Goal: Task Accomplishment & Management: Manage account settings

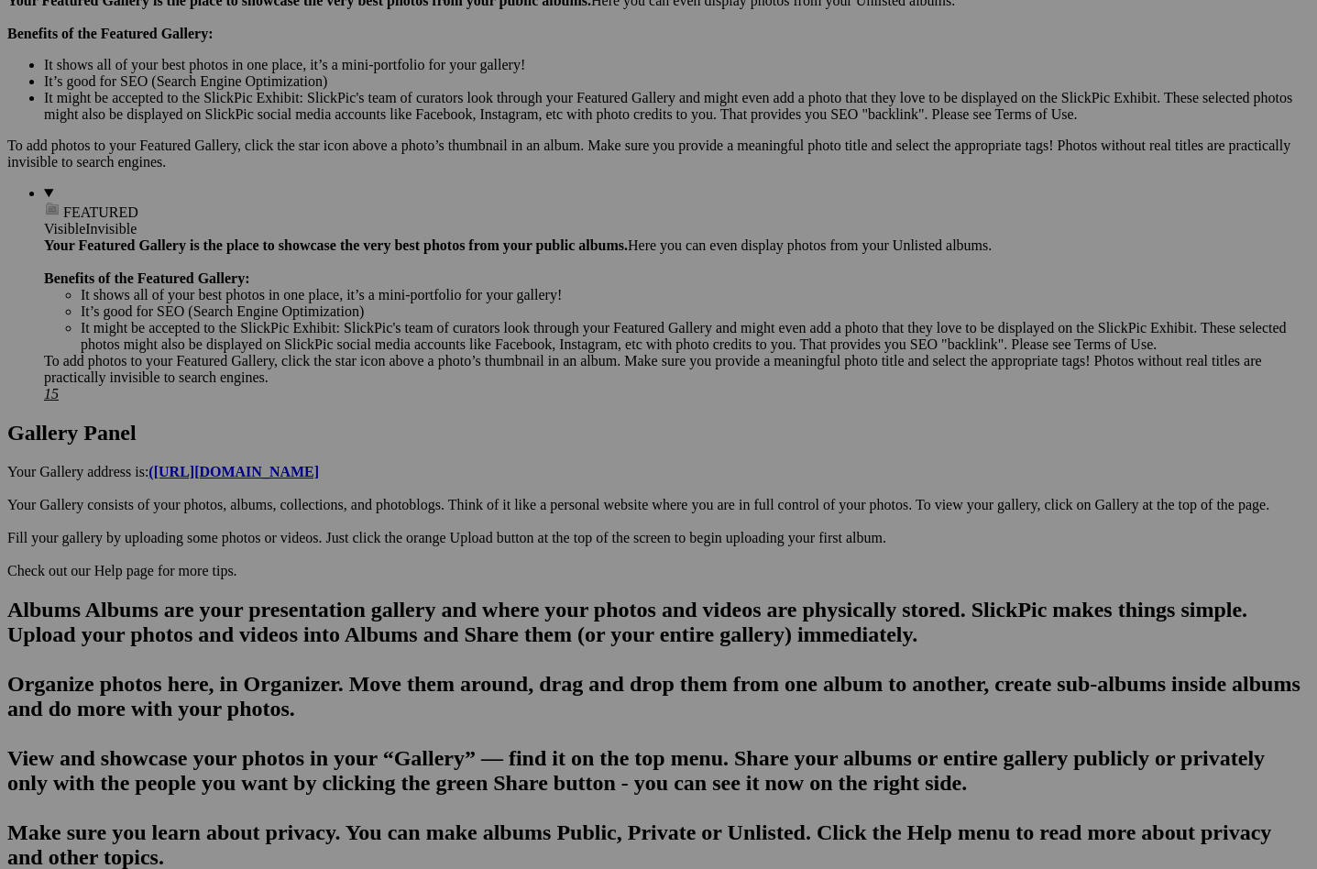
scroll to position [583, 0]
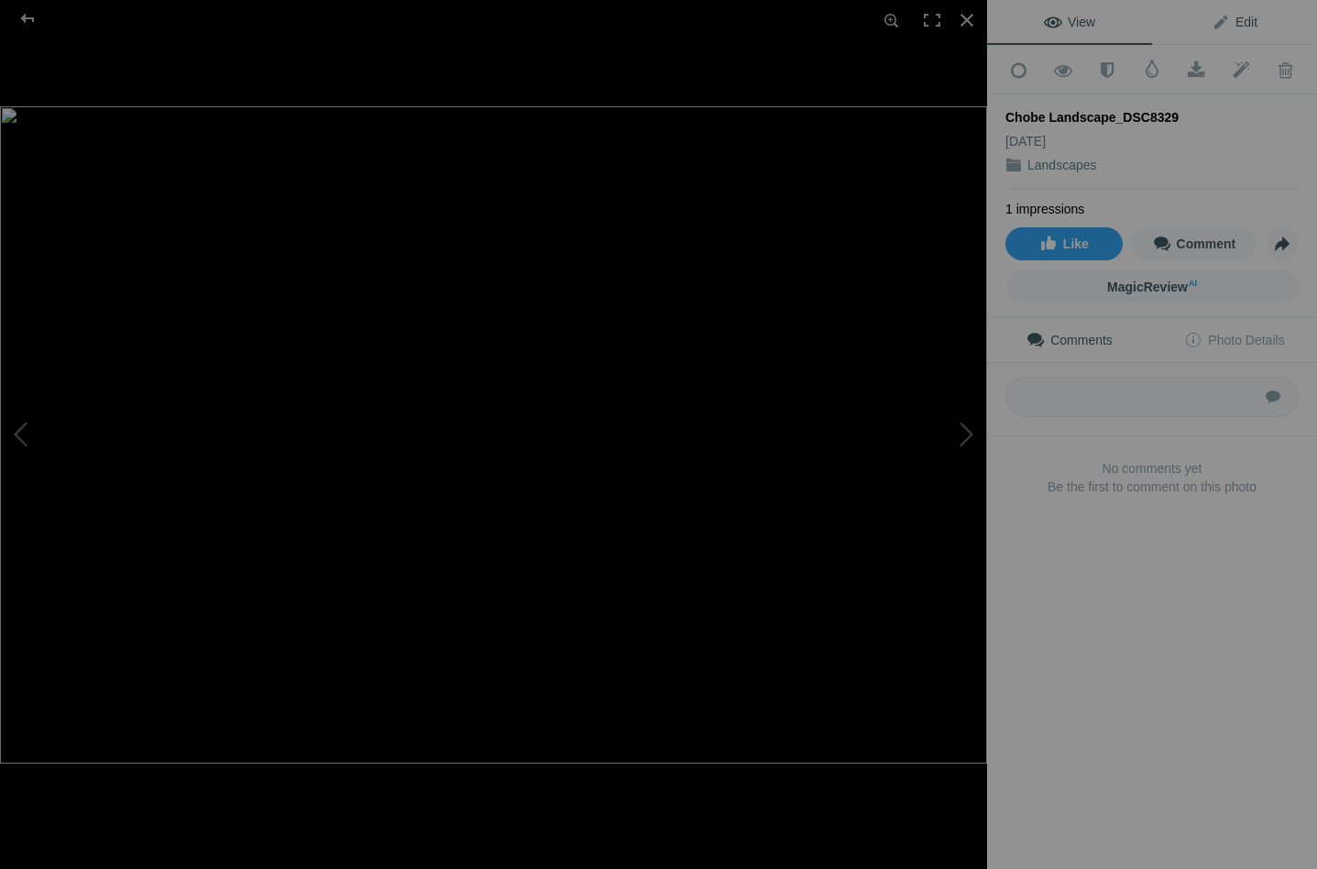
click at [1238, 21] on span "Edit" at bounding box center [1234, 22] width 46 height 15
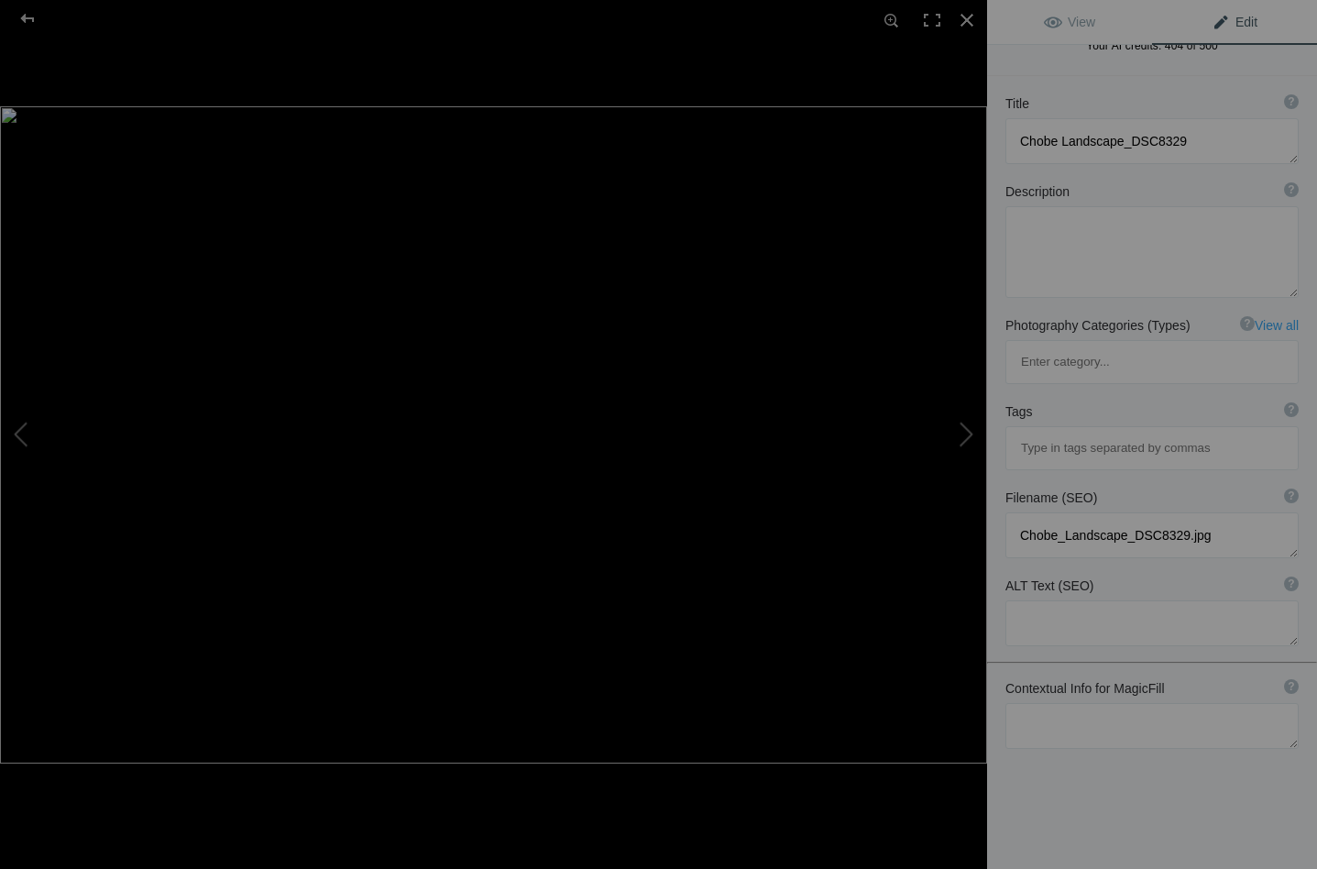
scroll to position [70, 0]
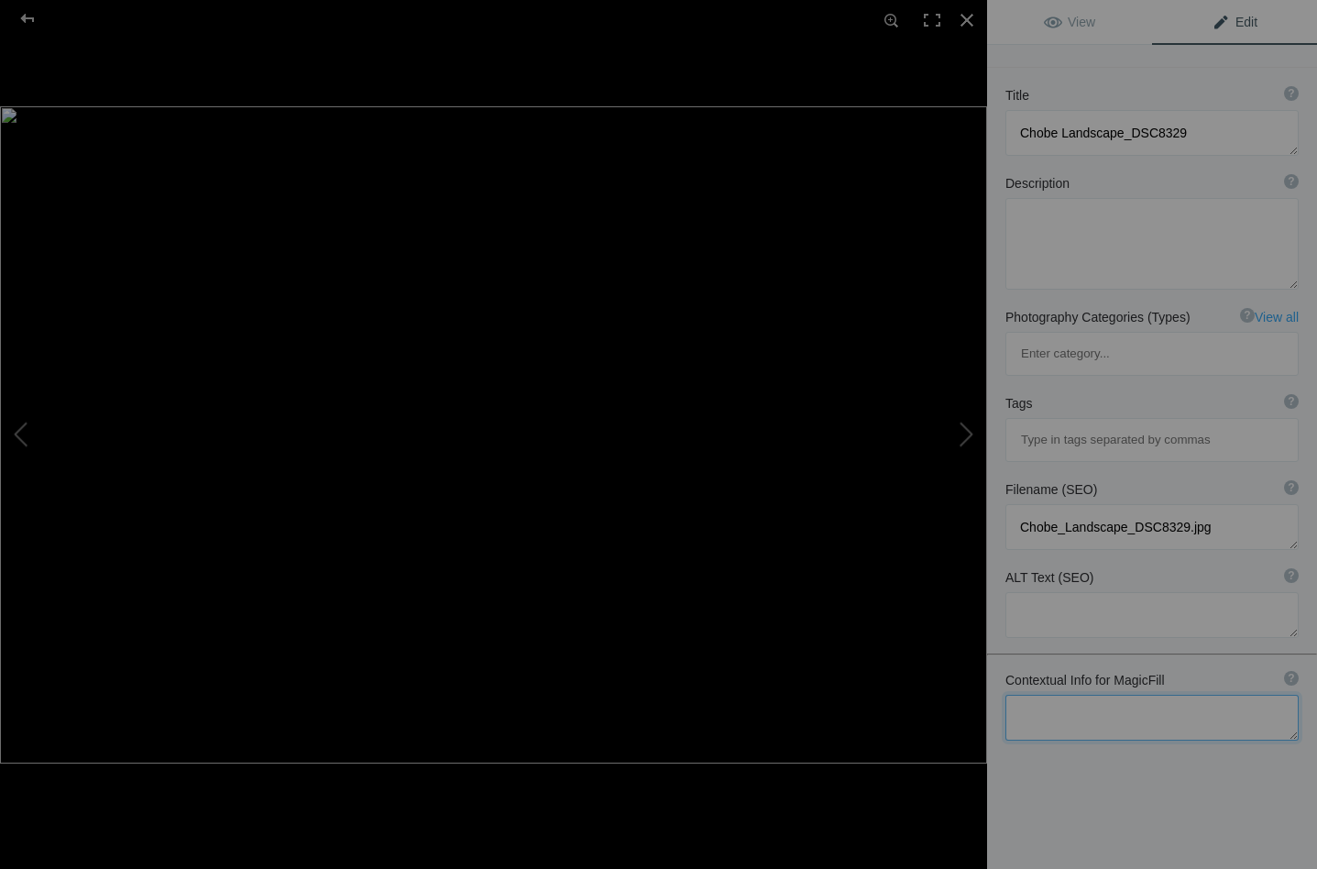
click at [1042, 694] on textarea at bounding box center [1151, 717] width 293 height 46
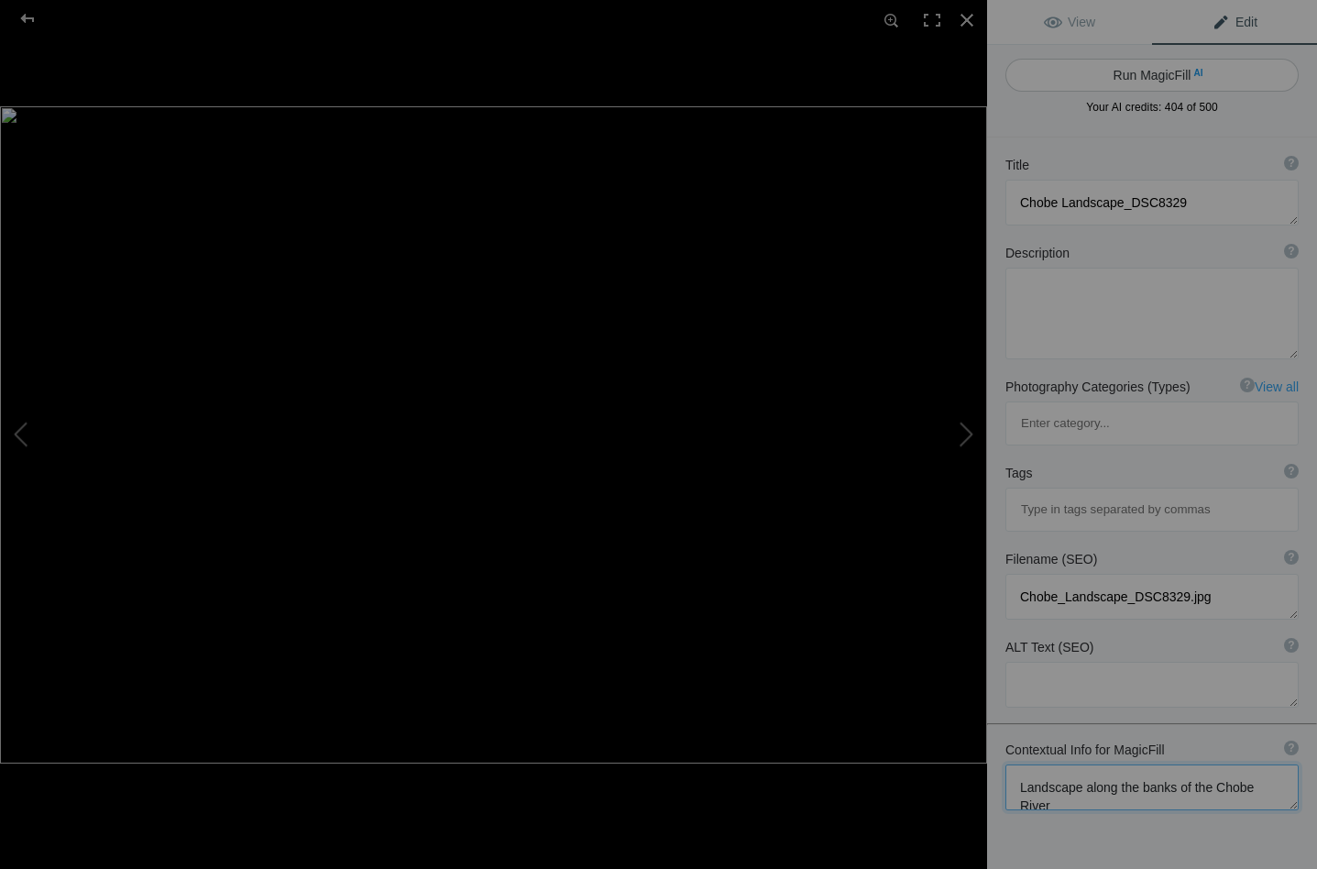
scroll to position [0, 0]
type textarea "Landscape along the banks of the Chobe River"
click at [1148, 71] on button "Run MagicFill AI" at bounding box center [1151, 75] width 293 height 33
type textarea "Serene Landscape Along the Chobe River"
type textarea "This stunning landscape captures the tranquil beauty along the banks of the Cho…"
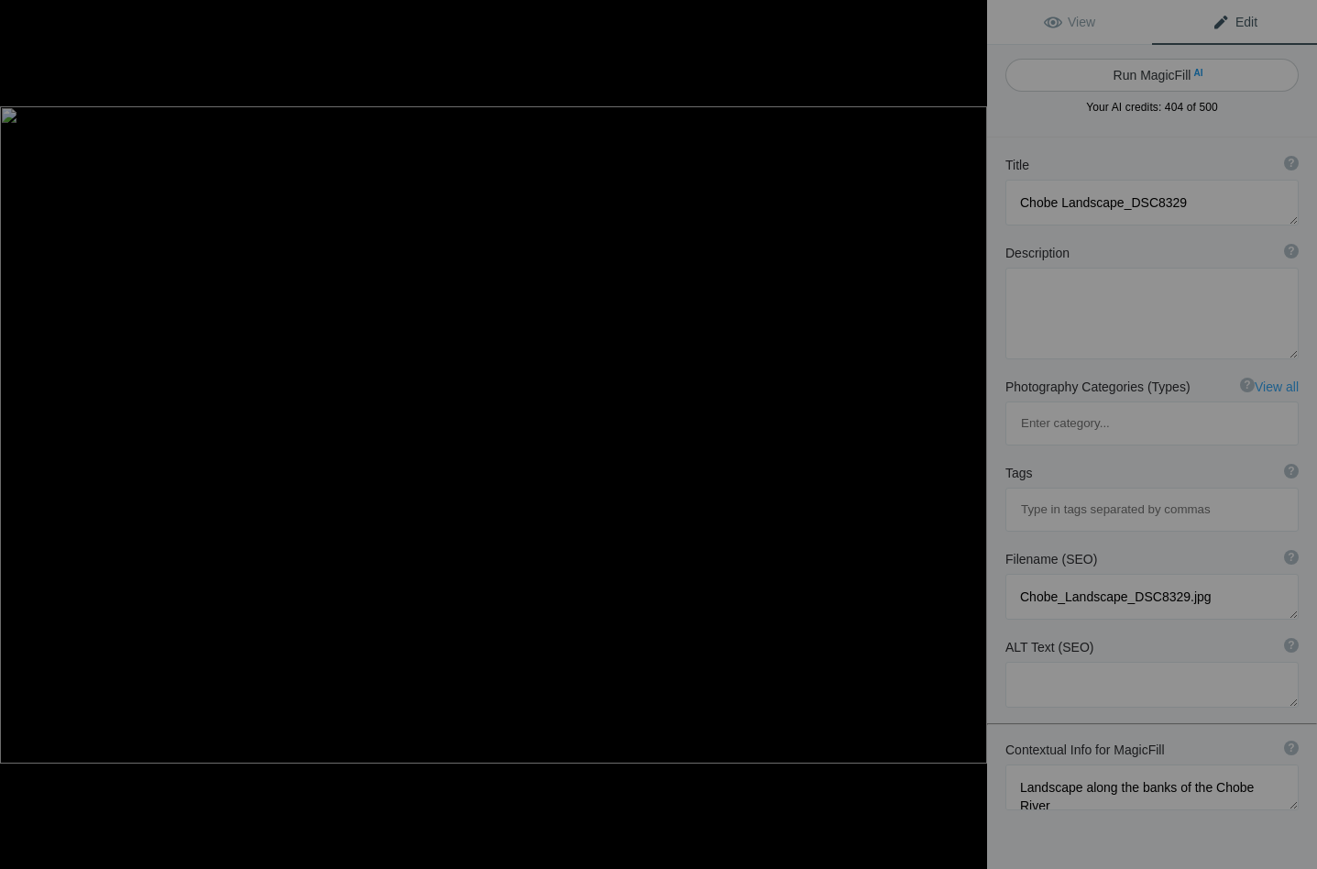
type textarea "chobe-river-landscape.jpg"
type textarea "A tranquil landscape along the Chobe River featuring two trees, one green and o…"
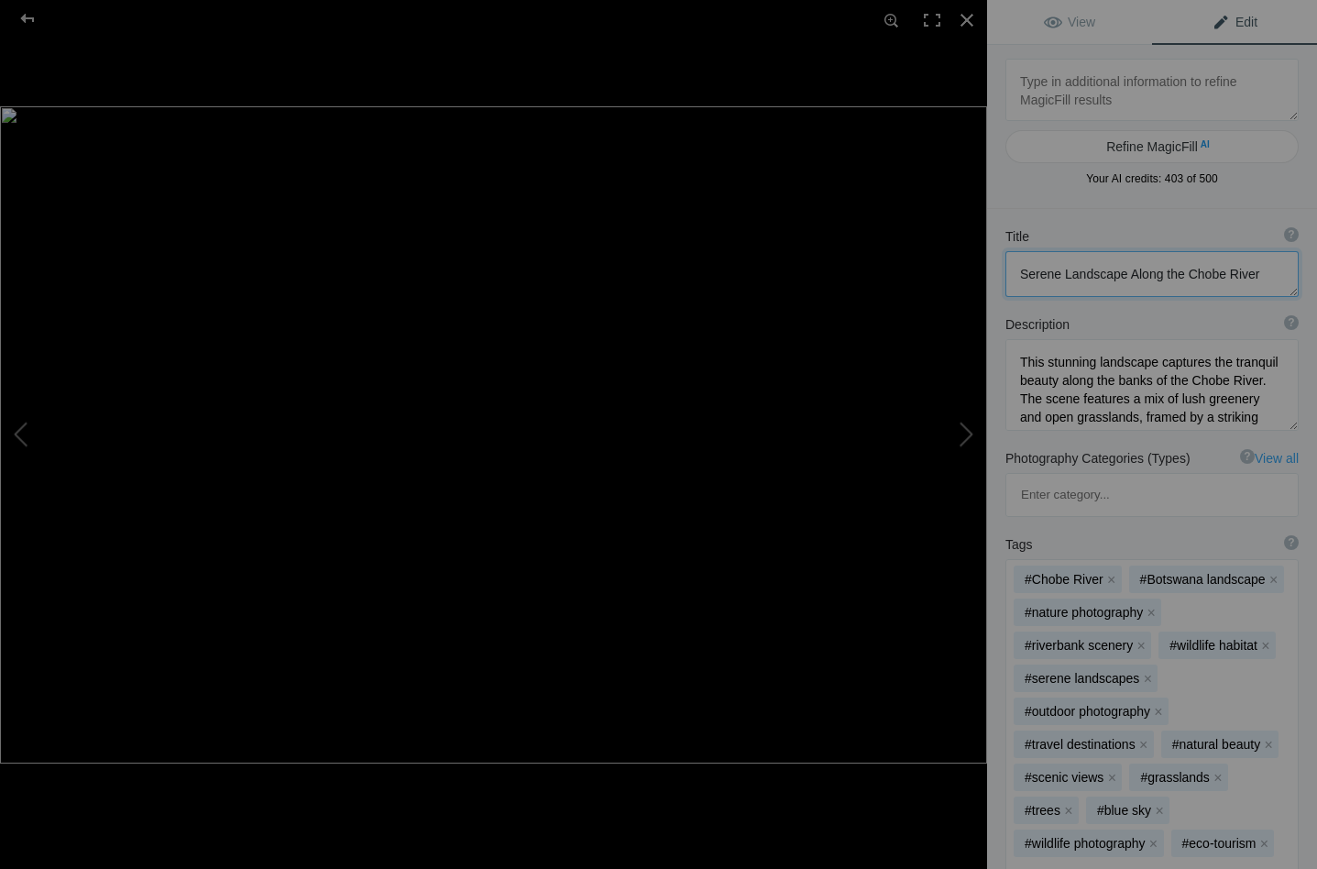
drag, startPoint x: 1060, startPoint y: 270, endPoint x: 1010, endPoint y: 261, distance: 51.2
click at [1010, 261] on textarea at bounding box center [1151, 274] width 293 height 46
type textarea "Landscape Along the Chobe River"
drag, startPoint x: 1095, startPoint y: 361, endPoint x: 1046, endPoint y: 363, distance: 48.6
click at [1046, 363] on textarea at bounding box center [1151, 385] width 293 height 92
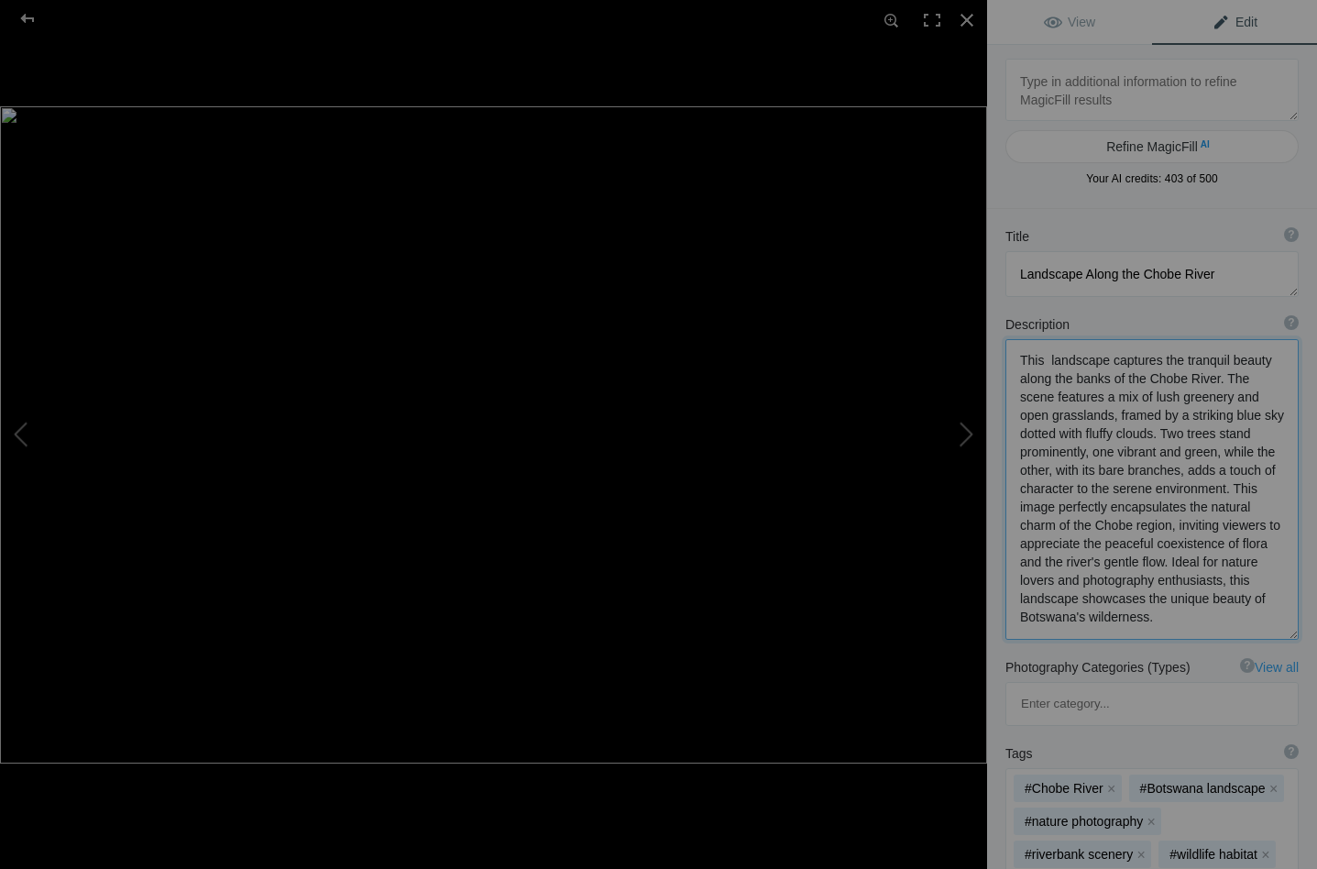
scroll to position [2, 0]
drag, startPoint x: 1209, startPoint y: 379, endPoint x: 1018, endPoint y: 355, distance: 193.0
click at [1018, 355] on textarea at bounding box center [1151, 489] width 293 height 301
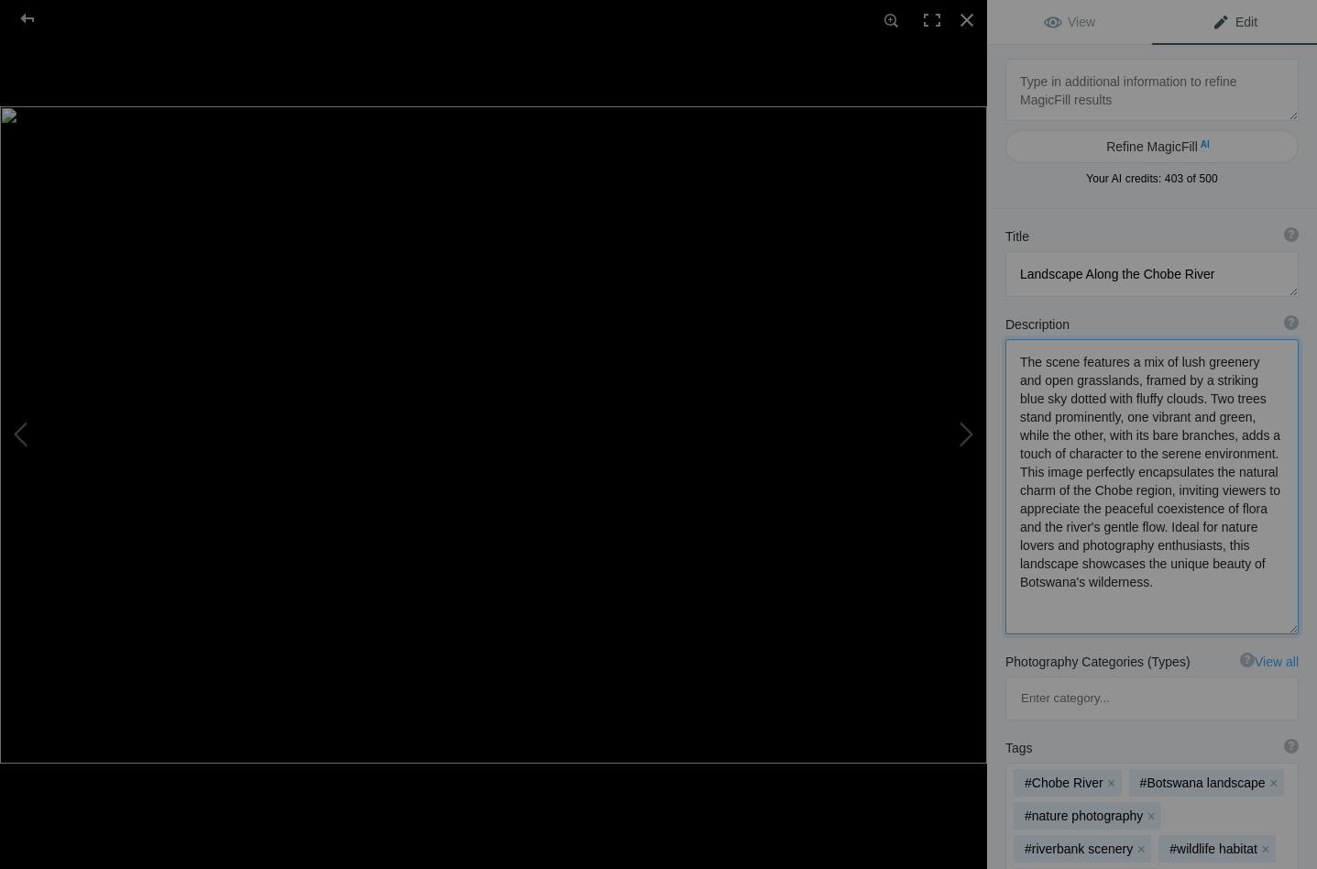
drag, startPoint x: 1113, startPoint y: 382, endPoint x: 1156, endPoint y: 402, distance: 47.5
click at [1156, 402] on textarea at bounding box center [1151, 486] width 293 height 295
drag, startPoint x: 1135, startPoint y: 437, endPoint x: 1158, endPoint y: 528, distance: 93.6
click at [1158, 528] on textarea at bounding box center [1151, 484] width 293 height 290
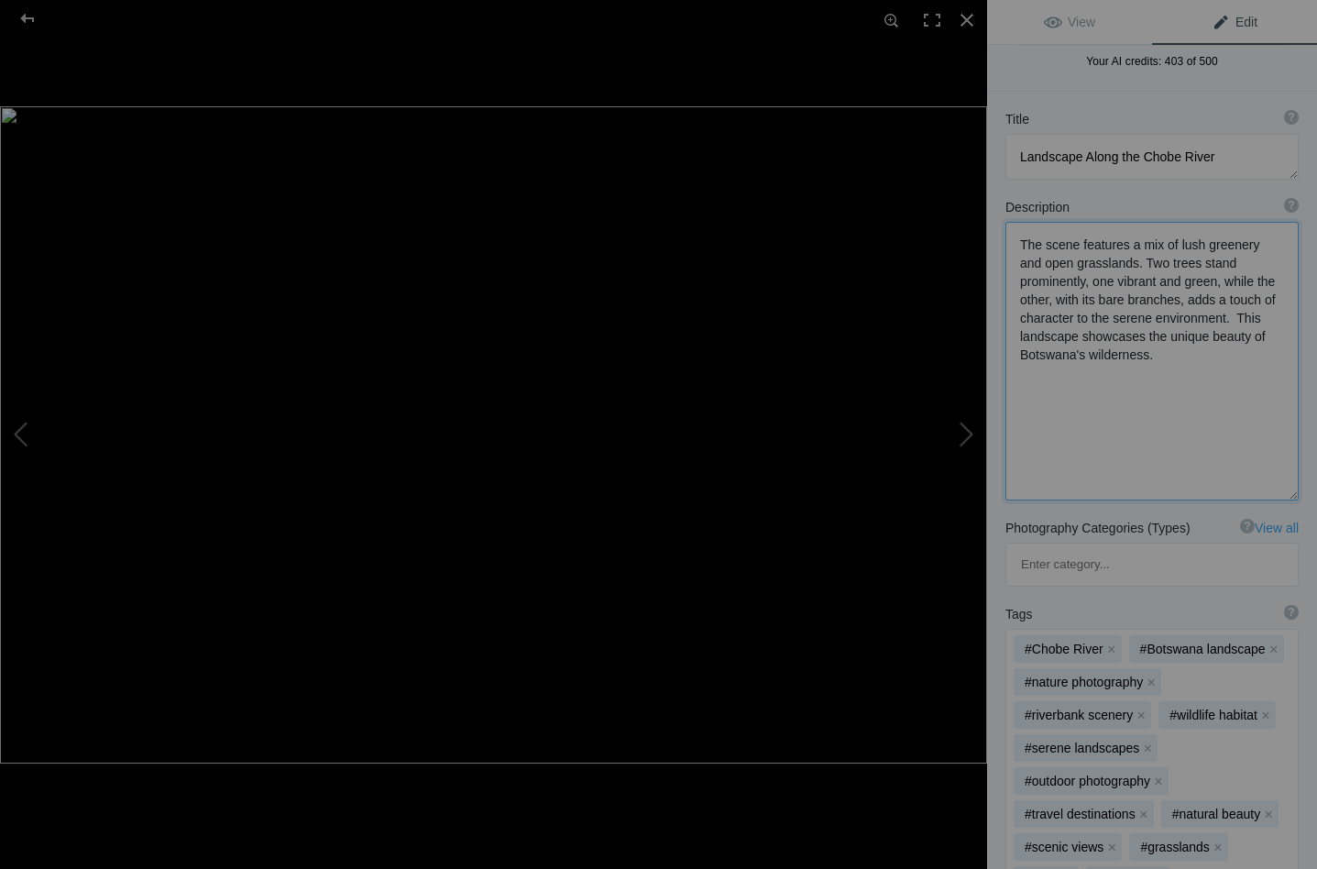
scroll to position [126, 0]
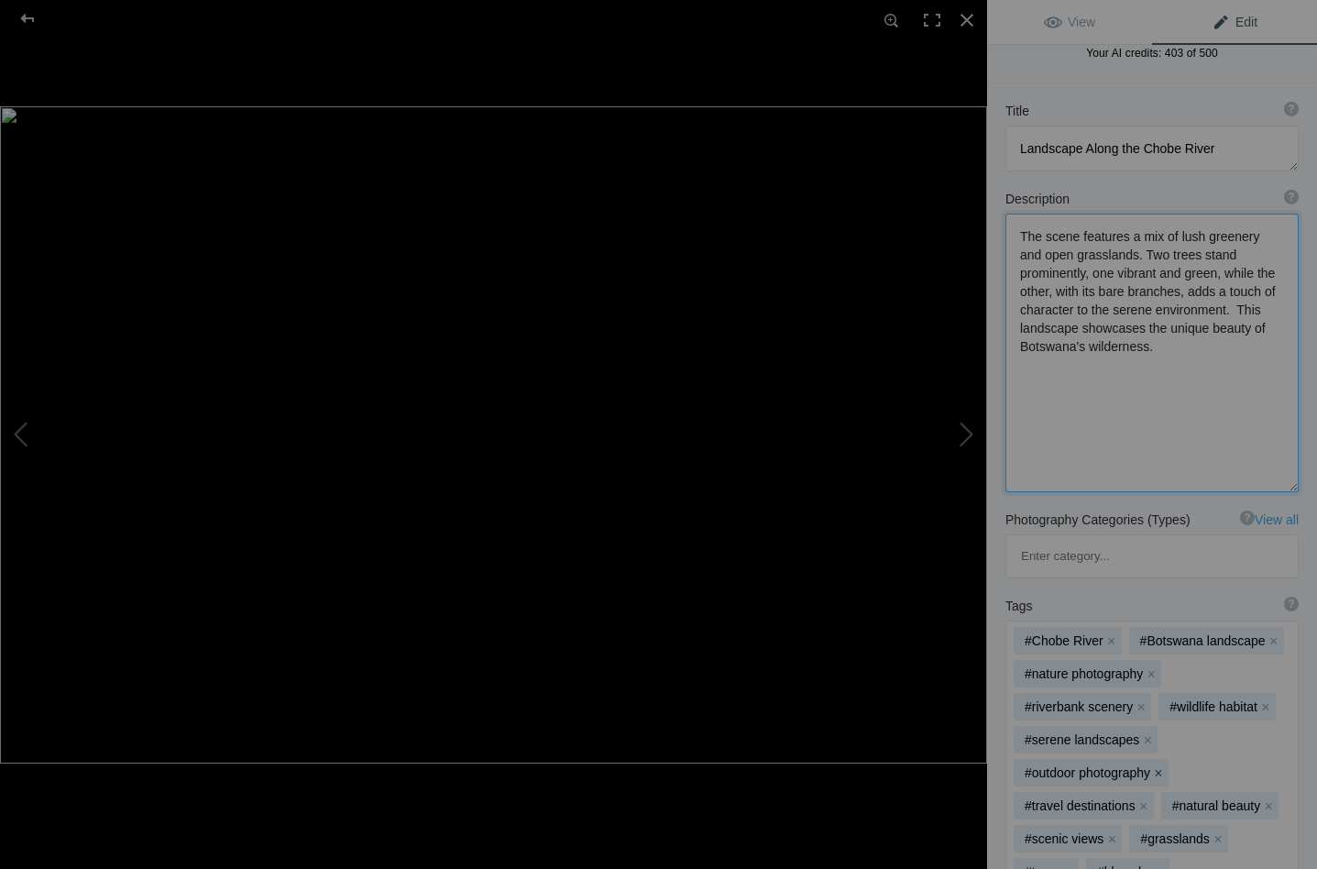
type textarea "The scene features a mix of lush greenery and open grasslands. Two trees stand …"
click at [1160, 766] on button "x" at bounding box center [1158, 772] width 13 height 13
click at [1142, 733] on button "x" at bounding box center [1147, 739] width 13 height 13
click at [1136, 660] on mat-chip "#nature photography x" at bounding box center [1087, 673] width 148 height 27
click at [1146, 667] on button "x" at bounding box center [1150, 673] width 13 height 13
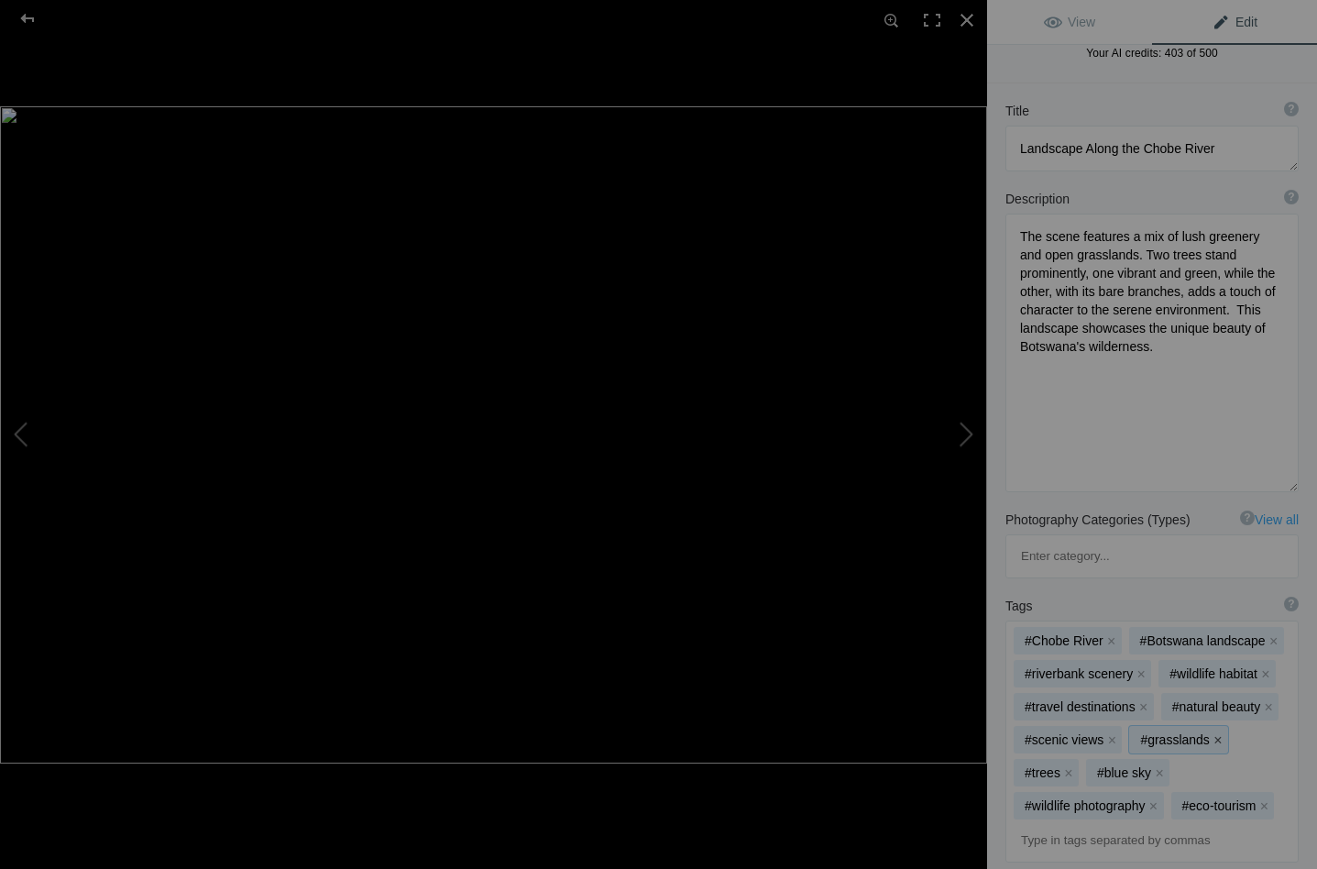
click at [1217, 733] on button "x" at bounding box center [1217, 739] width 13 height 13
click at [1275, 733] on button "x" at bounding box center [1274, 739] width 13 height 13
click at [1183, 733] on button "x" at bounding box center [1183, 739] width 13 height 13
click at [1272, 733] on button "x" at bounding box center [1269, 739] width 13 height 13
click at [1224, 733] on button "x" at bounding box center [1222, 739] width 13 height 13
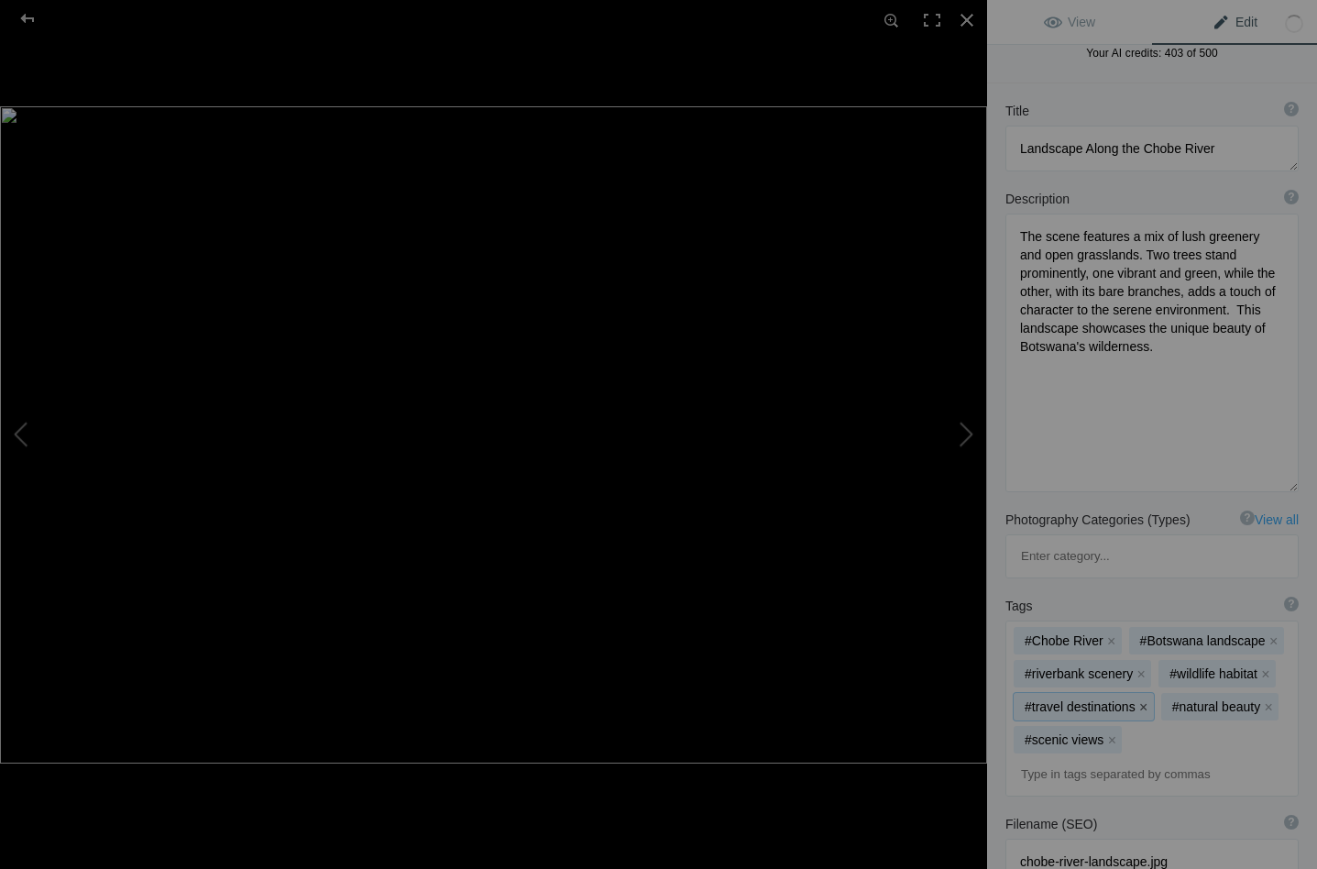
click at [1140, 700] on button "x" at bounding box center [1143, 706] width 13 height 13
click at [1137, 667] on button "x" at bounding box center [1140, 673] width 13 height 13
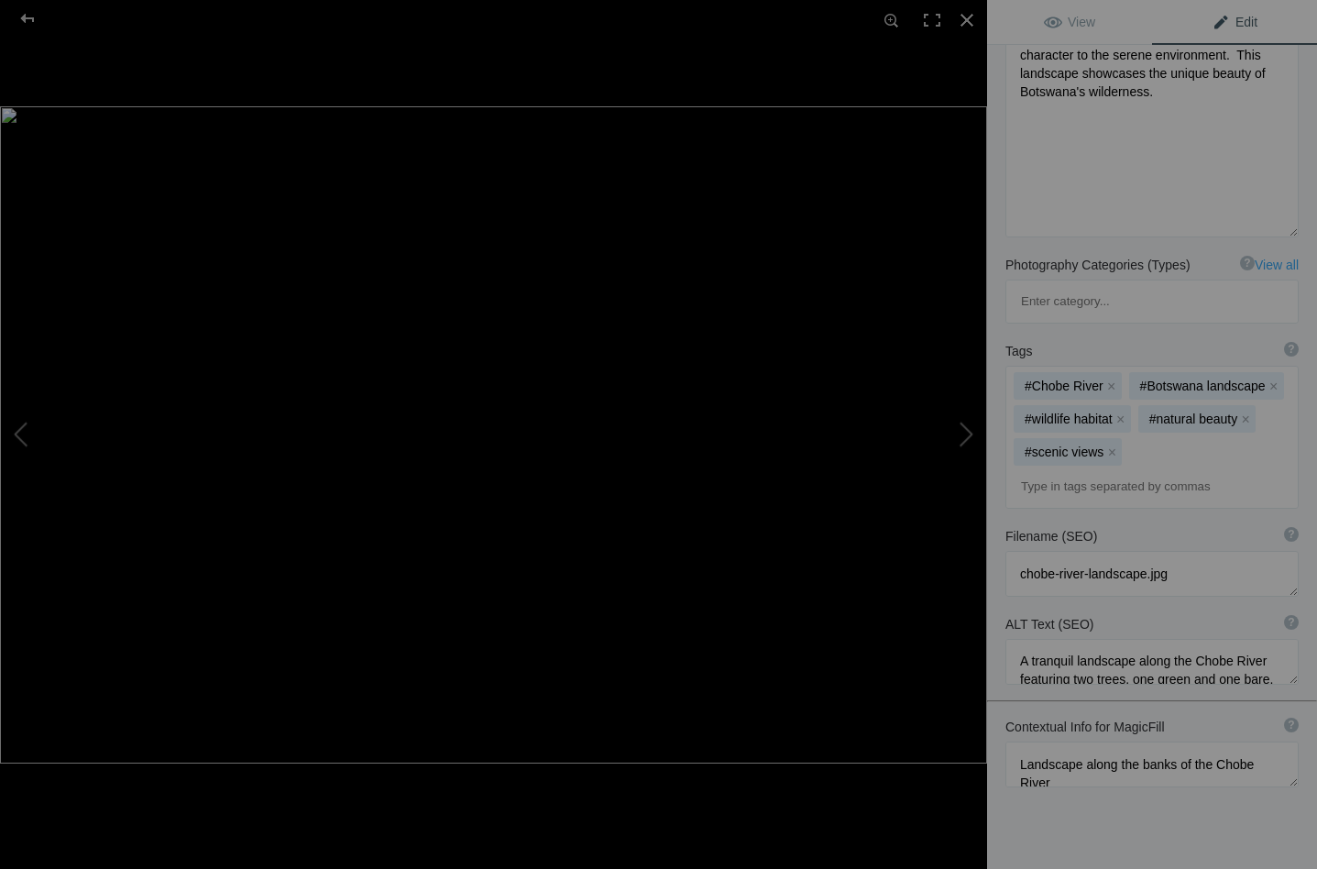
scroll to position [3, 0]
click at [1261, 639] on textarea at bounding box center [1151, 662] width 293 height 46
drag, startPoint x: 1026, startPoint y: 588, endPoint x: 1268, endPoint y: 616, distance: 243.4
click at [1268, 639] on textarea at bounding box center [1151, 679] width 293 height 81
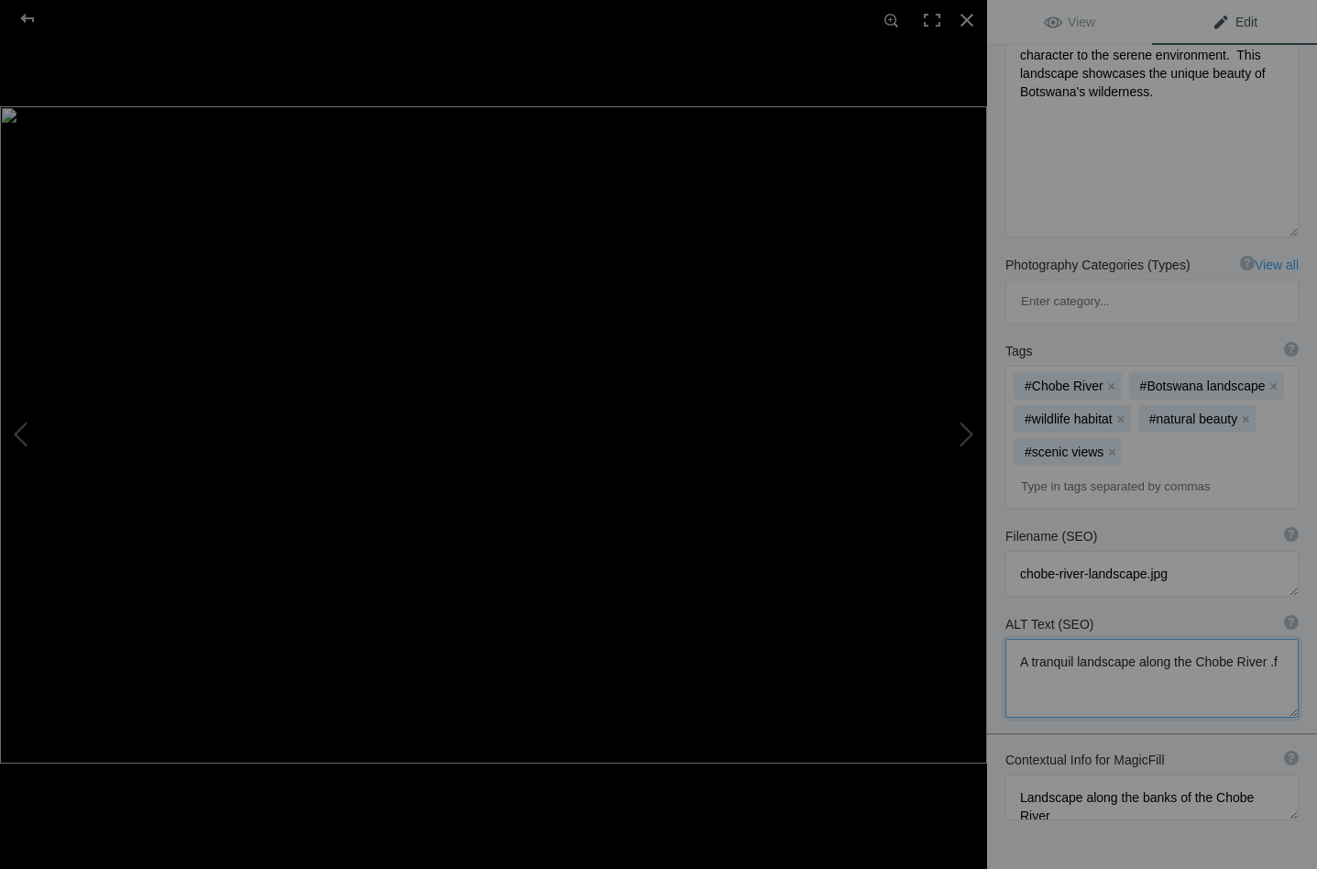
scroll to position [0, 0]
type textarea "A tranquil landscape along the Chobe River."
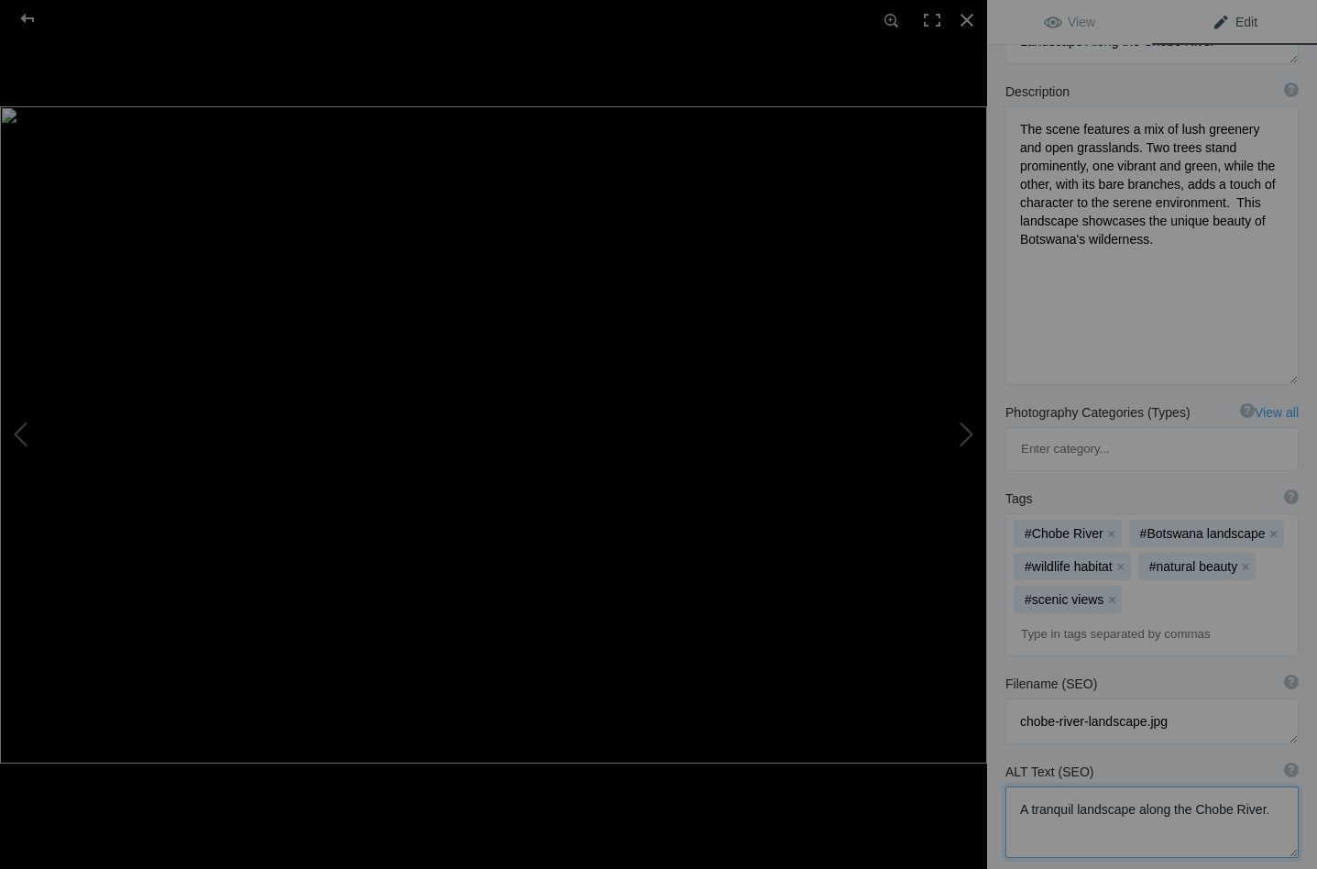
scroll to position [231, 0]
click at [966, 431] on button at bounding box center [917, 434] width 137 height 312
type textarea "Chobe Landscape_DSC8549-HDR-Edit-Edit"
type textarea "Chobe_Landscape_DSC8549-HDR-Edit-Edit.jpg"
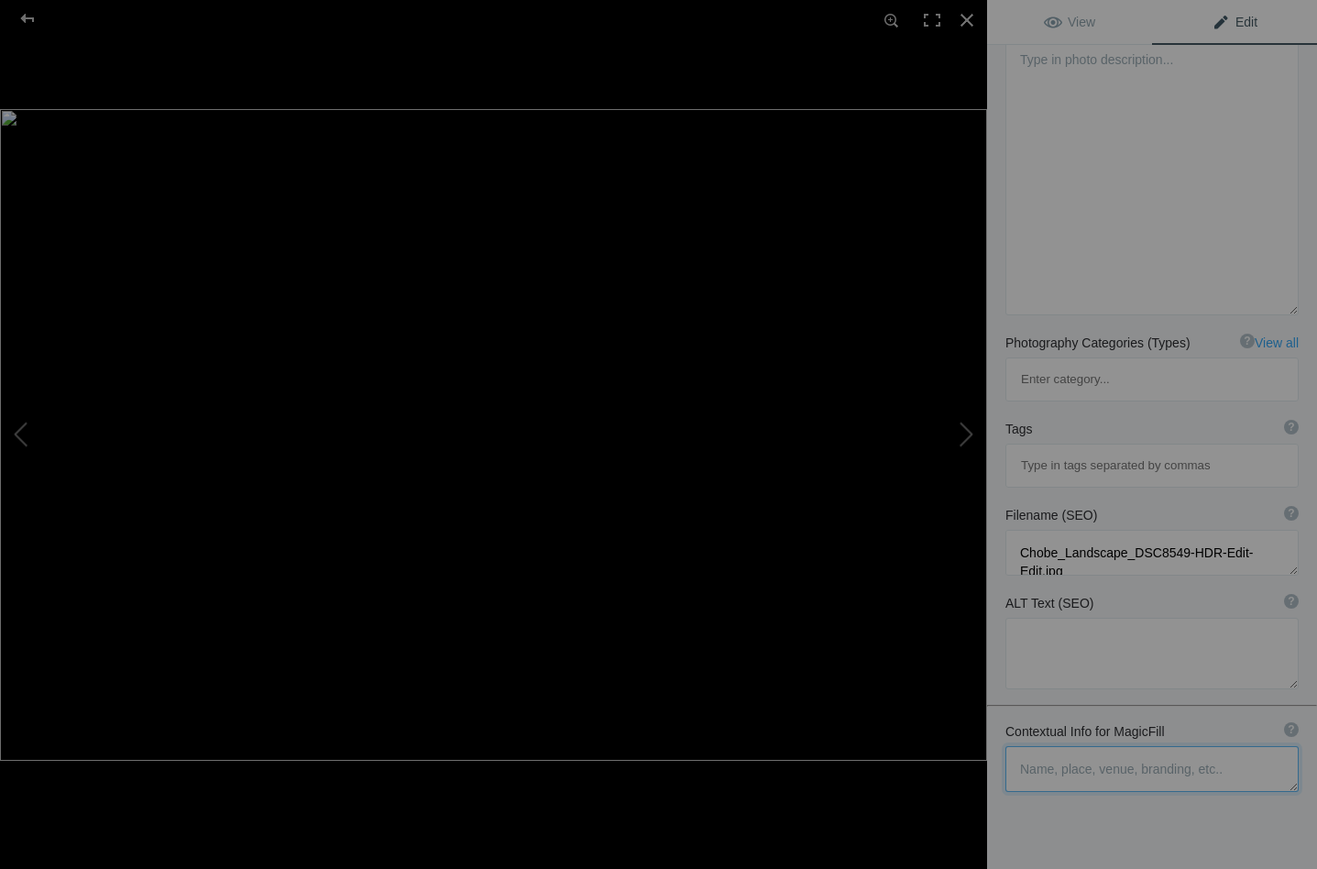
click at [1029, 746] on textarea at bounding box center [1151, 769] width 293 height 46
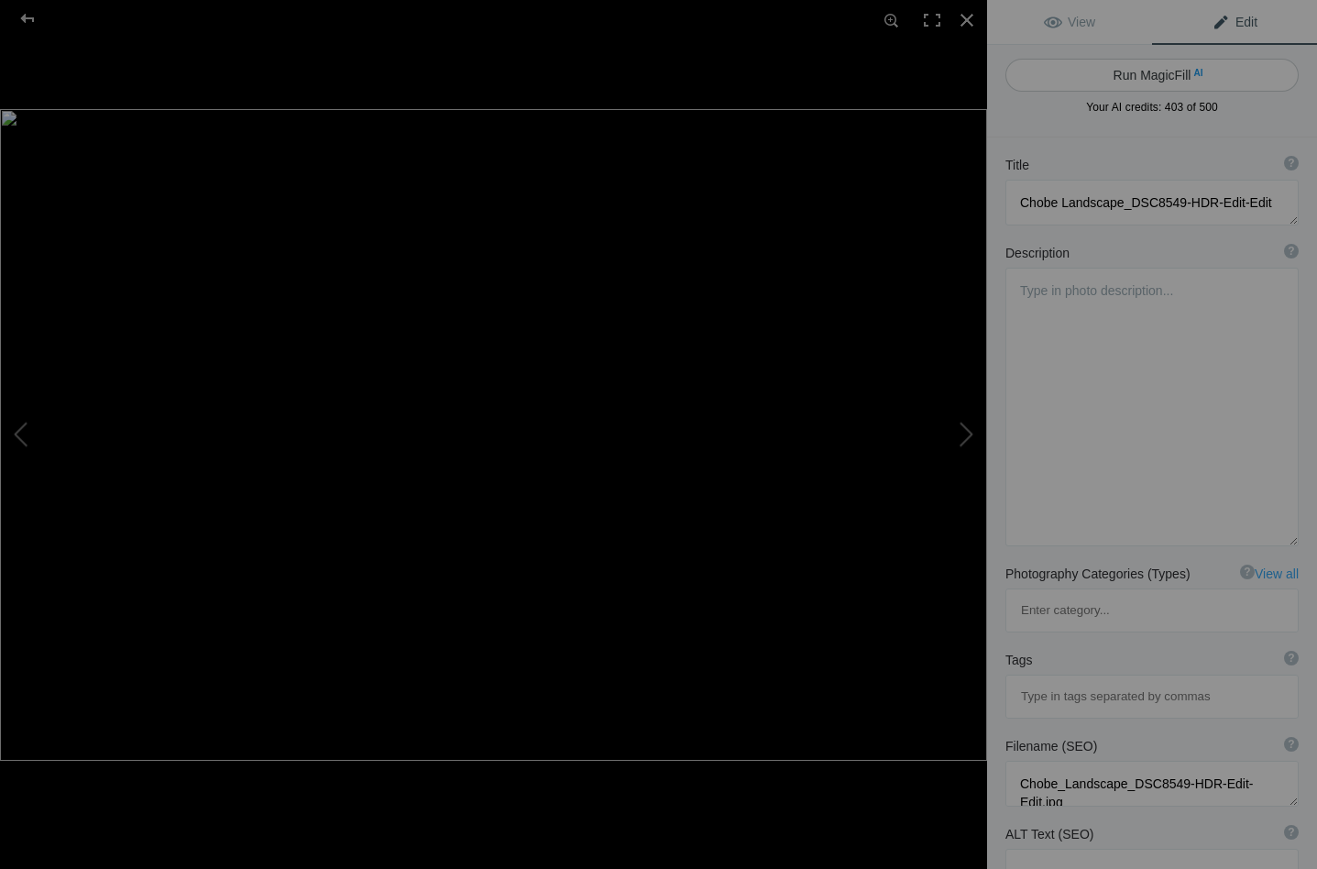
scroll to position [0, 0]
type textarea "Sunset across the Chobe River Botswana - houseboats"
click at [1151, 71] on button "Run MagicFill AI" at bounding box center [1151, 75] width 293 height 33
type textarea "Stunning Sunset Over Chobe River with Houseboats"
type textarea "Experience the breathtaking beauty of a sunset over the Chobe River in Botswana…"
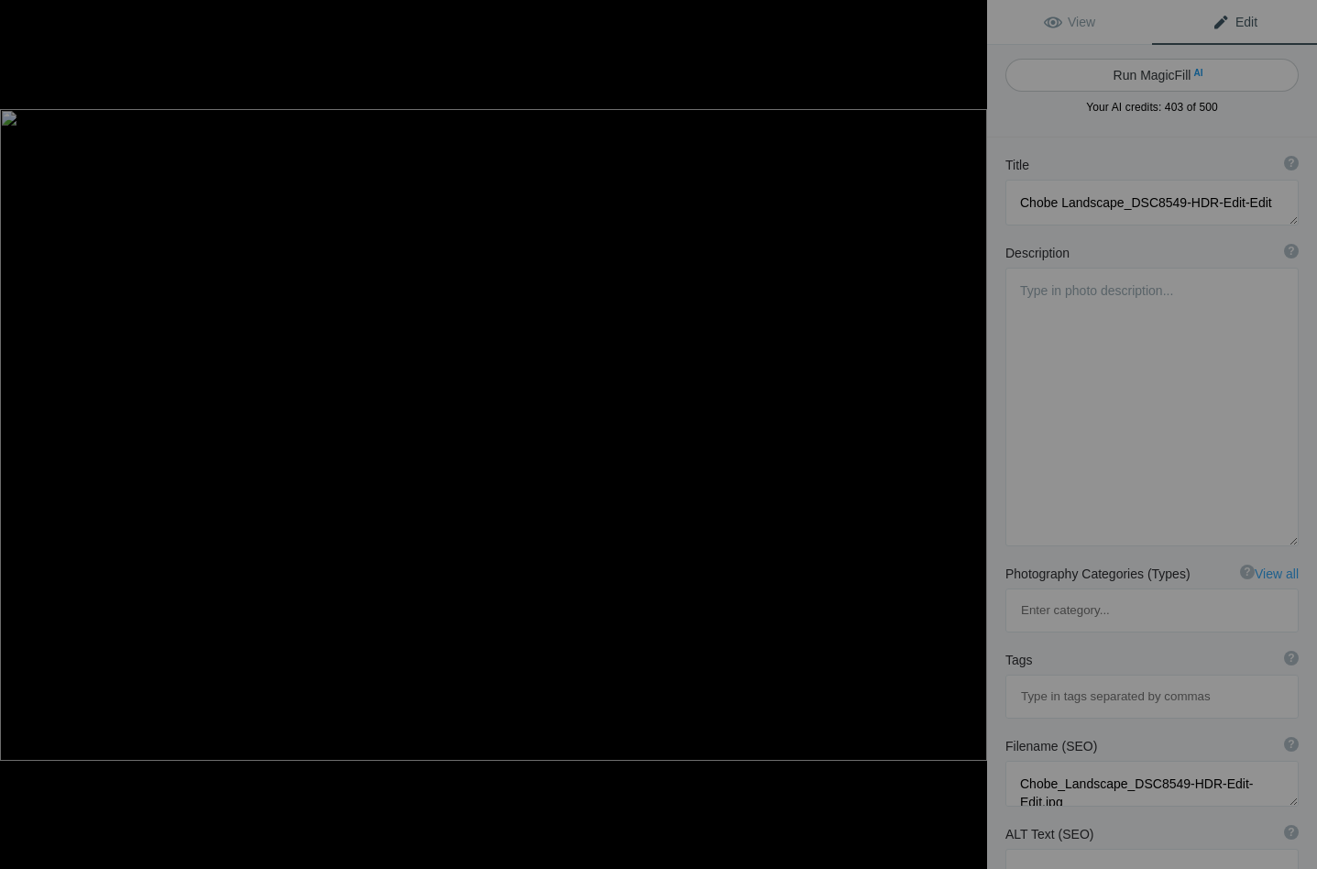
type textarea "chobe-river-sunset-houseboats.jpg"
type textarea "Sunset over the Chobe River in Botswana featuring houseboats and lush greenery,…"
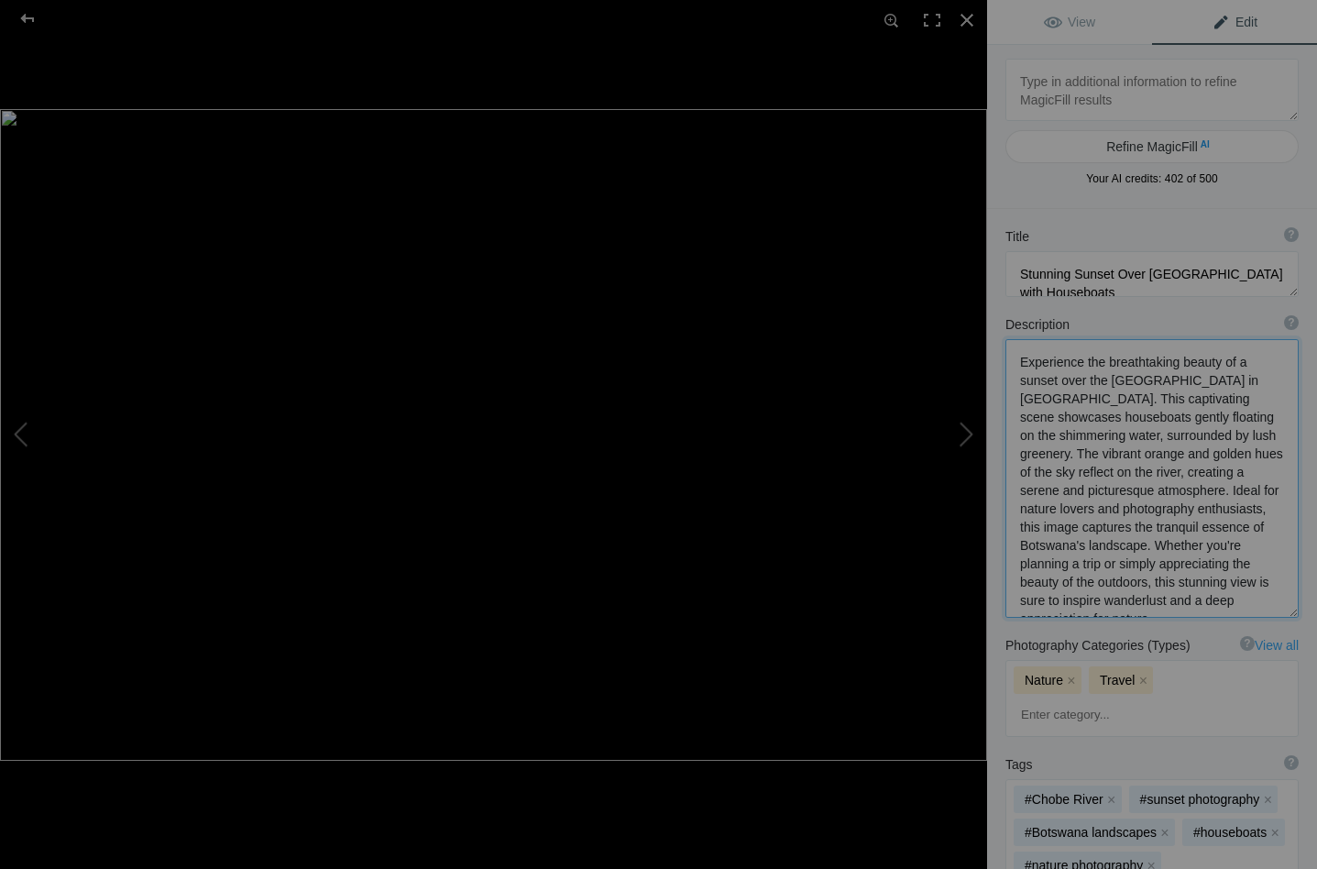
drag, startPoint x: 1088, startPoint y: 358, endPoint x: 1013, endPoint y: 366, distance: 74.7
click at [1013, 366] on textarea at bounding box center [1151, 478] width 293 height 279
drag, startPoint x: 1189, startPoint y: 379, endPoint x: 1258, endPoint y: 383, distance: 68.8
click at [1258, 383] on textarea at bounding box center [1151, 477] width 293 height 277
drag, startPoint x: 1086, startPoint y: 415, endPoint x: 1017, endPoint y: 417, distance: 68.7
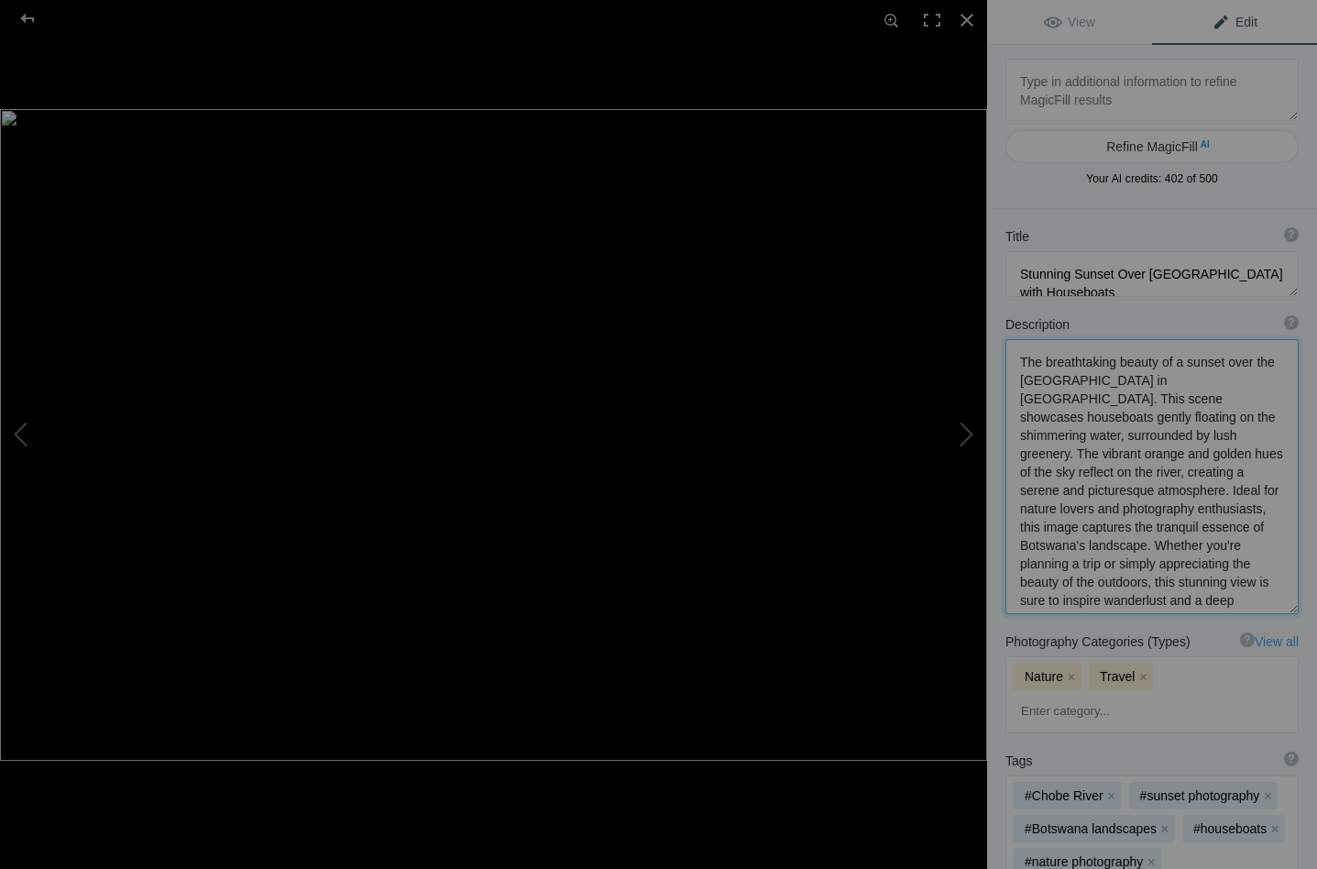
click at [1017, 417] on textarea at bounding box center [1151, 476] width 293 height 275
drag, startPoint x: 1055, startPoint y: 414, endPoint x: 1214, endPoint y: 420, distance: 158.6
click at [1214, 420] on textarea at bounding box center [1151, 475] width 293 height 273
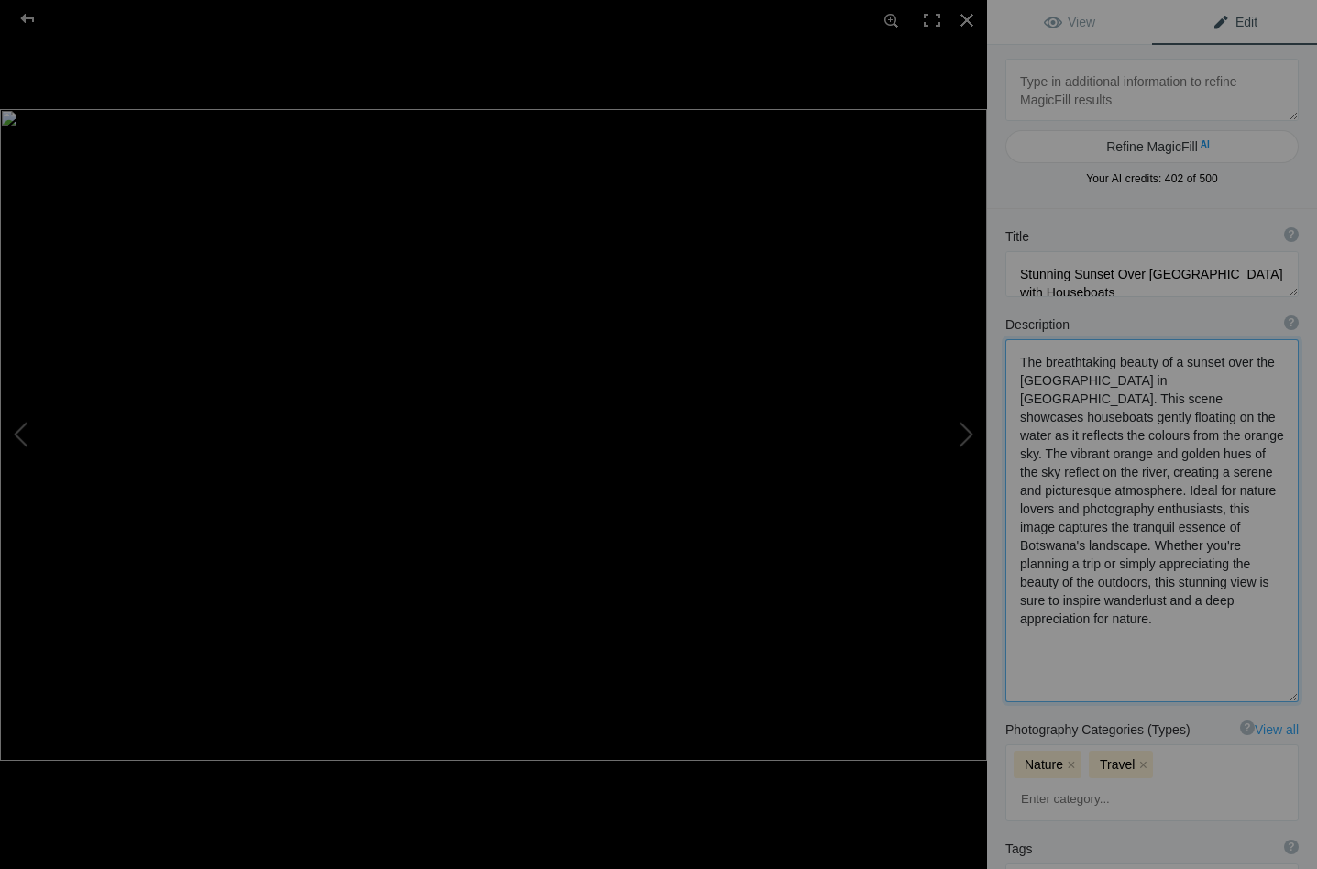
drag, startPoint x: 1053, startPoint y: 418, endPoint x: 1043, endPoint y: 437, distance: 21.7
click at [1043, 437] on textarea at bounding box center [1151, 520] width 293 height 363
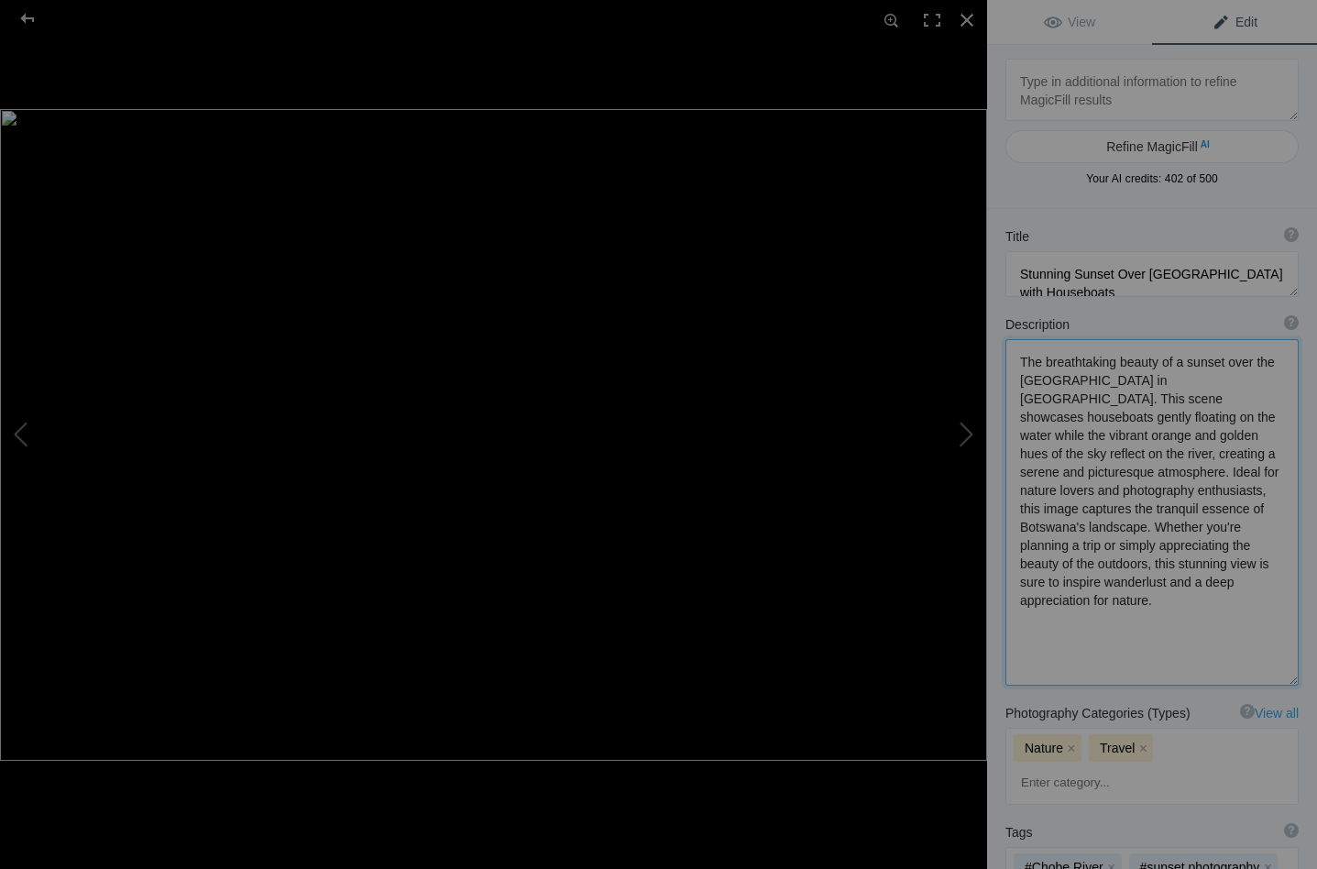
drag, startPoint x: 1180, startPoint y: 454, endPoint x: 1232, endPoint y: 574, distance: 130.1
click at [1232, 574] on textarea at bounding box center [1151, 512] width 293 height 346
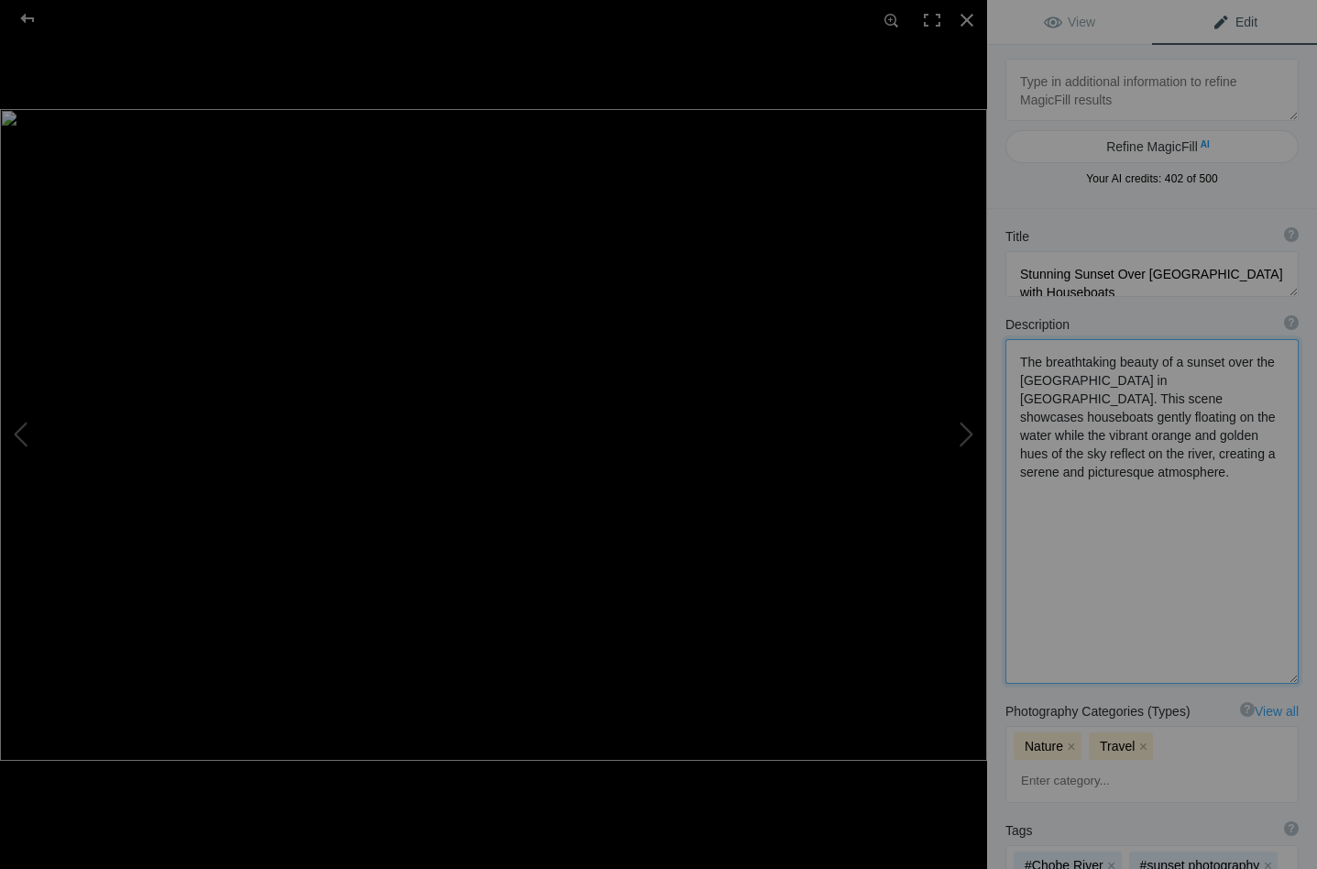
drag, startPoint x: 1082, startPoint y: 400, endPoint x: 1015, endPoint y: 406, distance: 67.1
click at [1015, 406] on textarea at bounding box center [1151, 511] width 293 height 344
click at [1077, 402] on textarea at bounding box center [1151, 511] width 293 height 344
drag, startPoint x: 1079, startPoint y: 402, endPoint x: 1016, endPoint y: 405, distance: 63.3
click at [1016, 405] on textarea at bounding box center [1151, 511] width 293 height 344
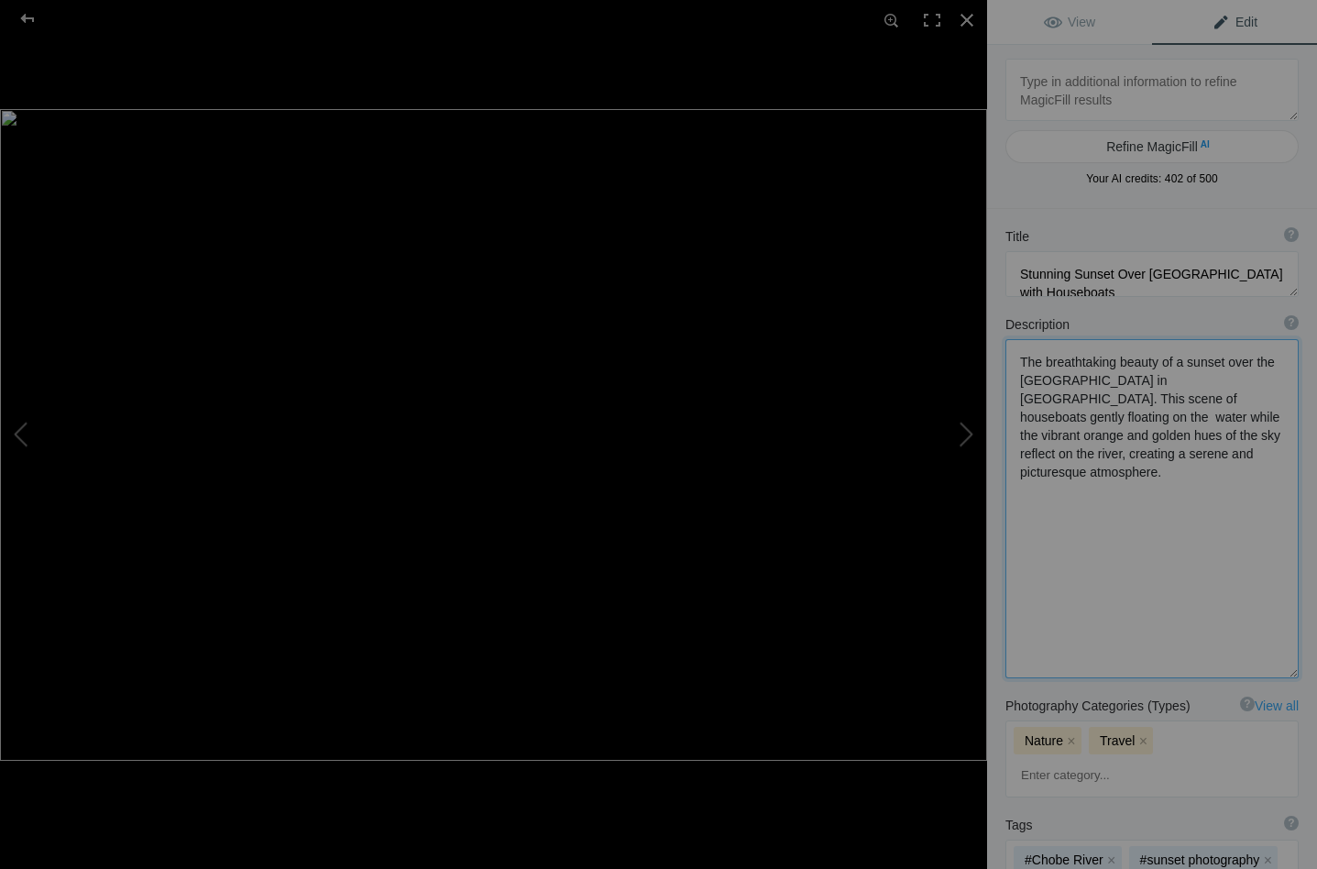
click at [1170, 436] on textarea at bounding box center [1151, 508] width 293 height 339
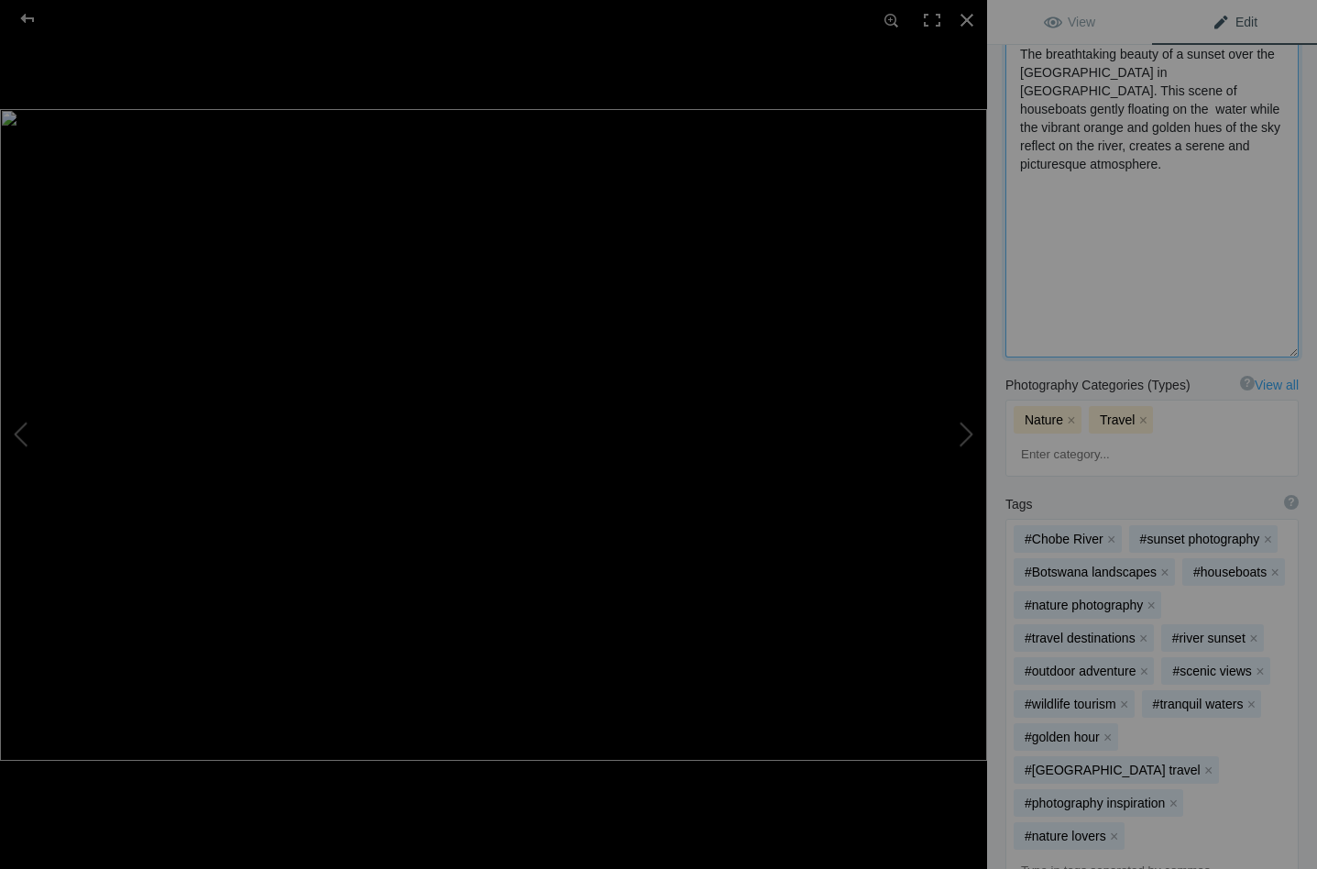
scroll to position [334, 0]
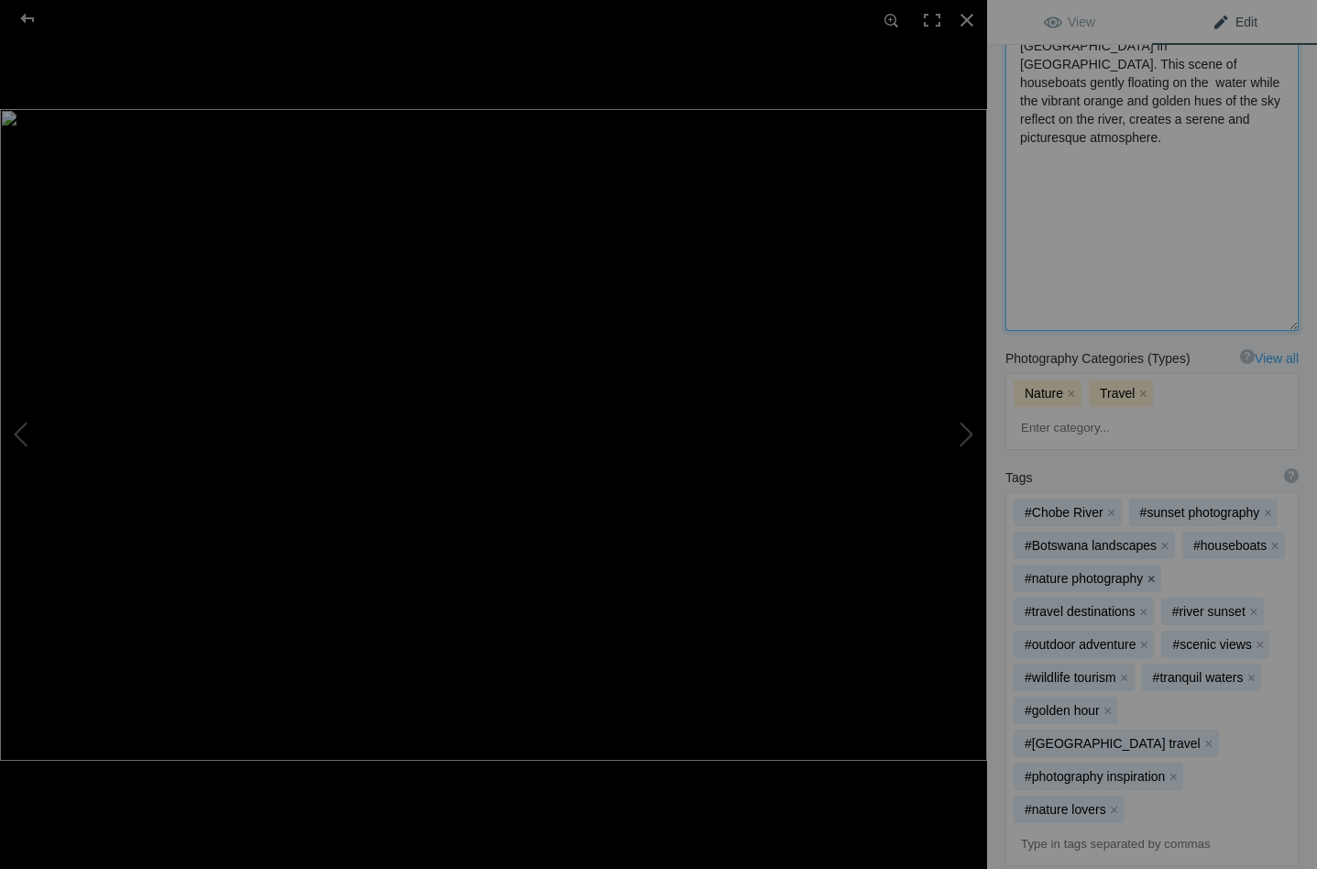
type textarea "The breathtaking beauty of a sunset over the Chobe River in Botswana. This scen…"
click at [1150, 572] on button "x" at bounding box center [1150, 578] width 13 height 13
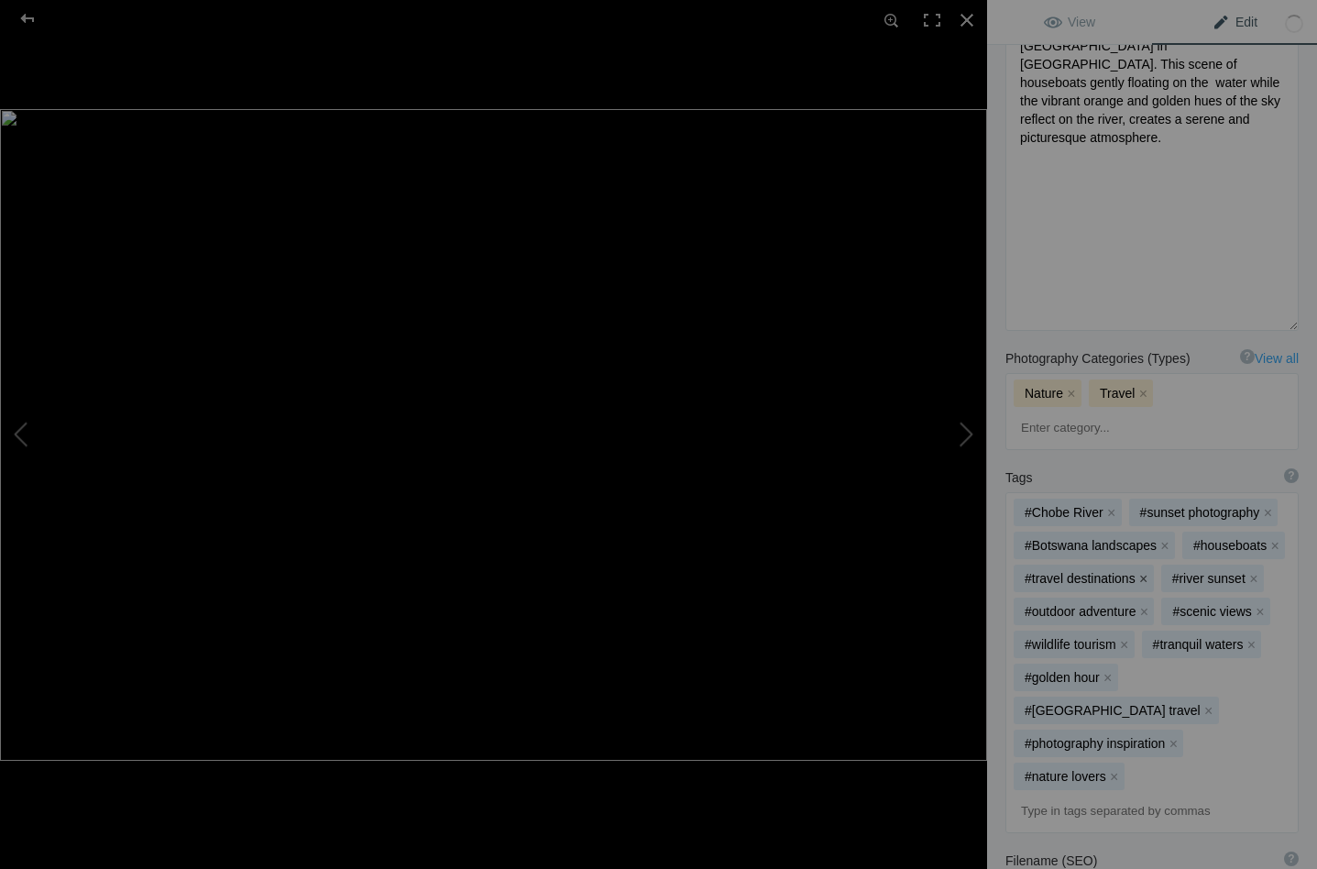
click at [1142, 572] on button "x" at bounding box center [1143, 578] width 13 height 13
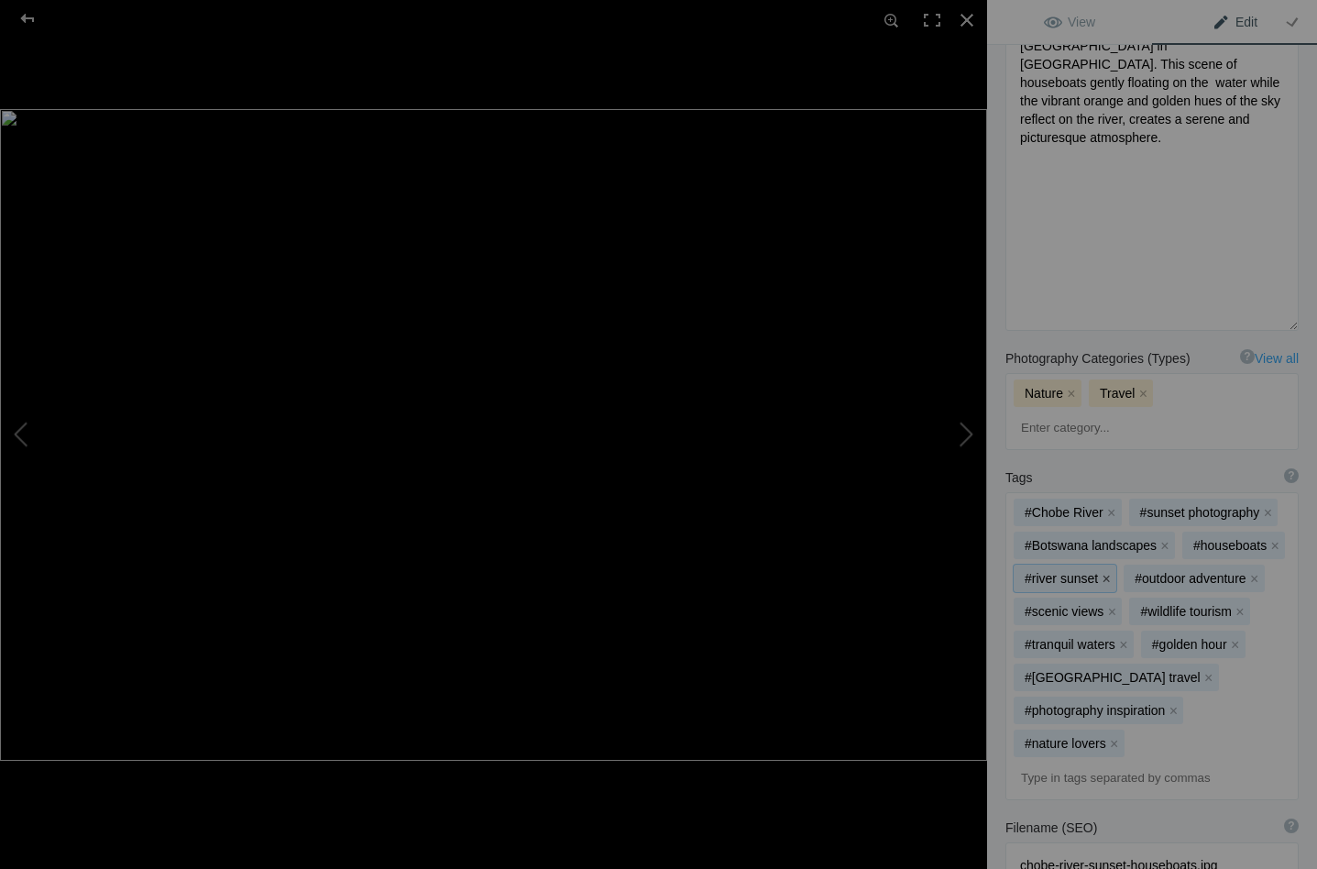
click at [1104, 572] on button "x" at bounding box center [1105, 578] width 13 height 13
click at [1143, 572] on button "x" at bounding box center [1143, 578] width 13 height 13
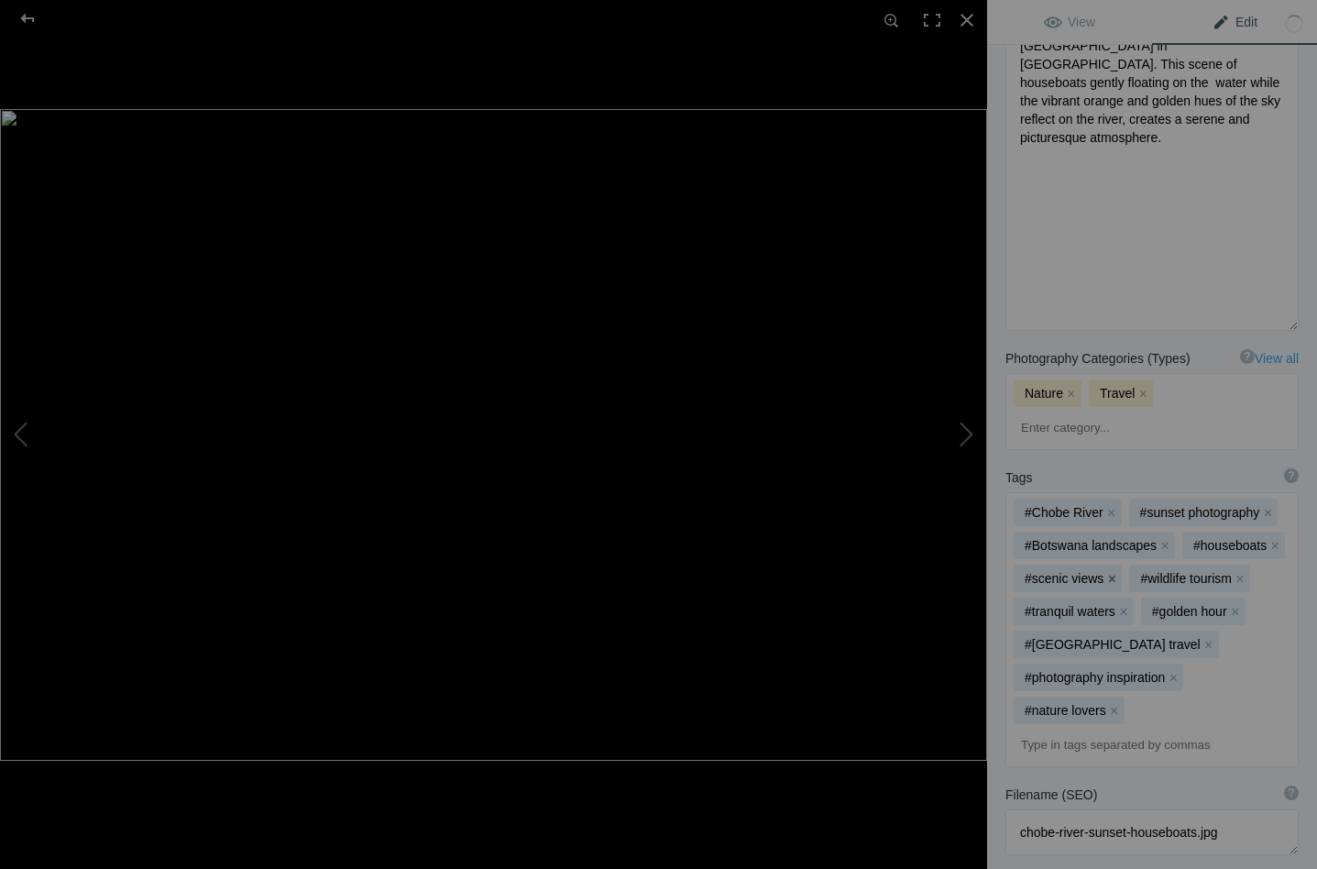
click at [1113, 572] on button "x" at bounding box center [1111, 578] width 13 height 13
click at [1118, 572] on button "x" at bounding box center [1124, 578] width 13 height 13
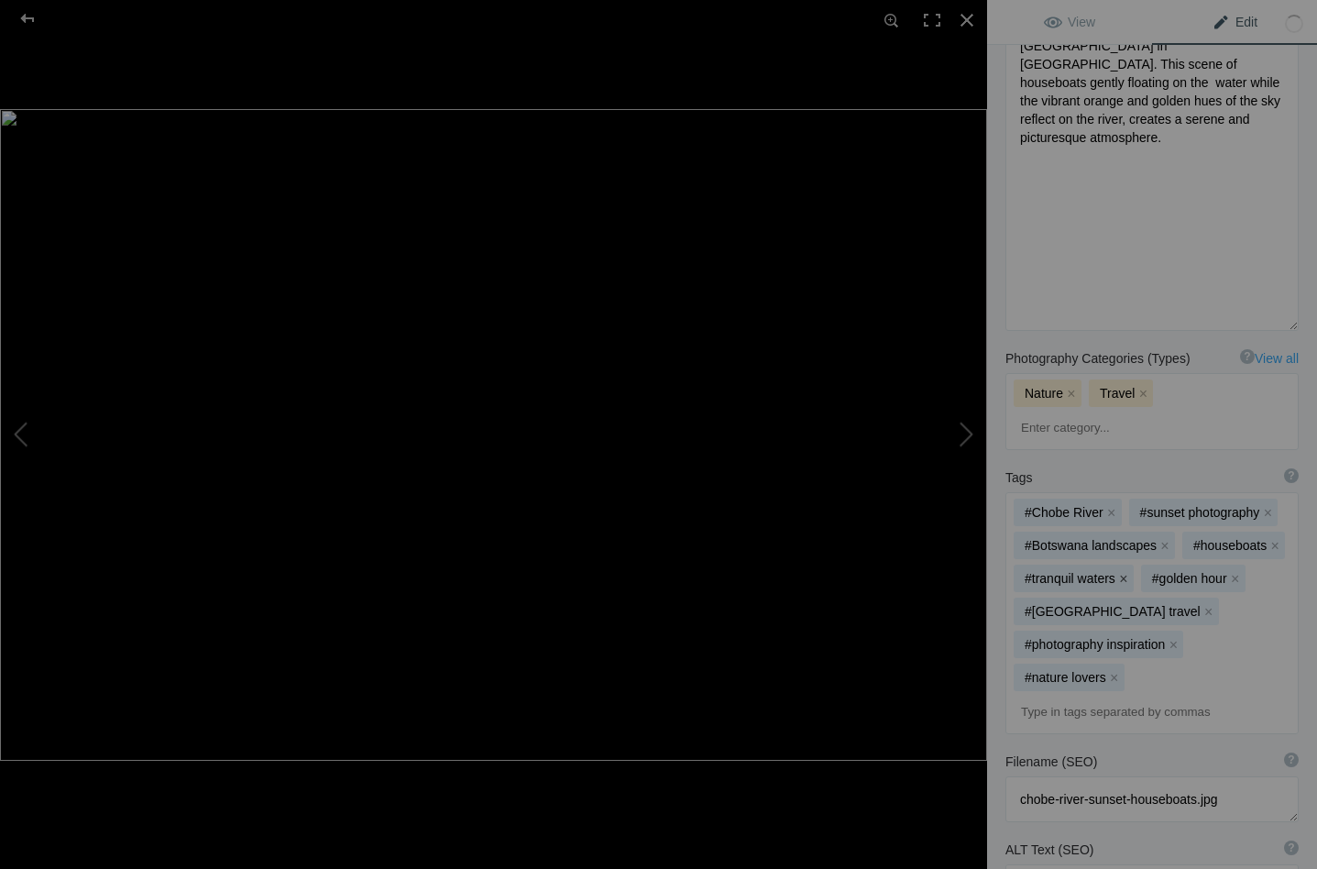
click at [1121, 572] on button "x" at bounding box center [1123, 578] width 13 height 13
click at [1171, 638] on button "x" at bounding box center [1172, 644] width 13 height 13
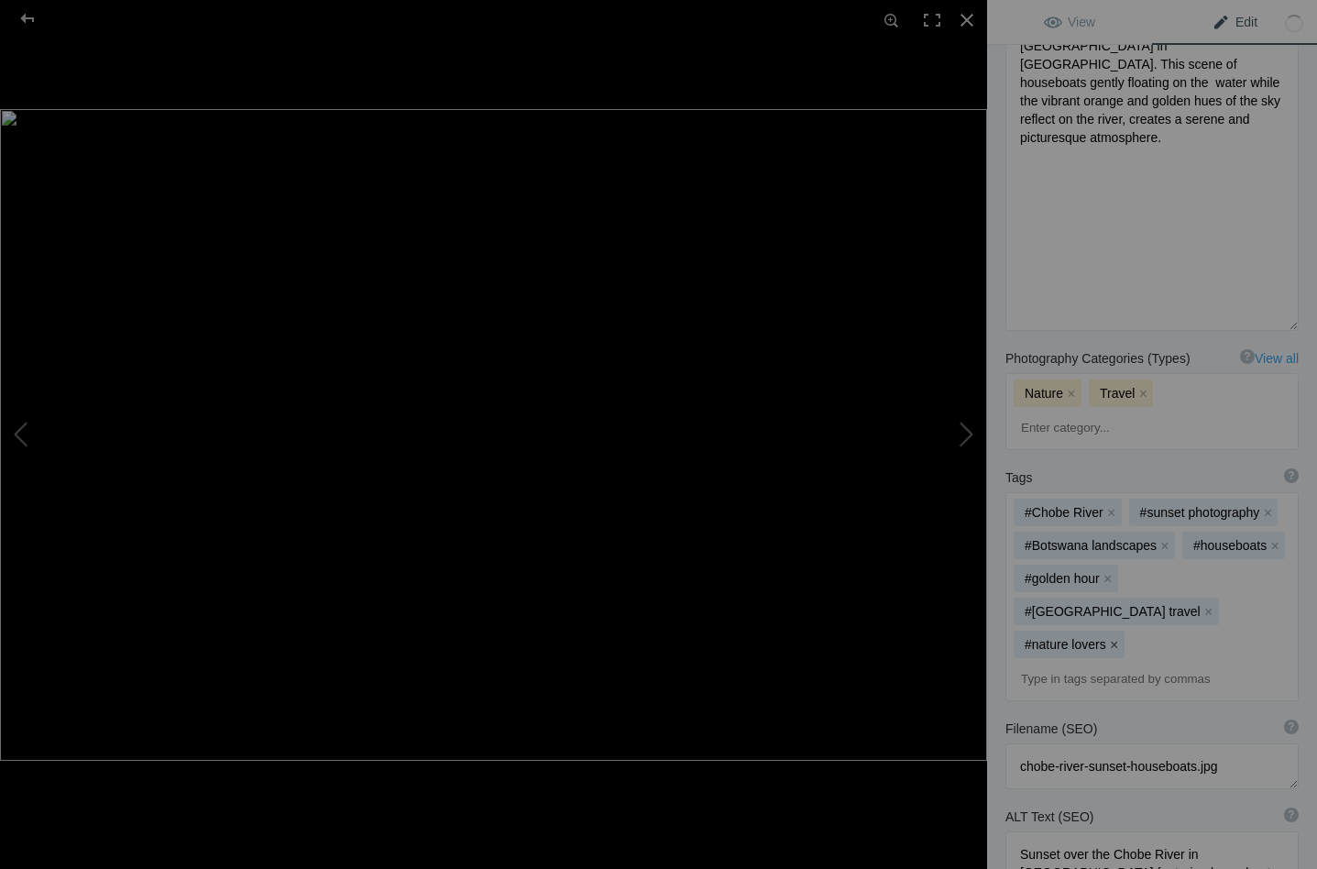
click at [1113, 638] on button "x" at bounding box center [1114, 644] width 13 height 13
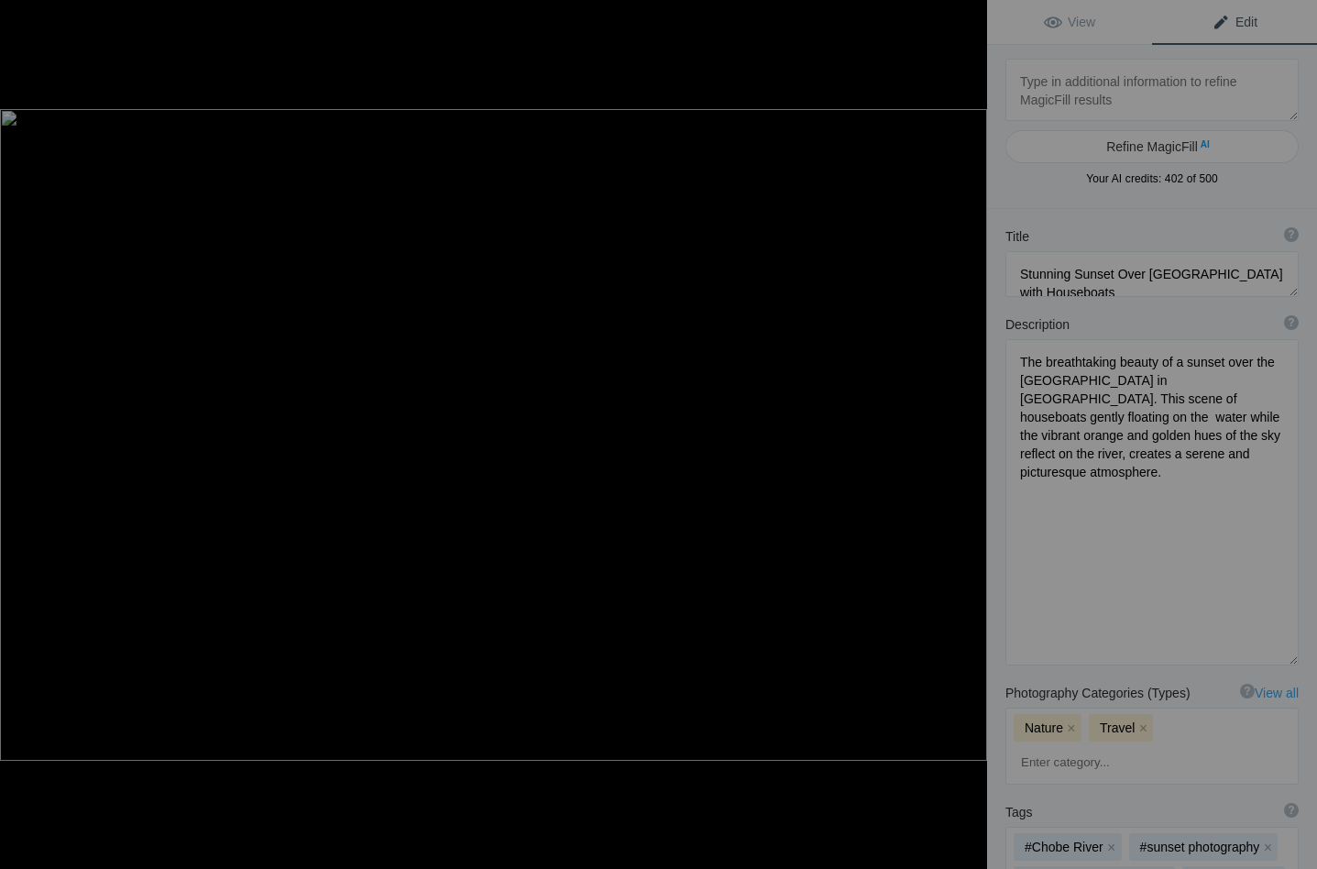
scroll to position [0, 0]
click at [1072, 265] on textarea at bounding box center [1151, 274] width 293 height 46
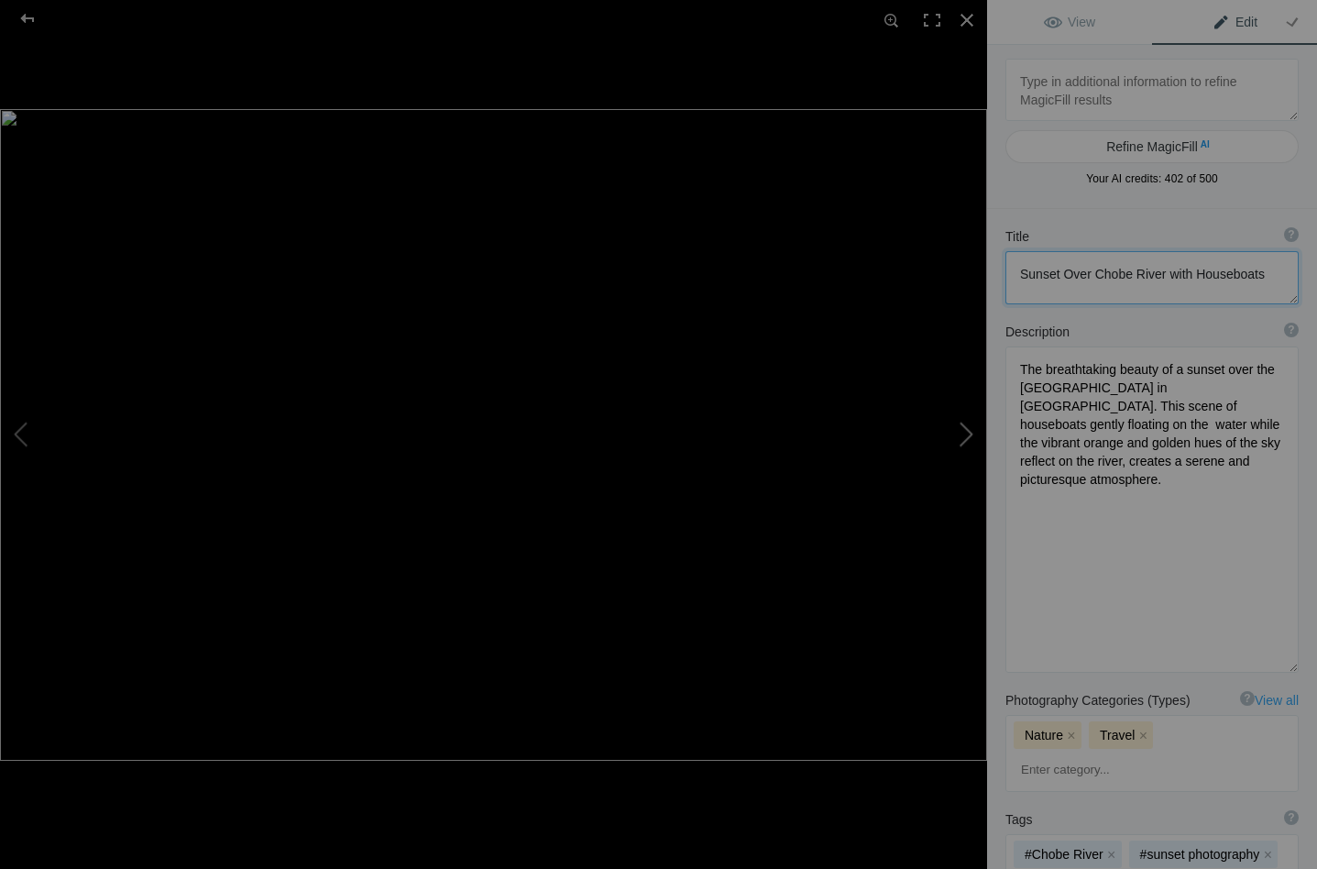
click at [965, 428] on button at bounding box center [917, 434] width 137 height 312
type textarea "Delta Landscape_DSC1109-Edit"
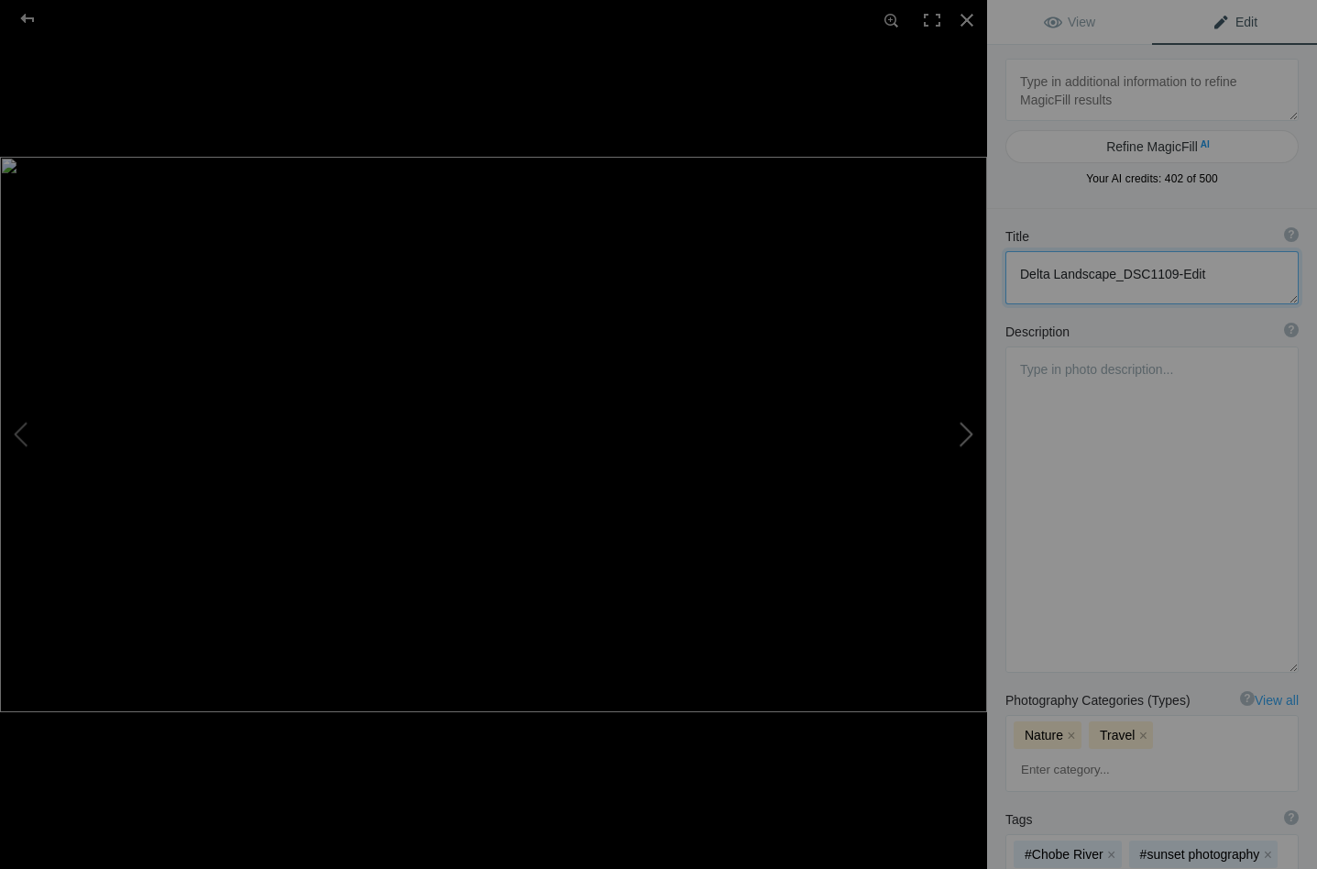
type textarea "Delta_Landscape_DSC1109-Edit.jpg"
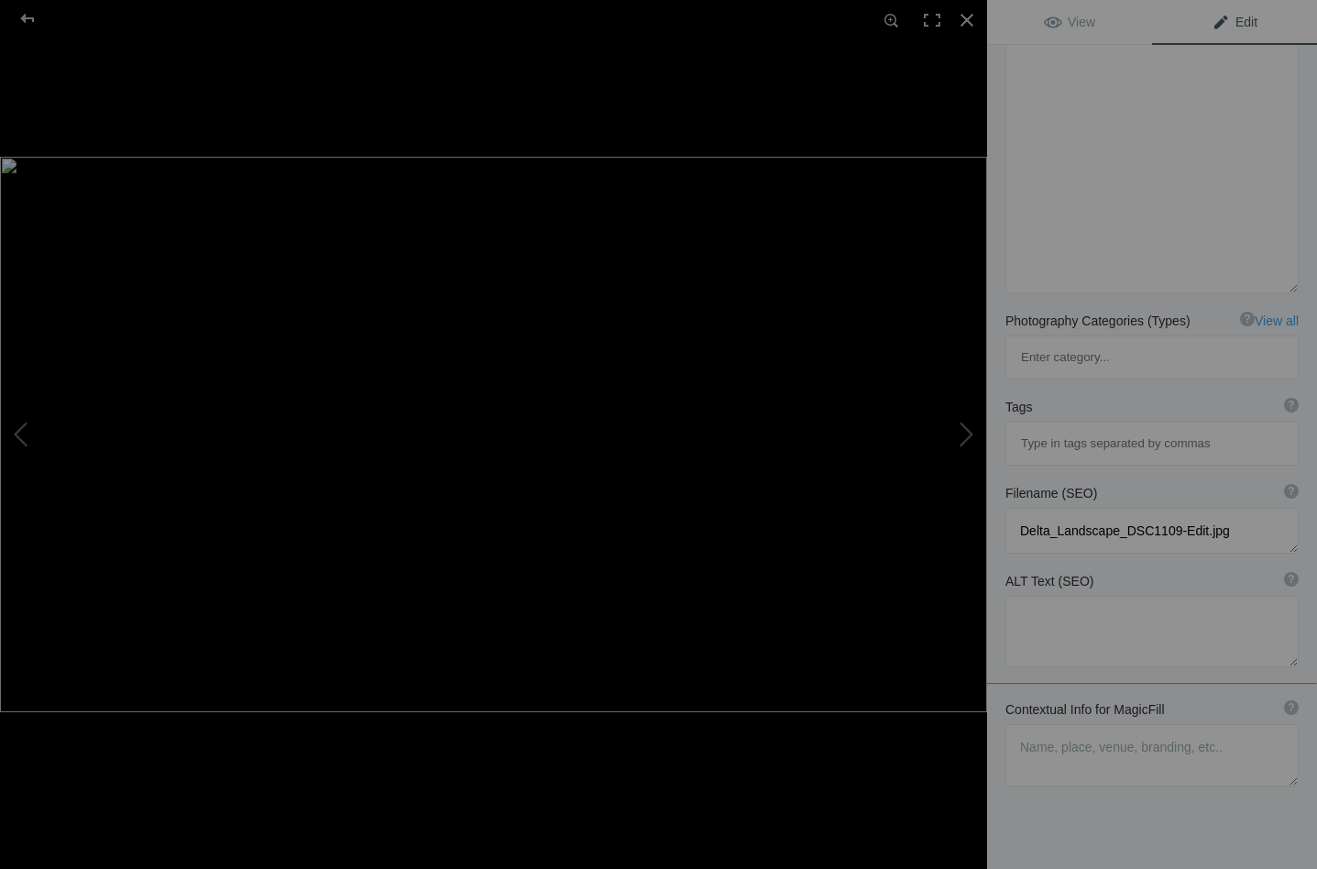
scroll to position [307, 0]
click at [1044, 725] on textarea at bounding box center [1151, 756] width 293 height 62
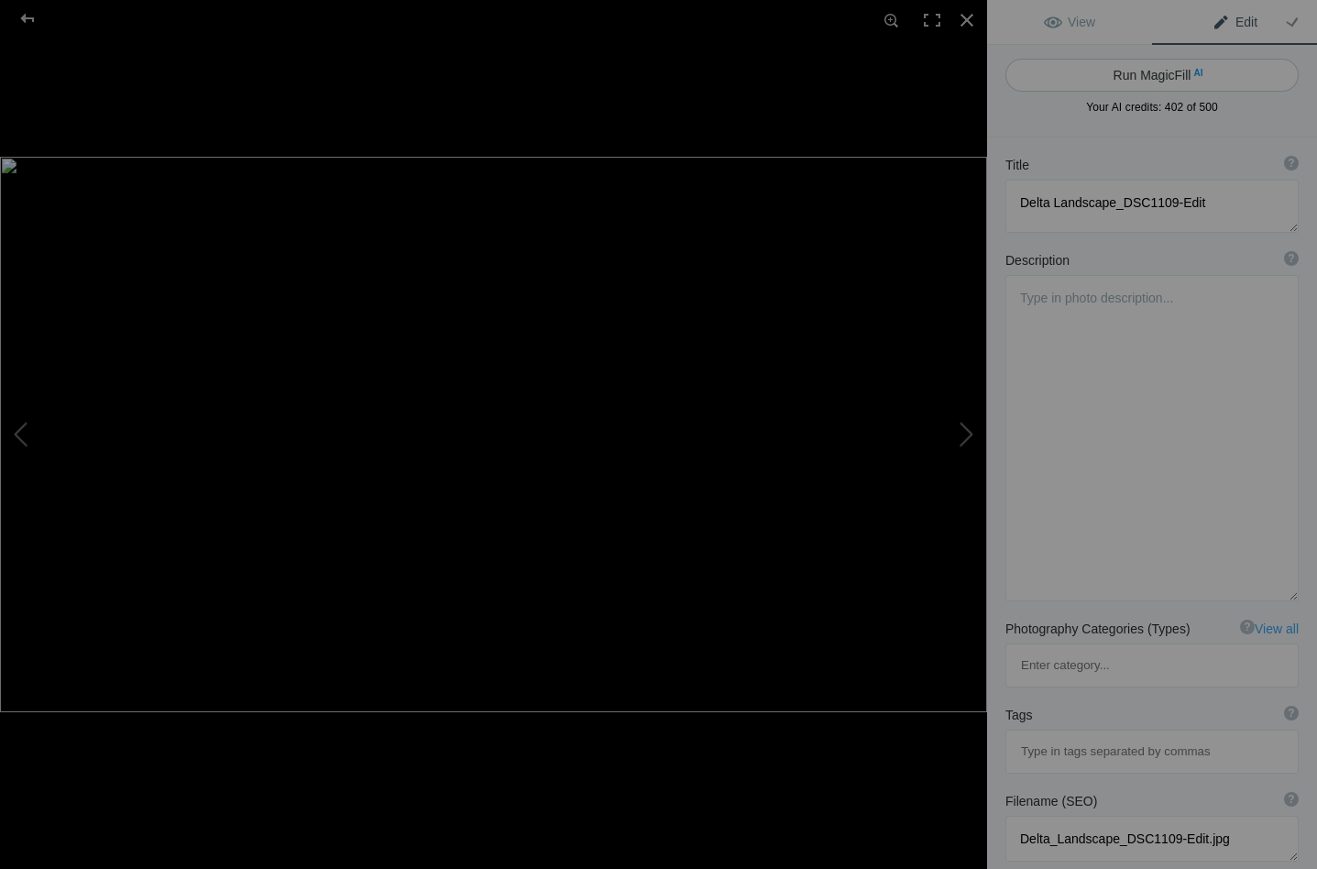
scroll to position [0, 0]
type textarea "Late twilight on the Okavango Delta"
click at [1149, 71] on button "Run MagicFill AI" at bounding box center [1151, 75] width 293 height 33
click at [1149, 123] on div at bounding box center [1151, 123] width 293 height 0
type textarea "Serene Twilight Over the Okavango Delta"
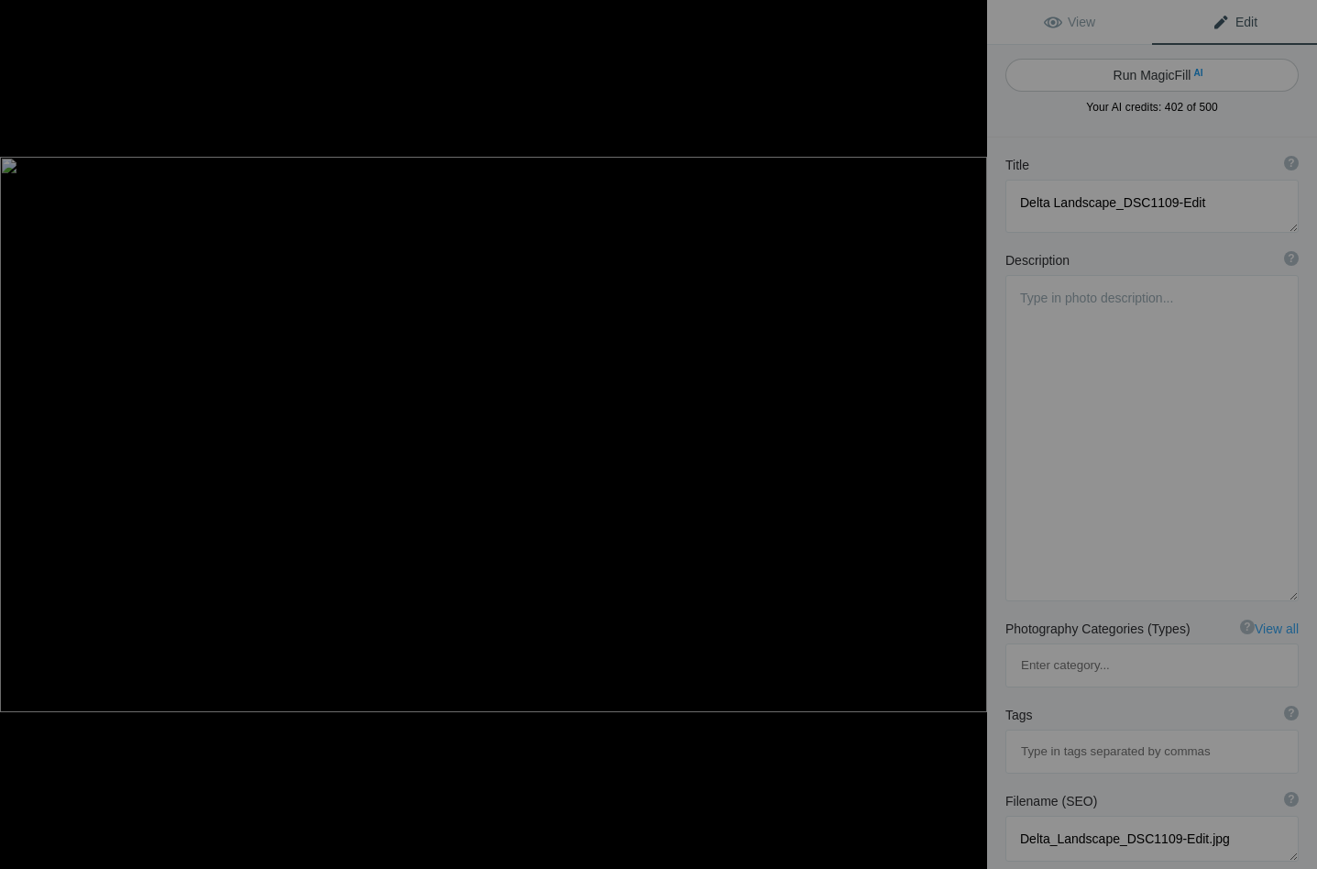
type textarea "Experience the tranquil beauty of the Okavango Delta at twilight, where the sky…"
type textarea "okavango-delta-twilight.jpg"
type textarea "Twilight landscape of the Okavango Delta with silhouetted trees and calm waters…"
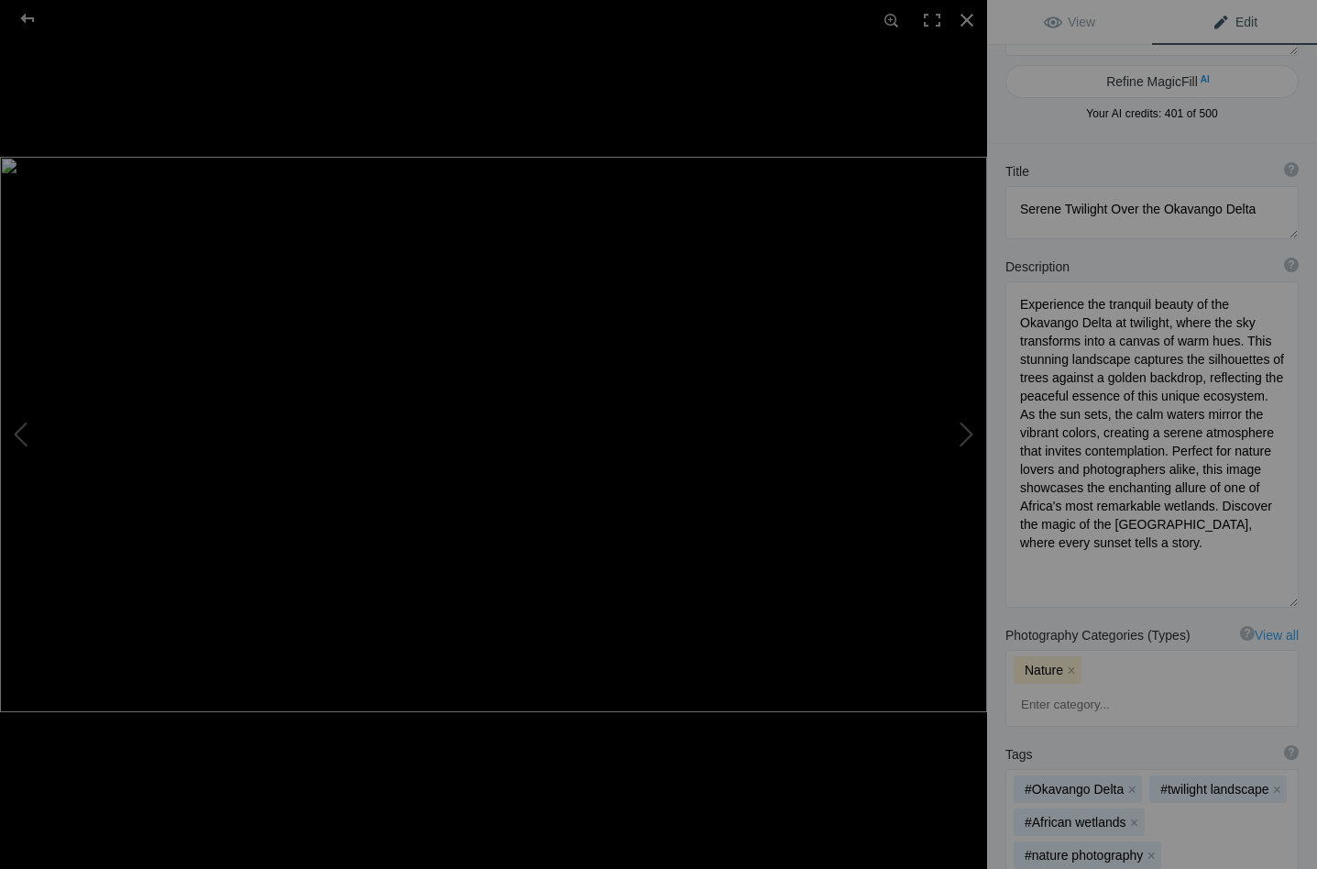
scroll to position [67, 0]
click at [1260, 414] on textarea at bounding box center [1151, 442] width 293 height 326
drag, startPoint x: 1104, startPoint y: 447, endPoint x: 1137, endPoint y: 471, distance: 40.7
click at [1137, 471] on textarea at bounding box center [1151, 441] width 293 height 324
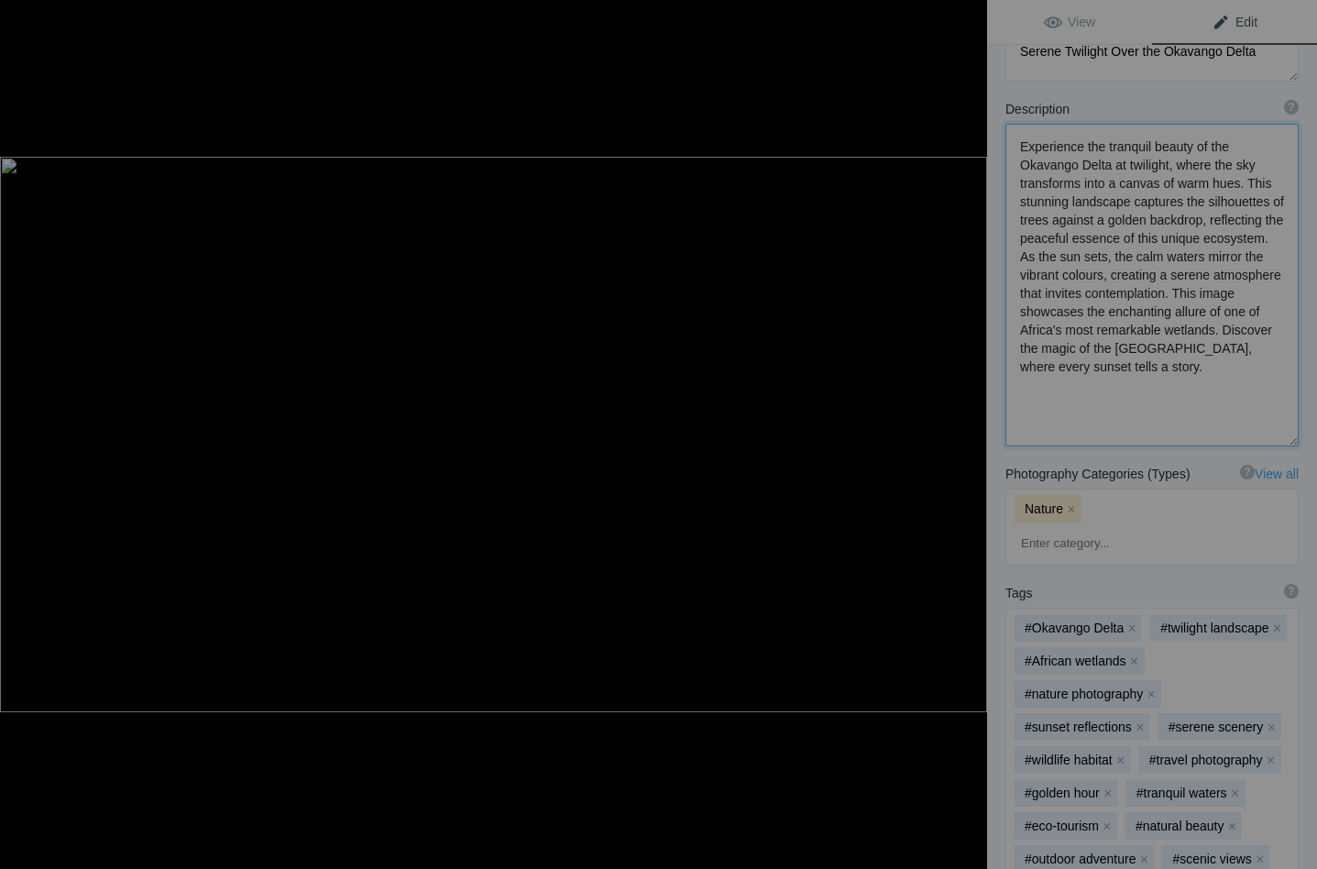
scroll to position [224, 0]
type textarea "Experience the tranquil beauty of the Okavango Delta at twilight, where the sky…"
click at [1269, 719] on button "x" at bounding box center [1270, 725] width 13 height 13
click at [1141, 752] on button "x" at bounding box center [1146, 758] width 13 height 13
click at [1109, 752] on button "x" at bounding box center [1107, 758] width 13 height 13
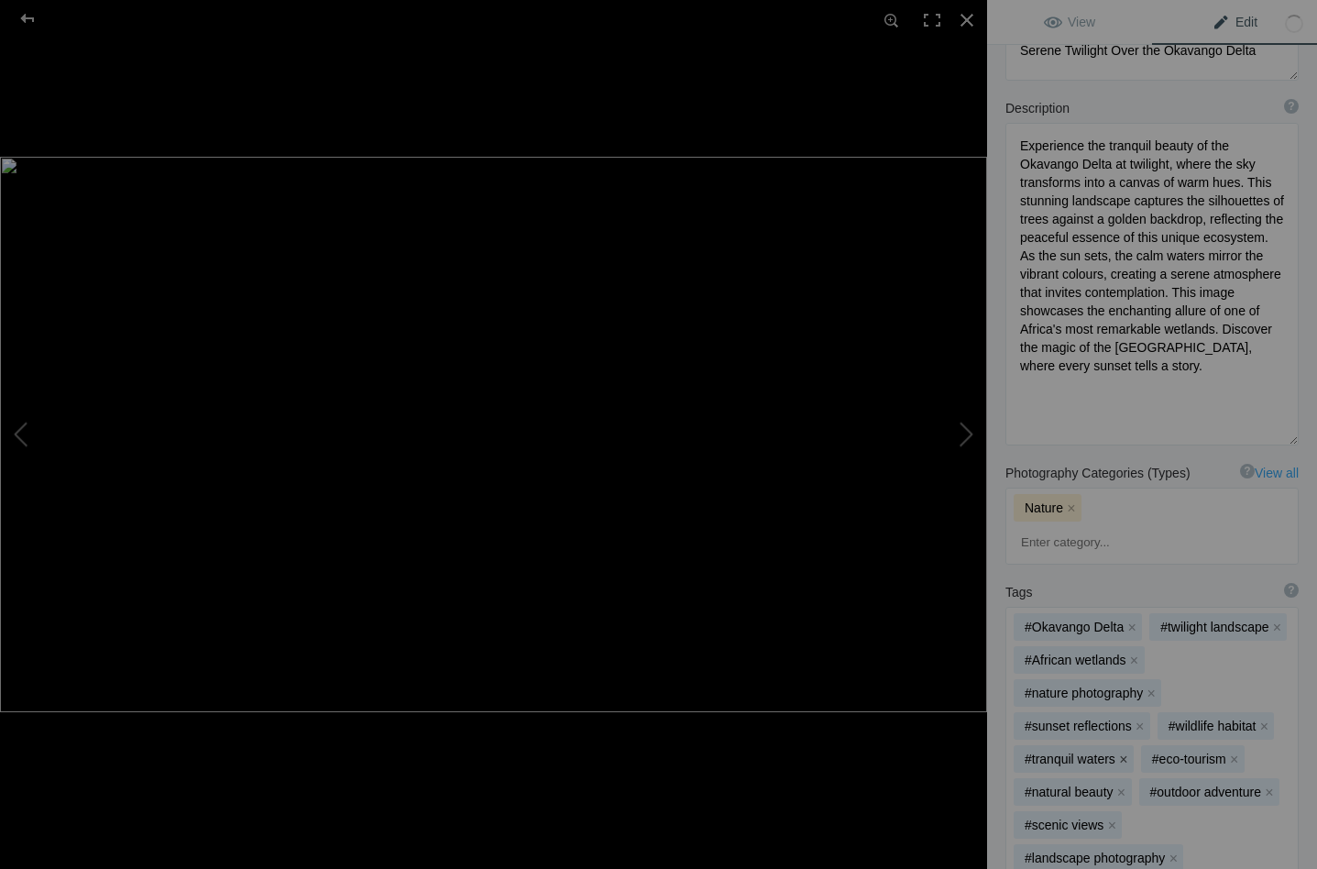
click at [1120, 752] on button "x" at bounding box center [1123, 758] width 13 height 13
click at [1110, 752] on button "x" at bounding box center [1106, 758] width 13 height 13
click at [1120, 752] on button "x" at bounding box center [1121, 758] width 13 height 13
click at [1140, 752] on button "x" at bounding box center [1143, 758] width 13 height 13
click at [1112, 752] on button "x" at bounding box center [1111, 758] width 13 height 13
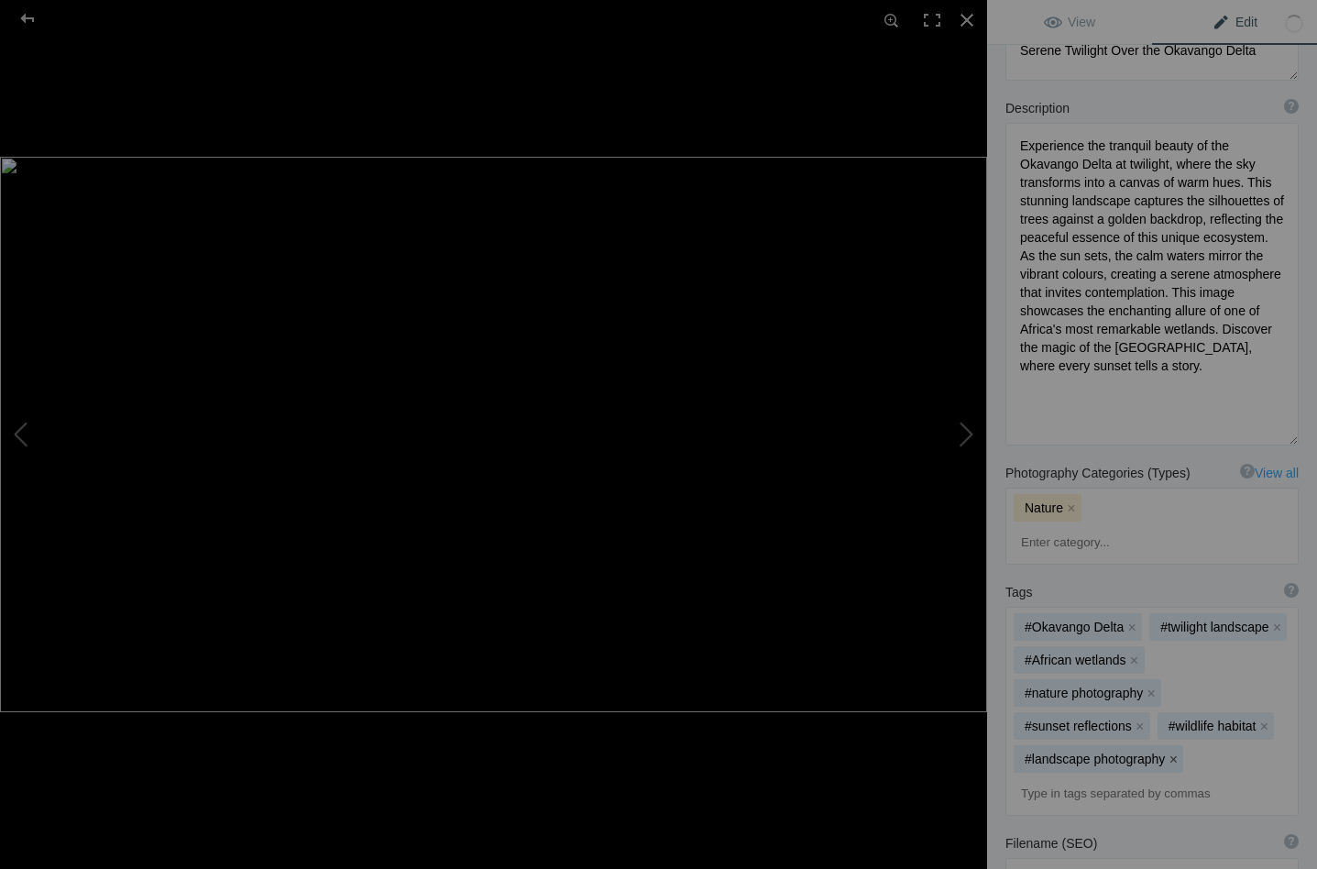
click at [1171, 752] on button "x" at bounding box center [1172, 758] width 13 height 13
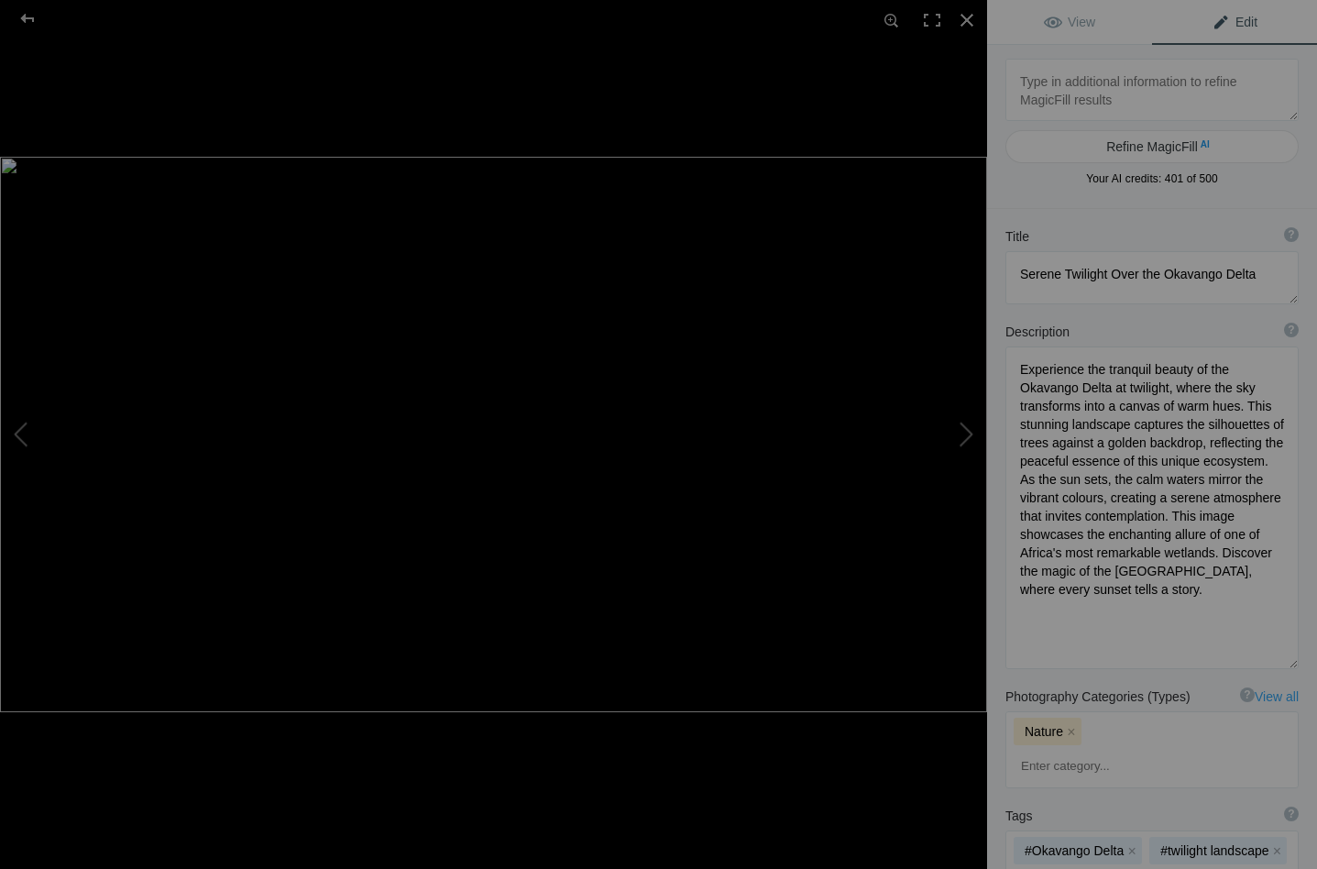
scroll to position [0, 0]
click at [968, 430] on button at bounding box center [917, 434] width 137 height 312
type textarea "Paradise Island_DSC0149-Edit-2"
type textarea "Paradise_Island_DSC0149-Edit-2.jpg"
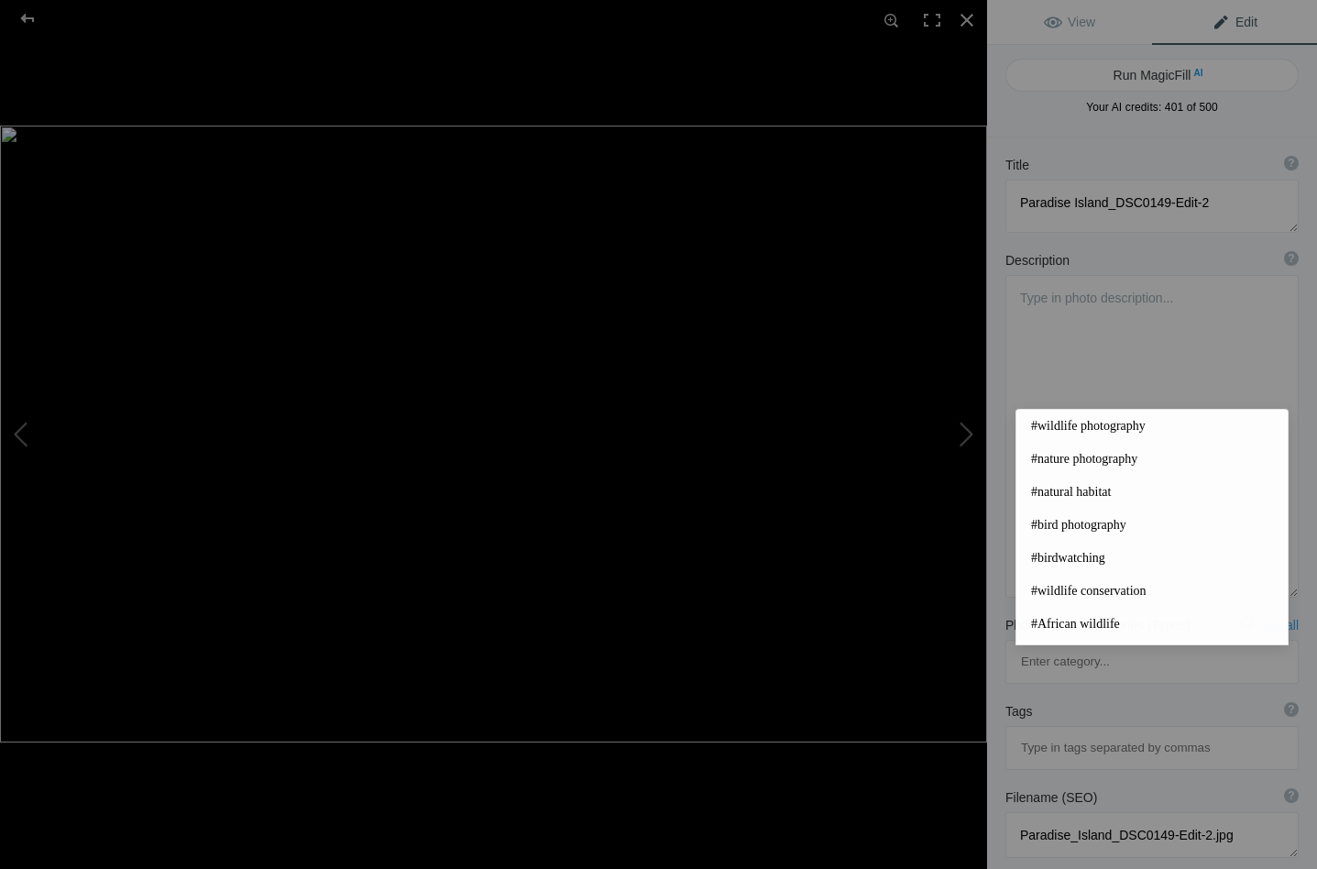
click at [1127, 693] on div "Tags ? Tags are keywords that describe images. For SEO purposes, do not tag pho…" at bounding box center [1152, 736] width 330 height 86
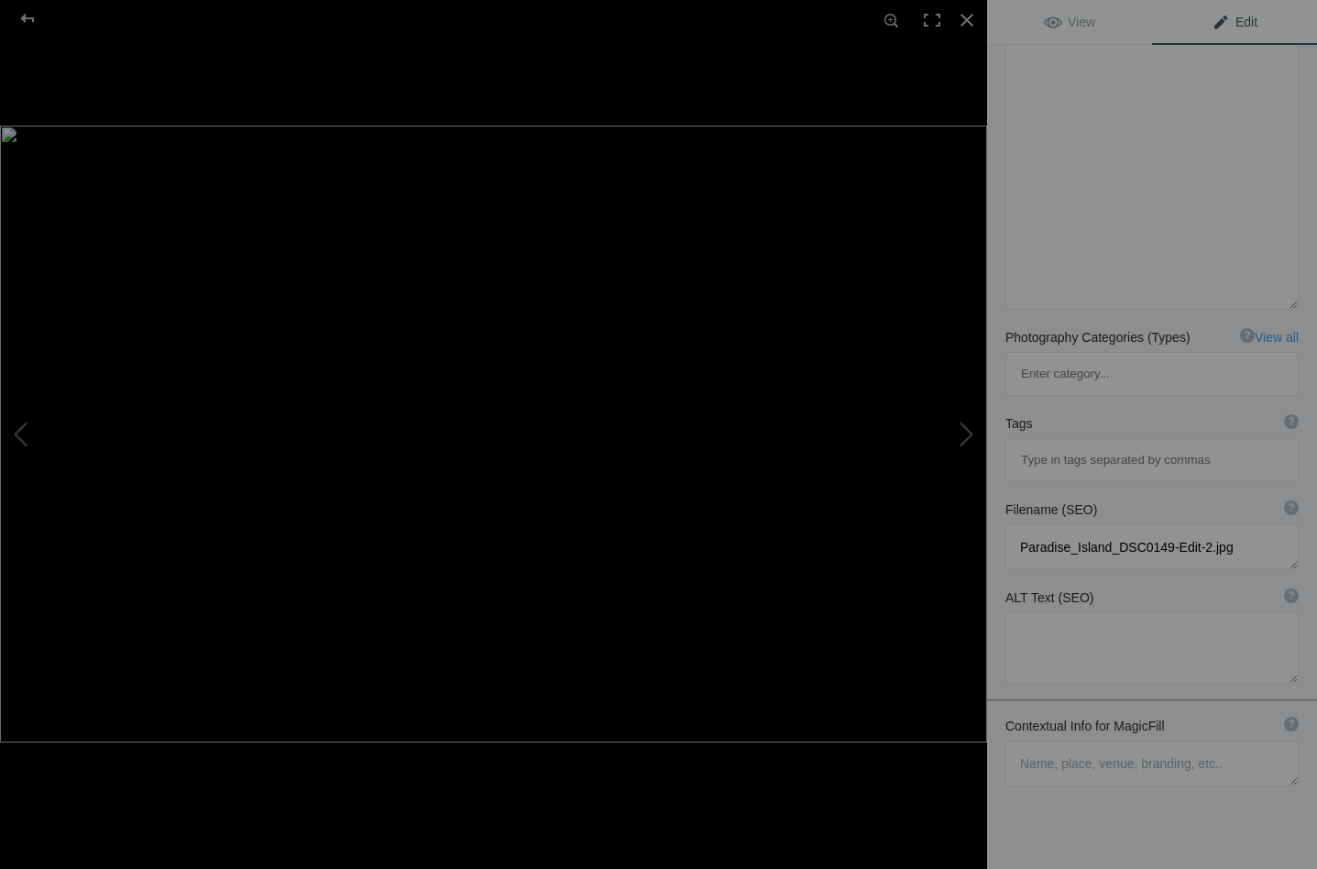
scroll to position [287, 0]
click at [1048, 741] on textarea at bounding box center [1151, 764] width 293 height 46
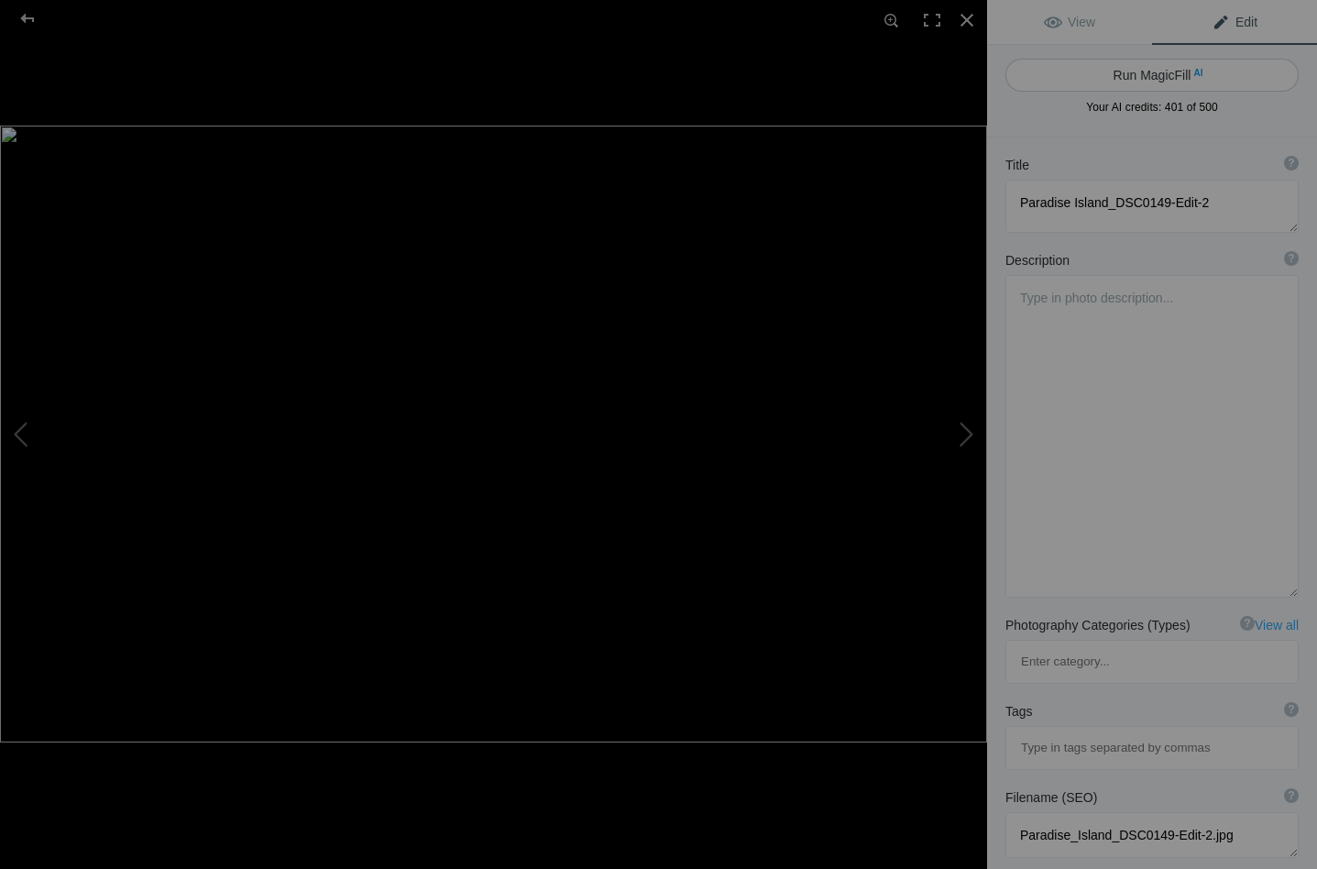
scroll to position [0, 0]
type textarea "Pools of water after the rain on Paradise Island, Moremi Reserve"
click at [1153, 67] on button "Run MagicFill AI" at bounding box center [1151, 75] width 293 height 33
type textarea "Tranquil Reflections on Paradise Island, Moremi Reserve"
type textarea "Experience the serene beauty of Paradise Island in Moremi Reserve, where pools …"
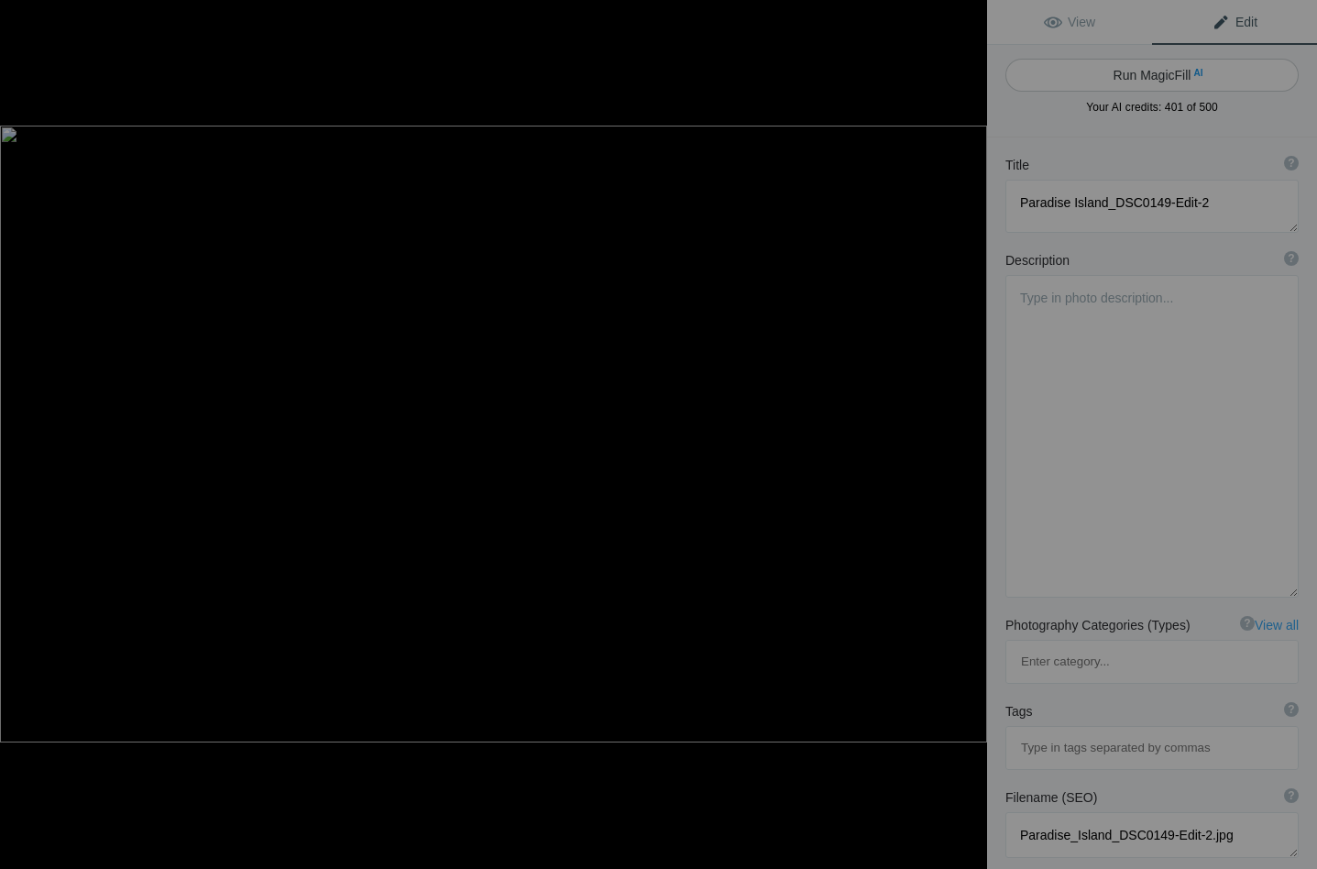
type textarea "tranquil-reflections-paradise-island-moremi-reserve.jpg"
type textarea "Pools of water reflecting trees and sunset on Paradise Island in Moremi Reserve…"
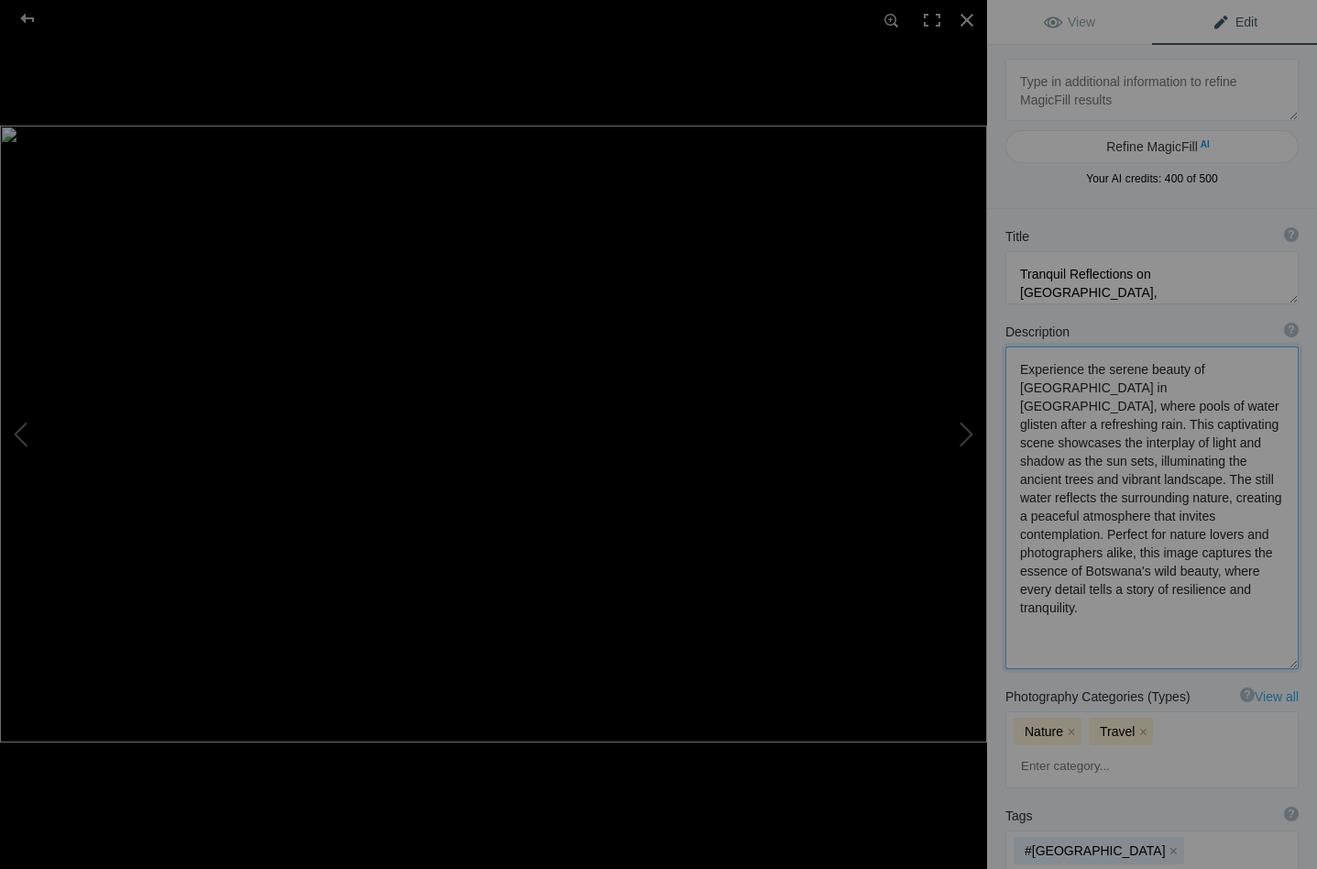
drag, startPoint x: 1048, startPoint y: 407, endPoint x: 1111, endPoint y: 410, distance: 63.3
click at [1111, 410] on textarea at bounding box center [1151, 507] width 293 height 323
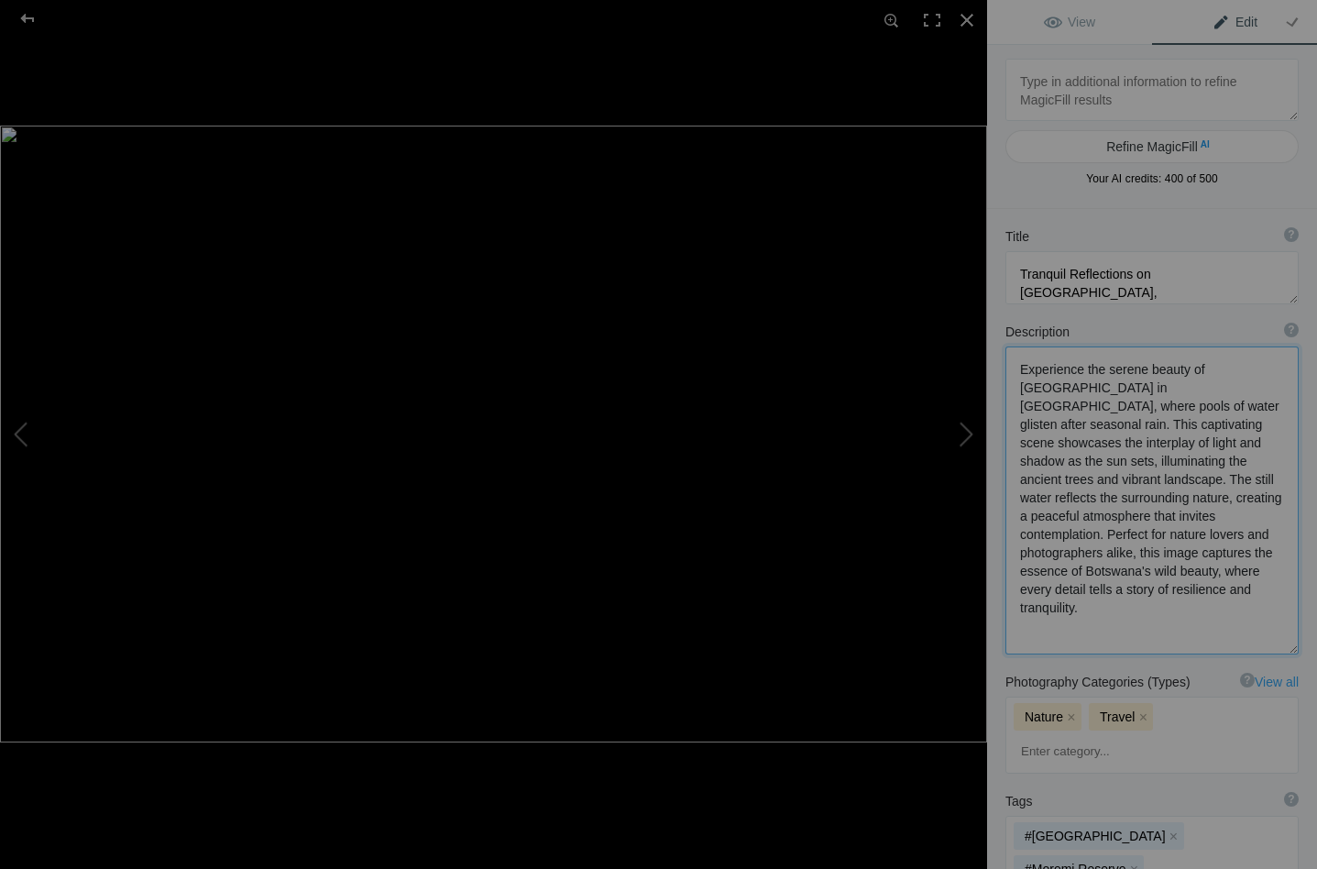
click at [1120, 408] on textarea at bounding box center [1151, 500] width 293 height 308
drag, startPoint x: 1130, startPoint y: 483, endPoint x: 1235, endPoint y: 512, distance: 109.4
click at [1235, 512] on textarea at bounding box center [1151, 499] width 293 height 306
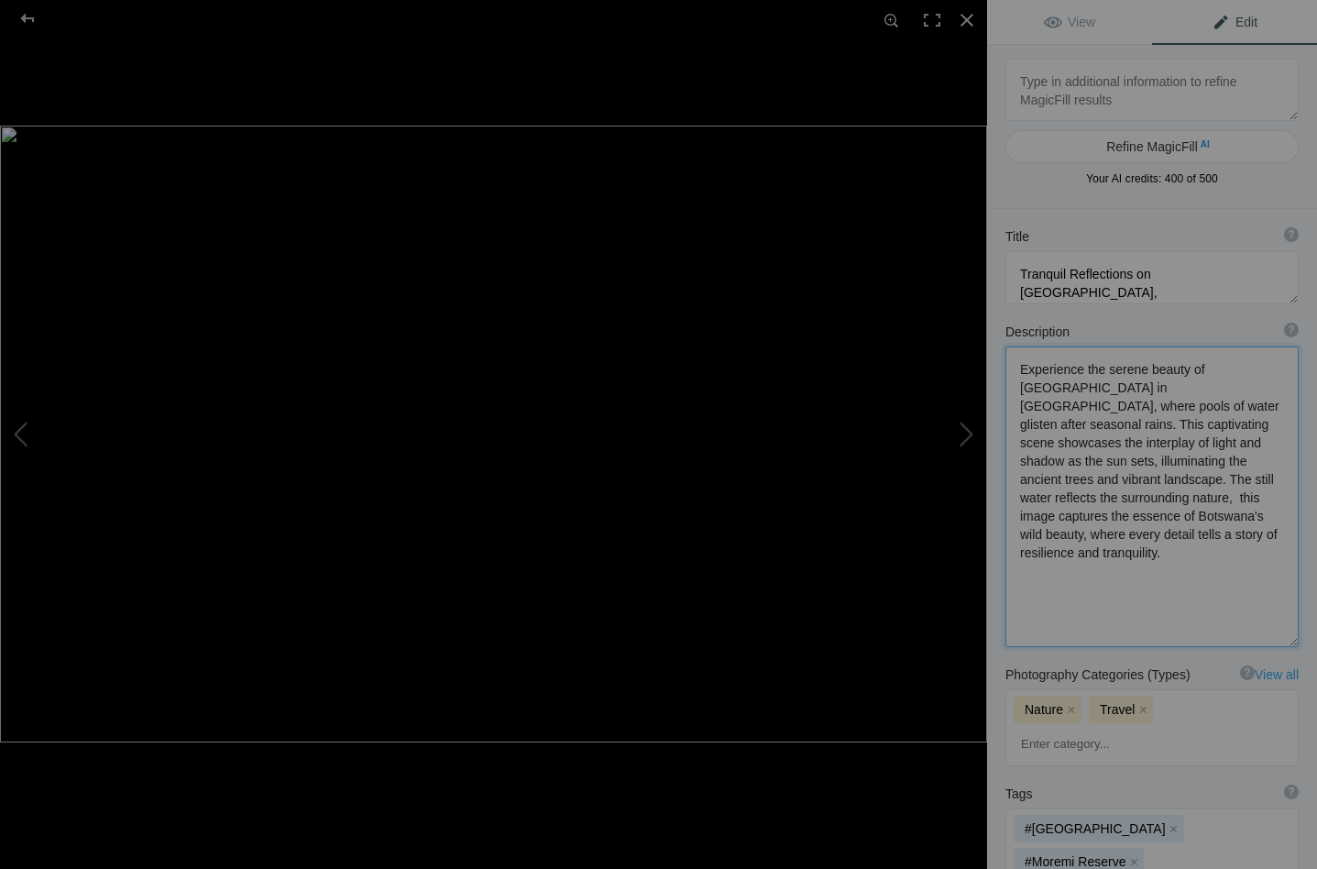
drag, startPoint x: 1187, startPoint y: 484, endPoint x: 1133, endPoint y: 484, distance: 54.1
click at [1133, 484] on textarea at bounding box center [1151, 496] width 293 height 301
click at [1181, 479] on textarea at bounding box center [1151, 494] width 293 height 297
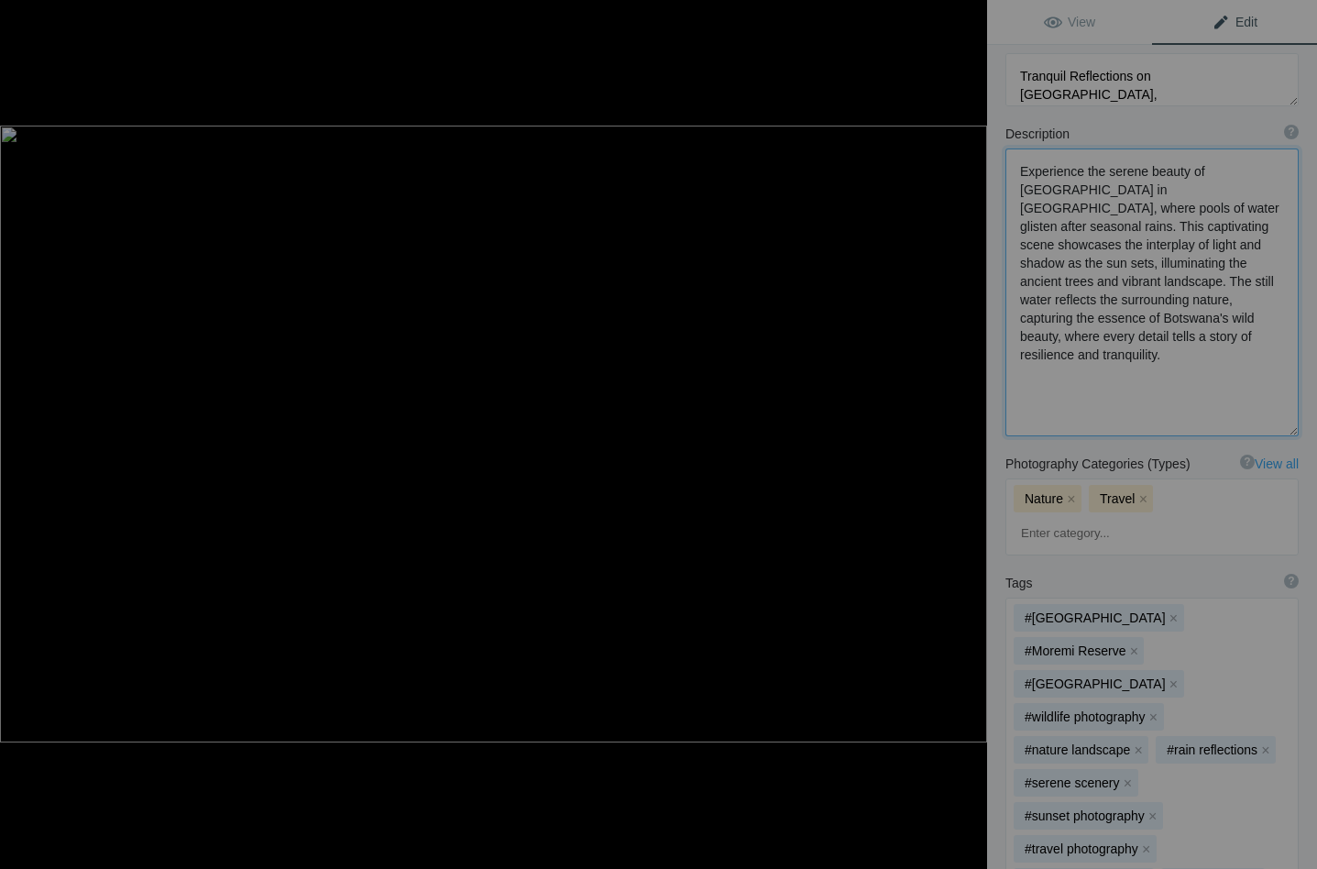
scroll to position [200, 0]
type textarea "Experience the serene beauty of Paradise Island in Moremi Reserve, where pools …"
click at [1137, 741] on button "x" at bounding box center [1138, 747] width 13 height 13
click at [1122, 741] on button "x" at bounding box center [1123, 747] width 13 height 13
click at [1125, 741] on button "x" at bounding box center [1127, 747] width 13 height 13
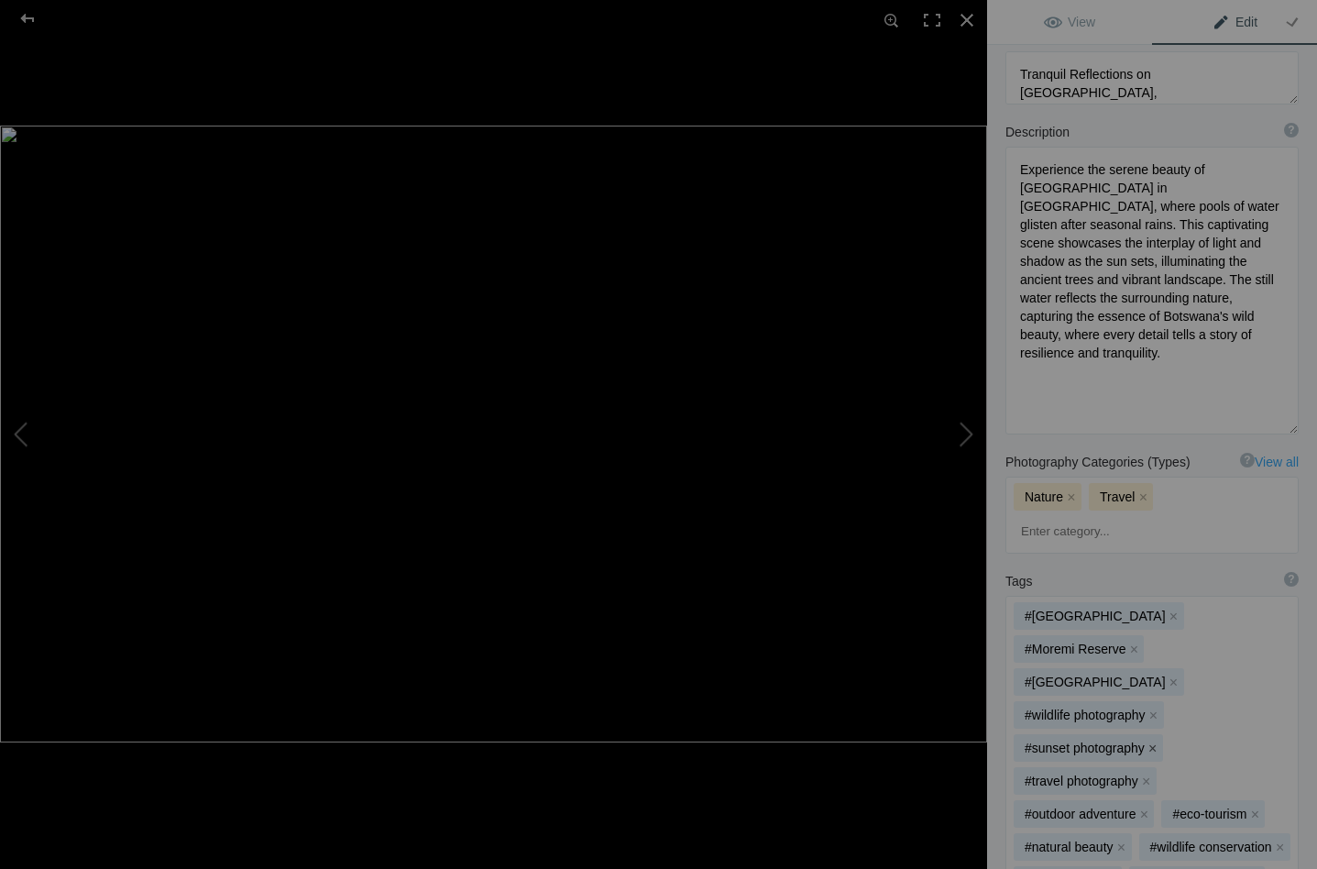
click at [1148, 741] on button "x" at bounding box center [1152, 747] width 13 height 13
click at [1147, 741] on button "x" at bounding box center [1146, 747] width 13 height 13
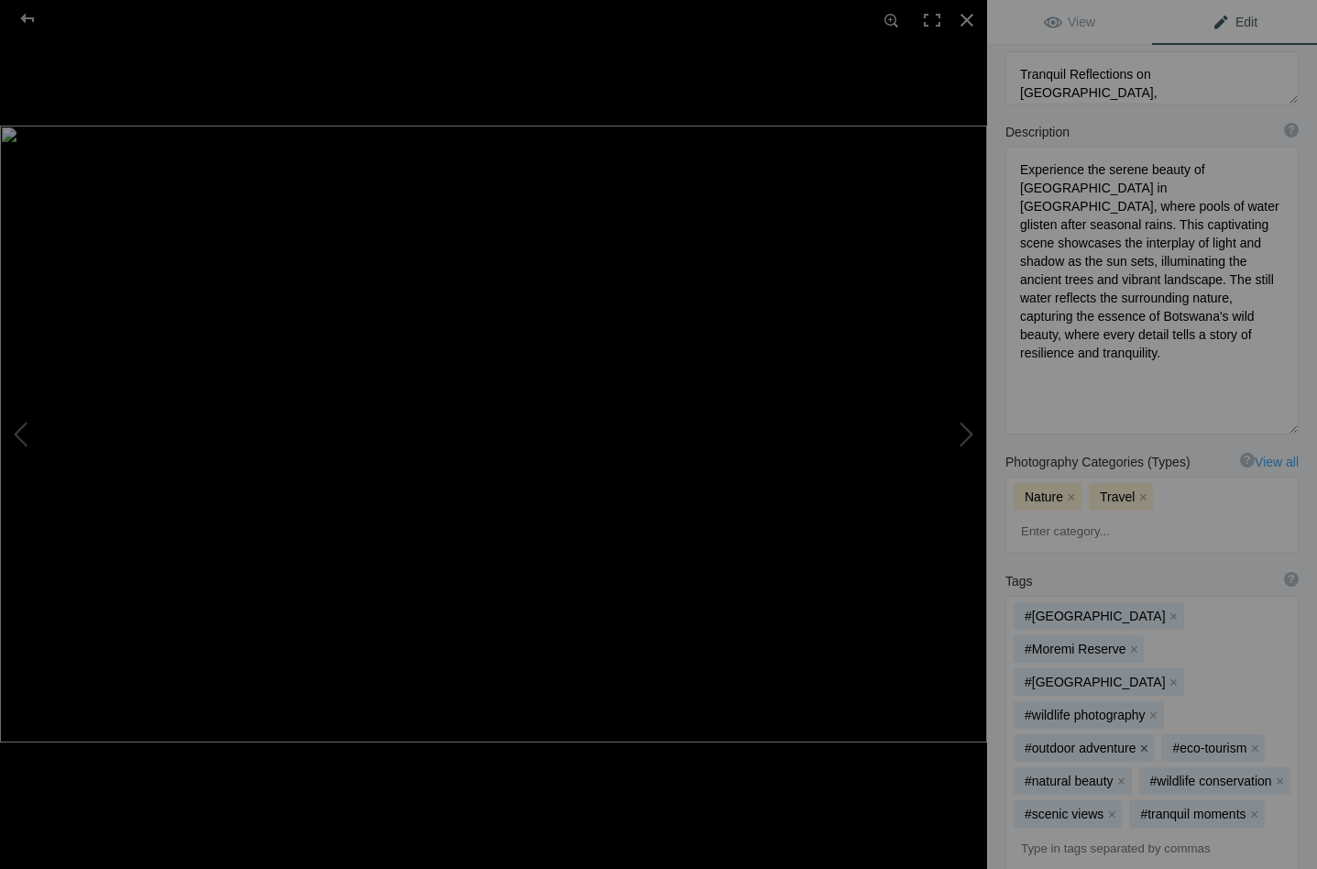
click at [1143, 741] on button "x" at bounding box center [1143, 747] width 13 height 13
click at [1257, 708] on button "x" at bounding box center [1263, 714] width 13 height 13
click at [1263, 741] on button "x" at bounding box center [1269, 747] width 13 height 13
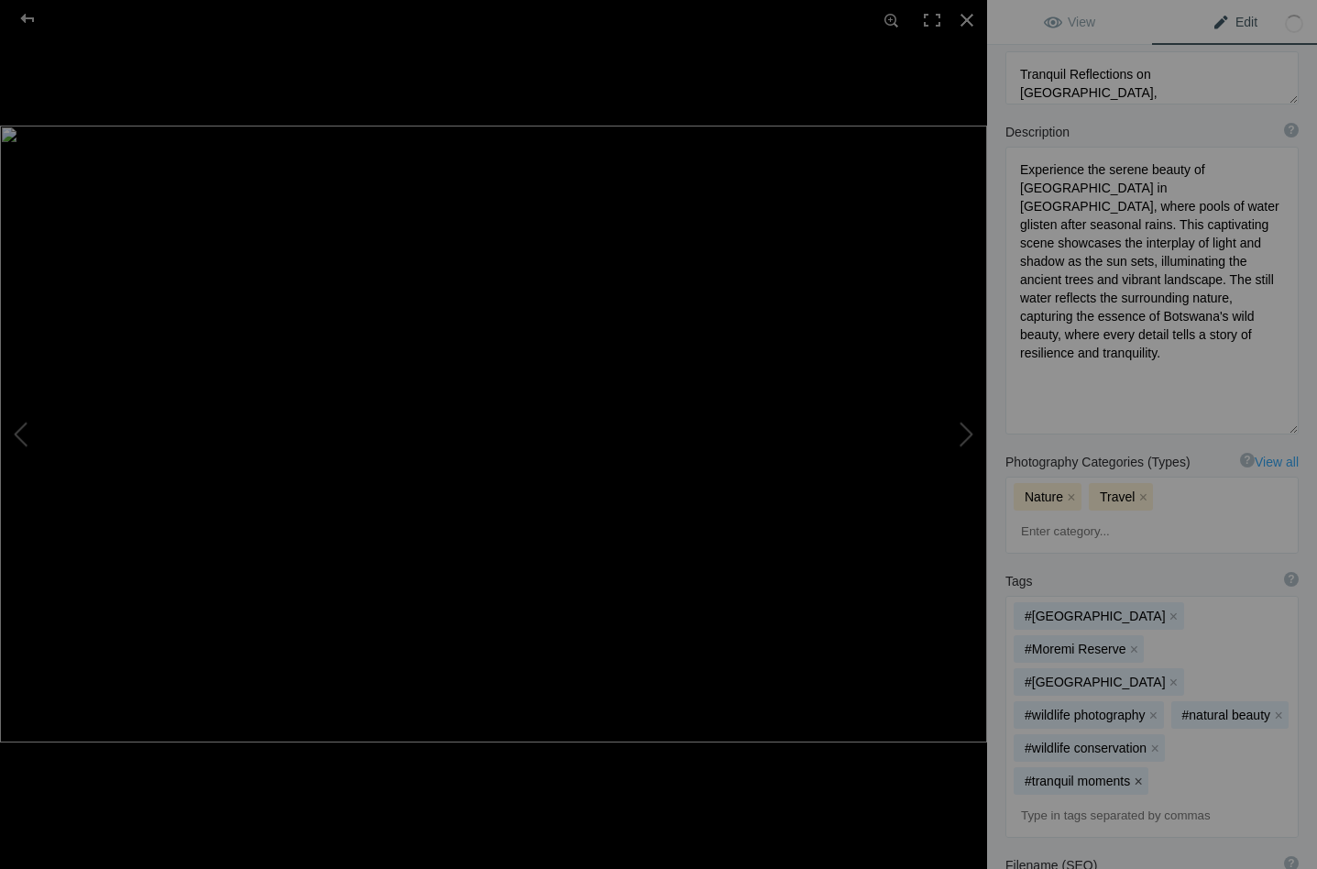
click at [1138, 774] on button "x" at bounding box center [1138, 780] width 13 height 13
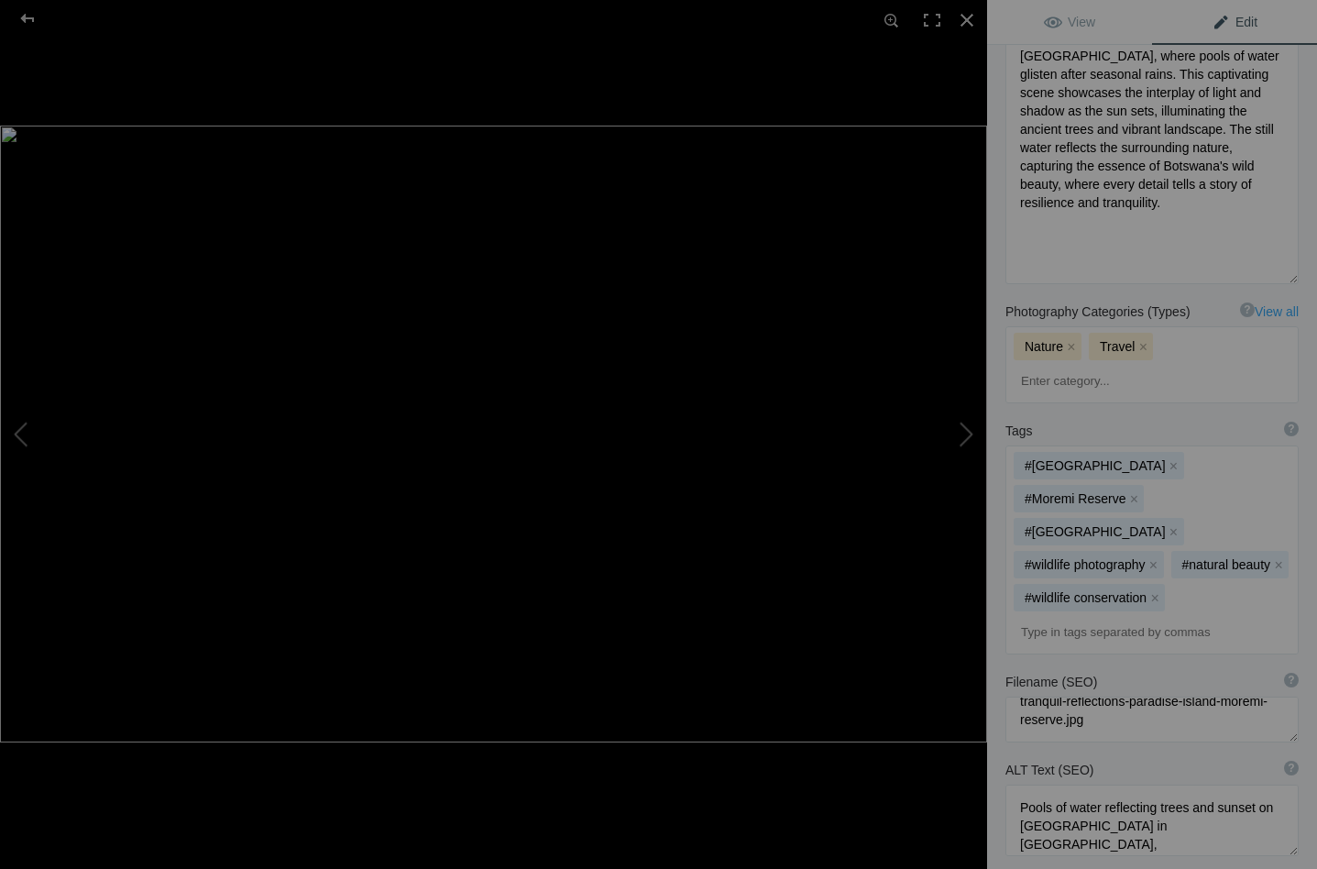
scroll to position [18, 0]
drag, startPoint x: 1186, startPoint y: 622, endPoint x: 1247, endPoint y: 623, distance: 61.4
click at [1247, 784] on textarea at bounding box center [1151, 819] width 293 height 71
type textarea "Pools of water reflecting trees on Paradise Island in Moremi Reserve, Botswana."
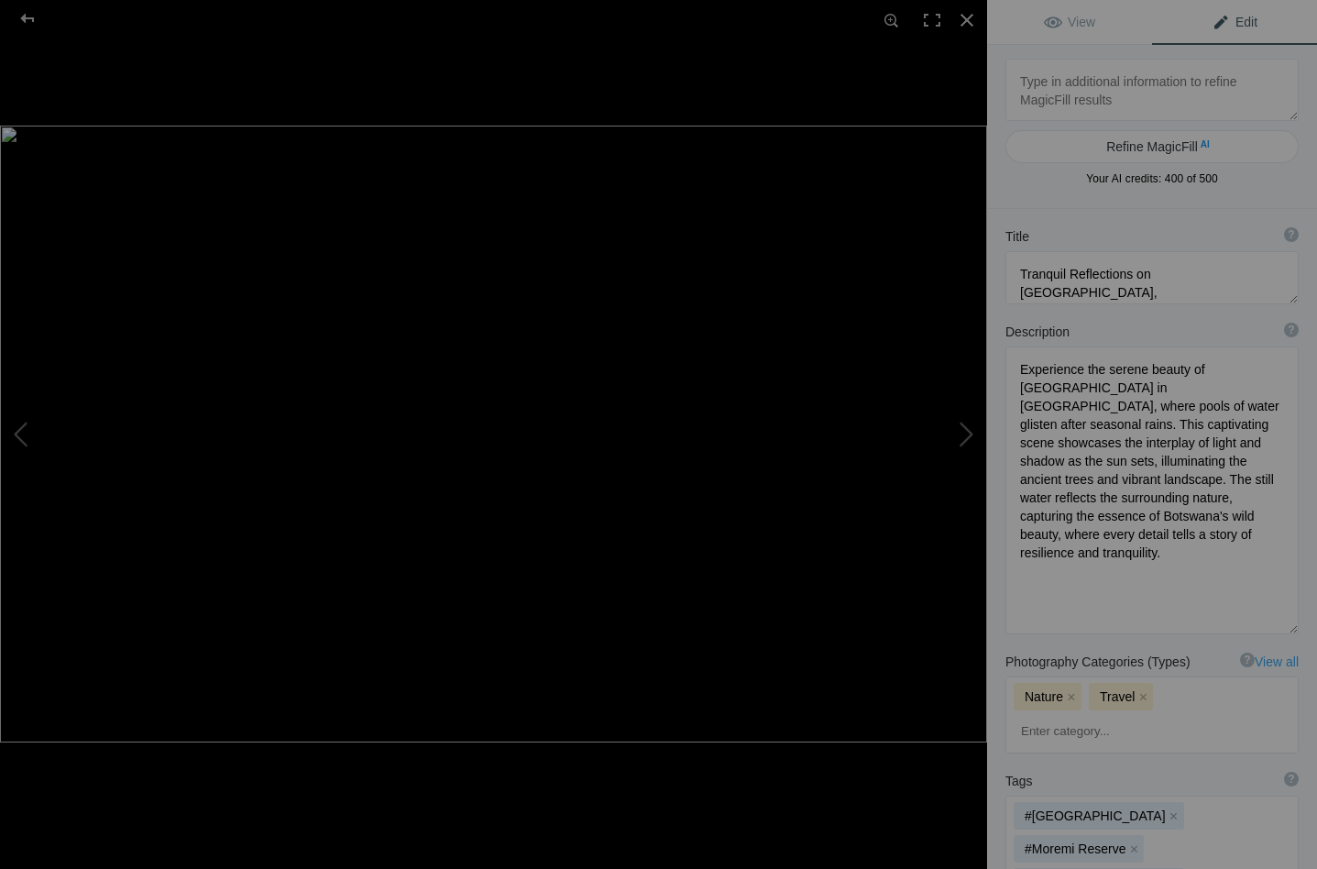
scroll to position [0, 0]
click at [968, 434] on button at bounding box center [917, 434] width 137 height 312
type textarea "Paradise Island_DSC0156-Edit"
type textarea "Paradise_Island_DSC0156-Edit.jpg"
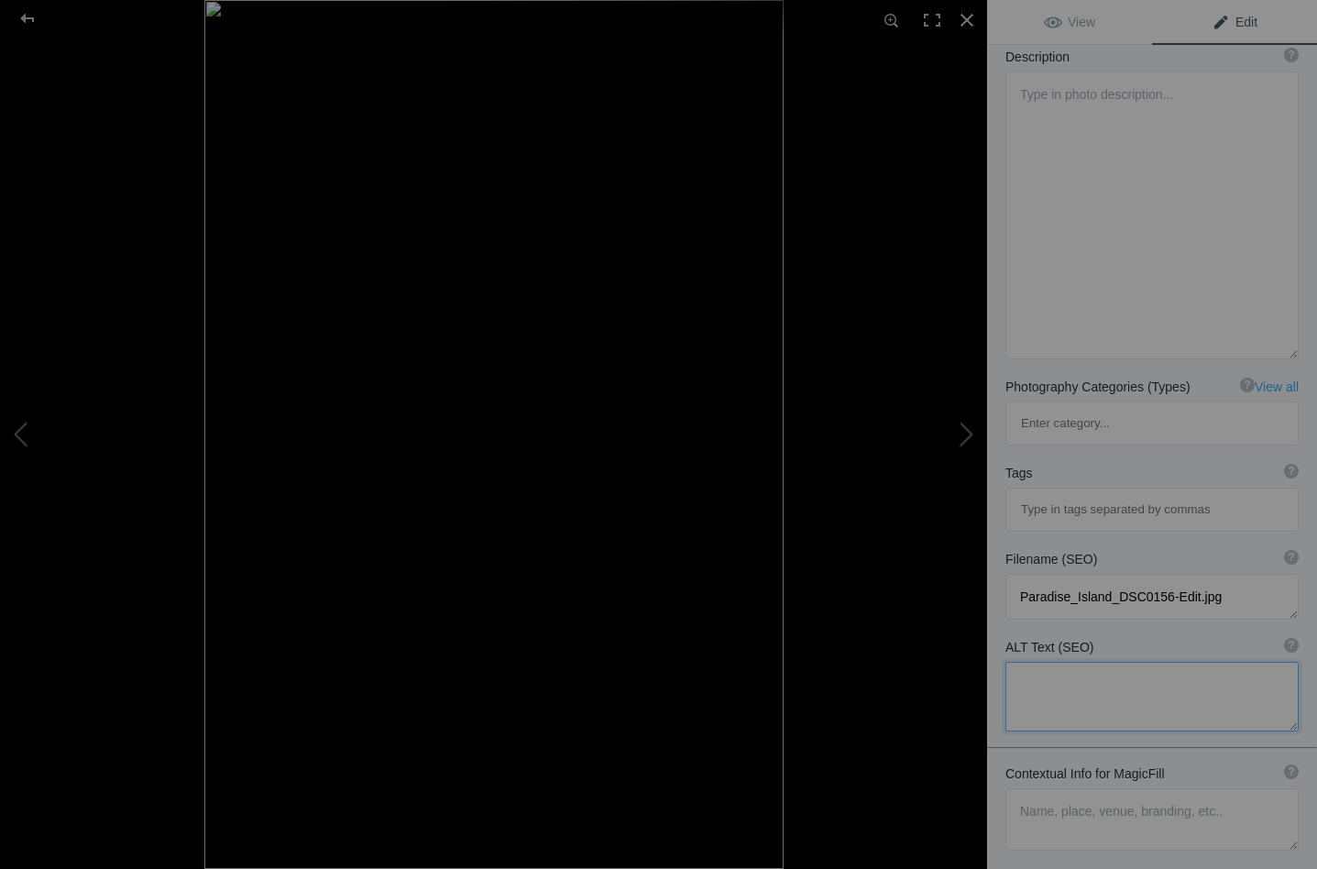
scroll to position [221, 0]
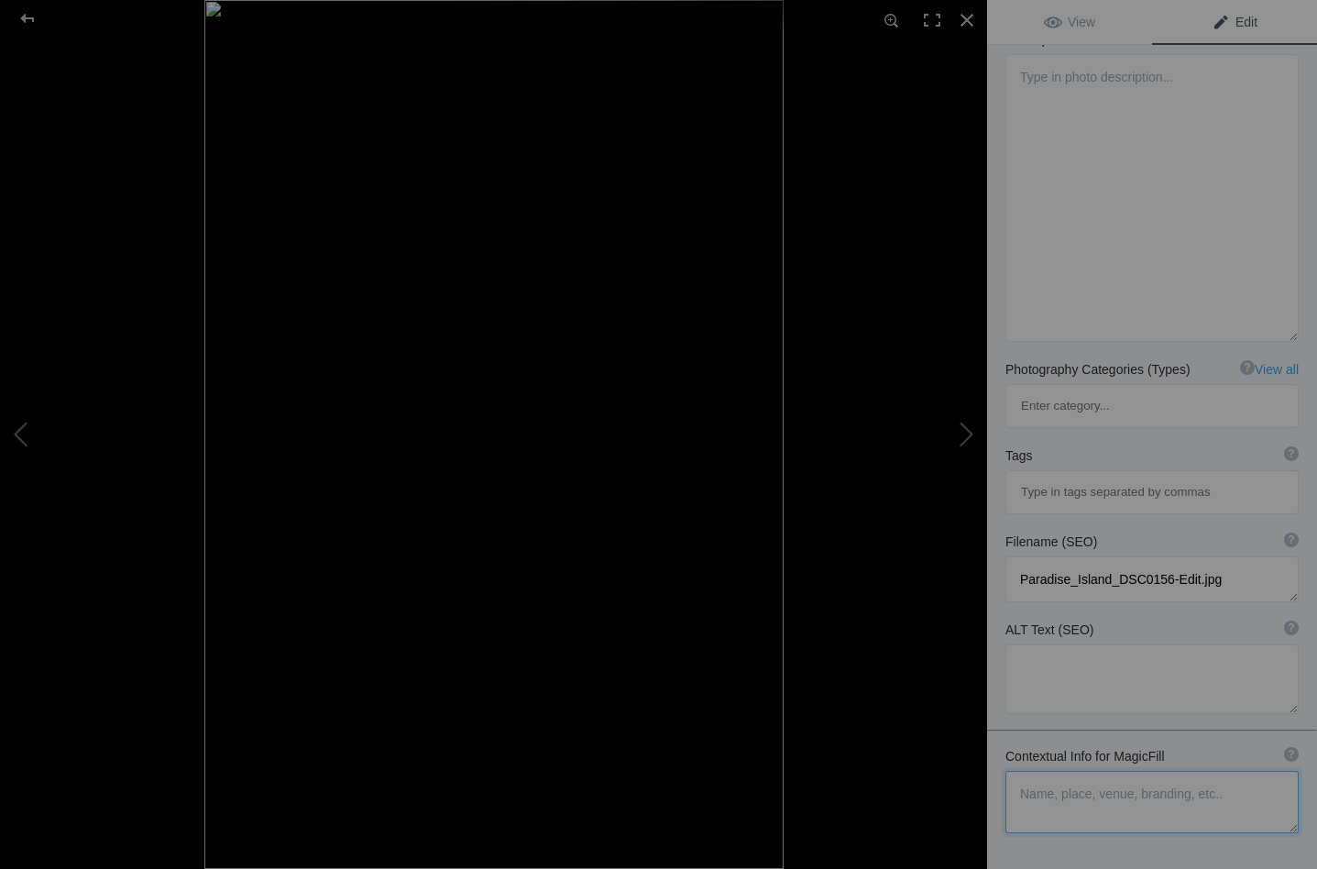
click at [1031, 771] on textarea at bounding box center [1151, 802] width 293 height 62
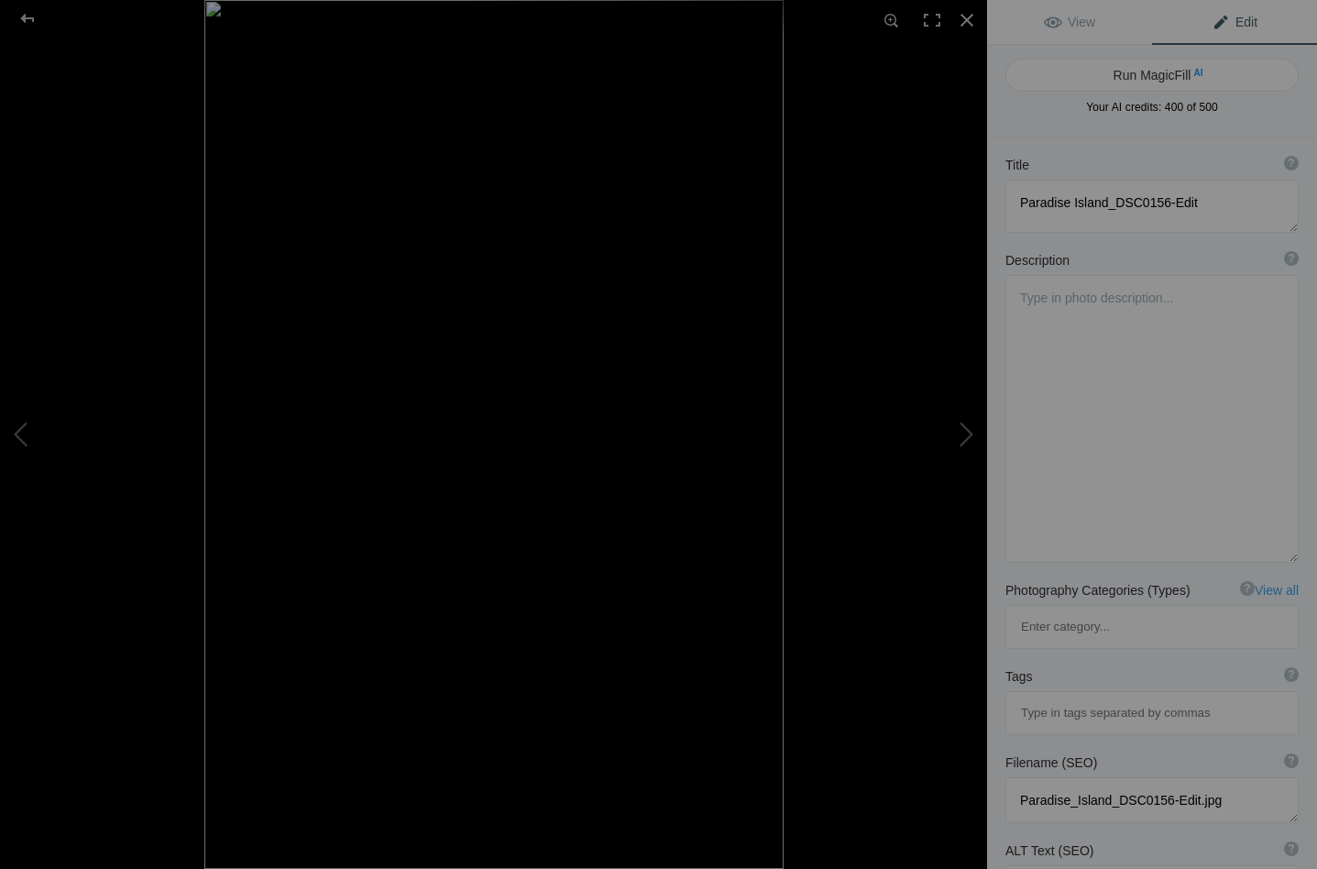
scroll to position [0, 0]
type textarea "sunset in Moremi reserve"
click at [1149, 69] on button "Run MagicFill AI" at bounding box center [1151, 75] width 293 height 33
type textarea "Stunning Sunset Reflection in Moremi Game Reserve"
type textarea "Experience the breathtaking beauty of a sunset in Moremi Game Reserve, where th…"
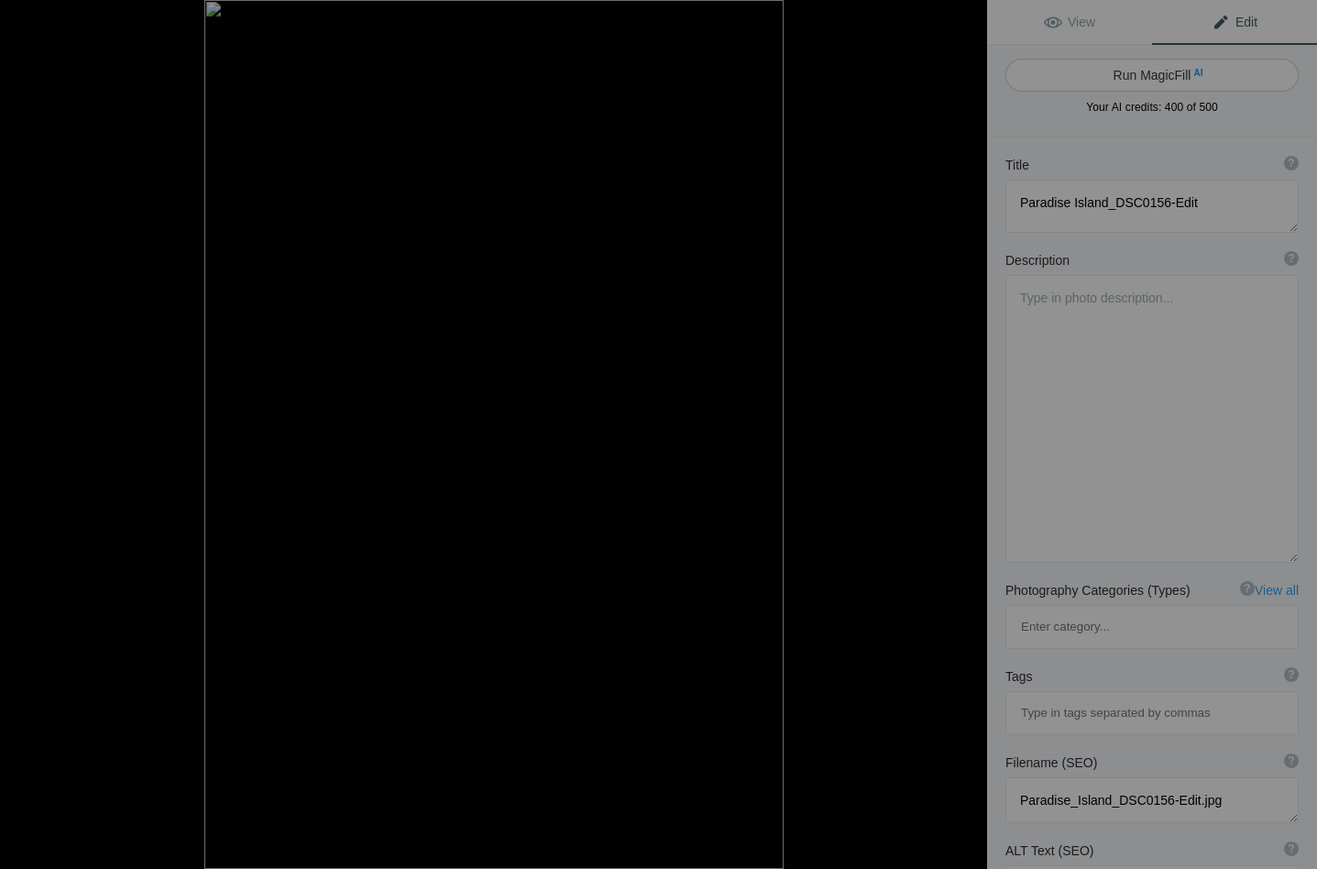
type textarea "sunset-moremi-game-reserve.jpg"
type textarea "Sunset reflection in Moremi Game Reserve showcasing silhouetted trees and a cal…"
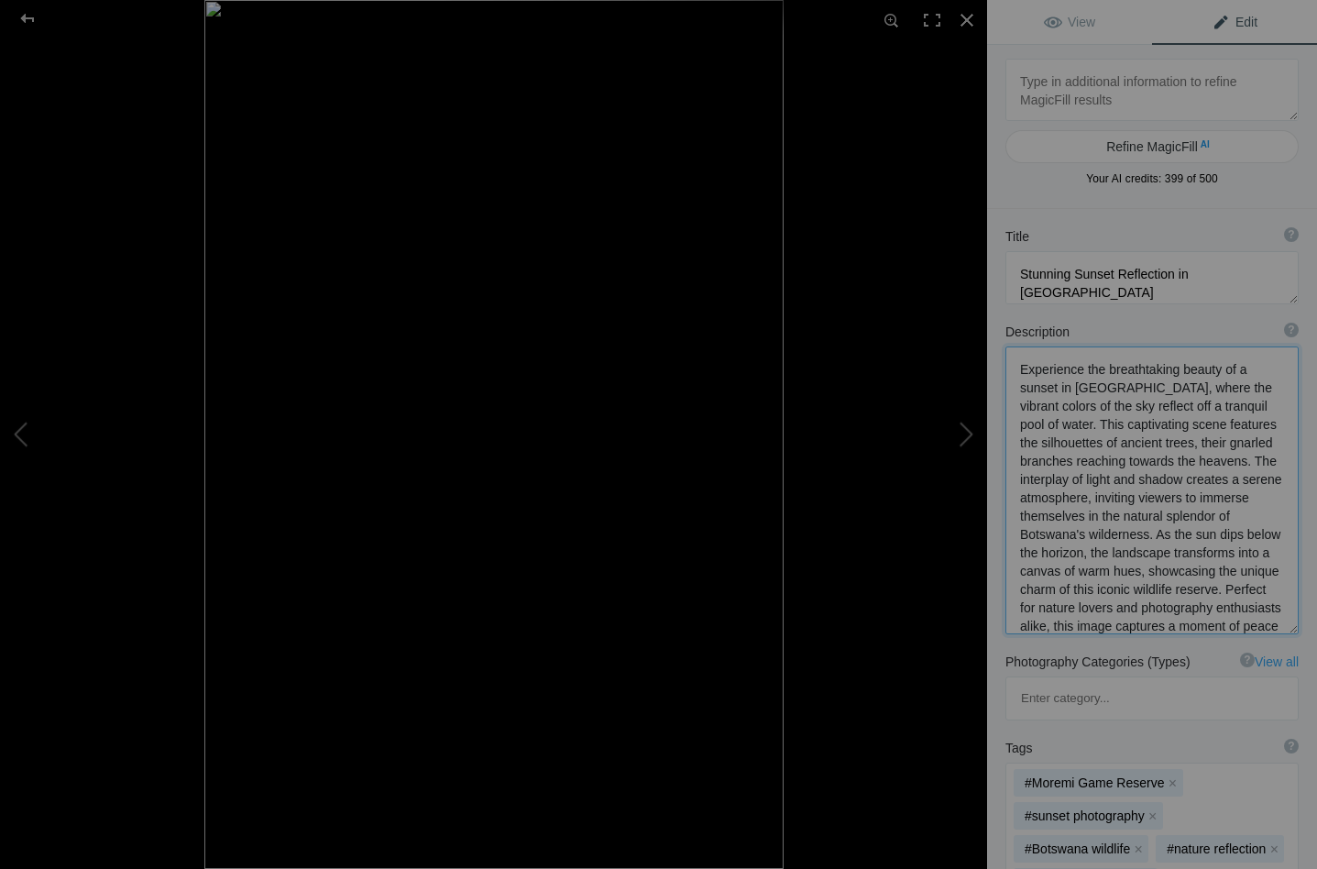
click at [1044, 401] on textarea at bounding box center [1151, 490] width 293 height 288
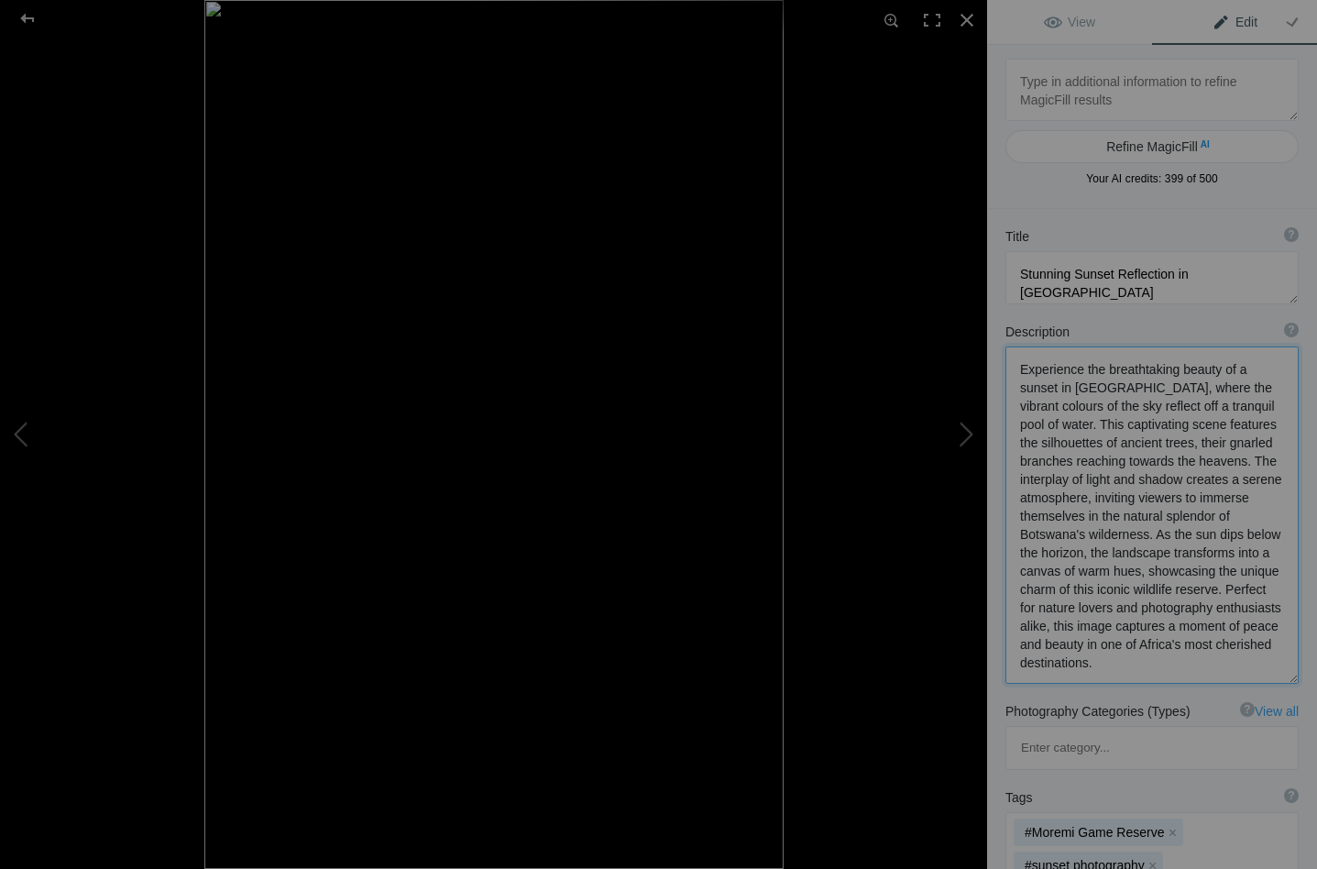
drag, startPoint x: 1088, startPoint y: 370, endPoint x: 1018, endPoint y: 369, distance: 69.6
click at [1018, 369] on textarea at bounding box center [1151, 514] width 293 height 337
drag, startPoint x: 1109, startPoint y: 587, endPoint x: 1255, endPoint y: 627, distance: 151.8
click at [1255, 627] on textarea at bounding box center [1151, 513] width 293 height 335
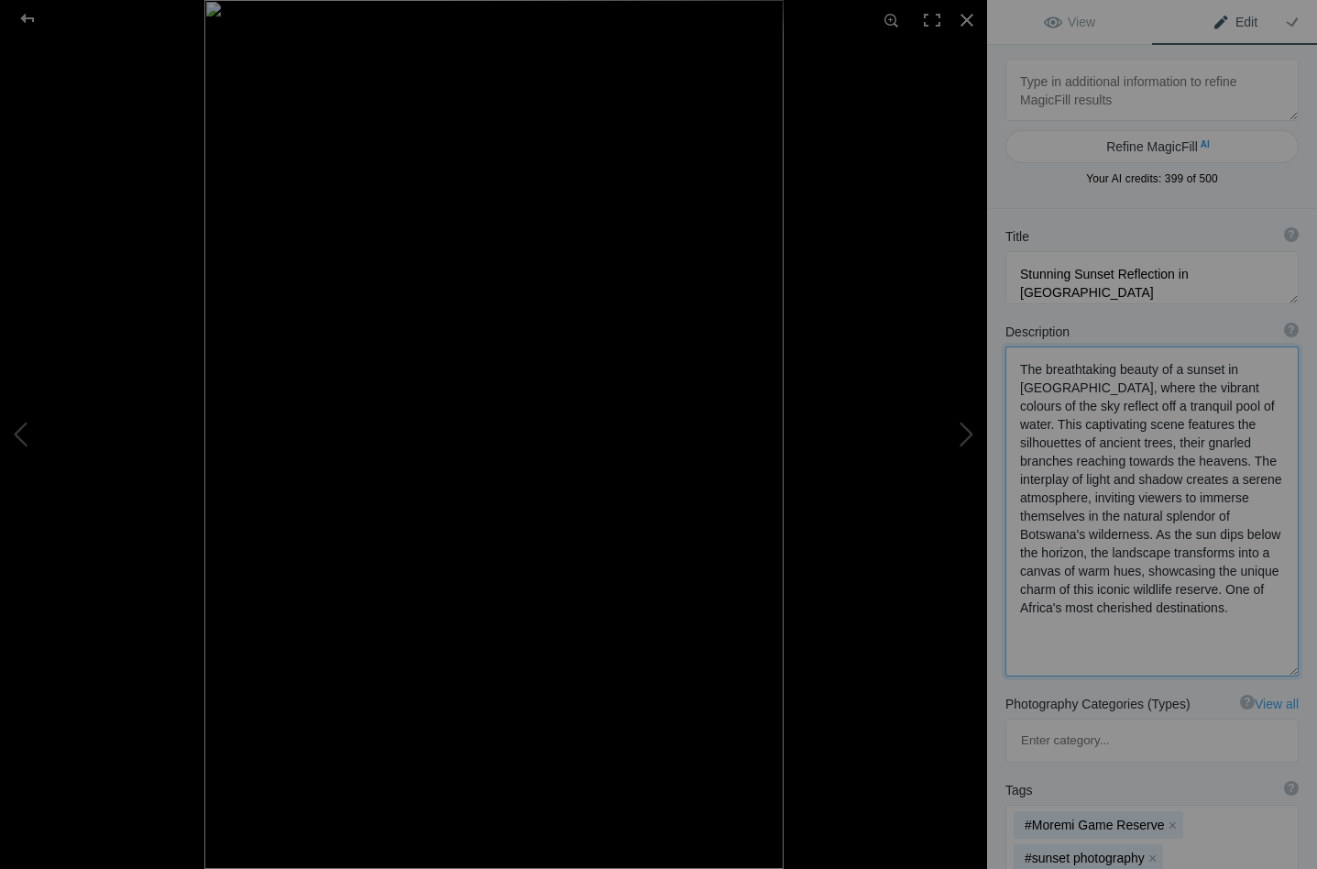
click at [1106, 612] on textarea at bounding box center [1151, 511] width 293 height 330
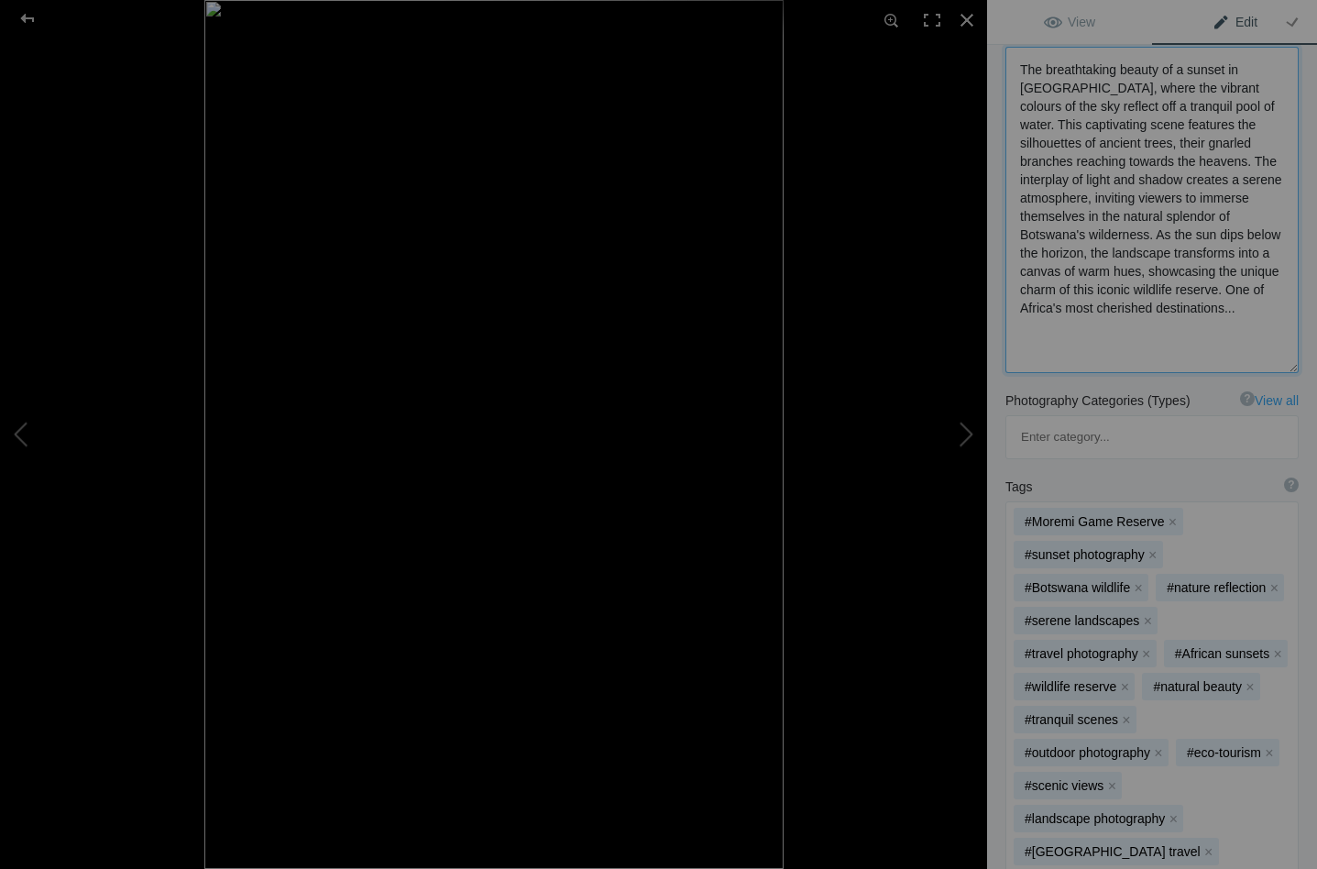
scroll to position [303, 0]
type textarea "The breathtaking beauty of a sunset in Moremi Game Reserve, where the vibrant c…"
click at [1151, 544] on button "x" at bounding box center [1152, 550] width 13 height 13
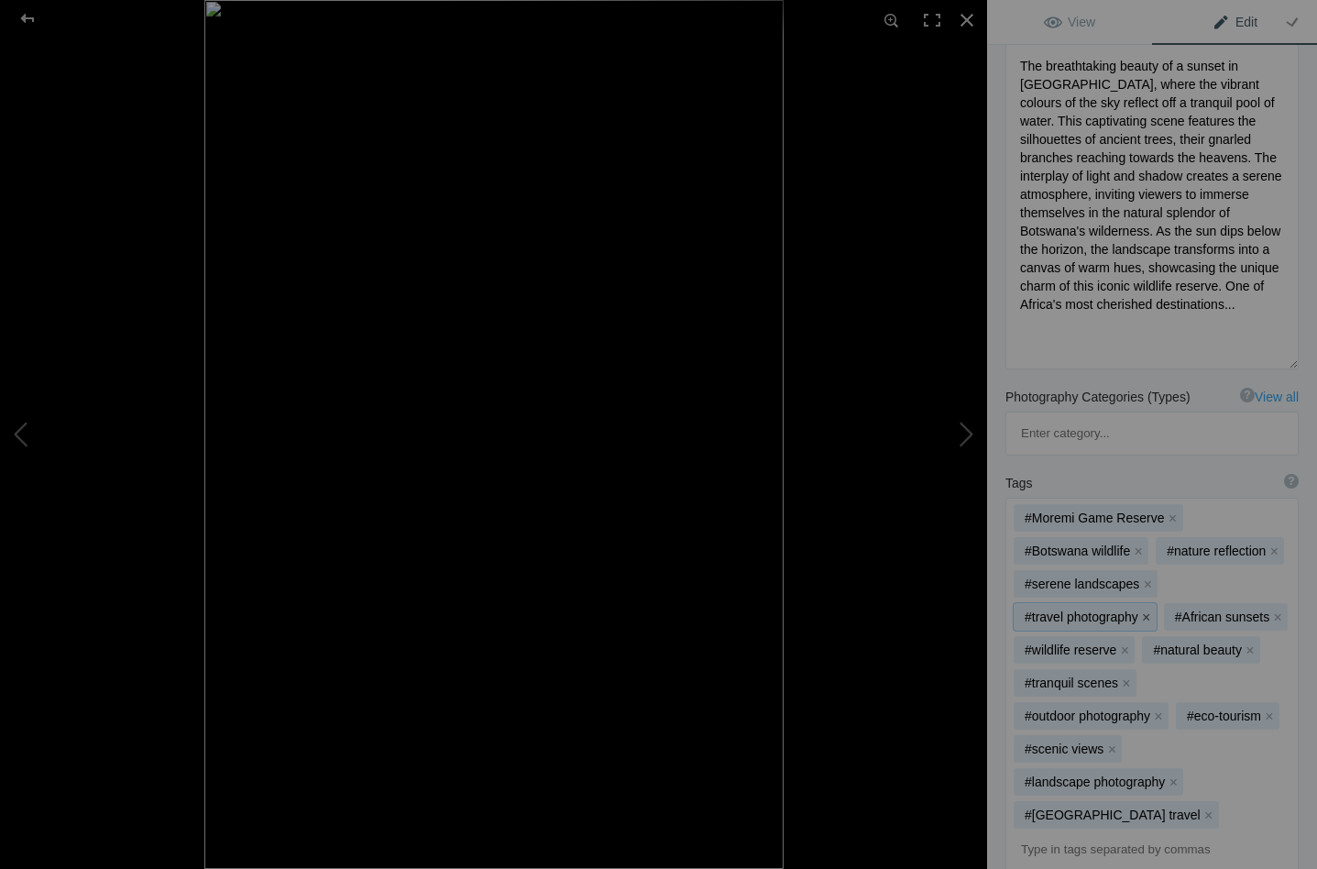
click at [1140, 610] on button "x" at bounding box center [1146, 616] width 13 height 13
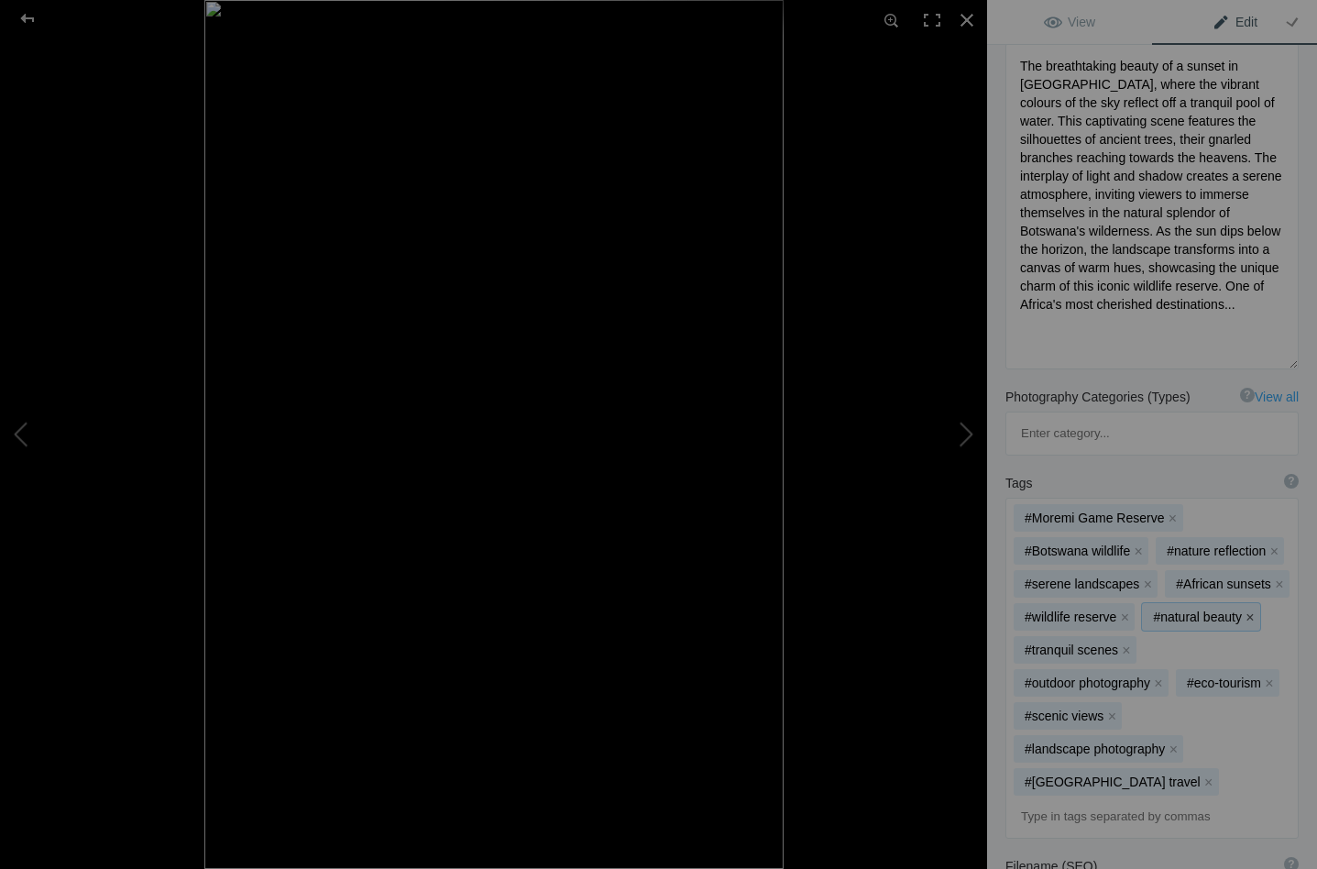
click at [1247, 610] on button "x" at bounding box center [1249, 616] width 13 height 13
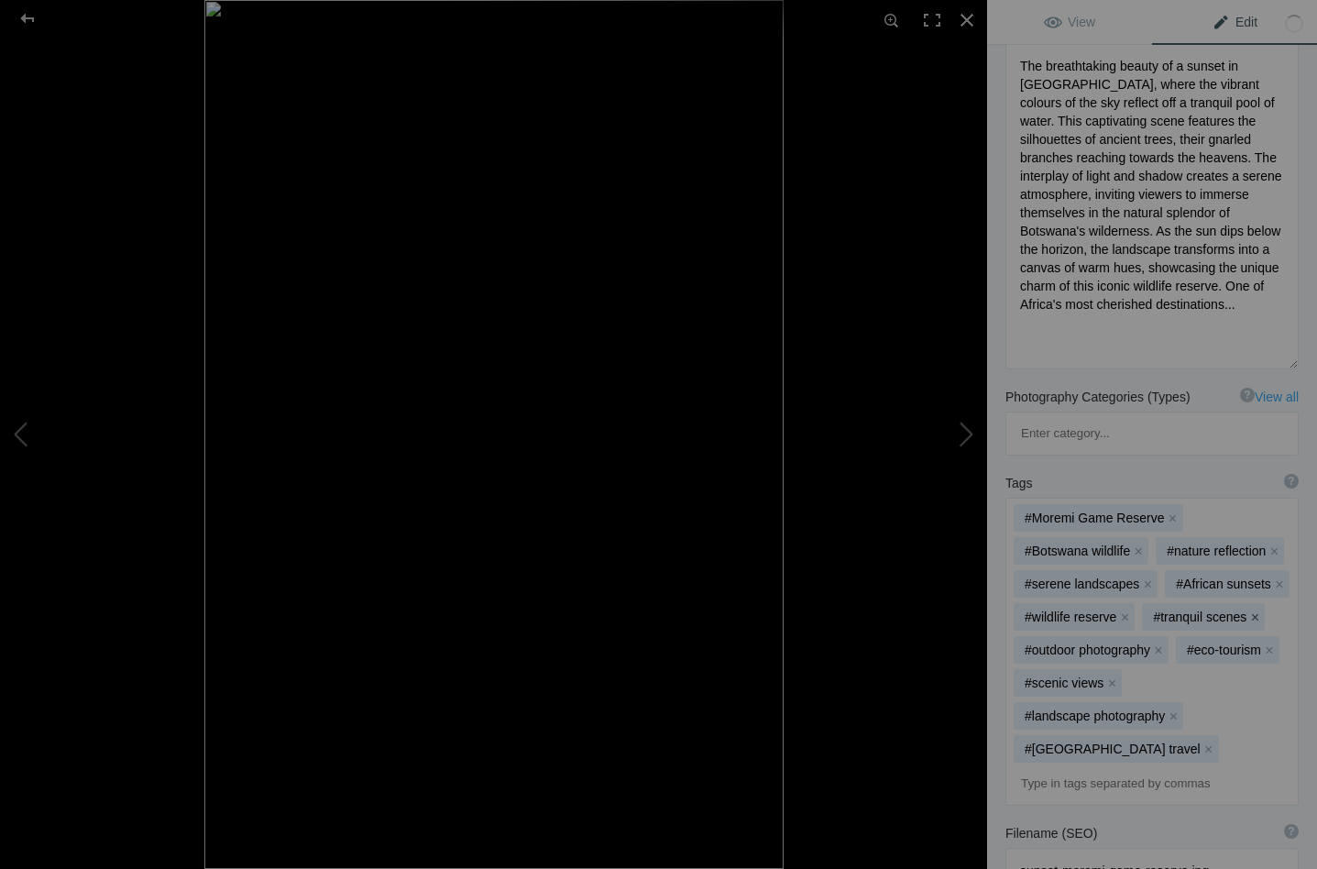
click at [1250, 610] on button "x" at bounding box center [1254, 616] width 13 height 13
click at [1155, 643] on button "x" at bounding box center [1158, 649] width 13 height 13
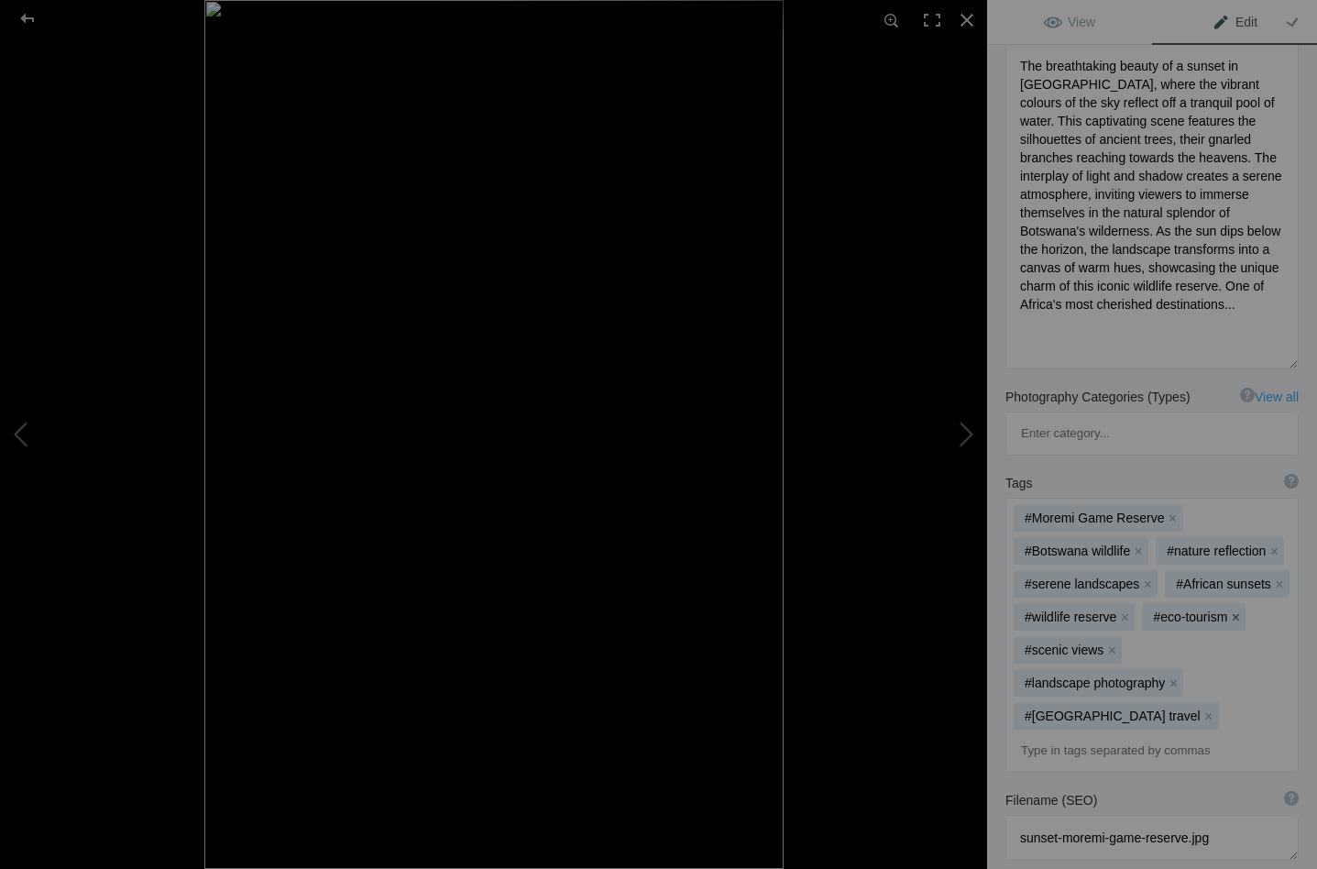
click at [1235, 610] on button "x" at bounding box center [1235, 616] width 13 height 13
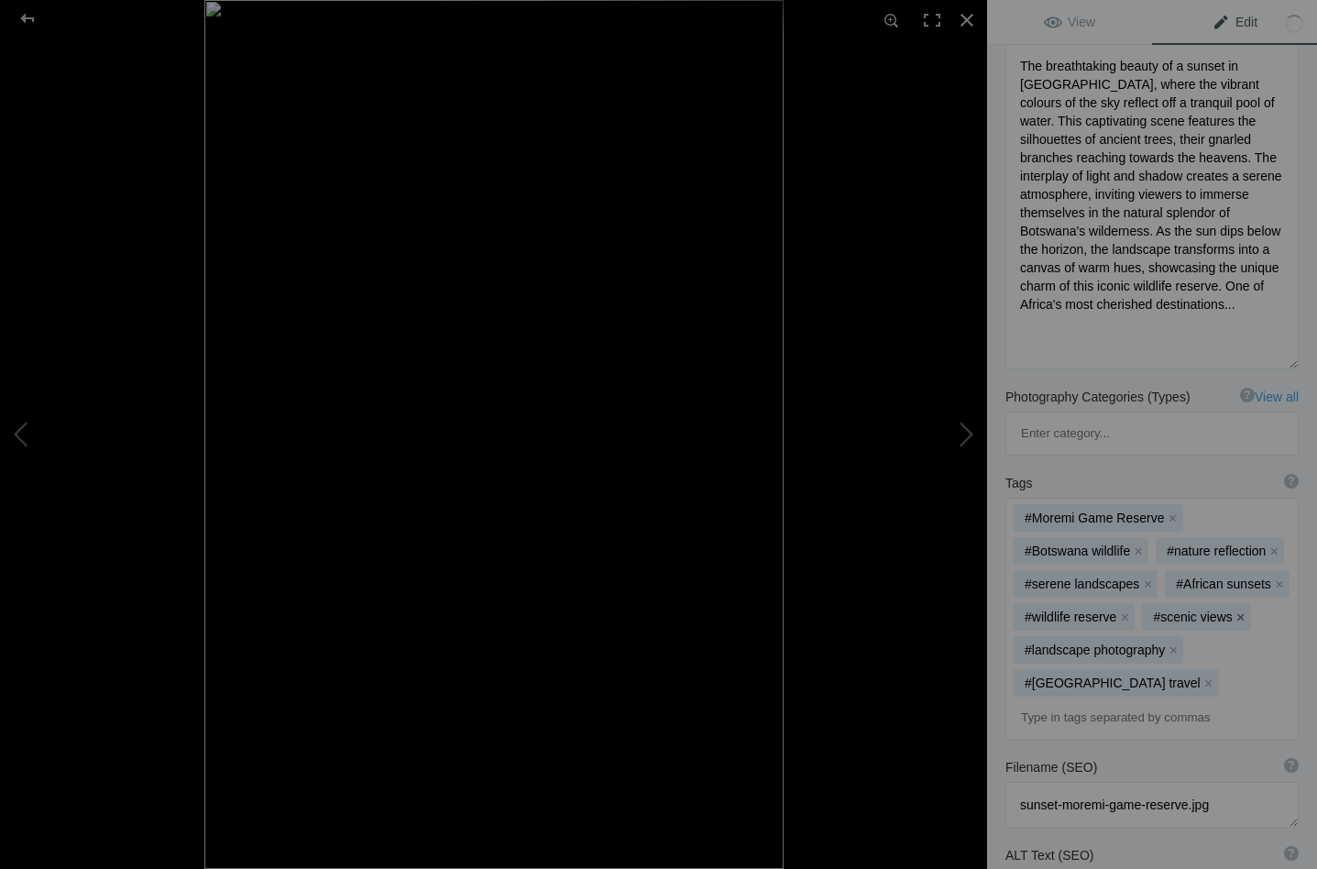
click at [1237, 610] on button "x" at bounding box center [1240, 616] width 13 height 13
click at [1173, 643] on button "x" at bounding box center [1172, 649] width 13 height 13
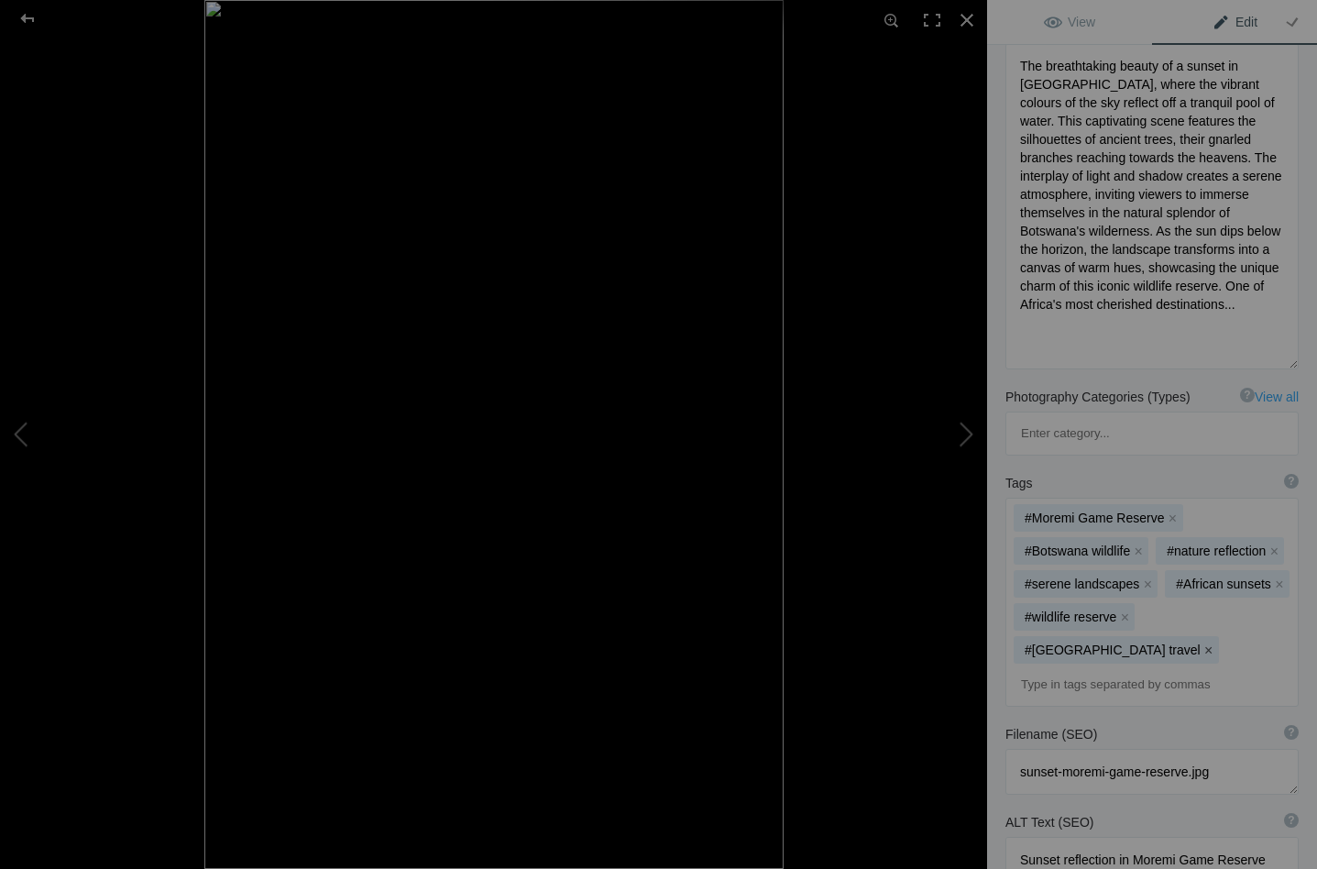
click at [1215, 643] on button "x" at bounding box center [1208, 649] width 13 height 13
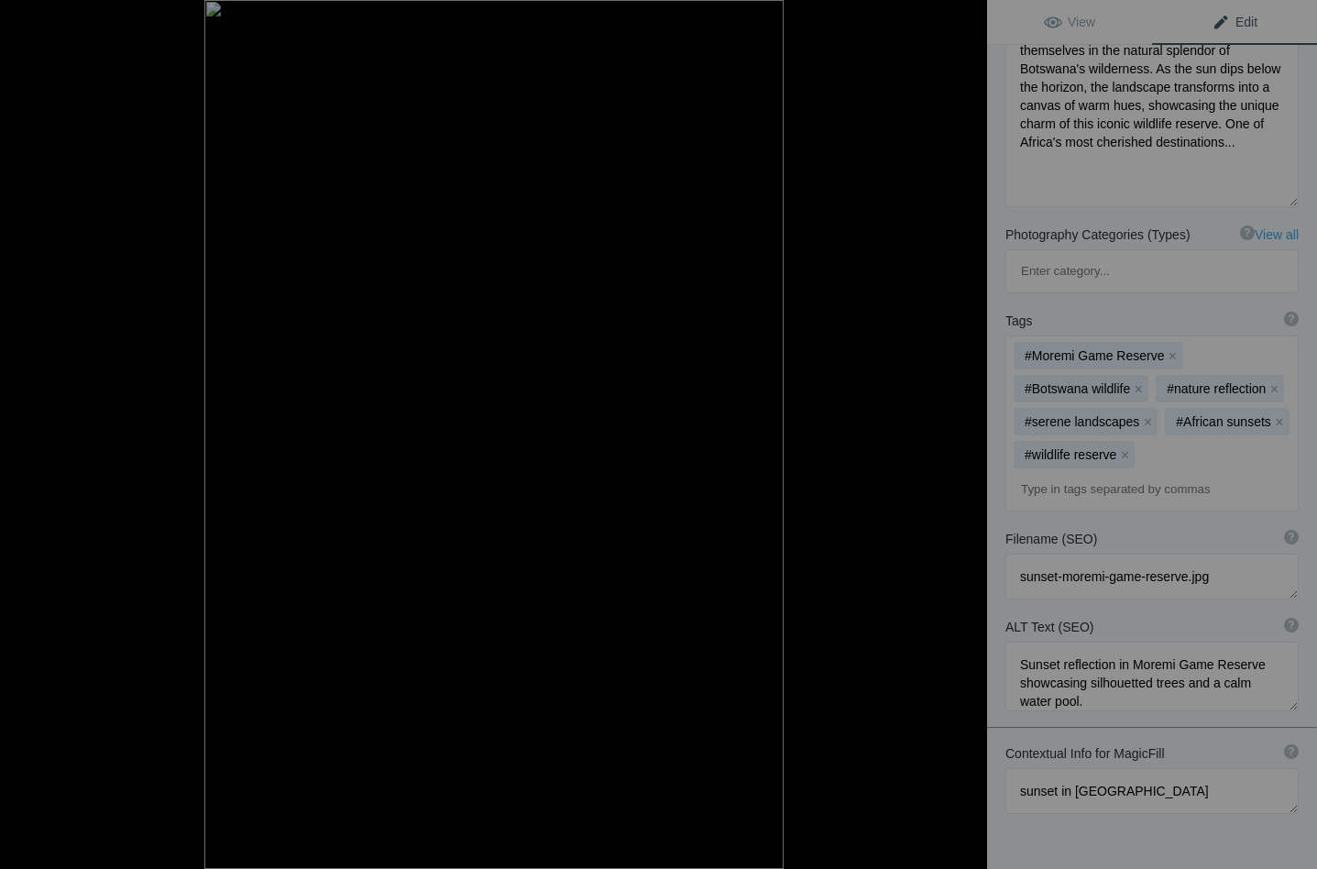
scroll to position [474, 0]
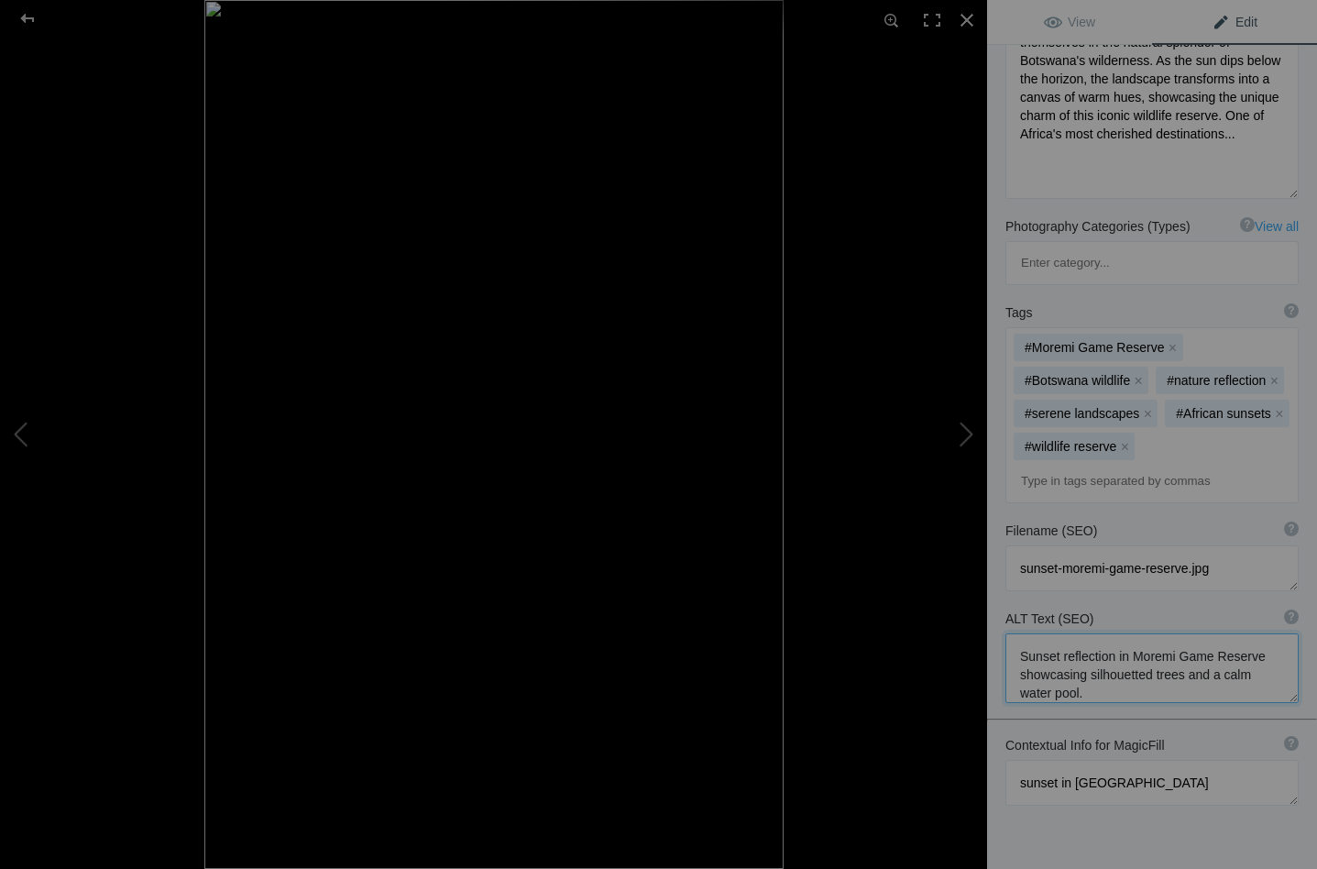
click at [1248, 633] on textarea at bounding box center [1151, 668] width 293 height 70
type textarea "Sunset reflection in Moremi Game Reserve showcasing silhouetted trees and a cal…"
click at [1175, 633] on textarea at bounding box center [1151, 673] width 293 height 81
click at [973, 424] on button at bounding box center [917, 434] width 137 height 312
type textarea "Paradise Island_DSC0156"
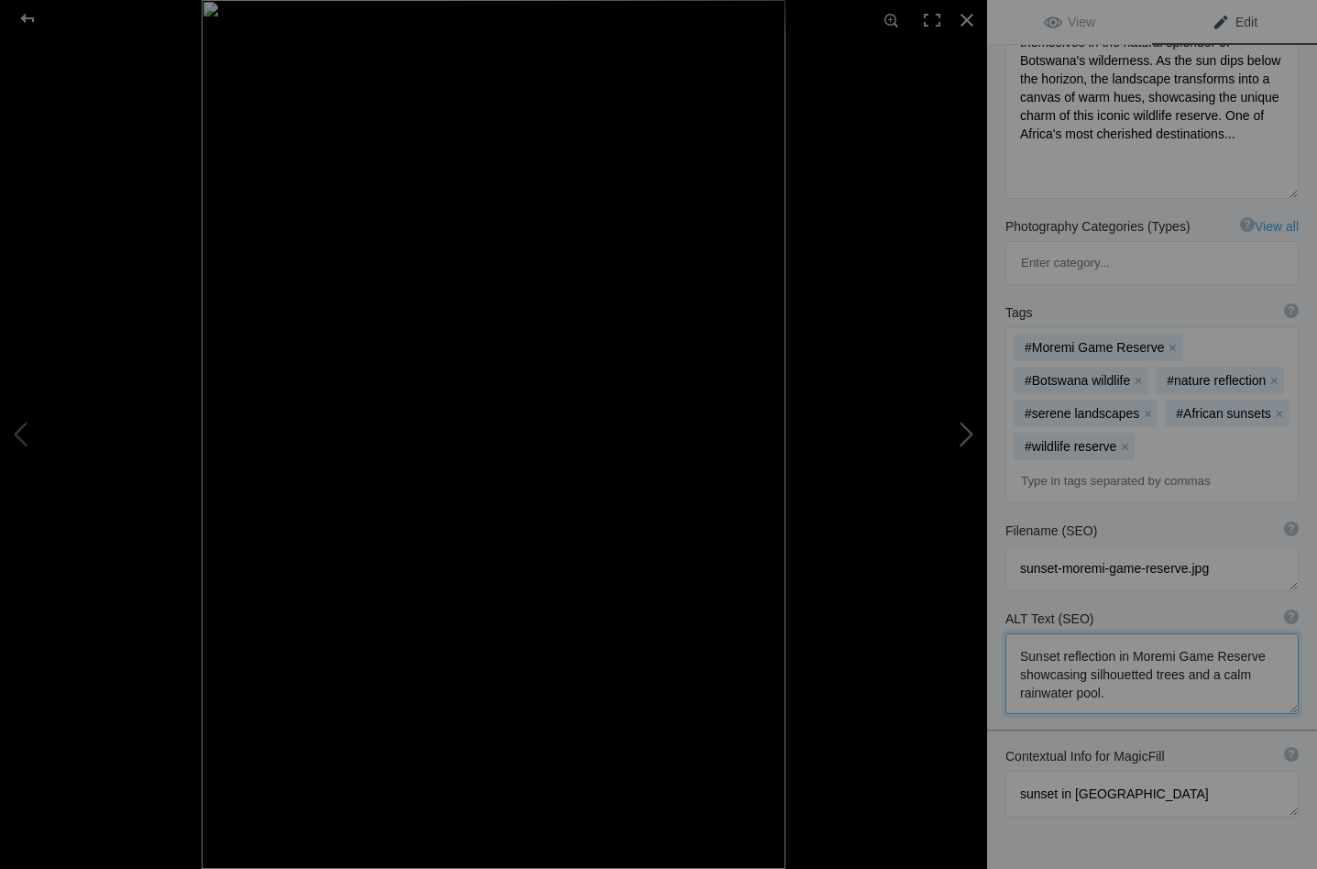
type textarea "Paradise_Island_DSC0156.jpg"
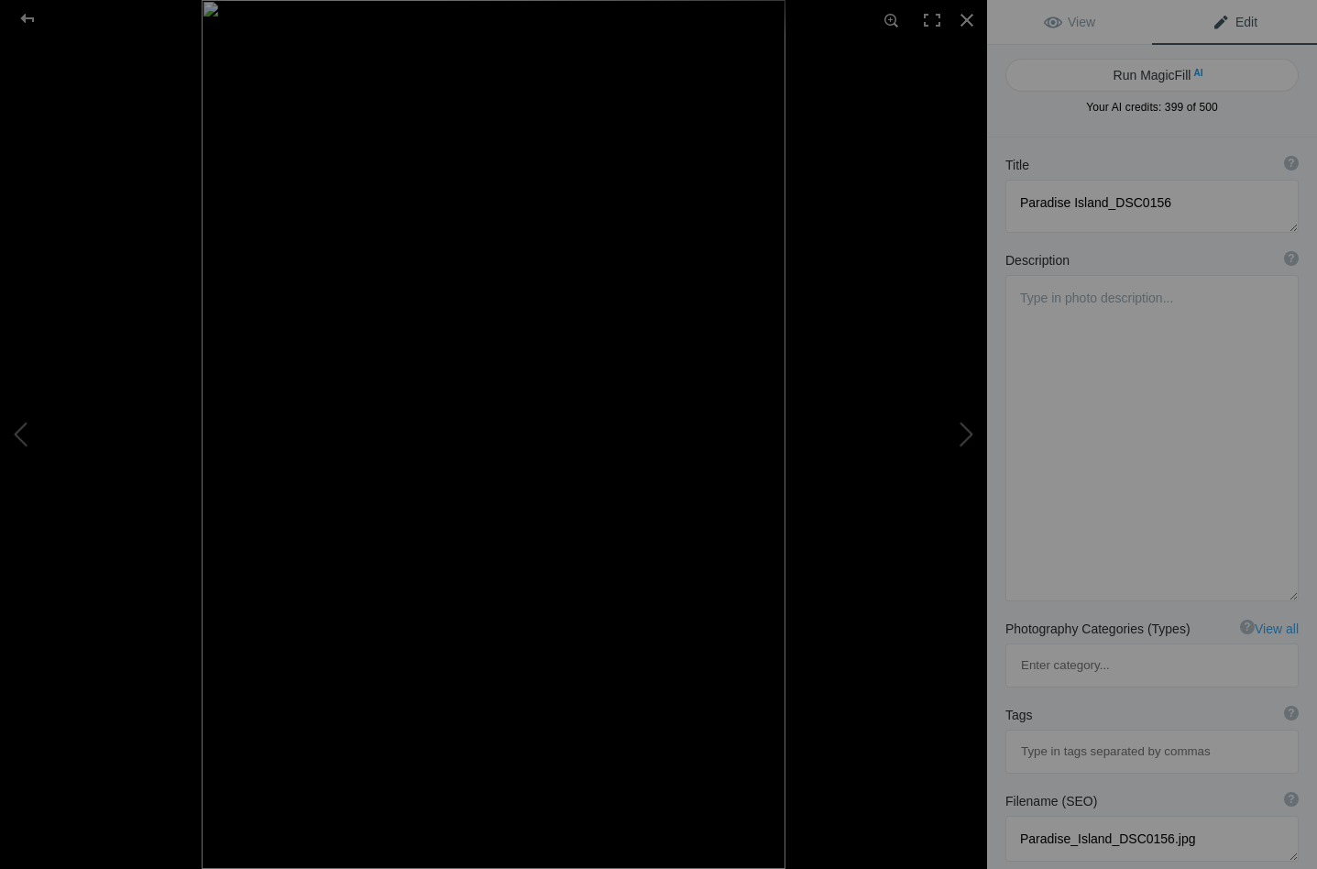
scroll to position [0, 0]
click at [1153, 70] on button "Run MagicFill AI" at bounding box center [1151, 75] width 293 height 33
type textarea "Serene Reflection of Bare Trees at Dusk"
type textarea "This captivating black-and-white photograph captures the haunting beauty of bar…"
type textarea "serene-reflection-bare-trees-dusk.jpg"
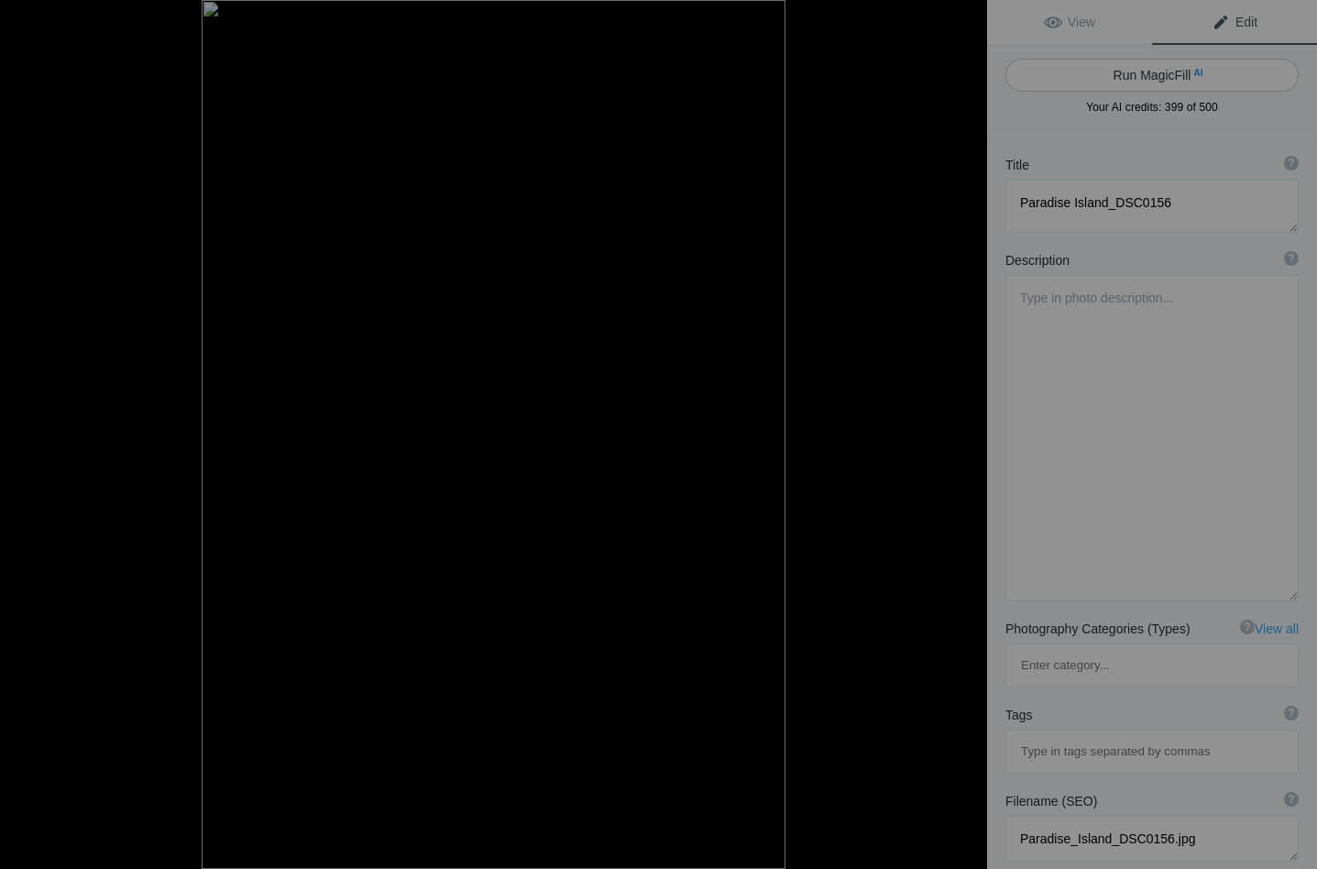
type textarea "Black-and-white image of bare trees reflected in still water at dusk, creating …"
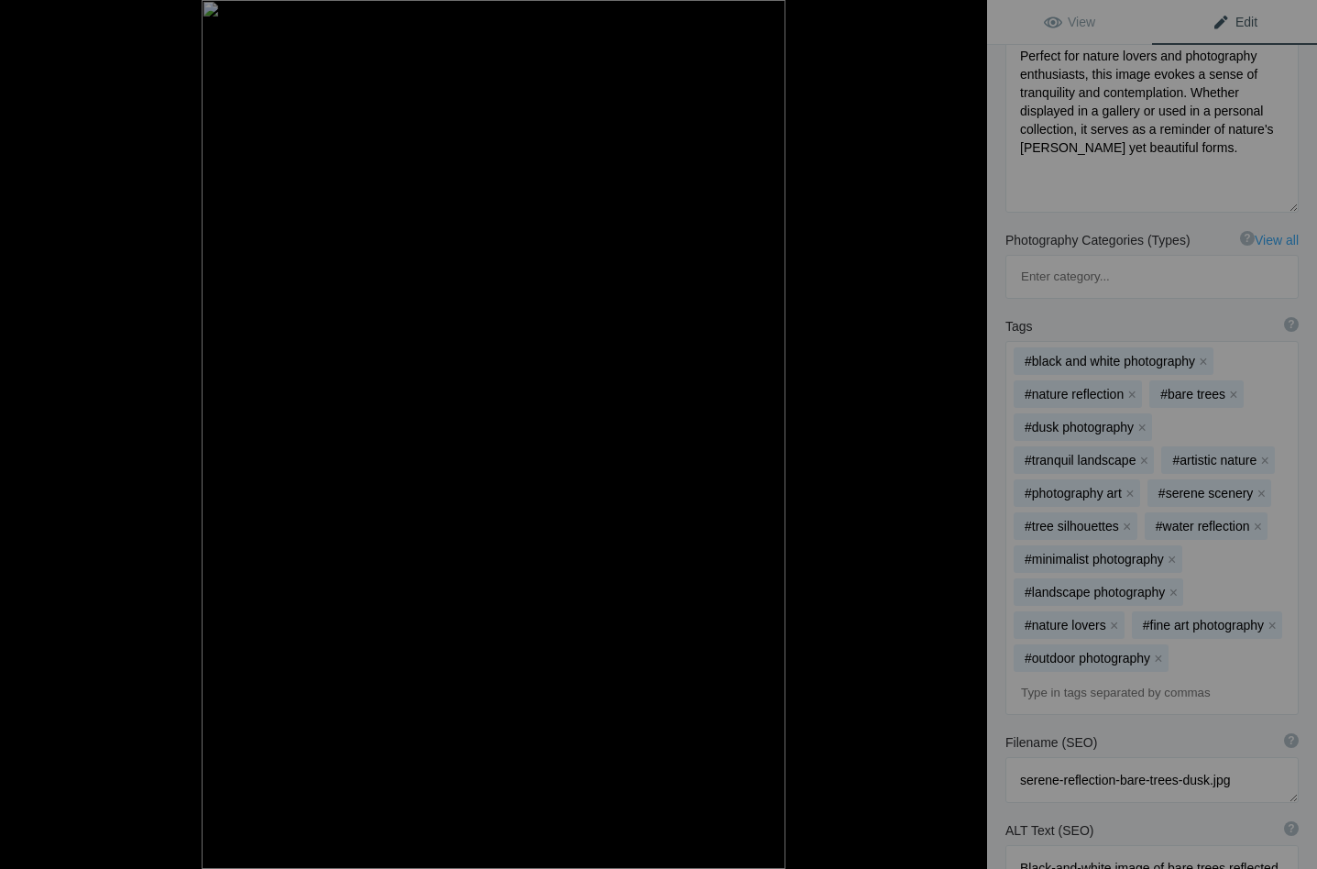
scroll to position [405, 0]
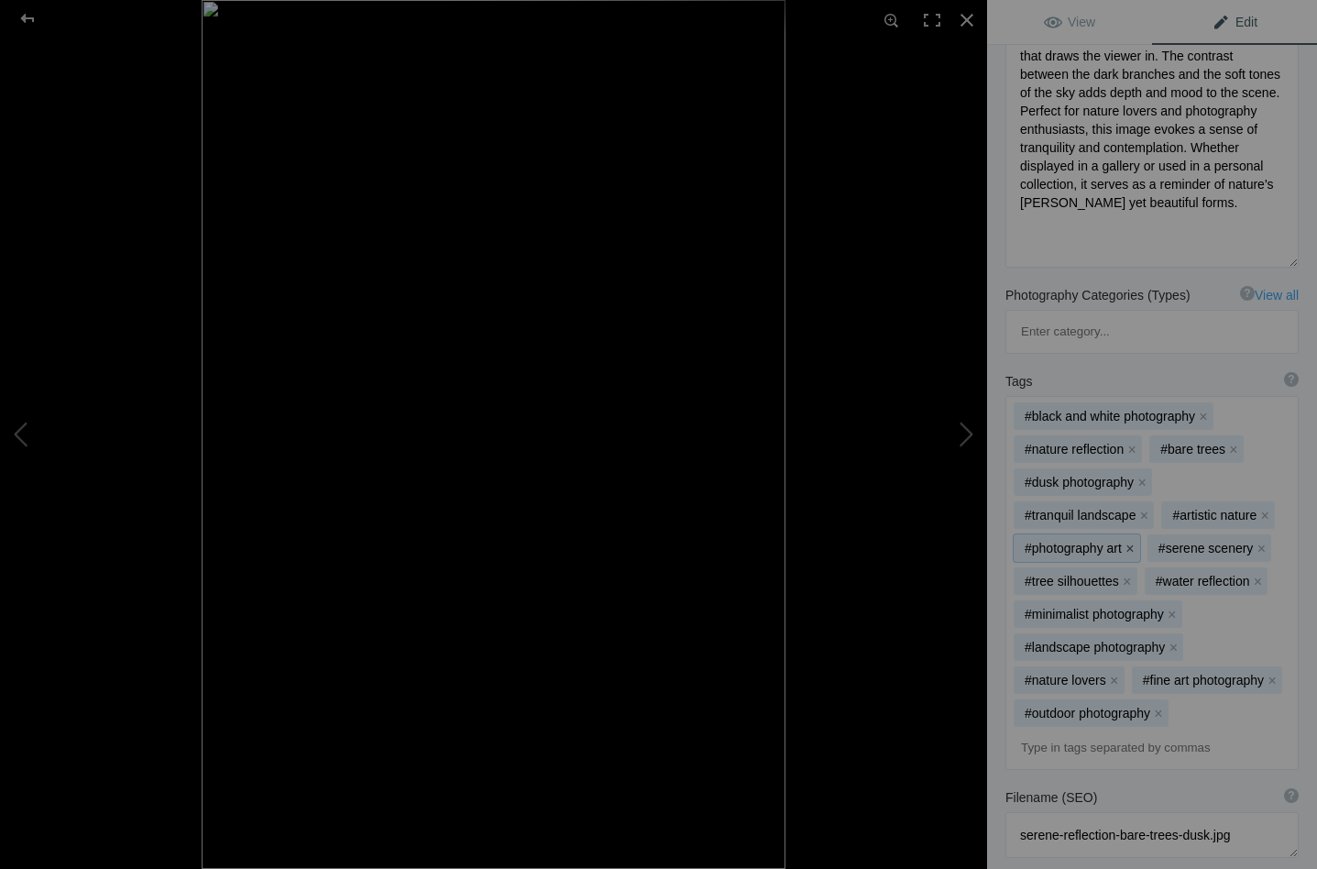
click at [1129, 541] on button "x" at bounding box center [1129, 547] width 13 height 13
click at [1129, 541] on button "x" at bounding box center [1127, 547] width 13 height 13
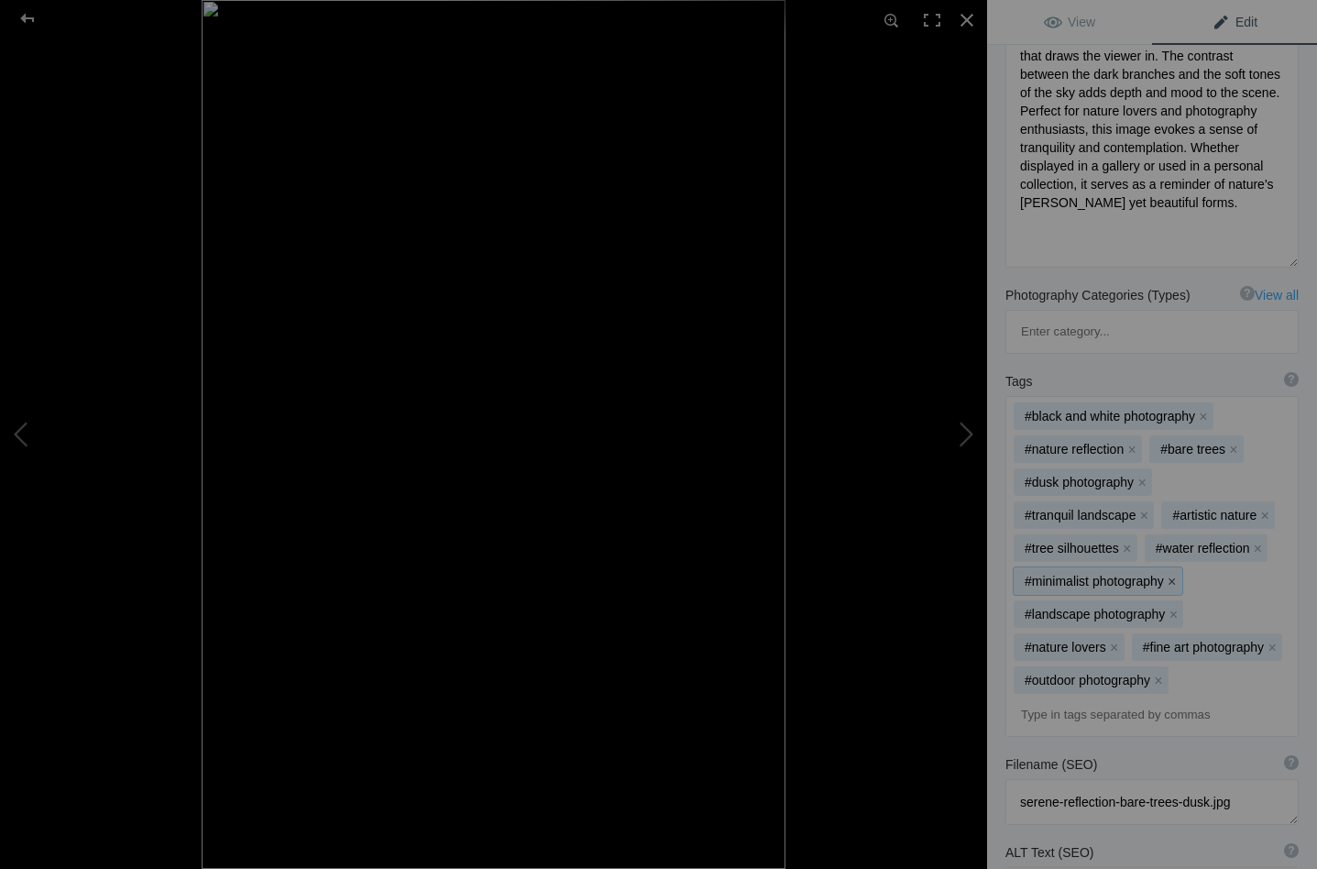
click at [1171, 574] on button "x" at bounding box center [1171, 580] width 13 height 13
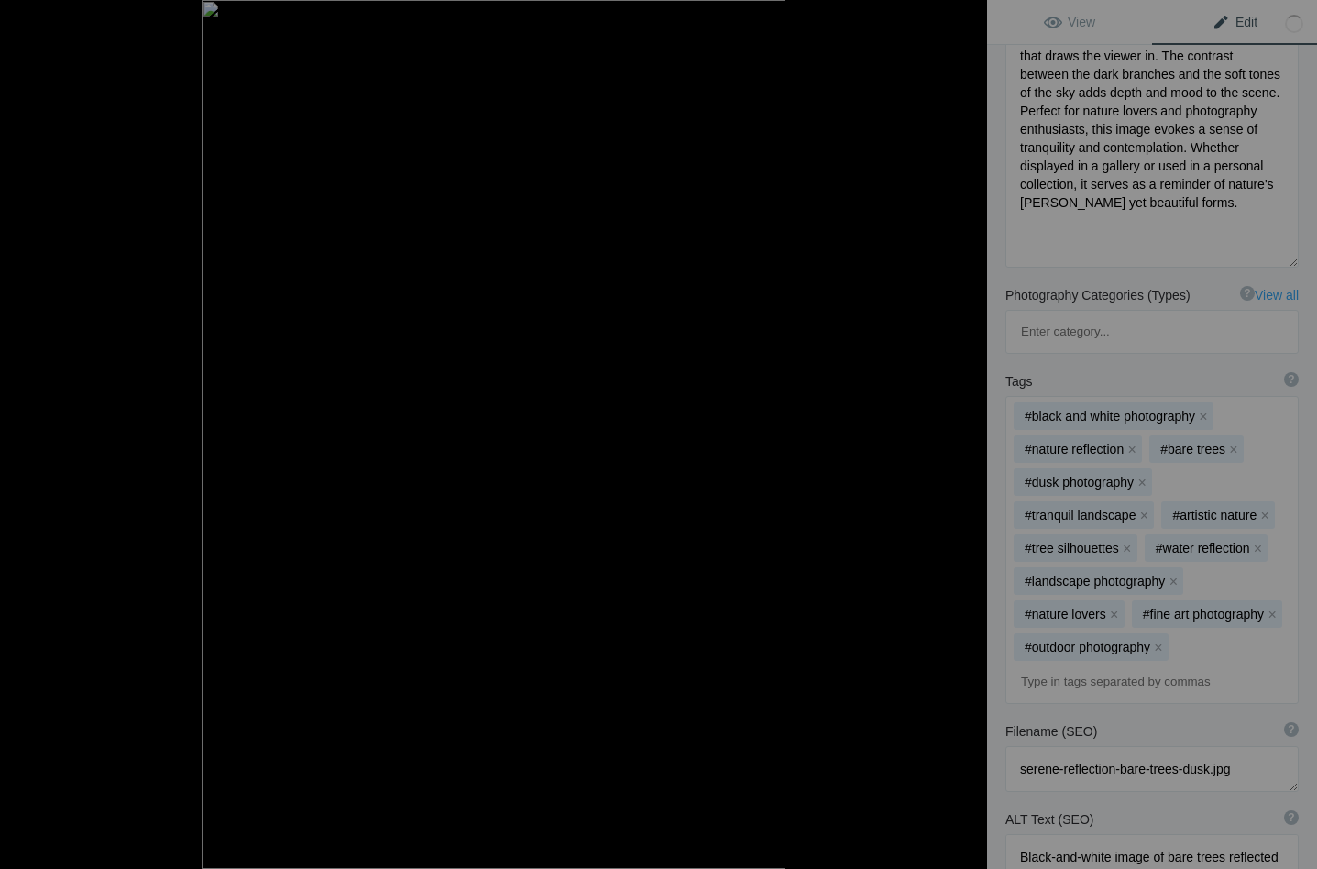
click at [1171, 574] on button "x" at bounding box center [1172, 580] width 13 height 13
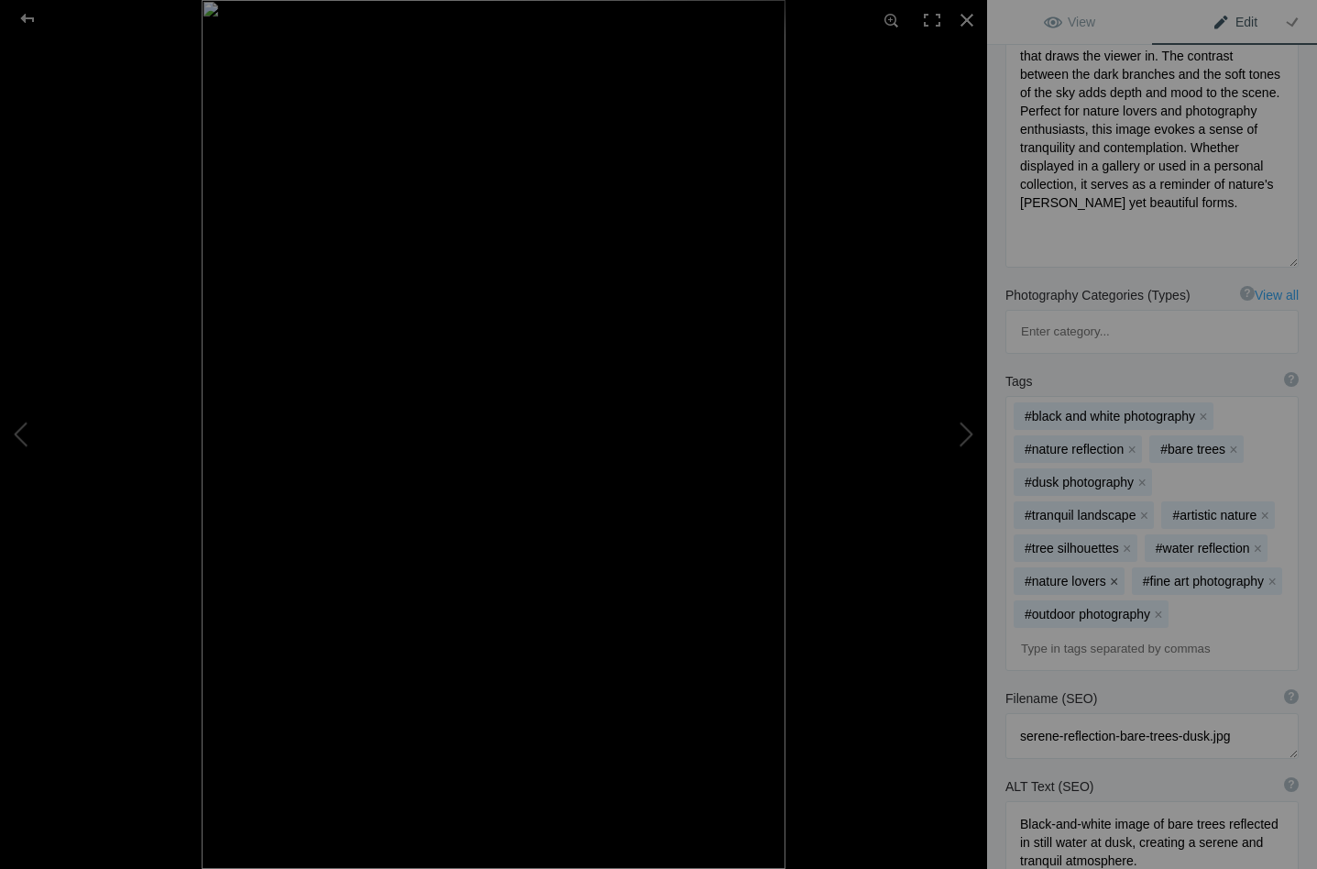
click at [1114, 574] on button "x" at bounding box center [1114, 580] width 13 height 13
click at [1157, 607] on button "x" at bounding box center [1158, 613] width 13 height 13
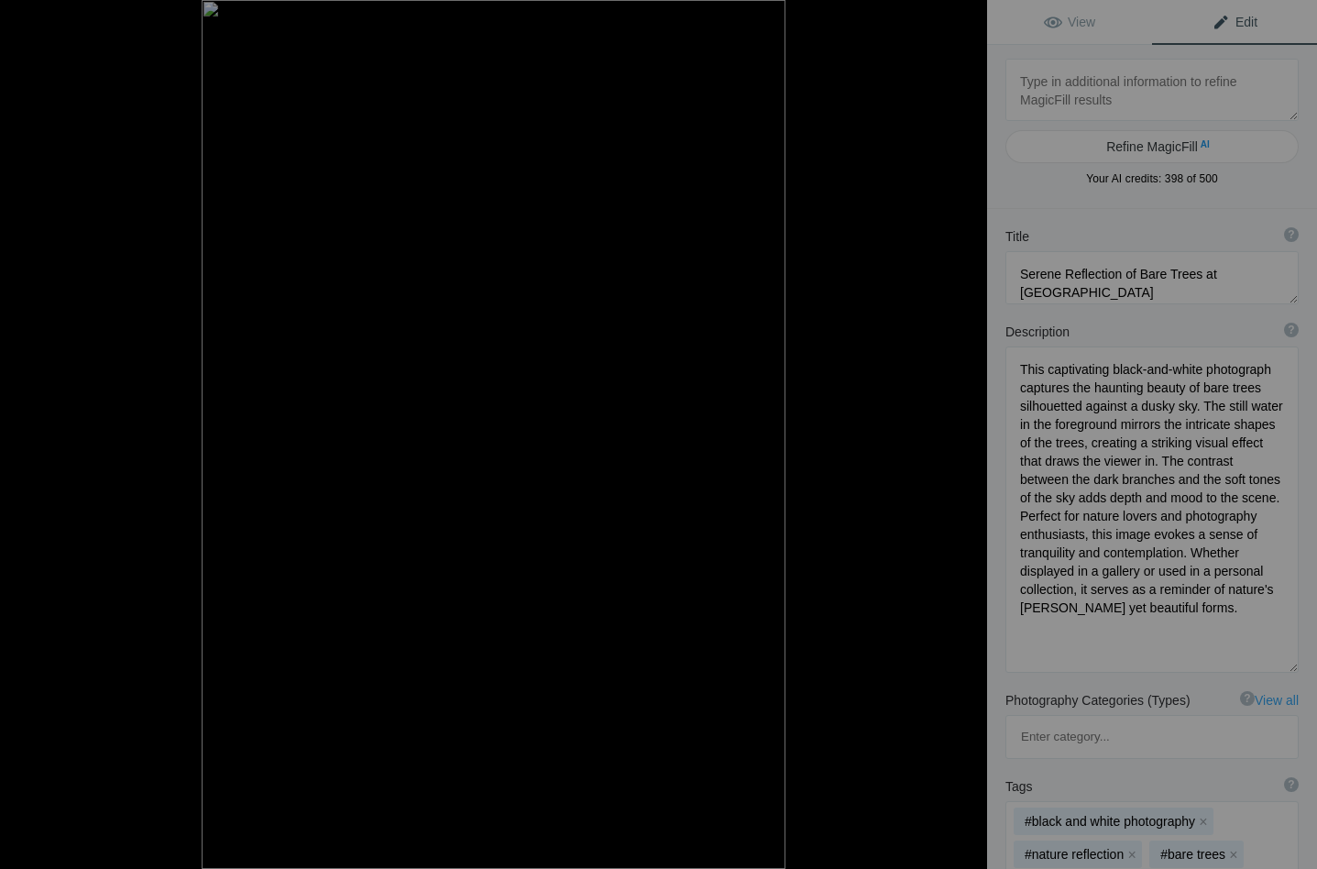
scroll to position [0, 0]
click at [965, 426] on button at bounding box center [917, 434] width 137 height 312
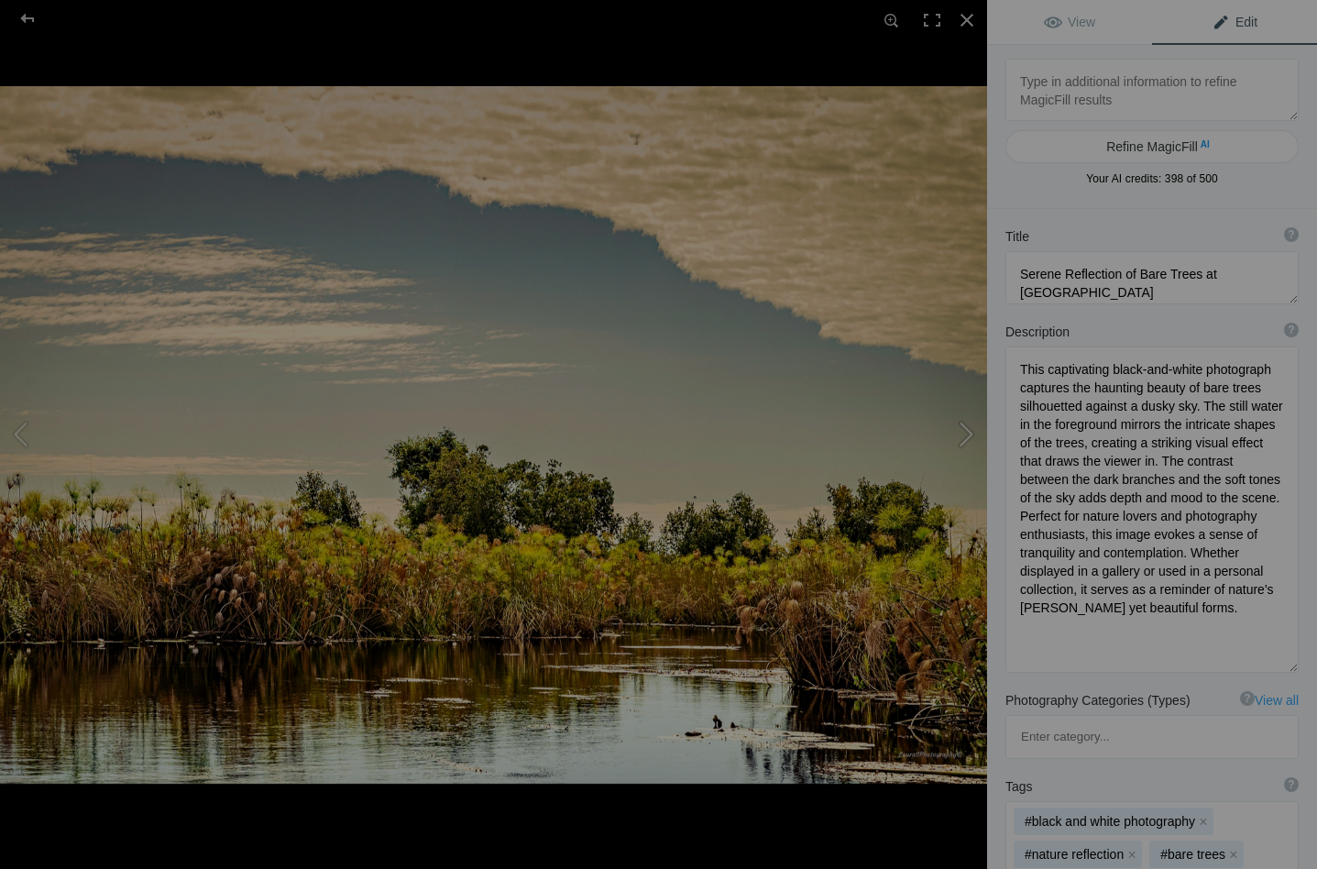
type textarea "Sky view from the channel_DSC2823"
type textarea "Sky_view_from_the_channel_DSC2823-.jpg"
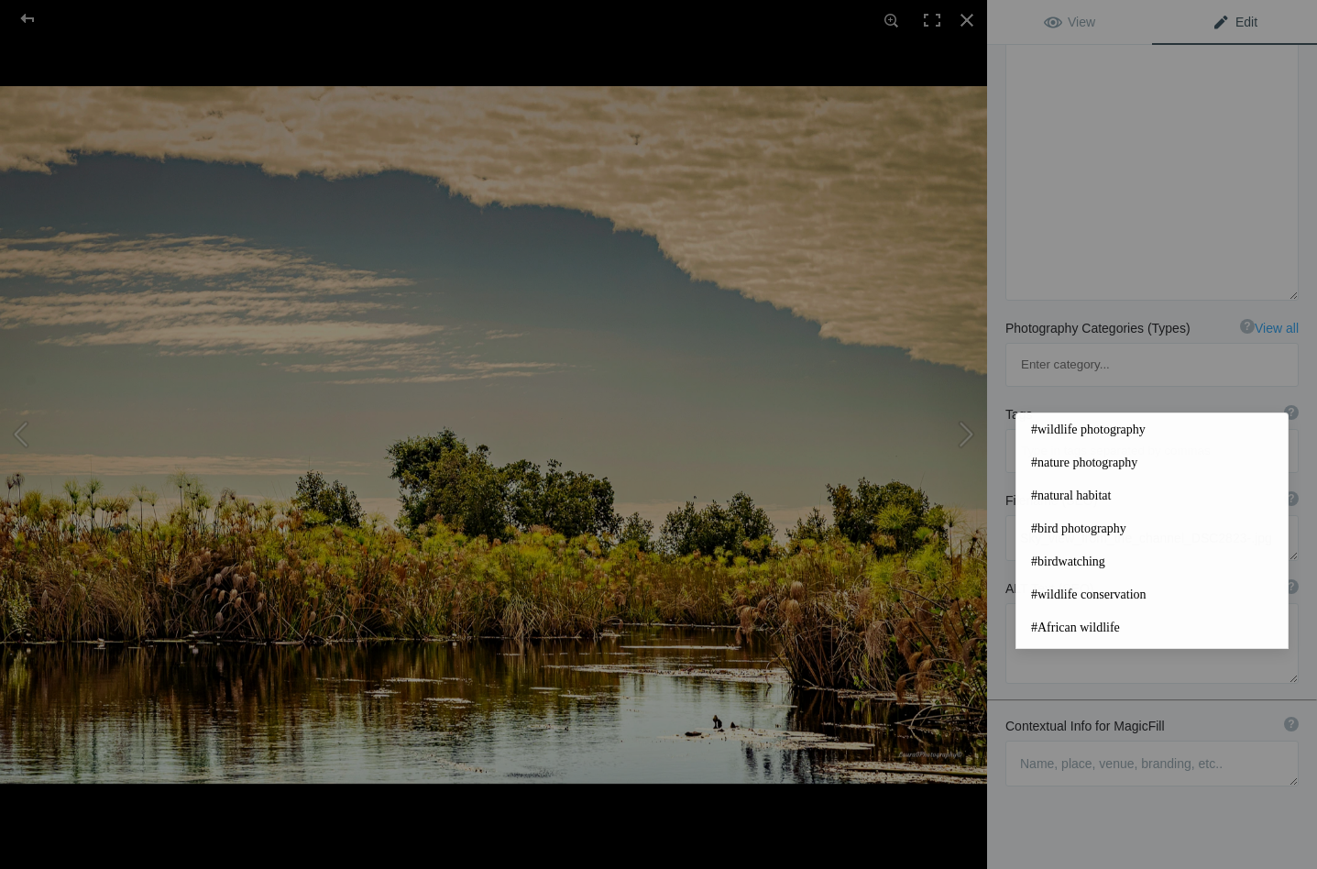
scroll to position [300, 0]
click at [1051, 741] on textarea at bounding box center [1151, 764] width 293 height 46
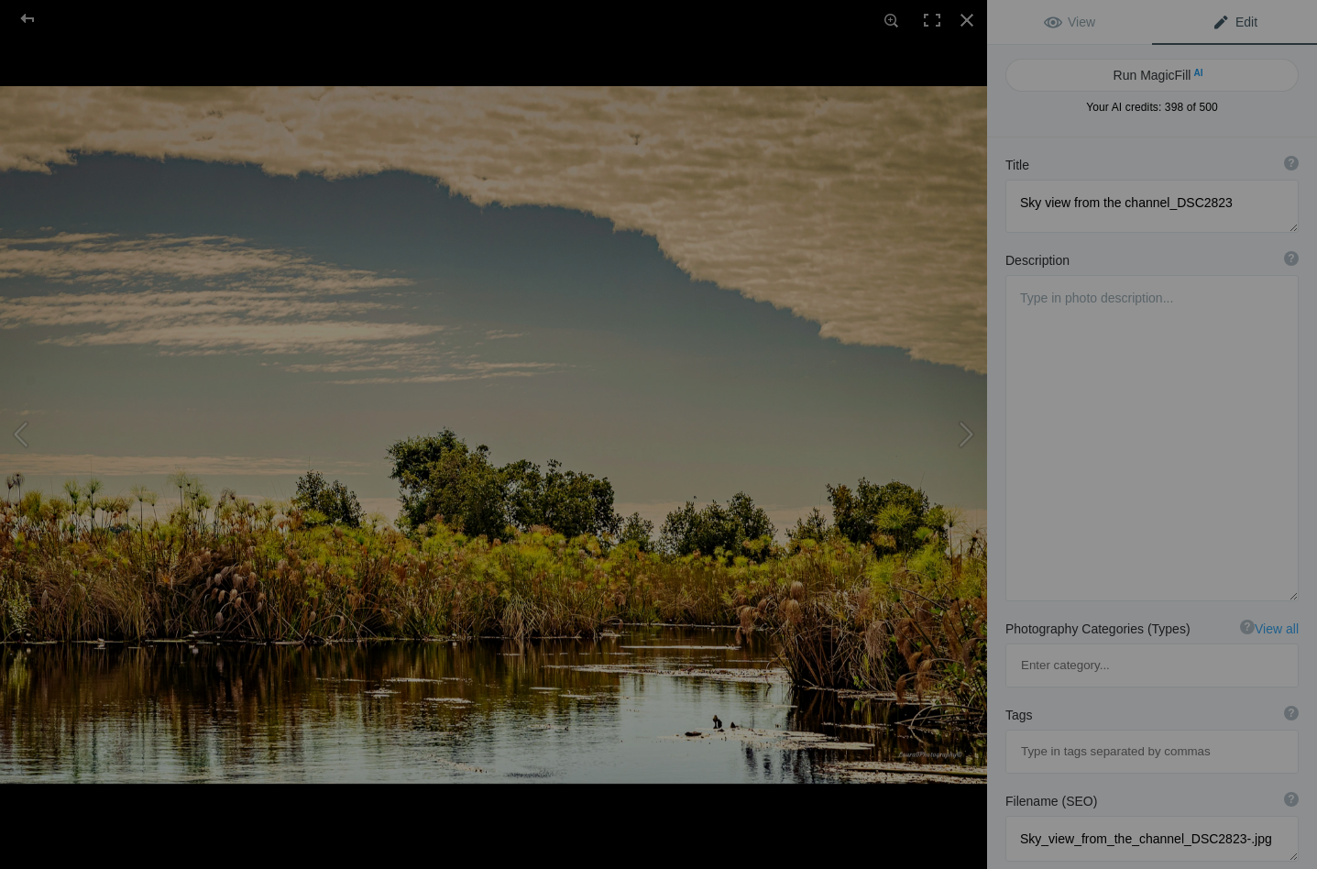
scroll to position [0, 0]
type textarea "The scene in a channel of the Okavango Delta with a ceiling of cloud"
click at [1149, 76] on button "Run MagicFill AI" at bounding box center [1151, 75] width 293 height 33
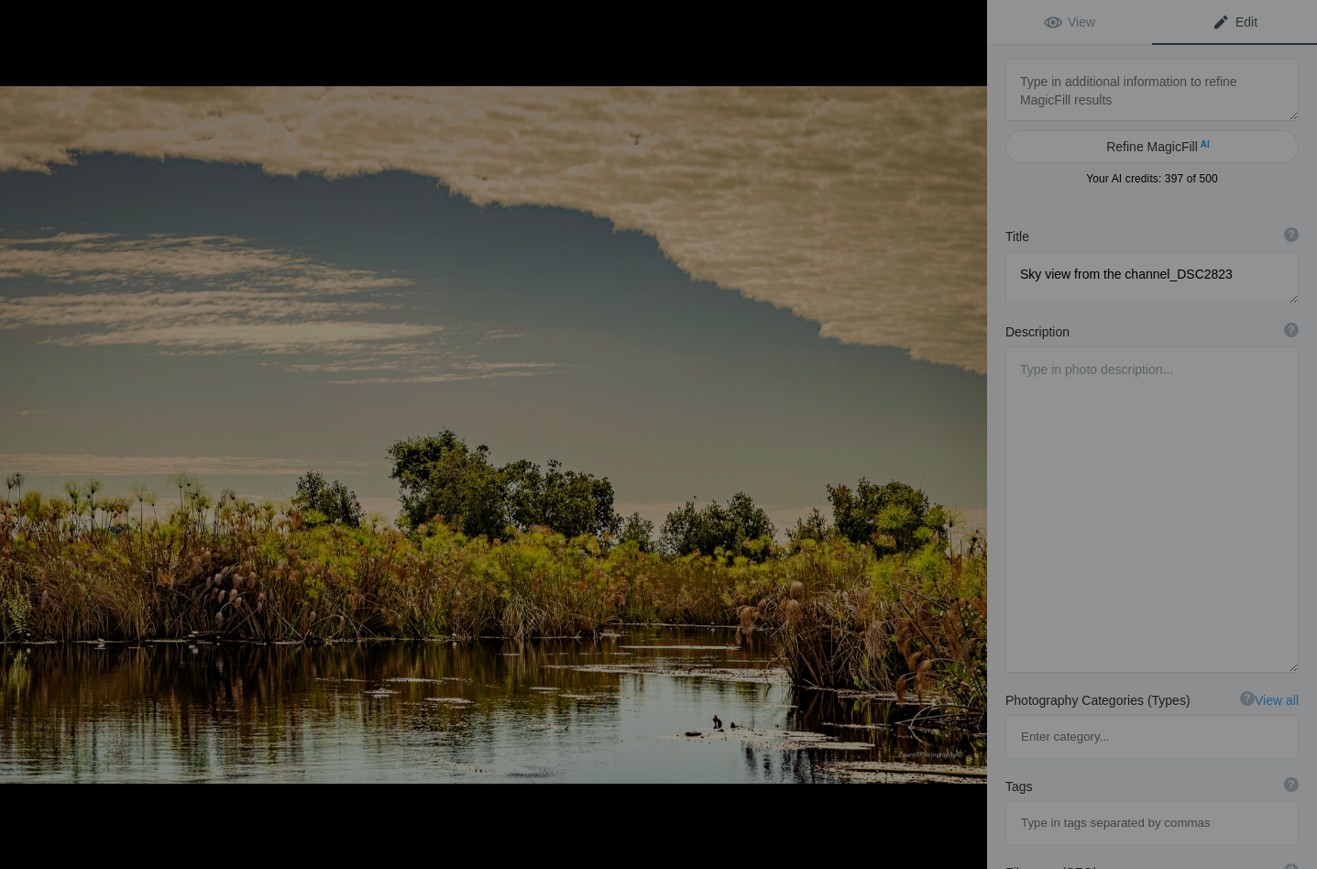
type textarea "Tranquil Sky Over the Okavango Delta Channel"
type textarea "Experience the serene beauty of the Okavango Delta in this captivating image, s…"
type textarea "okavango-delta-channel-sky.jpg"
type textarea "A peaceful channel in the Okavango Delta, framed by lush greenery and a dramati…"
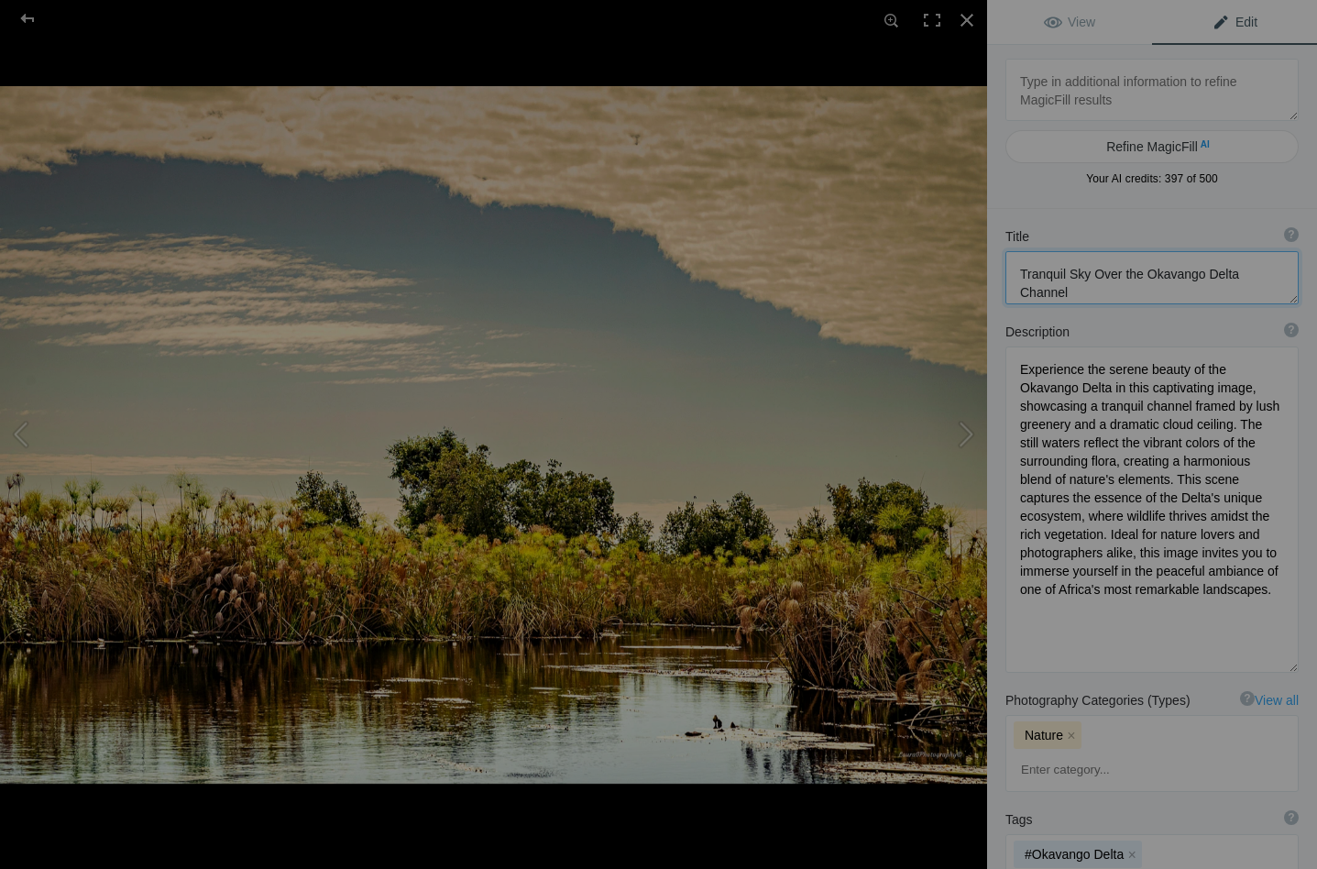
drag, startPoint x: 1066, startPoint y: 274, endPoint x: 1017, endPoint y: 276, distance: 48.6
click at [1017, 276] on textarea at bounding box center [1151, 277] width 293 height 53
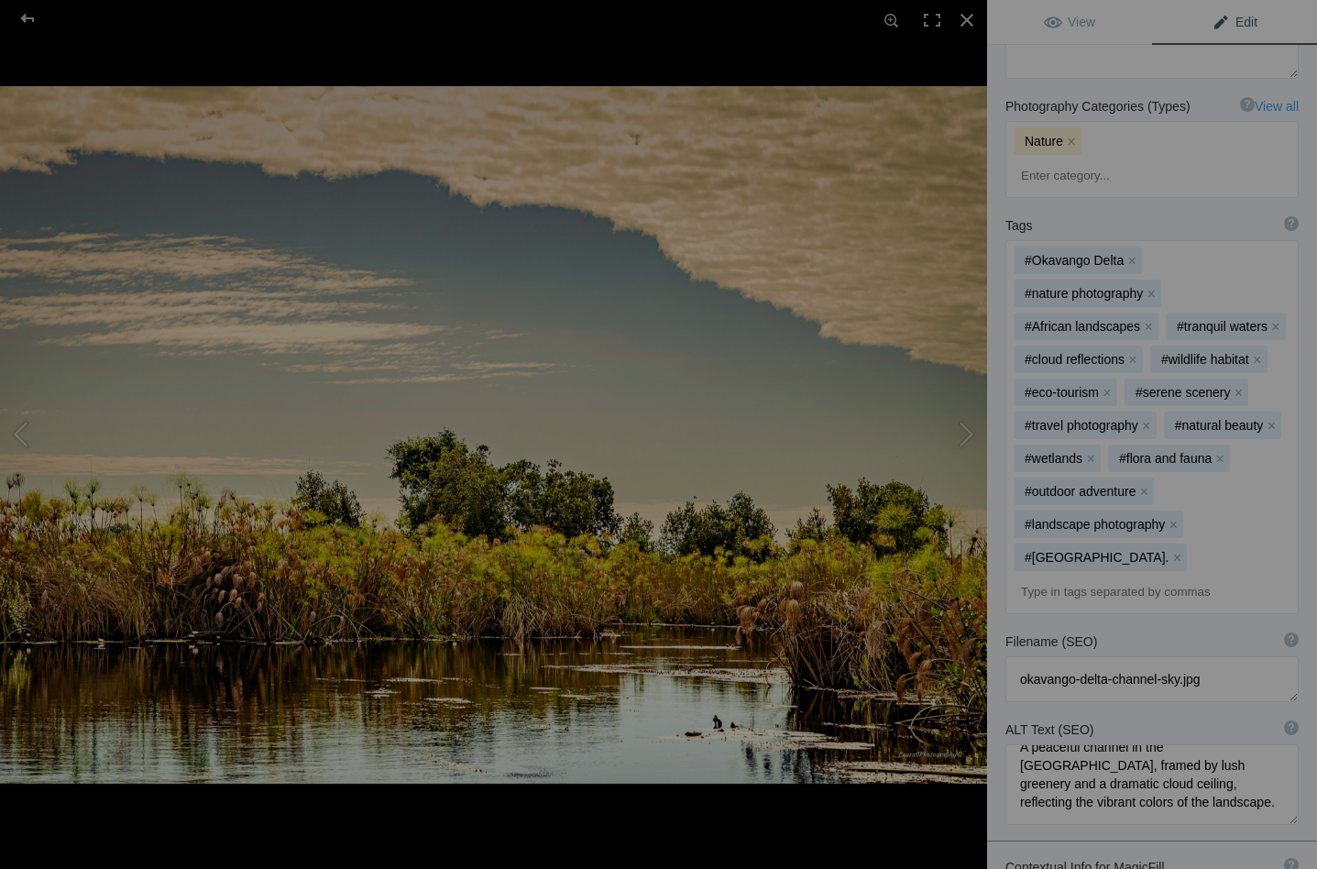
scroll to position [20, 0]
type textarea "Clouded Sky Over the Okavango Delta Channel"
click at [1201, 744] on textarea at bounding box center [1151, 784] width 293 height 81
type textarea "A peaceful channel in the Okavango Delta, framed by lush greenery and a dramati…"
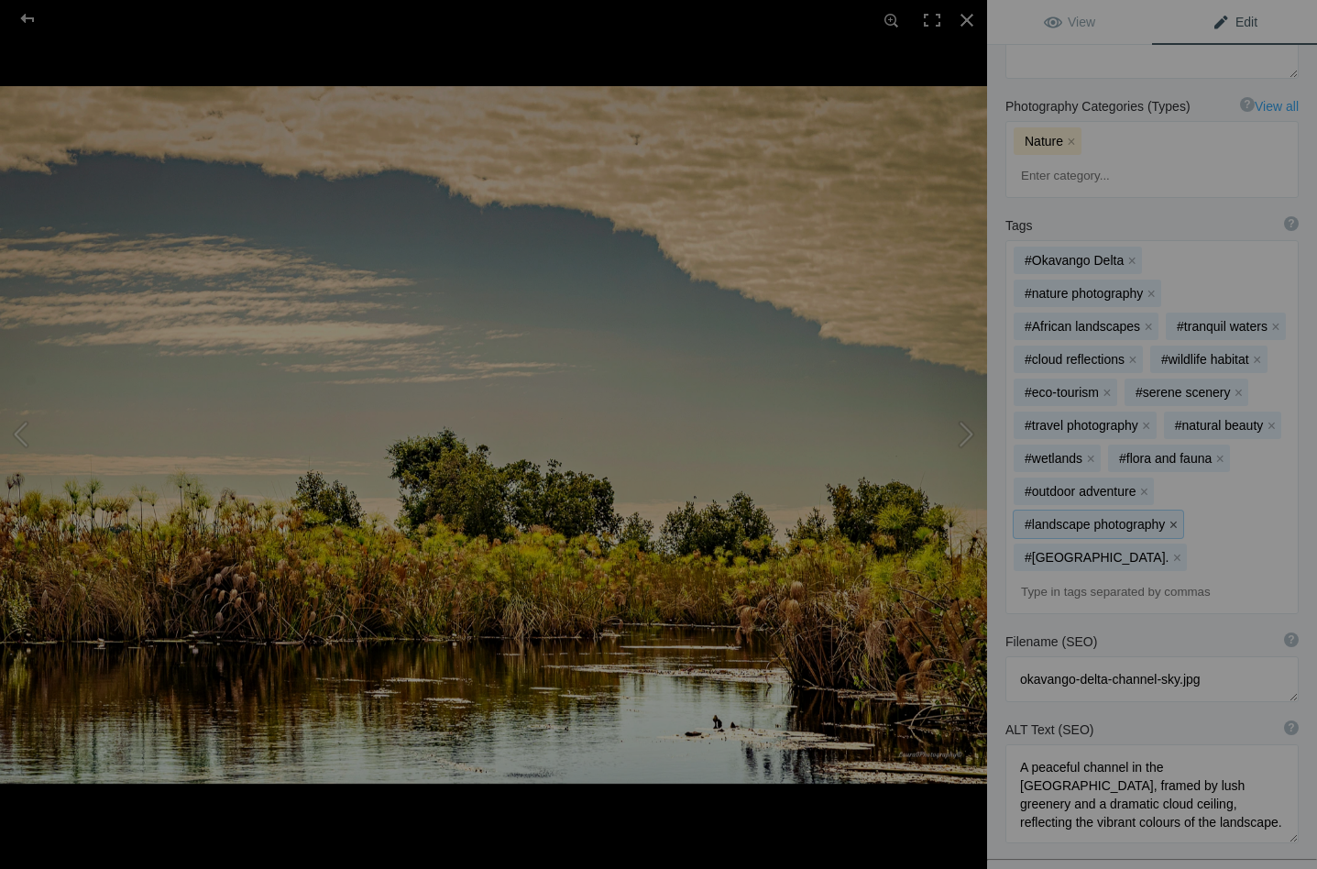
click at [1170, 518] on button "x" at bounding box center [1172, 524] width 13 height 13
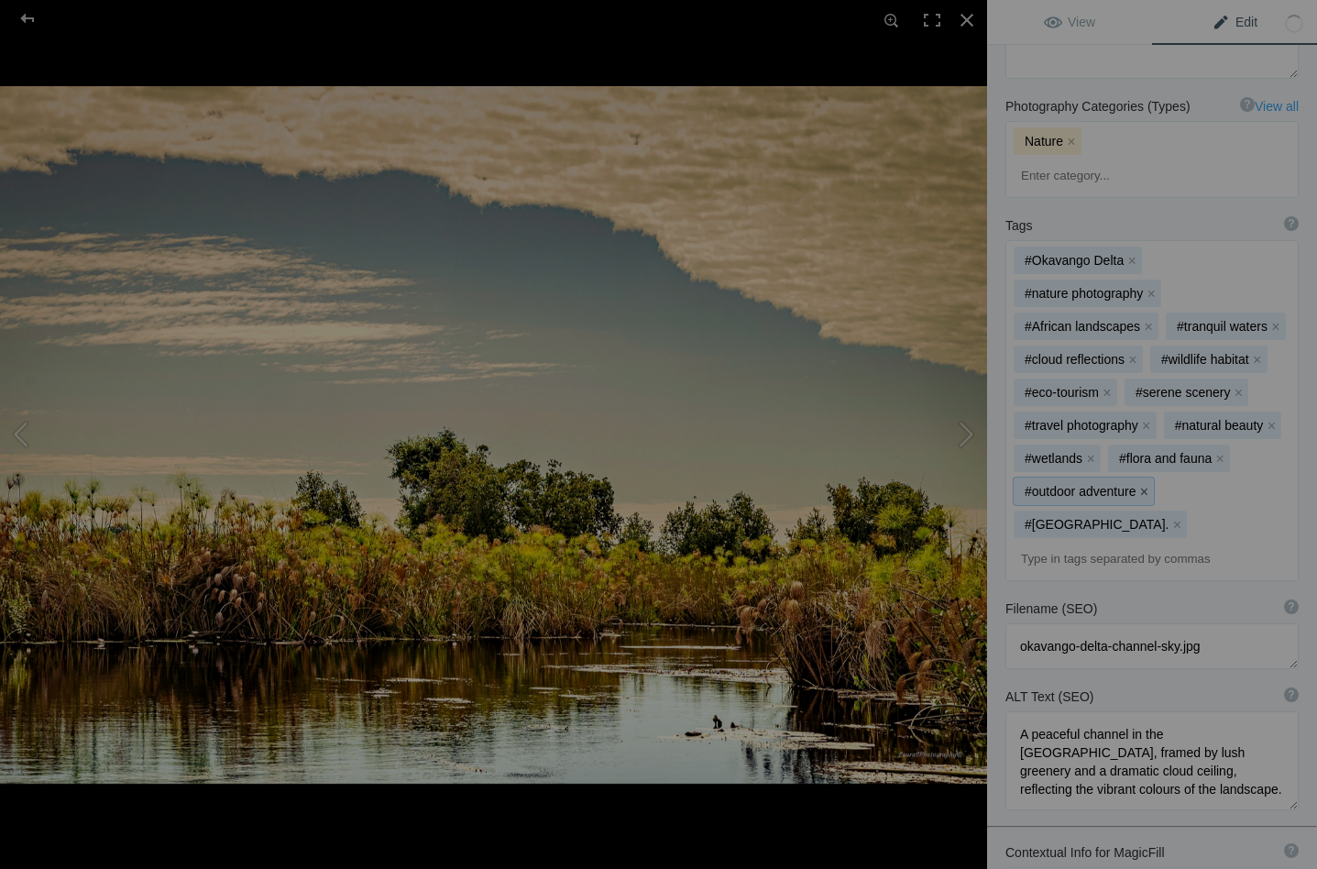
click at [1142, 485] on button "x" at bounding box center [1143, 491] width 13 height 13
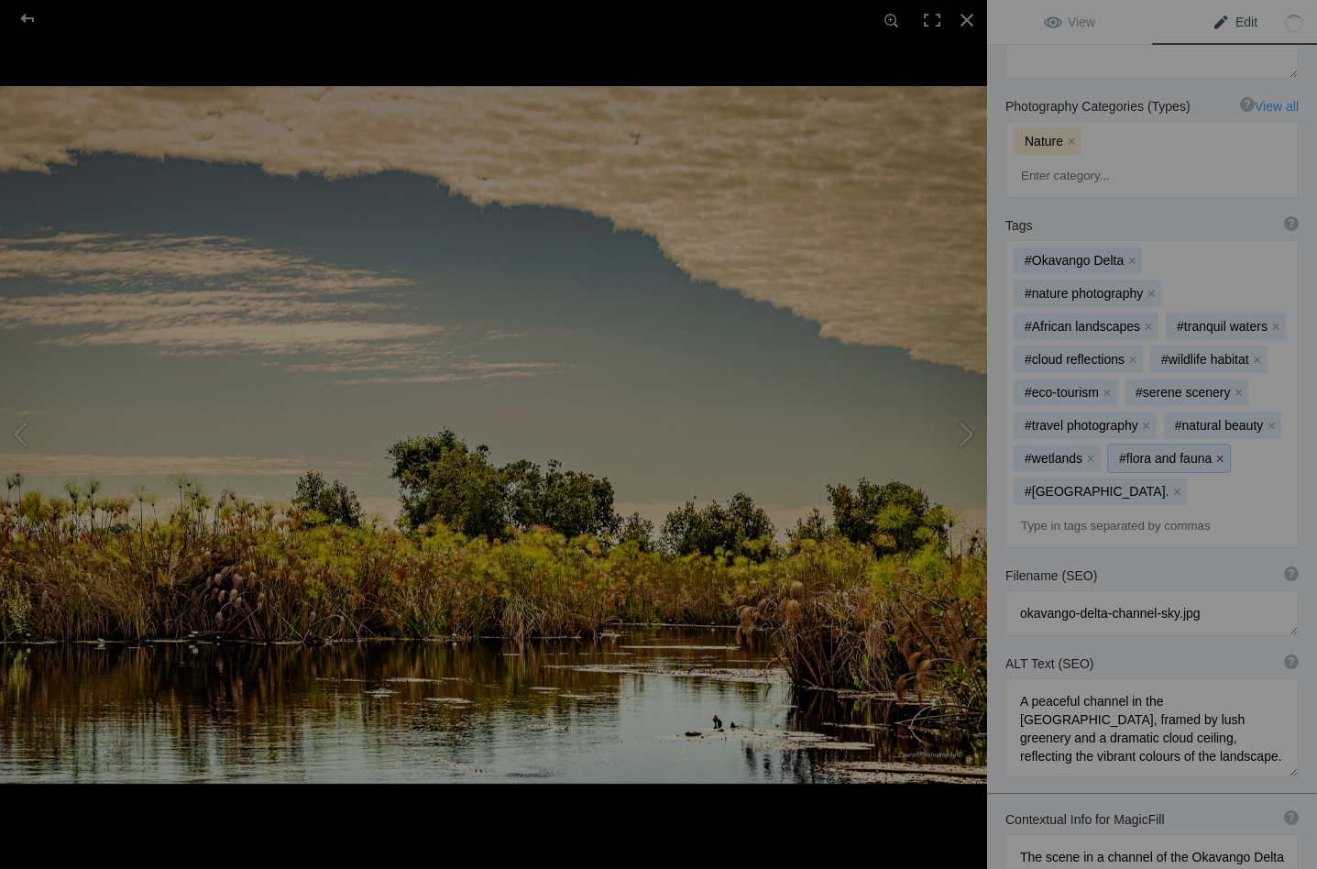
click at [1219, 452] on button "x" at bounding box center [1219, 458] width 13 height 13
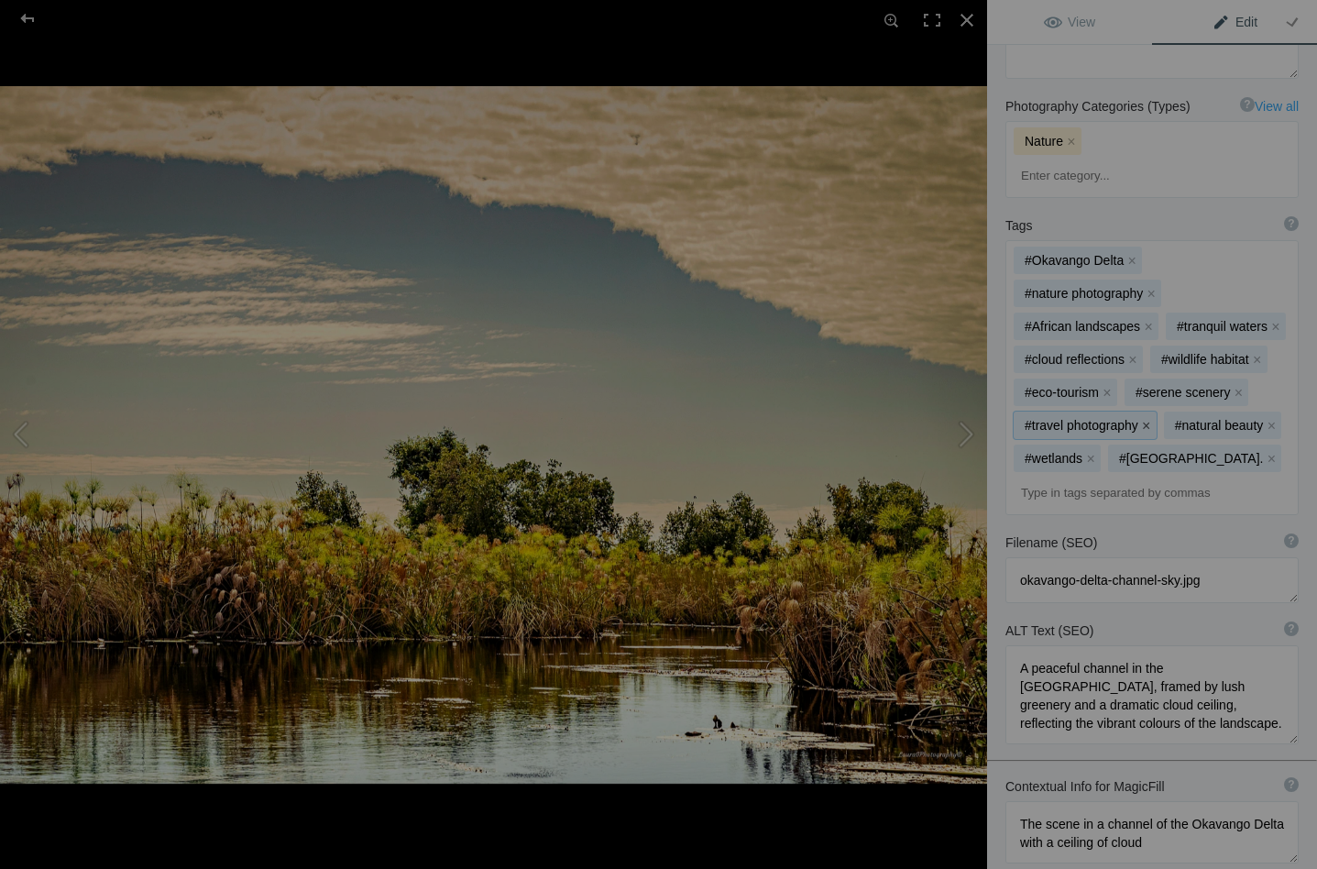
click at [1145, 419] on button "x" at bounding box center [1146, 425] width 13 height 13
click at [1110, 386] on button "x" at bounding box center [1106, 392] width 13 height 13
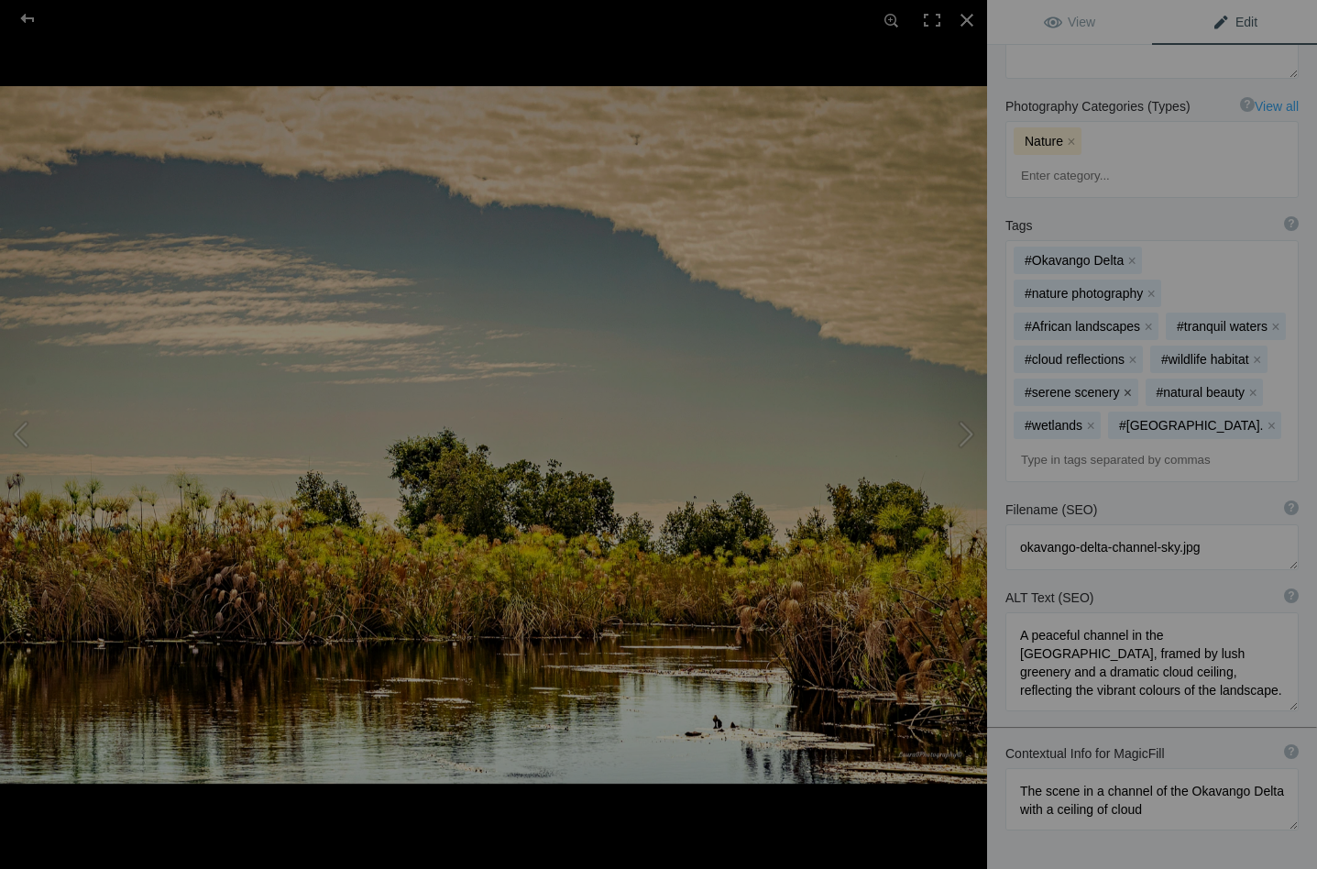
click at [1128, 386] on button "x" at bounding box center [1127, 392] width 13 height 13
click at [1132, 353] on button "x" at bounding box center [1132, 359] width 13 height 13
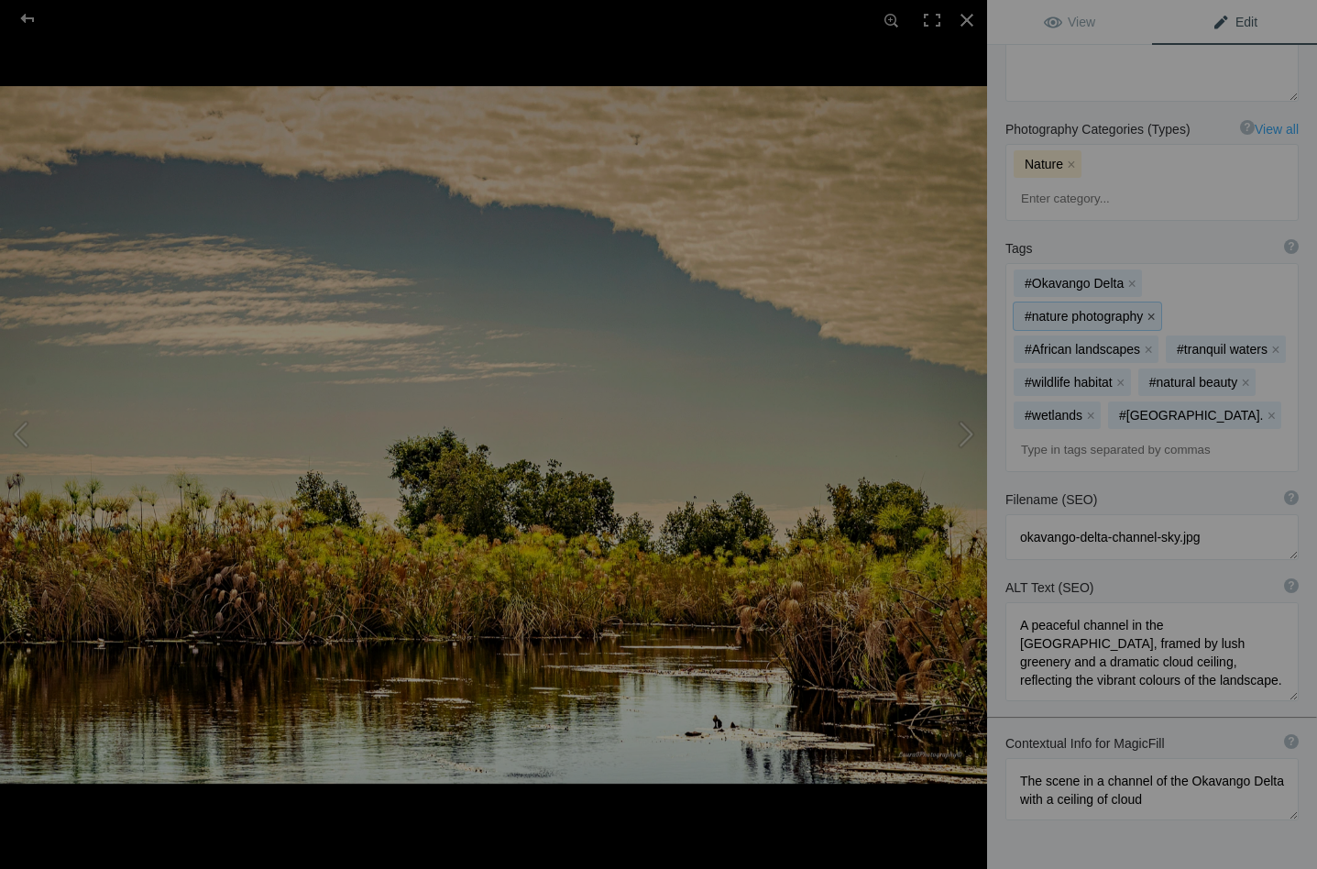
click at [1150, 310] on button "x" at bounding box center [1150, 316] width 13 height 13
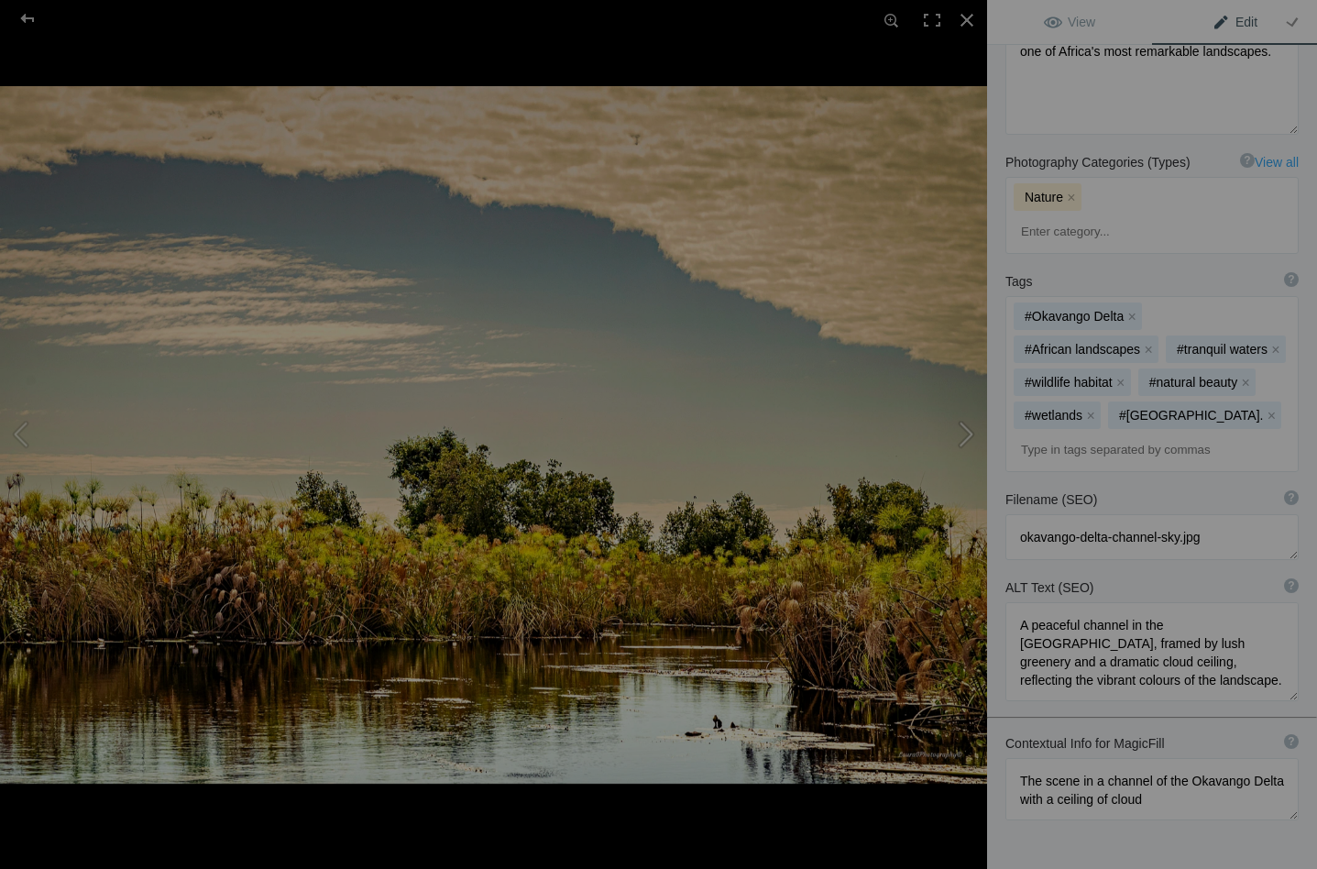
click at [965, 430] on button at bounding box center [917, 434] width 137 height 312
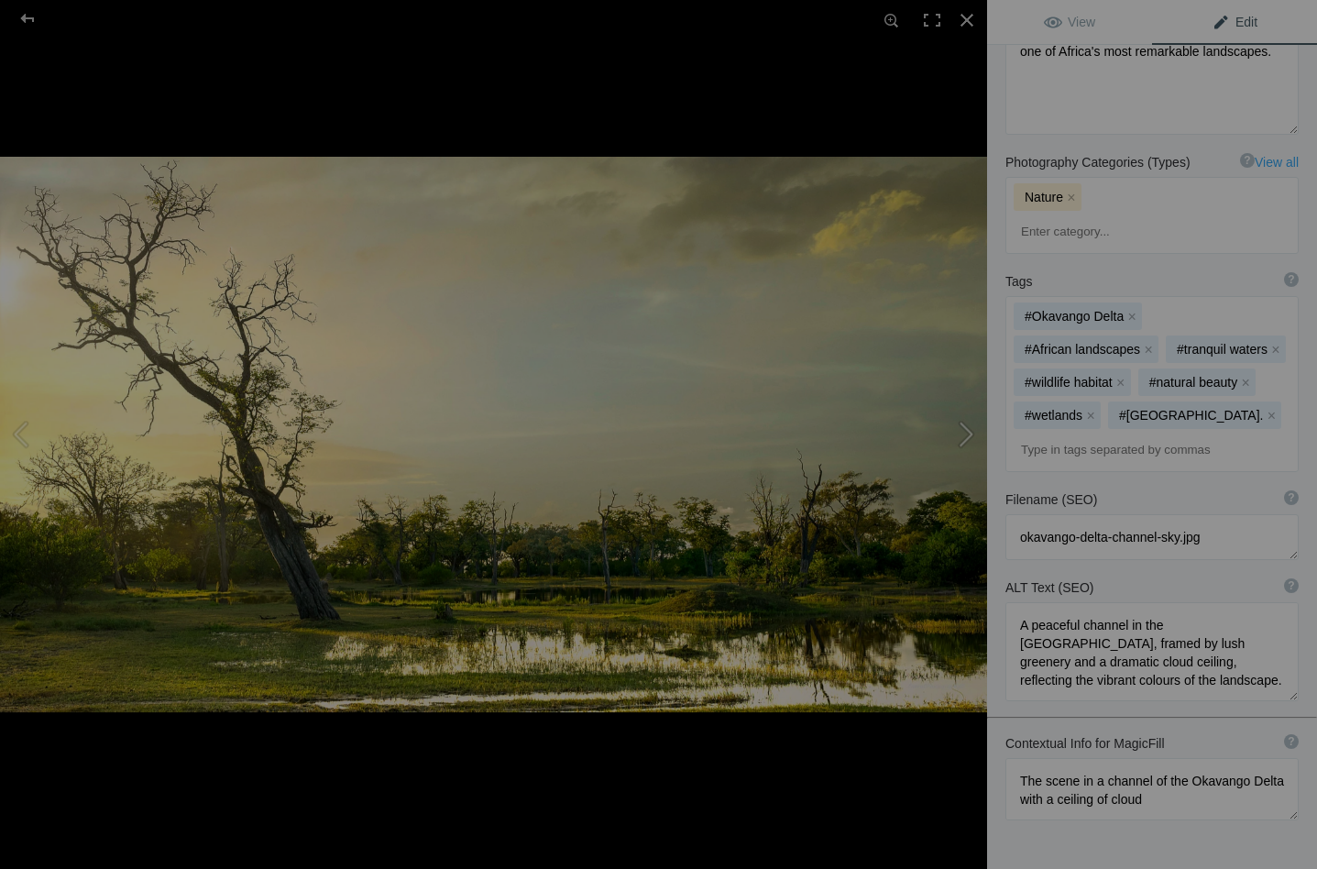
type textarea "Camp Xakanaxa Landscape_DSC2867"
type textarea "Camp_Xakanaxa_Landscape_DSC2867-.jpg"
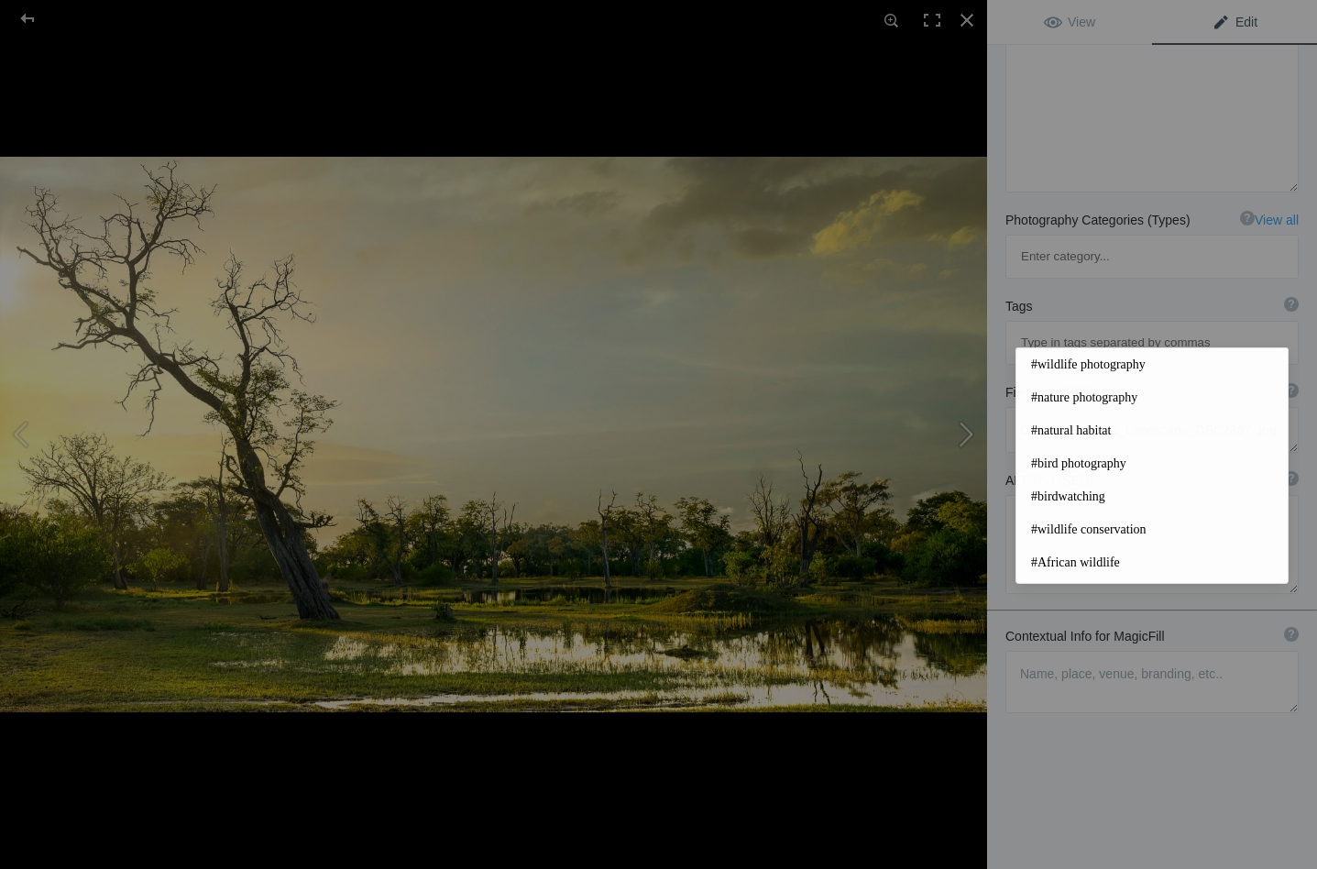
scroll to position [327, 0]
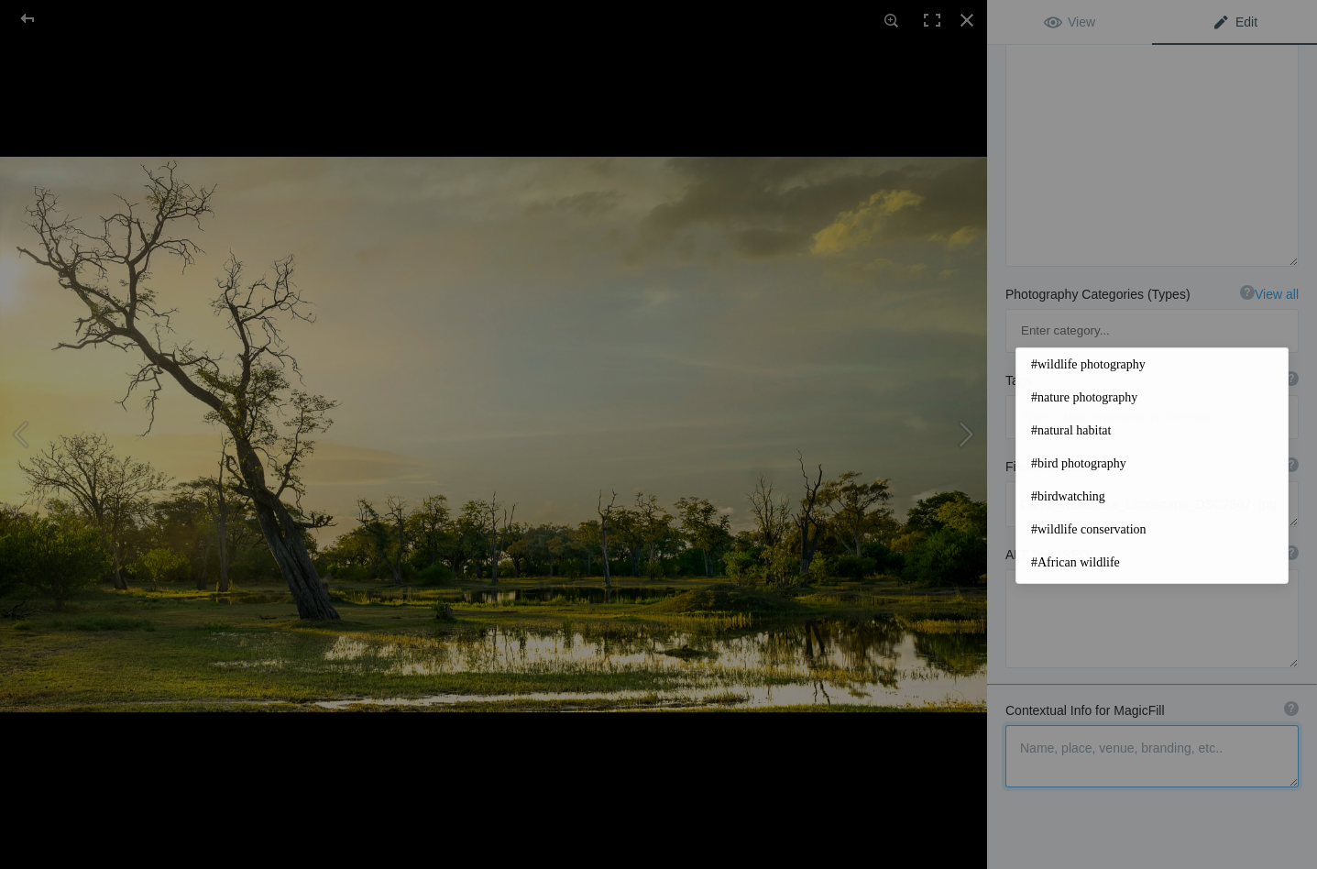
click at [1043, 725] on textarea at bounding box center [1151, 756] width 293 height 62
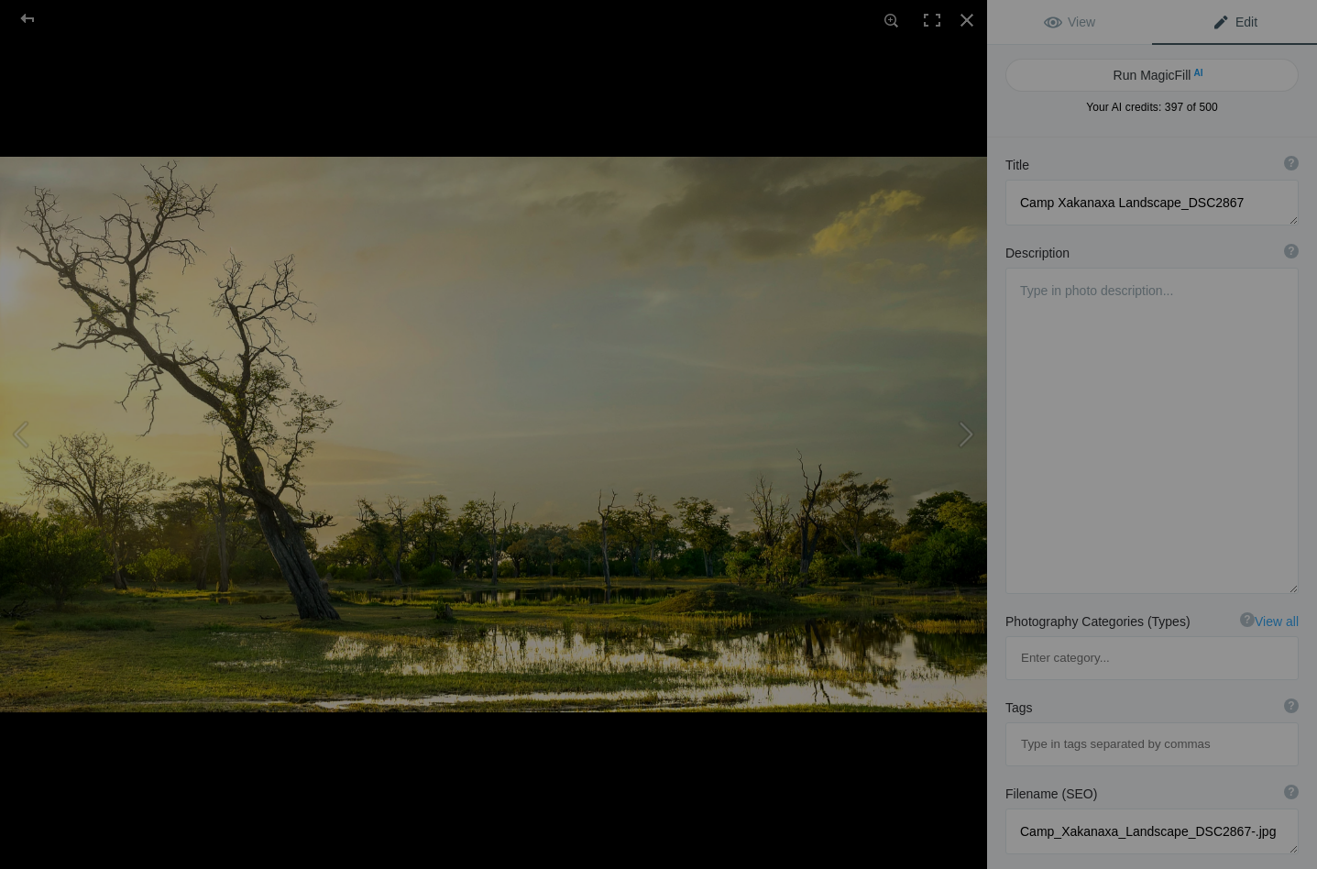
scroll to position [0, 0]
type textarea "Paradise Islands after the rains"
click at [1138, 67] on button "Run MagicFill AI" at bounding box center [1151, 75] width 293 height 33
type textarea "Serene Landscape of Paradise Islands After the Rain"
type textarea "Experience the tranquil beauty of Paradise Islands, captured in this stunning l…"
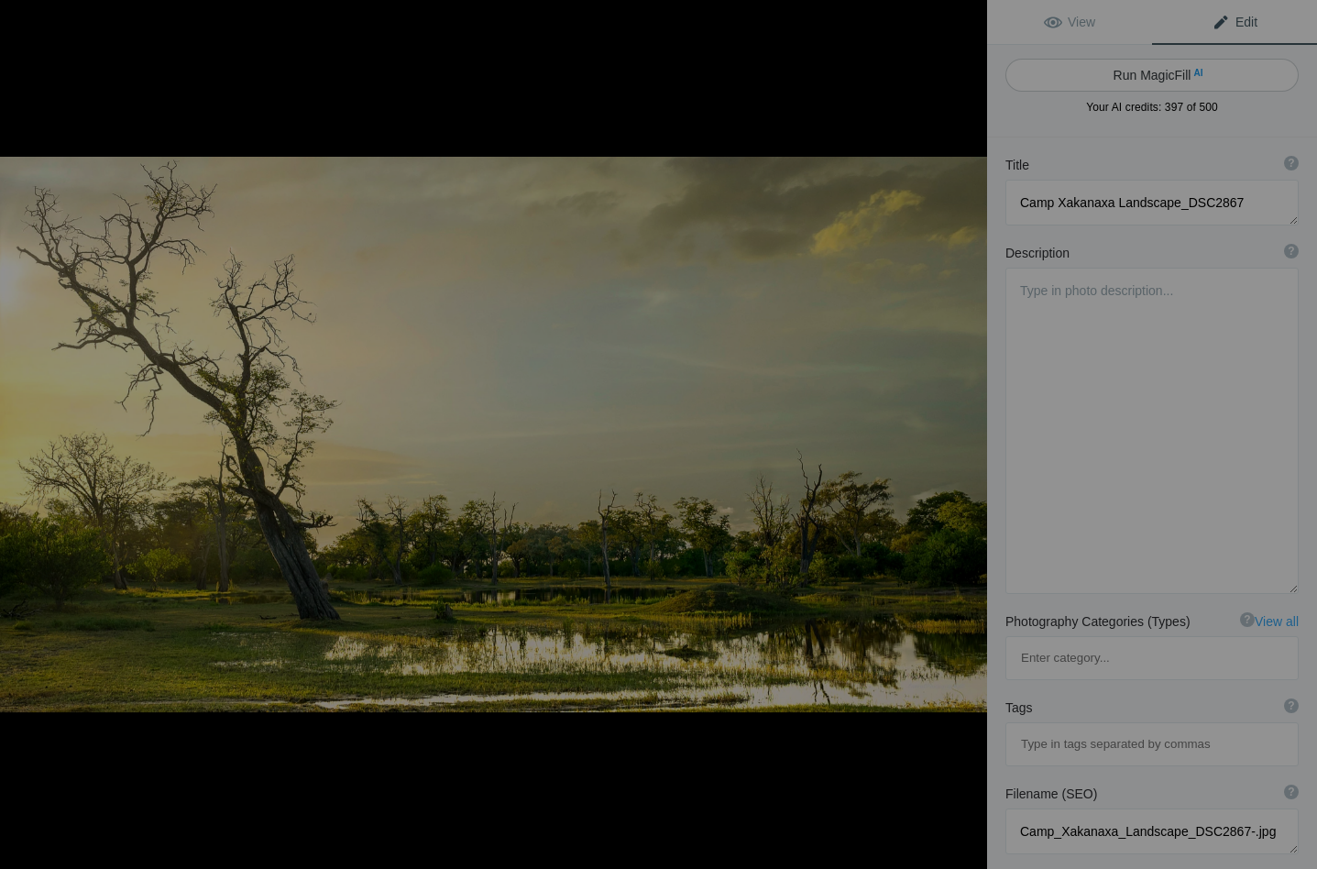
type textarea "paradise-islands-landscape-after-rain.jpg"
type textarea "A serene landscape of Paradise Islands after the rain, featuring a weathered tr…"
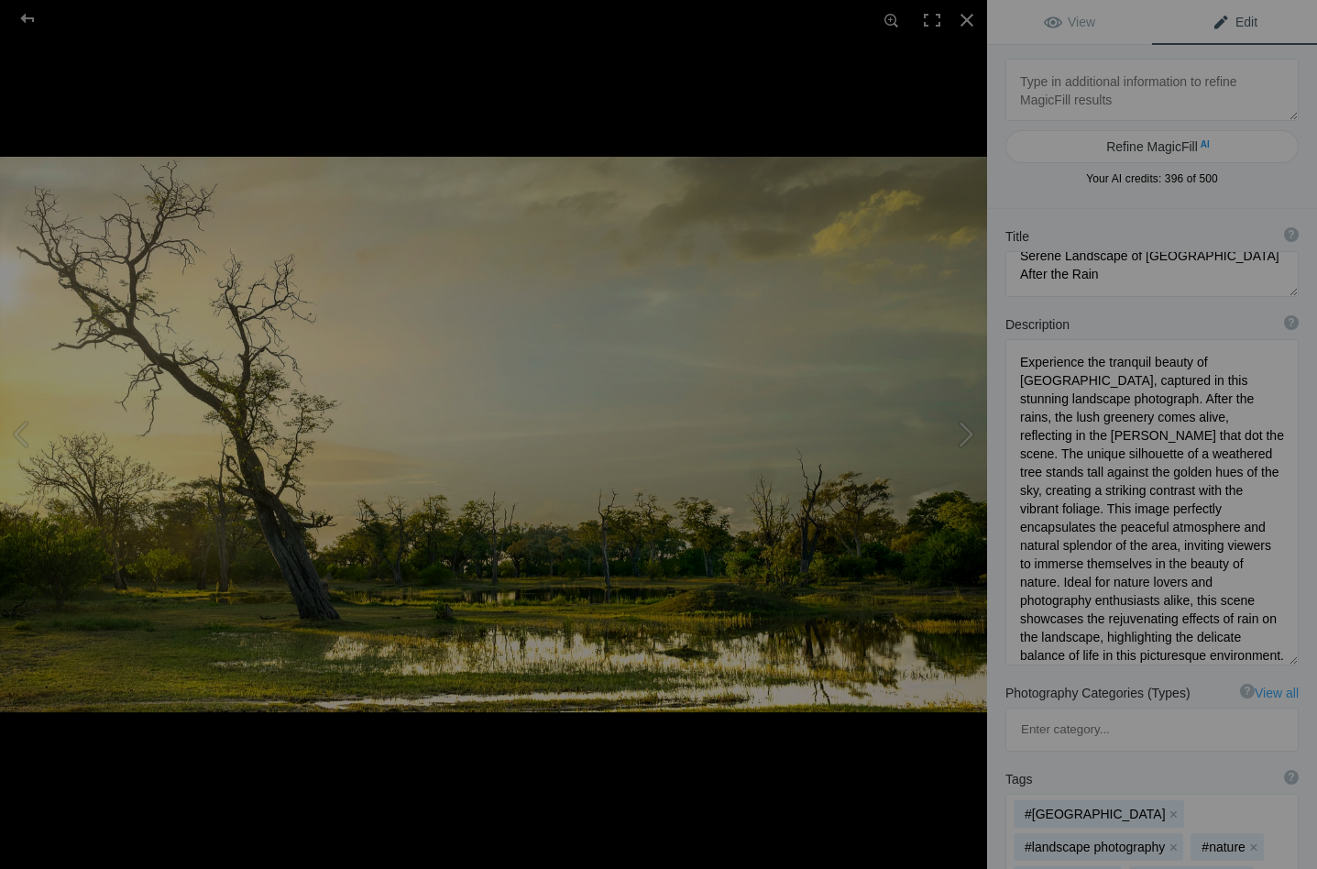
scroll to position [18, 0]
click at [1051, 275] on textarea at bounding box center [1151, 274] width 293 height 46
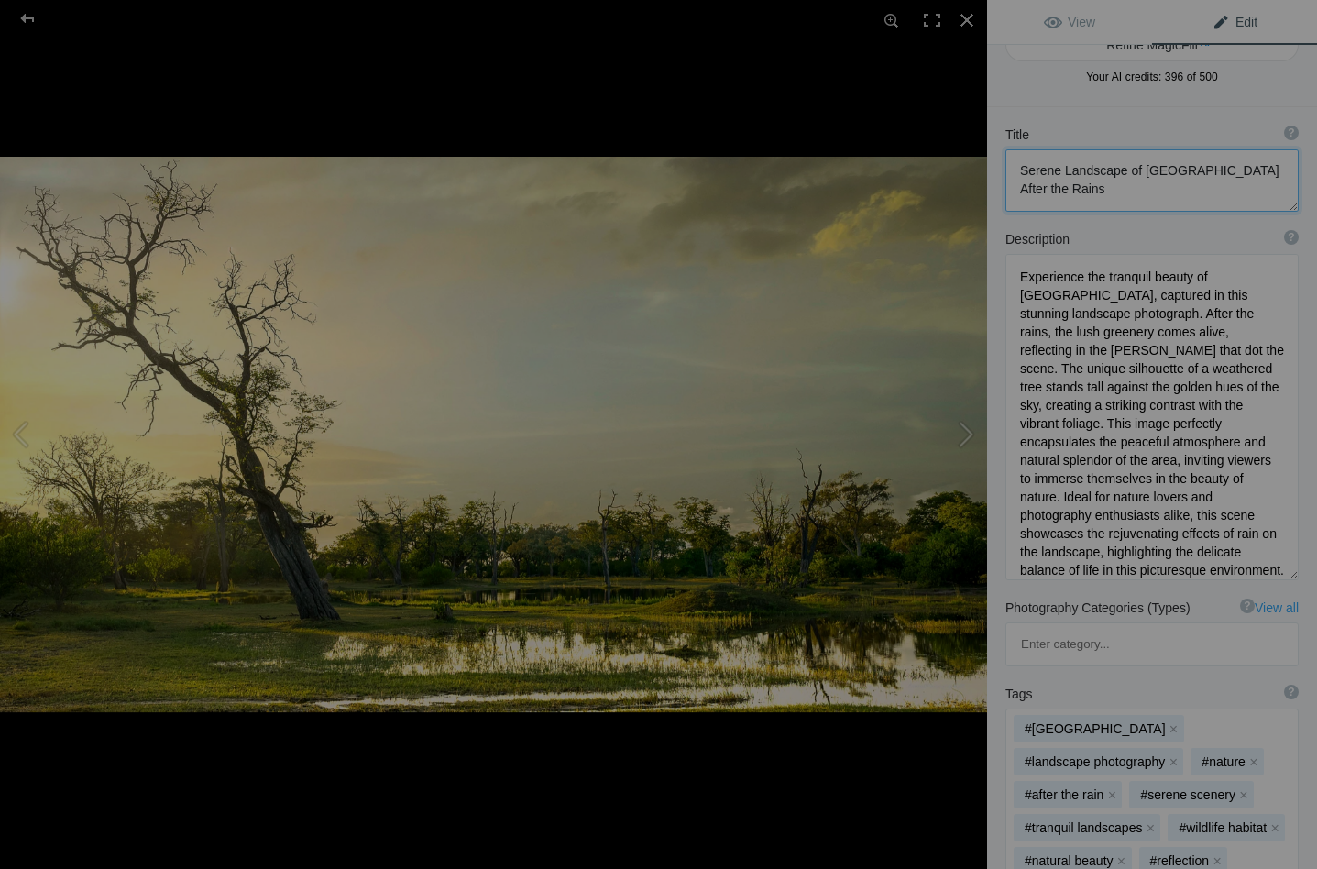
scroll to position [103, 0]
type textarea "Serene Landscape of Paradise Islands After the Rains"
click at [1167, 721] on button "x" at bounding box center [1173, 727] width 13 height 13
click at [1252, 721] on button "x" at bounding box center [1253, 727] width 13 height 13
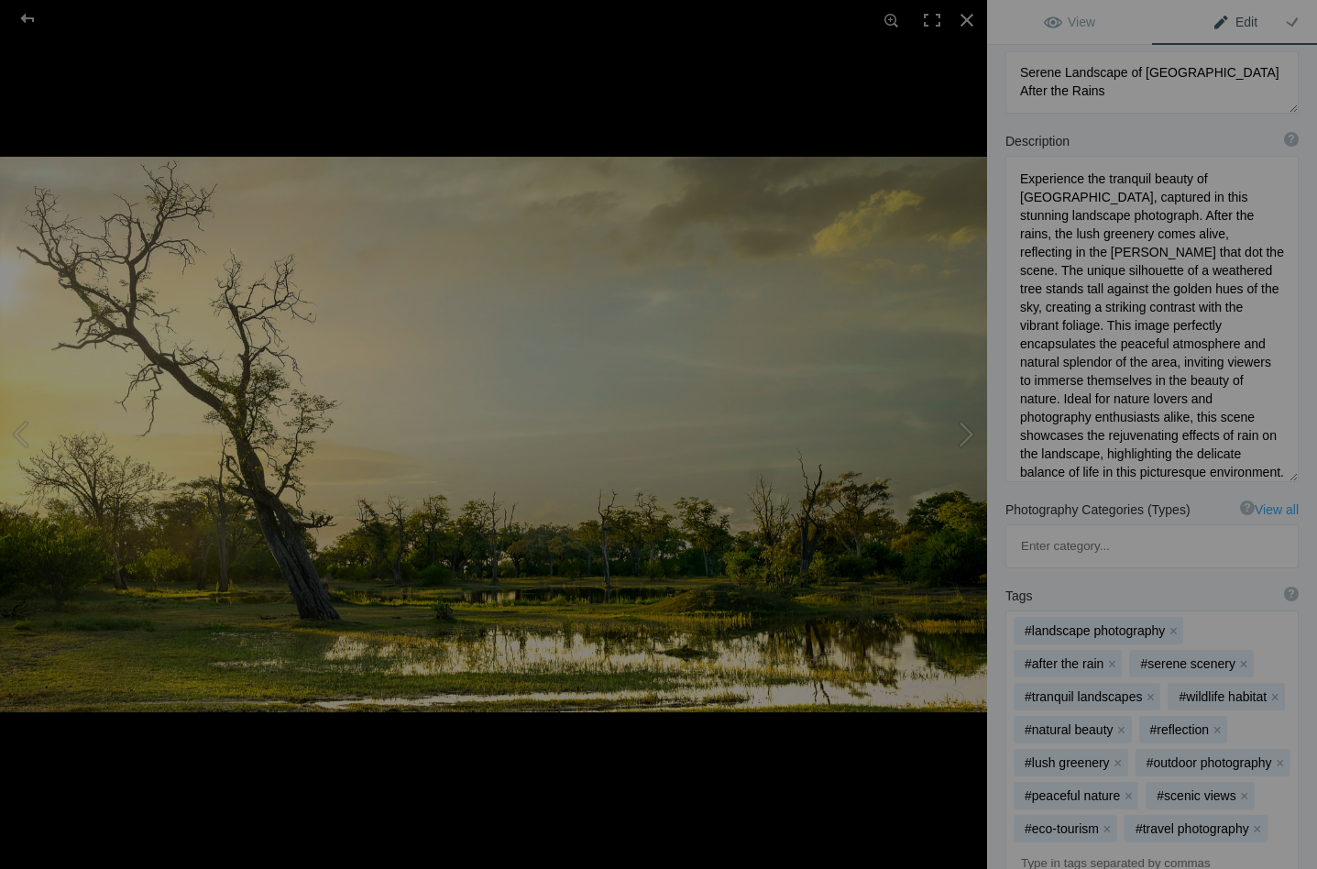
scroll to position [234, 0]
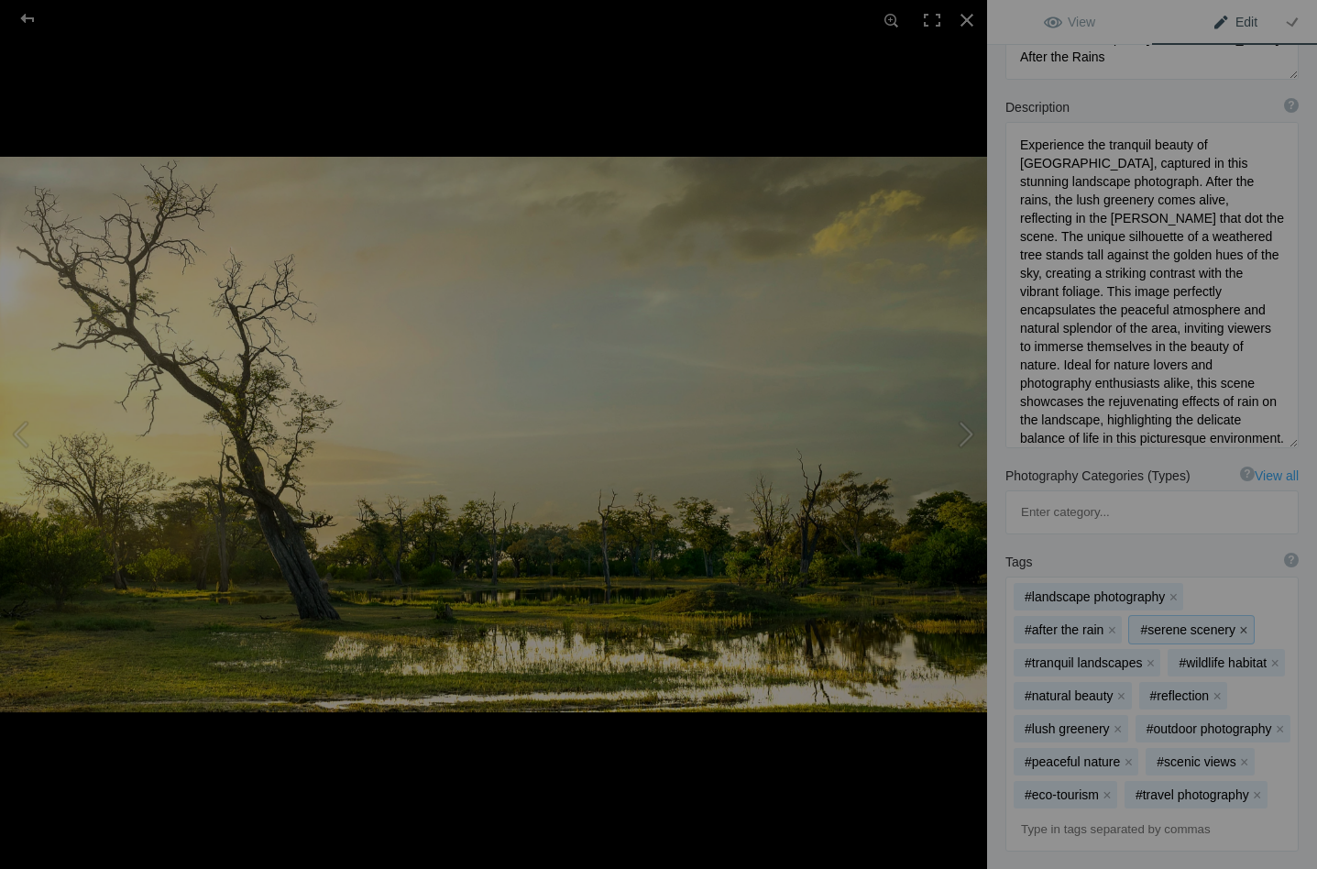
click at [1237, 623] on button "x" at bounding box center [1243, 629] width 13 height 13
click at [1160, 722] on button "x" at bounding box center [1158, 728] width 13 height 13
click at [1124, 722] on button "x" at bounding box center [1127, 728] width 13 height 13
click at [1110, 722] on button "x" at bounding box center [1111, 728] width 13 height 13
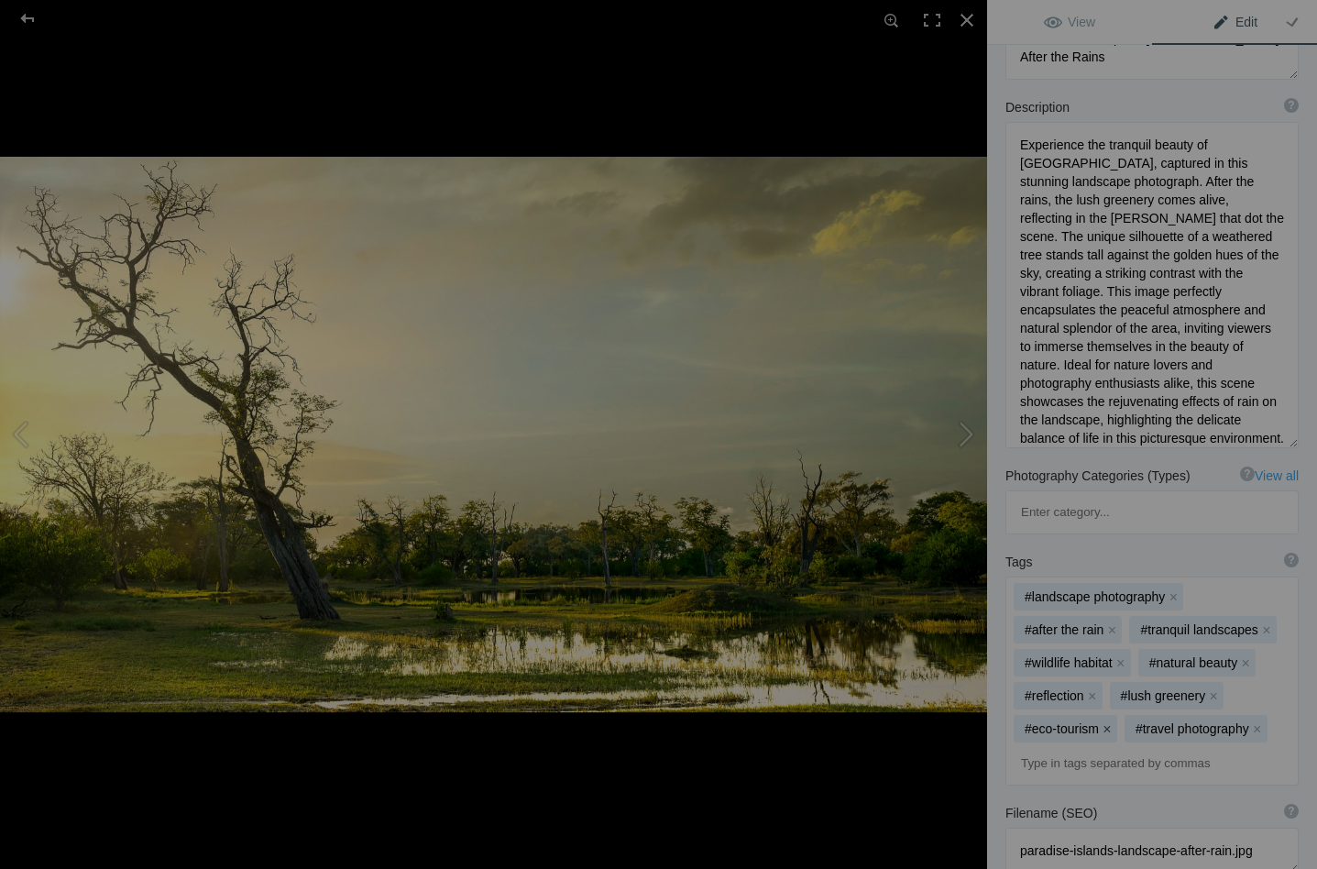
click at [1108, 722] on button "x" at bounding box center [1106, 728] width 13 height 13
click at [1144, 722] on button "x" at bounding box center [1146, 728] width 13 height 13
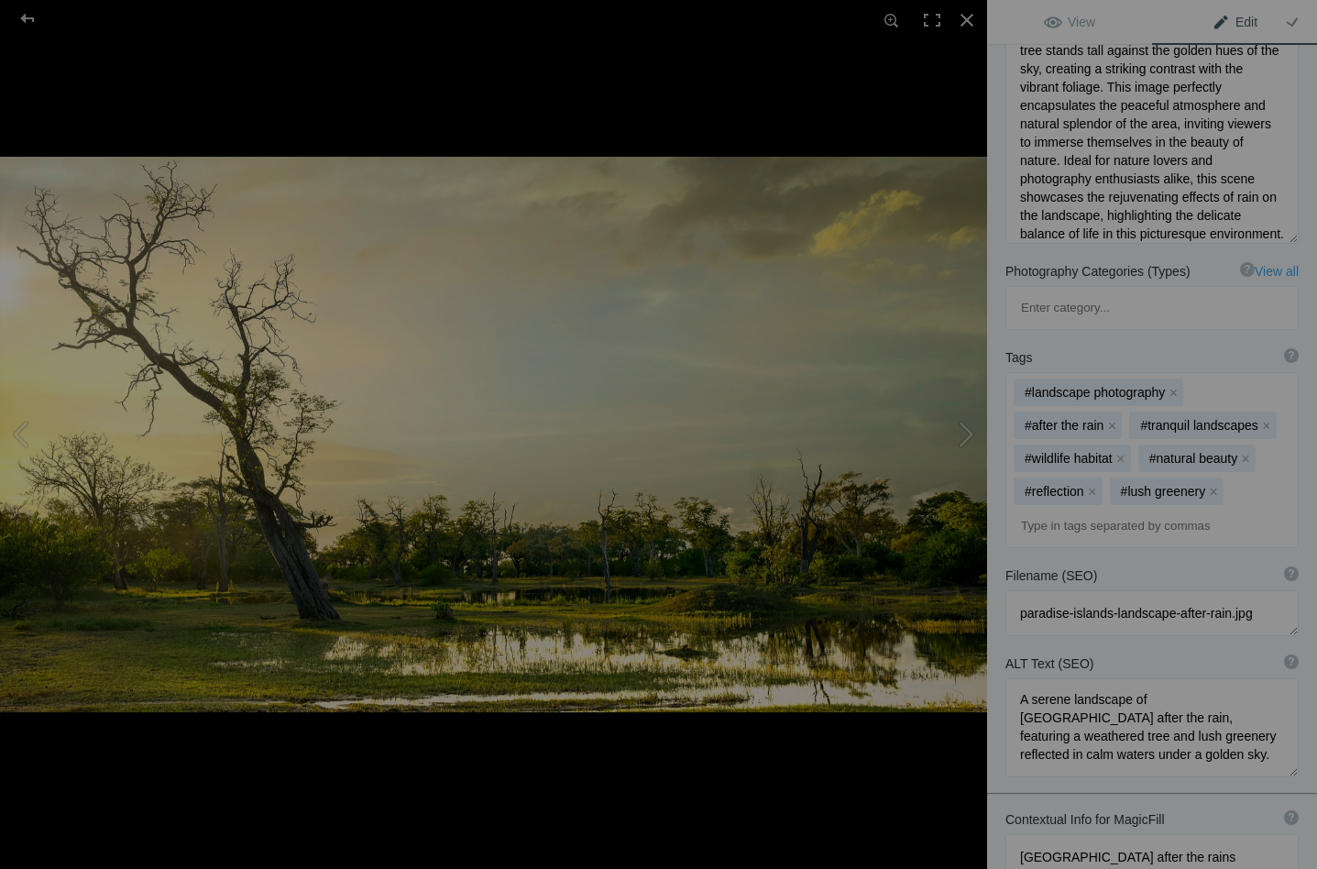
scroll to position [2, 0]
click at [1233, 678] on textarea at bounding box center [1151, 727] width 293 height 99
type textarea "A serene landscape of Paradise Island after the rain, featuring a weathered tre…"
click at [965, 439] on button at bounding box center [917, 434] width 137 height 312
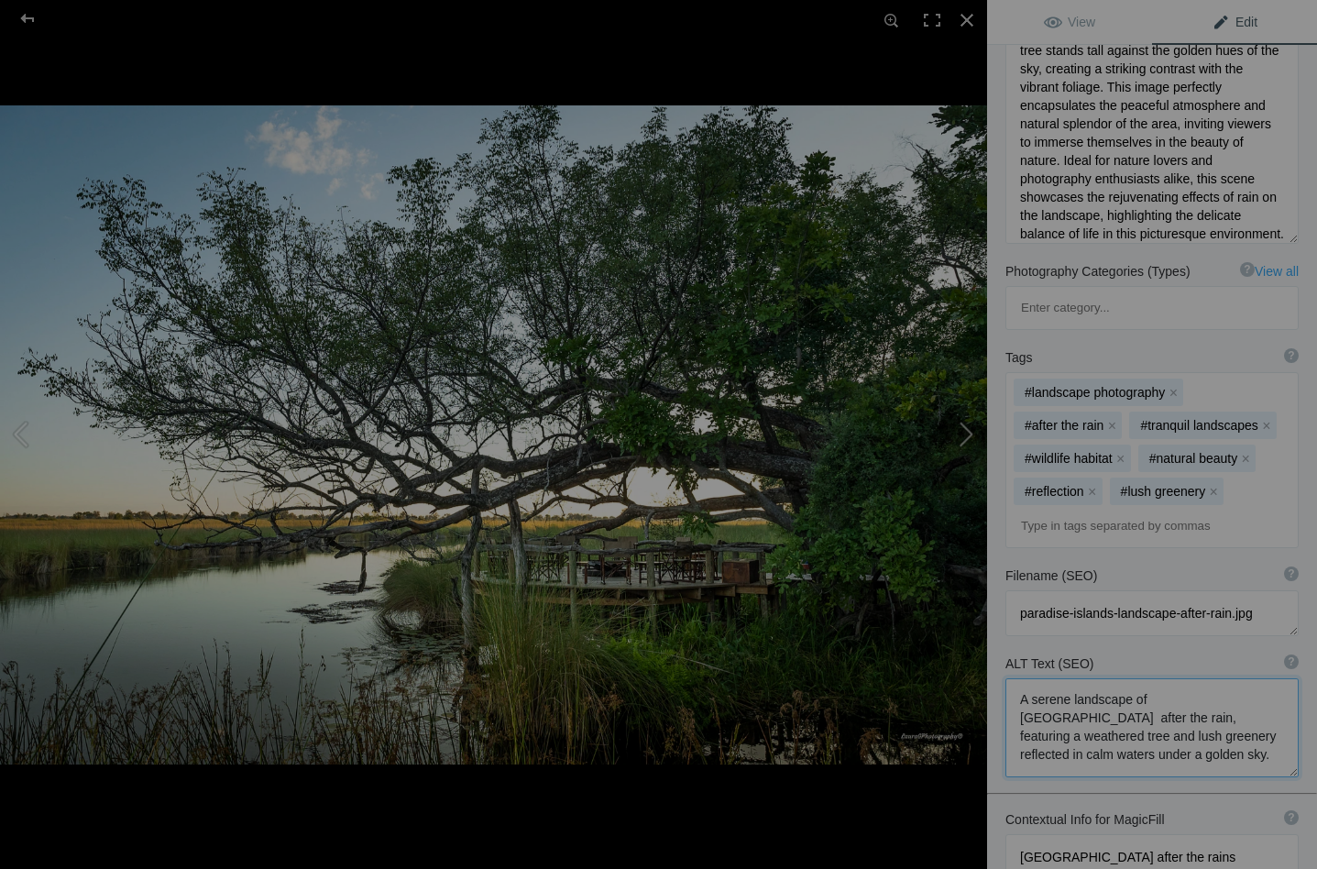
type textarea "Camp Xakanaxa Landscape_DSC2871"
type textarea "Camp_Xakanaxa_Landscape_DSC2871-.jpg"
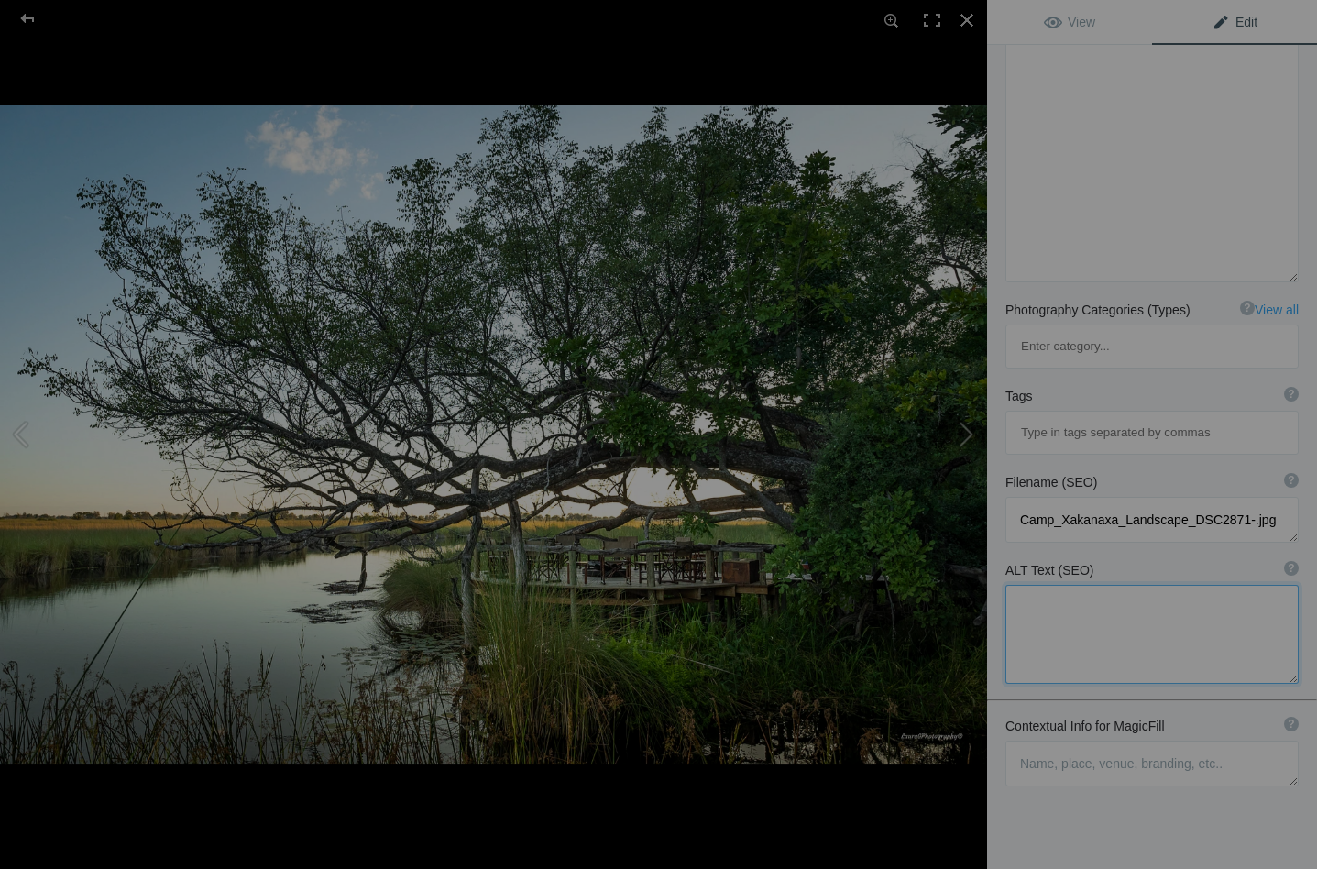
scroll to position [327, 0]
click at [1055, 741] on textarea at bounding box center [1151, 764] width 293 height 46
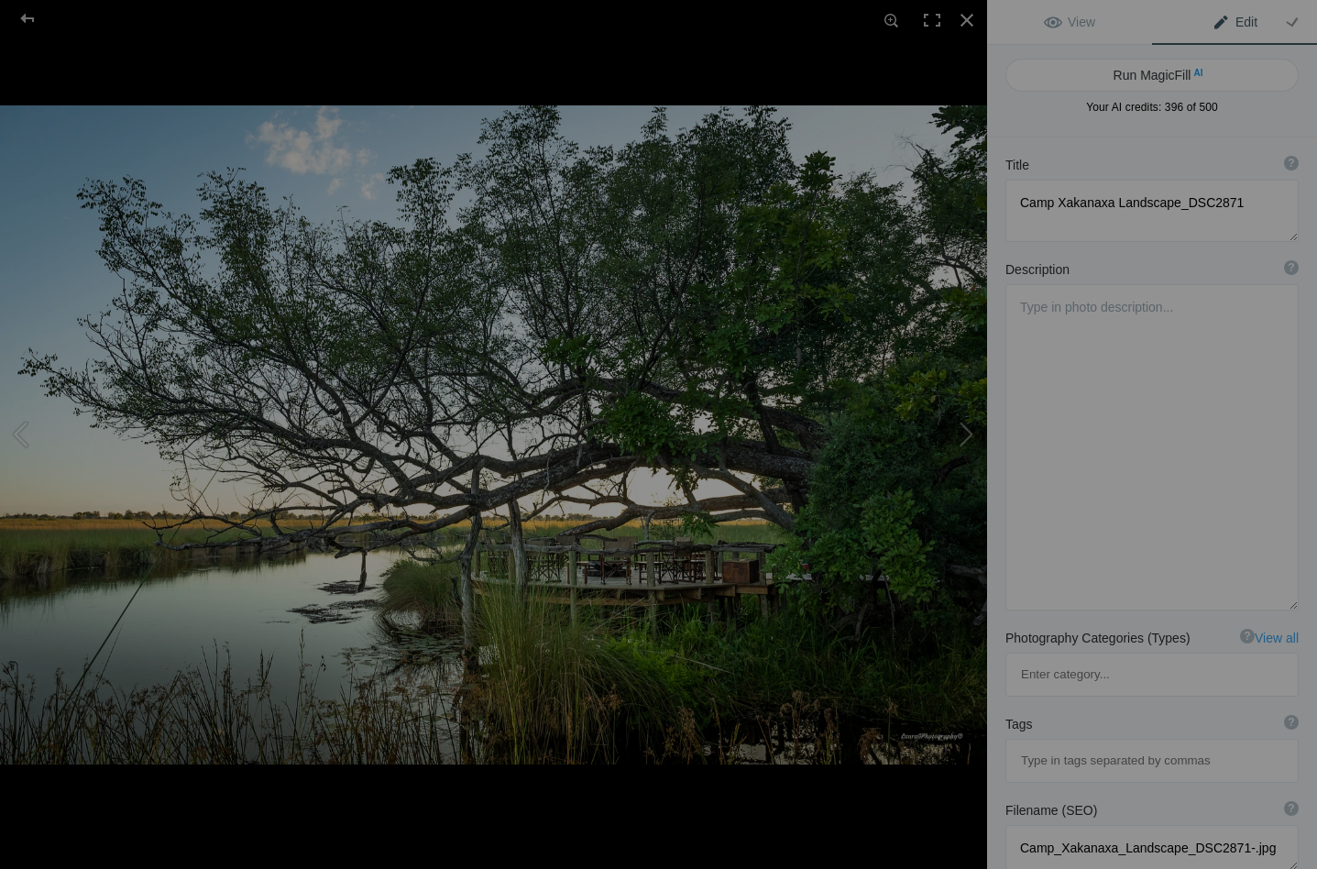
scroll to position [0, 0]
type textarea "Camp along the Delta Channel"
click at [1155, 67] on button "Run MagicFill AI" at bounding box center [1151, 75] width 293 height 33
type textarea "Tranquil Camp Xakanaxa Landscape at Delta Channel"
type textarea "Experience the serene beauty of Camp Xakanaxa, nestled along the picturesque De…"
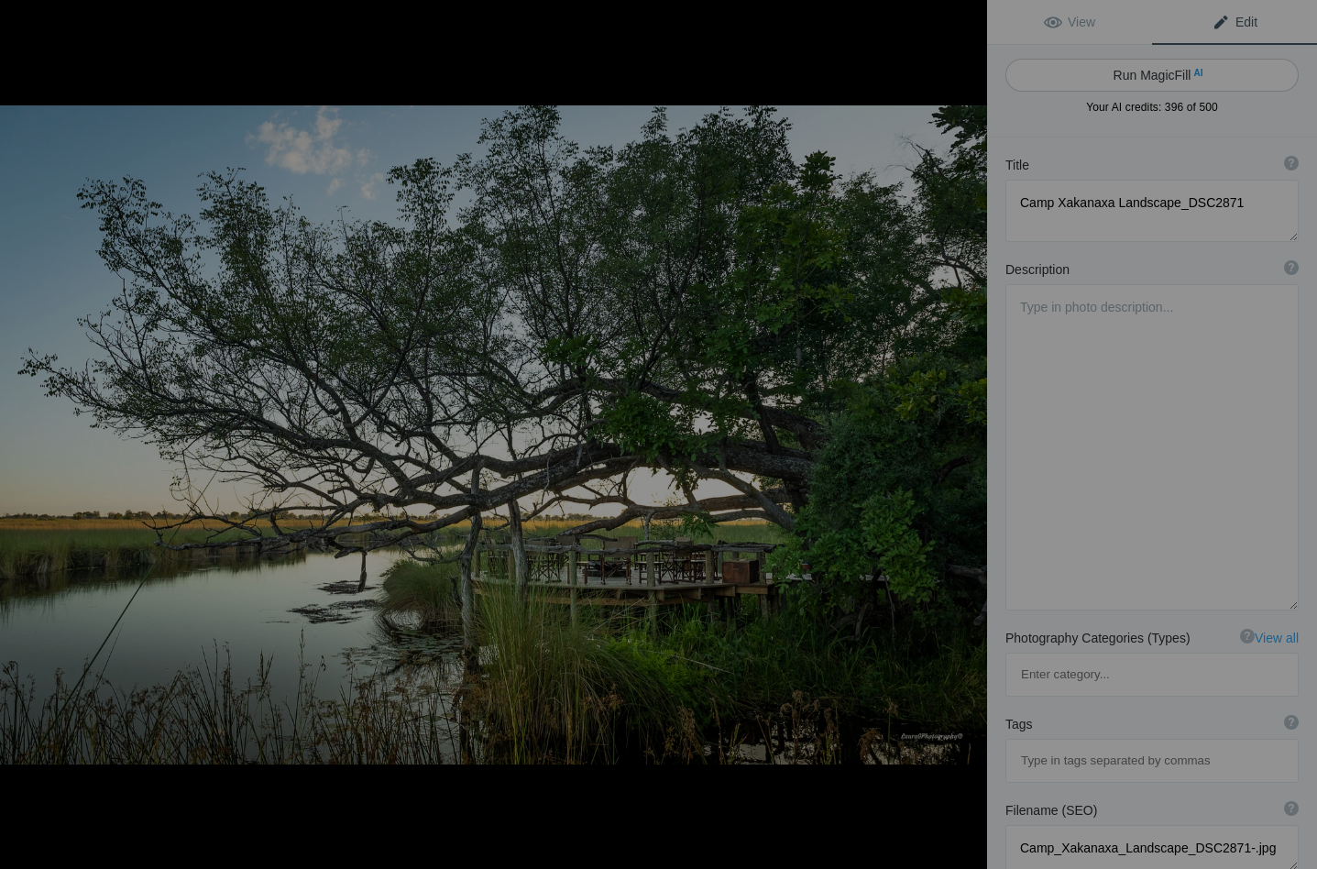
type textarea "camp-xakanaxa-delta-channel-landscape.jpg"
type textarea "A tranquil landscape at Camp Xakanaxa along the Delta Channel, featuring a larg…"
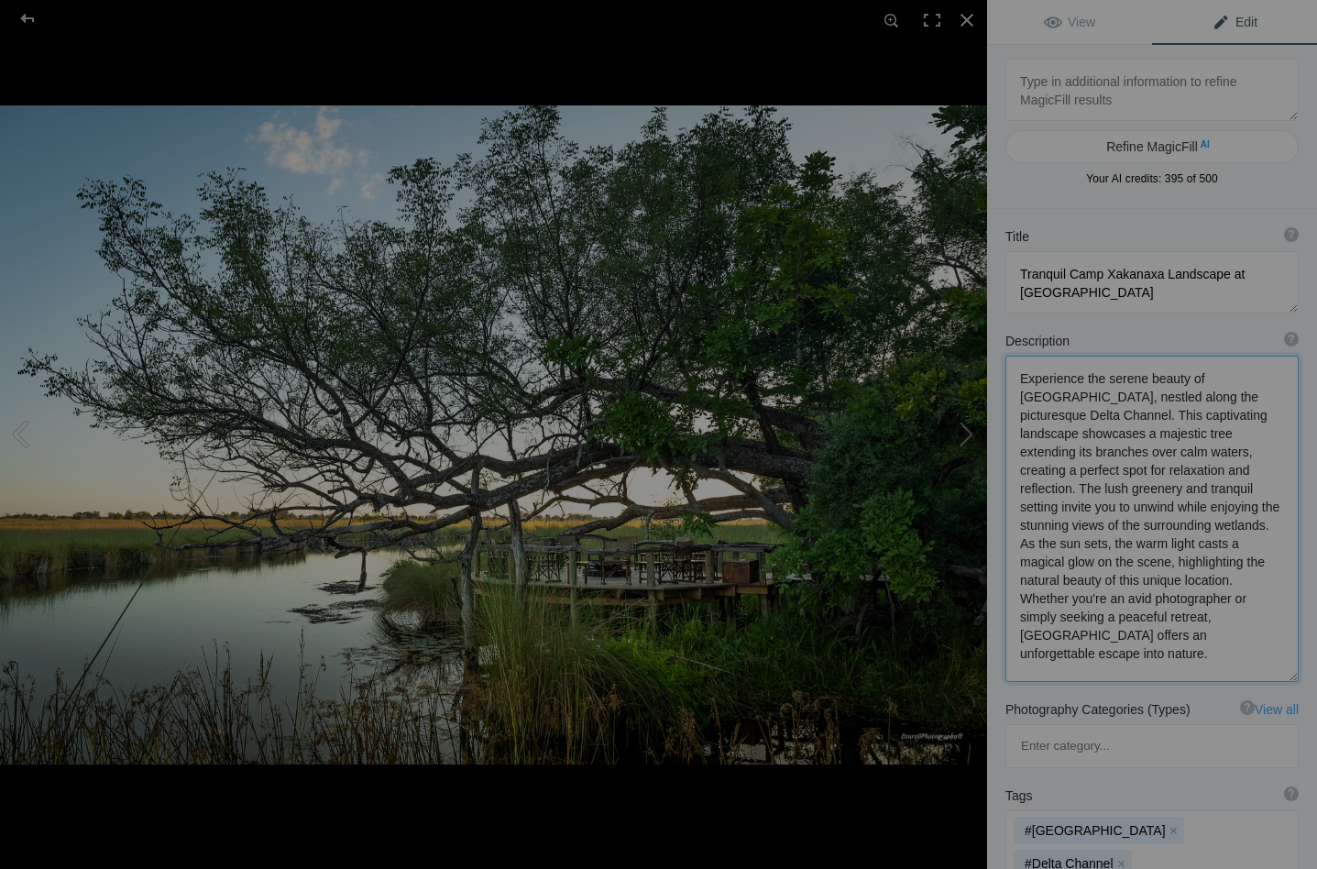
click at [1174, 397] on textarea at bounding box center [1151, 518] width 293 height 326
click at [1200, 384] on textarea at bounding box center [1151, 514] width 293 height 319
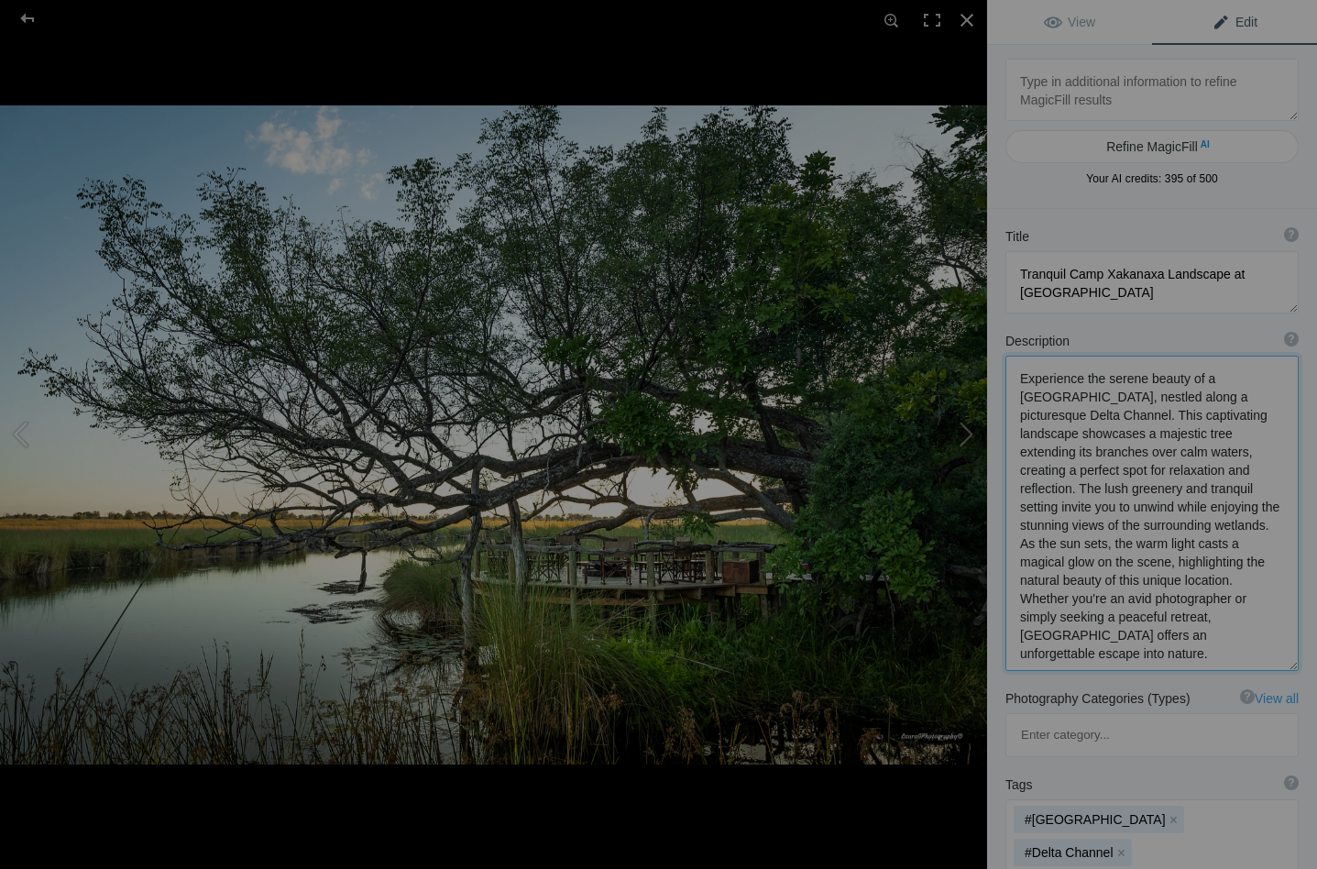
drag, startPoint x: 1075, startPoint y: 398, endPoint x: 1018, endPoint y: 397, distance: 56.8
click at [1018, 397] on textarea at bounding box center [1151, 512] width 293 height 315
drag, startPoint x: 1199, startPoint y: 437, endPoint x: 1262, endPoint y: 440, distance: 62.4
click at [1262, 440] on textarea at bounding box center [1151, 511] width 293 height 312
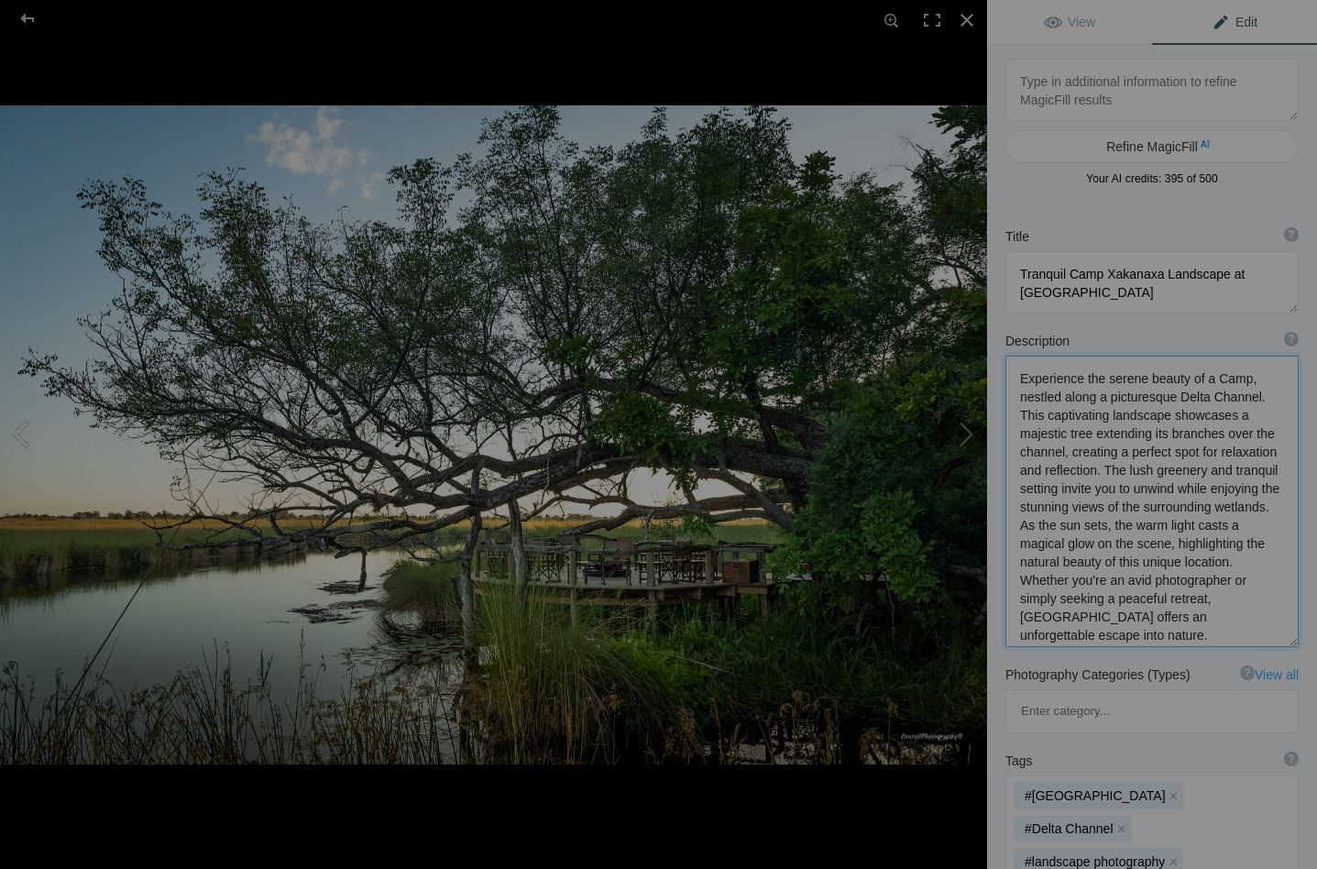
drag, startPoint x: 1184, startPoint y: 563, endPoint x: 1214, endPoint y: 618, distance: 62.7
click at [1214, 618] on textarea at bounding box center [1151, 500] width 293 height 291
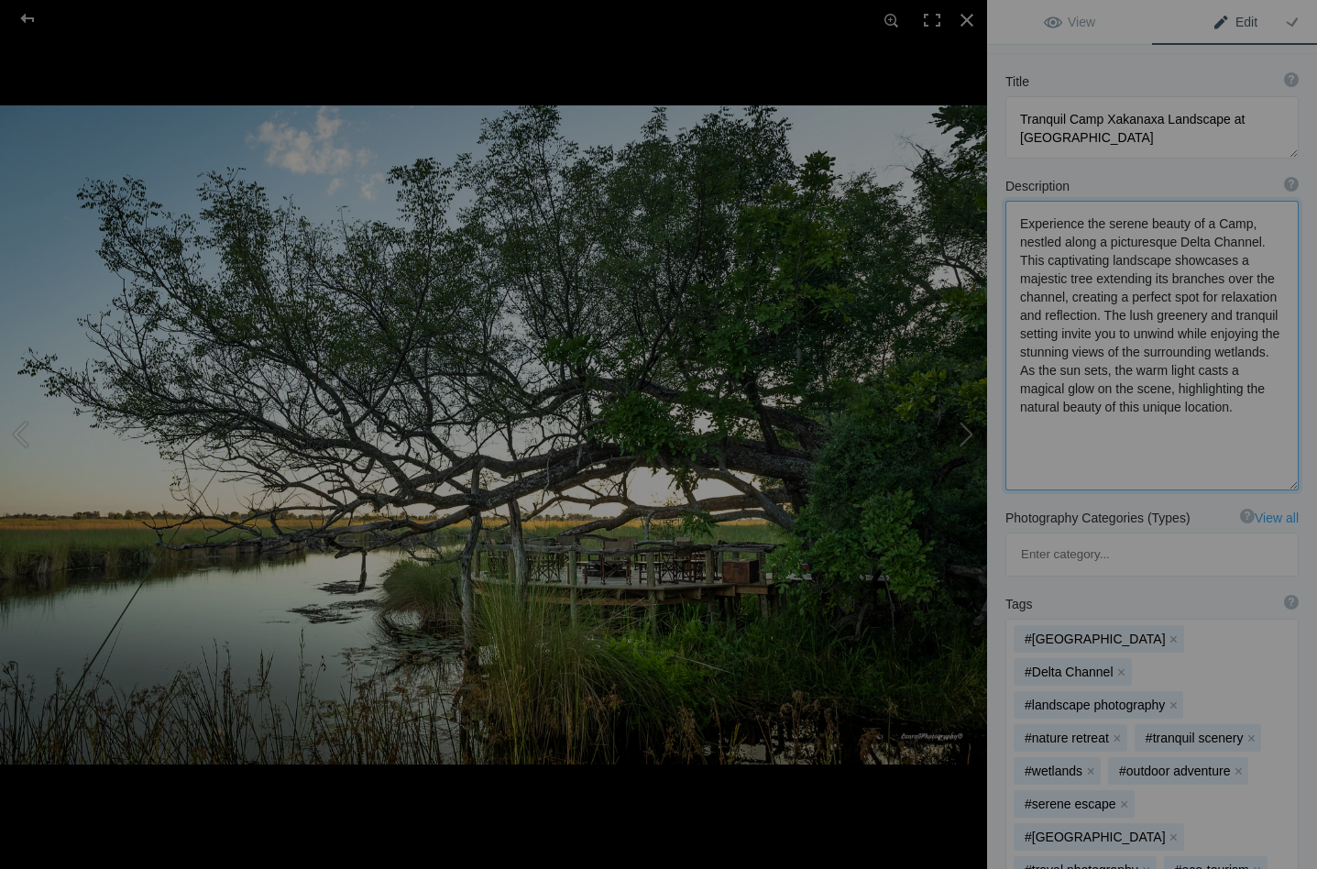
scroll to position [186, 0]
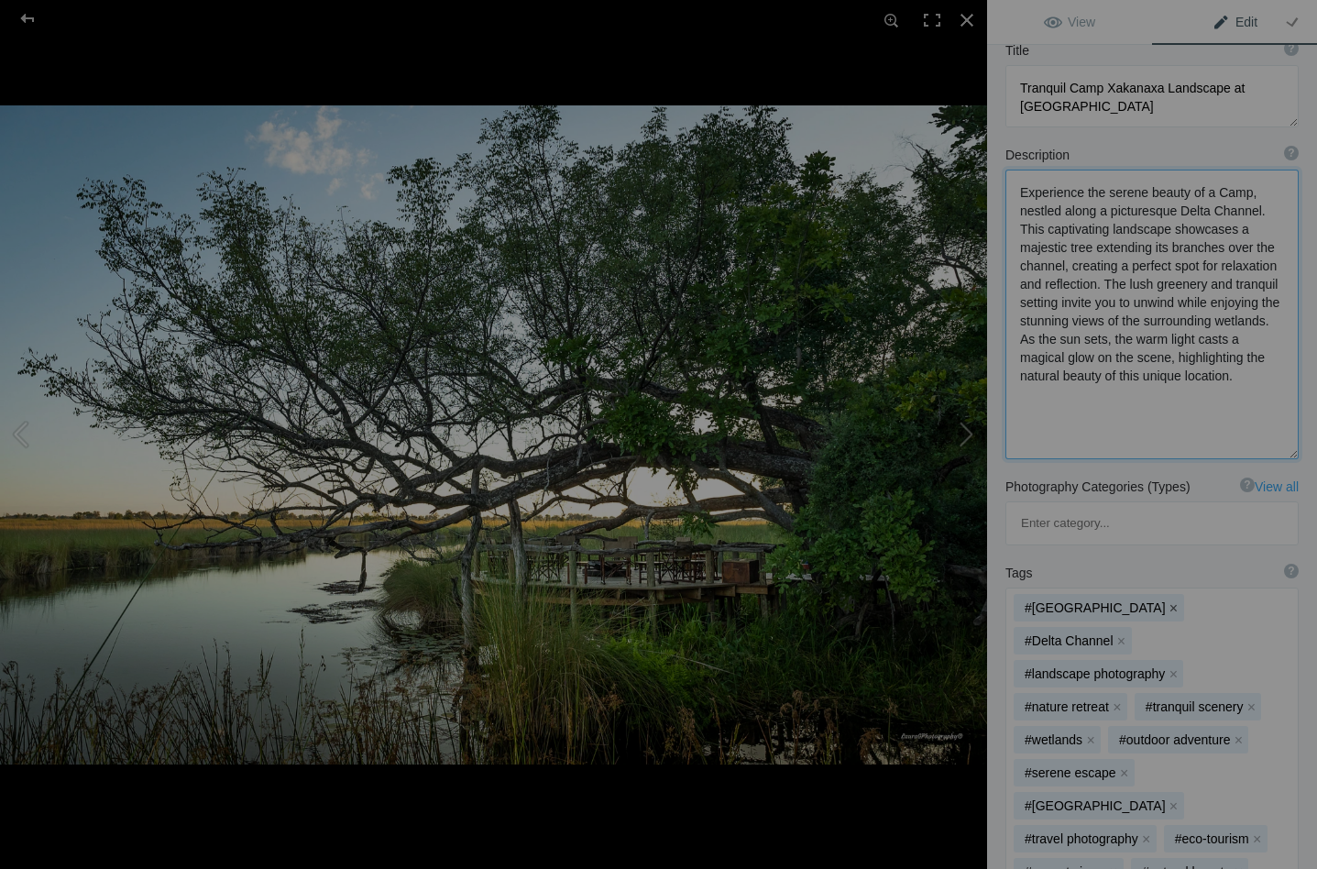
type textarea "Experience the serene beauty of a Camp, nestled along a picturesque Delta Chann…"
click at [1167, 601] on button "x" at bounding box center [1173, 607] width 13 height 13
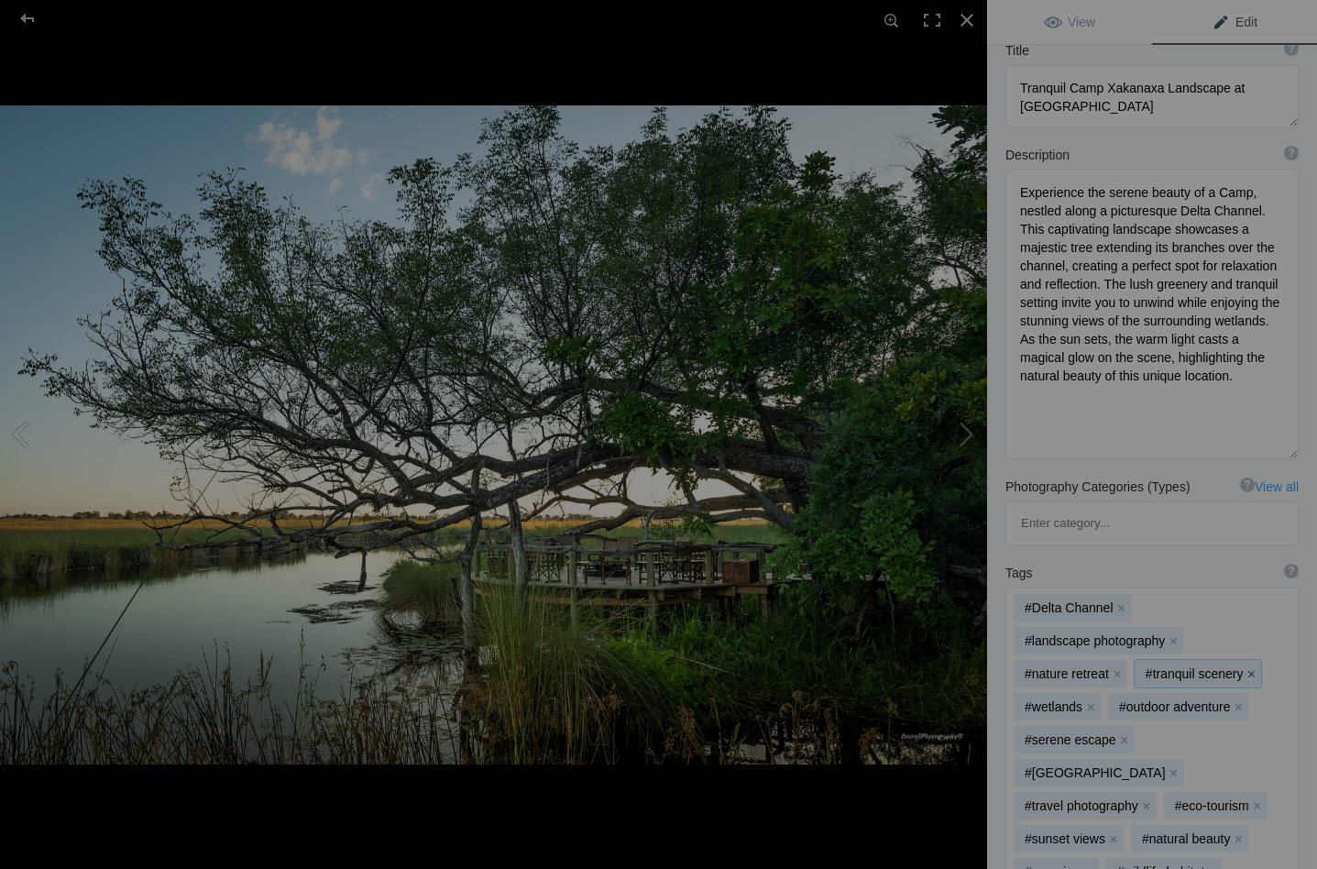
click at [1249, 667] on button "x" at bounding box center [1250, 673] width 13 height 13
click at [1141, 700] on button "x" at bounding box center [1143, 706] width 13 height 13
click at [1122, 700] on button "x" at bounding box center [1124, 706] width 13 height 13
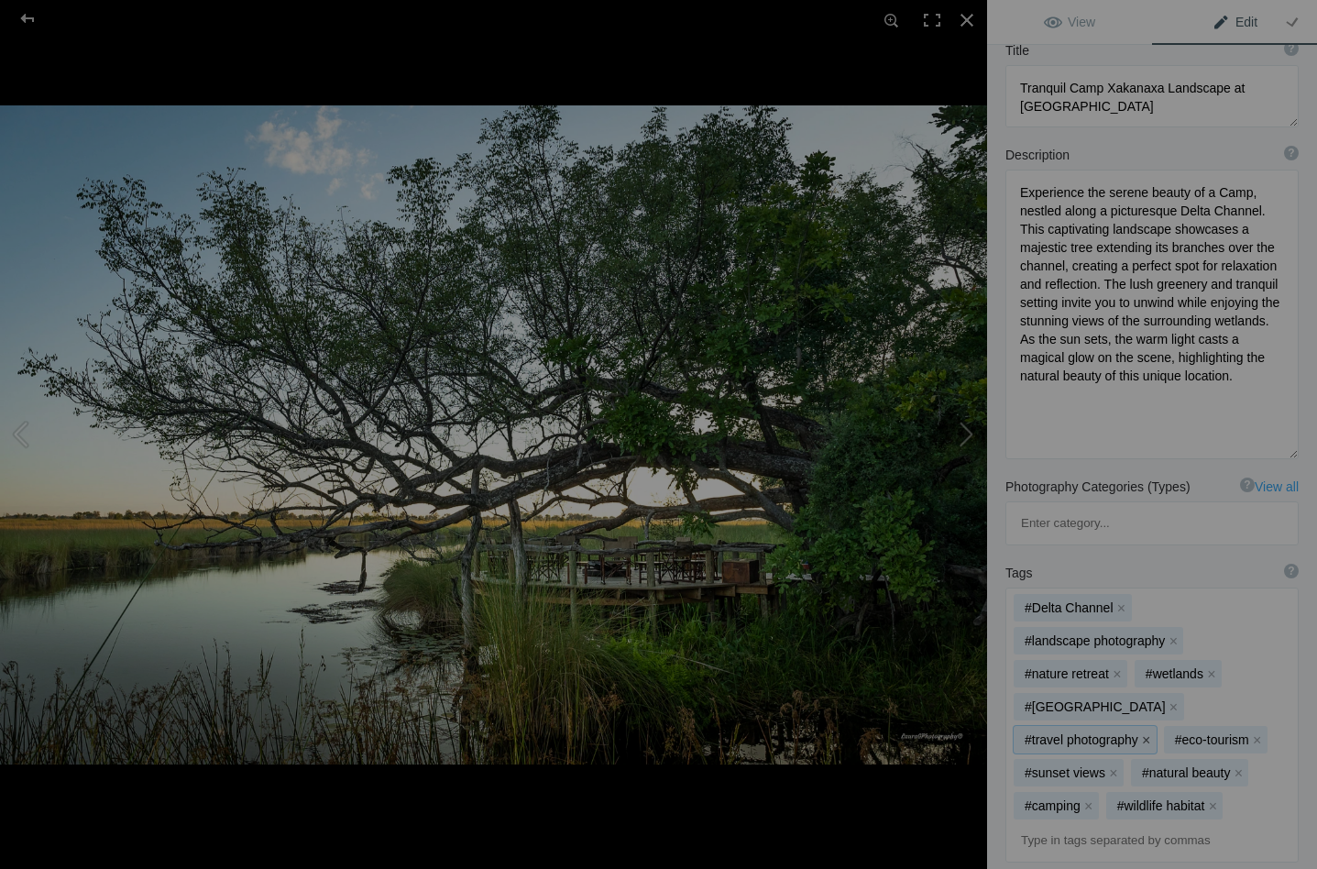
click at [1153, 733] on button "x" at bounding box center [1146, 739] width 13 height 13
click at [1128, 766] on button "x" at bounding box center [1121, 772] width 13 height 13
click at [1218, 733] on button "x" at bounding box center [1224, 739] width 13 height 13
click at [1193, 733] on button "x" at bounding box center [1199, 739] width 13 height 13
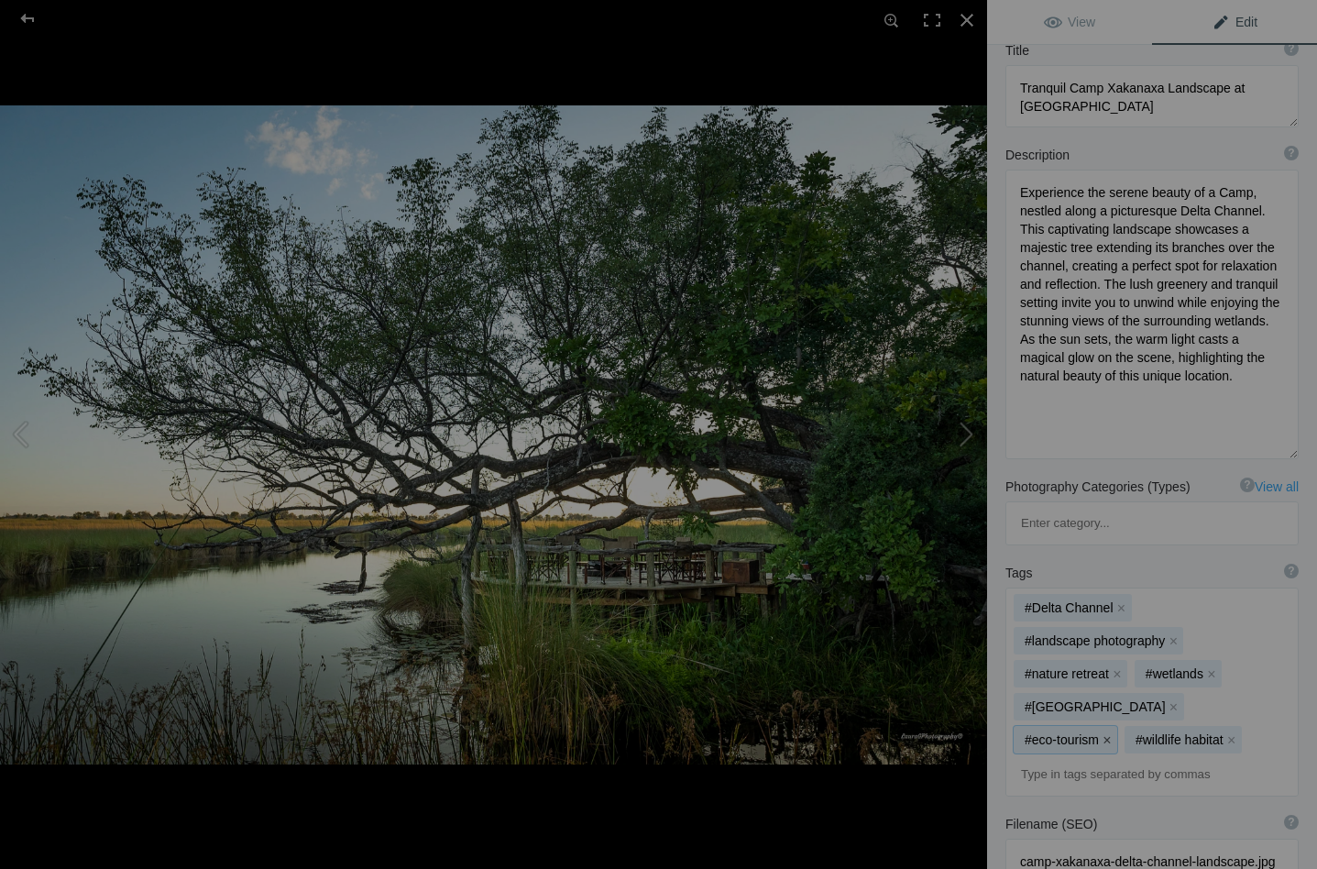
click at [1113, 733] on button "x" at bounding box center [1106, 739] width 13 height 13
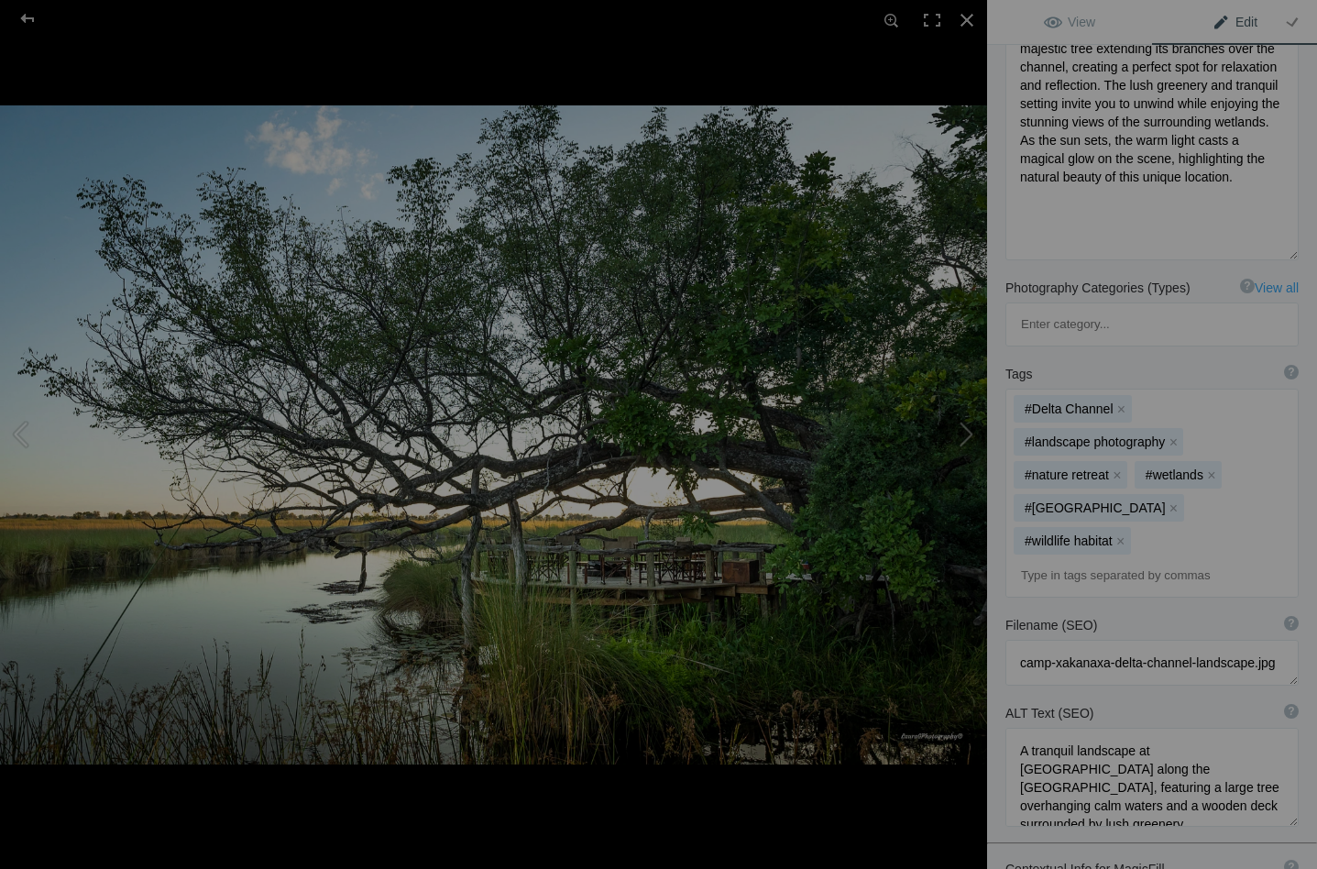
scroll to position [388, 0]
drag, startPoint x: 1115, startPoint y: 539, endPoint x: 1059, endPoint y: 538, distance: 55.9
click at [1059, 636] on textarea at bounding box center [1151, 659] width 293 height 46
type textarea "camp-delta-channel-landscape.jpg"
drag, startPoint x: 1137, startPoint y: 628, endPoint x: 1242, endPoint y: 632, distance: 105.5
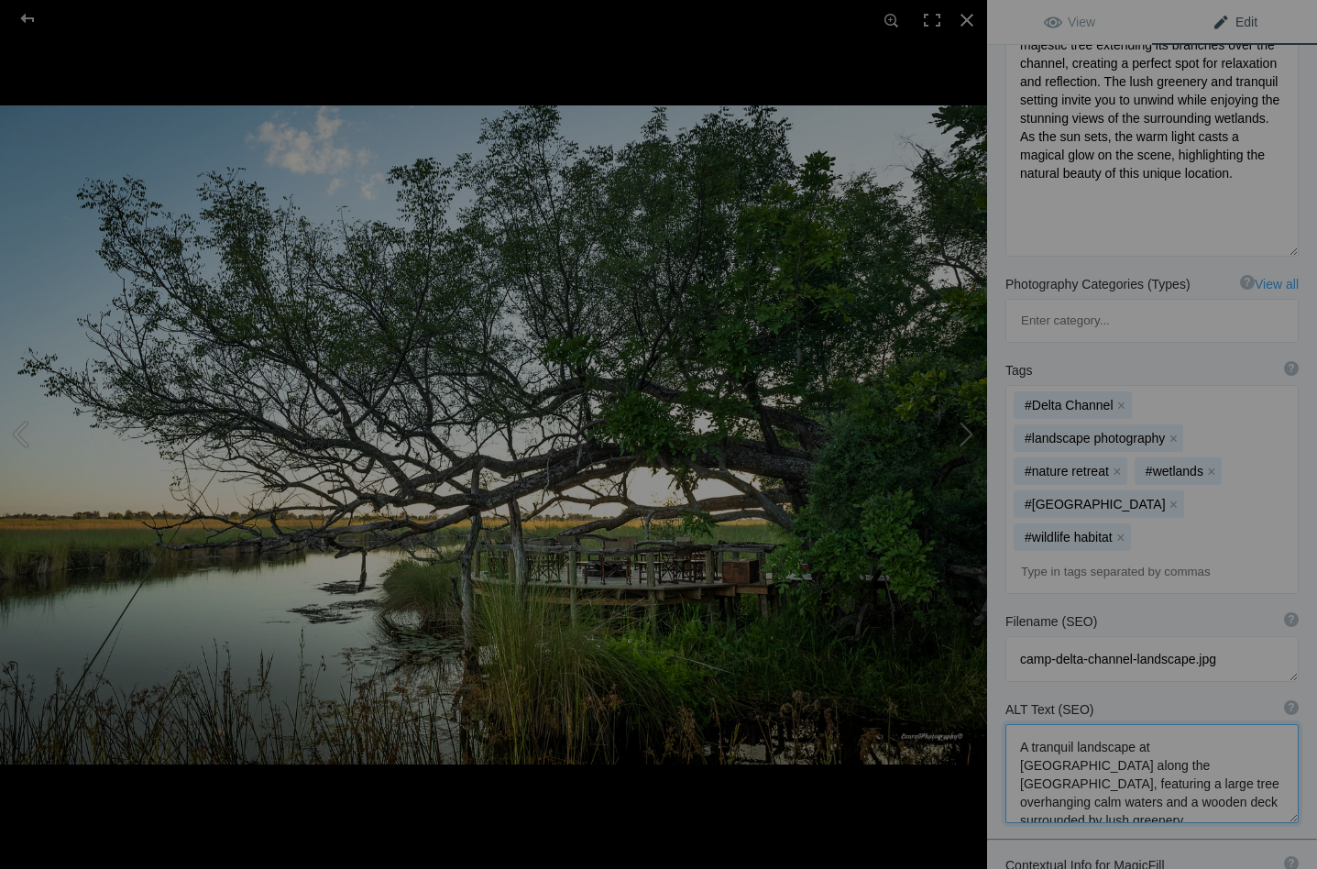
click at [1242, 724] on textarea at bounding box center [1151, 773] width 293 height 99
type textarea "A tranquil landscape along the Delta Channel, featuring a large tree overhangin…"
click at [968, 432] on button at bounding box center [917, 434] width 137 height 312
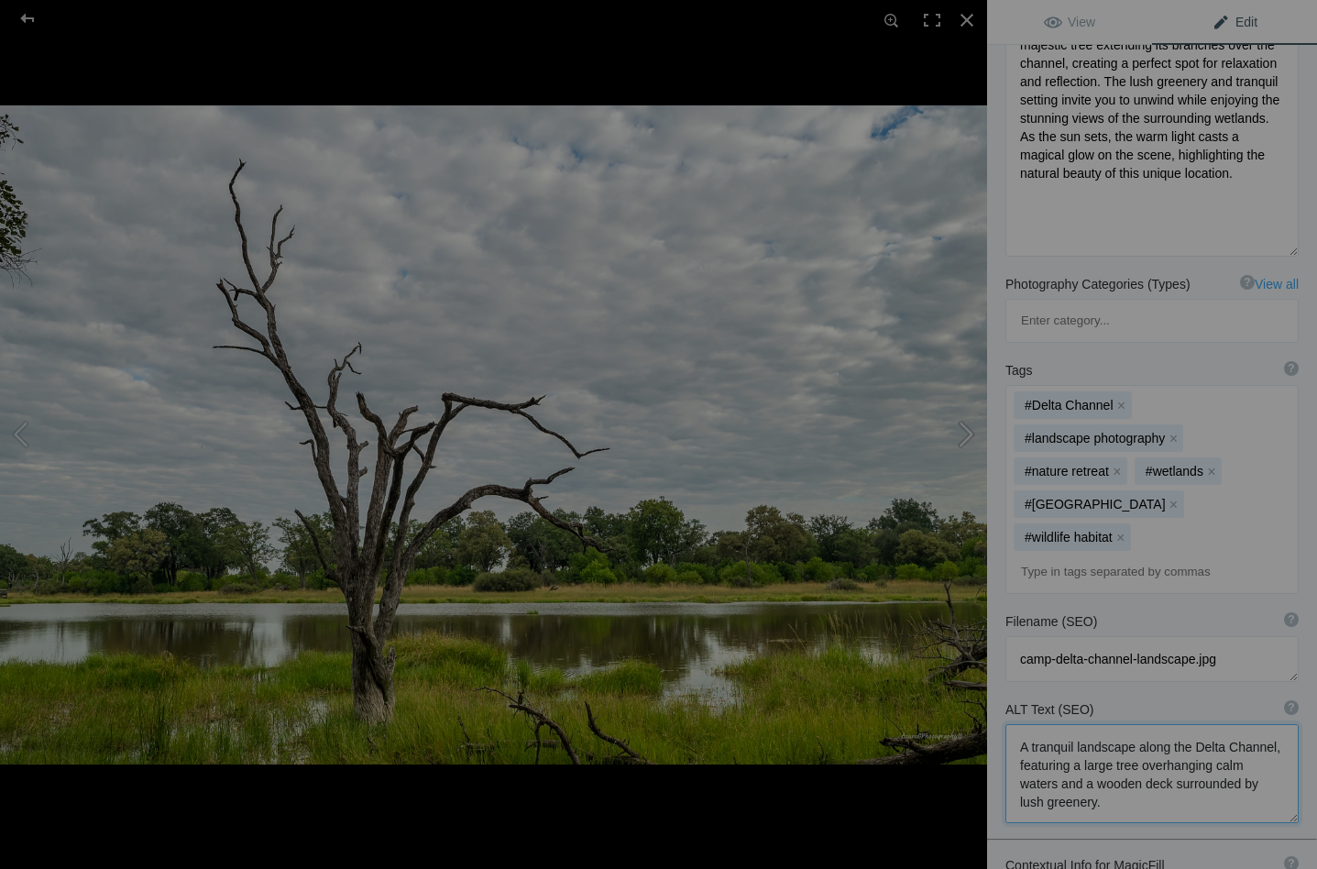
type textarea "Camp Xakanaxa Landscape_DSC2877"
type textarea "Camp_Xakanaxa_Landscape_DSC2877-.jpg"
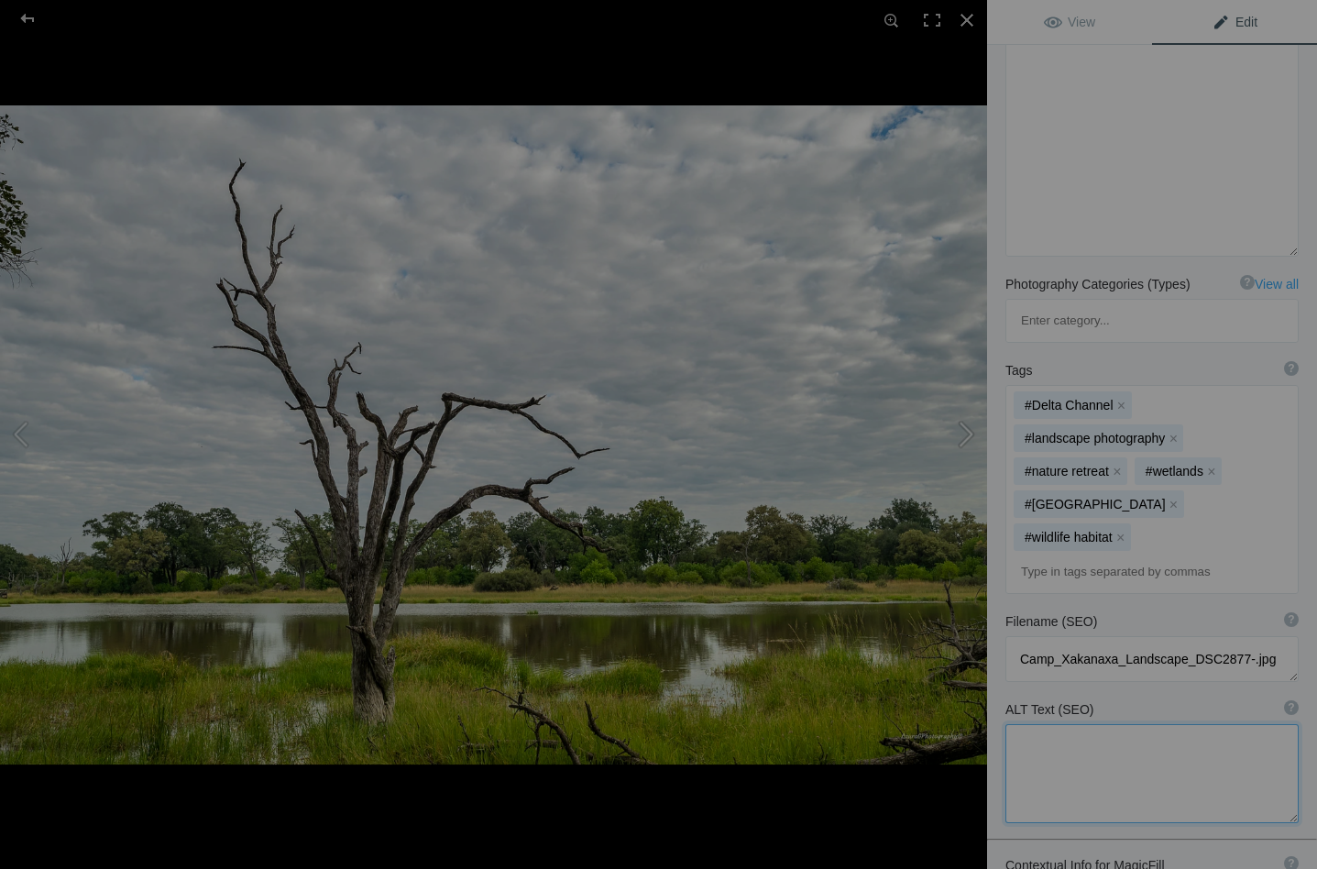
scroll to position [290, 0]
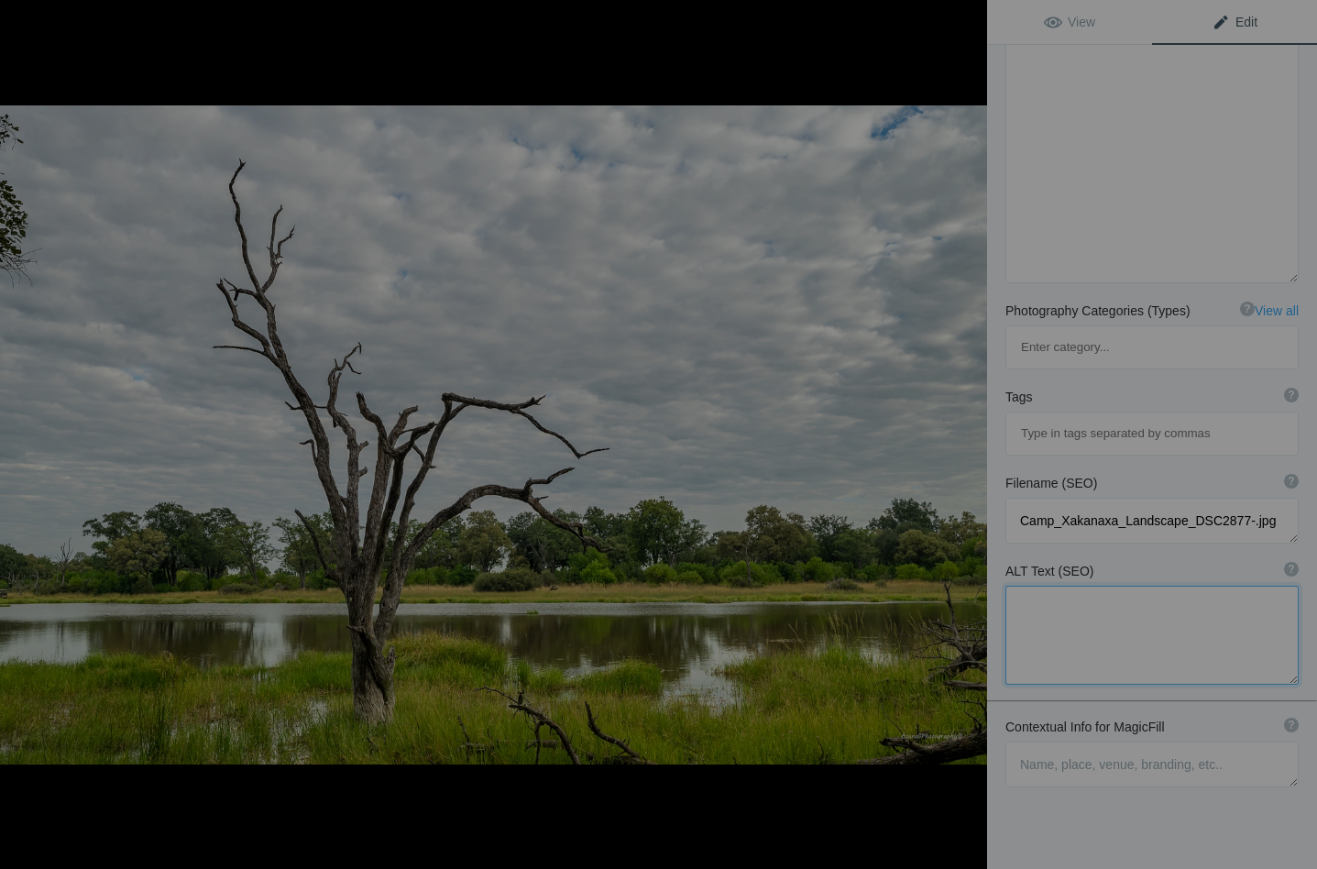
click at [968, 432] on button at bounding box center [917, 434] width 137 height 312
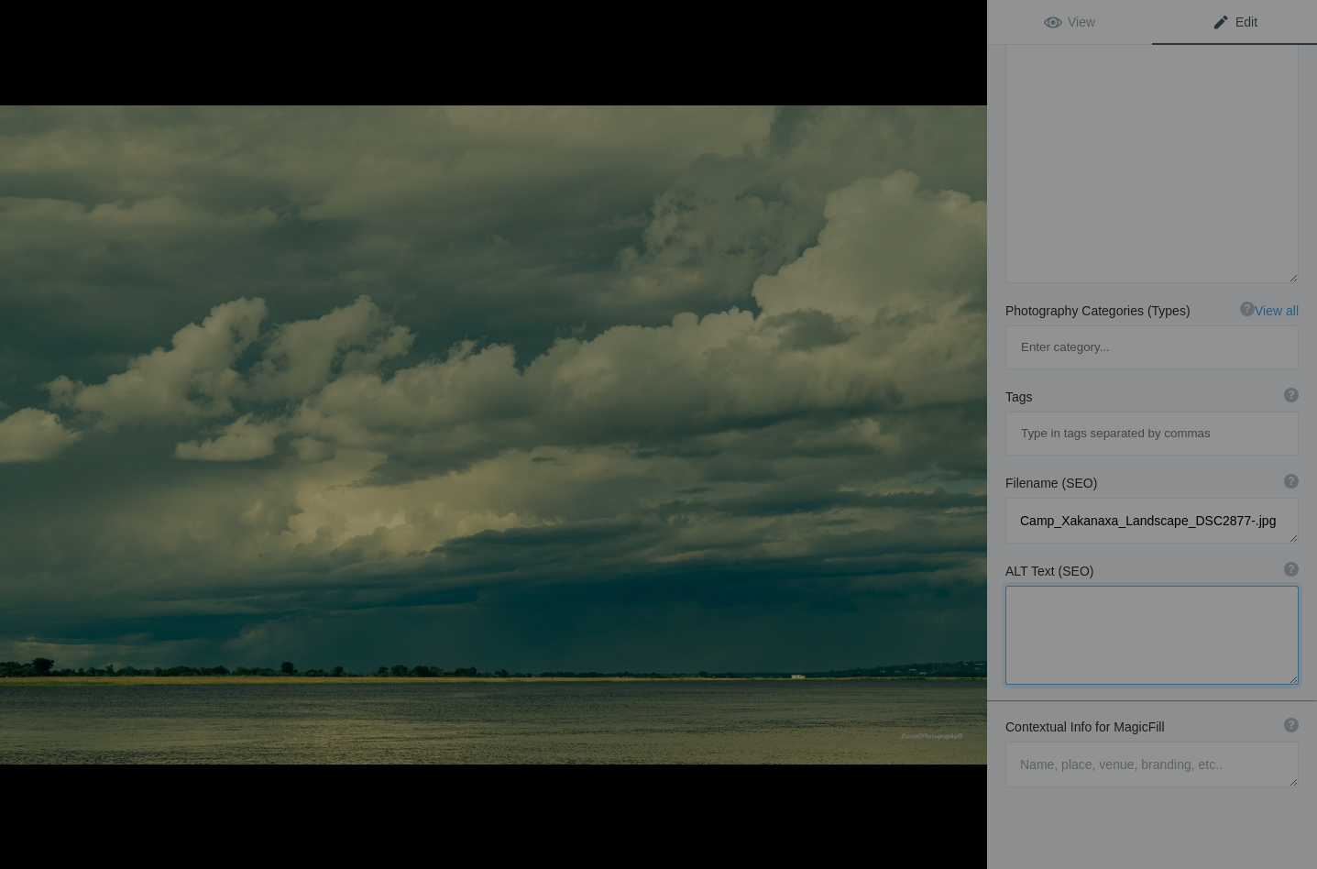
type textarea "Camp Chobe Landscape_DSC2628"
type textarea "Camp_Chobe_Landscape_DSC2628-.jpg"
click at [24, 429] on button at bounding box center [68, 434] width 137 height 312
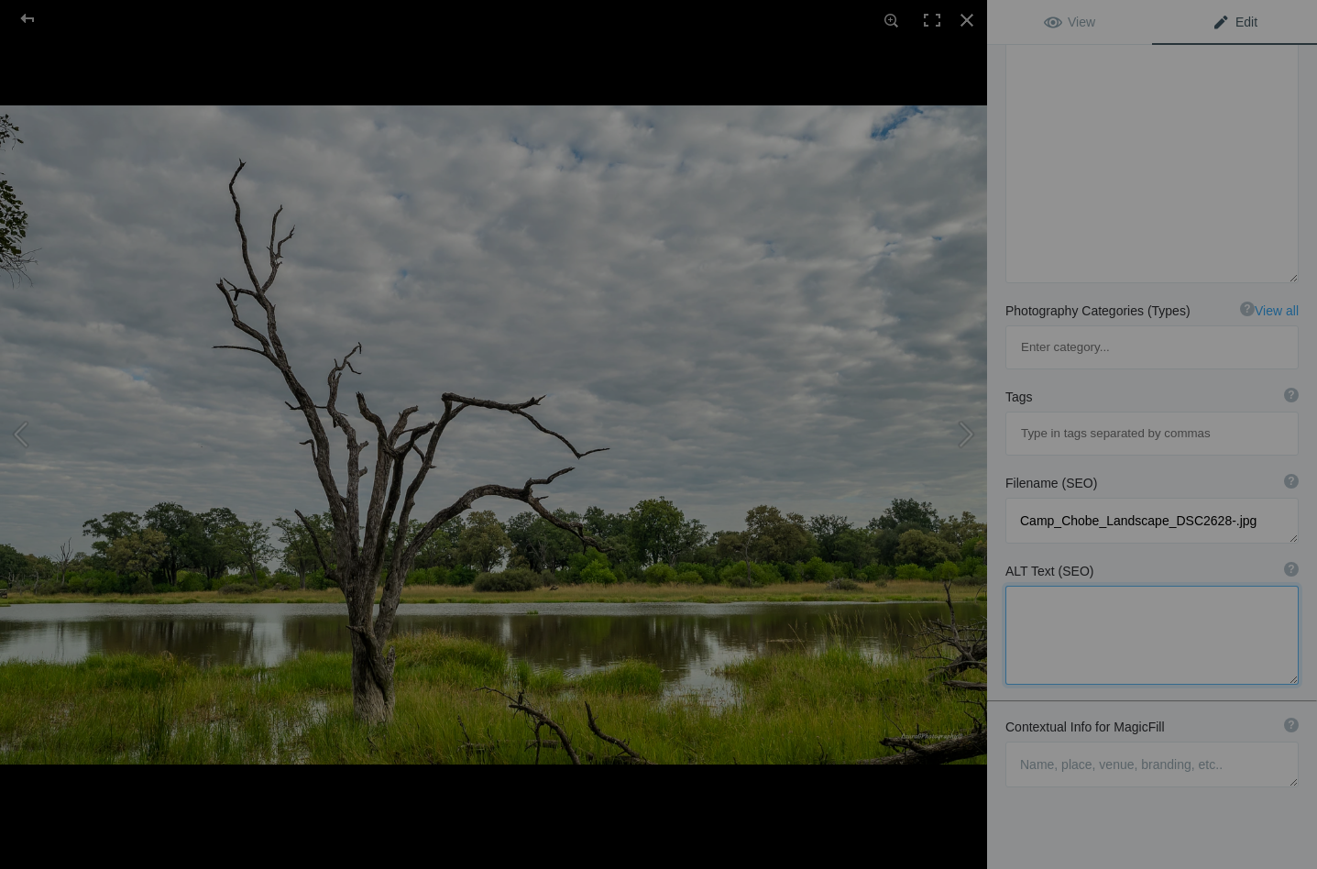
type textarea "Camp Xakanaxa Landscape_DSC2877"
type textarea "Camp_Xakanaxa_Landscape_DSC2877-.jpg"
click at [966, 432] on button at bounding box center [917, 434] width 137 height 312
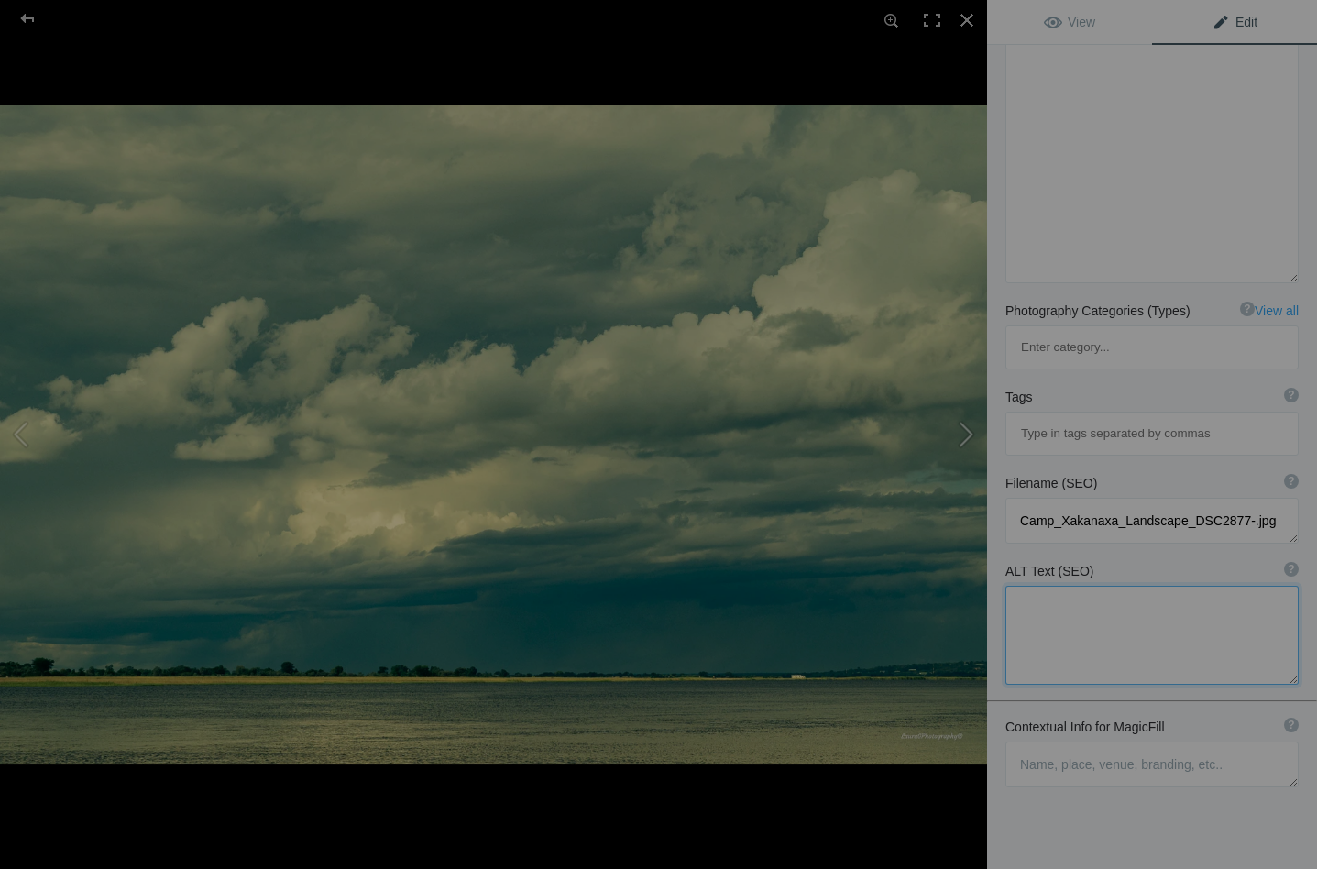
type textarea "Camp Chobe Landscape_DSC2628"
type textarea "Camp_Chobe_Landscape_DSC2628-.jpg"
click at [1029, 741] on textarea at bounding box center [1151, 764] width 293 height 46
click at [1063, 741] on textarea at bounding box center [1151, 764] width 293 height 46
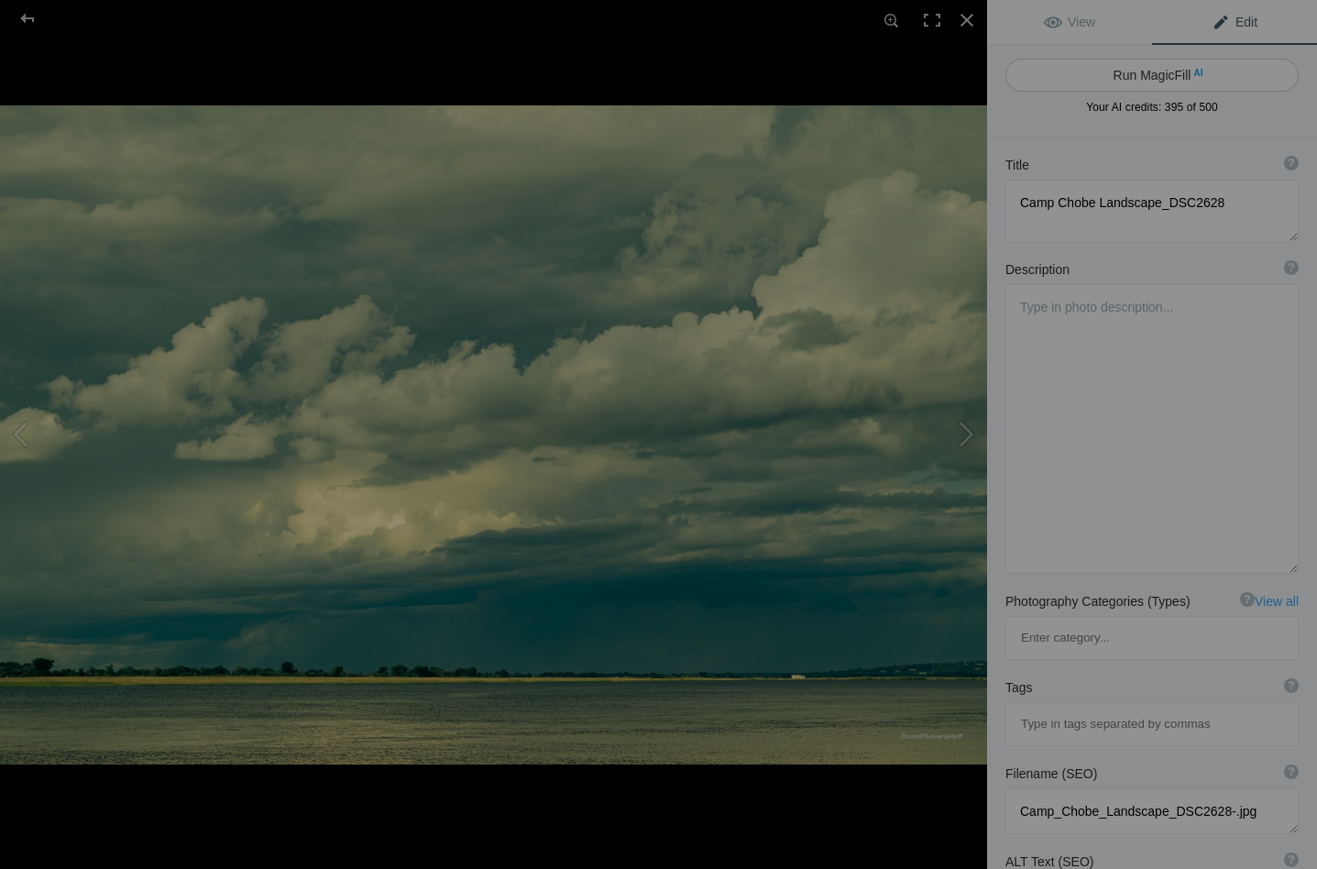
scroll to position [0, 0]
type textarea "Storm approaching over the Chobe River"
click at [1142, 69] on button "Run MagicFill AI" at bounding box center [1151, 75] width 293 height 33
type textarea "Dramatic Storm Clouds Over the Chobe River"
type textarea "Experience the breathtaking beauty of nature as a storm approaches over the Cho…"
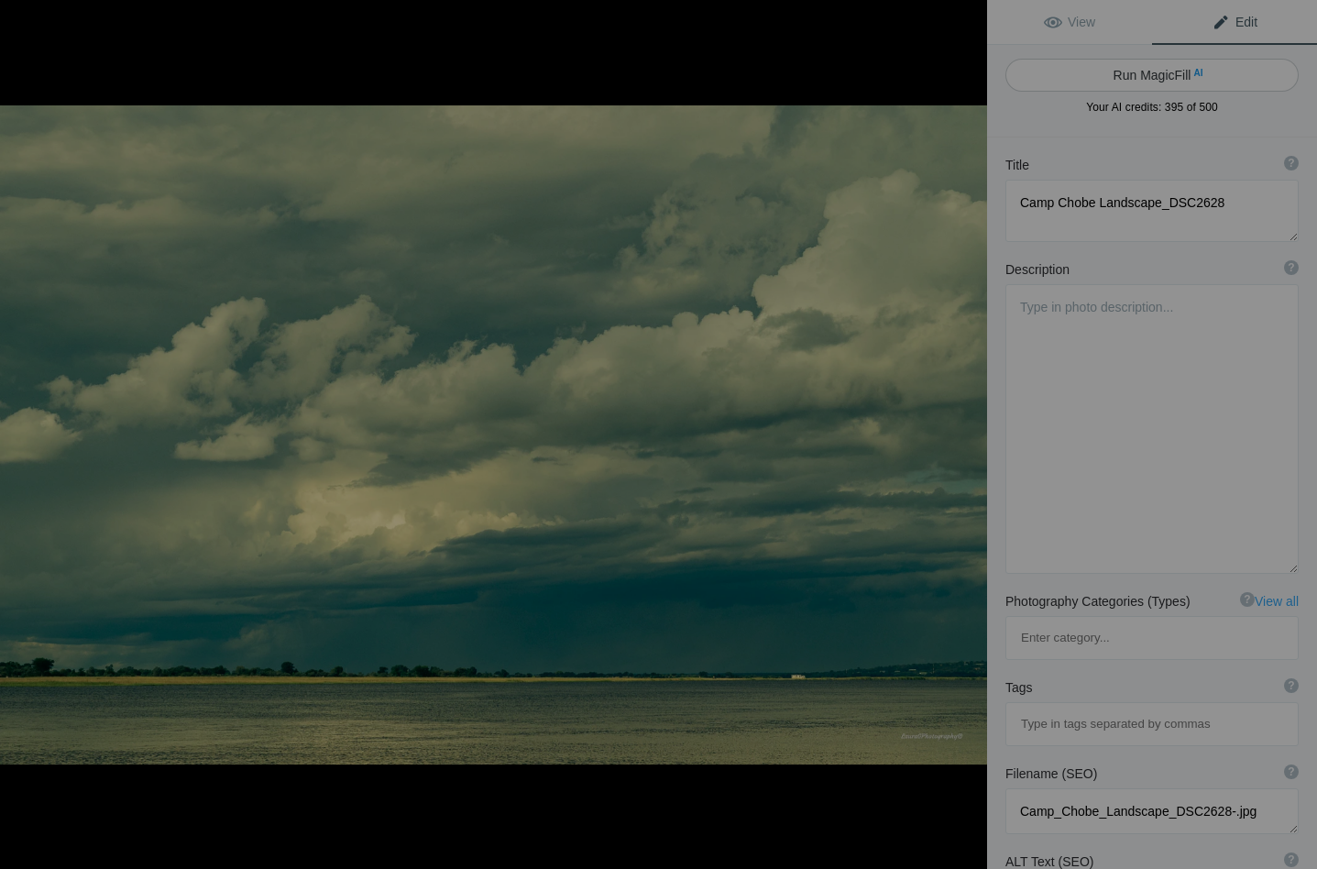
type textarea "dramatic-storm-clouds-chobe-river.jpg"
type textarea "Storm clouds gathering over the Chobe River, showcasing a dramatic landscape wi…"
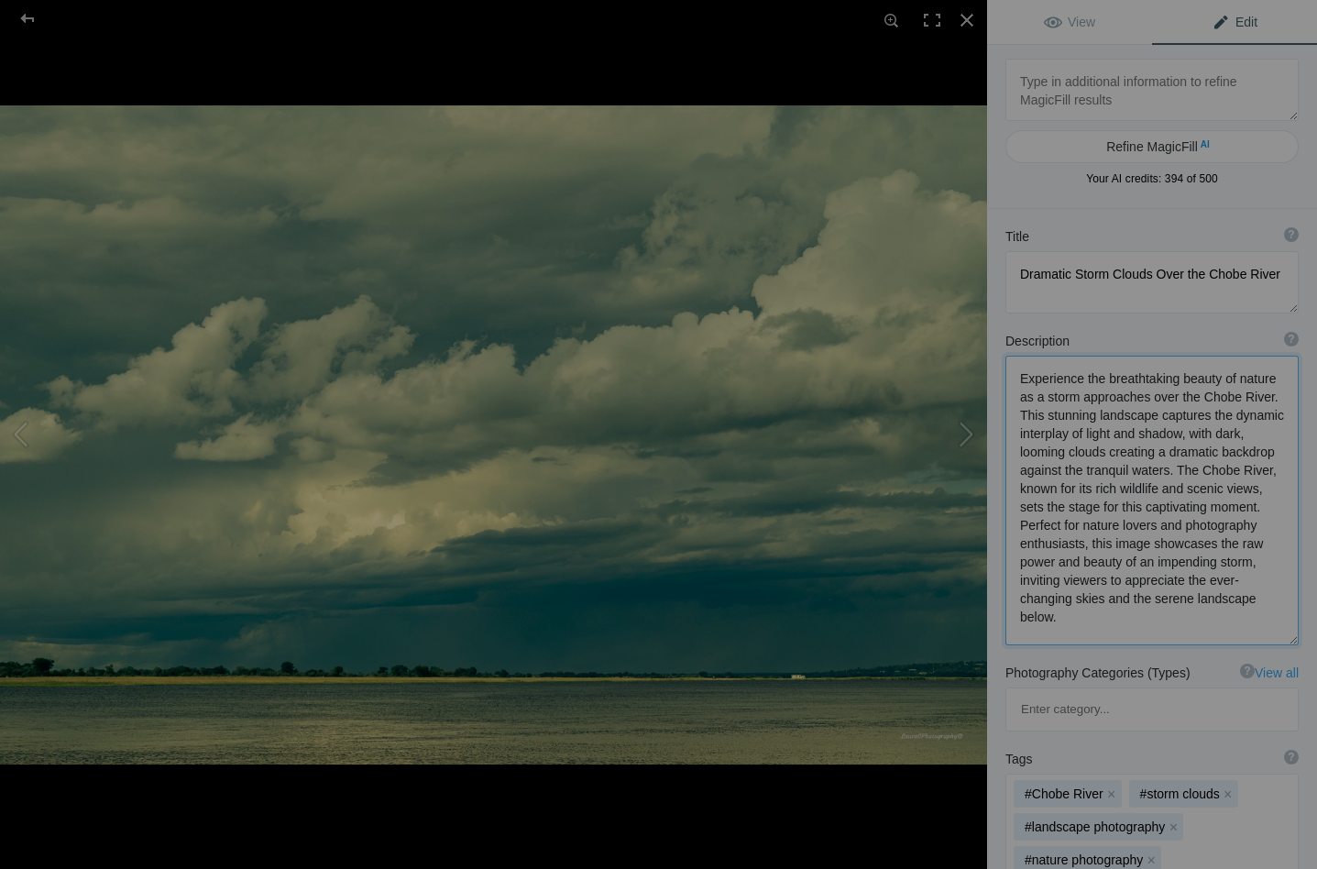
drag, startPoint x: 1066, startPoint y: 416, endPoint x: 1013, endPoint y: 421, distance: 52.5
click at [1013, 421] on textarea at bounding box center [1151, 500] width 293 height 290
drag, startPoint x: 1157, startPoint y: 506, endPoint x: 1209, endPoint y: 597, distance: 105.5
click at [1209, 597] on textarea at bounding box center [1151, 499] width 293 height 288
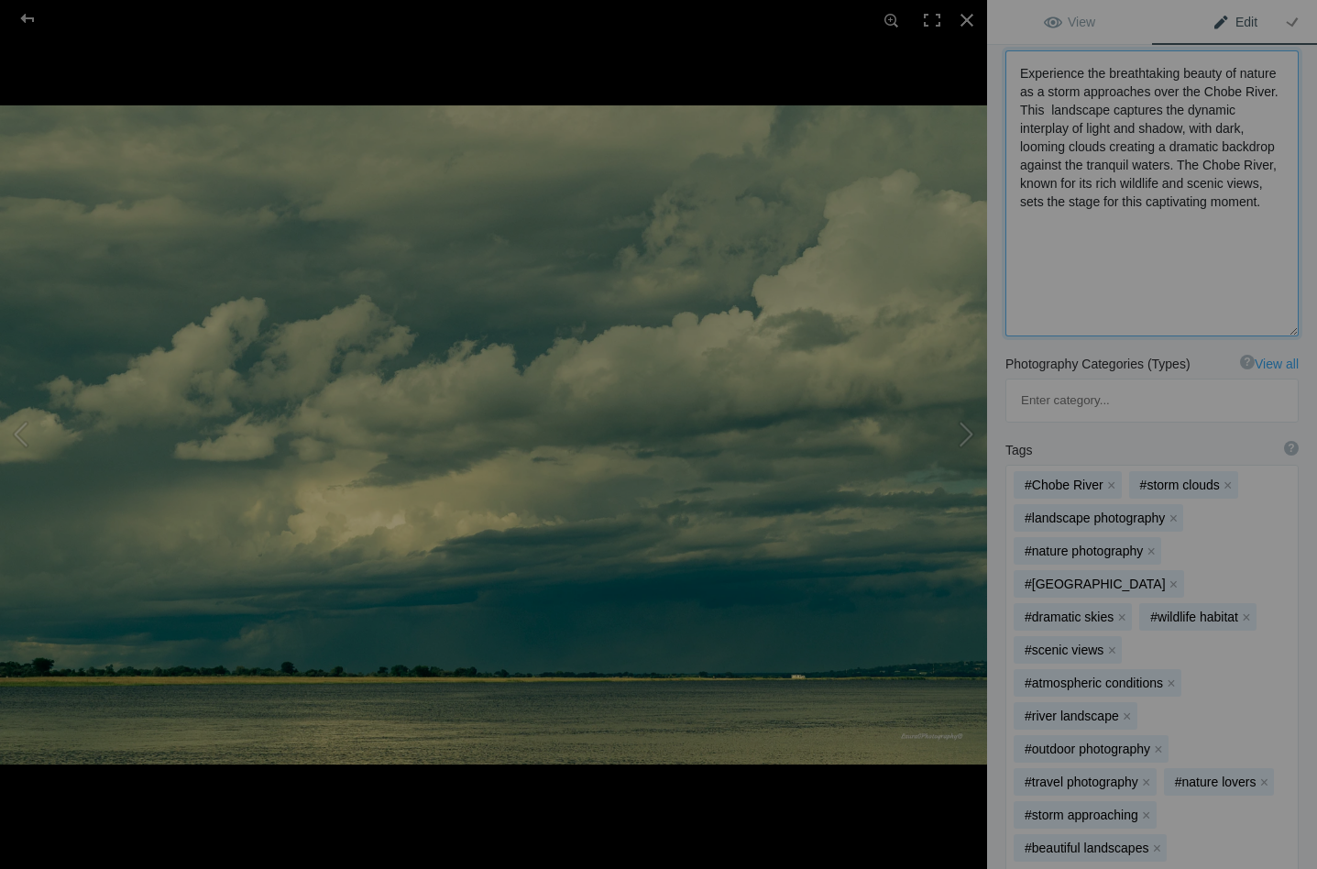
scroll to position [310, 0]
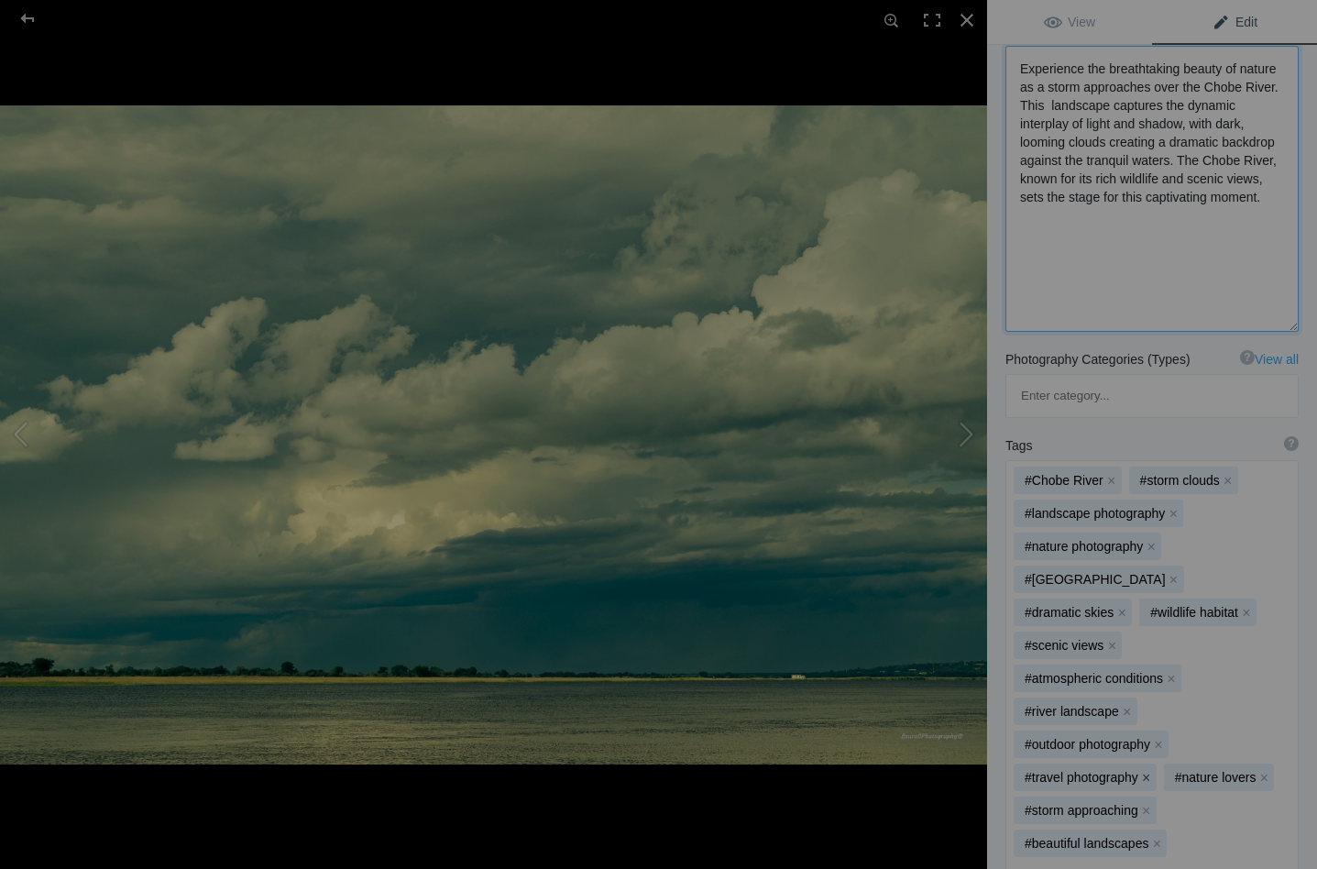
type textarea "Experience the breathtaking beauty of nature as a storm approaches over the Cho…"
click at [1142, 771] on button "x" at bounding box center [1146, 777] width 13 height 13
click at [1154, 738] on button "x" at bounding box center [1158, 744] width 13 height 13
click at [1241, 705] on button "x" at bounding box center [1244, 711] width 13 height 13
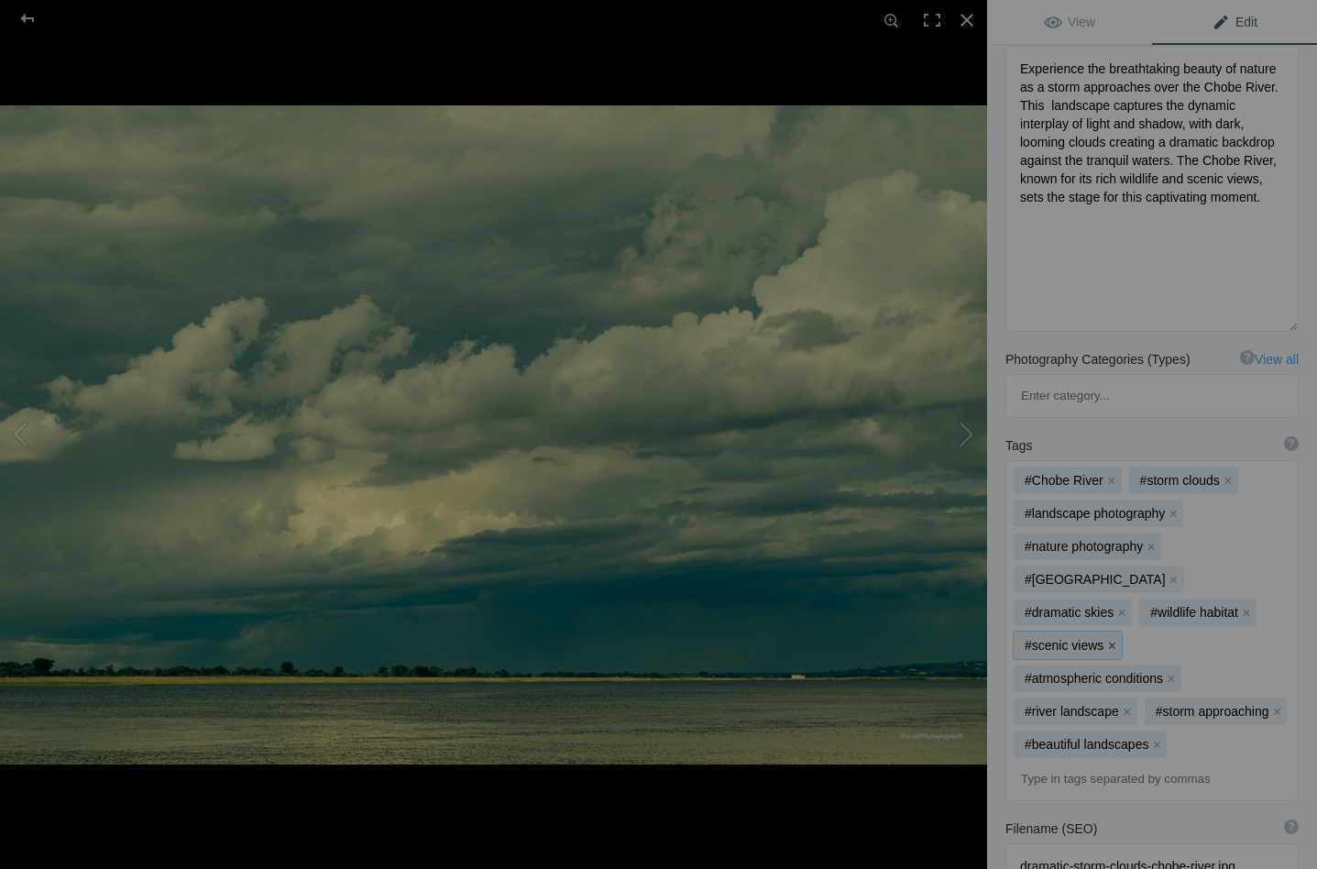
click at [1112, 639] on button "x" at bounding box center [1111, 645] width 13 height 13
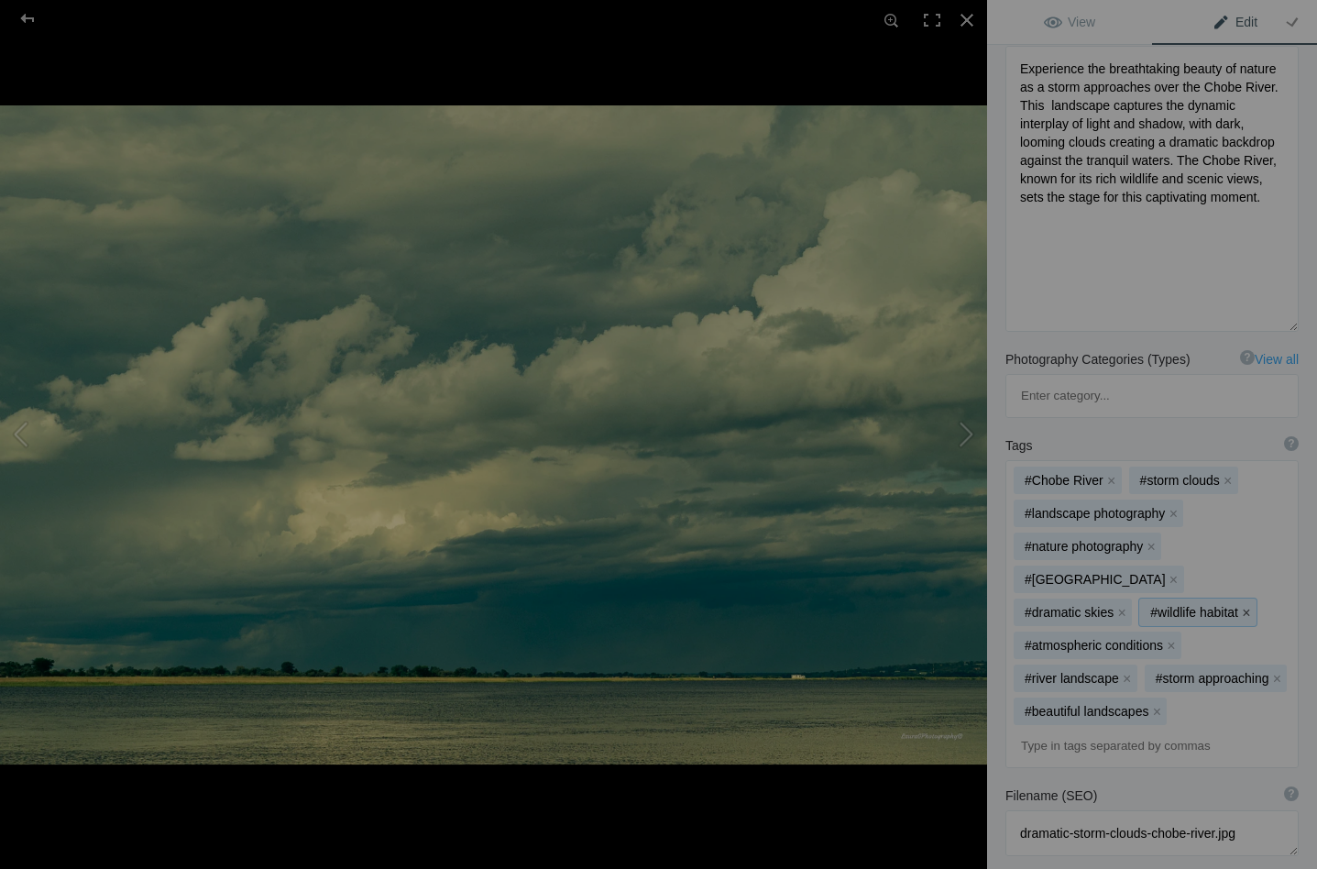
click at [1242, 606] on button "x" at bounding box center [1246, 612] width 13 height 13
click at [1145, 540] on button "x" at bounding box center [1150, 546] width 13 height 13
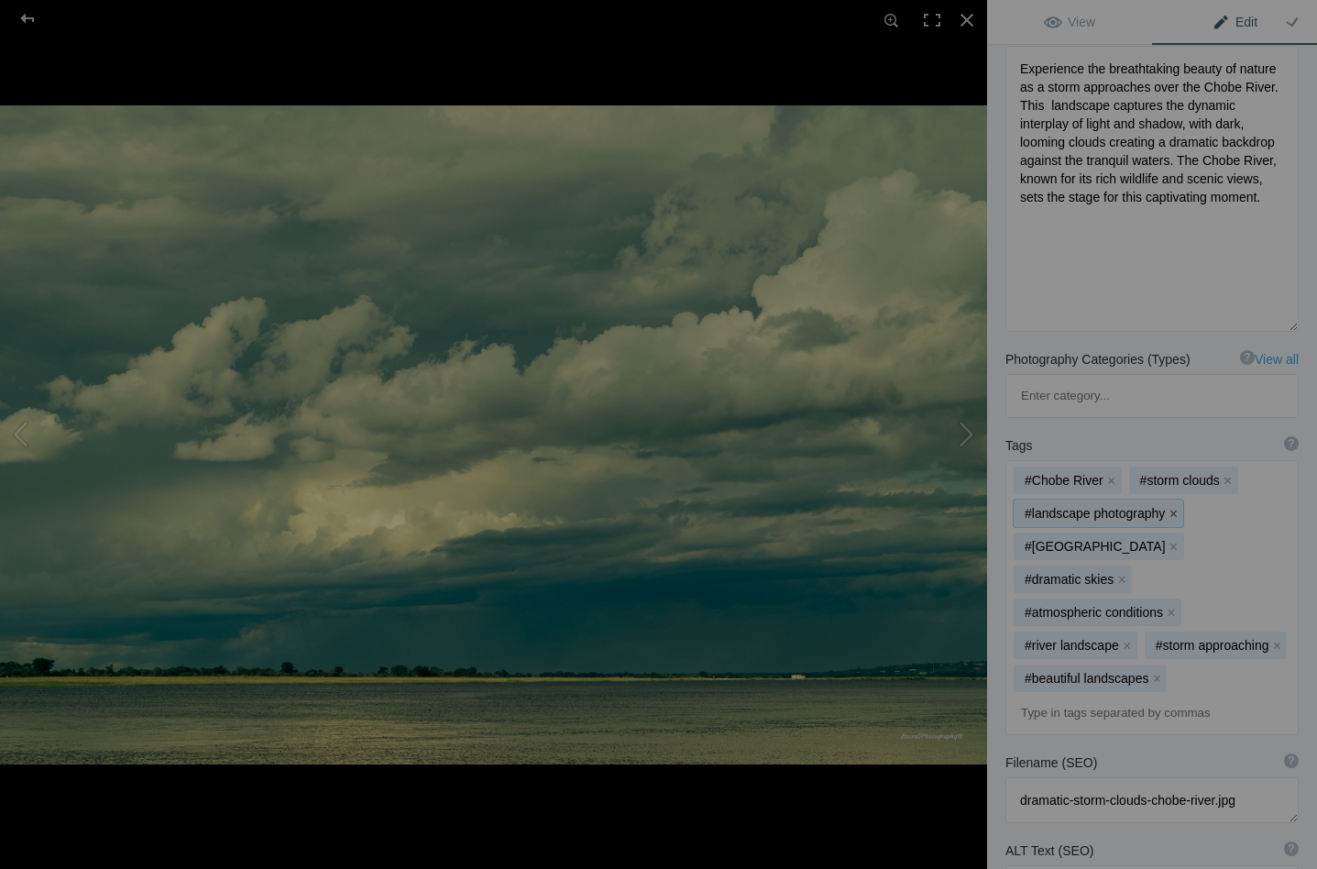
click at [1166, 507] on button "x" at bounding box center [1172, 513] width 13 height 13
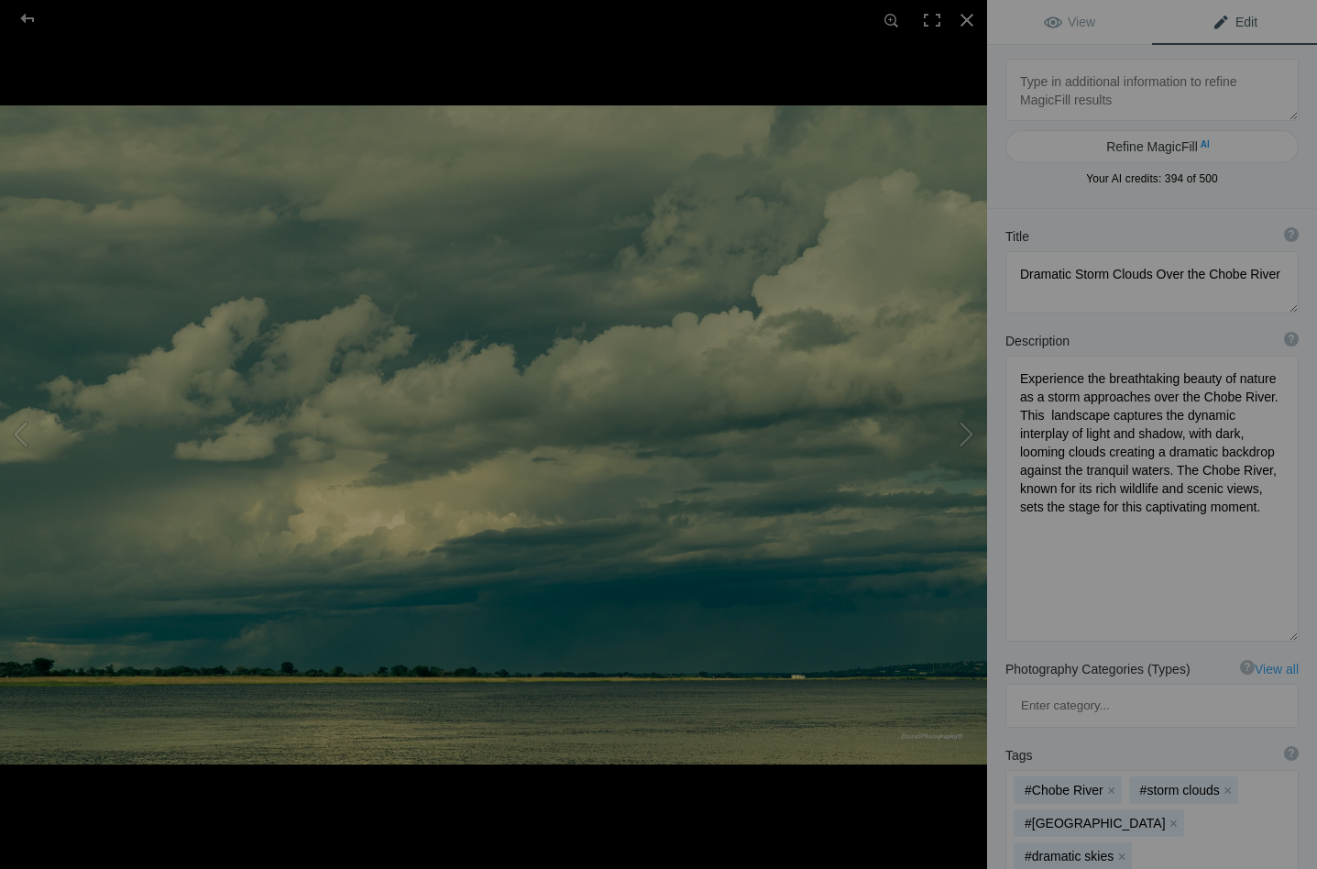
scroll to position [0, 0]
click at [968, 431] on button at bounding box center [917, 434] width 137 height 312
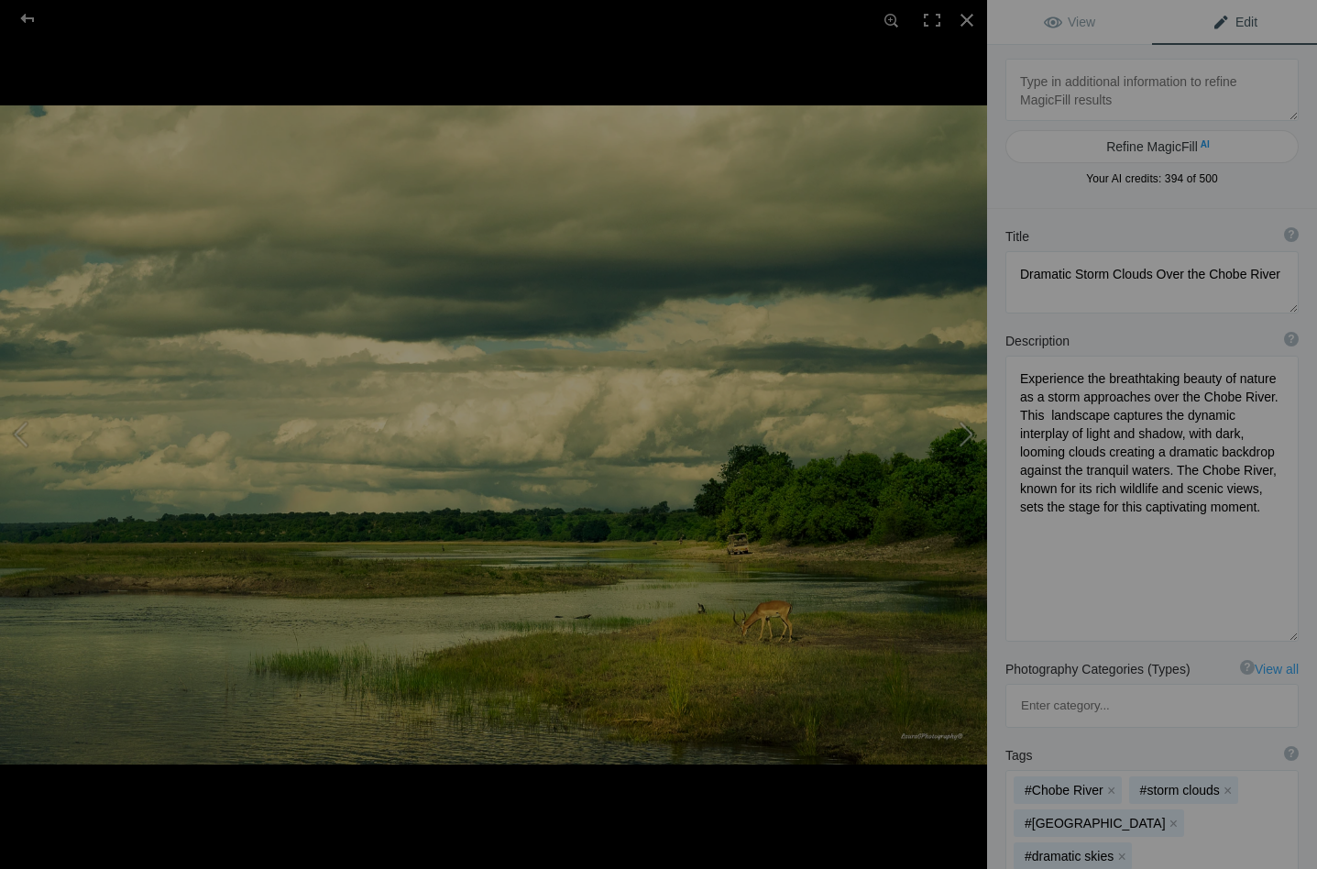
type textarea "Camp Chobe Landscape_DSC2632"
type textarea "Camp_Chobe_Landscape_DSC2632-.jpg"
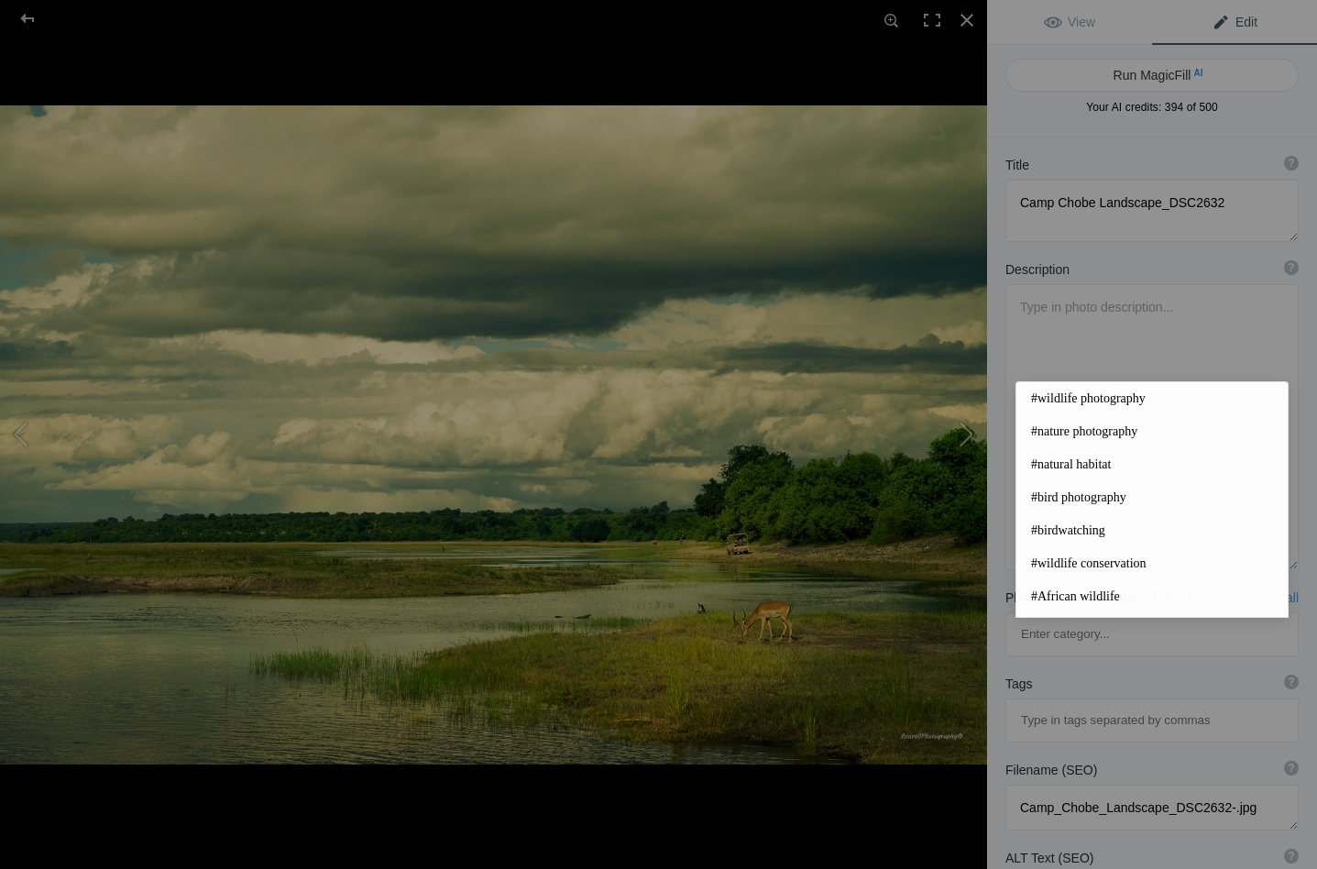
click at [968, 431] on button at bounding box center [917, 434] width 137 height 312
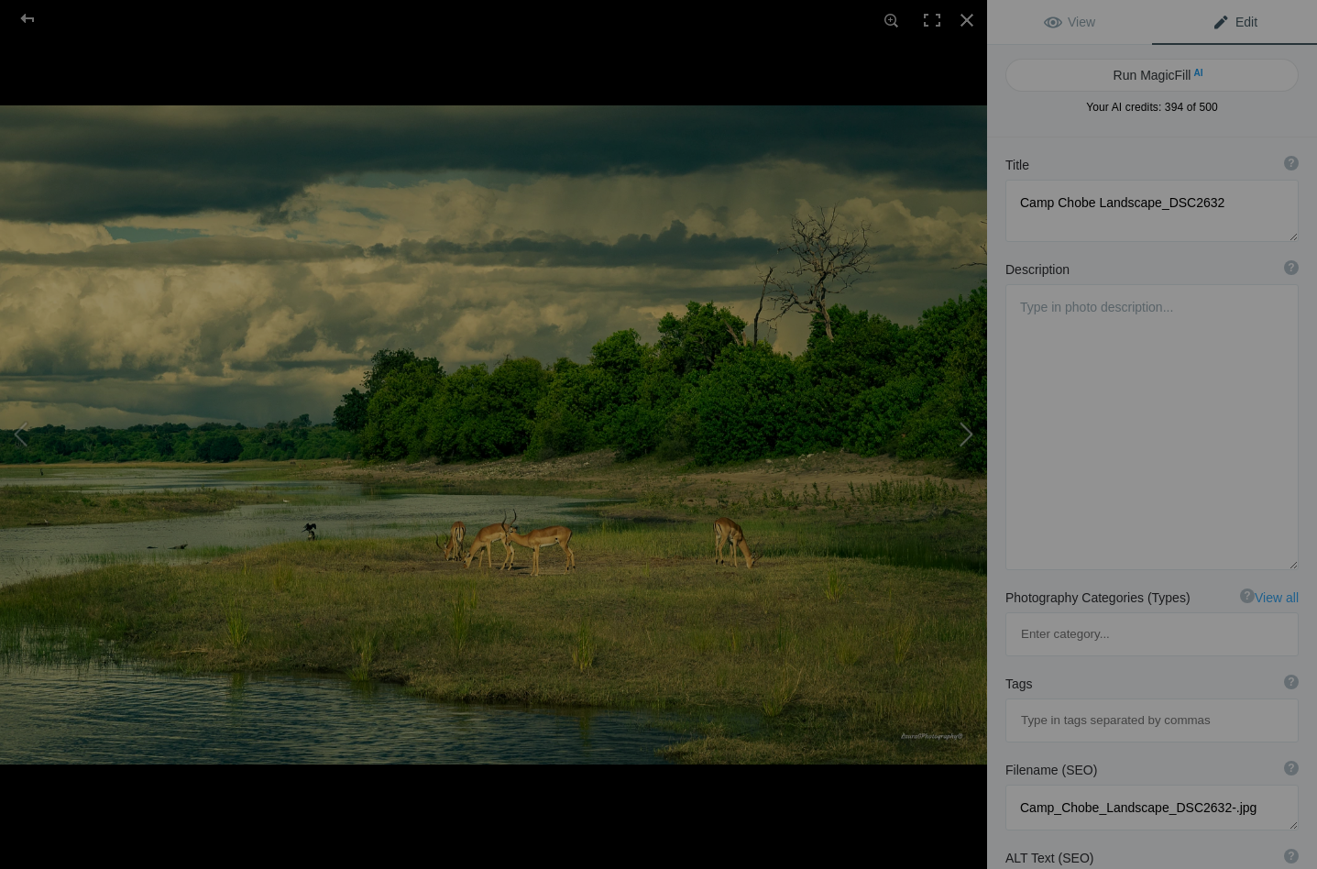
type textarea "Camp Chobe Landscape_DSC2641"
type textarea "Camp_Chobe_Landscape_DSC2641-.jpg"
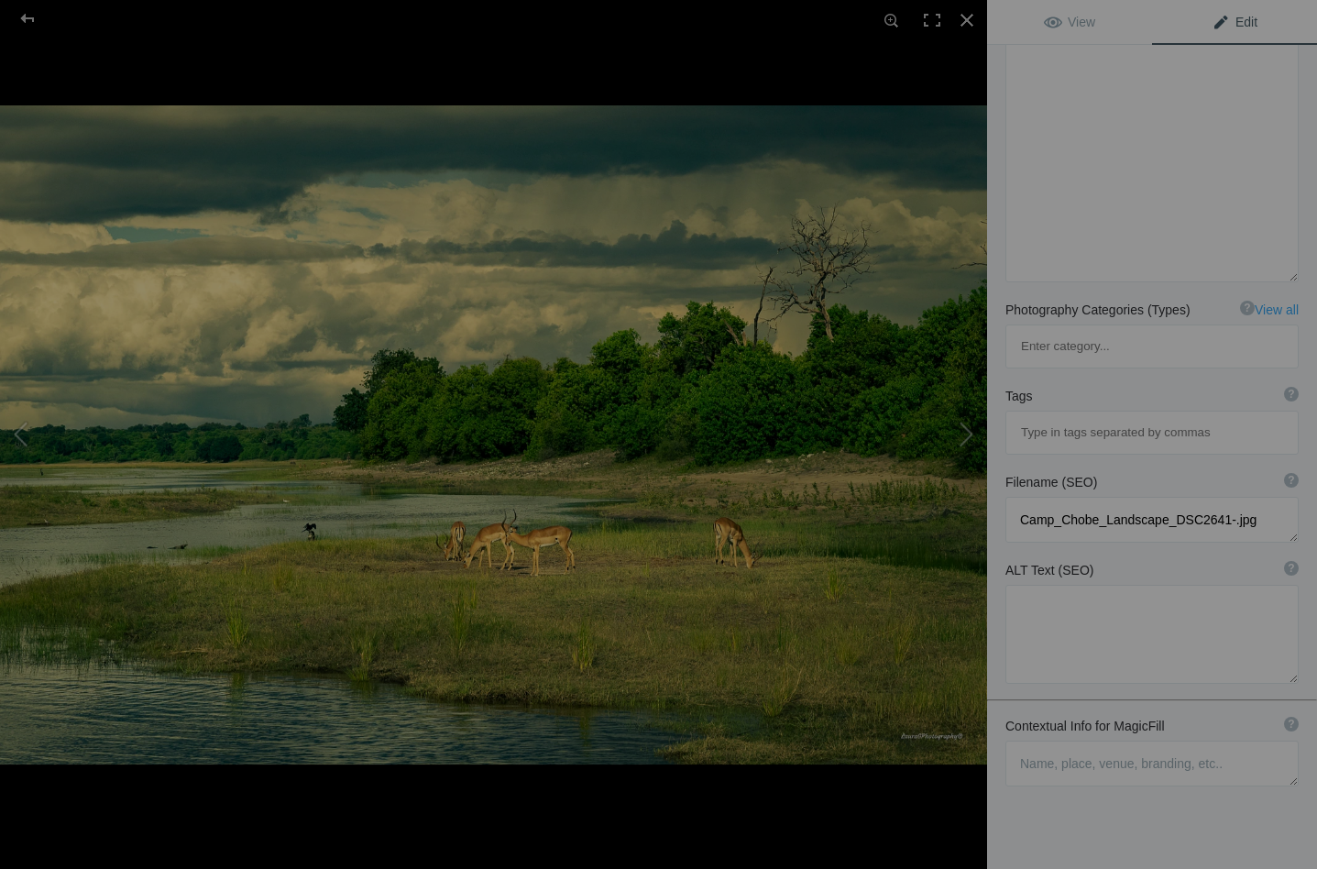
scroll to position [287, 0]
click at [1029, 741] on textarea at bounding box center [1151, 764] width 293 height 46
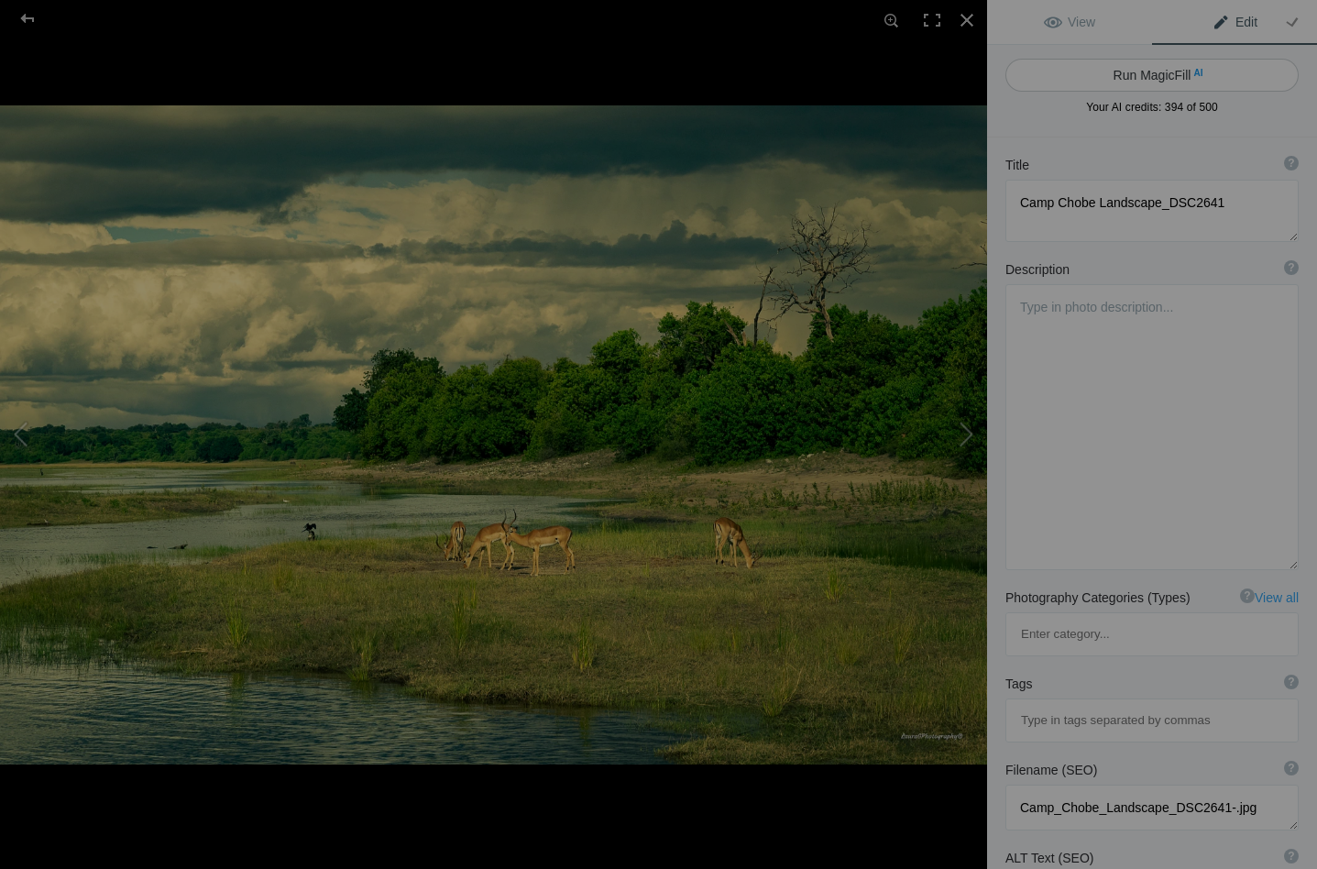
scroll to position [0, 0]
type textarea "Red lechwe antelopes, choose river, storm clouds"
click at [1140, 71] on button "Run MagicFill AI" at bounding box center [1151, 75] width 293 height 33
type textarea "Red Lechwe Antelopes Grazing by the Chobe River Under Stormy Skies"
type textarea "This stunning landscape captures a group of red lechwe antelopes peacefully gra…"
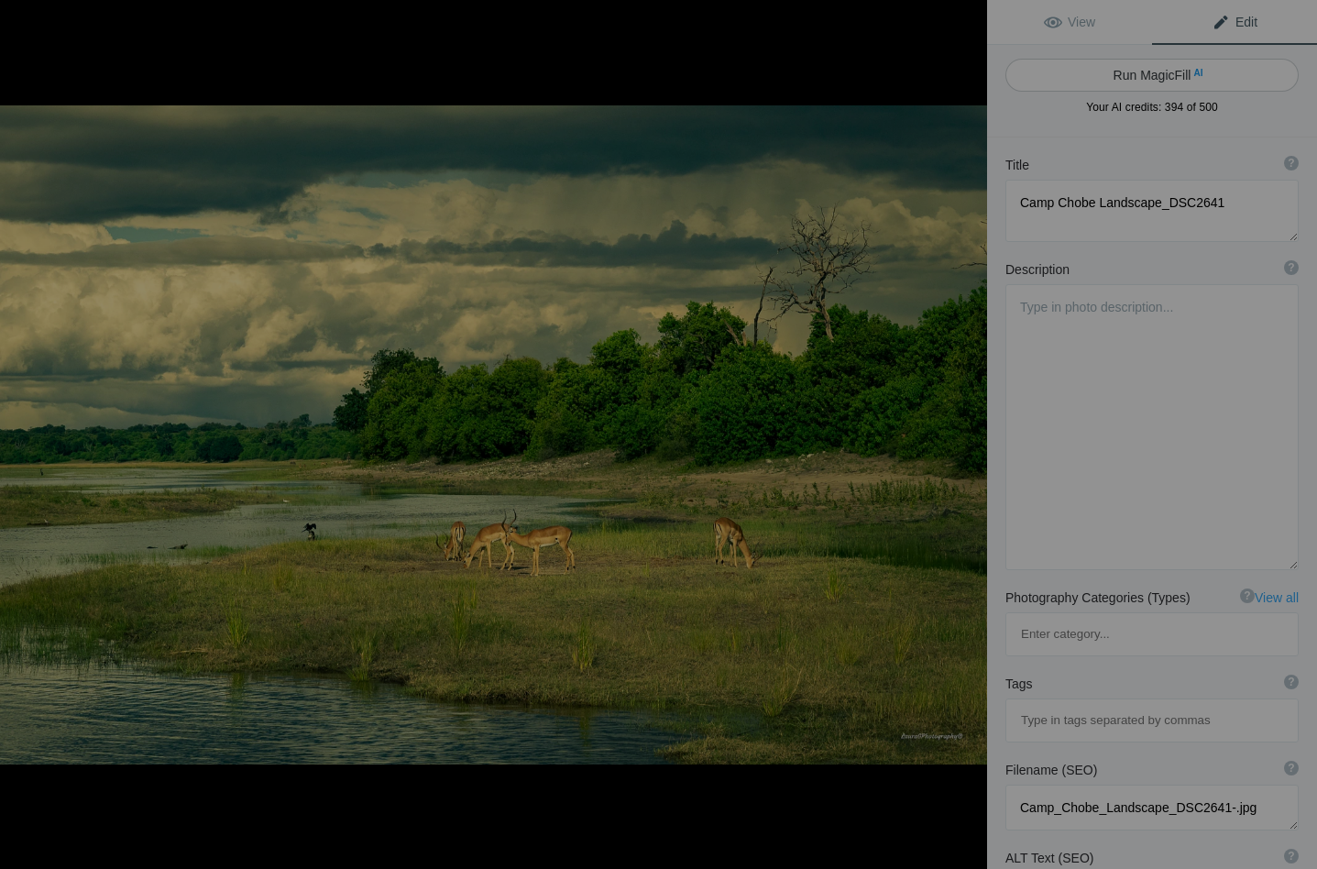
type textarea "red-lechwe-antelopes-chobe-river-storm-clouds.jpg"
type textarea "A group of red lechwe antelopes grazing on grass by the Chobe River, with storm…"
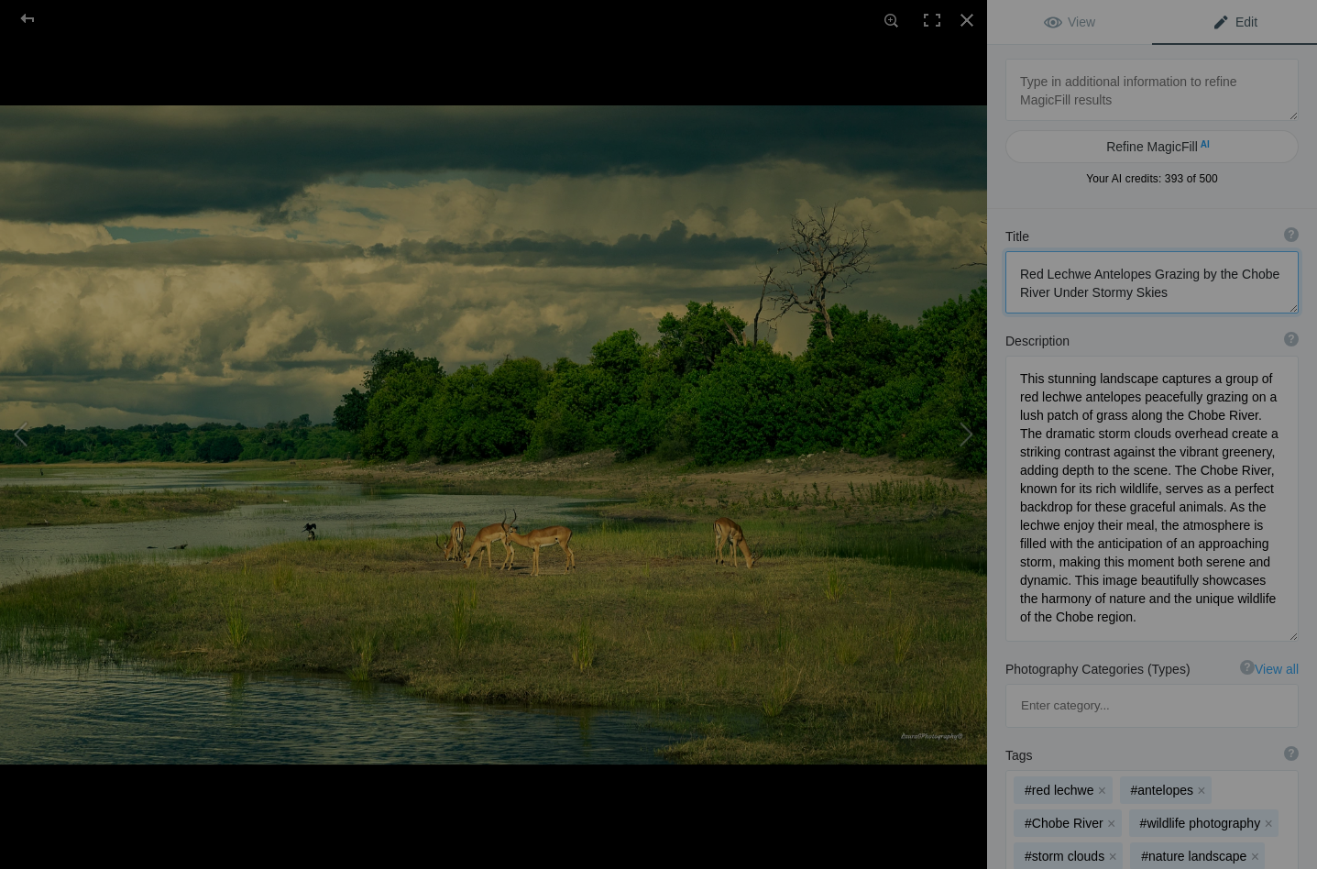
drag, startPoint x: 1146, startPoint y: 275, endPoint x: 1093, endPoint y: 280, distance: 53.4
click at [1092, 280] on textarea at bounding box center [1151, 282] width 293 height 62
type textarea "Red Lechwe Grazing by the Chobe River Under Stormy Skies"
drag, startPoint x: 1204, startPoint y: 377, endPoint x: 1015, endPoint y: 377, distance: 188.7
click at [1013, 377] on textarea at bounding box center [1151, 498] width 293 height 286
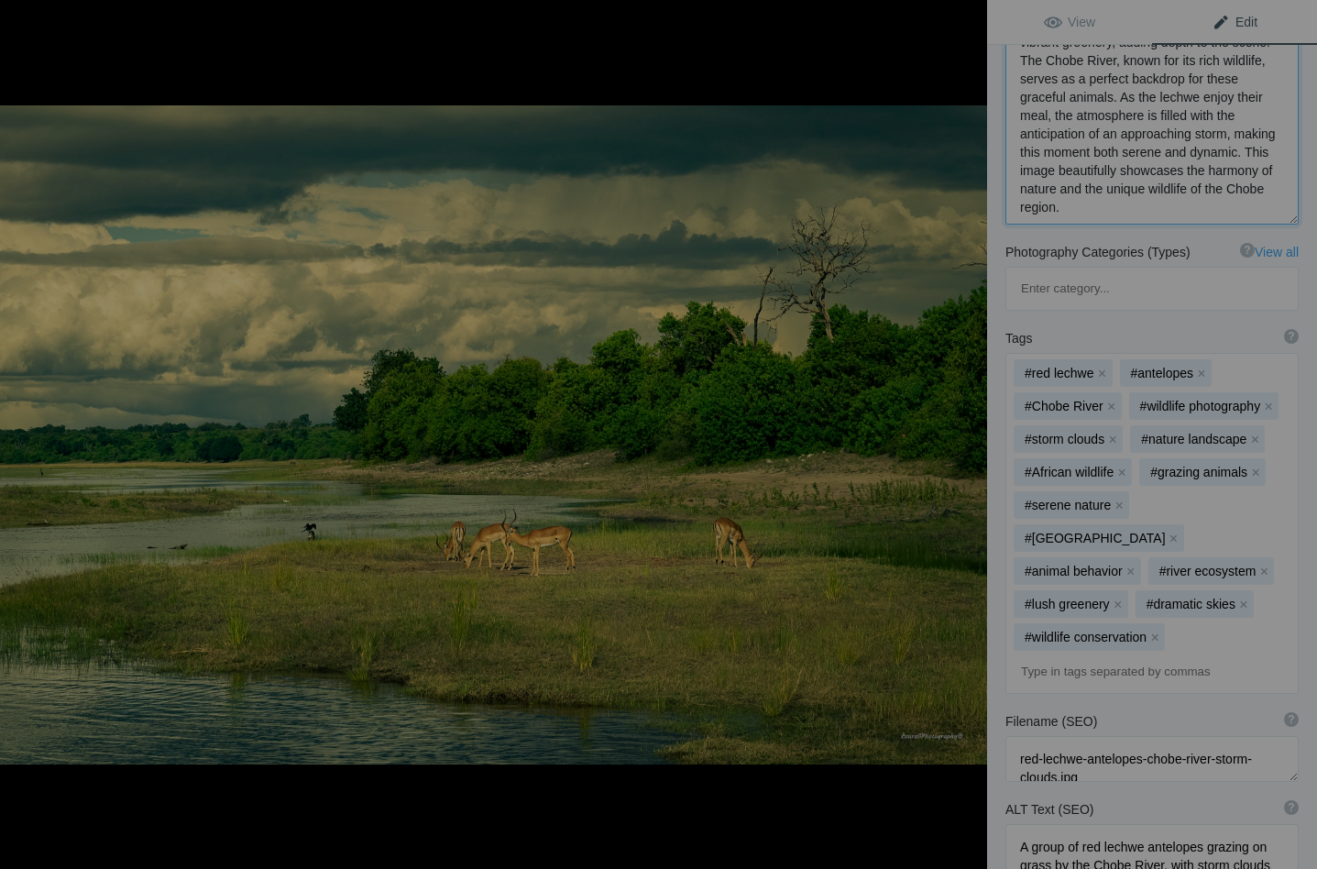
scroll to position [411, 0]
type textarea "A group of red lechwe antelopes peacefully grazing on a lush patch of grass alo…"
click at [1202, 365] on button "x" at bounding box center [1201, 371] width 13 height 13
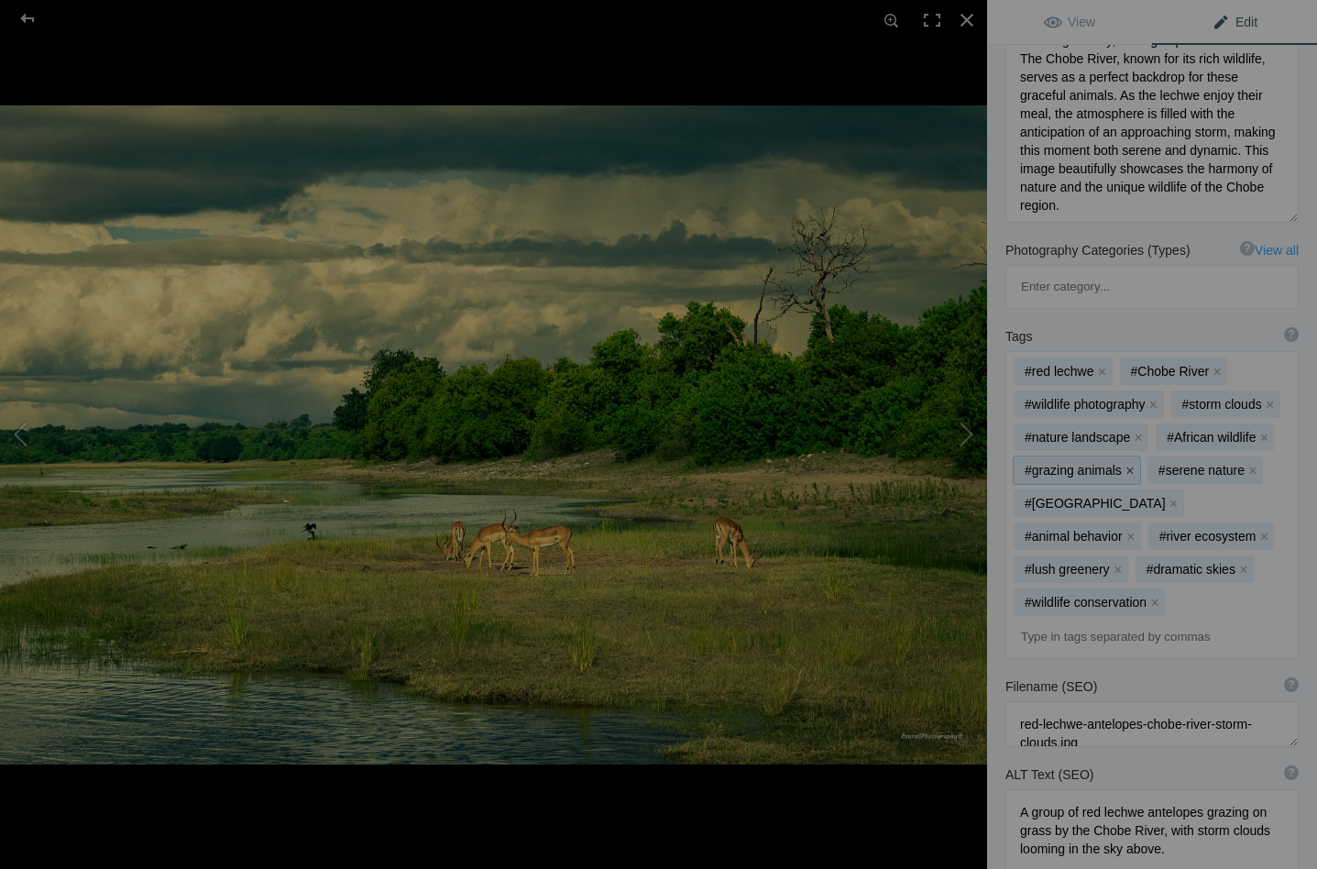
click at [1125, 464] on button "x" at bounding box center [1129, 470] width 13 height 13
click at [1119, 464] on button "x" at bounding box center [1118, 470] width 13 height 13
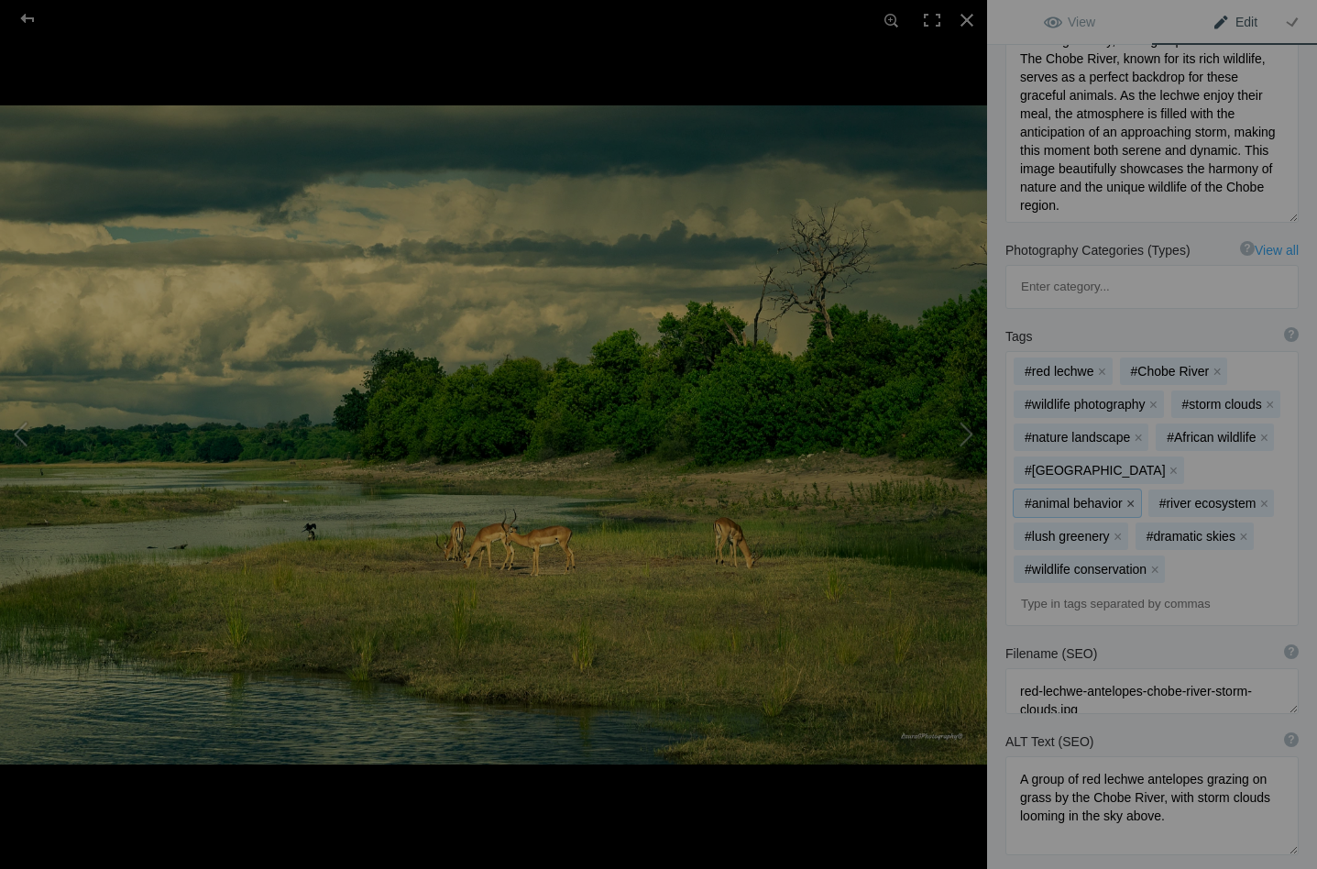
click at [1137, 497] on button "x" at bounding box center [1130, 503] width 13 height 13
click at [1136, 497] on button "x" at bounding box center [1129, 503] width 13 height 13
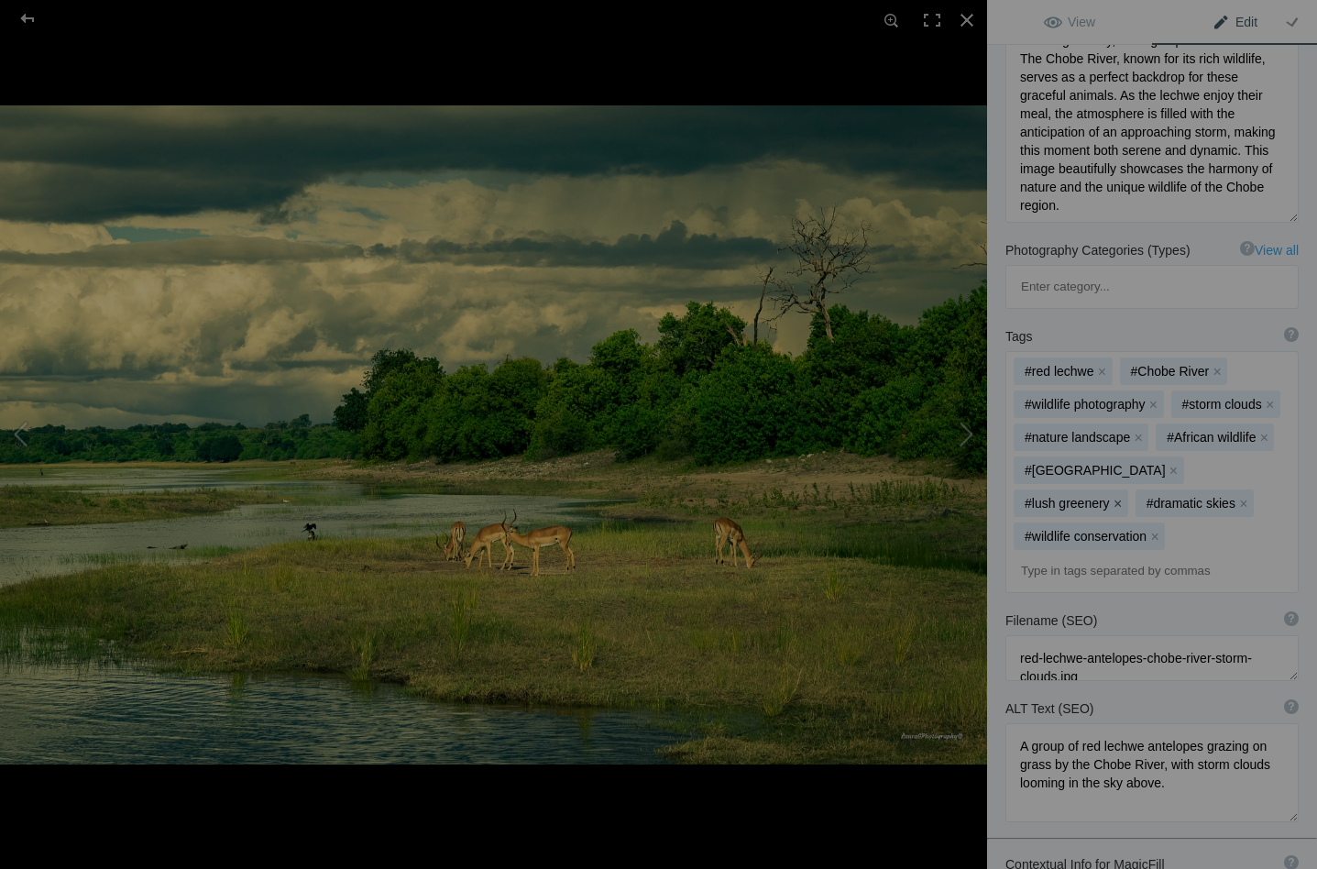
click at [1124, 497] on button "x" at bounding box center [1117, 503] width 13 height 13
click at [1128, 497] on button "x" at bounding box center [1121, 503] width 13 height 13
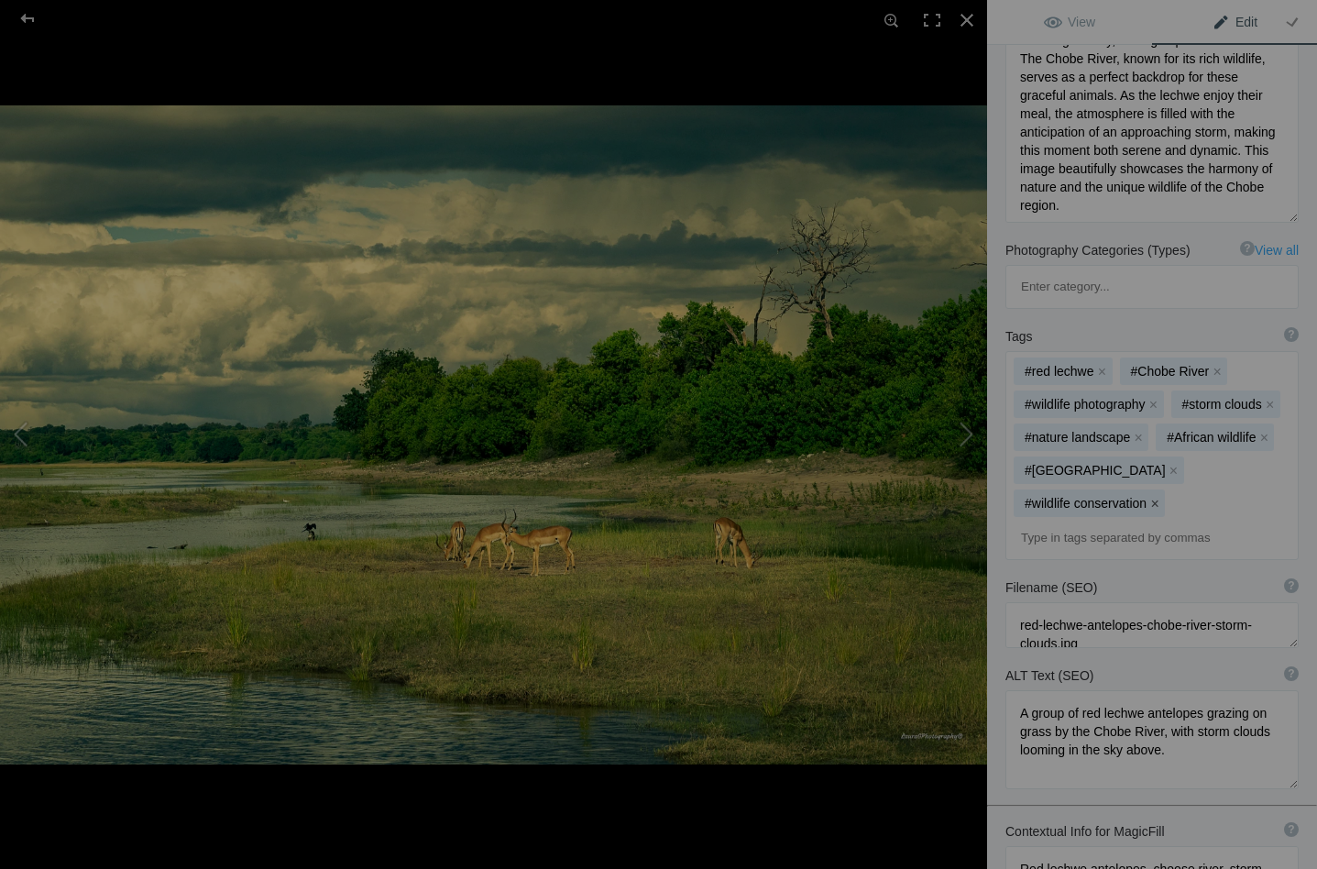
click at [1161, 497] on button "x" at bounding box center [1154, 503] width 13 height 13
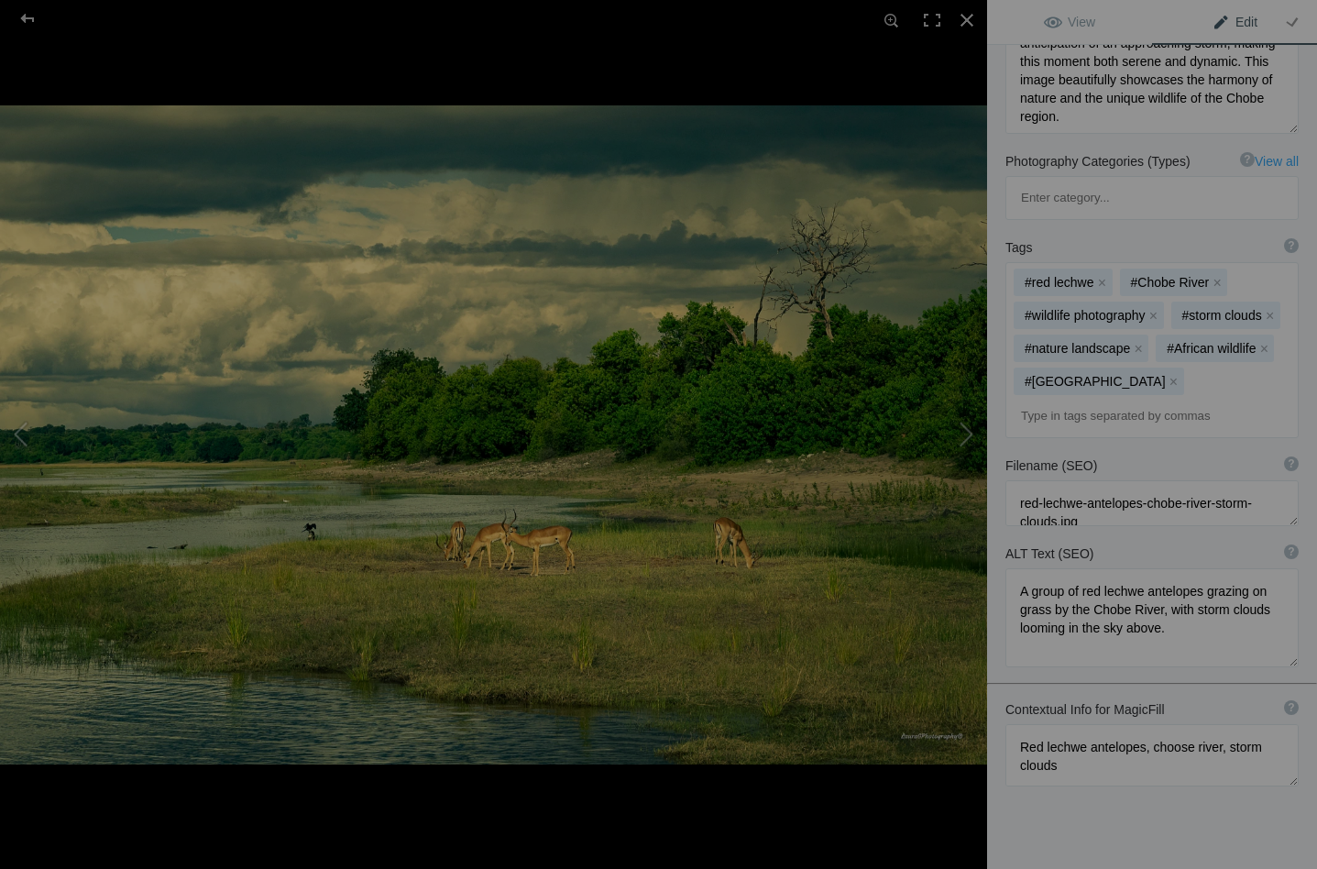
scroll to position [499, 0]
click at [1144, 481] on textarea at bounding box center [1151, 504] width 293 height 46
type textarea "red-lechwe-chobe-river-storm-clouds.jpg"
drag, startPoint x: 1197, startPoint y: 509, endPoint x: 1143, endPoint y: 508, distance: 54.1
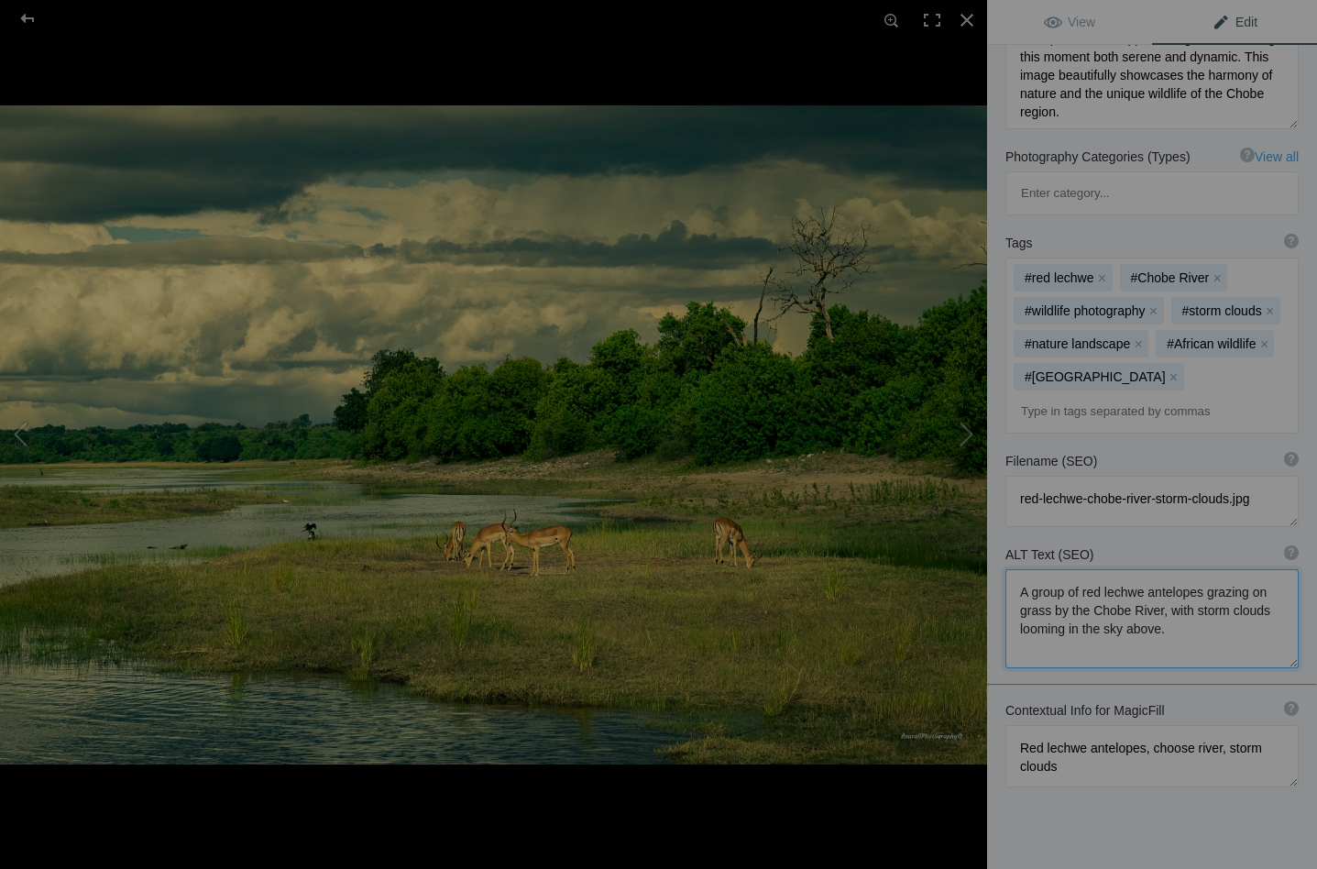
click at [1143, 569] on textarea at bounding box center [1151, 618] width 293 height 99
type textarea "A group of red lechwe grazing on grass by the Chobe River, with storm clouds lo…"
click at [966, 433] on button at bounding box center [917, 434] width 137 height 312
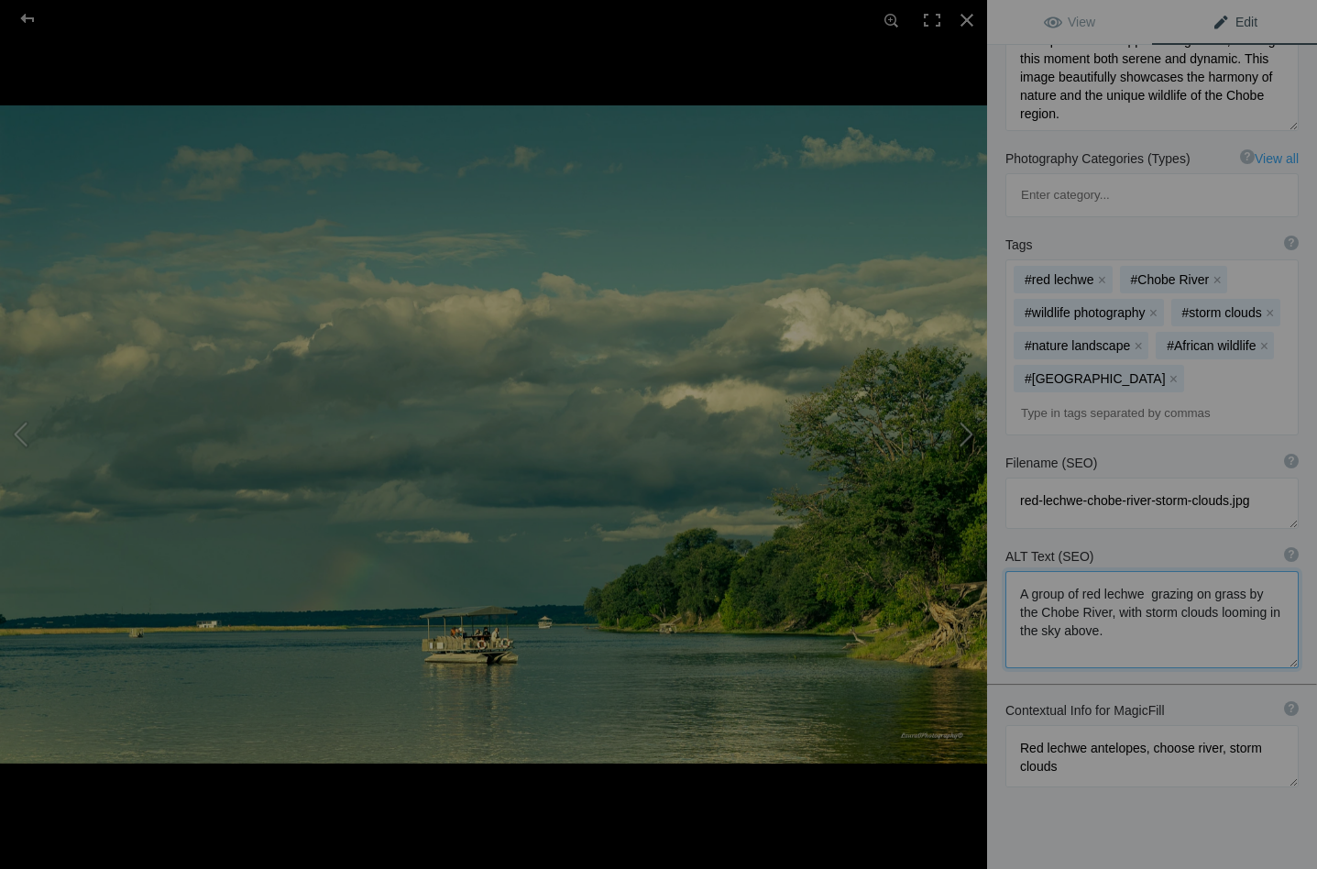
type textarea "Camp Chobe Landscape_DSC2651"
type textarea "Camp_Chobe_Landscape_DSC2651-.jpg"
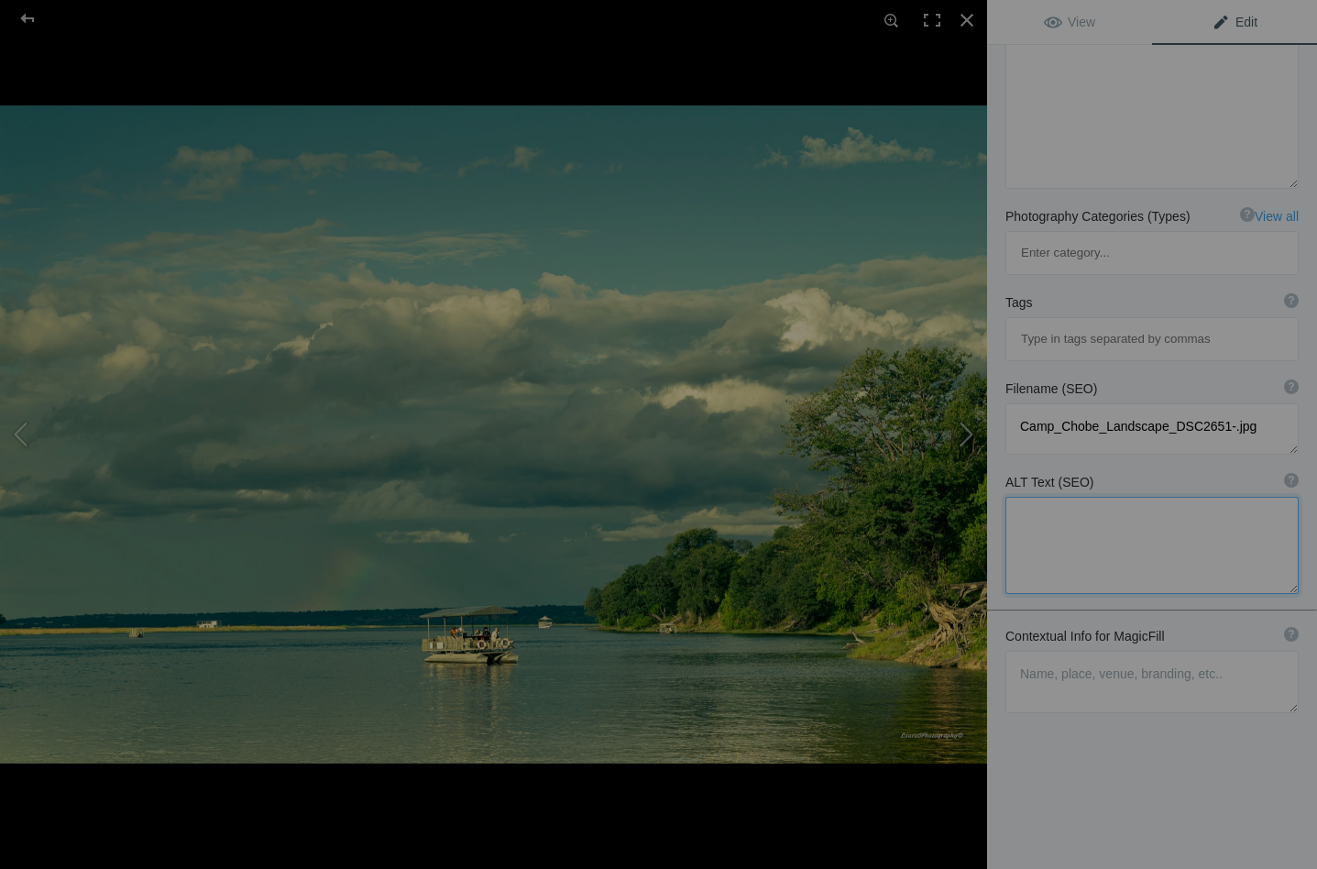
scroll to position [300, 0]
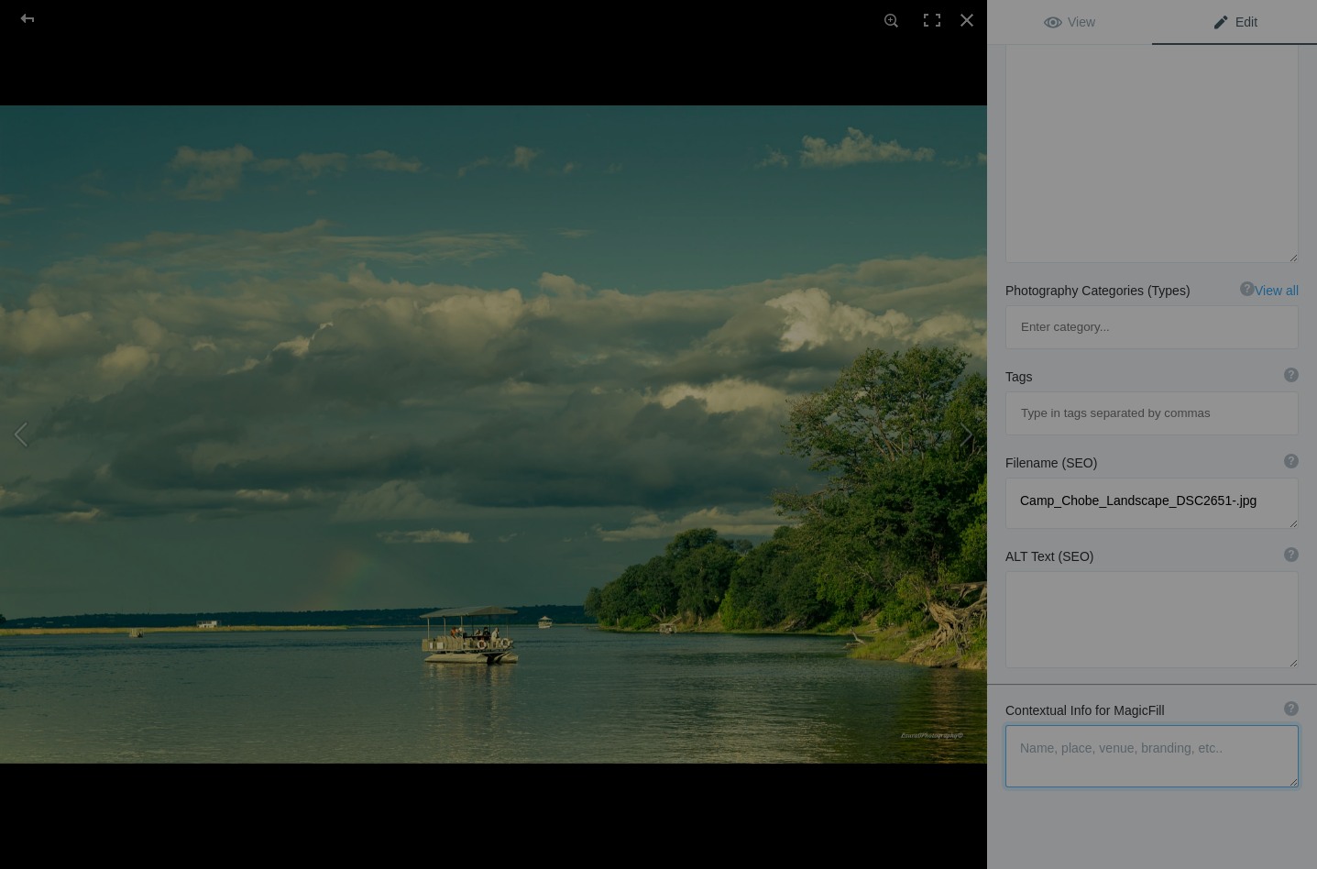
click at [1039, 725] on textarea at bounding box center [1151, 756] width 293 height 62
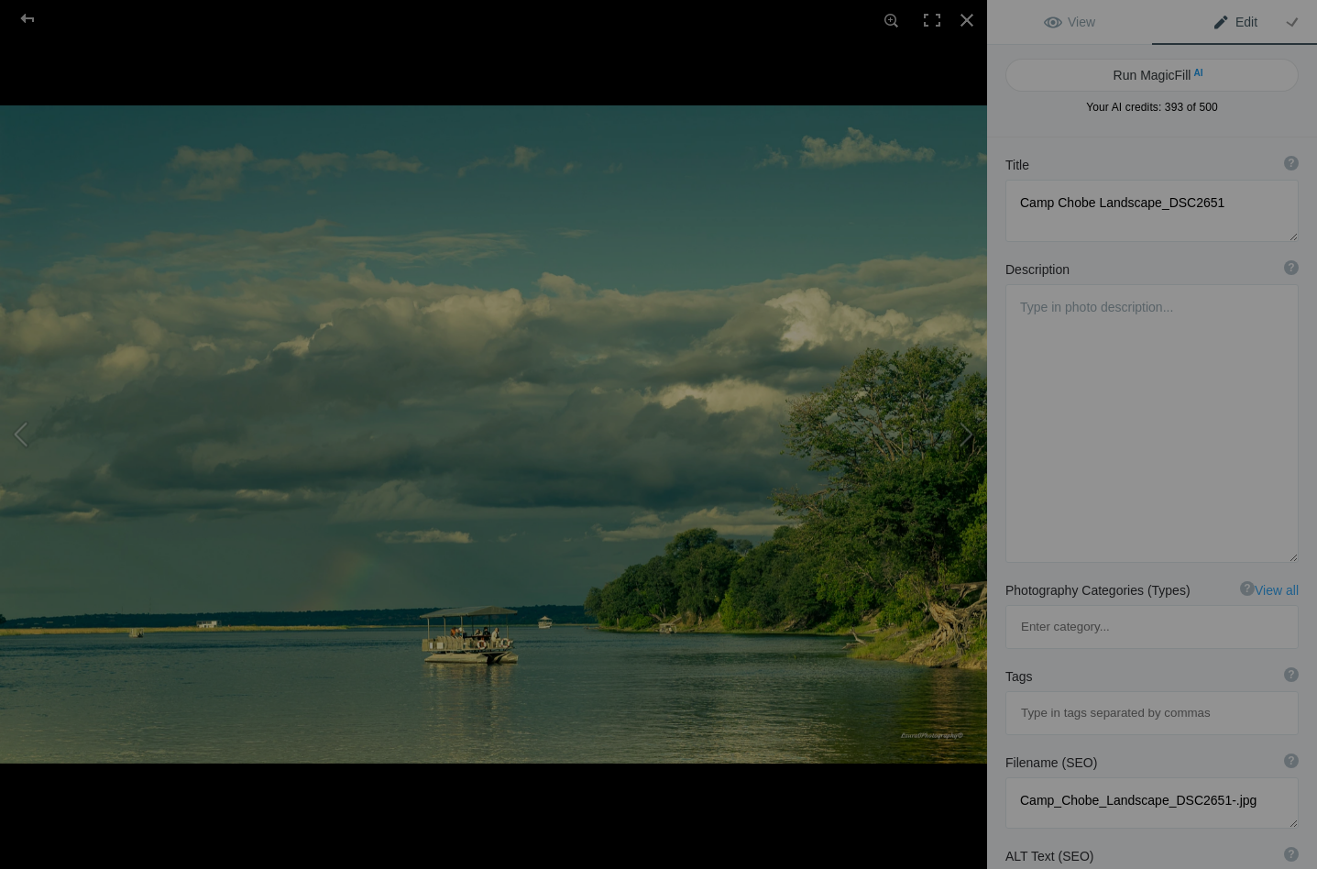
scroll to position [0, 0]
type textarea "Houseboats on the Chobe, rainbow in the background is over the Victoria Falls, …"
click at [1144, 70] on button "Run MagicFill AI" at bounding box center [1151, 75] width 293 height 33
type textarea "Houseboats on the Chobe River with Rainbow Over Victoria Falls"
type textarea "Experience the serene beauty of houseboats gliding along the Chobe River, frame…"
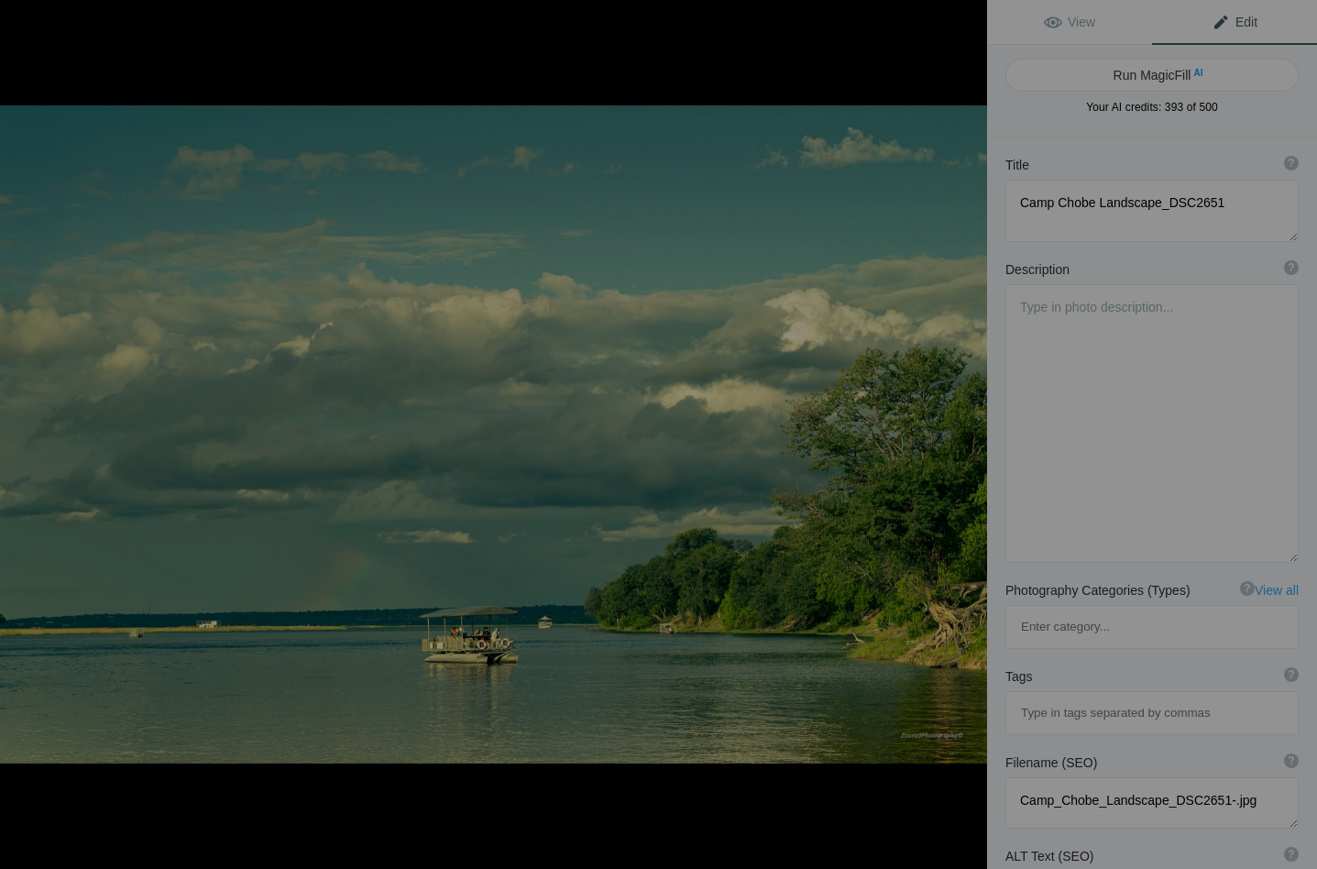
type textarea "houseboats-chobe-river-victoria-falls.jpg"
type textarea "Houseboats on the Chobe River with a rainbow in the background over Victoria Fa…"
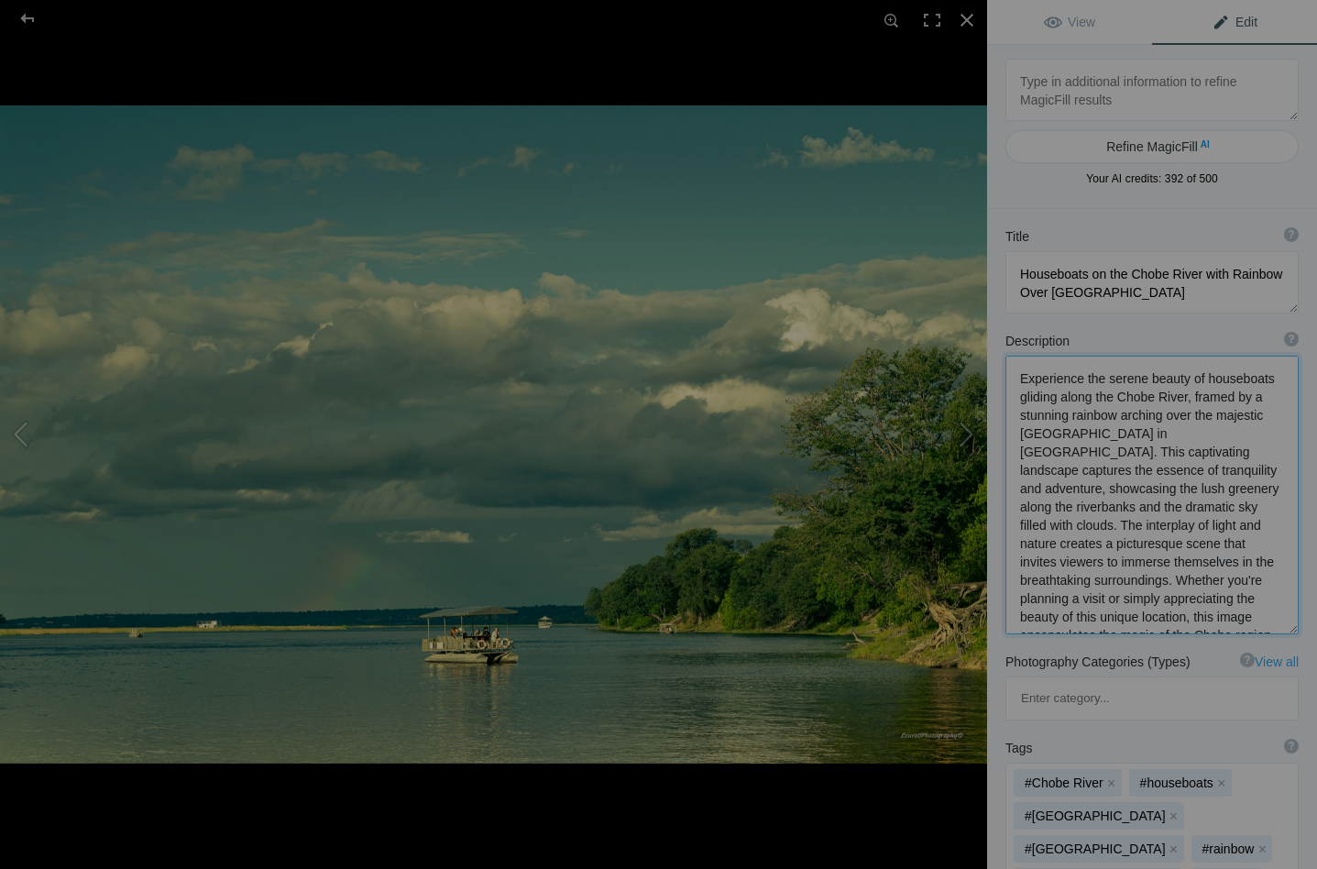
click at [1017, 398] on textarea at bounding box center [1151, 494] width 293 height 279
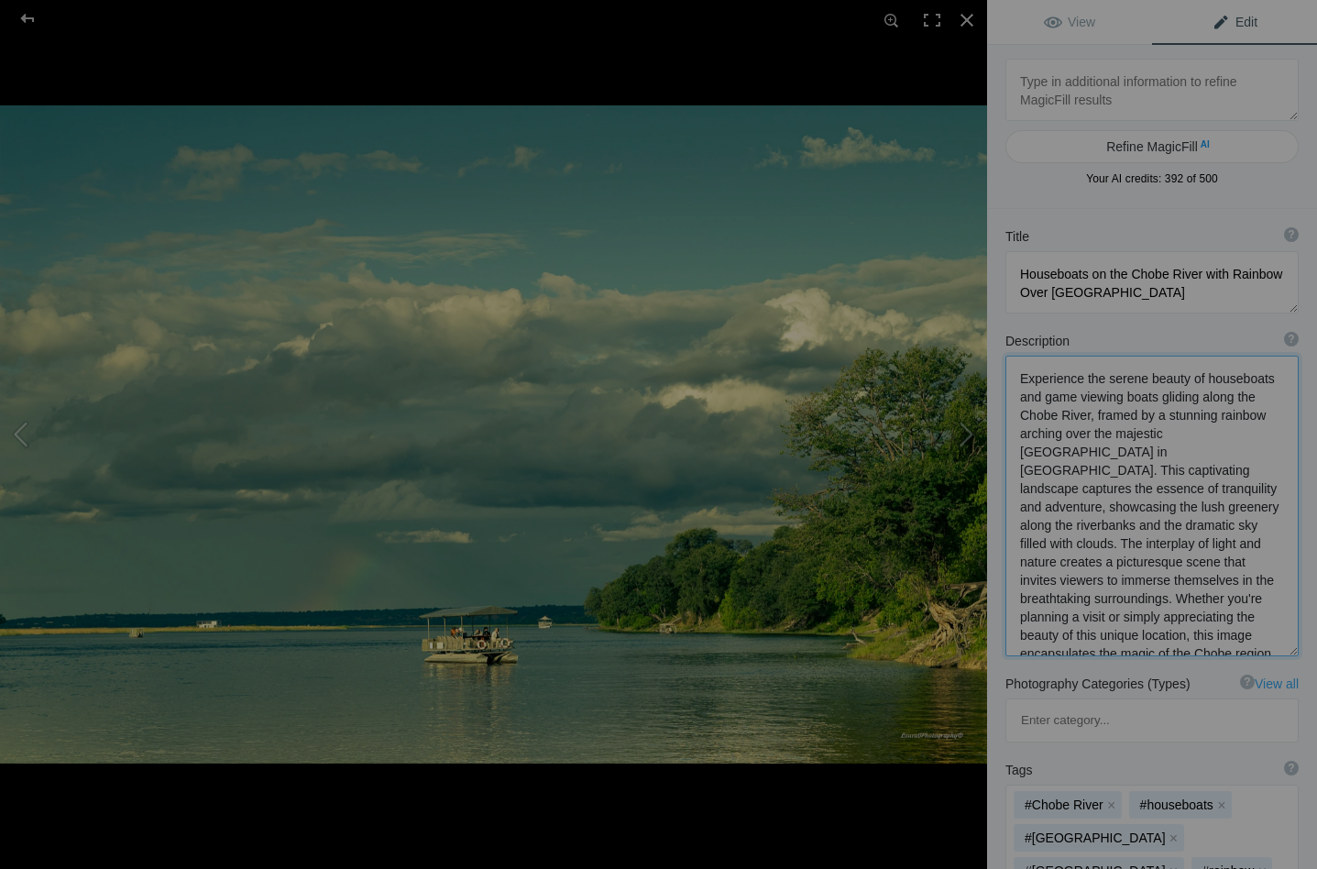
click at [1091, 414] on textarea at bounding box center [1151, 505] width 293 height 301
drag, startPoint x: 1090, startPoint y: 415, endPoint x: 1155, endPoint y: 417, distance: 65.1
click at [1155, 417] on textarea at bounding box center [1151, 505] width 293 height 301
drag, startPoint x: 1149, startPoint y: 413, endPoint x: 1104, endPoint y: 411, distance: 44.9
click at [1104, 411] on textarea at bounding box center [1151, 505] width 293 height 301
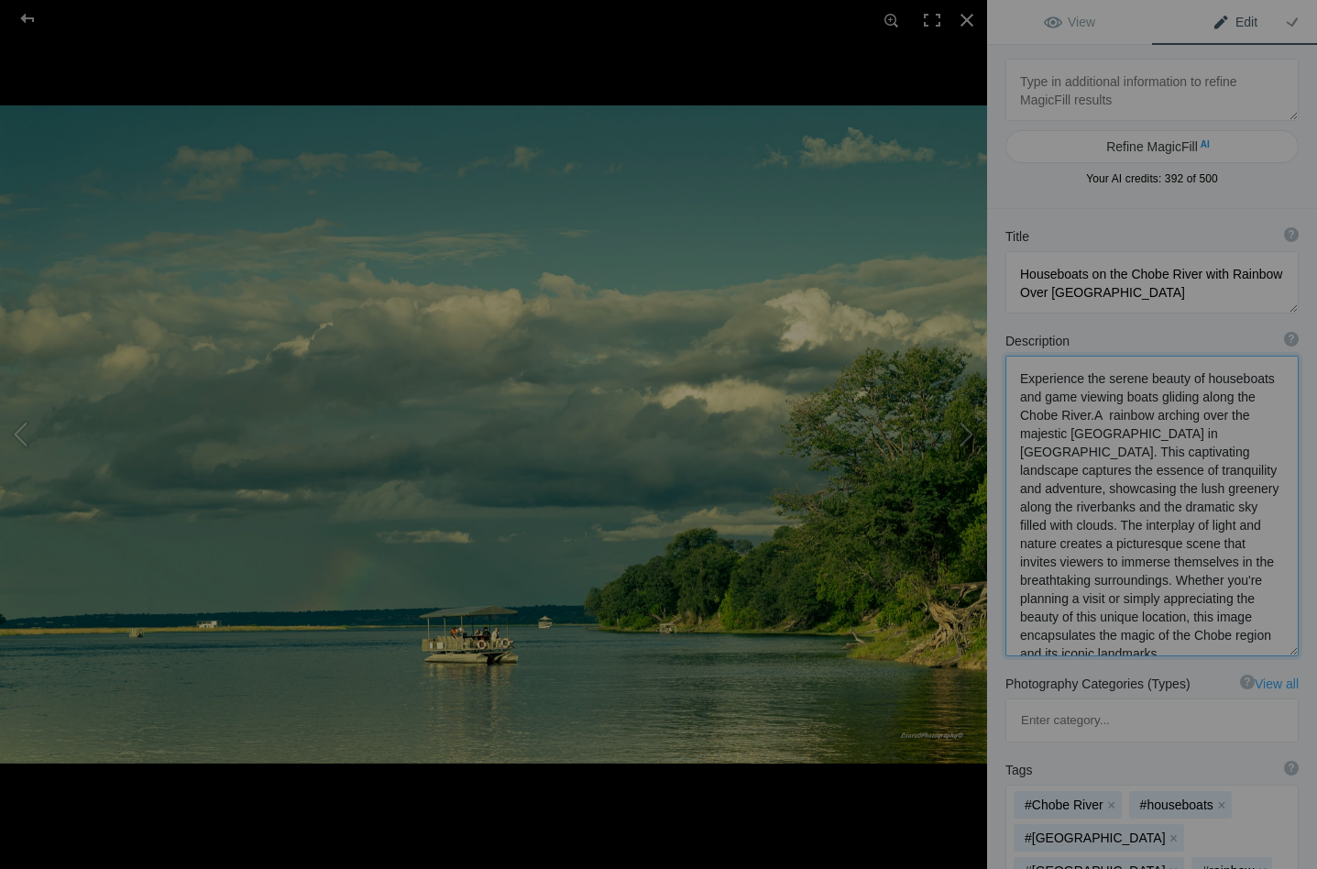
click at [1089, 415] on textarea at bounding box center [1151, 505] width 293 height 301
click at [1108, 413] on textarea at bounding box center [1151, 505] width 293 height 301
click at [1210, 438] on textarea at bounding box center [1151, 505] width 293 height 301
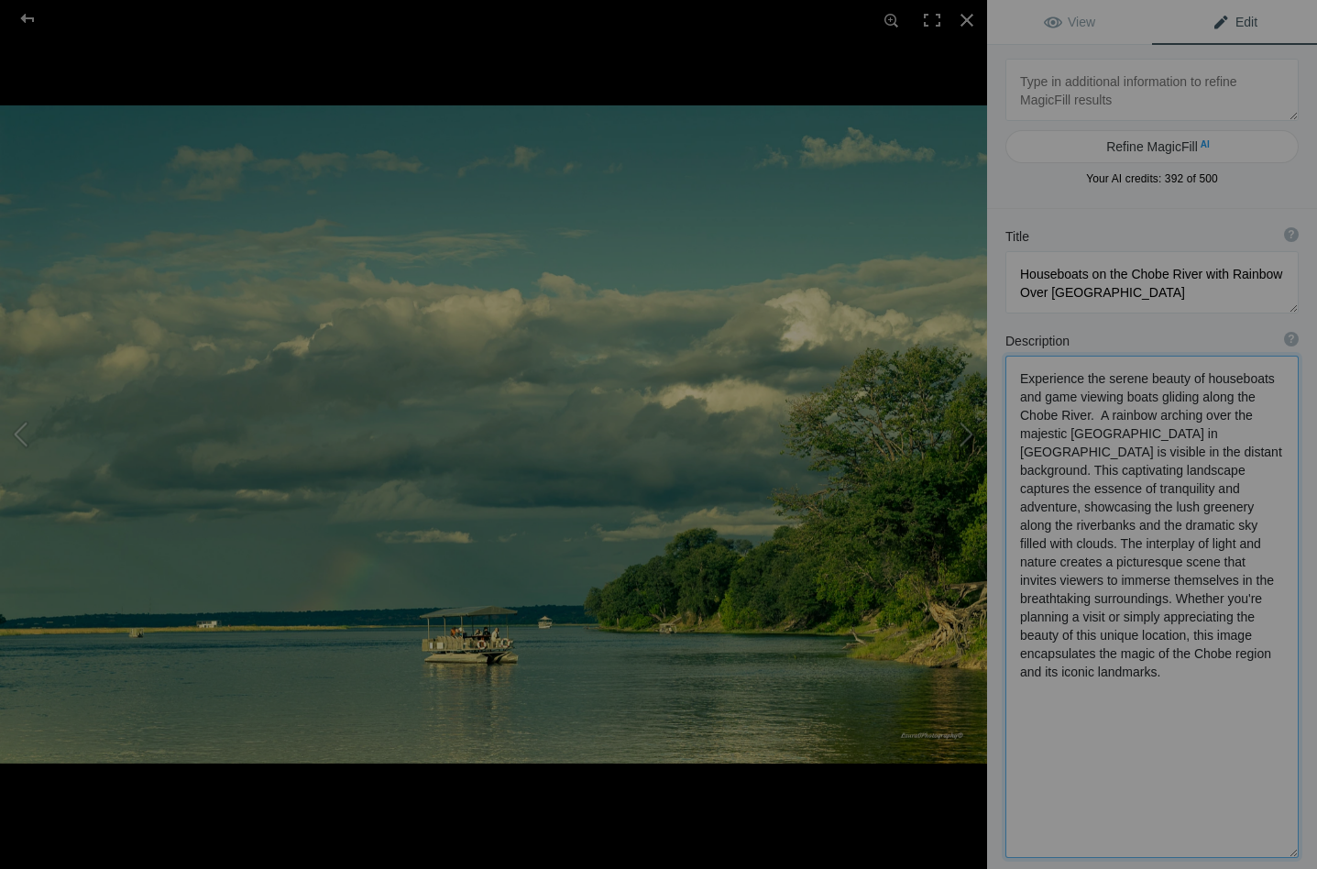
drag, startPoint x: 1154, startPoint y: 452, endPoint x: 1257, endPoint y: 644, distance: 218.1
click at [1257, 644] on textarea at bounding box center [1151, 606] width 293 height 502
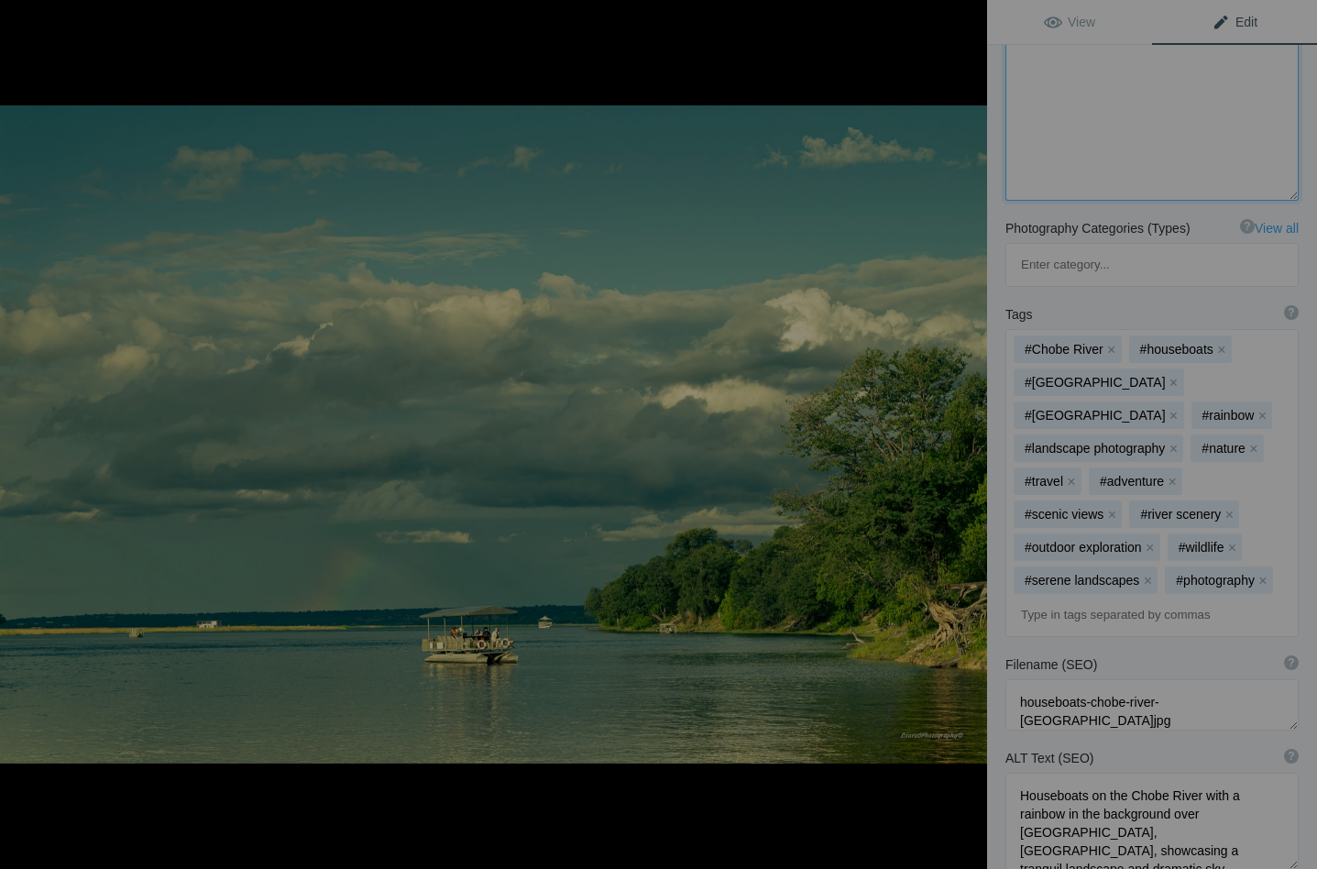
scroll to position [680, 0]
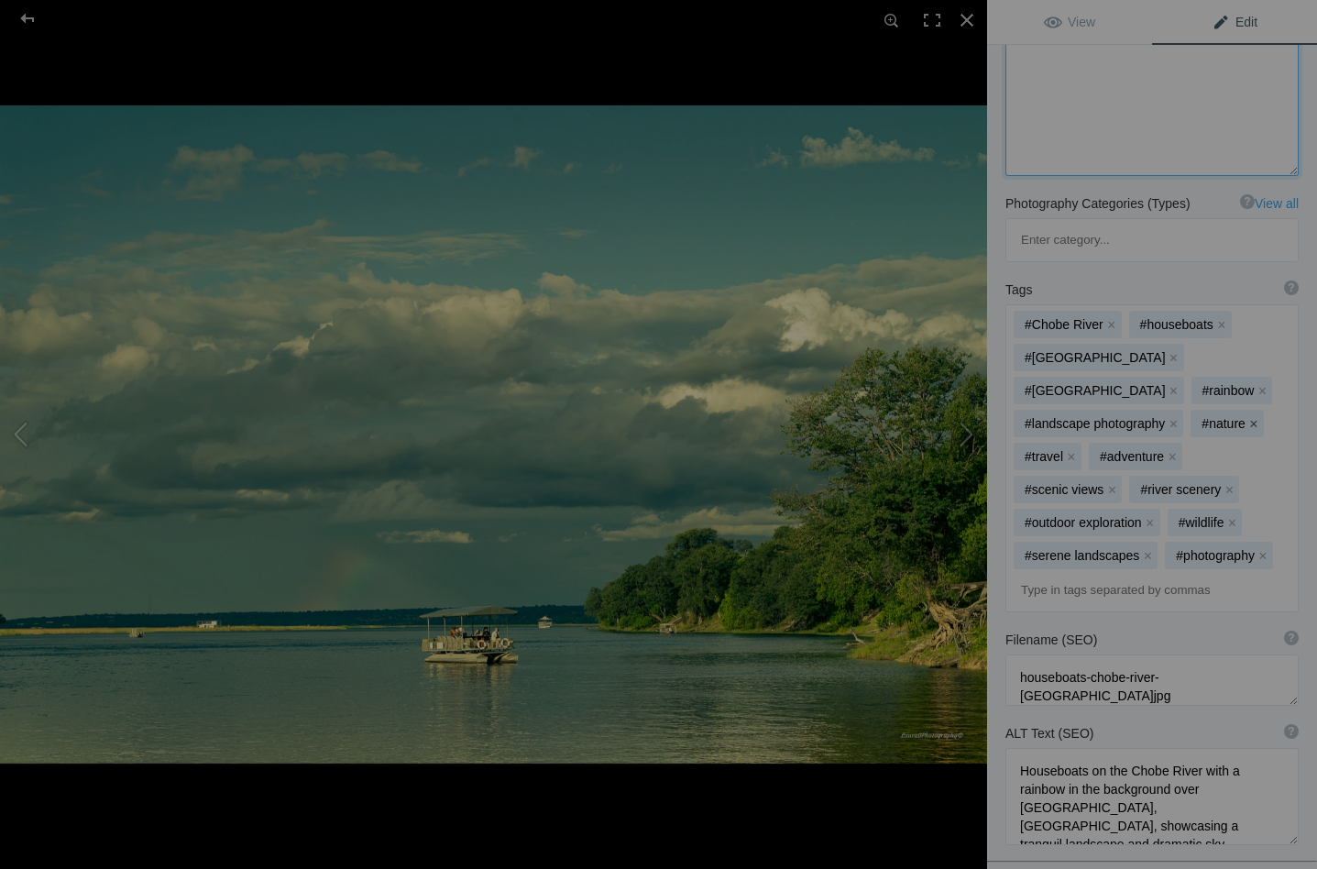
type textarea "Experience the serene beauty of houseboats and game viewing boats gliding along…"
click at [1247, 417] on button "x" at bounding box center [1253, 423] width 13 height 13
click at [1241, 417] on button "x" at bounding box center [1247, 423] width 13 height 13
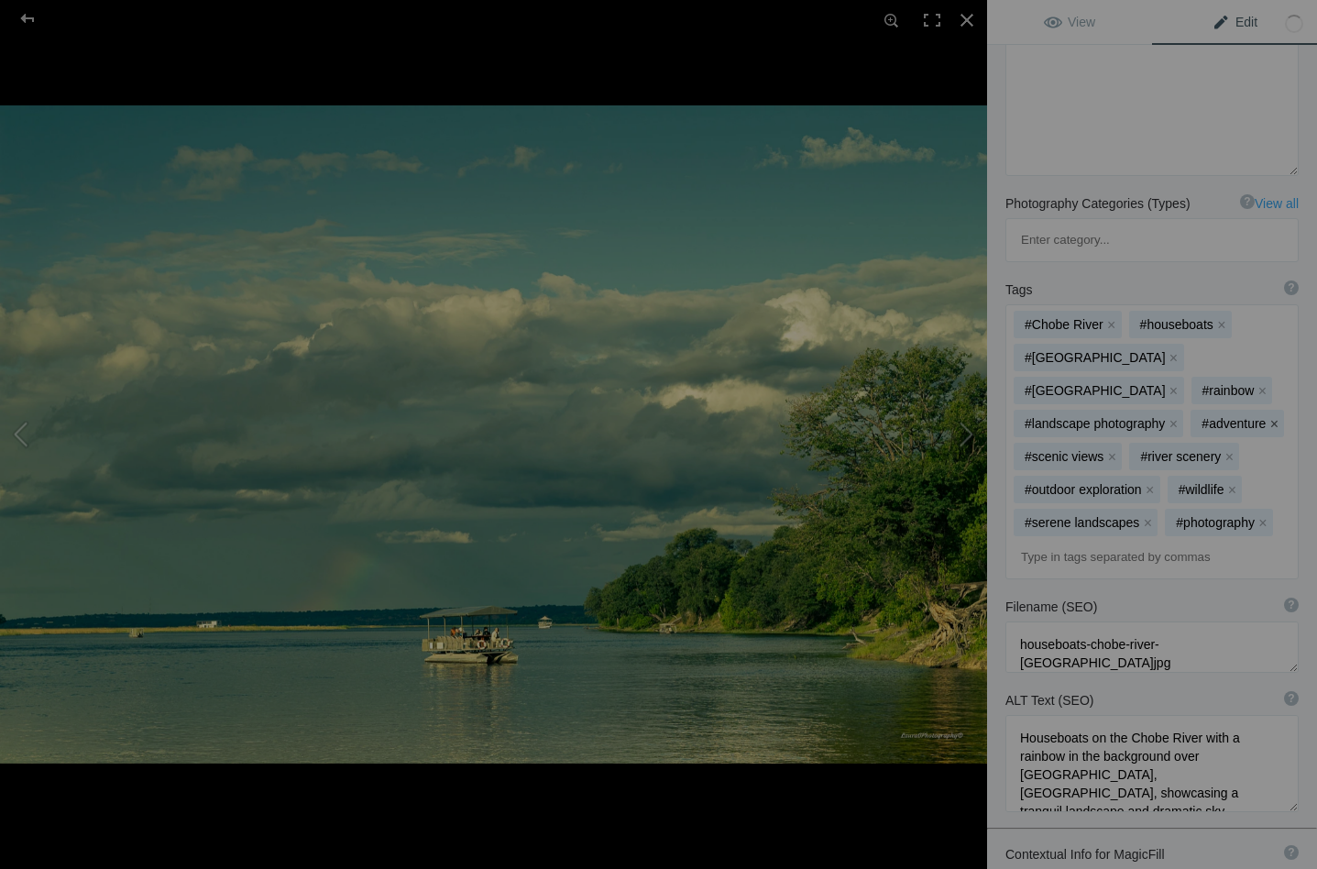
click at [1267, 417] on button "x" at bounding box center [1273, 423] width 13 height 13
click at [1112, 450] on button "x" at bounding box center [1111, 456] width 13 height 13
click at [1113, 450] on button "x" at bounding box center [1113, 456] width 13 height 13
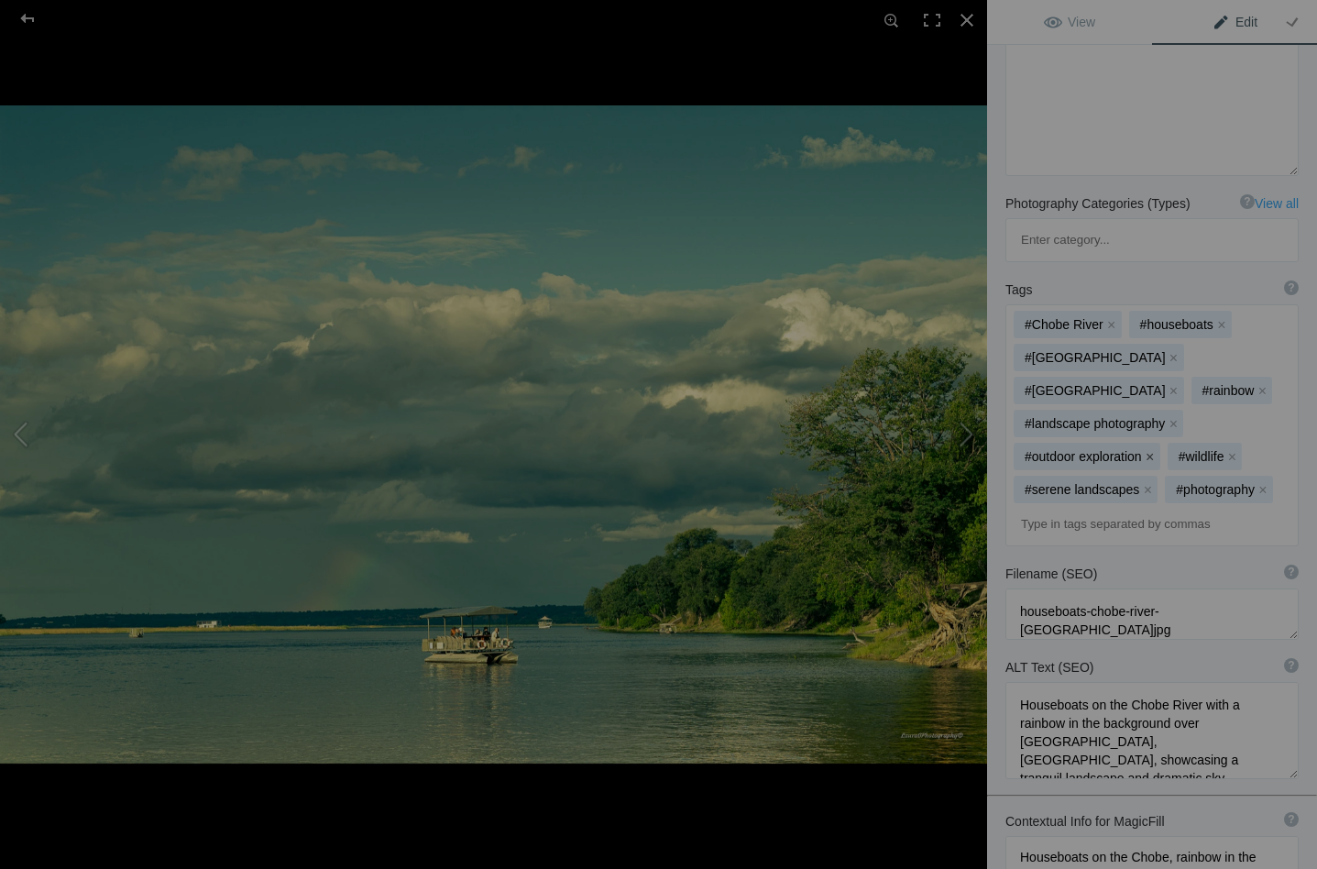
click at [1146, 450] on button "x" at bounding box center [1149, 456] width 13 height 13
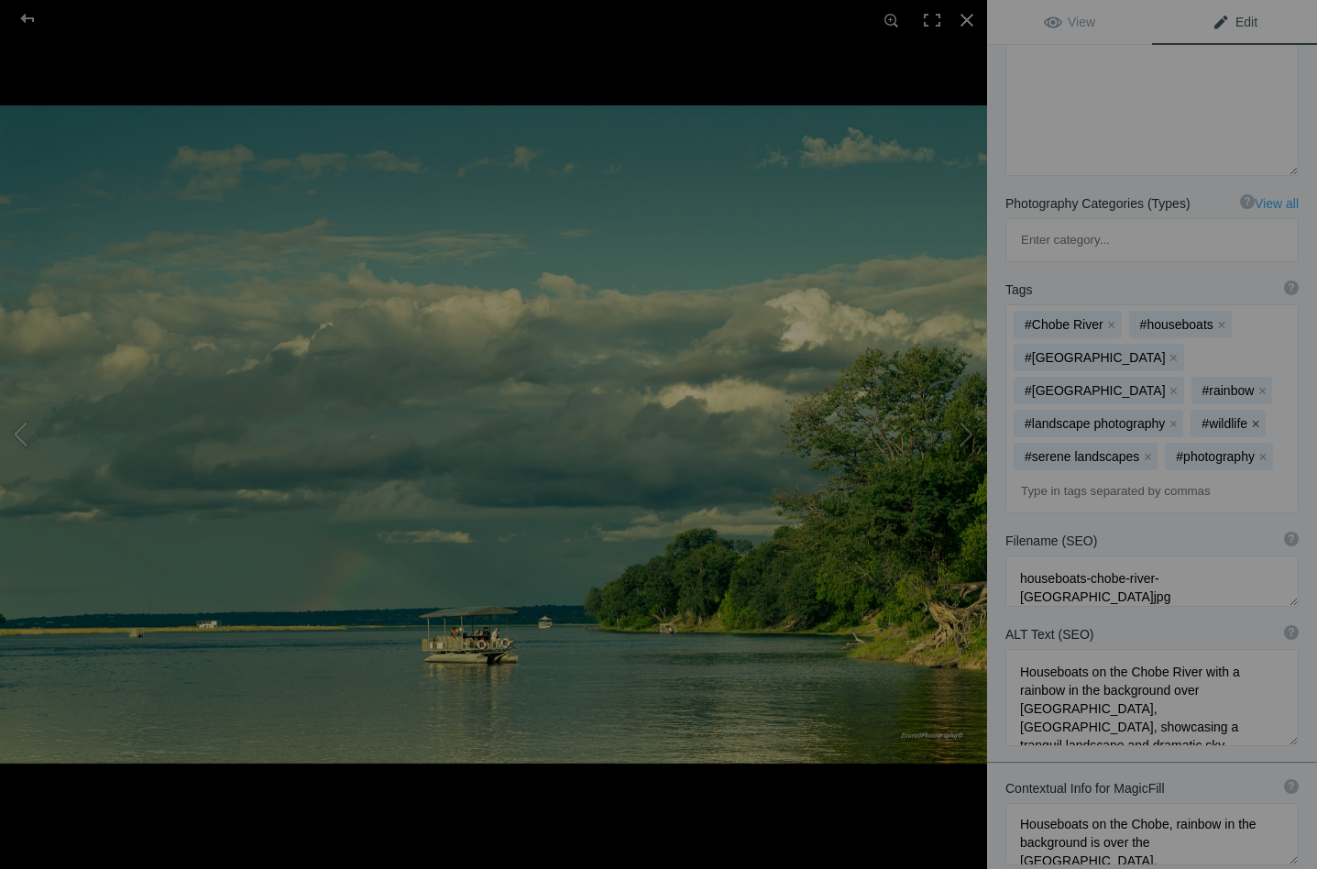
click at [1249, 417] on button "x" at bounding box center [1255, 423] width 13 height 13
click at [1143, 450] on button "x" at bounding box center [1147, 456] width 13 height 13
click at [1111, 450] on button "x" at bounding box center [1111, 456] width 13 height 13
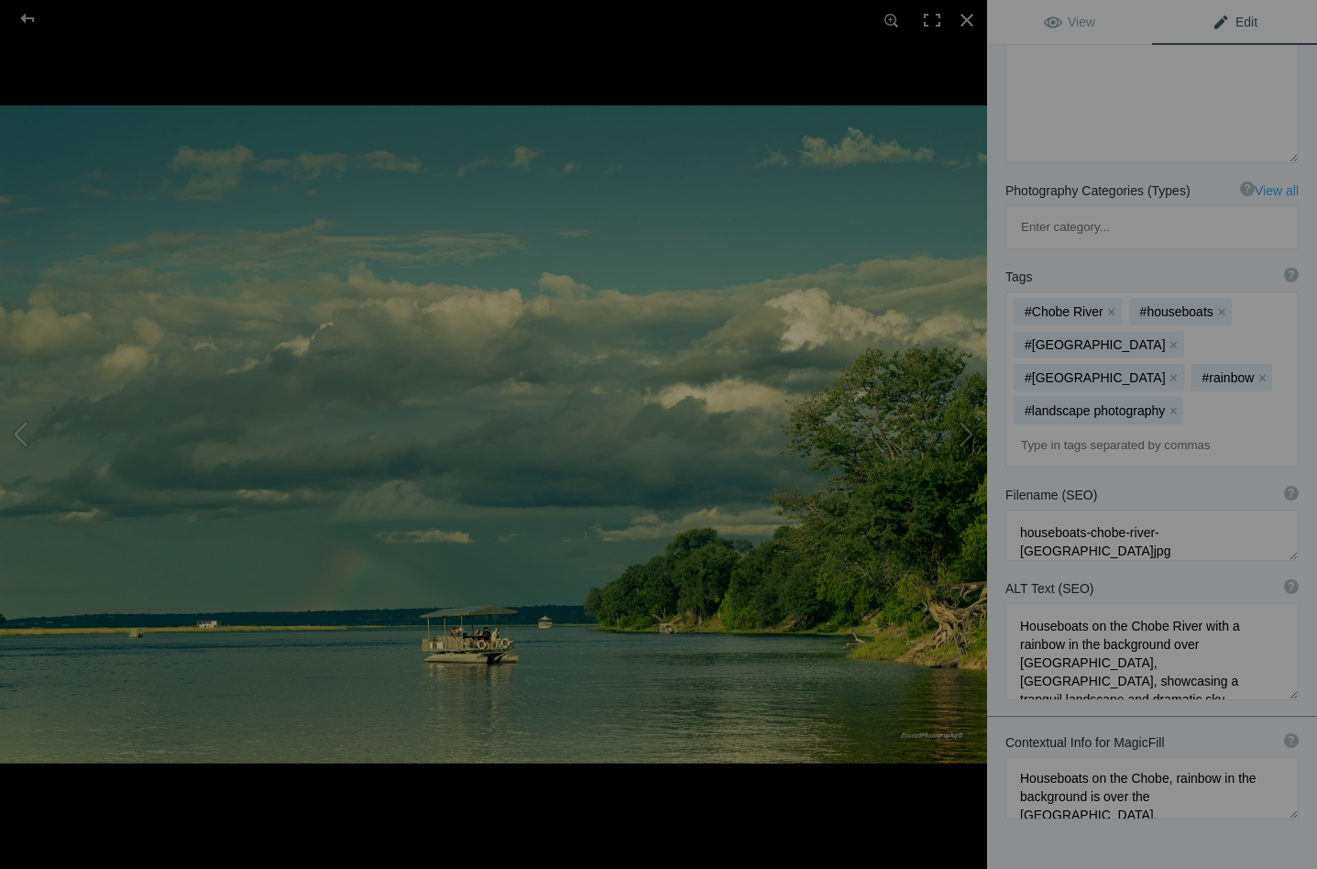
scroll to position [692, 0]
drag, startPoint x: 1087, startPoint y: 543, endPoint x: 1125, endPoint y: 573, distance: 48.4
click at [1125, 604] on textarea at bounding box center [1151, 652] width 293 height 97
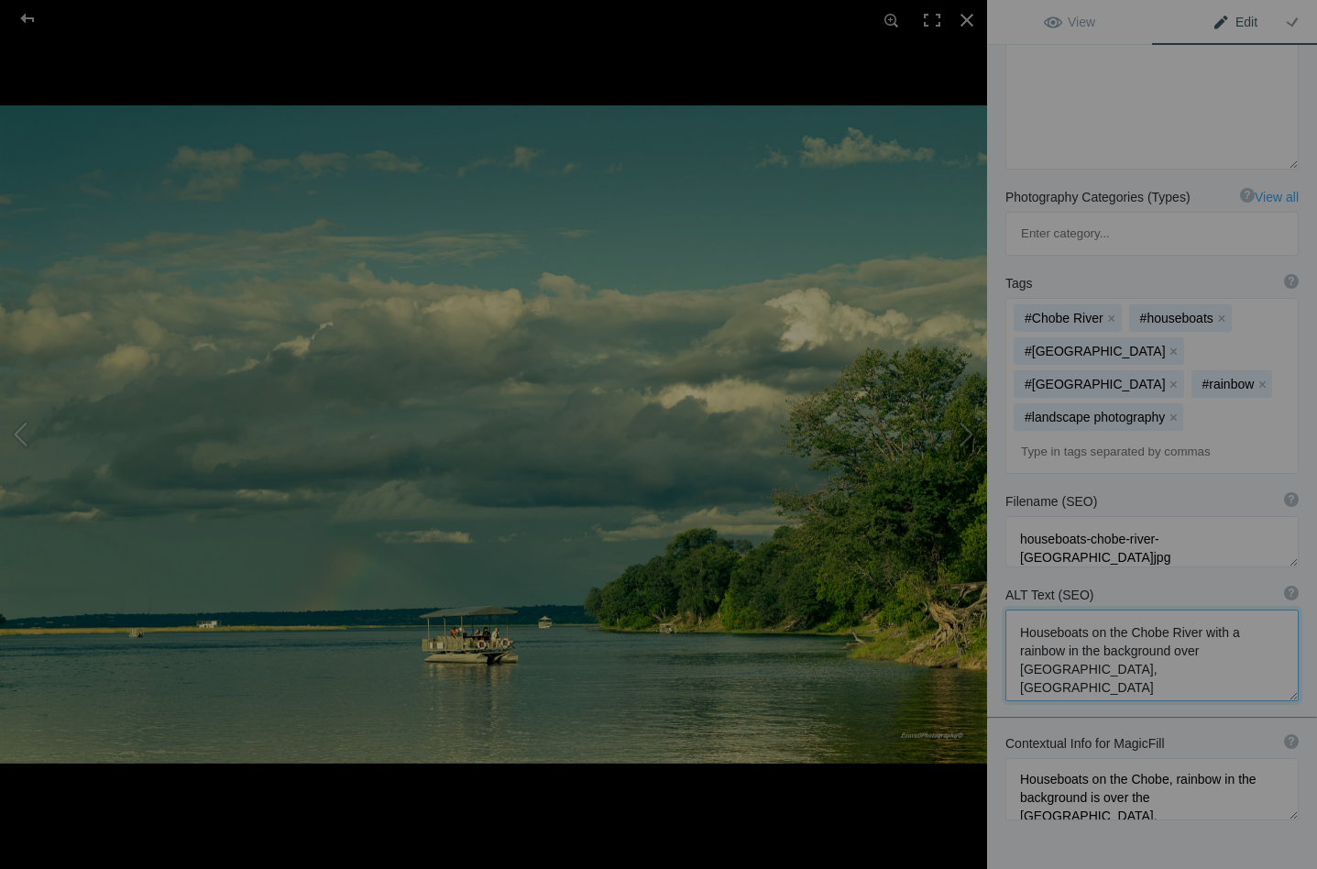
type textarea "Houseboats on the Chobe River with a rainbow in the background over Victoria Fa…"
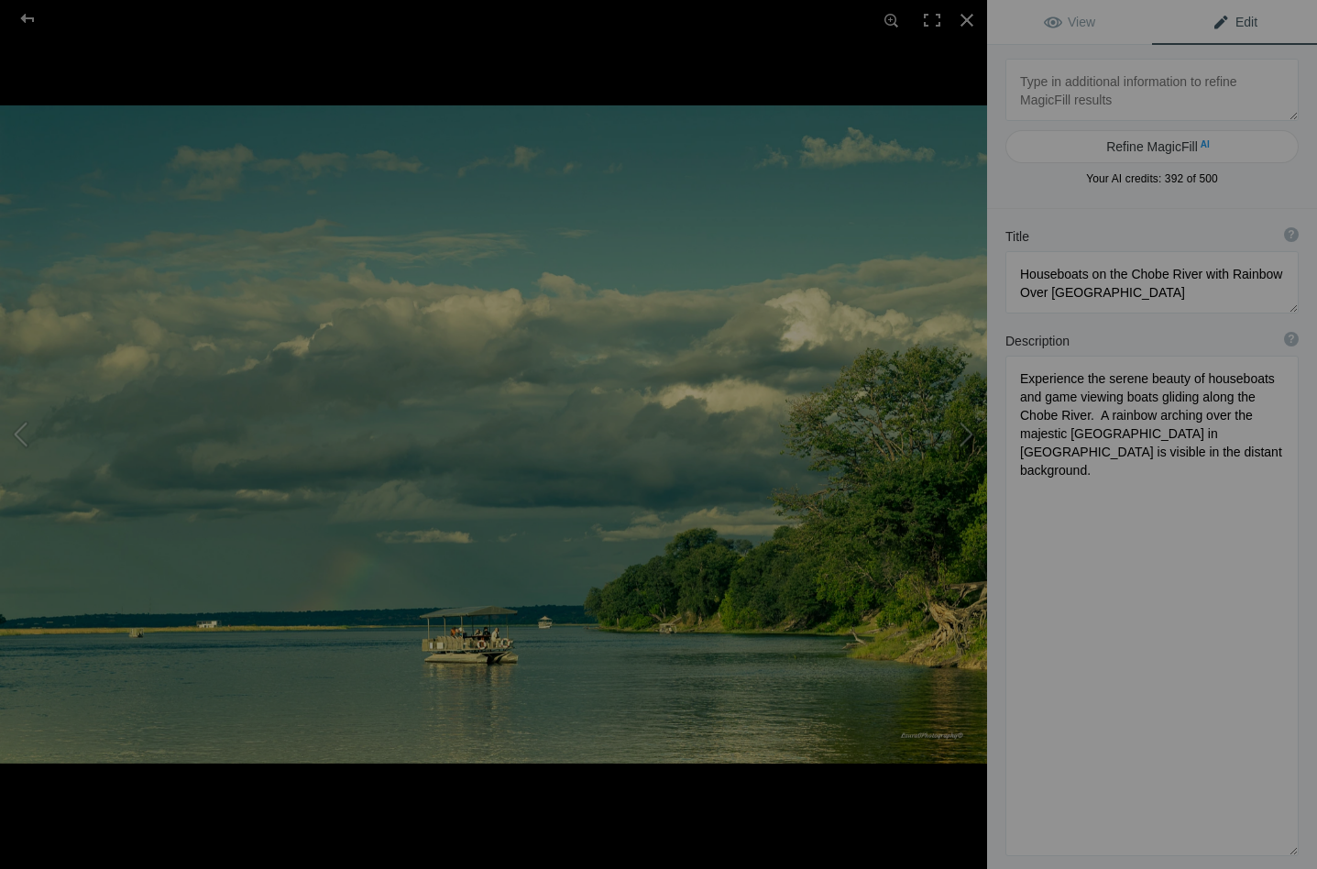
scroll to position [0, 0]
click at [964, 431] on button at bounding box center [917, 434] width 137 height 312
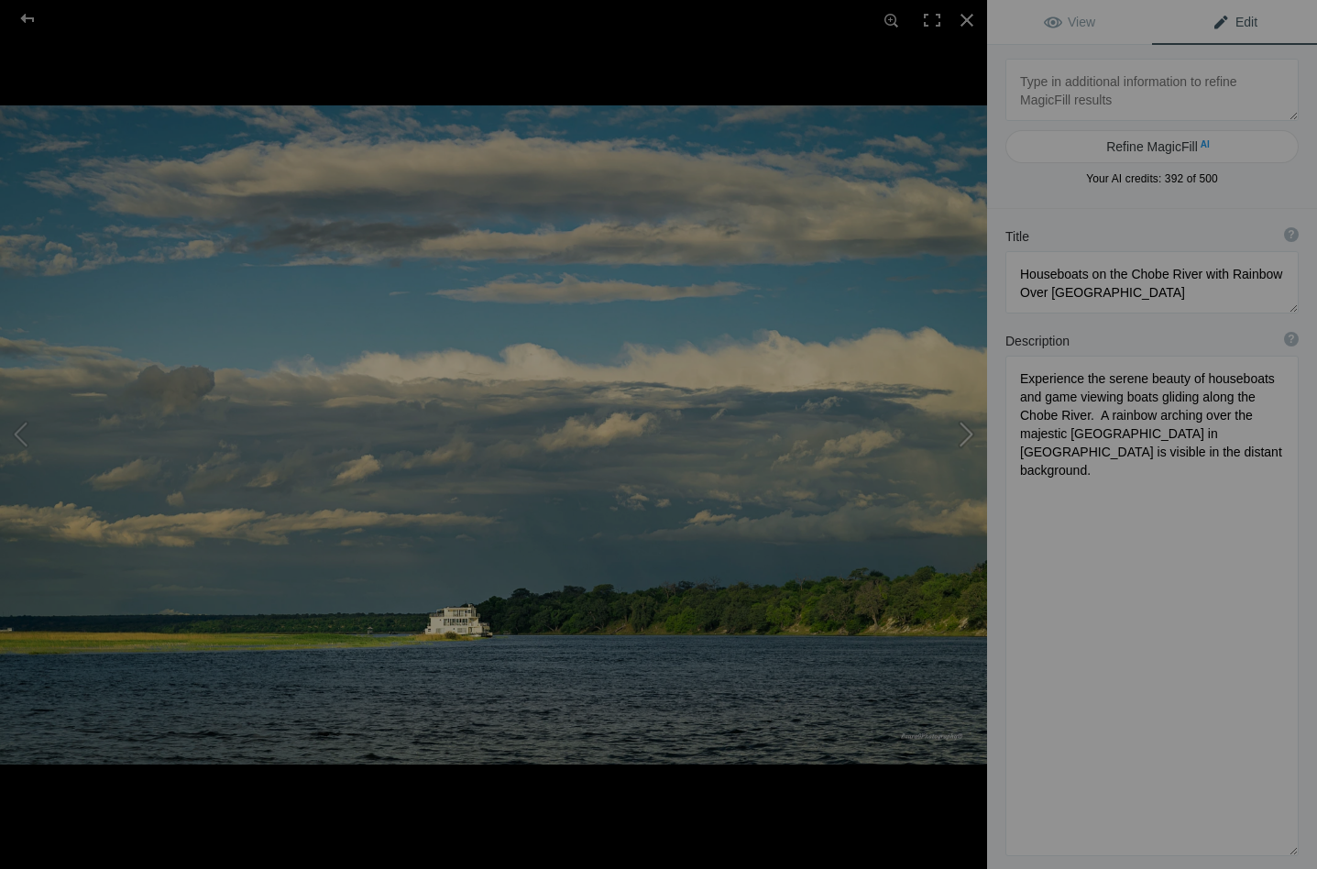
type textarea "Camp Chobe Landscape_DSC2660"
type textarea "Camp_Chobe_Landscape_DSC2660-.jpg"
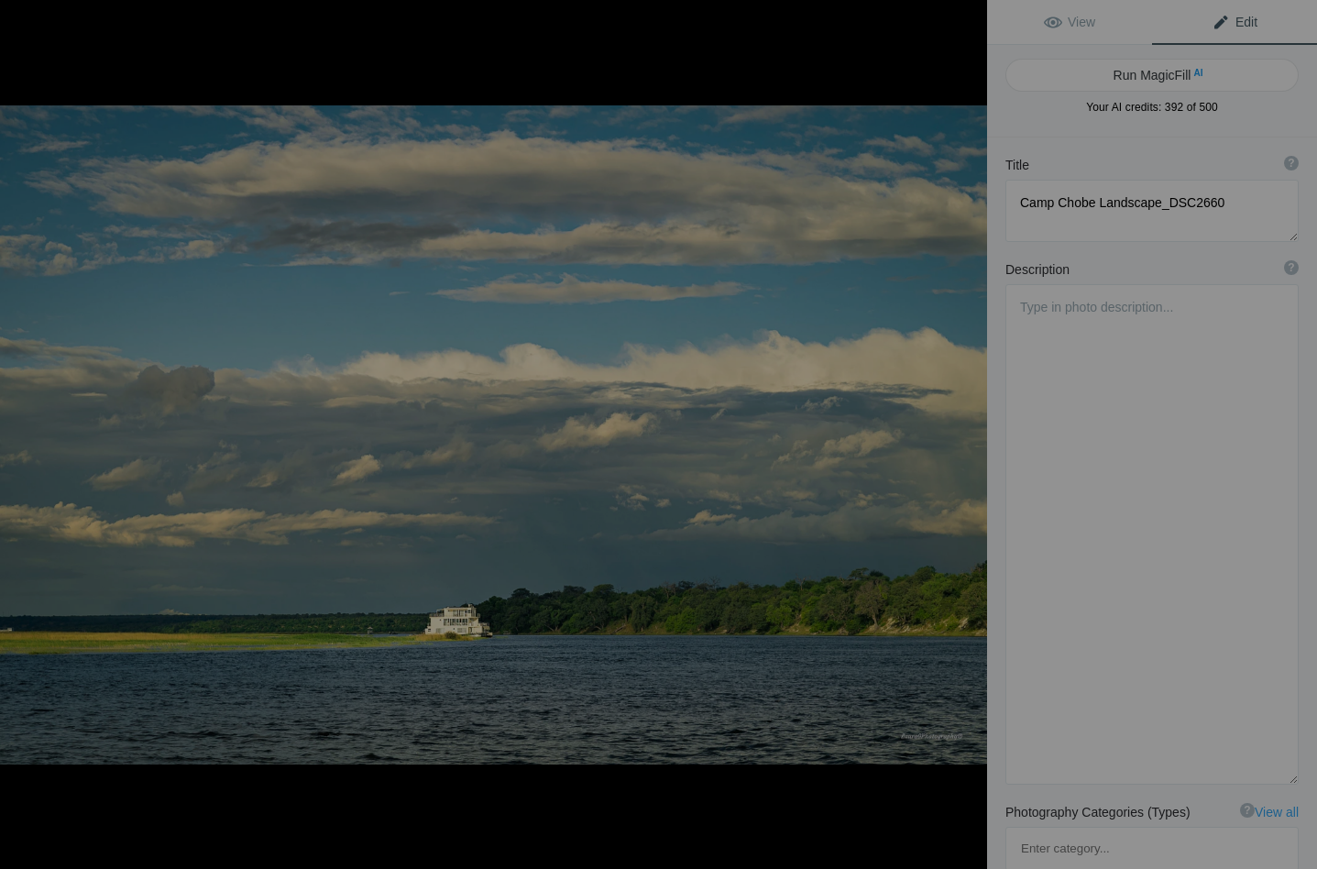
click at [964, 431] on button at bounding box center [917, 434] width 137 height 312
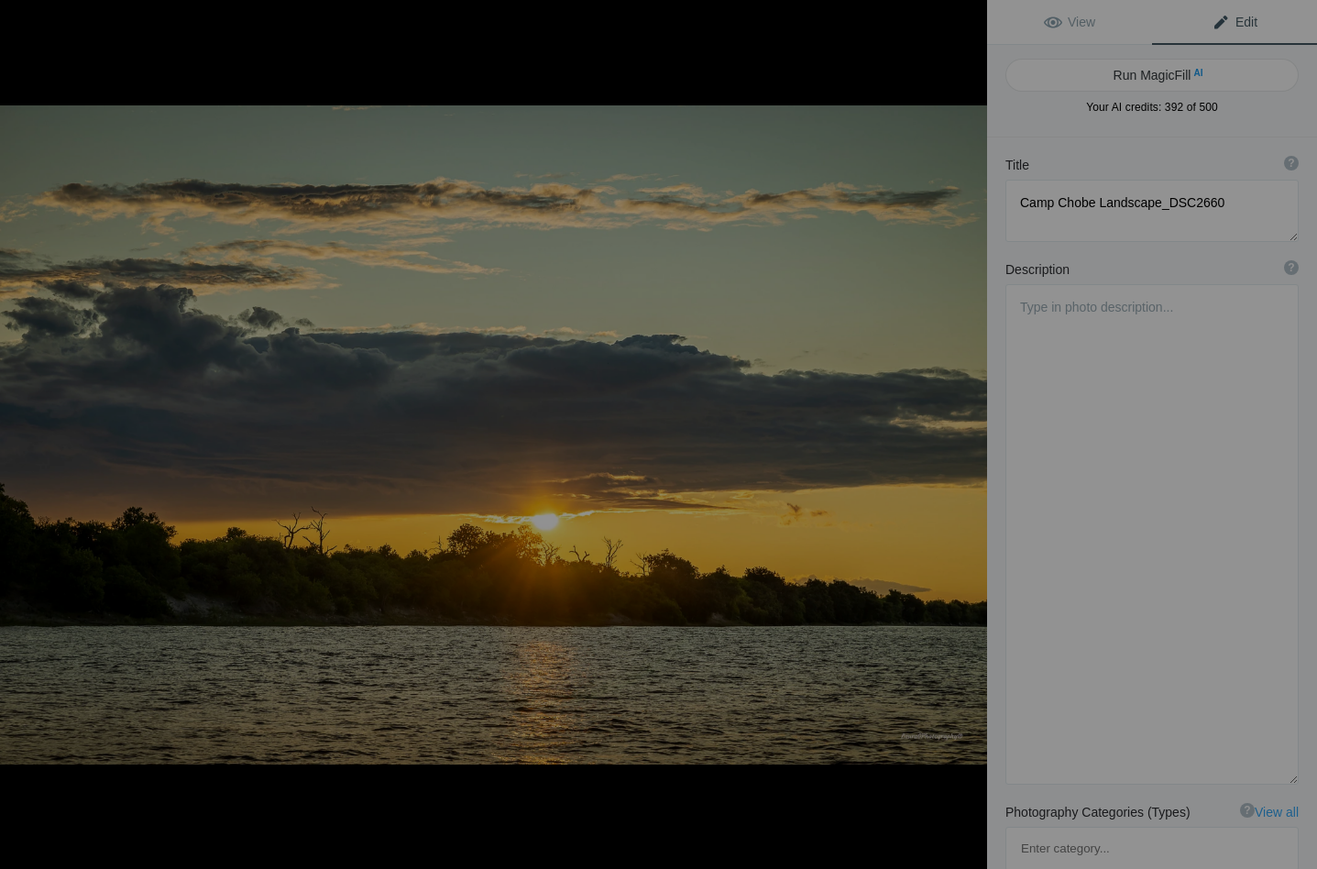
type textarea "Camp Chobe Landscape_DSC2668"
type textarea "Camp_Chobe_Landscape_DSC2668-HDR-.jpg"
click at [968, 435] on button at bounding box center [917, 434] width 137 height 312
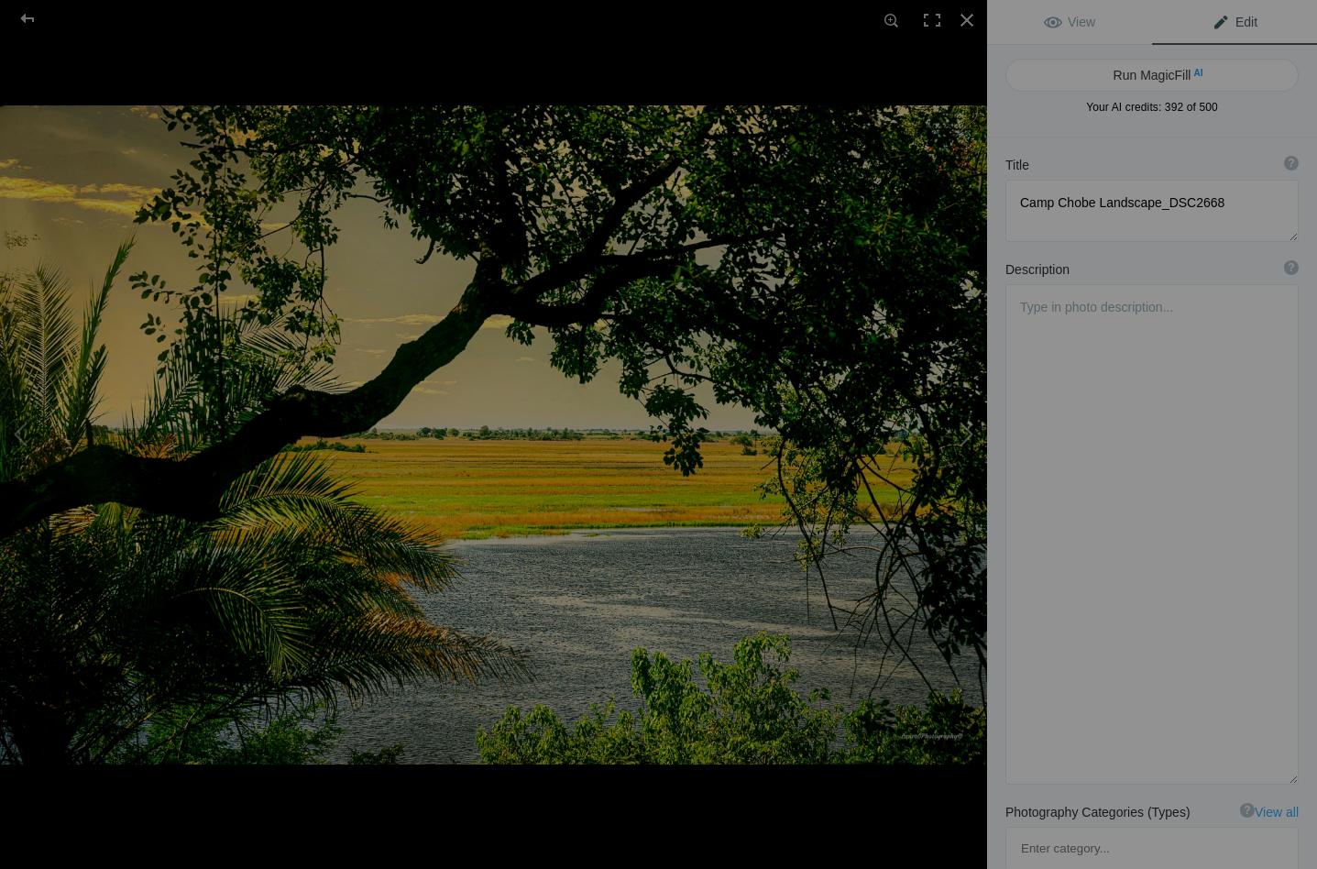
type textarea "Camp Chobe Landscape_DSC2700"
type textarea "Camp_Chobe_Landscape_DSC2700-.jpg"
click at [968, 435] on button at bounding box center [917, 434] width 137 height 312
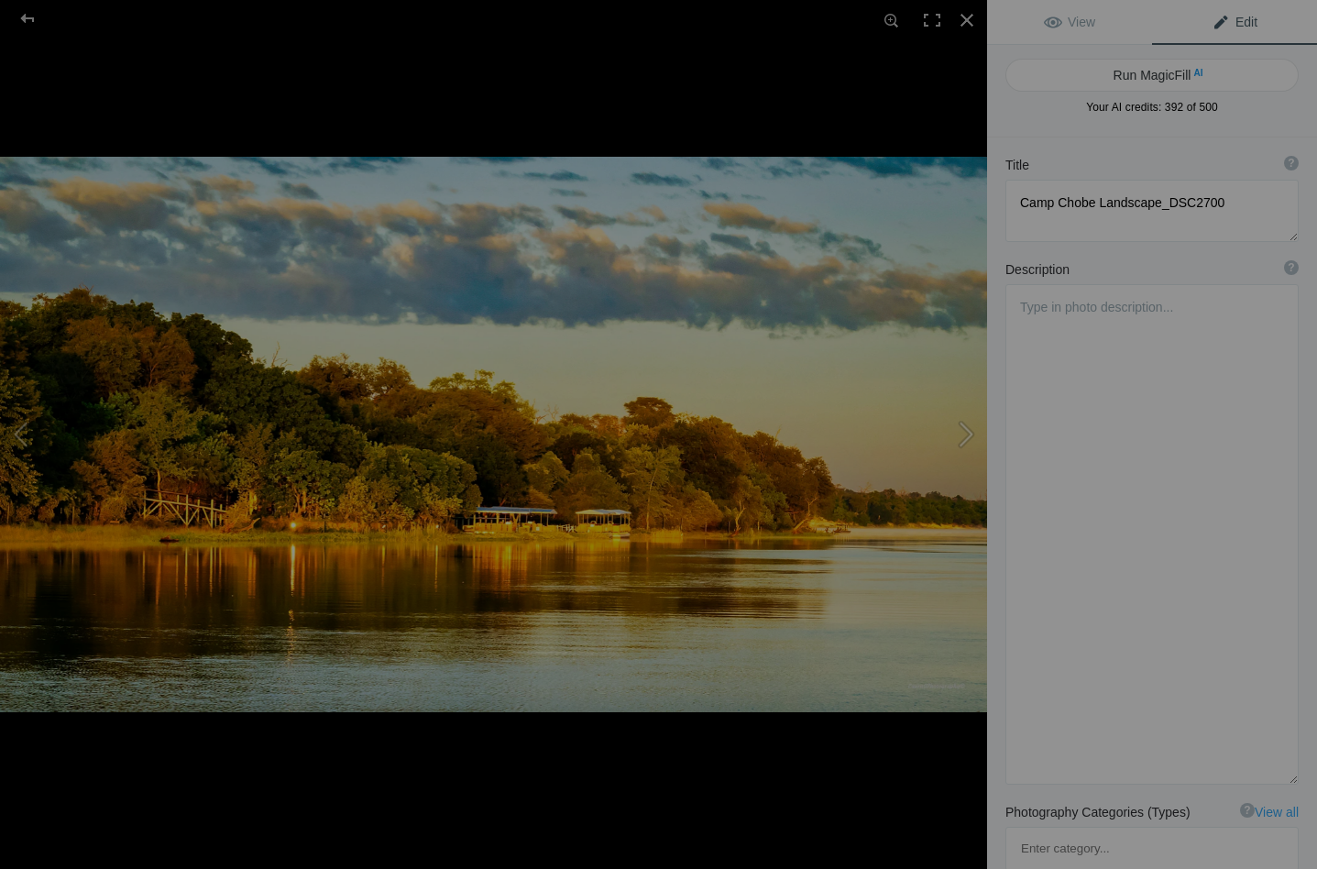
type textarea "Camp Chobe Landscape_DSC2714"
type textarea "Camp_Chobe_Landscape_DSC2714-.jpg"
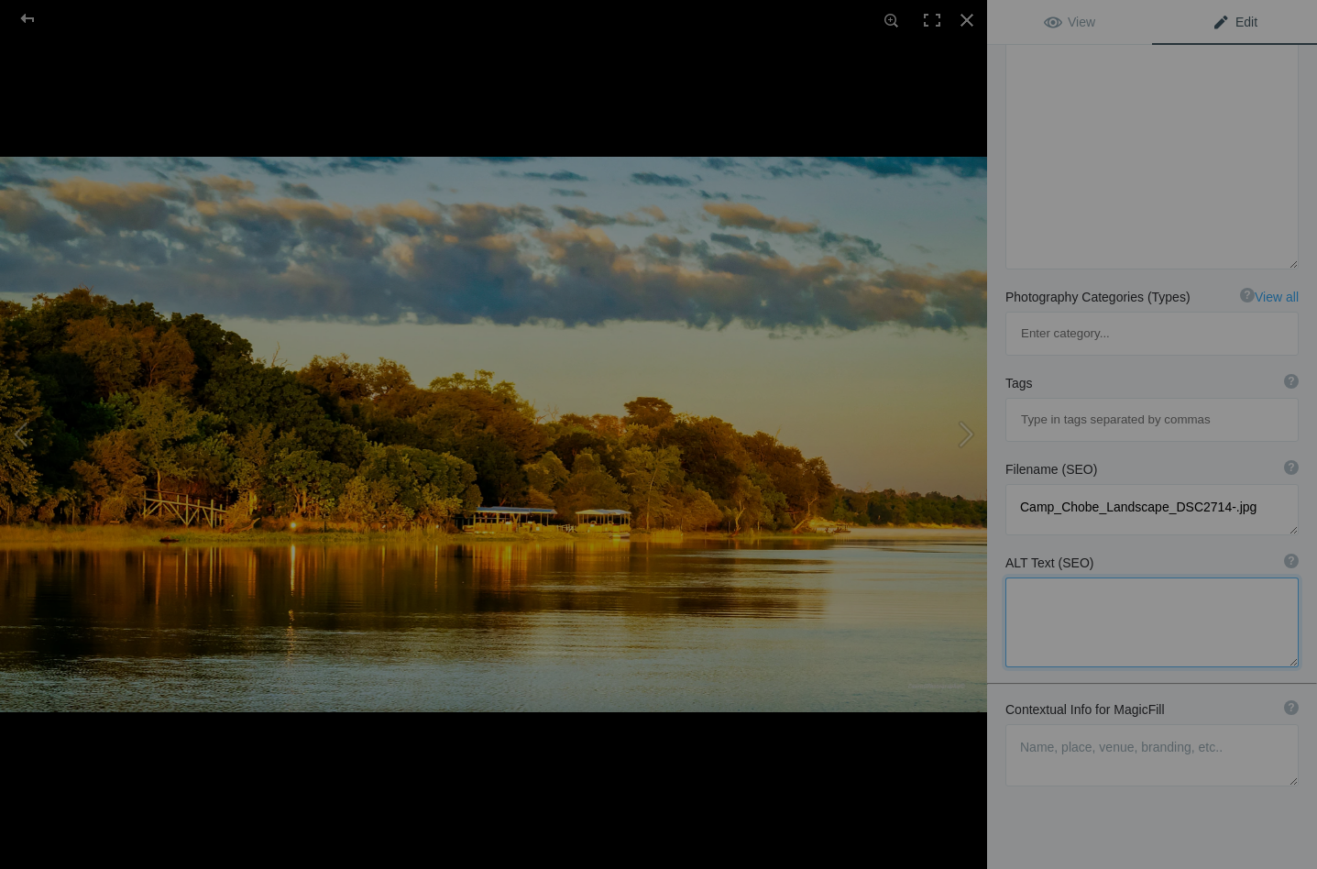
scroll to position [514, 0]
click at [1054, 725] on textarea at bounding box center [1151, 756] width 293 height 62
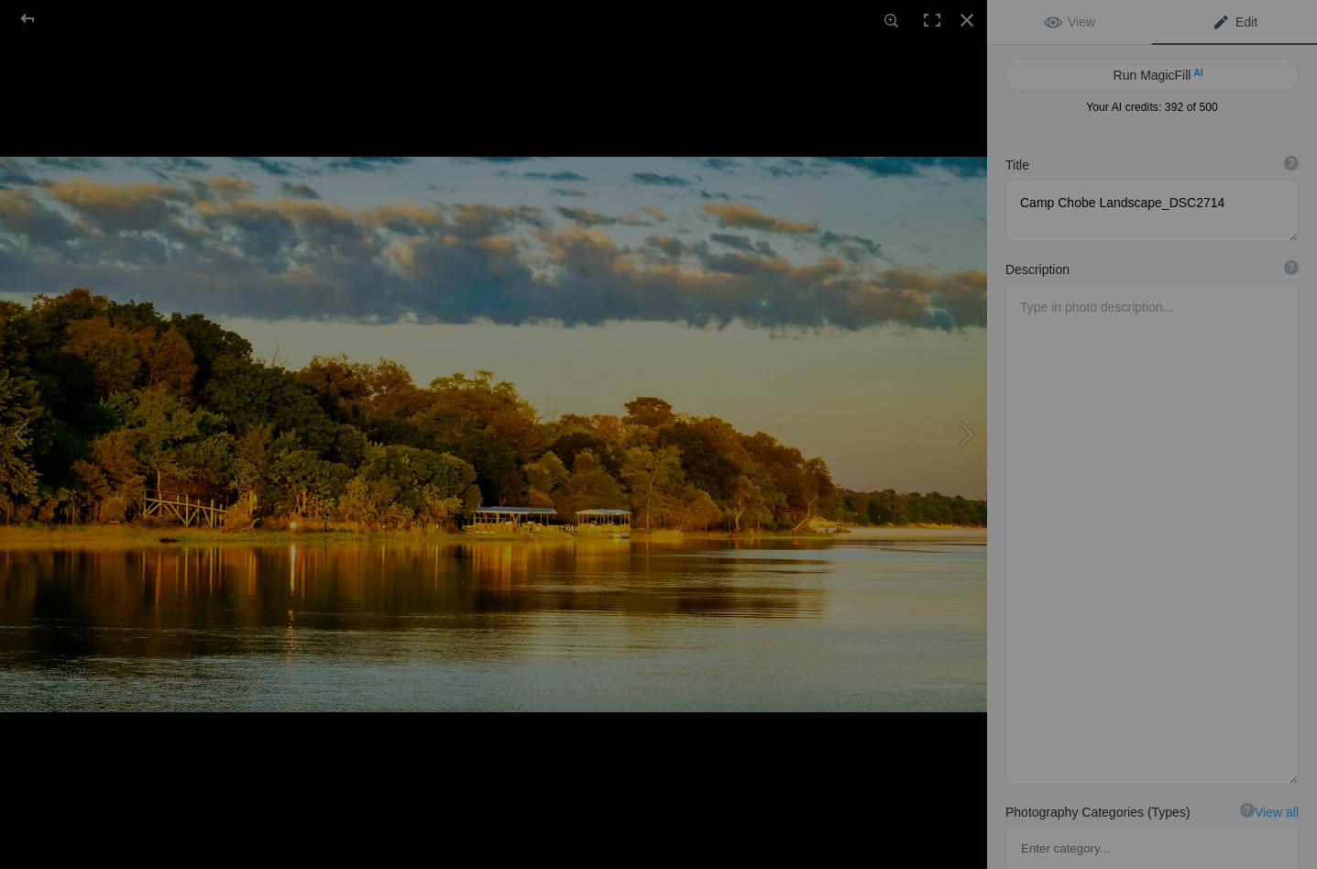
scroll to position [0, 0]
type textarea "Early morning tranquility on the Chobe"
click at [1126, 71] on button "Run MagicFill AI" at bounding box center [1151, 75] width 293 height 33
type textarea "Tranquil Morning at Chobe River"
type textarea "Experience the serene beauty of an early morning at the Chobe River, where the …"
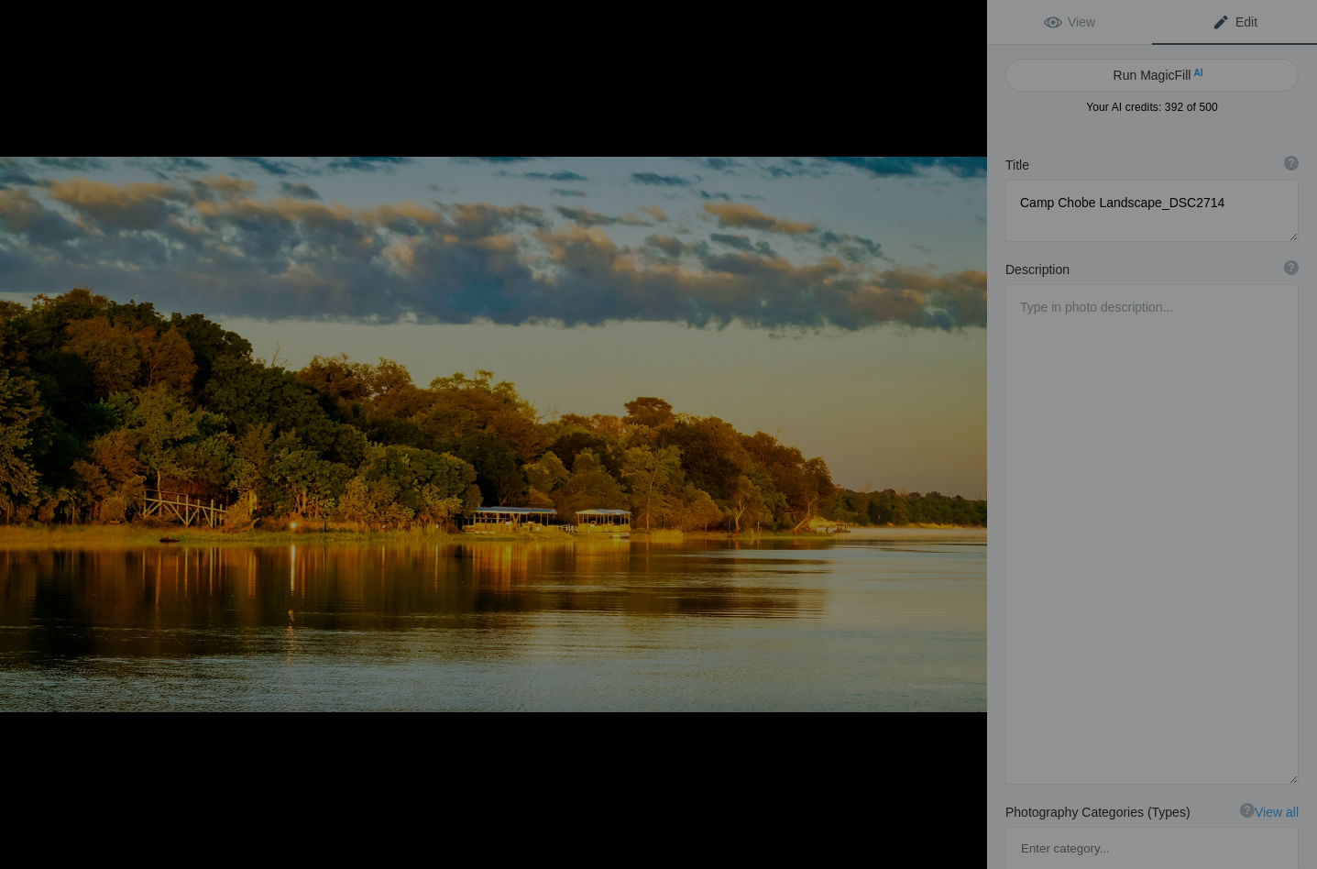
type textarea "tranquil-morning-chobe-river.jpg"
type textarea "Early morning view of the Chobe River with lush greenery and reflections on the…"
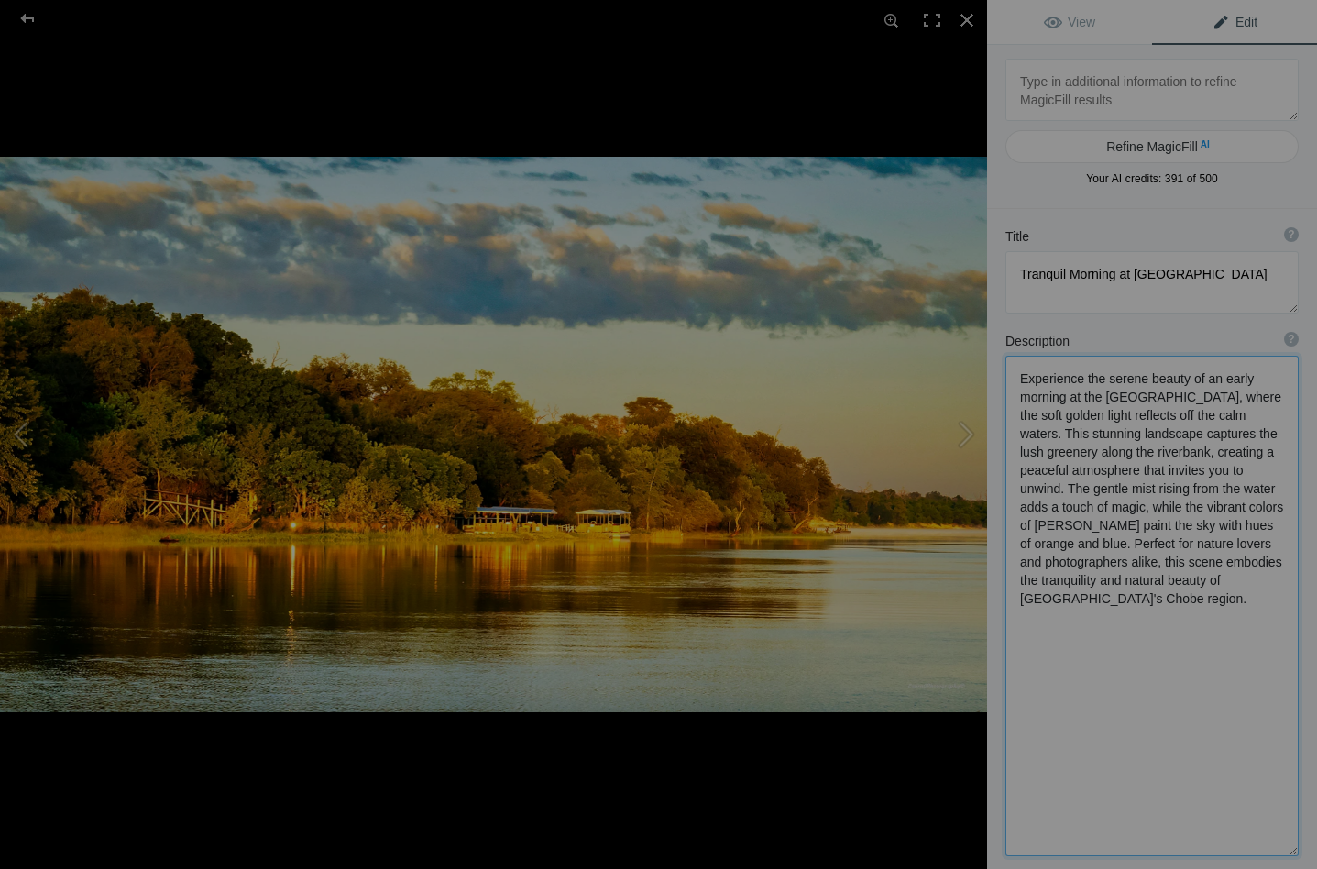
click at [1069, 428] on textarea at bounding box center [1151, 605] width 293 height 500
drag, startPoint x: 1114, startPoint y: 525, endPoint x: 1137, endPoint y: 548, distance: 32.4
click at [1137, 548] on textarea at bounding box center [1151, 598] width 293 height 486
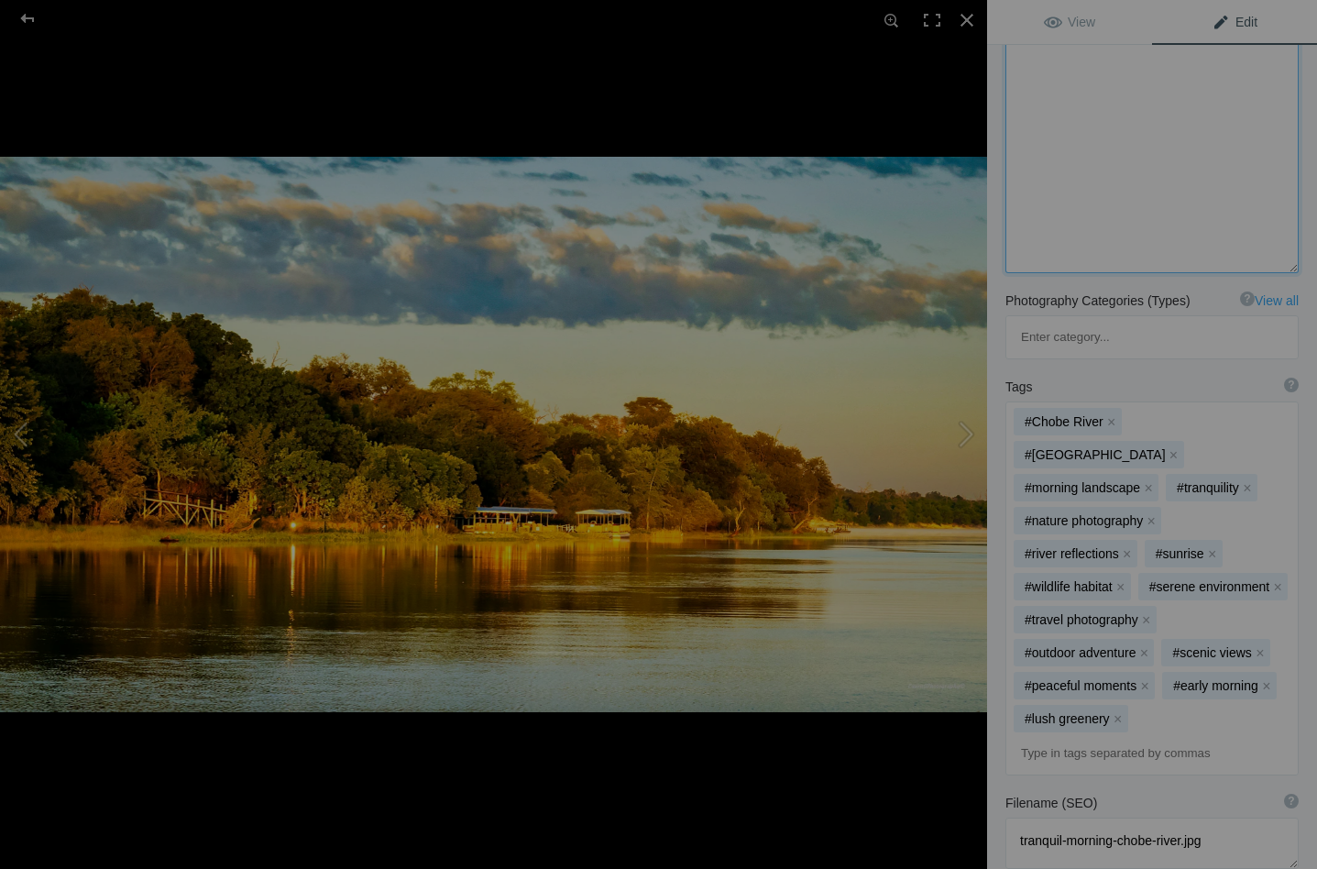
scroll to position [588, 0]
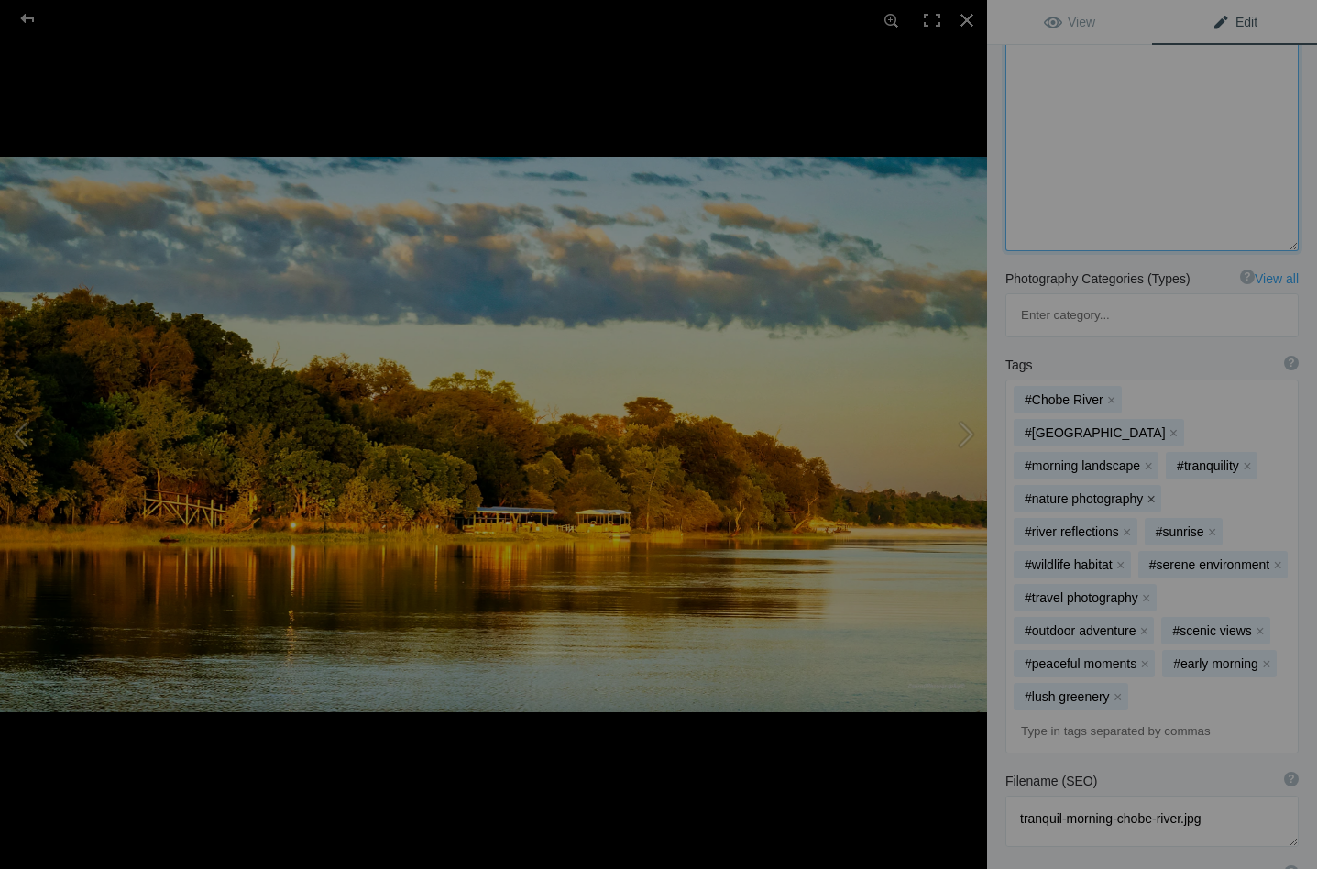
type textarea "Experience the serene beauty of an early morning at the Chobe River, where the …"
click at [1146, 492] on button "x" at bounding box center [1150, 498] width 13 height 13
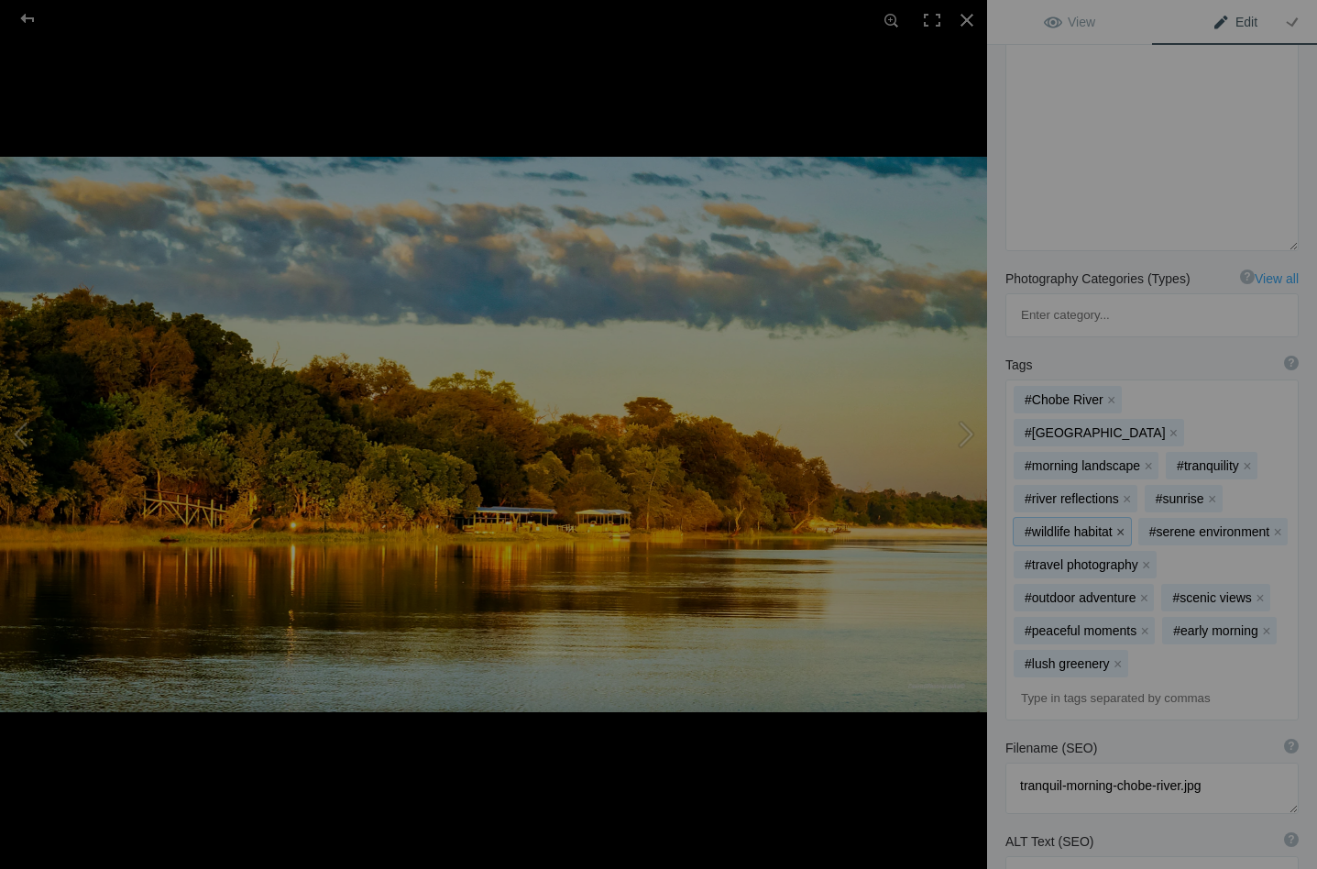
click at [1122, 525] on button "x" at bounding box center [1120, 531] width 13 height 13
click at [1148, 525] on button "x" at bounding box center [1153, 531] width 13 height 13
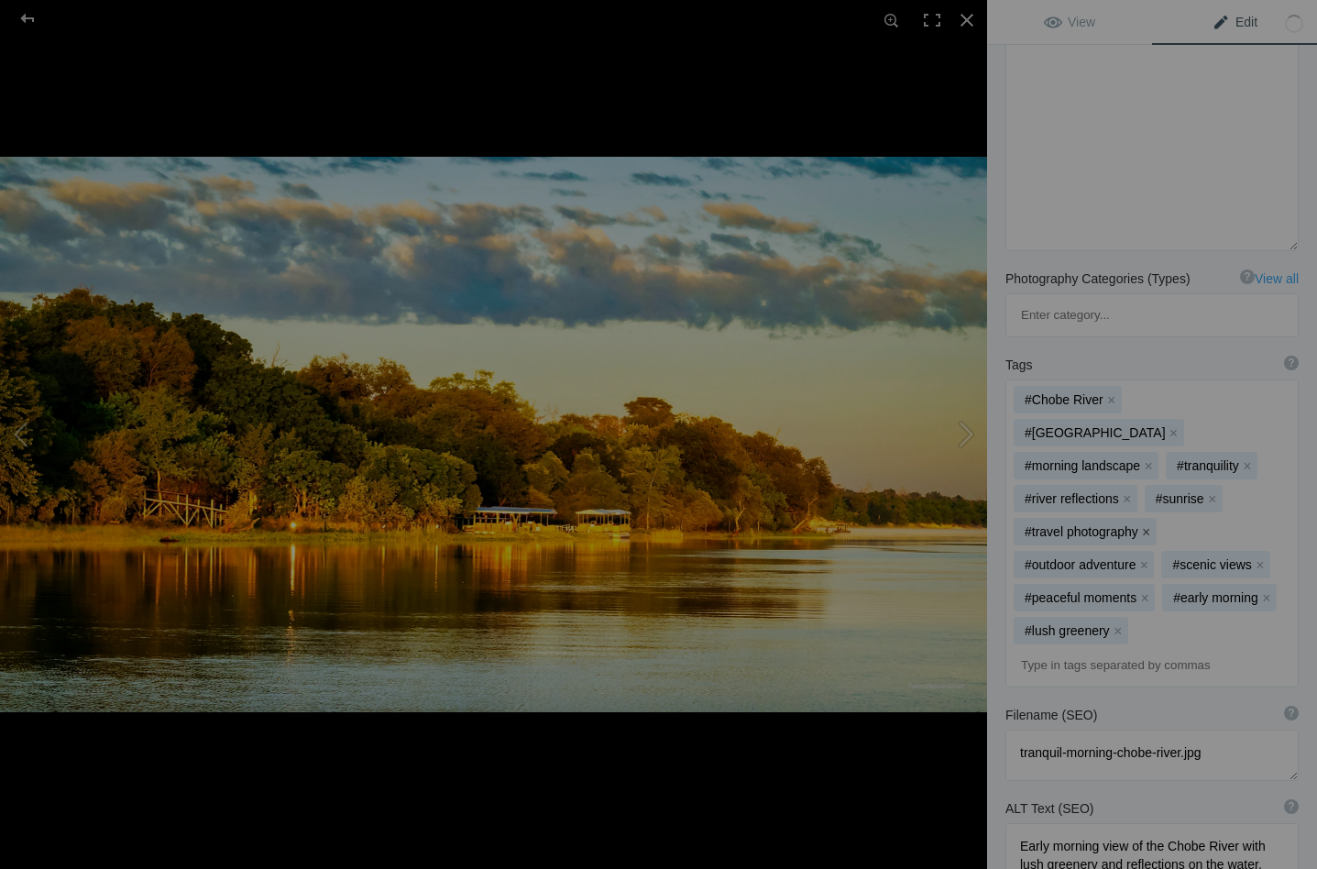
click at [1143, 525] on button "x" at bounding box center [1146, 531] width 13 height 13
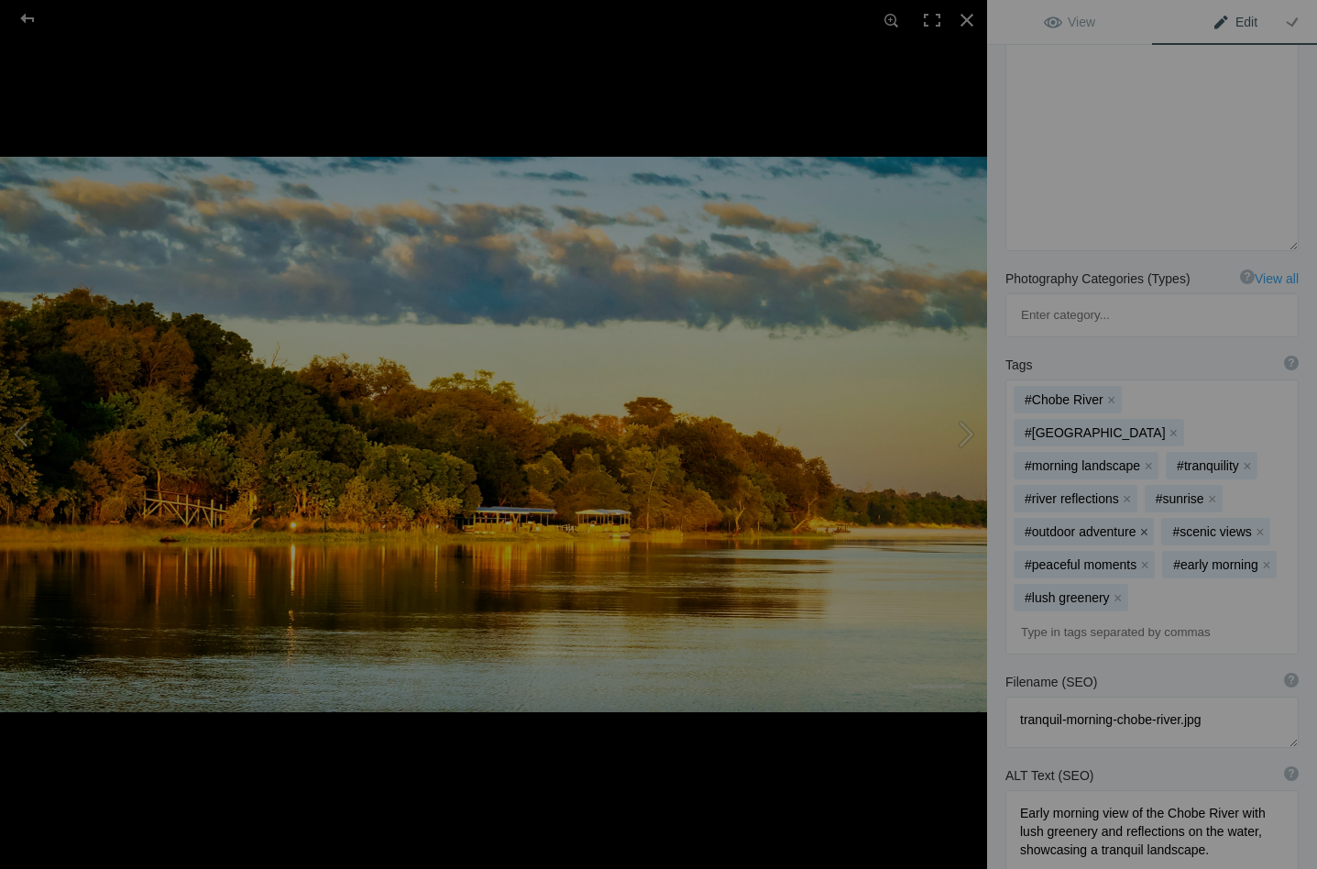
click at [1143, 525] on button "x" at bounding box center [1143, 531] width 13 height 13
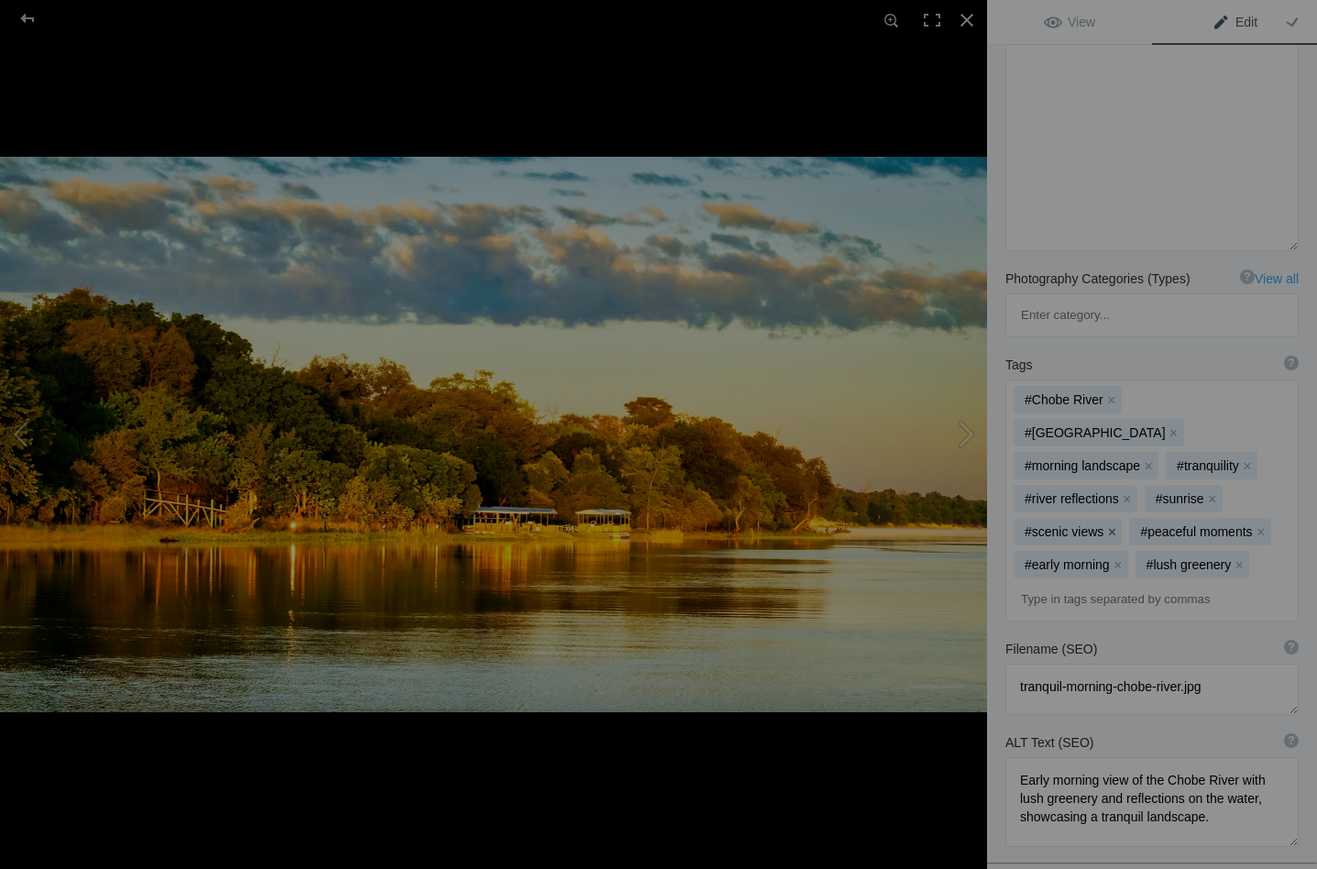
click at [1113, 525] on button "x" at bounding box center [1111, 531] width 13 height 13
click at [1263, 525] on button "x" at bounding box center [1266, 531] width 13 height 13
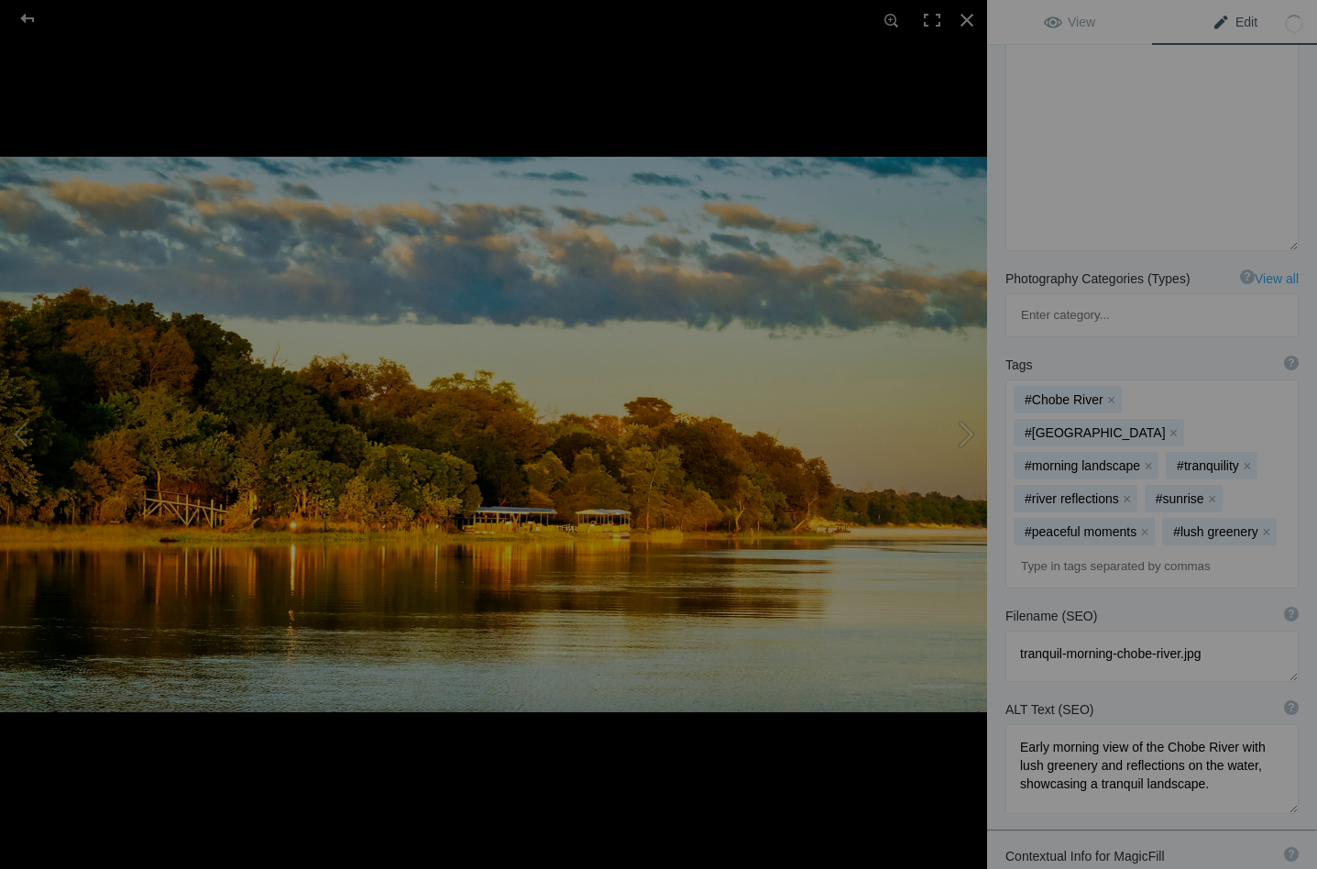
click at [1263, 525] on button "x" at bounding box center [1266, 531] width 13 height 13
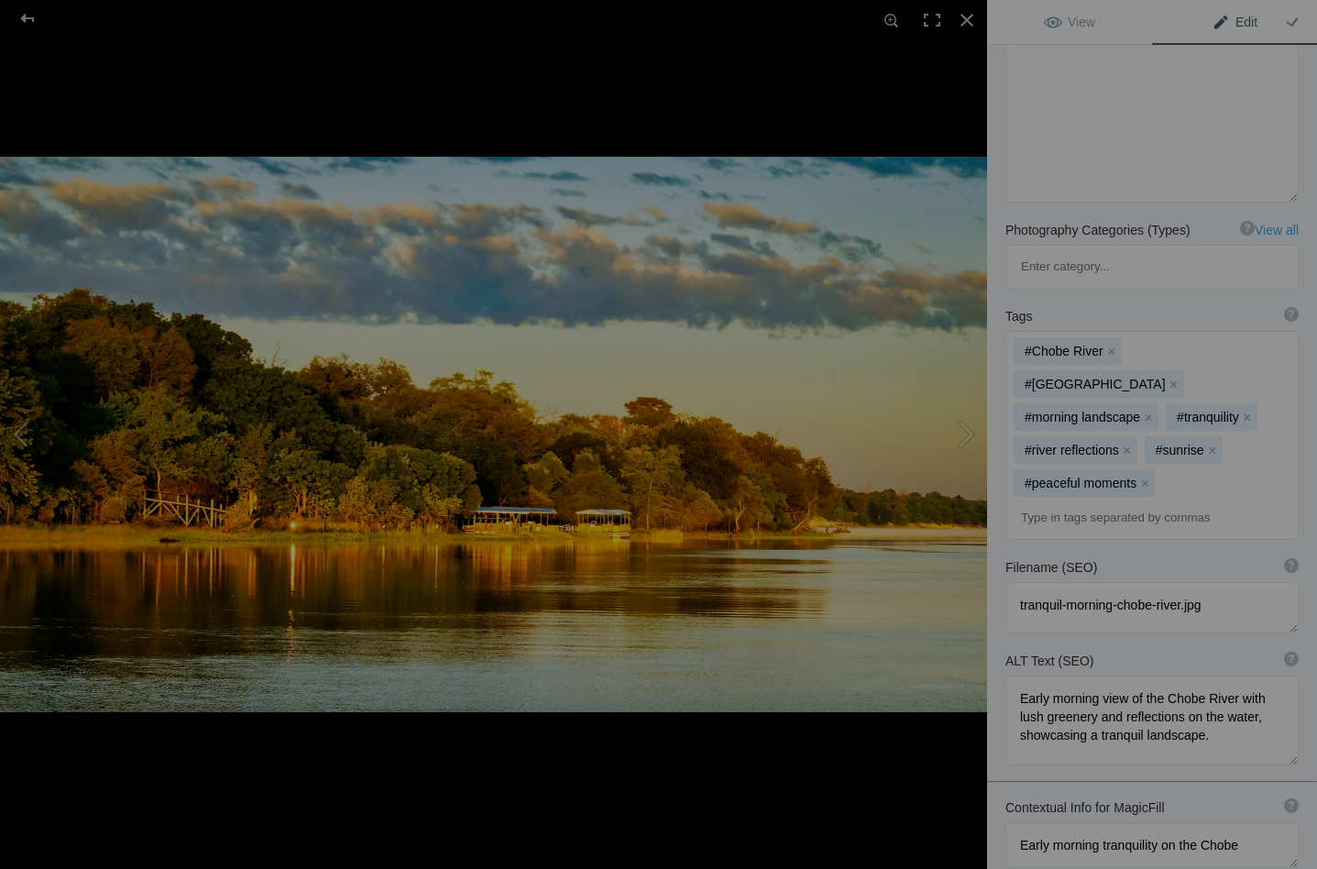
scroll to position [638, 0]
click at [962, 429] on button at bounding box center [917, 434] width 137 height 312
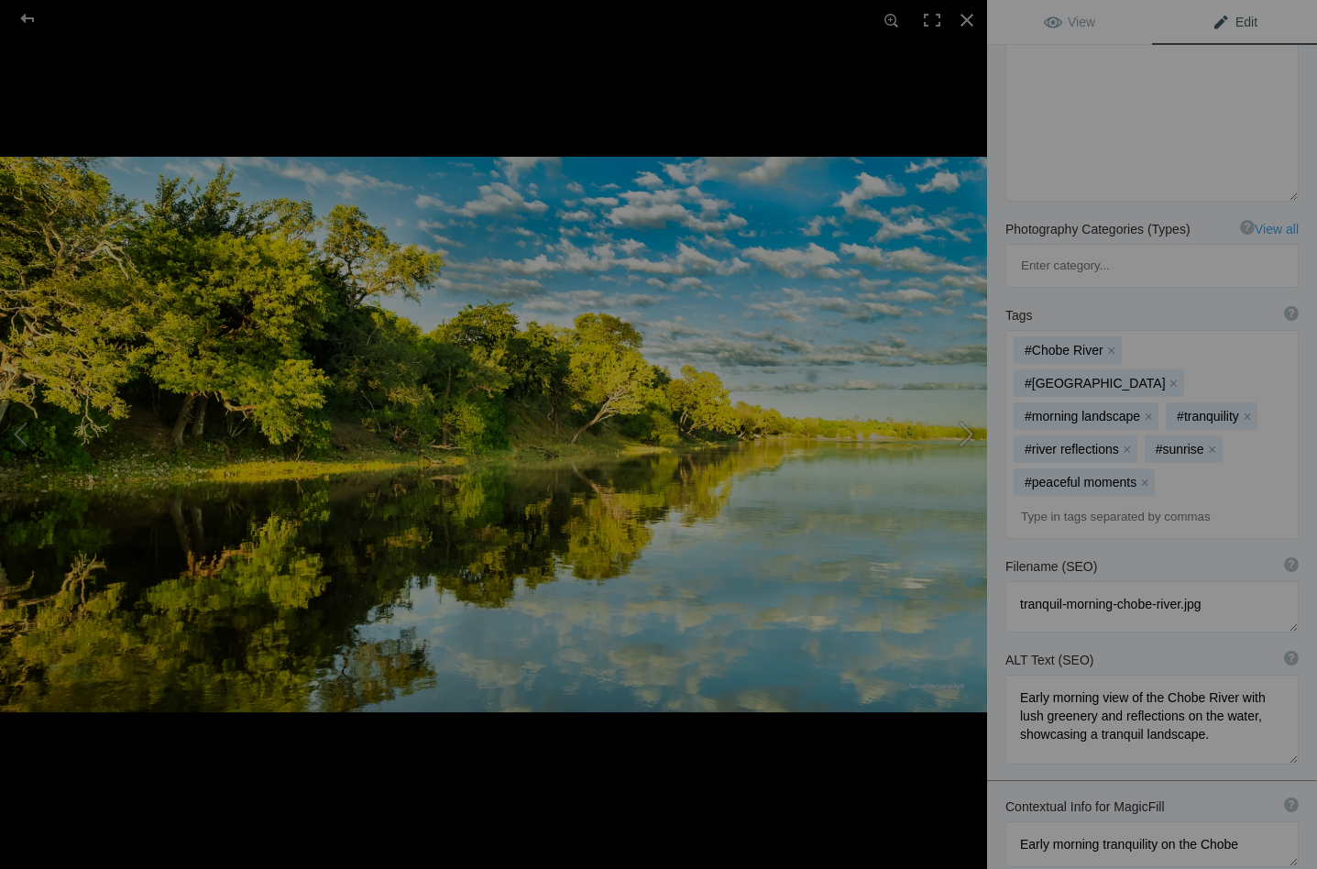
type textarea "Camp Chobe Landscape_DSC2715"
type textarea "Camp_Chobe_Landscape_DSC2715-.jpg"
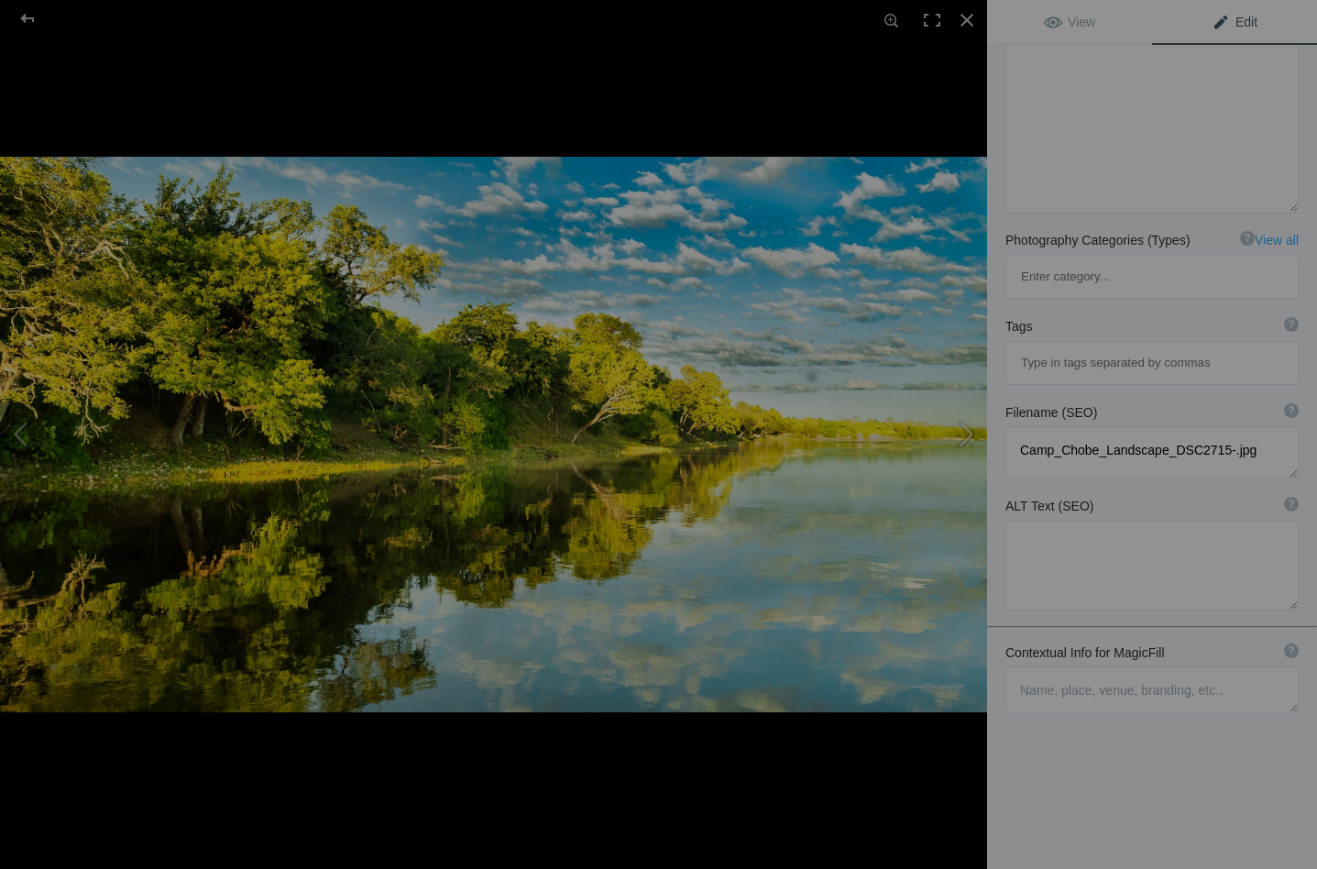
scroll to position [481, 0]
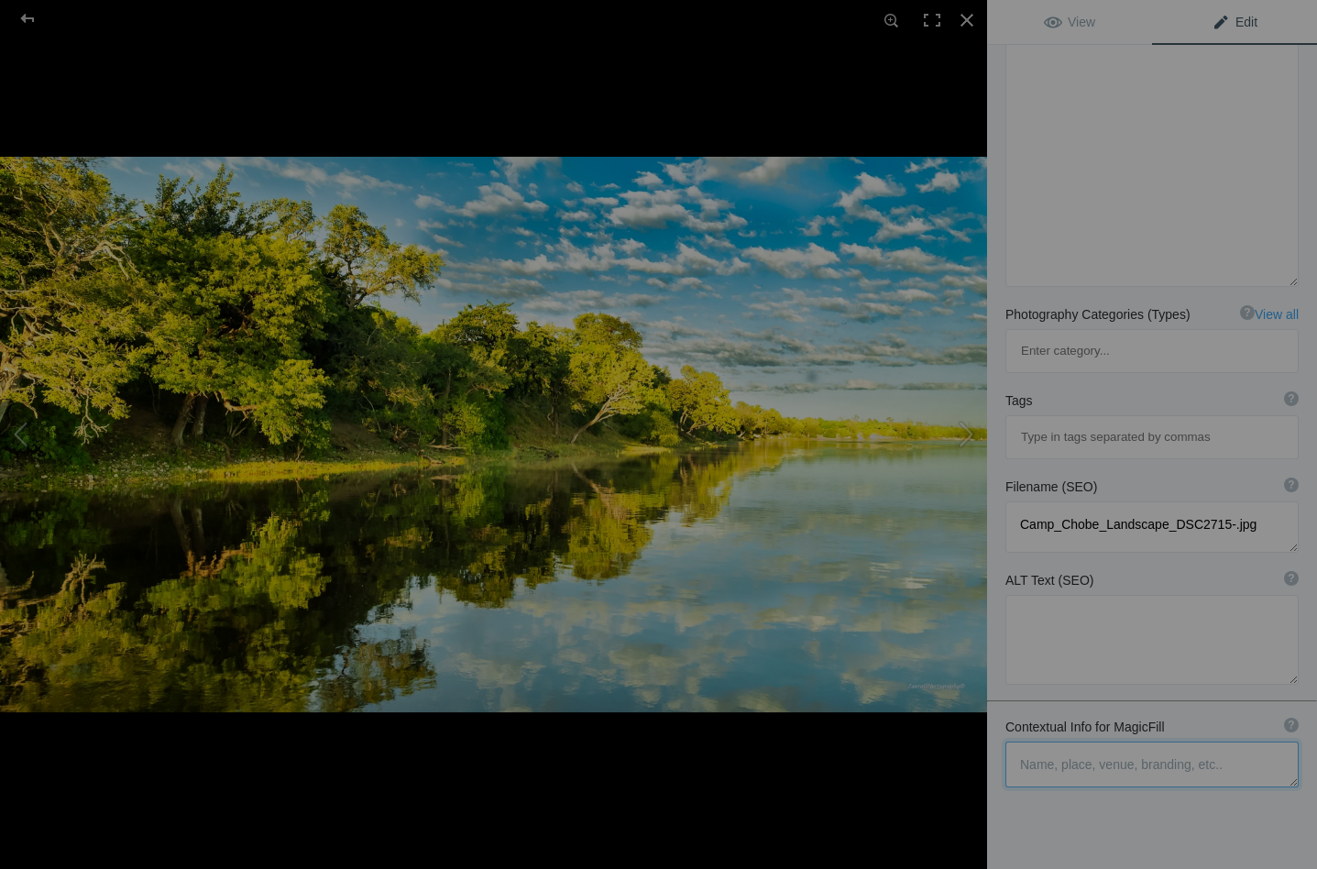
click at [1025, 741] on textarea at bounding box center [1151, 764] width 293 height 46
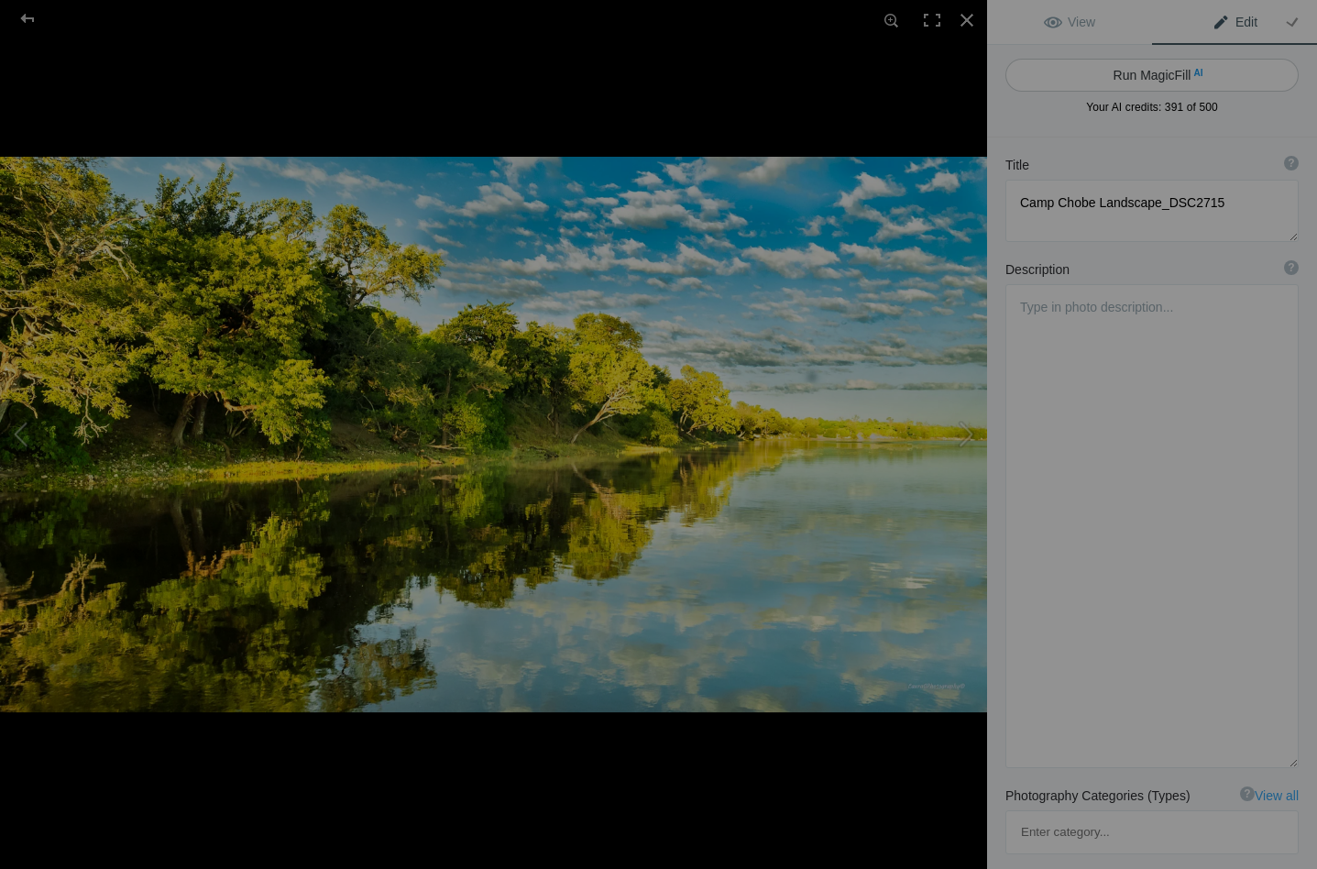
scroll to position [0, 0]
type textarea "Early morning reflections on the Chobe"
click at [1144, 72] on button "Run MagicFill AI" at bounding box center [1151, 75] width 293 height 33
type textarea "Serene Morning Reflections on the Chobe River"
type textarea "Experience the tranquil beauty of the Chobe River at dawn, where the still wate…"
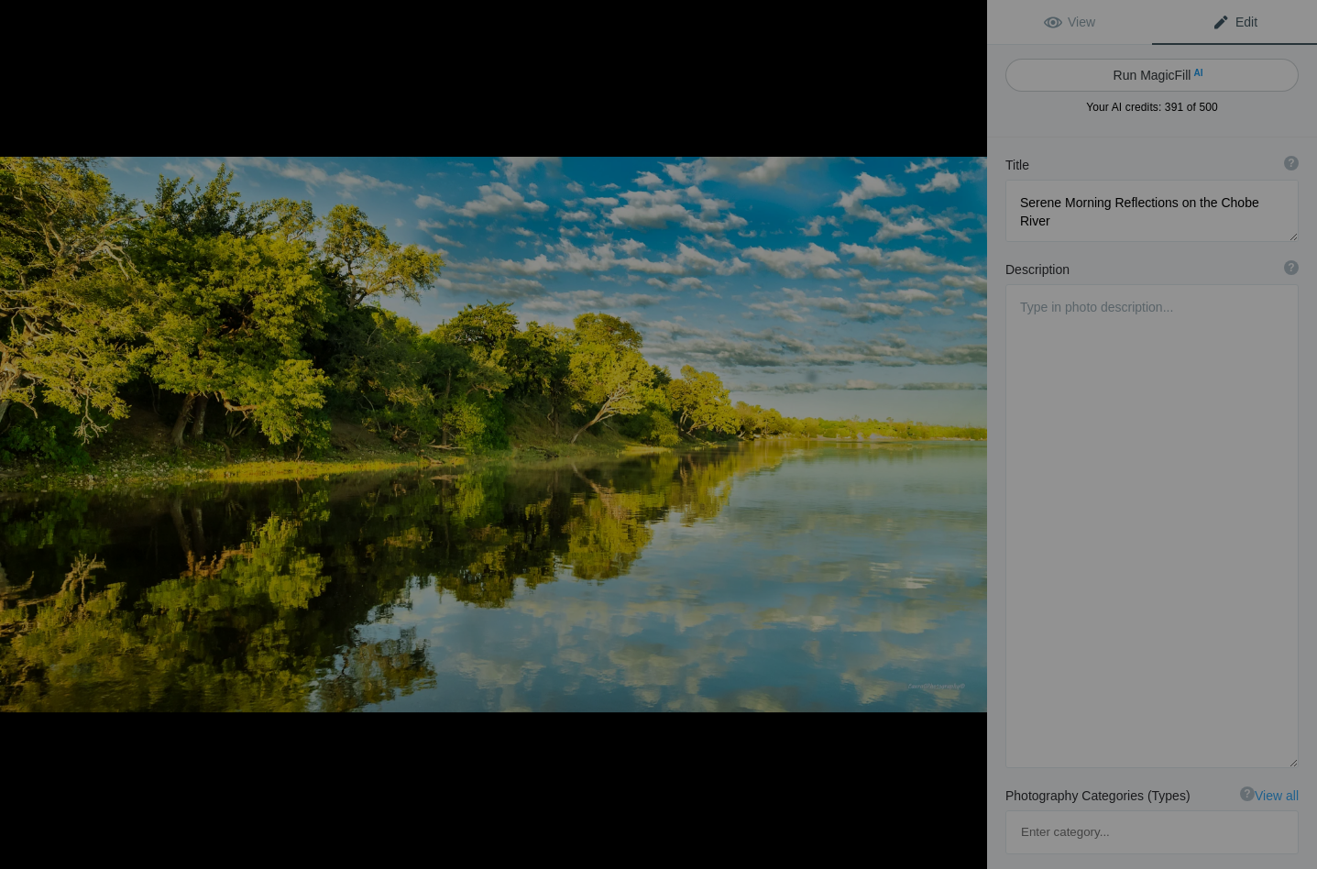
type textarea "serene-morning-reflections-chobe-river.jpg"
type textarea "Early morning reflections on the Chobe River, showcasing lush greenery and a vi…"
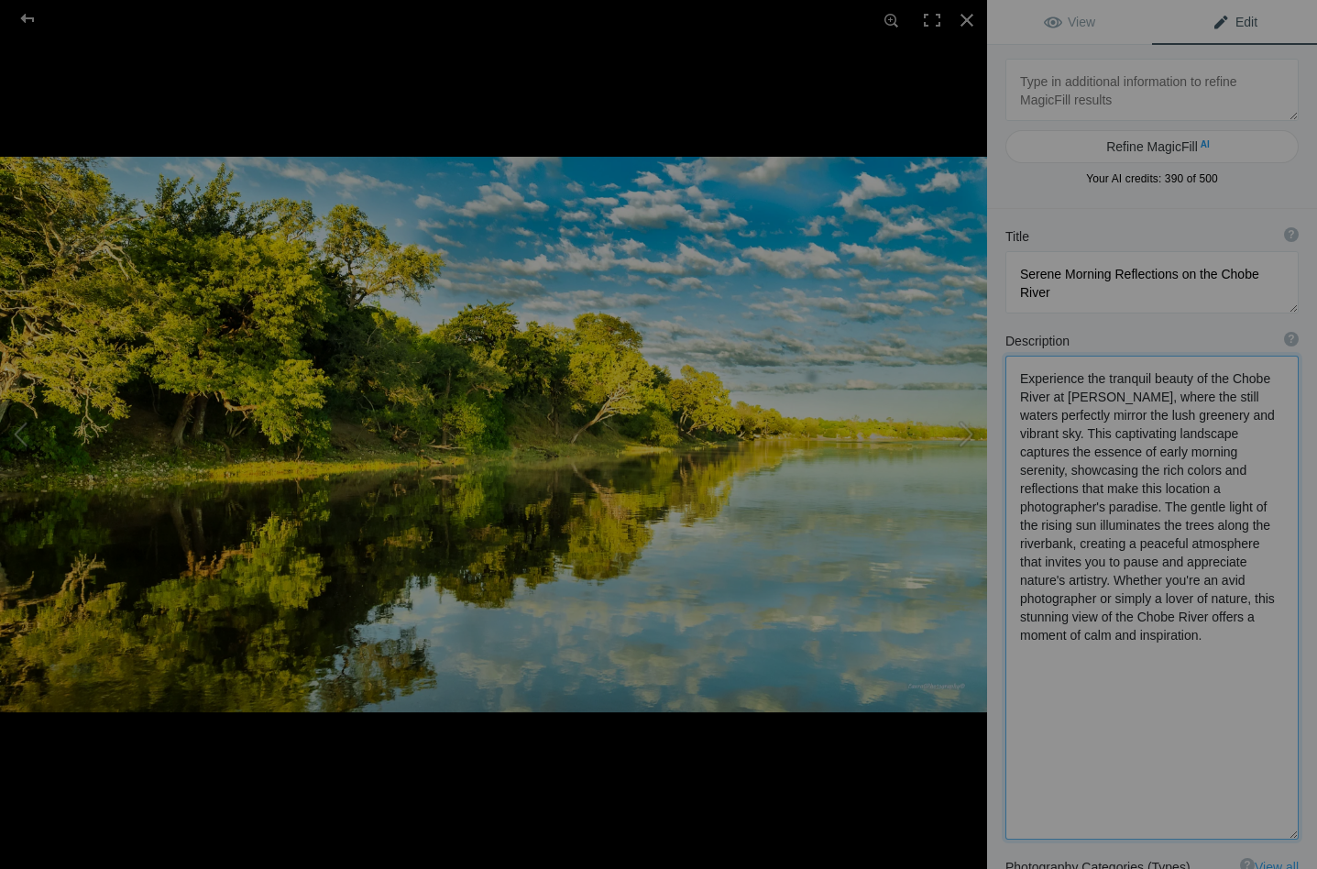
drag, startPoint x: 1051, startPoint y: 397, endPoint x: 1094, endPoint y: 399, distance: 43.1
click at [1094, 399] on textarea at bounding box center [1151, 597] width 293 height 484
click at [1085, 468] on textarea at bounding box center [1151, 578] width 293 height 447
drag, startPoint x: 1111, startPoint y: 560, endPoint x: 1189, endPoint y: 633, distance: 106.9
click at [1189, 633] on textarea at bounding box center [1151, 577] width 293 height 445
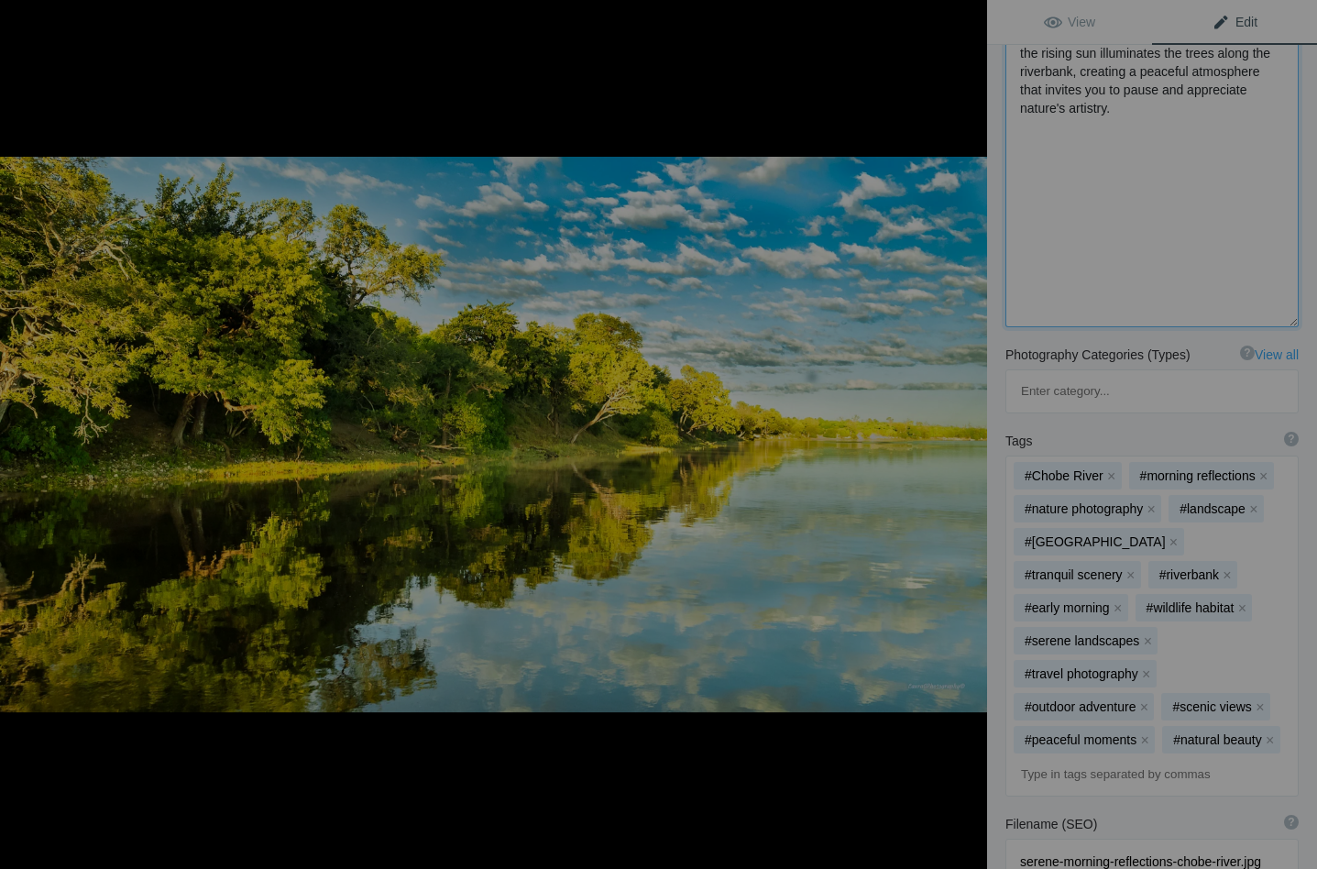
scroll to position [461, 0]
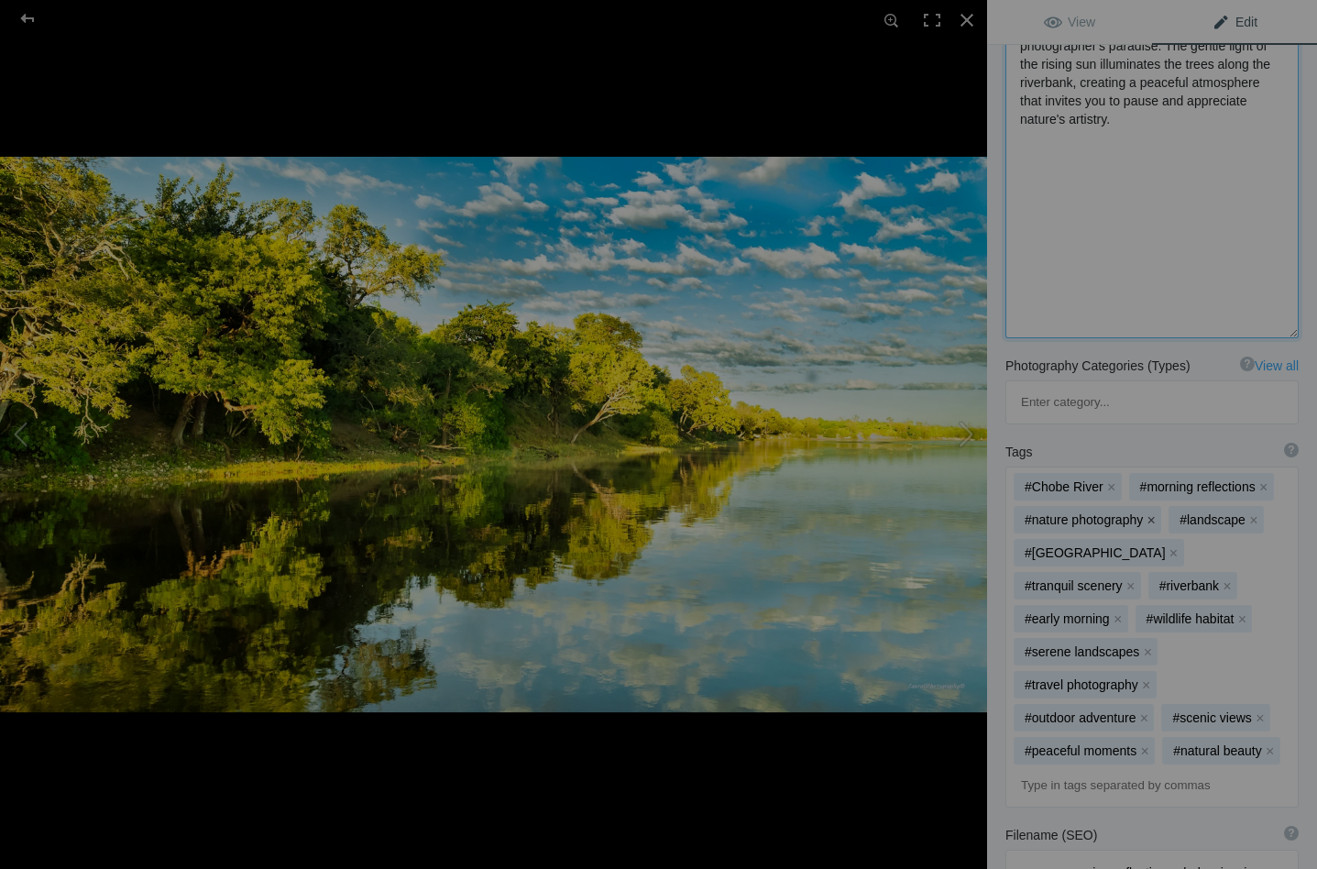
type textarea "Experience the tranquil beauty of the Chobe River in the early morning, where t…"
click at [1147, 513] on button "x" at bounding box center [1150, 519] width 13 height 13
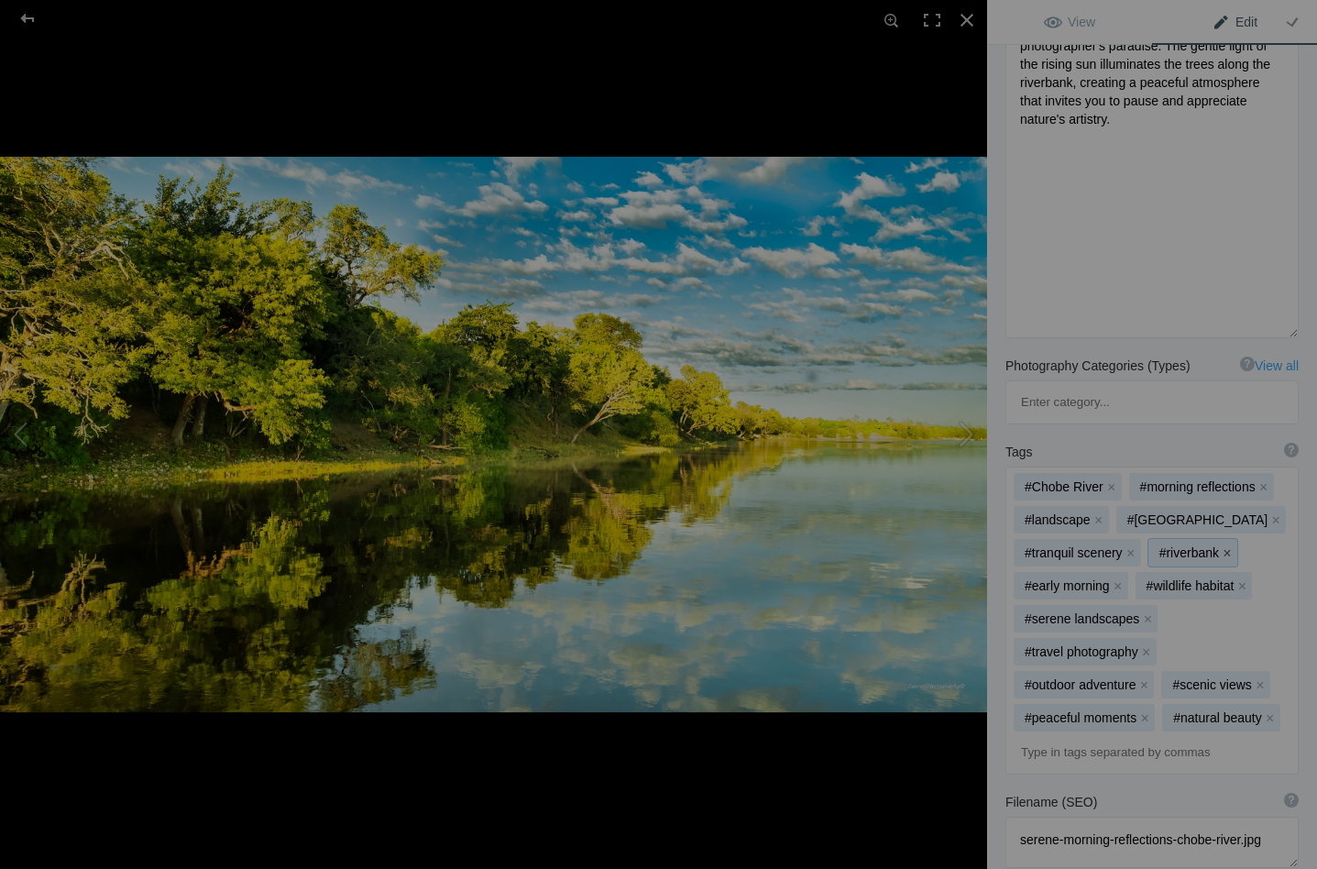
click at [1226, 546] on button "x" at bounding box center [1226, 552] width 13 height 13
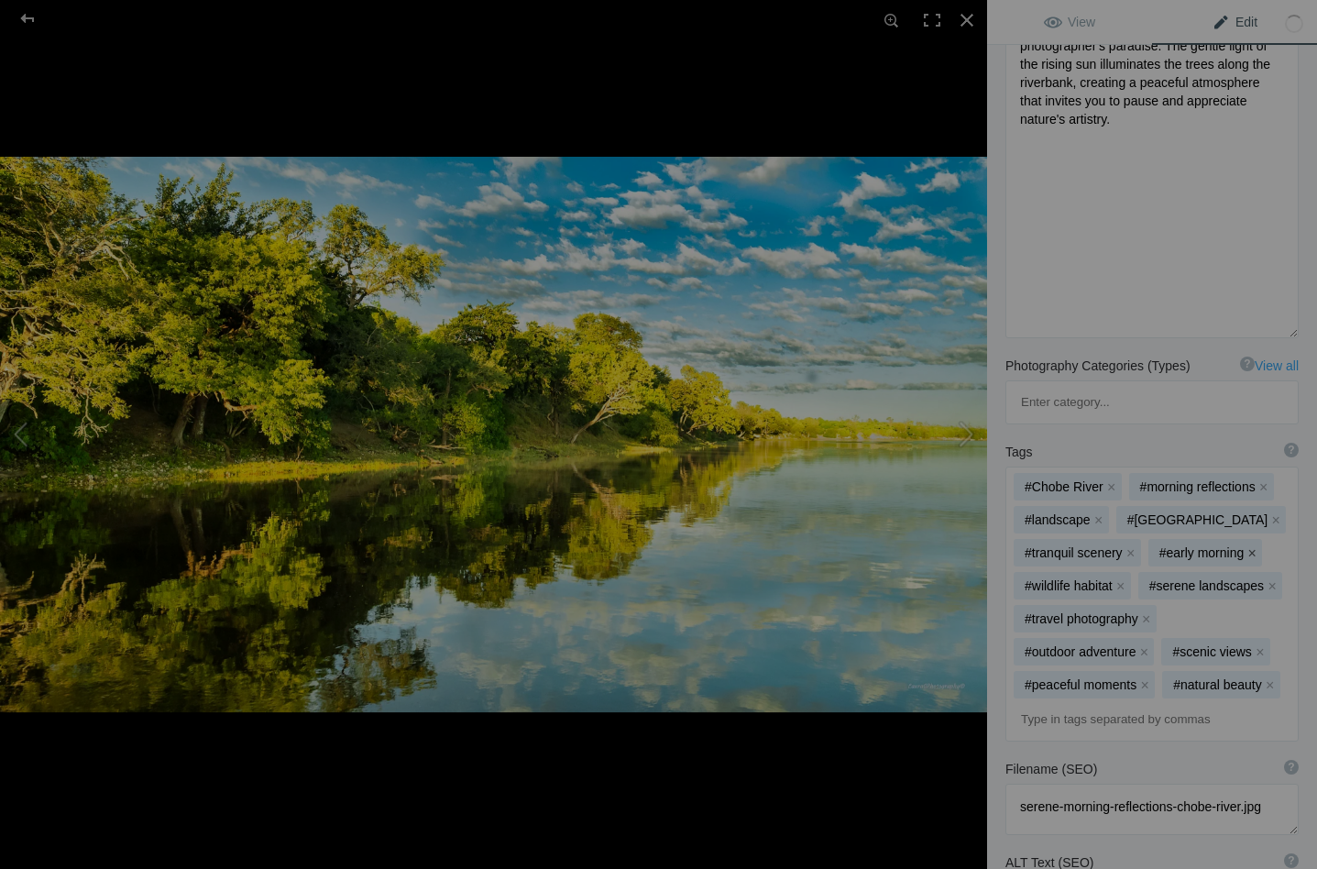
click at [1251, 546] on button "x" at bounding box center [1251, 552] width 13 height 13
click at [1144, 579] on button "x" at bounding box center [1147, 585] width 13 height 13
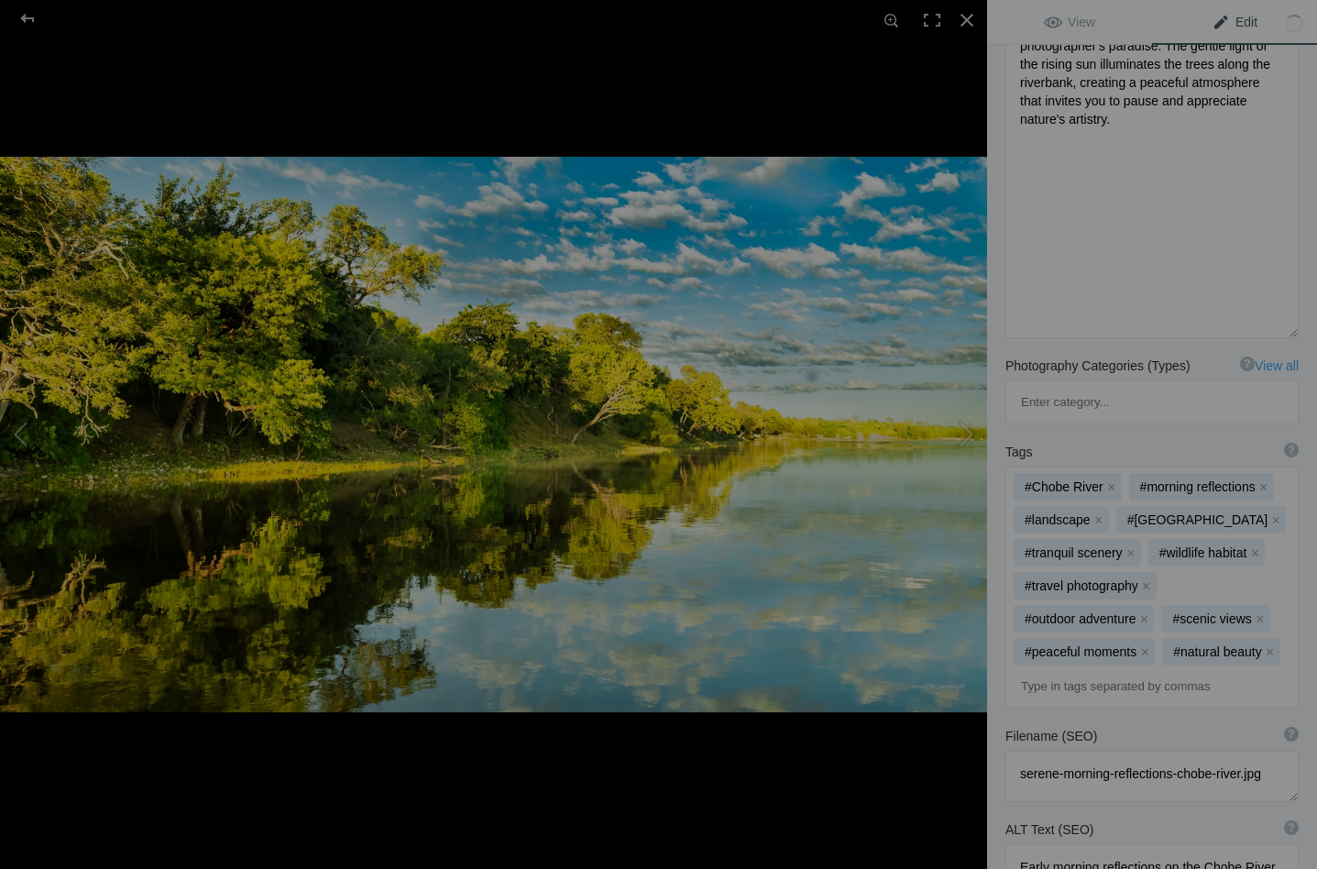
click at [1144, 579] on button "x" at bounding box center [1146, 585] width 13 height 13
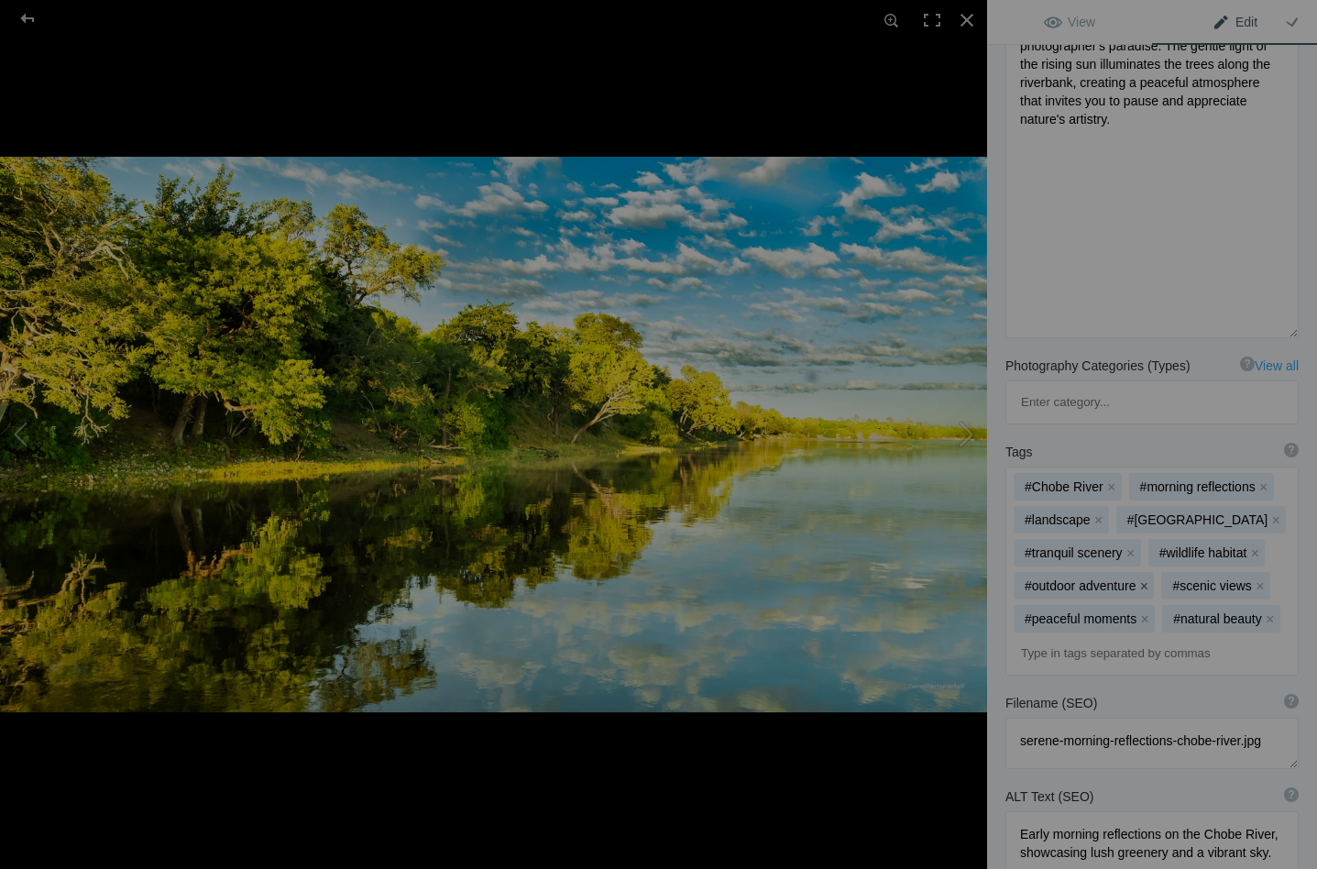
click at [1143, 579] on button "x" at bounding box center [1143, 585] width 13 height 13
click at [1113, 579] on button "x" at bounding box center [1111, 585] width 13 height 13
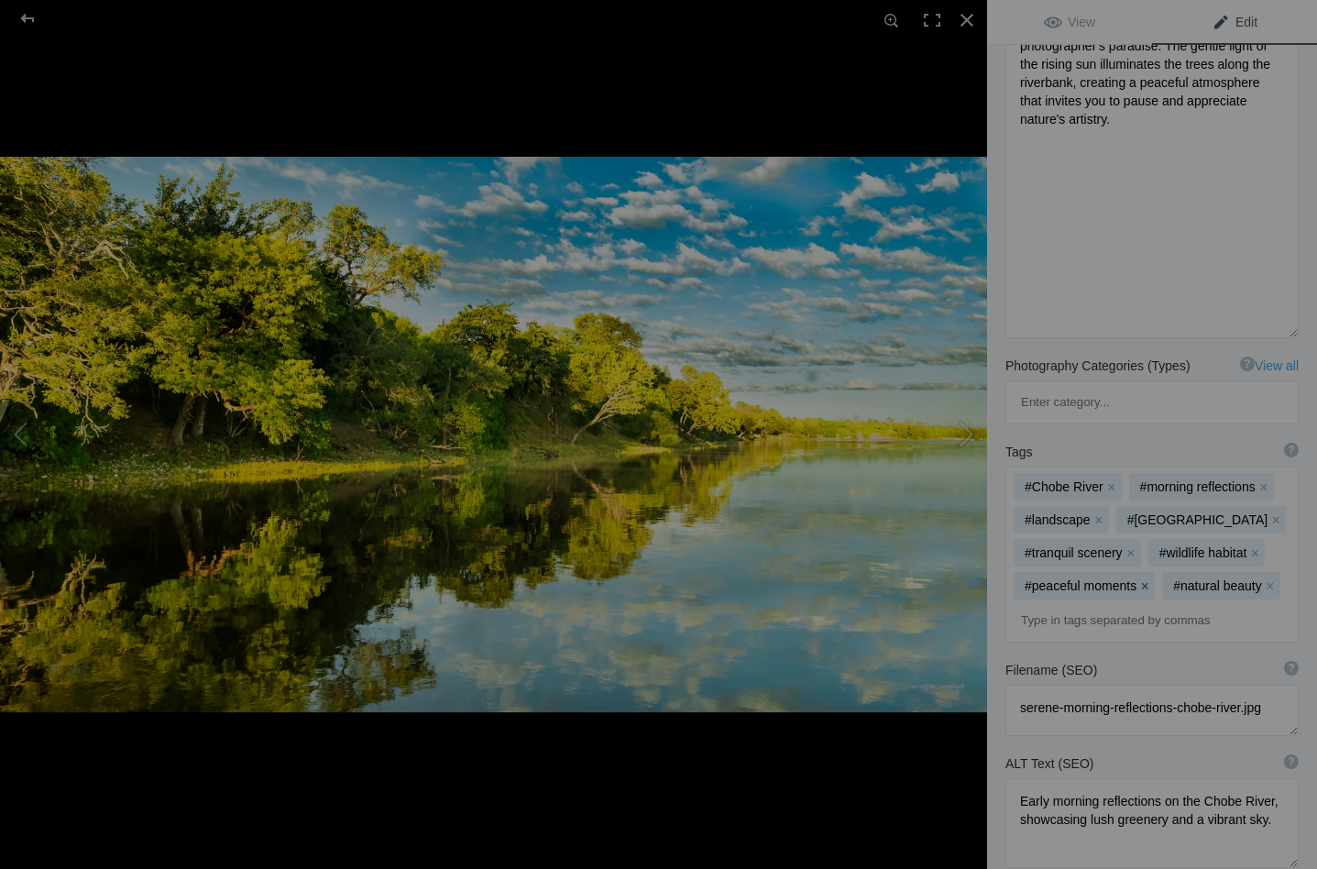
click at [1143, 579] on button "x" at bounding box center [1144, 585] width 13 height 13
click at [1122, 579] on button "x" at bounding box center [1121, 585] width 13 height 13
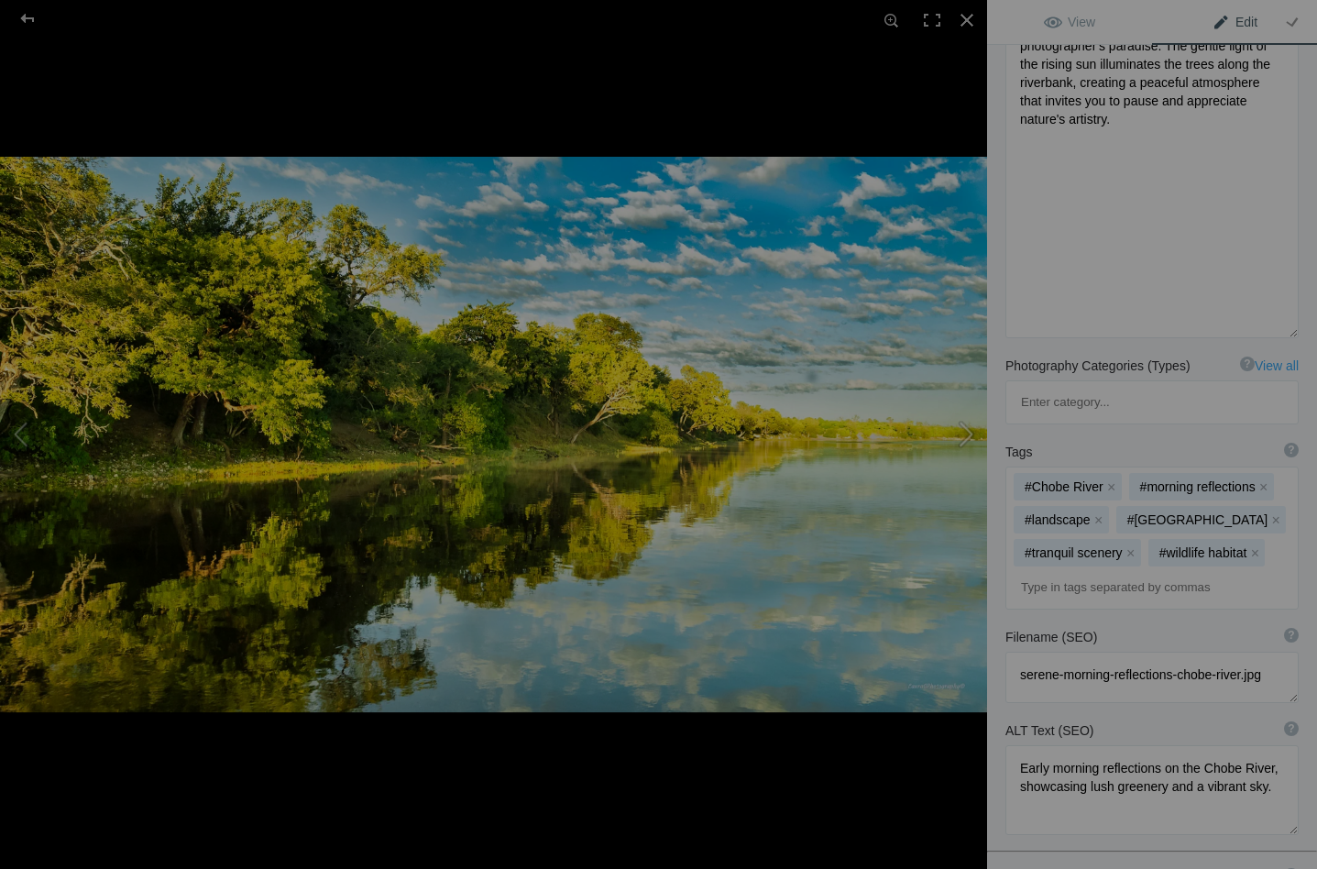
click at [968, 431] on button at bounding box center [917, 434] width 137 height 312
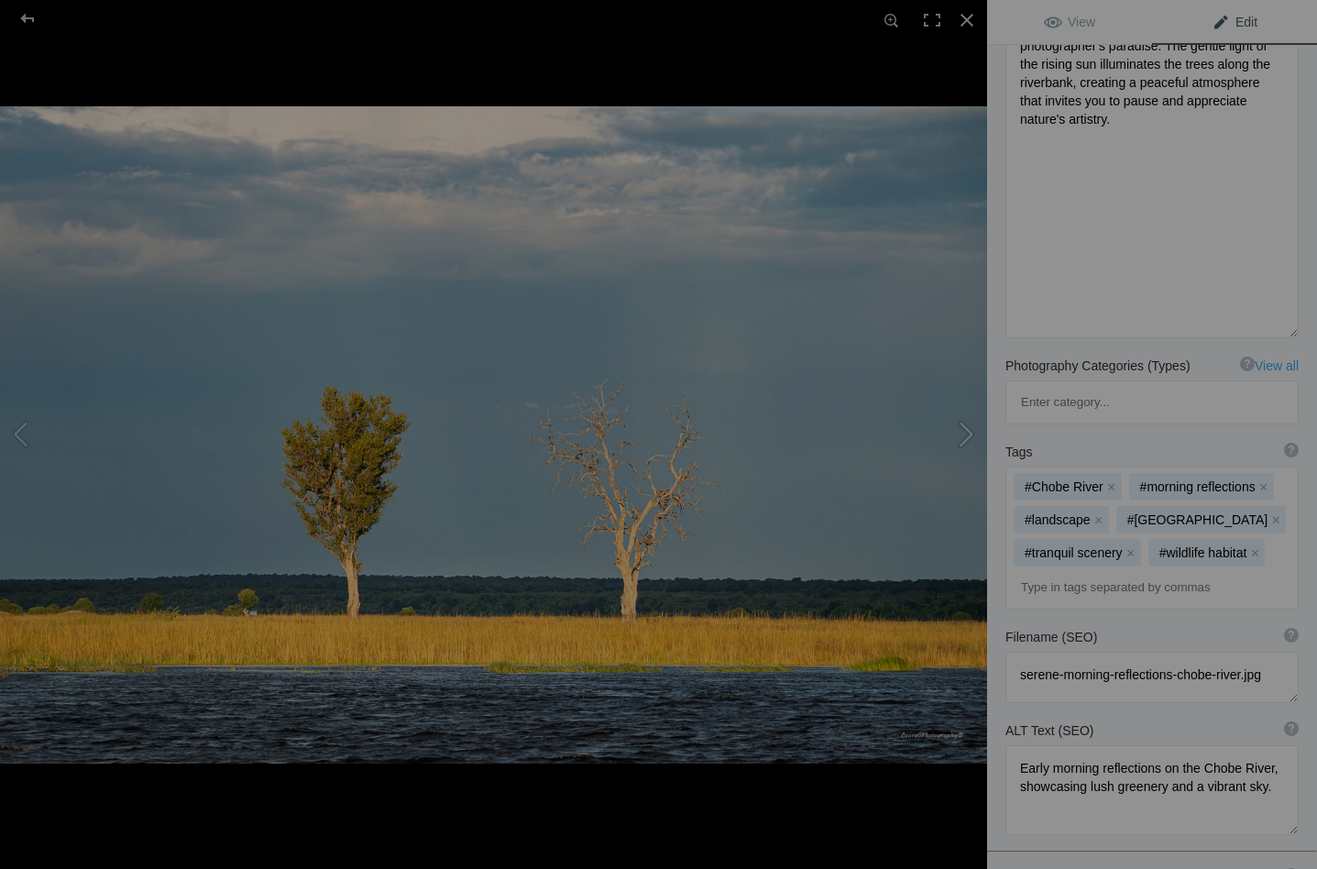
type textarea "Landscape Chobe_DSC8352"
type textarea "Landscape_Chobe_DSC8352-.jpg"
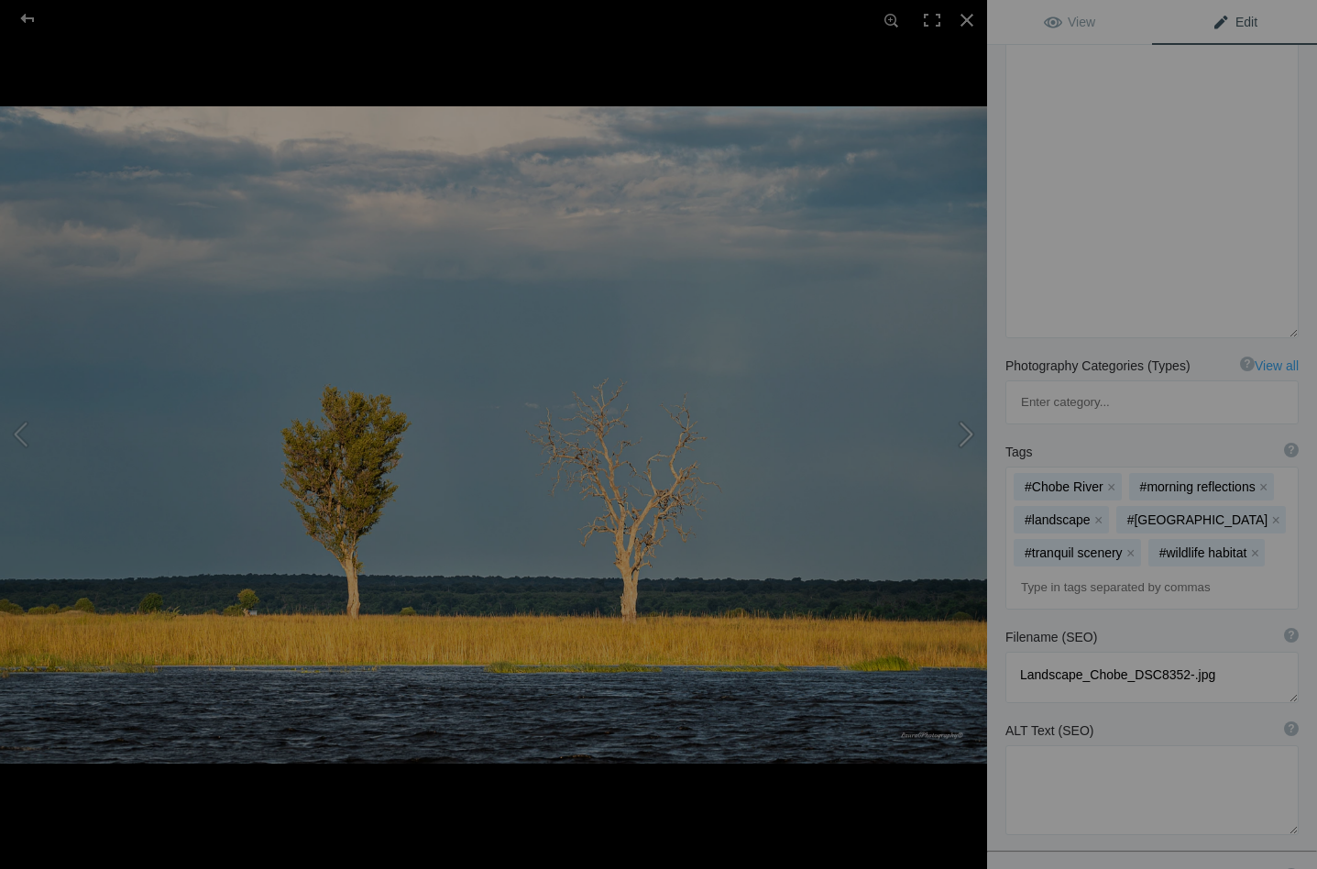
scroll to position [441, 0]
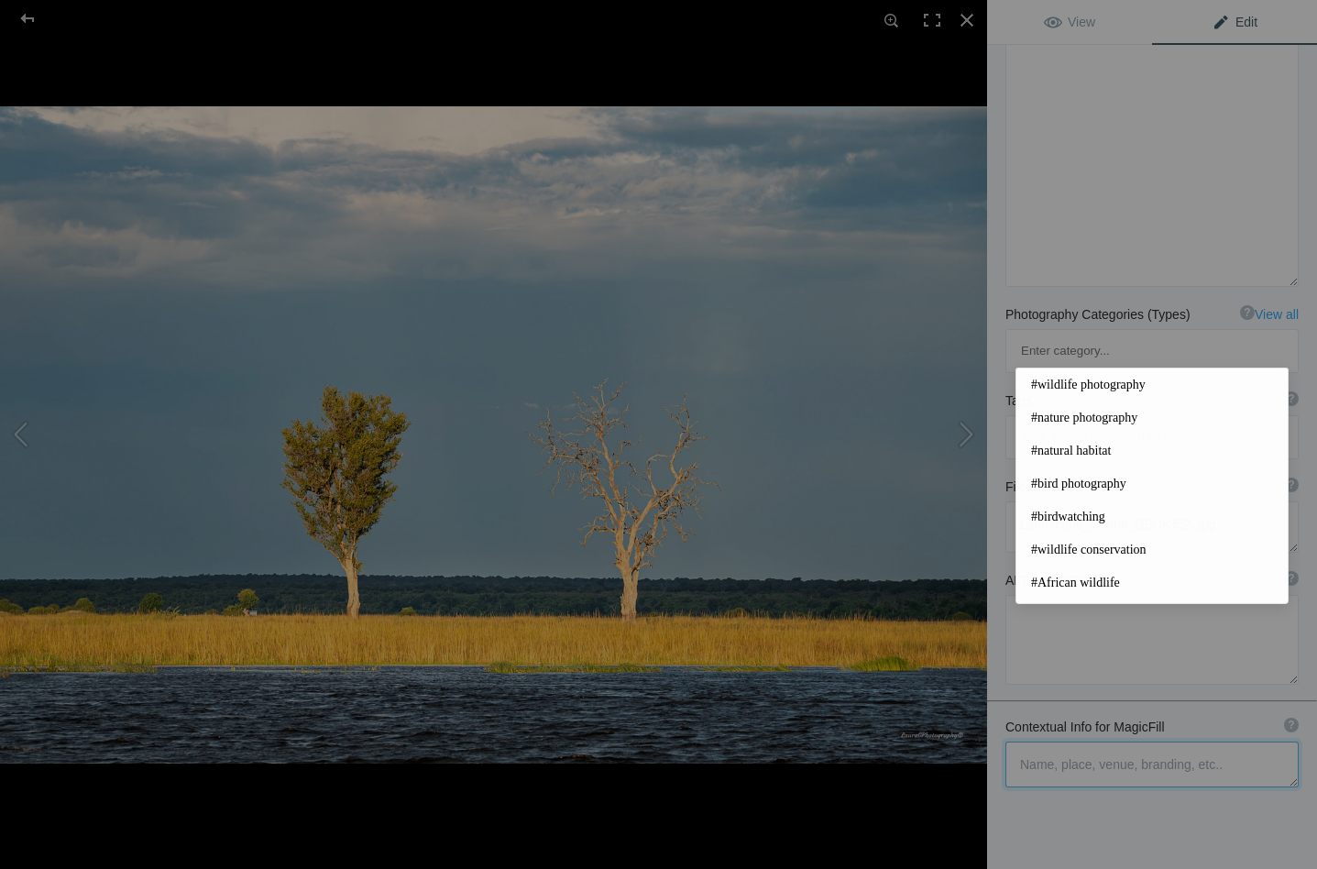
click at [1092, 741] on textarea at bounding box center [1151, 764] width 293 height 46
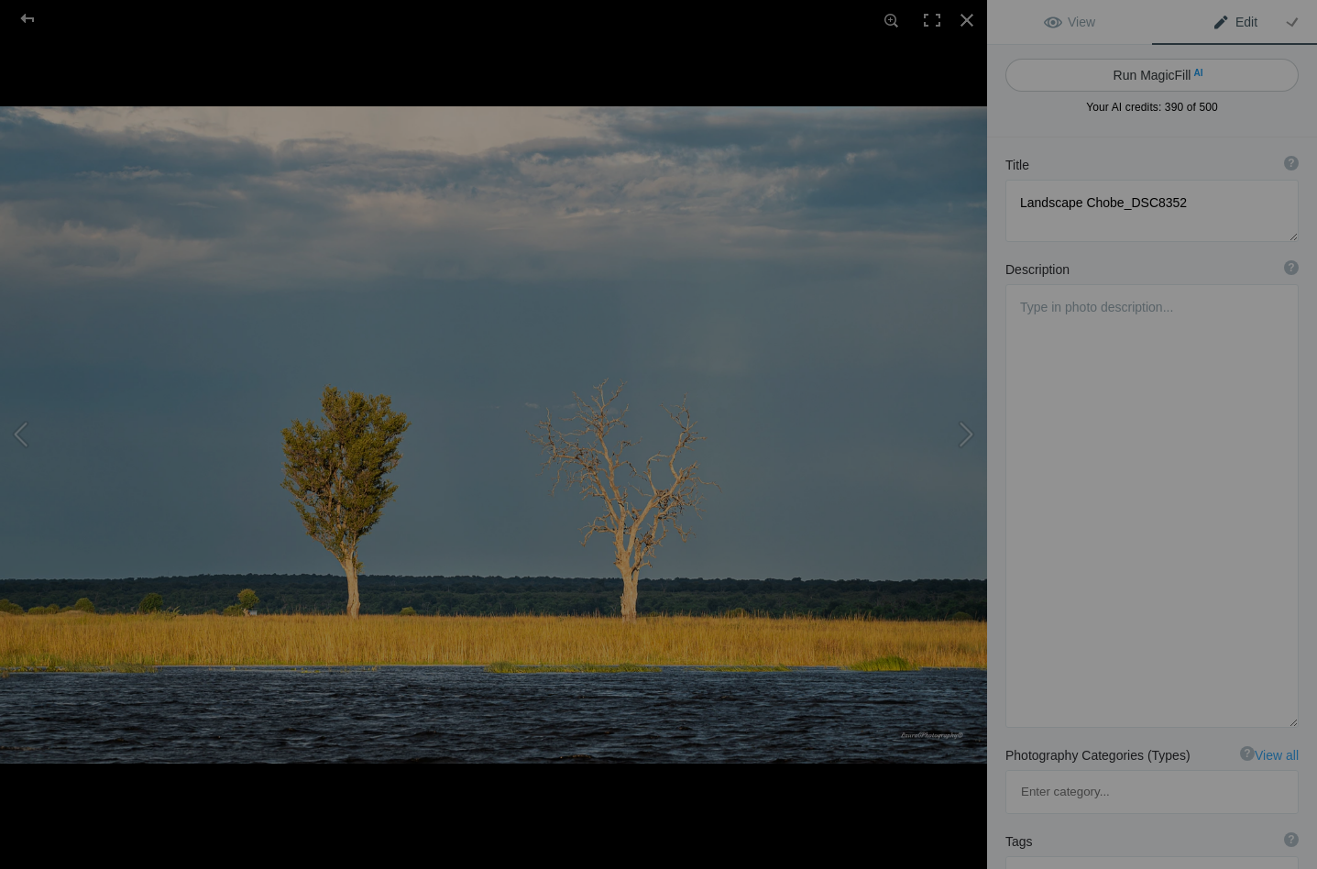
scroll to position [0, 0]
type textarea "Colours accentuated by the soft light on the Chobe"
click at [1134, 77] on button "Run MagicFill AI" at bounding box center [1151, 75] width 293 height 33
type textarea "Serene Landscape of Chobe River at Dusk"
type textarea "Experience the tranquil beauty of the Chobe River at dusk, where soft light acc…"
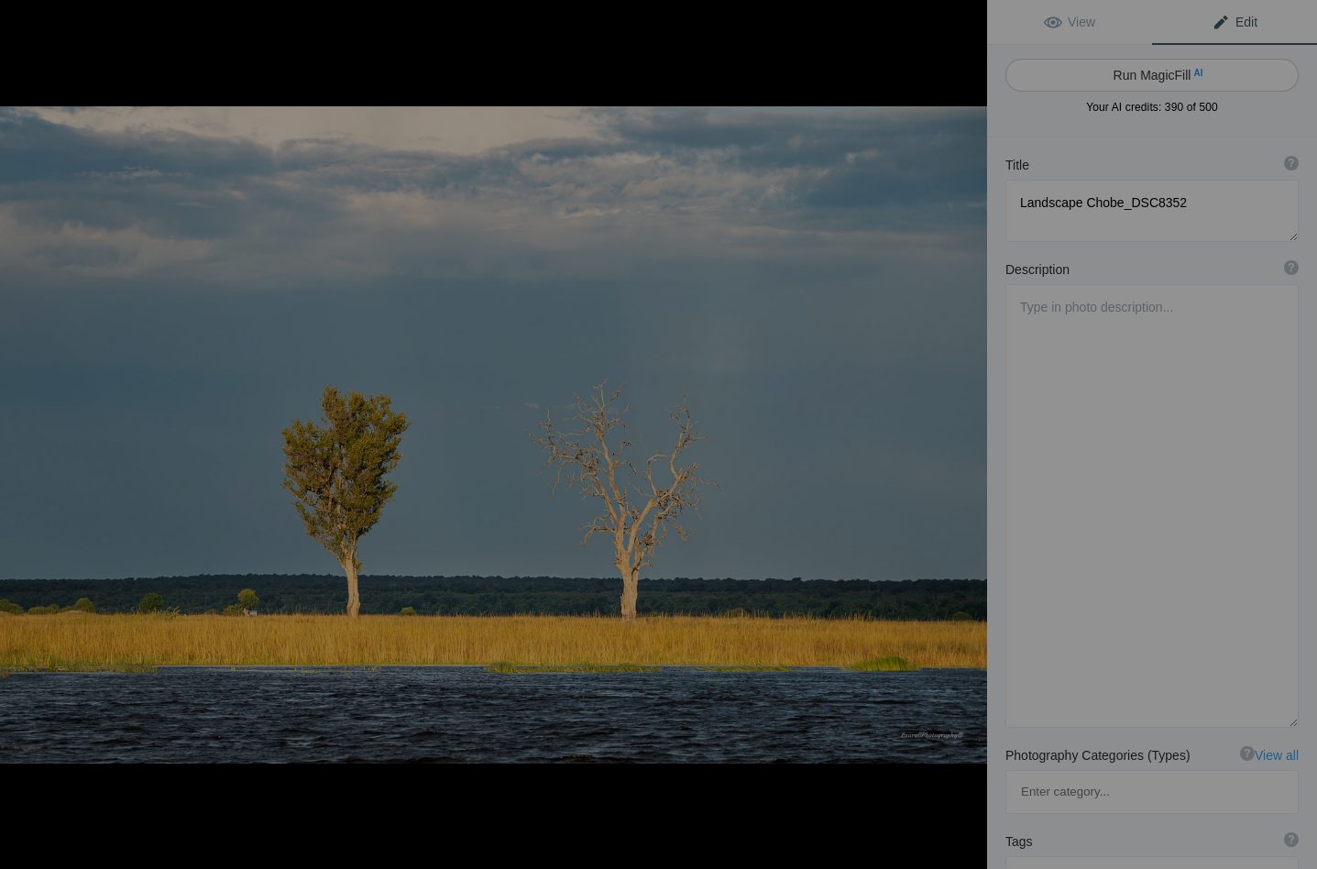
type textarea "serene-landscape-chobe-river-dusk.jpg"
type textarea "A serene landscape of the Chobe River at dusk, featuring two trees and vibrant …"
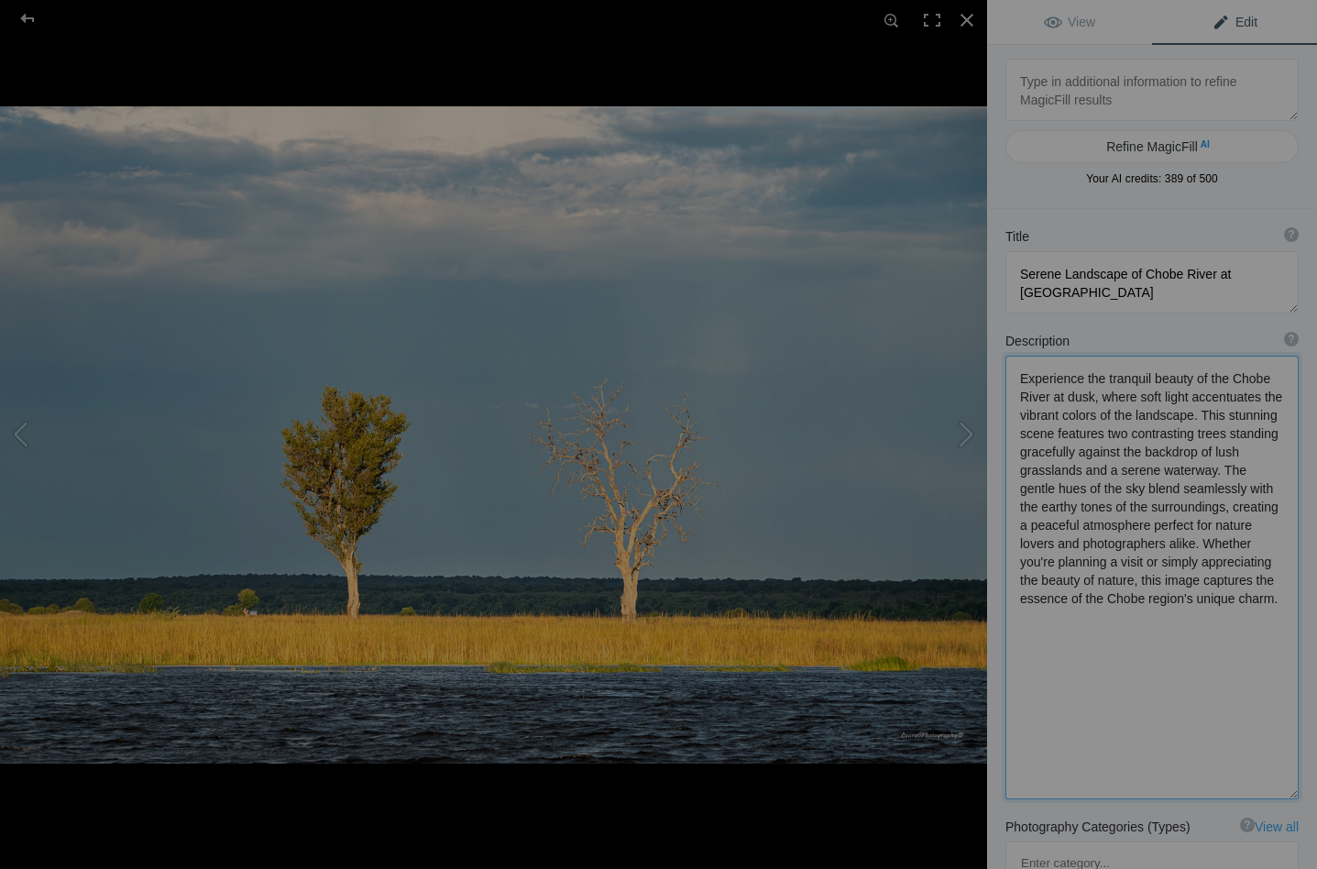
click at [1086, 416] on textarea at bounding box center [1151, 576] width 293 height 443
drag, startPoint x: 1276, startPoint y: 417, endPoint x: 1225, endPoint y: 417, distance: 51.3
click at [1222, 417] on textarea at bounding box center [1151, 576] width 293 height 442
drag, startPoint x: 1109, startPoint y: 470, endPoint x: 1206, endPoint y: 476, distance: 97.3
click at [1206, 476] on textarea at bounding box center [1151, 575] width 293 height 440
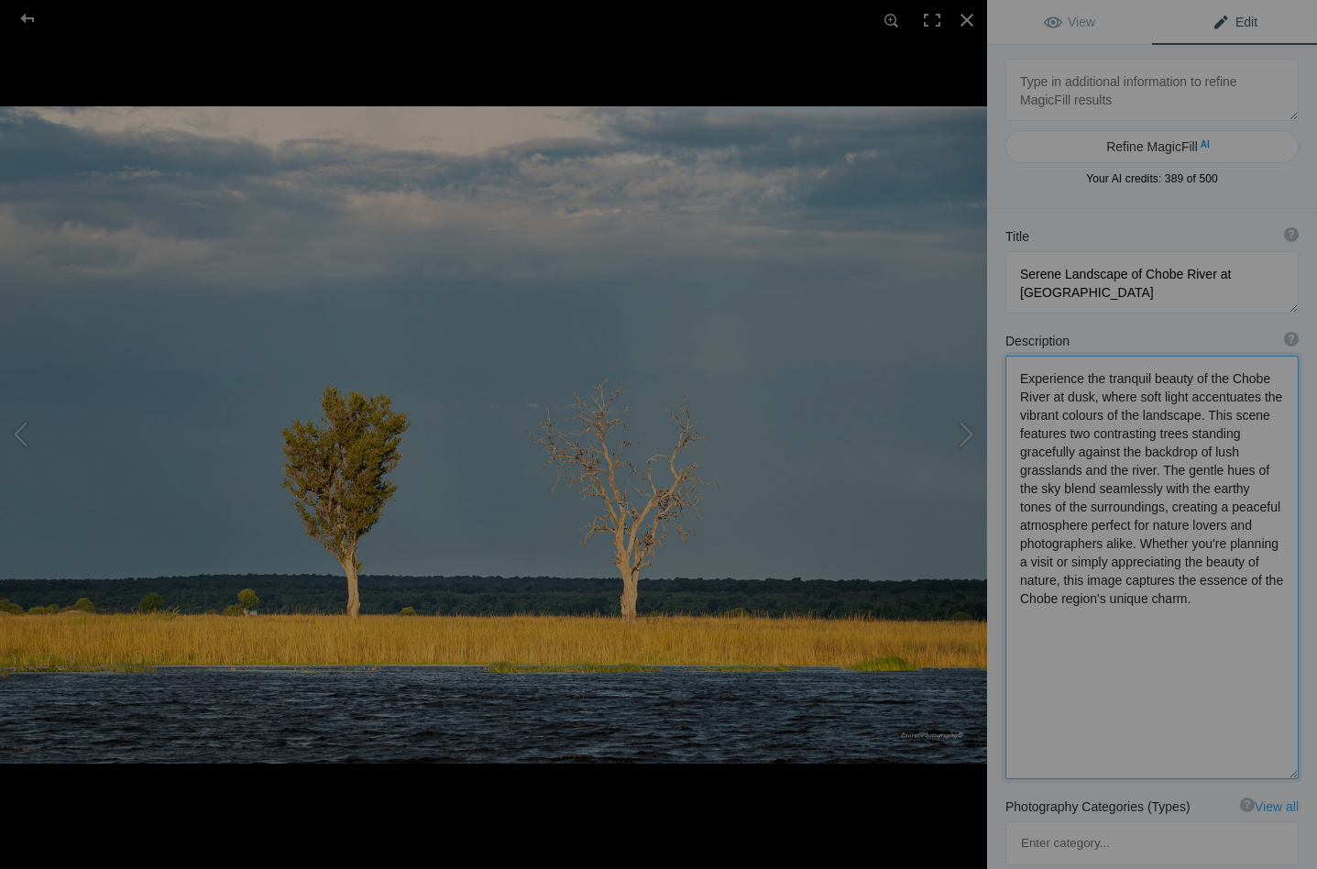
drag, startPoint x: 1133, startPoint y: 541, endPoint x: 1176, endPoint y: 610, distance: 81.1
click at [1176, 610] on textarea at bounding box center [1151, 566] width 293 height 423
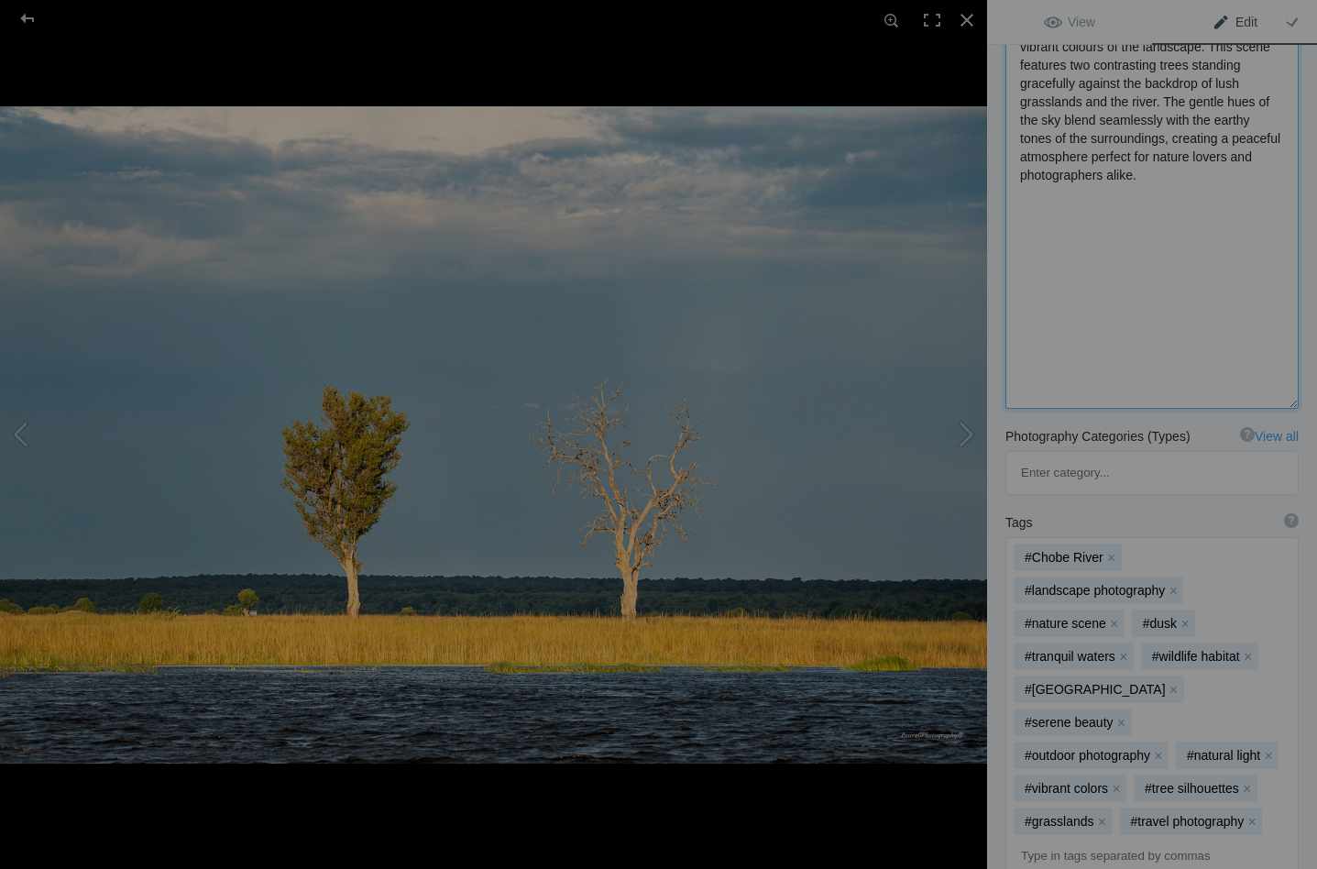
scroll to position [385, 0]
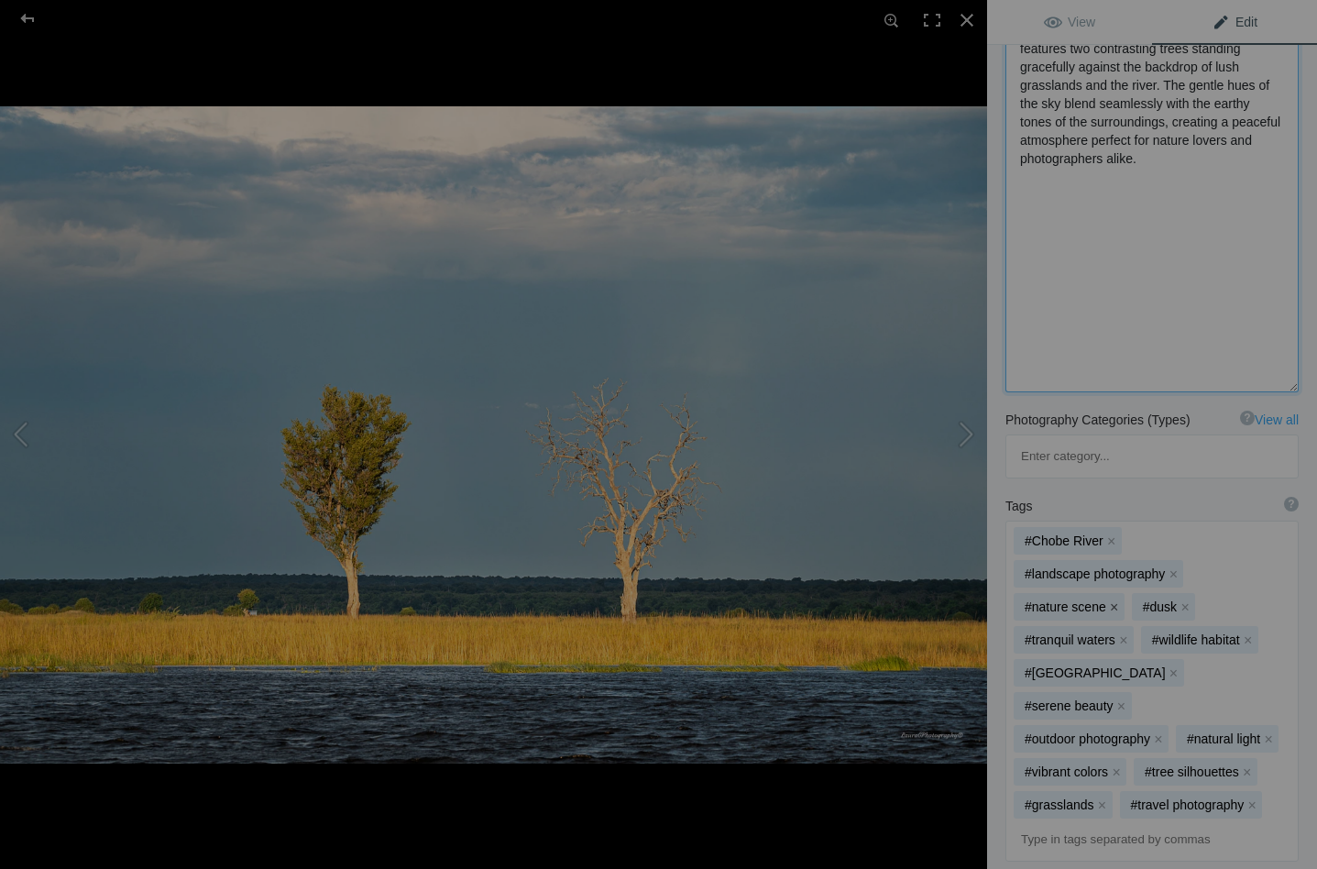
type textarea "Experience the tranquil beauty of the Chobe River at dusk, where soft light acc…"
click at [1111, 600] on button "x" at bounding box center [1114, 606] width 13 height 13
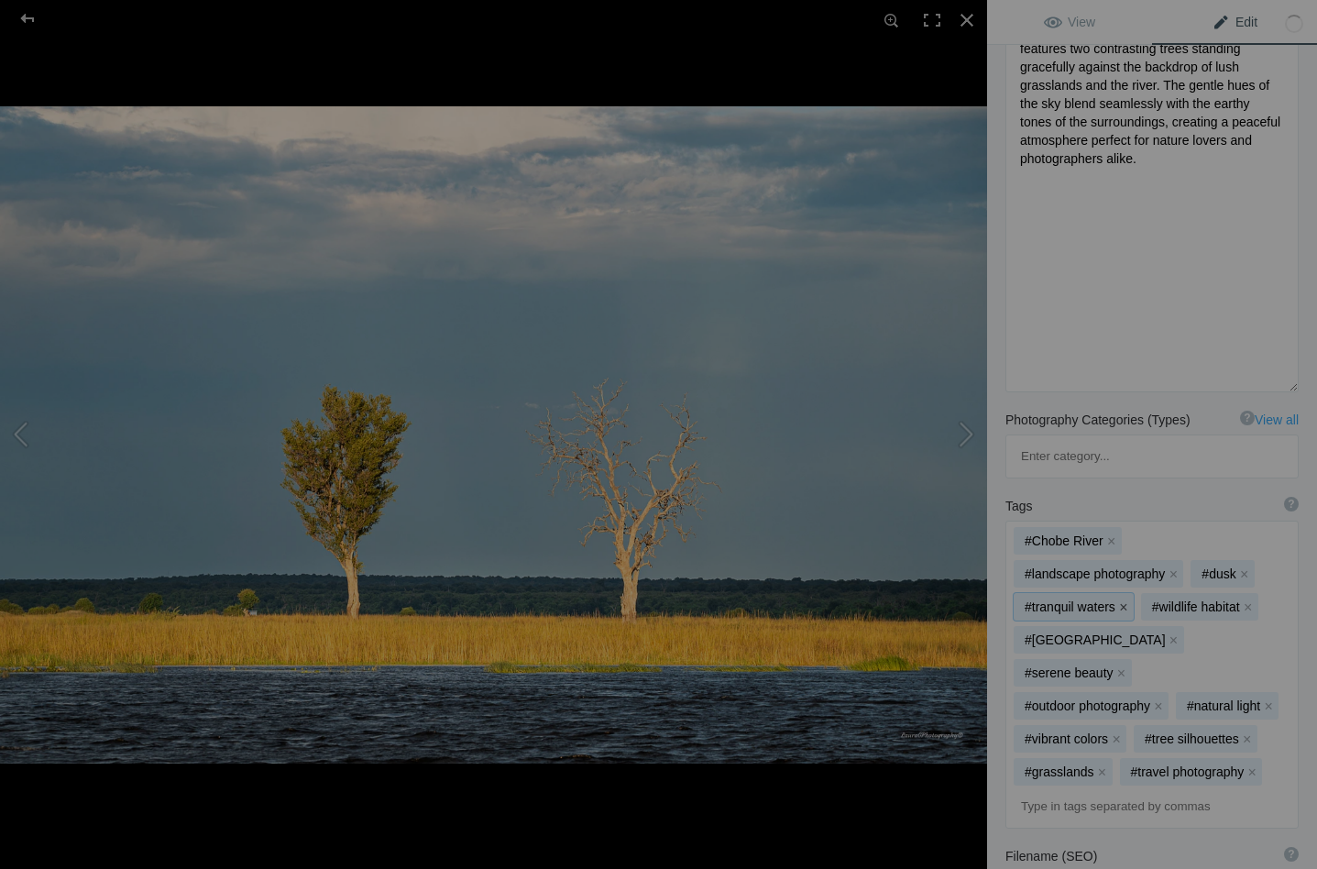
click at [1121, 600] on button "x" at bounding box center [1123, 606] width 13 height 13
click at [1120, 666] on button "x" at bounding box center [1121, 672] width 13 height 13
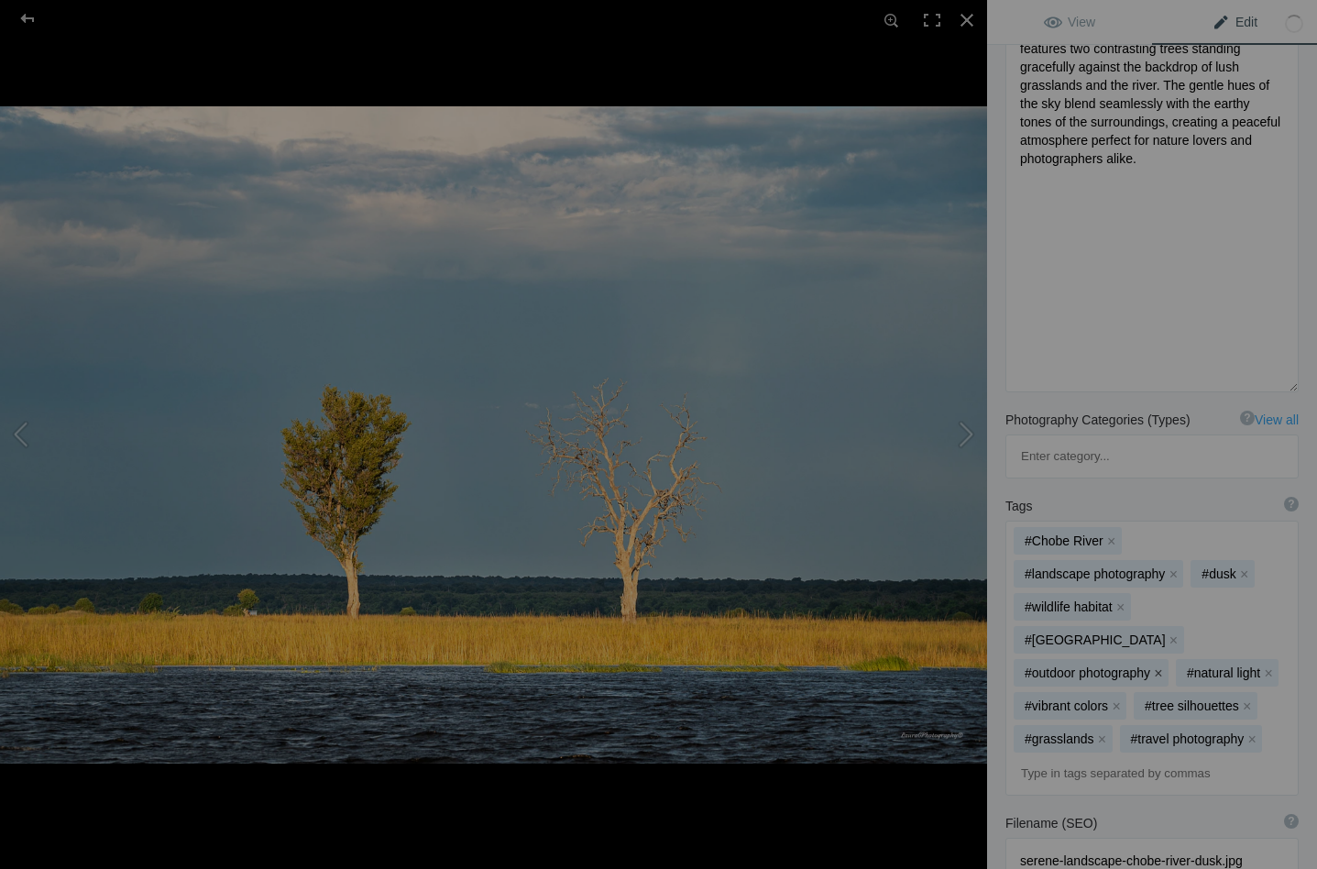
click at [1152, 666] on button "x" at bounding box center [1158, 672] width 13 height 13
click at [1224, 666] on button "x" at bounding box center [1225, 672] width 13 height 13
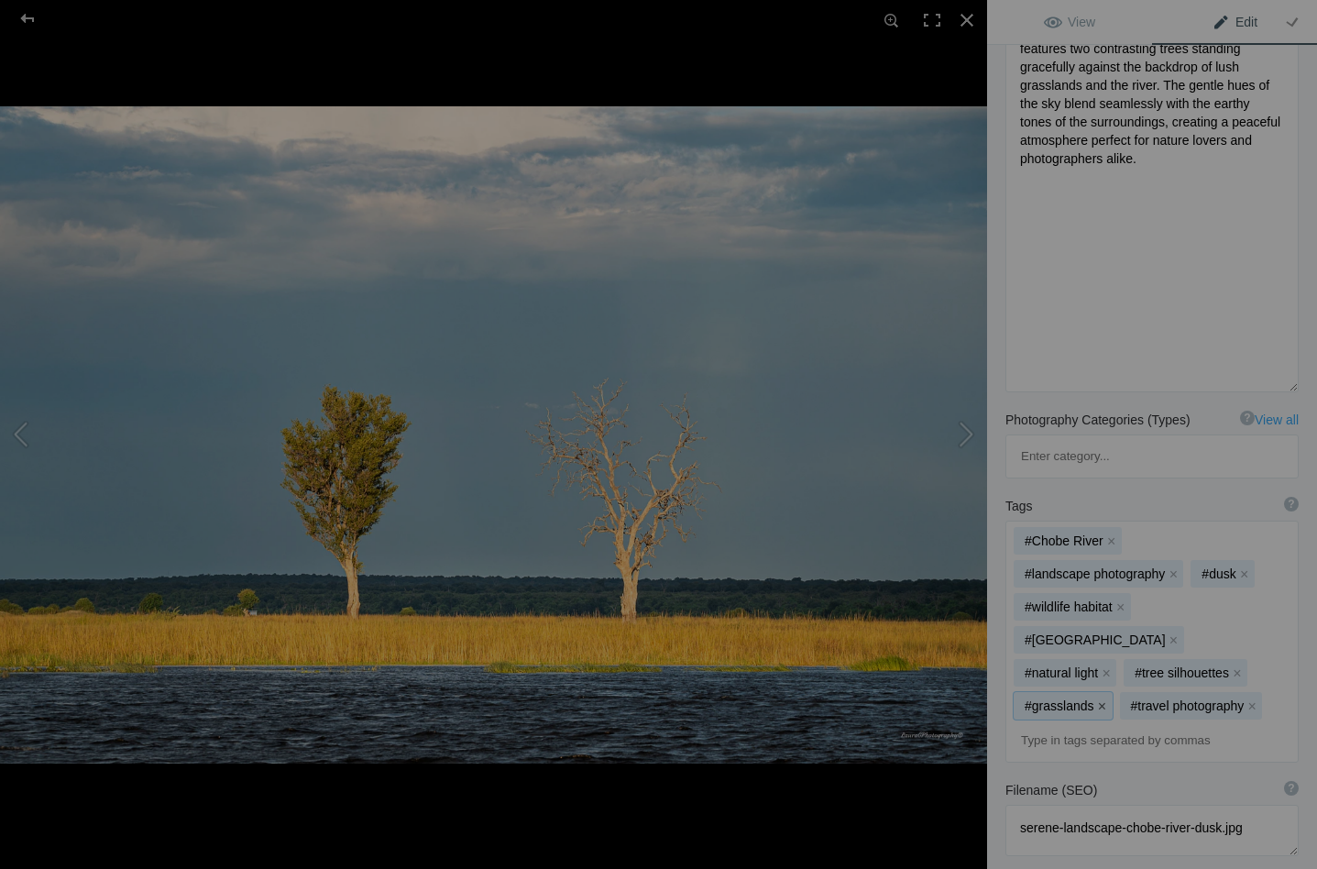
click at [1102, 699] on button "x" at bounding box center [1102, 705] width 13 height 13
click at [1145, 699] on button "x" at bounding box center [1146, 705] width 13 height 13
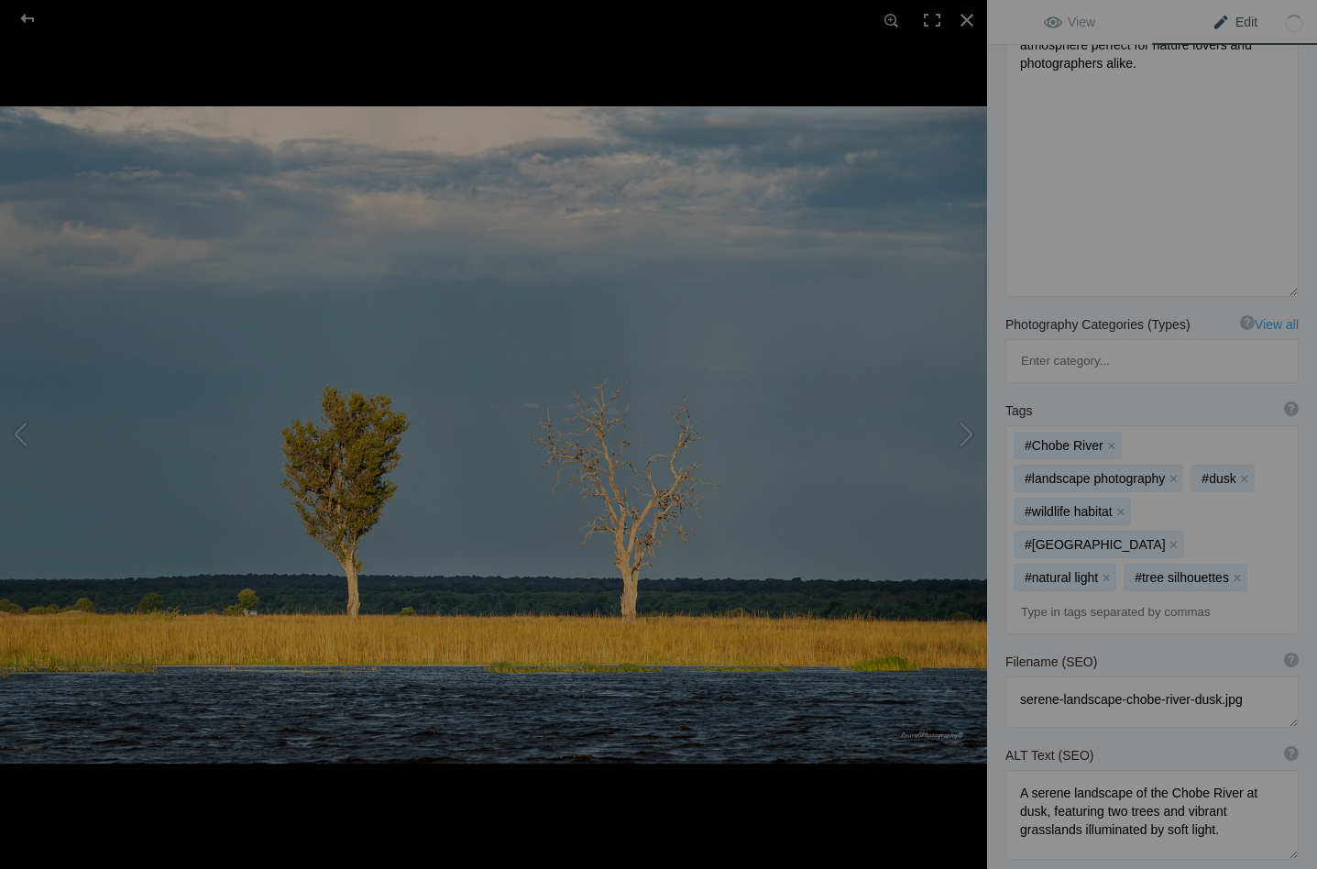
scroll to position [484, 0]
drag, startPoint x: 1017, startPoint y: 689, endPoint x: 1097, endPoint y: 705, distance: 81.2
click at [1097, 766] on textarea at bounding box center [1151, 811] width 293 height 90
click at [1285, 766] on textarea at bounding box center [1151, 809] width 293 height 86
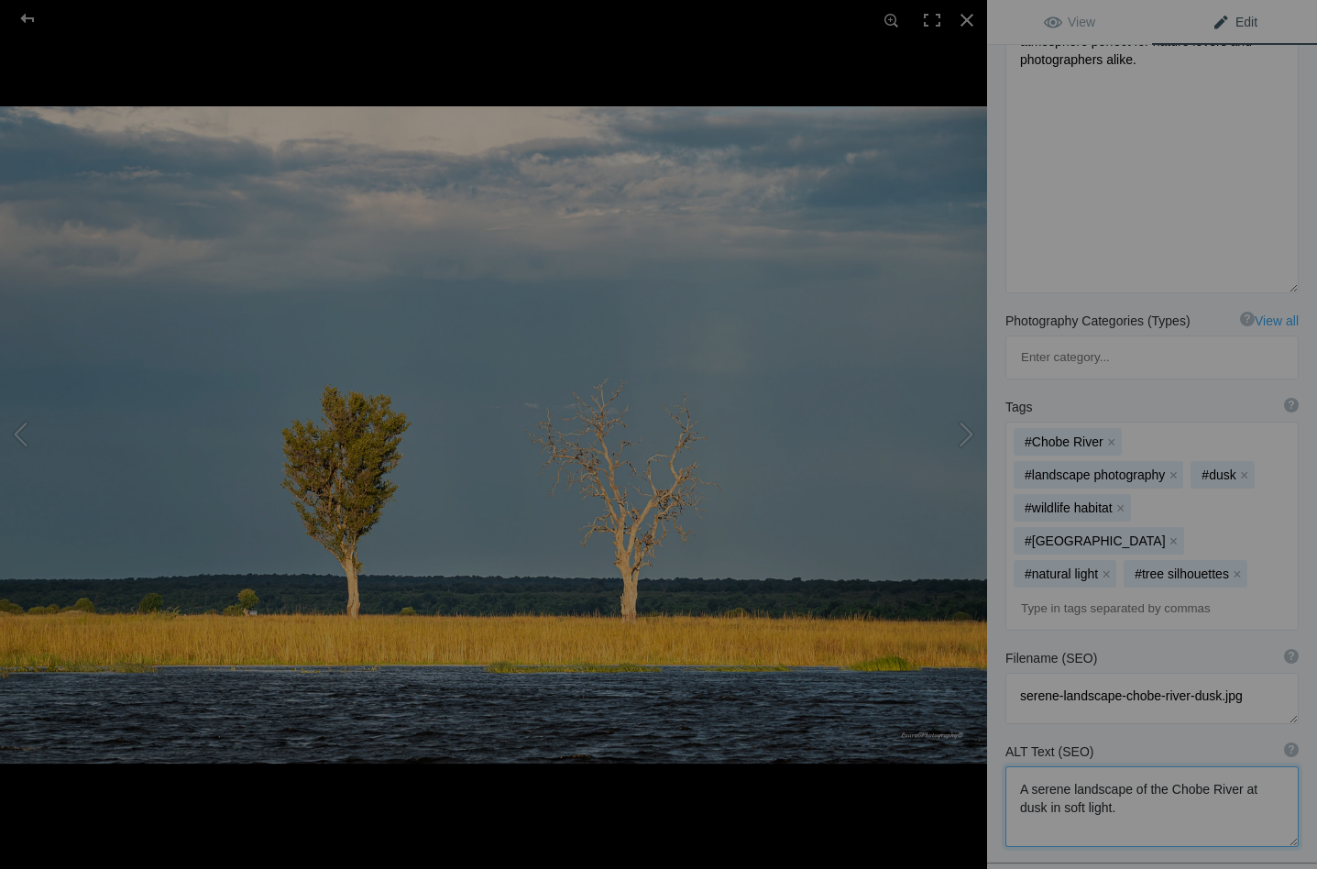
click at [1055, 766] on textarea at bounding box center [1151, 806] width 293 height 81
type textarea "A serene landscape of the Chobe River at dusk in soft golden light."
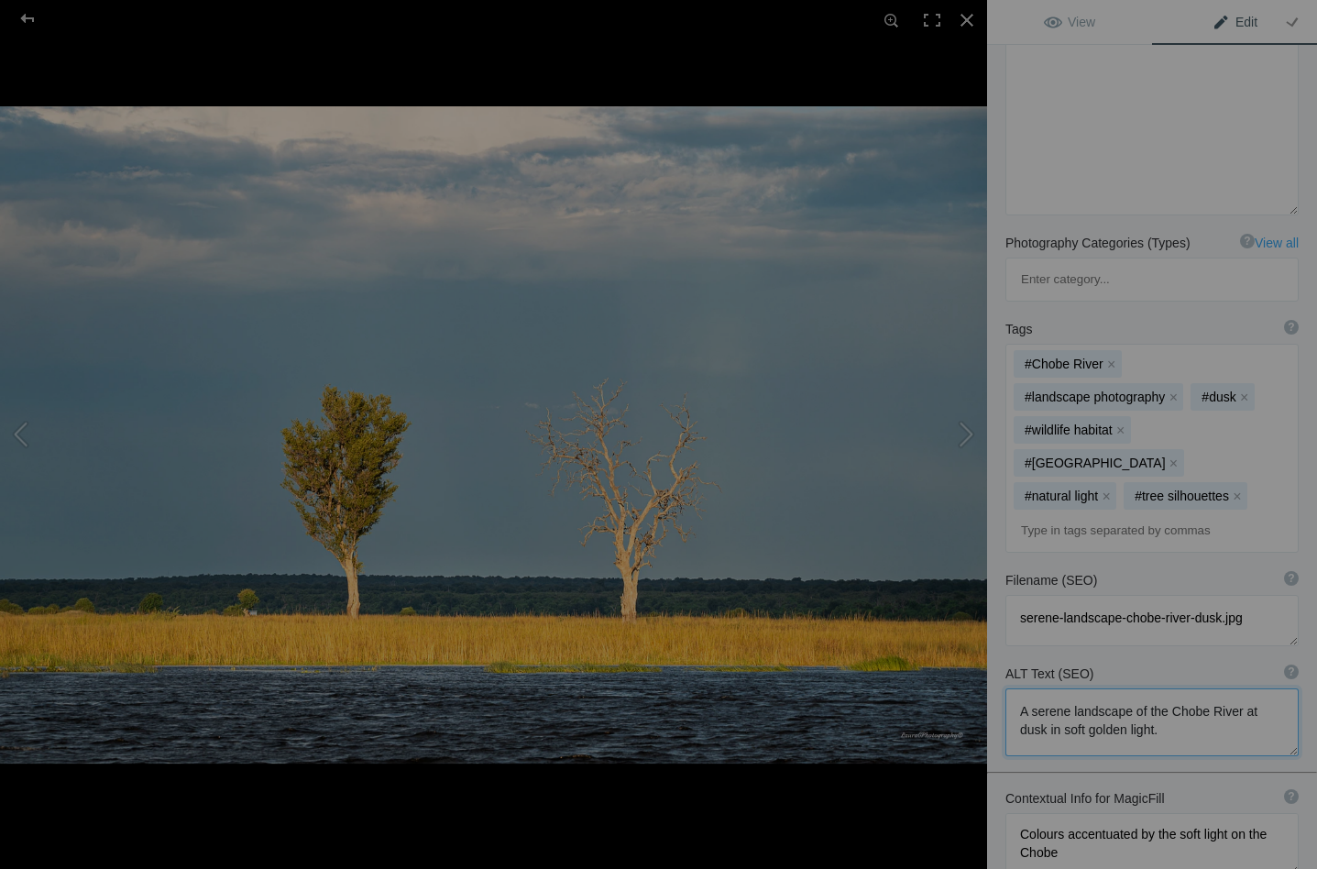
scroll to position [575, 0]
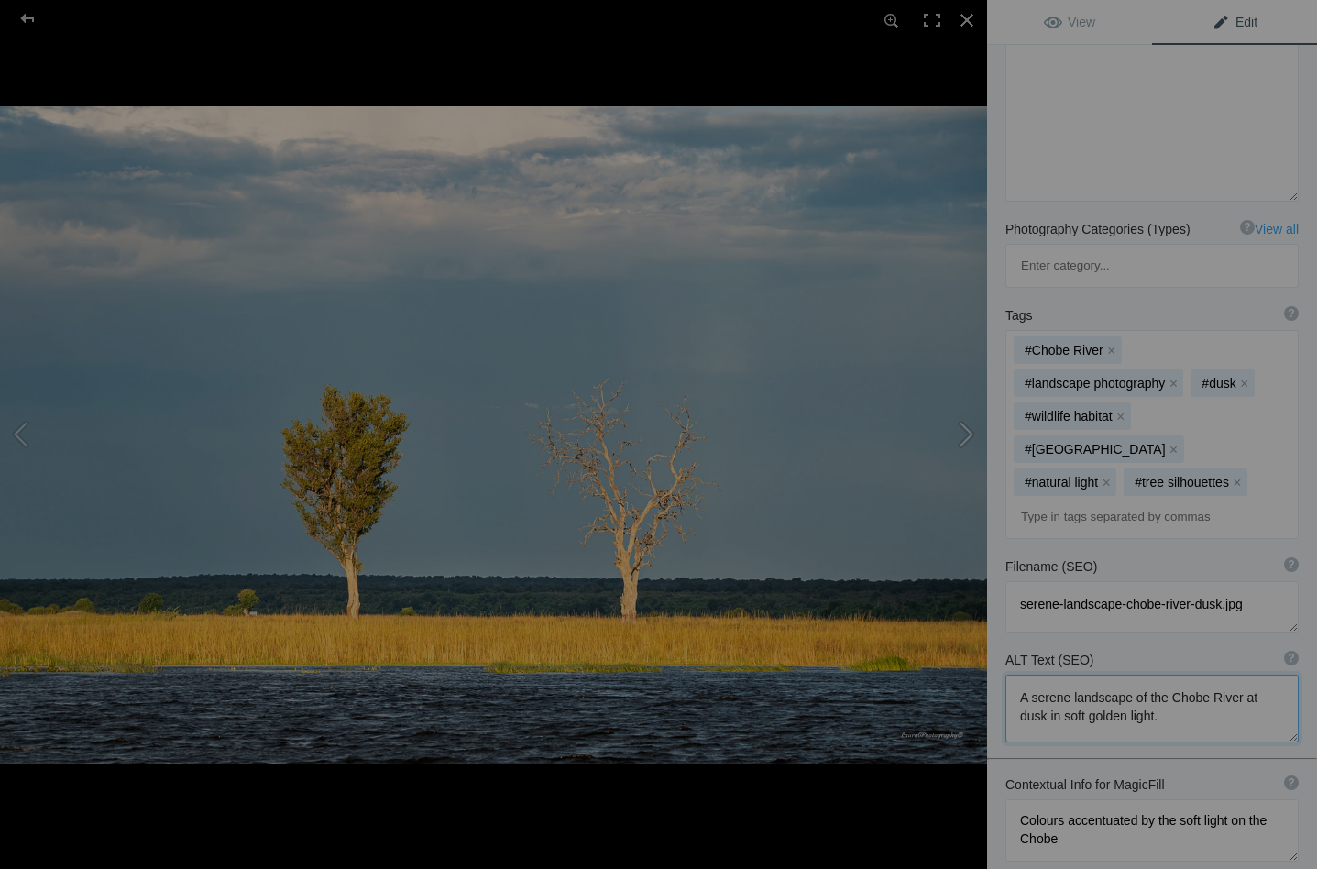
click at [968, 432] on button at bounding box center [917, 434] width 137 height 312
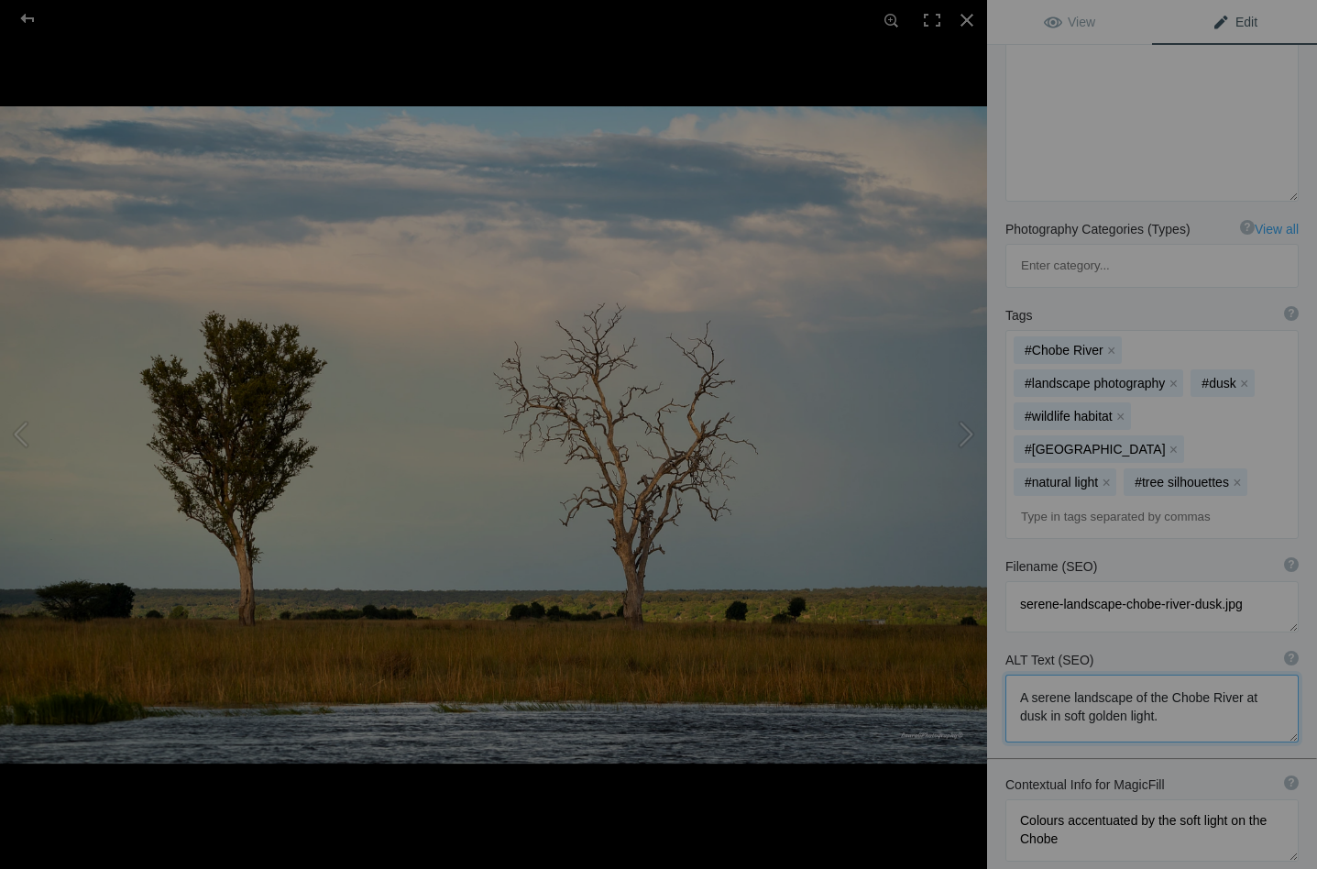
type textarea "Landscape Chobe_DSC8364"
type textarea "Landscape_Chobe_DSC8364-.jpg"
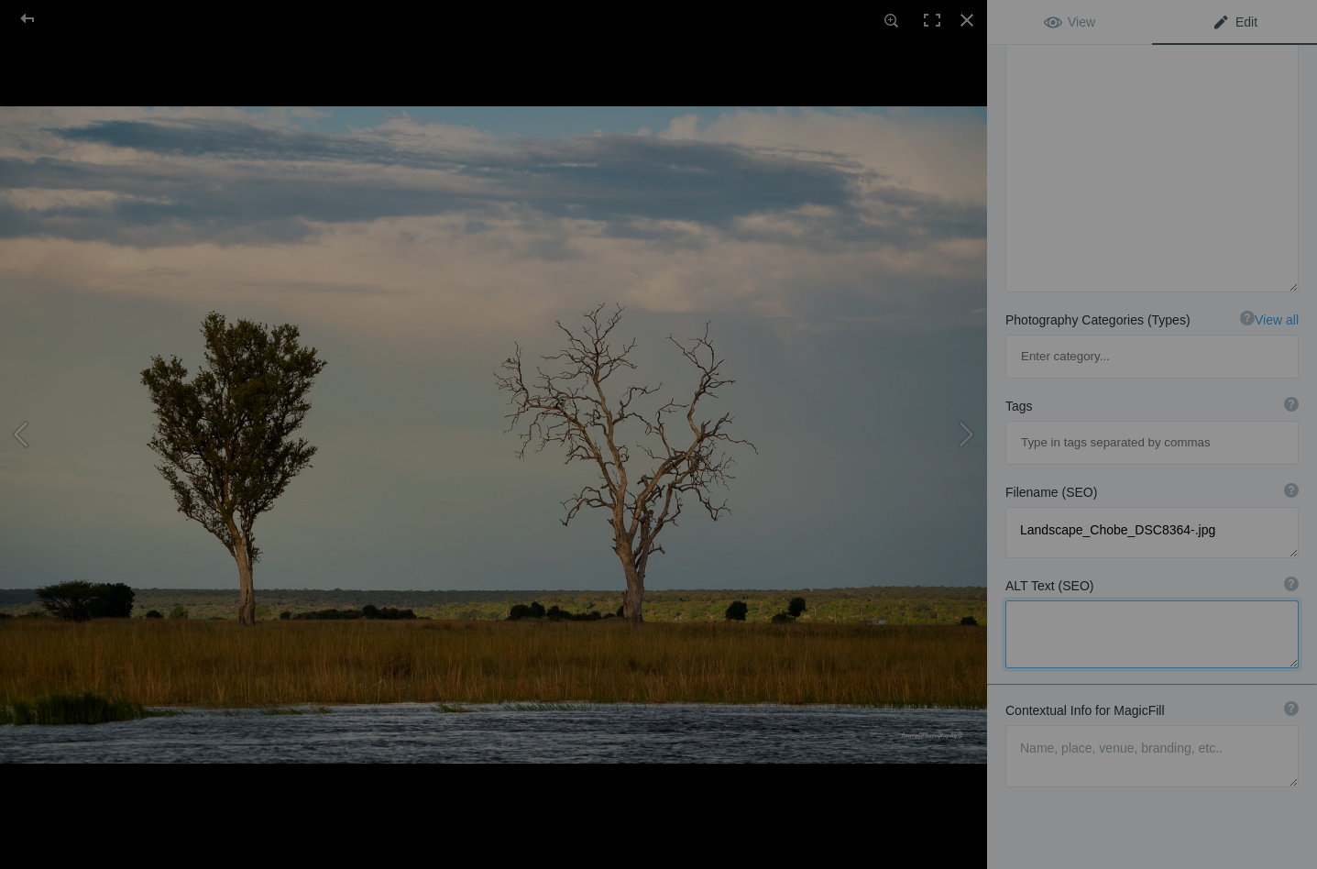
click at [19, 421] on button at bounding box center [68, 434] width 137 height 312
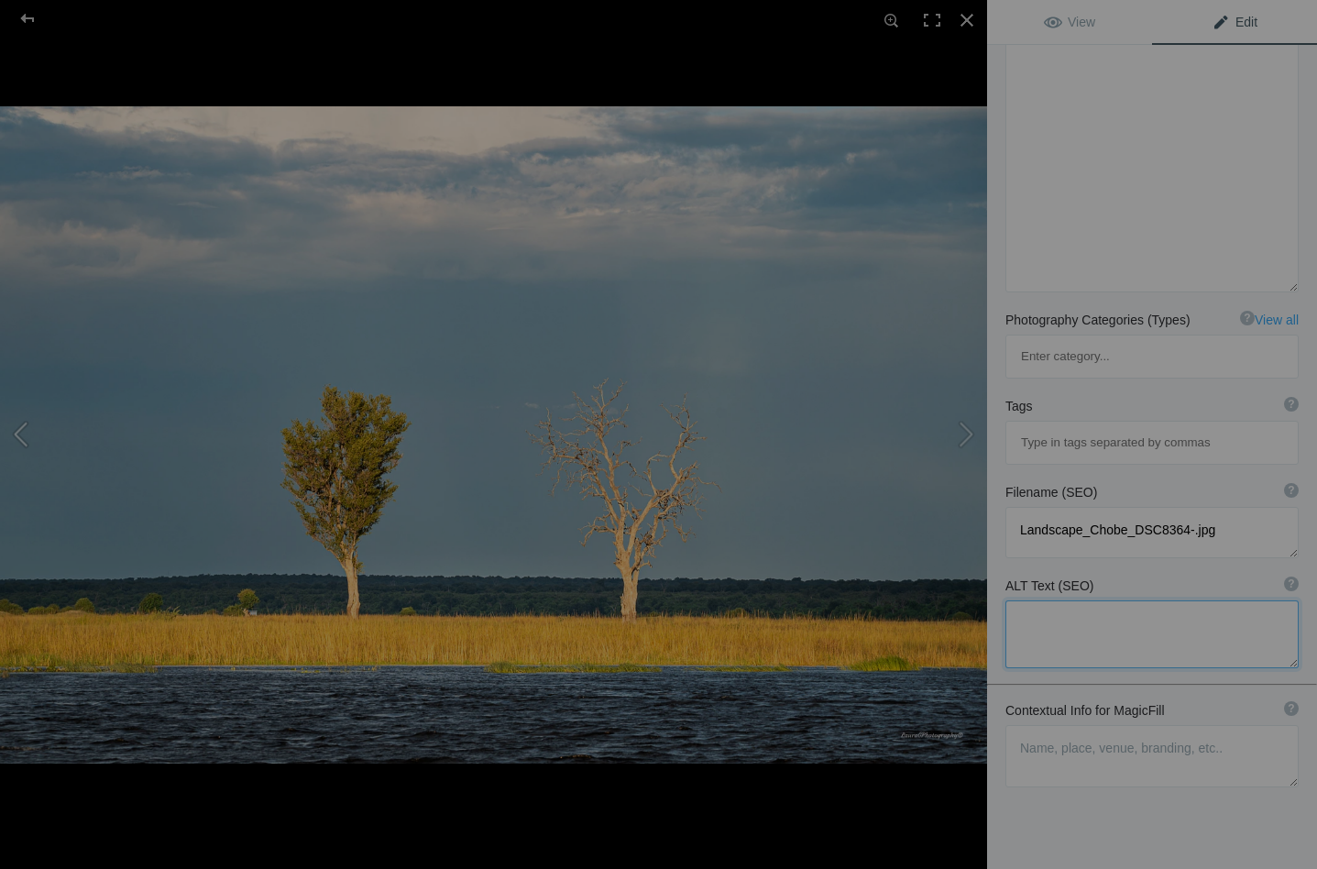
type textarea "Serene Landscape of Chobe River at Dusk"
type textarea "Experience the tranquil beauty of the Chobe River at dusk, where soft light acc…"
type textarea "serene-landscape-chobe-river-dusk.jpg"
type textarea "A serene landscape of the Chobe River at dusk in soft golden light."
type textarea "Colours accentuated by the soft light on the Chobe"
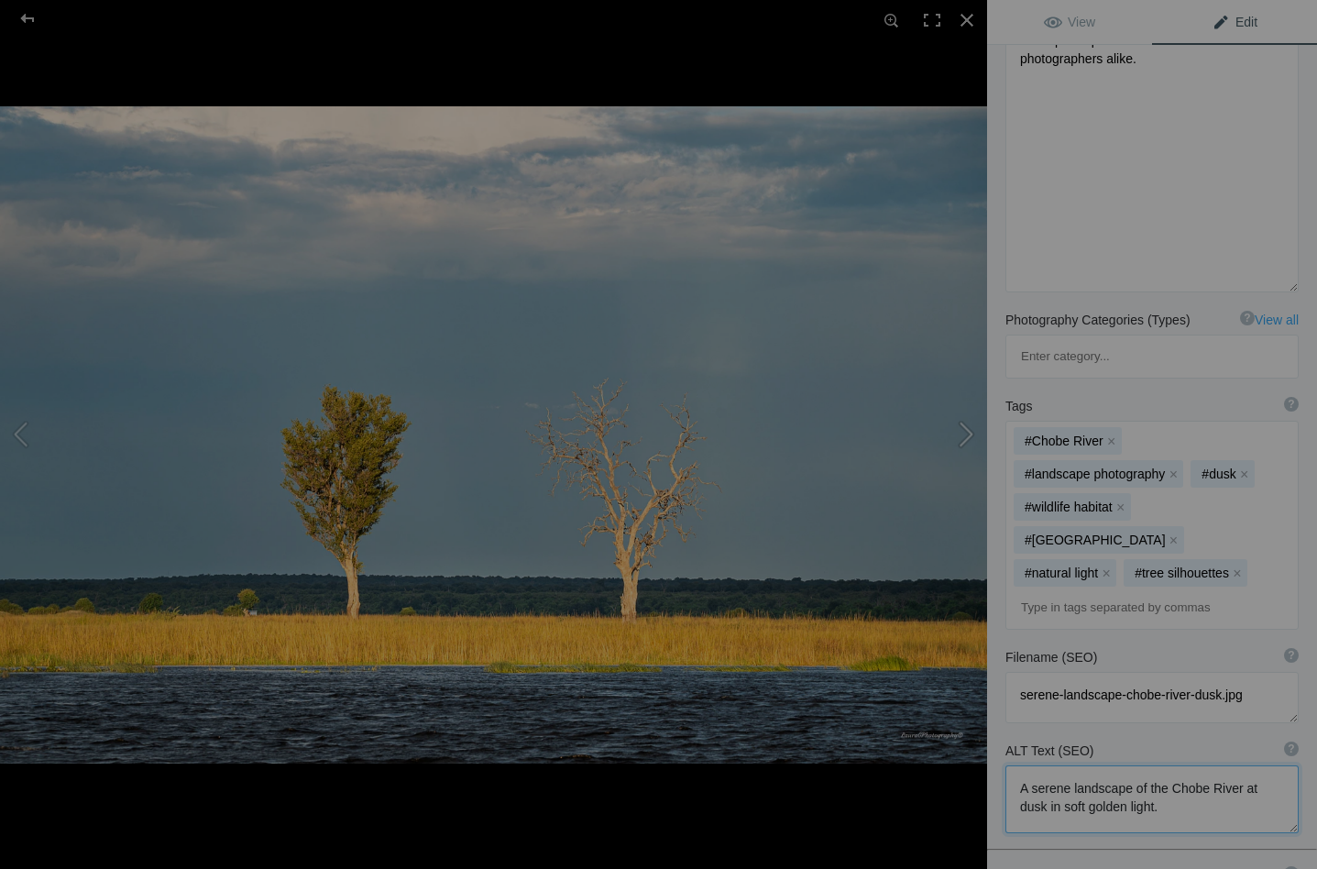
click at [966, 431] on button at bounding box center [917, 434] width 137 height 312
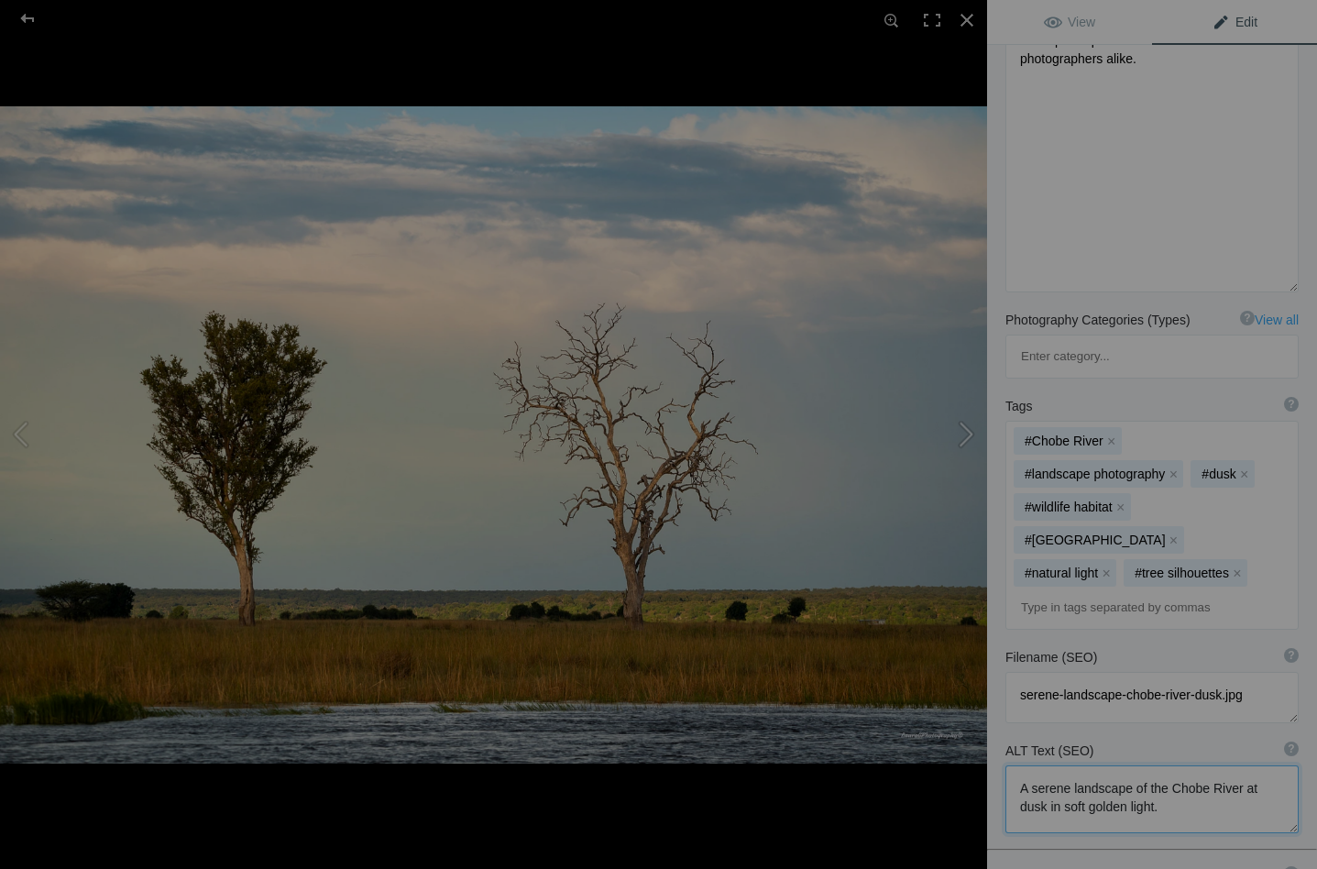
type textarea "Landscape Chobe_DSC8364"
type textarea "Landscape_Chobe_DSC8364-.jpg"
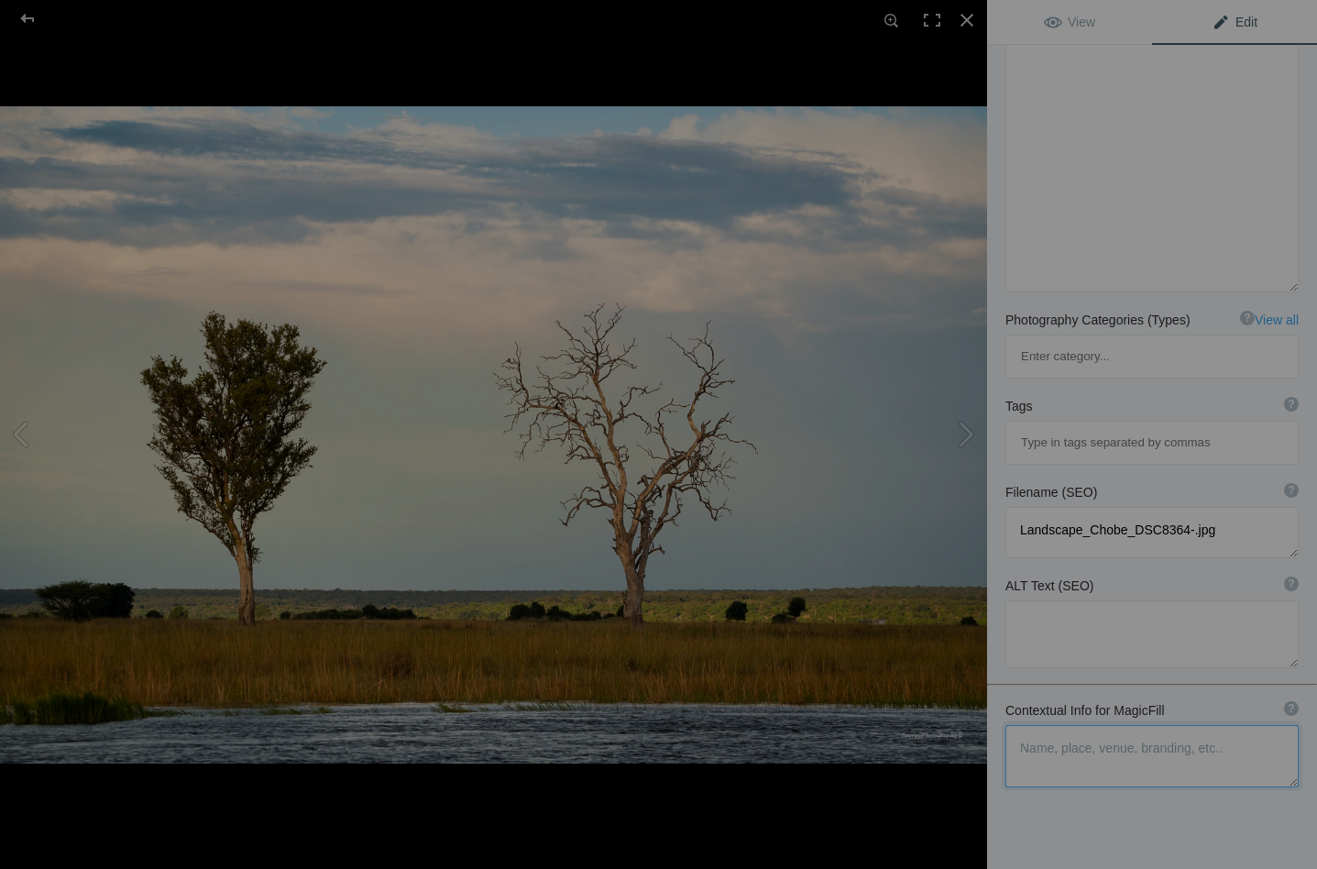
click at [1028, 725] on textarea at bounding box center [1151, 756] width 293 height 62
type textarea "o"
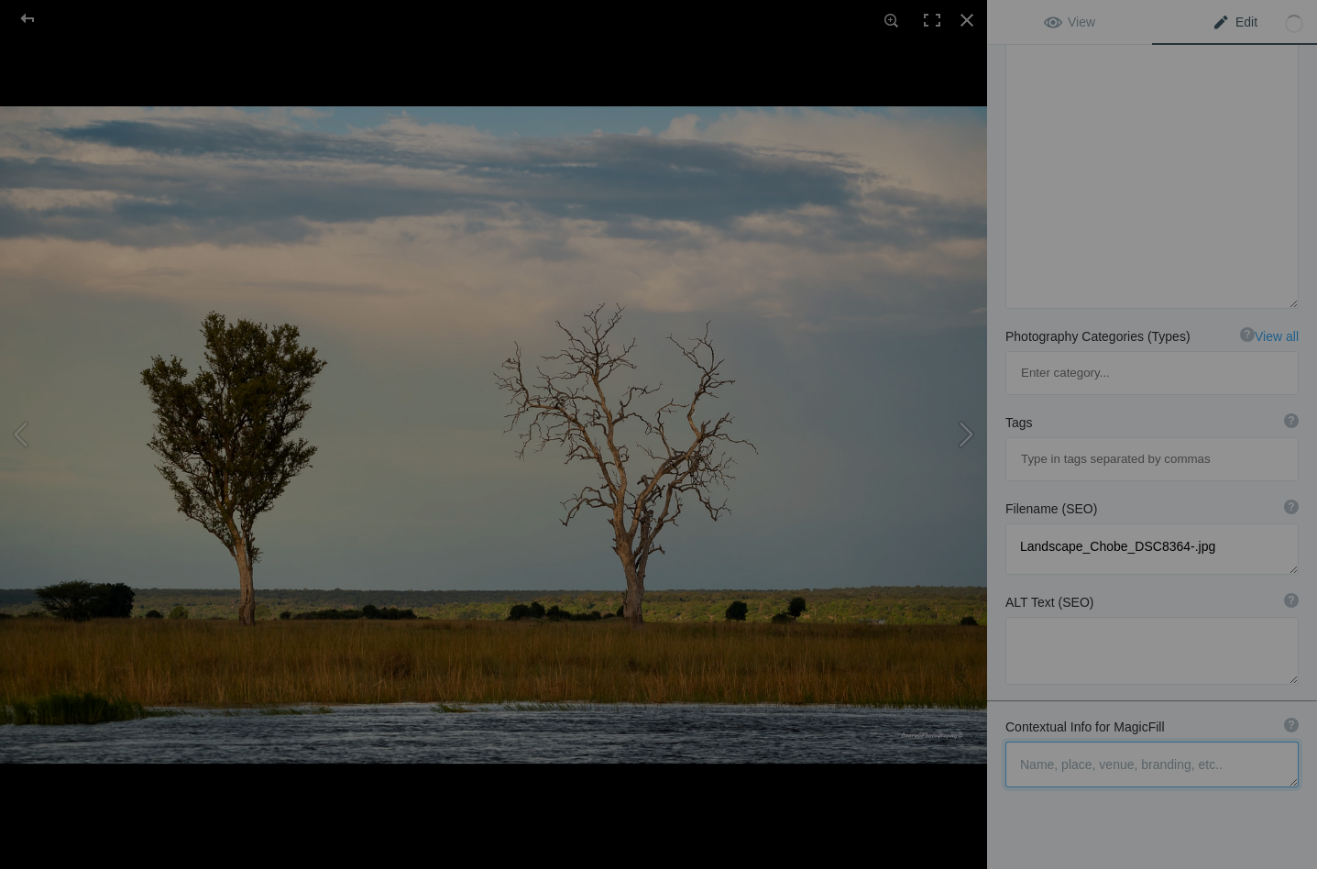
click at [965, 433] on button at bounding box center [917, 434] width 137 height 312
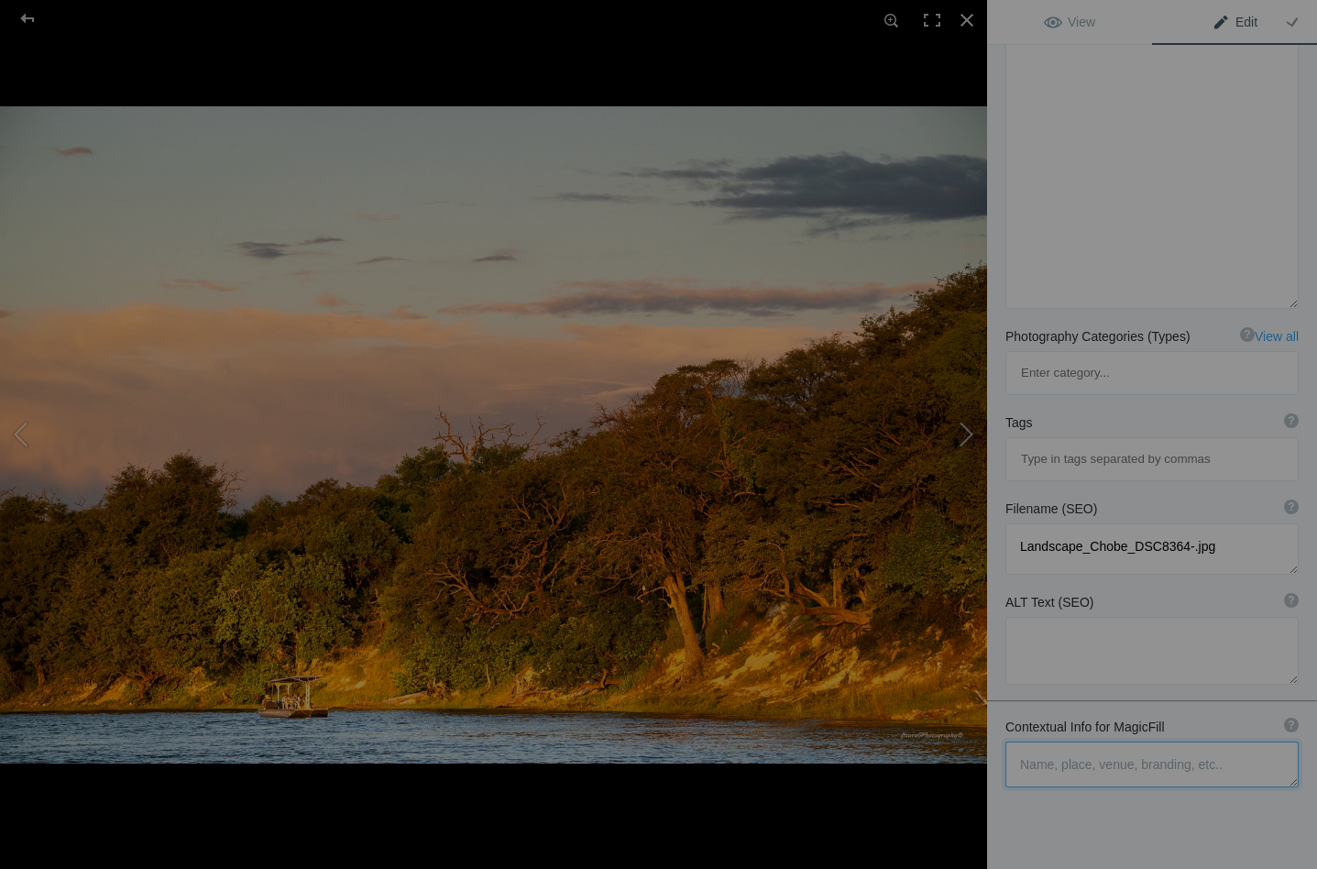
type textarea "Landscape Chobe_DSC8371"
type textarea "Landscape_Chobe_DSC8371-.jpg"
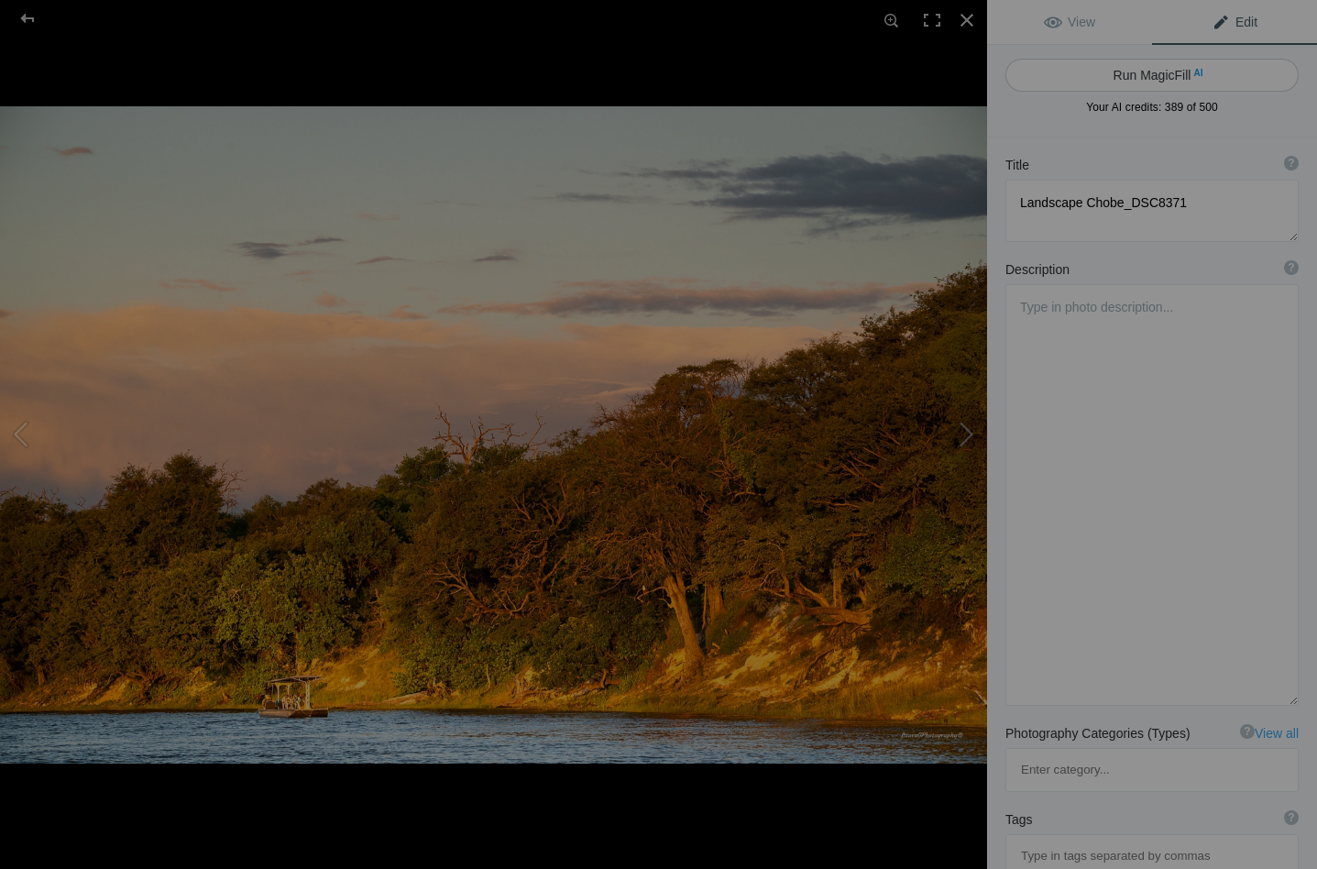
scroll to position [0, 0]
type textarea "Late afternoon sun lights up the riverbank. Spot the African Fish Eagle"
click at [1127, 71] on button "Run MagicFill AI" at bounding box center [1151, 75] width 293 height 33
type textarea "Late Afternoon Glow on the Chobe Riverbank with African Fish Eagle"
type textarea "Experience the serene beauty of the Chobe Riverbank bathed in the warm glow of …"
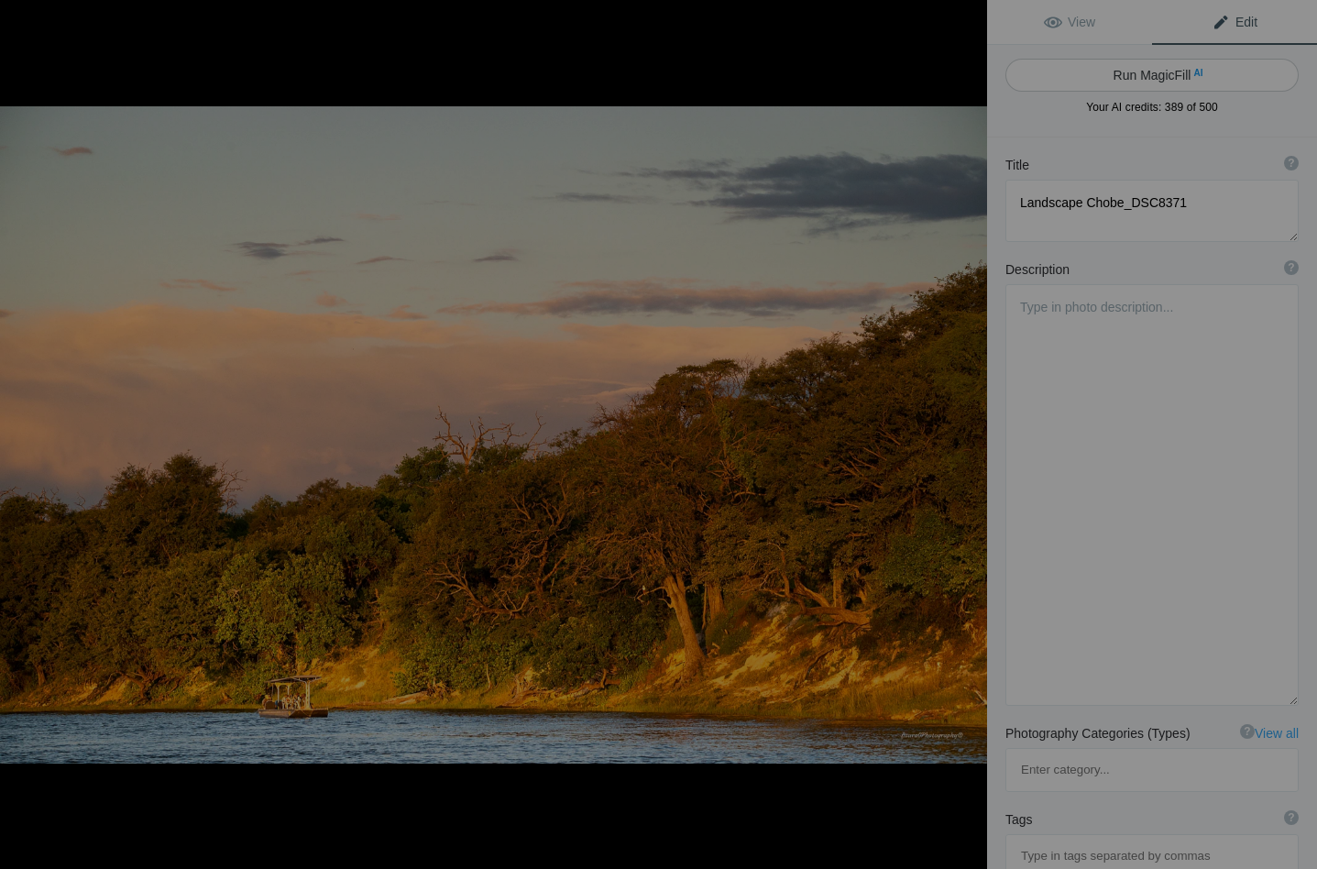
type textarea "chobe-riverbank-afternoon-sun.jpg"
type textarea "A serene view of the Chobe Riverbank at sunset, featuring lush greenery and a s…"
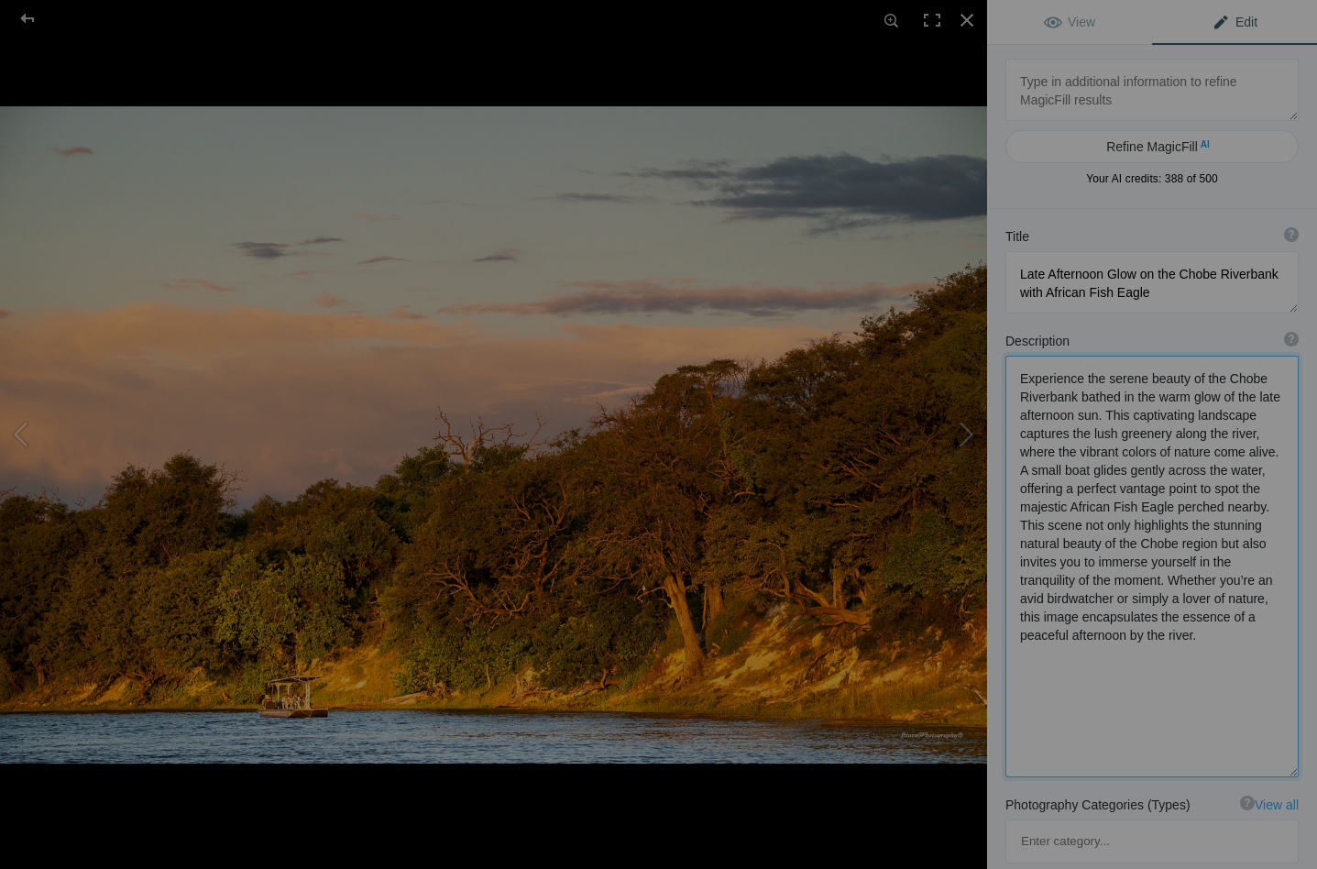
drag, startPoint x: 1088, startPoint y: 376, endPoint x: 1013, endPoint y: 382, distance: 74.5
click at [1013, 382] on textarea at bounding box center [1151, 565] width 293 height 421
drag, startPoint x: 1131, startPoint y: 413, endPoint x: 1056, endPoint y: 415, distance: 74.2
click at [1056, 415] on textarea at bounding box center [1151, 565] width 293 height 420
drag, startPoint x: 1130, startPoint y: 417, endPoint x: 1136, endPoint y: 434, distance: 18.6
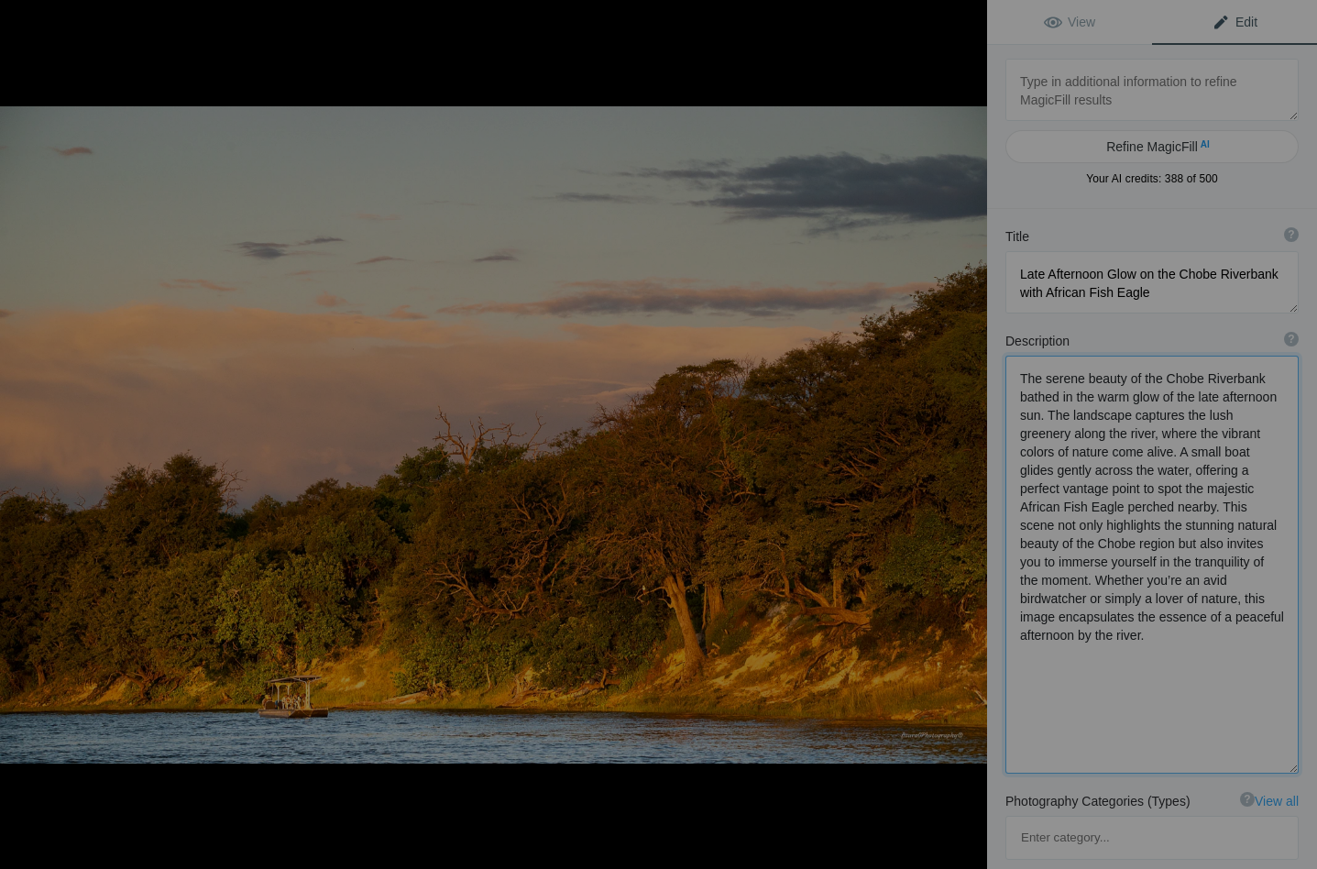
click at [1136, 434] on textarea at bounding box center [1151, 564] width 293 height 418
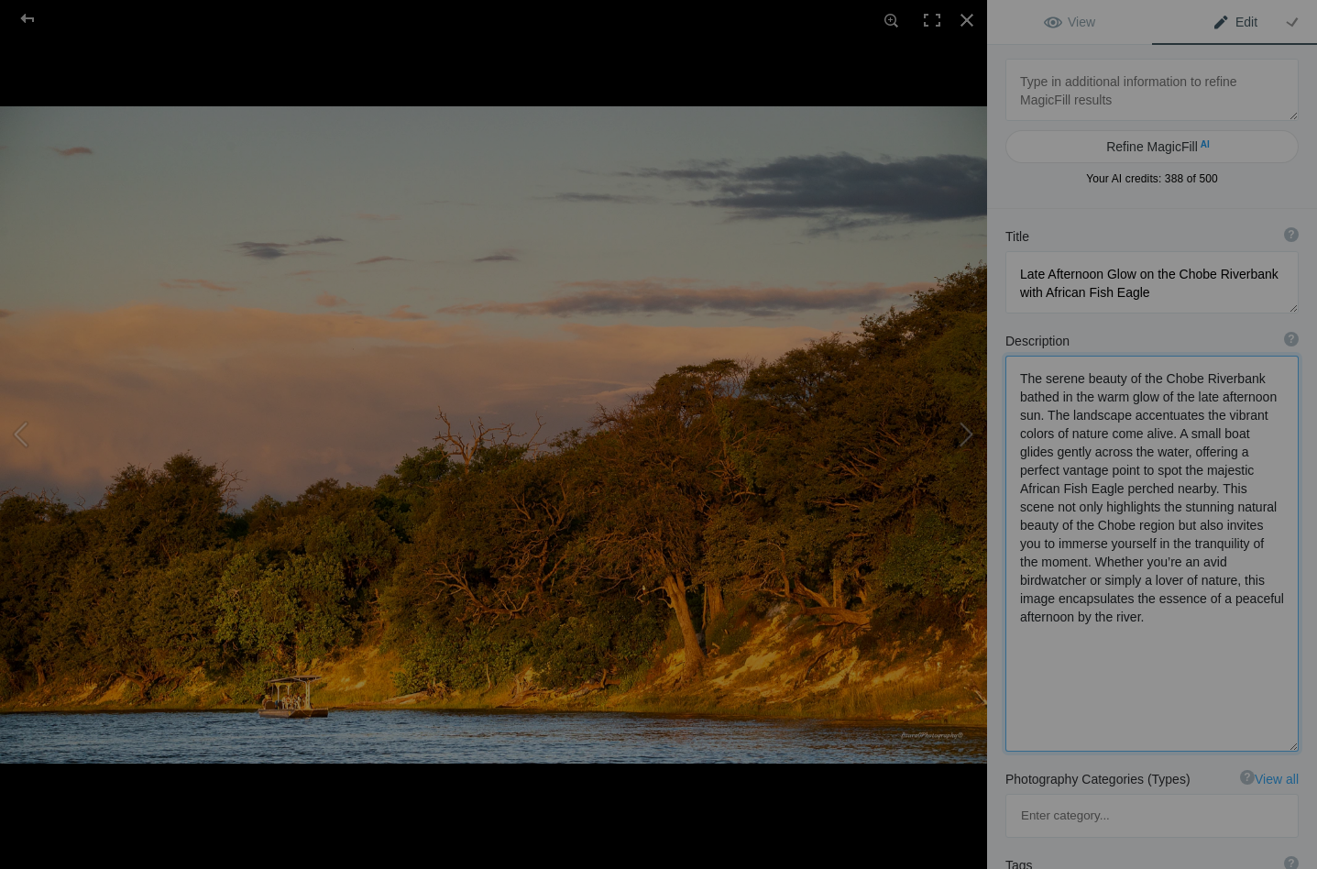
click at [1042, 437] on textarea at bounding box center [1151, 553] width 293 height 396
drag, startPoint x: 1113, startPoint y: 436, endPoint x: 1171, endPoint y: 439, distance: 57.8
click at [1171, 439] on textarea at bounding box center [1151, 552] width 293 height 394
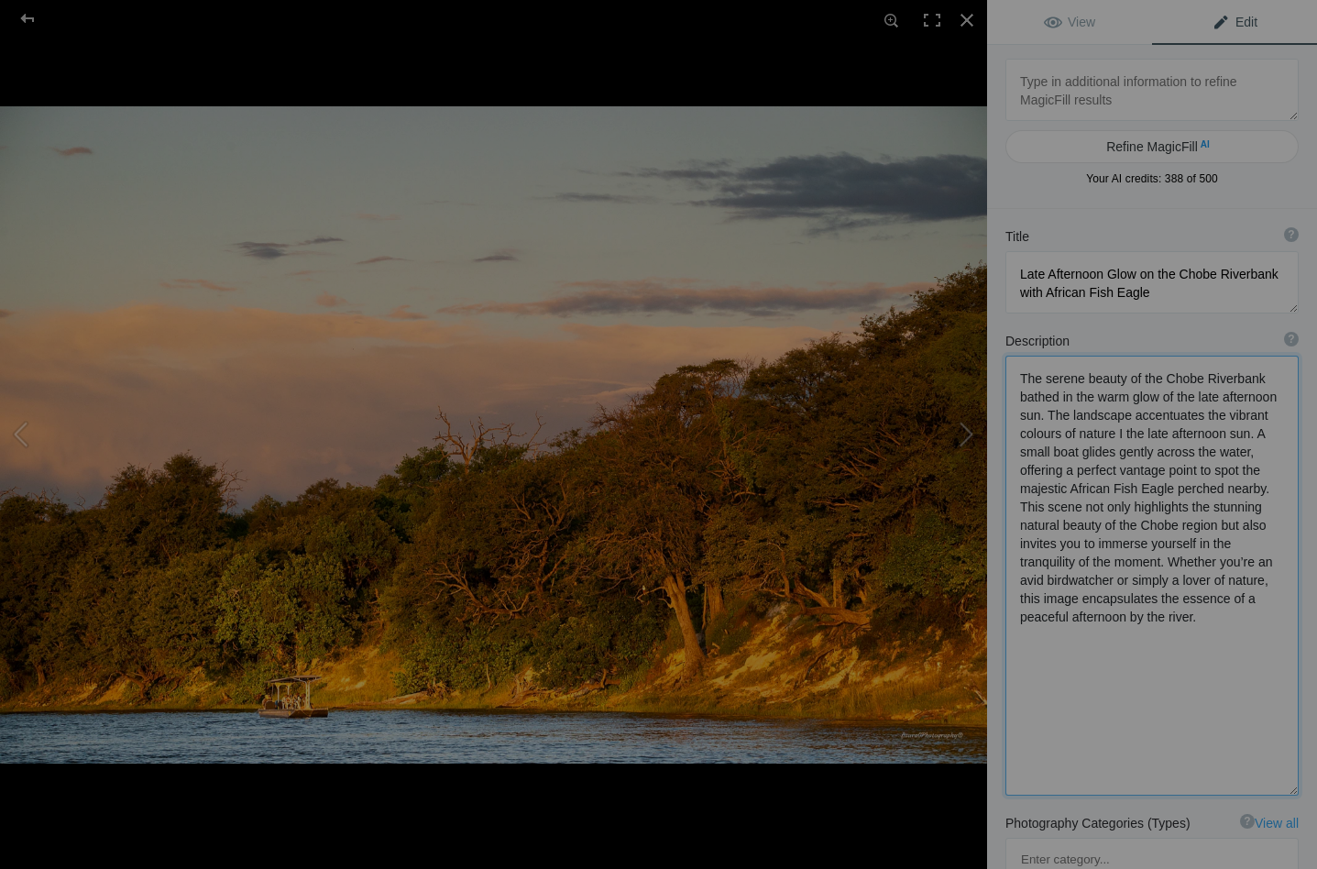
click at [1048, 454] on textarea at bounding box center [1151, 575] width 293 height 440
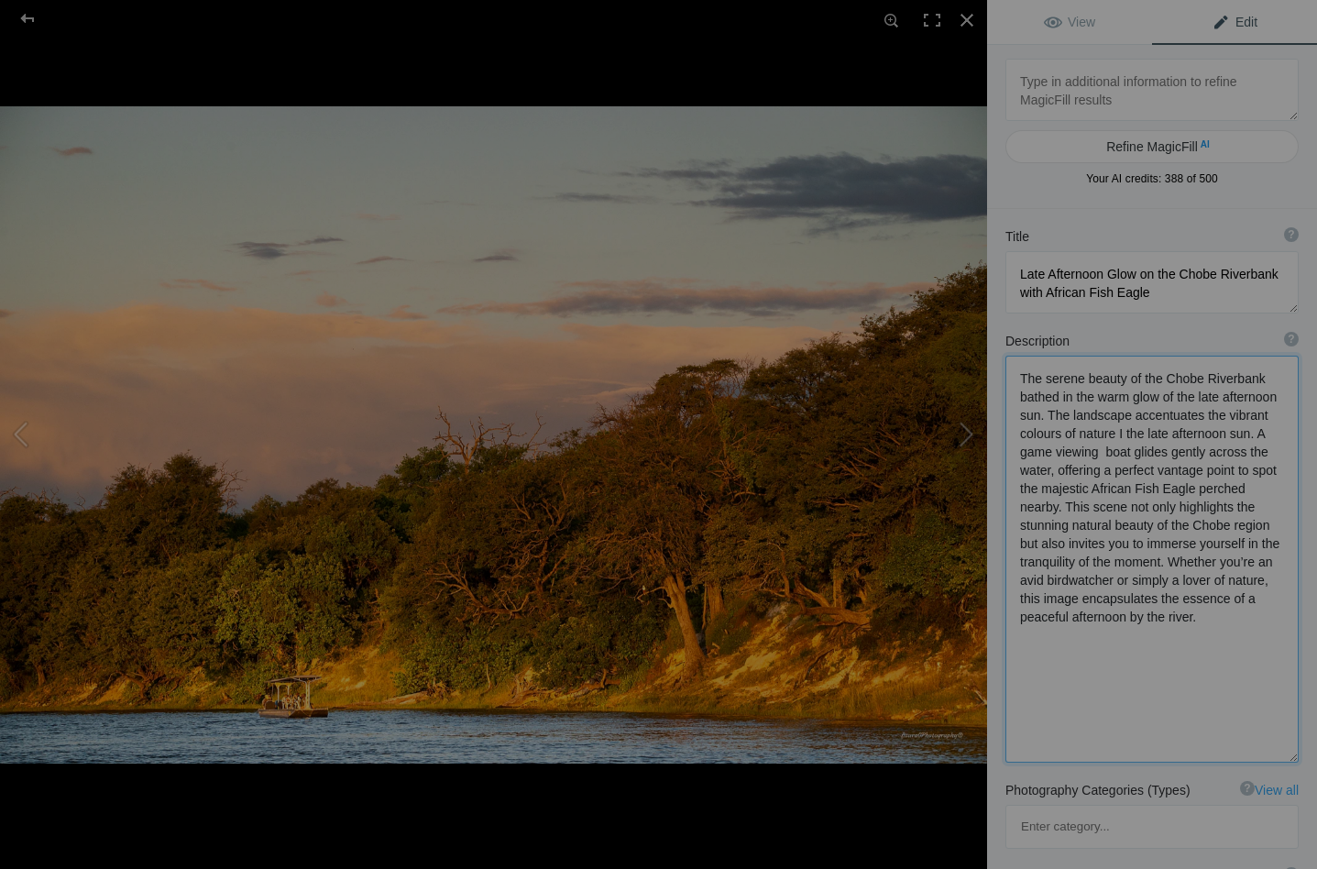
drag, startPoint x: 1159, startPoint y: 454, endPoint x: 1131, endPoint y: 454, distance: 28.4
click at [1131, 454] on textarea at bounding box center [1151, 558] width 293 height 407
drag, startPoint x: 1020, startPoint y: 503, endPoint x: 1146, endPoint y: 614, distance: 168.2
click at [1146, 614] on textarea at bounding box center [1151, 553] width 293 height 396
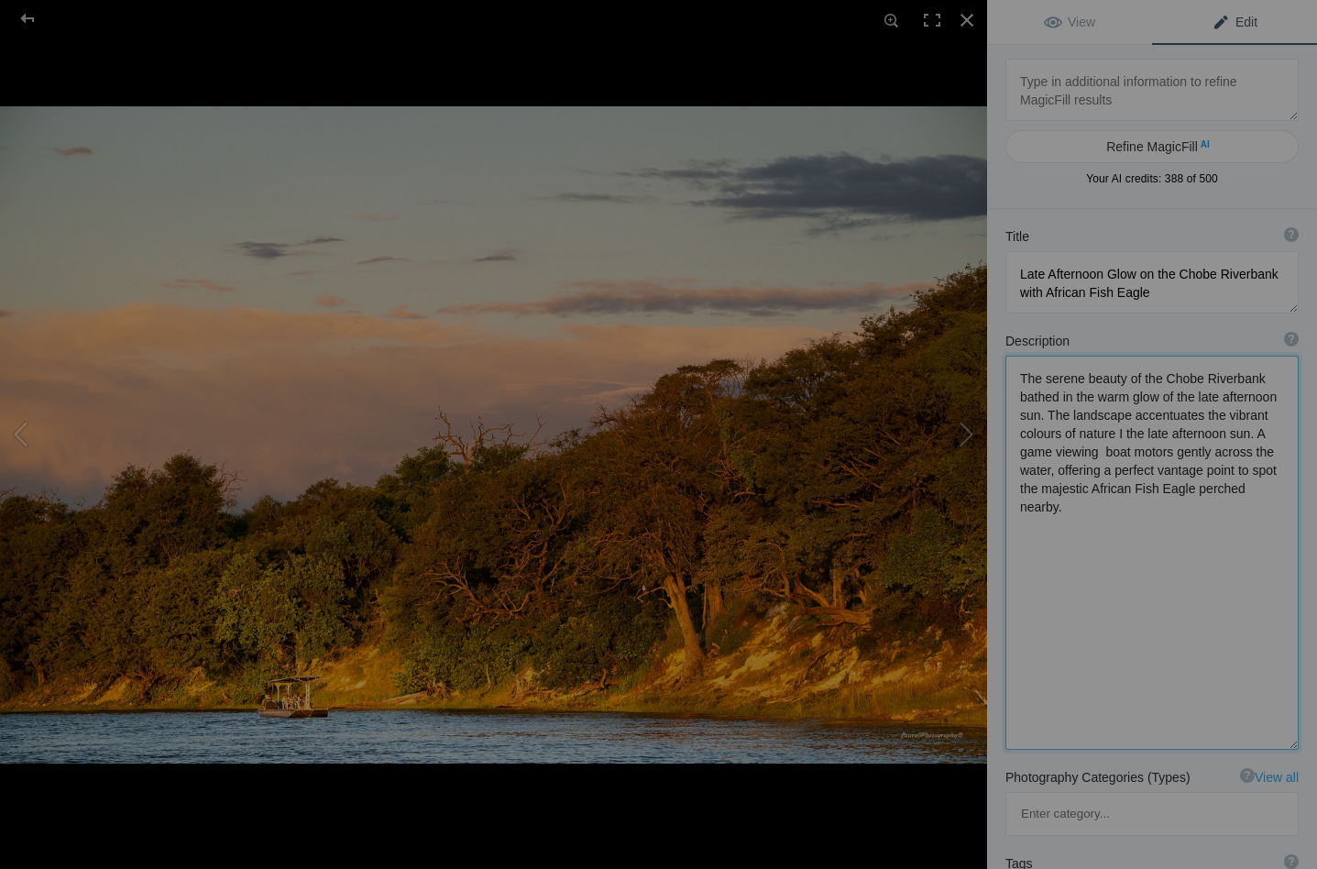
click at [1115, 438] on textarea at bounding box center [1151, 552] width 293 height 394
click at [1230, 472] on textarea at bounding box center [1151, 549] width 293 height 388
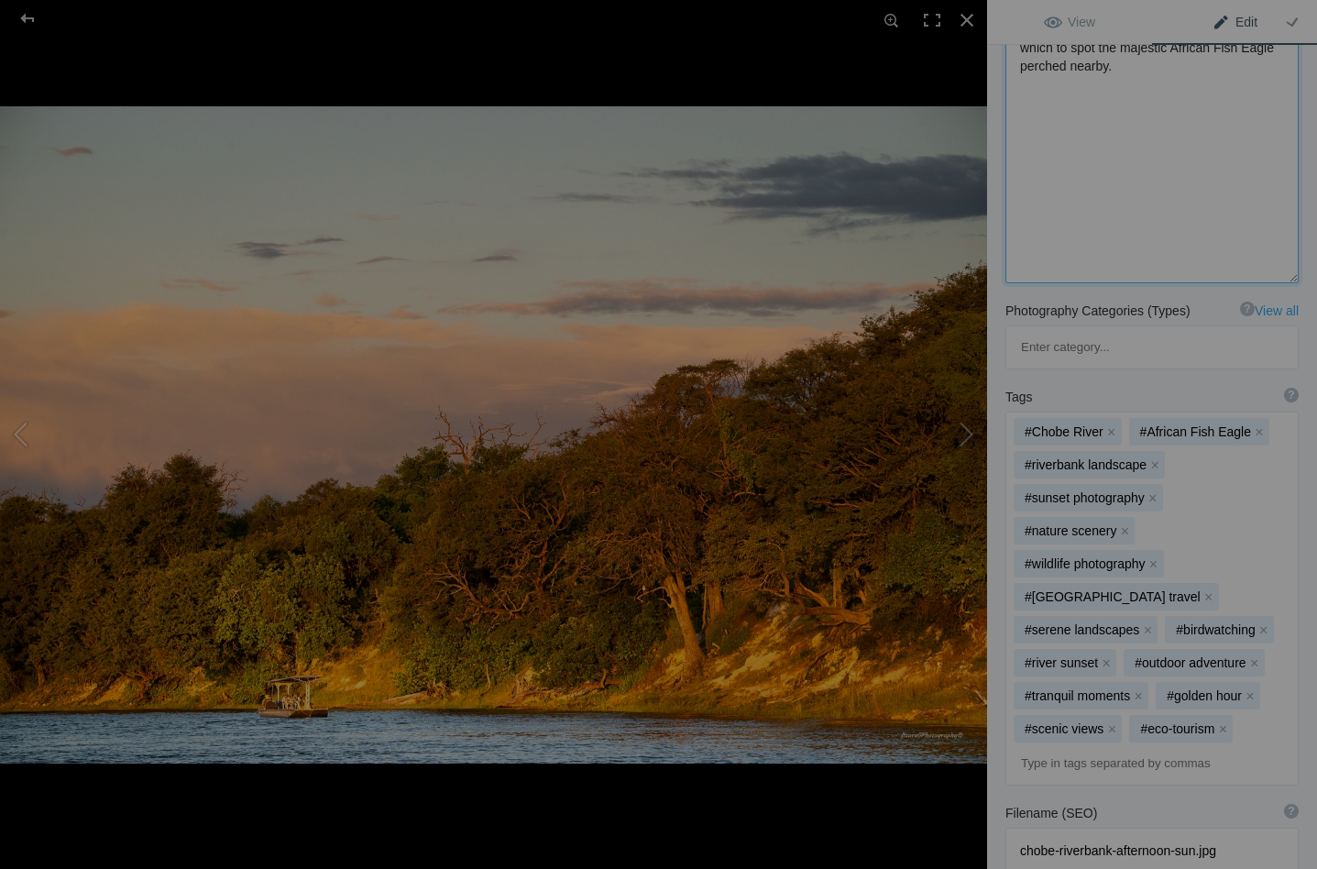
scroll to position [457, 0]
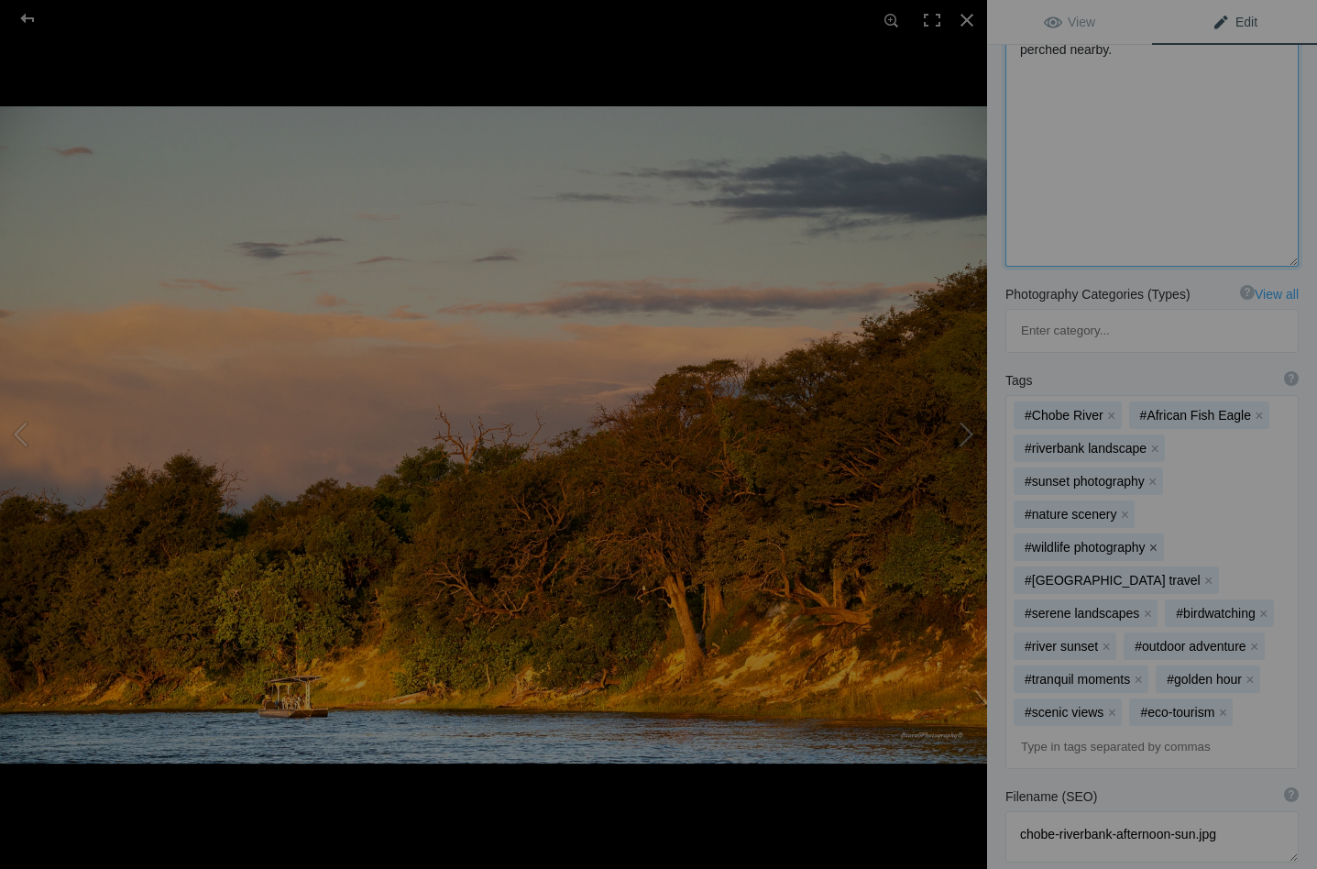
type textarea "The serene beauty of the Chobe Riverbank bathed in the warm glow of the late af…"
click at [1149, 541] on button "x" at bounding box center [1153, 547] width 13 height 13
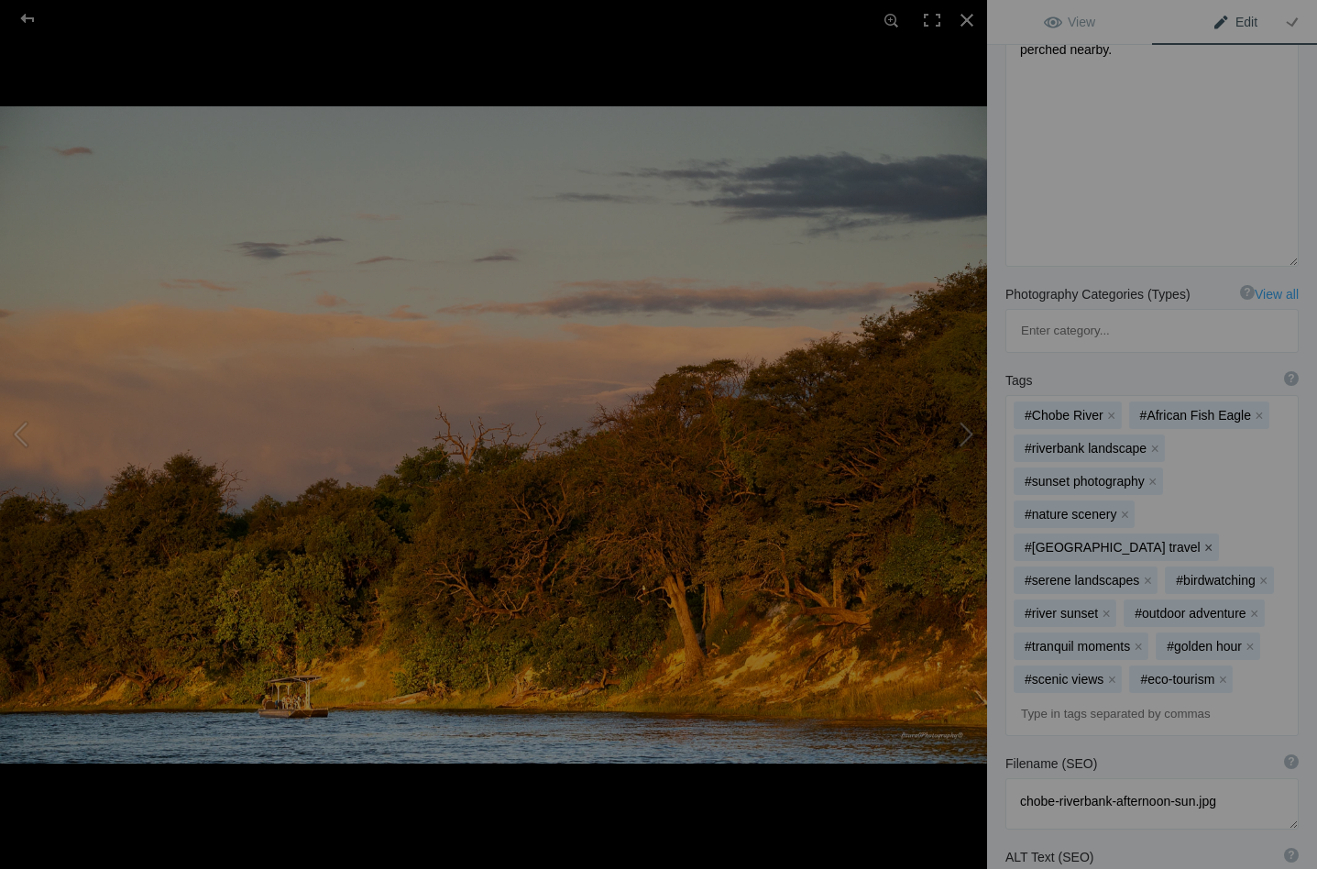
click at [1202, 541] on button "x" at bounding box center [1208, 547] width 13 height 13
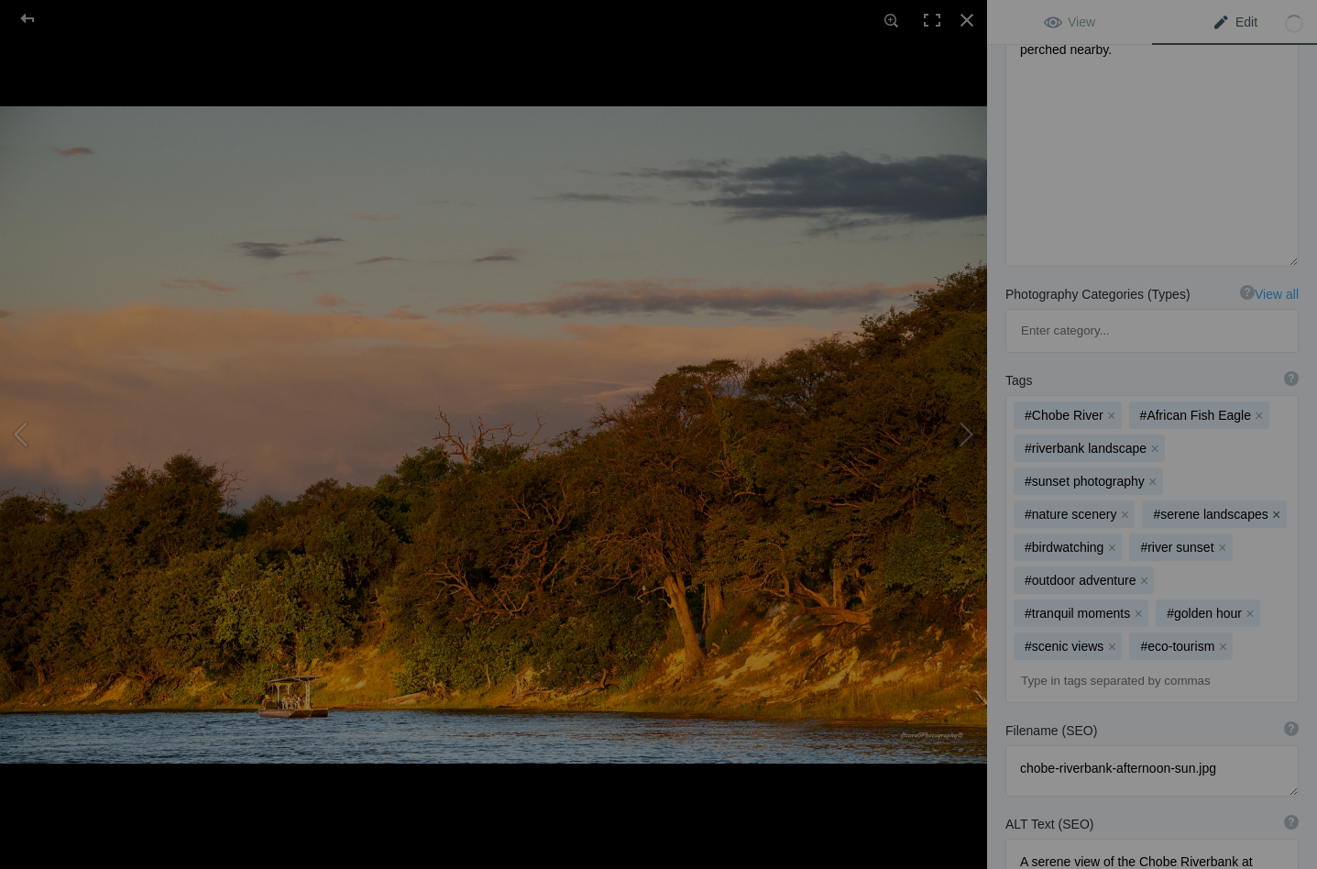
click at [1270, 508] on button "x" at bounding box center [1276, 514] width 13 height 13
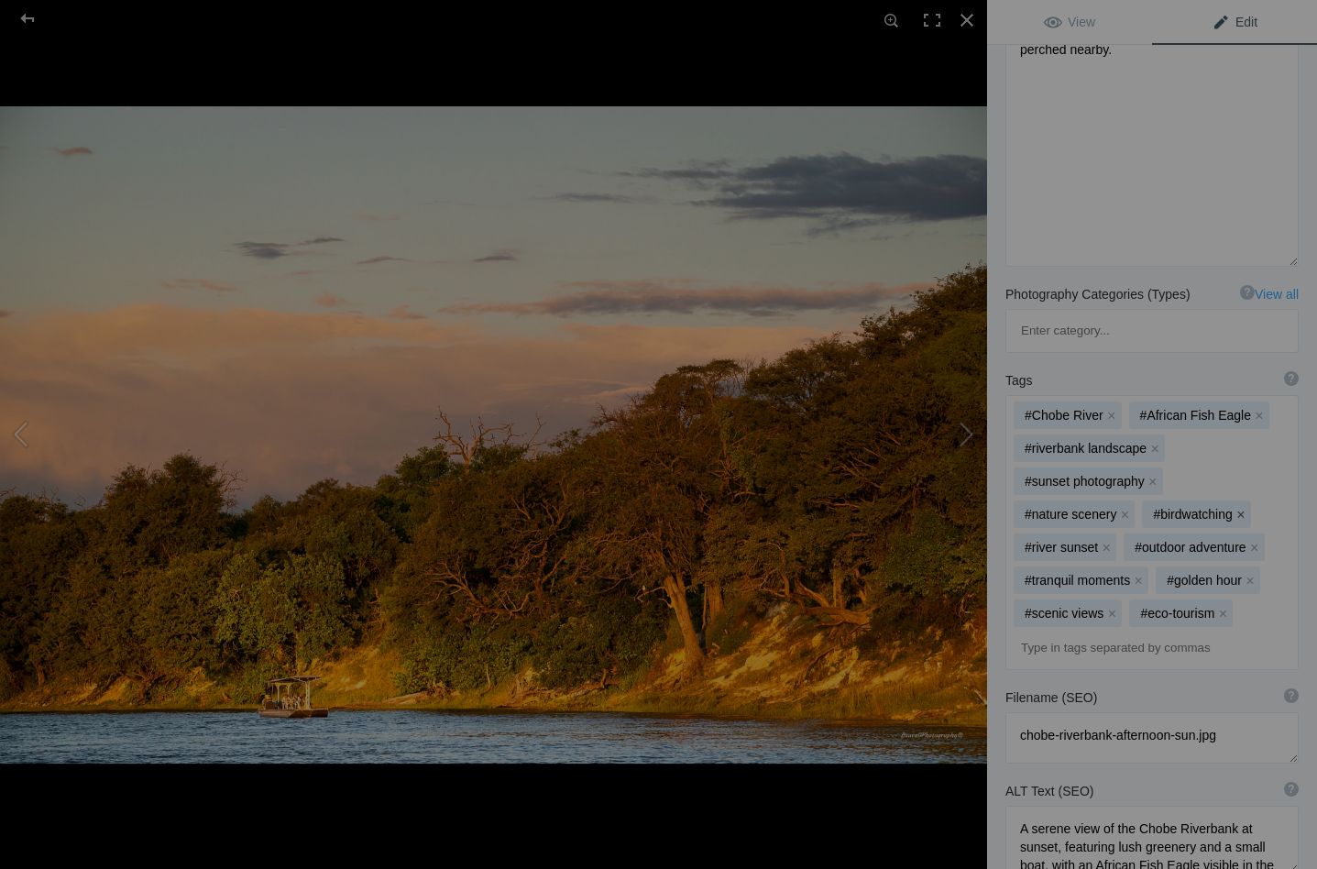
click at [1234, 508] on button "x" at bounding box center [1240, 514] width 13 height 13
click at [1229, 508] on button "x" at bounding box center [1235, 514] width 13 height 13
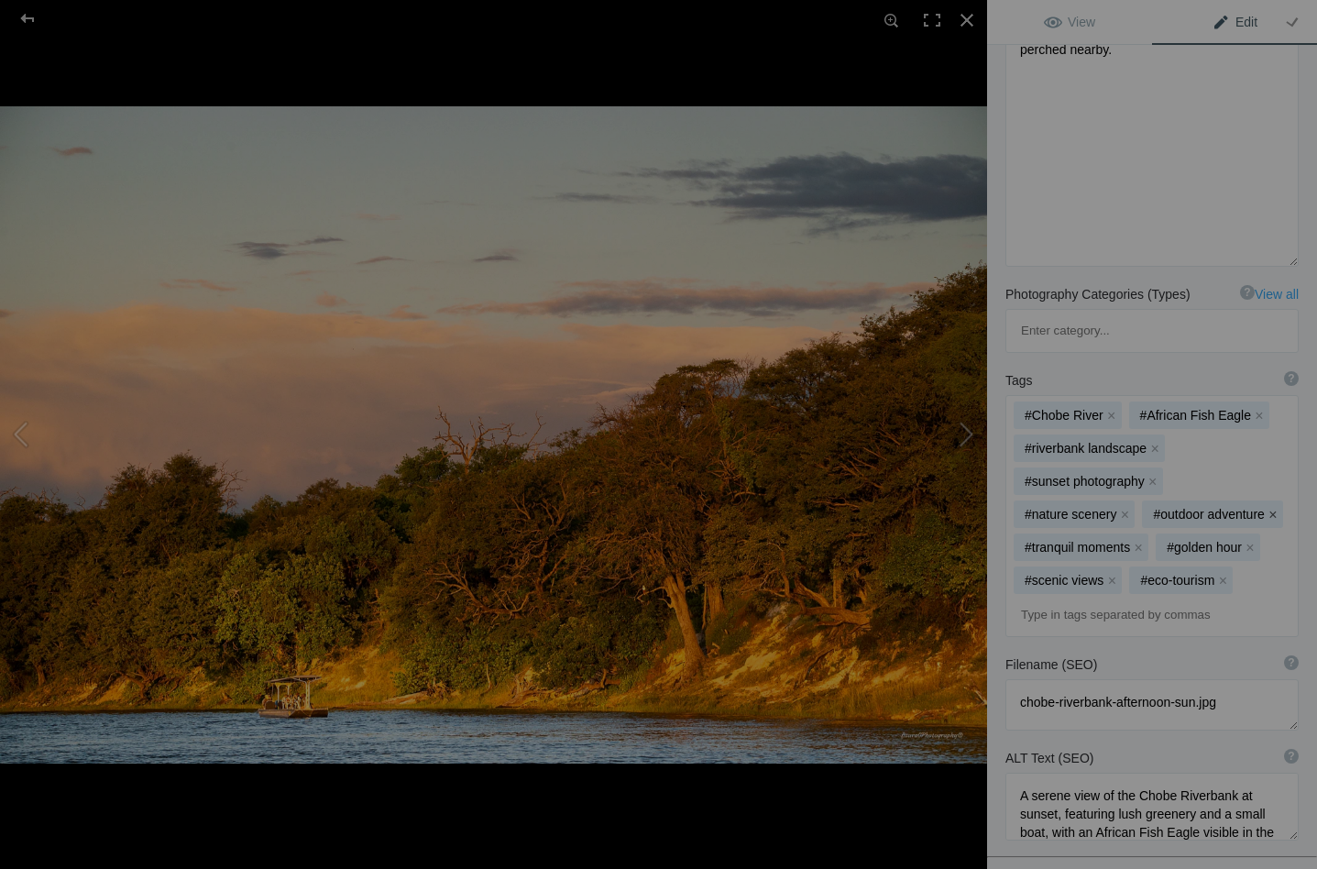
click at [1266, 508] on button "x" at bounding box center [1272, 514] width 13 height 13
click at [1217, 541] on button "x" at bounding box center [1223, 547] width 13 height 13
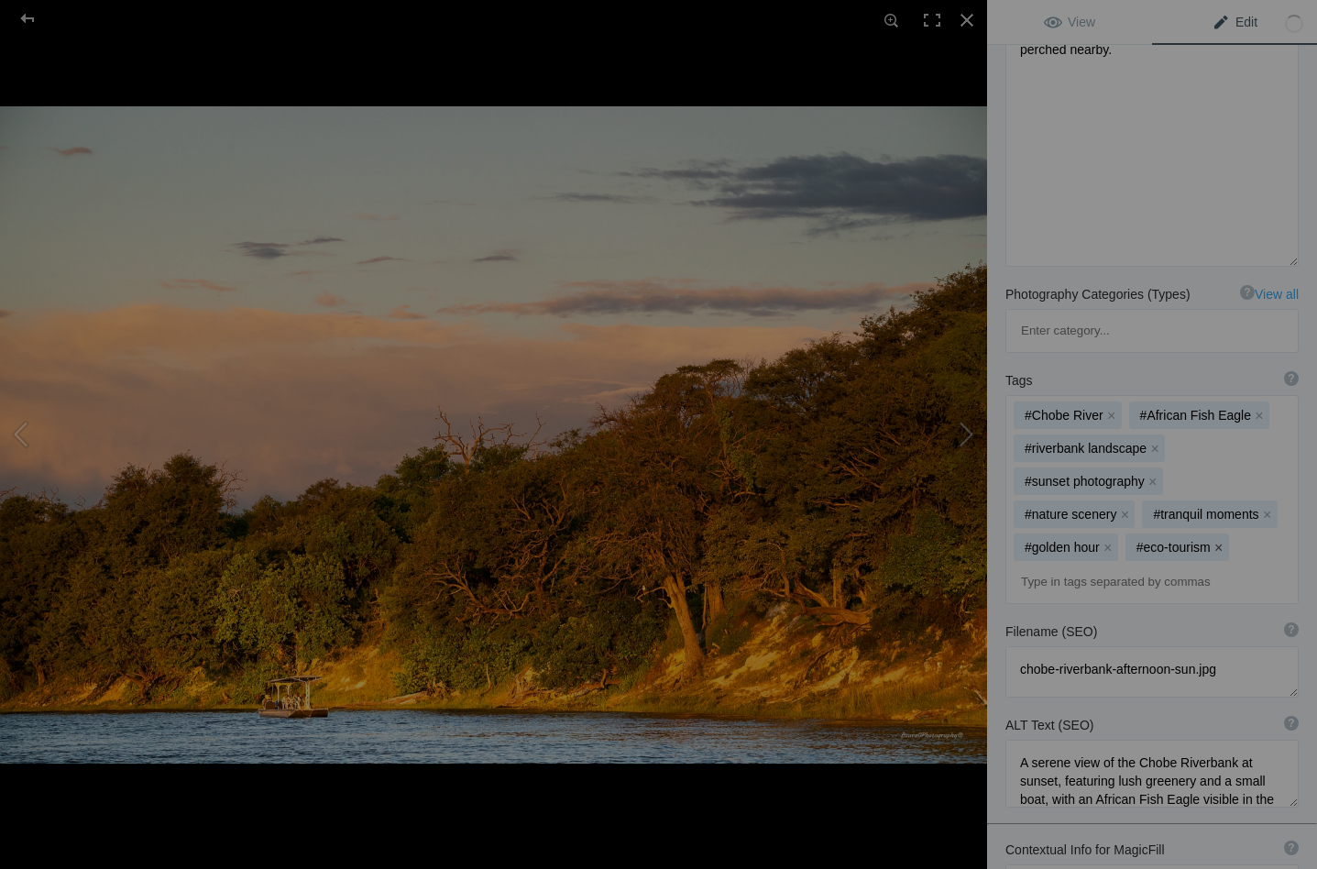
click at [1212, 541] on button "x" at bounding box center [1218, 547] width 13 height 13
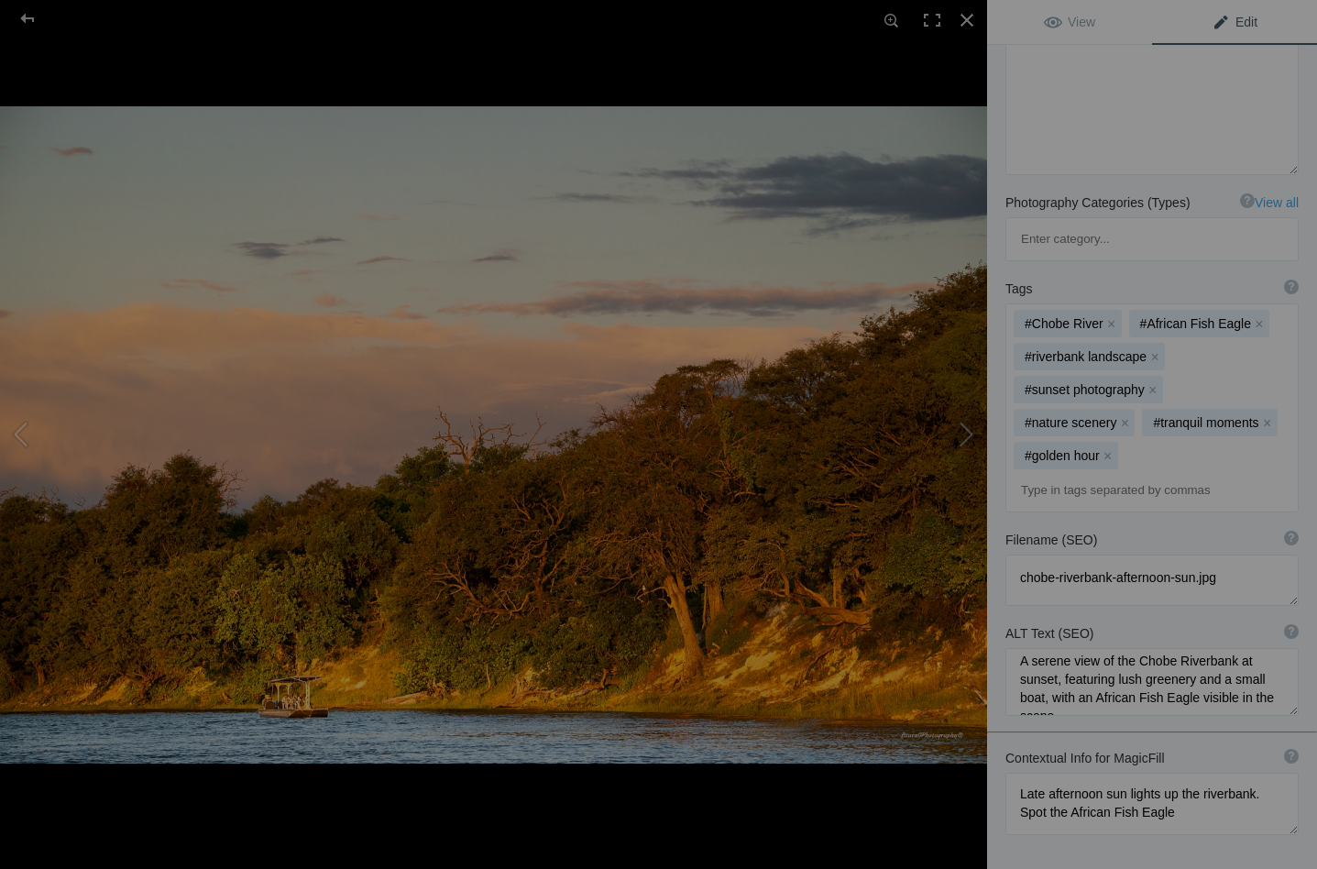
scroll to position [10, 0]
drag, startPoint x: 1065, startPoint y: 563, endPoint x: 1051, endPoint y: 584, distance: 24.4
click at [1051, 648] on textarea at bounding box center [1151, 682] width 293 height 68
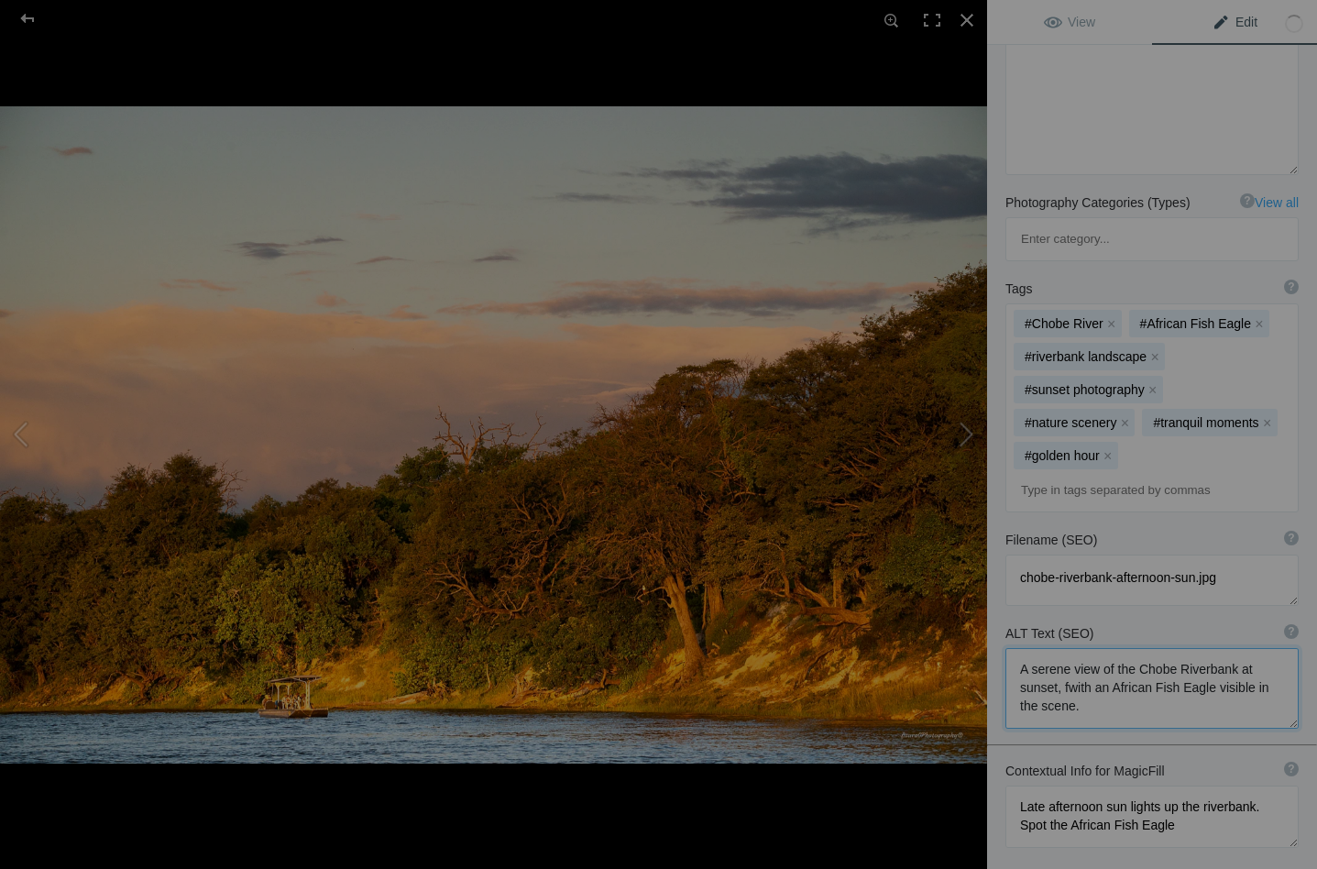
type textarea "A serene view of the Chobe Riverbank at sunset, with an African Fish Eagle visi…"
click at [966, 434] on button at bounding box center [917, 434] width 137 height 312
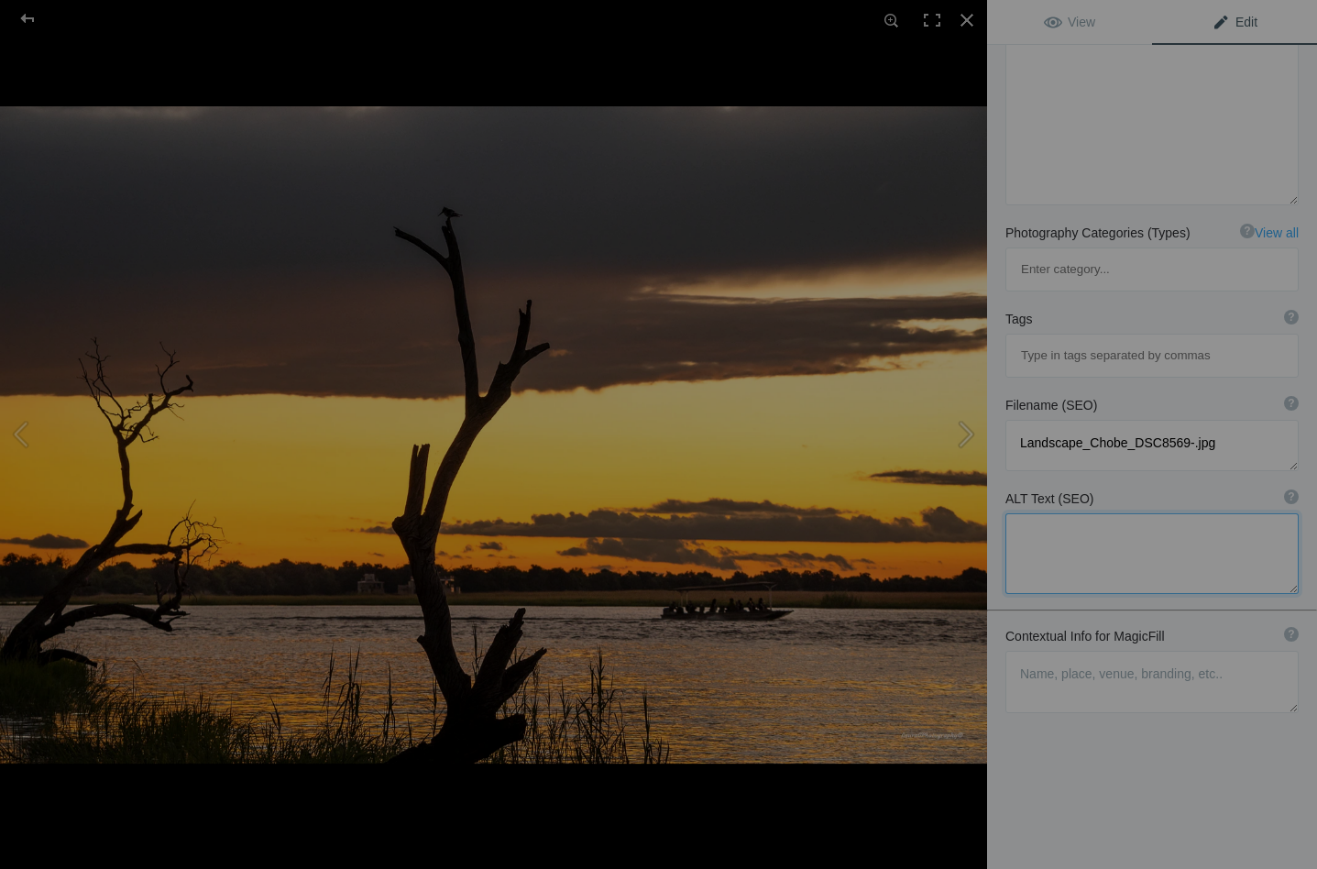
scroll to position [373, 0]
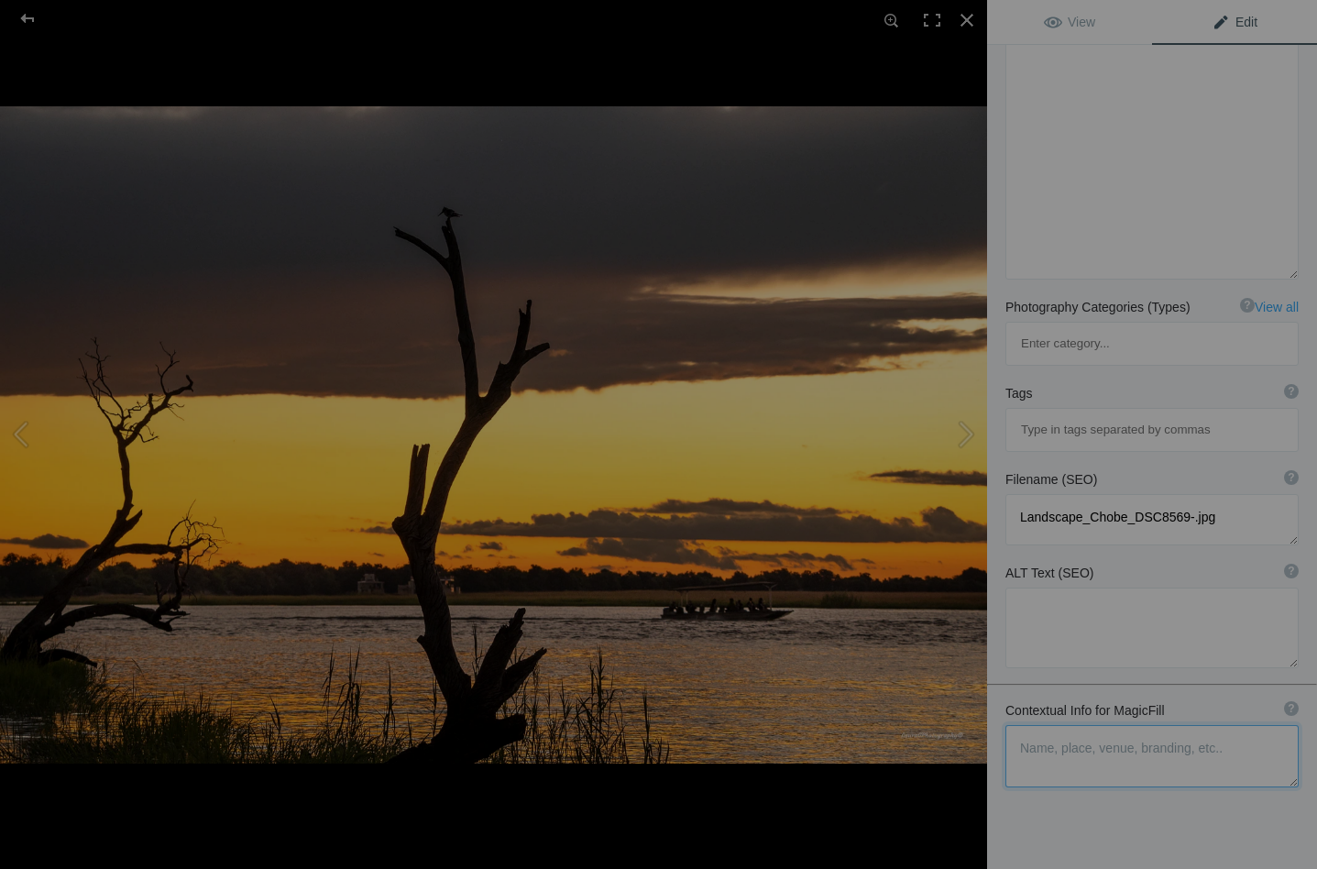
click at [1032, 725] on textarea at bounding box center [1151, 756] width 293 height 62
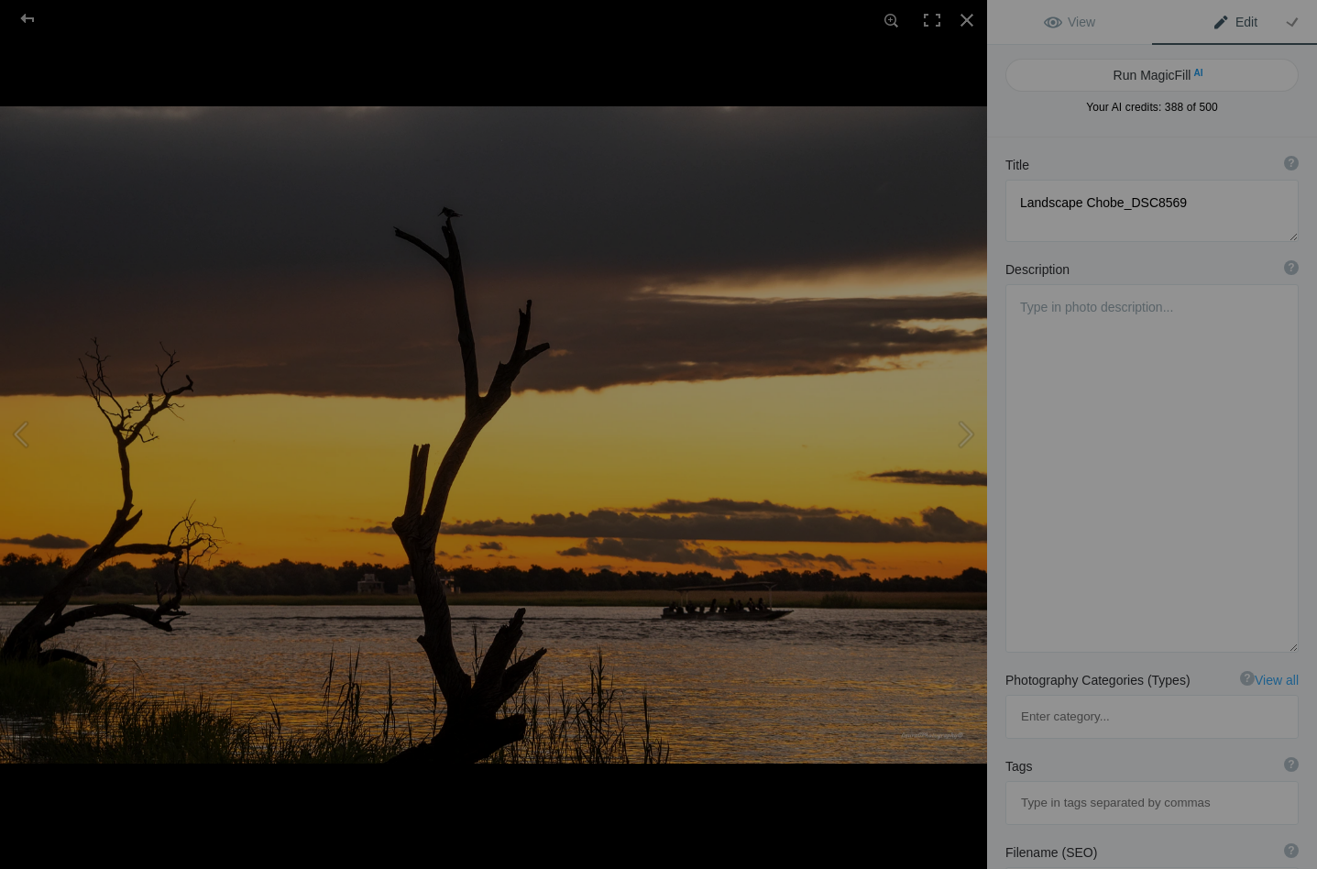
scroll to position [0, 0]
click at [1101, 78] on button "Run MagicFill AI" at bounding box center [1151, 75] width 293 height 33
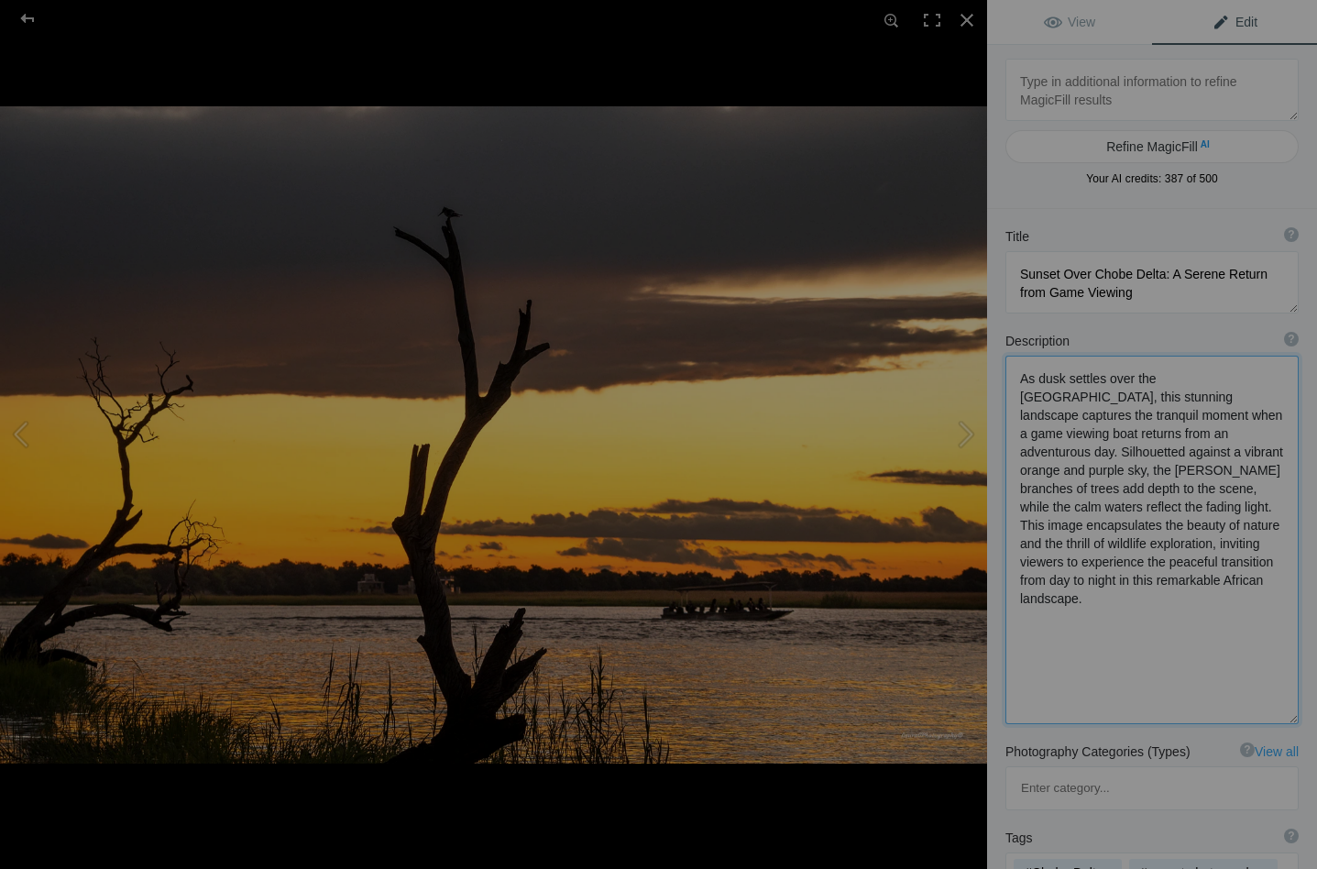
drag, startPoint x: 1068, startPoint y: 394, endPoint x: 1016, endPoint y: 401, distance: 52.7
click at [1016, 401] on textarea at bounding box center [1151, 539] width 293 height 368
drag, startPoint x: 1215, startPoint y: 274, endPoint x: 1175, endPoint y: 274, distance: 39.4
click at [1175, 274] on textarea at bounding box center [1151, 282] width 293 height 62
click at [1111, 438] on textarea at bounding box center [1151, 538] width 293 height 366
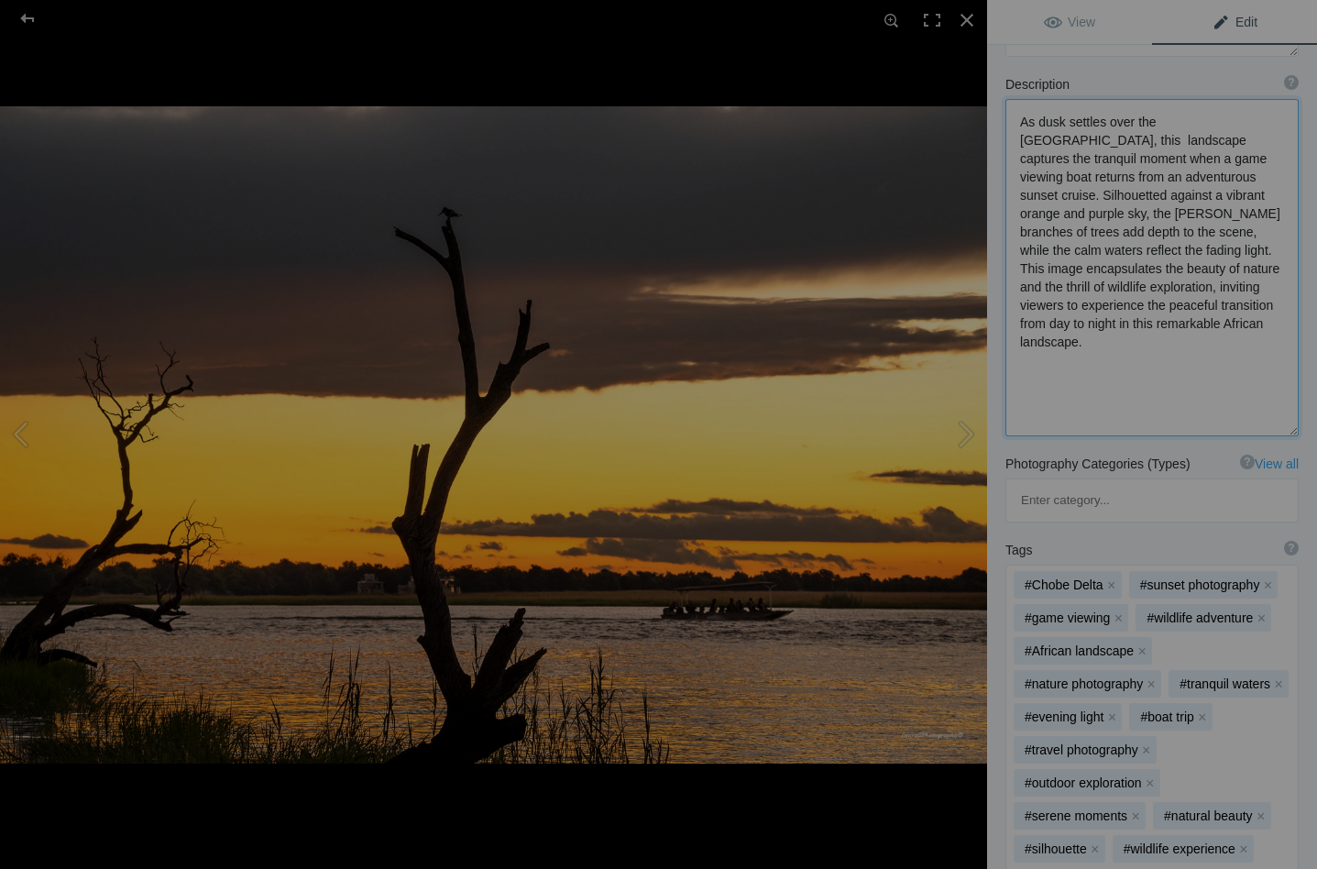
scroll to position [284, 0]
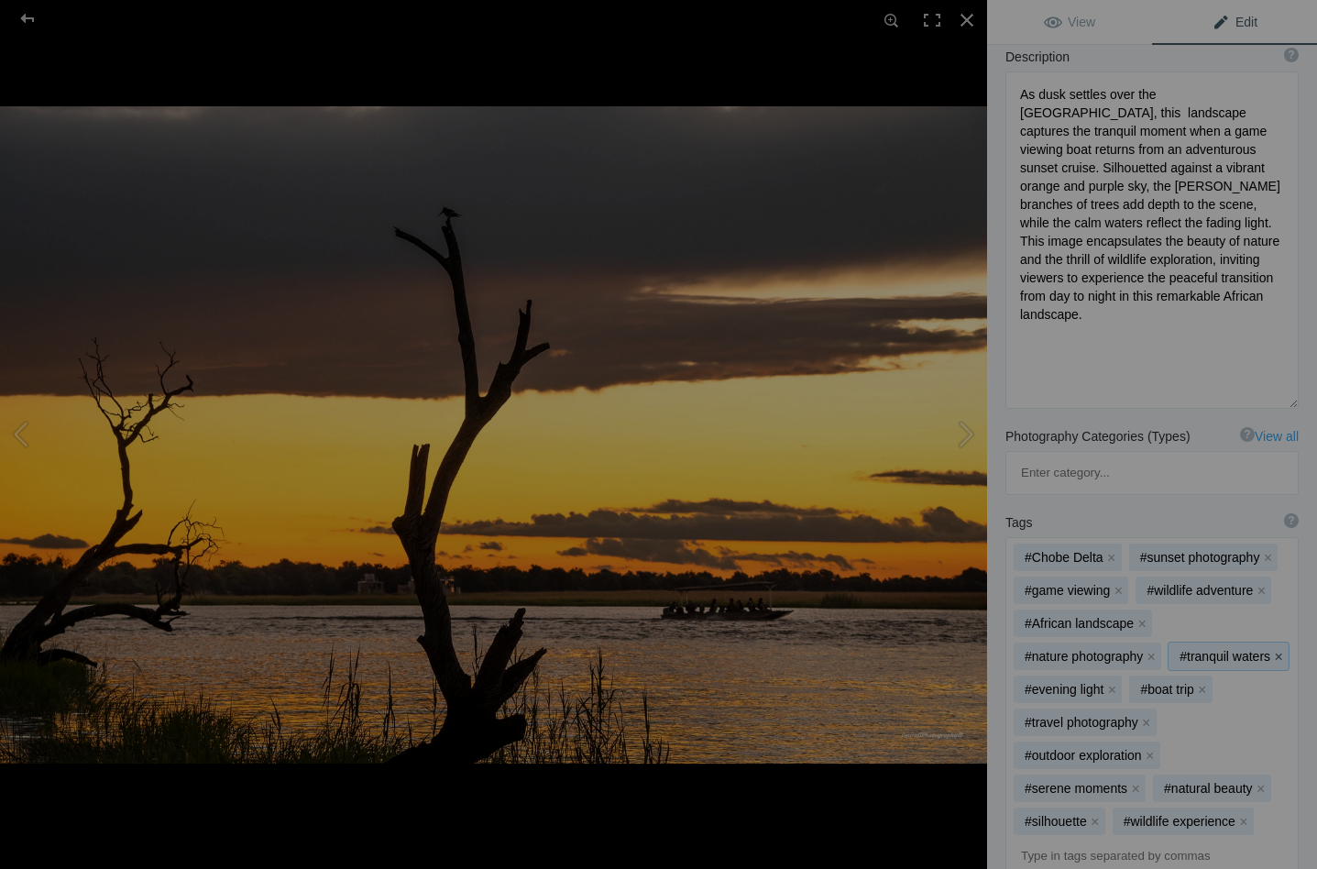
click at [1276, 650] on button "x" at bounding box center [1278, 656] width 13 height 13
click at [1261, 650] on button "x" at bounding box center [1267, 656] width 13 height 13
click at [1239, 650] on button "x" at bounding box center [1241, 656] width 13 height 13
click at [1144, 683] on button "x" at bounding box center [1146, 689] width 13 height 13
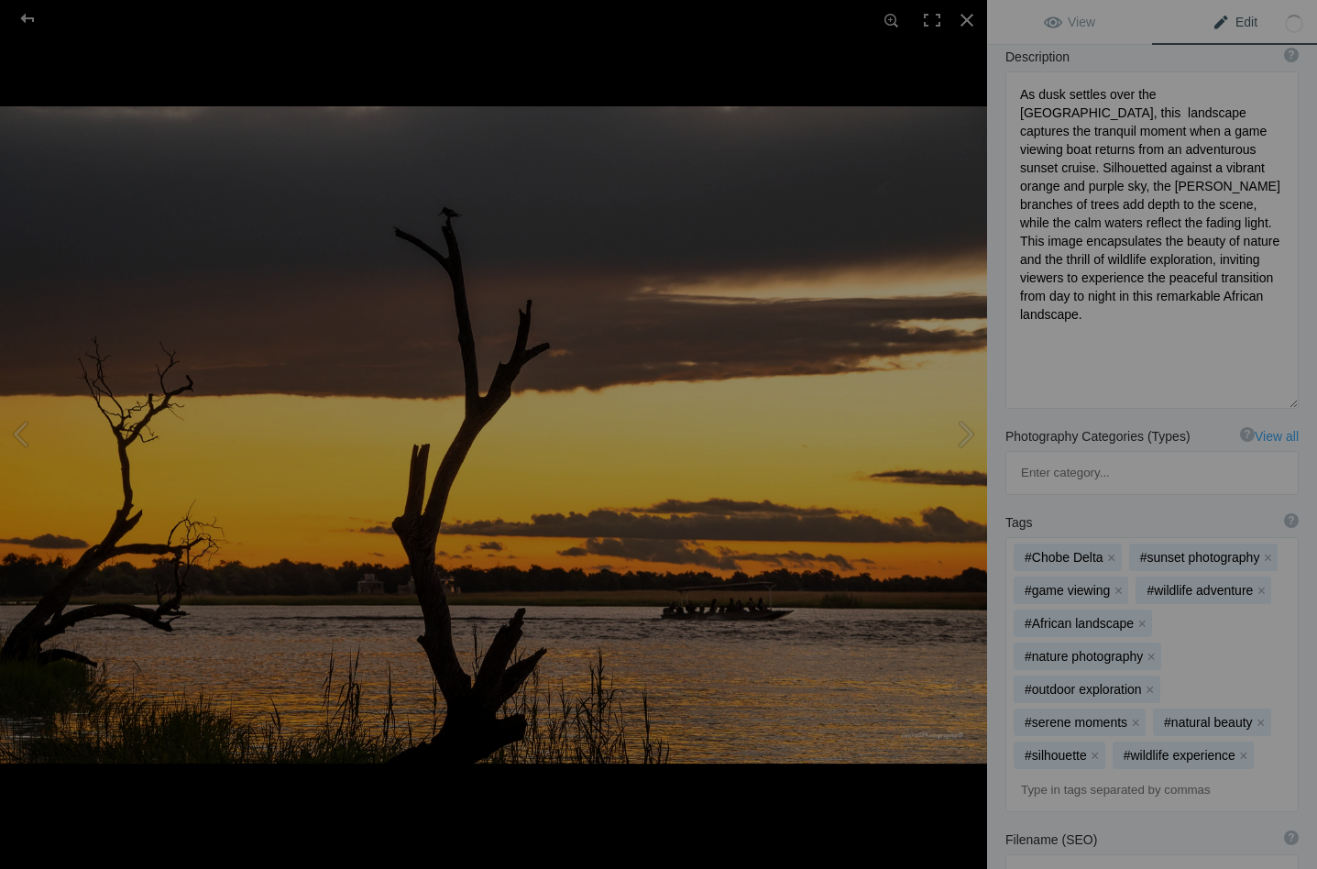
click at [1147, 683] on button "x" at bounding box center [1149, 689] width 13 height 13
click at [1134, 683] on button "x" at bounding box center [1135, 689] width 13 height 13
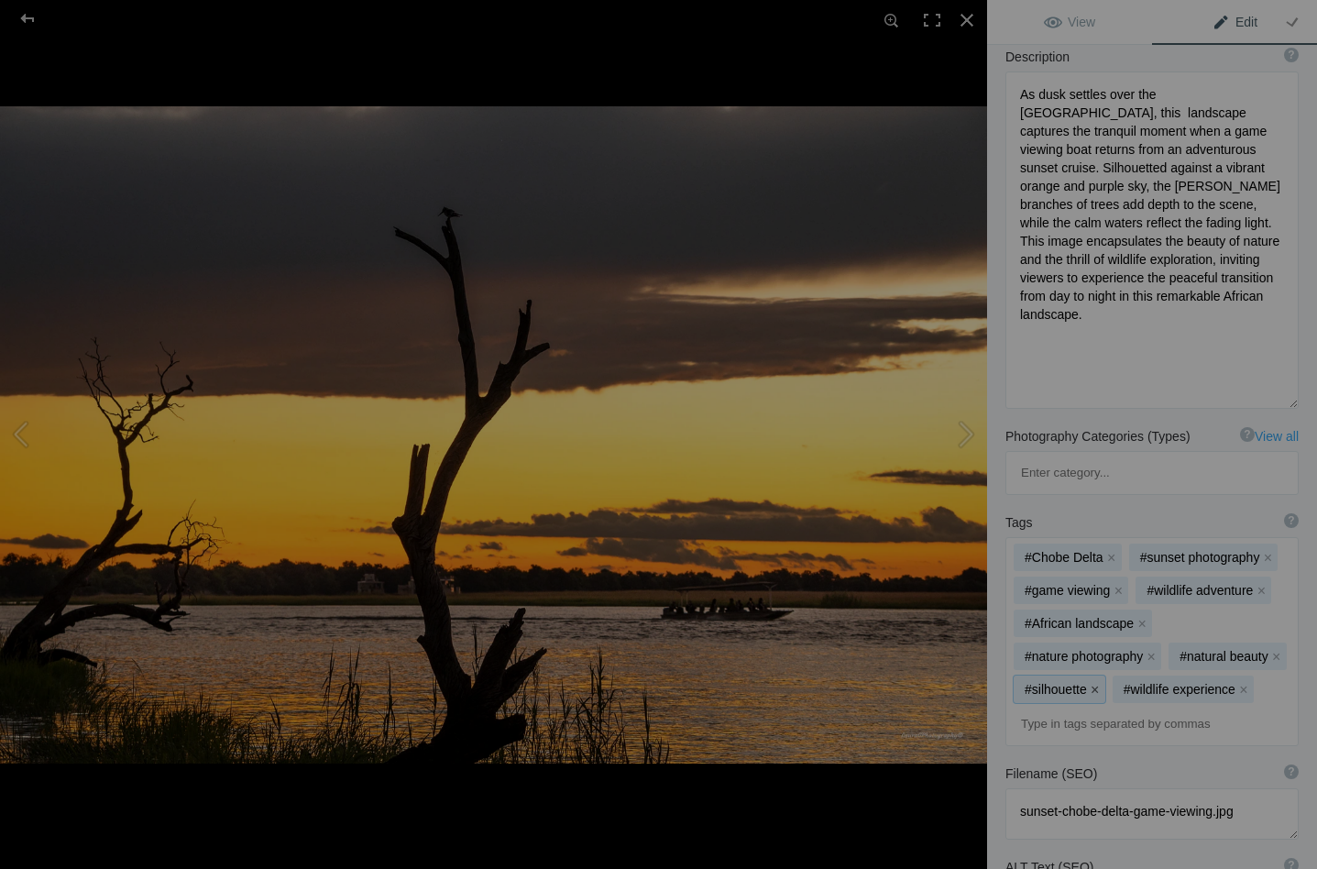
click at [1097, 683] on button "x" at bounding box center [1094, 689] width 13 height 13
click at [1273, 650] on button "x" at bounding box center [1276, 656] width 13 height 13
click at [1150, 650] on button "x" at bounding box center [1150, 656] width 13 height 13
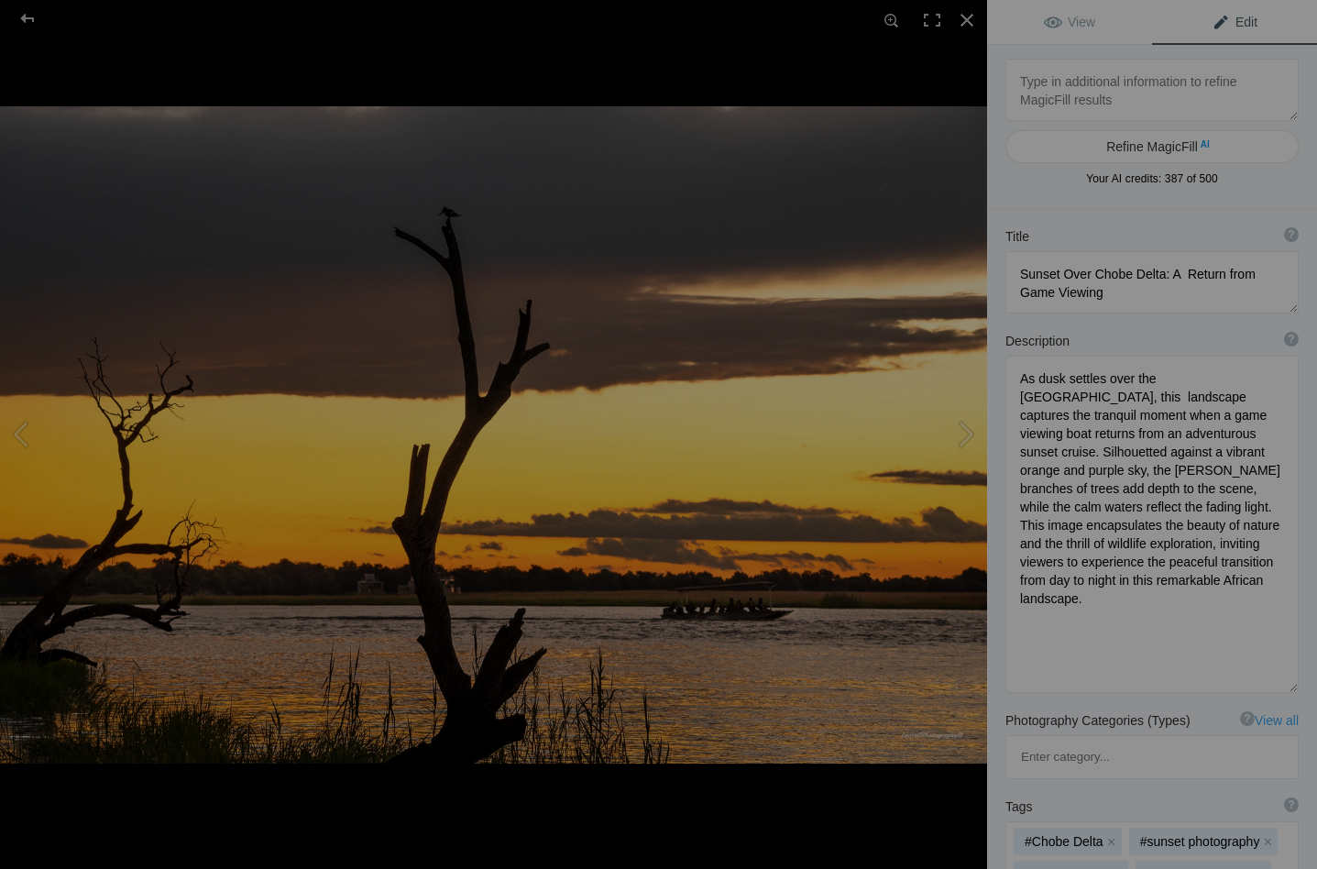
scroll to position [0, 0]
click at [968, 430] on button at bounding box center [917, 434] width 137 height 312
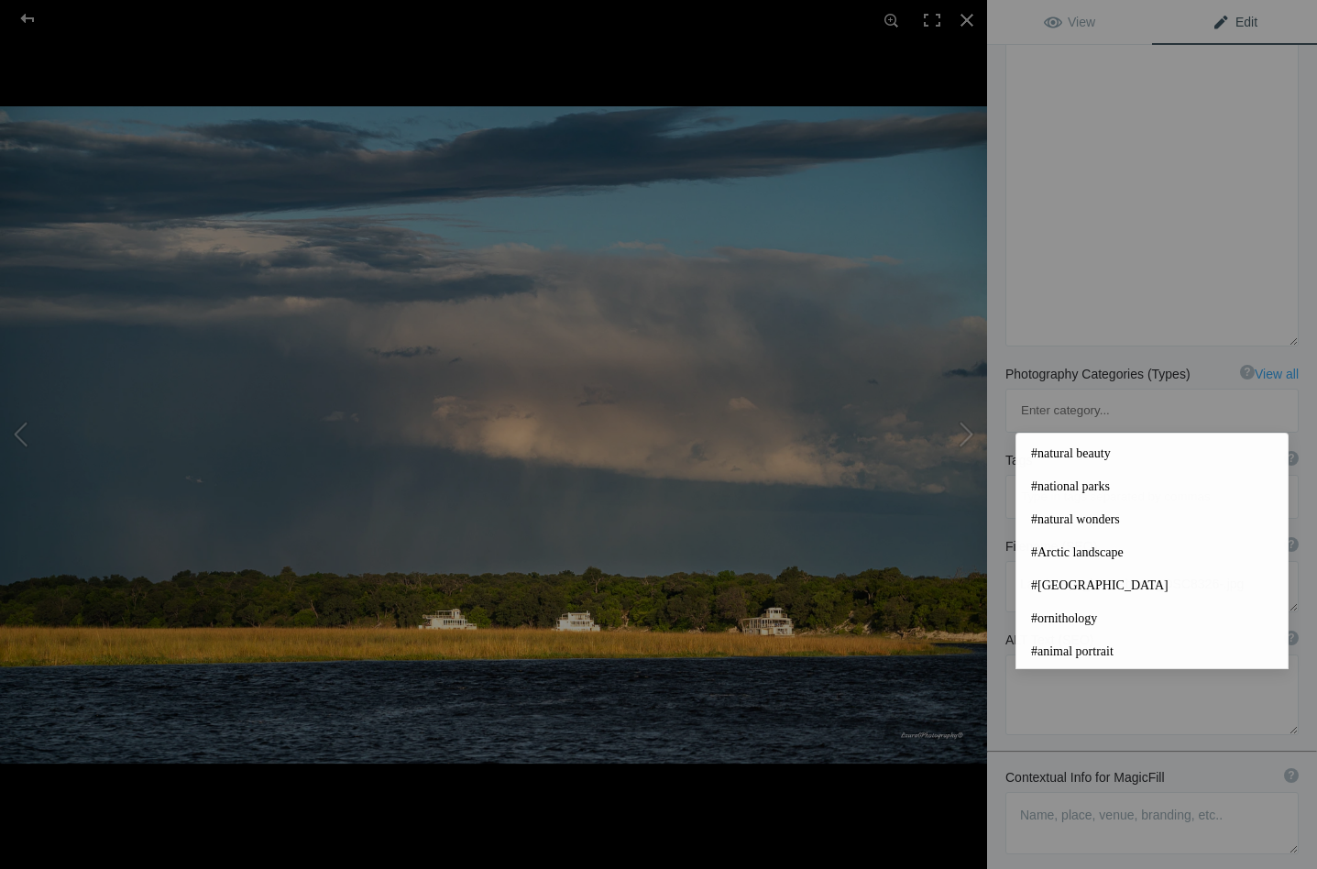
scroll to position [280, 0]
click at [1049, 786] on textarea at bounding box center [1151, 817] width 293 height 62
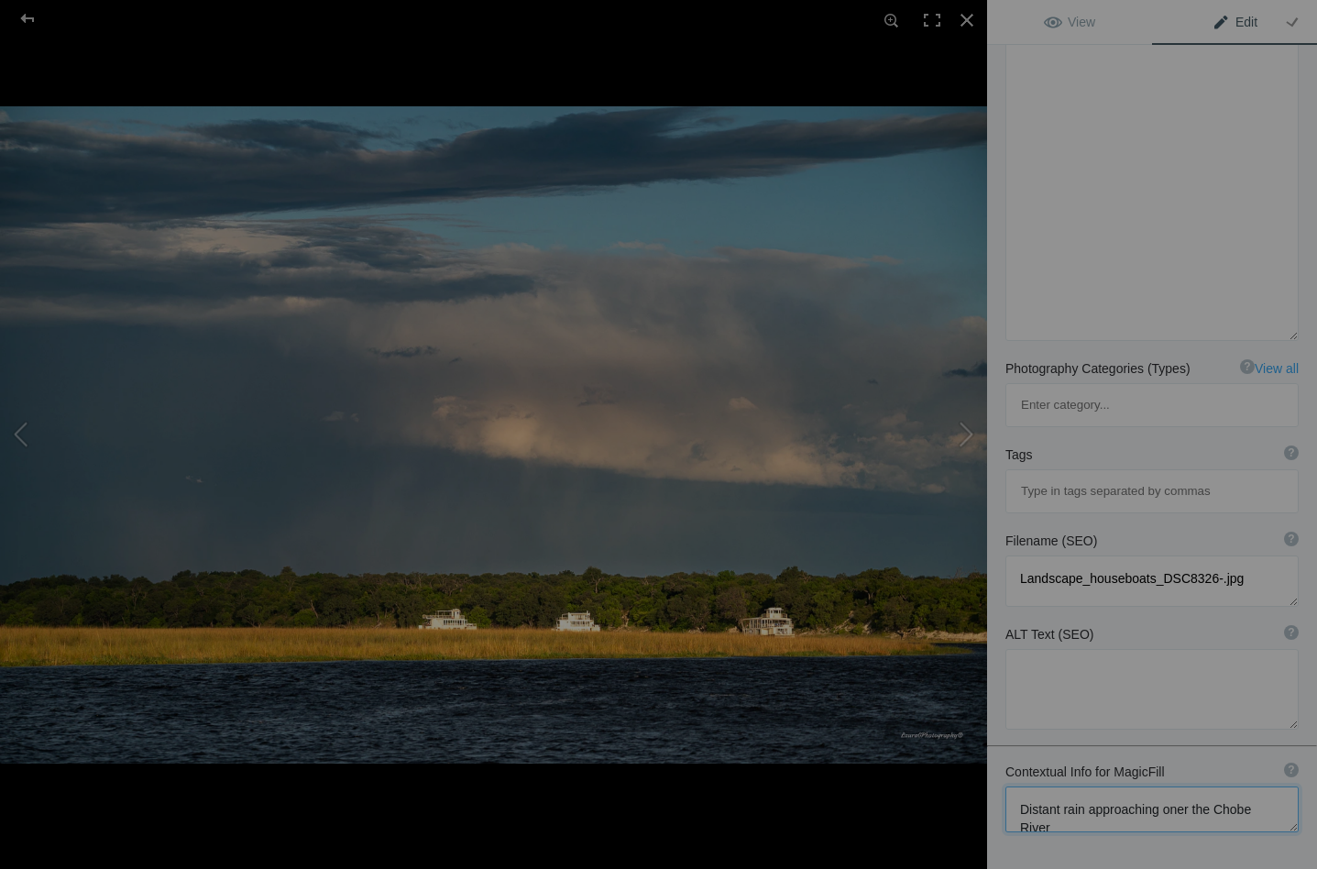
click at [1181, 786] on textarea at bounding box center [1151, 809] width 293 height 46
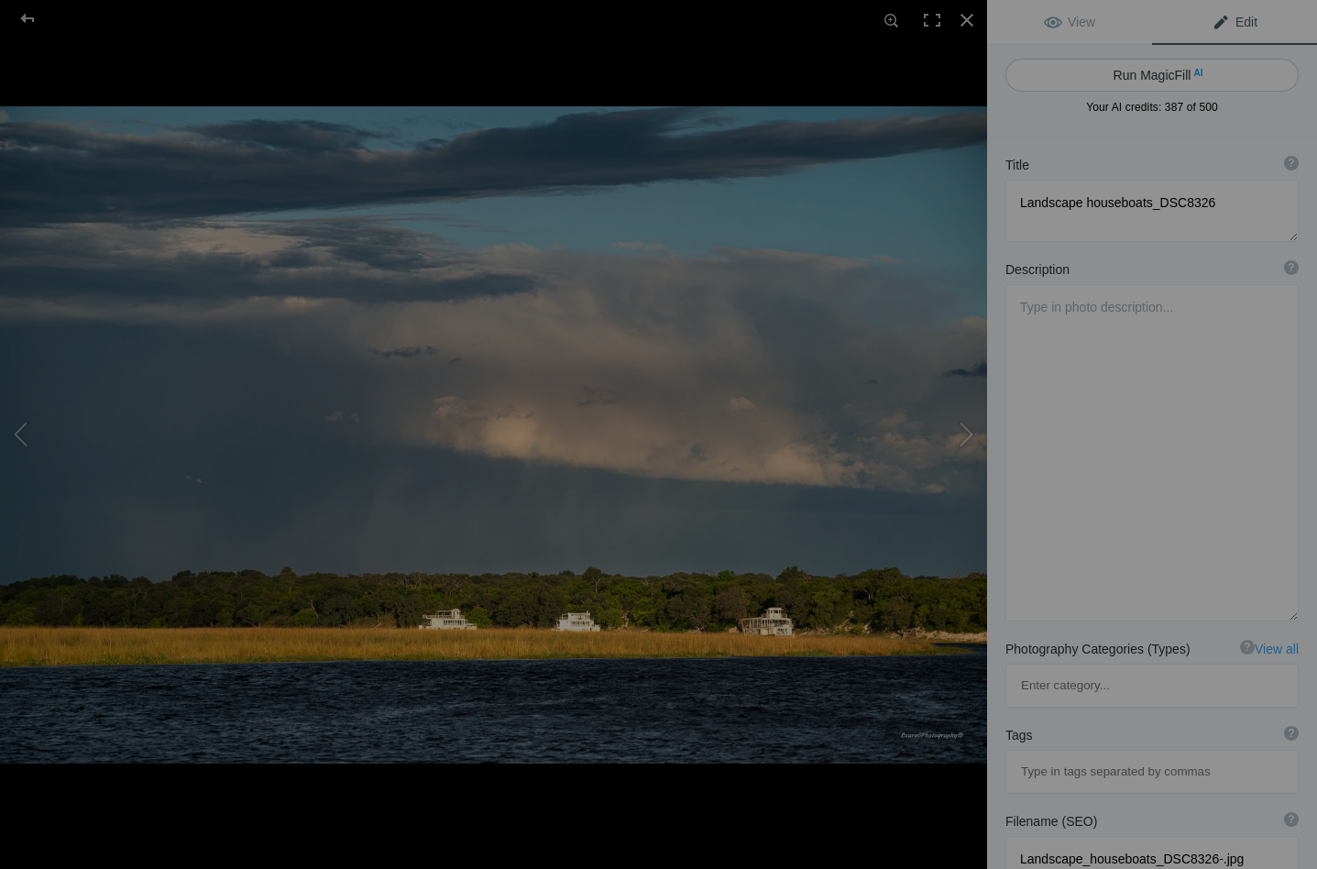
scroll to position [0, 0]
click at [1145, 76] on button "Run MagicFill AI" at bounding box center [1151, 75] width 293 height 33
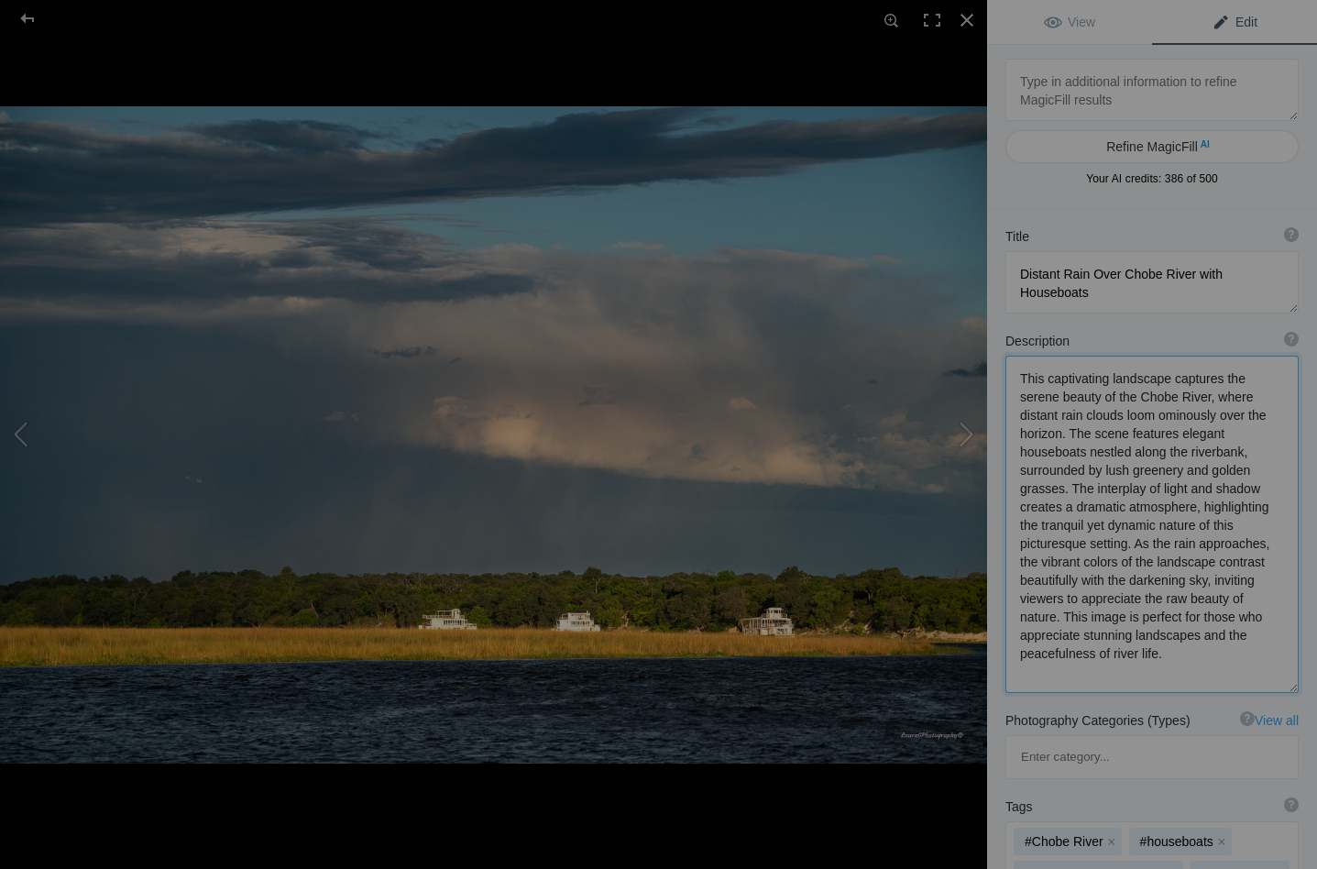
drag, startPoint x: 1215, startPoint y: 433, endPoint x: 1255, endPoint y: 438, distance: 40.6
click at [1254, 439] on textarea at bounding box center [1151, 523] width 293 height 337
click at [1219, 547] on textarea at bounding box center [1151, 516] width 293 height 323
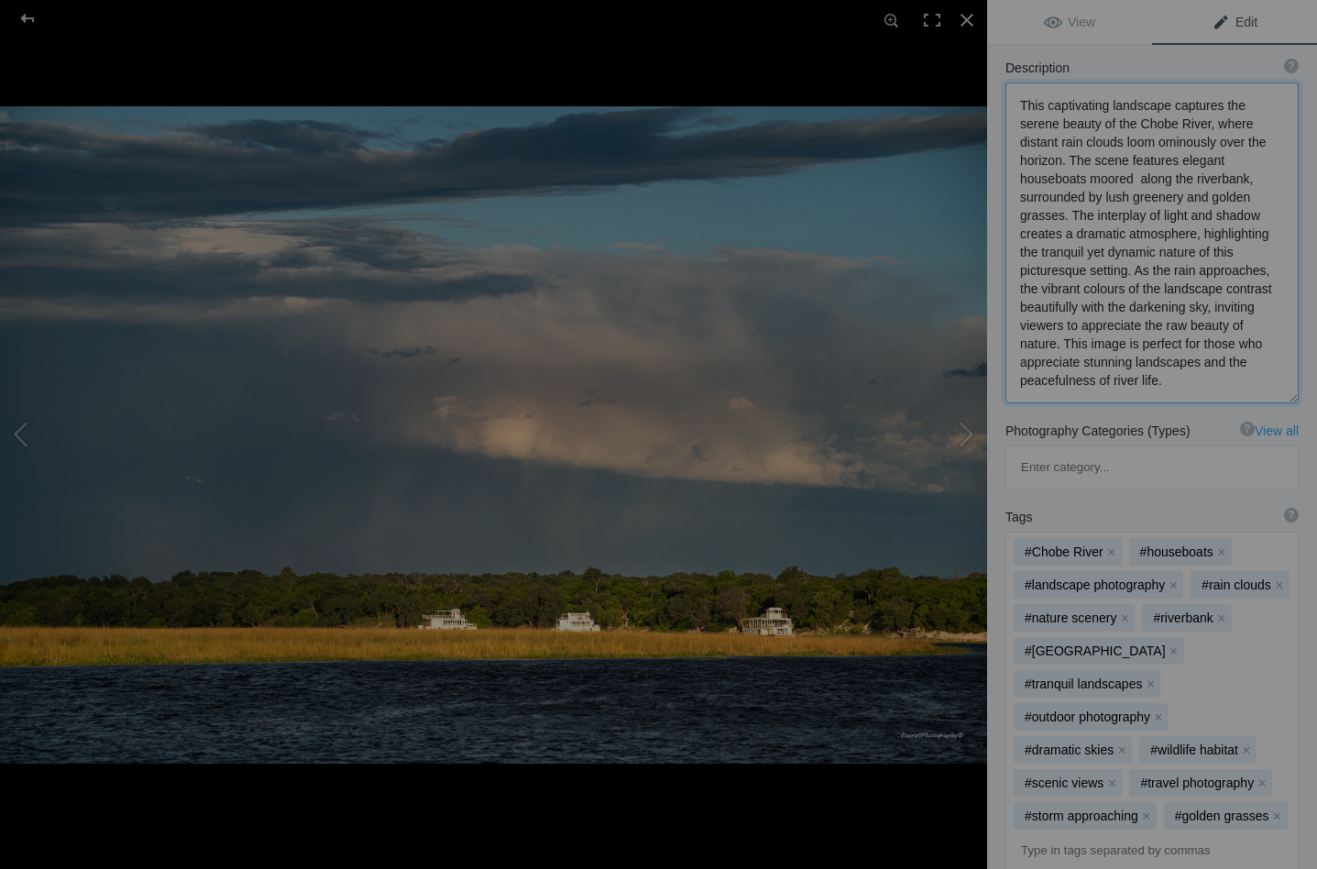
scroll to position [274, 0]
click at [1169, 577] on button "x" at bounding box center [1172, 583] width 13 height 13
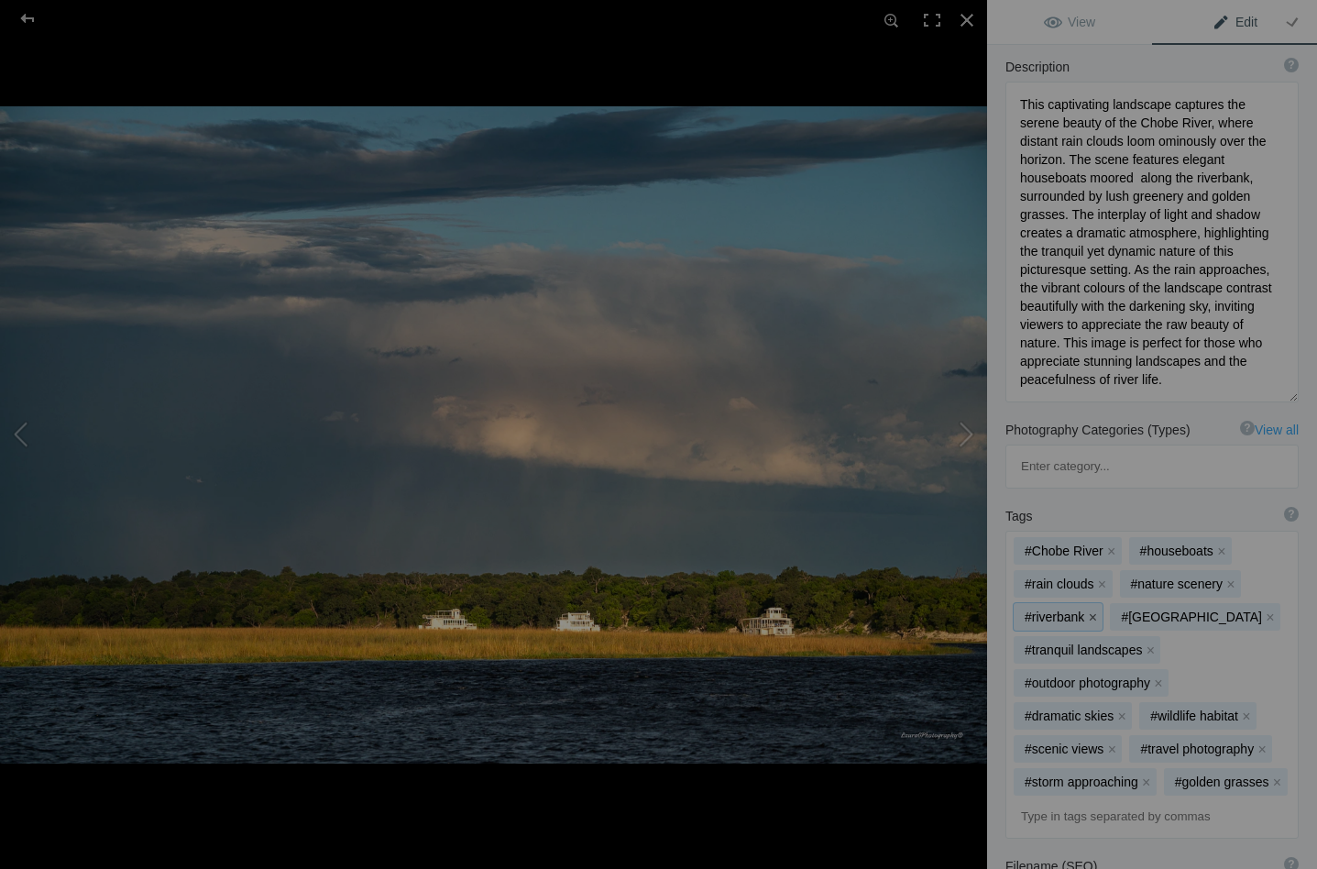
click at [1093, 610] on button "x" at bounding box center [1092, 616] width 13 height 13
click at [1158, 676] on button "x" at bounding box center [1158, 682] width 13 height 13
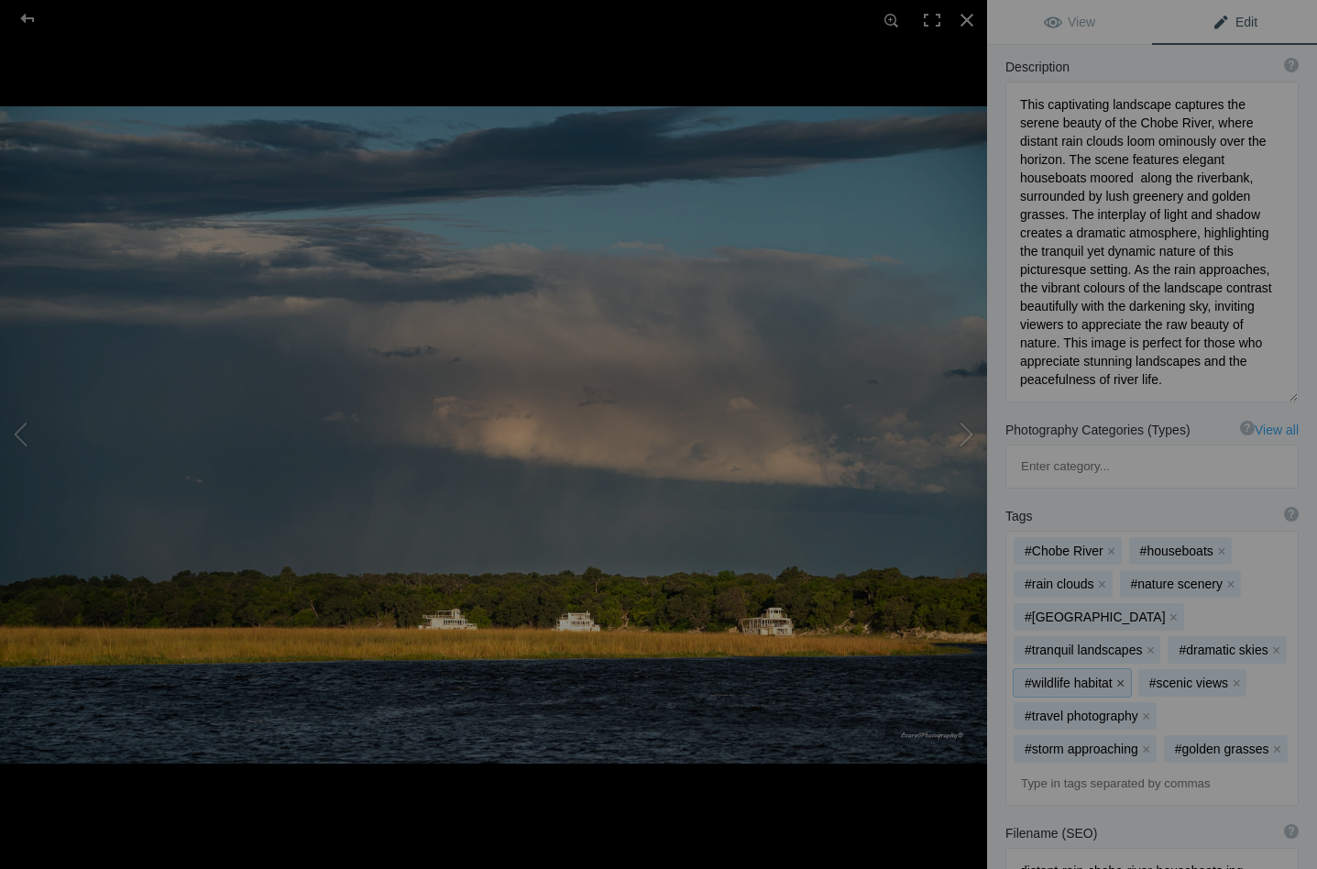
click at [1127, 676] on button "x" at bounding box center [1120, 682] width 13 height 13
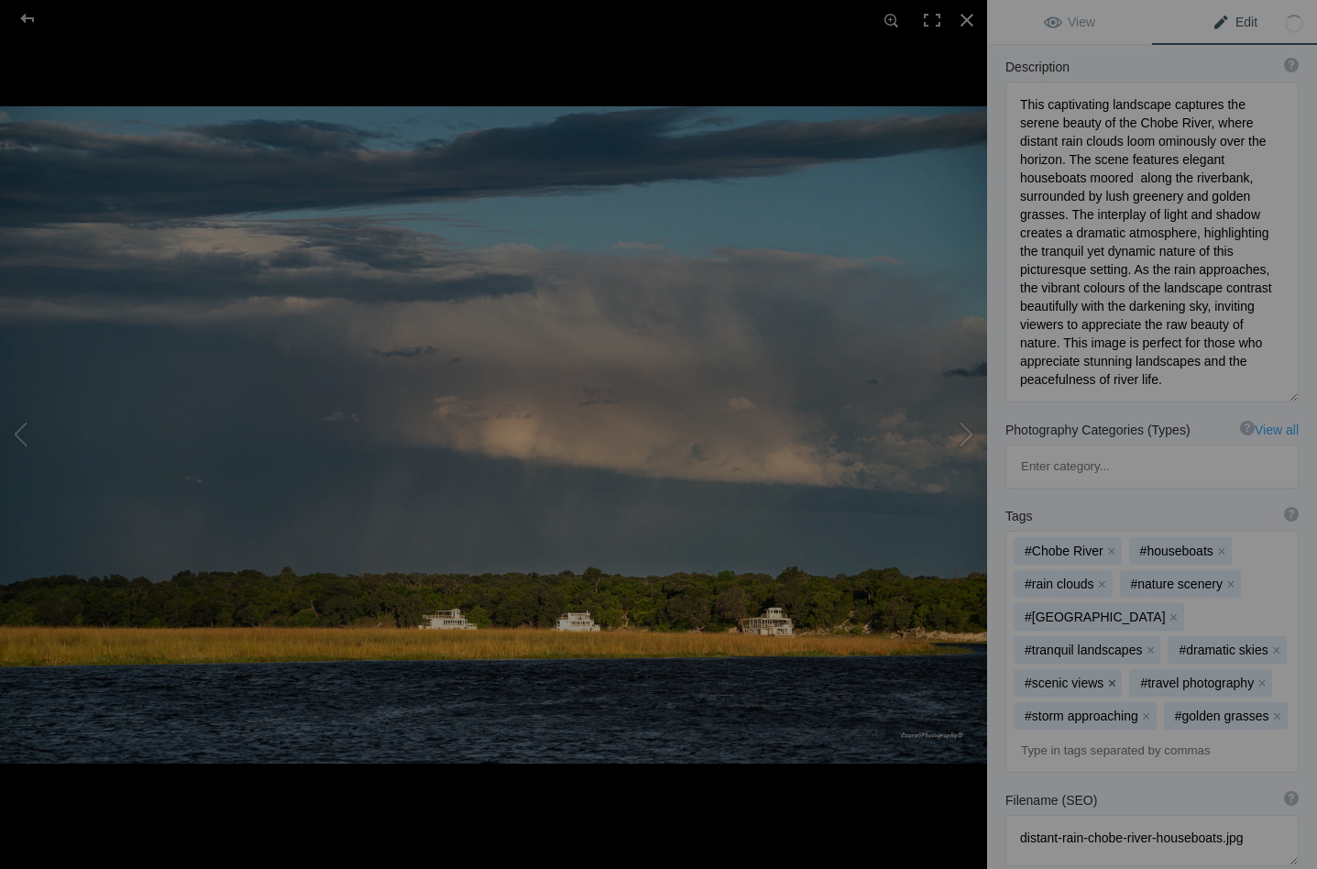
click at [1118, 676] on button "x" at bounding box center [1111, 682] width 13 height 13
click at [1153, 676] on button "x" at bounding box center [1146, 682] width 13 height 13
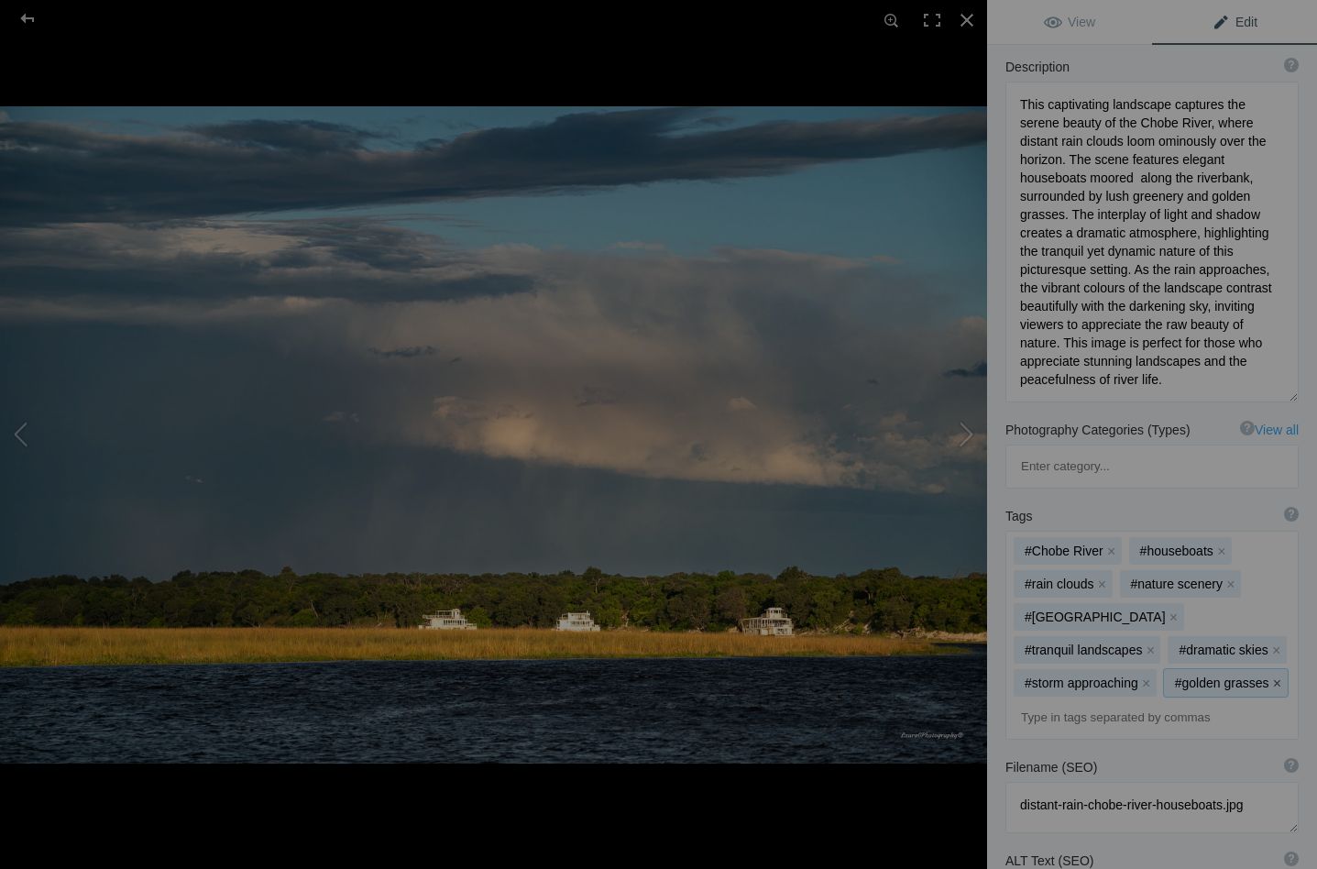
click at [1271, 676] on button "x" at bounding box center [1277, 682] width 13 height 13
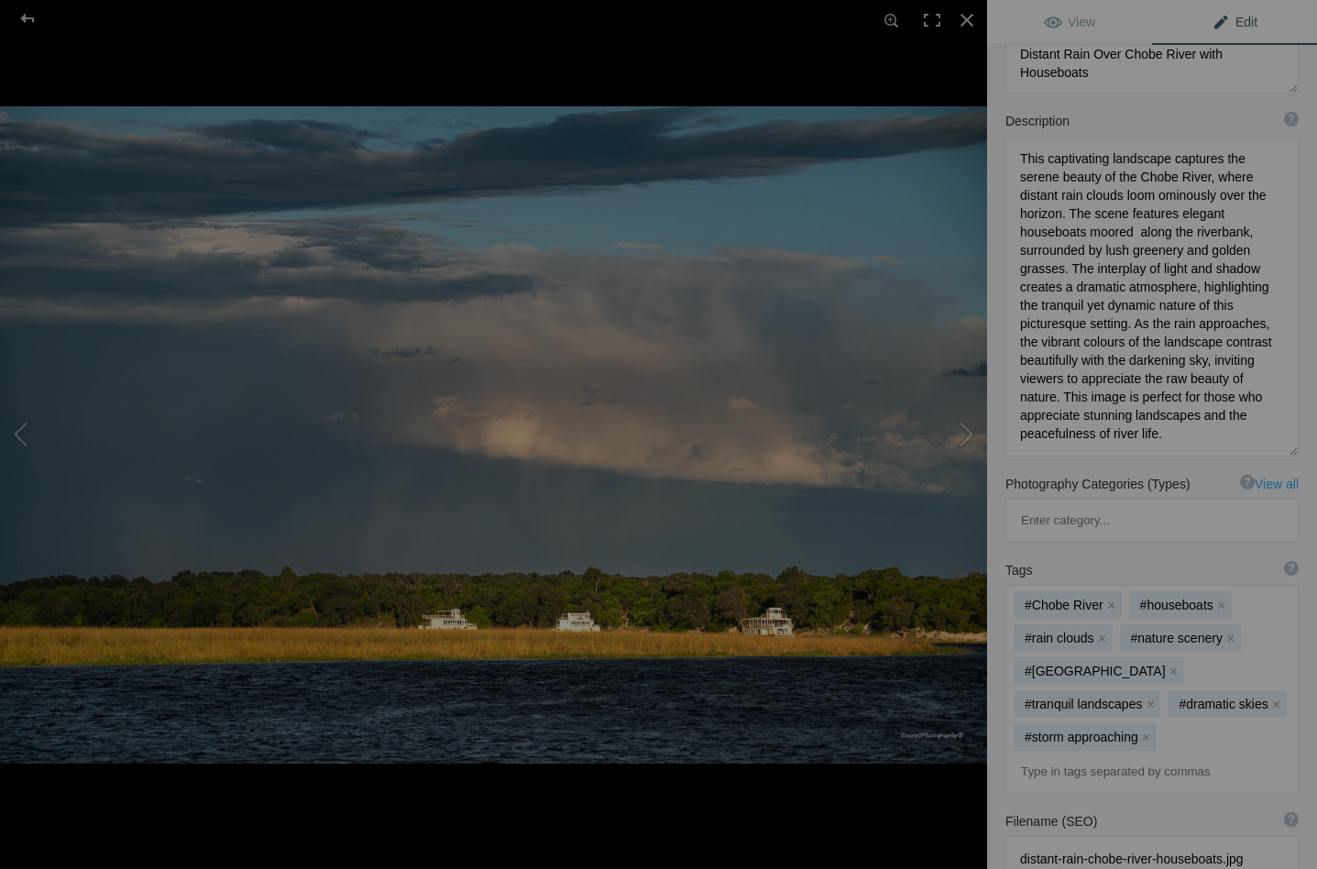
scroll to position [62, 0]
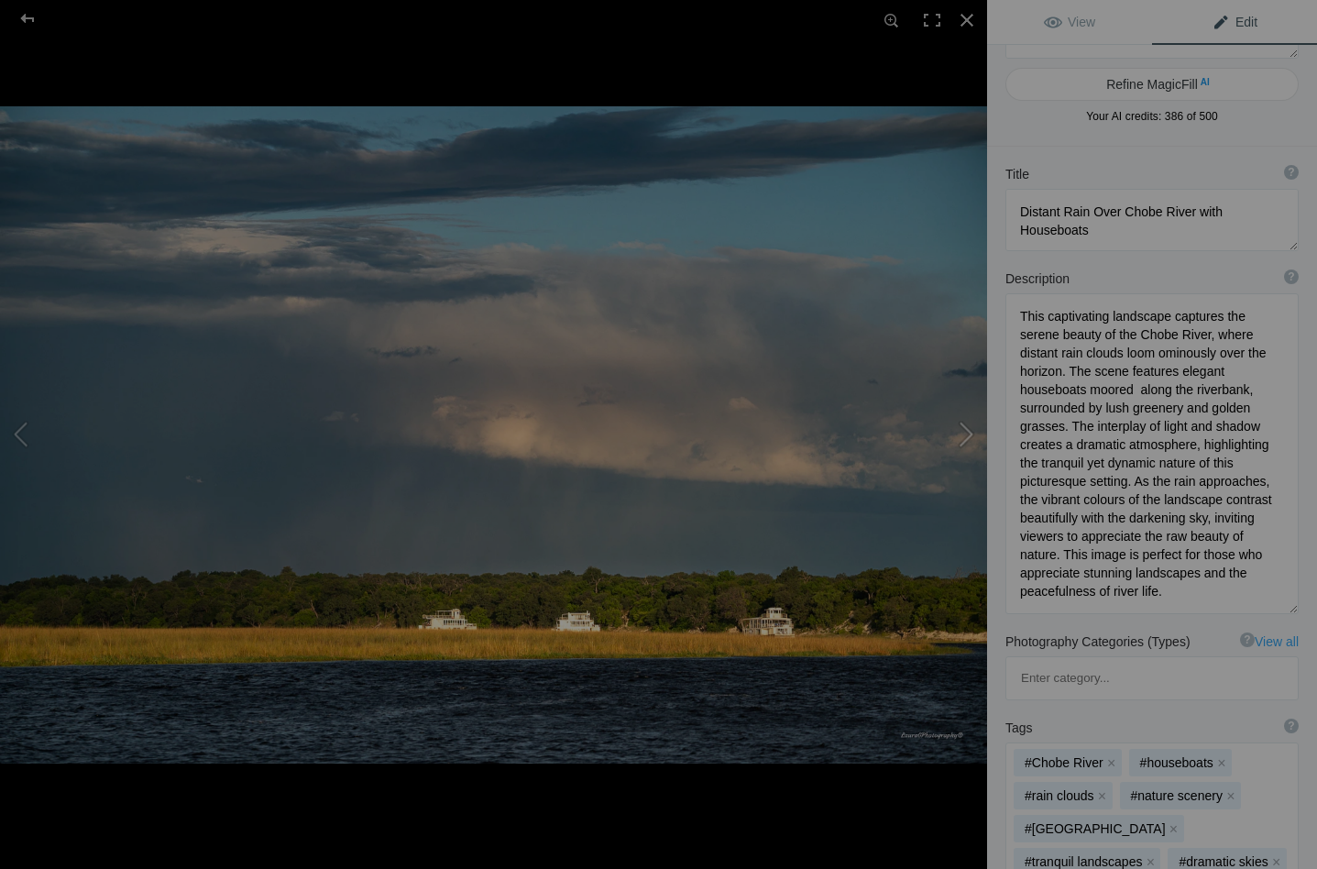
click at [966, 429] on button at bounding box center [917, 434] width 137 height 312
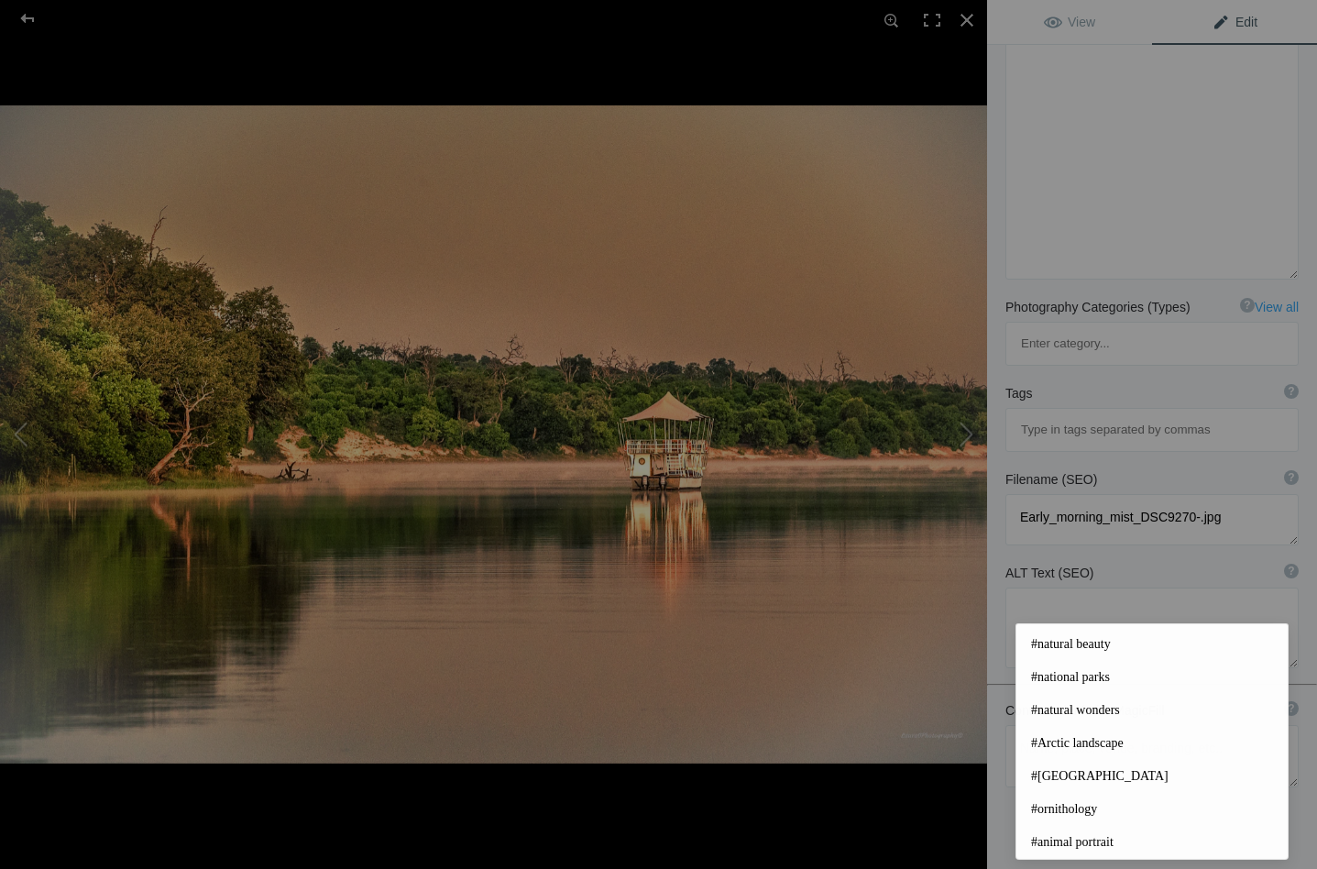
scroll to position [104, 0]
click at [1107, 587] on textarea at bounding box center [1151, 627] width 293 height 81
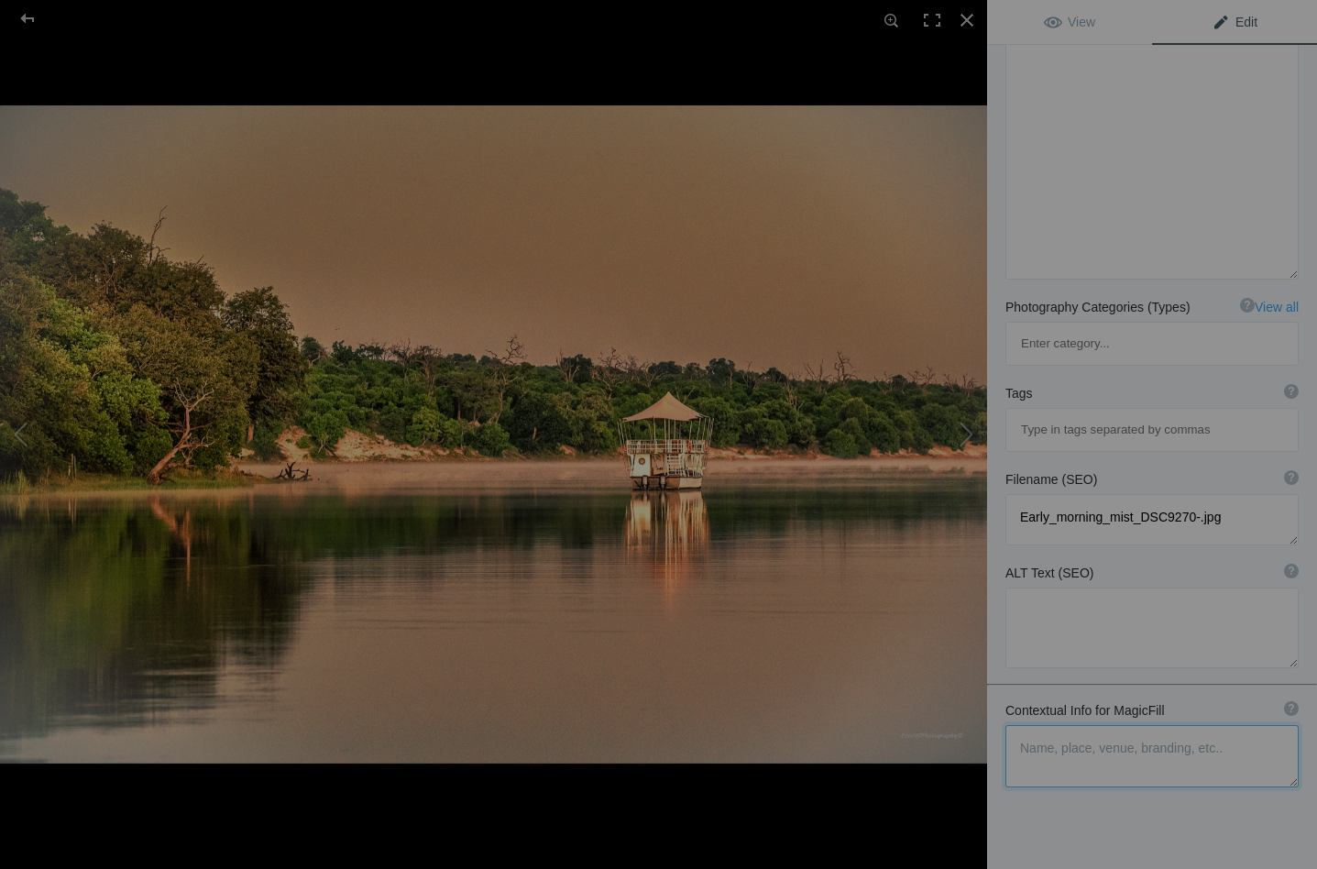
click at [1038, 725] on textarea at bounding box center [1151, 756] width 293 height 62
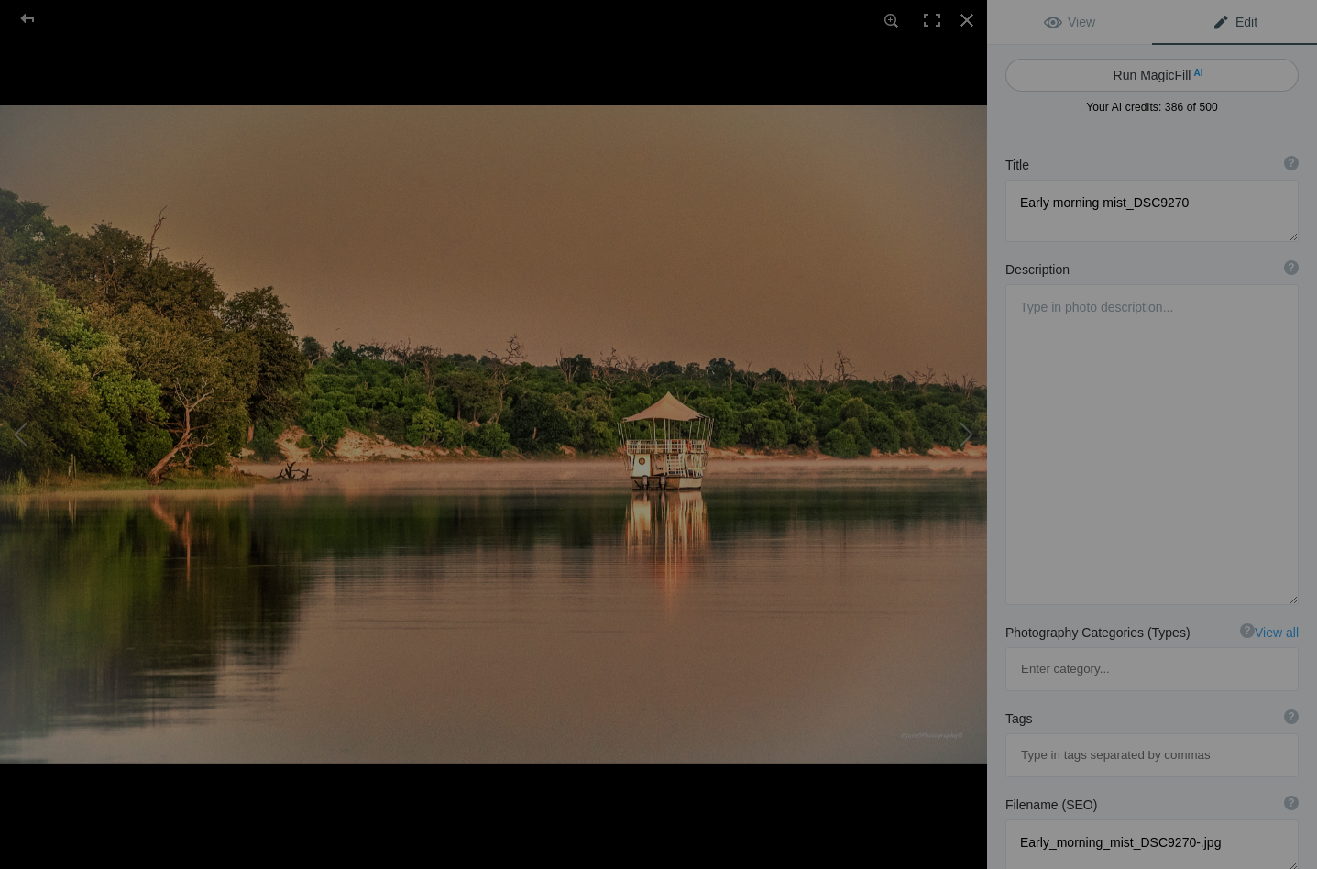
scroll to position [0, 0]
click at [1163, 71] on button "Run MagicFill AI" at bounding box center [1151, 75] width 293 height 33
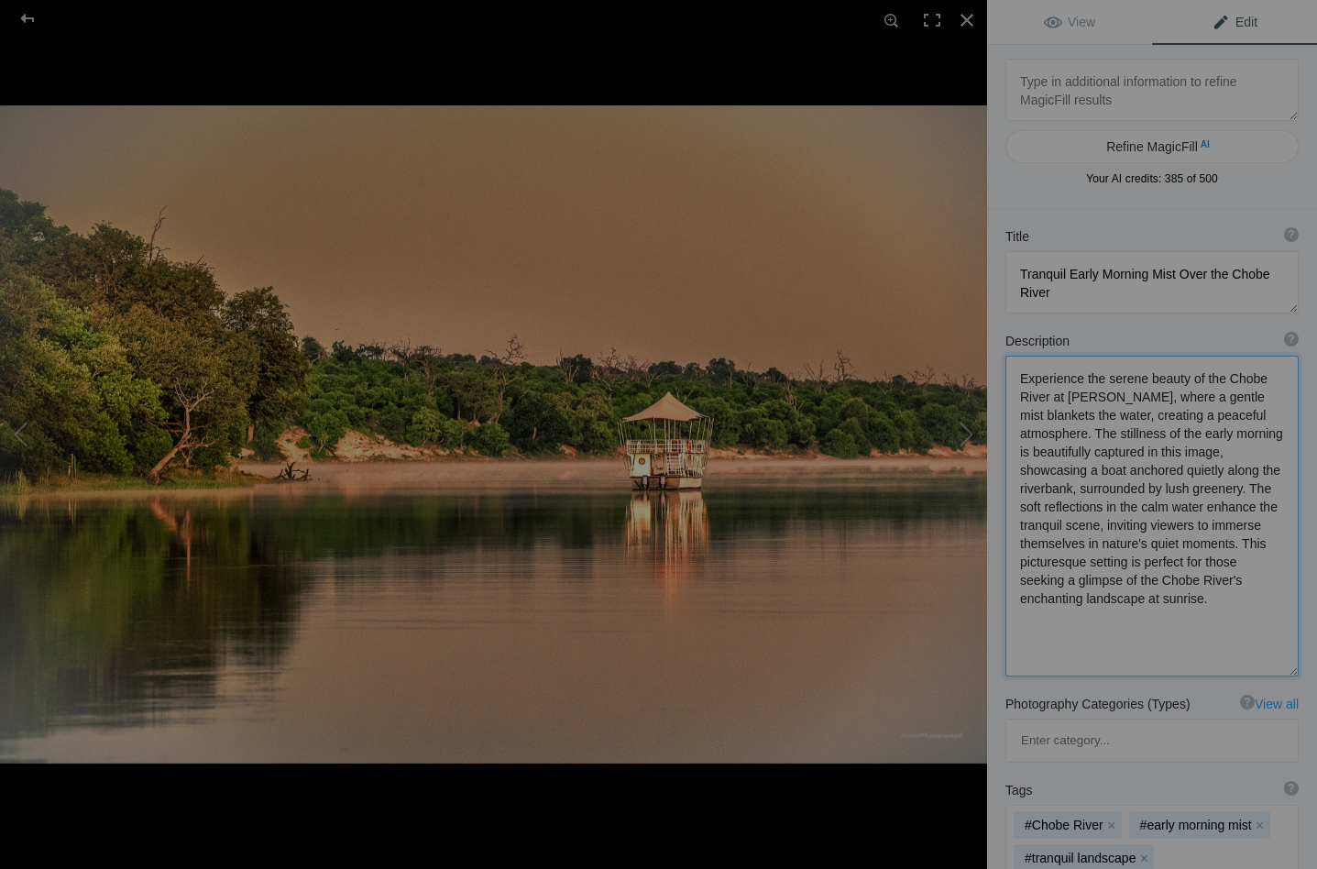
drag, startPoint x: 1141, startPoint y: 509, endPoint x: 1114, endPoint y: 510, distance: 26.6
click at [1114, 510] on textarea at bounding box center [1151, 515] width 293 height 321
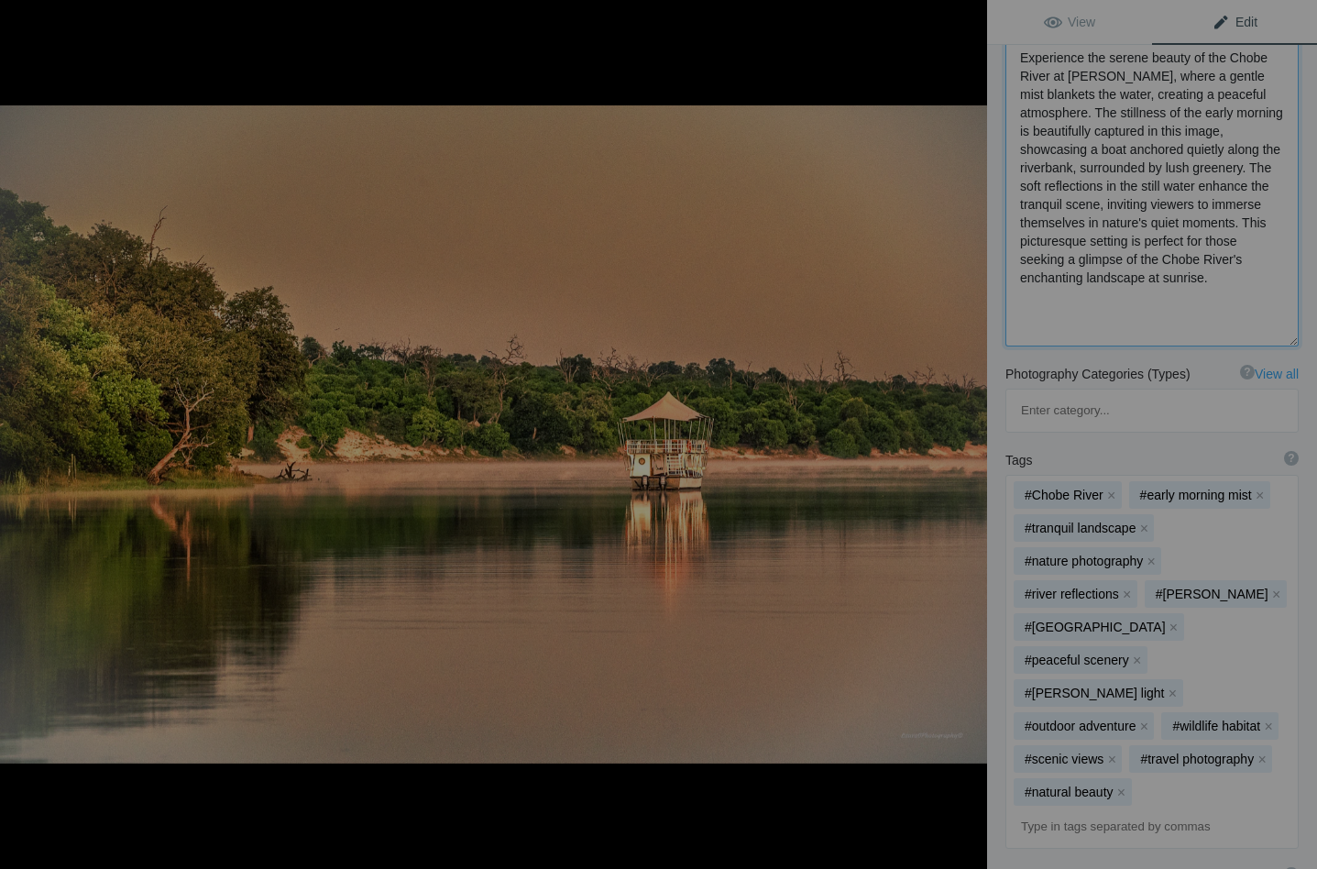
scroll to position [323, 0]
drag, startPoint x: 1168, startPoint y: 220, endPoint x: 1219, endPoint y: 237, distance: 53.3
click at [1219, 237] on textarea at bounding box center [1151, 188] width 293 height 312
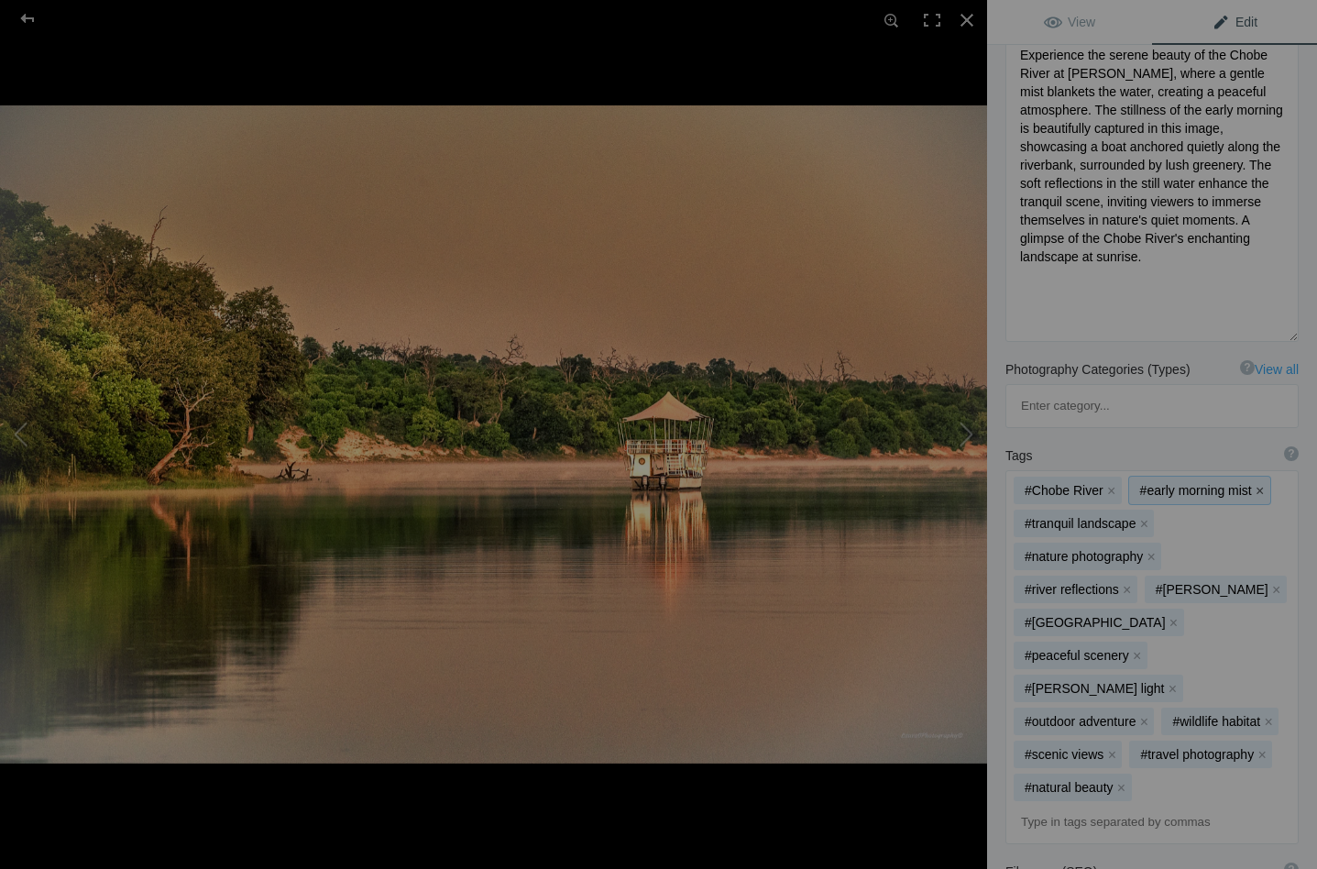
click at [1256, 484] on button "x" at bounding box center [1259, 490] width 13 height 13
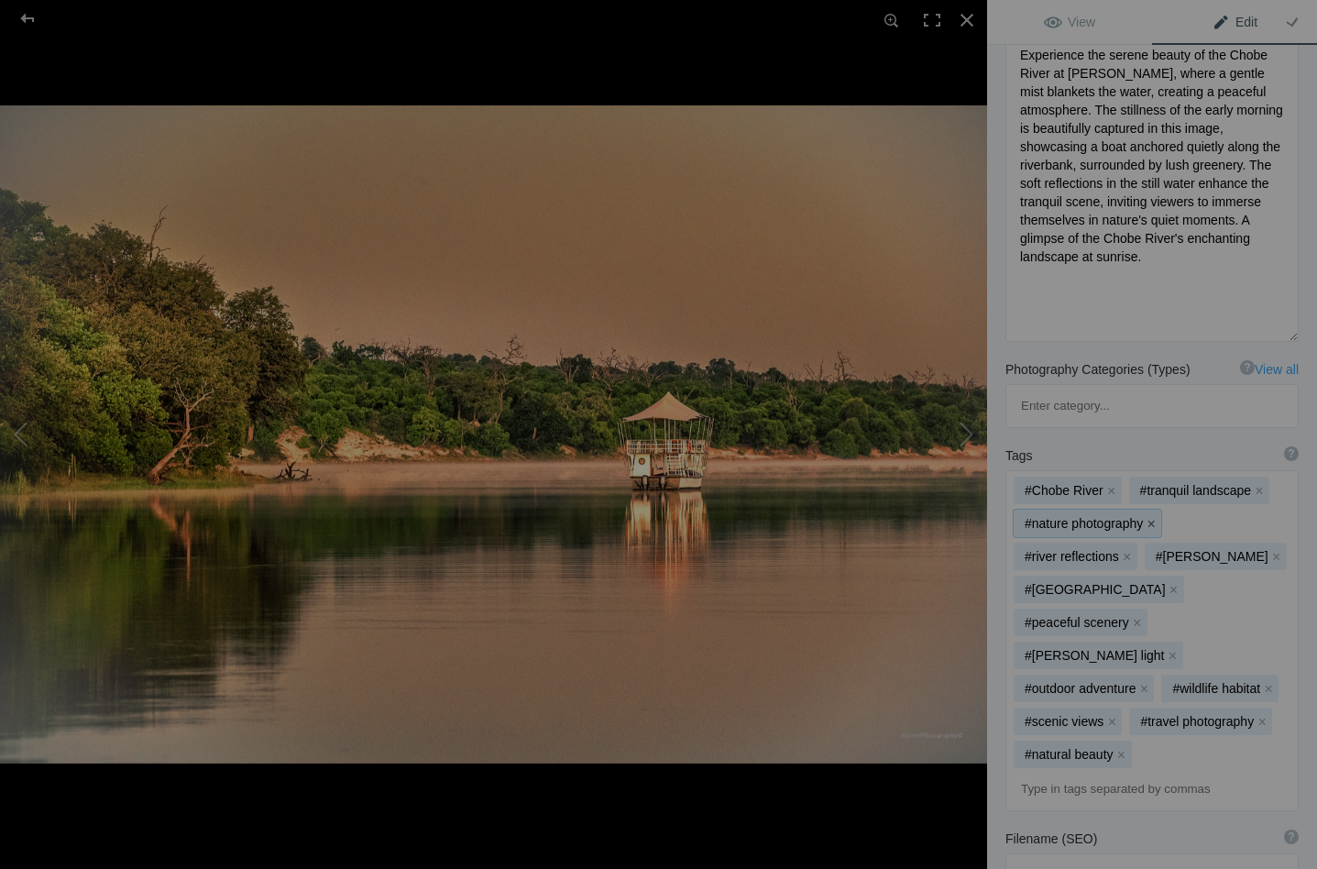
click at [1150, 517] on button "x" at bounding box center [1150, 523] width 13 height 13
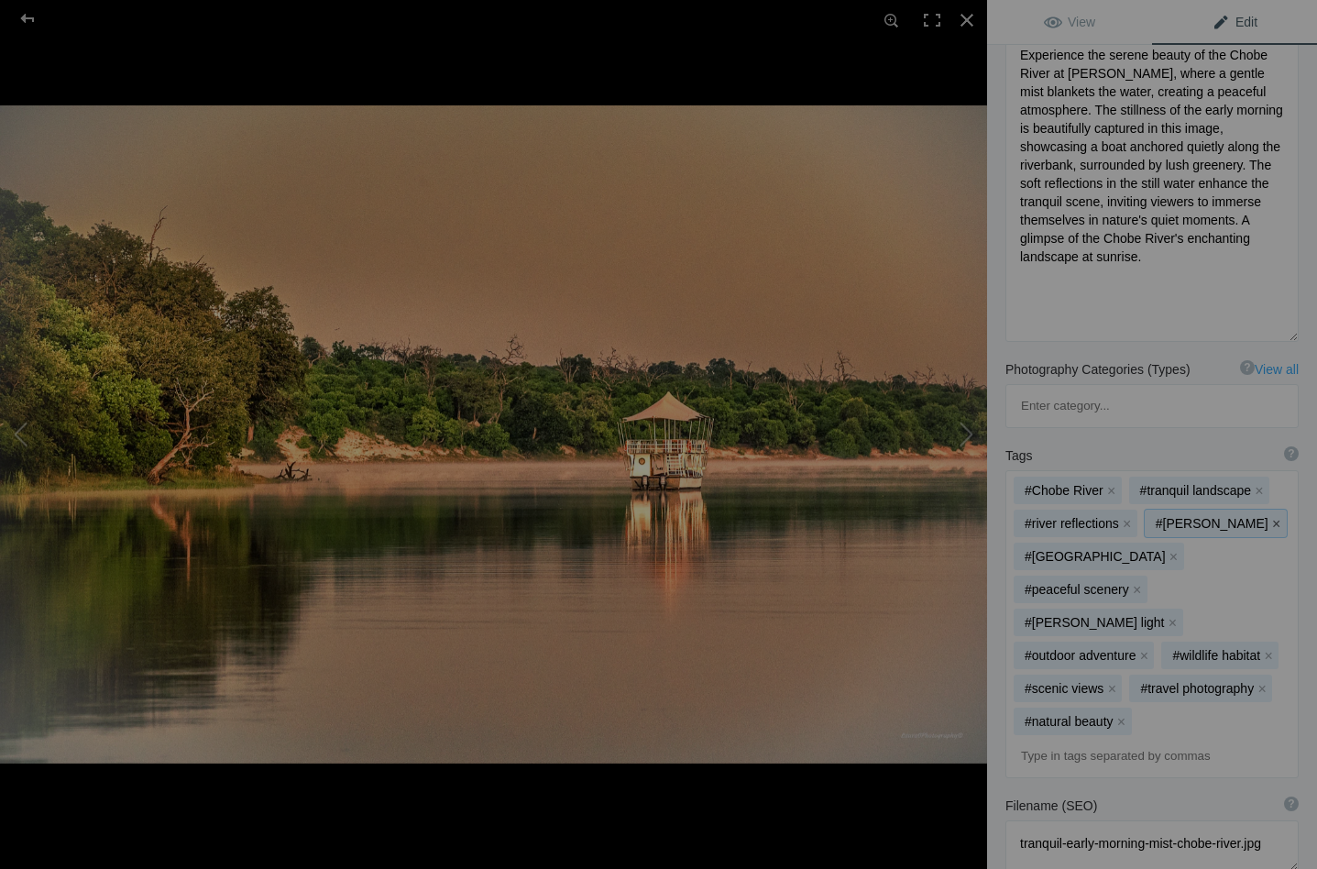
click at [1270, 517] on button "x" at bounding box center [1276, 523] width 13 height 13
click at [1179, 616] on button "x" at bounding box center [1172, 622] width 13 height 13
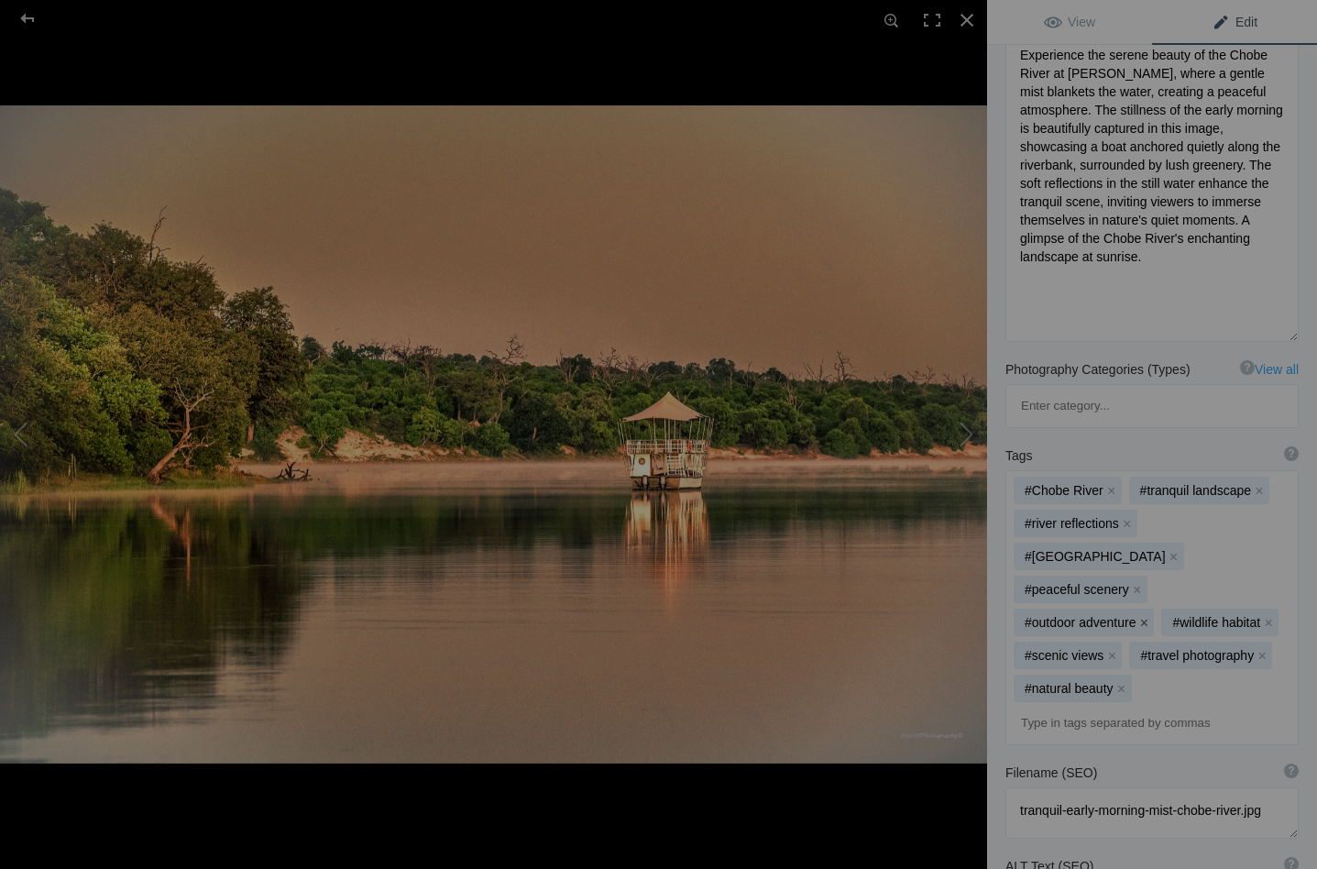
click at [1150, 616] on button "x" at bounding box center [1143, 622] width 13 height 13
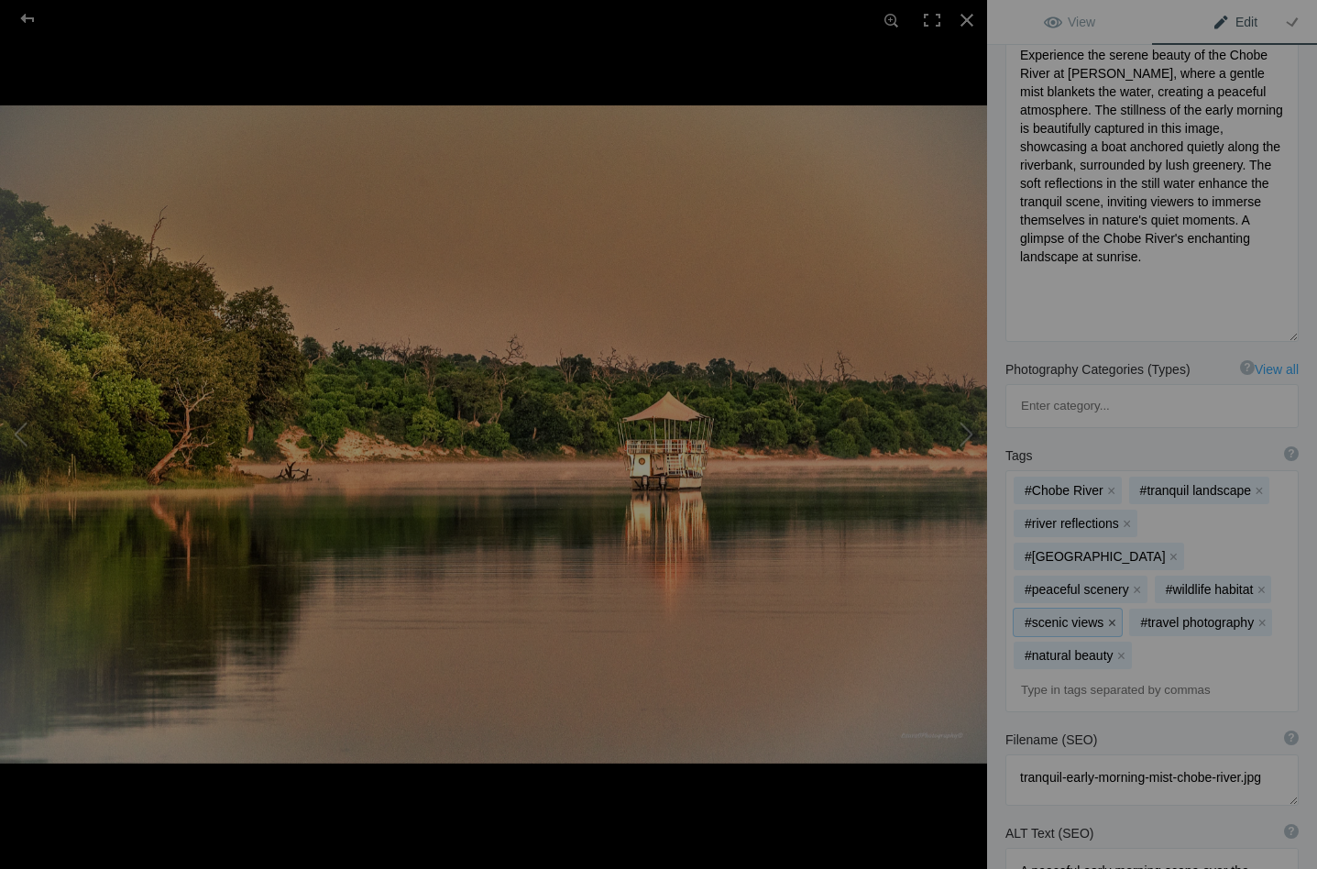
click at [1110, 616] on button "x" at bounding box center [1111, 622] width 13 height 13
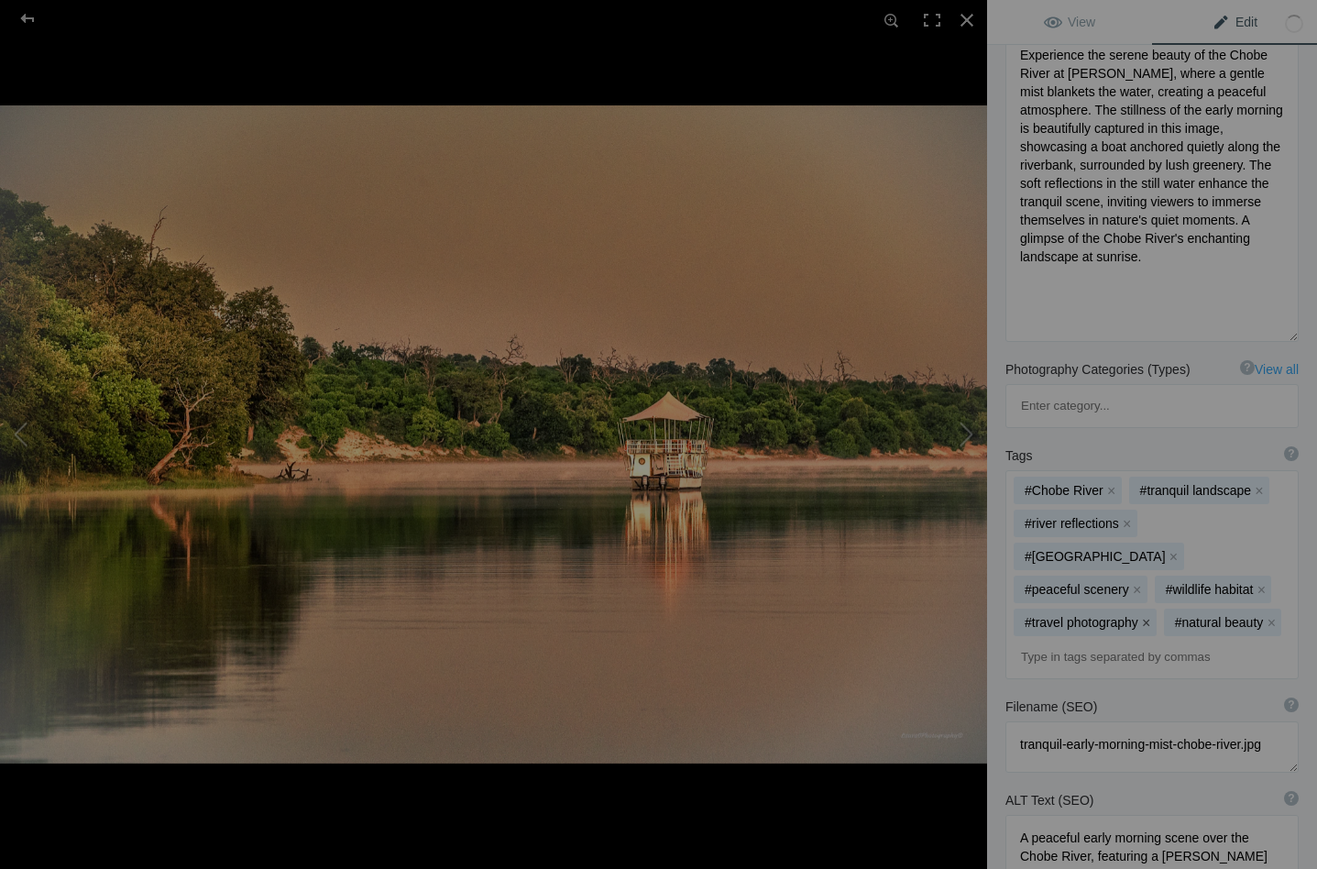
click at [1140, 616] on button "x" at bounding box center [1146, 622] width 13 height 13
click at [1120, 616] on button "x" at bounding box center [1121, 622] width 13 height 13
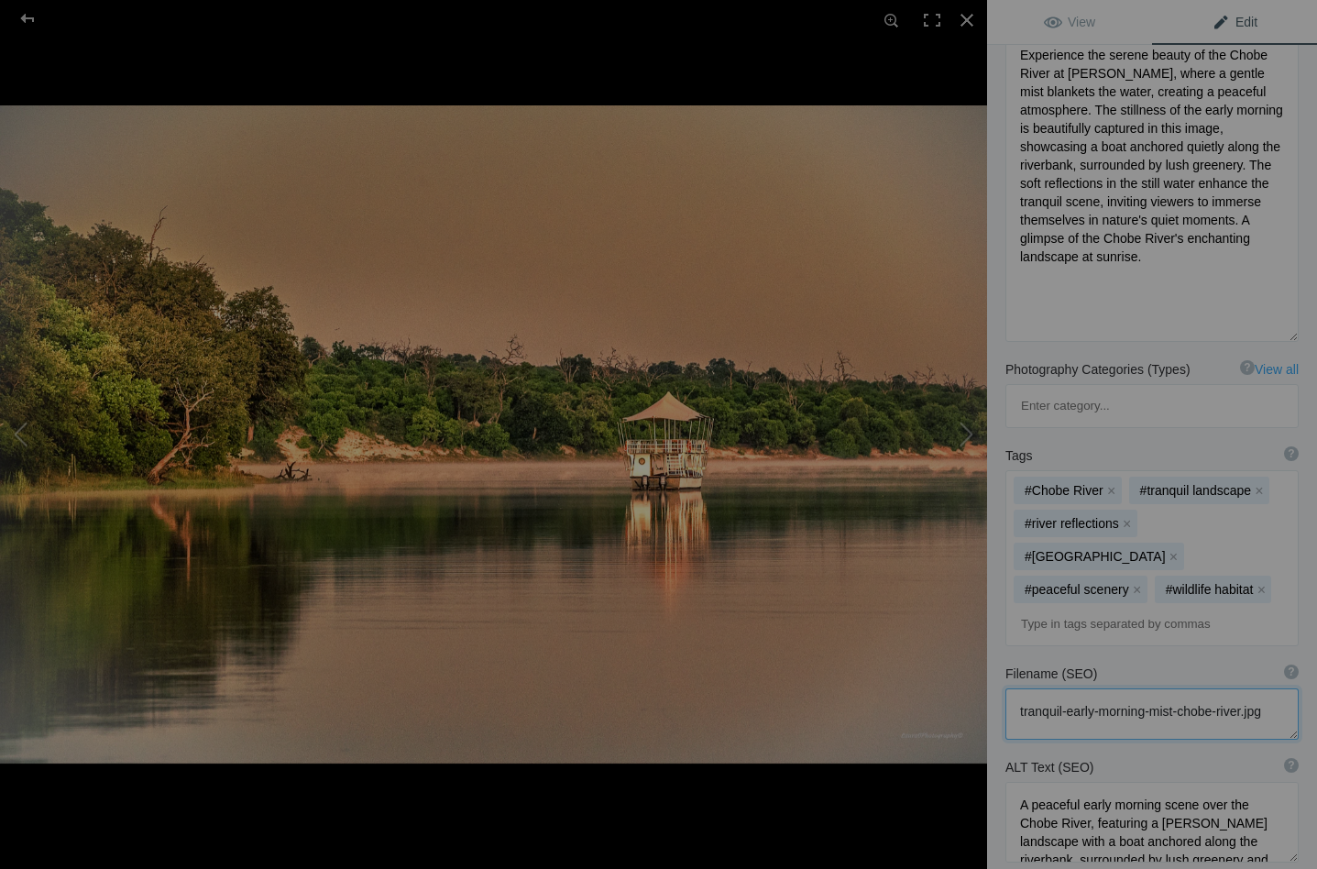
click at [1181, 688] on textarea at bounding box center [1151, 713] width 293 height 51
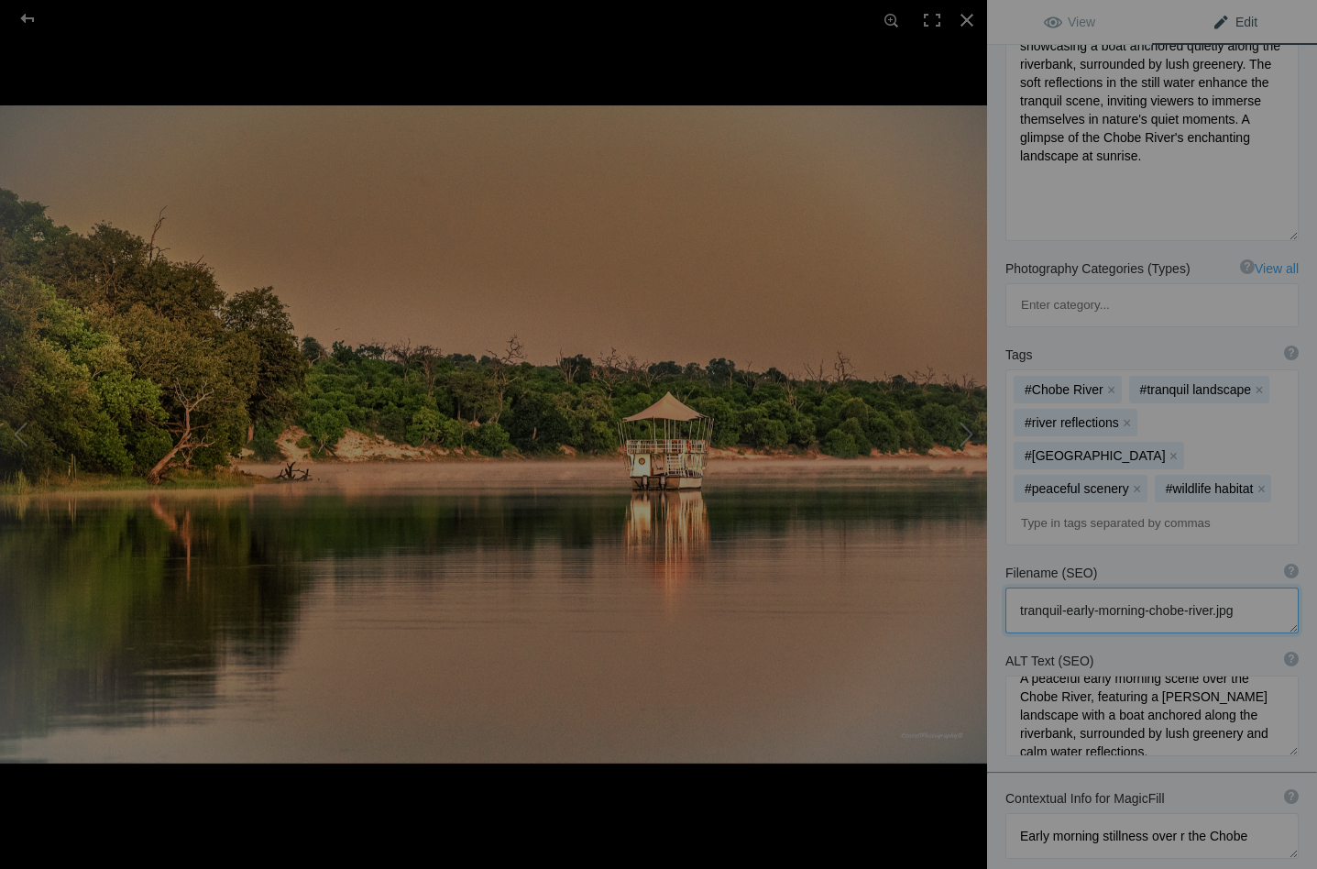
scroll to position [0, 0]
drag, startPoint x: 1054, startPoint y: 599, endPoint x: 1202, endPoint y: 595, distance: 148.5
click at [1202, 675] on textarea at bounding box center [1151, 715] width 293 height 81
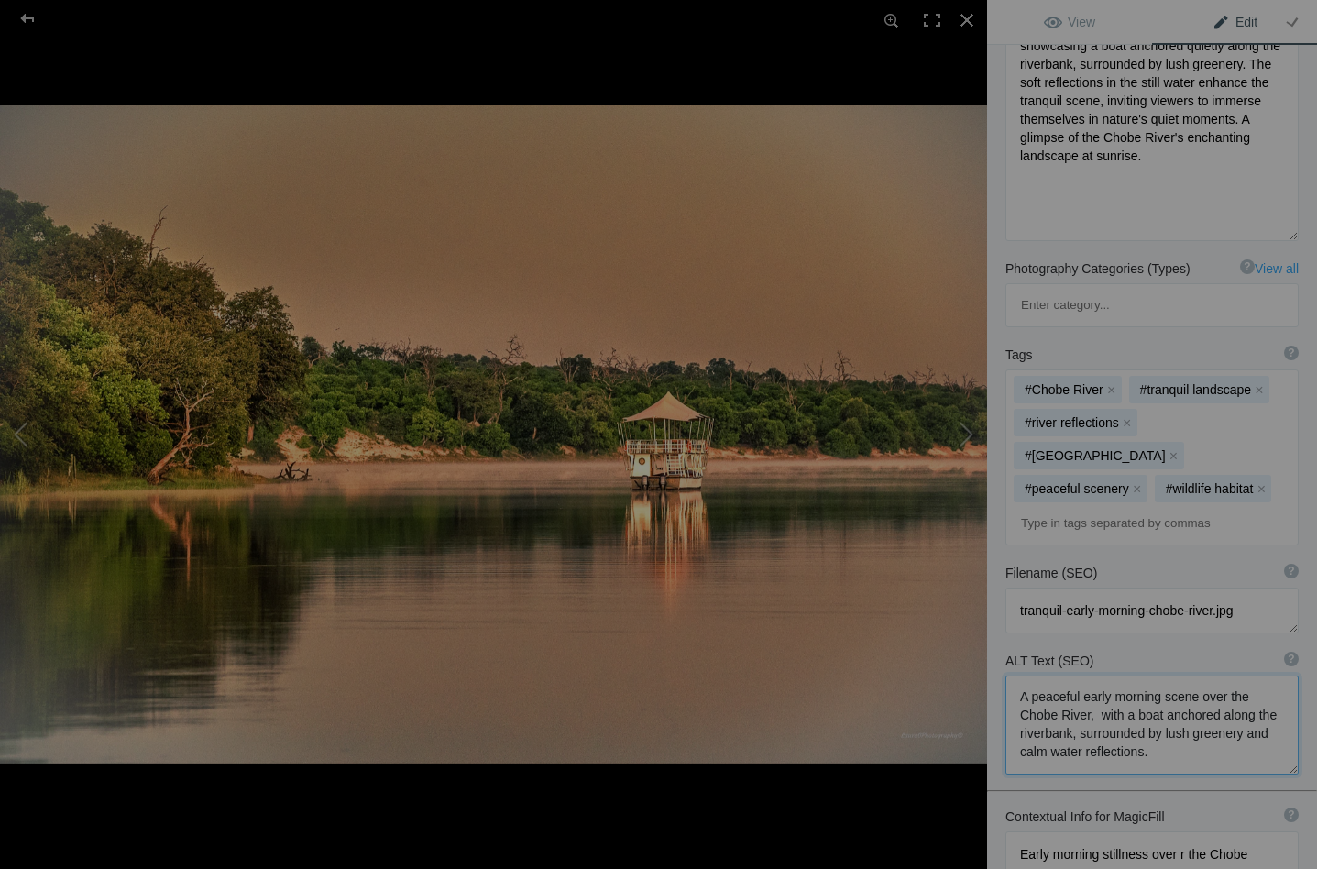
scroll to position [2, 0]
click at [1176, 831] on textarea at bounding box center [1151, 854] width 293 height 46
click at [968, 430] on button at bounding box center [917, 434] width 137 height 312
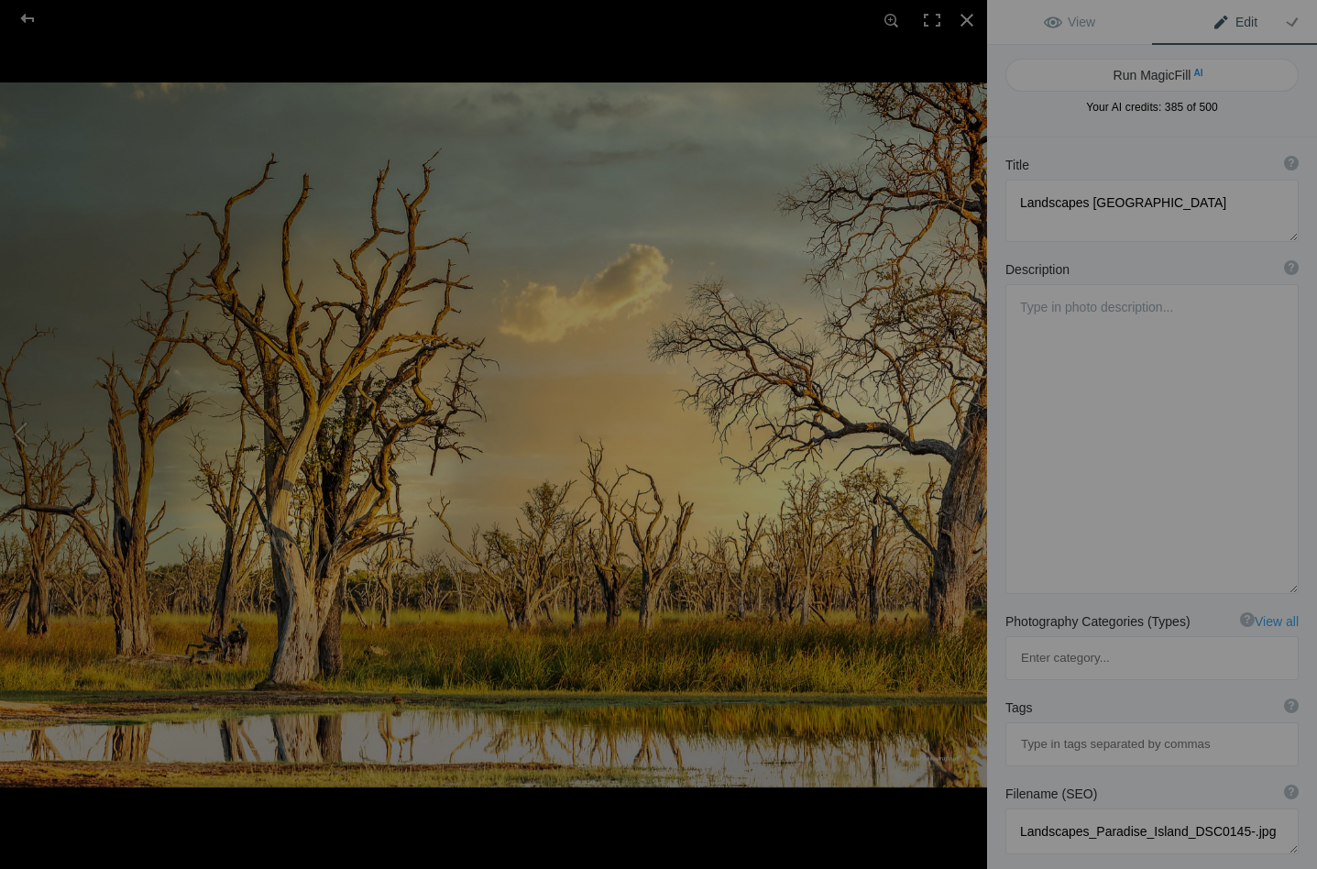
scroll to position [0, 0]
click at [1096, 71] on button "Run MagicFill AI" at bounding box center [1151, 75] width 293 height 33
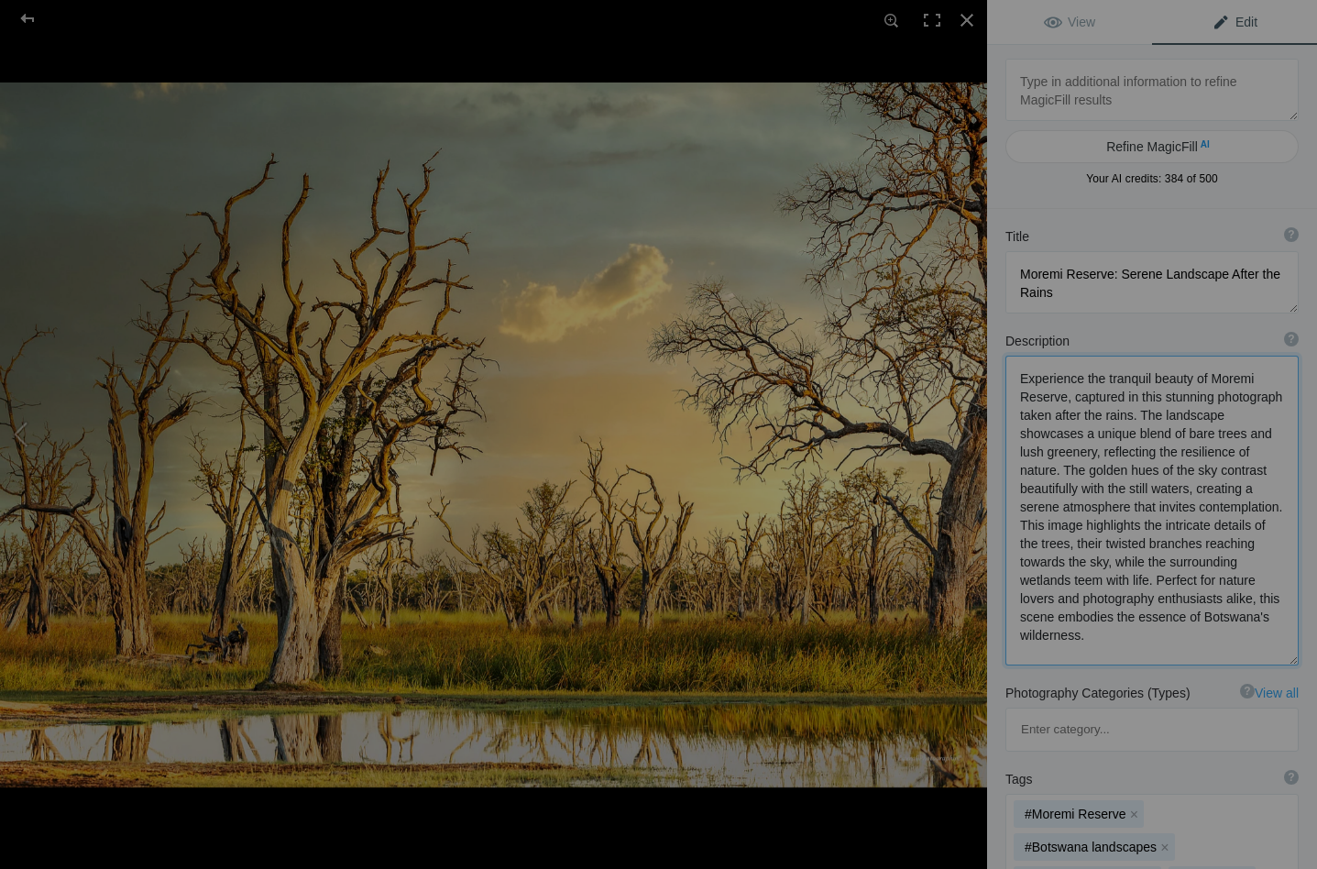
drag, startPoint x: 1087, startPoint y: 377, endPoint x: 1014, endPoint y: 378, distance: 72.4
click at [1014, 378] on textarea at bounding box center [1151, 510] width 293 height 310
drag, startPoint x: 1220, startPoint y: 561, endPoint x: 1243, endPoint y: 624, distance: 67.2
click at [1243, 624] on textarea at bounding box center [1151, 509] width 293 height 308
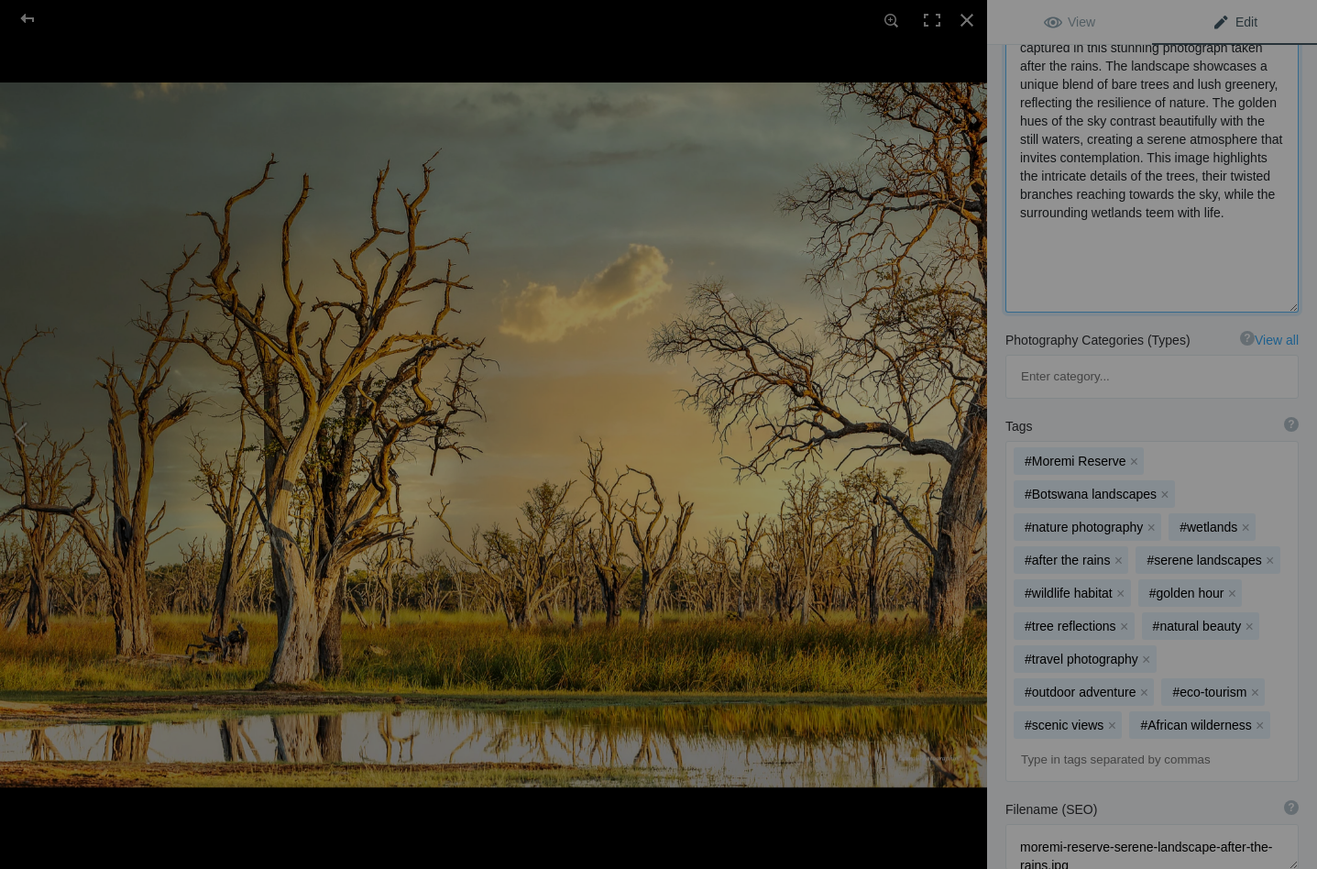
scroll to position [366, 0]
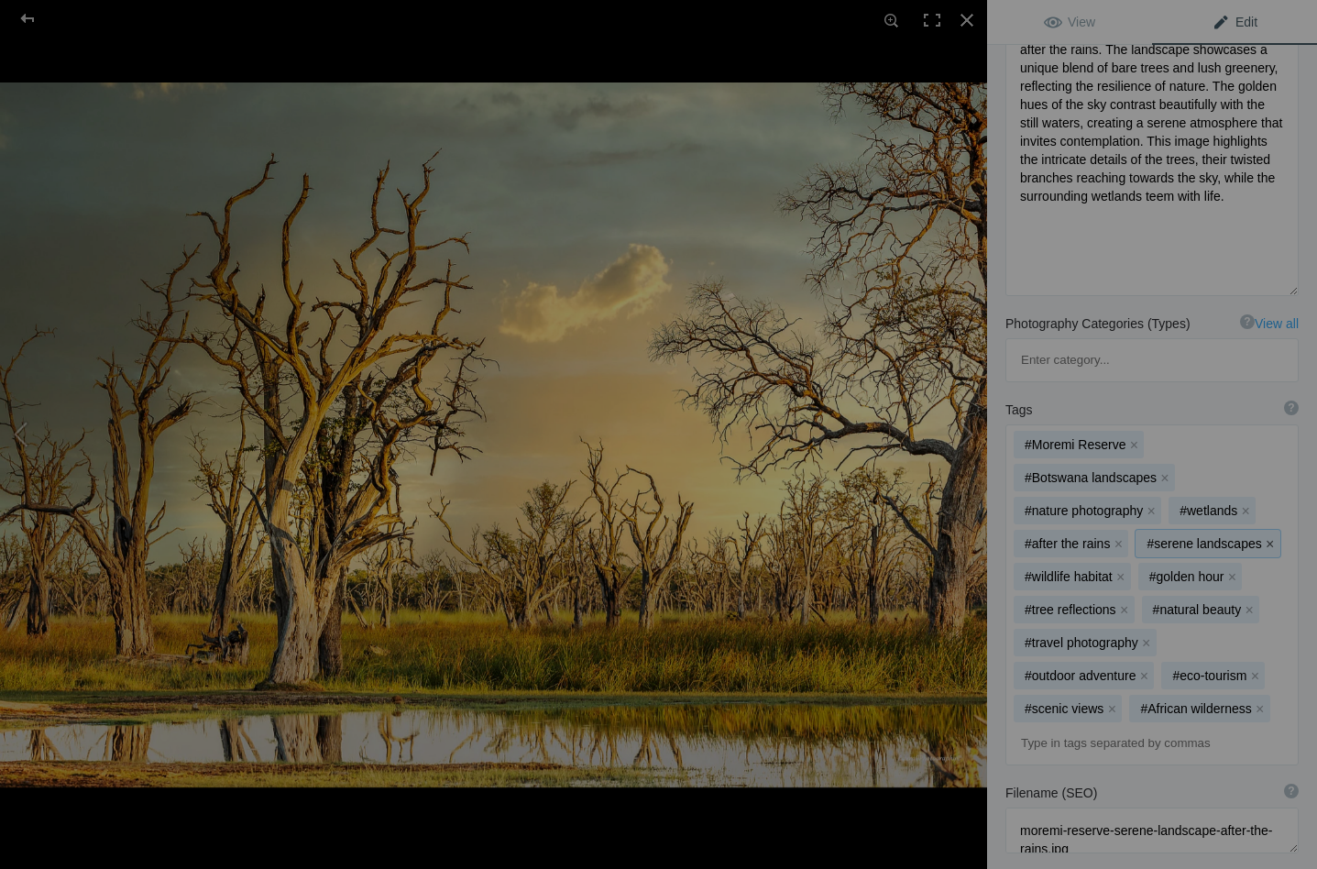
click at [1263, 537] on button "x" at bounding box center [1269, 543] width 13 height 13
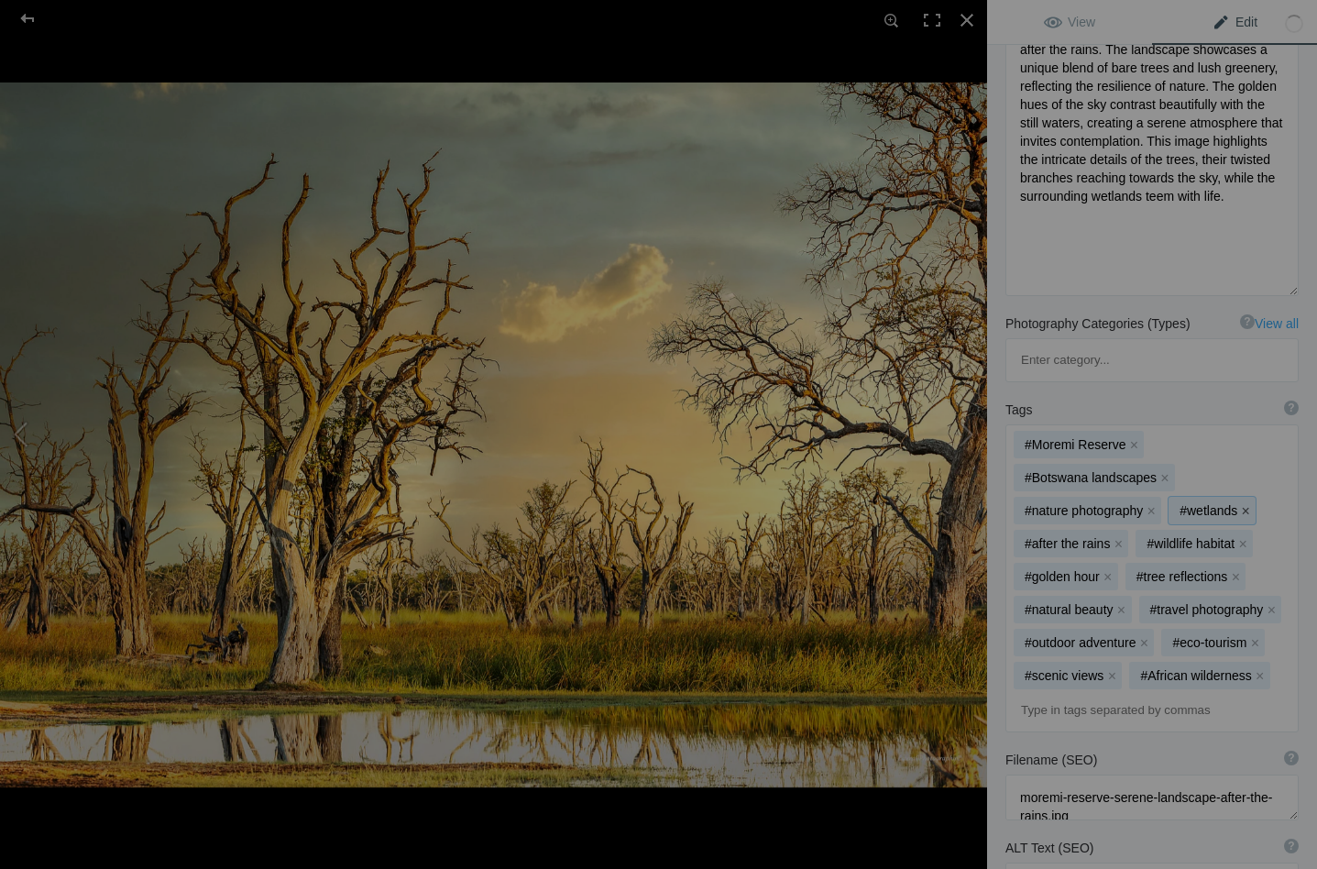
click at [1245, 504] on button "x" at bounding box center [1245, 510] width 13 height 13
click at [1153, 504] on button "x" at bounding box center [1150, 510] width 13 height 13
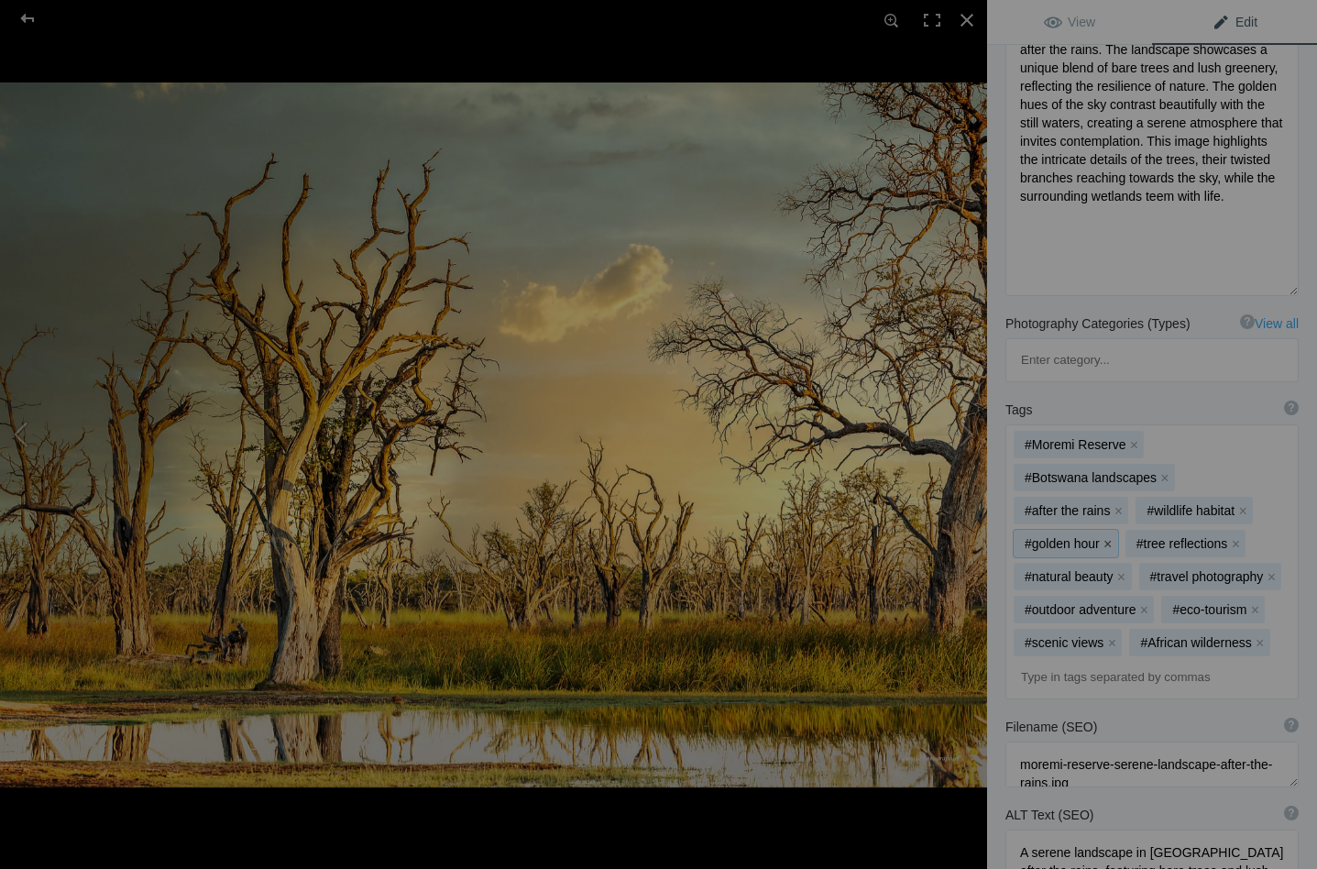
click at [1114, 537] on button "x" at bounding box center [1107, 543] width 13 height 13
click at [1153, 570] on button "x" at bounding box center [1146, 576] width 13 height 13
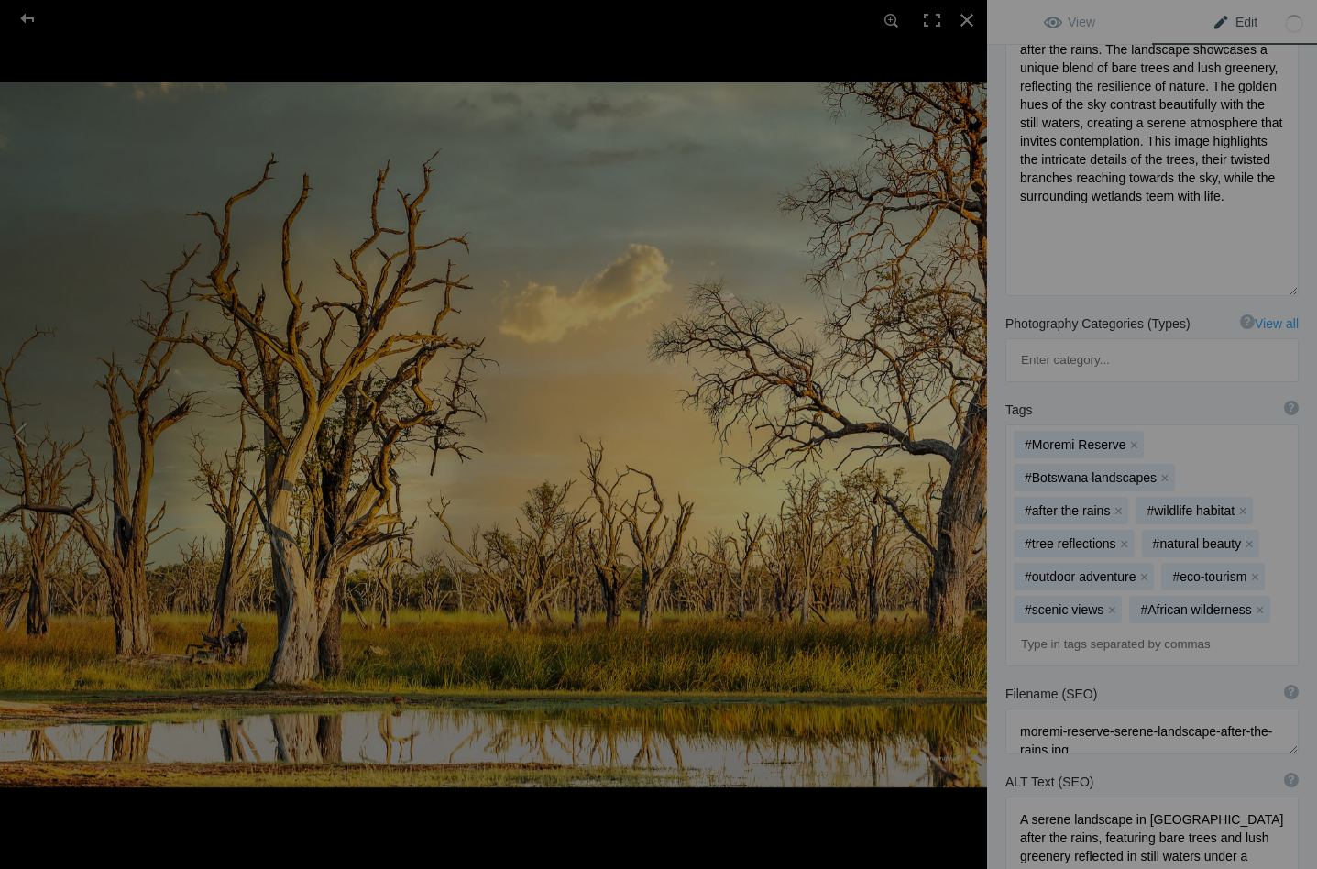
click at [1150, 570] on button "x" at bounding box center [1143, 576] width 13 height 13
click at [1113, 570] on button "x" at bounding box center [1106, 576] width 13 height 13
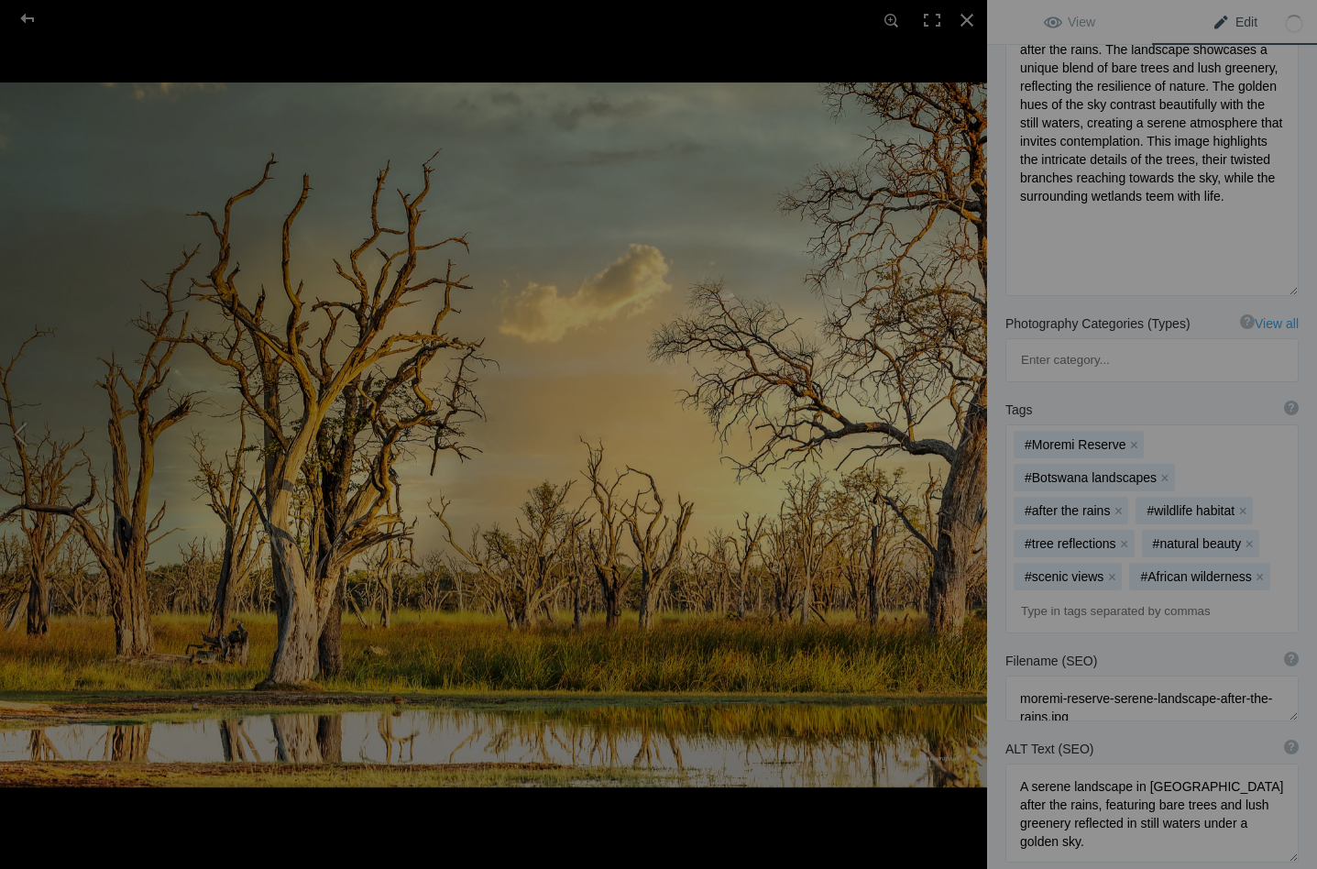
click at [1118, 570] on button "x" at bounding box center [1111, 576] width 13 height 13
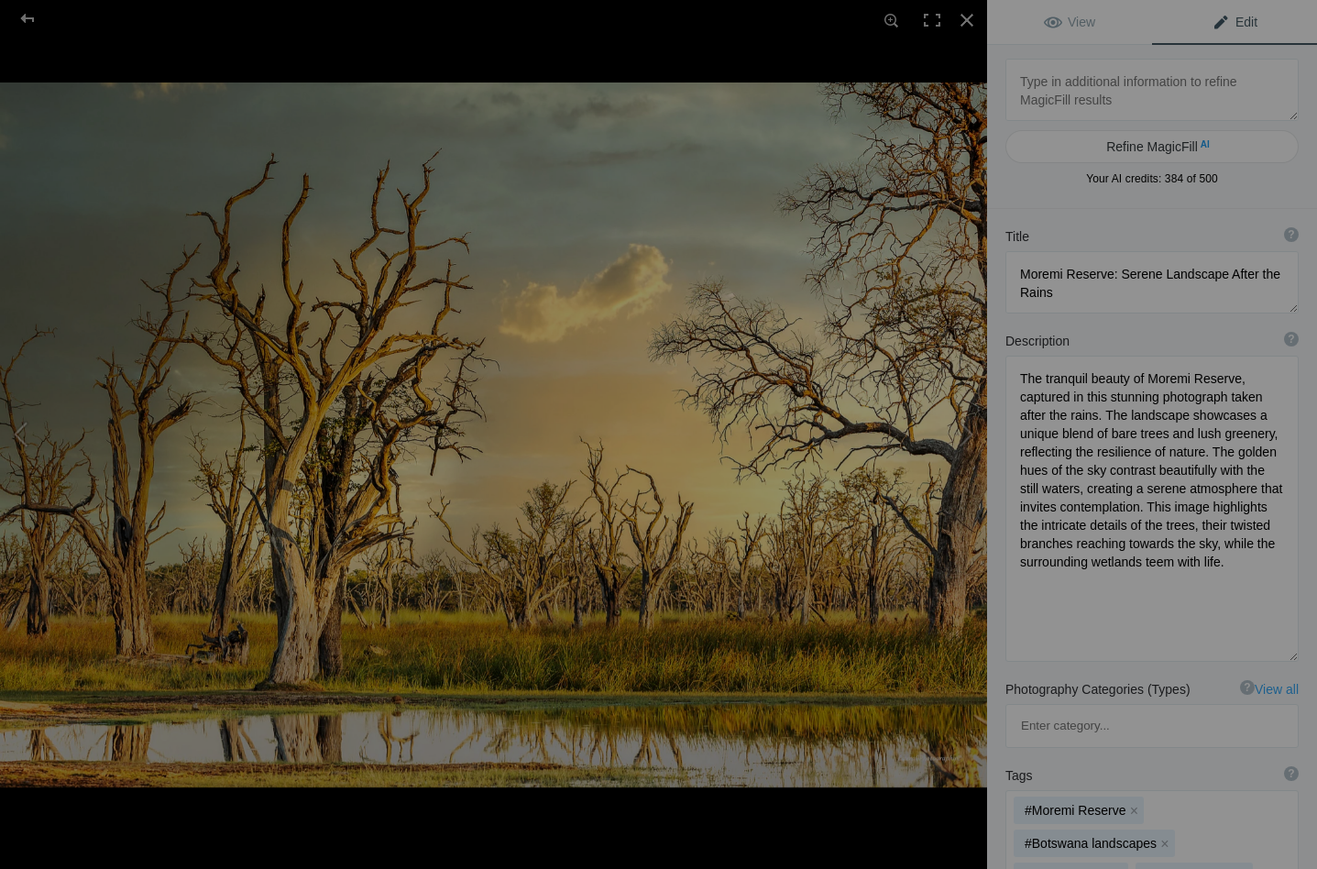
scroll to position [0, 0]
click at [1154, 273] on textarea at bounding box center [1151, 282] width 293 height 62
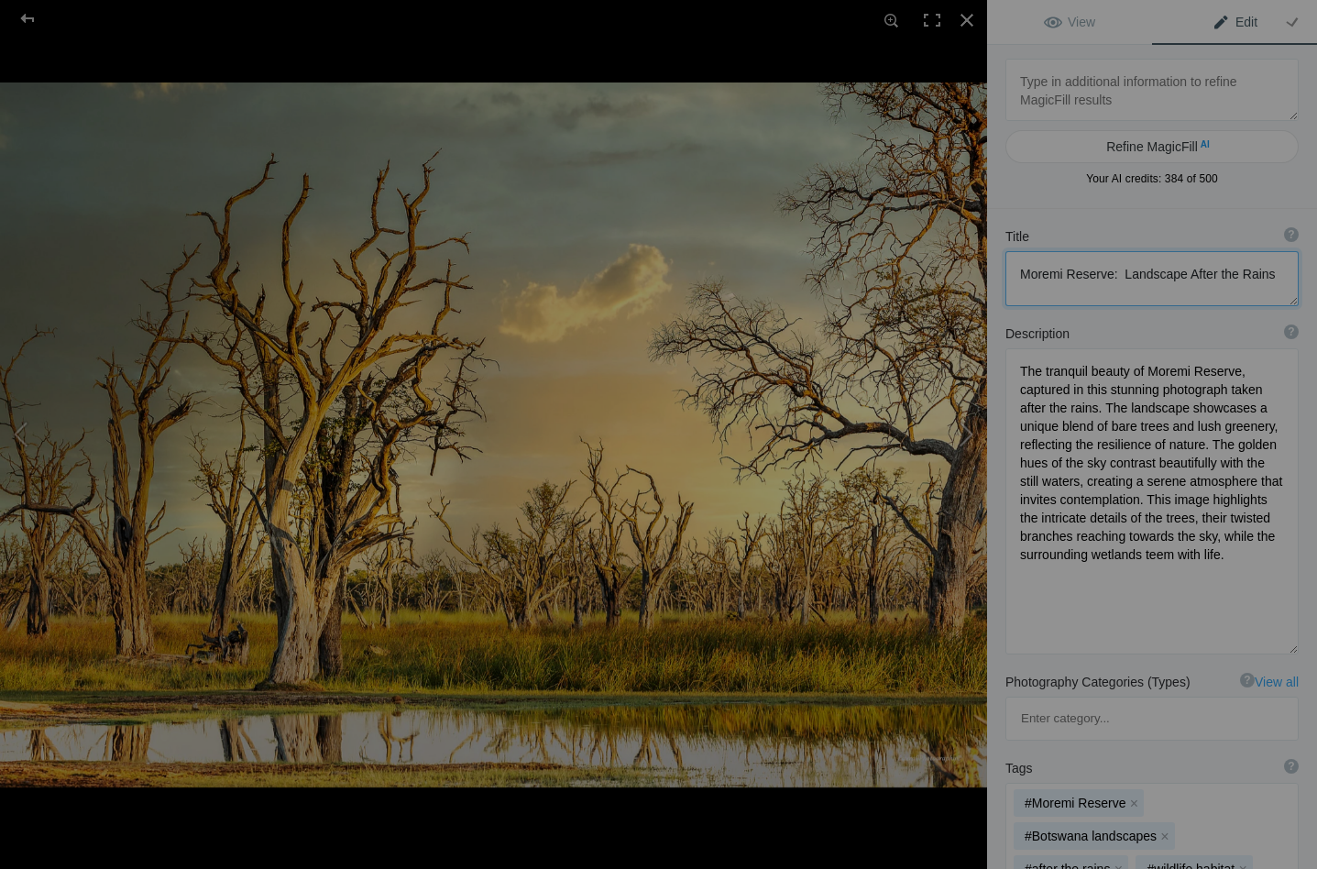
click at [966, 436] on button at bounding box center [917, 434] width 137 height 312
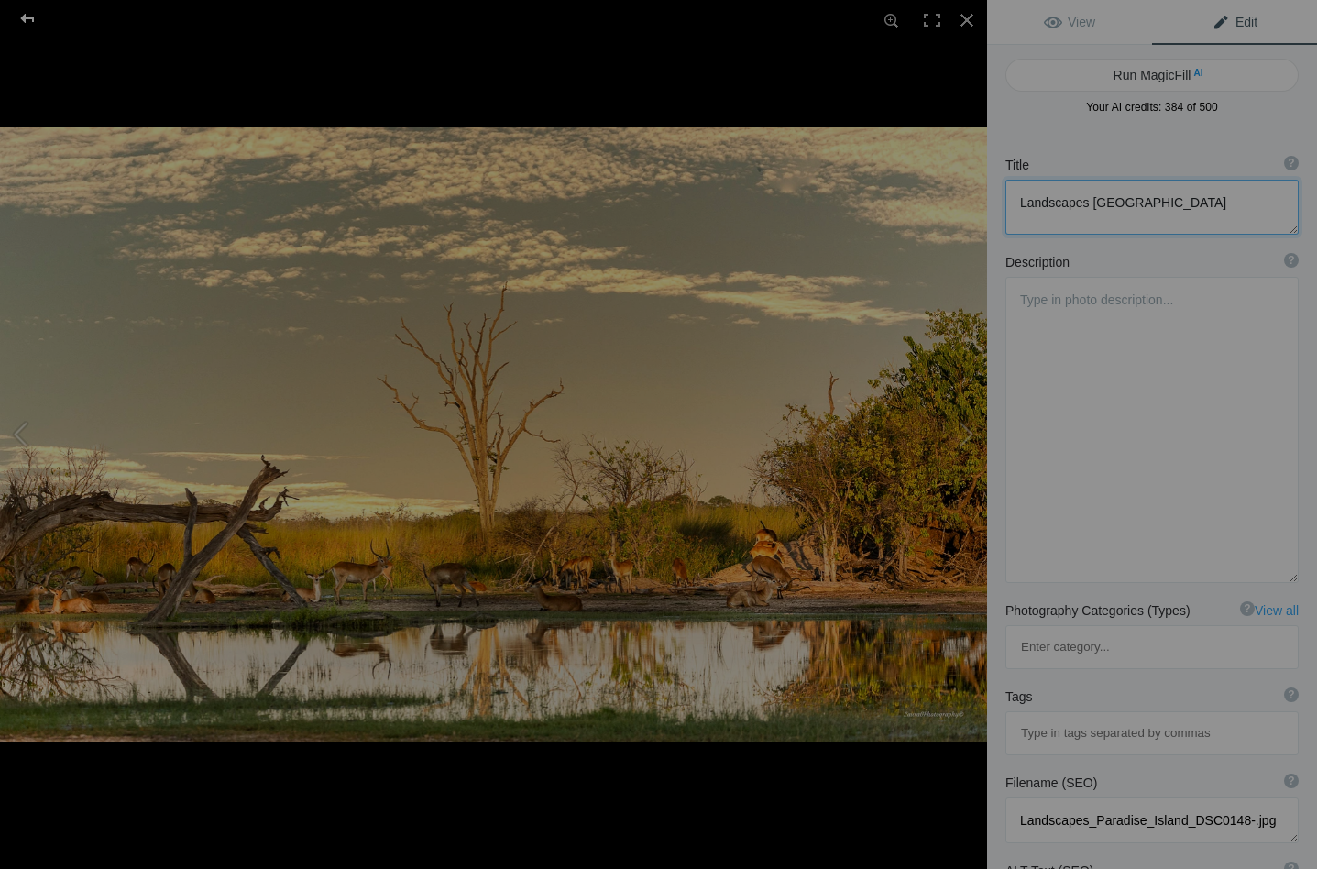
click at [28, 17] on div at bounding box center [28, 18] width 66 height 37
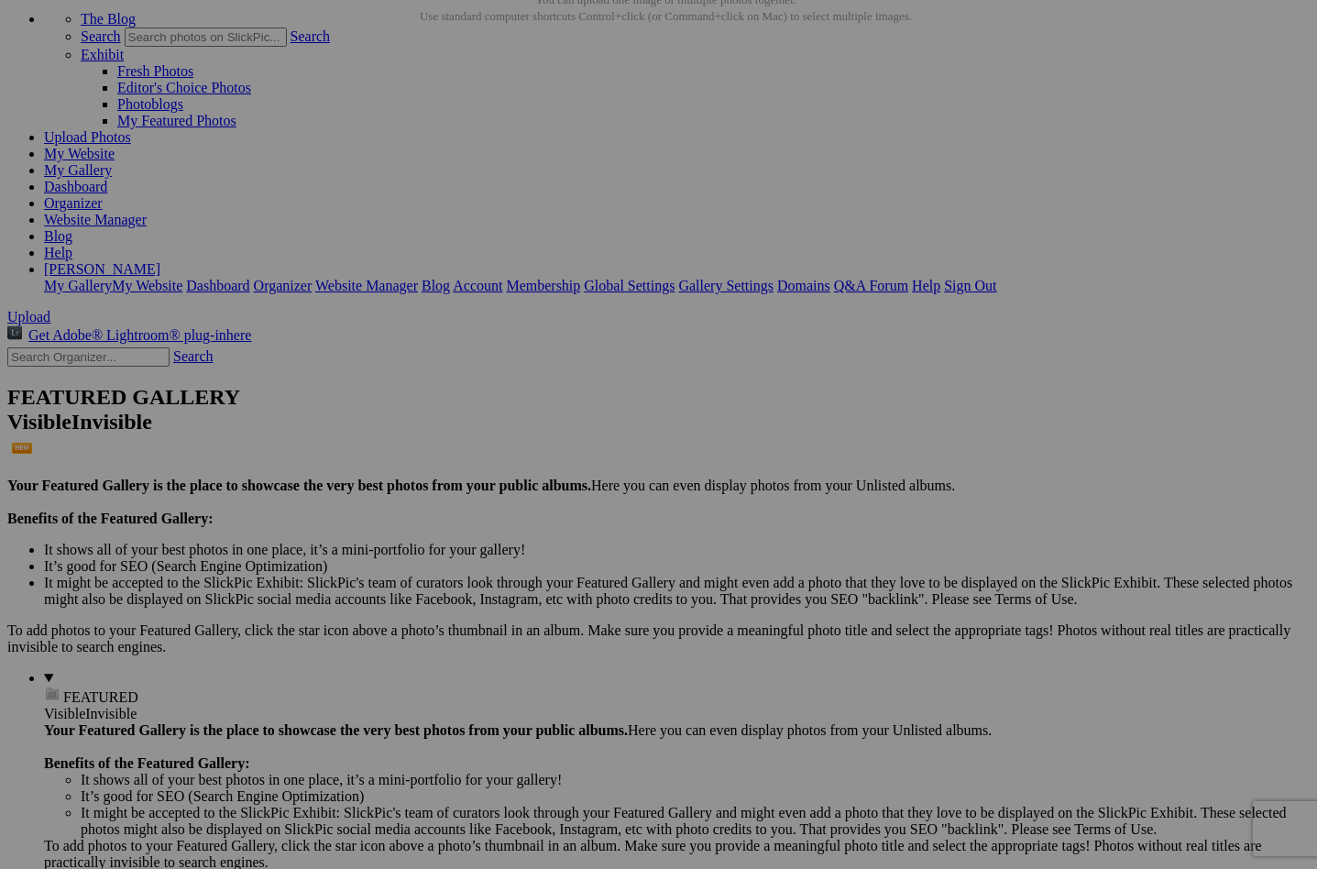
scroll to position [971, 0]
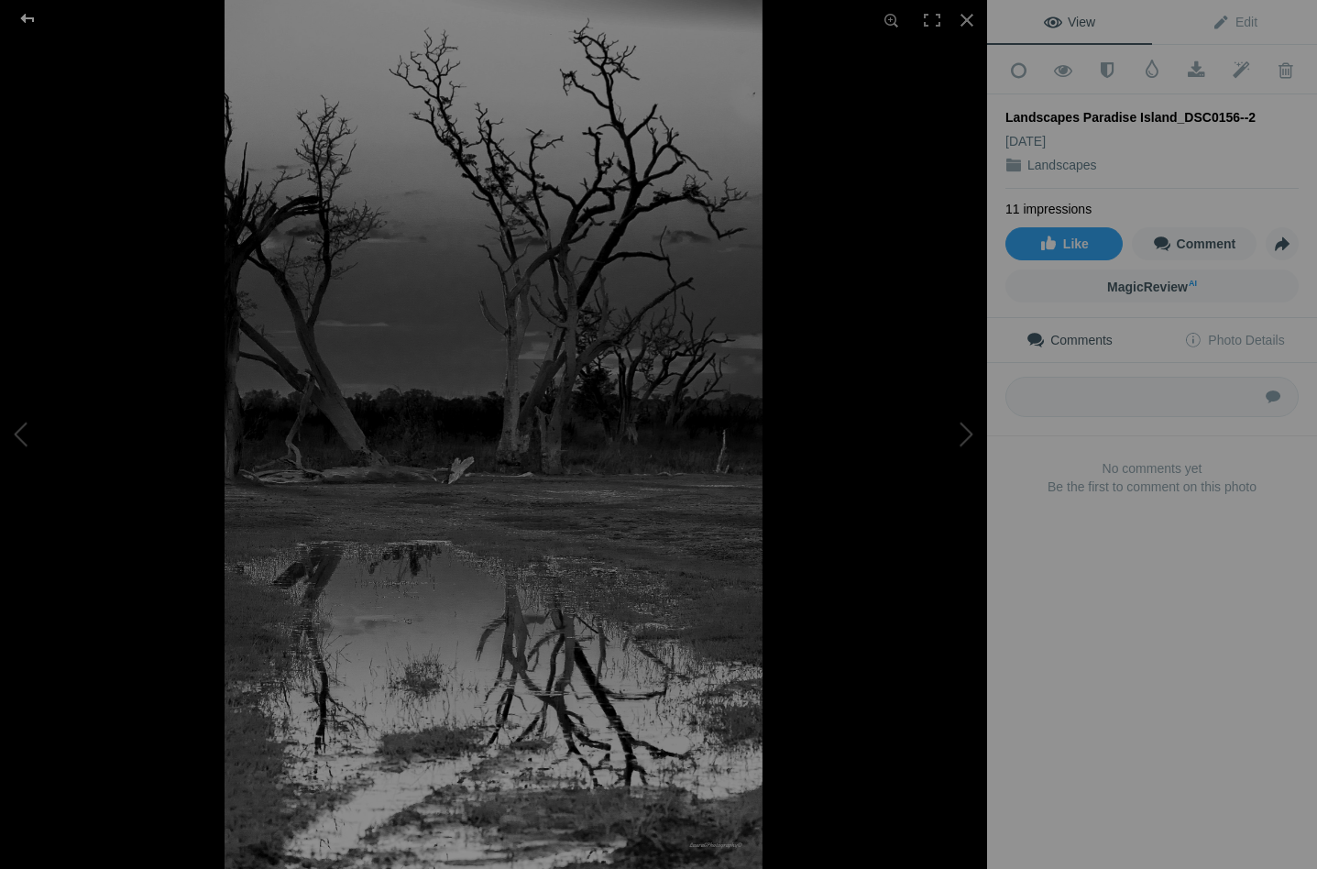
click at [30, 19] on div at bounding box center [28, 18] width 66 height 37
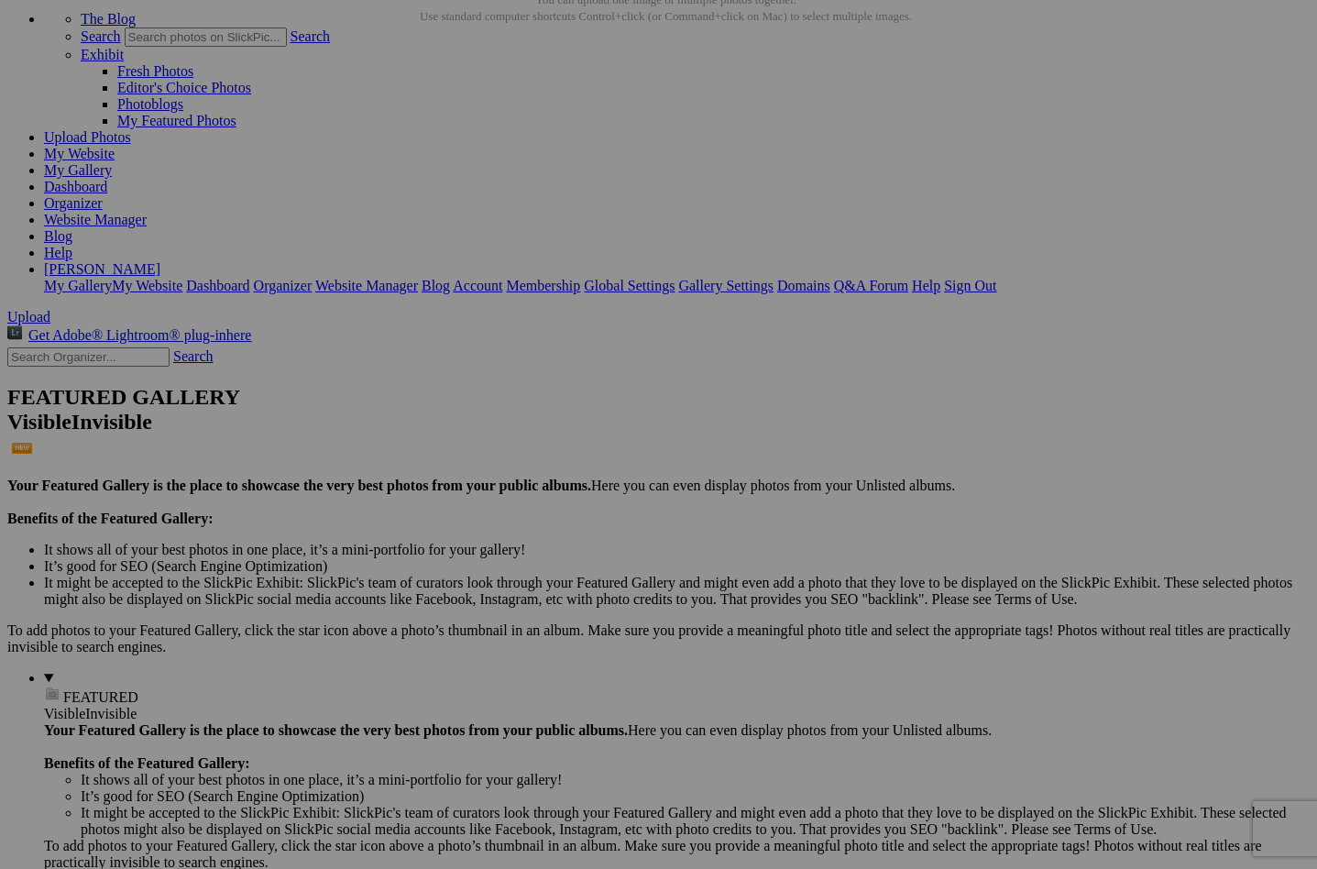
scroll to position [289, 0]
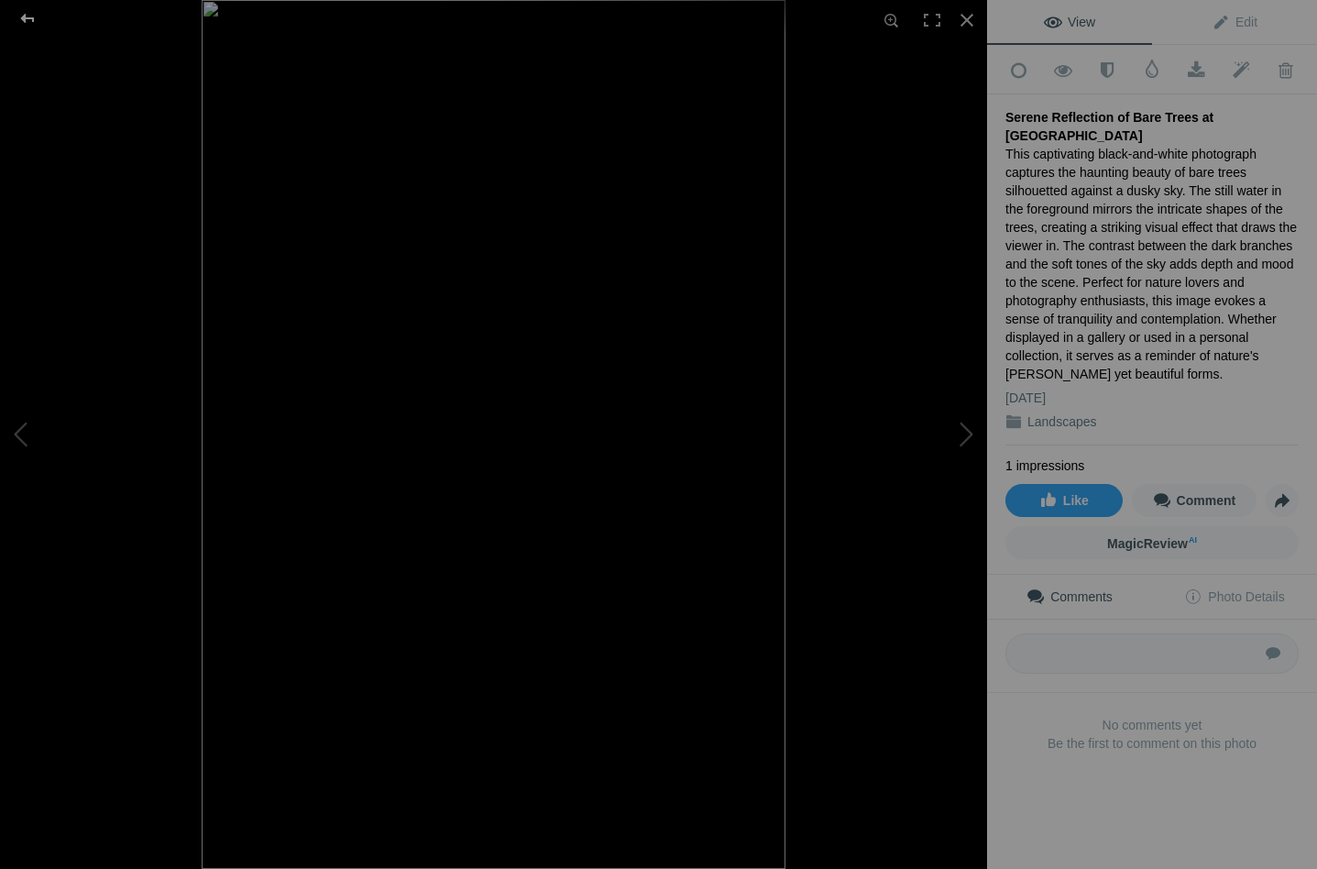
click at [25, 14] on div at bounding box center [28, 18] width 66 height 37
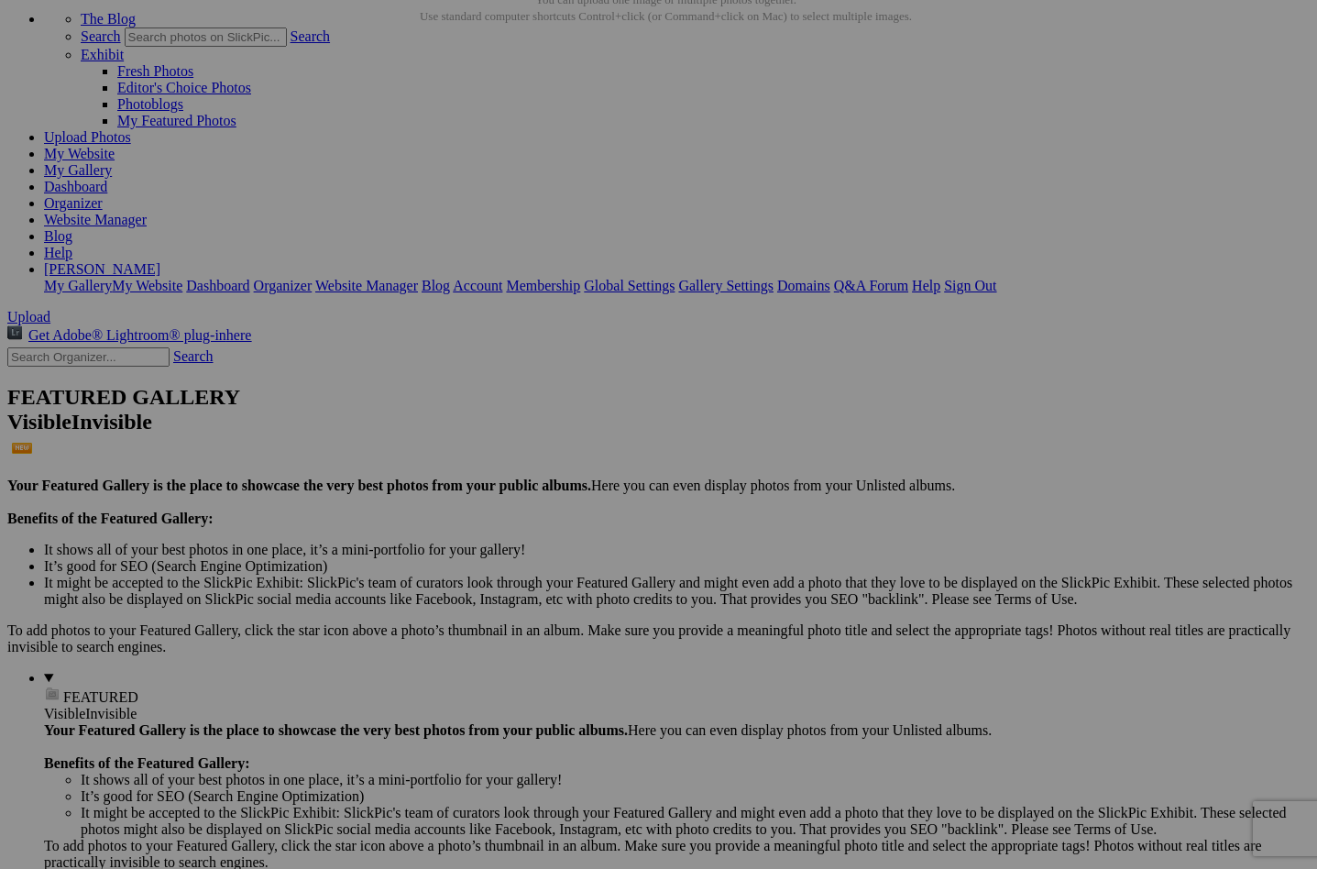
scroll to position [869, 0]
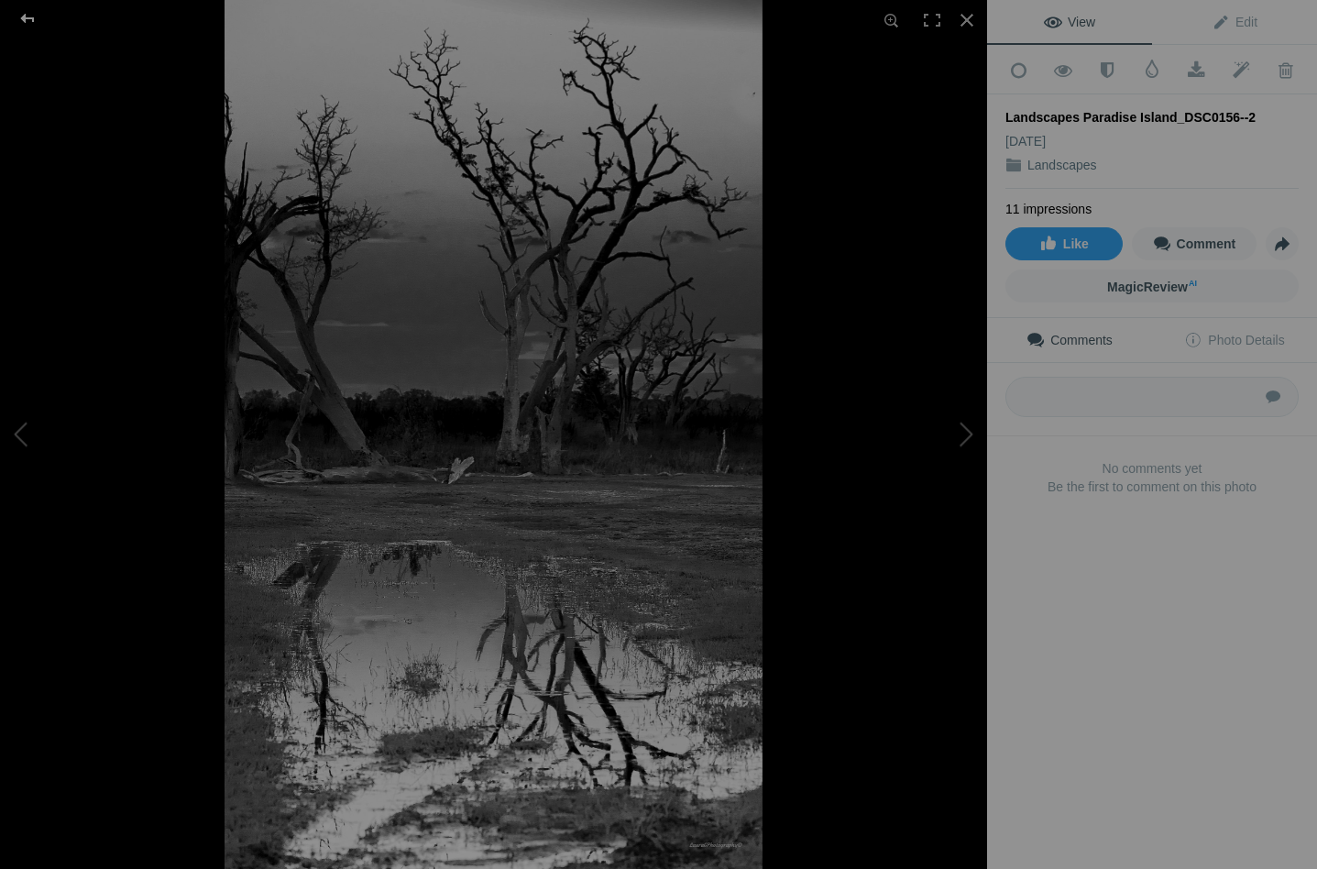
click at [28, 13] on div at bounding box center [28, 18] width 66 height 37
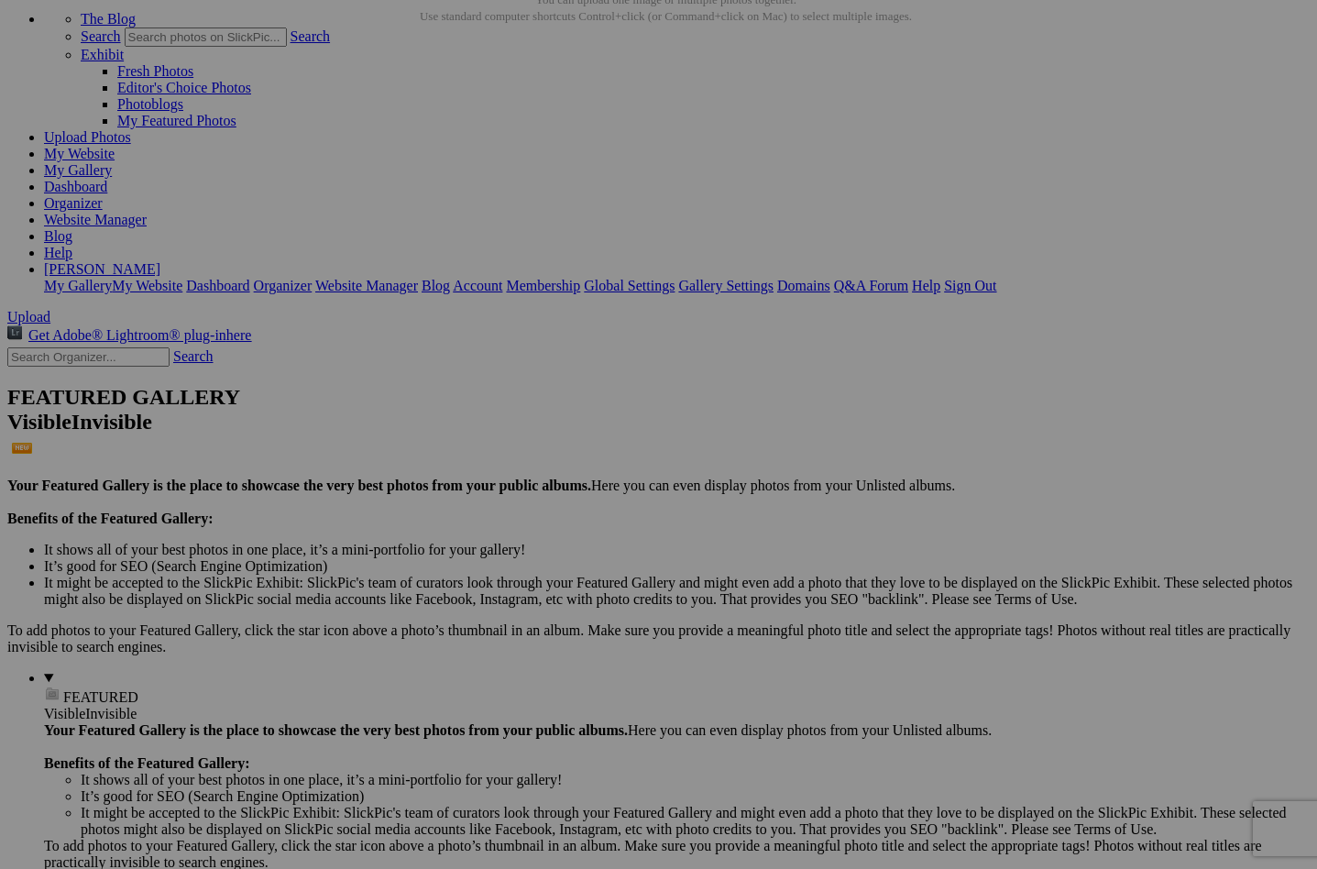
click at [537, 555] on link "Yes" at bounding box center [526, 555] width 21 height 16
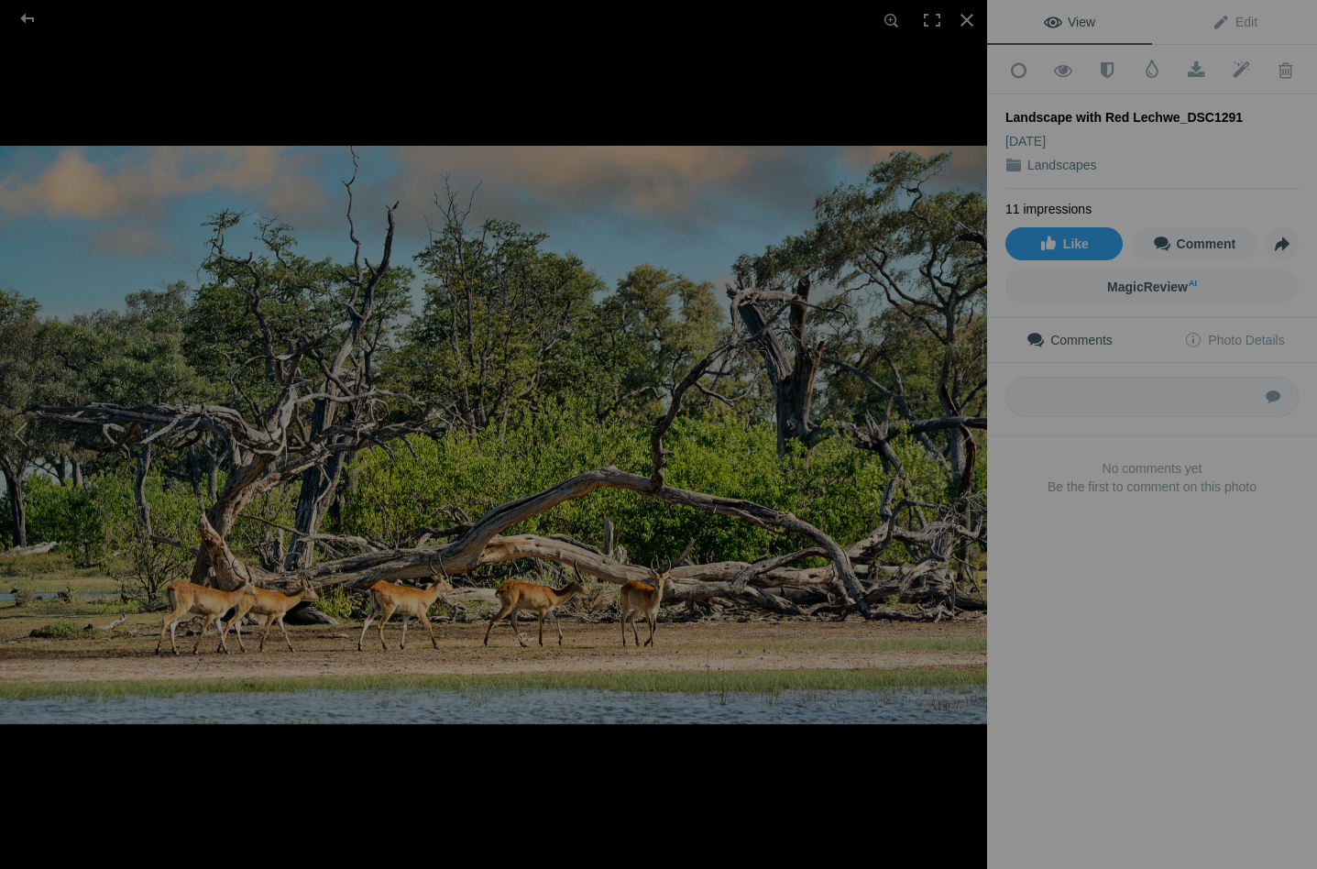
click at [24, 433] on button at bounding box center [68, 434] width 137 height 312
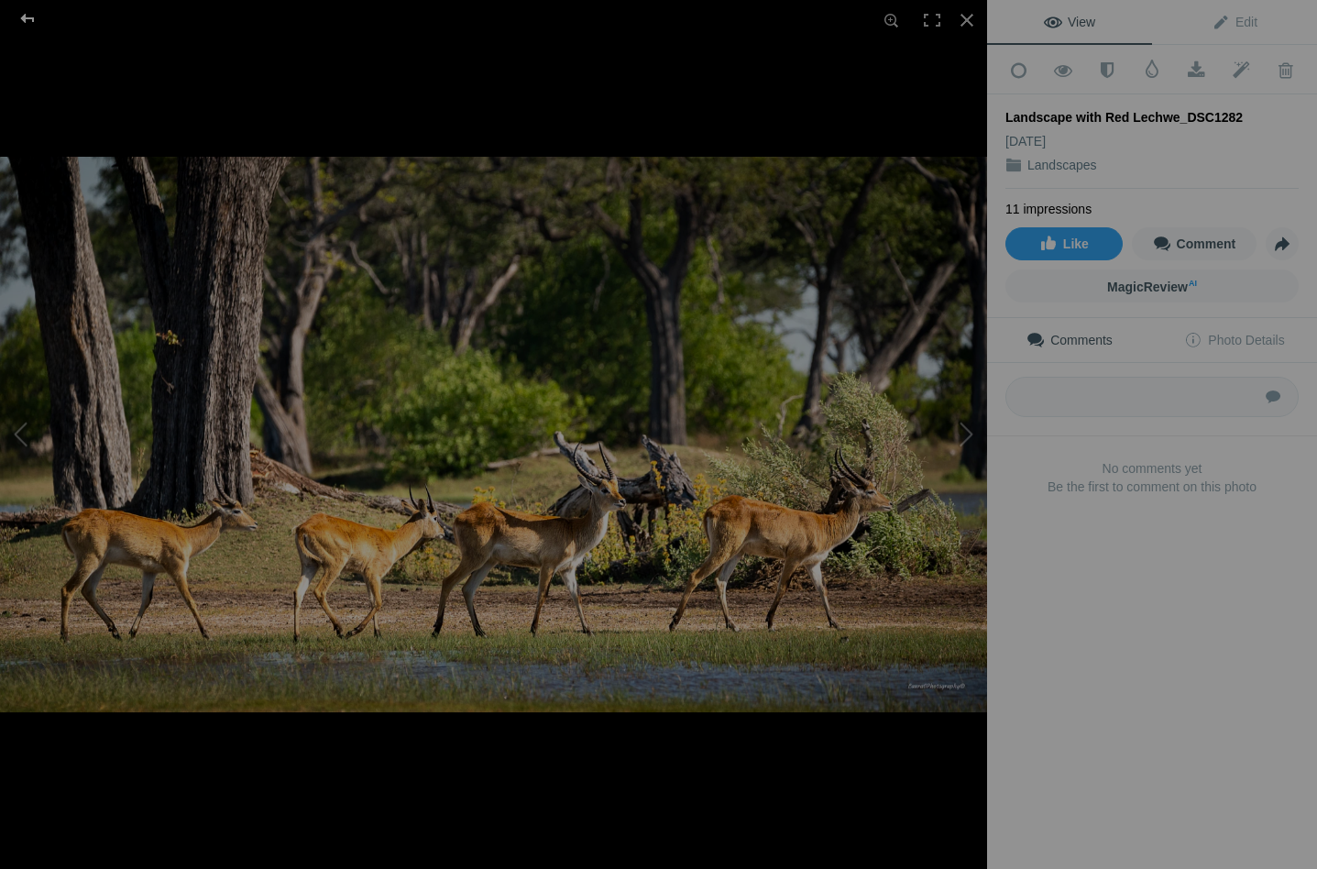
click at [27, 17] on div at bounding box center [28, 18] width 66 height 37
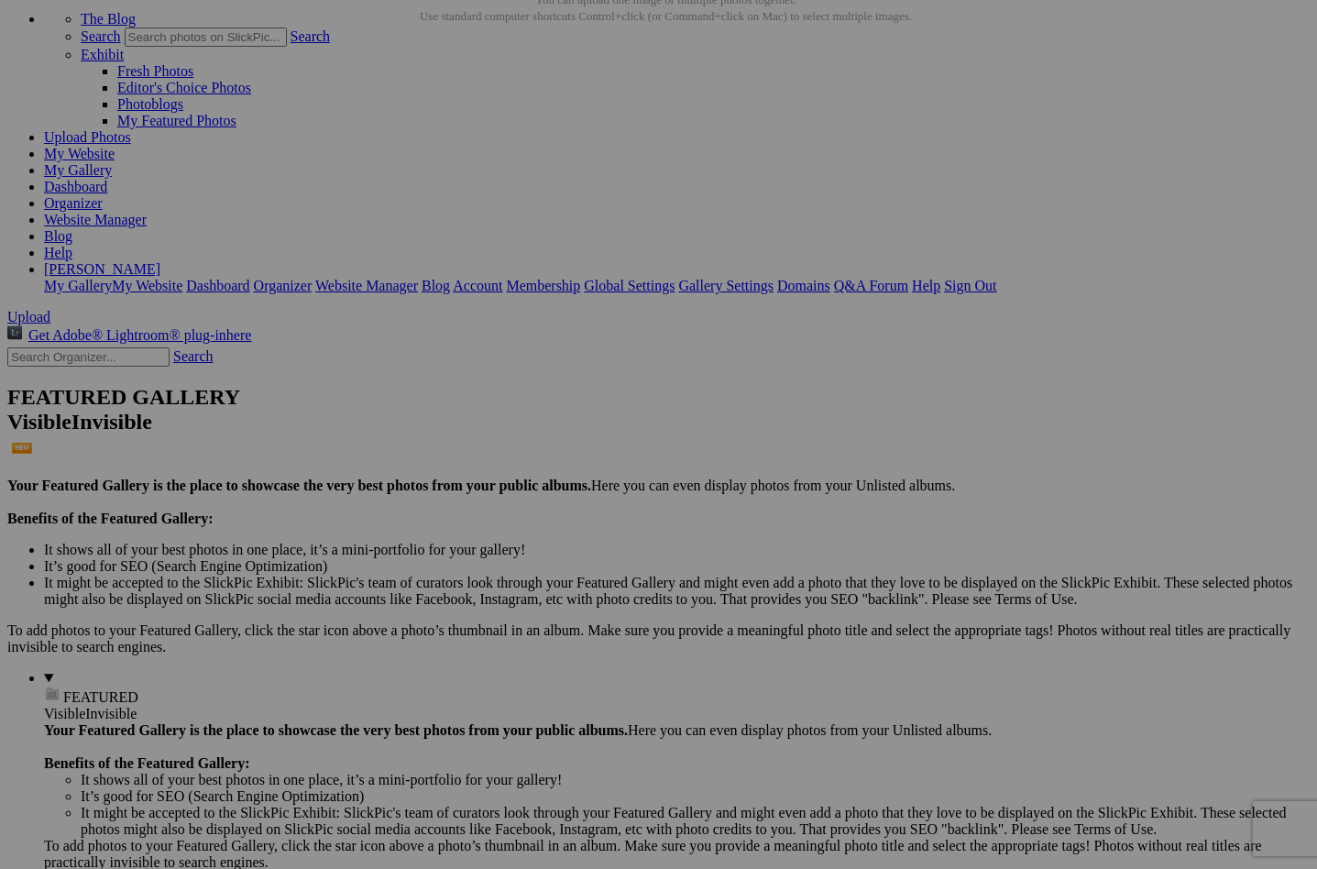
scroll to position [971, 0]
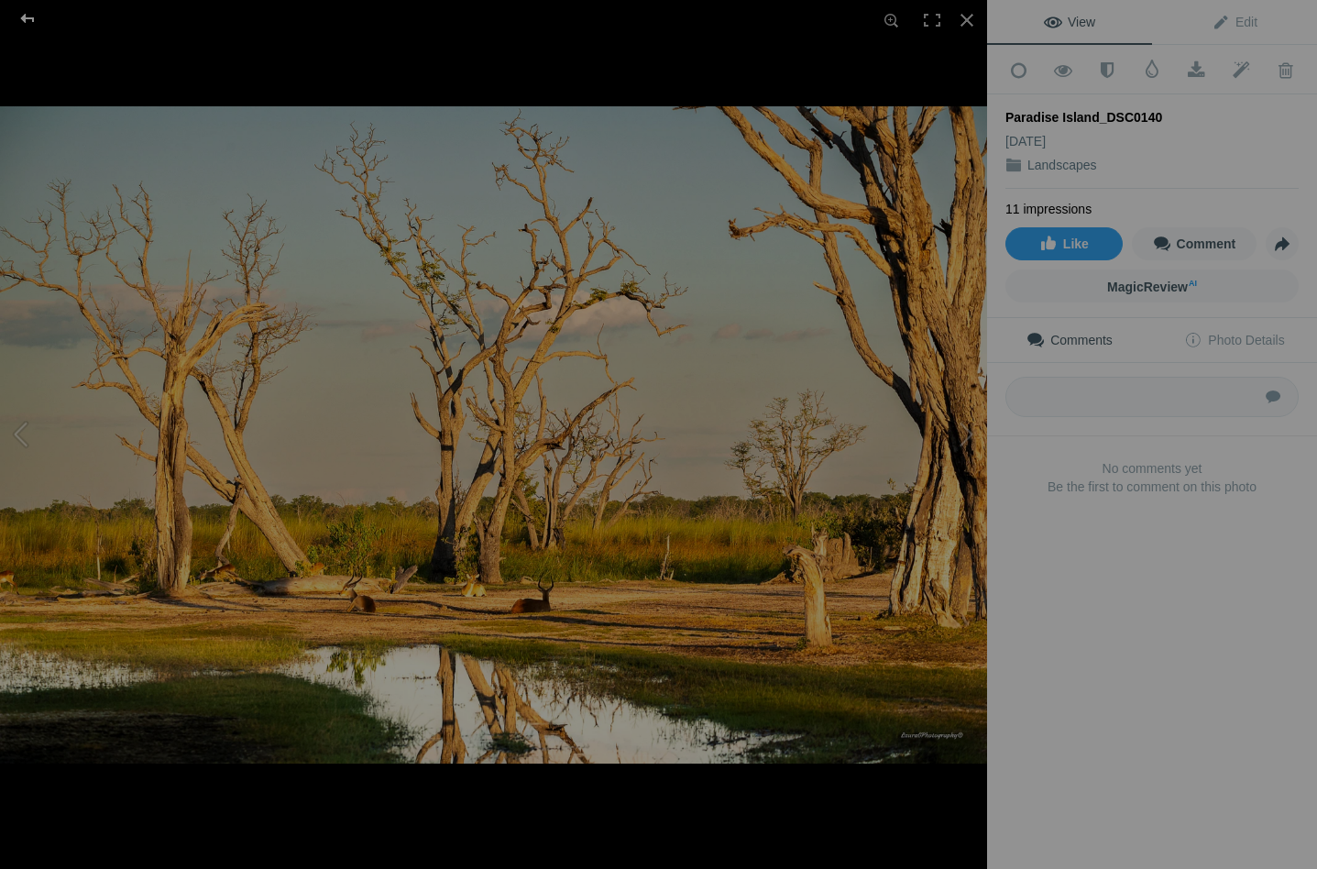
click at [28, 14] on div at bounding box center [28, 18] width 66 height 37
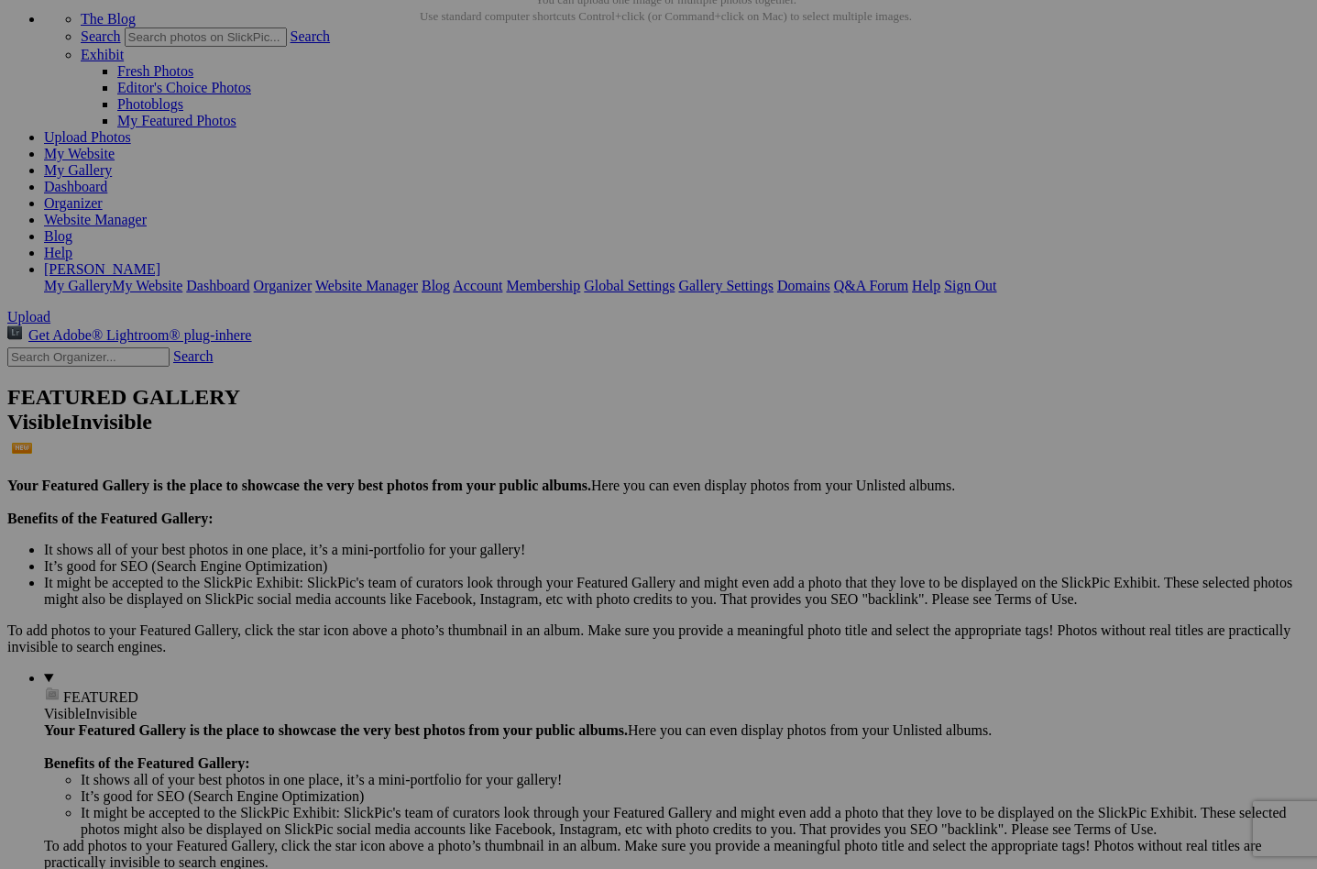
scroll to position [660, 0]
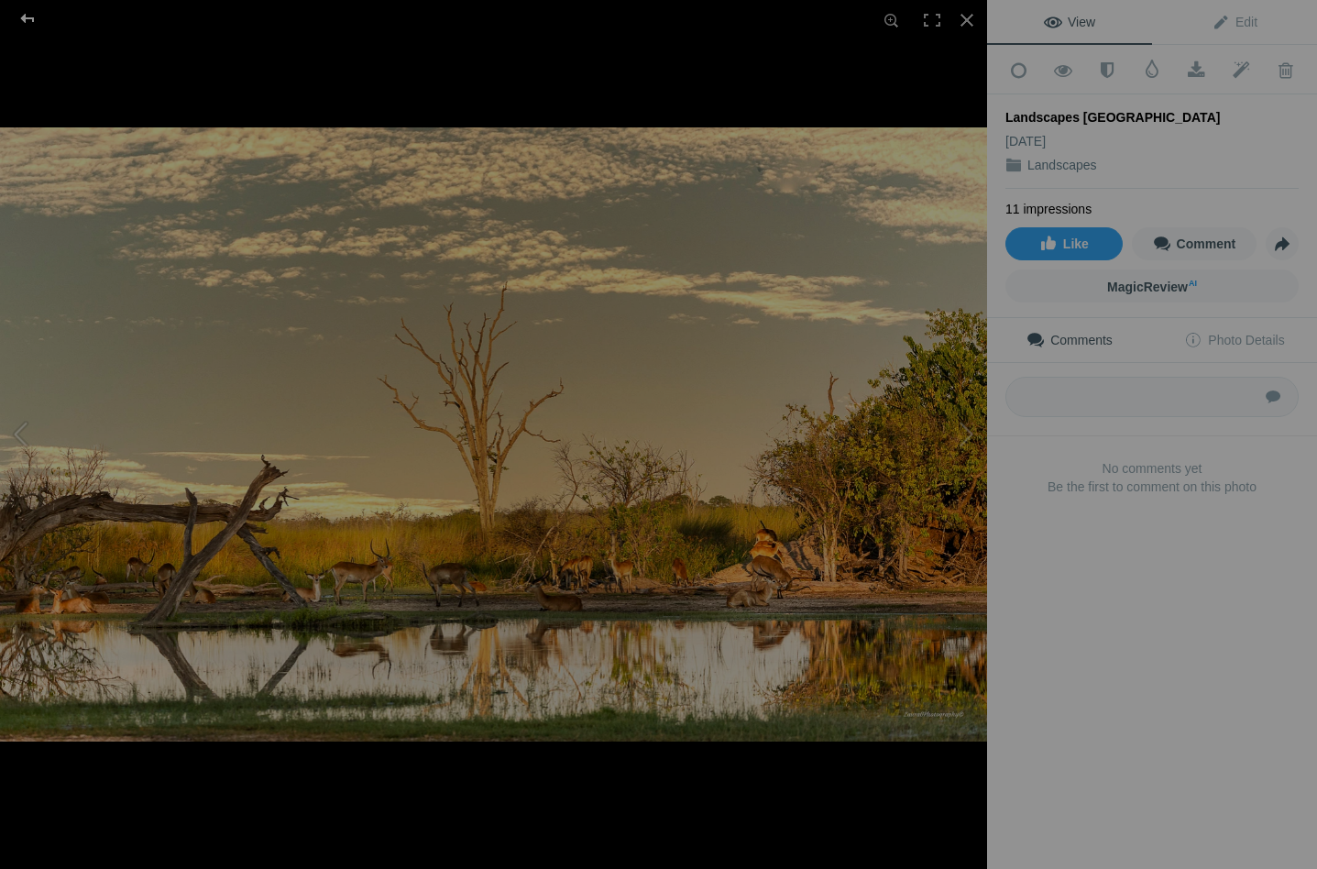
click at [29, 16] on div at bounding box center [28, 18] width 66 height 37
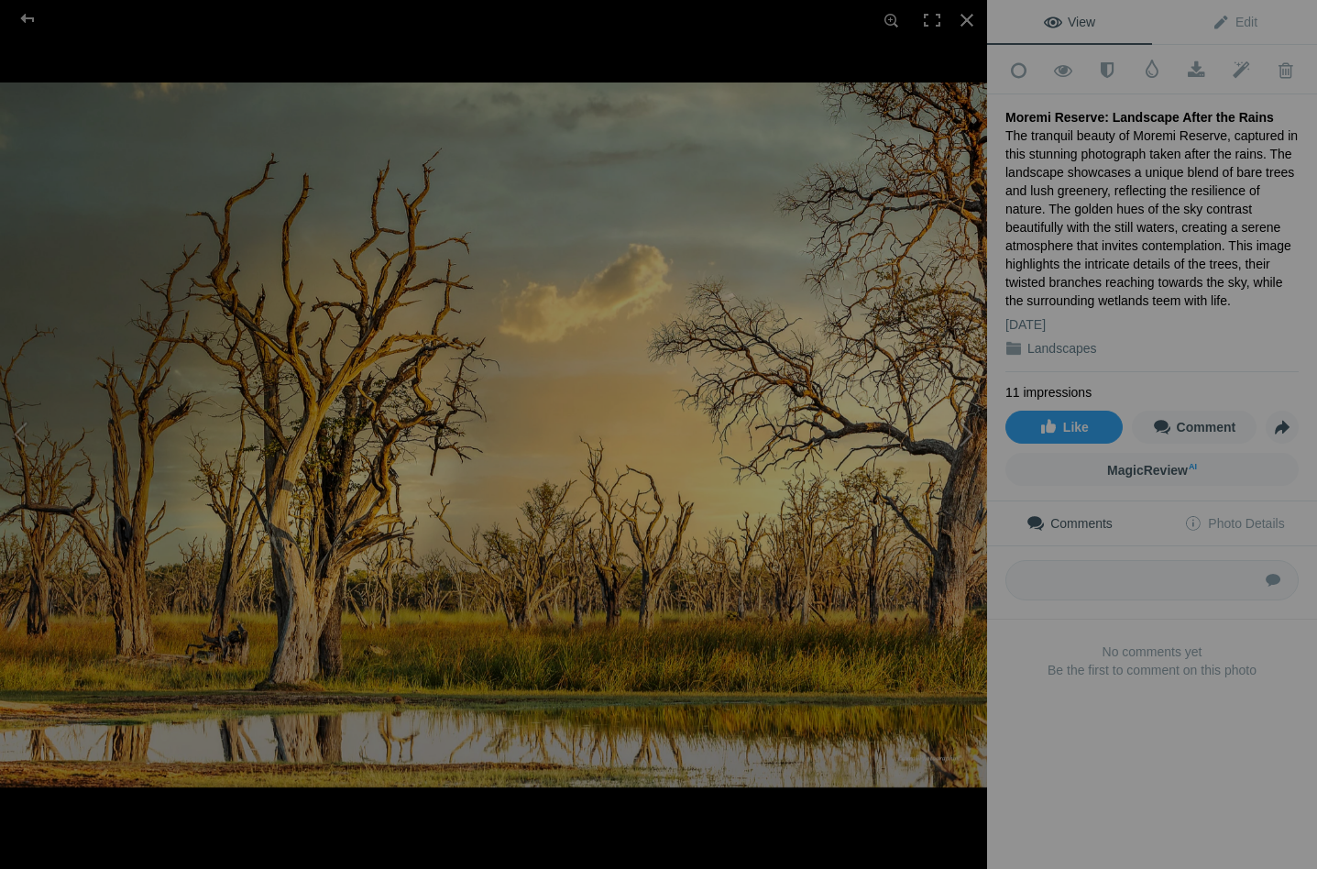
click at [967, 433] on button at bounding box center [917, 434] width 137 height 312
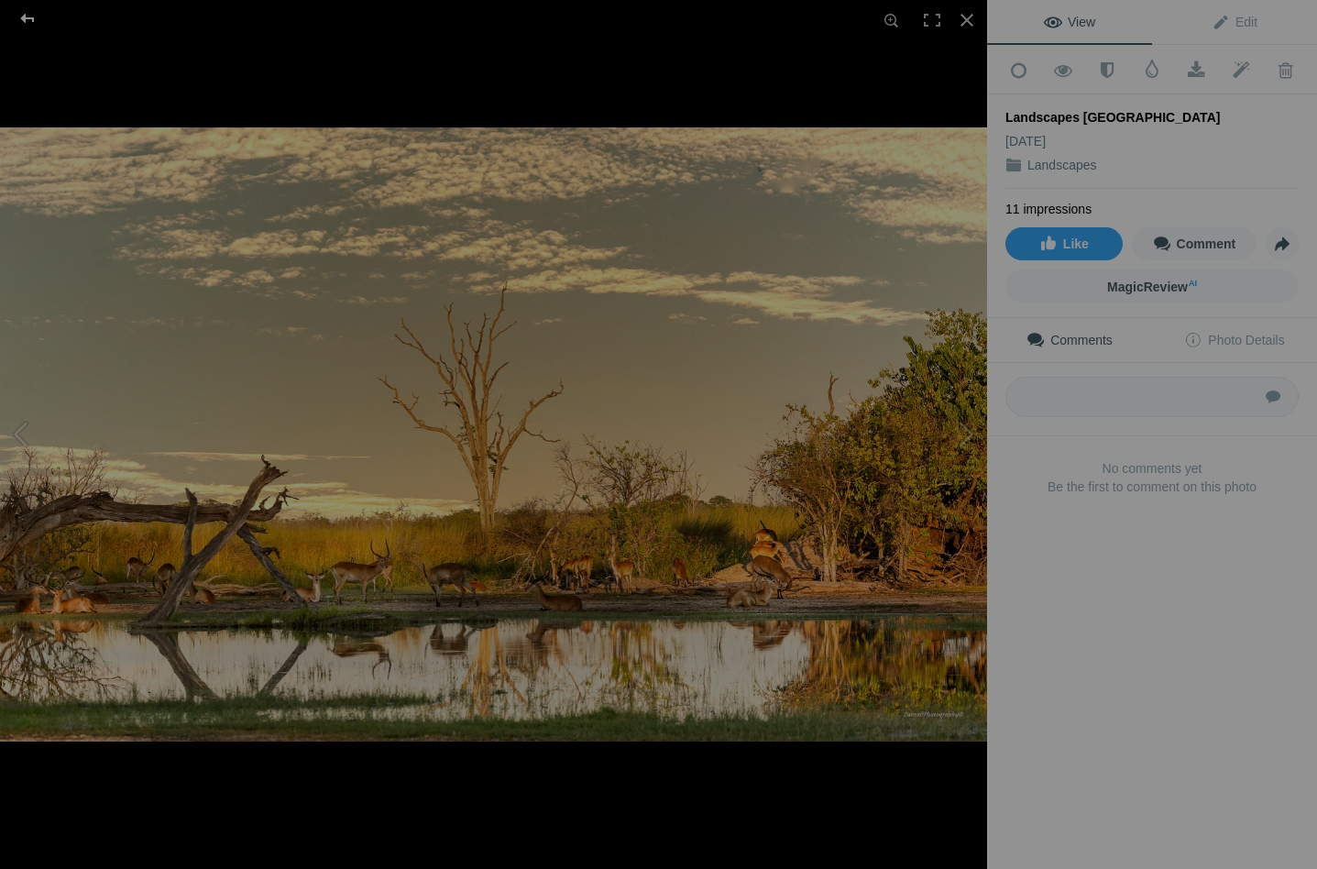
click at [26, 11] on div at bounding box center [28, 18] width 66 height 37
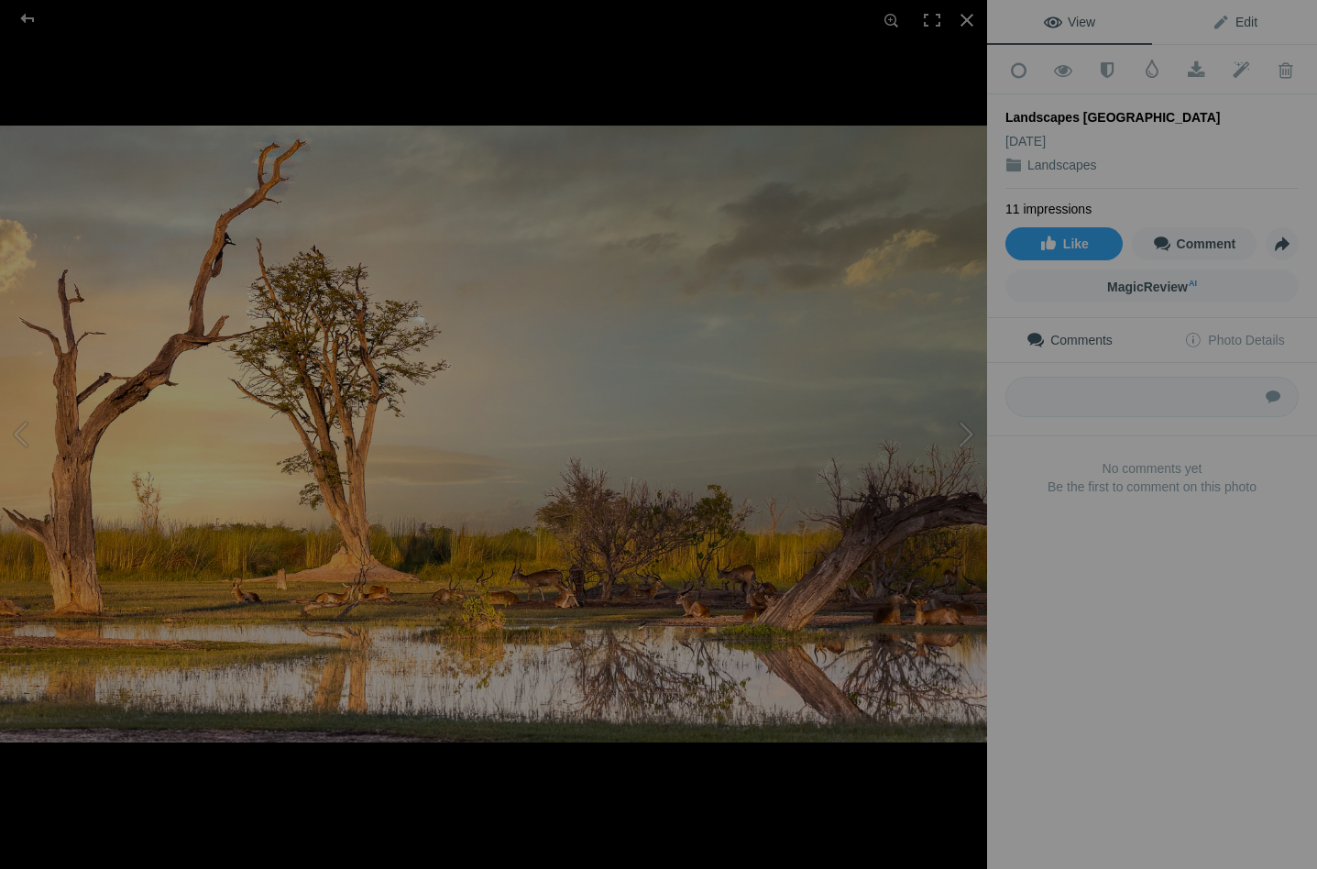
click at [1236, 17] on span "Edit" at bounding box center [1234, 22] width 46 height 15
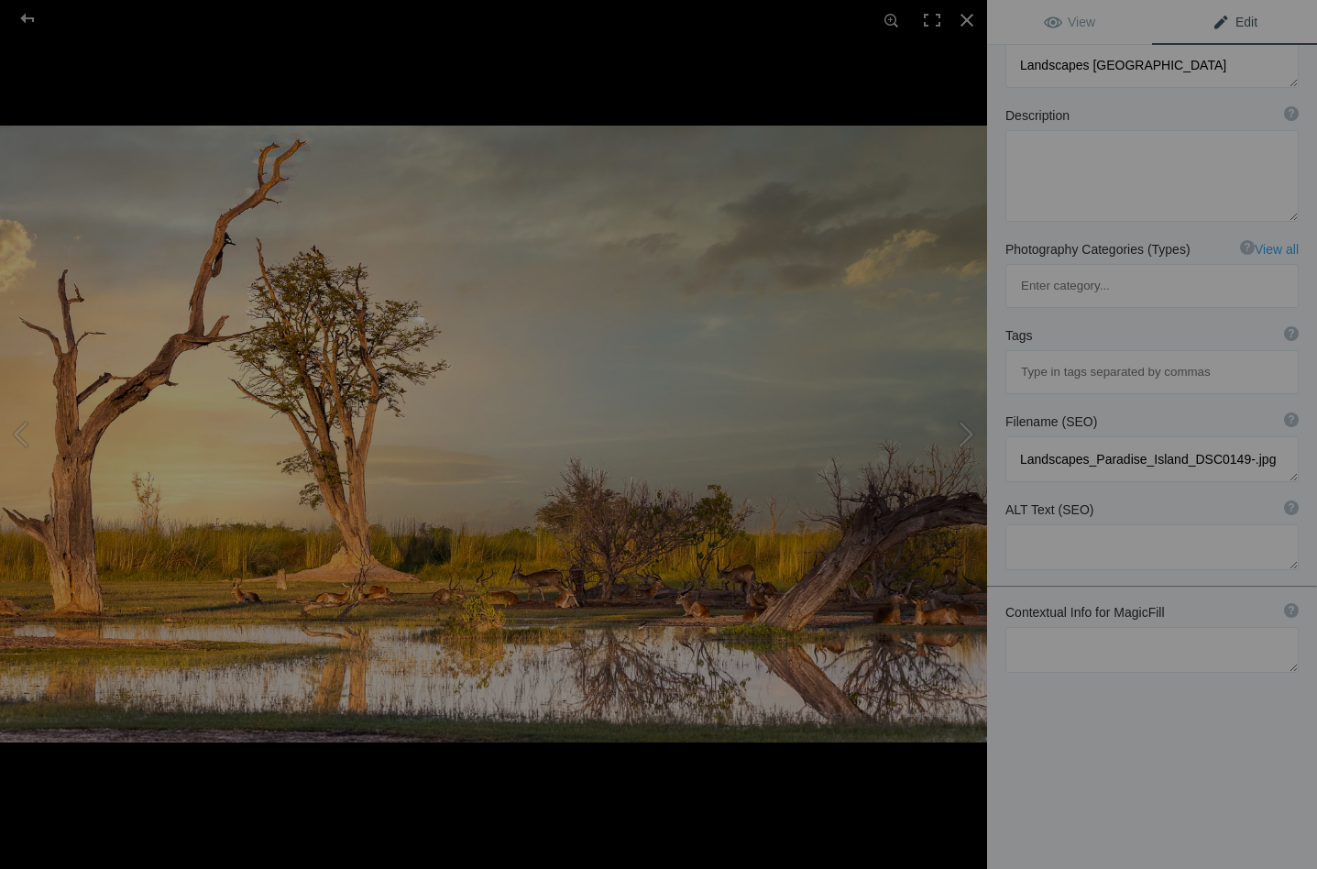
scroll to position [137, 0]
click at [1045, 627] on textarea at bounding box center [1151, 650] width 293 height 46
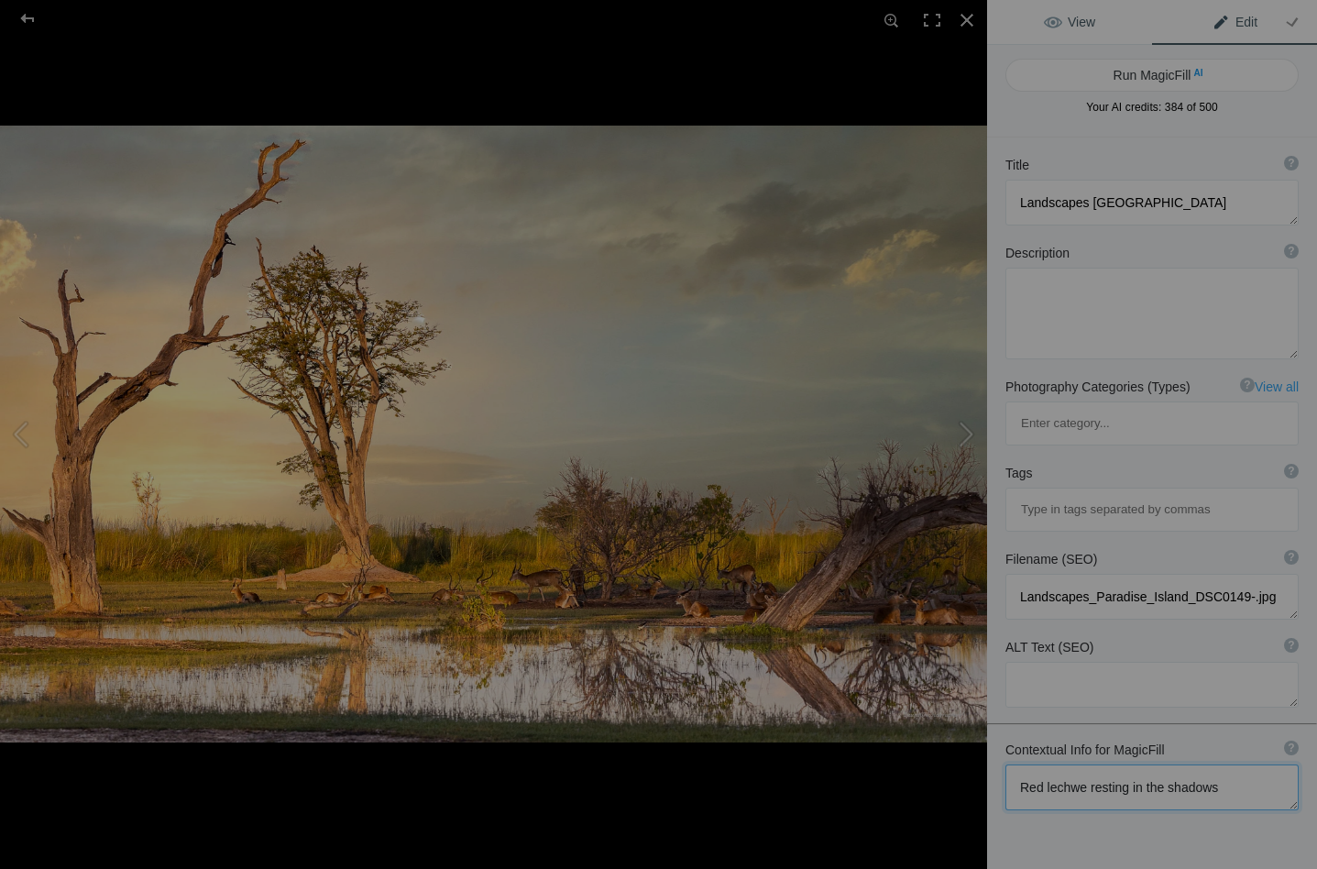
scroll to position [0, 0]
click at [1110, 75] on button "Run MagicFill AI" at bounding box center [1151, 75] width 293 height 33
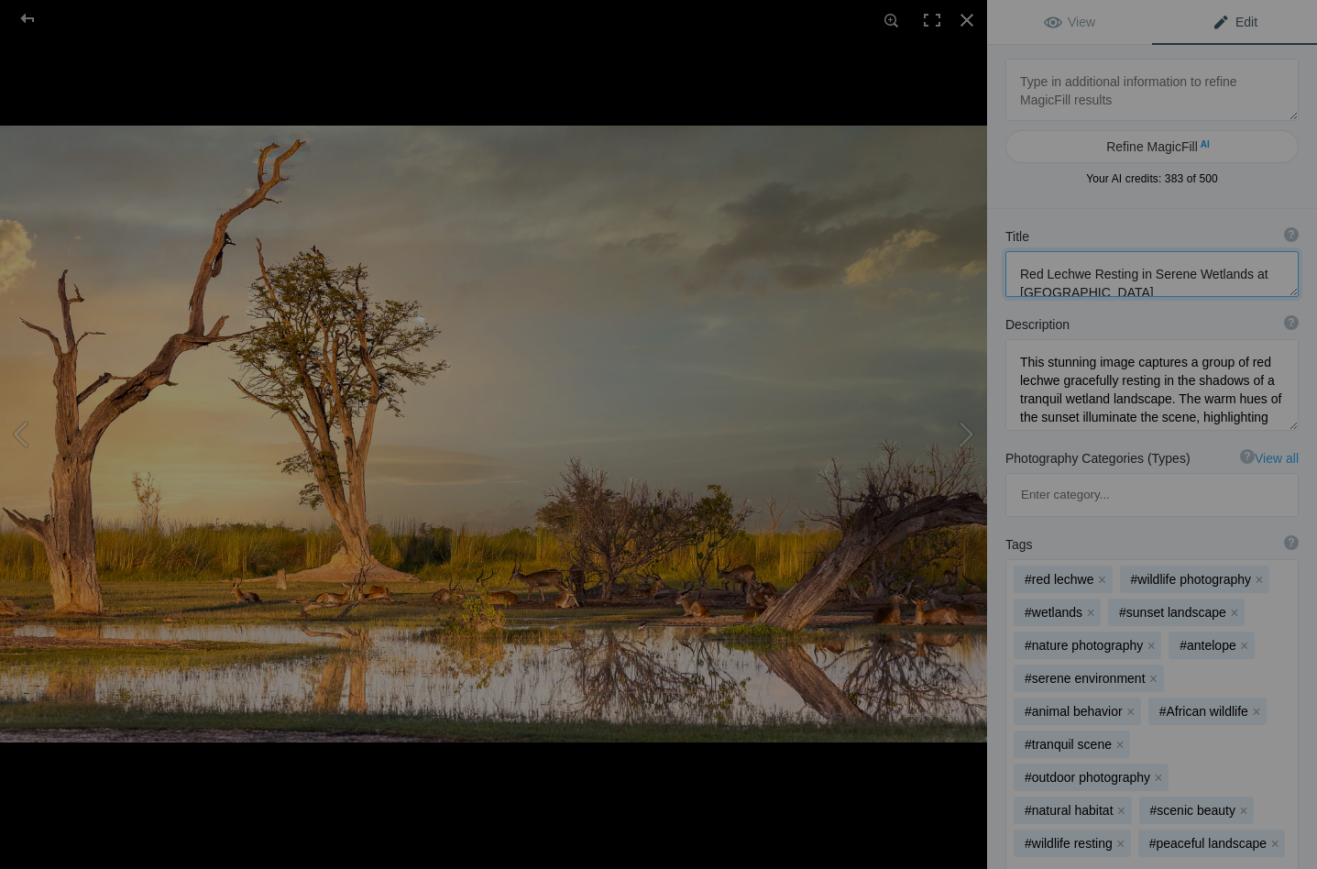
drag, startPoint x: 1147, startPoint y: 269, endPoint x: 1268, endPoint y: 287, distance: 122.2
click at [1268, 287] on textarea at bounding box center [1151, 274] width 293 height 46
drag, startPoint x: 1092, startPoint y: 366, endPoint x: 1044, endPoint y: 365, distance: 48.6
click at [1044, 365] on textarea at bounding box center [1151, 385] width 293 height 92
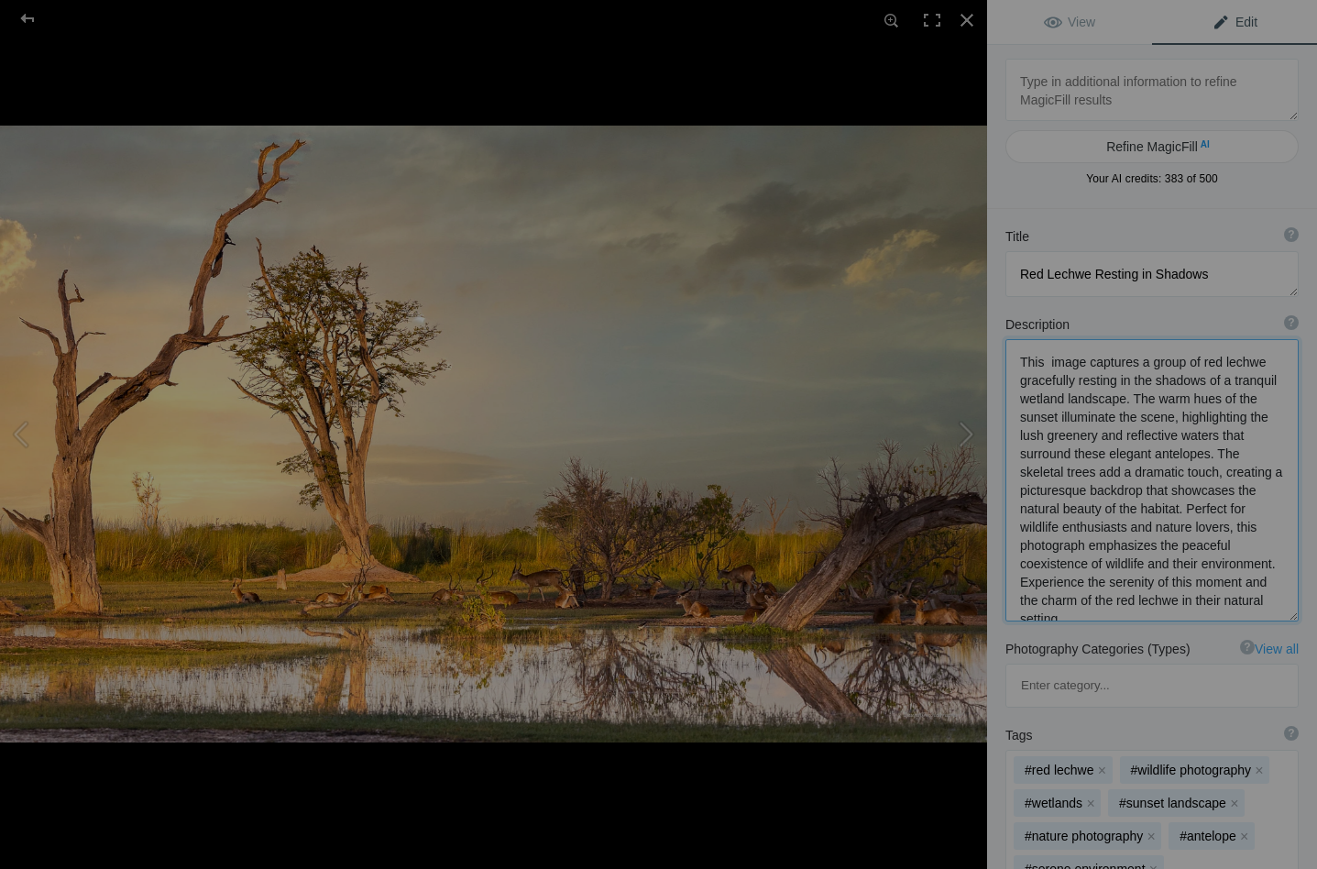
drag, startPoint x: 1073, startPoint y: 383, endPoint x: 1016, endPoint y: 383, distance: 56.8
click at [1016, 383] on textarea at bounding box center [1151, 480] width 293 height 282
drag, startPoint x: 1148, startPoint y: 380, endPoint x: 1079, endPoint y: 399, distance: 71.1
click at [1079, 399] on textarea at bounding box center [1151, 480] width 293 height 282
click at [1021, 399] on textarea at bounding box center [1151, 480] width 293 height 282
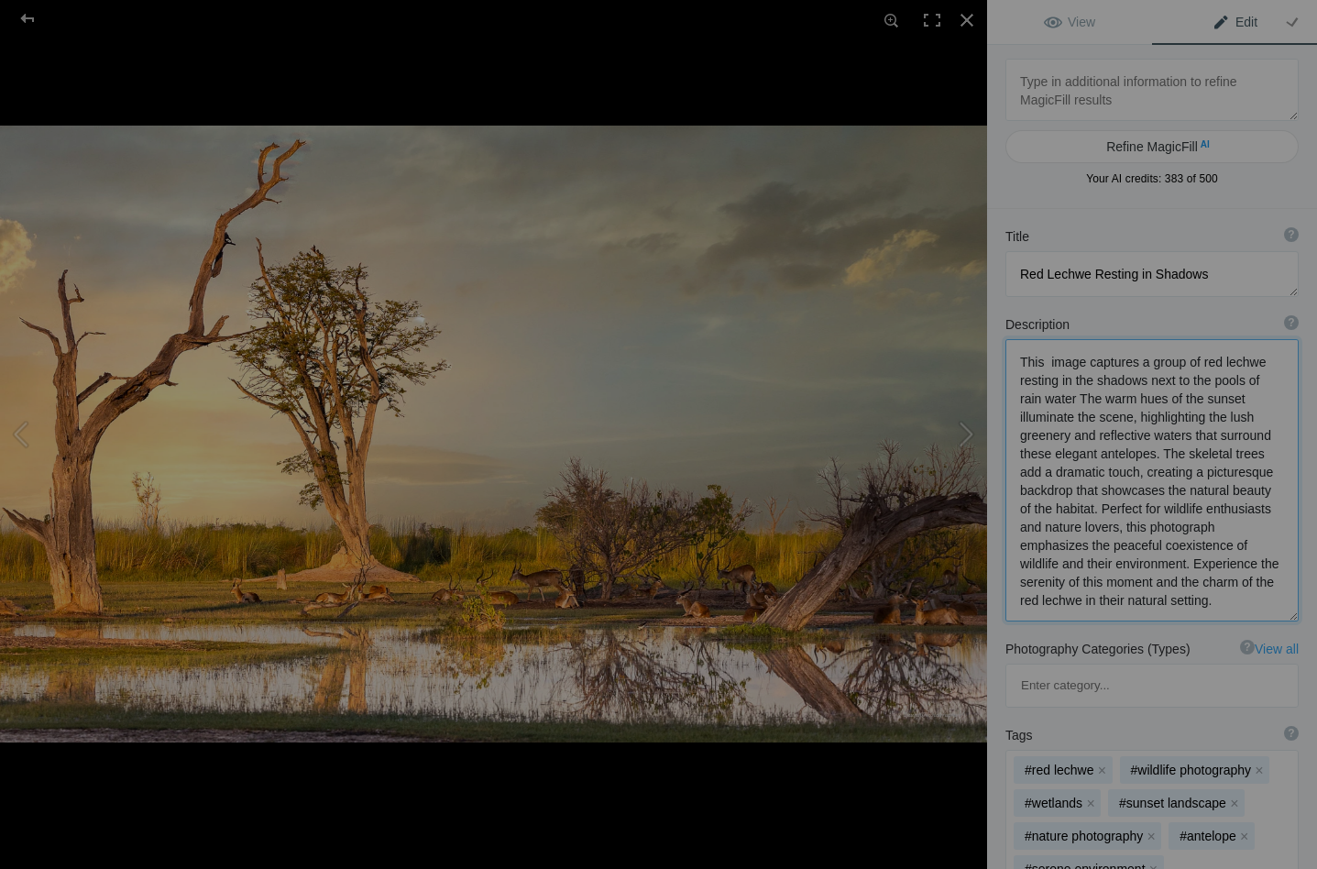
click at [1052, 398] on textarea at bounding box center [1151, 480] width 293 height 282
drag, startPoint x: 1014, startPoint y: 507, endPoint x: 1129, endPoint y: 608, distance: 153.2
click at [1129, 608] on textarea at bounding box center [1151, 480] width 293 height 282
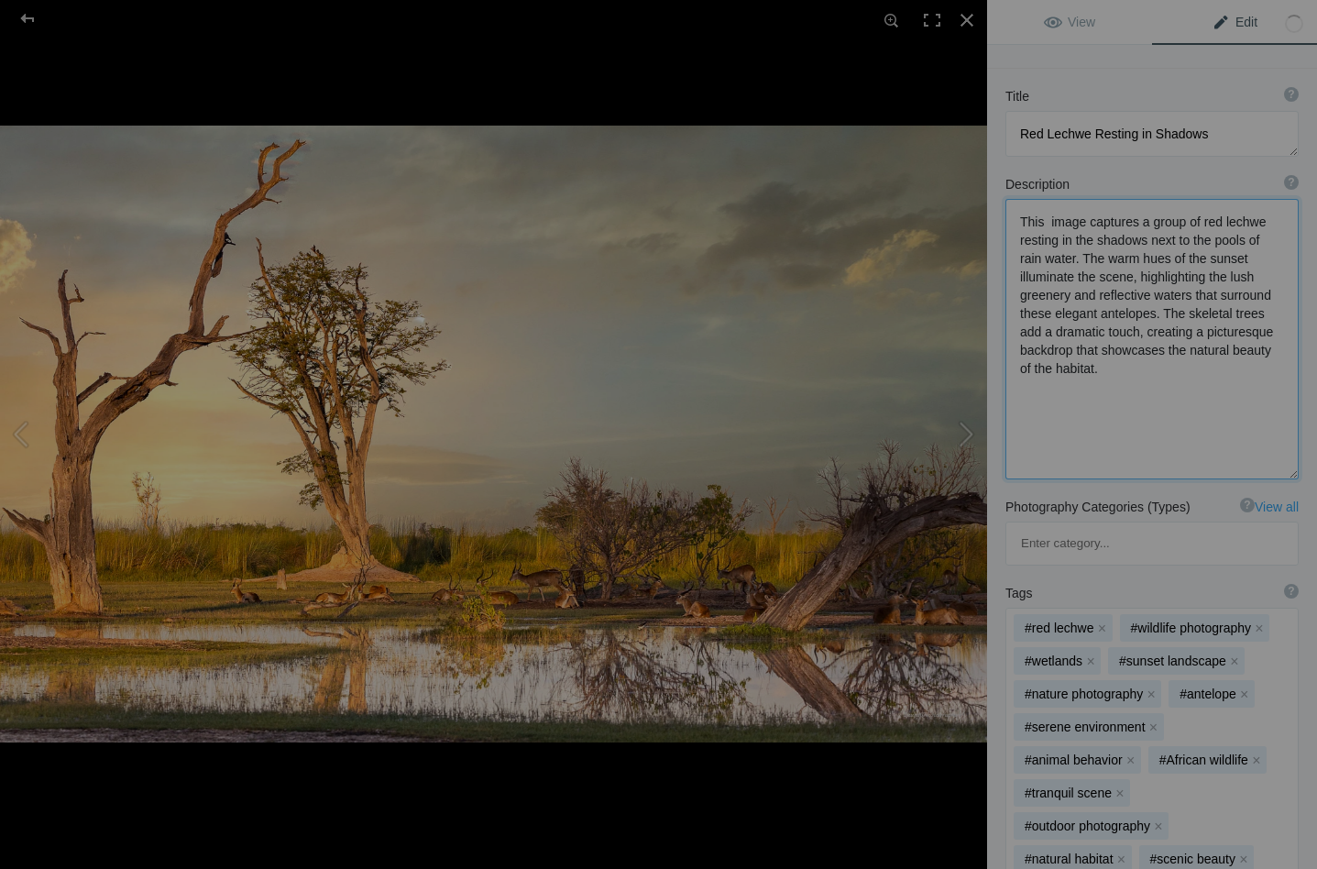
scroll to position [159, 0]
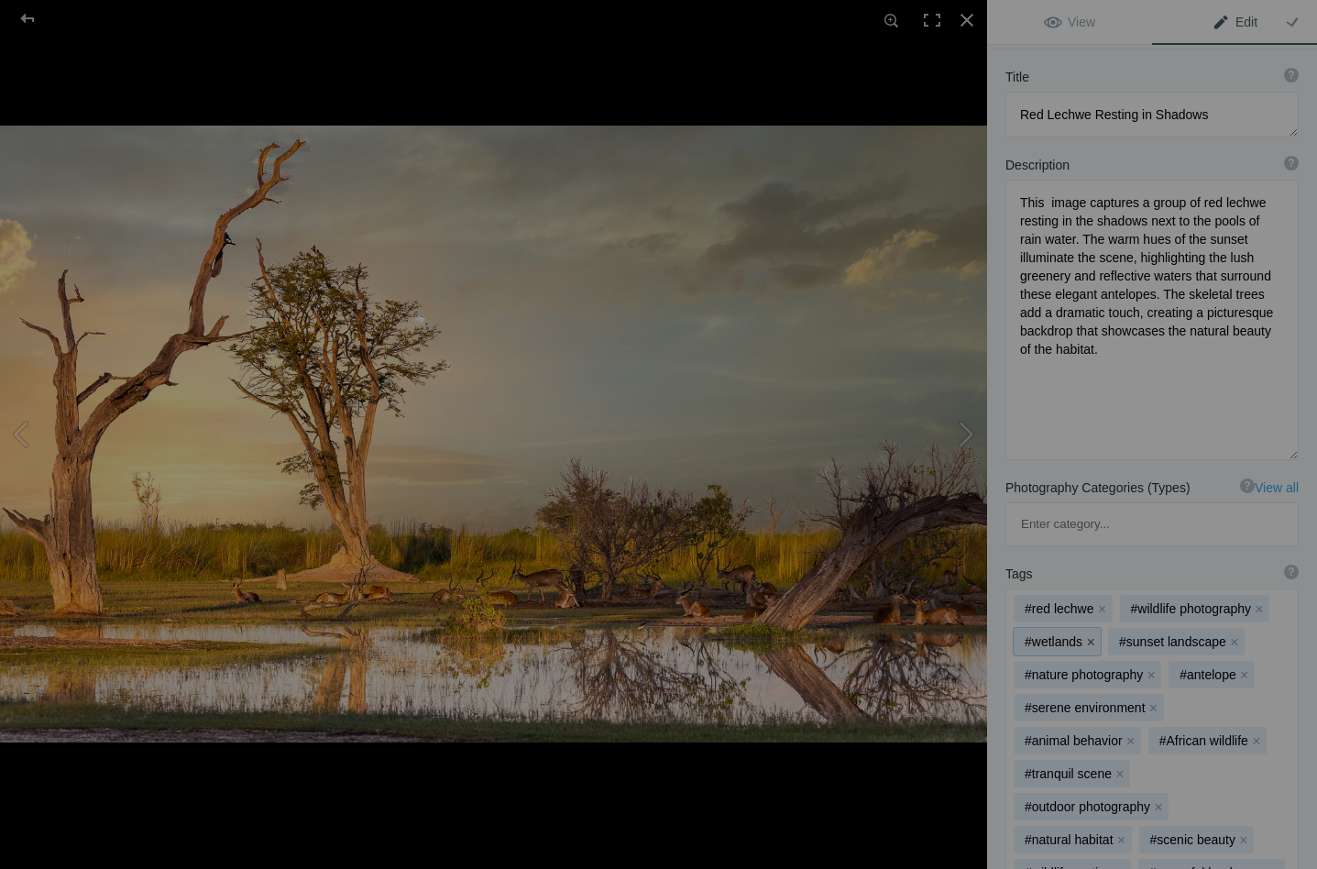
click at [1090, 635] on button "x" at bounding box center [1090, 641] width 13 height 13
click at [1148, 668] on button "x" at bounding box center [1150, 674] width 13 height 13
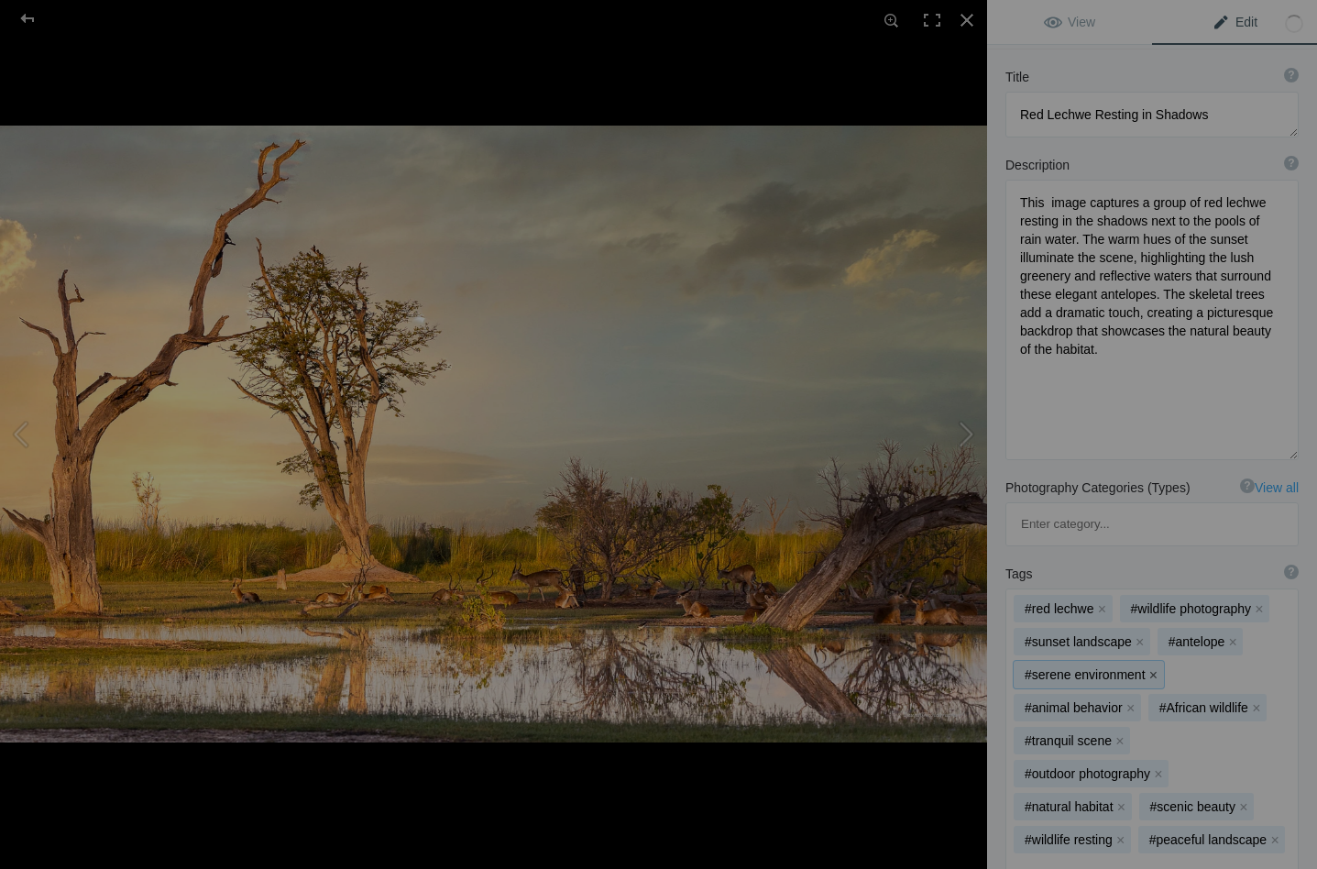
click at [1147, 668] on button "x" at bounding box center [1153, 674] width 13 height 13
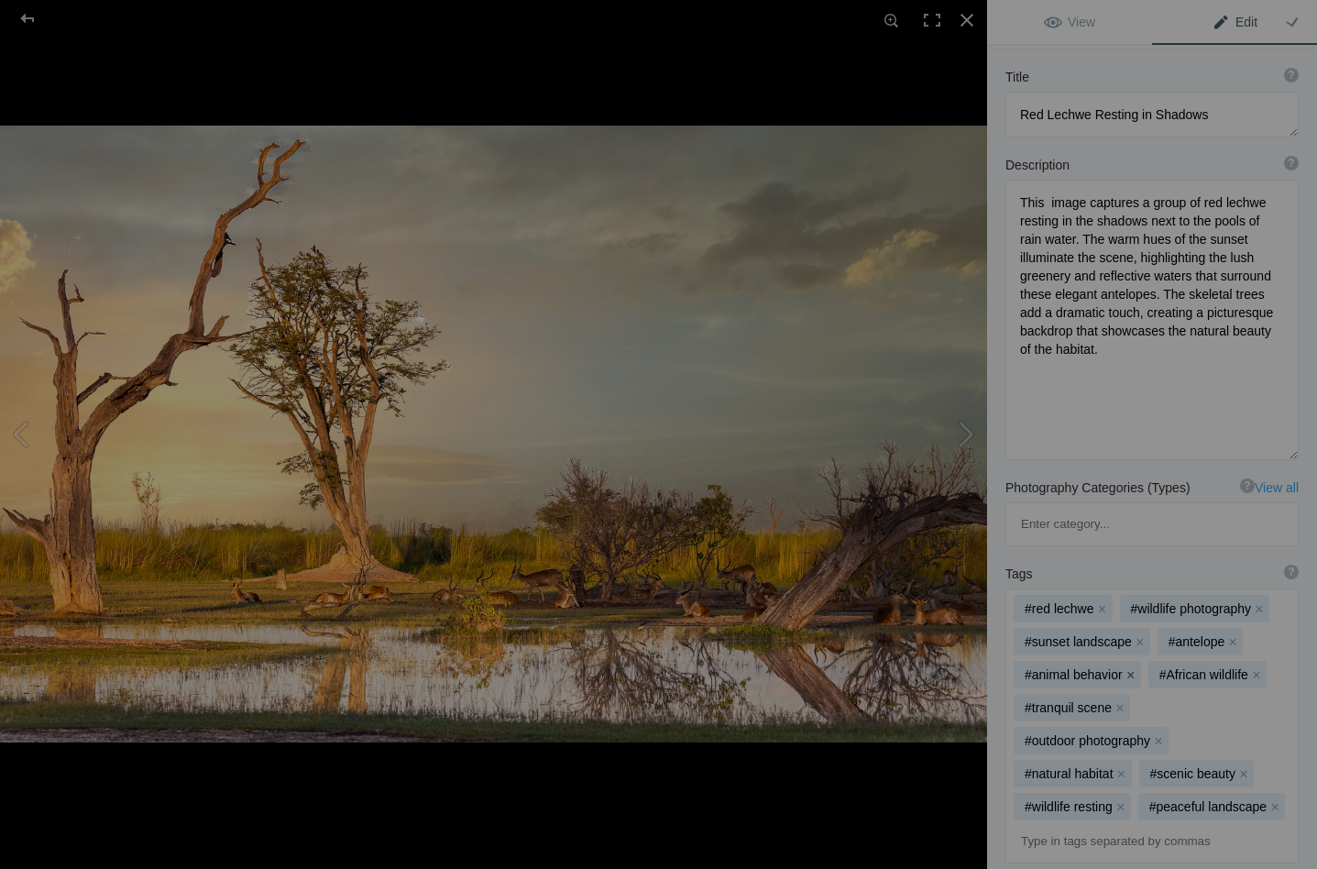
click at [1130, 668] on button "x" at bounding box center [1130, 674] width 13 height 13
click at [1245, 668] on button "x" at bounding box center [1245, 674] width 13 height 13
click at [1157, 701] on button "x" at bounding box center [1158, 707] width 13 height 13
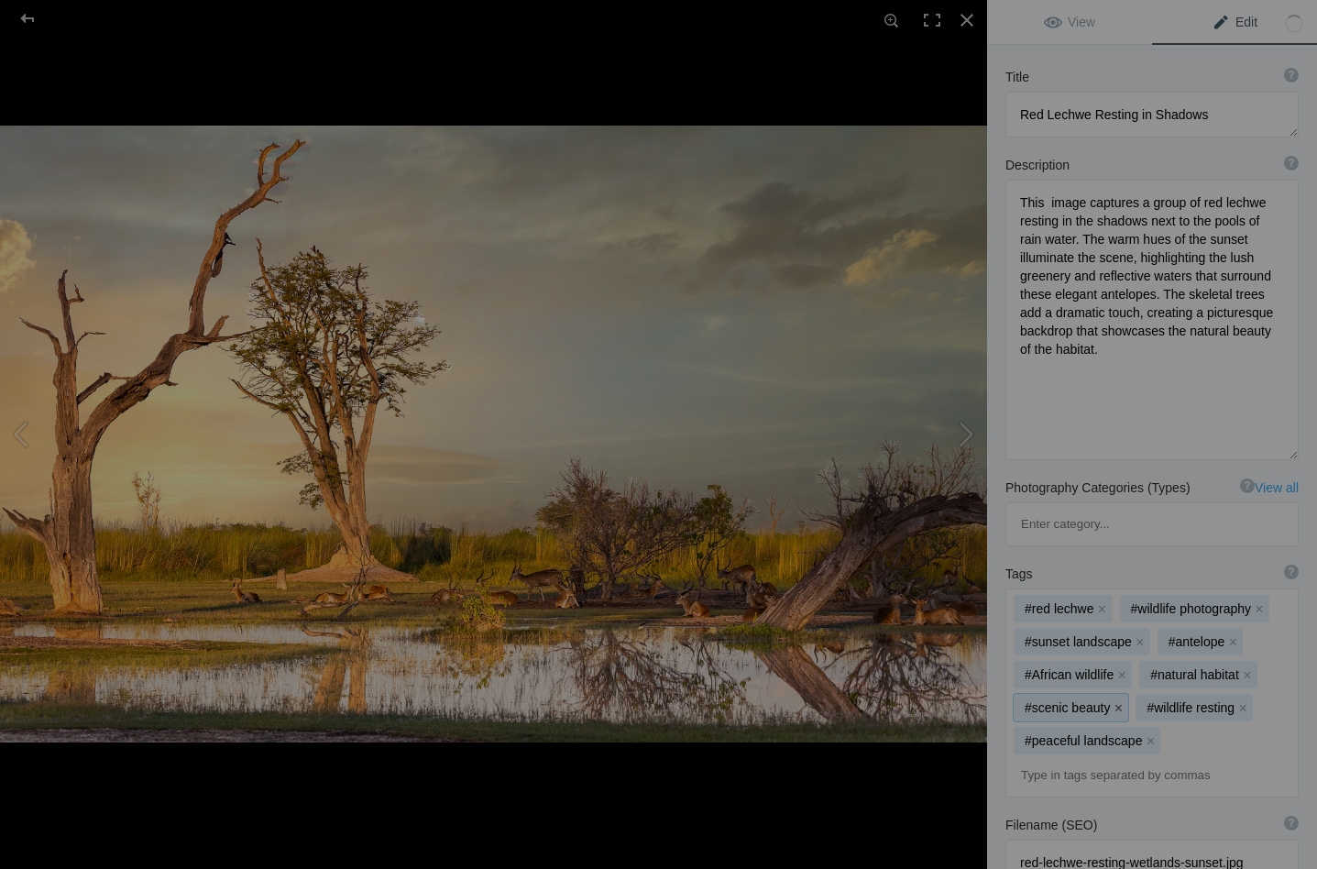
click at [1115, 701] on button "x" at bounding box center [1117, 707] width 13 height 13
click at [1119, 701] on button "x" at bounding box center [1120, 707] width 13 height 13
click at [1149, 701] on button "x" at bounding box center [1149, 707] width 13 height 13
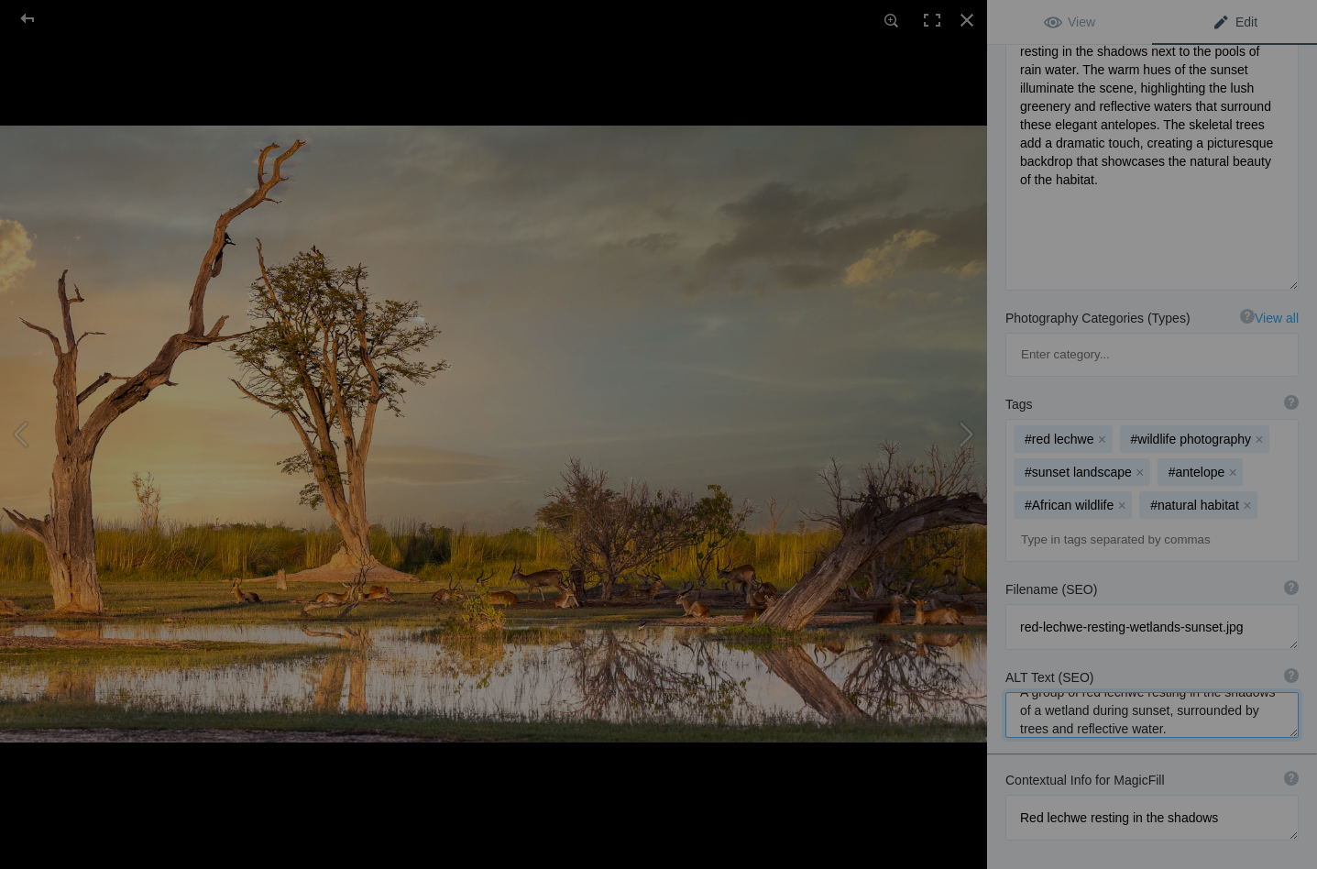
scroll to position [37, 0]
drag, startPoint x: 1272, startPoint y: 628, endPoint x: 1278, endPoint y: 660, distance: 32.7
click at [1278, 660] on div "ALT Text (SEO) ? Provide a concise and descriptive text for the image, focusing…" at bounding box center [1152, 703] width 330 height 88
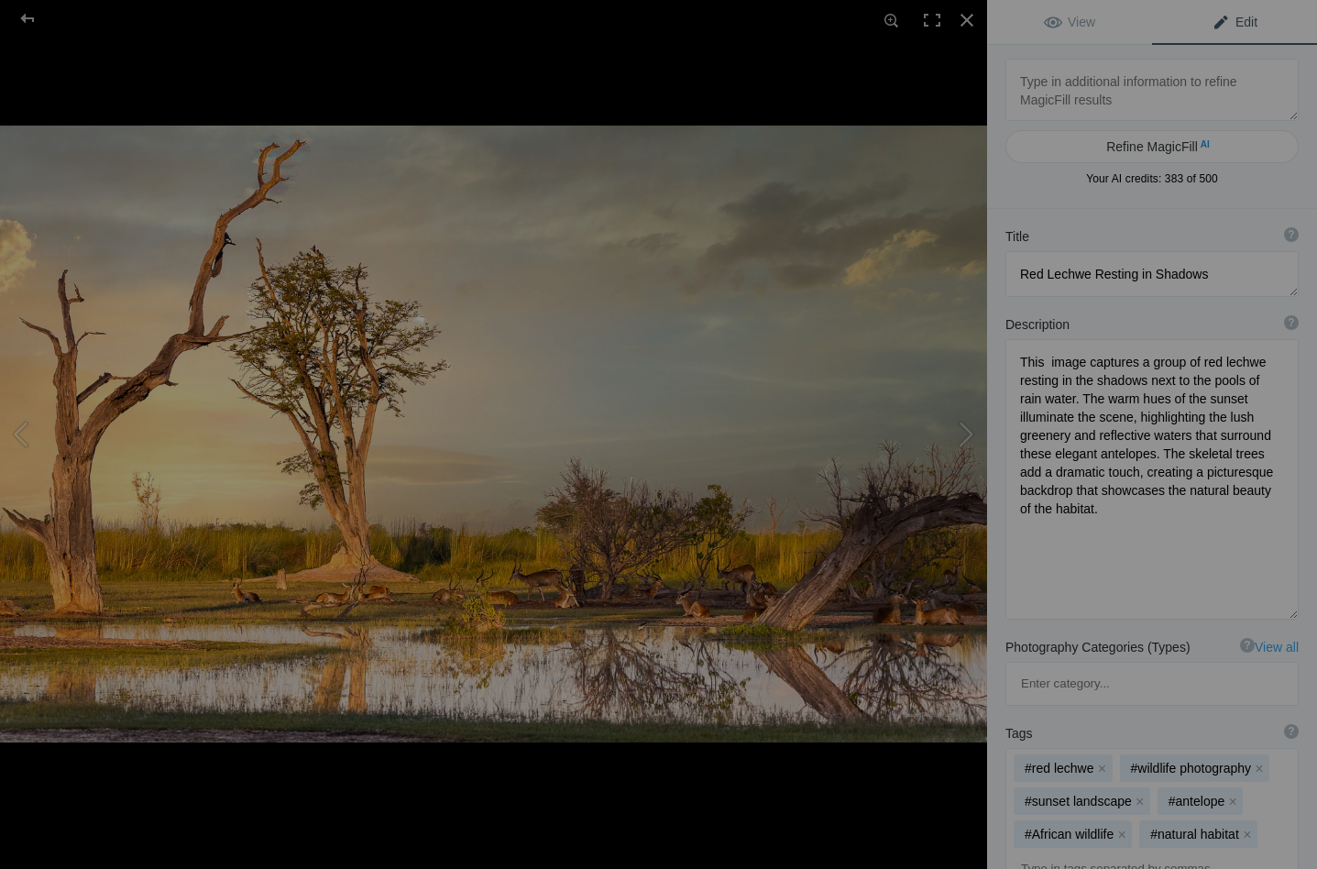
scroll to position [0, 0]
click at [969, 432] on button at bounding box center [917, 434] width 137 height 312
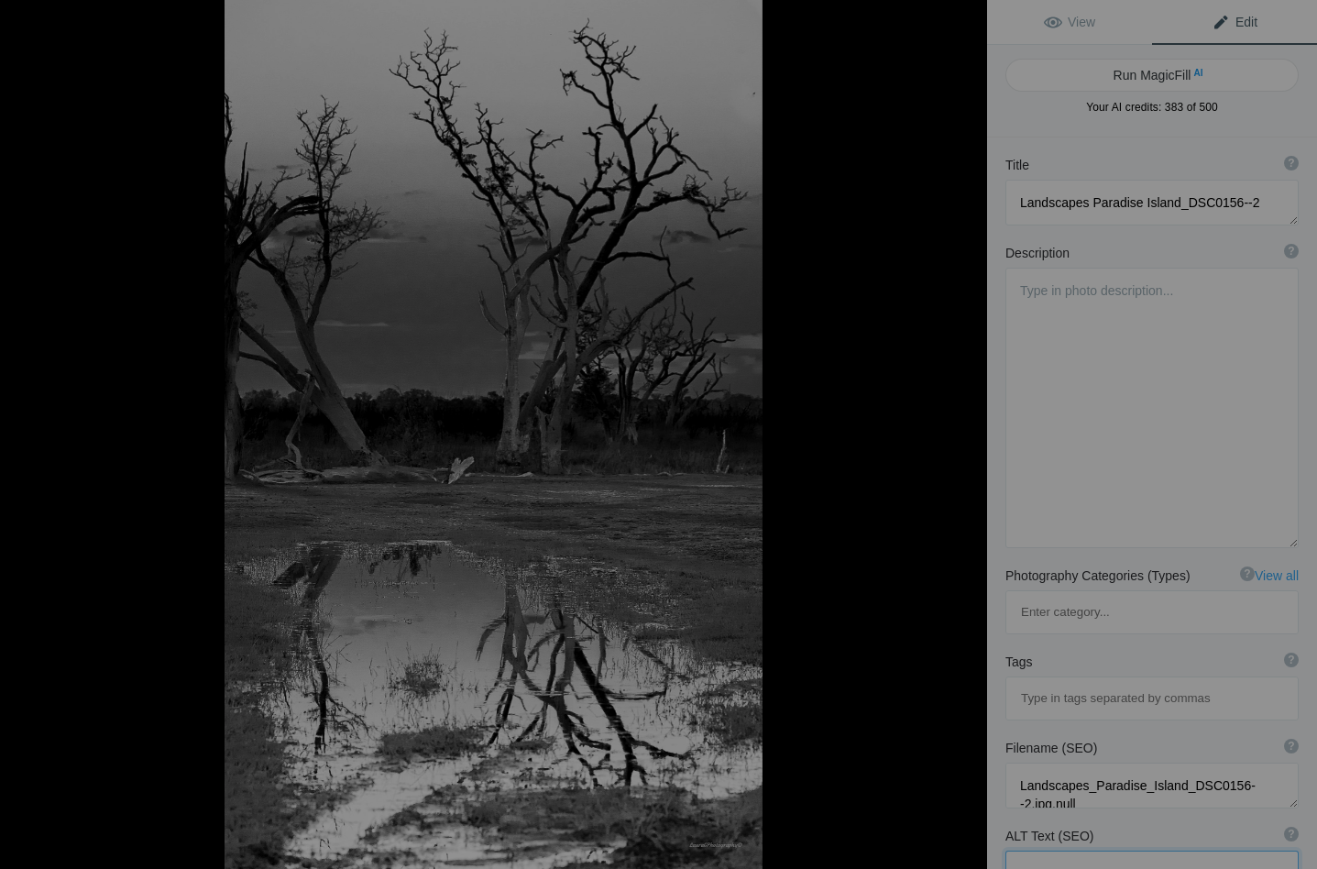
click at [969, 432] on button at bounding box center [917, 434] width 137 height 312
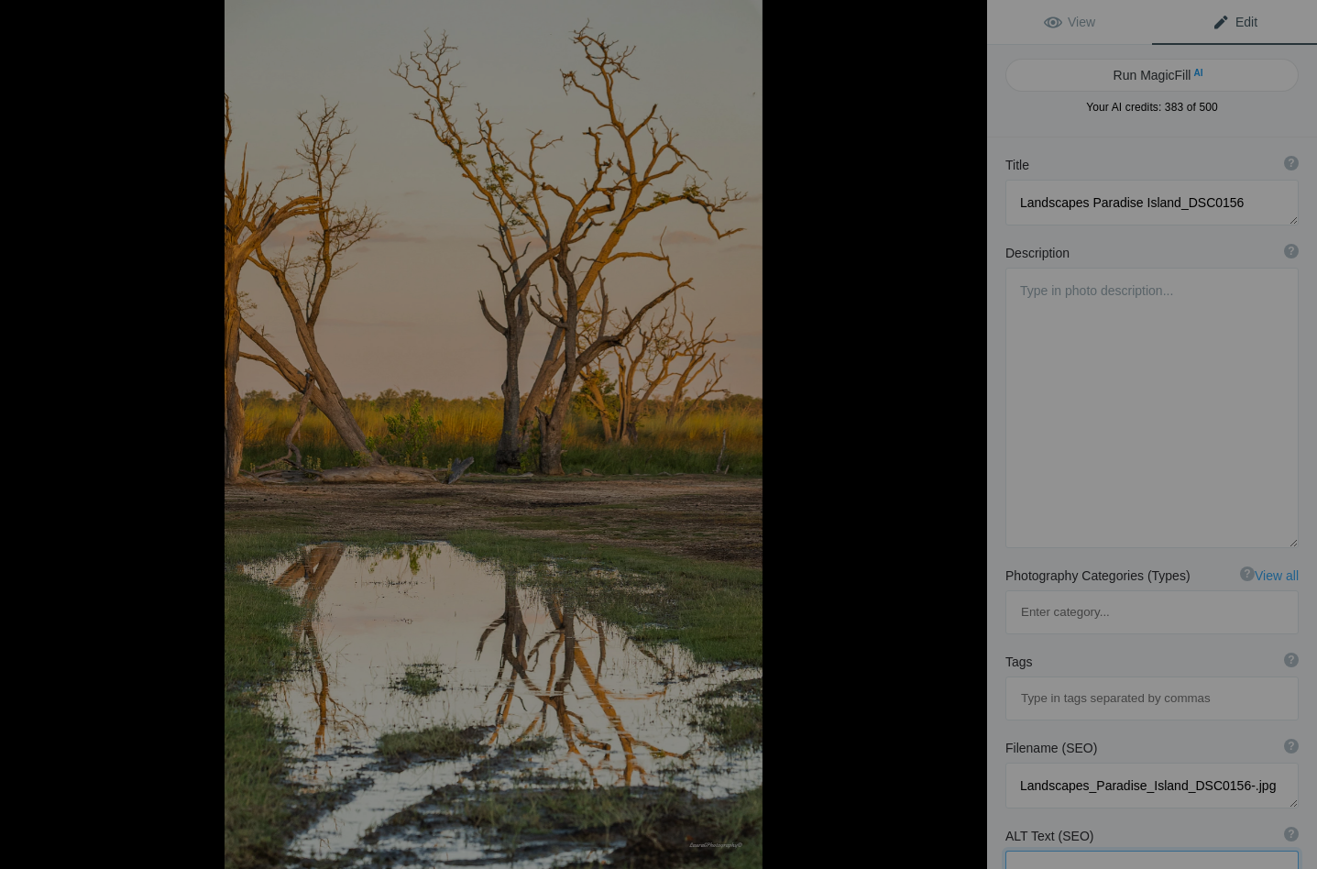
click at [969, 432] on button at bounding box center [917, 434] width 137 height 312
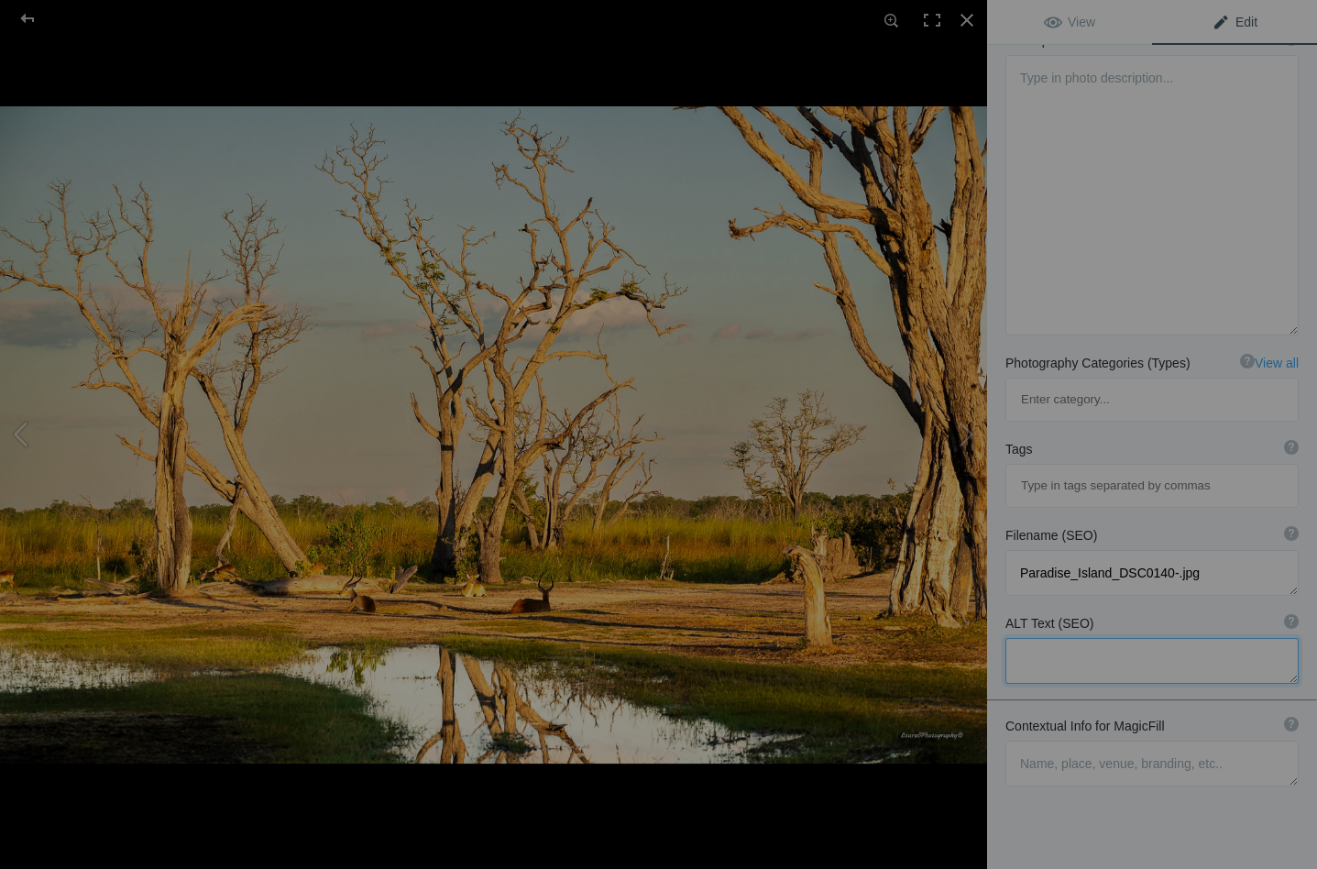
scroll to position [212, 0]
click at [1028, 741] on textarea at bounding box center [1151, 764] width 293 height 46
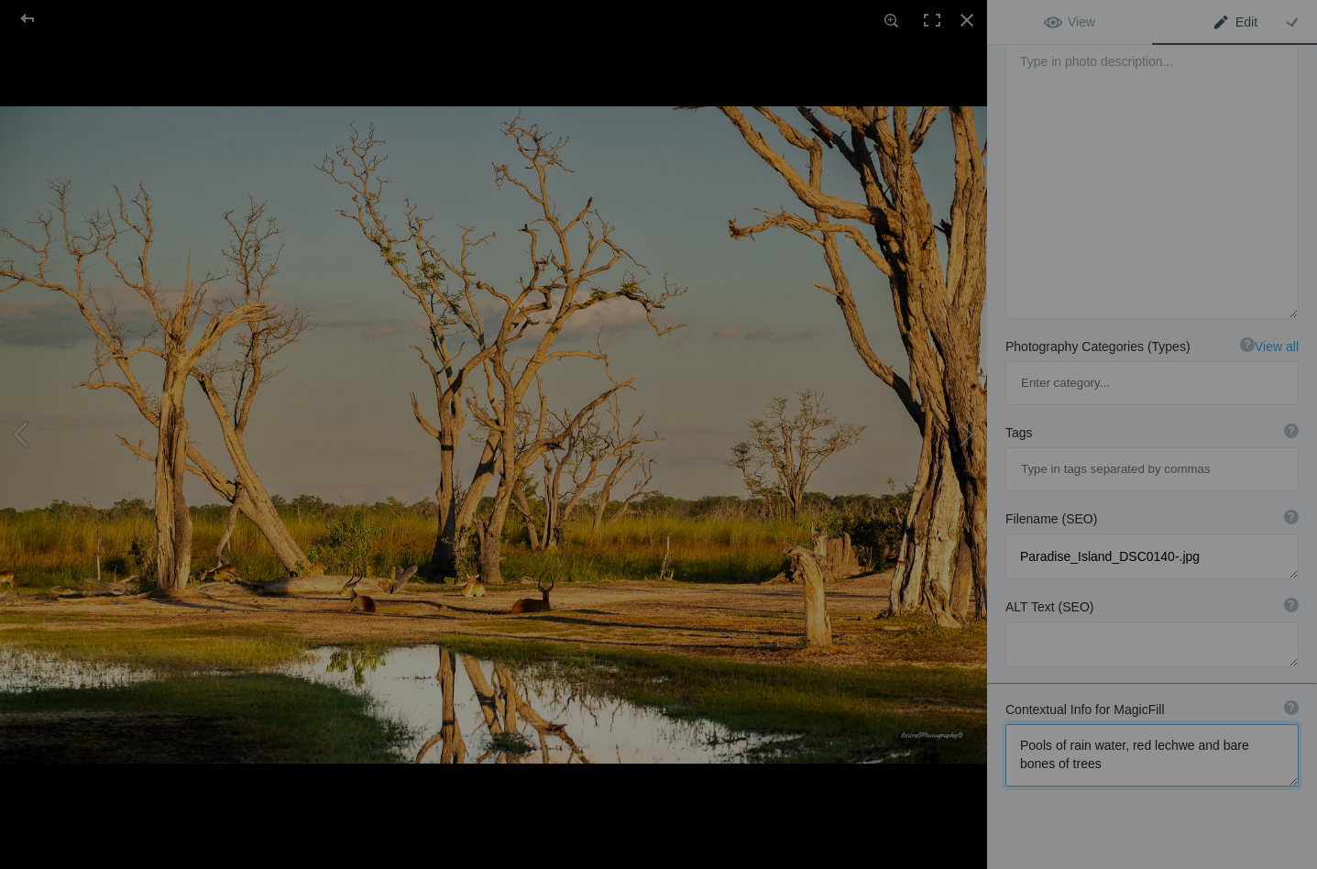
scroll to position [228, 0]
click at [1235, 27] on span "Edit" at bounding box center [1234, 22] width 46 height 15
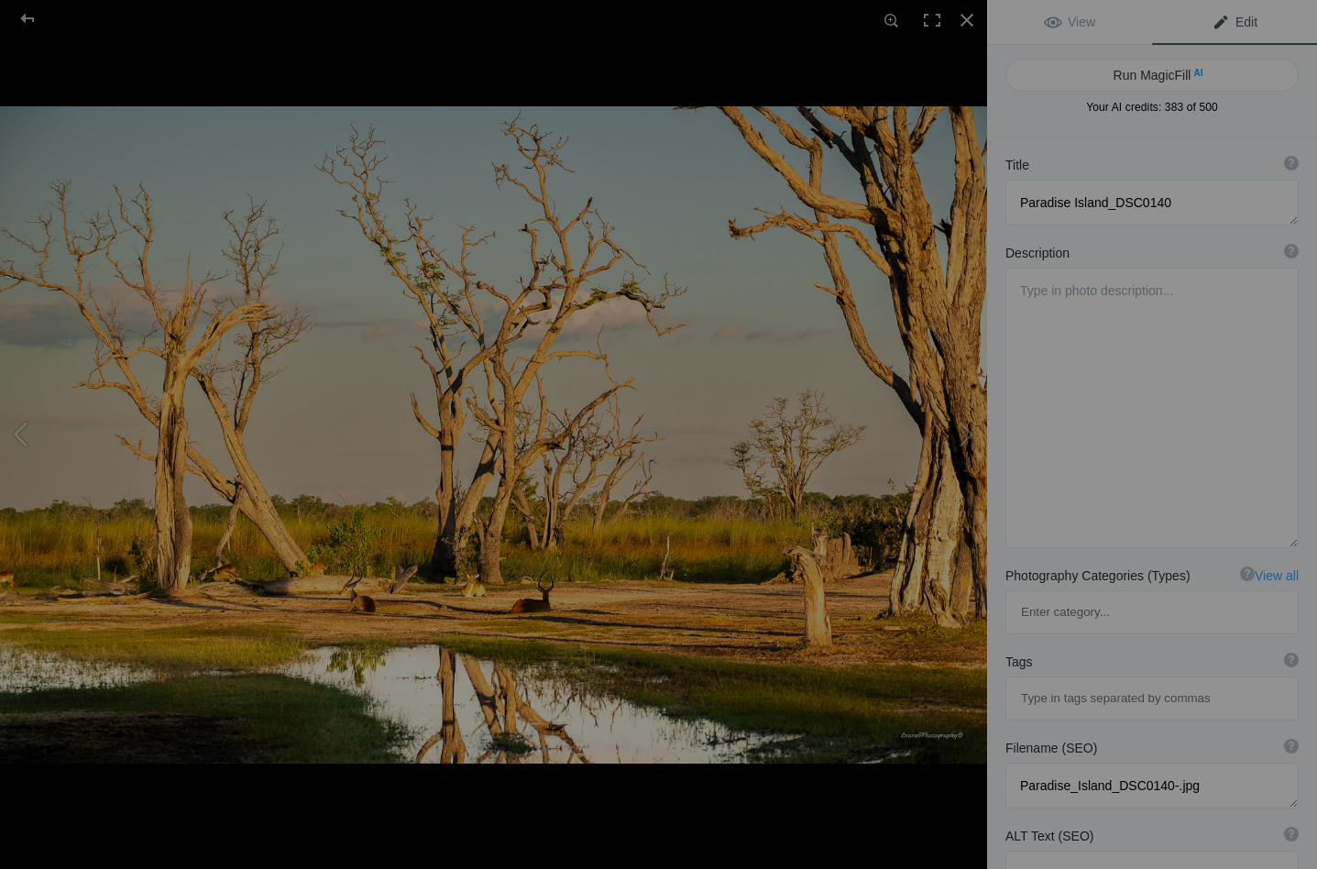
scroll to position [0, 0]
click at [1128, 70] on button "Run MagicFill AI" at bounding box center [1151, 75] width 293 height 33
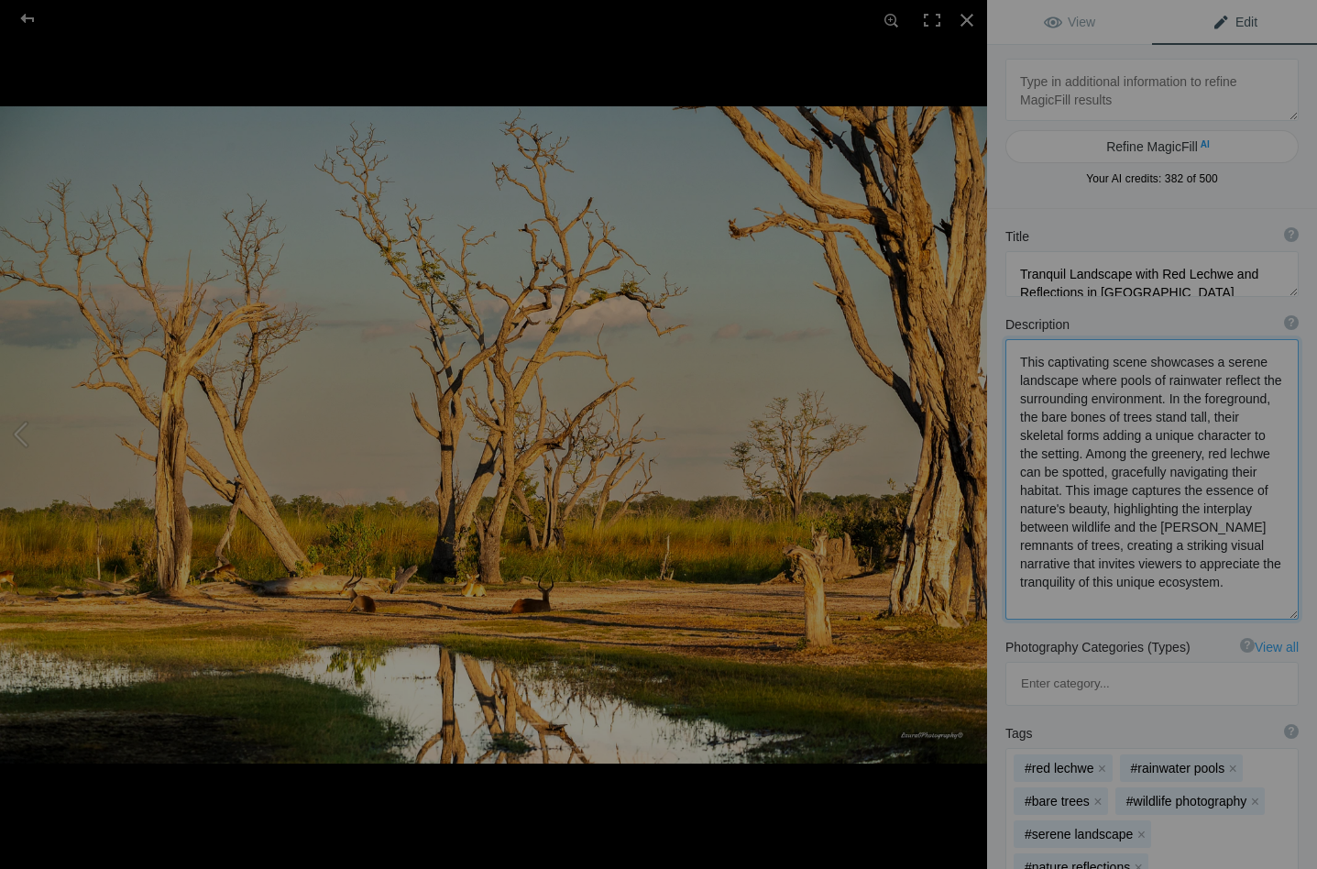
drag, startPoint x: 1146, startPoint y: 363, endPoint x: 1268, endPoint y: 366, distance: 121.9
click at [1268, 366] on textarea at bounding box center [1151, 479] width 293 height 280
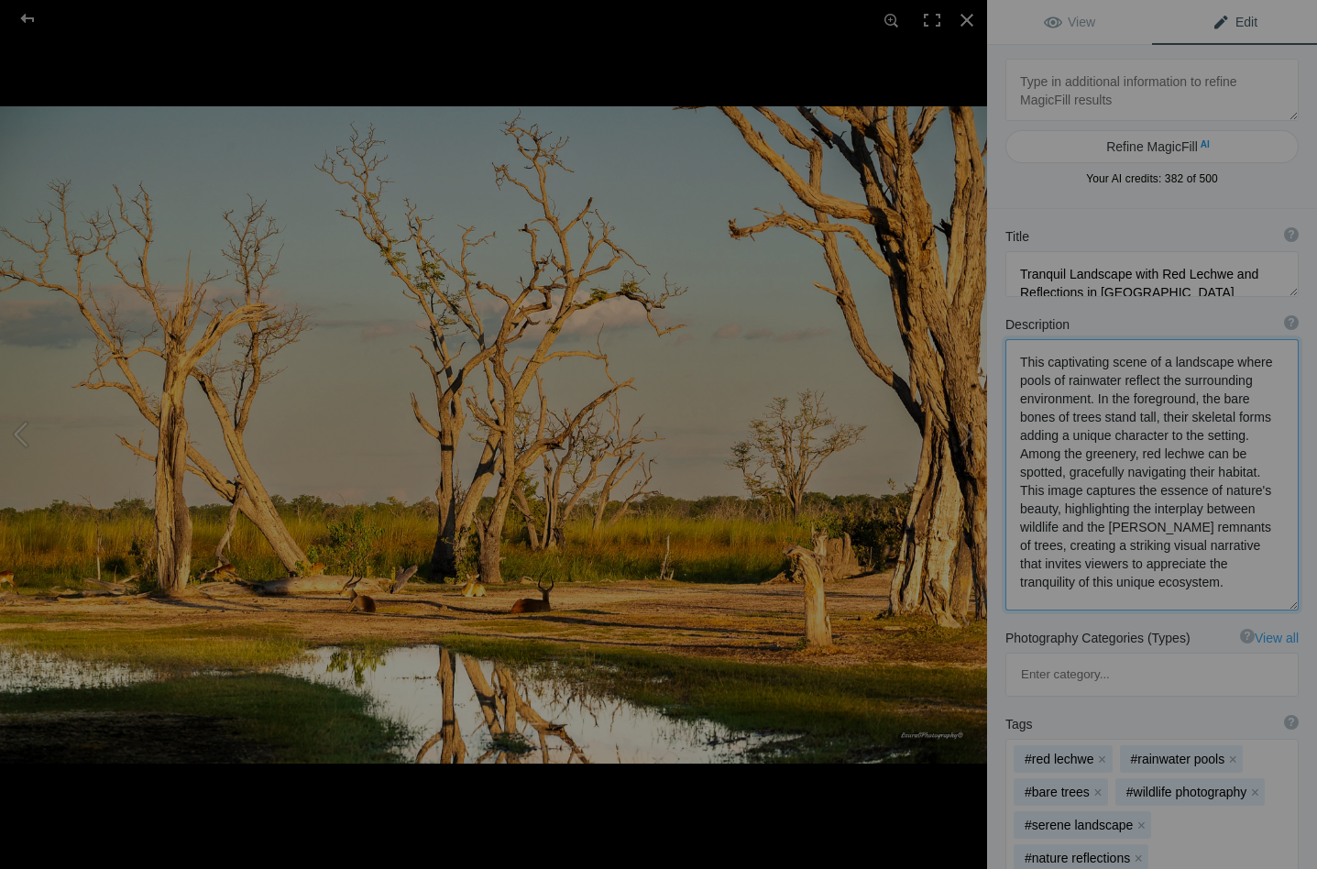
click at [1090, 398] on textarea at bounding box center [1151, 474] width 293 height 271
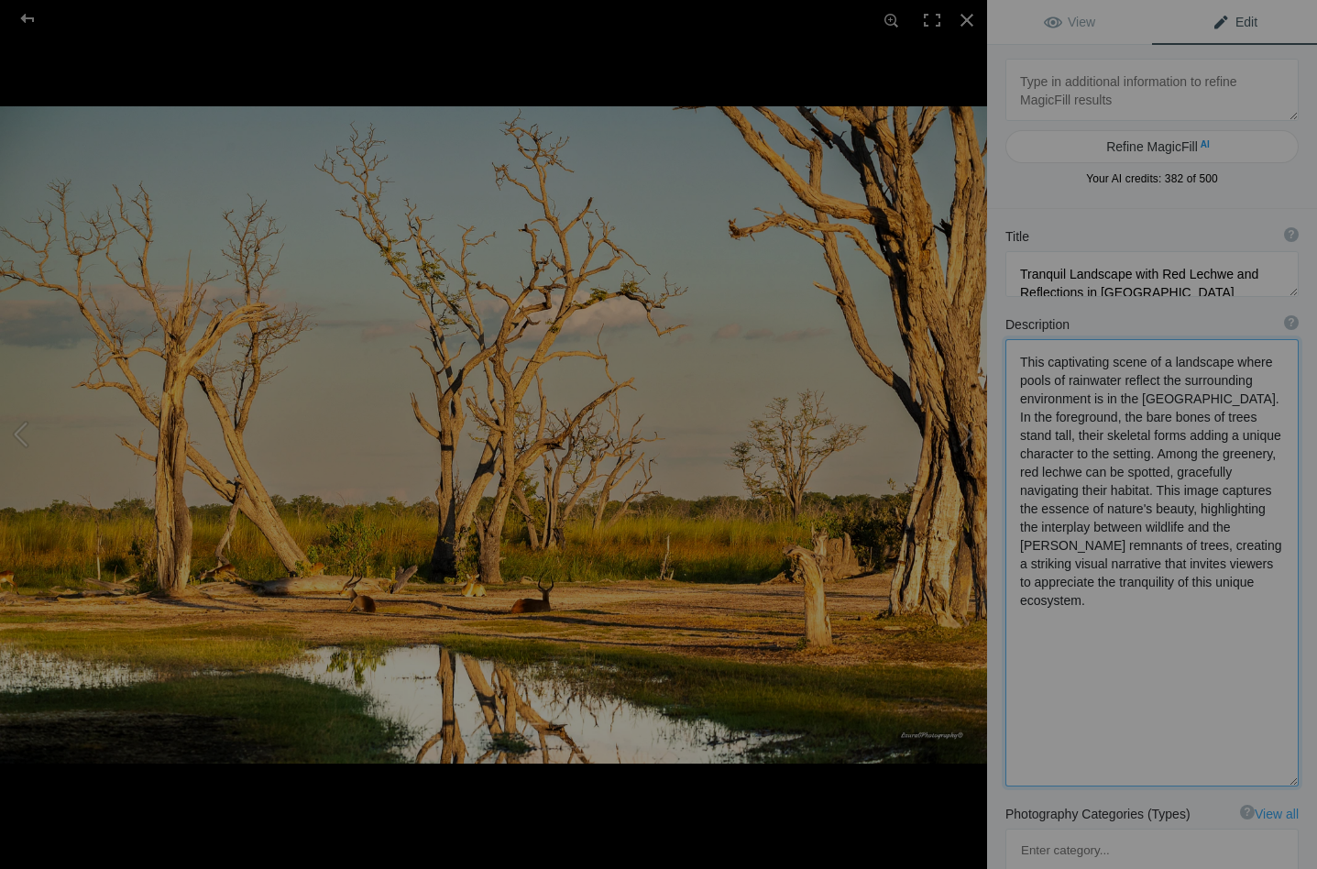
click at [1187, 400] on textarea at bounding box center [1151, 562] width 293 height 447
click at [1230, 399] on textarea at bounding box center [1151, 560] width 293 height 443
drag, startPoint x: 1161, startPoint y: 473, endPoint x: 1110, endPoint y: 475, distance: 50.4
click at [1110, 475] on textarea at bounding box center [1151, 560] width 293 height 442
drag, startPoint x: 1166, startPoint y: 473, endPoint x: 1113, endPoint y: 472, distance: 53.1
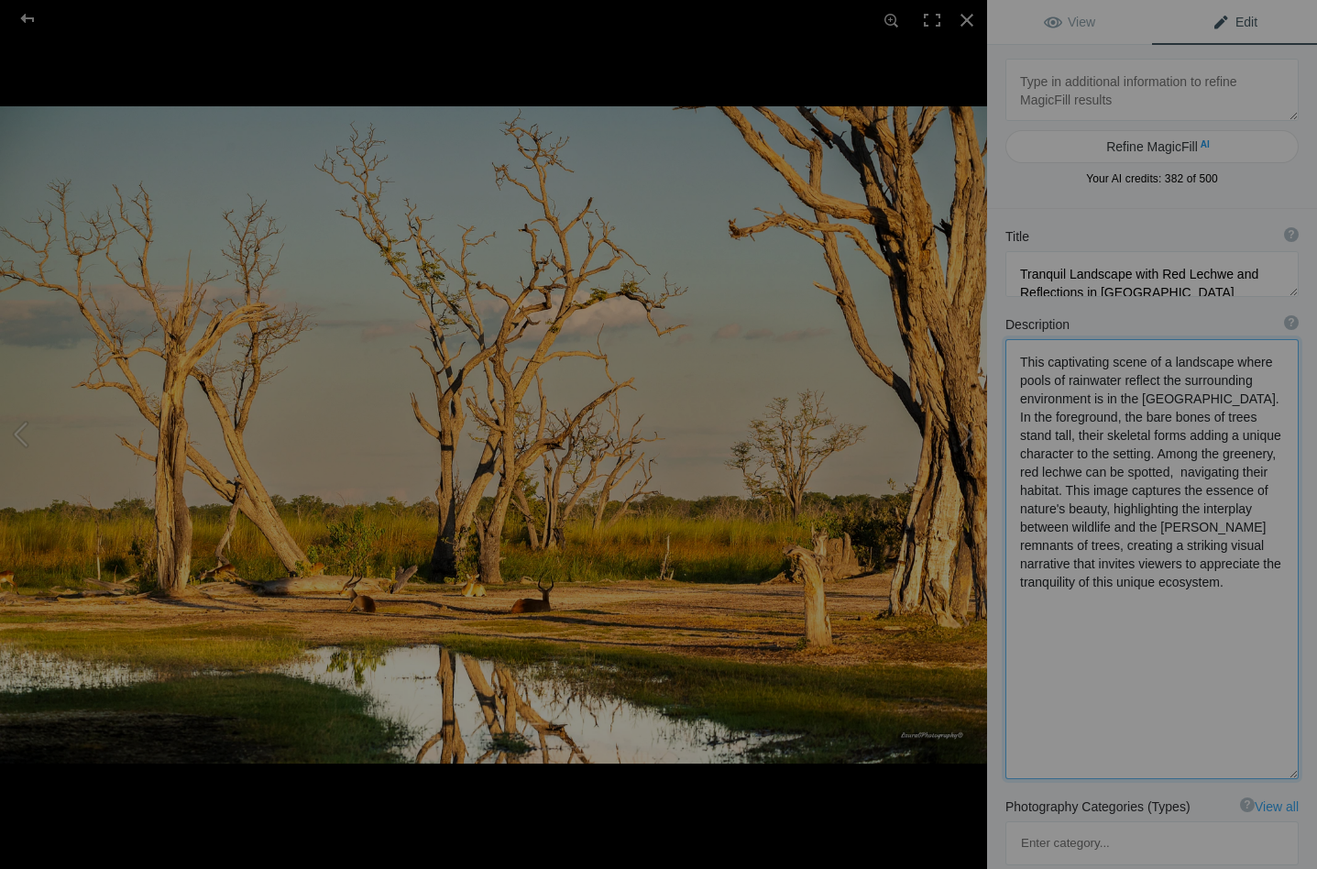
click at [1113, 472] on textarea at bounding box center [1151, 559] width 293 height 440
drag, startPoint x: 1237, startPoint y: 471, endPoint x: 1103, endPoint y: 475, distance: 133.8
click at [1103, 475] on textarea at bounding box center [1151, 559] width 293 height 440
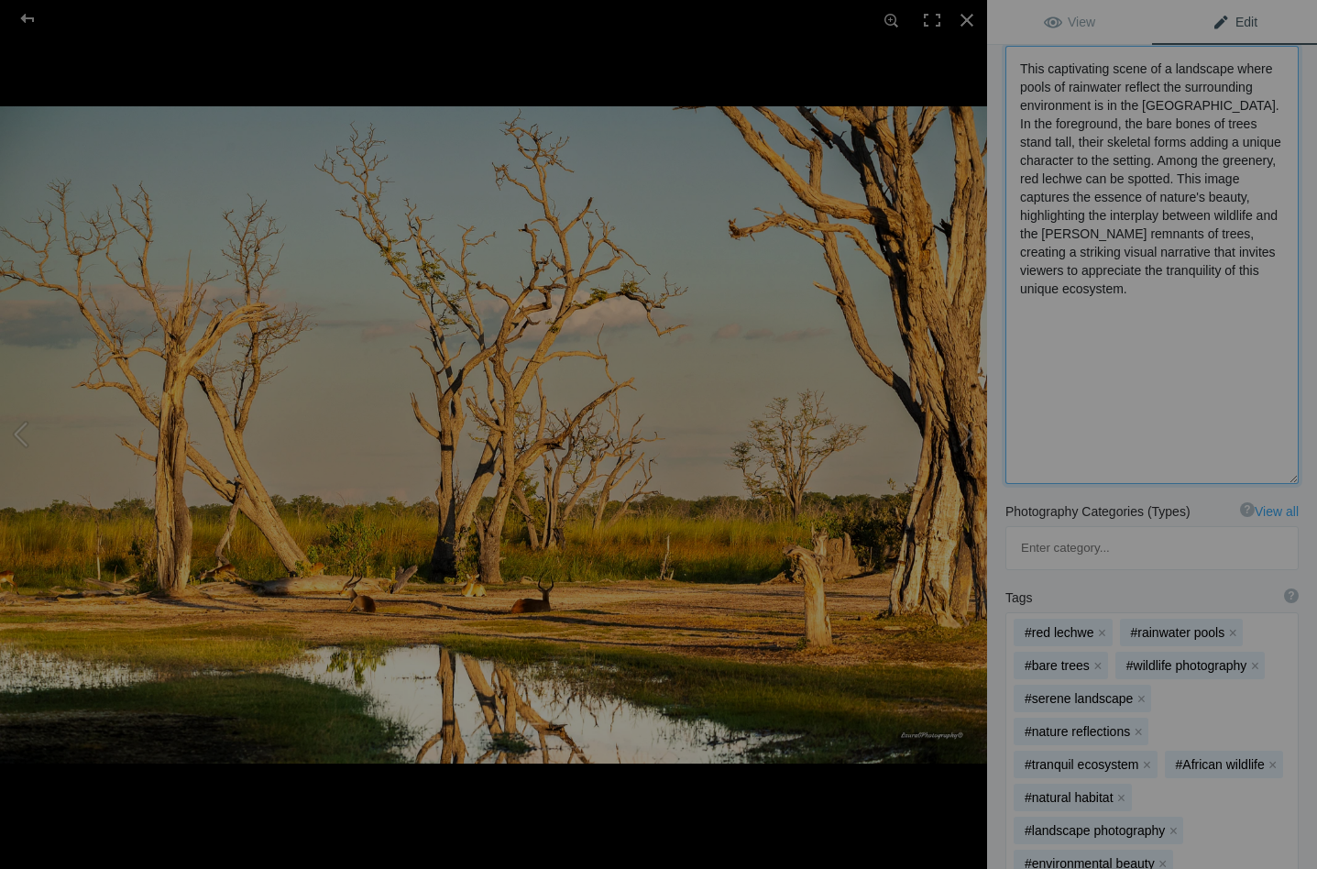
scroll to position [295, 0]
click at [1253, 657] on button "x" at bounding box center [1254, 663] width 13 height 13
click at [1239, 657] on button "x" at bounding box center [1242, 663] width 13 height 13
click at [1122, 723] on button "x" at bounding box center [1121, 729] width 13 height 13
click at [1174, 723] on button "x" at bounding box center [1172, 729] width 13 height 13
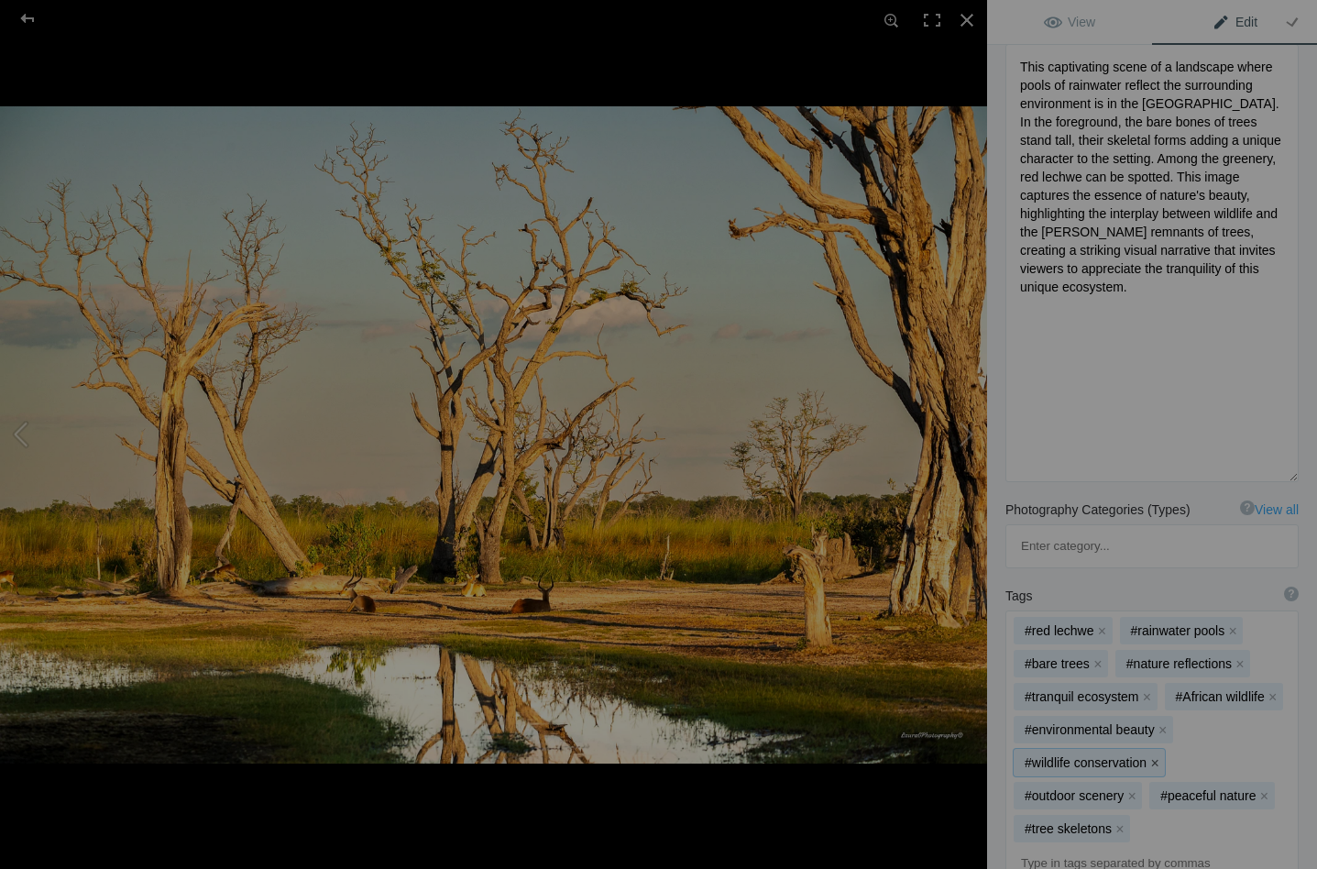
click at [1152, 756] on button "x" at bounding box center [1154, 762] width 13 height 13
click at [1131, 756] on button "x" at bounding box center [1131, 762] width 13 height 13
click at [1130, 756] on button "x" at bounding box center [1127, 762] width 13 height 13
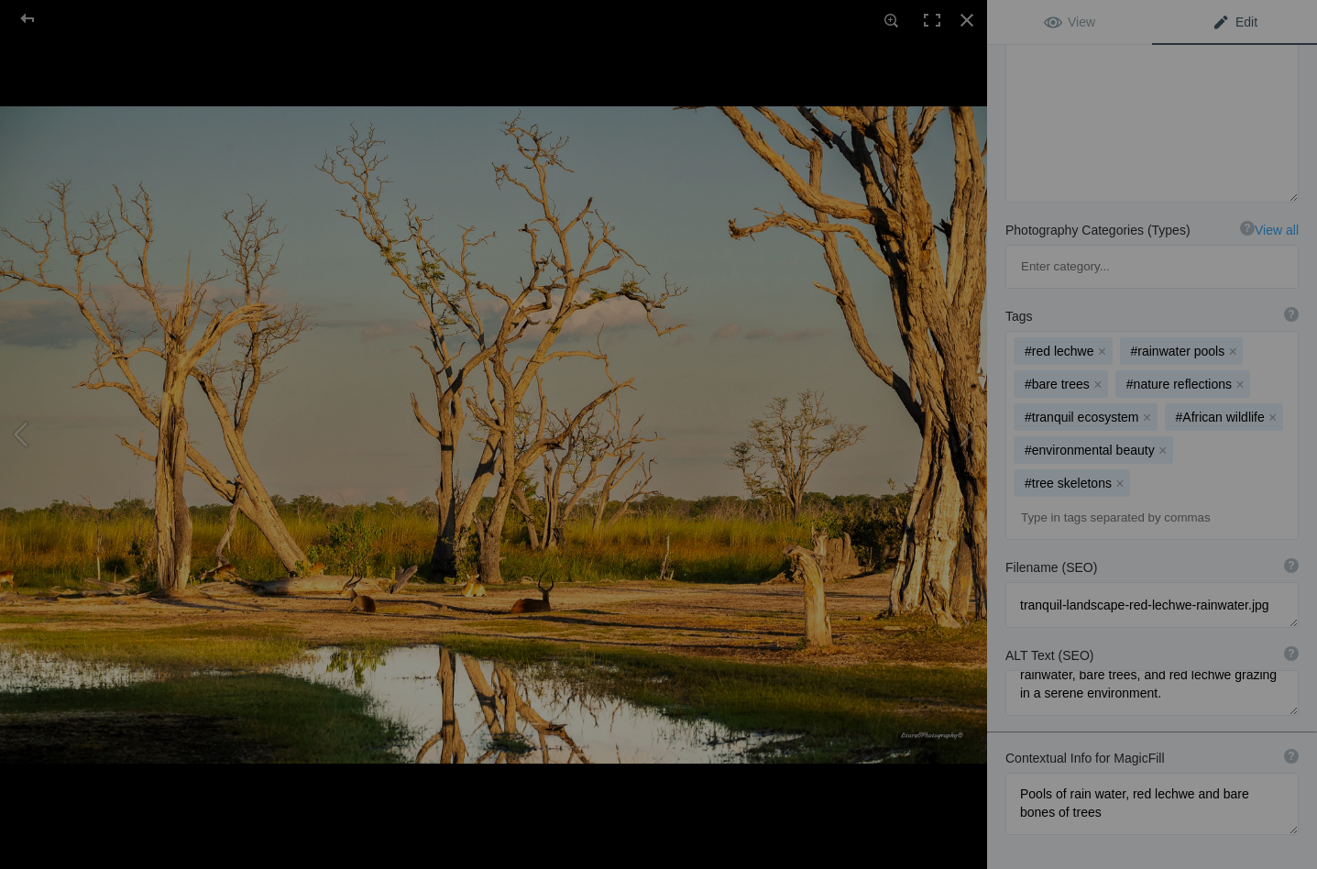
scroll to position [37, 0]
click at [967, 437] on button at bounding box center [917, 434] width 137 height 312
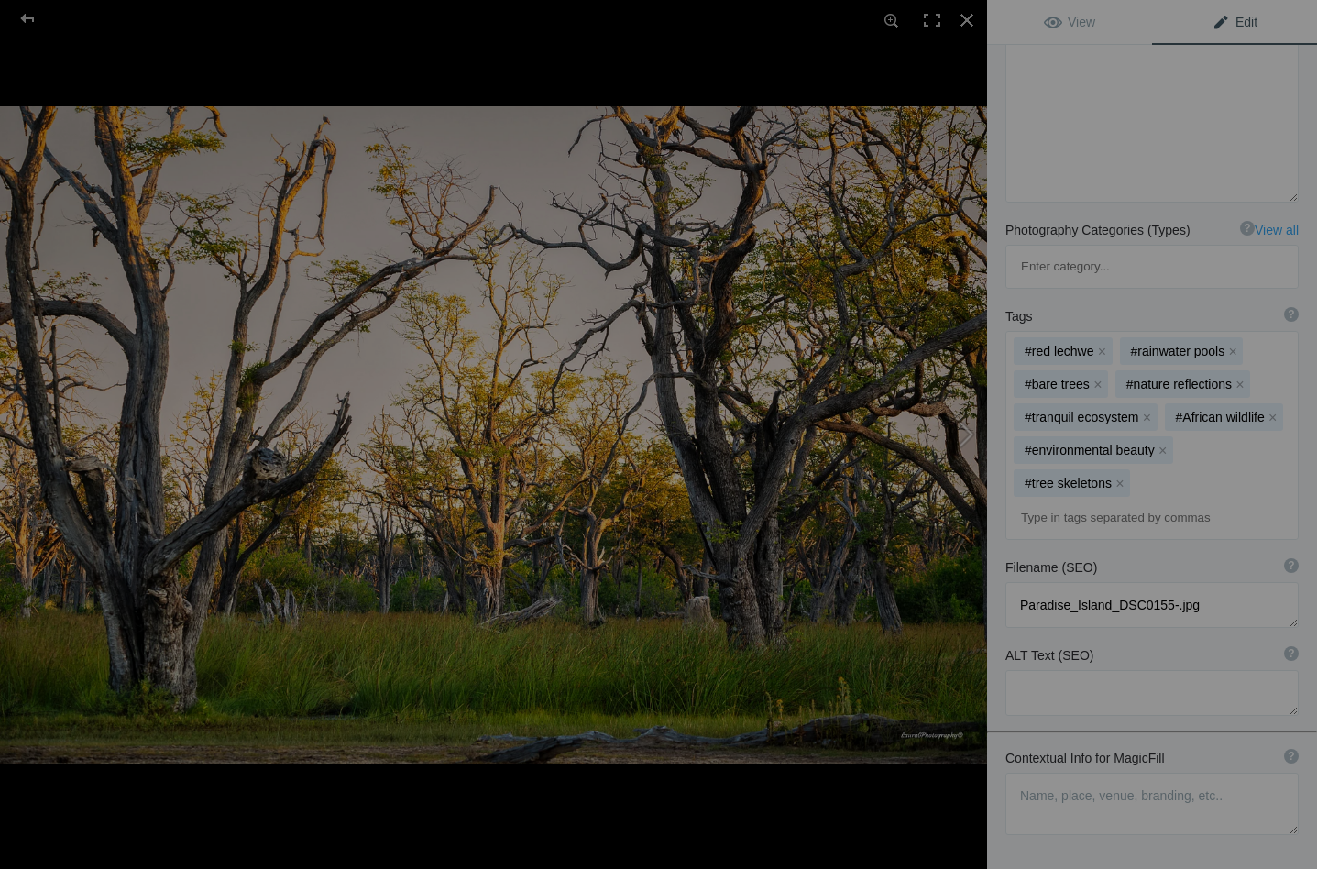
scroll to position [0, 0]
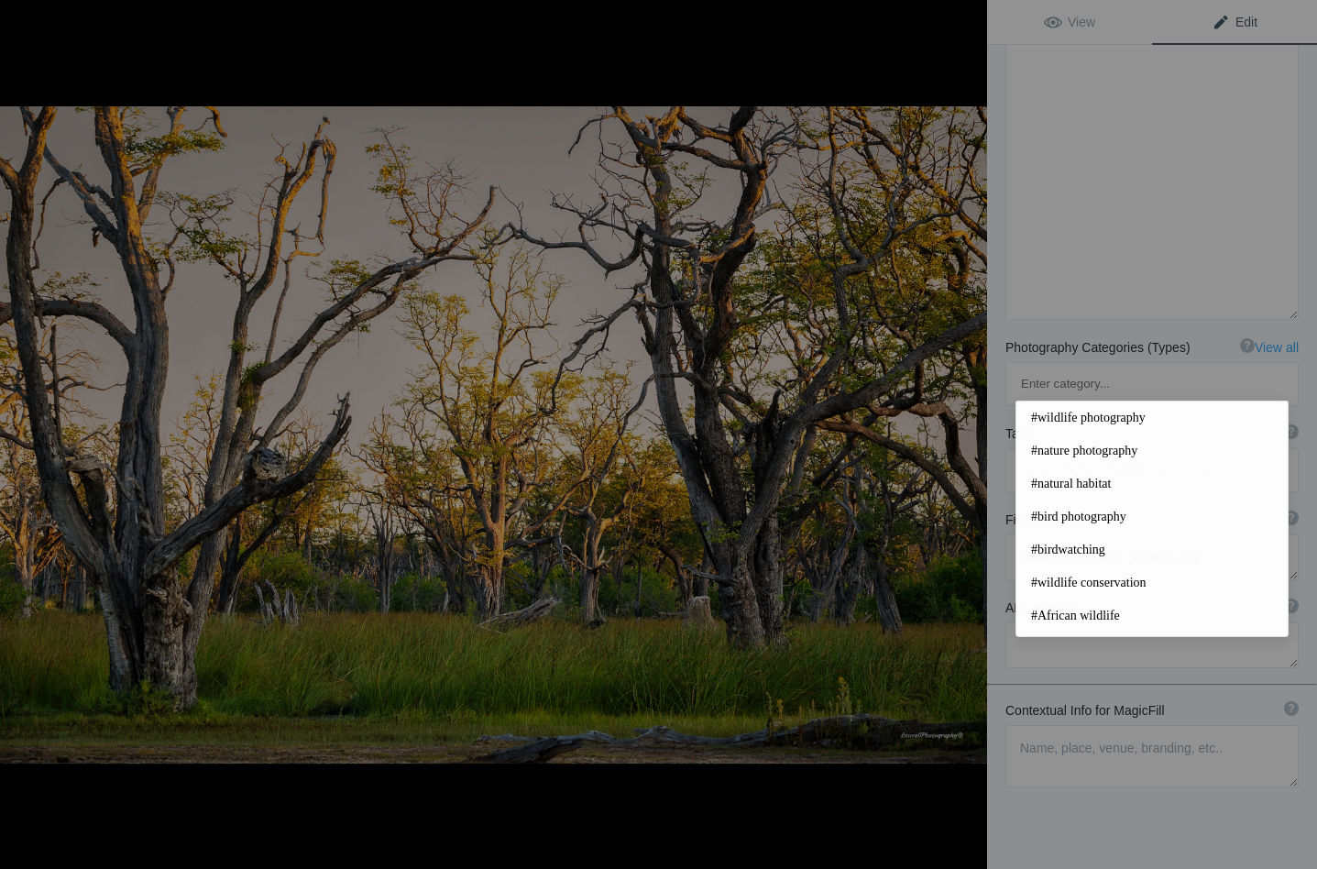
click at [967, 437] on button at bounding box center [917, 434] width 137 height 312
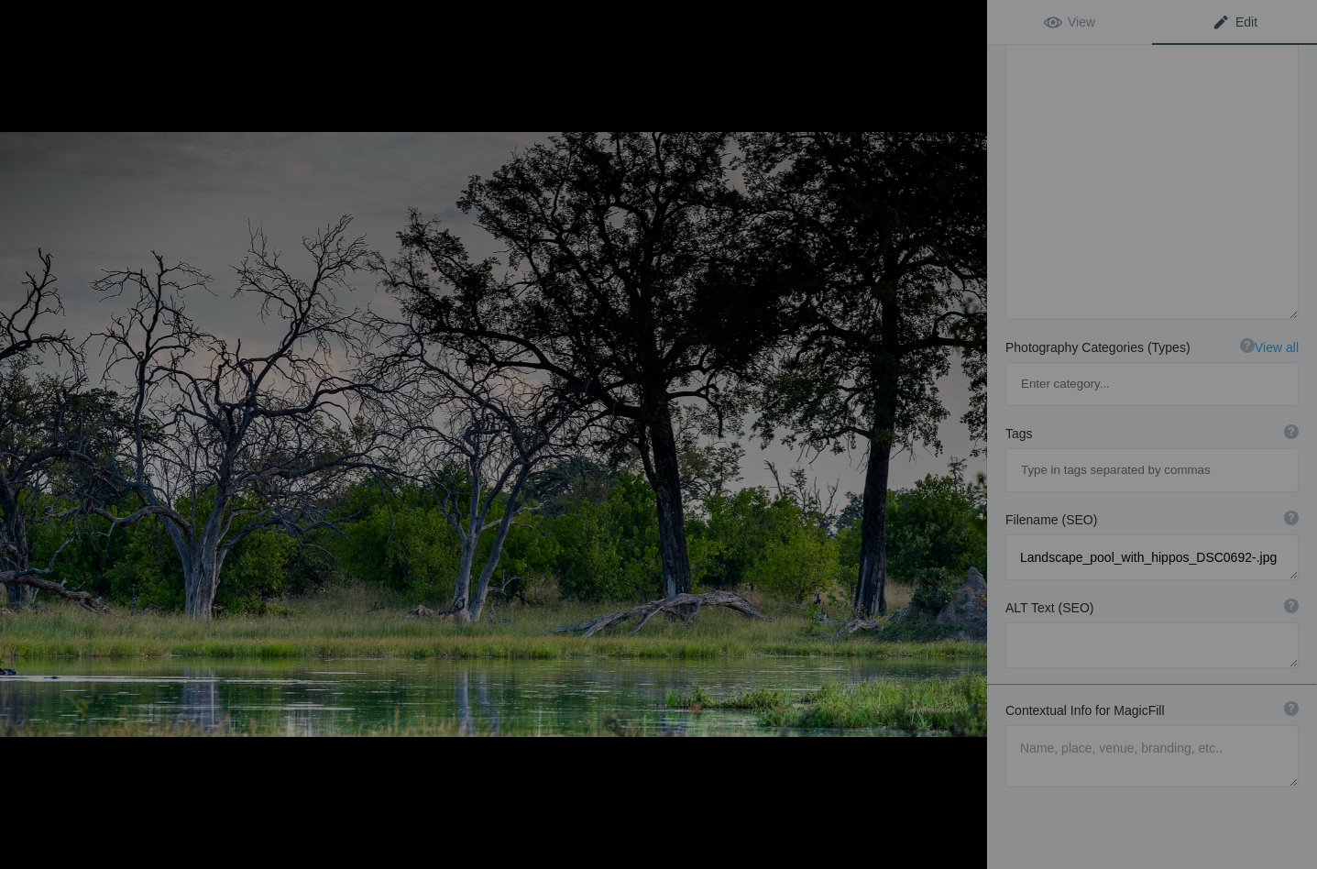
click at [967, 437] on button at bounding box center [917, 434] width 137 height 312
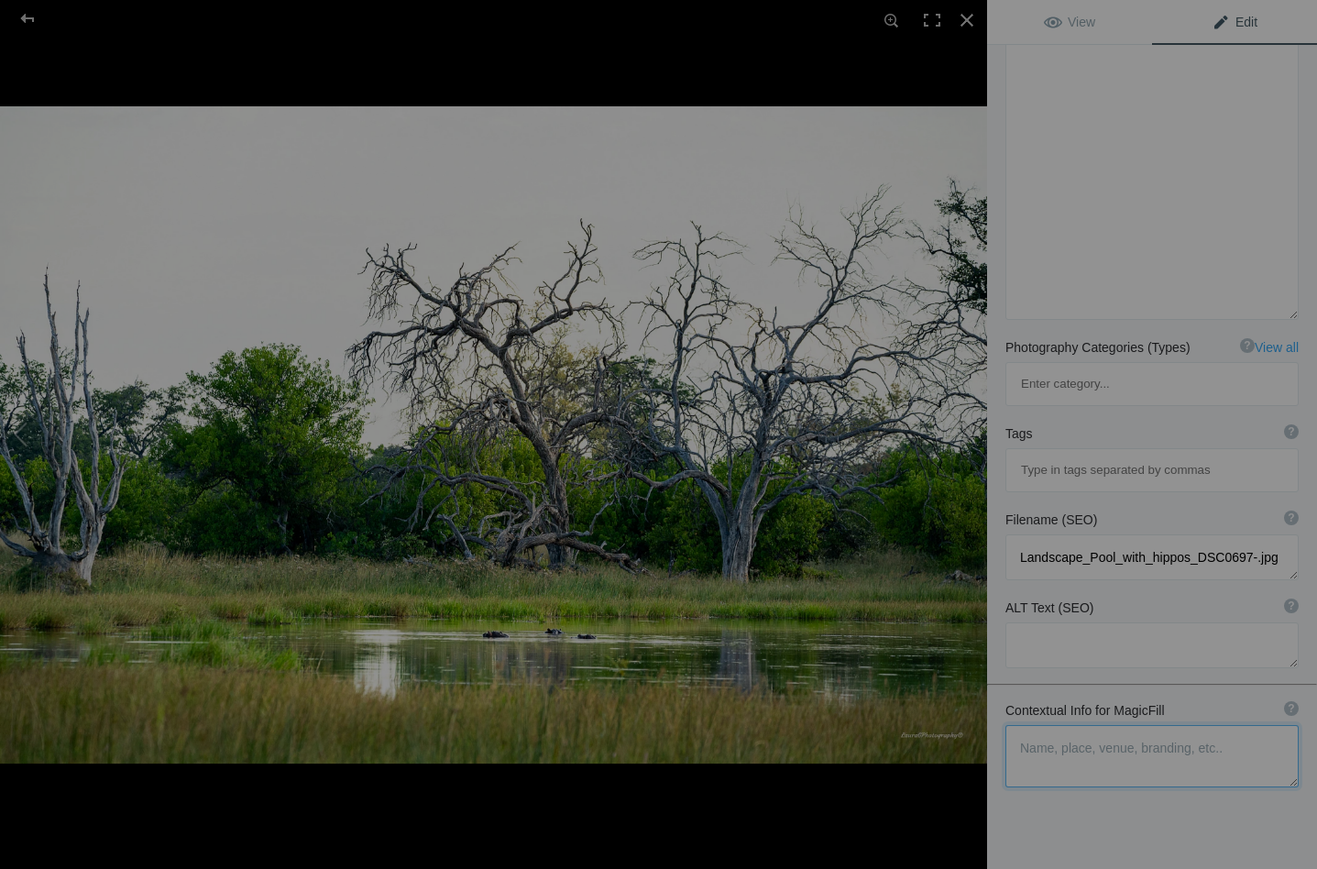
click at [1045, 725] on textarea at bounding box center [1151, 756] width 293 height 62
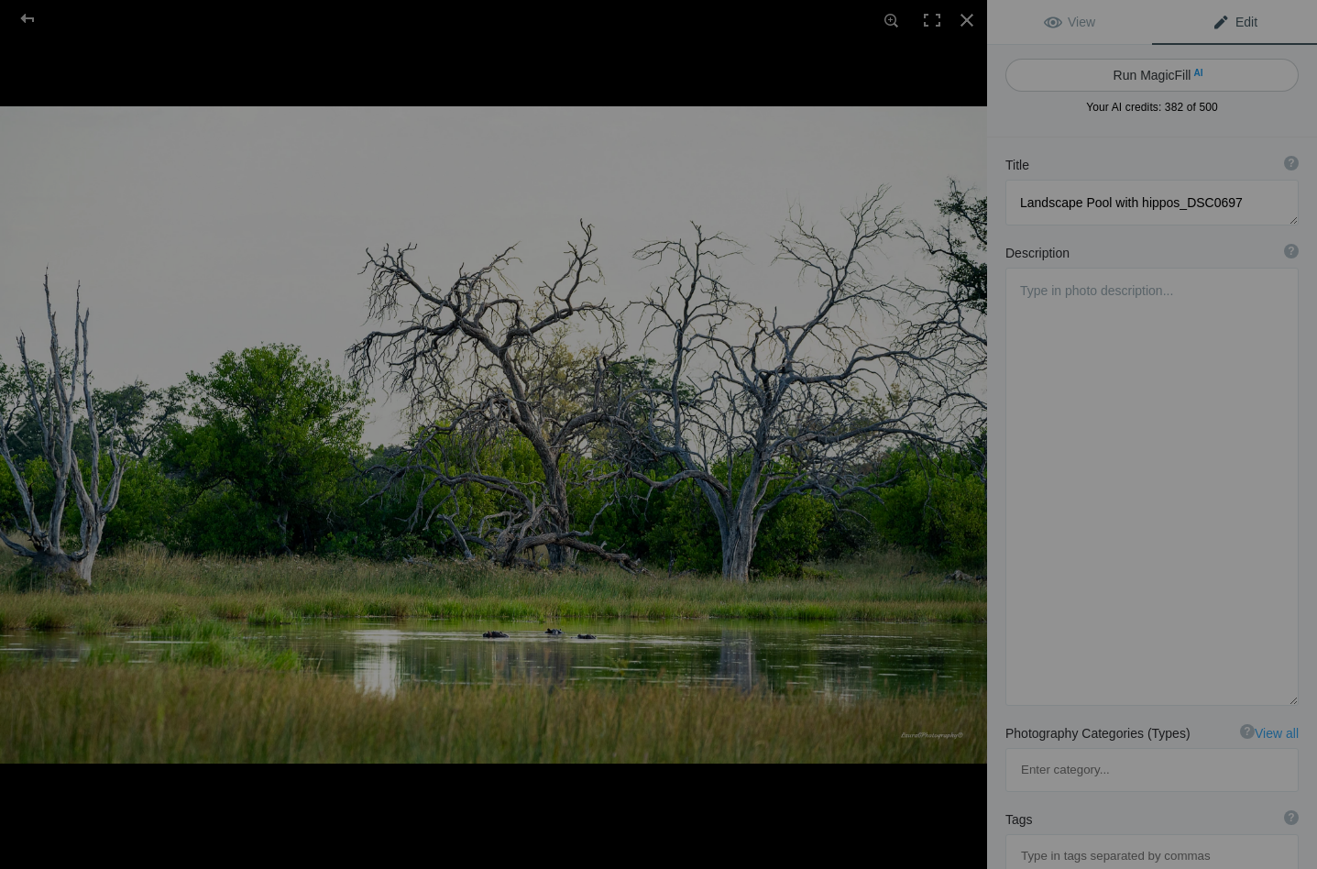
click at [1132, 67] on button "Run MagicFill AI" at bounding box center [1151, 75] width 293 height 33
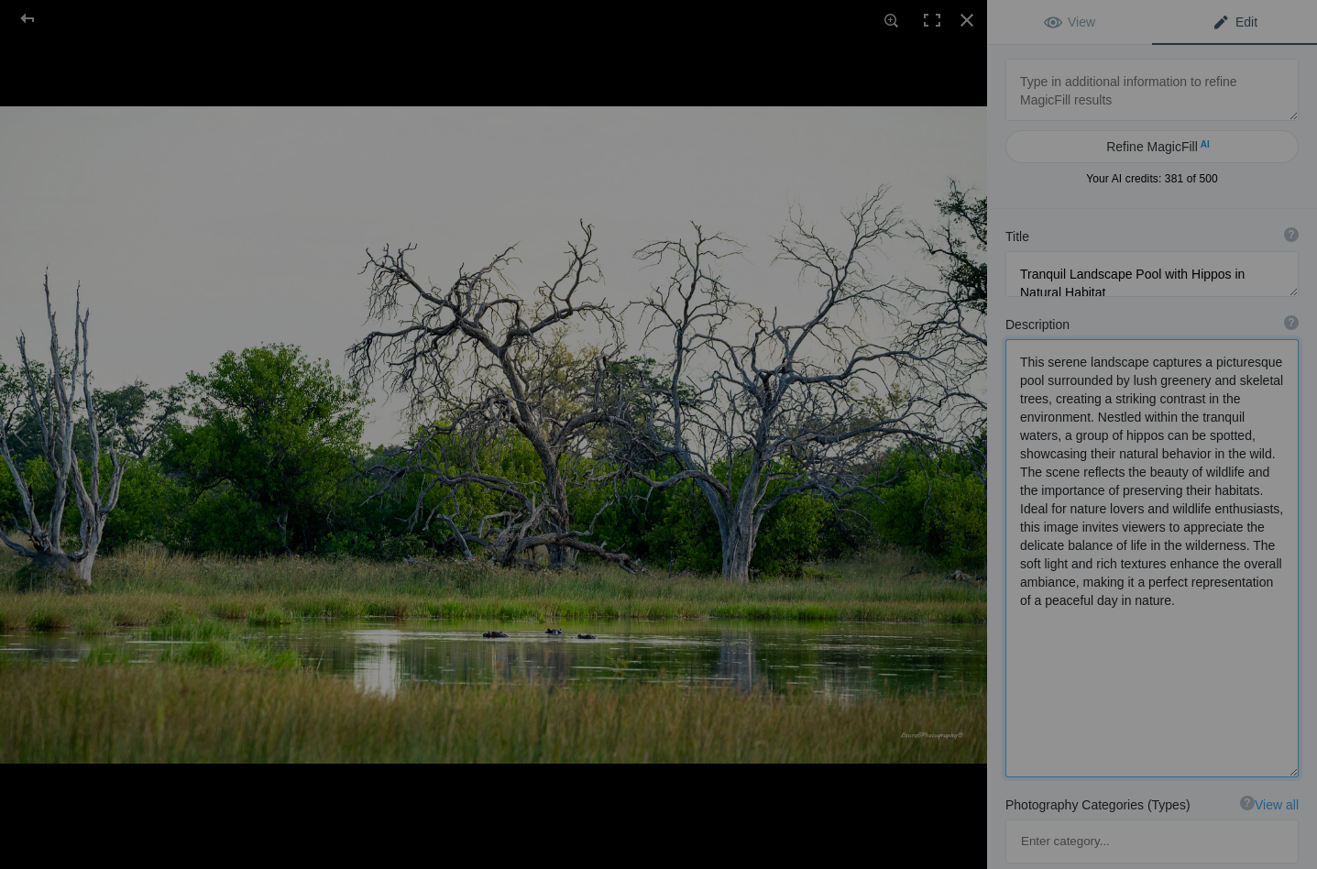
drag, startPoint x: 1195, startPoint y: 364, endPoint x: 1013, endPoint y: 357, distance: 181.5
click at [1013, 357] on textarea at bounding box center [1151, 558] width 293 height 438
click at [1087, 388] on textarea at bounding box center [1151, 554] width 293 height 431
drag, startPoint x: 1114, startPoint y: 400, endPoint x: 1059, endPoint y: 423, distance: 59.6
click at [1059, 423] on textarea at bounding box center [1151, 554] width 293 height 431
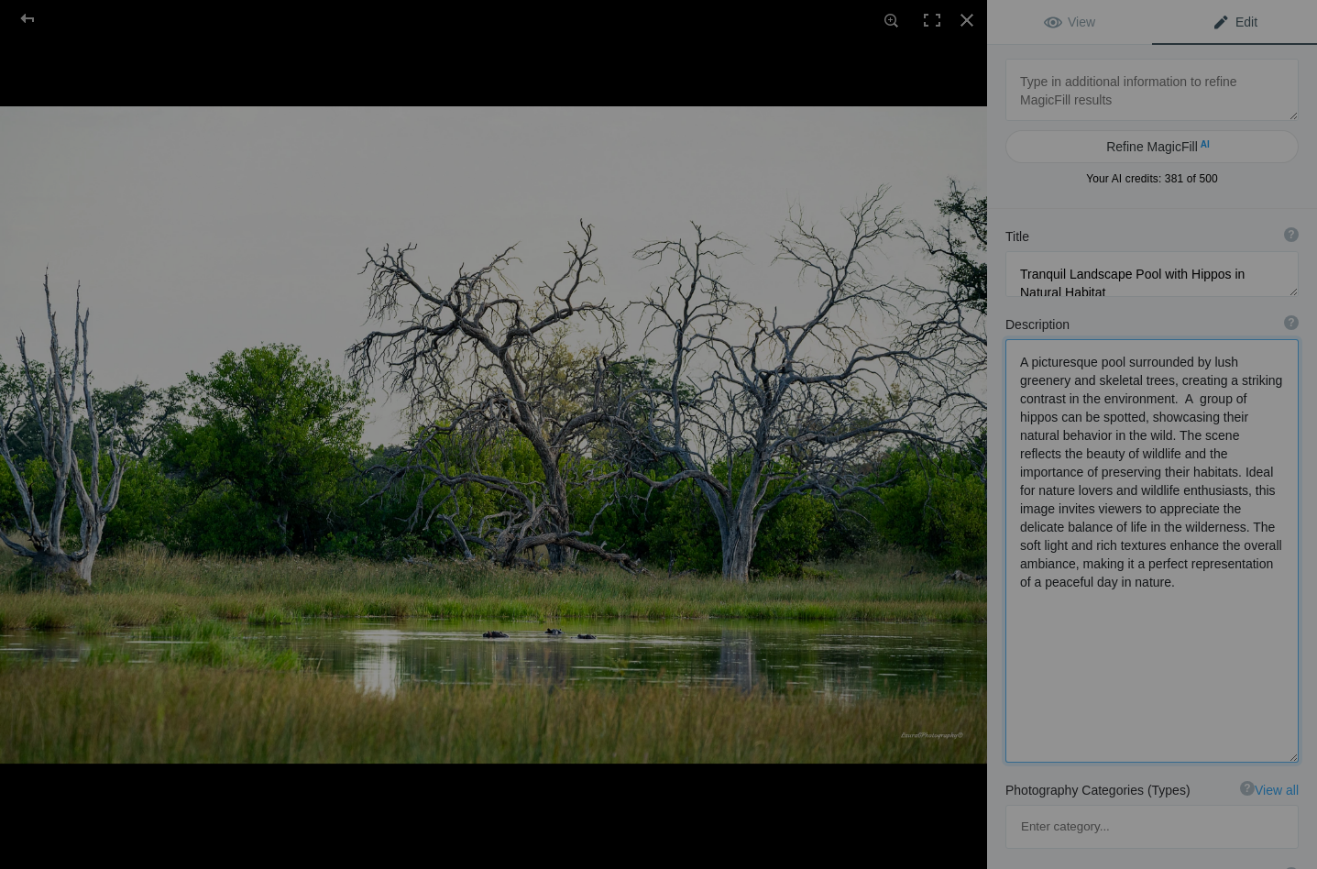
click at [1248, 421] on textarea at bounding box center [1151, 550] width 293 height 423
drag, startPoint x: 1019, startPoint y: 414, endPoint x: 1064, endPoint y: 430, distance: 47.5
click at [1064, 430] on textarea at bounding box center [1151, 549] width 293 height 421
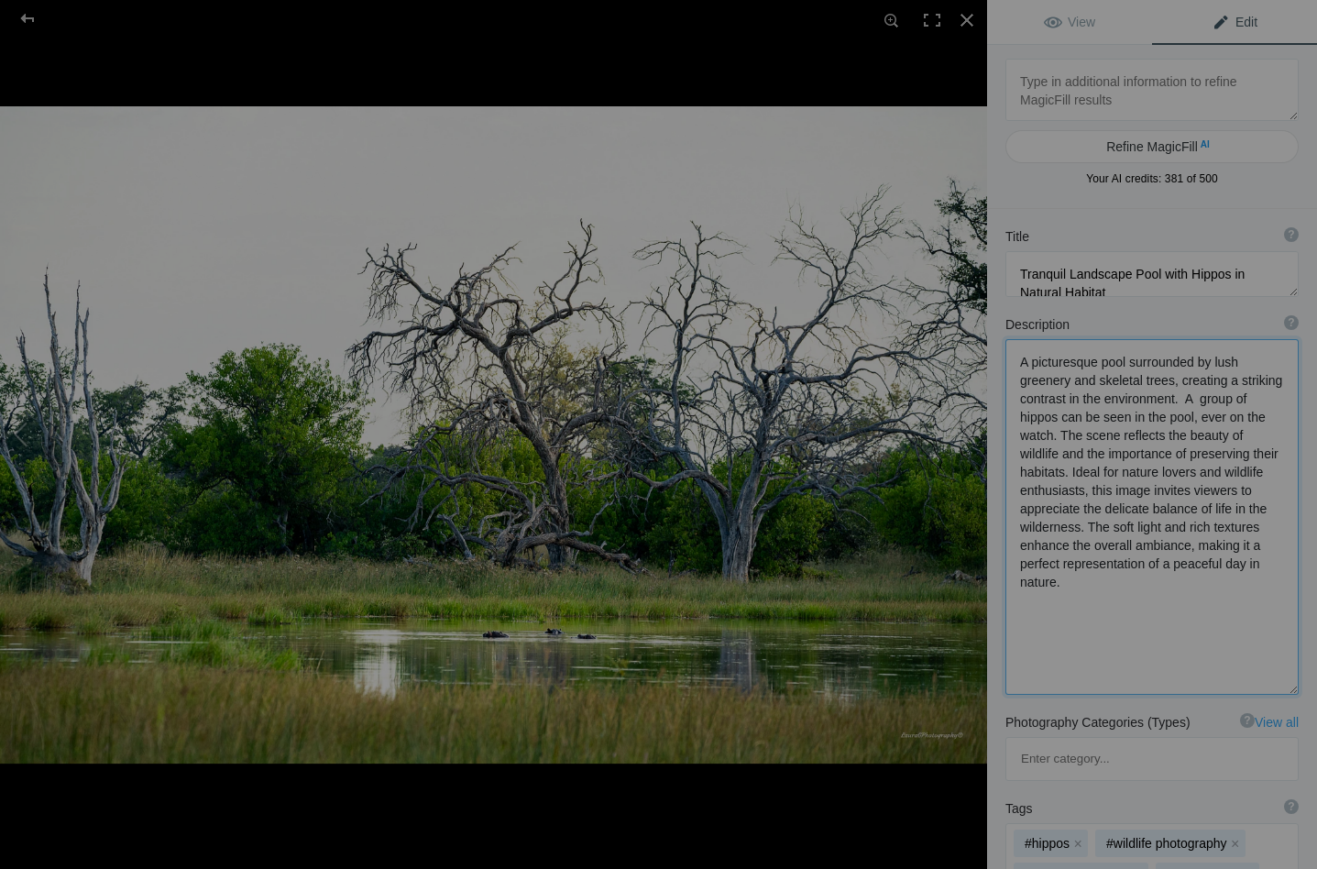
drag, startPoint x: 1238, startPoint y: 454, endPoint x: 1193, endPoint y: 511, distance: 73.1
click at [1193, 511] on textarea at bounding box center [1151, 516] width 293 height 355
drag, startPoint x: 1078, startPoint y: 492, endPoint x: 1282, endPoint y: 496, distance: 203.4
click at [1282, 496] on textarea at bounding box center [1151, 516] width 293 height 354
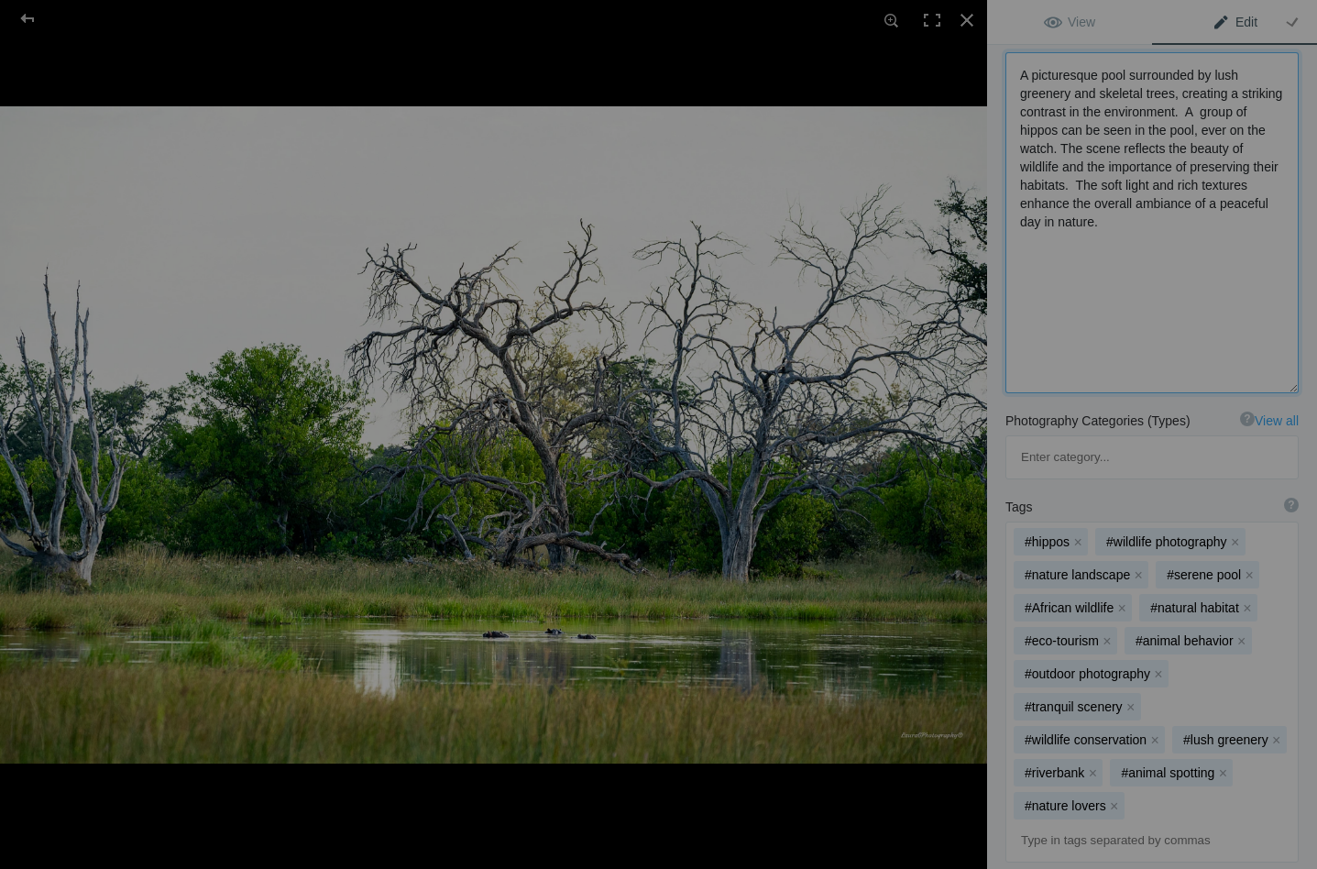
scroll to position [336, 0]
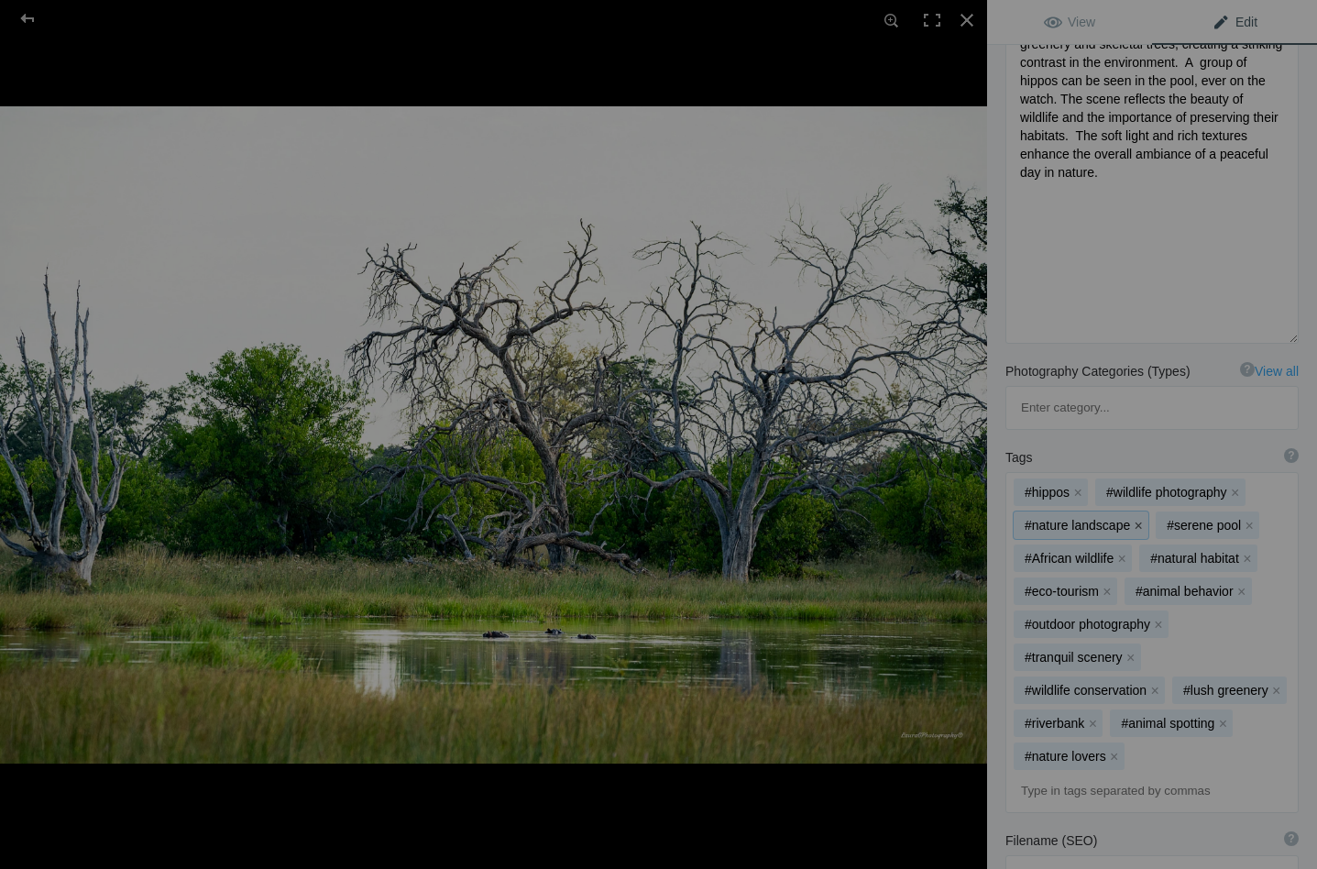
click at [1133, 519] on button "x" at bounding box center [1138, 525] width 13 height 13
click at [1107, 519] on button "x" at bounding box center [1106, 525] width 13 height 13
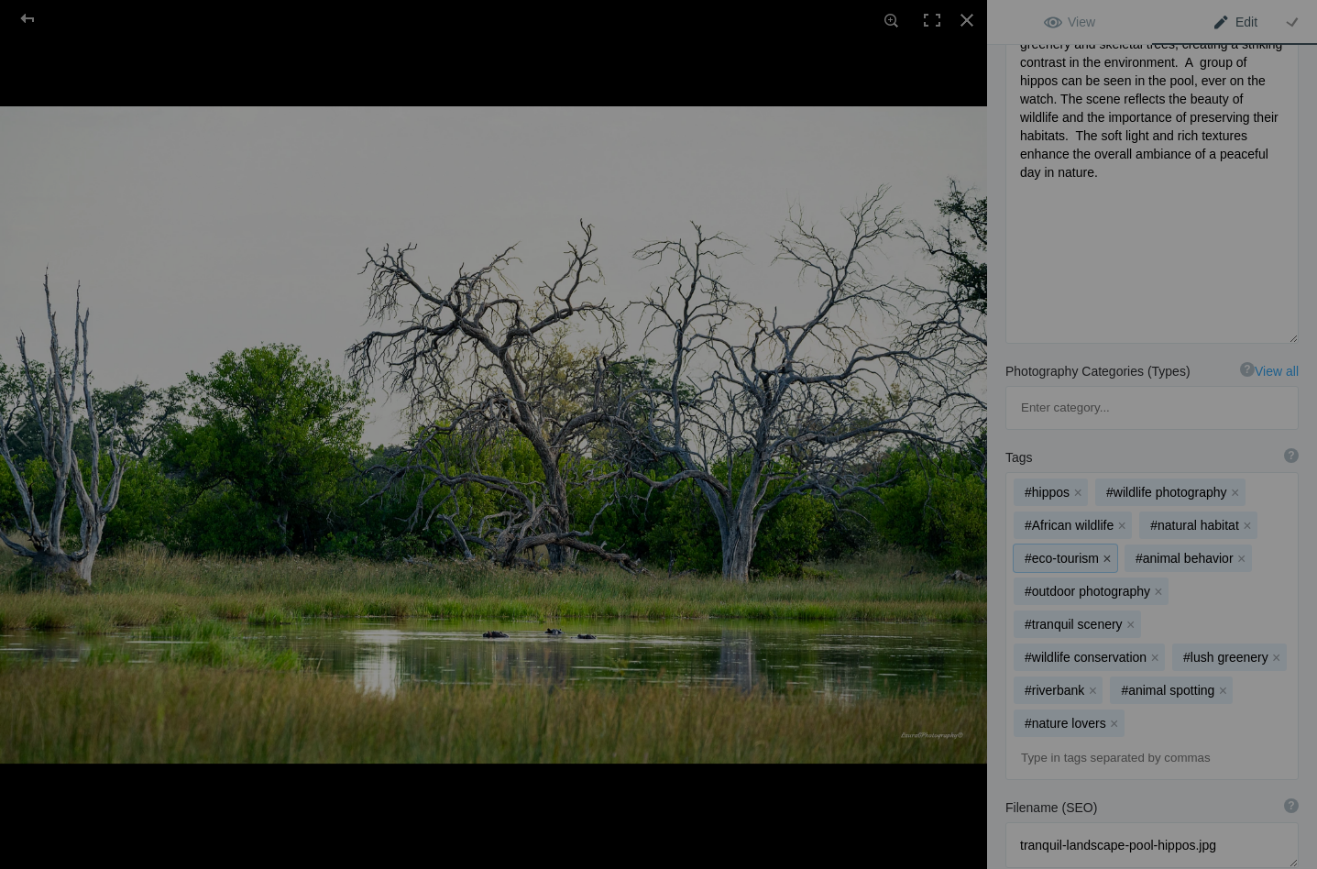
click at [1108, 552] on button "x" at bounding box center [1106, 558] width 13 height 13
click at [1158, 585] on button "x" at bounding box center [1158, 591] width 13 height 13
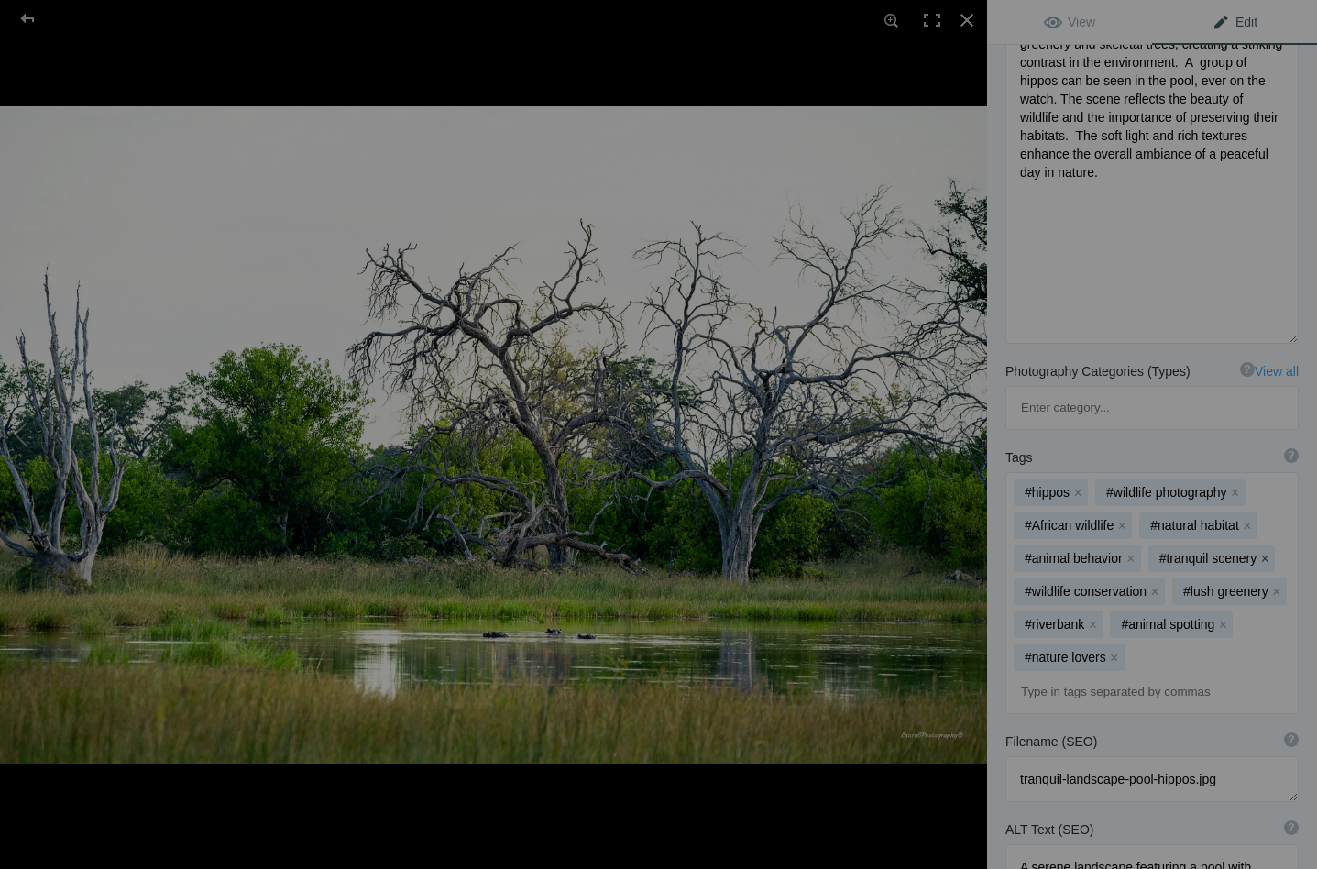
click at [1260, 552] on button "x" at bounding box center [1264, 558] width 13 height 13
click at [1271, 585] on button "x" at bounding box center [1276, 591] width 13 height 13
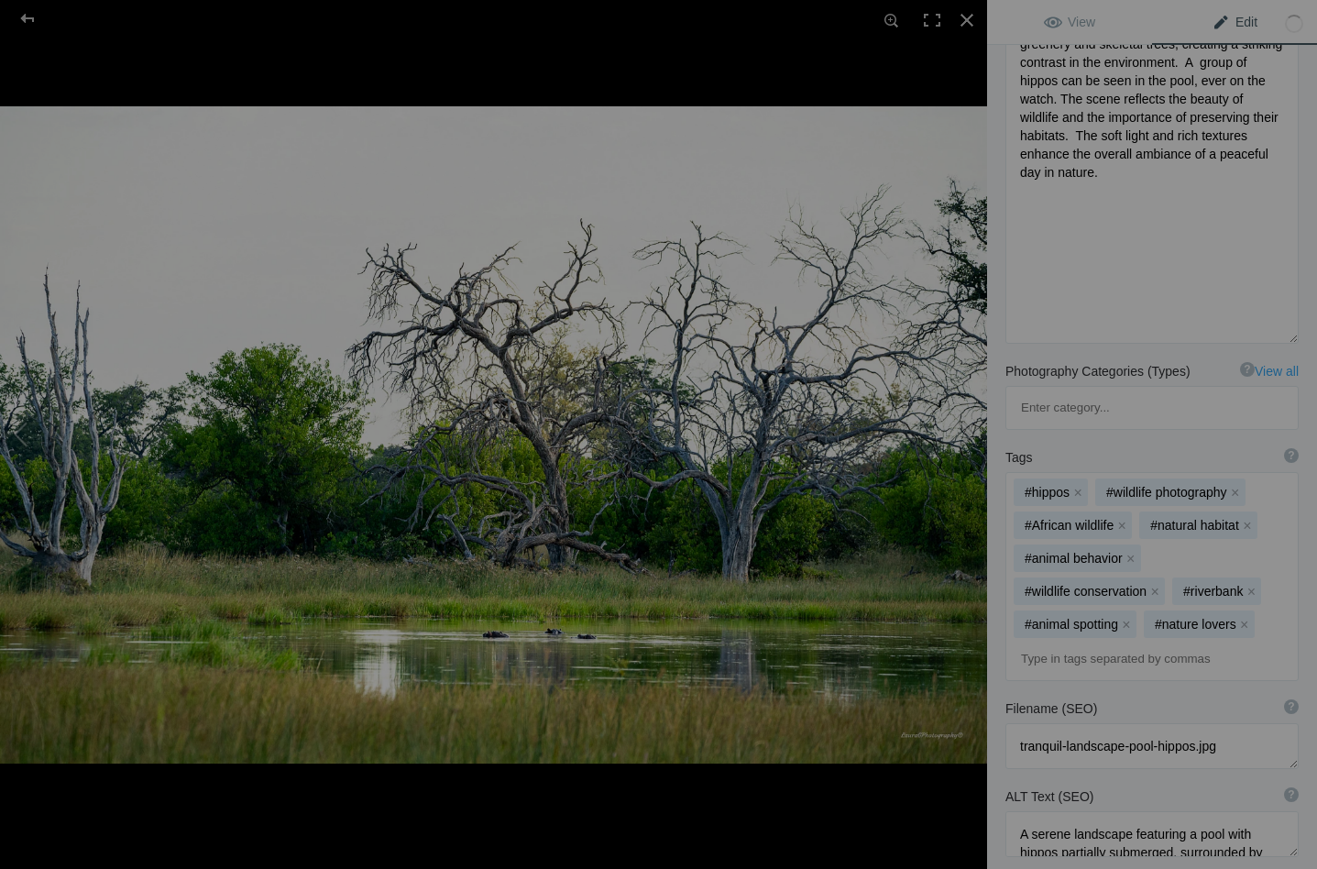
click at [1249, 585] on button "x" at bounding box center [1250, 591] width 13 height 13
click at [1241, 618] on button "x" at bounding box center [1244, 624] width 13 height 13
click at [1122, 618] on button "x" at bounding box center [1126, 624] width 13 height 13
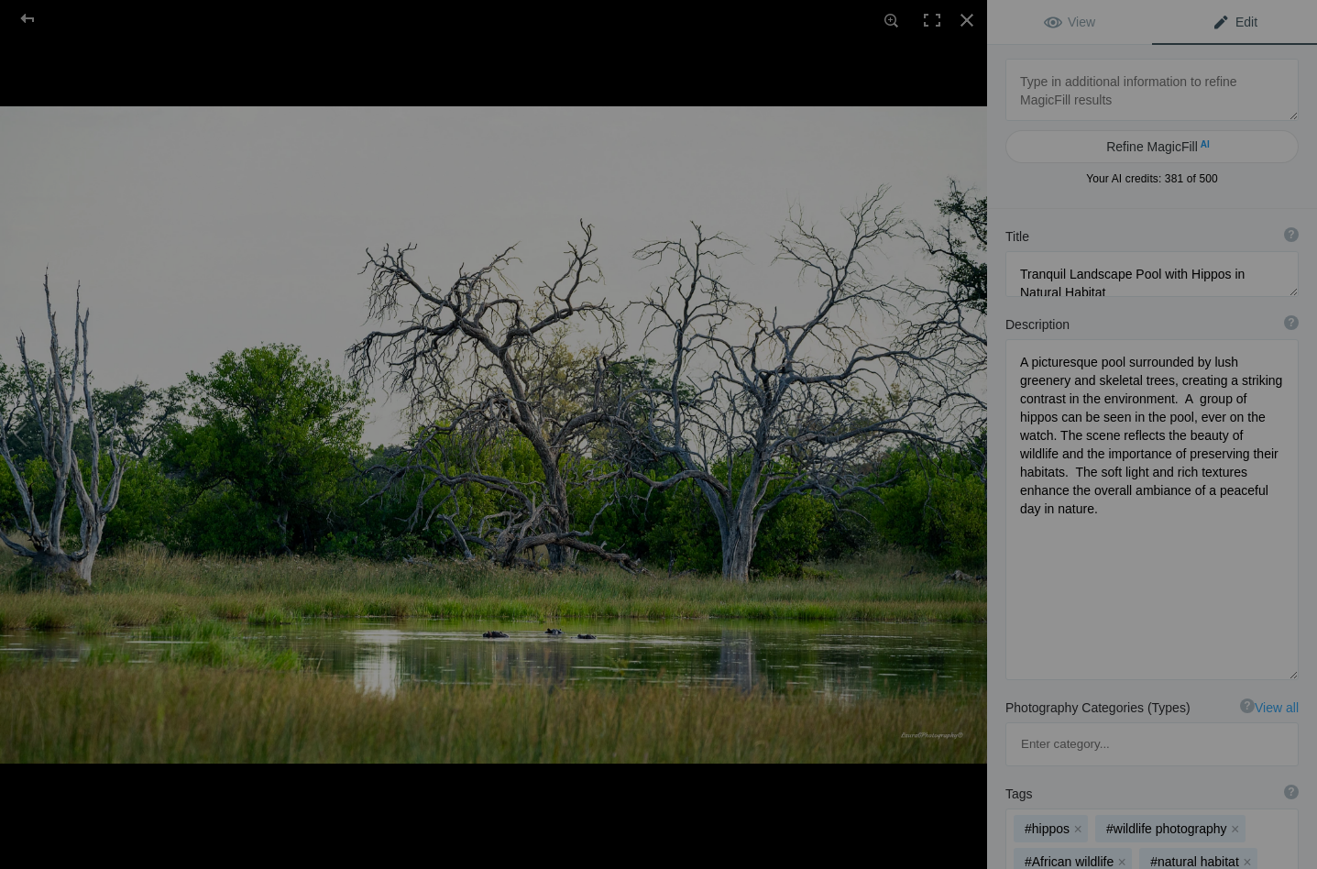
scroll to position [0, 0]
click at [968, 472] on button at bounding box center [917, 434] width 137 height 312
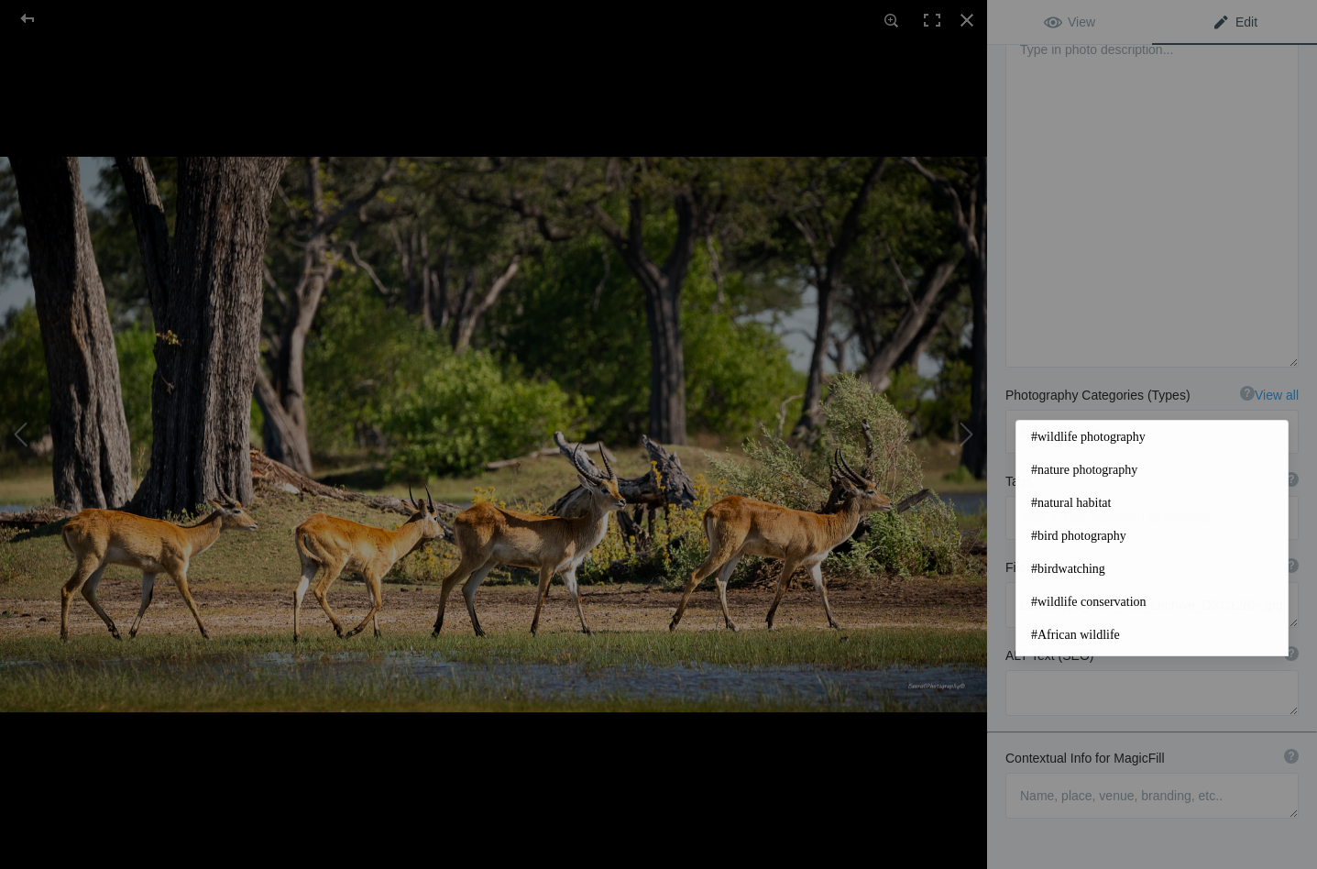
scroll to position [254, 0]
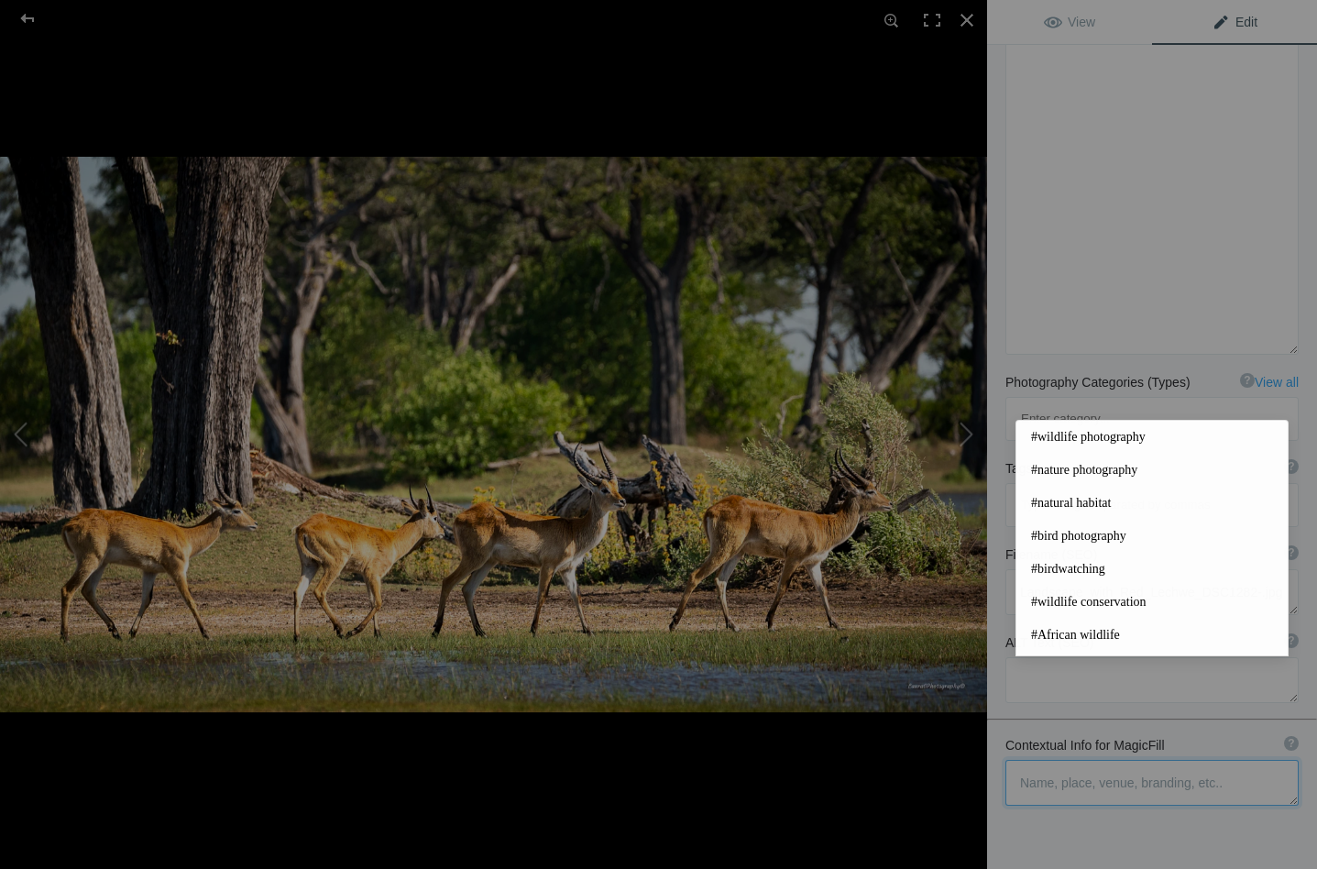
click at [1055, 760] on textarea at bounding box center [1151, 783] width 293 height 46
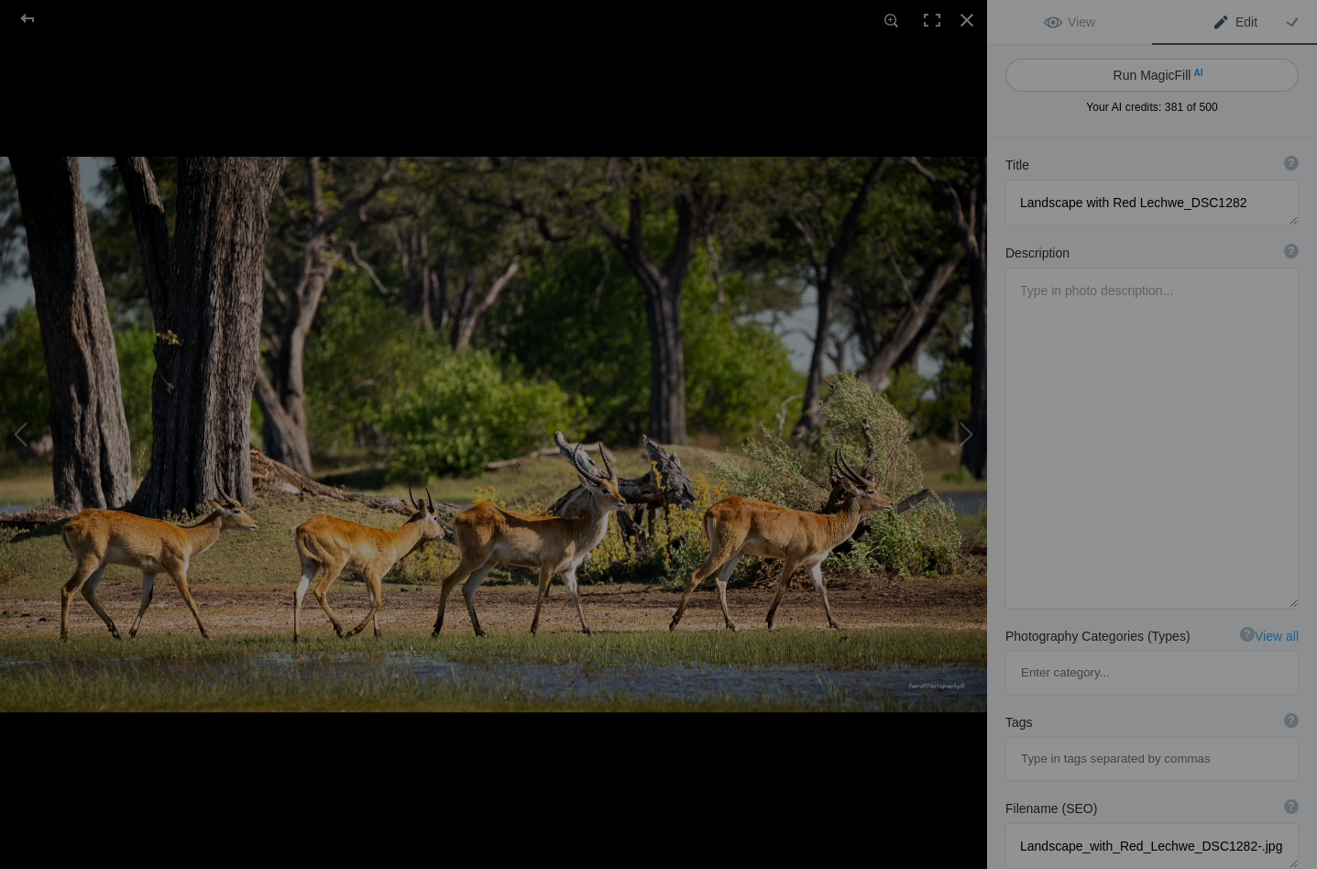
scroll to position [0, 0]
click at [1164, 68] on button "Run MagicFill AI" at bounding box center [1151, 75] width 293 height 33
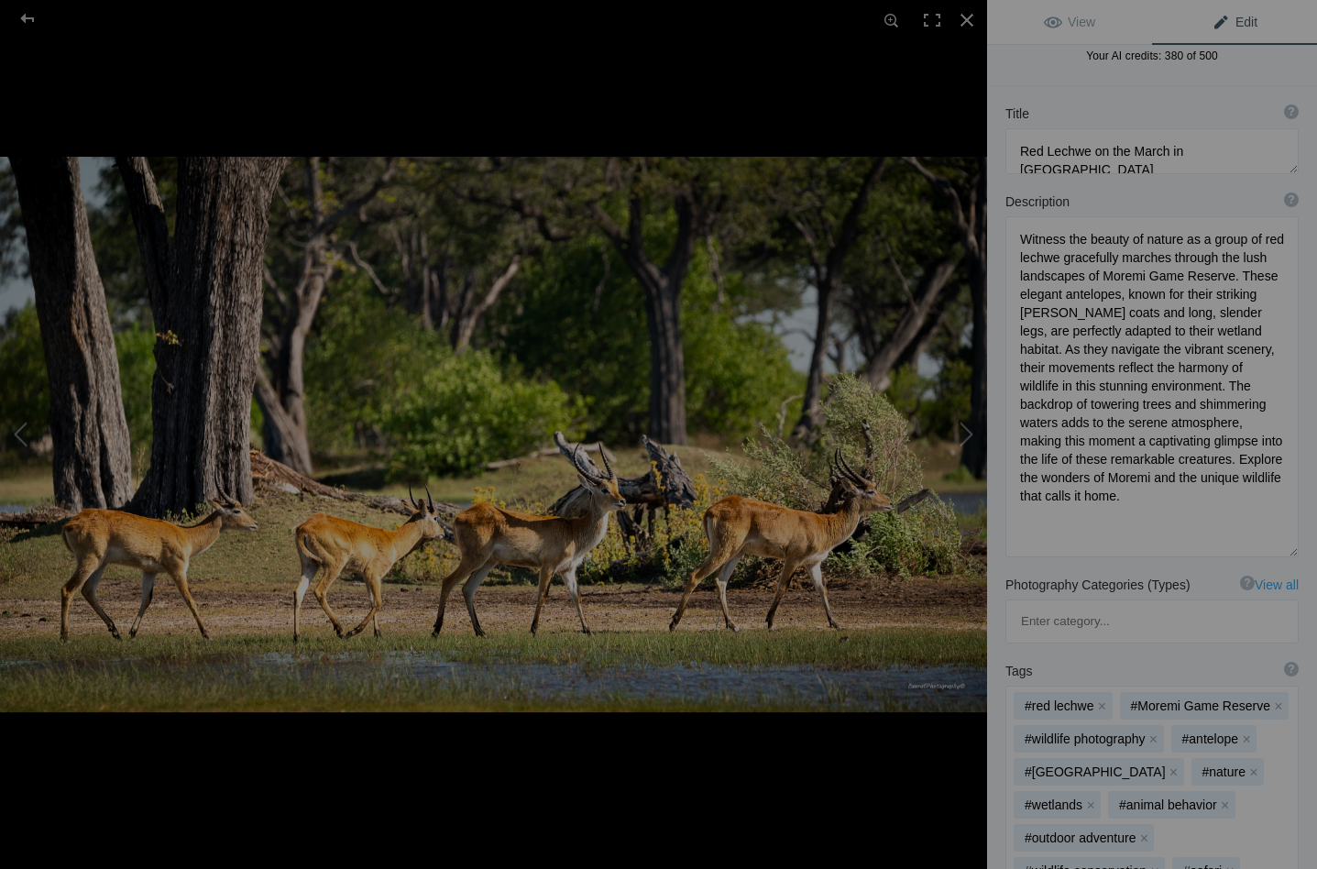
scroll to position [167, 0]
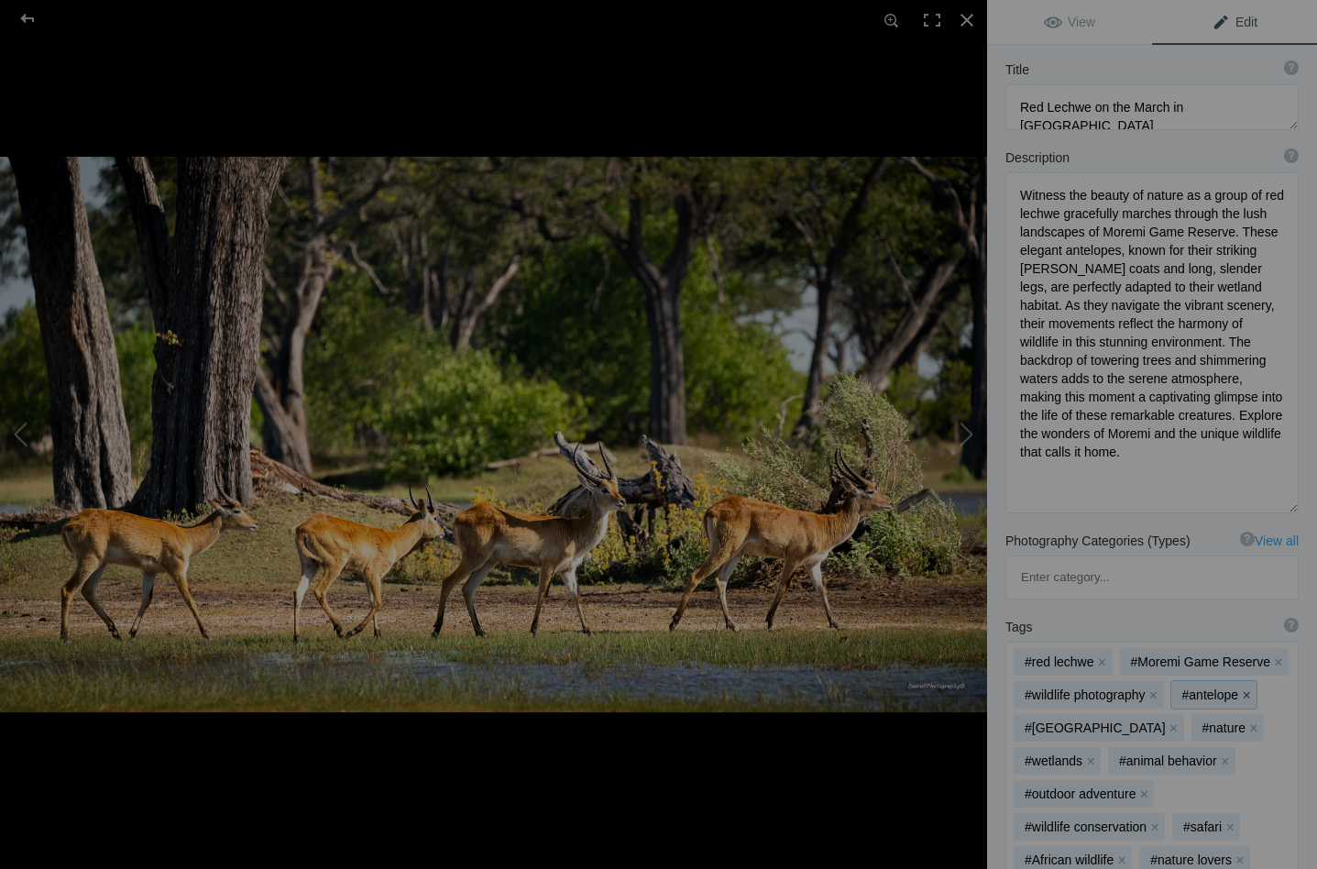
click at [1246, 688] on button "x" at bounding box center [1246, 694] width 13 height 13
click at [1247, 721] on button "x" at bounding box center [1253, 727] width 13 height 13
click at [1262, 721] on button "x" at bounding box center [1268, 727] width 13 height 13
click at [1129, 754] on button "x" at bounding box center [1130, 760] width 13 height 13
click at [1140, 754] on button "x" at bounding box center [1143, 760] width 13 height 13
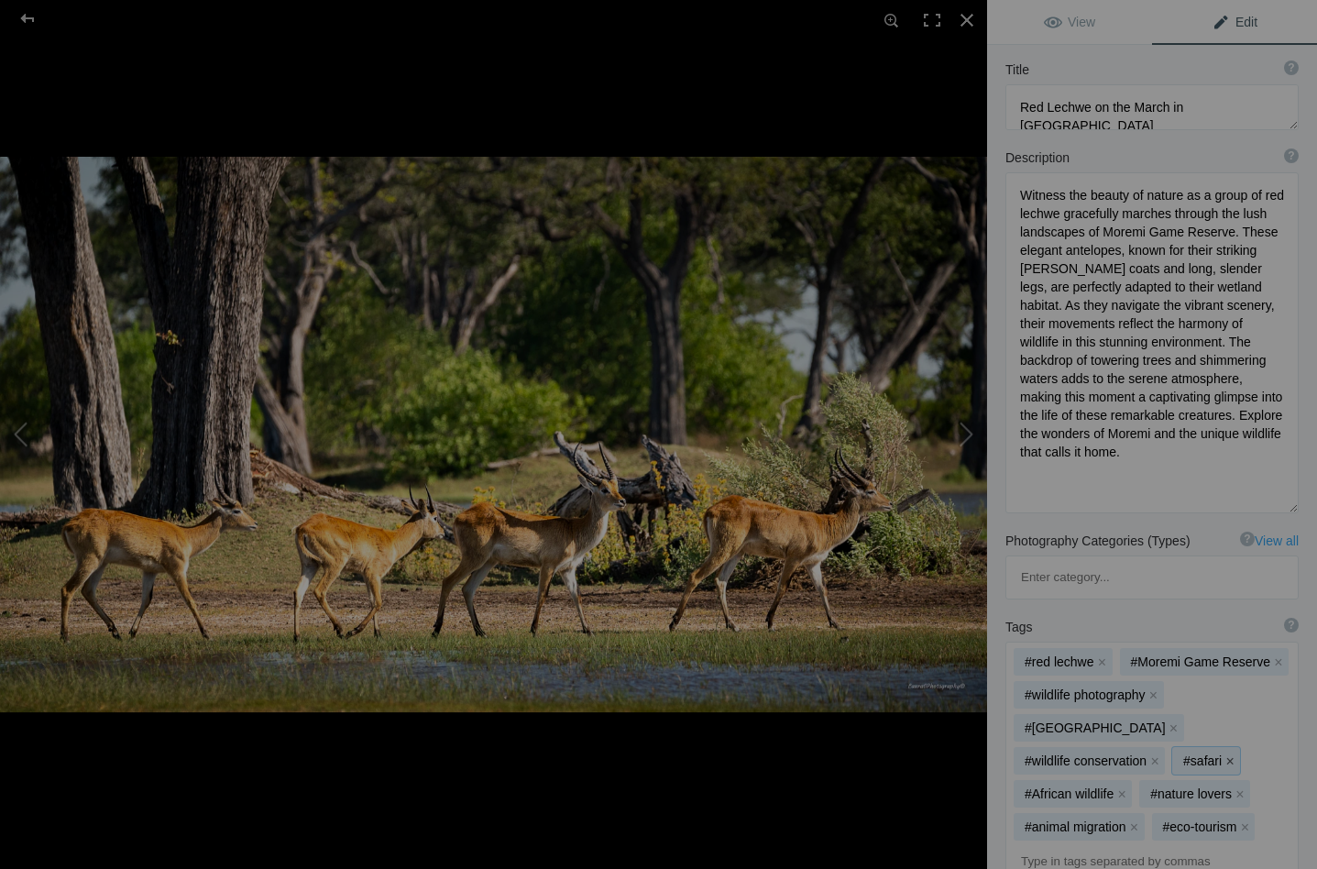
click at [1223, 754] on button "x" at bounding box center [1229, 760] width 13 height 13
click at [1233, 787] on button "x" at bounding box center [1239, 793] width 13 height 13
click at [1253, 787] on button "x" at bounding box center [1259, 793] width 13 height 13
click at [1226, 787] on button "x" at bounding box center [1232, 793] width 13 height 13
drag, startPoint x: 1116, startPoint y: 211, endPoint x: 1065, endPoint y: 219, distance: 52.0
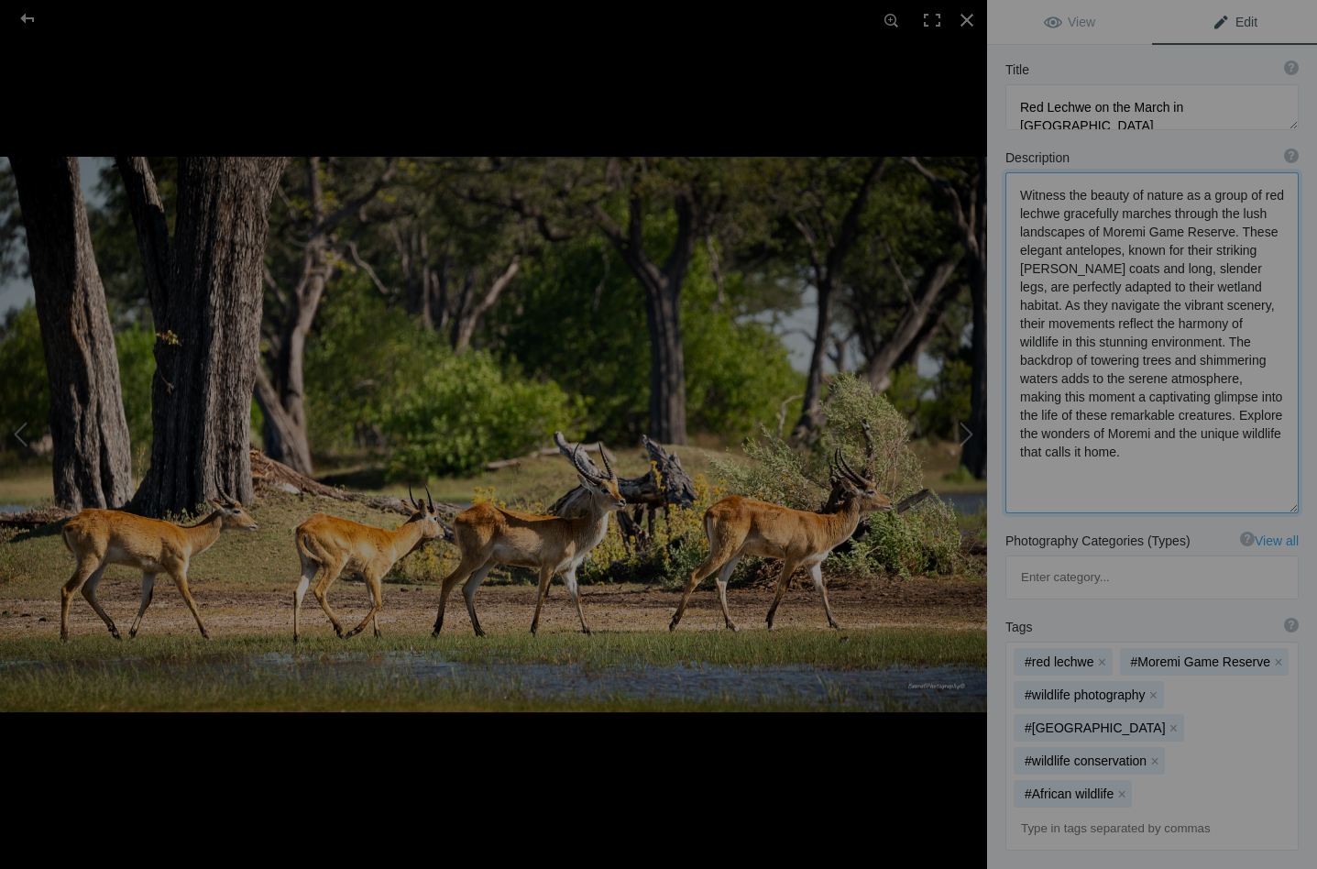
click at [1065, 219] on textarea at bounding box center [1151, 342] width 293 height 341
drag, startPoint x: 1110, startPoint y: 214, endPoint x: 1062, endPoint y: 219, distance: 48.8
click at [1062, 219] on textarea at bounding box center [1151, 341] width 293 height 339
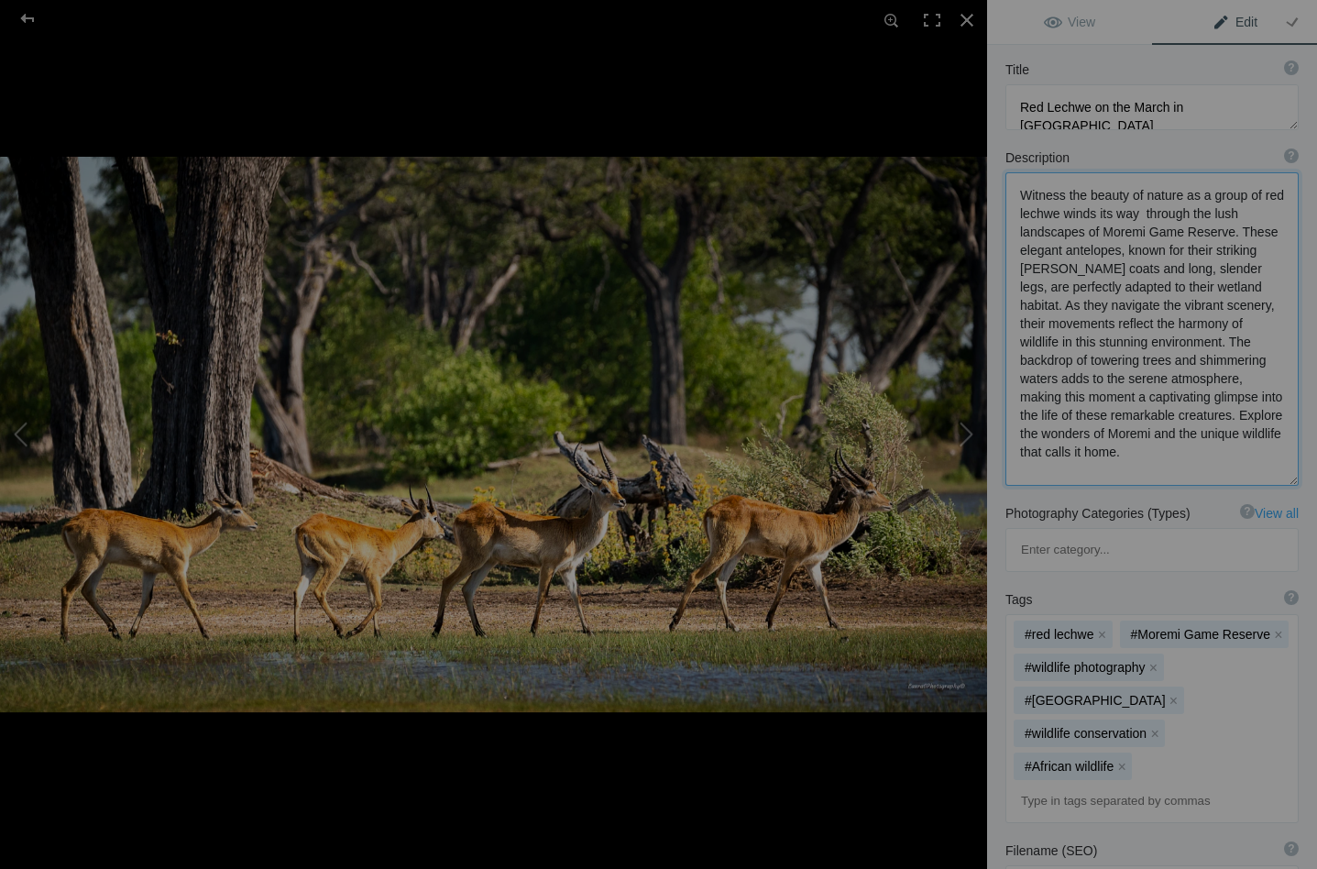
click at [1110, 214] on textarea at bounding box center [1151, 328] width 293 height 313
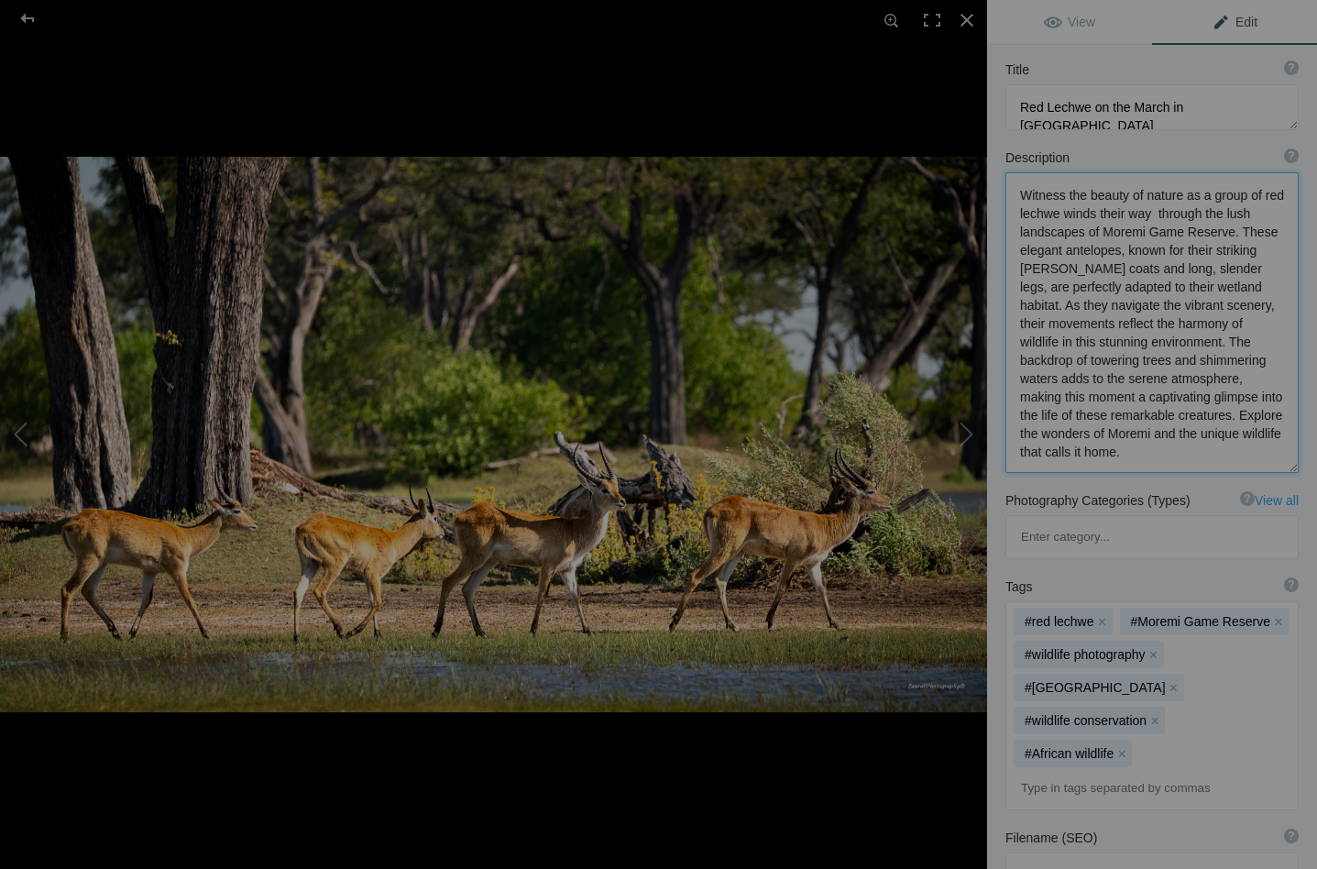
drag, startPoint x: 1161, startPoint y: 290, endPoint x: 1205, endPoint y: 290, distance: 44.0
click at [1205, 290] on textarea at bounding box center [1151, 322] width 293 height 301
drag, startPoint x: 1208, startPoint y: 290, endPoint x: 1091, endPoint y: 344, distance: 128.3
click at [1091, 344] on textarea at bounding box center [1151, 321] width 293 height 299
drag, startPoint x: 1188, startPoint y: 358, endPoint x: 1210, endPoint y: 390, distance: 38.9
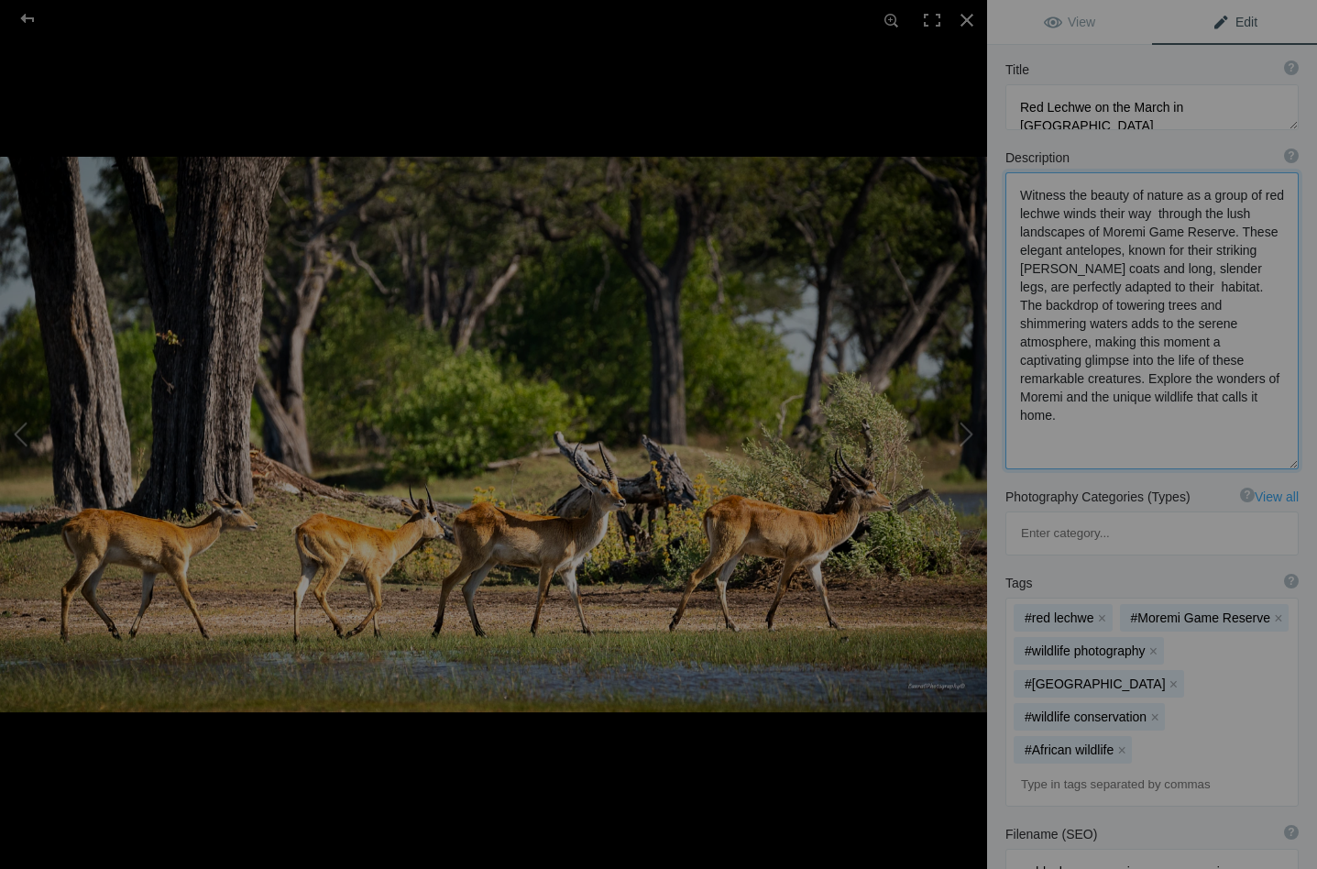
click at [1210, 390] on textarea at bounding box center [1151, 320] width 293 height 297
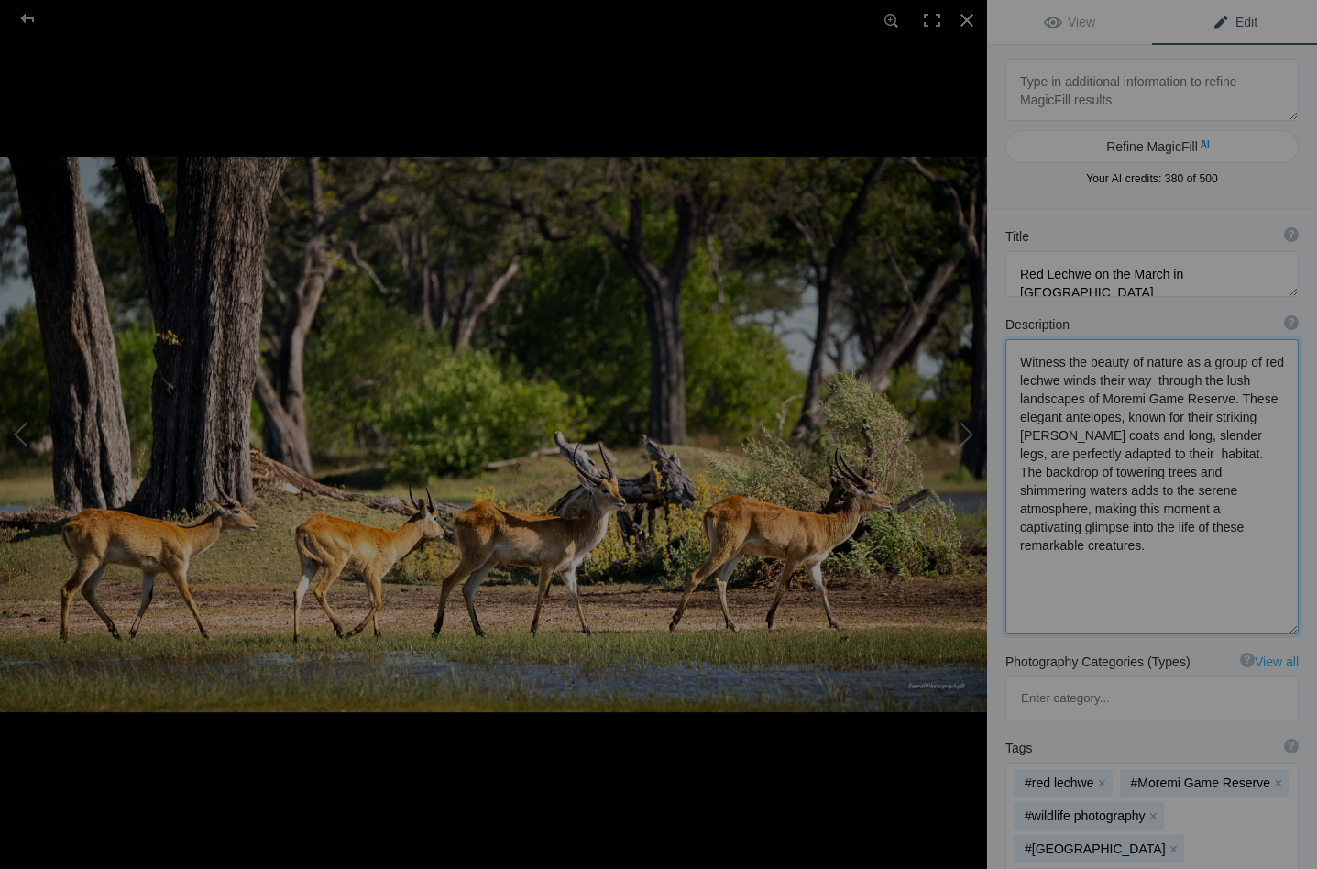
scroll to position [0, 0]
drag, startPoint x: 1163, startPoint y: 272, endPoint x: 1091, endPoint y: 275, distance: 71.5
click at [1091, 275] on textarea at bounding box center [1151, 274] width 293 height 46
click at [963, 431] on button at bounding box center [917, 434] width 137 height 312
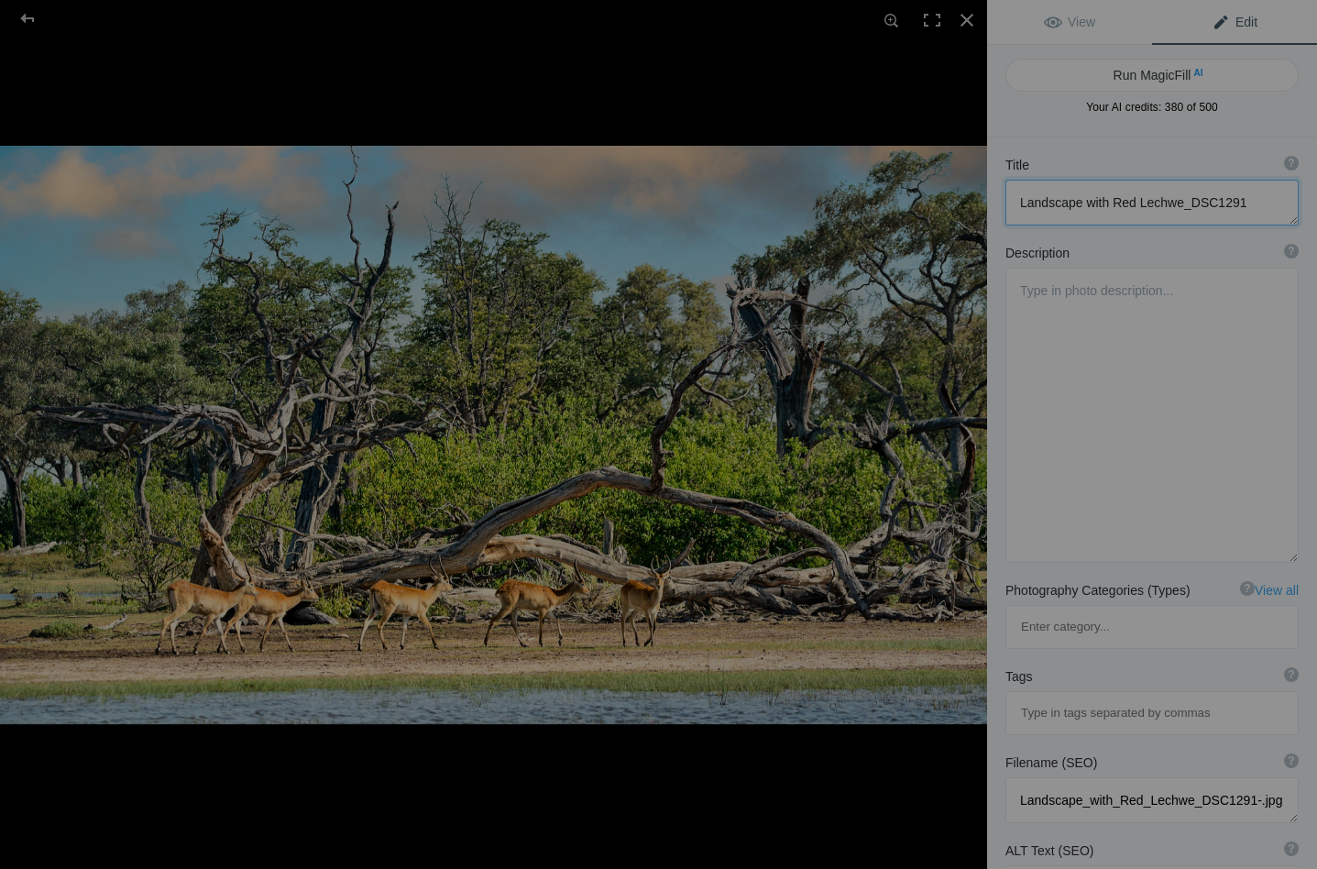
click at [970, 428] on button at bounding box center [917, 434] width 137 height 312
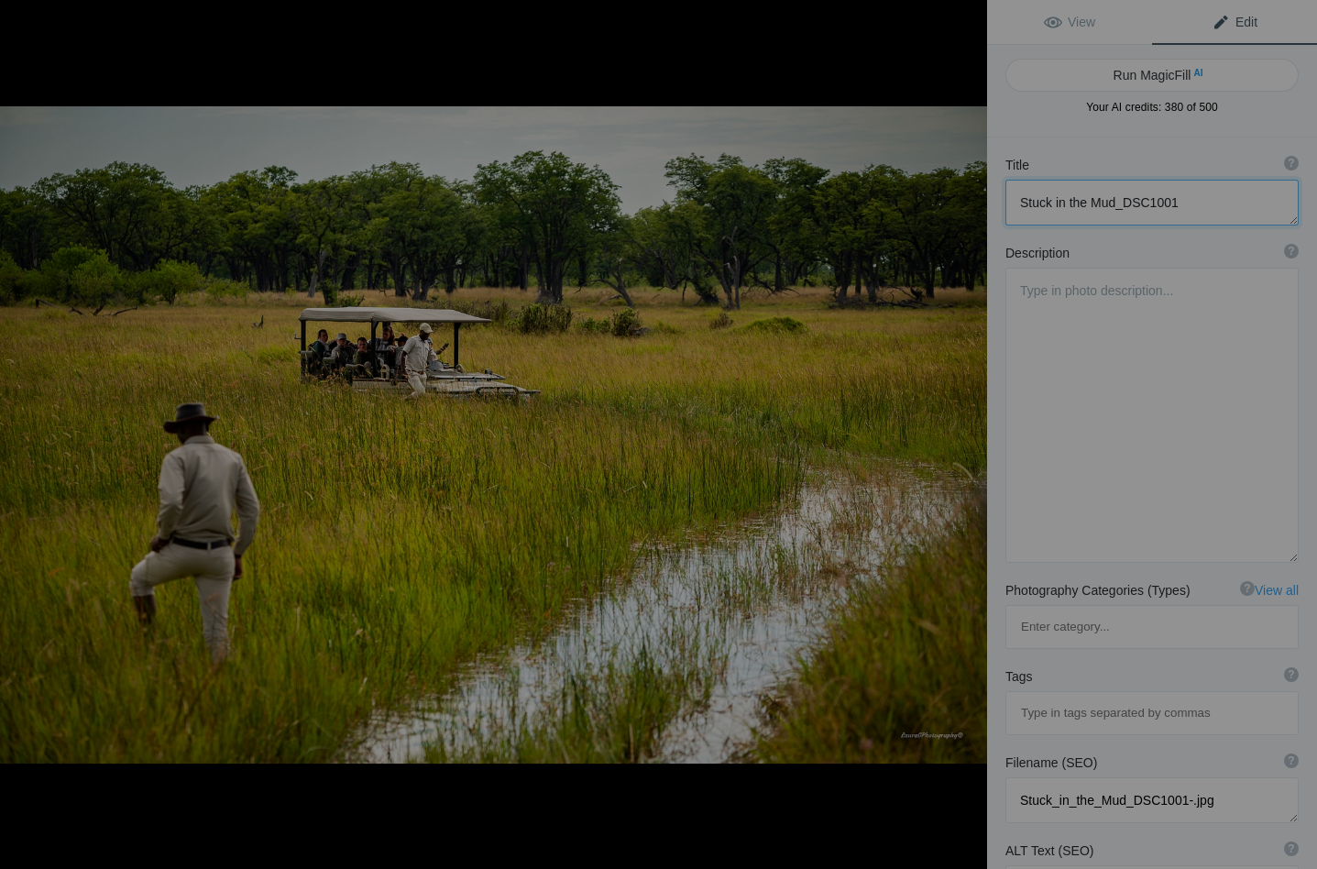
click at [970, 429] on button at bounding box center [917, 434] width 137 height 312
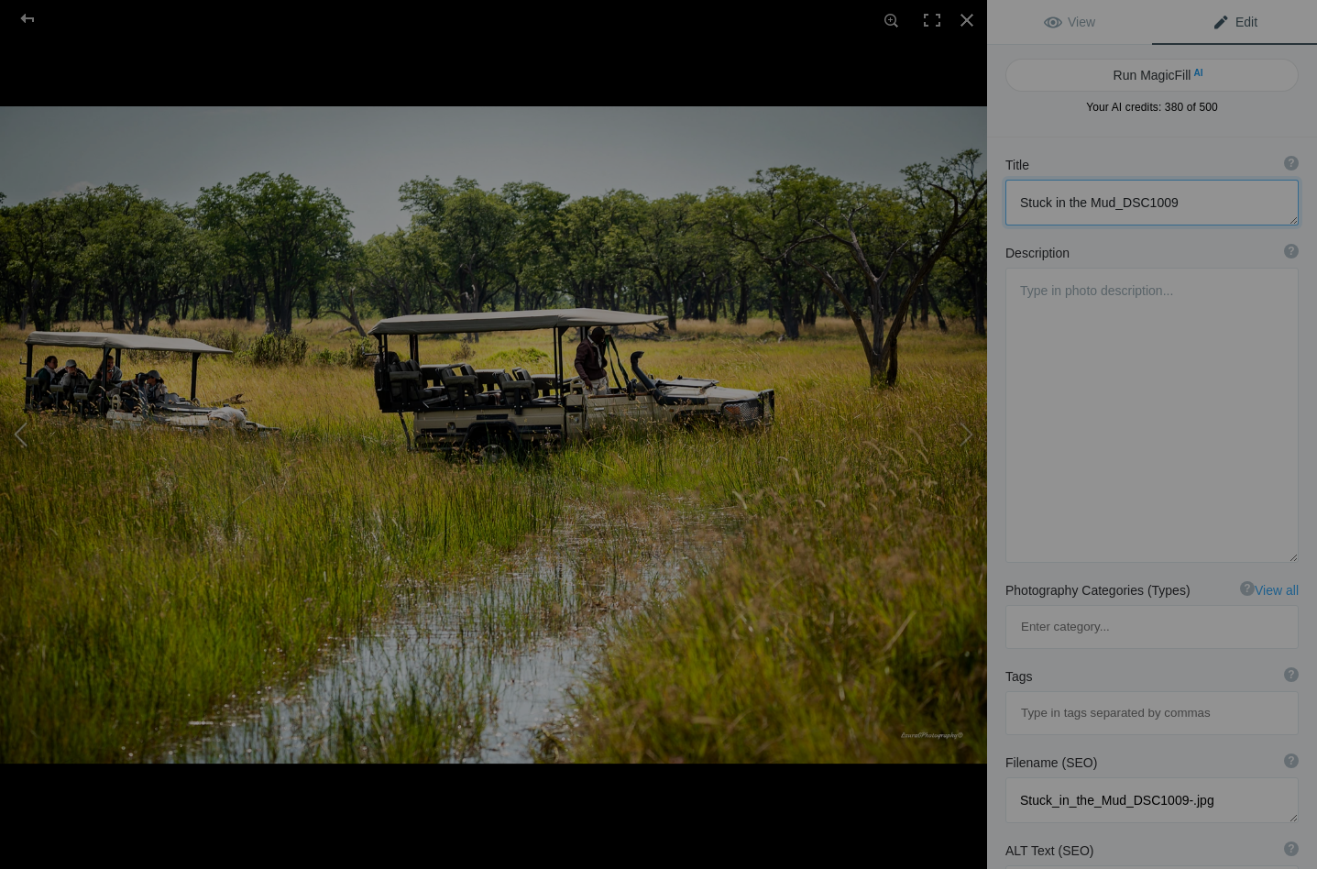
click at [21, 429] on button at bounding box center [68, 434] width 137 height 312
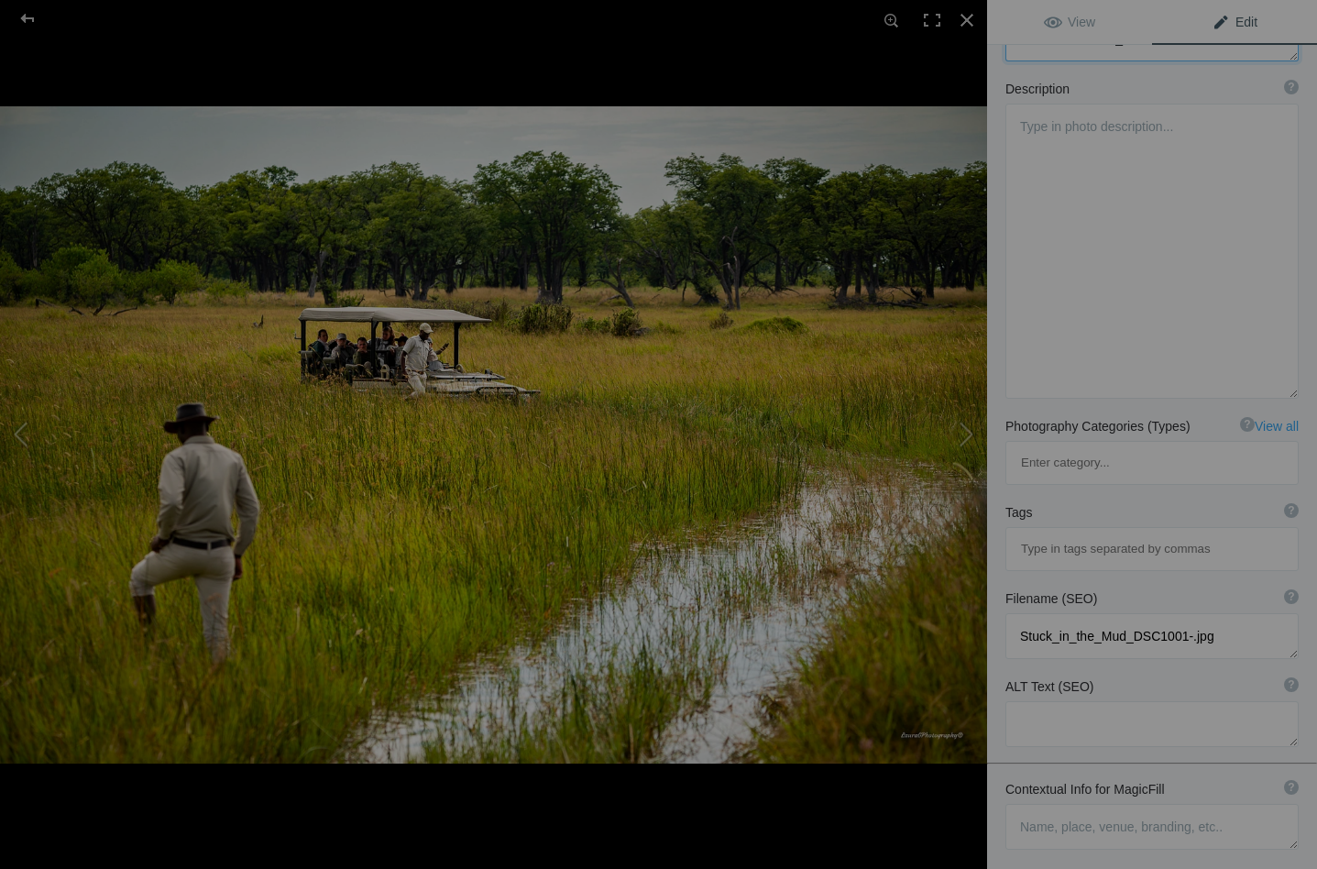
scroll to position [166, 0]
click at [1033, 802] on textarea at bounding box center [1151, 825] width 293 height 46
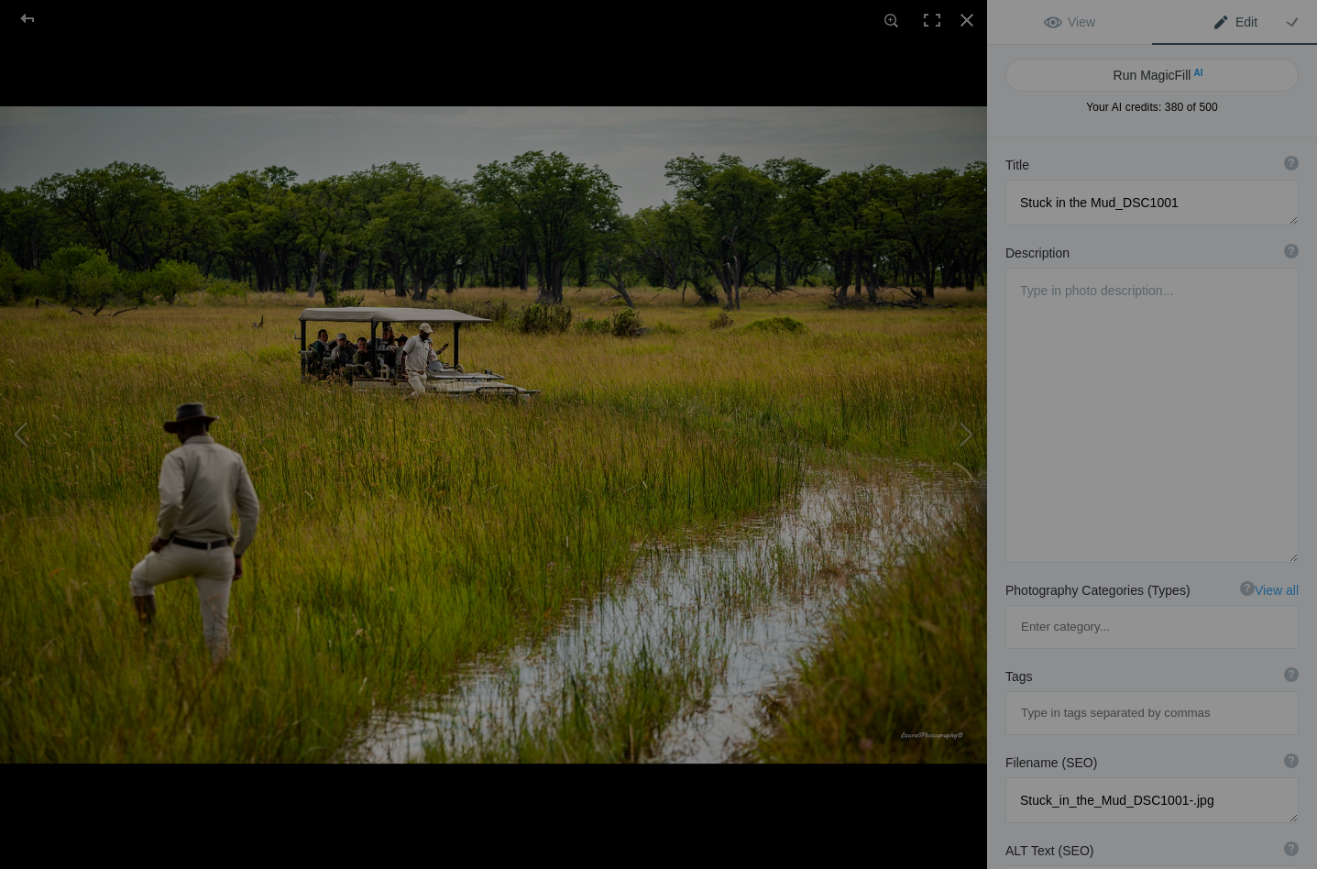
scroll to position [0, 0]
click at [1133, 68] on button "Run MagicFill AI" at bounding box center [1151, 75] width 293 height 33
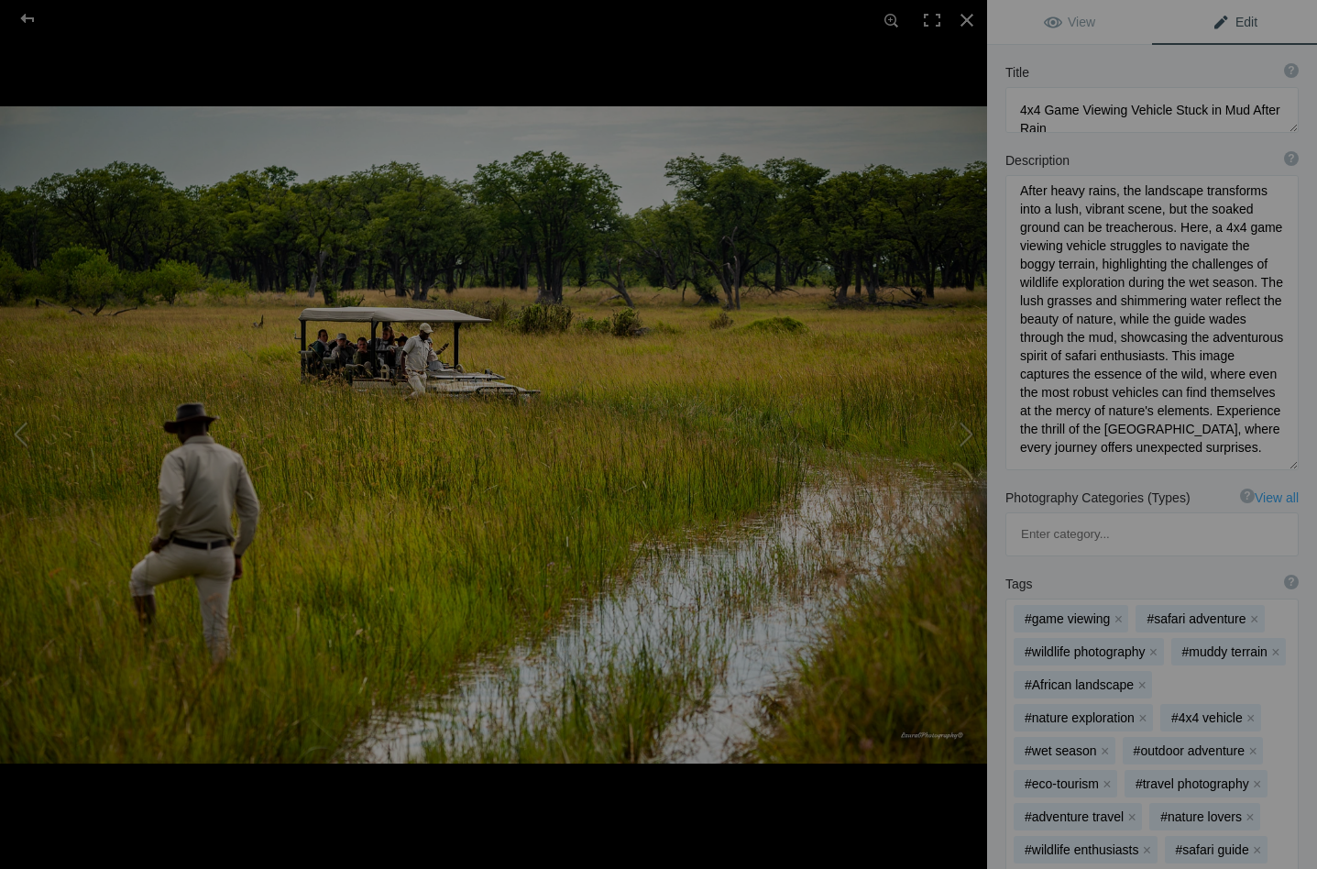
scroll to position [200, 0]
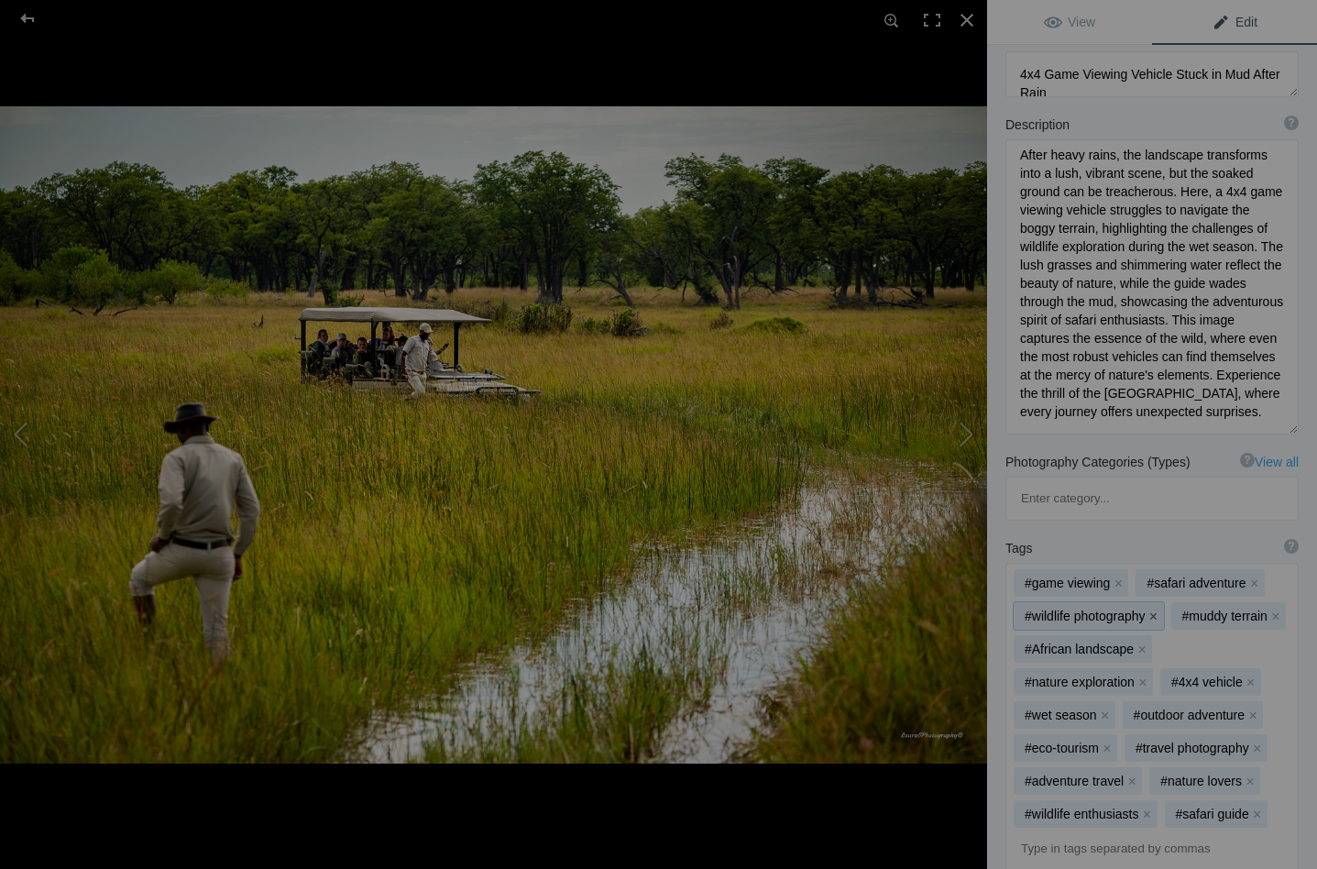
click at [1153, 609] on button "x" at bounding box center [1153, 615] width 13 height 13
click at [1140, 642] on button "x" at bounding box center [1142, 648] width 13 height 13
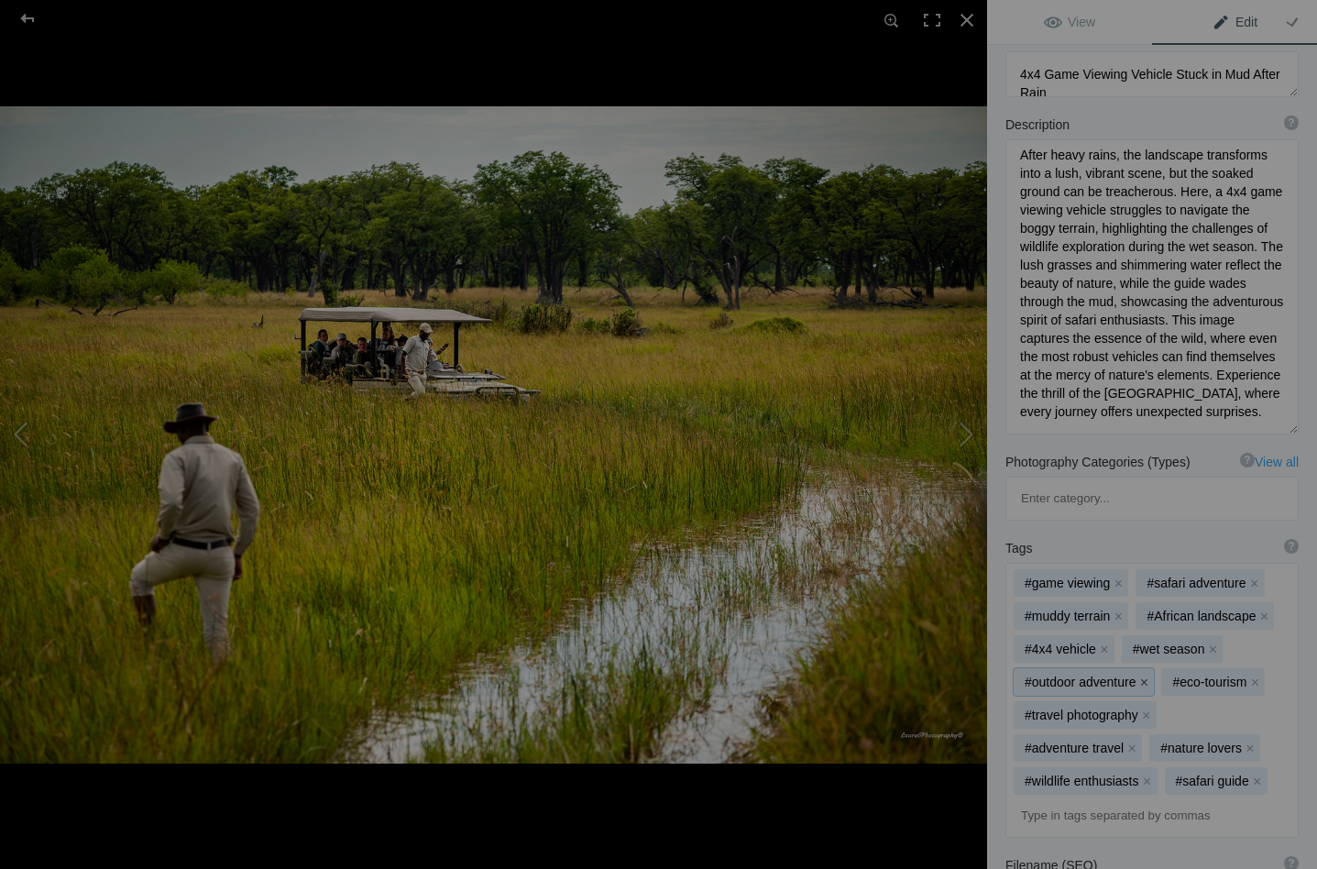
click at [1143, 675] on button "x" at bounding box center [1143, 681] width 13 height 13
click at [1110, 675] on button "x" at bounding box center [1106, 681] width 13 height 13
click at [1143, 675] on button "x" at bounding box center [1146, 681] width 13 height 13
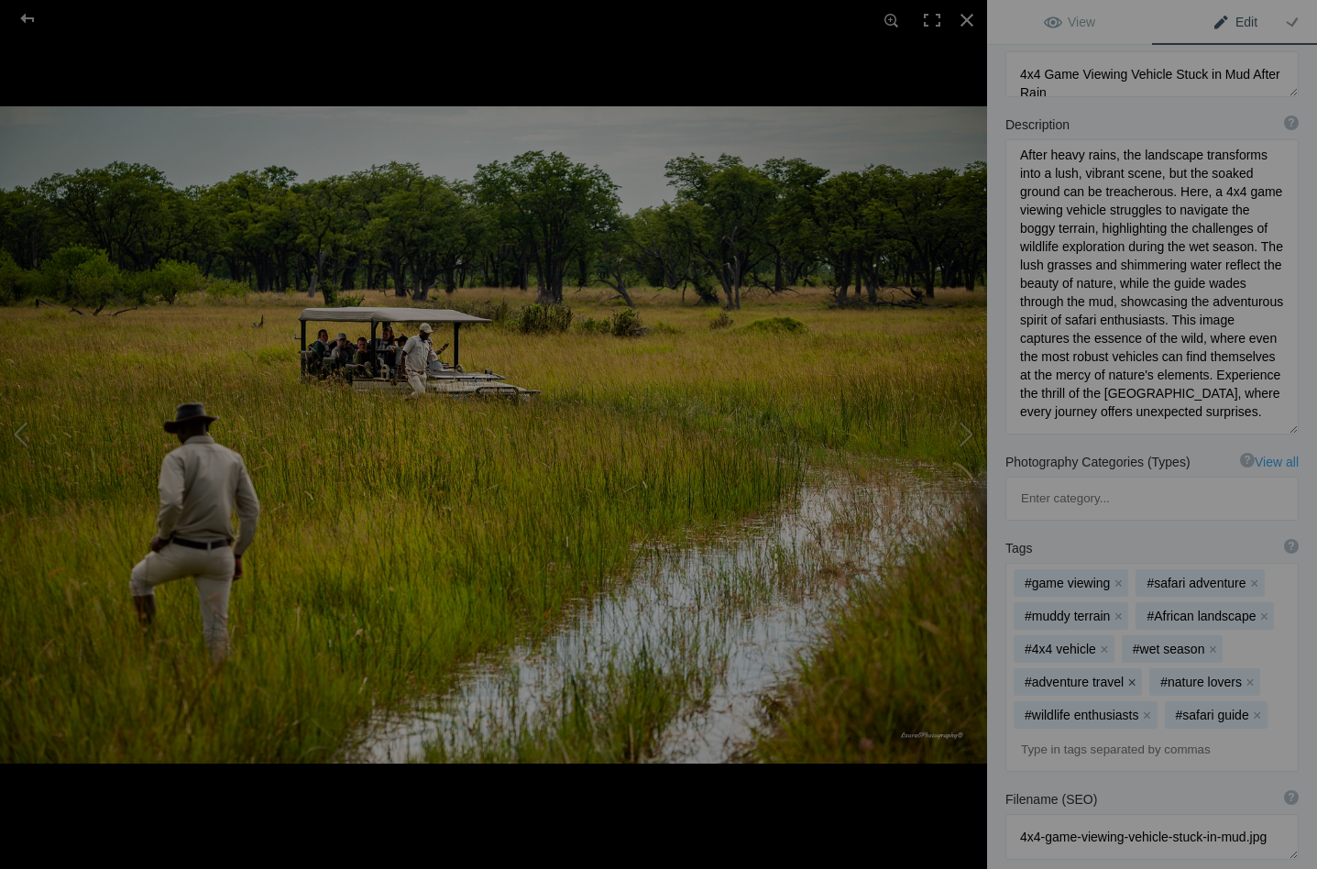
click at [1127, 675] on button "x" at bounding box center [1131, 681] width 13 height 13
click at [1117, 675] on button "x" at bounding box center [1114, 681] width 13 height 13
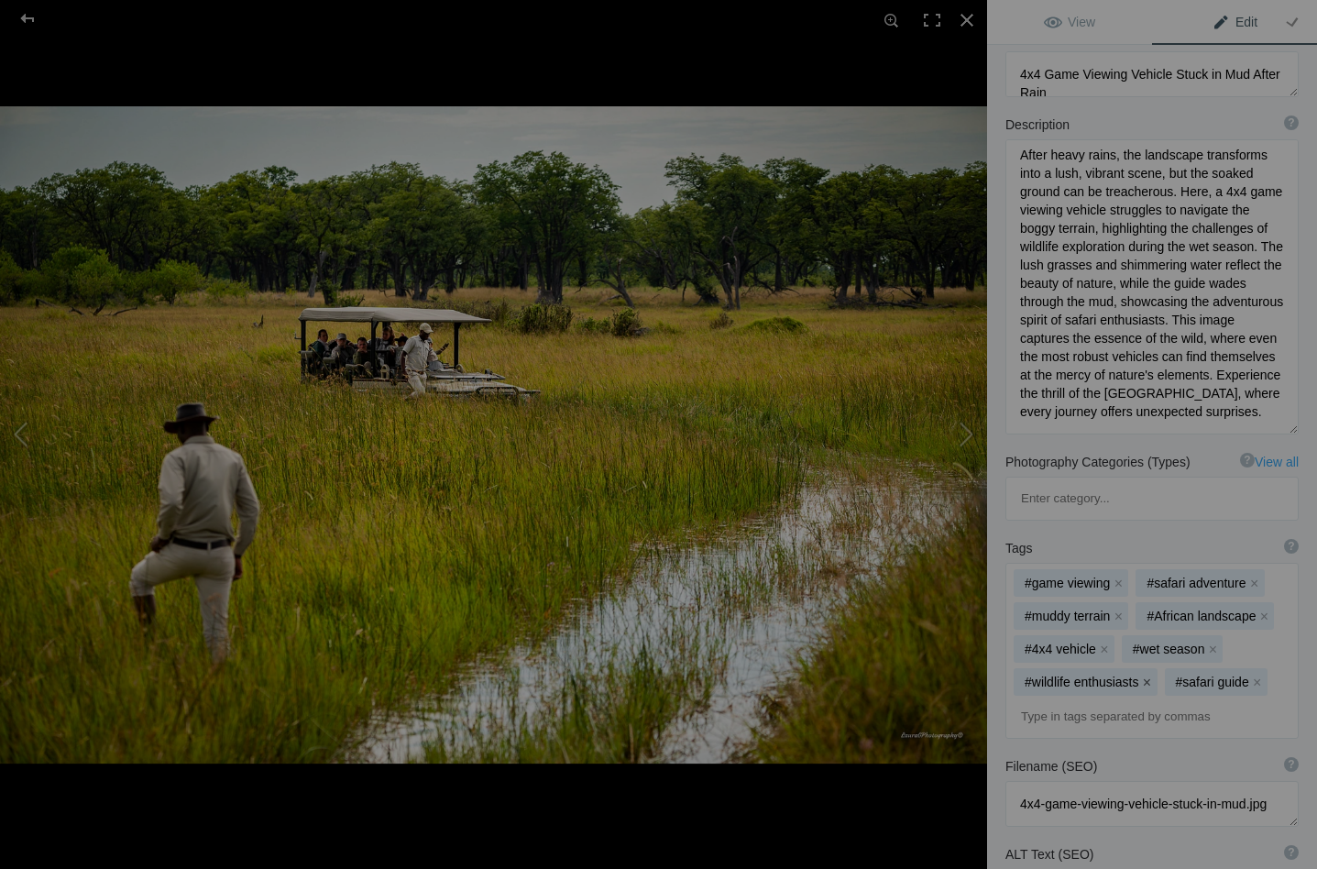
click at [1142, 675] on button "x" at bounding box center [1147, 681] width 13 height 13
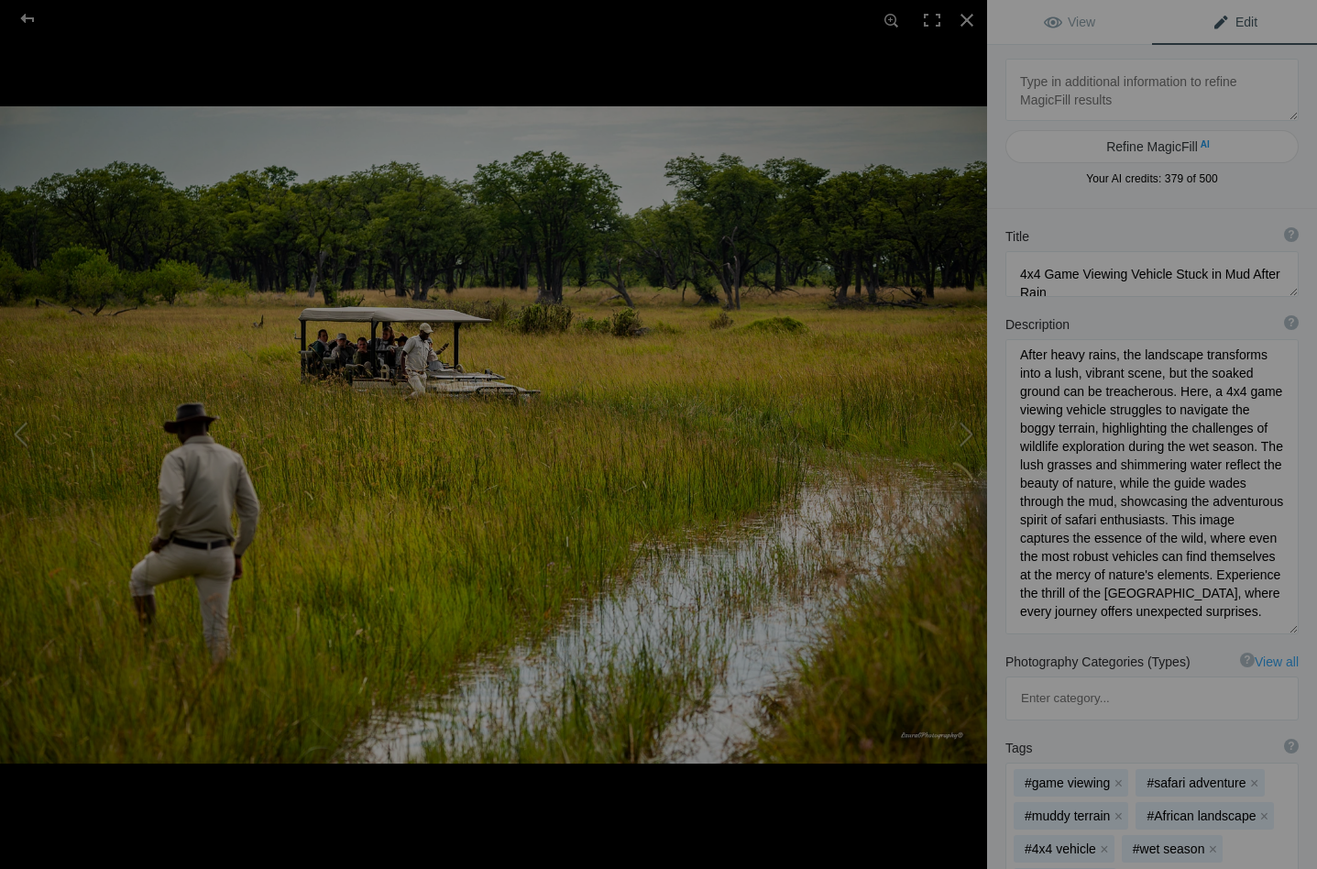
scroll to position [0, 0]
click at [970, 431] on button at bounding box center [917, 434] width 137 height 312
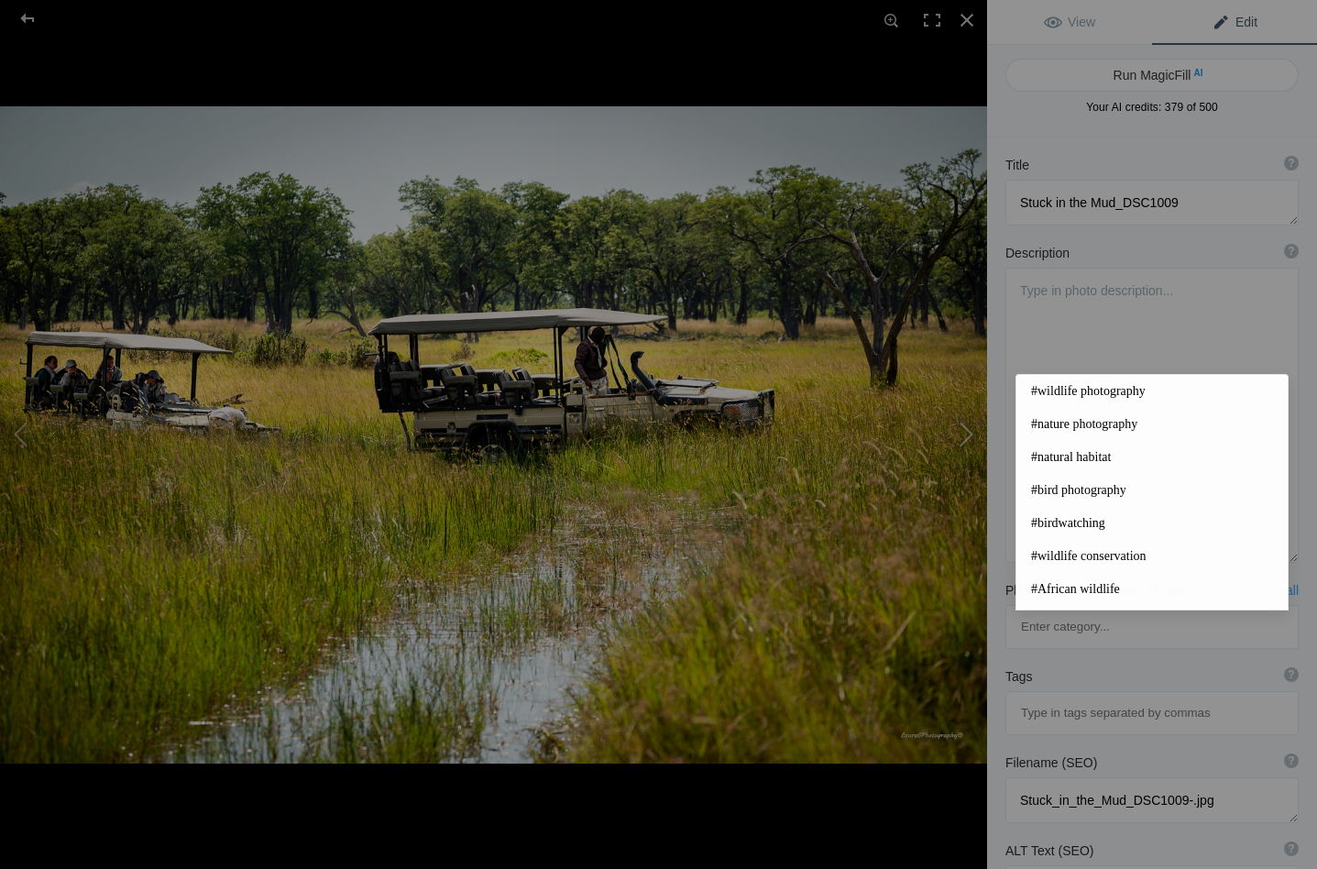
click at [970, 431] on button at bounding box center [917, 434] width 137 height 312
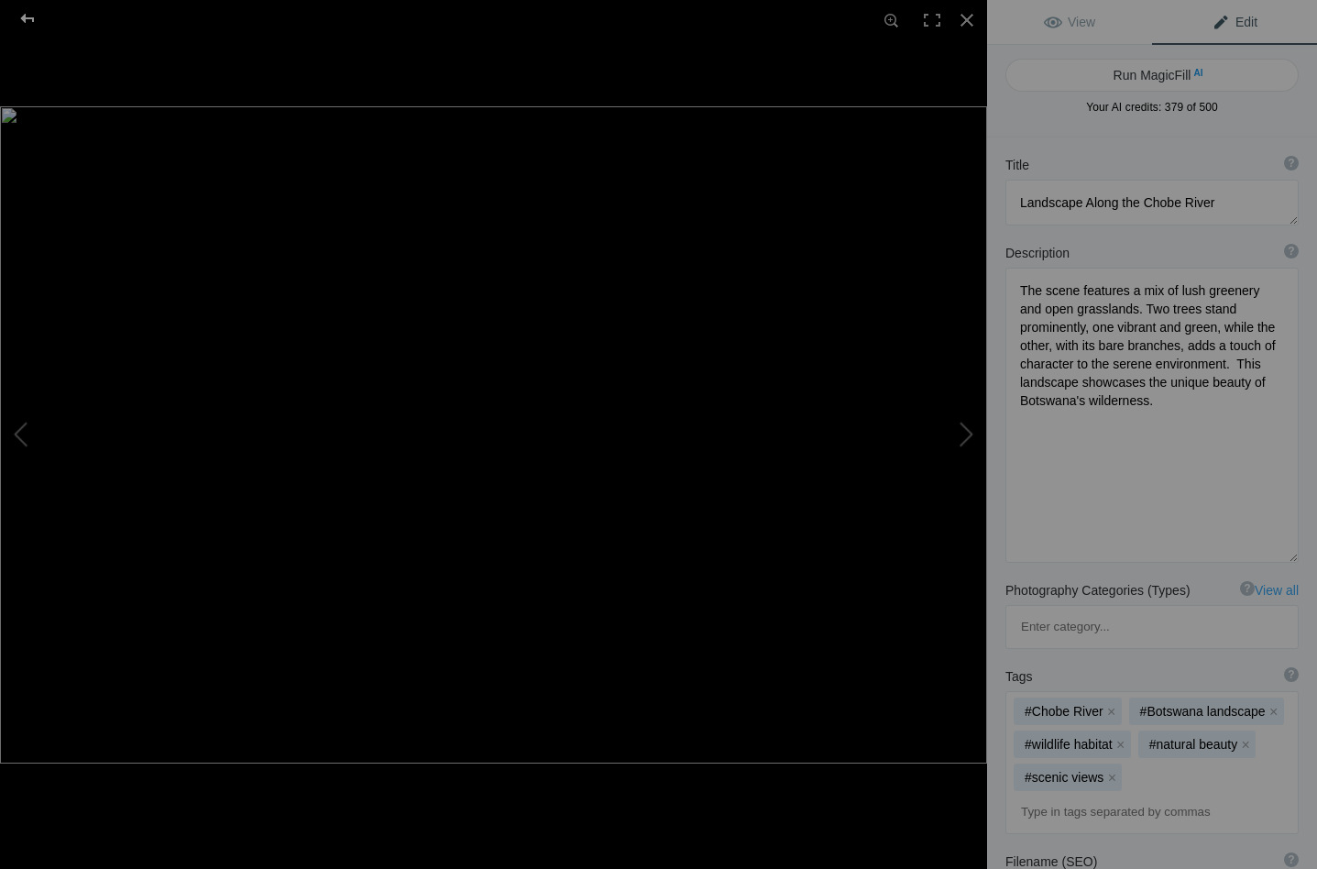
click at [30, 13] on div at bounding box center [28, 18] width 66 height 37
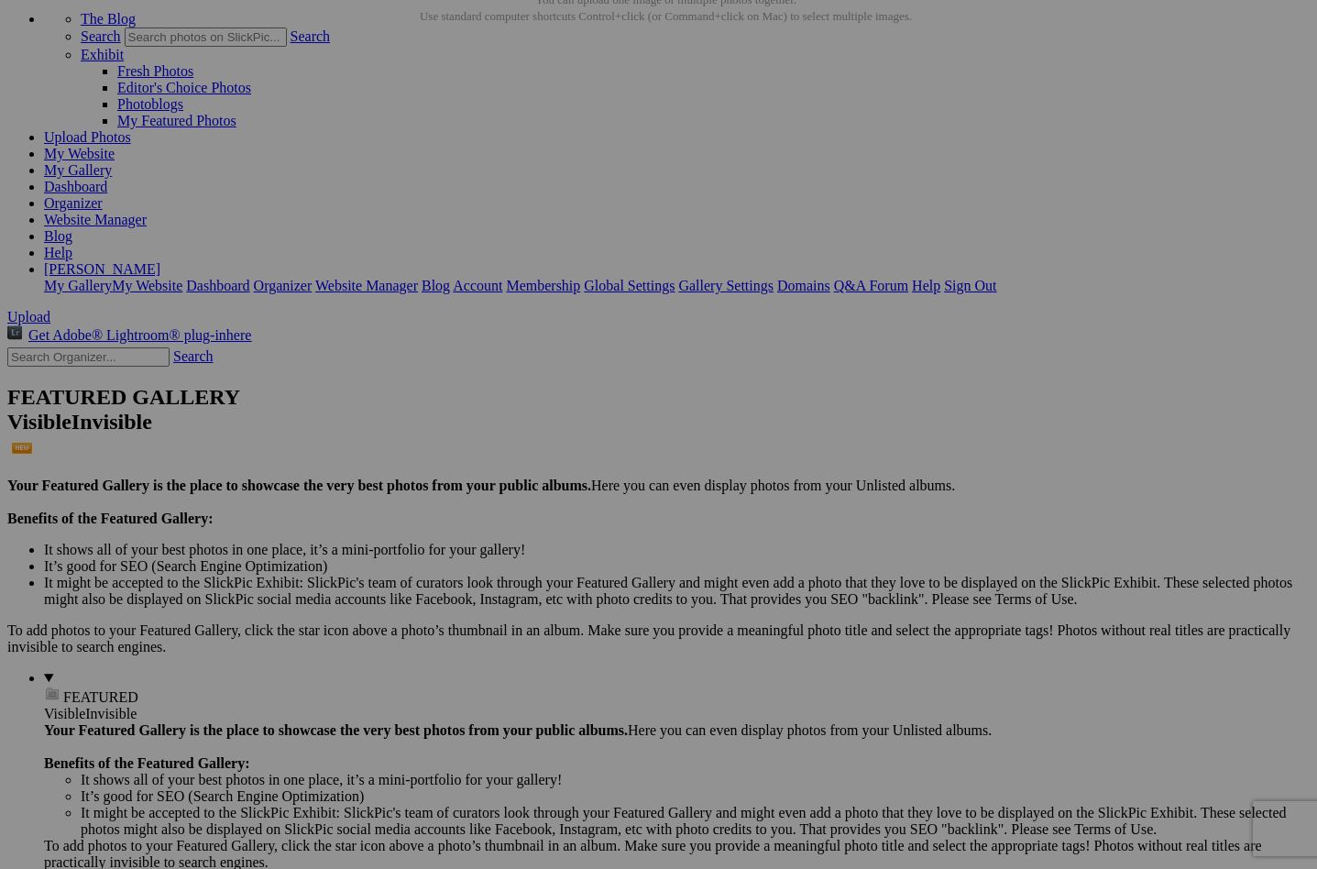
scroll to position [1072, 0]
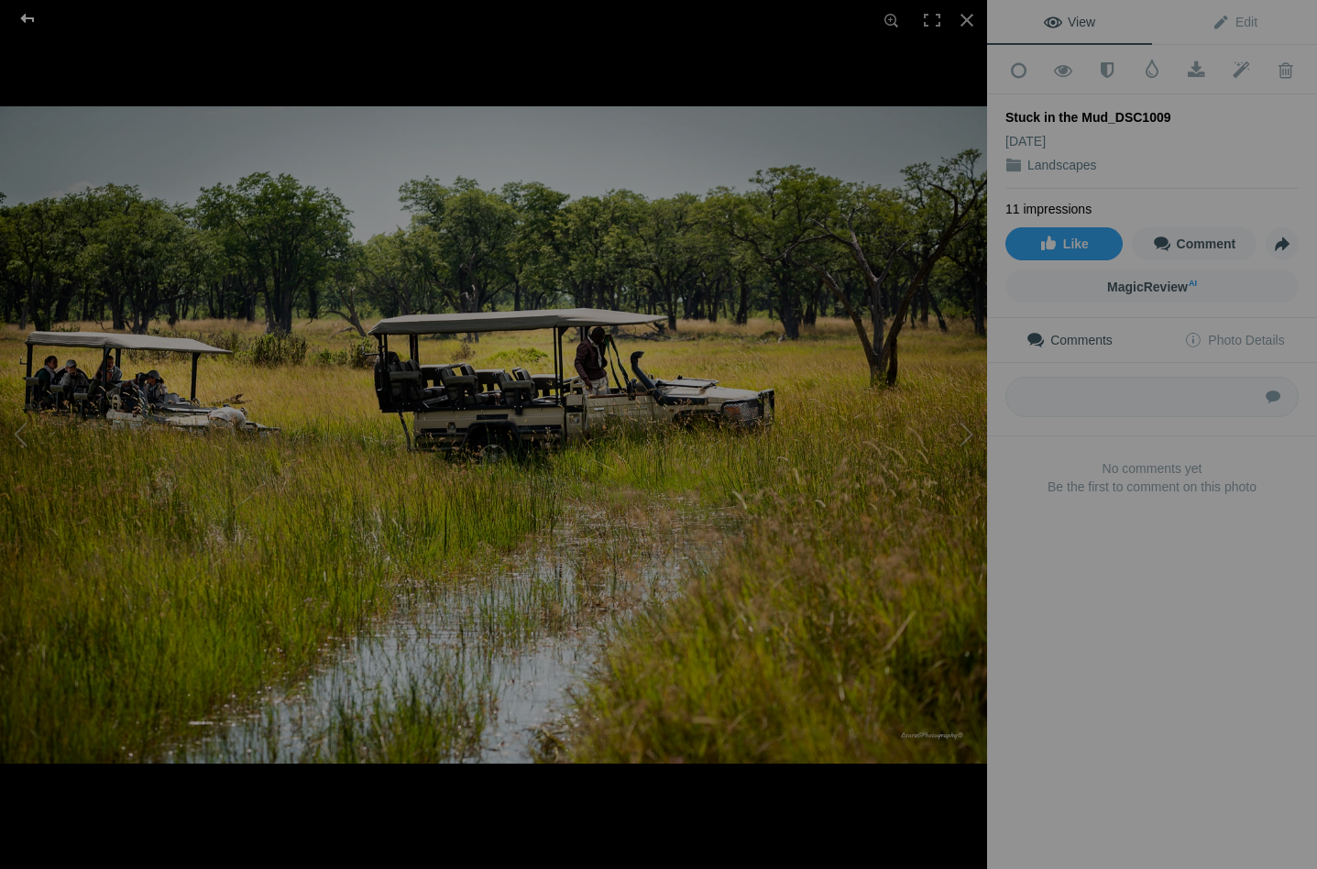
click at [30, 13] on div at bounding box center [28, 18] width 66 height 37
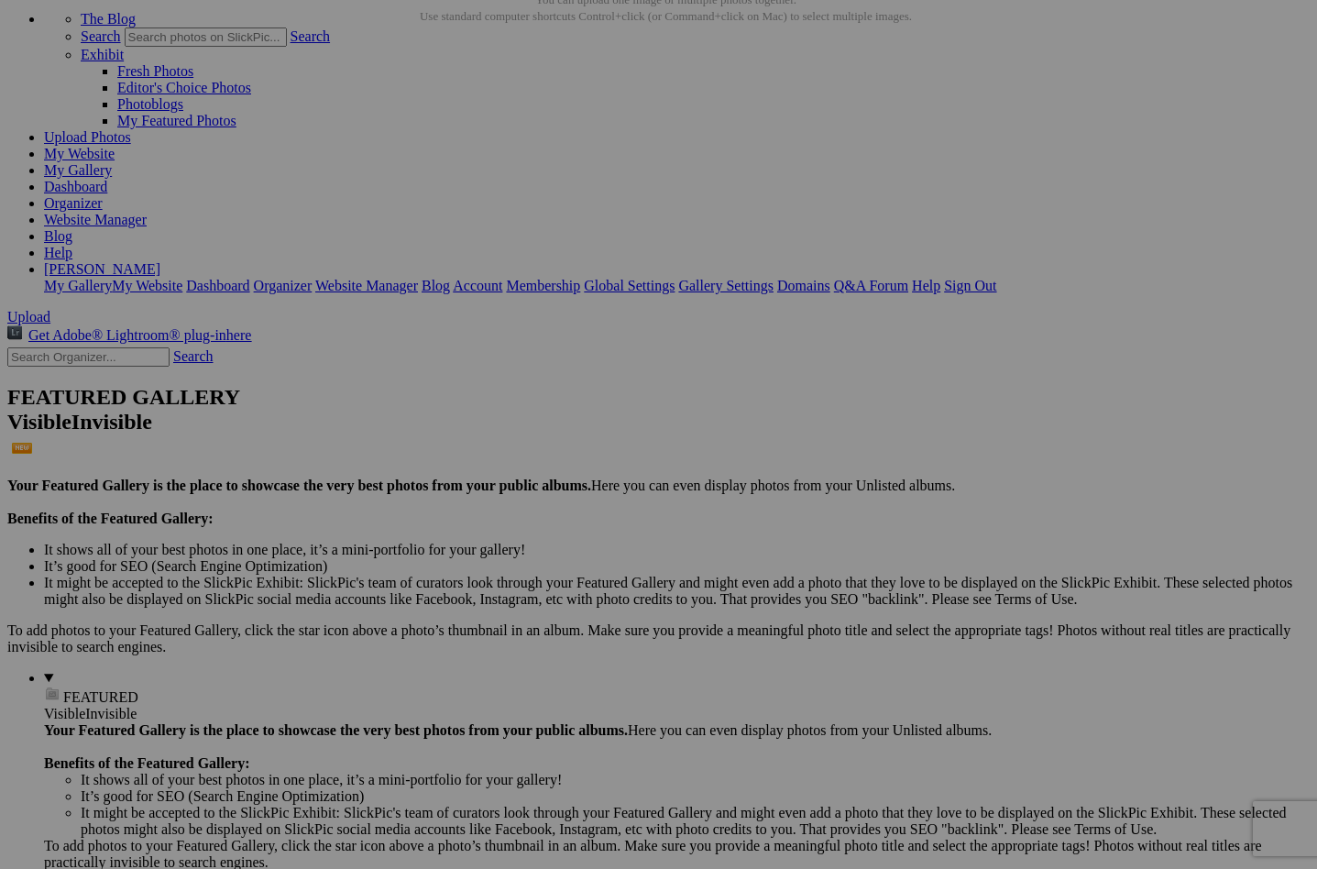
click at [537, 559] on span "Yes" at bounding box center [526, 555] width 21 height 16
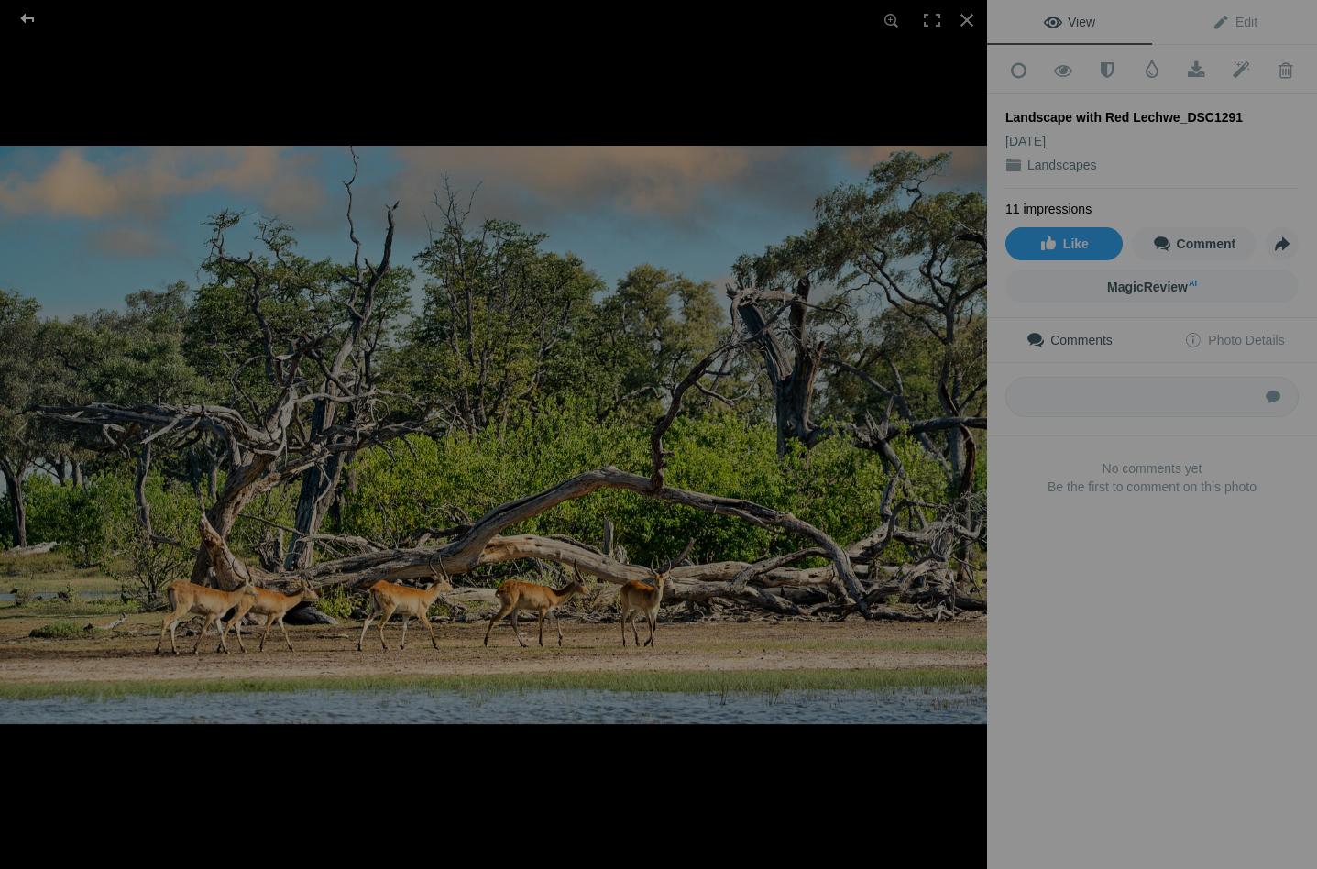
click at [30, 16] on div at bounding box center [28, 18] width 66 height 37
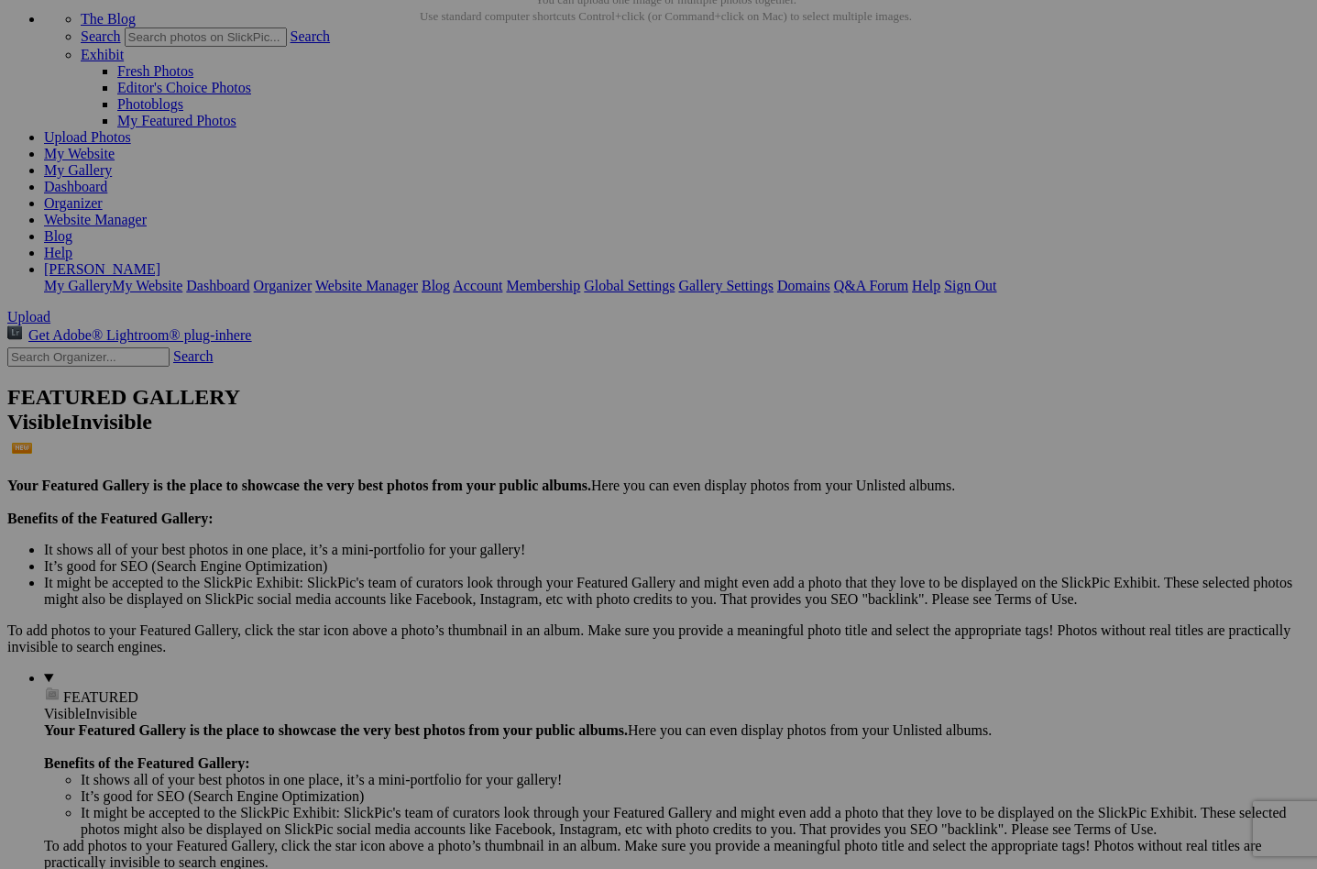
click at [537, 551] on span "Yes" at bounding box center [526, 555] width 21 height 16
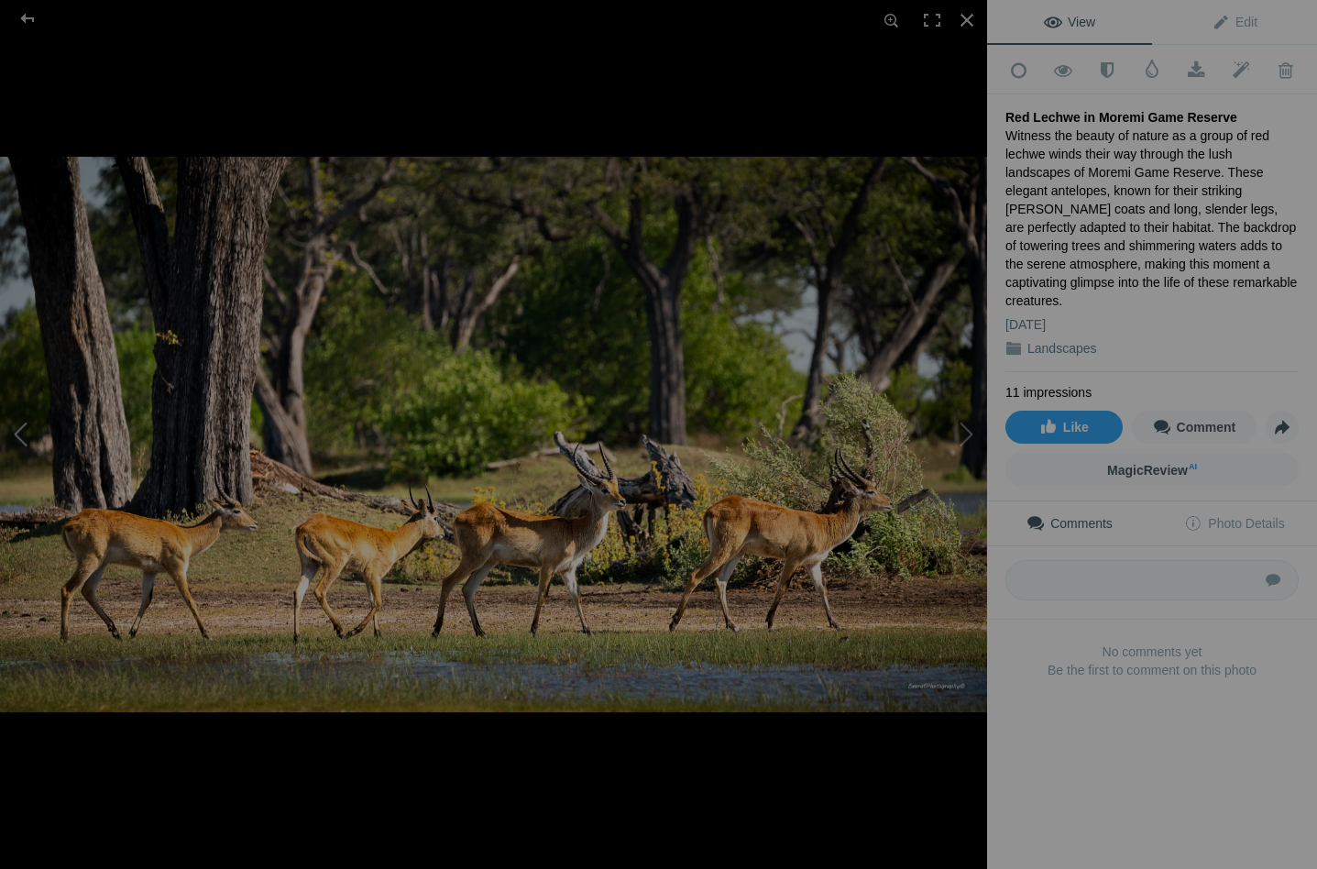
click at [36, 419] on button at bounding box center [68, 434] width 137 height 312
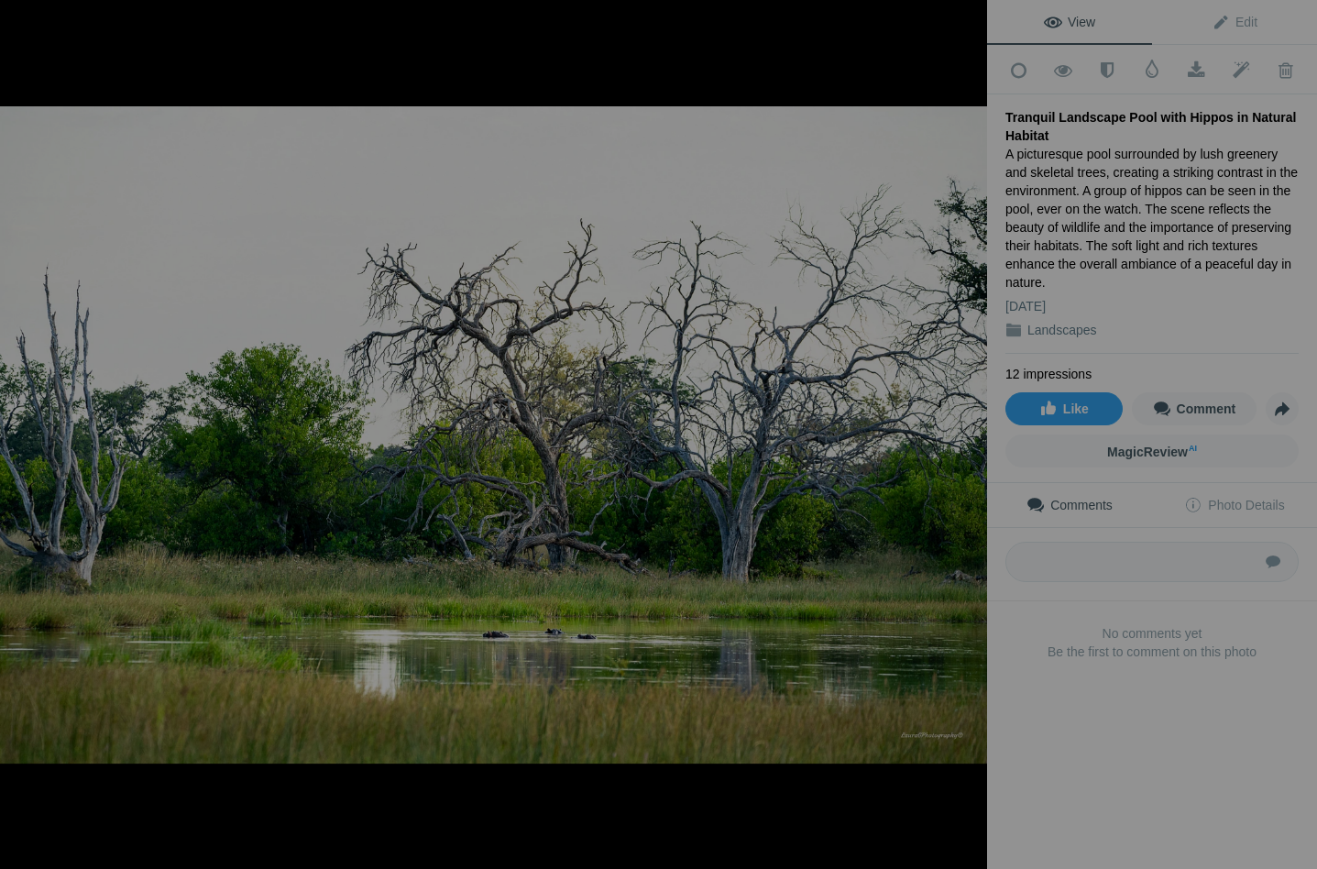
click at [36, 419] on button at bounding box center [68, 434] width 137 height 312
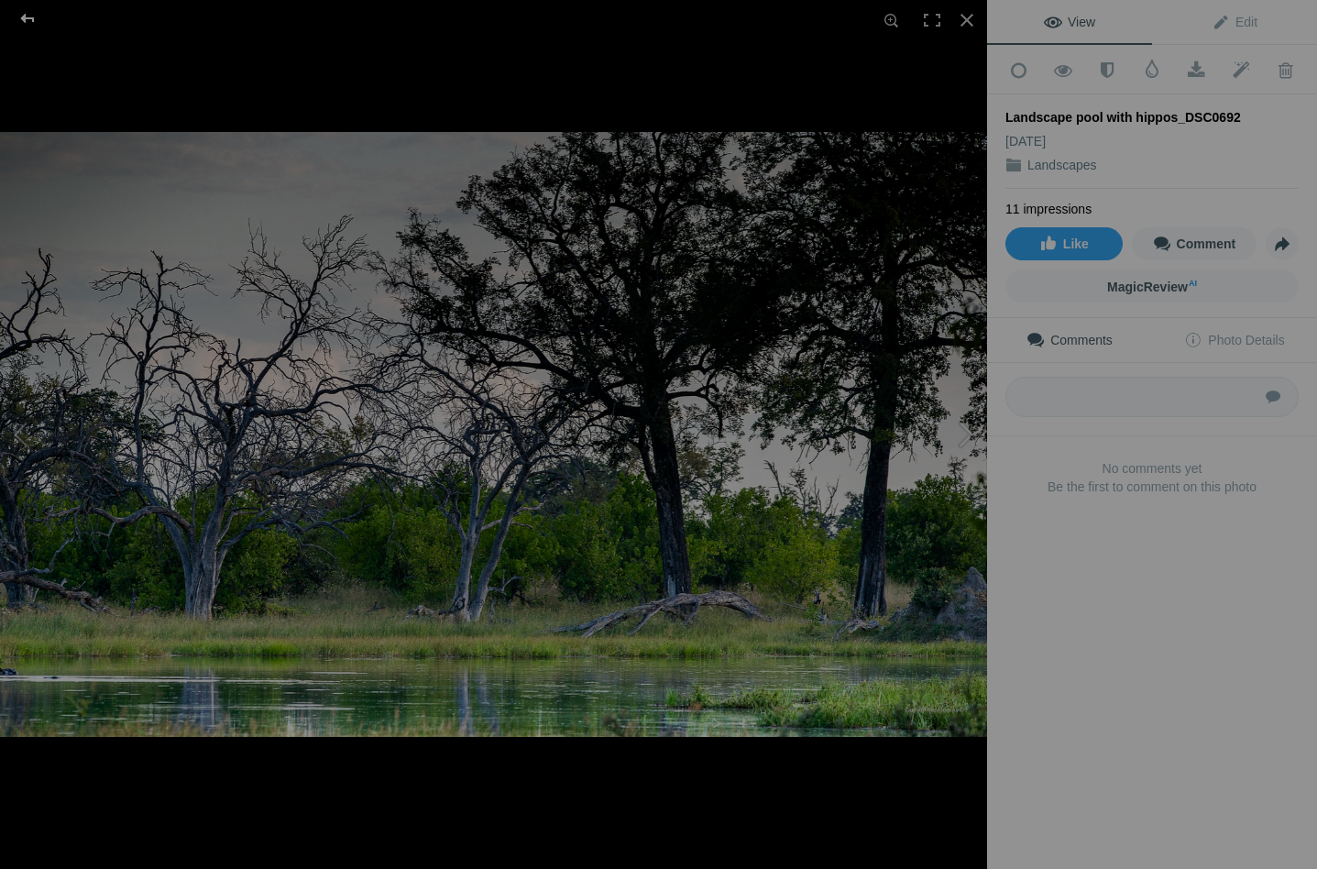
click at [30, 18] on div at bounding box center [28, 18] width 66 height 37
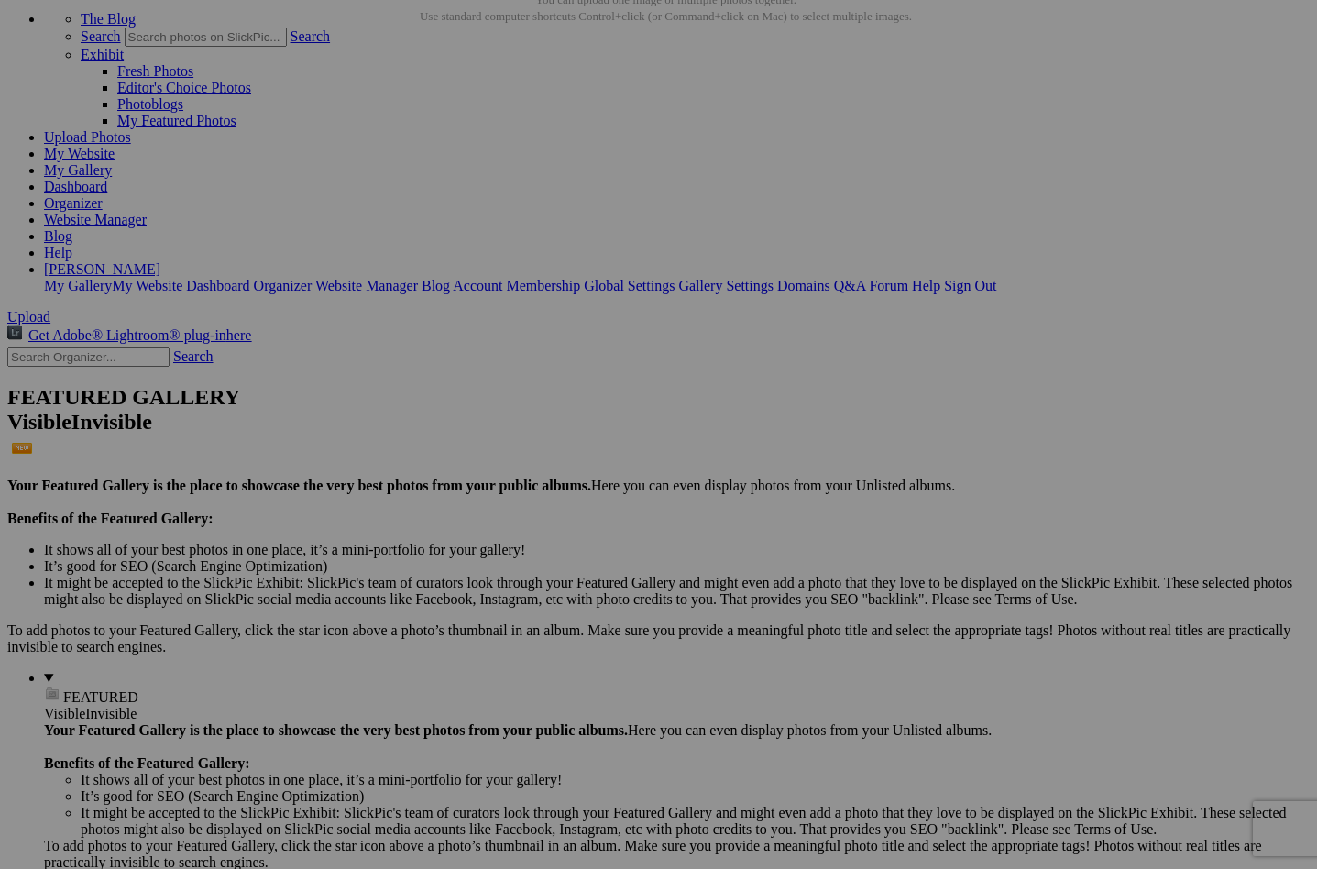
click at [537, 556] on span "Yes" at bounding box center [526, 555] width 21 height 16
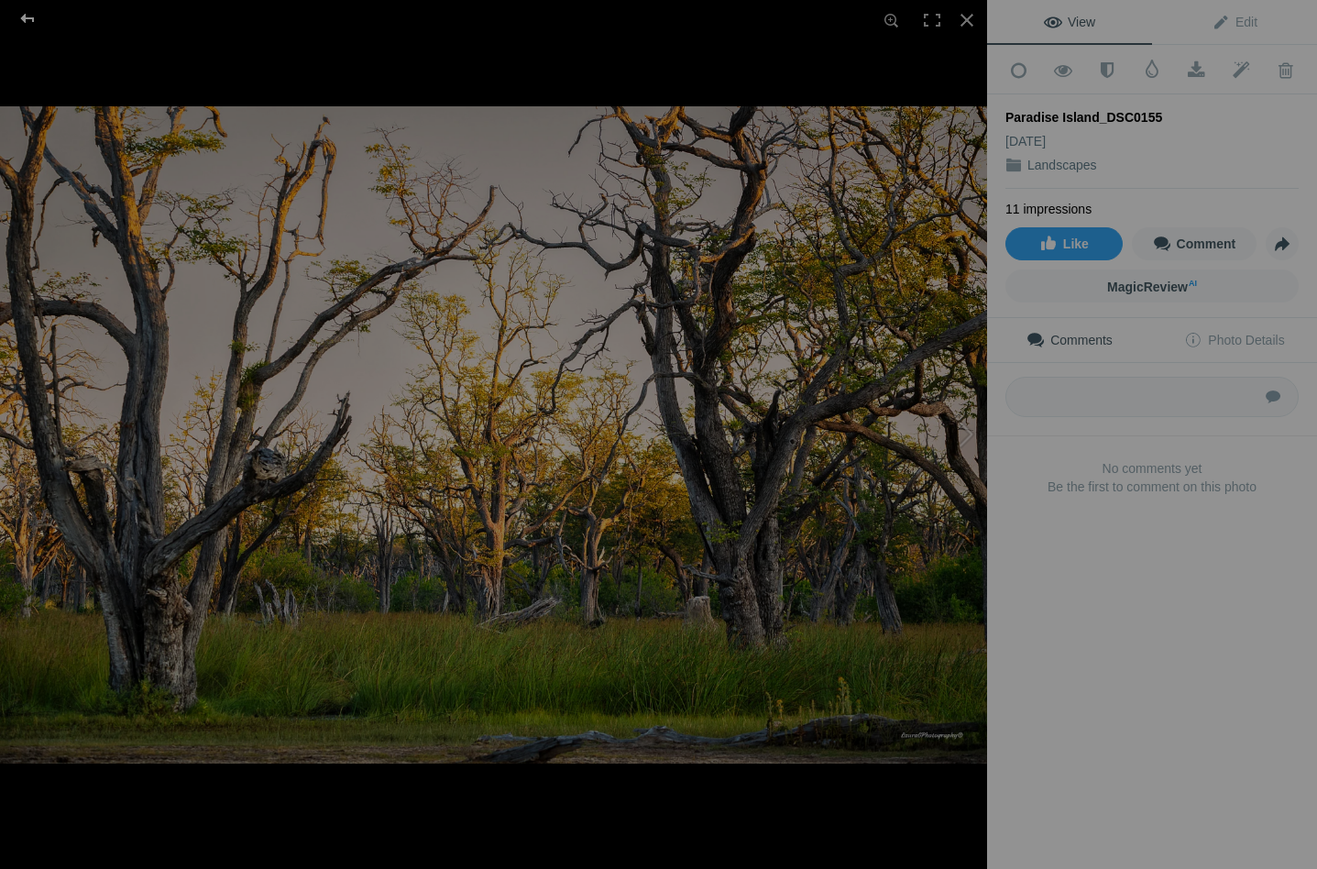
click at [30, 21] on div at bounding box center [28, 18] width 66 height 37
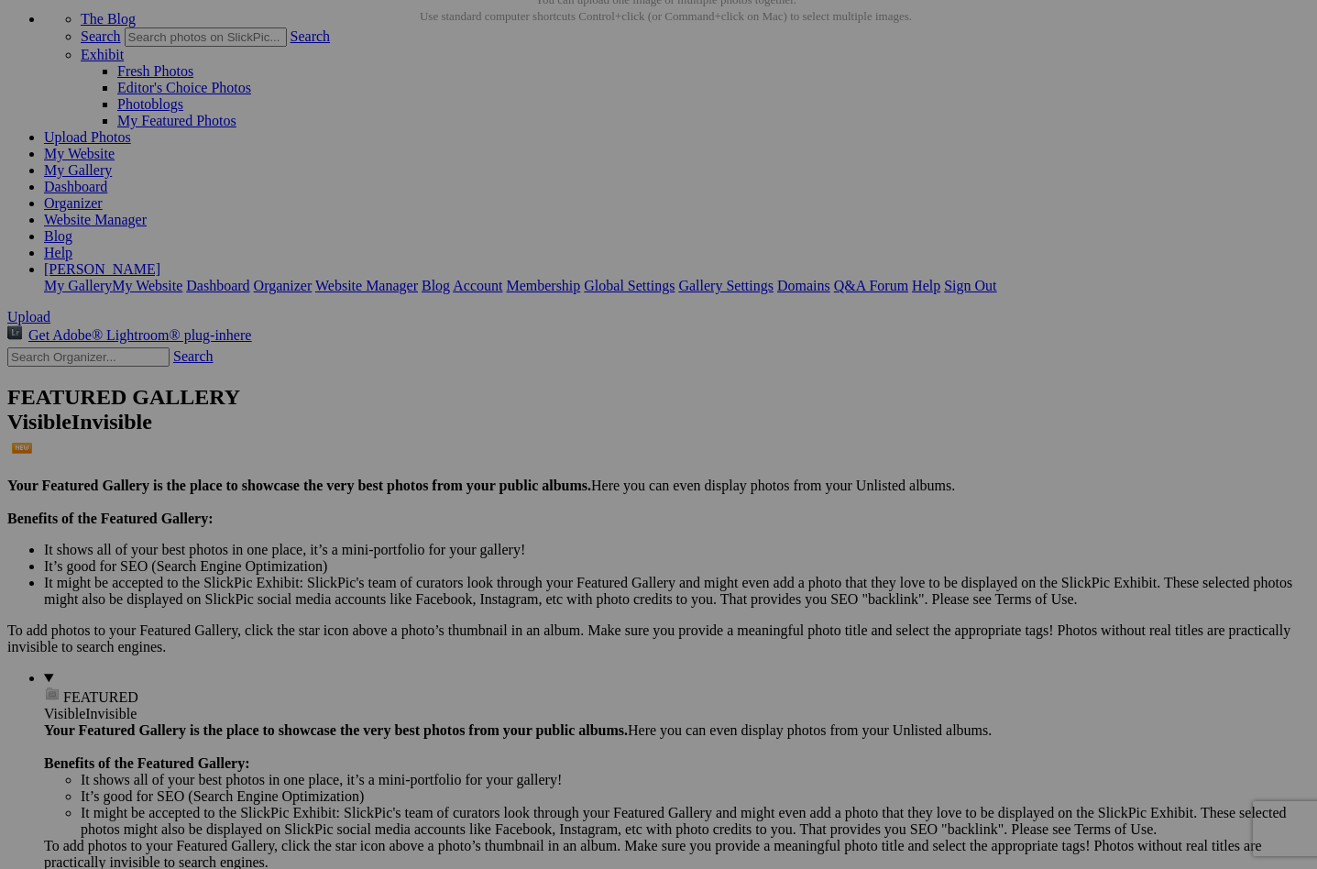
click at [537, 553] on span "Yes" at bounding box center [526, 555] width 21 height 16
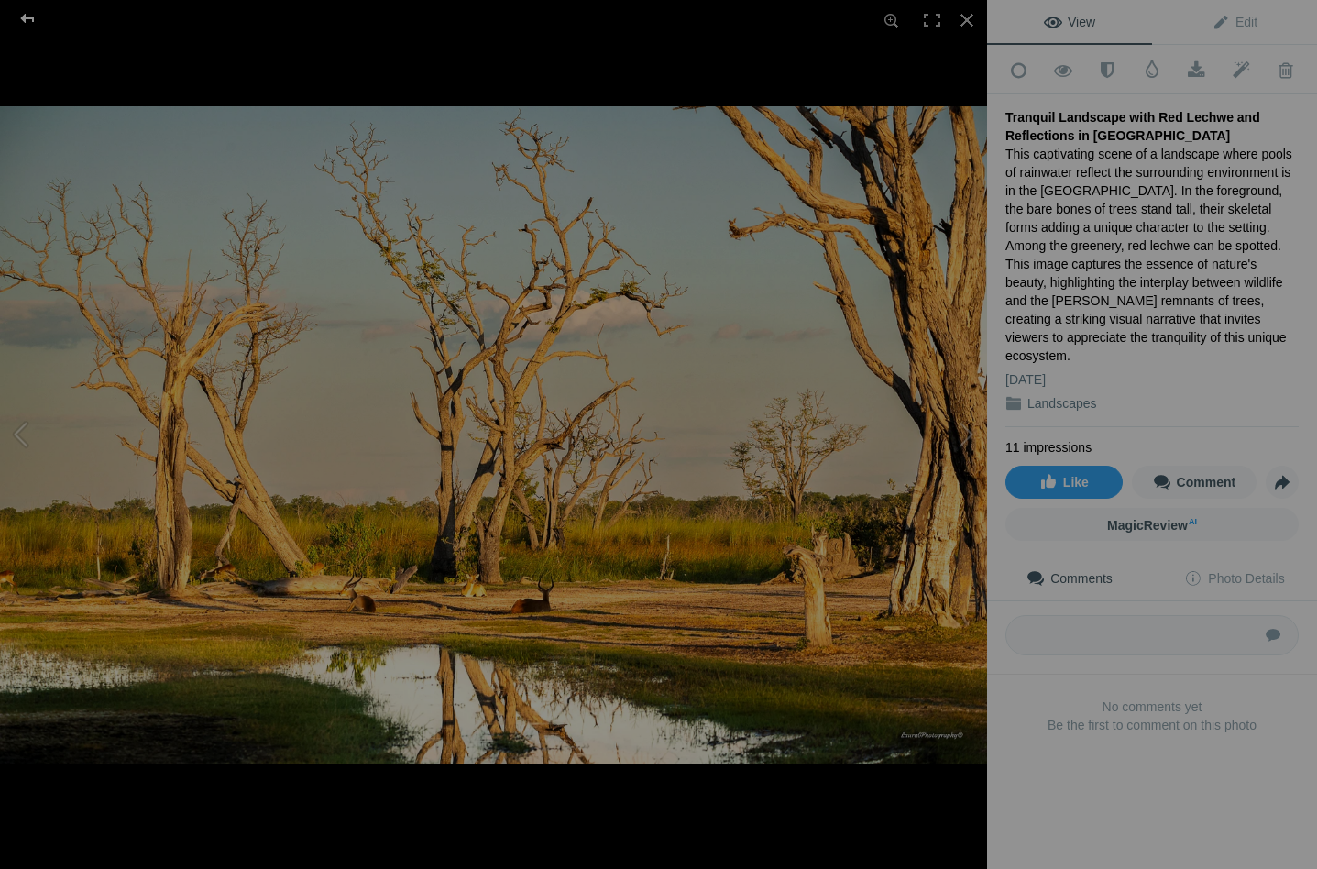
click at [24, 14] on div at bounding box center [28, 18] width 66 height 37
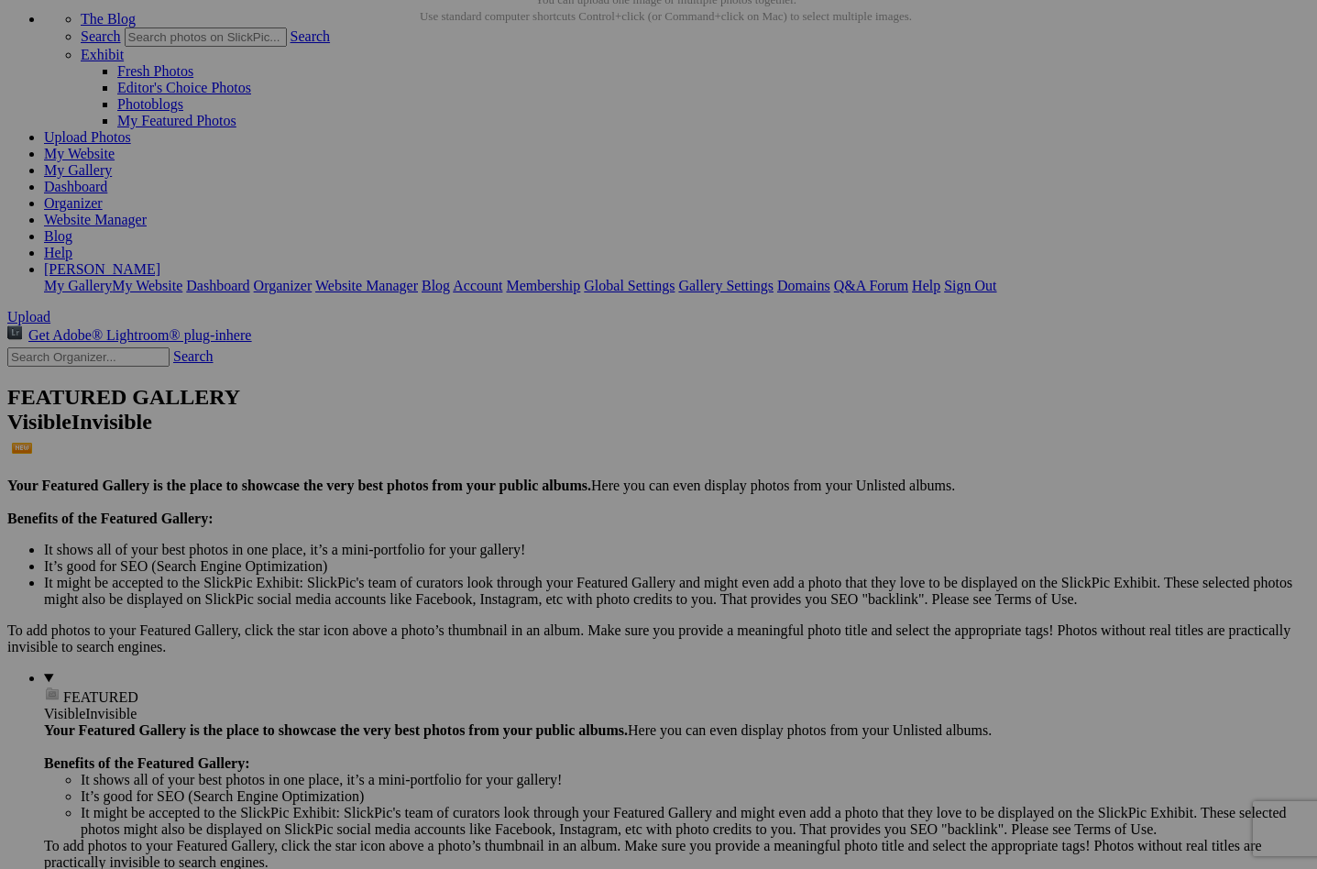
scroll to position [828, 0]
click at [537, 551] on span "Yes" at bounding box center [526, 555] width 21 height 16
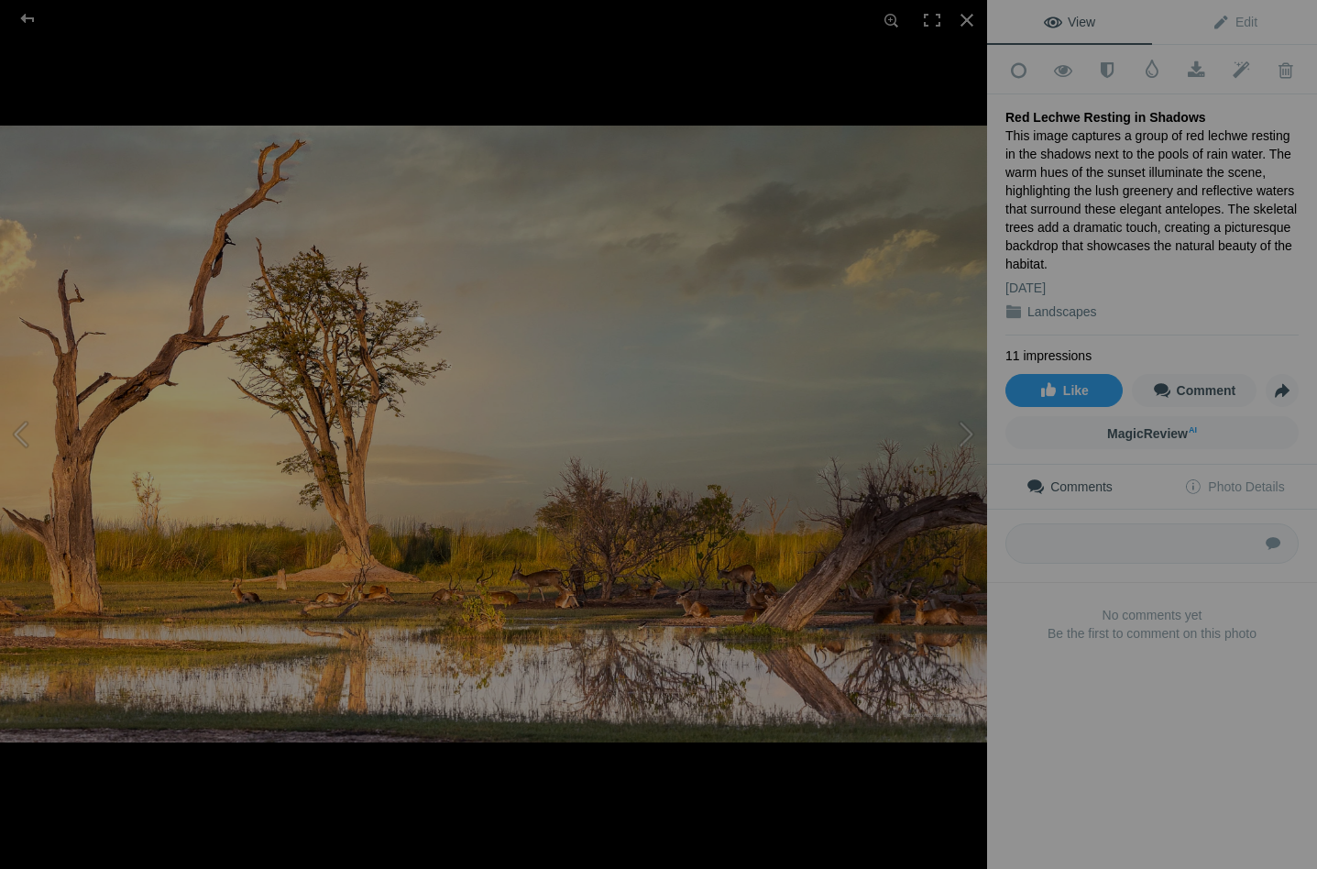
click at [20, 425] on button at bounding box center [68, 434] width 137 height 312
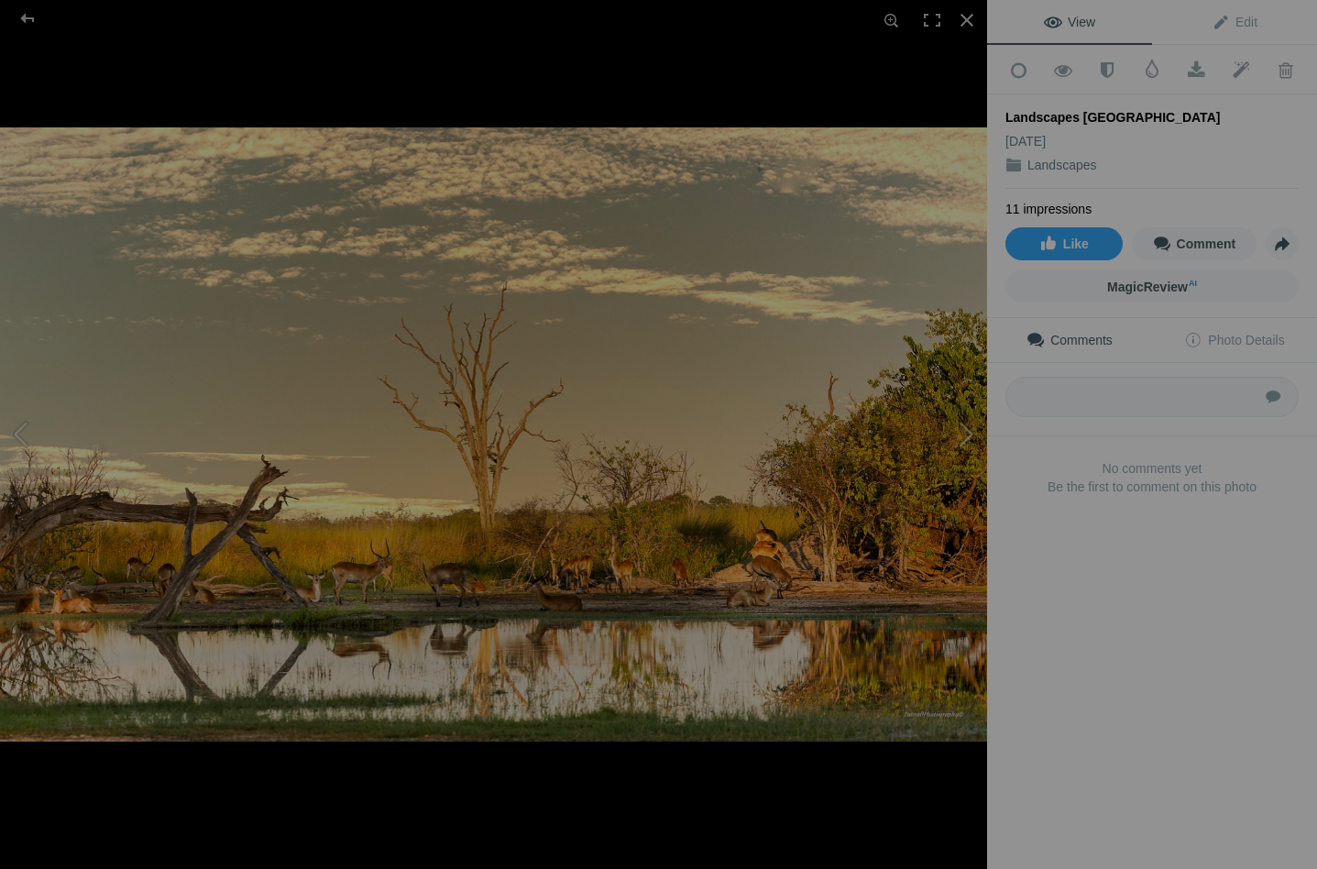
click at [962, 435] on button at bounding box center [917, 434] width 137 height 312
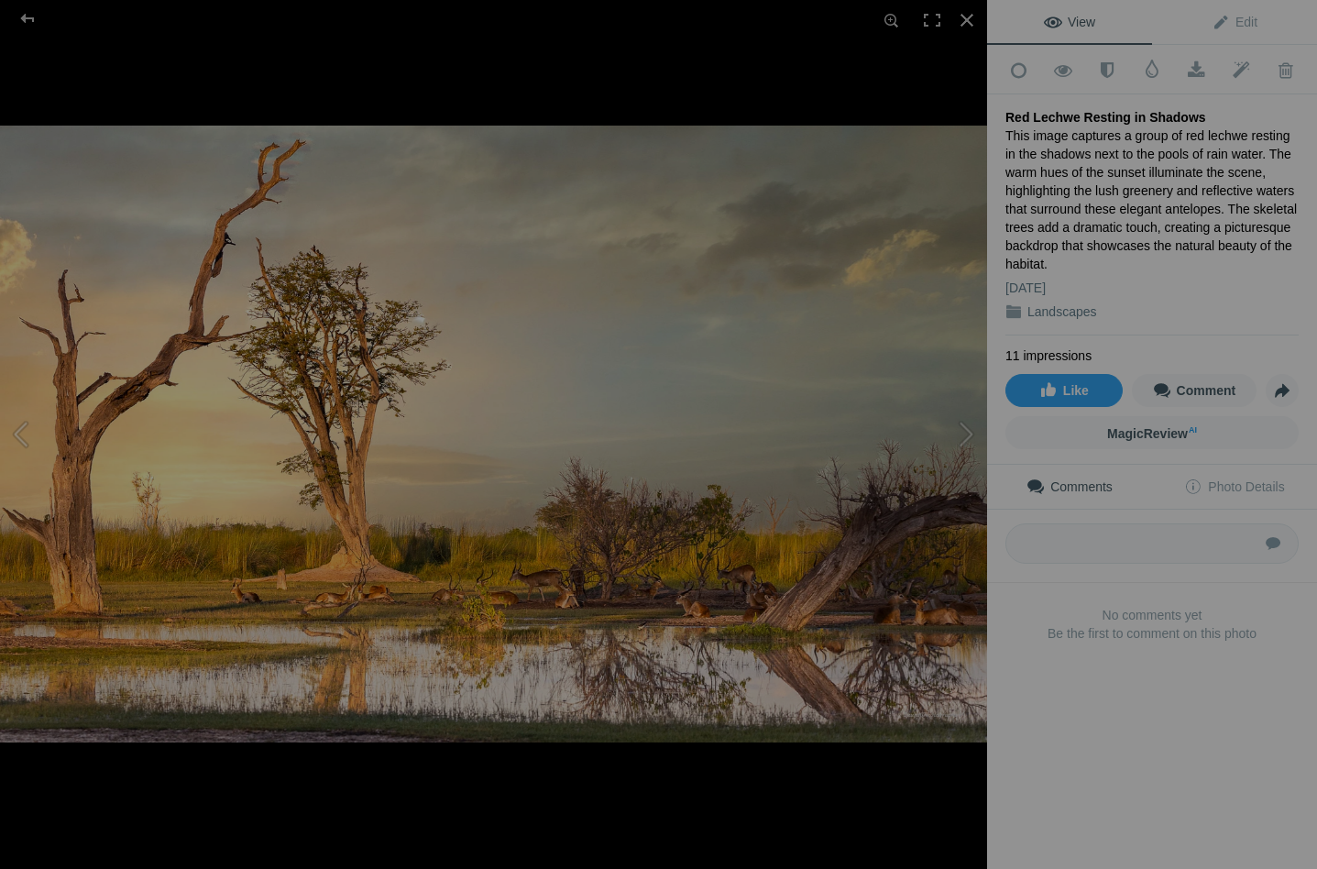
click at [31, 430] on button at bounding box center [68, 434] width 137 height 312
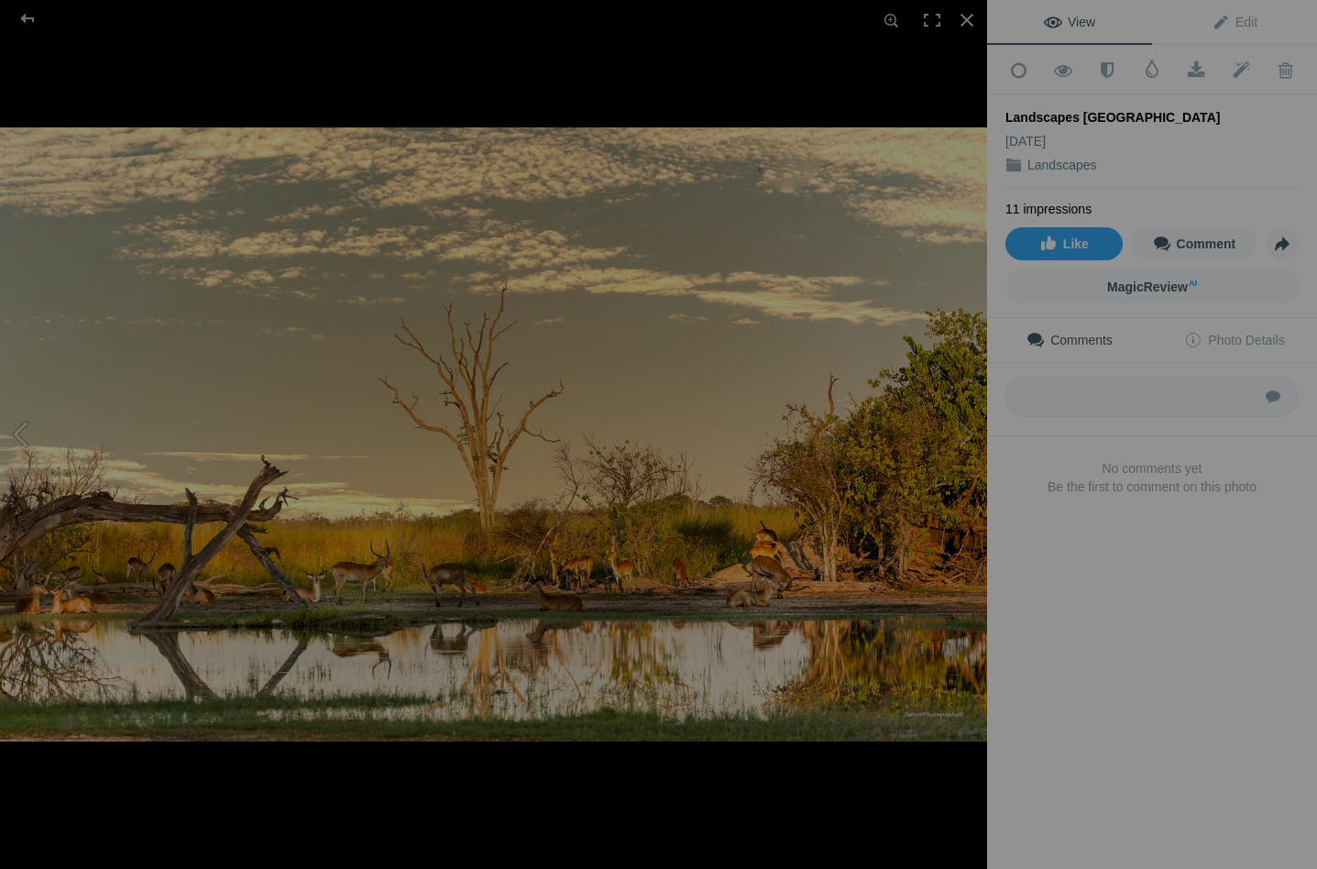
click at [29, 430] on button at bounding box center [68, 434] width 137 height 312
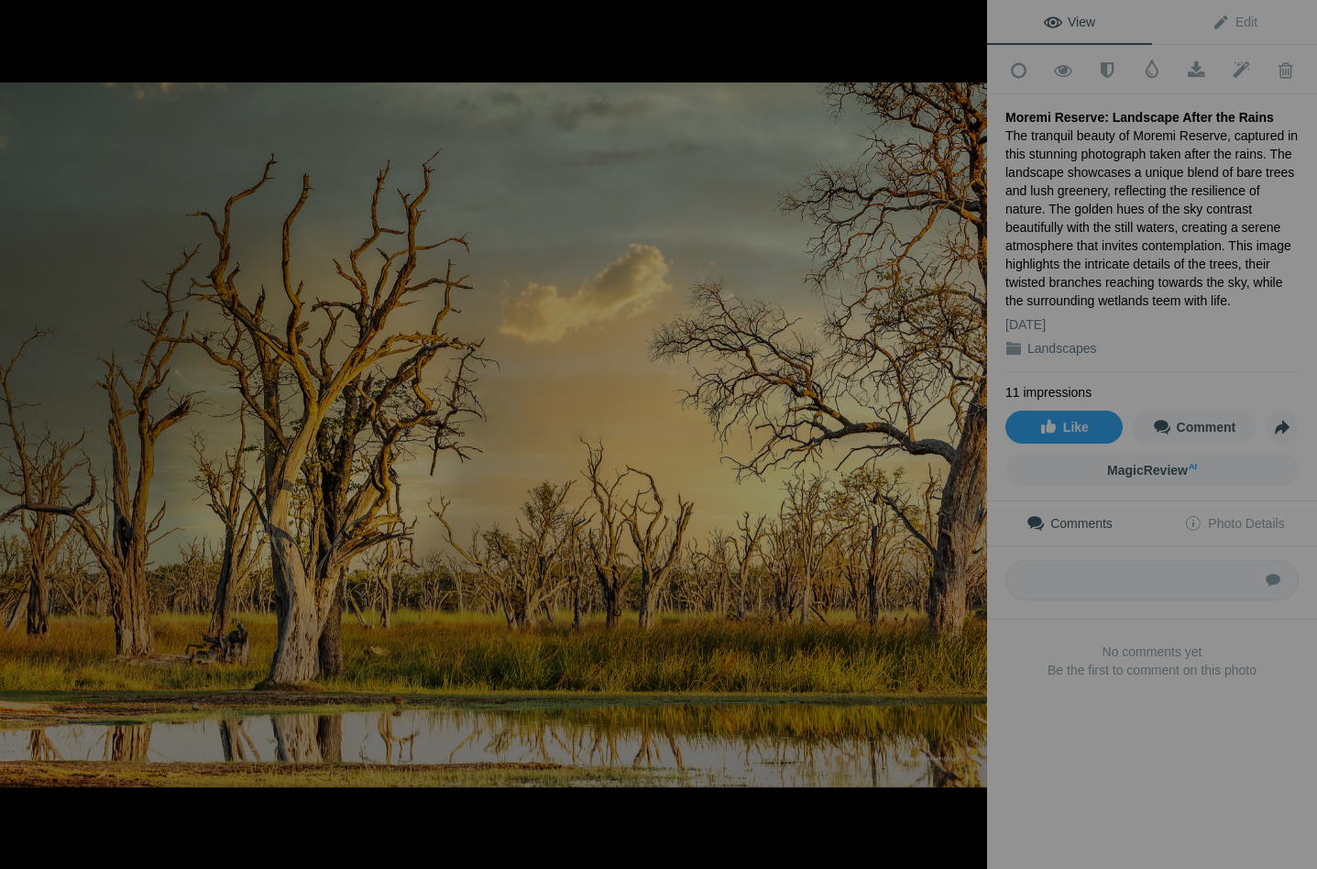
click at [29, 430] on button at bounding box center [68, 434] width 137 height 312
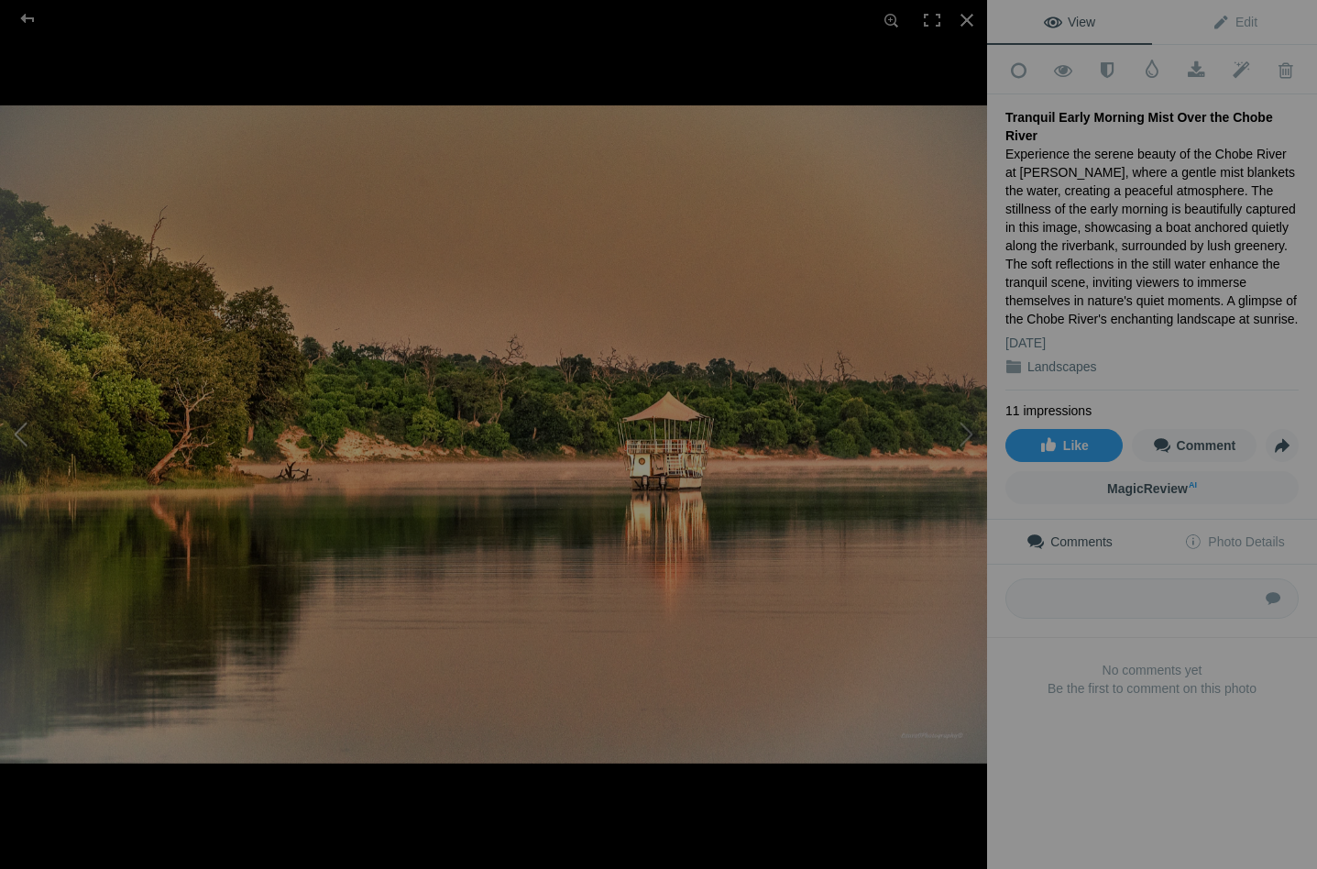
click at [29, 430] on button at bounding box center [68, 434] width 137 height 312
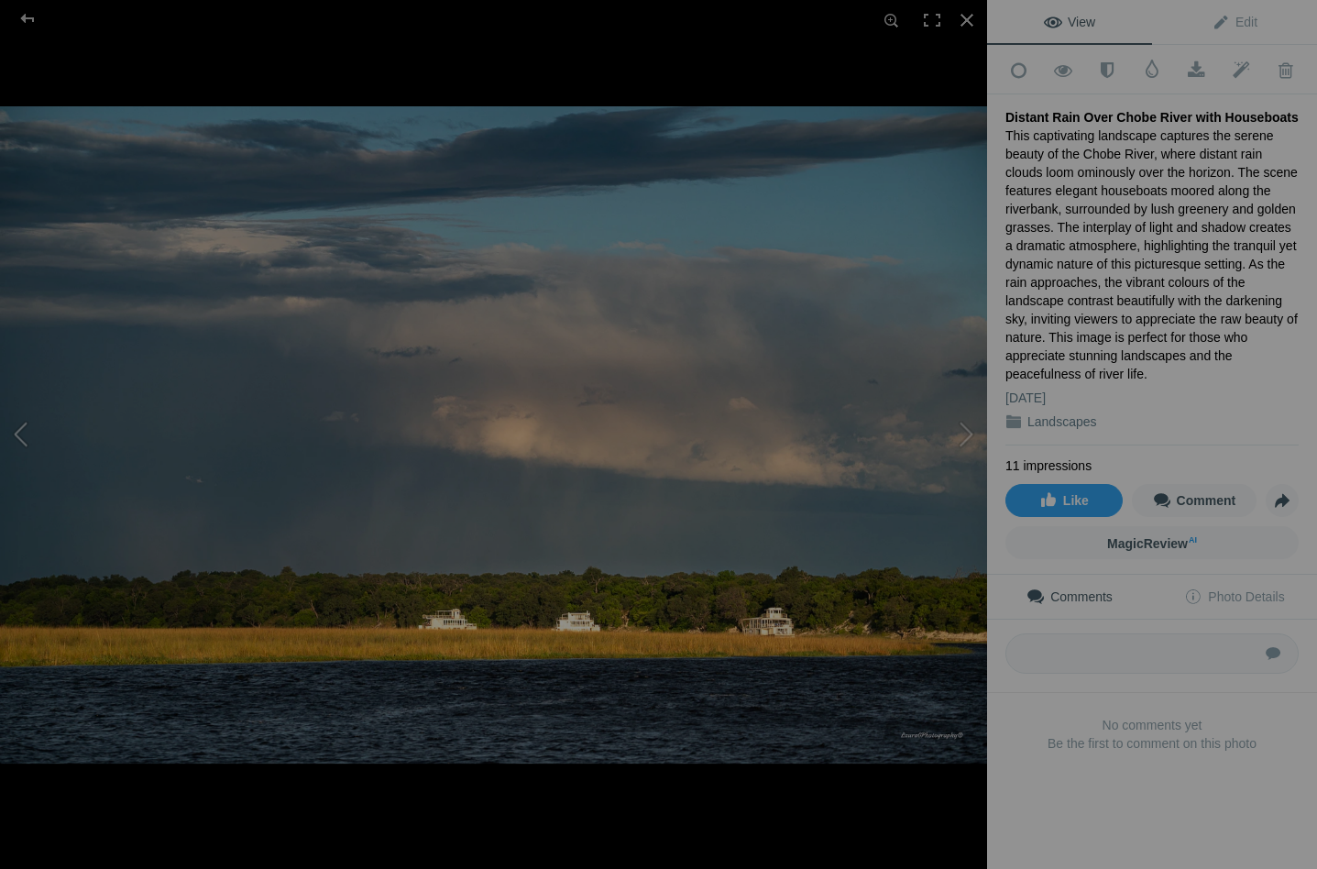
click at [29, 430] on button at bounding box center [68, 434] width 137 height 312
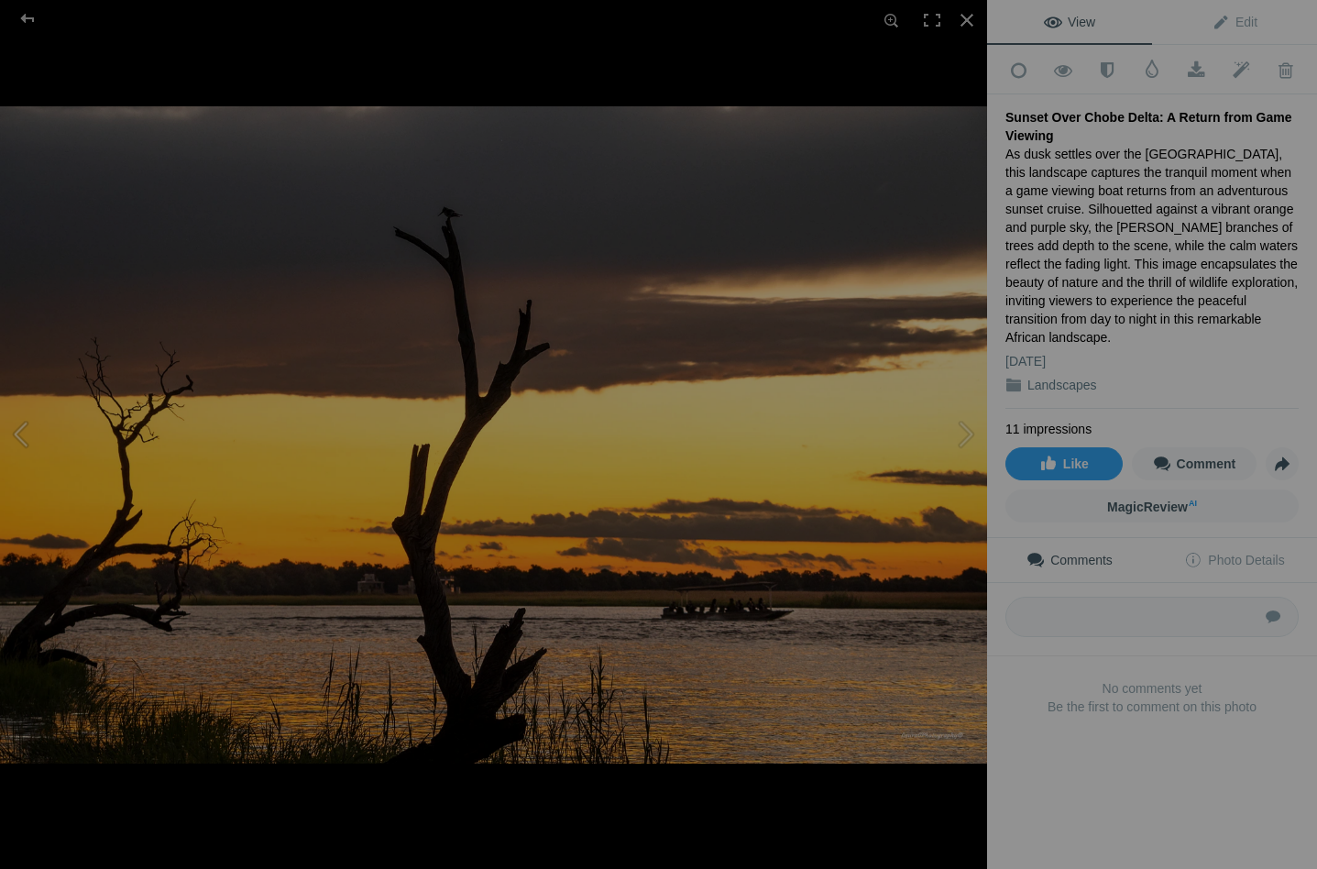
click at [29, 430] on button at bounding box center [68, 434] width 137 height 312
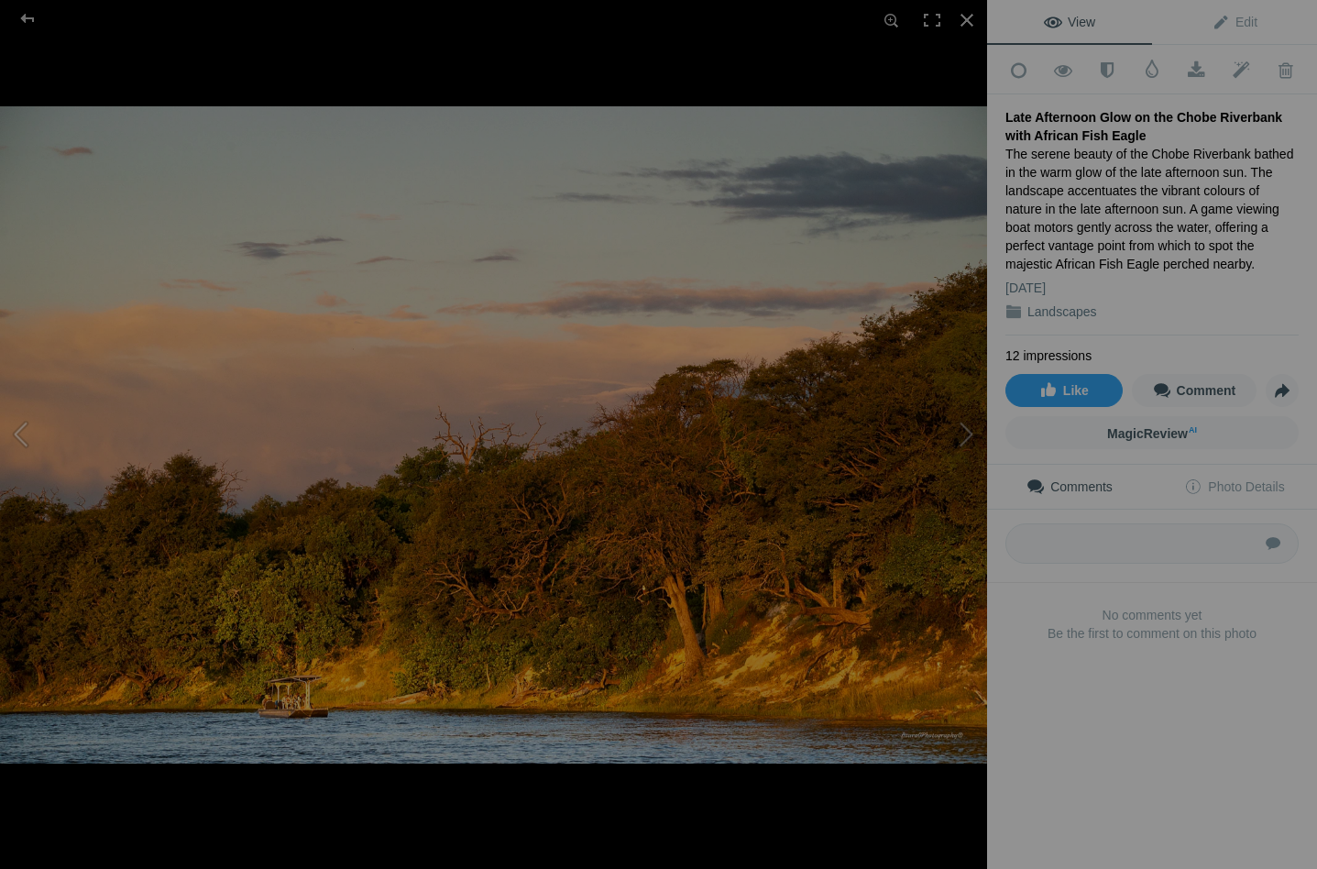
click at [29, 430] on button at bounding box center [68, 434] width 137 height 312
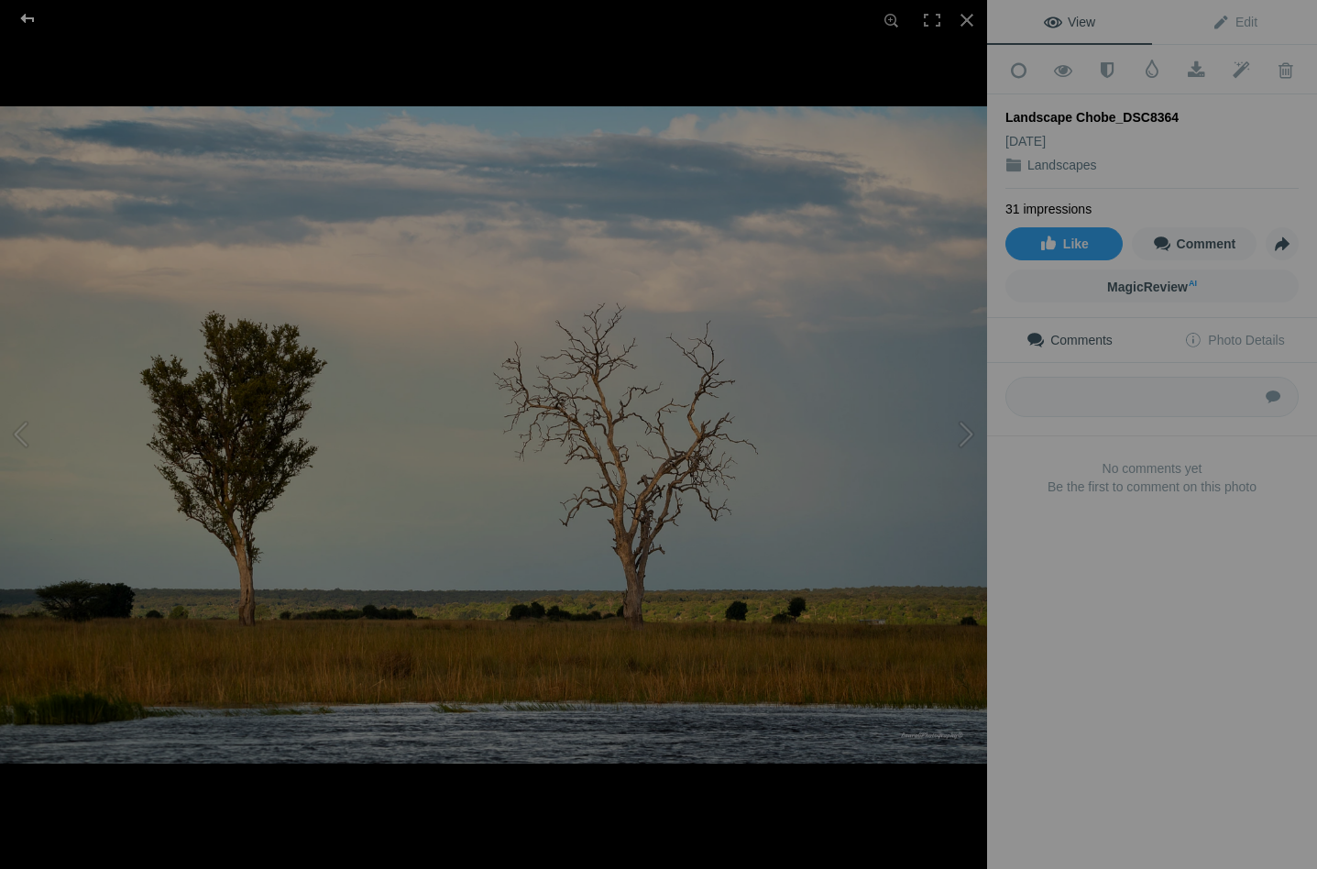
click at [34, 16] on div at bounding box center [28, 18] width 66 height 37
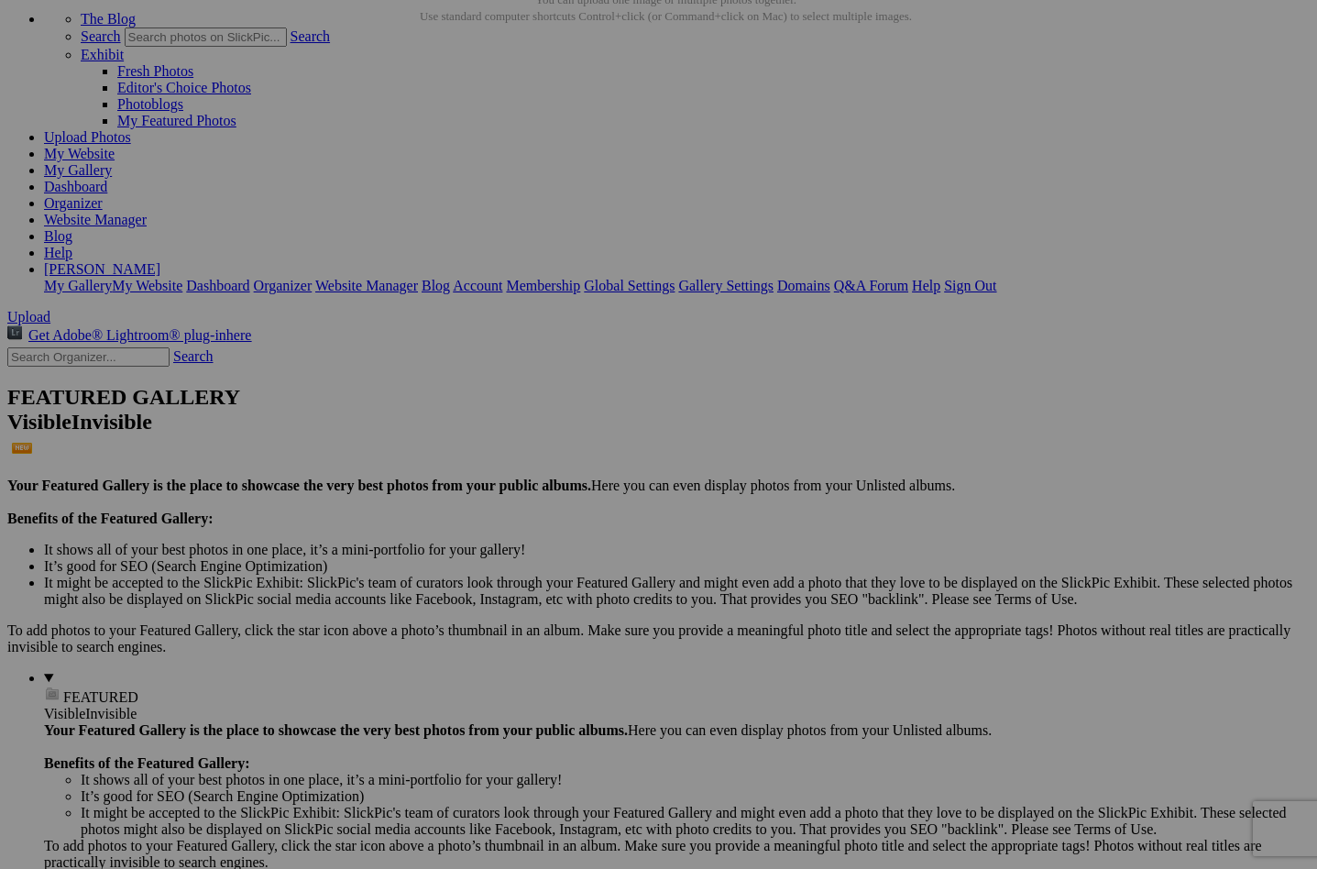
scroll to position [602, 0]
click at [537, 556] on span "Yes" at bounding box center [526, 555] width 21 height 16
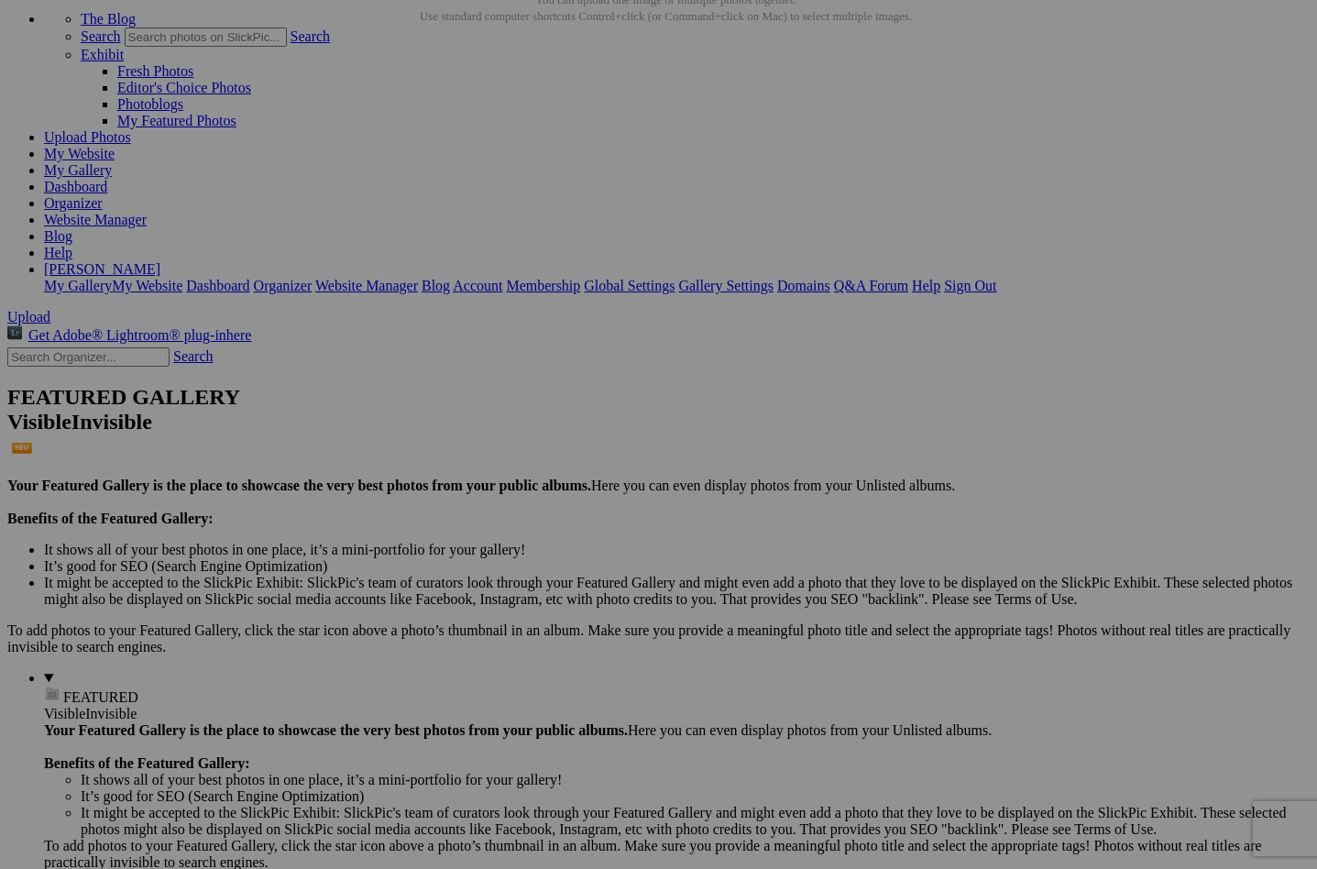
click at [537, 556] on link "Yes" at bounding box center [526, 555] width 21 height 16
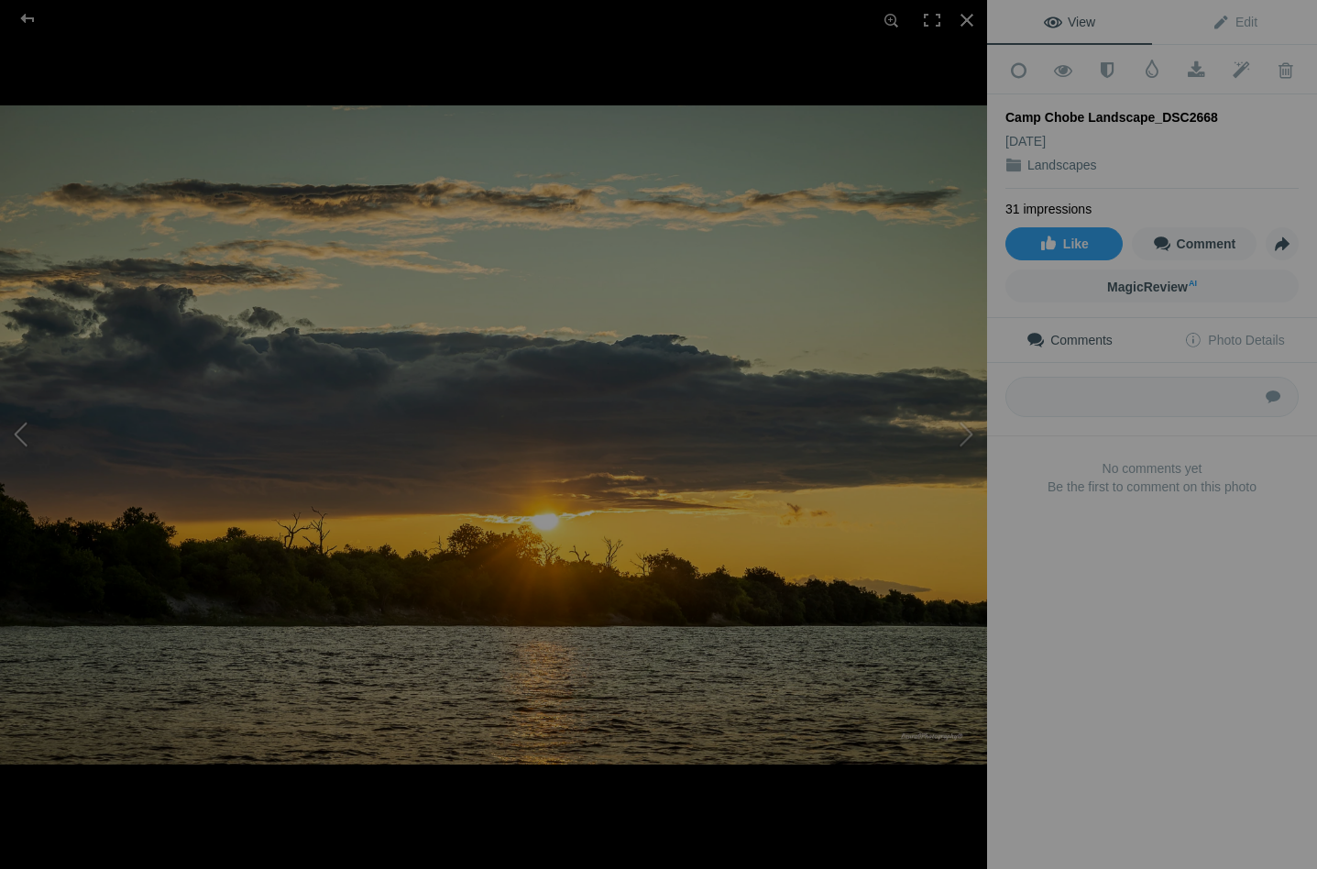
click at [28, 421] on button at bounding box center [68, 434] width 137 height 312
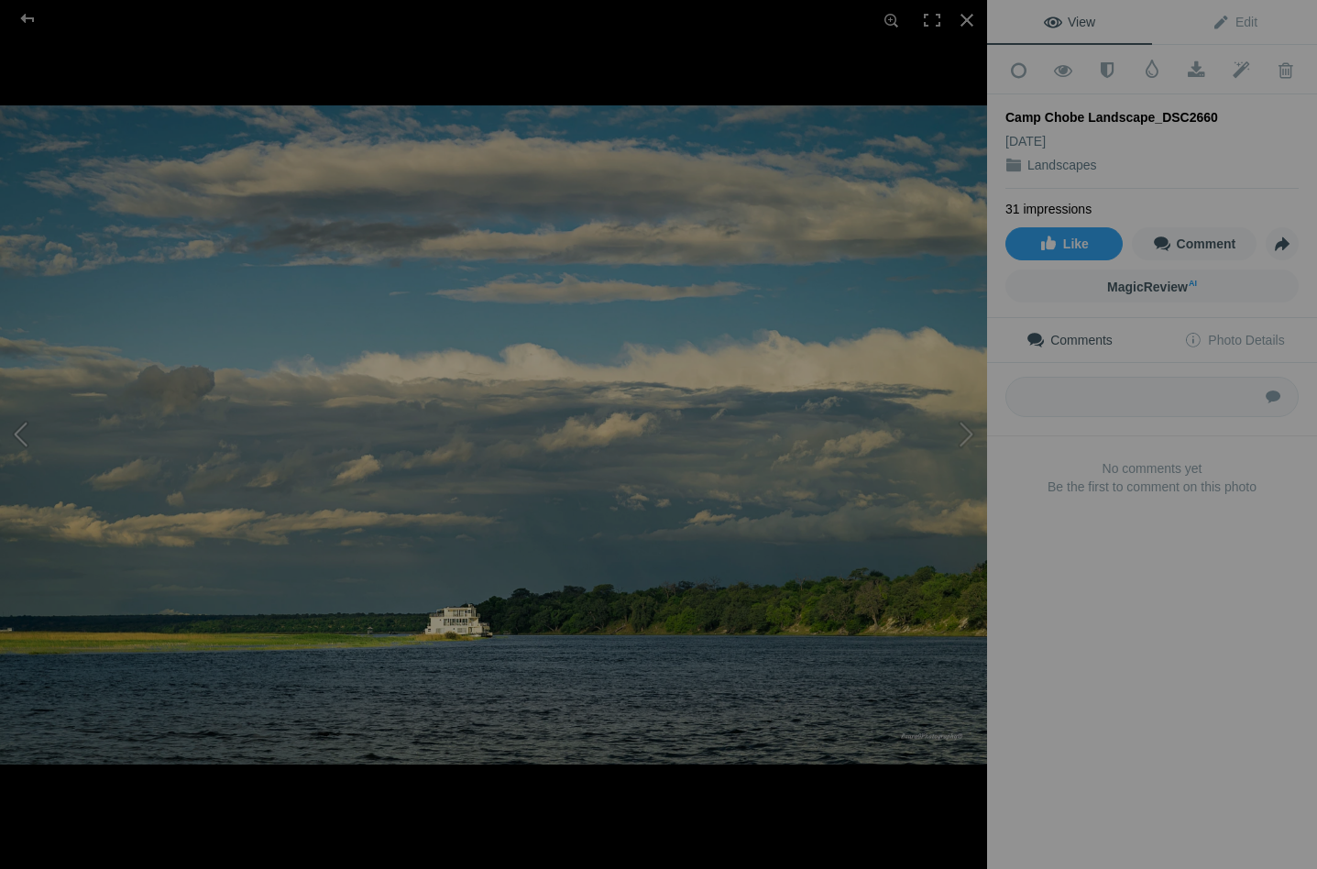
click at [28, 421] on button at bounding box center [68, 434] width 137 height 312
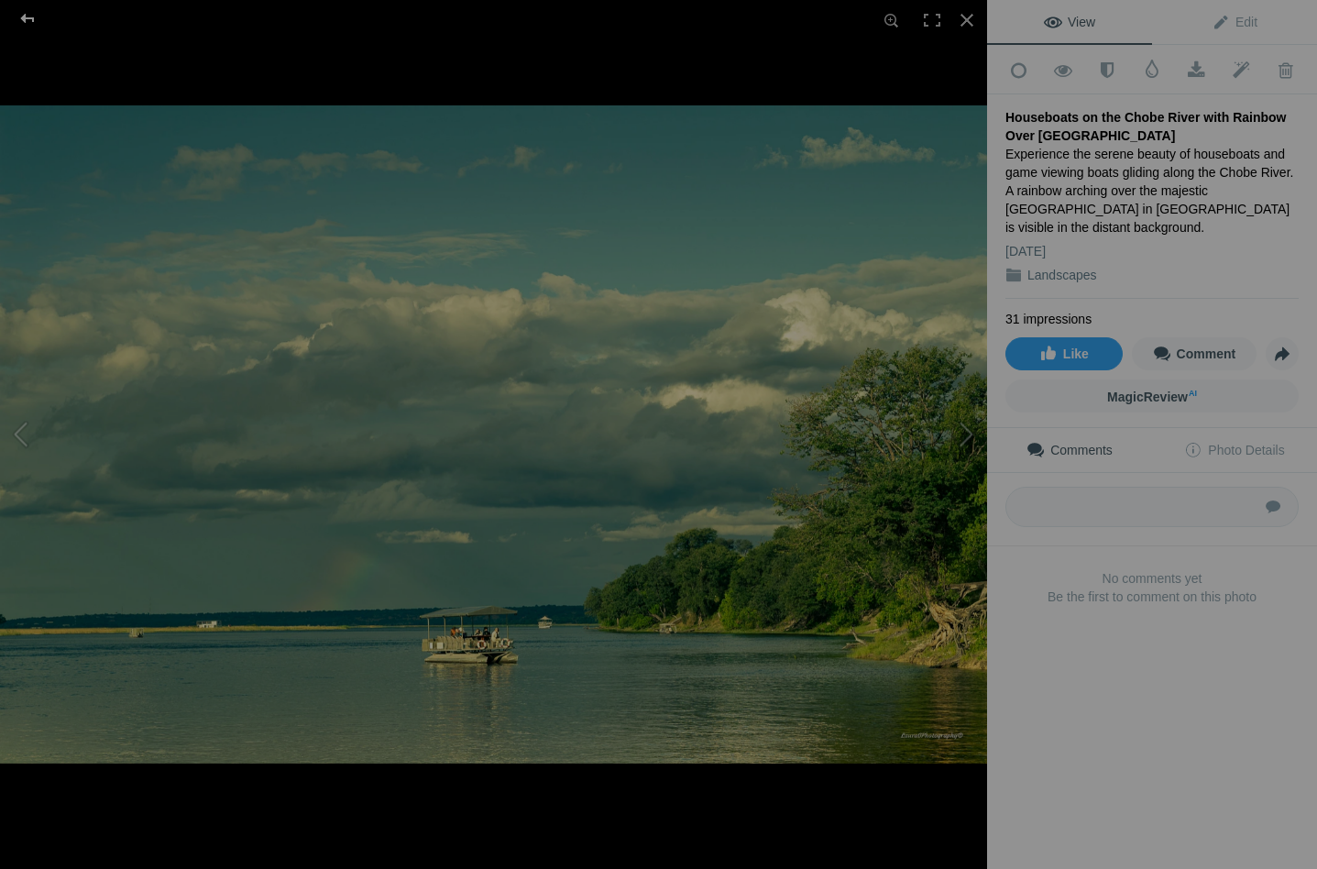
click at [37, 19] on div at bounding box center [28, 18] width 66 height 37
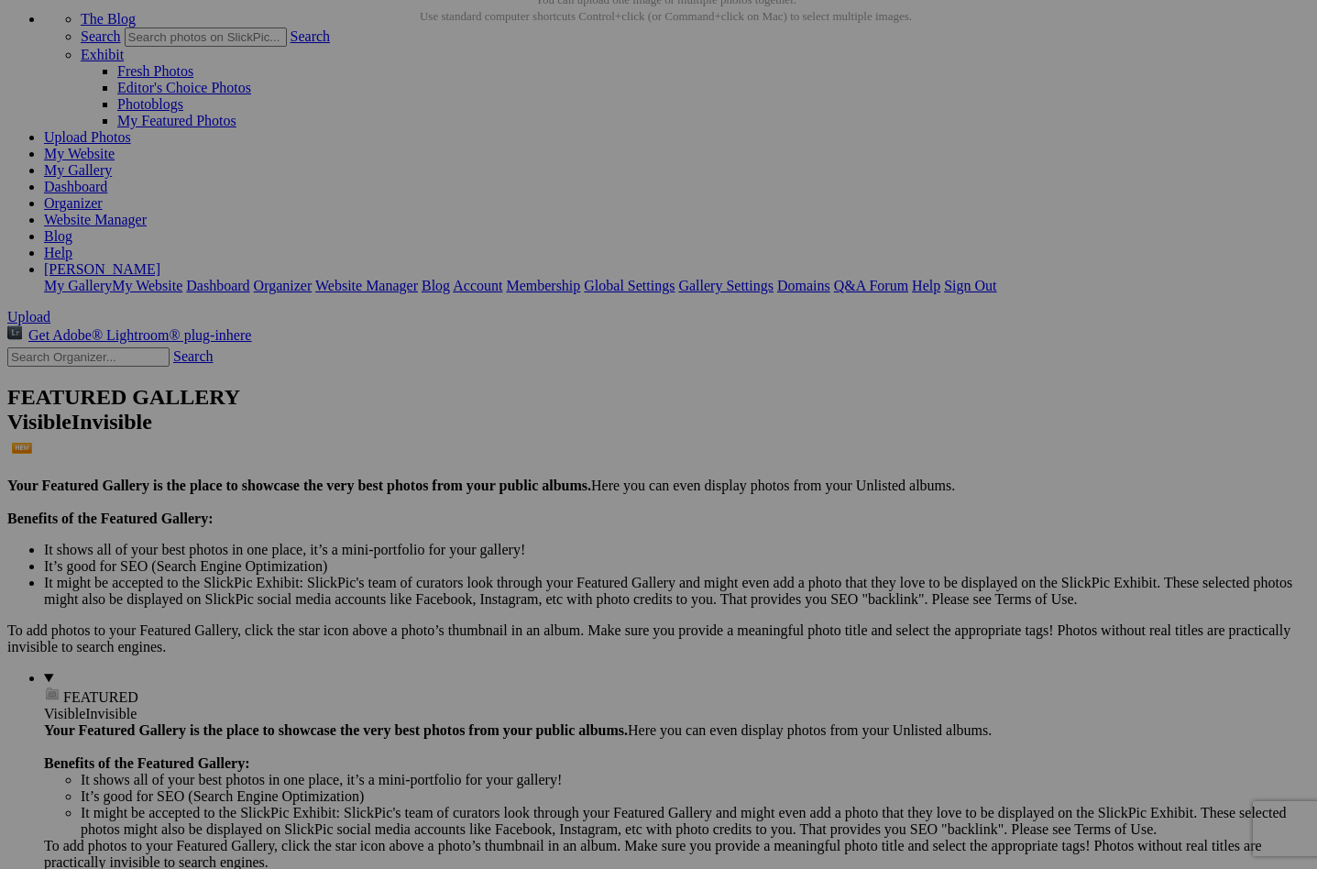
click at [537, 553] on span "Yes" at bounding box center [526, 555] width 21 height 16
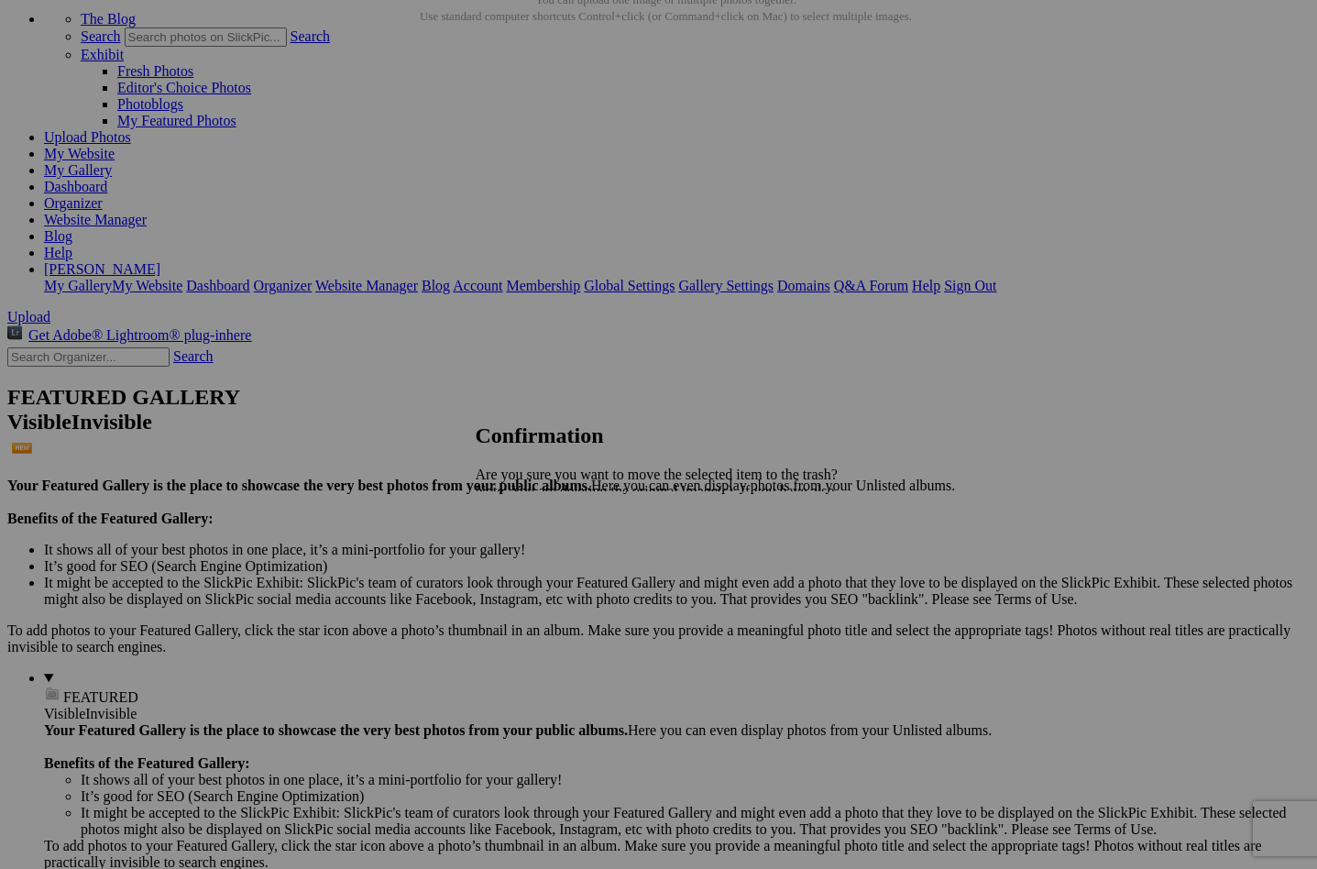
click at [537, 551] on span "Yes" at bounding box center [526, 555] width 21 height 16
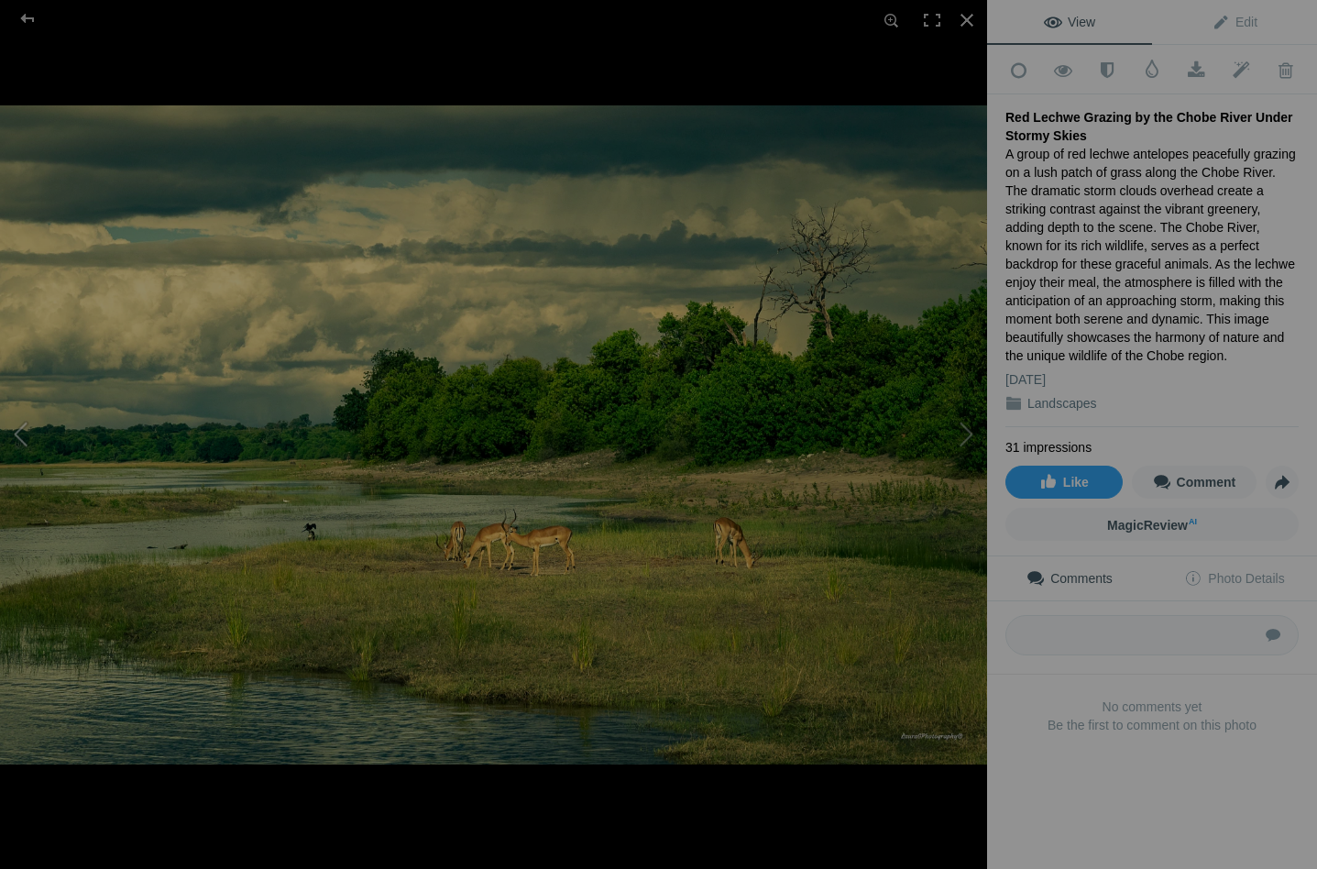
click at [19, 429] on button at bounding box center [68, 434] width 137 height 312
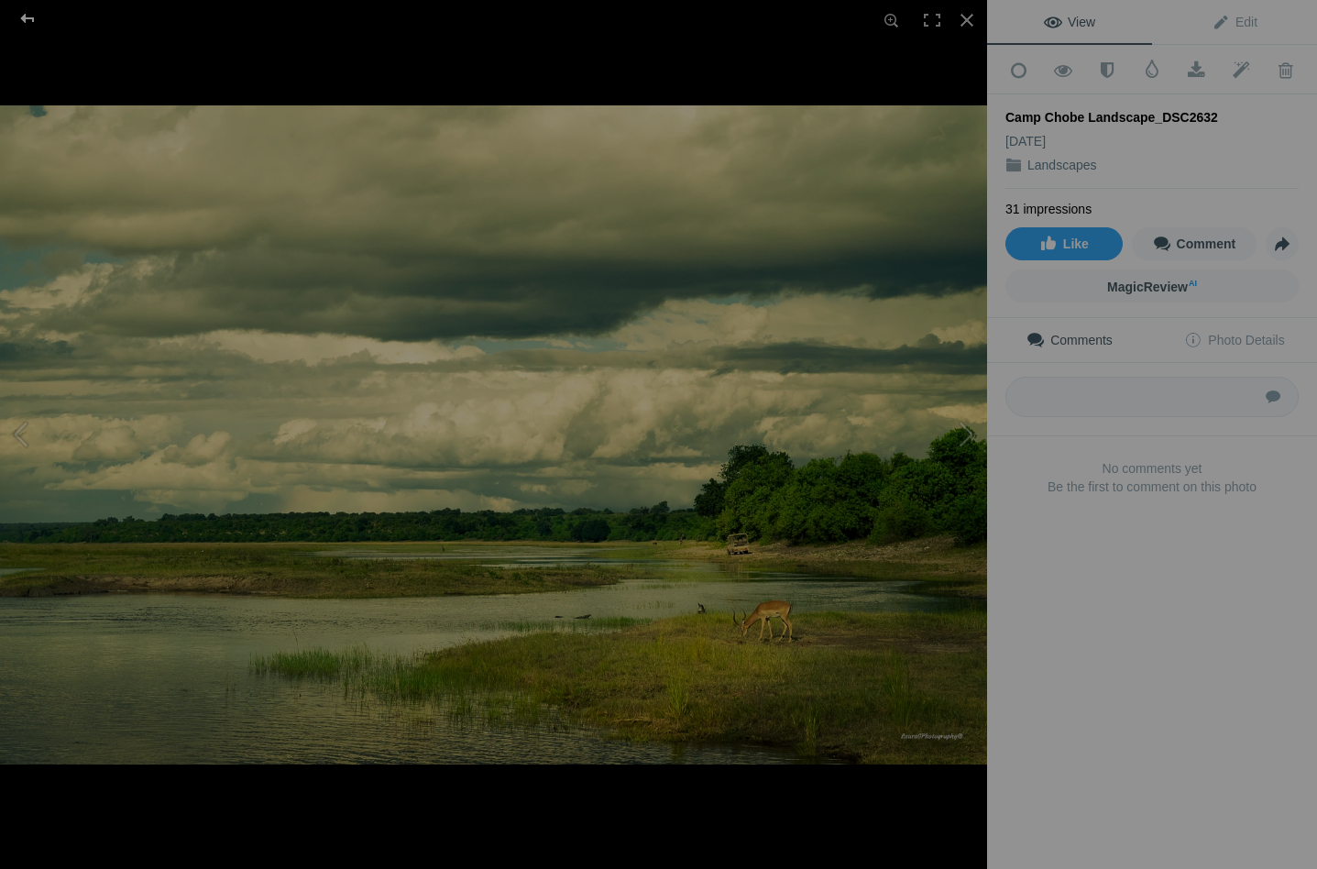
click at [31, 14] on div at bounding box center [28, 18] width 66 height 37
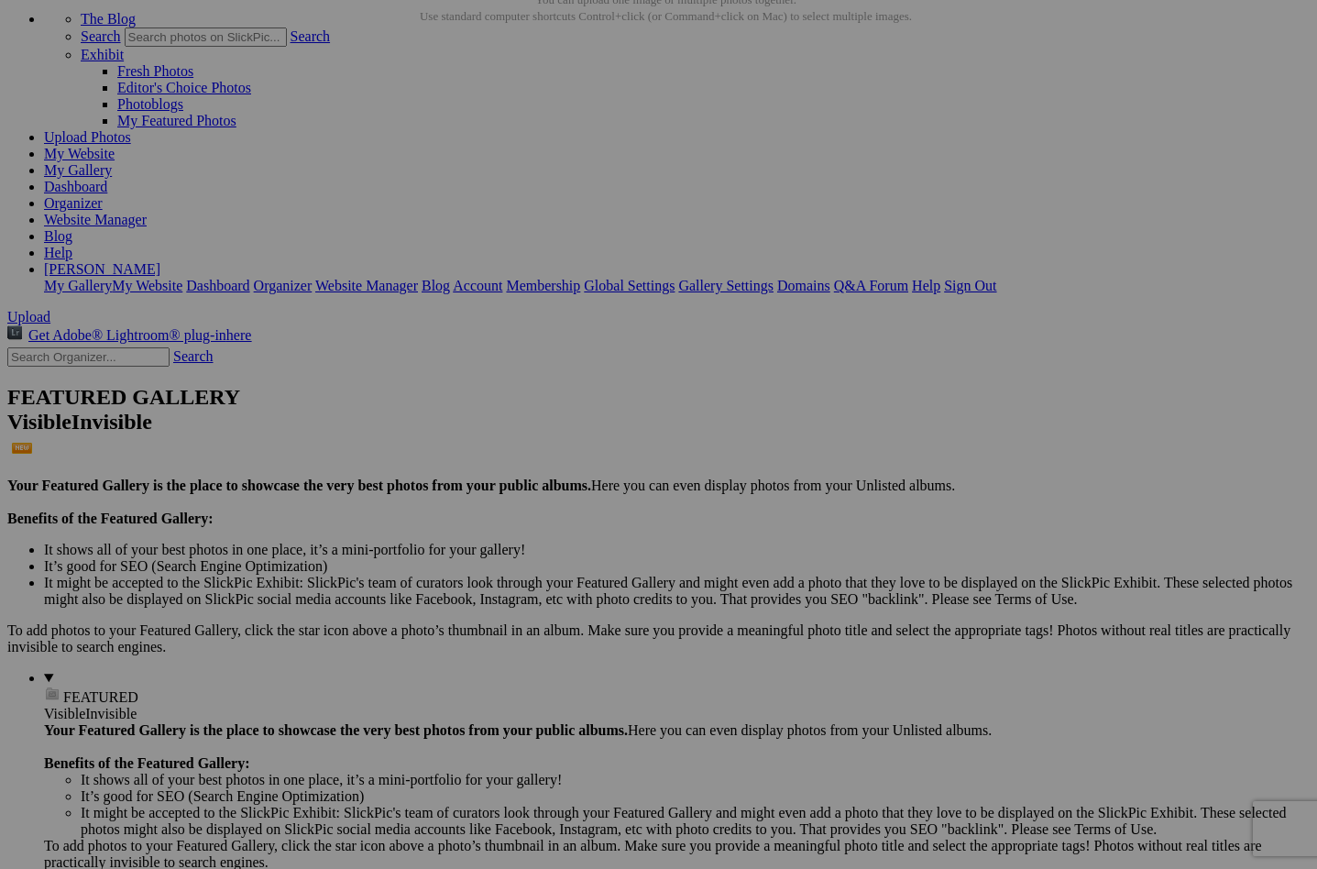
click at [537, 555] on span "Yes" at bounding box center [526, 555] width 21 height 16
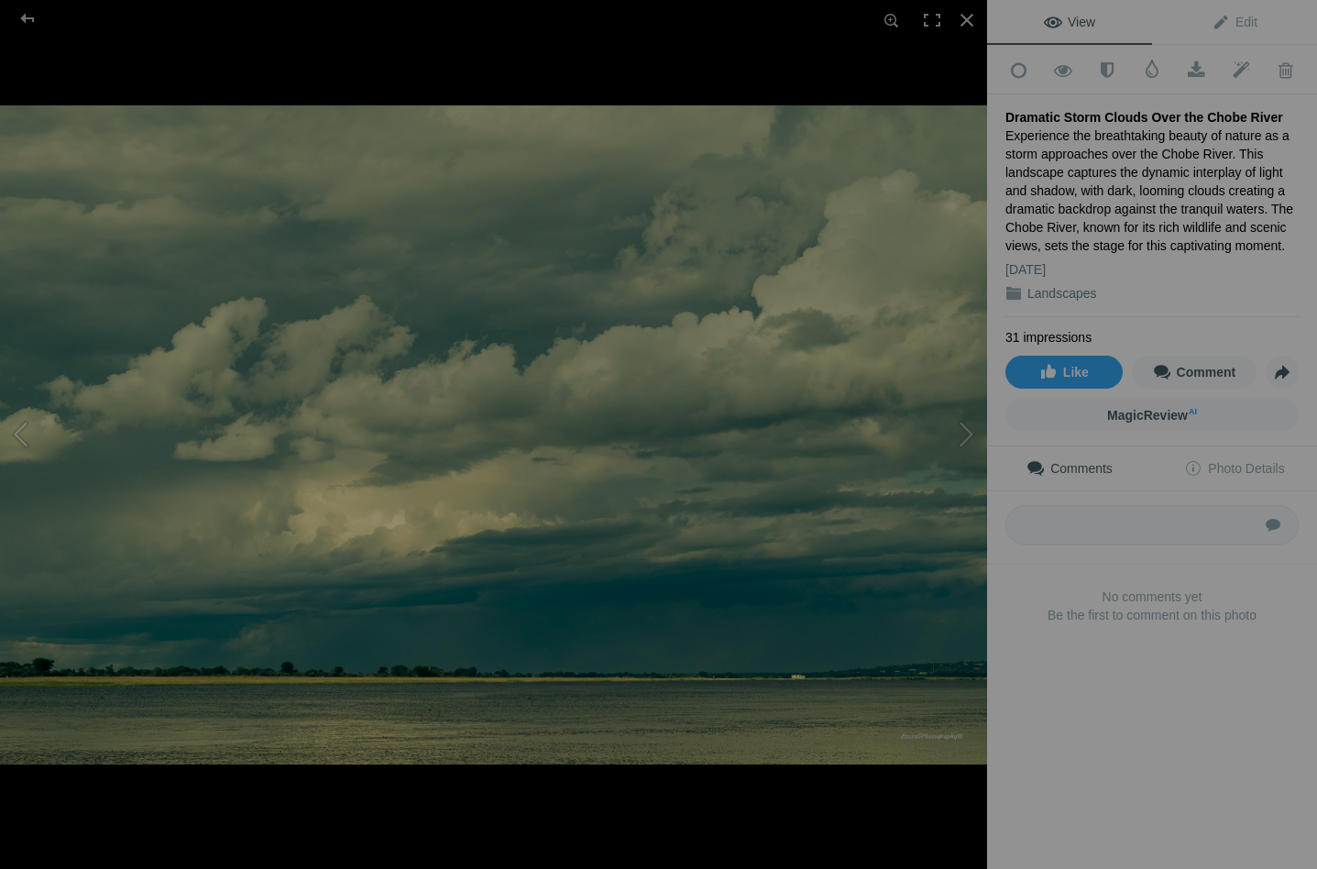
click at [20, 424] on button at bounding box center [68, 434] width 137 height 312
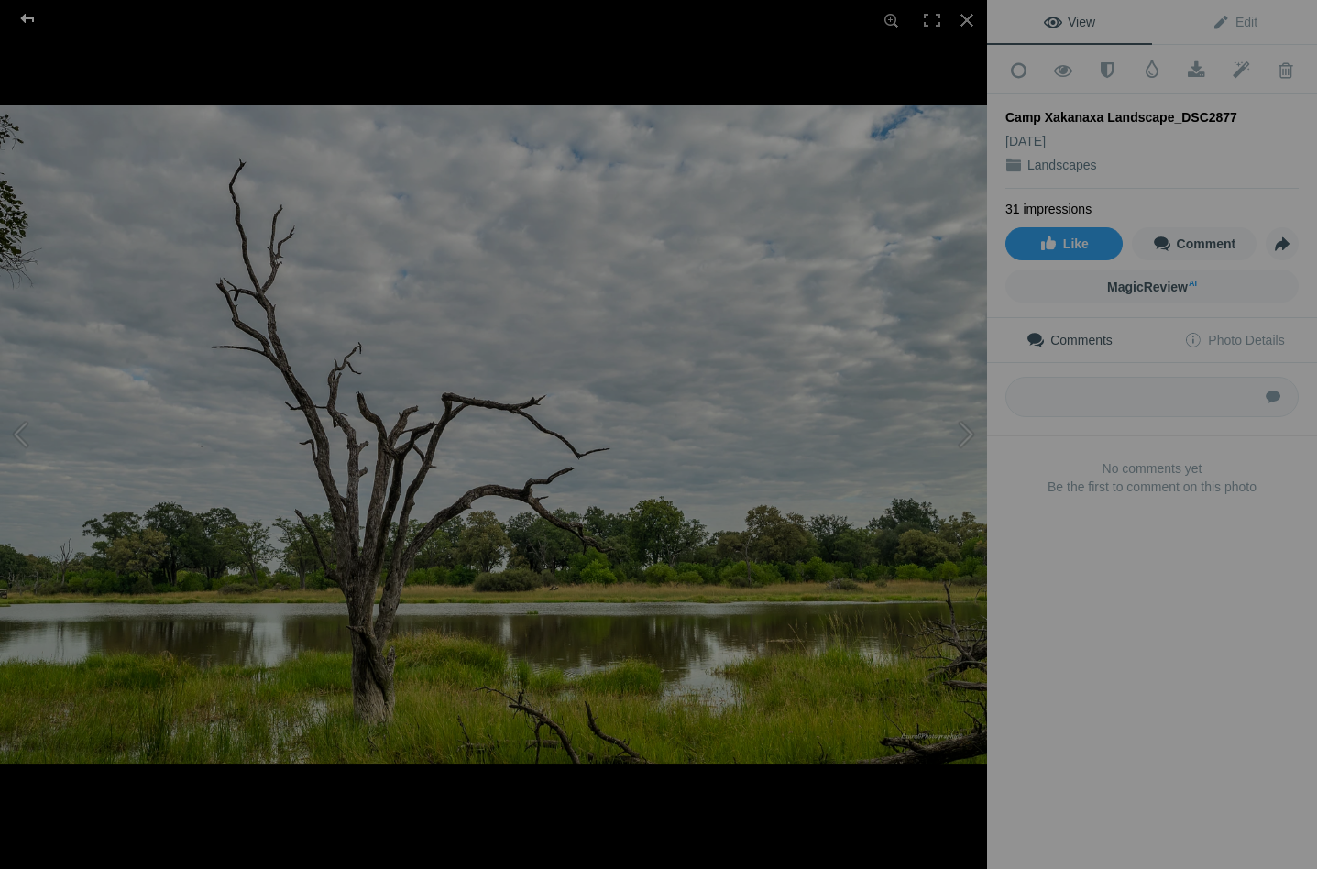
click at [30, 21] on div at bounding box center [28, 18] width 66 height 37
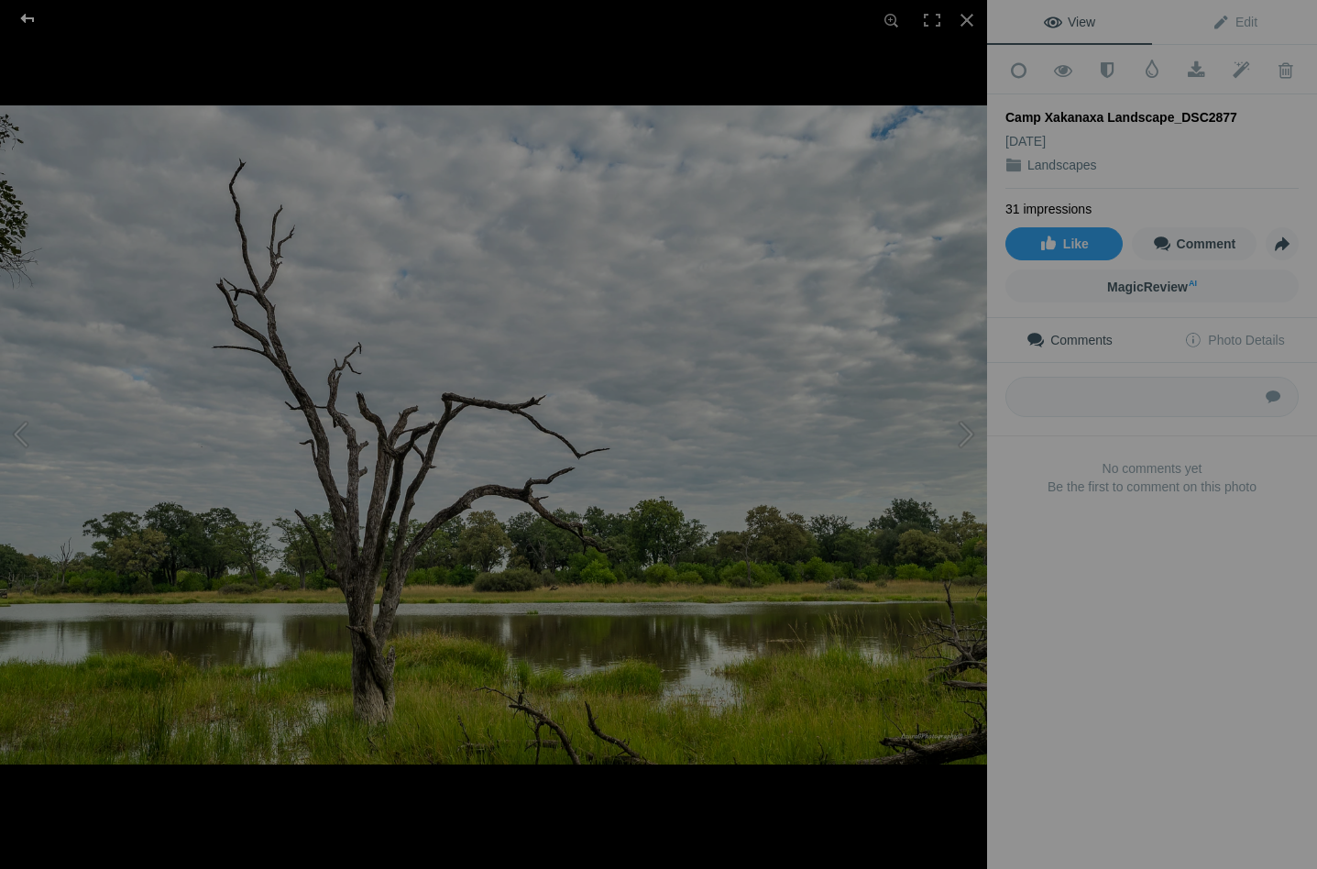
click at [31, 15] on div at bounding box center [28, 18] width 66 height 37
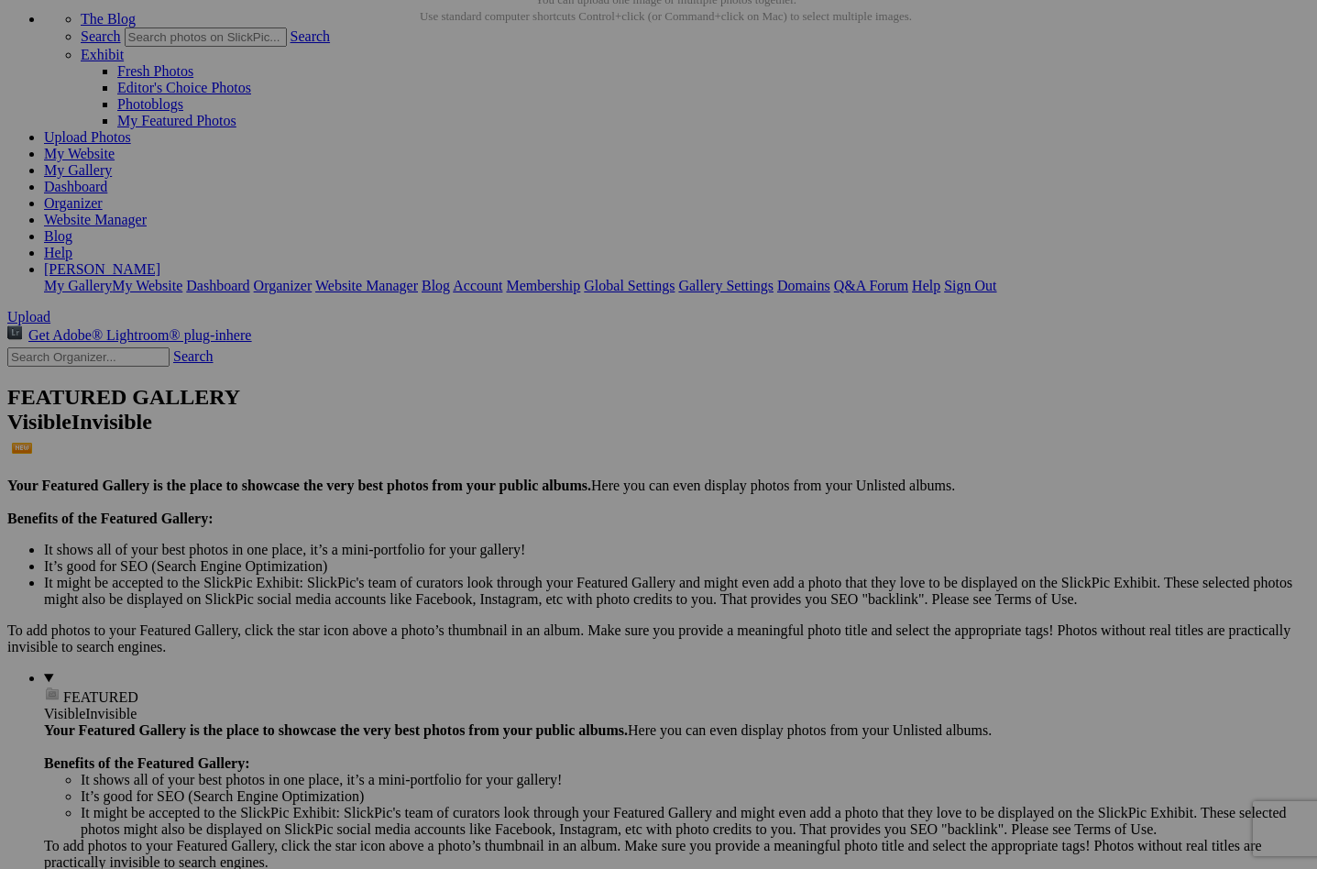
click at [537, 554] on link "Yes" at bounding box center [526, 555] width 21 height 16
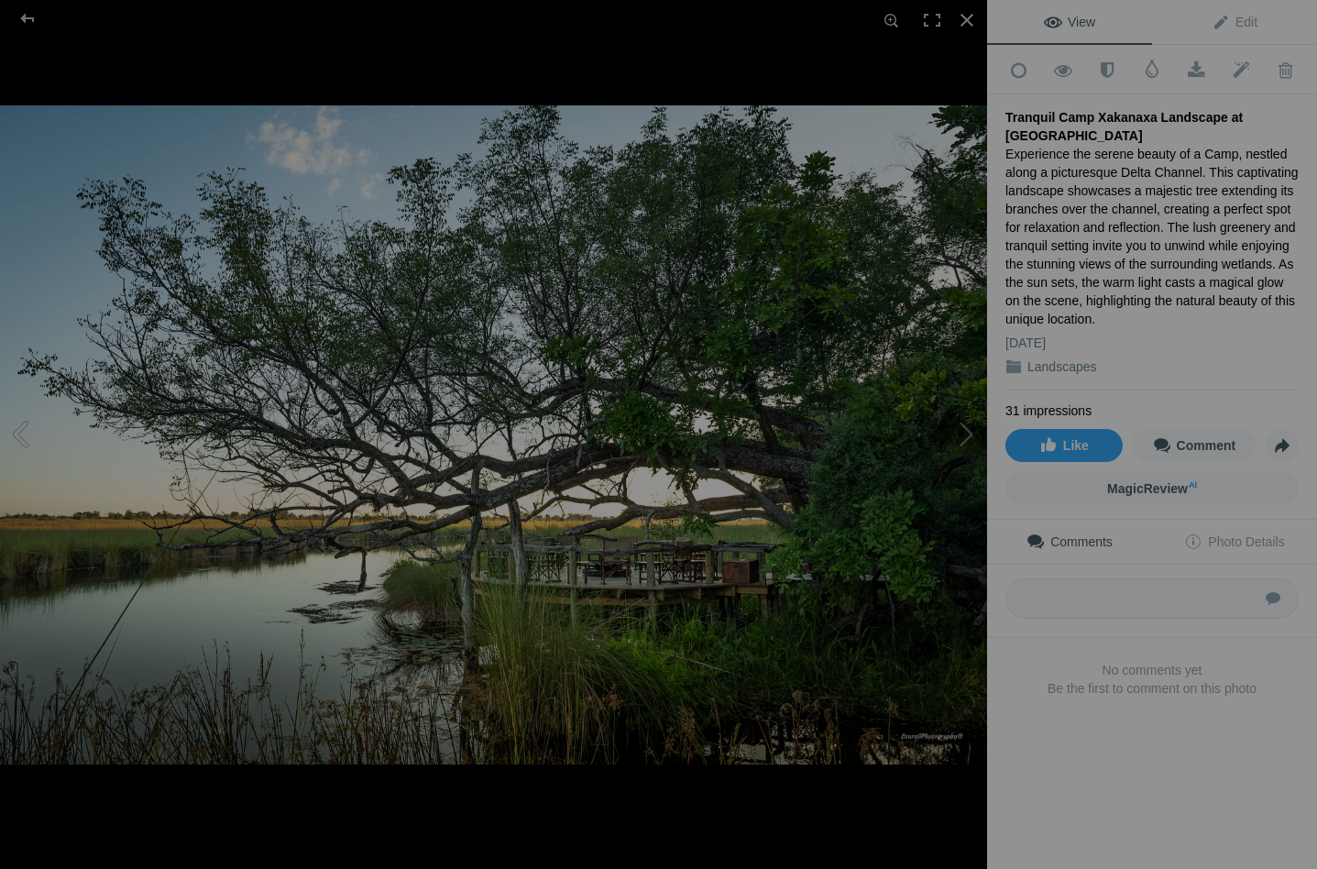
click at [27, 421] on button at bounding box center [68, 434] width 137 height 312
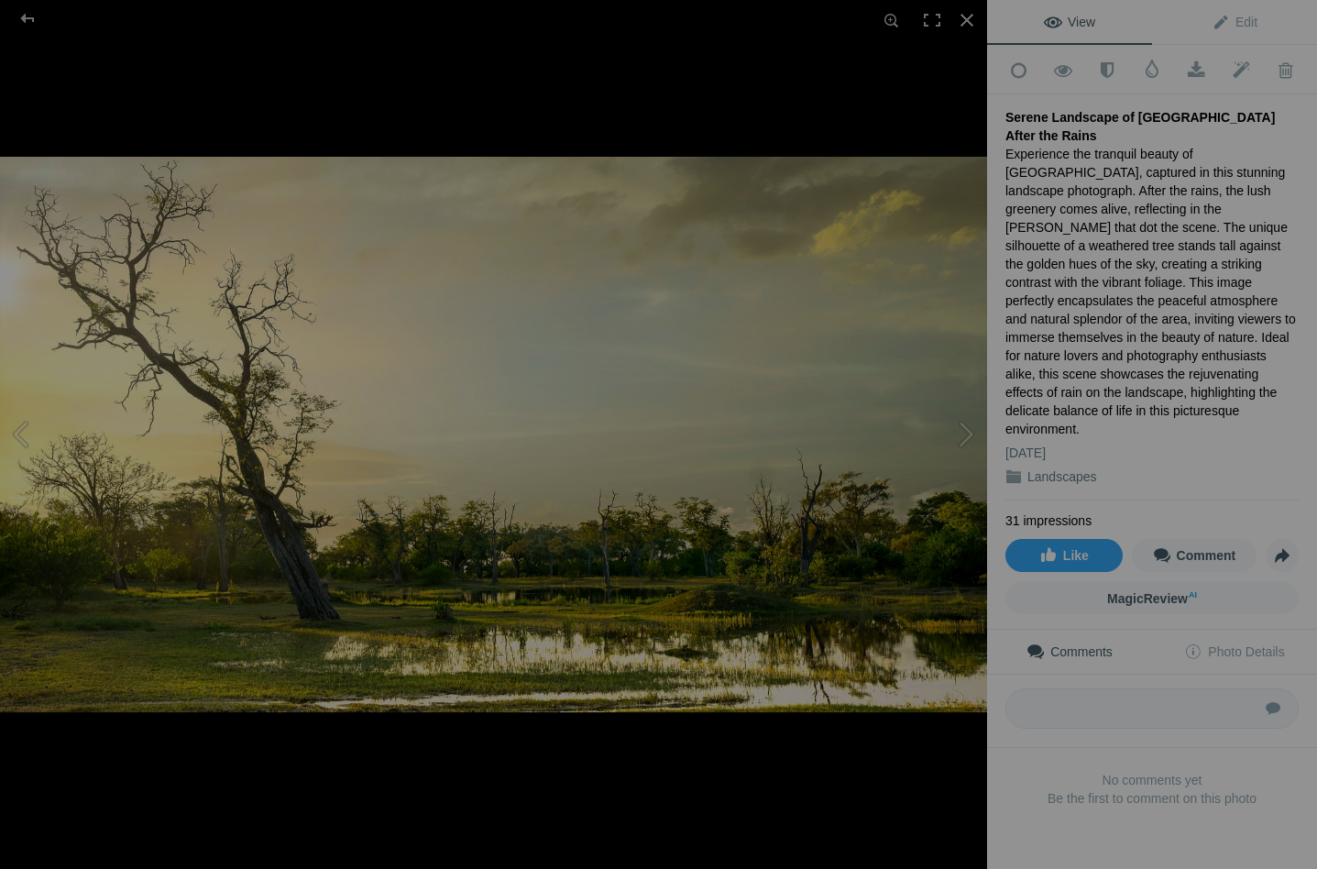
click at [27, 421] on button at bounding box center [68, 434] width 137 height 312
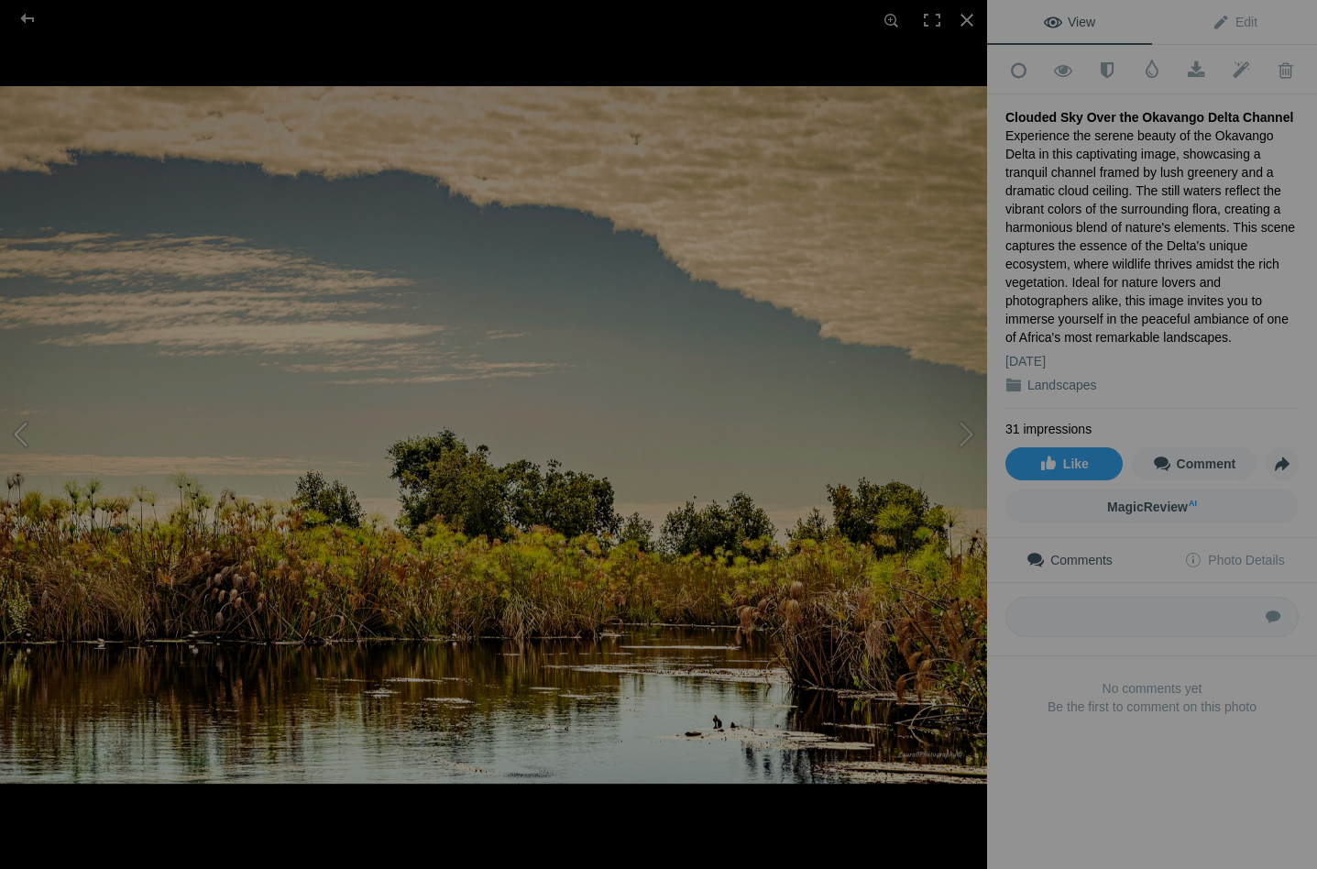
click at [27, 421] on button at bounding box center [68, 434] width 137 height 312
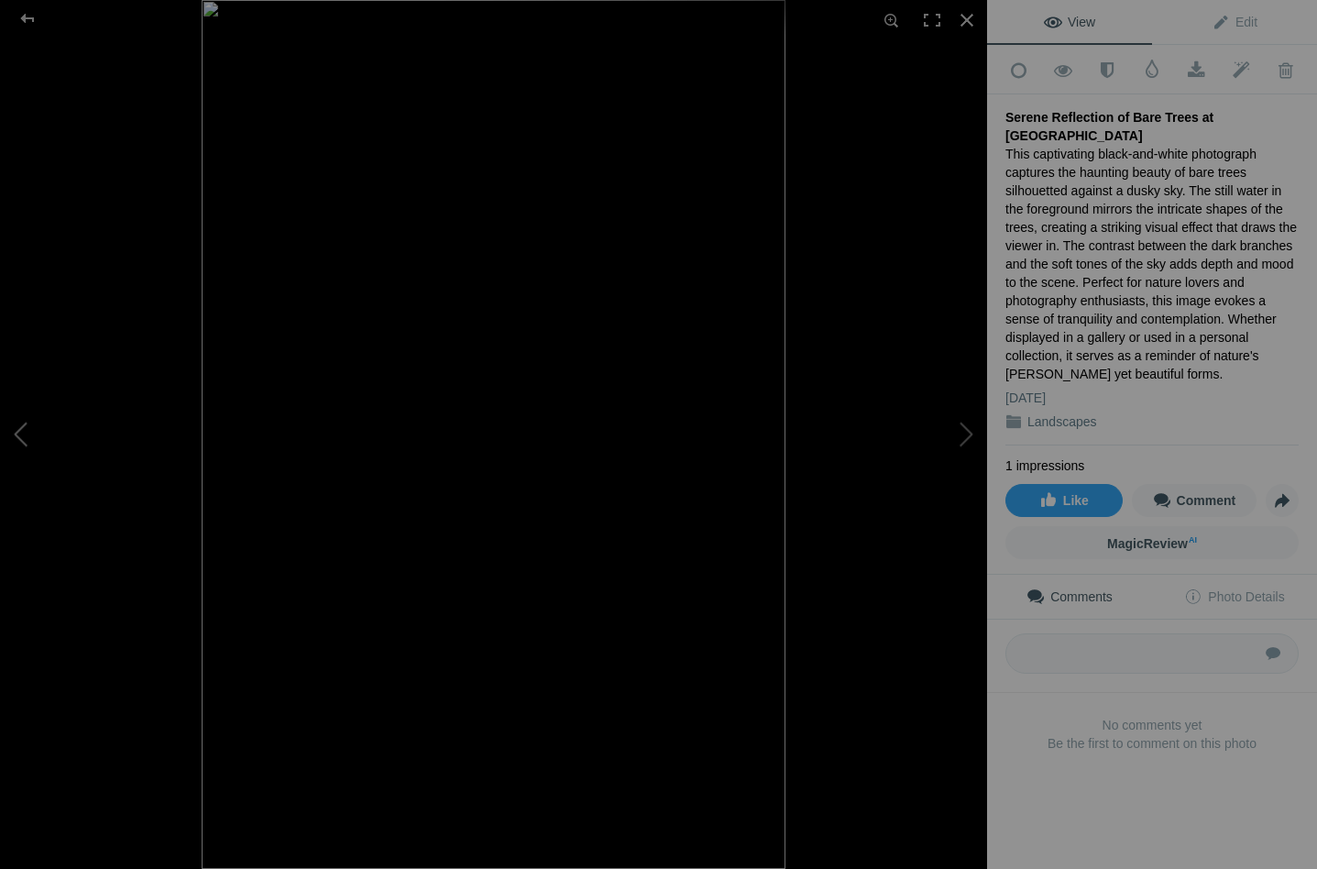
click at [27, 421] on button at bounding box center [68, 434] width 137 height 312
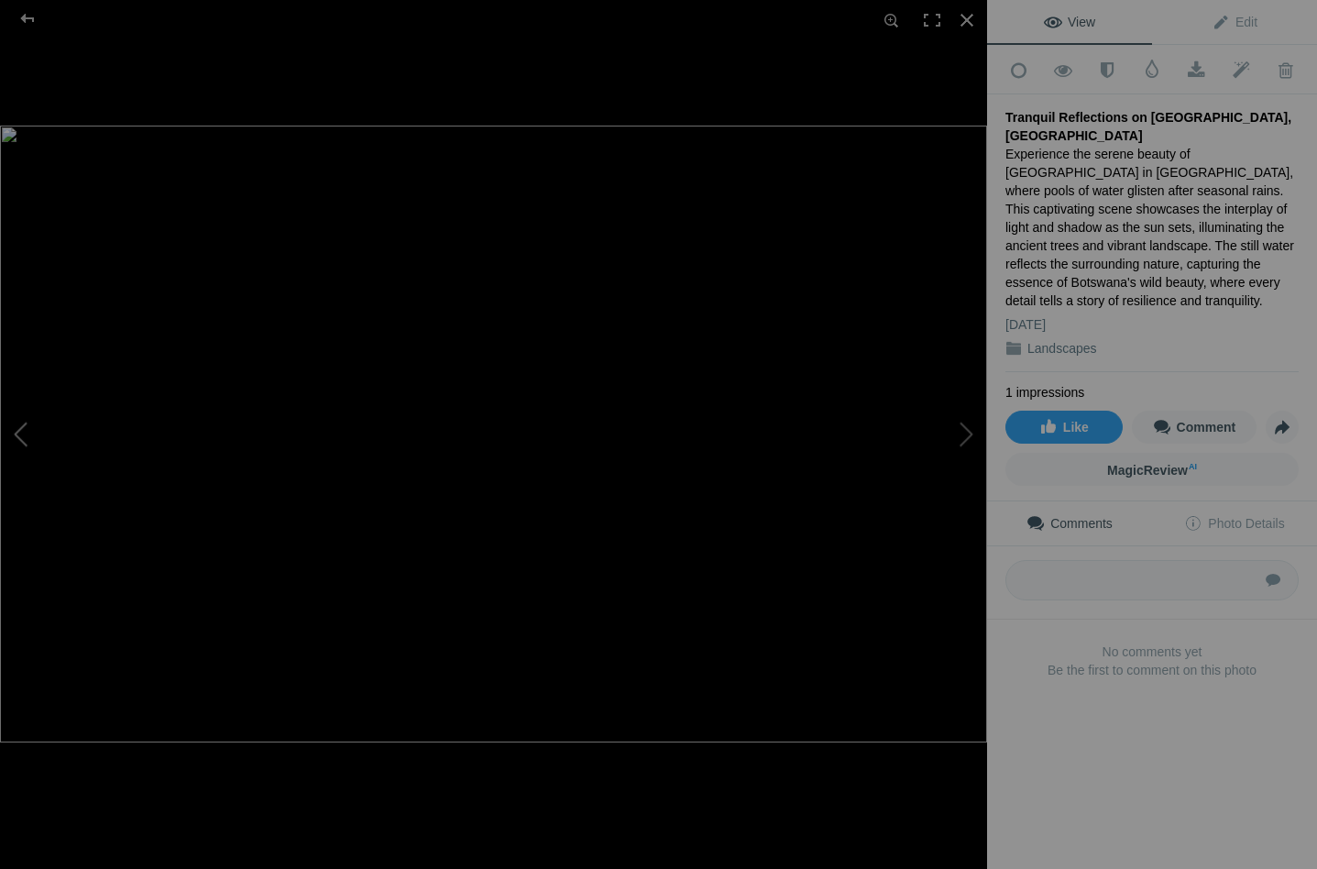
click at [27, 421] on button at bounding box center [68, 434] width 137 height 312
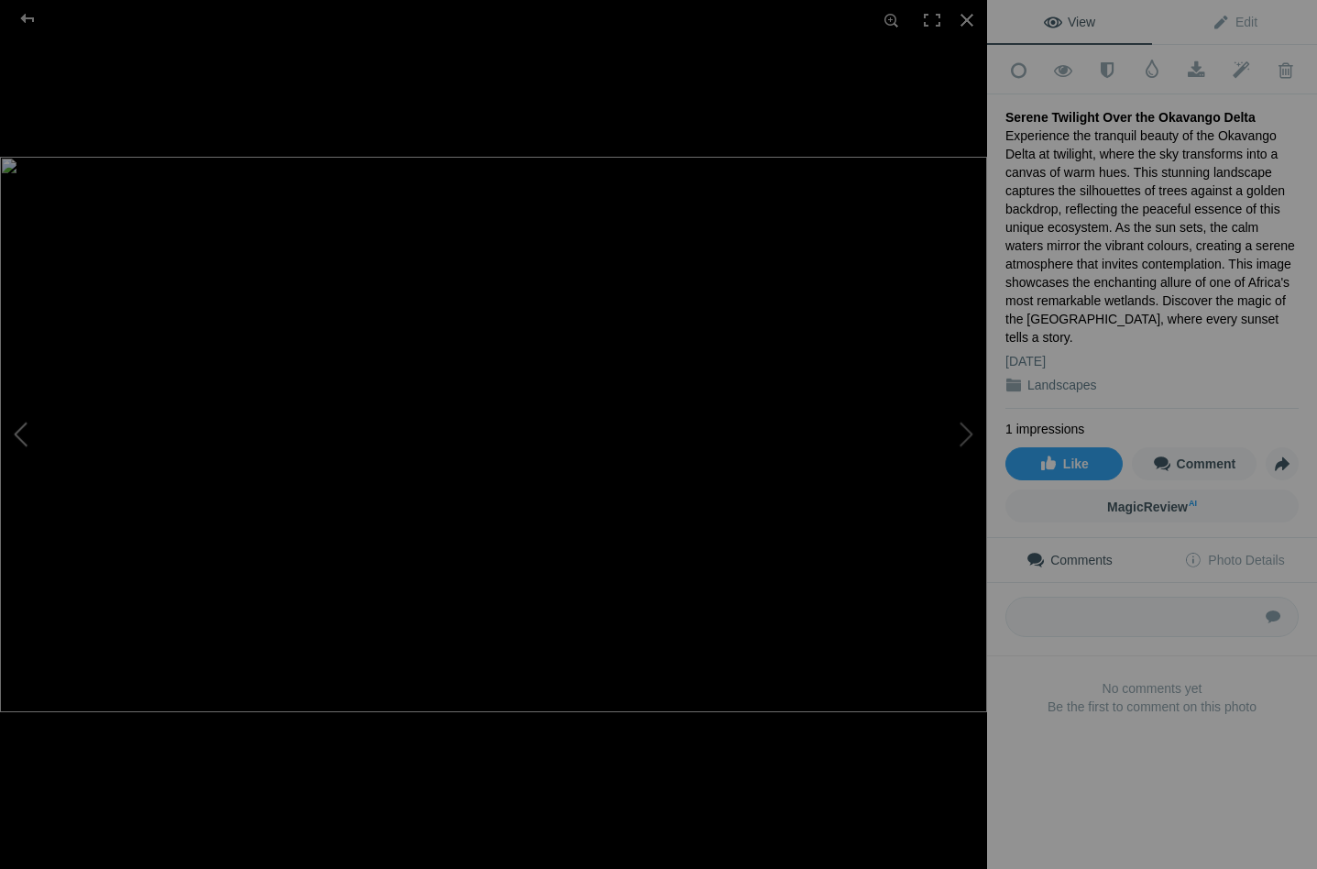
click at [27, 421] on button at bounding box center [68, 434] width 137 height 312
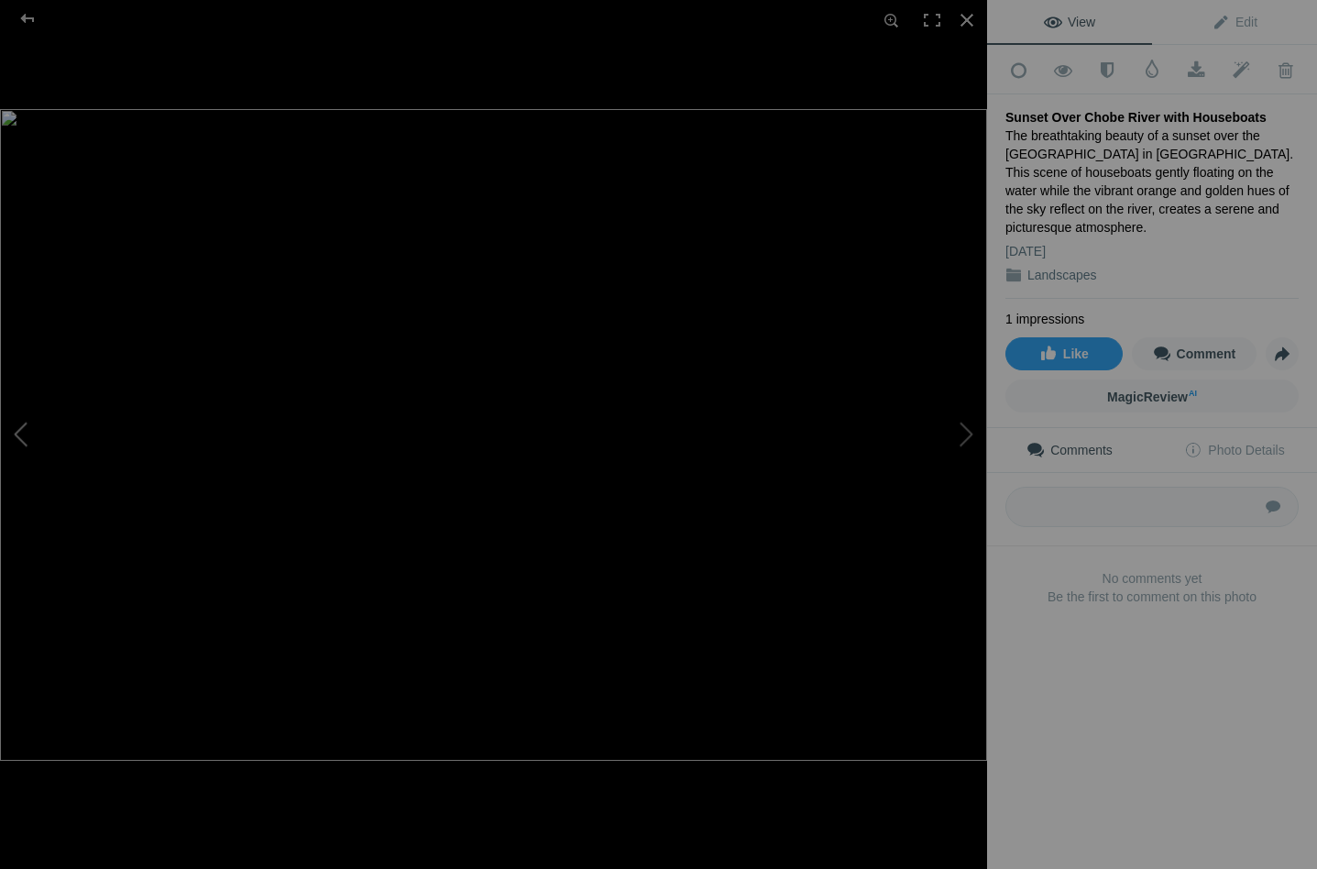
click at [27, 421] on button at bounding box center [68, 434] width 137 height 312
click at [27, 18] on div at bounding box center [28, 18] width 66 height 37
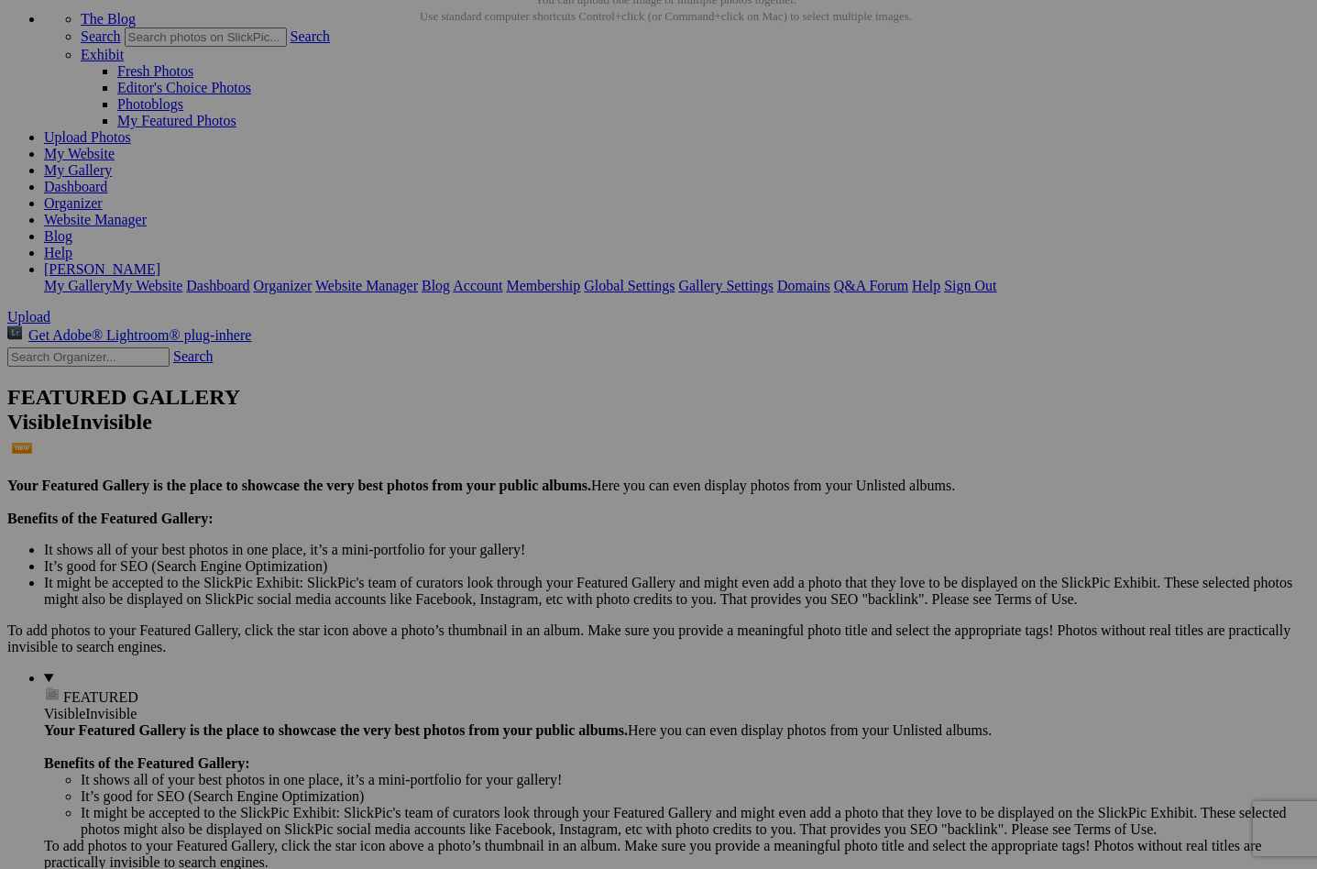
scroll to position [0, 0]
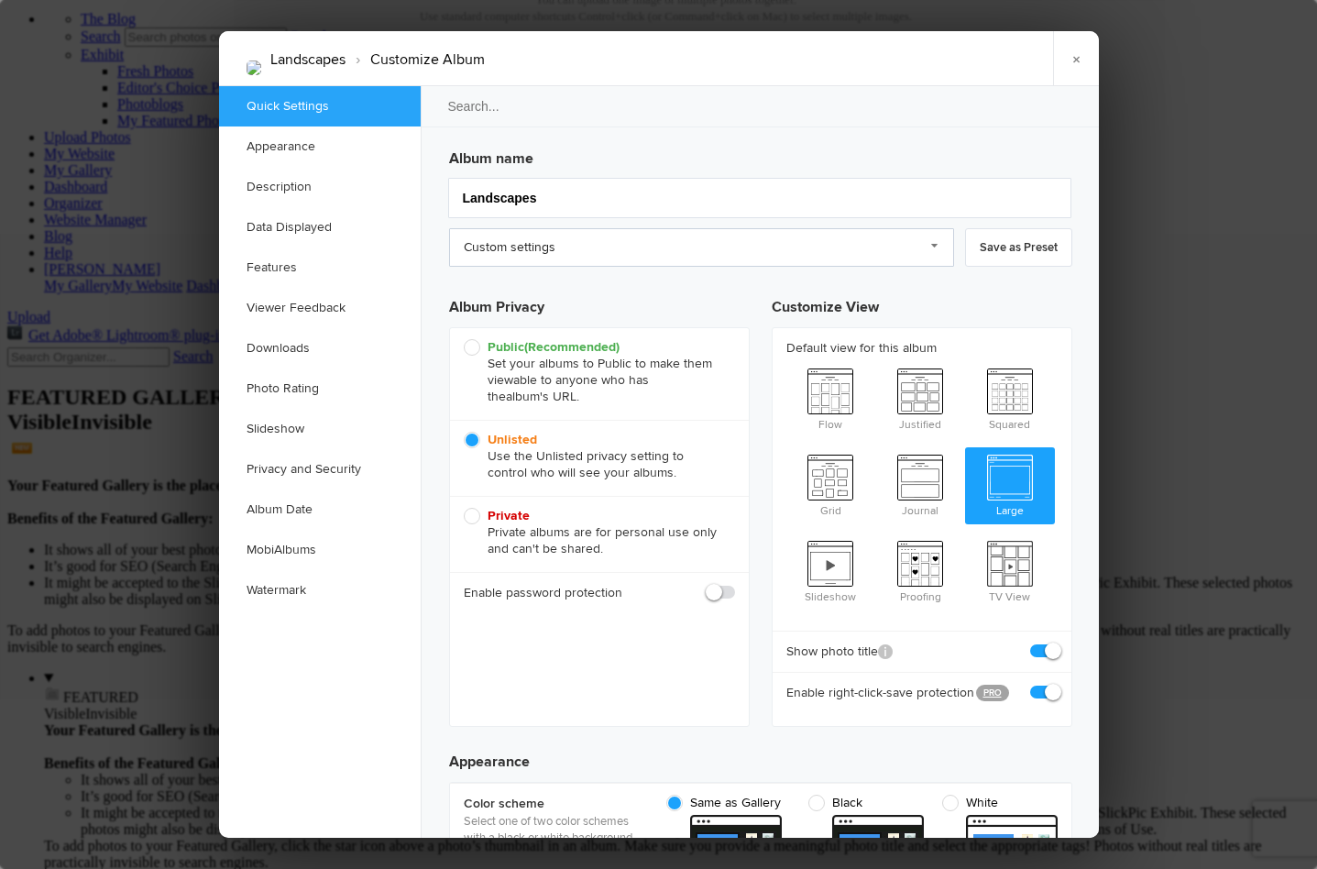
click at [937, 246] on link "Custom settings" at bounding box center [701, 247] width 505 height 38
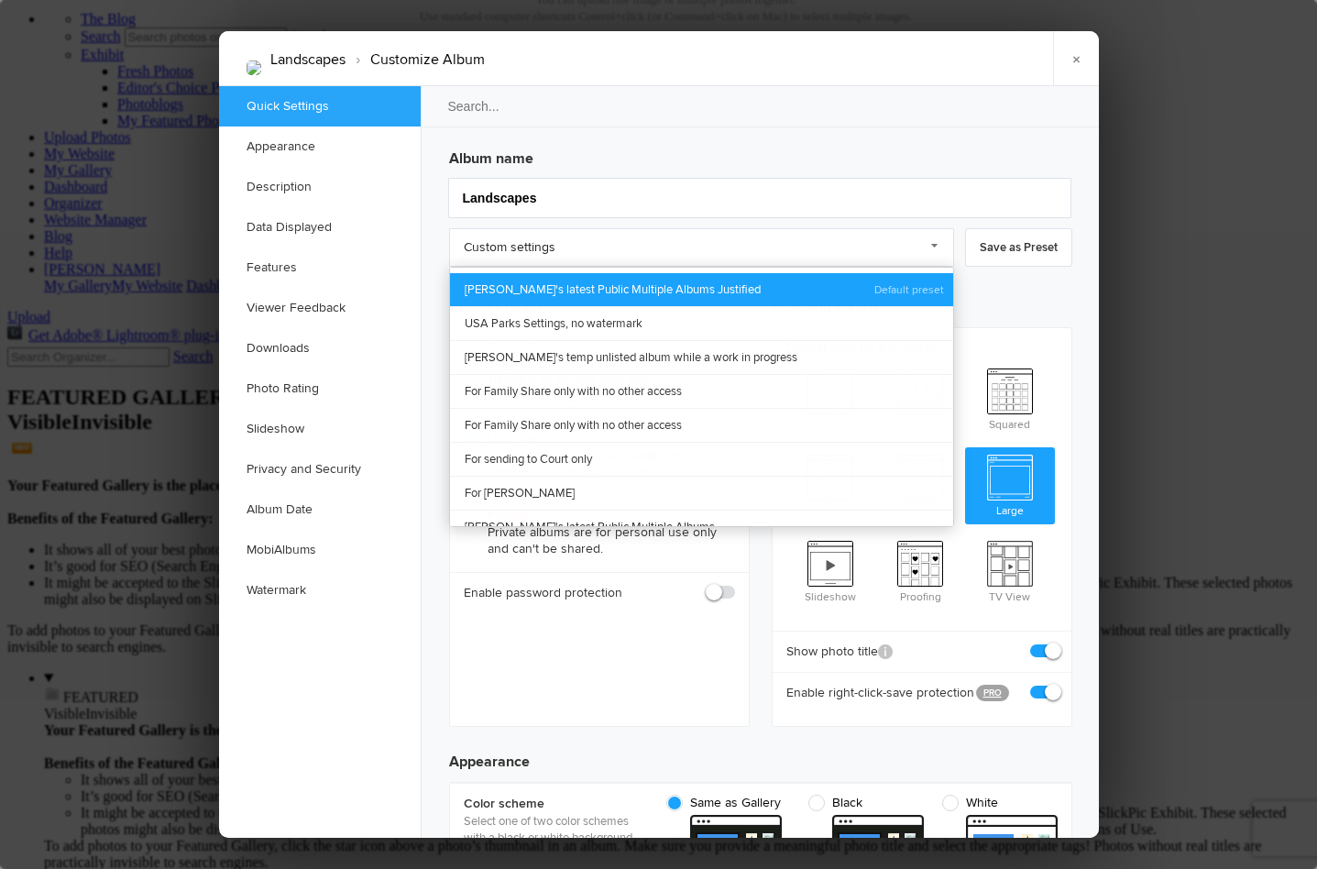
click at [684, 283] on link "Laura's latest Public Multiple Albums Justified" at bounding box center [701, 289] width 503 height 33
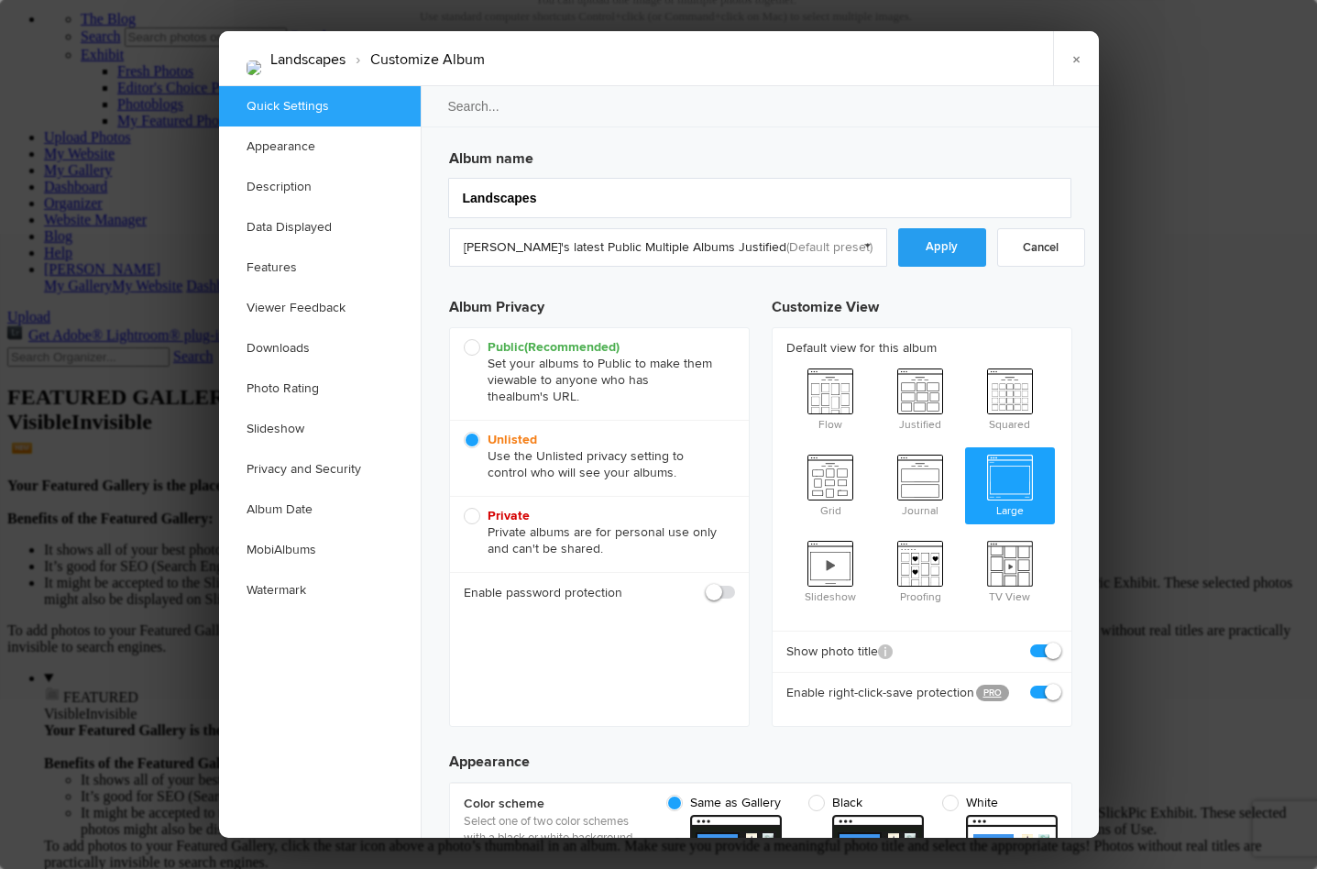
click at [921, 238] on link "Apply" at bounding box center [942, 247] width 88 height 38
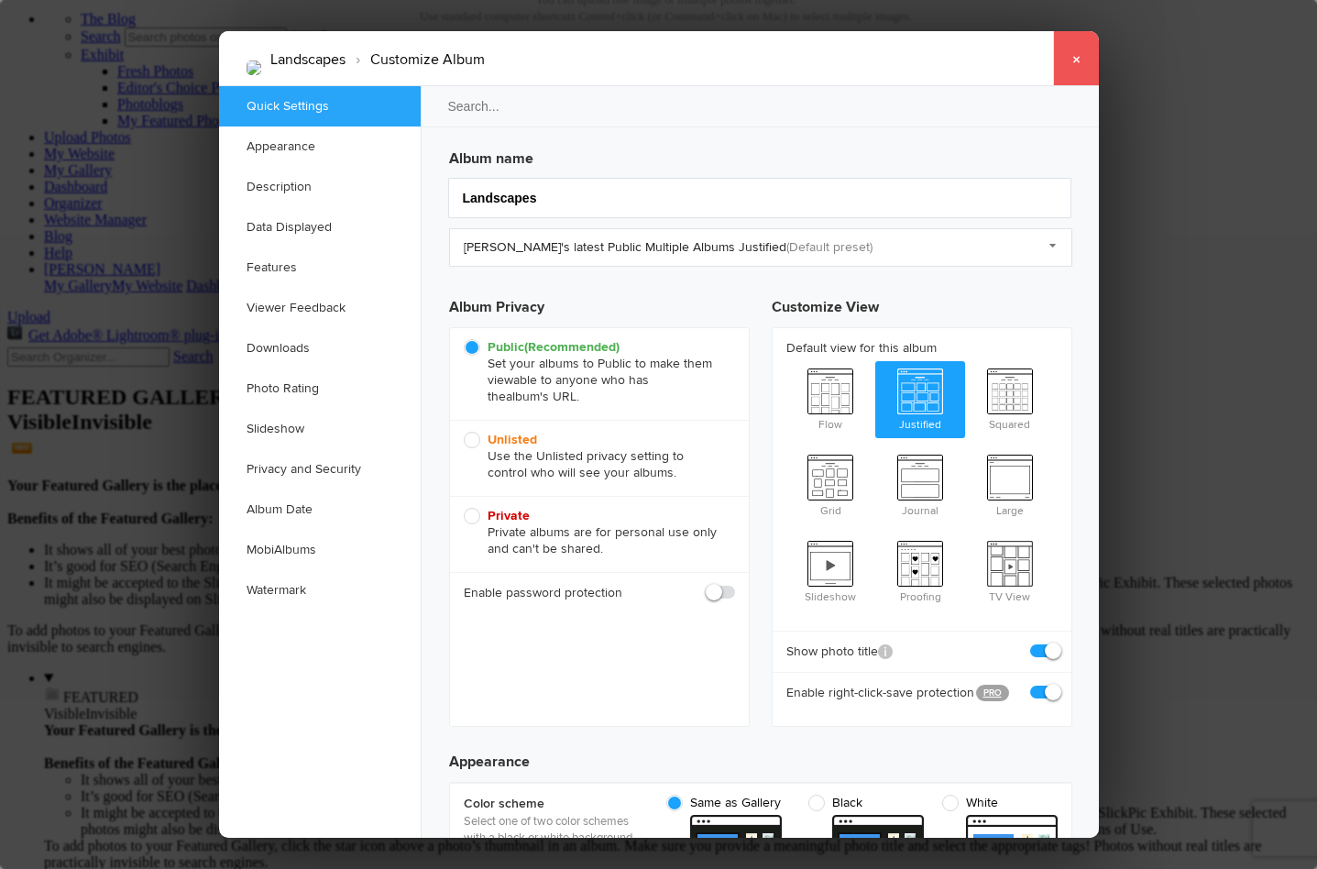
click at [1073, 60] on link "×" at bounding box center [1076, 58] width 46 height 55
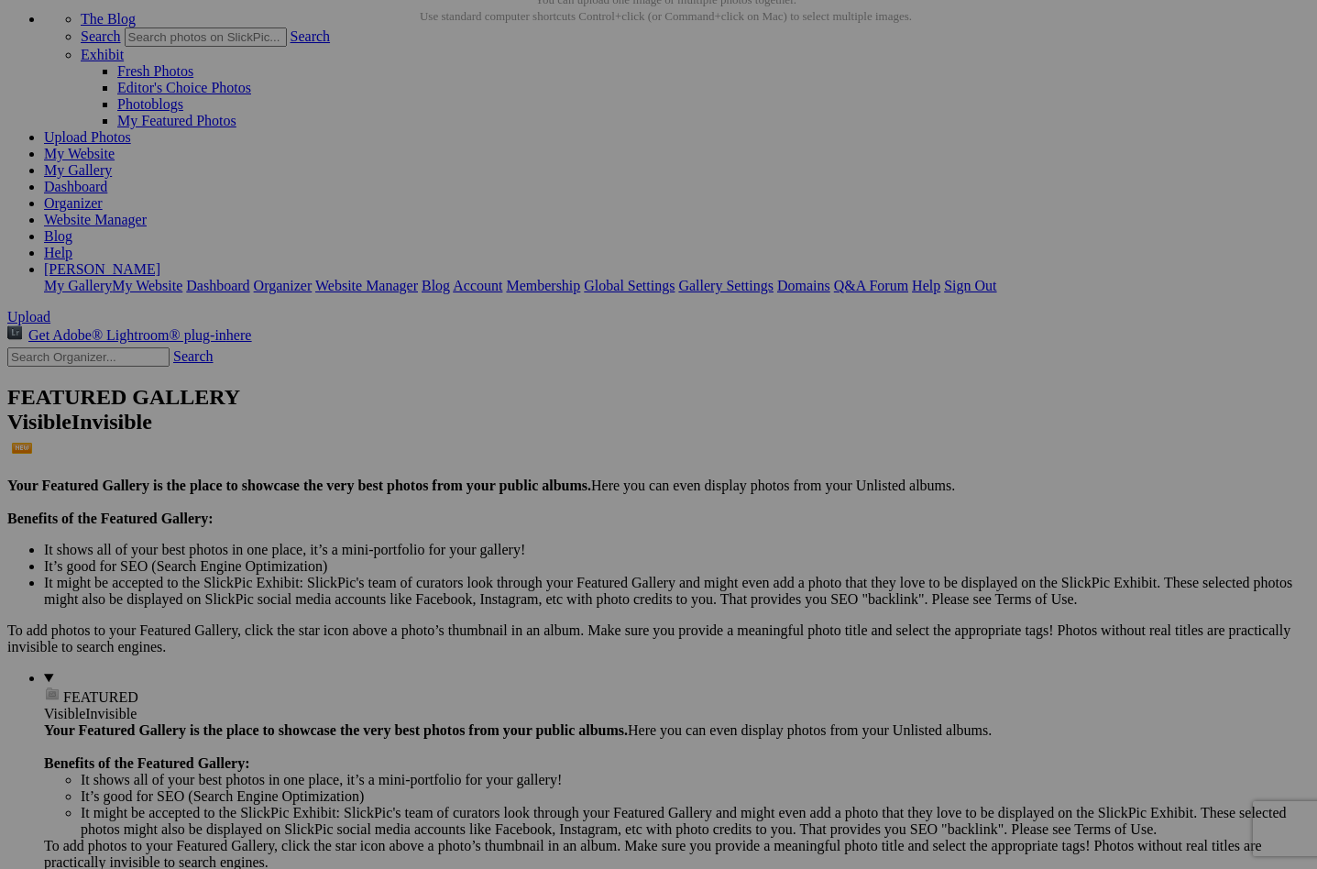
scroll to position [203, 0]
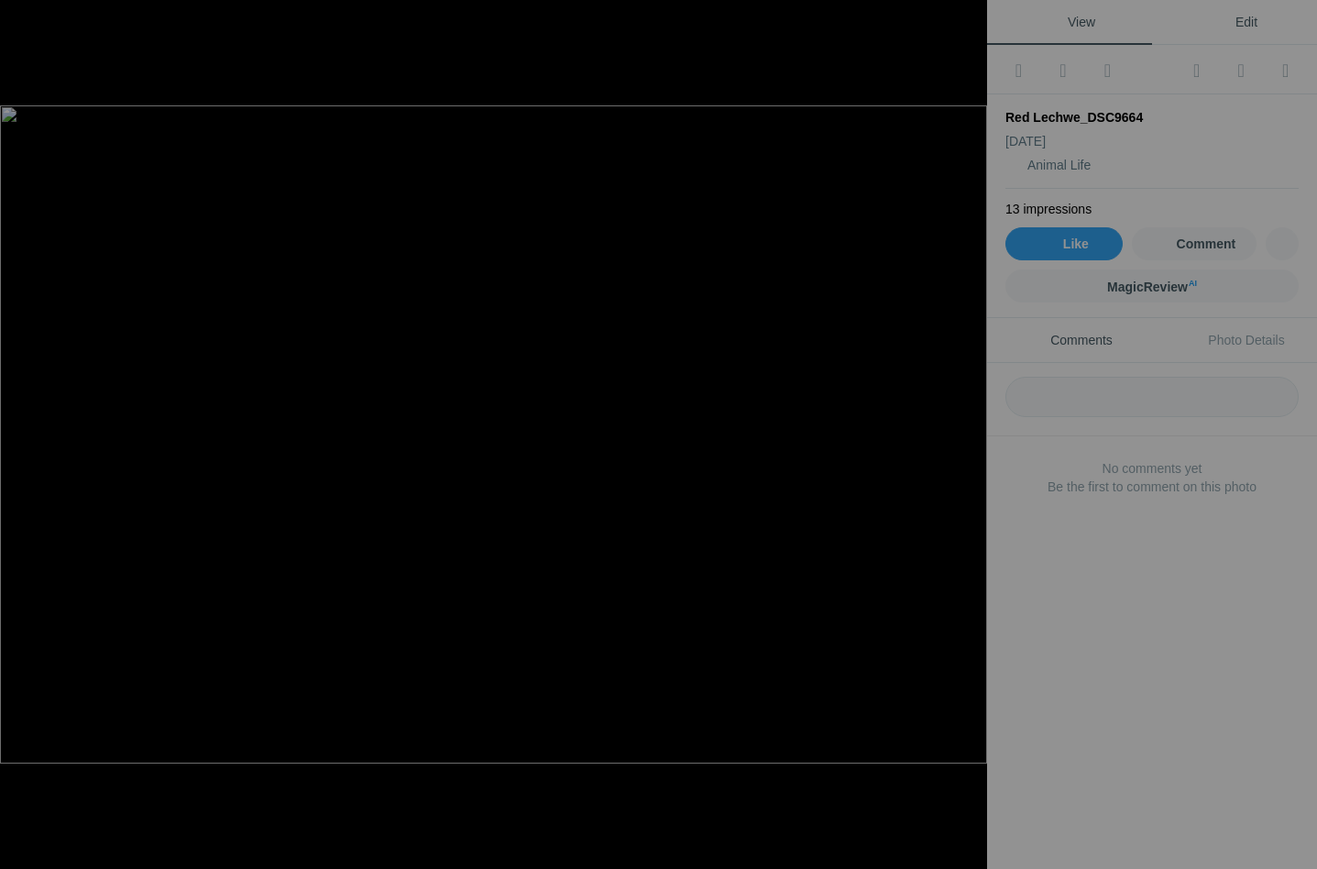
click at [1243, 16] on span "Edit" at bounding box center [1234, 22] width 46 height 15
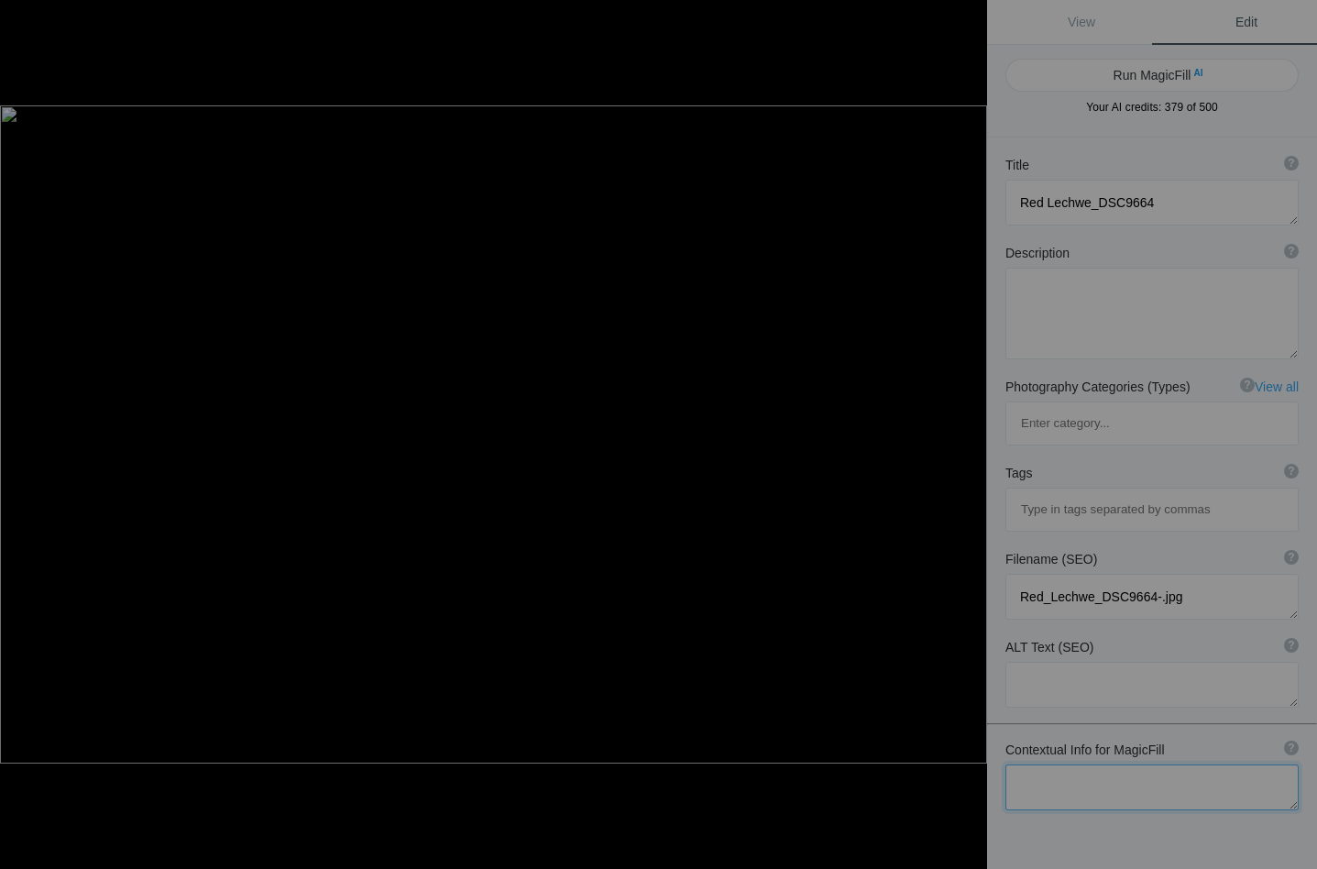
click at [1046, 764] on textarea at bounding box center [1151, 787] width 293 height 46
type textarea "portrait of a red lechwe"
click at [1131, 73] on button "Run MagicFill AI" at bounding box center [1151, 75] width 293 height 33
type textarea "Majestic Red Lechwe in Natural Habitat"
type textarea "This stunning portrait captures a red lechwe standing gracefully in its lush na…"
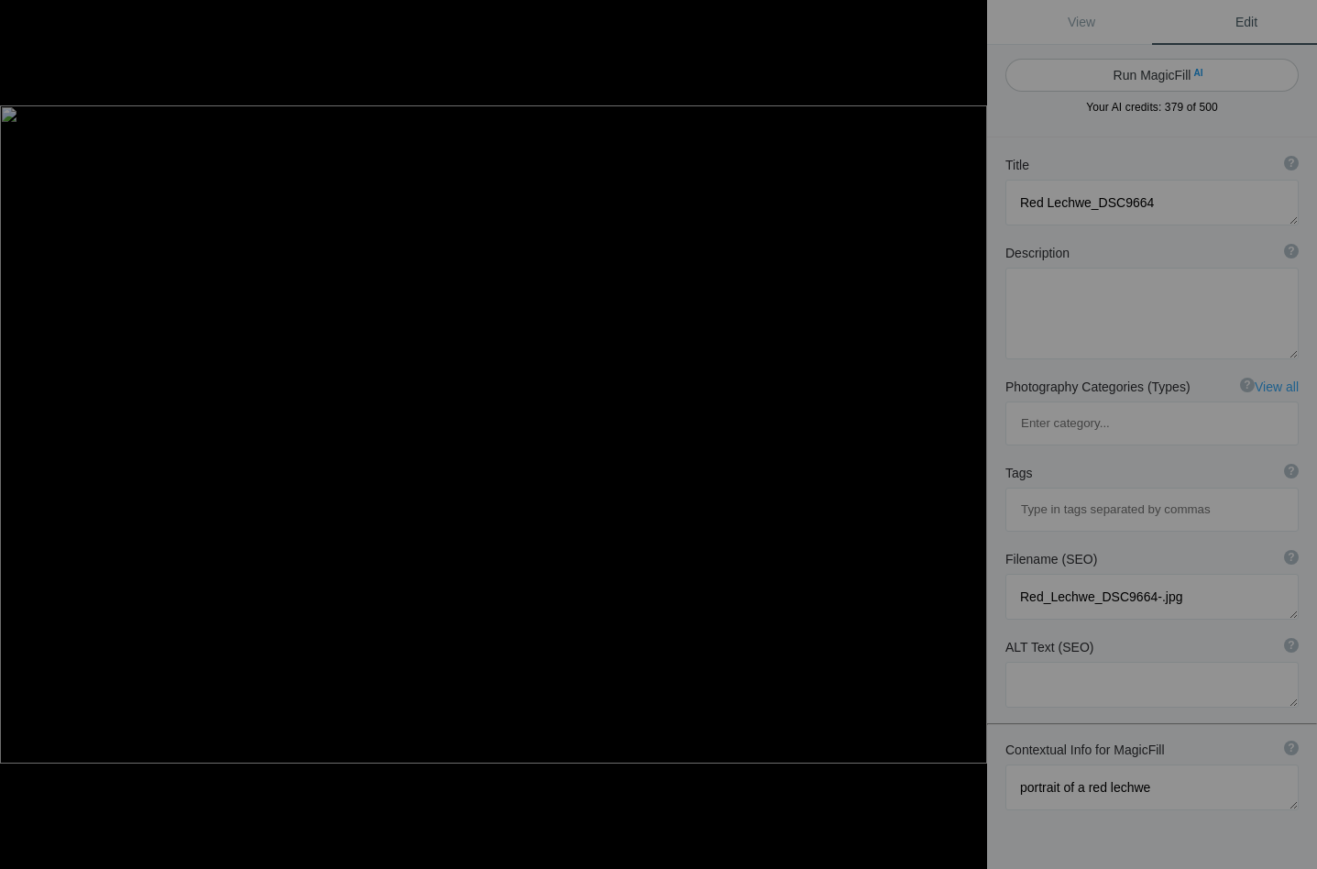
type textarea "majestic-red-lechwe-portrait.jpg"
type textarea "A red lechwe standing in a grassy field, showcasing its elegant posture and dis…"
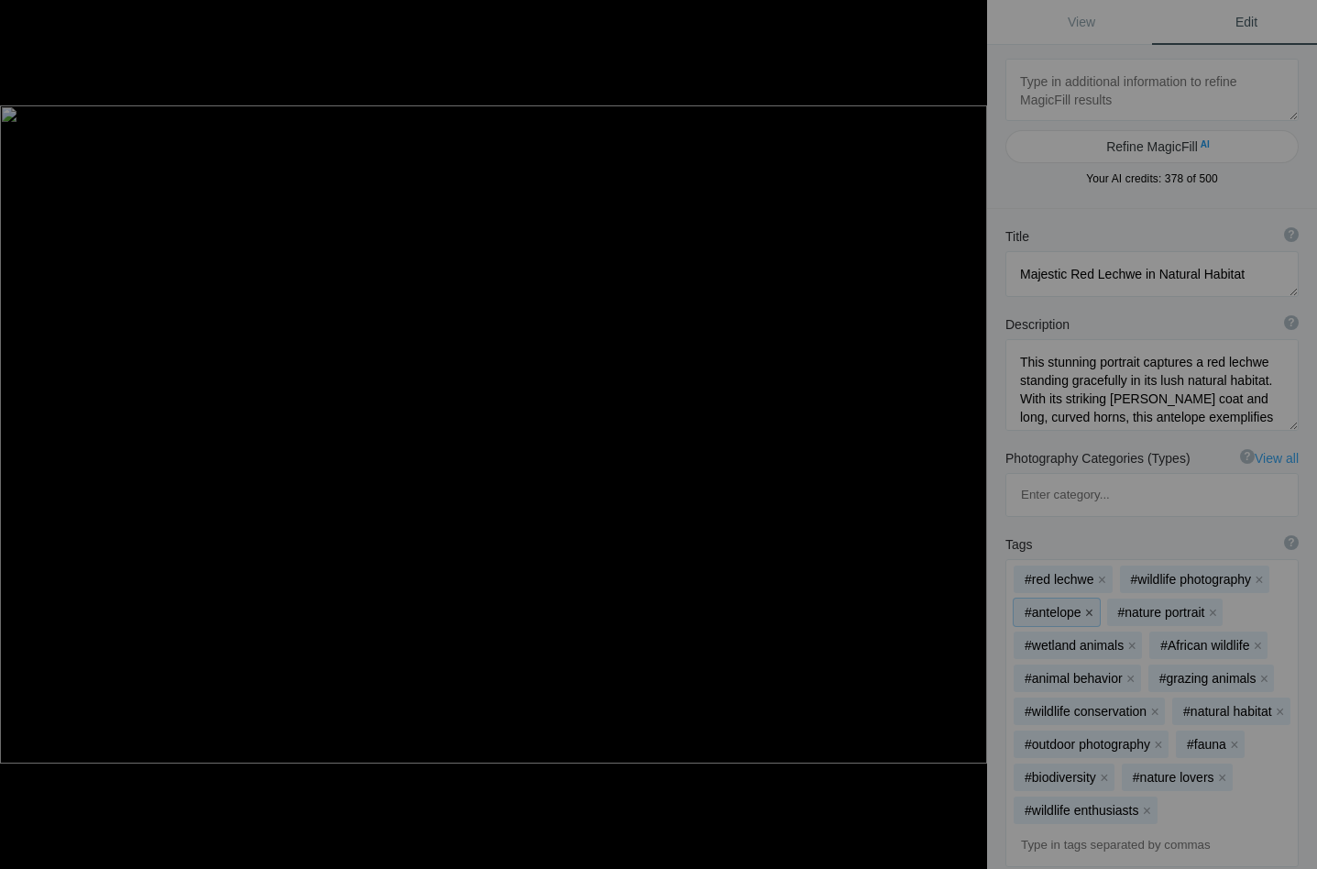
click at [1090, 606] on button "x" at bounding box center [1089, 612] width 13 height 13
click at [1253, 606] on button "x" at bounding box center [1255, 612] width 13 height 13
click at [1126, 639] on button "x" at bounding box center [1130, 645] width 13 height 13
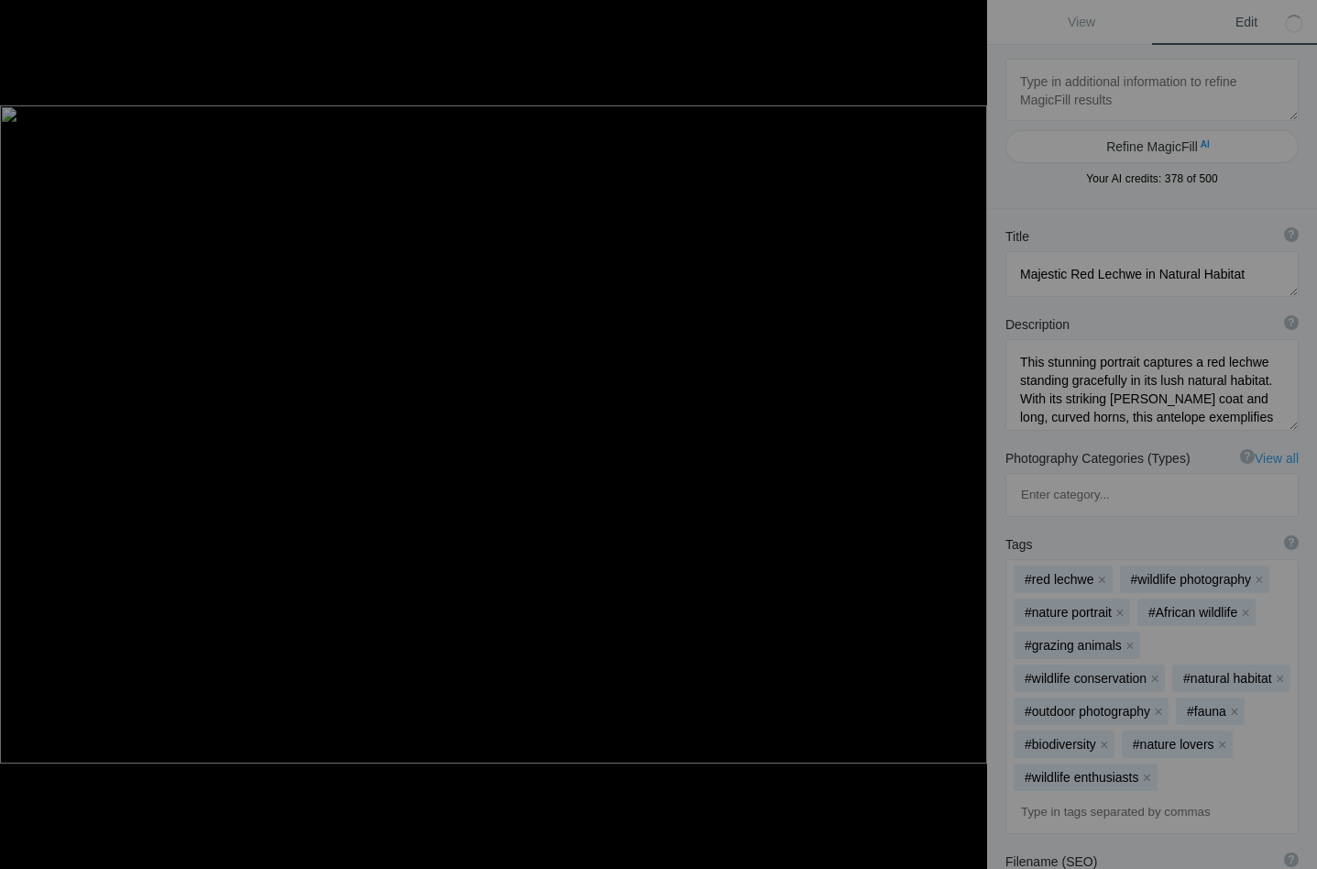
click at [1128, 639] on button "x" at bounding box center [1129, 645] width 13 height 13
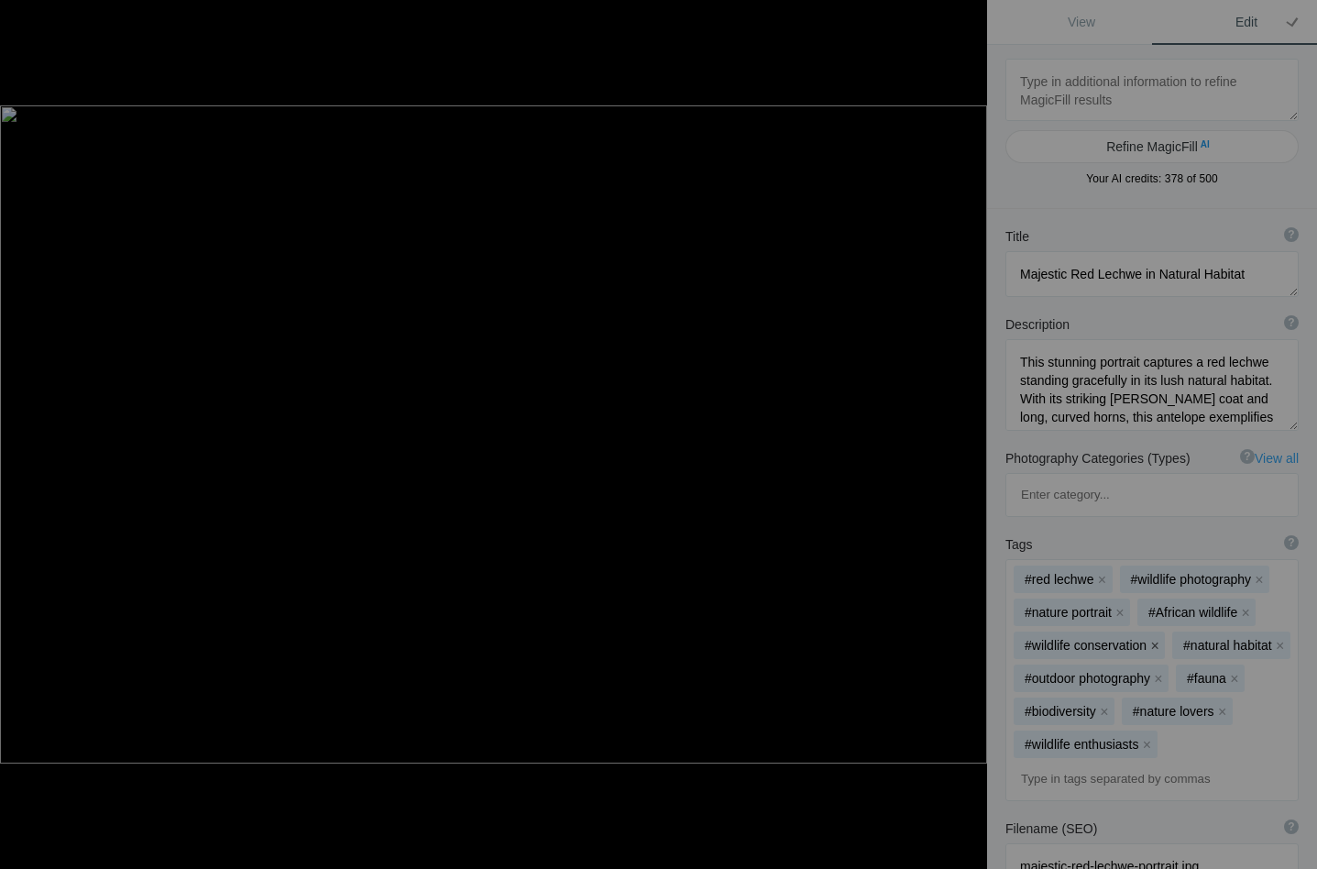
click at [1152, 639] on button "x" at bounding box center [1154, 645] width 13 height 13
click at [1164, 672] on button "x" at bounding box center [1158, 678] width 13 height 13
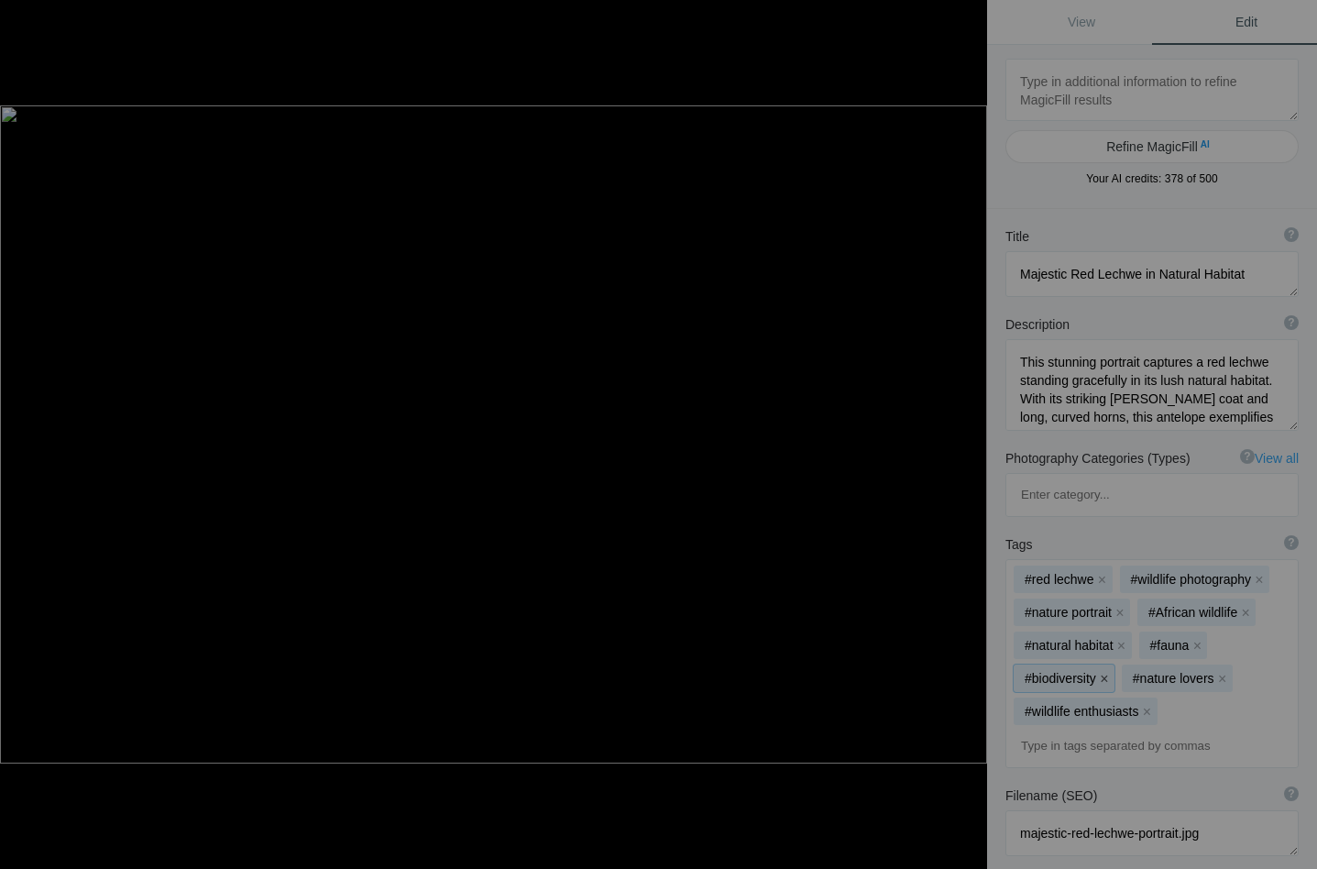
click at [1101, 672] on button "x" at bounding box center [1104, 678] width 13 height 13
click at [1114, 672] on button "x" at bounding box center [1114, 678] width 13 height 13
click at [1143, 672] on button "x" at bounding box center [1147, 678] width 13 height 13
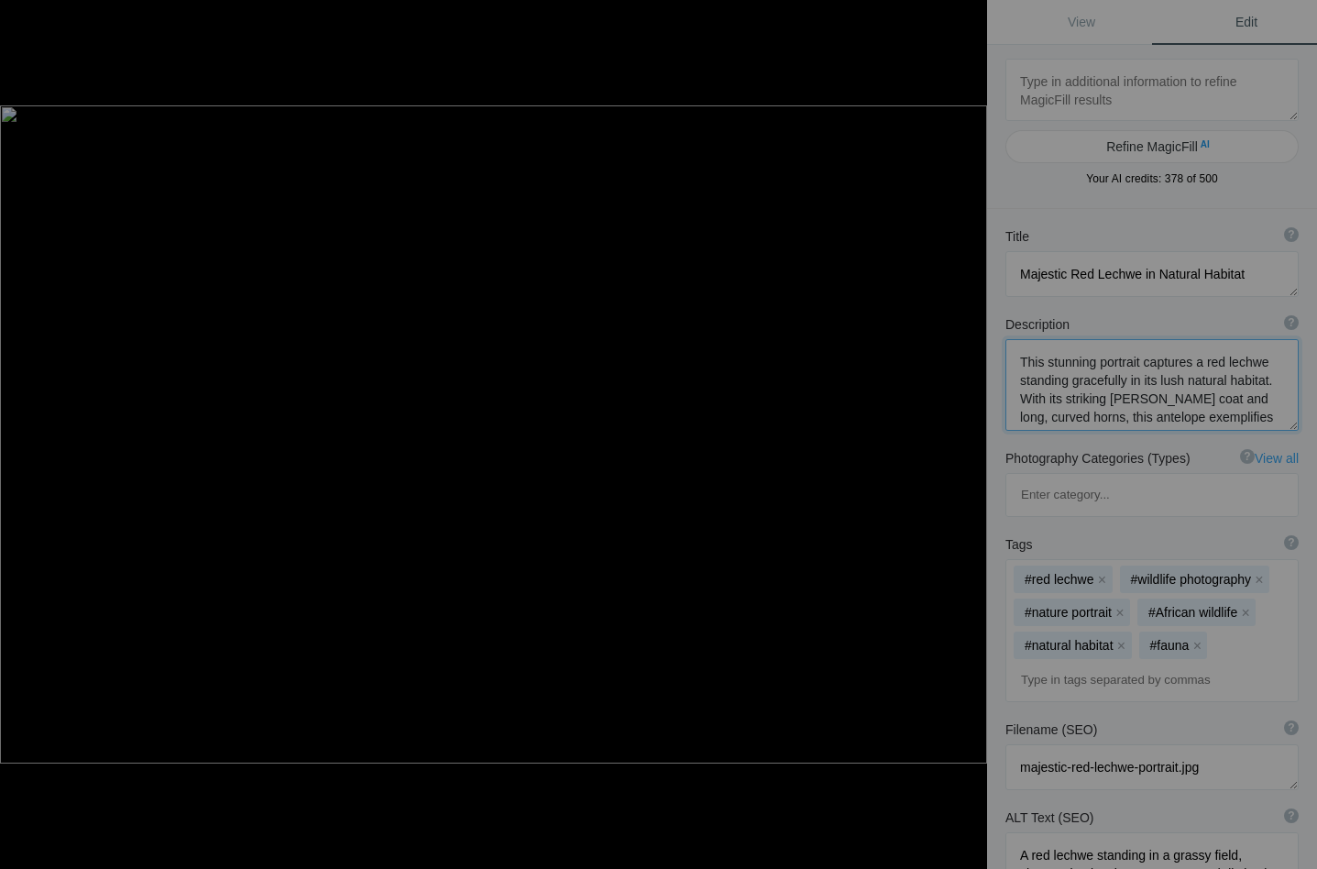
drag, startPoint x: 1095, startPoint y: 361, endPoint x: 1045, endPoint y: 361, distance: 49.5
click at [1045, 361] on textarea at bounding box center [1151, 385] width 293 height 92
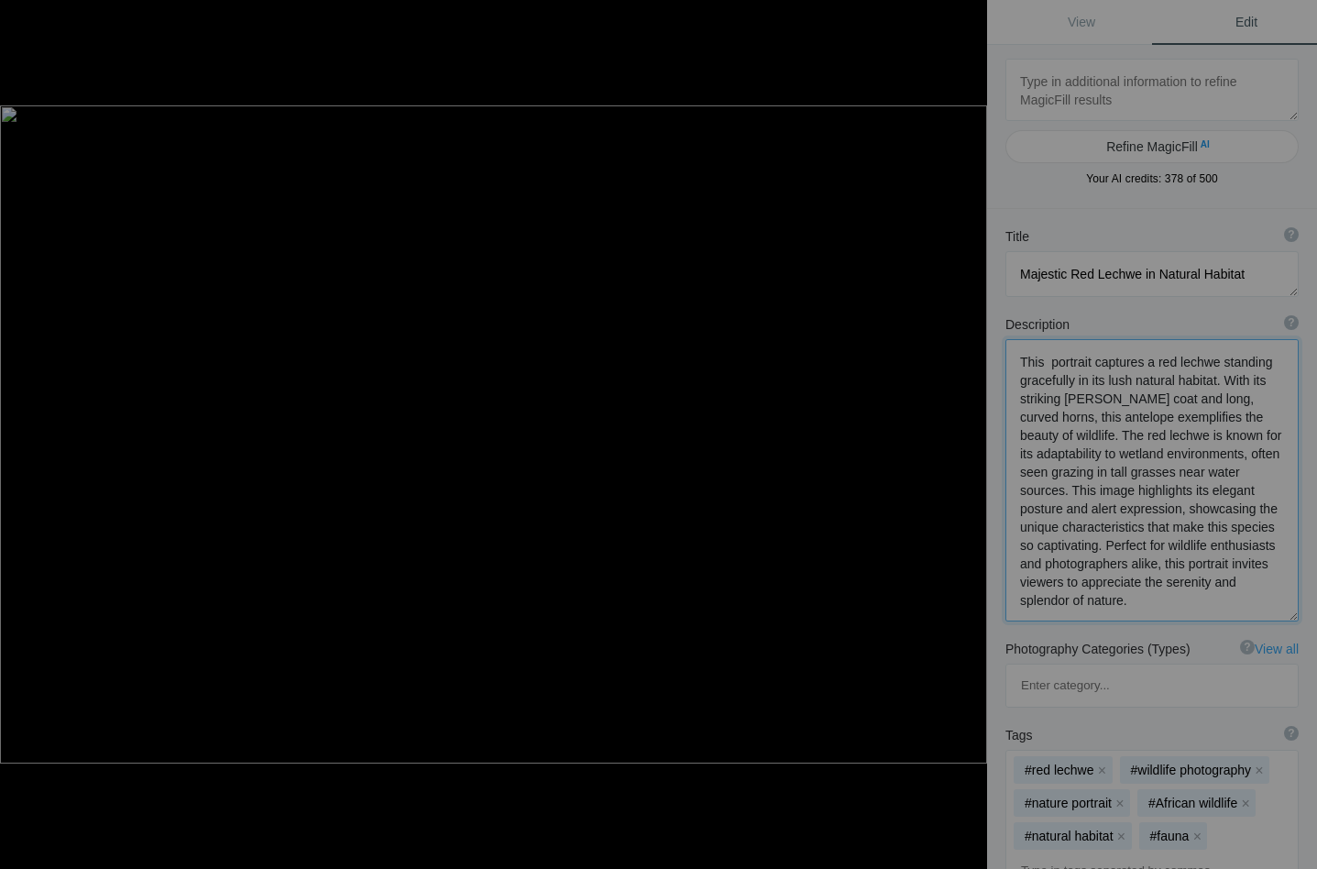
drag, startPoint x: 1073, startPoint y: 377, endPoint x: 1017, endPoint y: 385, distance: 56.5
click at [1017, 385] on textarea at bounding box center [1151, 480] width 293 height 282
drag, startPoint x: 1131, startPoint y: 399, endPoint x: 1107, endPoint y: 401, distance: 23.9
click at [1106, 401] on textarea at bounding box center [1151, 480] width 293 height 282
drag, startPoint x: 1205, startPoint y: 416, endPoint x: 1128, endPoint y: 476, distance: 97.9
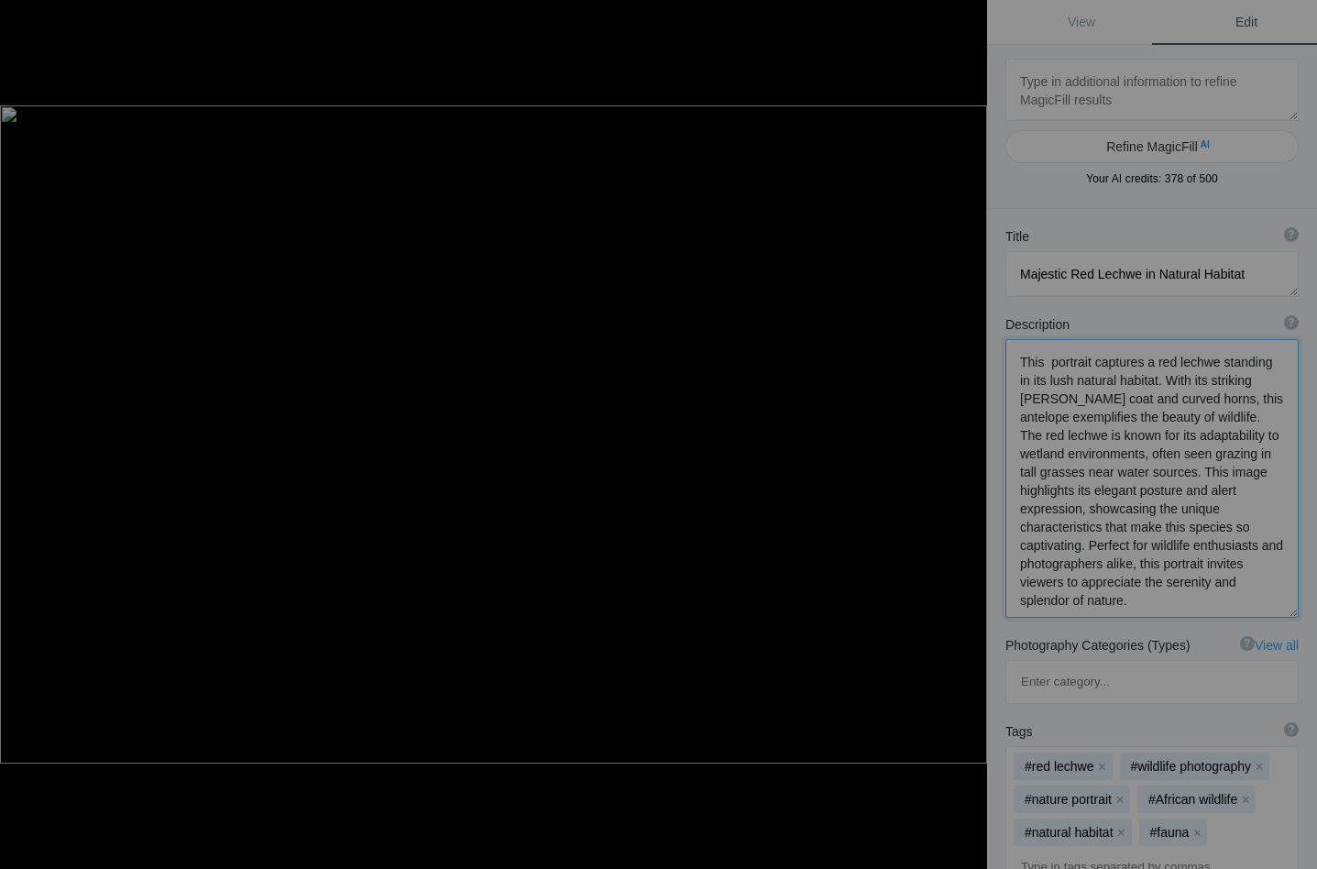
click at [1128, 476] on textarea at bounding box center [1151, 478] width 293 height 279
drag, startPoint x: 1087, startPoint y: 493, endPoint x: 1108, endPoint y: 540, distance: 51.3
click at [1108, 540] on textarea at bounding box center [1151, 477] width 293 height 277
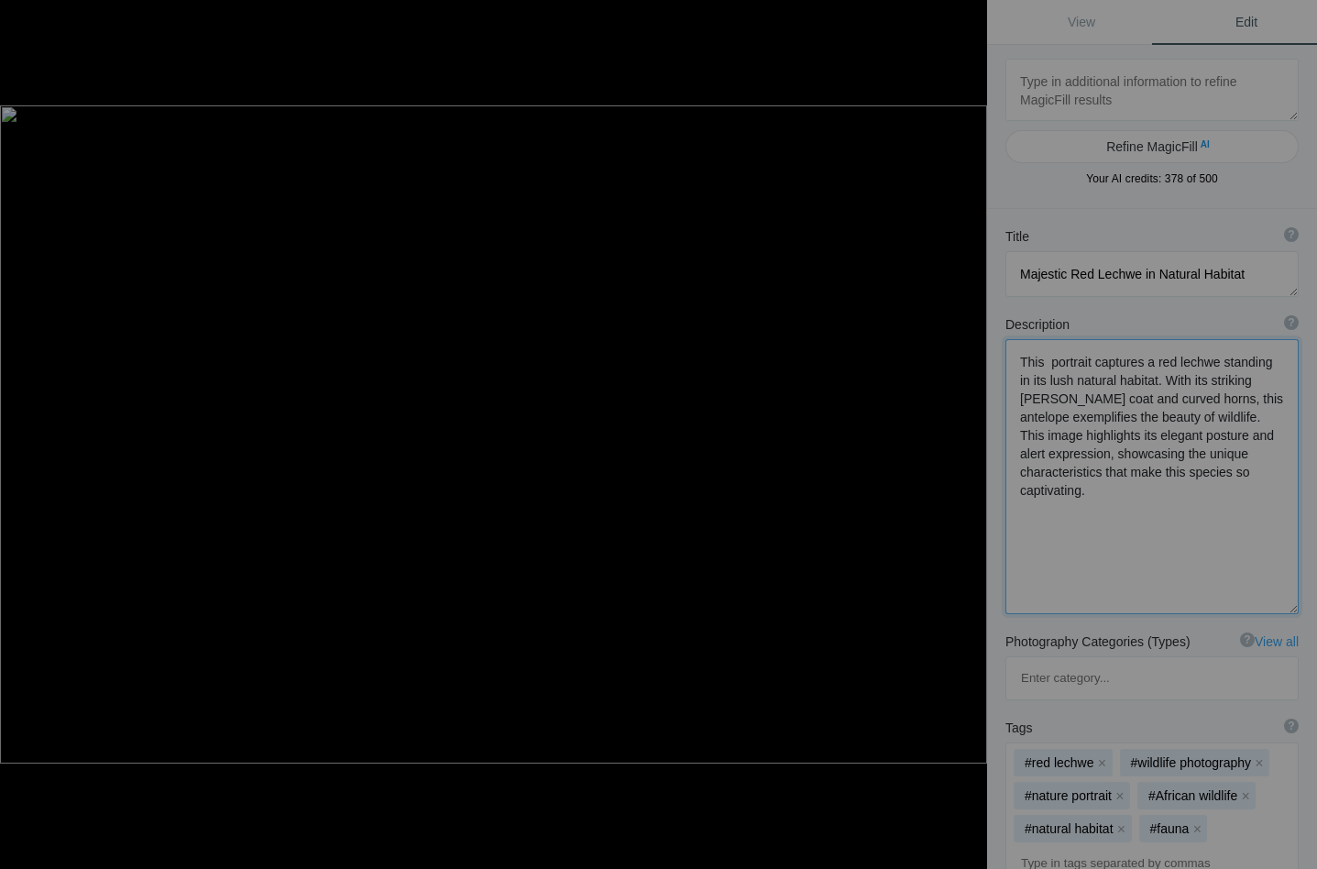
drag, startPoint x: 1210, startPoint y: 418, endPoint x: 1085, endPoint y: 438, distance: 127.1
click at [1085, 438] on textarea at bounding box center [1151, 476] width 293 height 275
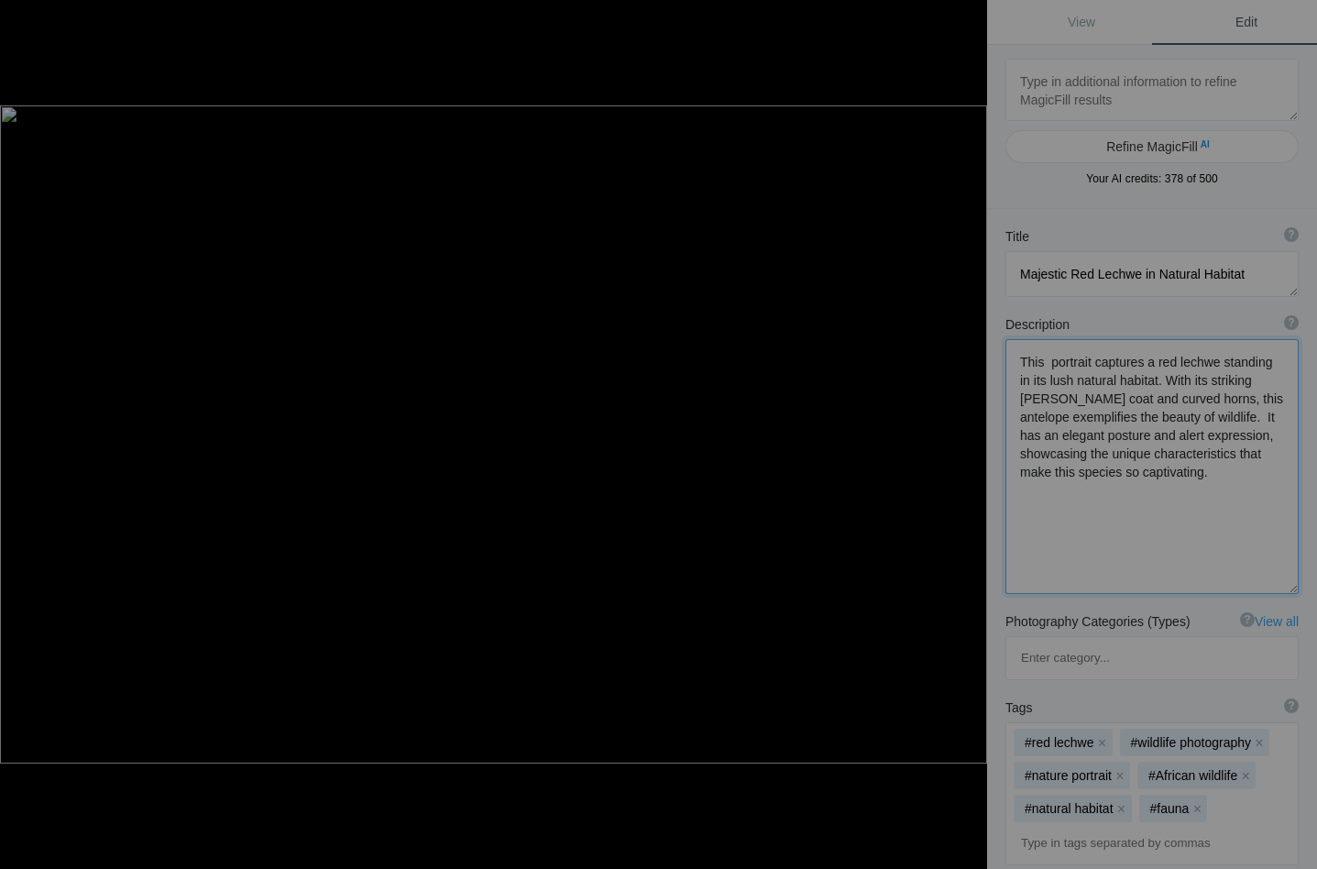
drag, startPoint x: 1017, startPoint y: 455, endPoint x: 1085, endPoint y: 455, distance: 67.8
click at [1085, 455] on textarea at bounding box center [1151, 466] width 293 height 255
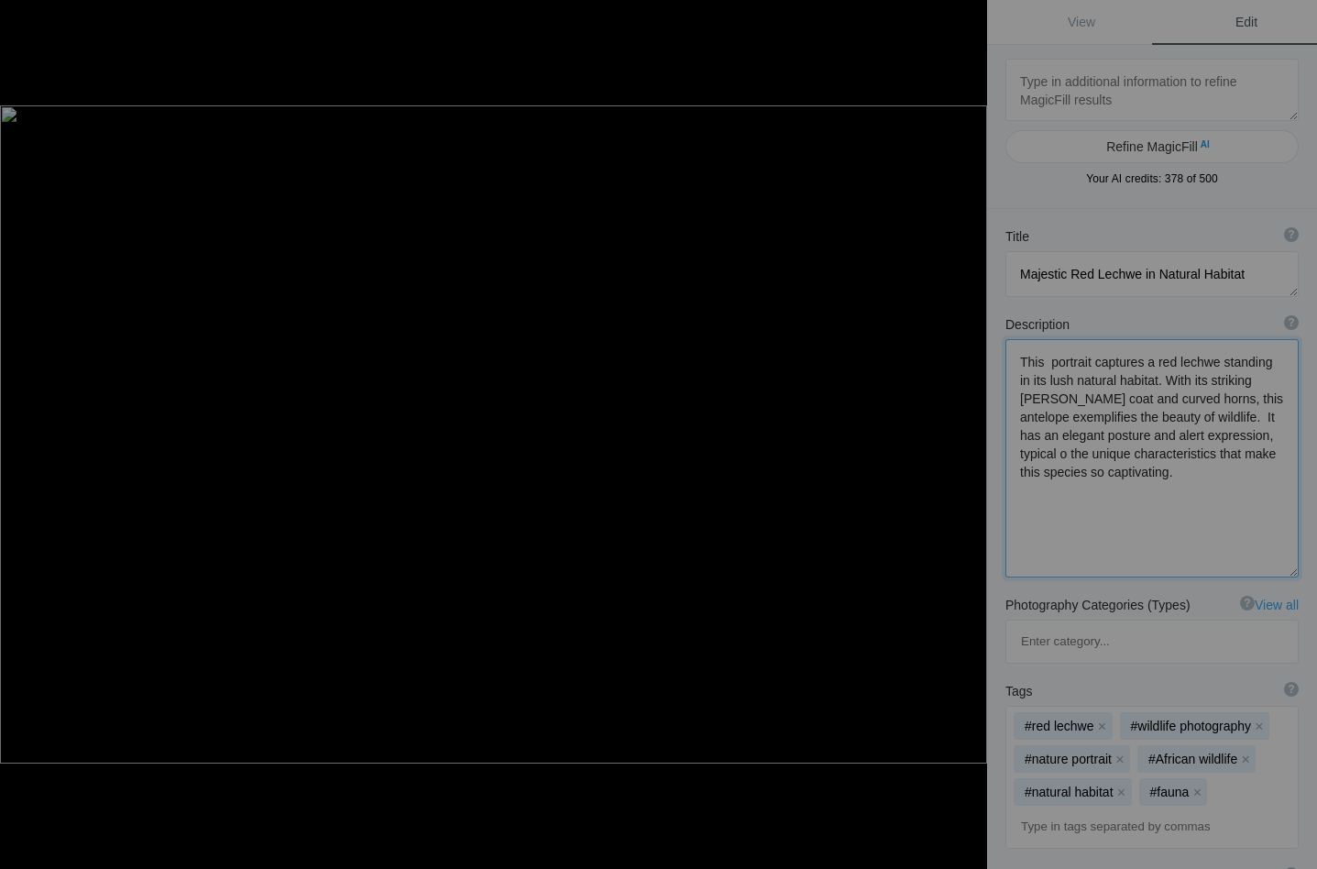
type textarea "This portrait captures a red lechwe standing in its lush natural habitat. With …"
click at [971, 422] on button at bounding box center [917, 434] width 137 height 312
type textarea "Xugana Island Lodge and Delta_DSC2793"
type textarea "Xugana_Island_Lodge_and_Delta_DSC2793-.jpg"
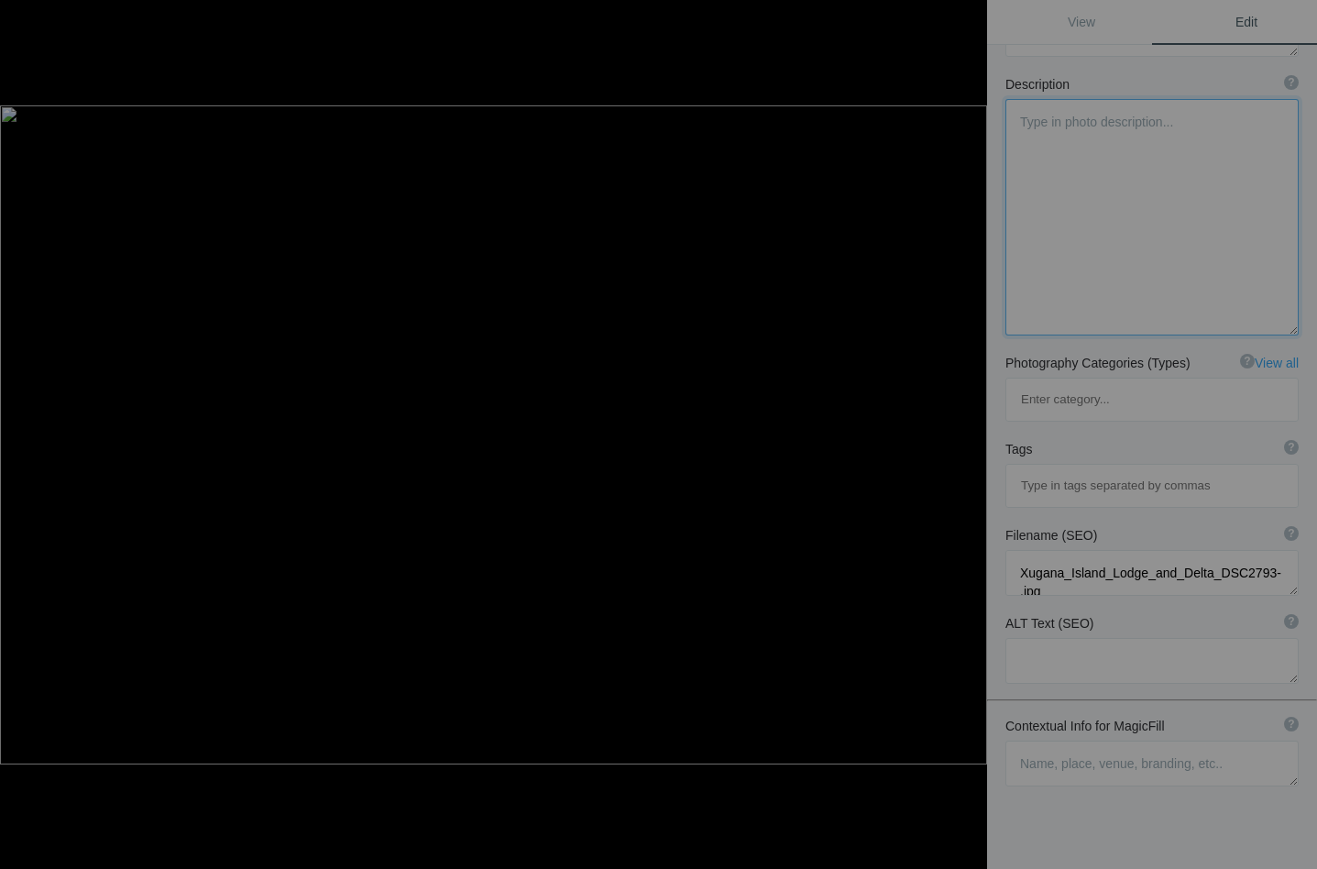
scroll to position [168, 0]
click at [1037, 741] on textarea at bounding box center [1151, 764] width 293 height 46
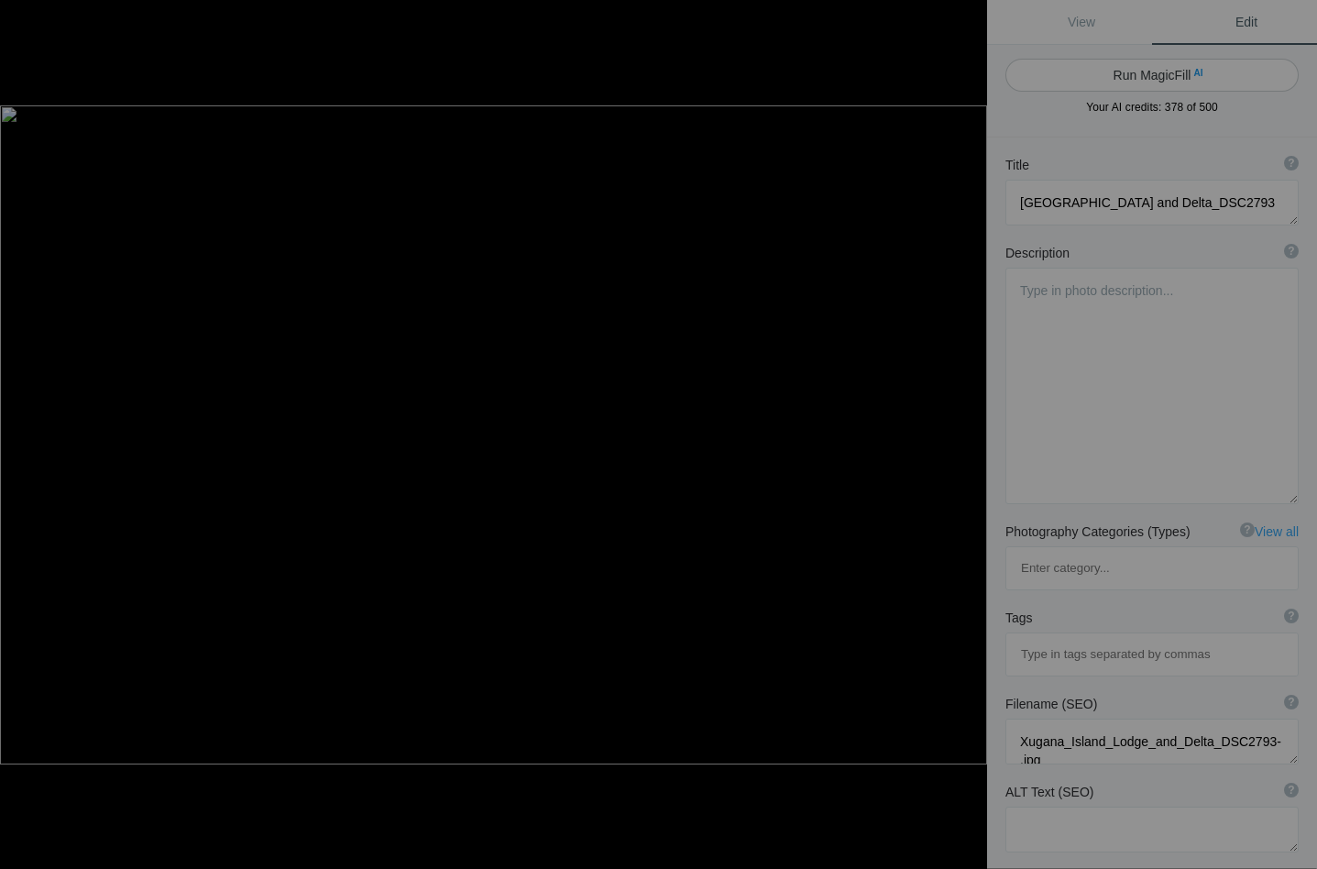
scroll to position [0, 0]
type textarea "Tiny frogs which inhabit the reeds I the Delta"
click at [1156, 71] on button "Run MagicFill AI" at bounding box center [1151, 75] width 293 height 33
type textarea "Tiny Frogs Among the Reeds of Xugana Island Delta"
type textarea "Discover the enchanting world of tiny frogs nestled among the lush reeds of Xug…"
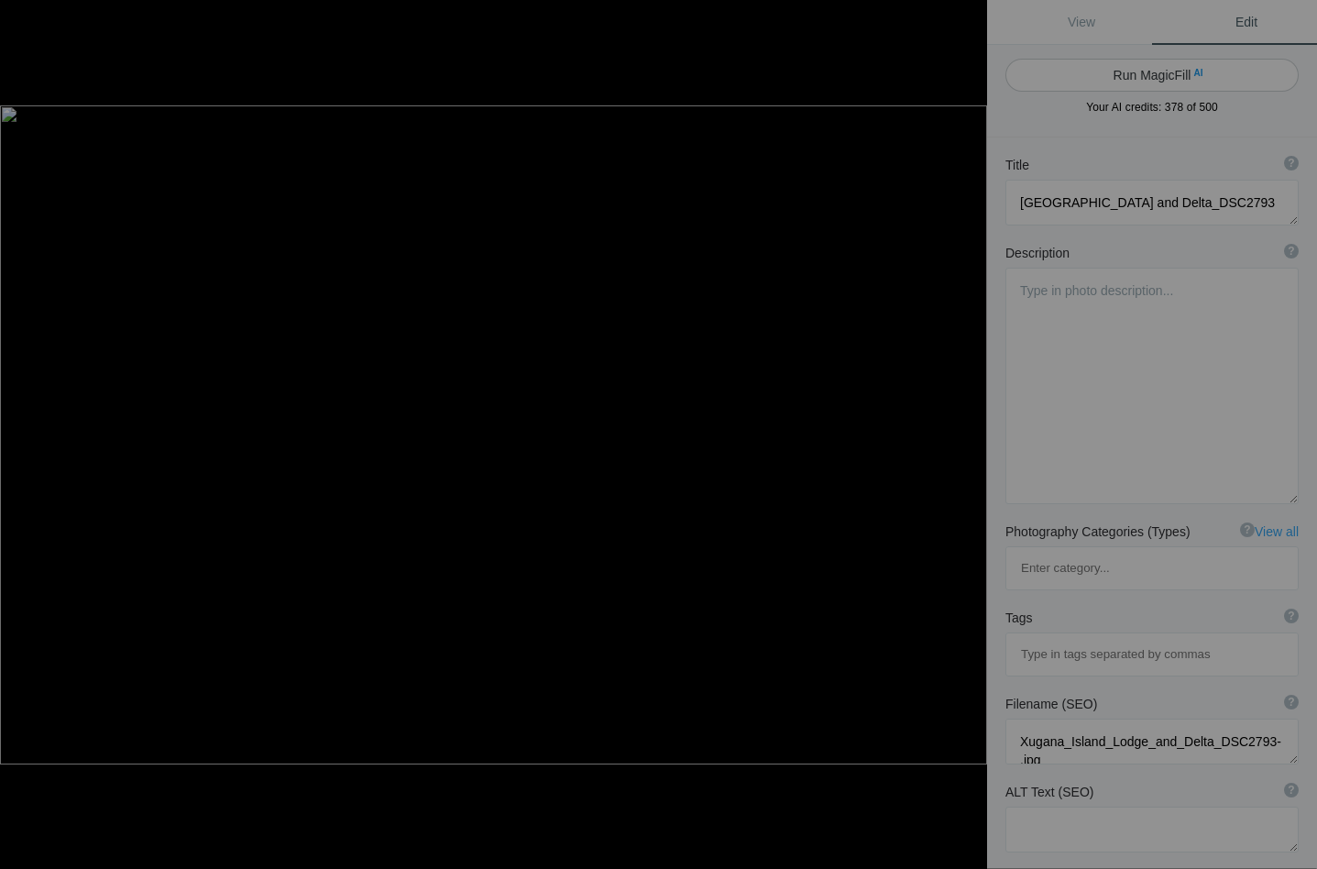
type textarea "tiny-frogs-reeds-xugana-island-delta.jpg"
type textarea "A tiny frog camouflaged among the green reeds in the Delta, showcasing the rich…"
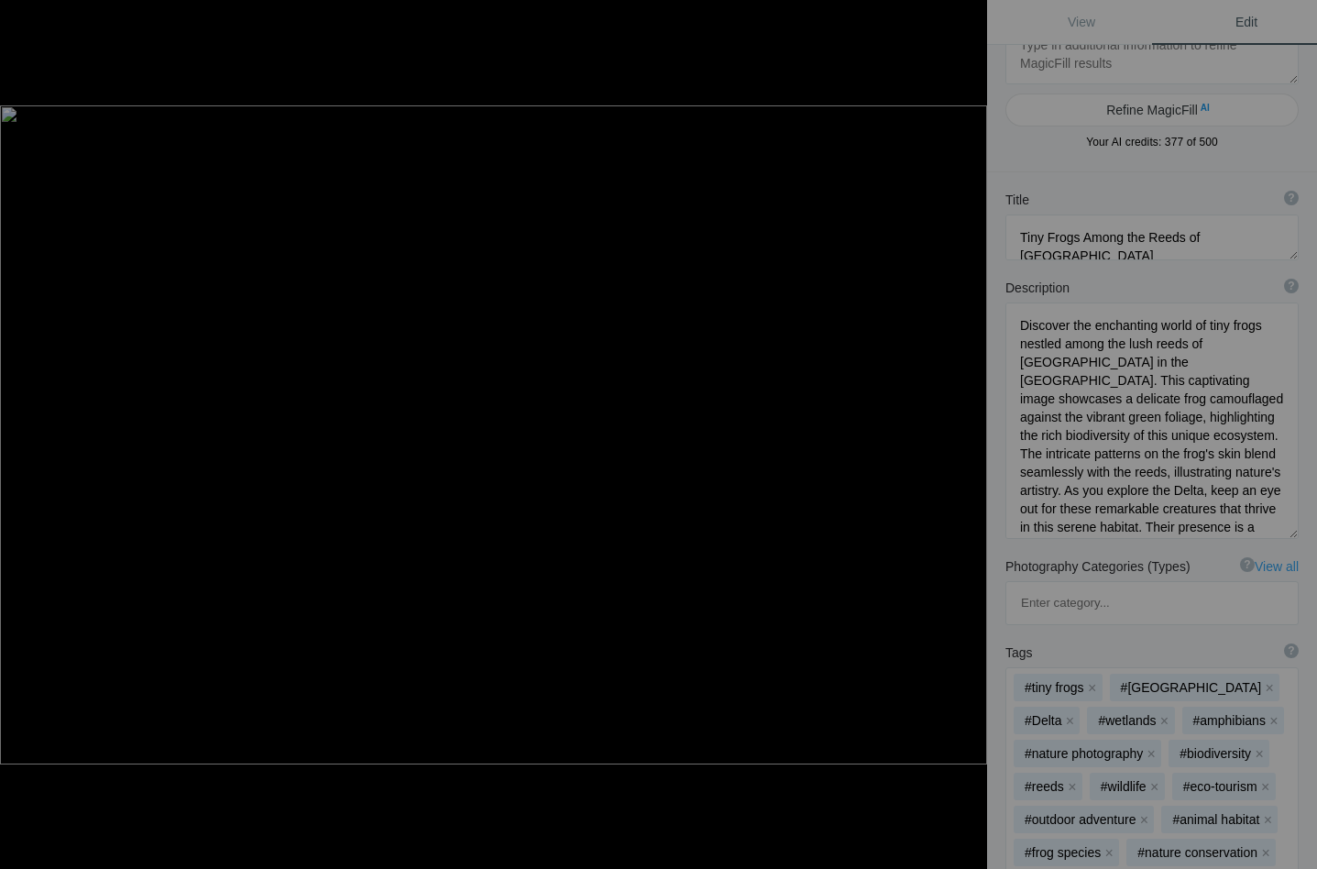
scroll to position [46, 0]
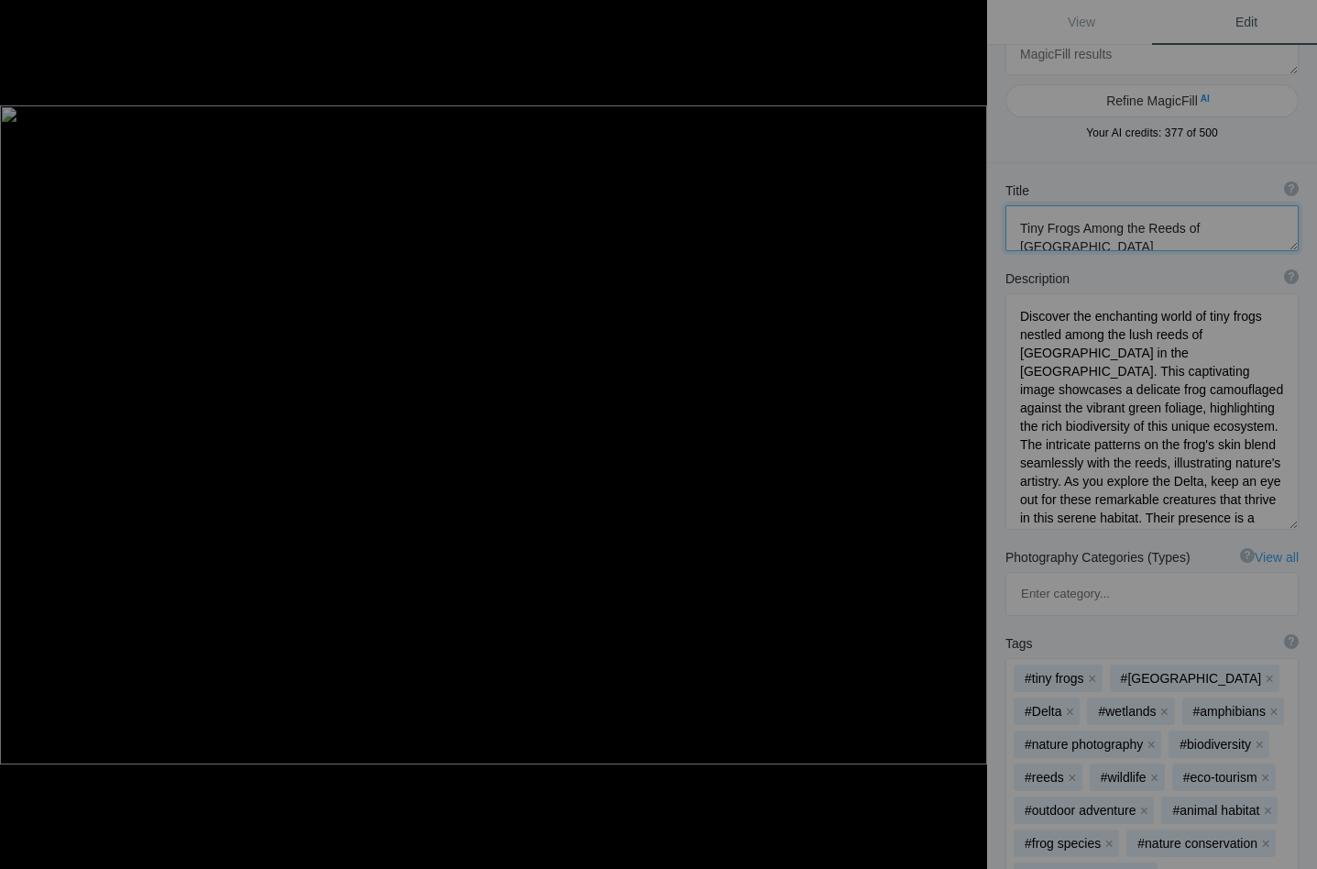
drag, startPoint x: 1195, startPoint y: 224, endPoint x: 1275, endPoint y: 230, distance: 80.9
click at [1275, 230] on textarea at bounding box center [1151, 228] width 293 height 46
type textarea "Tiny Frogs Among the Reeds of the Delta"
drag, startPoint x: 1061, startPoint y: 333, endPoint x: 1015, endPoint y: 341, distance: 46.4
click at [1015, 341] on textarea at bounding box center [1151, 411] width 293 height 236
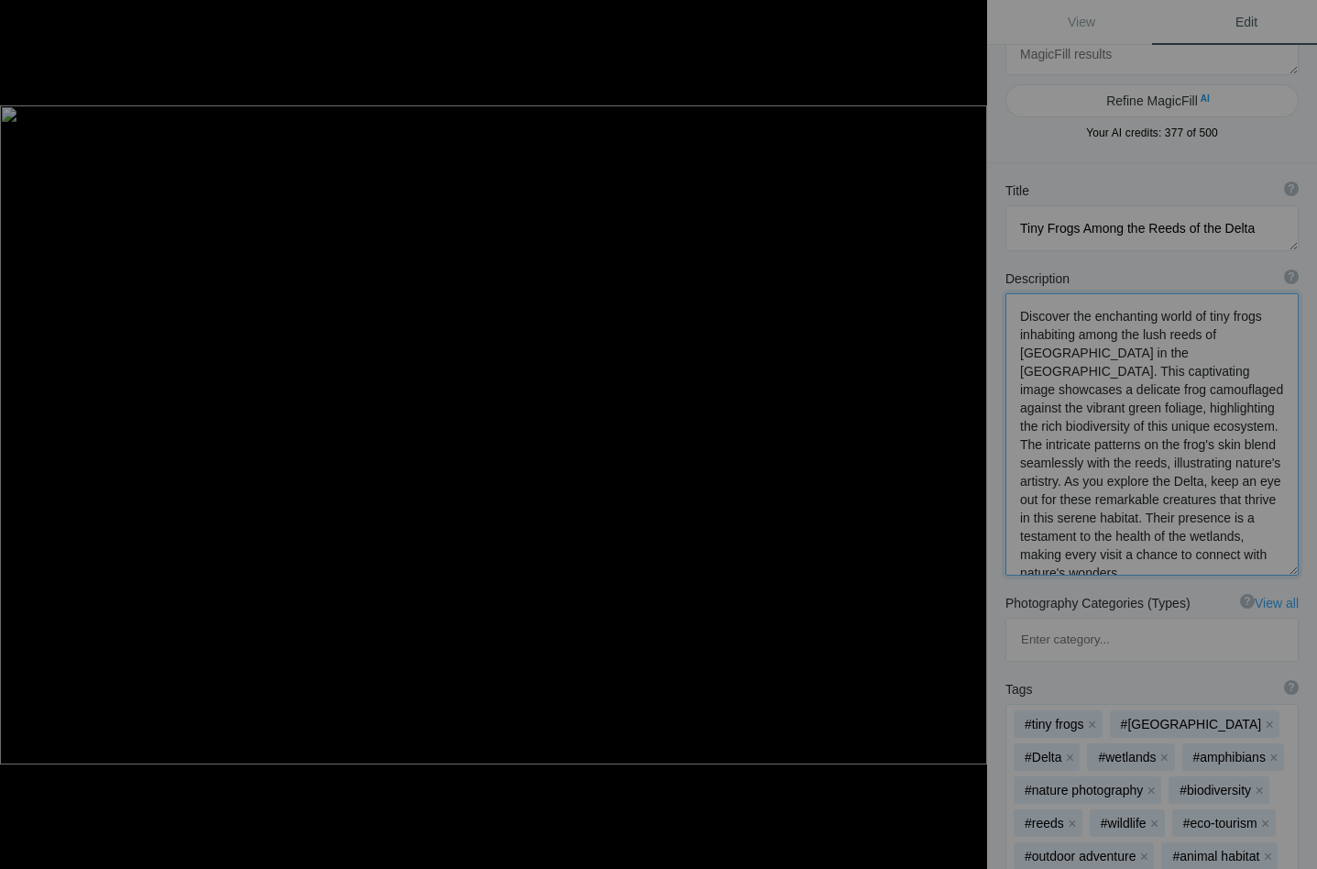
drag, startPoint x: 1115, startPoint y: 333, endPoint x: 1077, endPoint y: 333, distance: 37.6
click at [1077, 333] on textarea at bounding box center [1151, 434] width 293 height 282
drag, startPoint x: 1174, startPoint y: 330, endPoint x: 1272, endPoint y: 330, distance: 98.0
click at [1272, 330] on textarea at bounding box center [1151, 433] width 293 height 280
drag, startPoint x: 1079, startPoint y: 353, endPoint x: 1011, endPoint y: 357, distance: 68.0
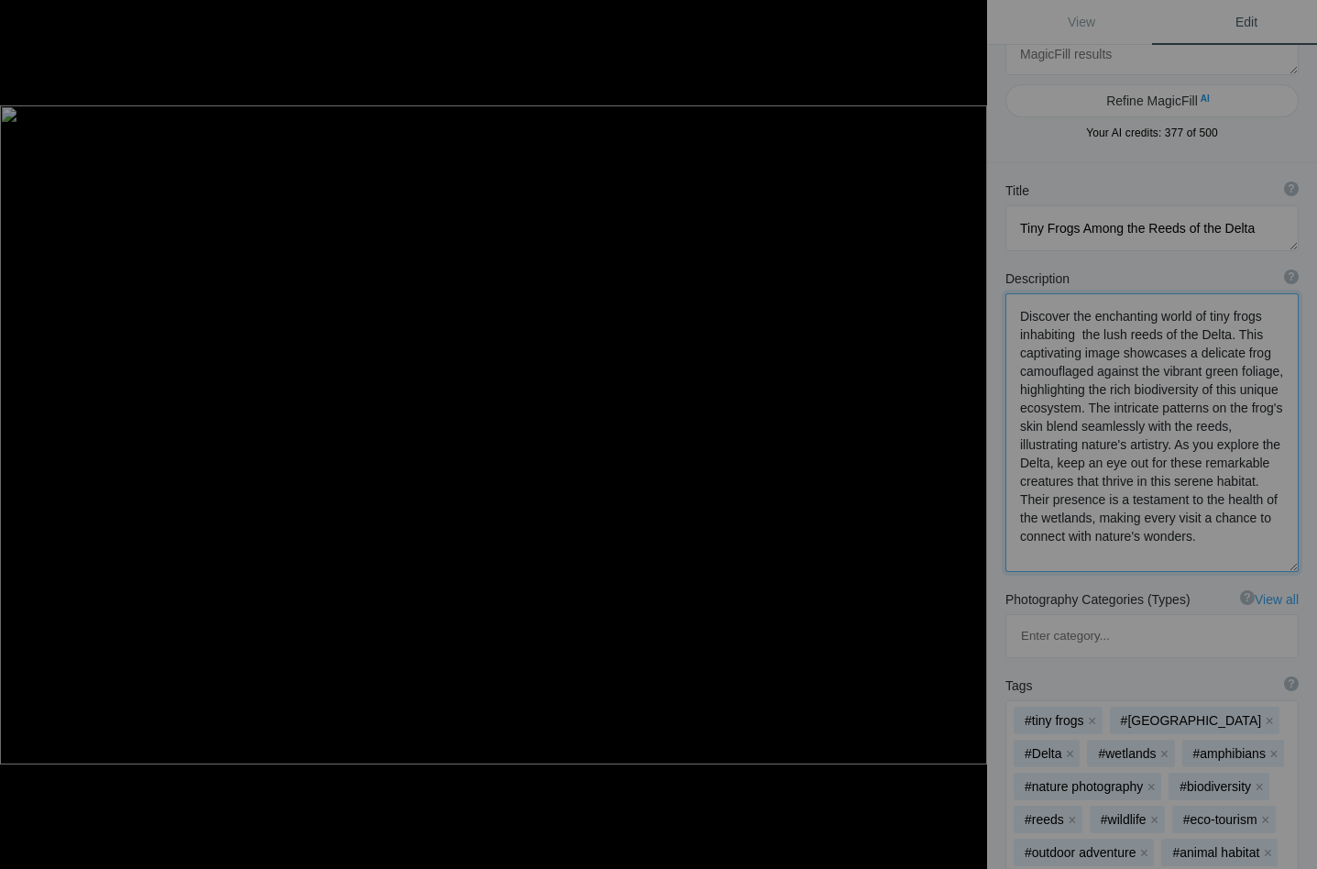
click at [1011, 357] on textarea at bounding box center [1151, 432] width 293 height 279
drag, startPoint x: 1066, startPoint y: 446, endPoint x: 1128, endPoint y: 480, distance: 70.9
click at [1128, 480] on textarea at bounding box center [1151, 431] width 293 height 277
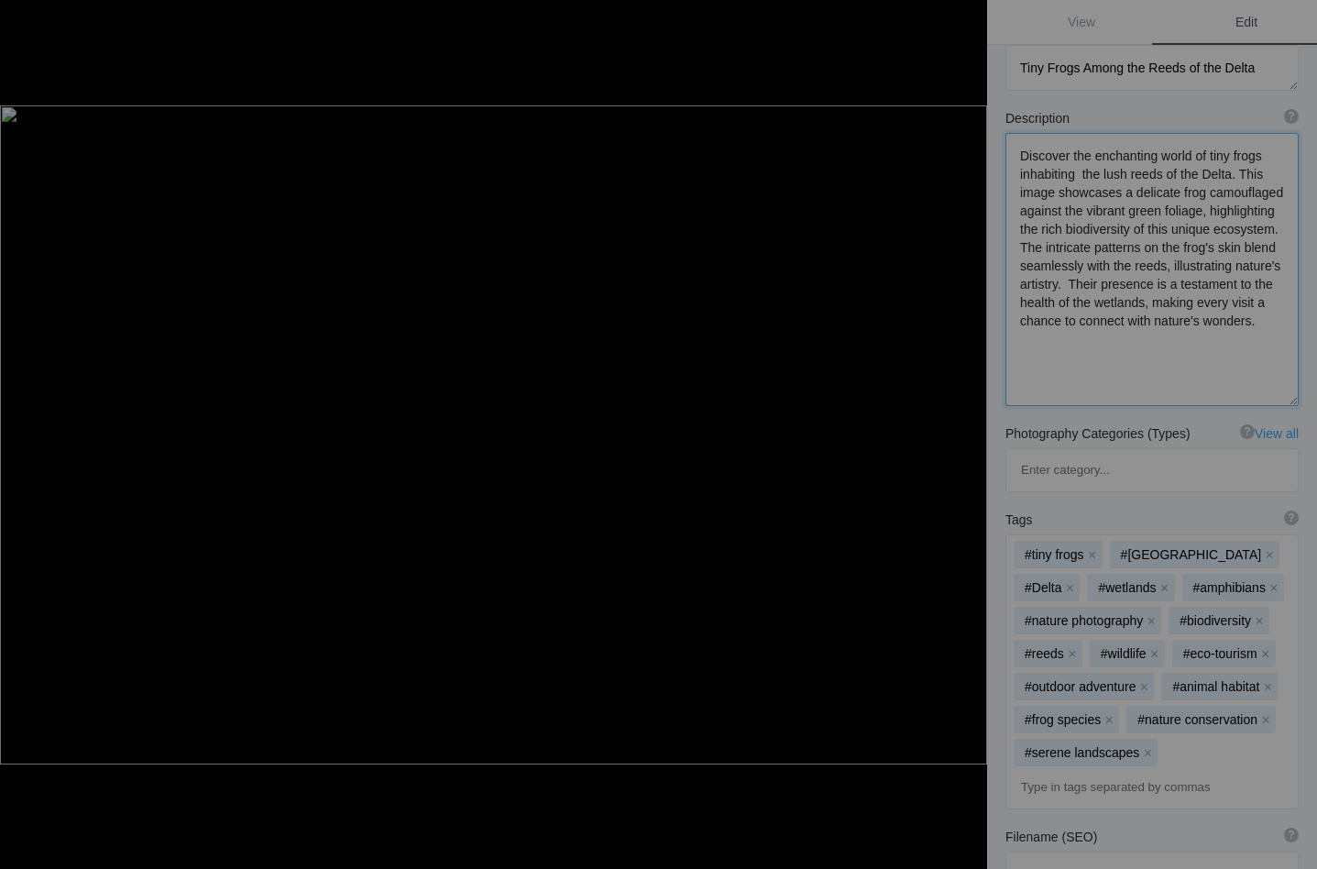
scroll to position [219, 0]
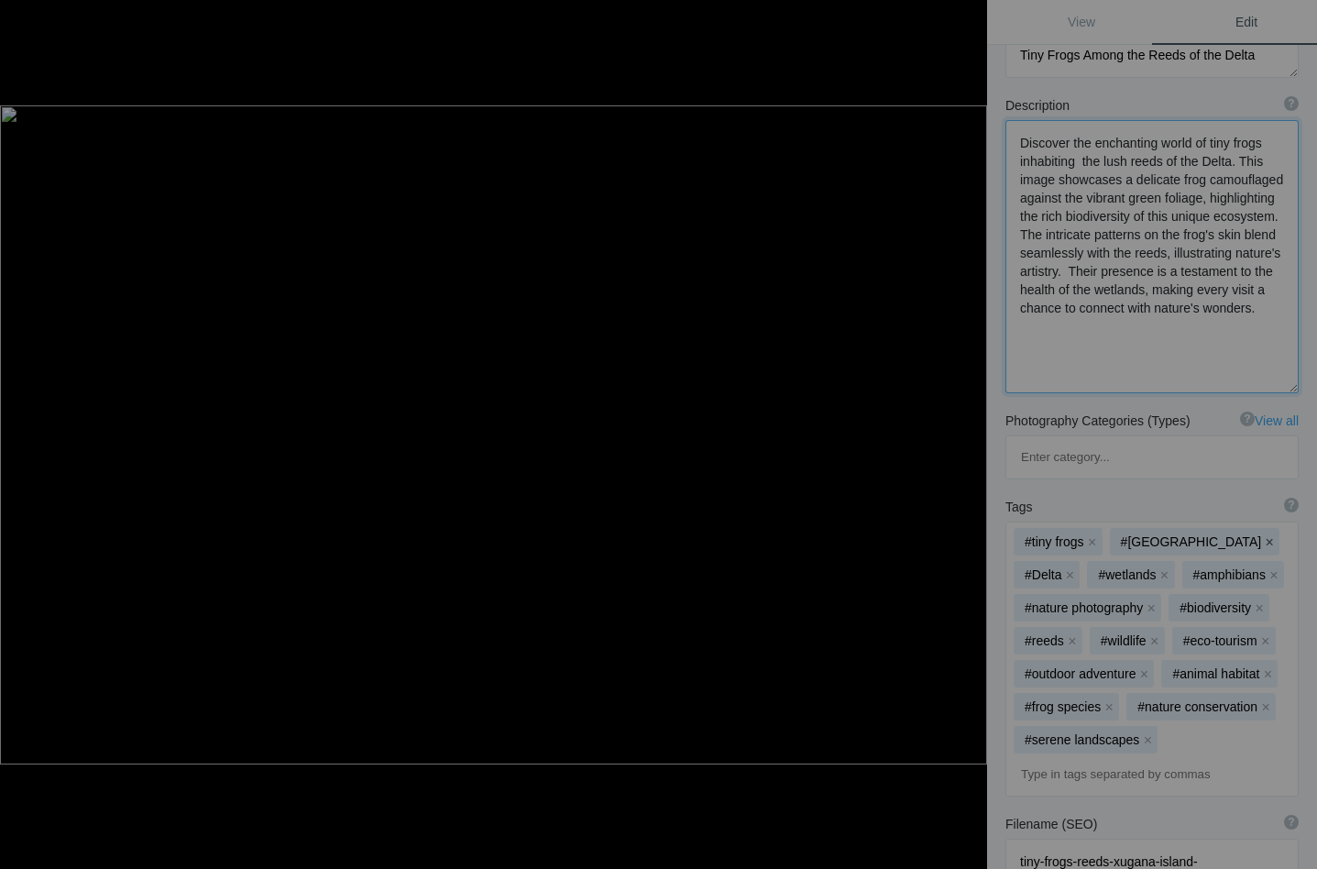
type textarea "Discover the enchanting world of tiny frogs inhabiting the lush reeds of the De…"
click at [1263, 535] on button "x" at bounding box center [1269, 541] width 13 height 13
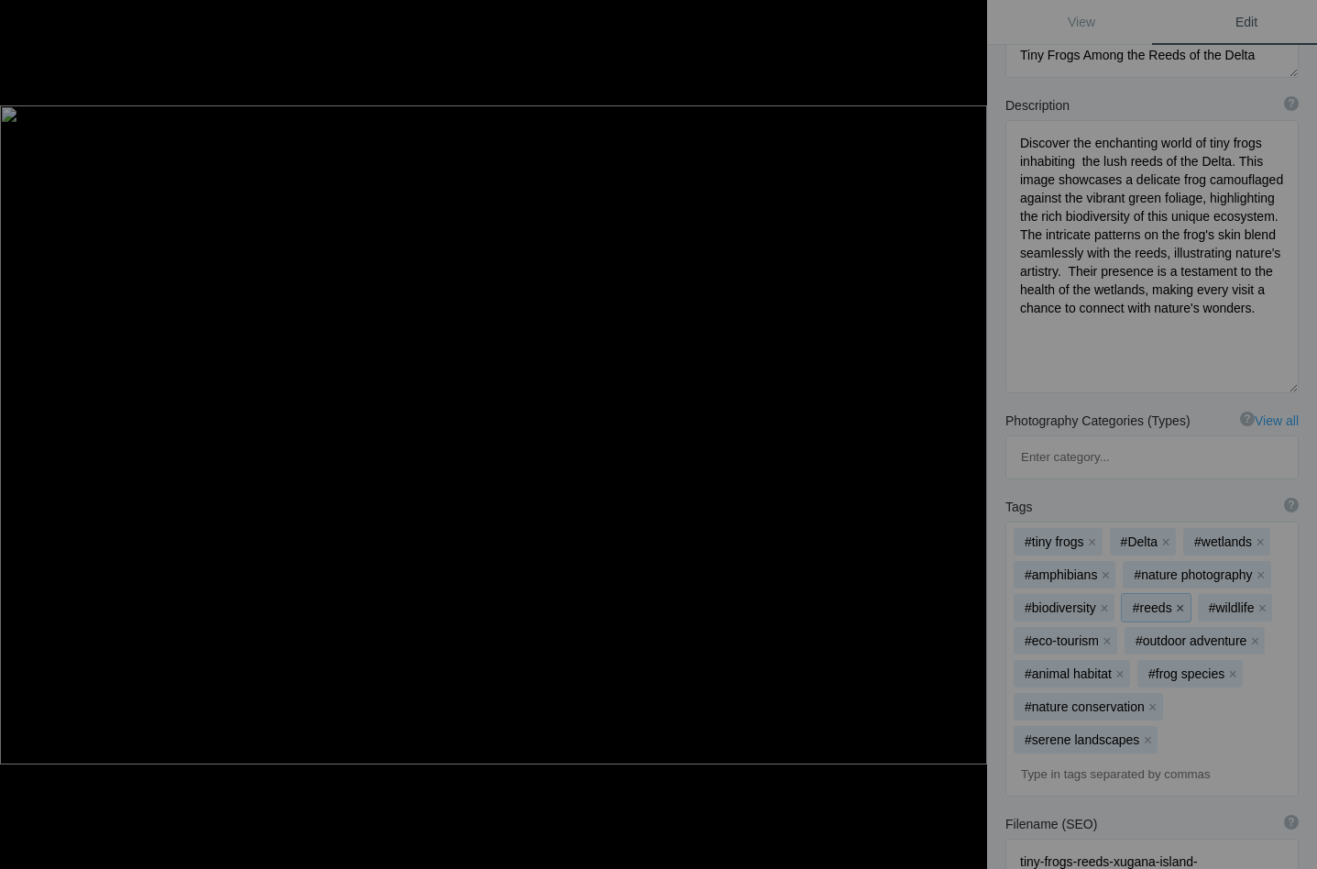
click at [1181, 601] on button "x" at bounding box center [1180, 607] width 13 height 13
click at [1193, 601] on button "x" at bounding box center [1186, 607] width 13 height 13
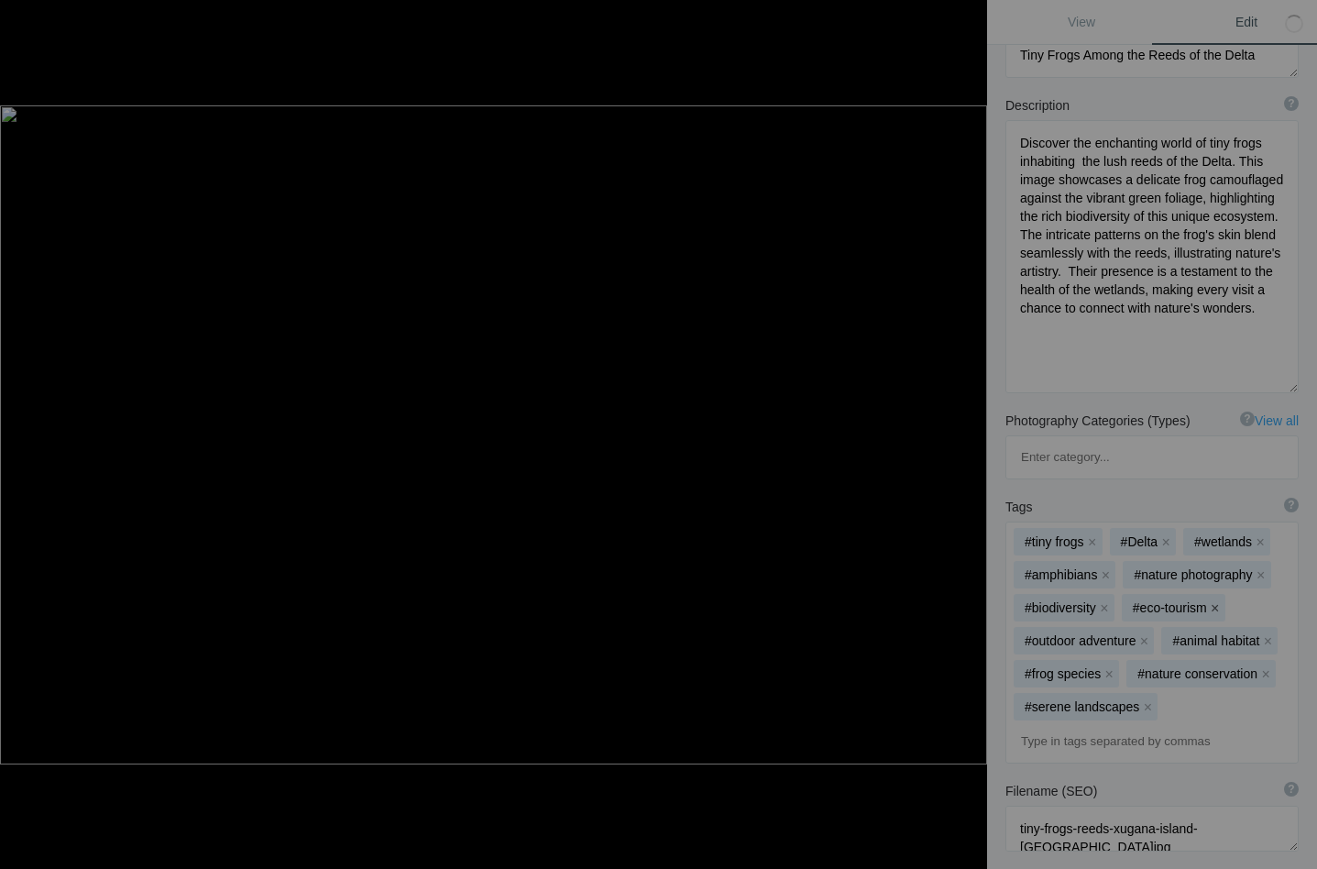
click at [1217, 601] on button "x" at bounding box center [1214, 607] width 13 height 13
click at [1252, 601] on button "x" at bounding box center [1251, 607] width 13 height 13
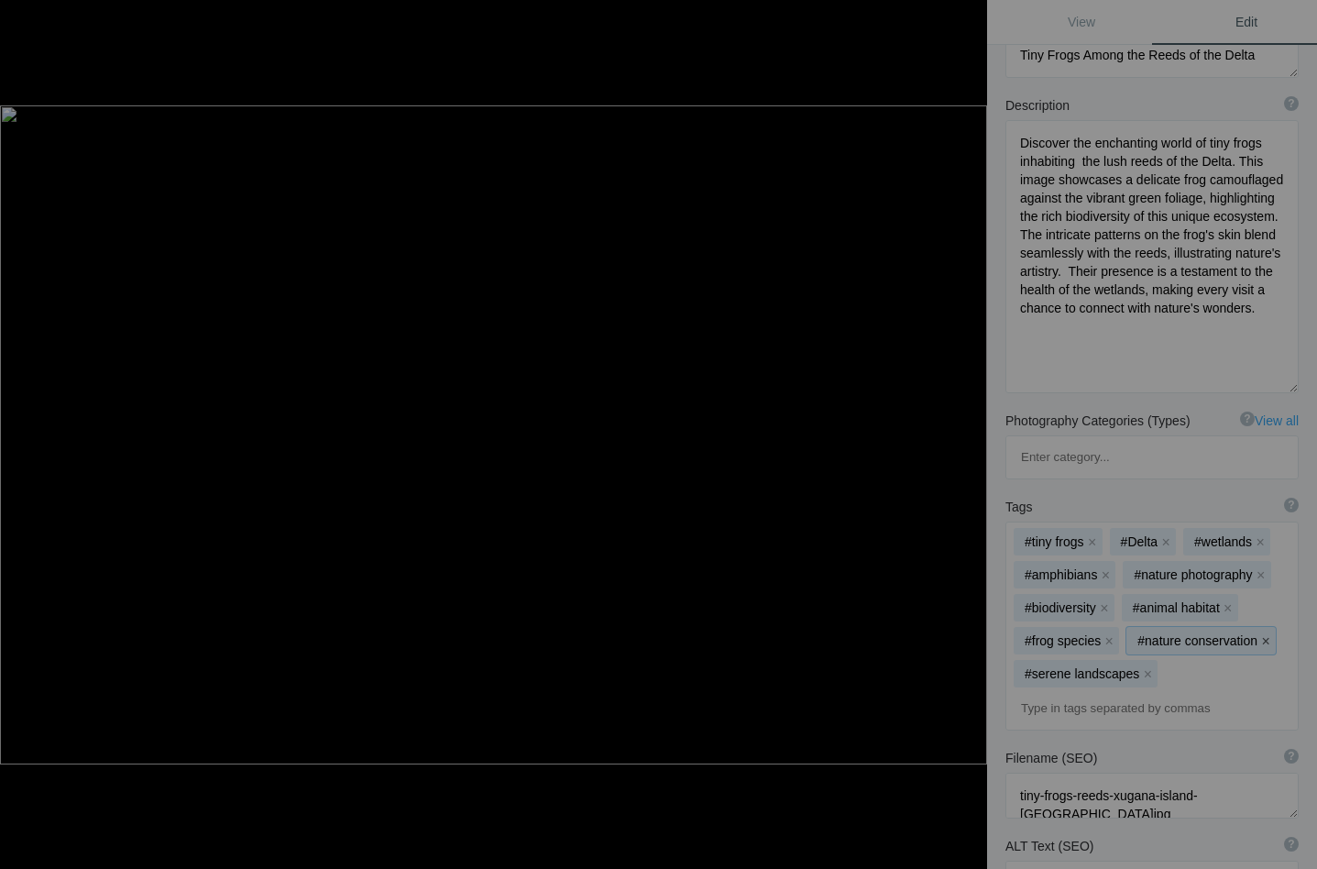
click at [1259, 634] on button "x" at bounding box center [1265, 640] width 13 height 13
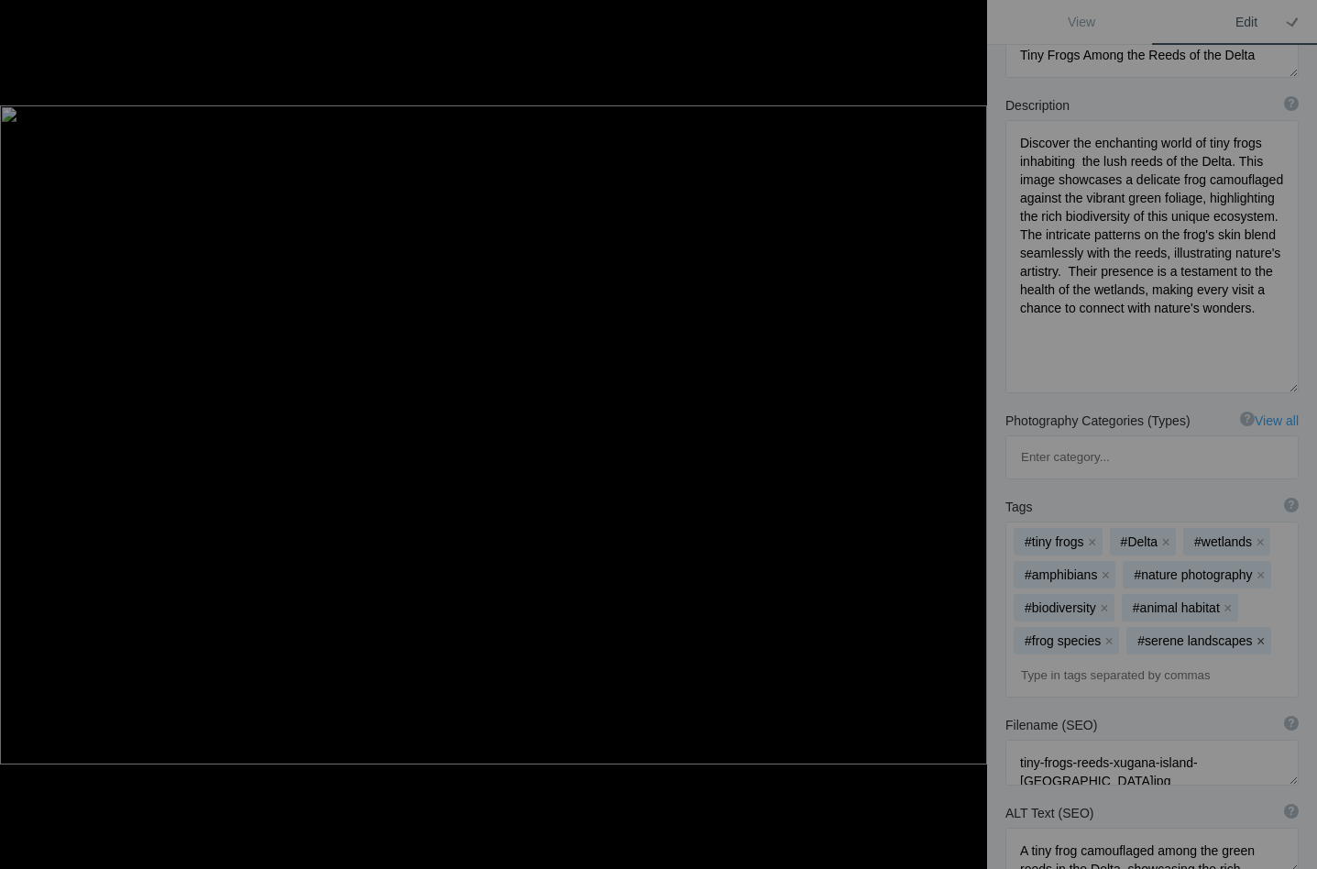
click at [1254, 634] on button "x" at bounding box center [1260, 640] width 13 height 13
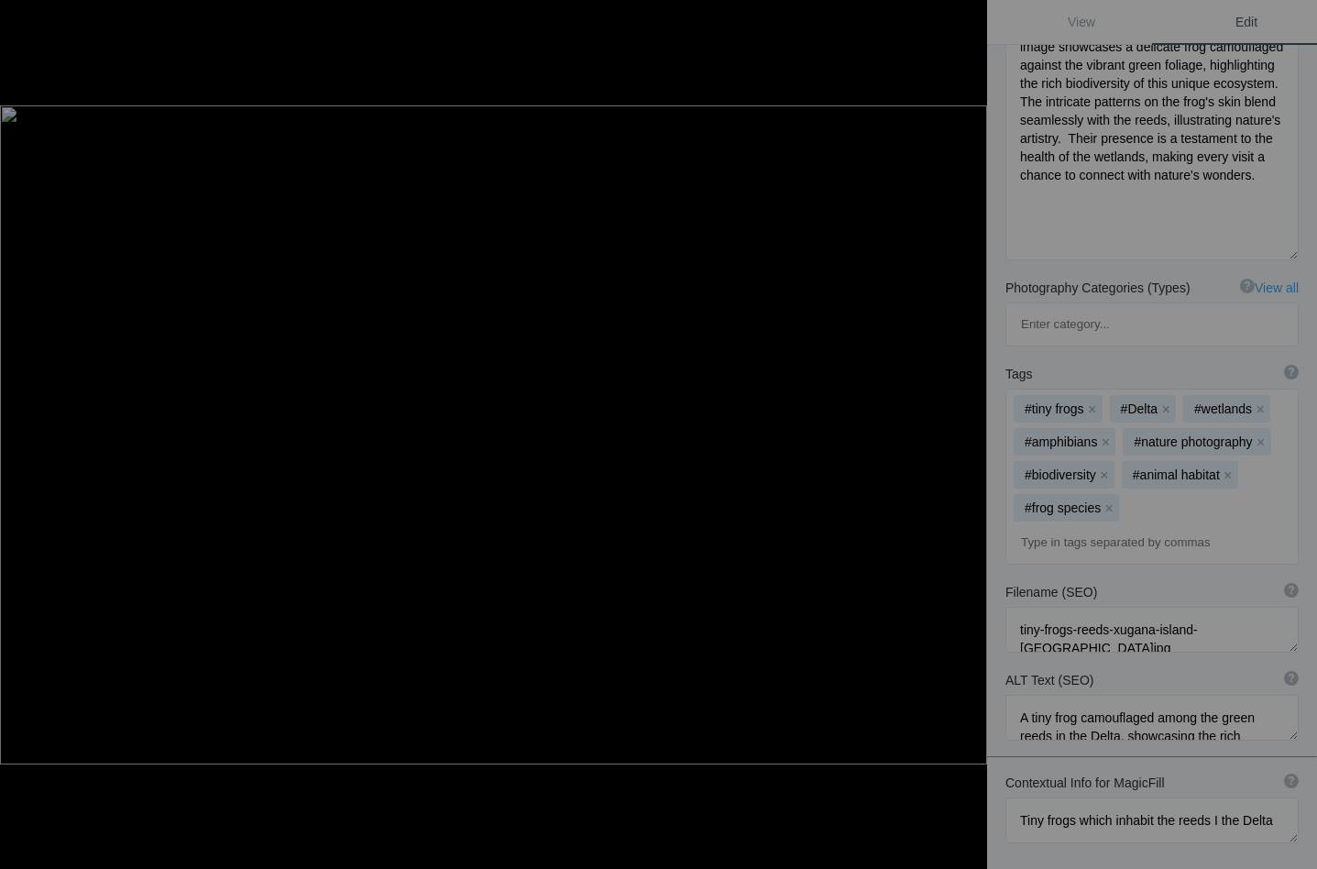
scroll to position [367, 0]
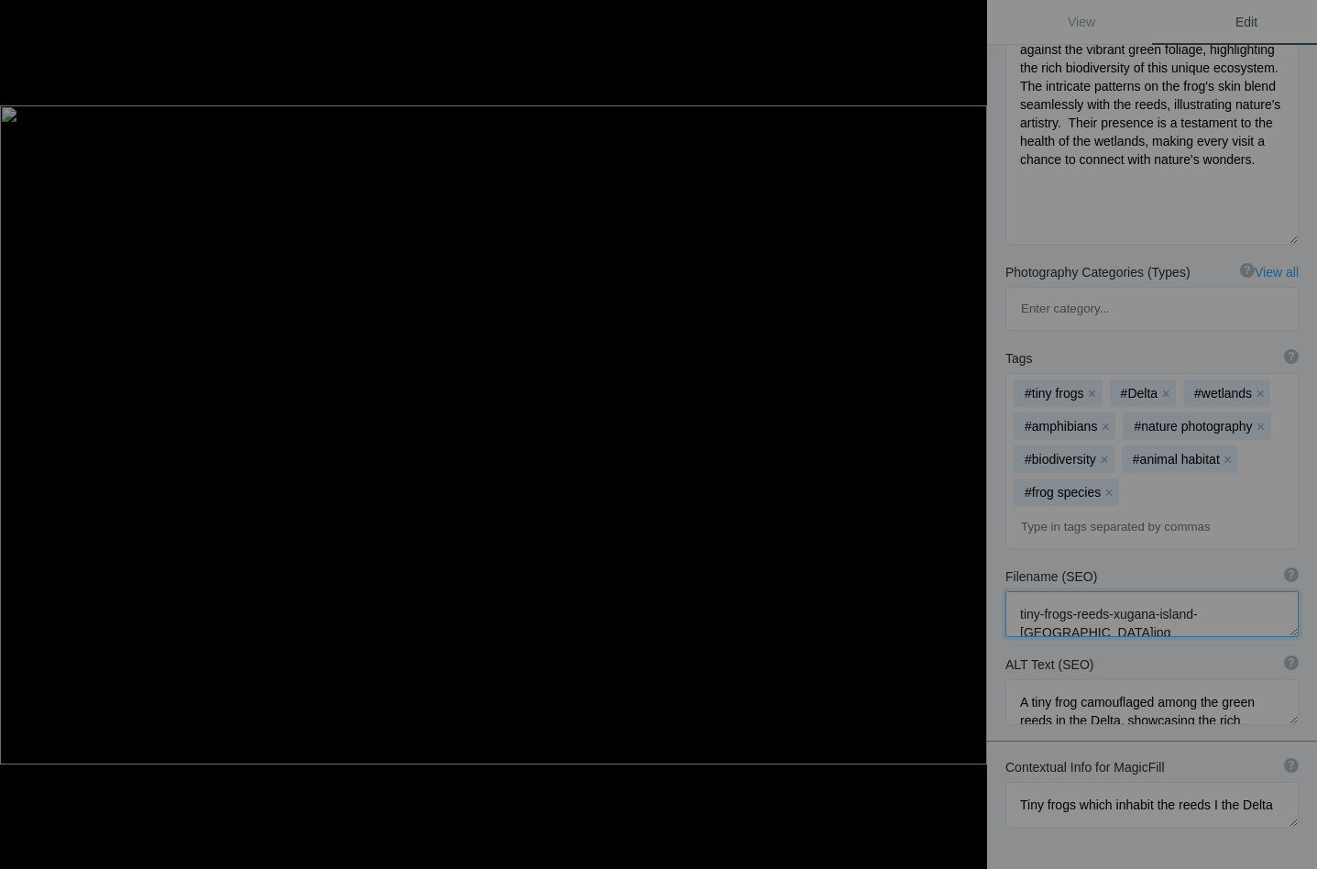
drag, startPoint x: 1114, startPoint y: 526, endPoint x: 1199, endPoint y: 524, distance: 85.2
click at [1199, 591] on textarea at bounding box center [1151, 614] width 293 height 46
type textarea "tiny-frogs-reeds-delta.jpg"
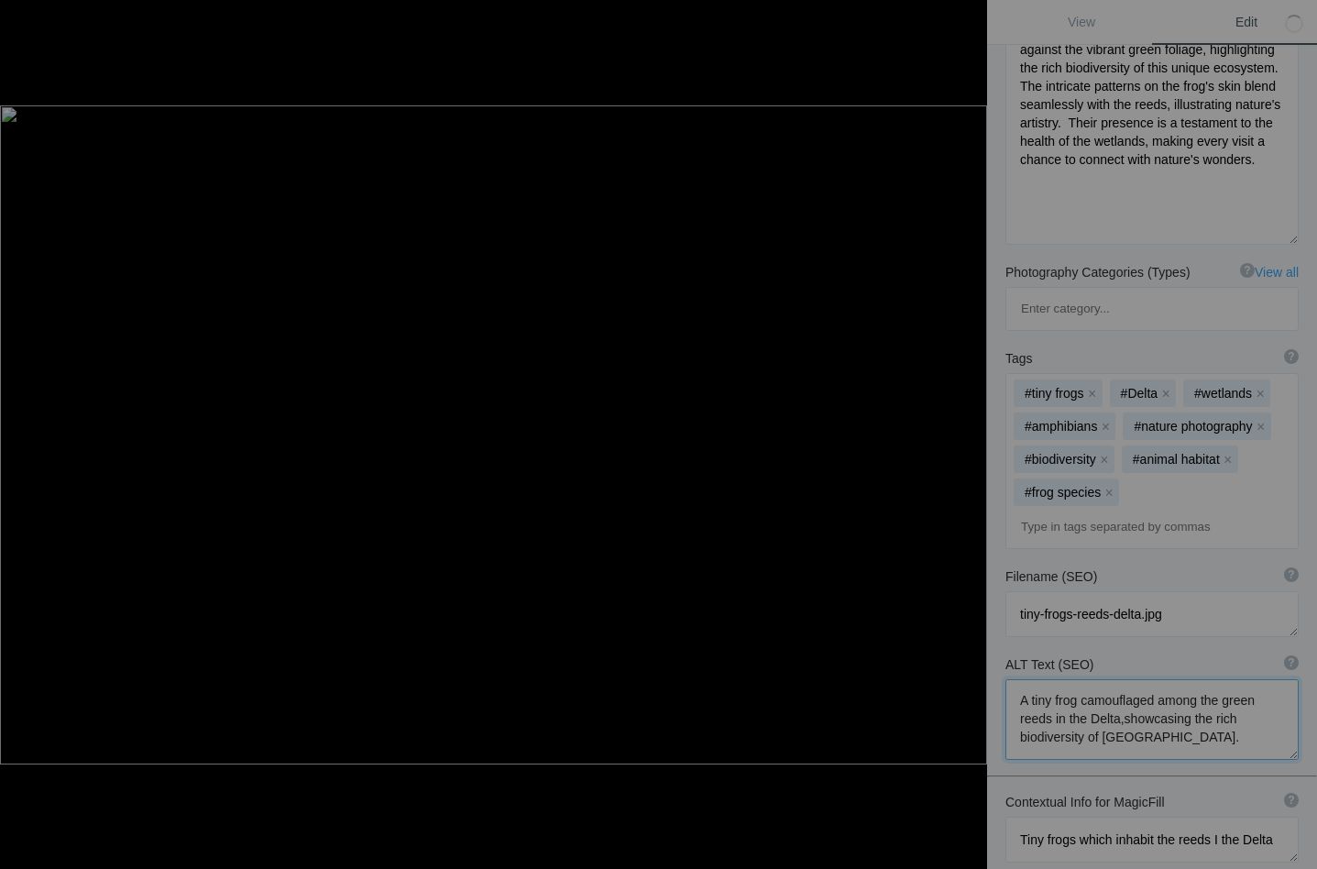
click at [1084, 679] on textarea at bounding box center [1151, 719] width 293 height 81
drag, startPoint x: 1084, startPoint y: 629, endPoint x: 1112, endPoint y: 651, distance: 35.9
click at [1112, 679] on textarea at bounding box center [1151, 719] width 293 height 81
type textarea "A tiny frog camouflaged among the green reeds in the Delta."
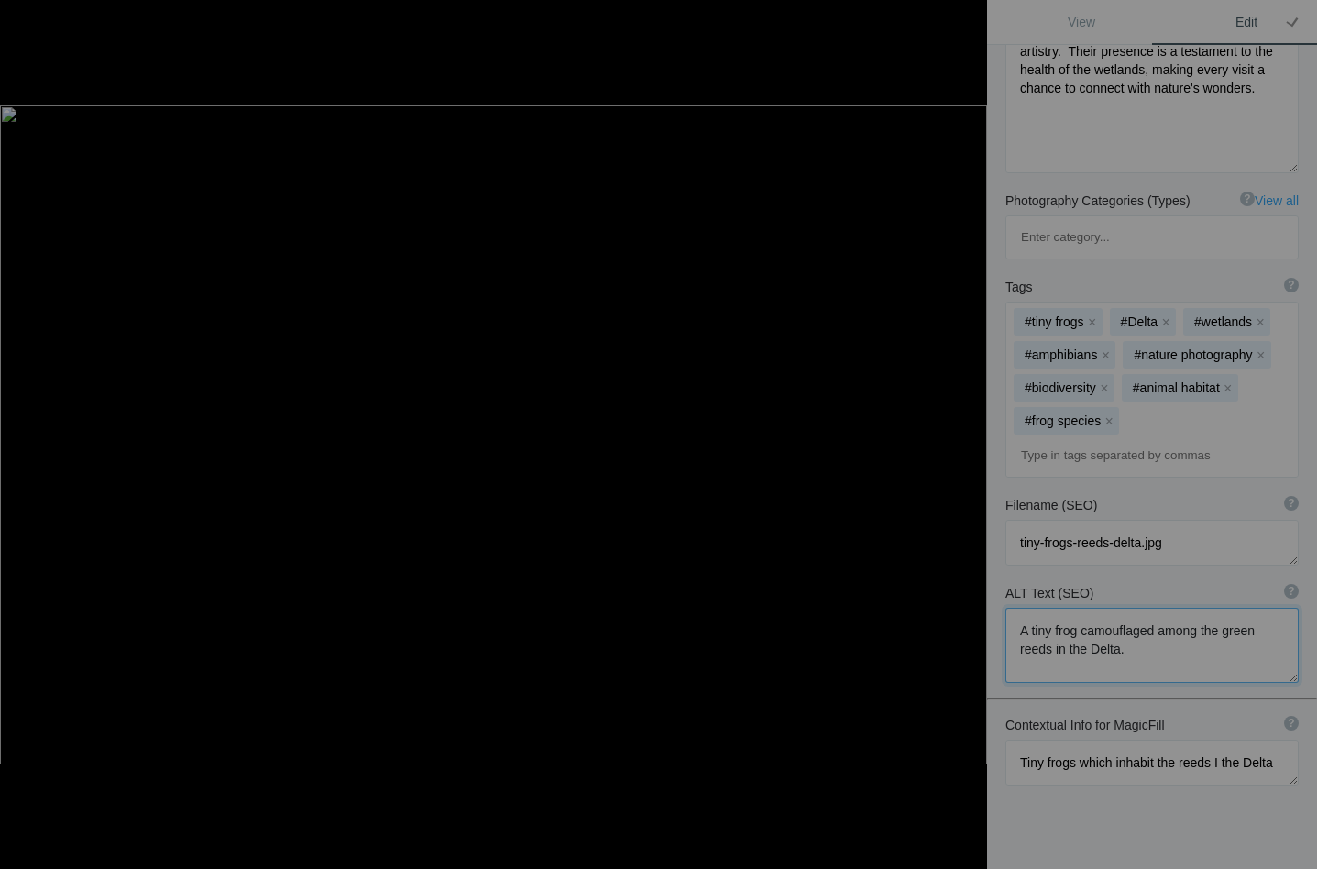
scroll to position [437, 0]
click at [967, 427] on button at bounding box center [917, 434] width 137 height 312
type textarea "Xugana Island Lodge and Delta_DSC2799"
type textarea "Xugana_Island_Lodge_and_Delta_DSC2799-.jpg"
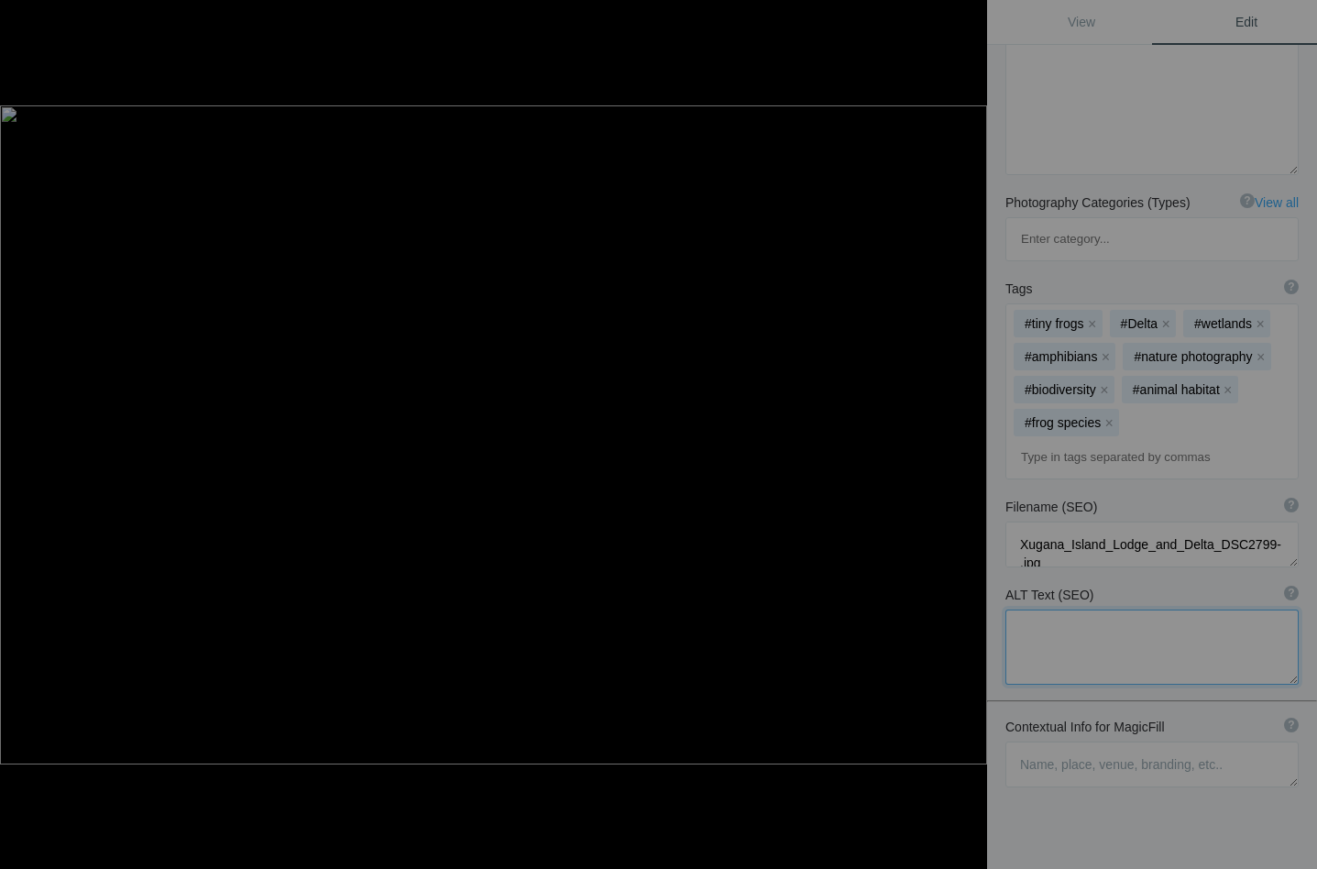
scroll to position [234, 0]
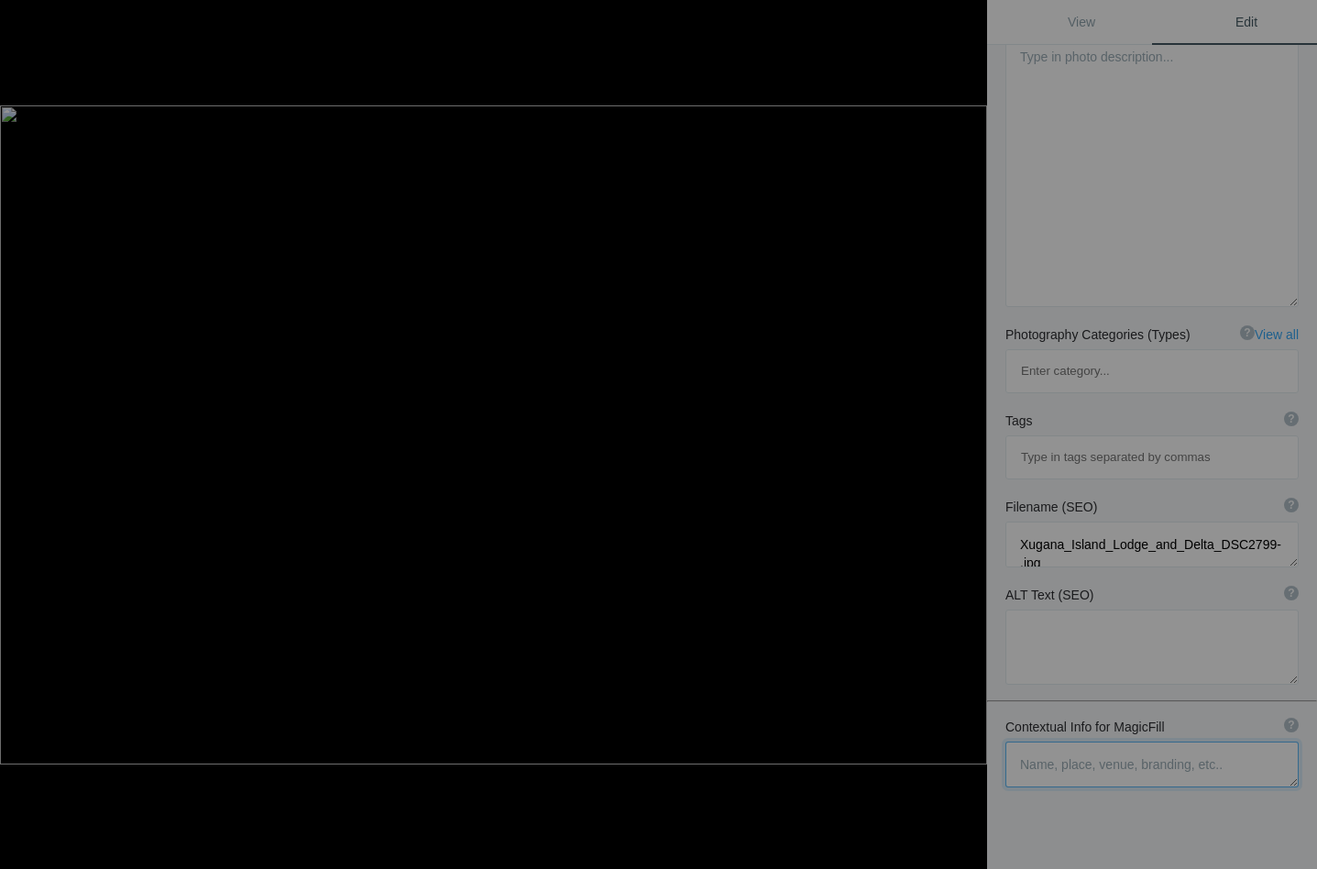
click at [1041, 741] on textarea at bounding box center [1151, 764] width 293 height 46
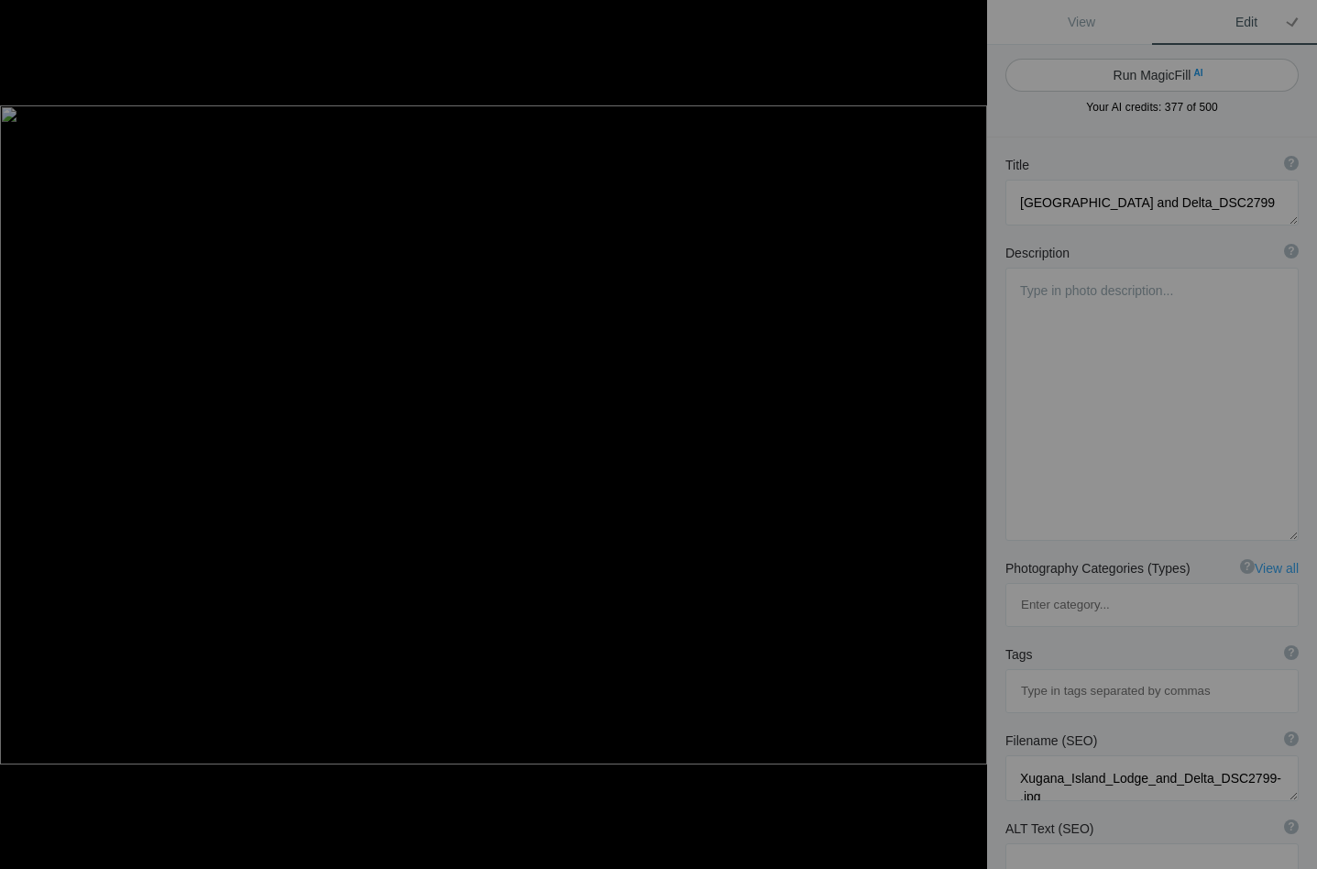
scroll to position [0, 0]
type textarea "Tiny frogs inhabit the reeds, visible when you maker through the shallow channe…"
click at [1151, 71] on button "Run MagicFill AI" at bounding box center [1151, 75] width 293 height 33
type textarea "Tiny Frogs on Reeds at Xugana Island Lodge"
type textarea "Discover the enchanting world of tiny frogs nestled among the reeds at Xugana I…"
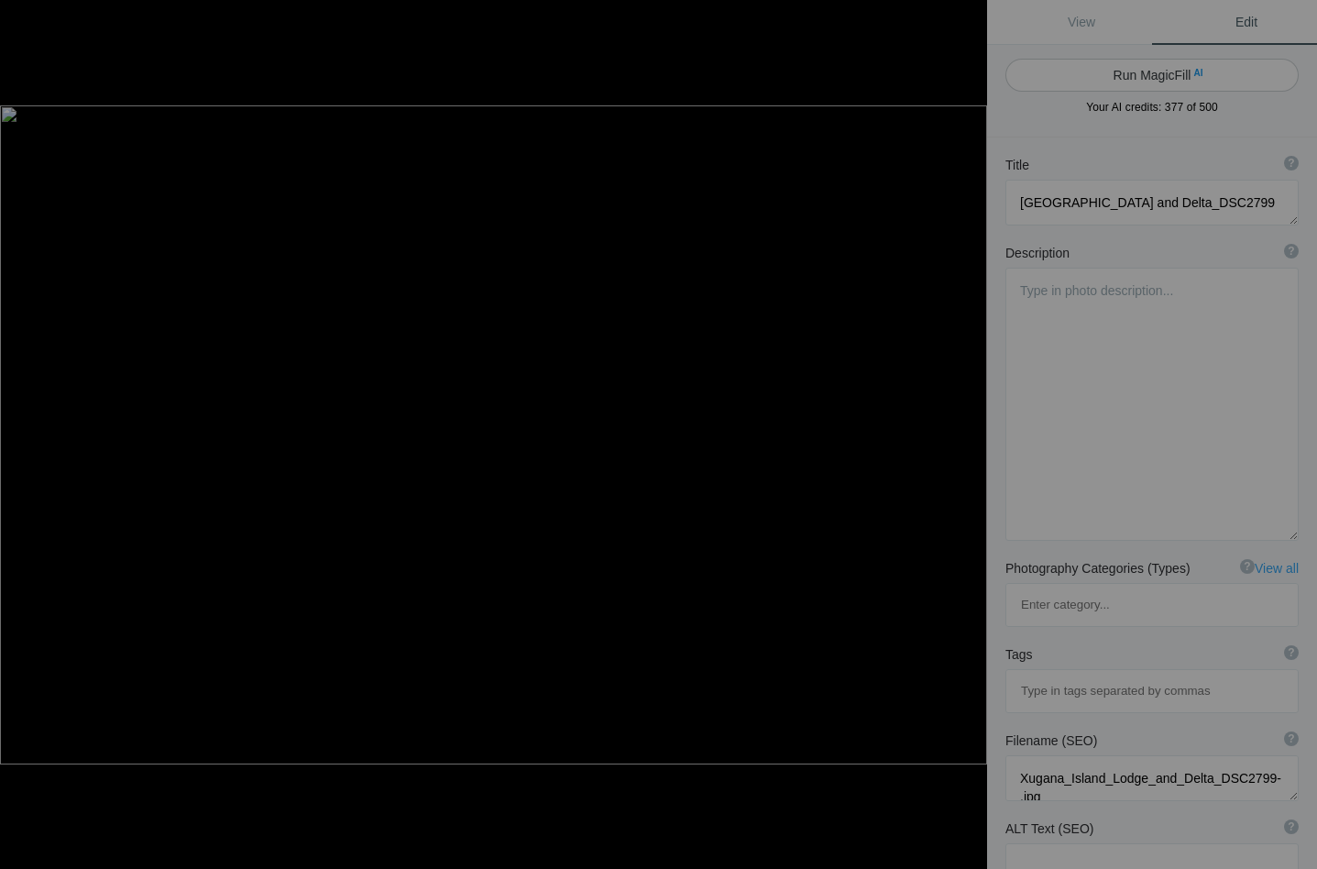
type textarea "tiny-frogs-reeds-xugana-island-lodge.jpg"
type textarea "A tiny frog resting on a reed in the shallow channels of Xugana Island Lodge, s…"
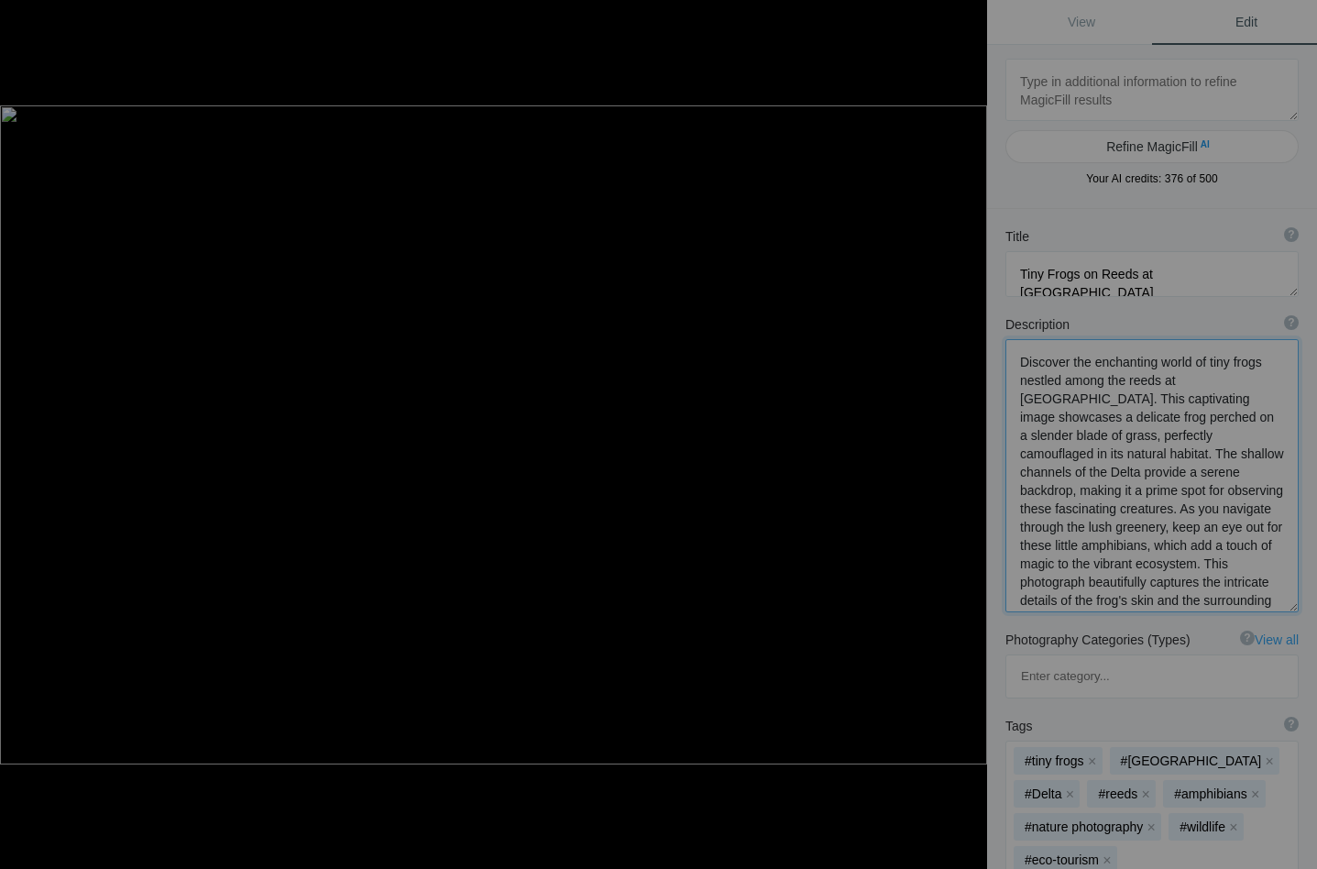
drag, startPoint x: 1060, startPoint y: 380, endPoint x: 1011, endPoint y: 383, distance: 48.6
click at [1011, 383] on textarea at bounding box center [1151, 475] width 293 height 273
drag, startPoint x: 1104, startPoint y: 382, endPoint x: 1010, endPoint y: 383, distance: 94.4
click at [1010, 383] on textarea at bounding box center [1151, 475] width 293 height 273
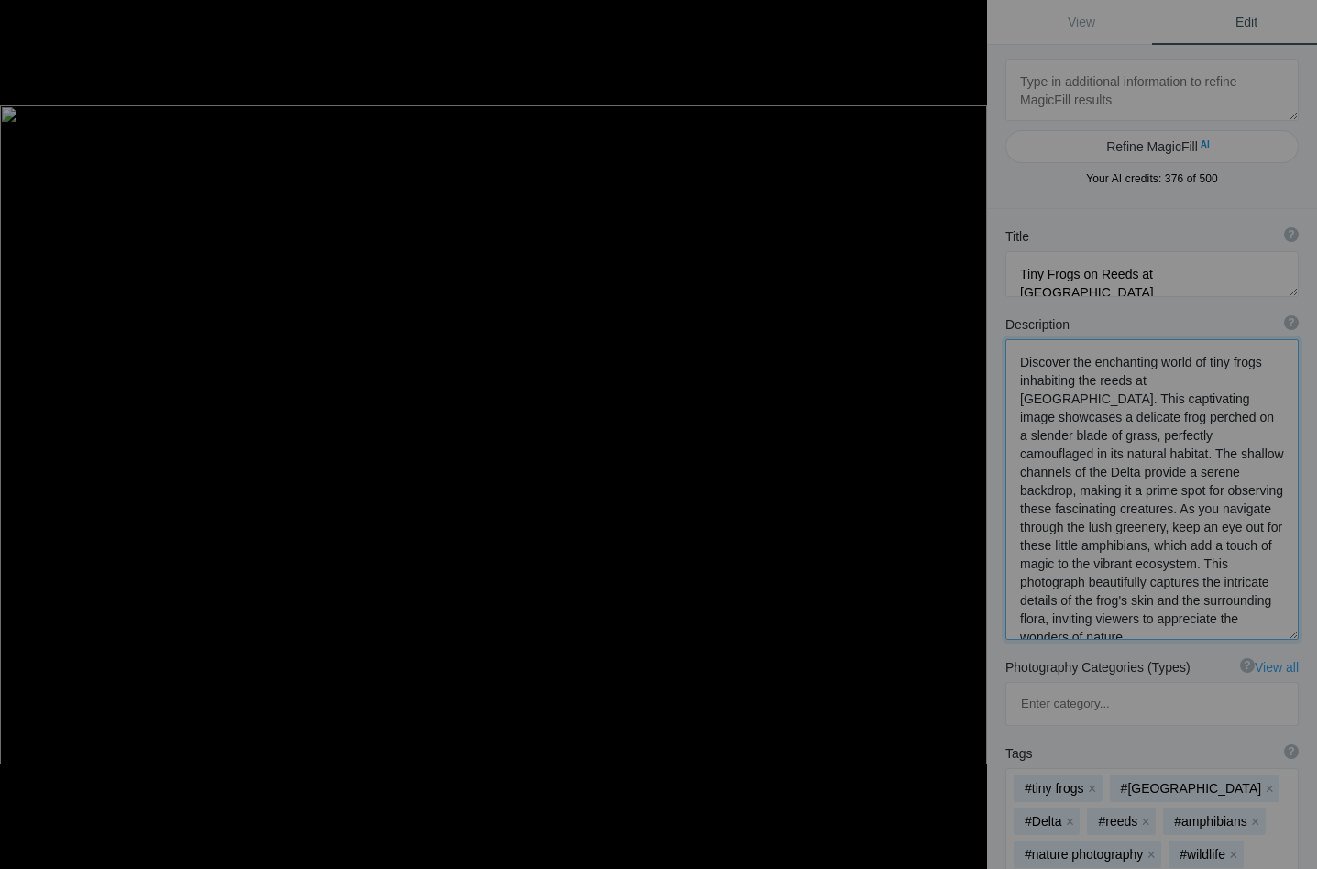
drag, startPoint x: 1132, startPoint y: 384, endPoint x: 1266, endPoint y: 382, distance: 134.7
click at [1266, 382] on textarea at bounding box center [1151, 489] width 293 height 301
drag, startPoint x: 1183, startPoint y: 400, endPoint x: 1203, endPoint y: 383, distance: 26.6
click at [1203, 383] on textarea at bounding box center [1151, 489] width 293 height 301
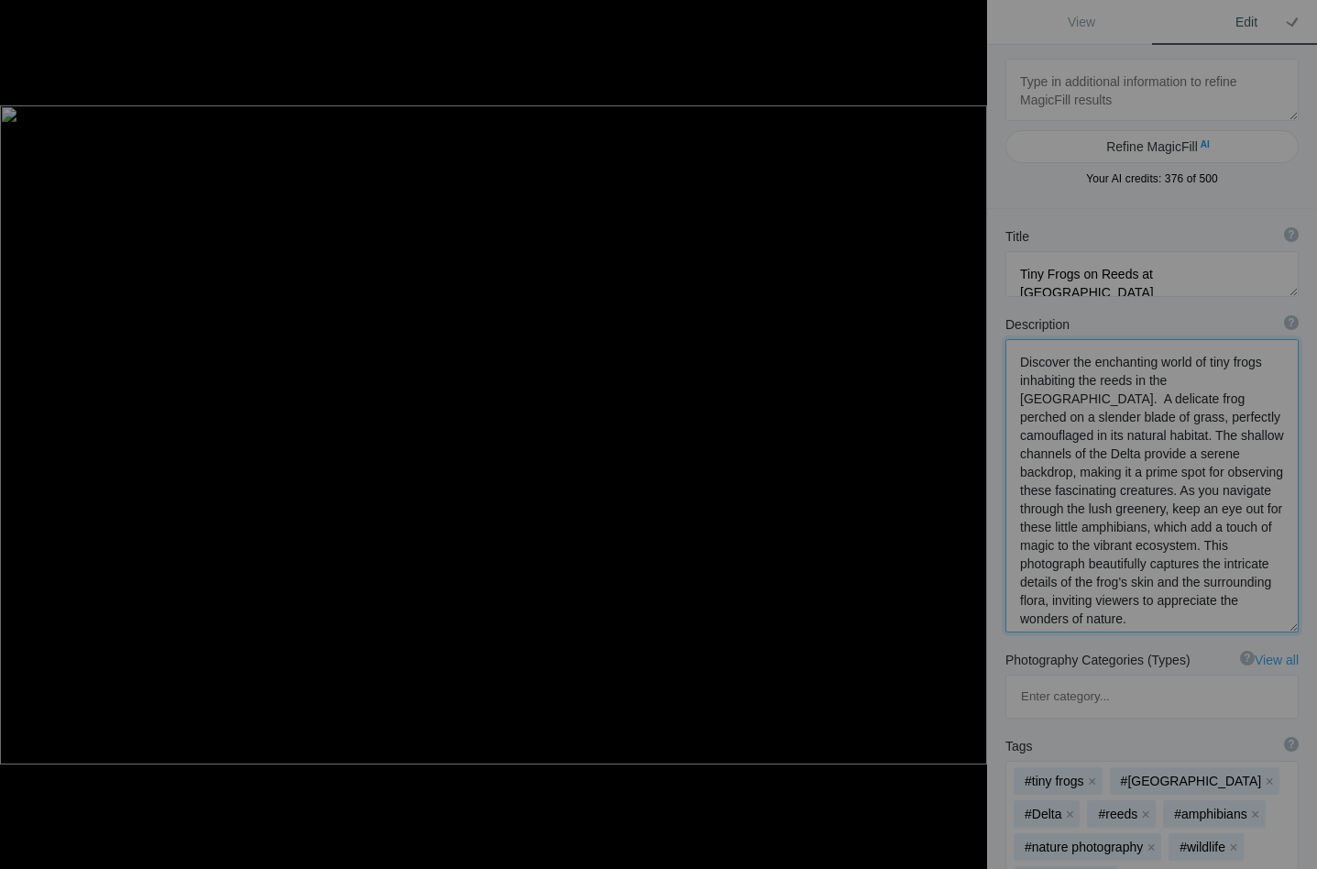
click at [1066, 400] on textarea at bounding box center [1151, 485] width 293 height 293
drag, startPoint x: 1214, startPoint y: 399, endPoint x: 1139, endPoint y: 403, distance: 75.2
click at [1139, 403] on textarea at bounding box center [1151, 484] width 293 height 290
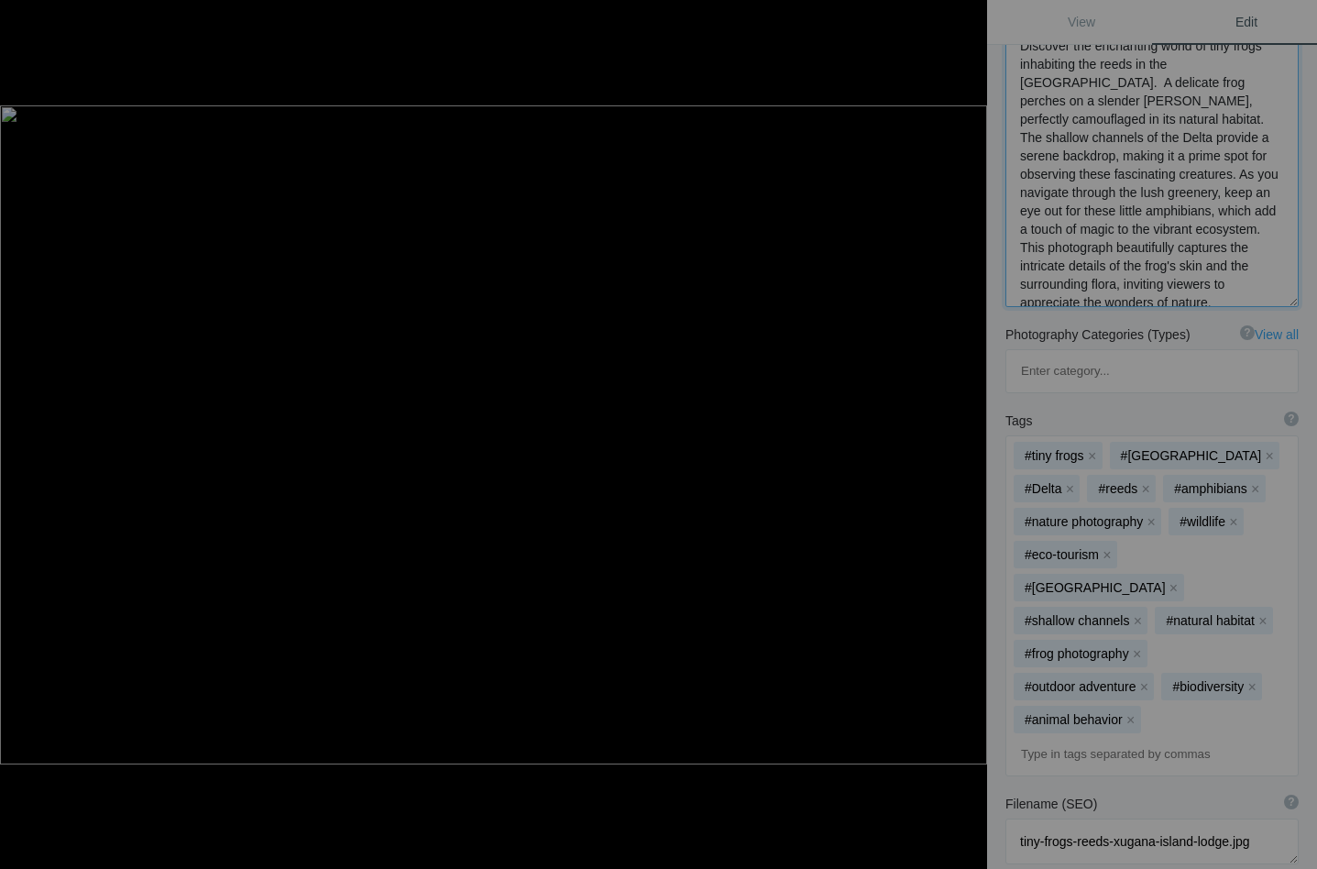
scroll to position [317, 0]
type textarea "Discover the enchanting world of tiny frogs inhabiting the reeds in the Delta. …"
click at [1263, 446] on button "x" at bounding box center [1269, 452] width 13 height 13
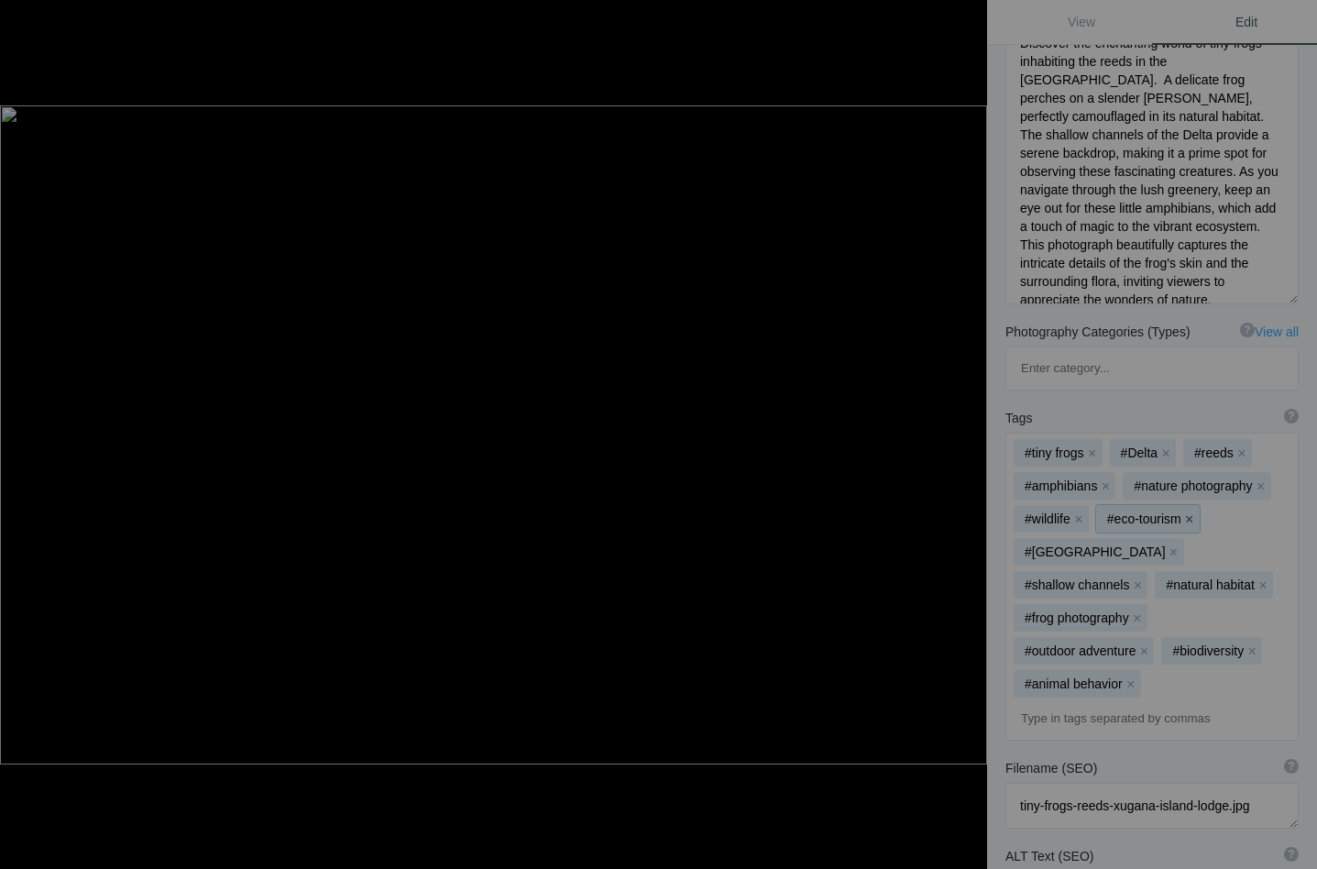
click at [1193, 512] on button "x" at bounding box center [1189, 518] width 13 height 13
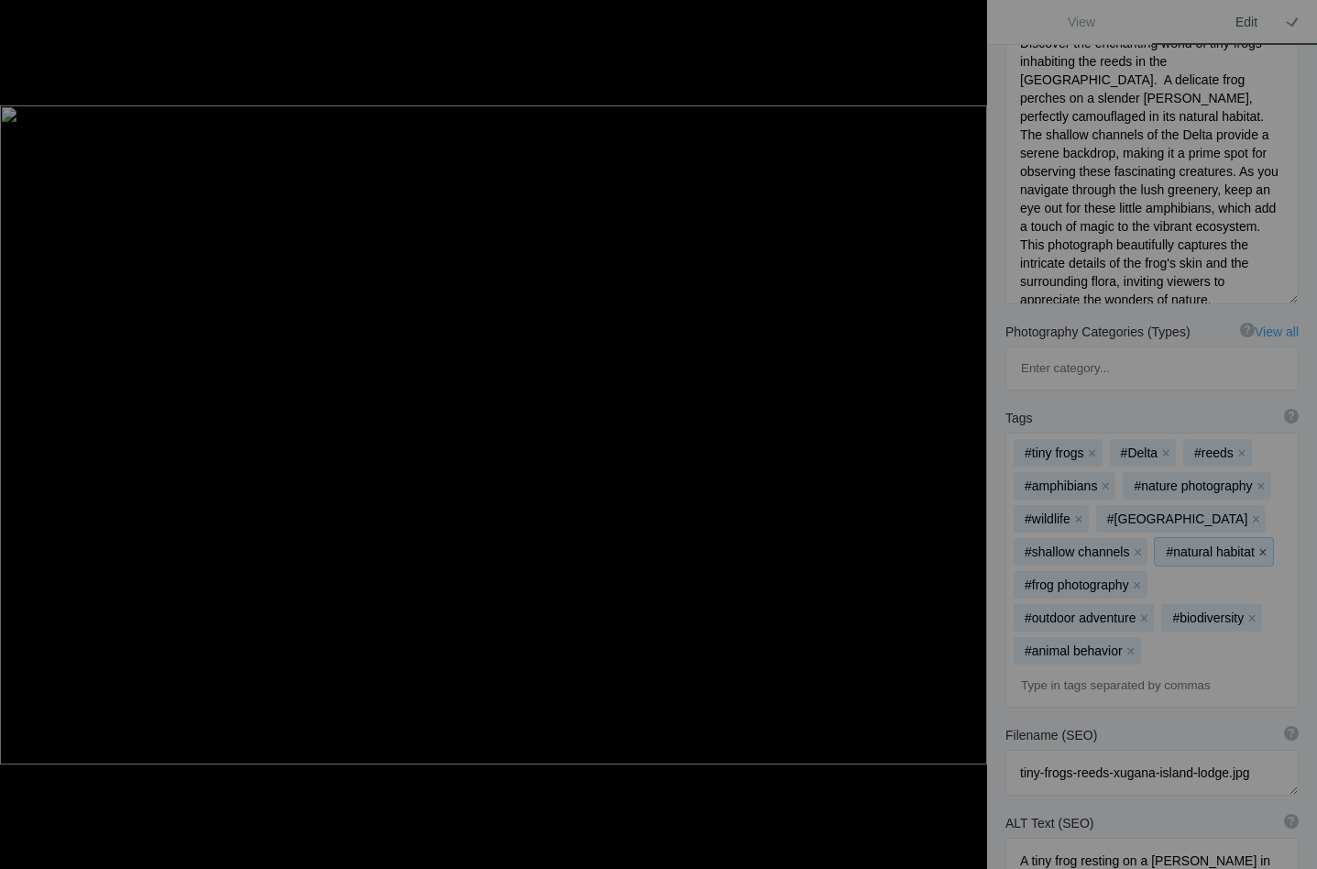
click at [1260, 545] on button "x" at bounding box center [1262, 551] width 13 height 13
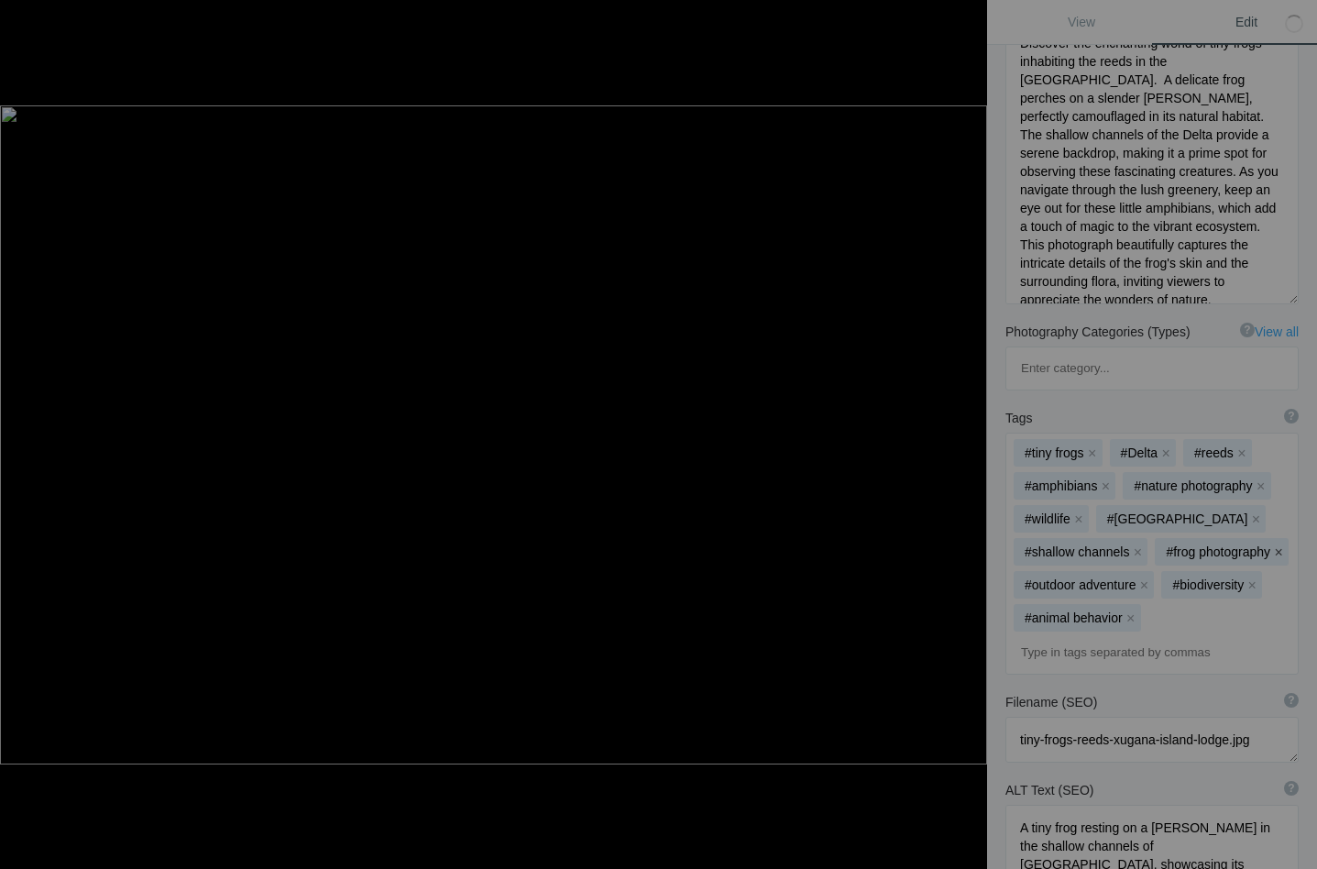
click at [1274, 545] on button "x" at bounding box center [1278, 551] width 13 height 13
click at [1150, 578] on button "x" at bounding box center [1143, 584] width 13 height 13
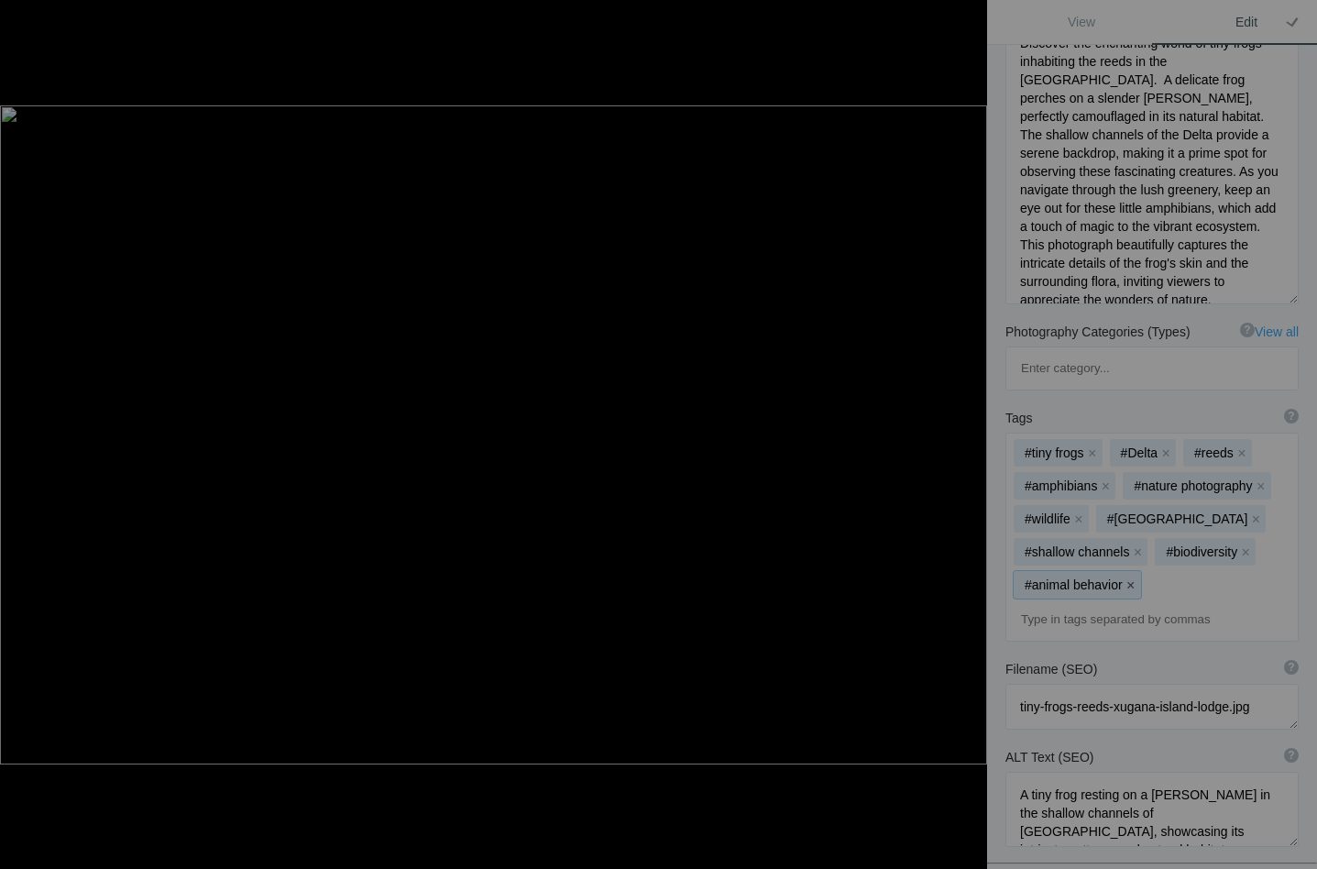
click at [1127, 578] on button "x" at bounding box center [1130, 584] width 13 height 13
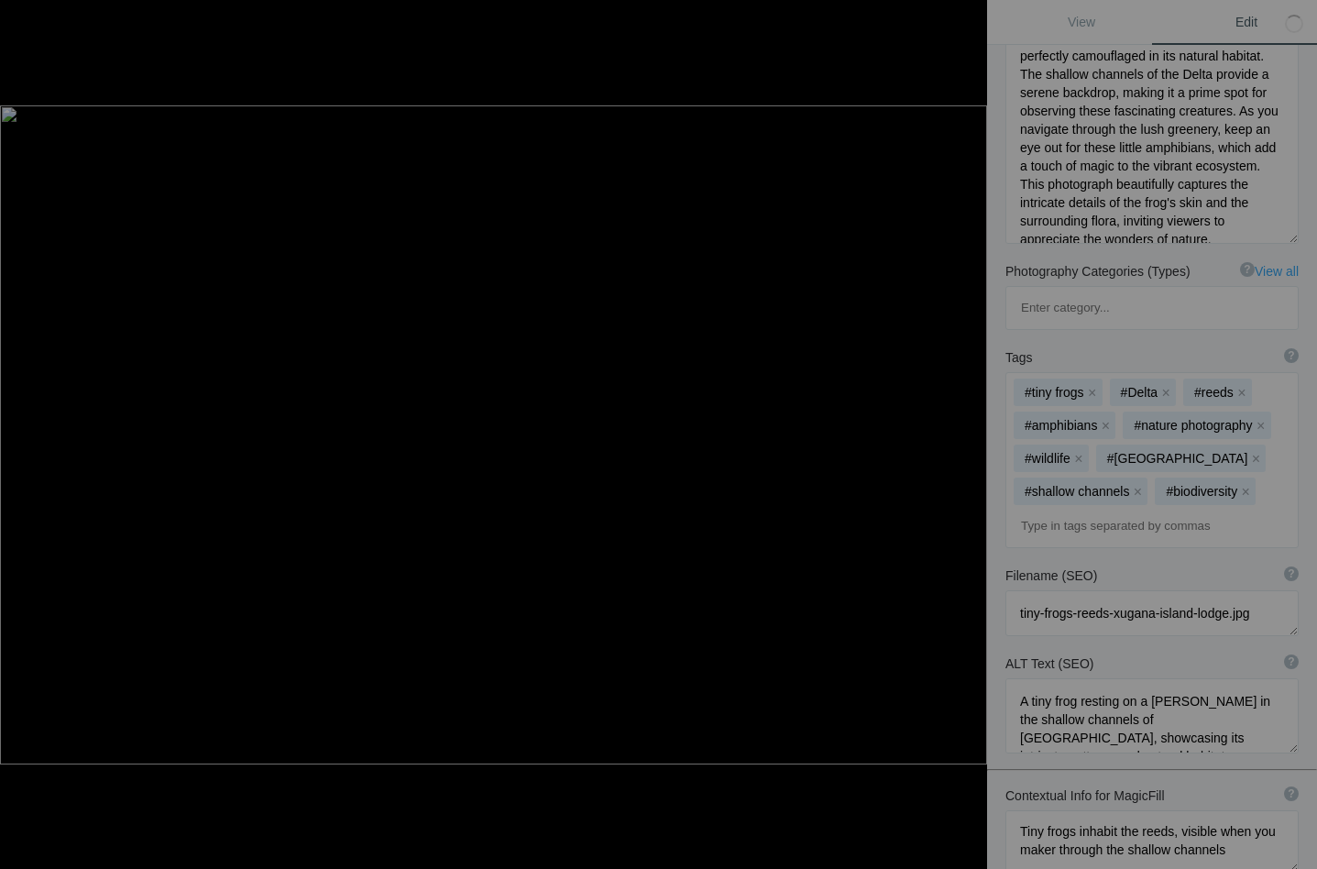
scroll to position [391, 0]
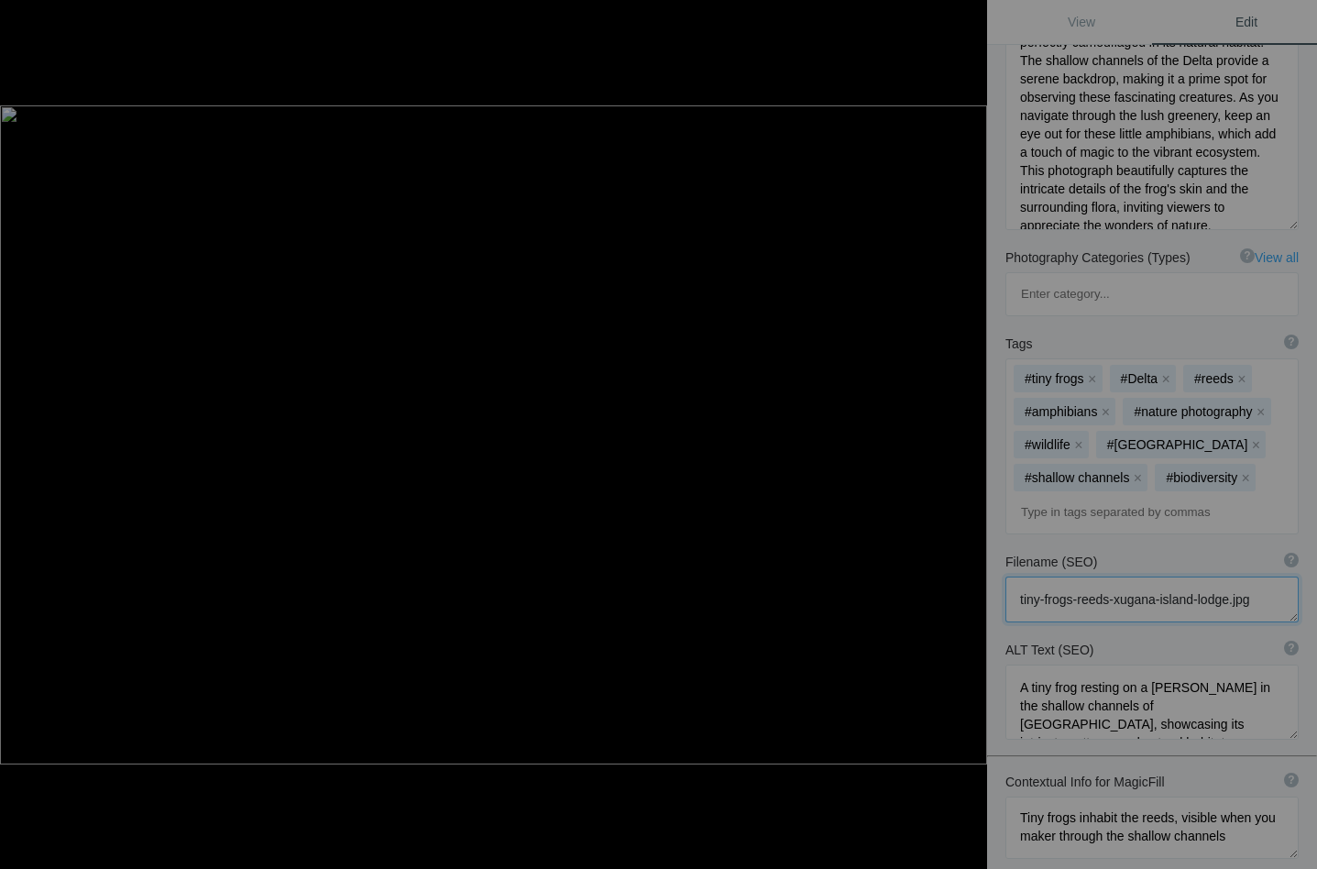
drag, startPoint x: 1118, startPoint y: 511, endPoint x: 1230, endPoint y: 510, distance: 111.8
click at [1230, 576] on textarea at bounding box center [1151, 599] width 293 height 46
type textarea "tiny-frogs-reeds.jpg"
drag, startPoint x: 1088, startPoint y: 618, endPoint x: 1201, endPoint y: 621, distance: 112.8
click at [1201, 664] on textarea at bounding box center [1151, 701] width 293 height 75
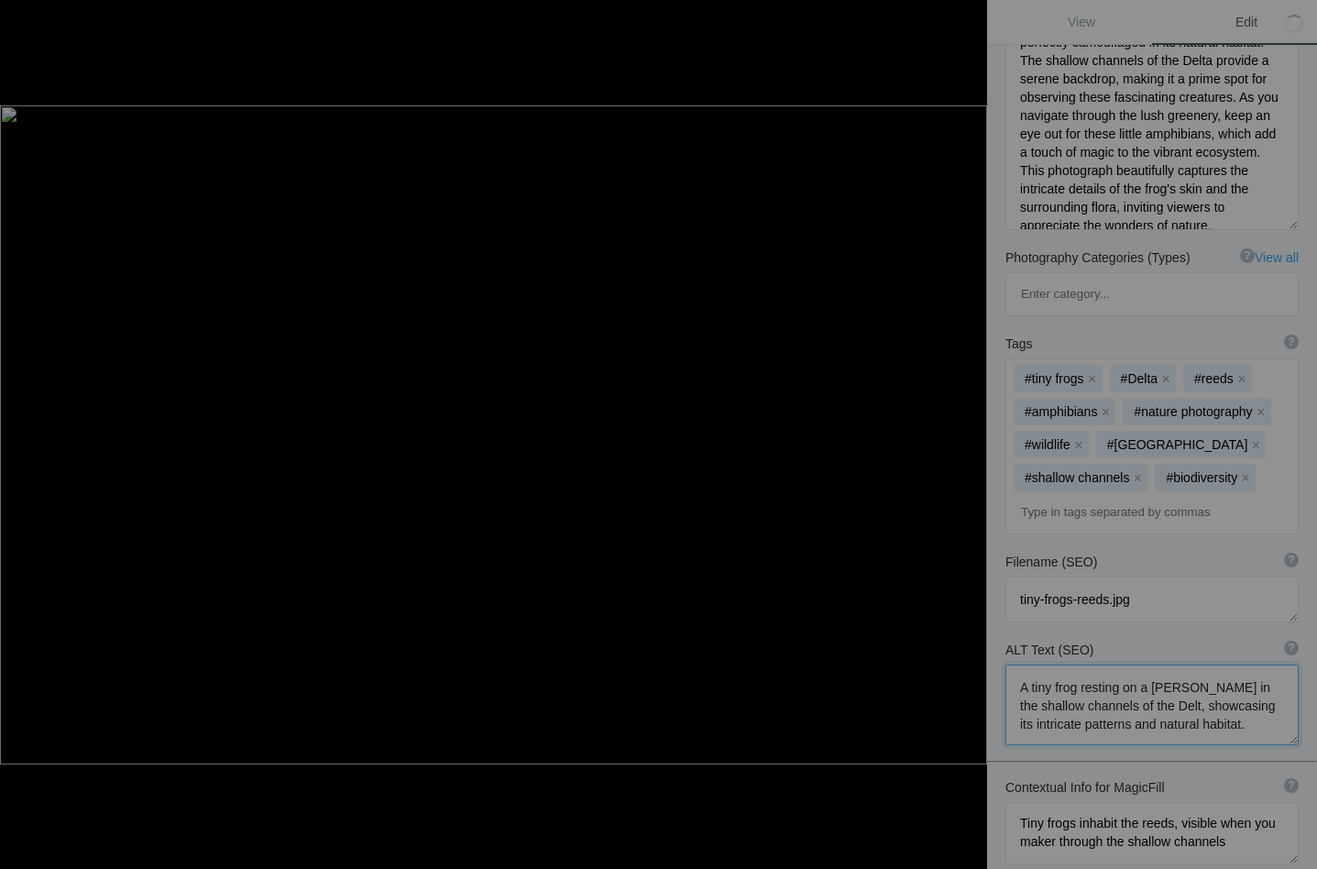
type textarea "A tiny frog resting on a reed in the shallow channels of the Delta, showcasing …"
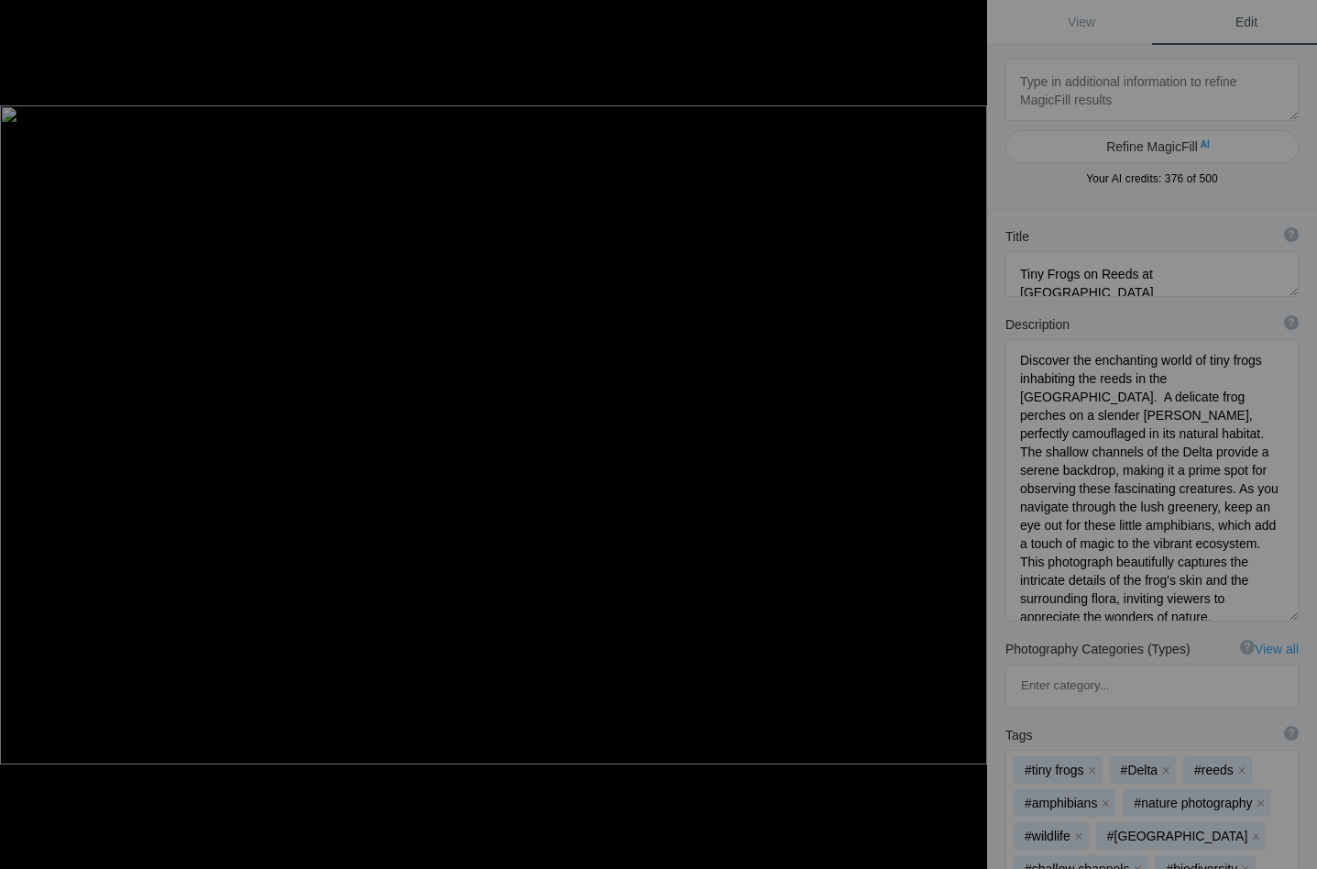
scroll to position [0, 0]
click at [965, 430] on button at bounding box center [917, 434] width 137 height 312
type textarea "Xugana Island Lodge and Delta_DSC2855"
type textarea "Xugana_Island_Lodge_and_Delta_DSC2855-.jpg"
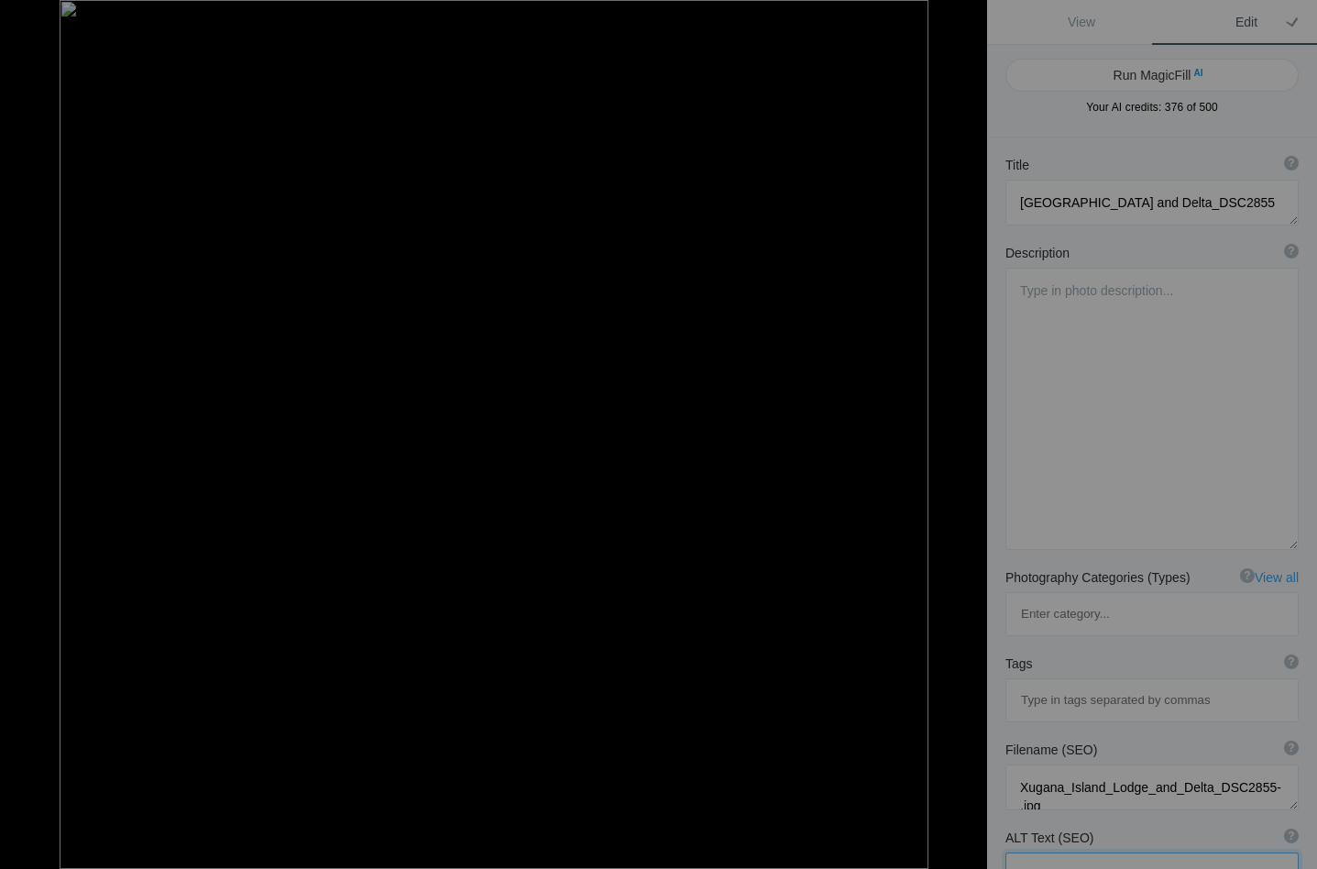
type textarea "A tiny green frog in the Delta"
drag, startPoint x: 1158, startPoint y: 203, endPoint x: 1003, endPoint y: 202, distance: 154.8
click at [1003, 202] on div "Title ? Photo title is one of the highest used Search Engine ranking criteria a…" at bounding box center [1152, 191] width 330 height 88
click at [1121, 69] on button "Run MagicFill AI" at bounding box center [1151, 75] width 293 height 33
type textarea "Green Frog Camouflaged Among Grass Blades"
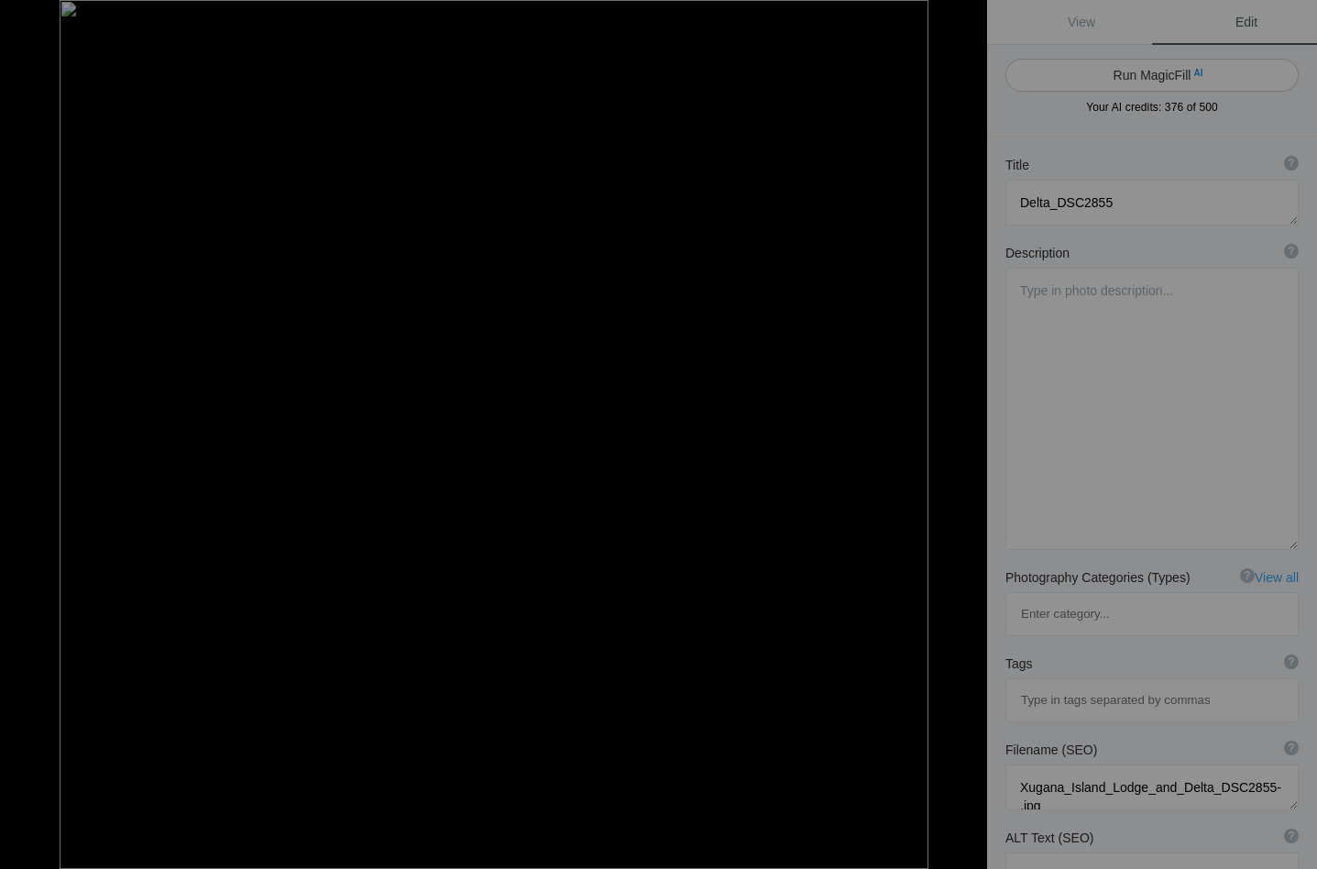
type textarea "This captivating image showcases a green frog expertly camouflaged among vibran…"
type textarea "green-frog-camouflaged-grass.jpg"
type textarea "A green frog resting on grass blades, blending into its natural surroundings ag…"
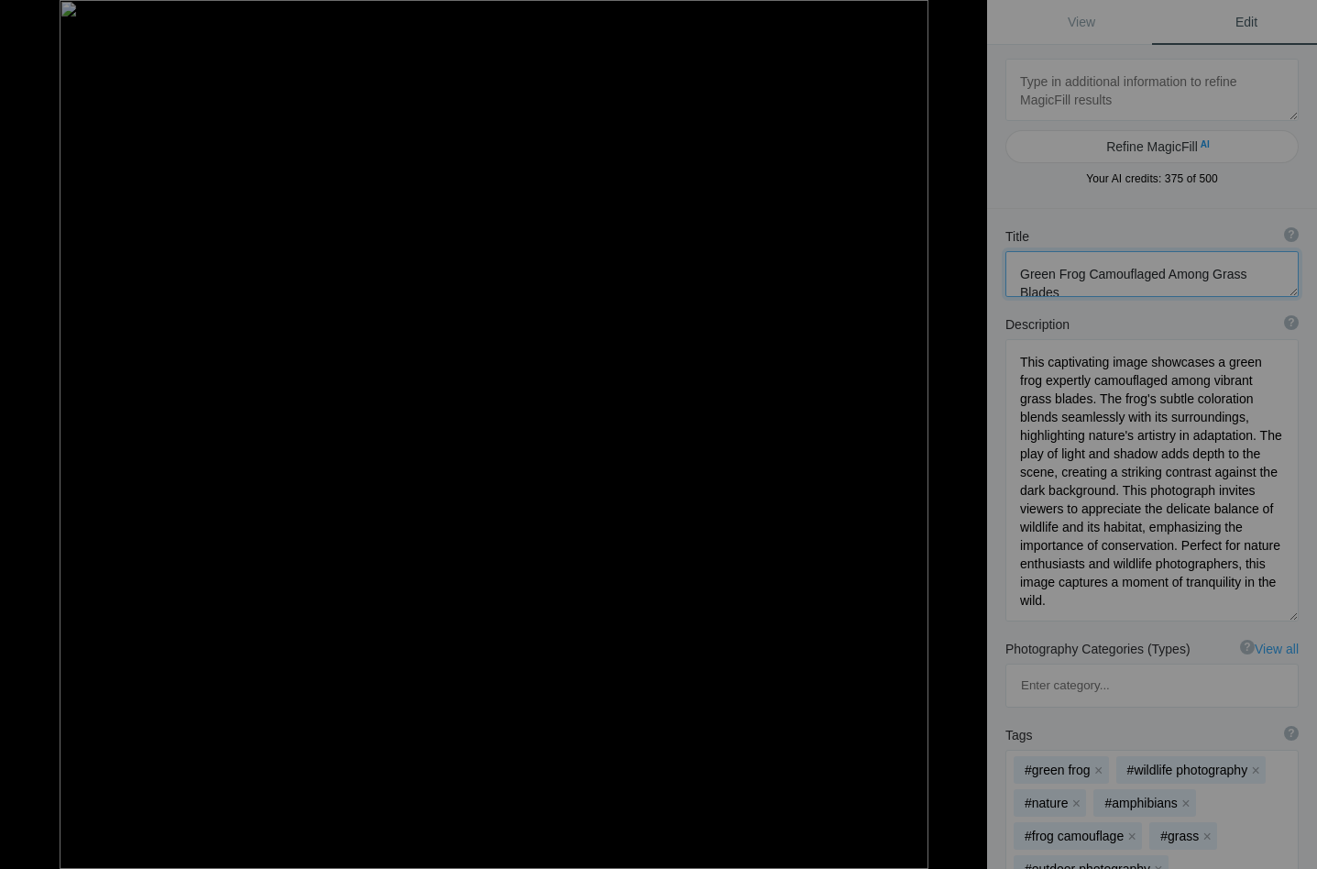
drag, startPoint x: 1205, startPoint y: 268, endPoint x: 1284, endPoint y: 273, distance: 78.9
click at [1284, 273] on textarea at bounding box center [1151, 274] width 293 height 46
type textarea "Green Frog Camouflaged Among Reeds"
drag, startPoint x: 1186, startPoint y: 383, endPoint x: 1060, endPoint y: 396, distance: 126.2
click at [1060, 396] on textarea at bounding box center [1151, 480] width 293 height 282
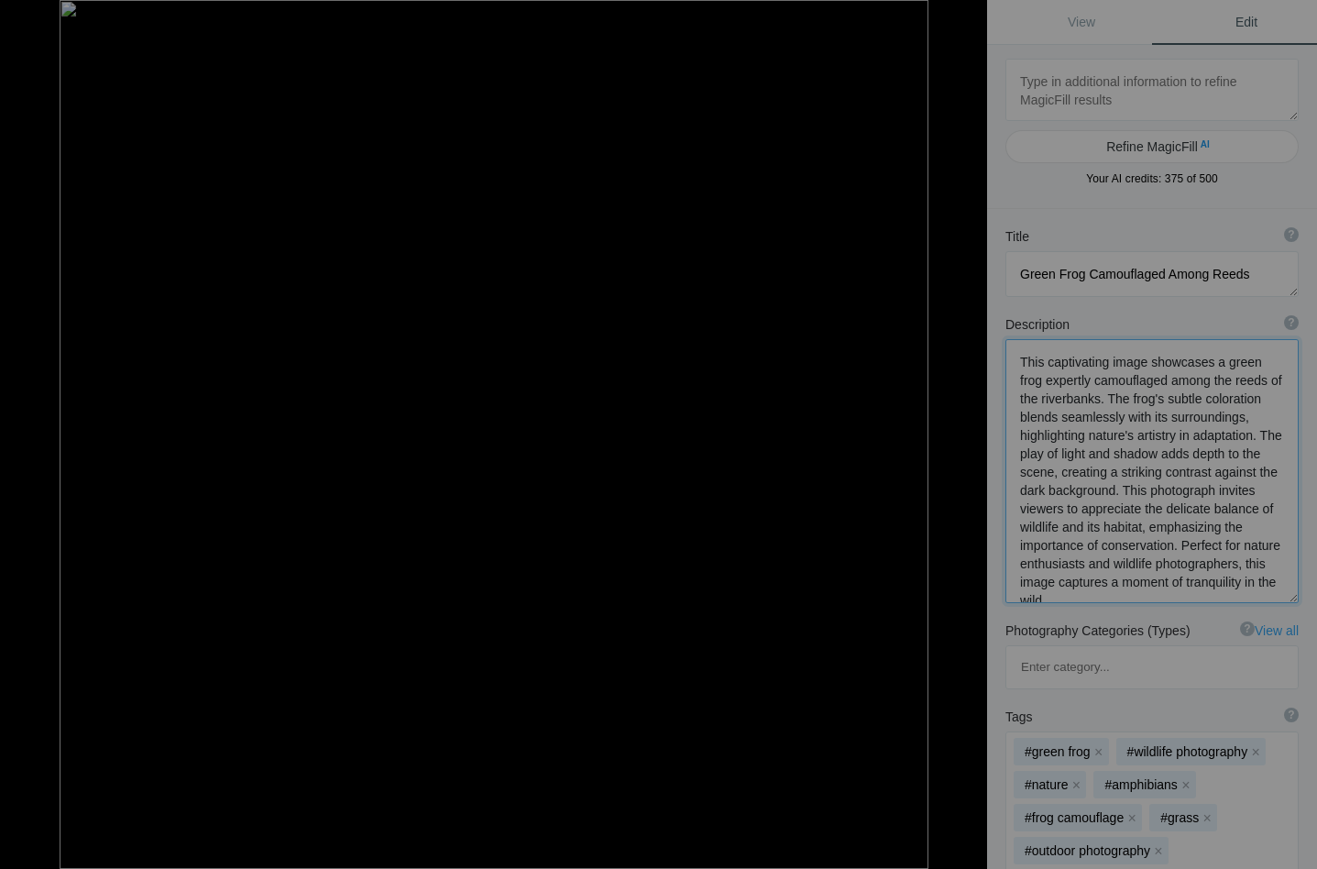
drag, startPoint x: 1022, startPoint y: 491, endPoint x: 1270, endPoint y: 530, distance: 251.3
click at [1270, 530] on textarea at bounding box center [1151, 471] width 293 height 264
drag, startPoint x: 1017, startPoint y: 486, endPoint x: 1160, endPoint y: 543, distance: 154.1
click at [1160, 543] on textarea at bounding box center [1151, 470] width 293 height 262
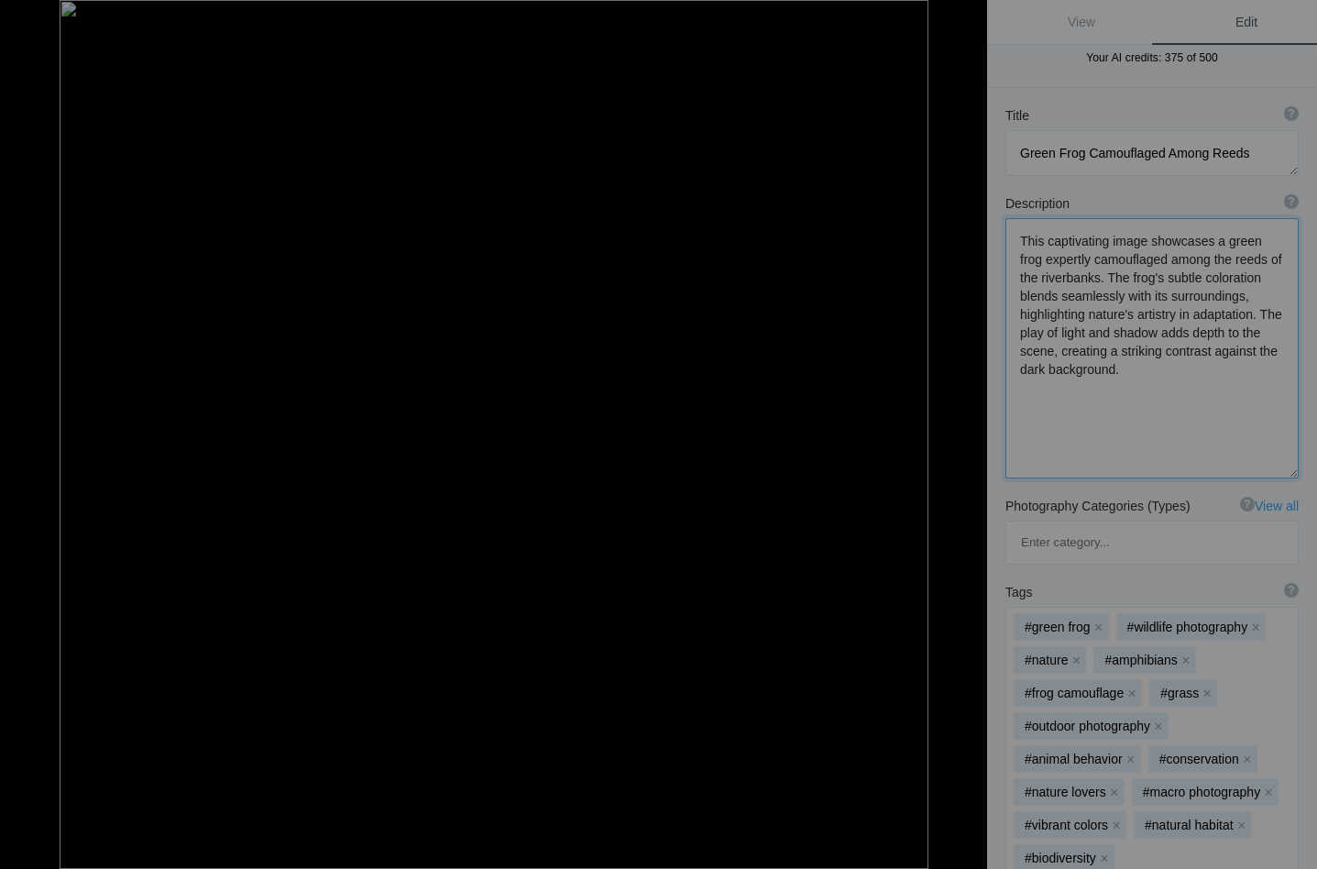
scroll to position [125, 0]
type textarea "This captivating image showcases a green frog expertly camouflaged among the re…"
click at [1076, 650] on button "x" at bounding box center [1075, 656] width 13 height 13
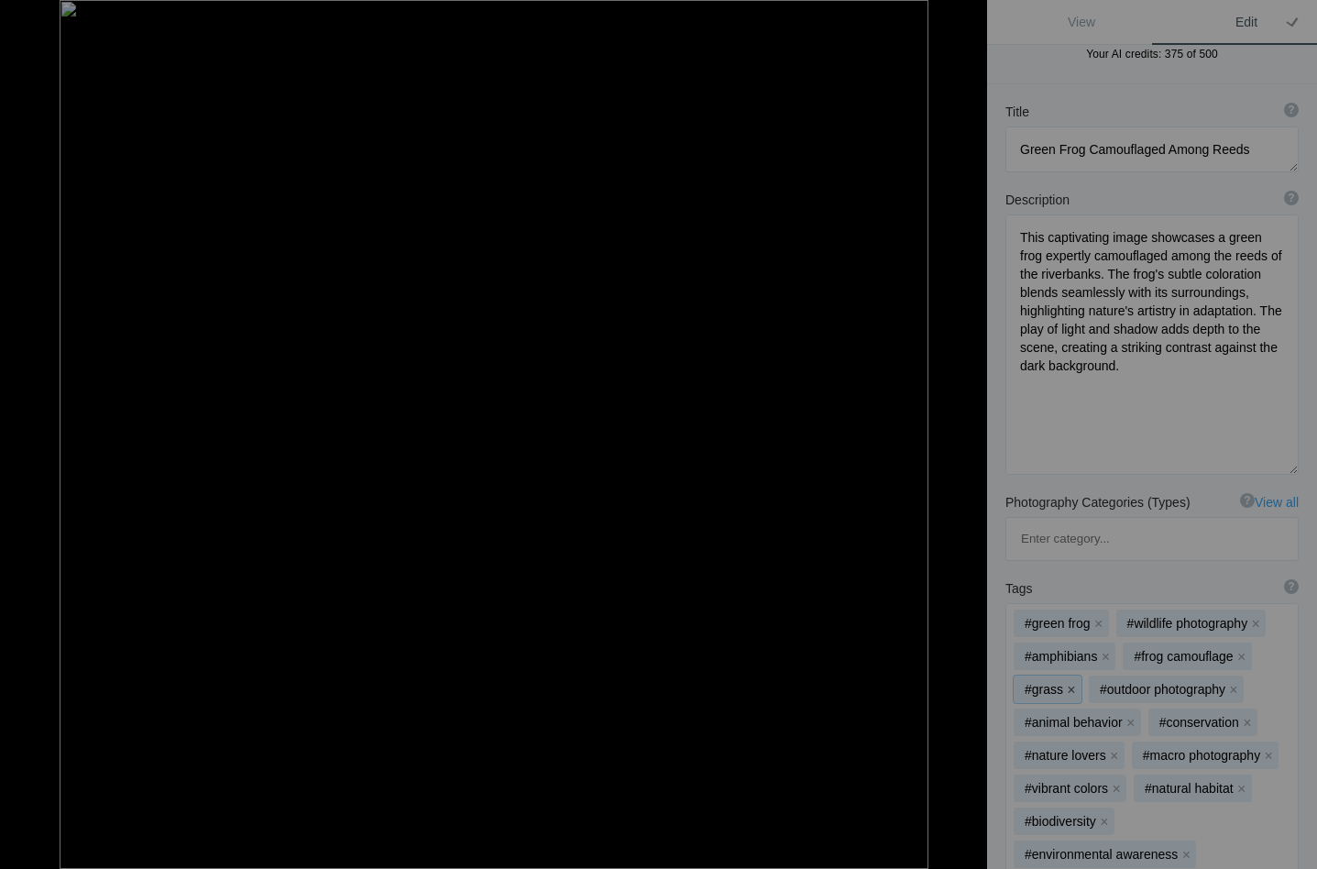
click at [1075, 683] on button "x" at bounding box center [1071, 689] width 13 height 13
click at [1159, 683] on button "x" at bounding box center [1158, 689] width 13 height 13
click at [1268, 716] on button "x" at bounding box center [1268, 722] width 13 height 13
click at [1228, 716] on button "x" at bounding box center [1234, 722] width 13 height 13
click at [1239, 716] on button "x" at bounding box center [1238, 722] width 13 height 13
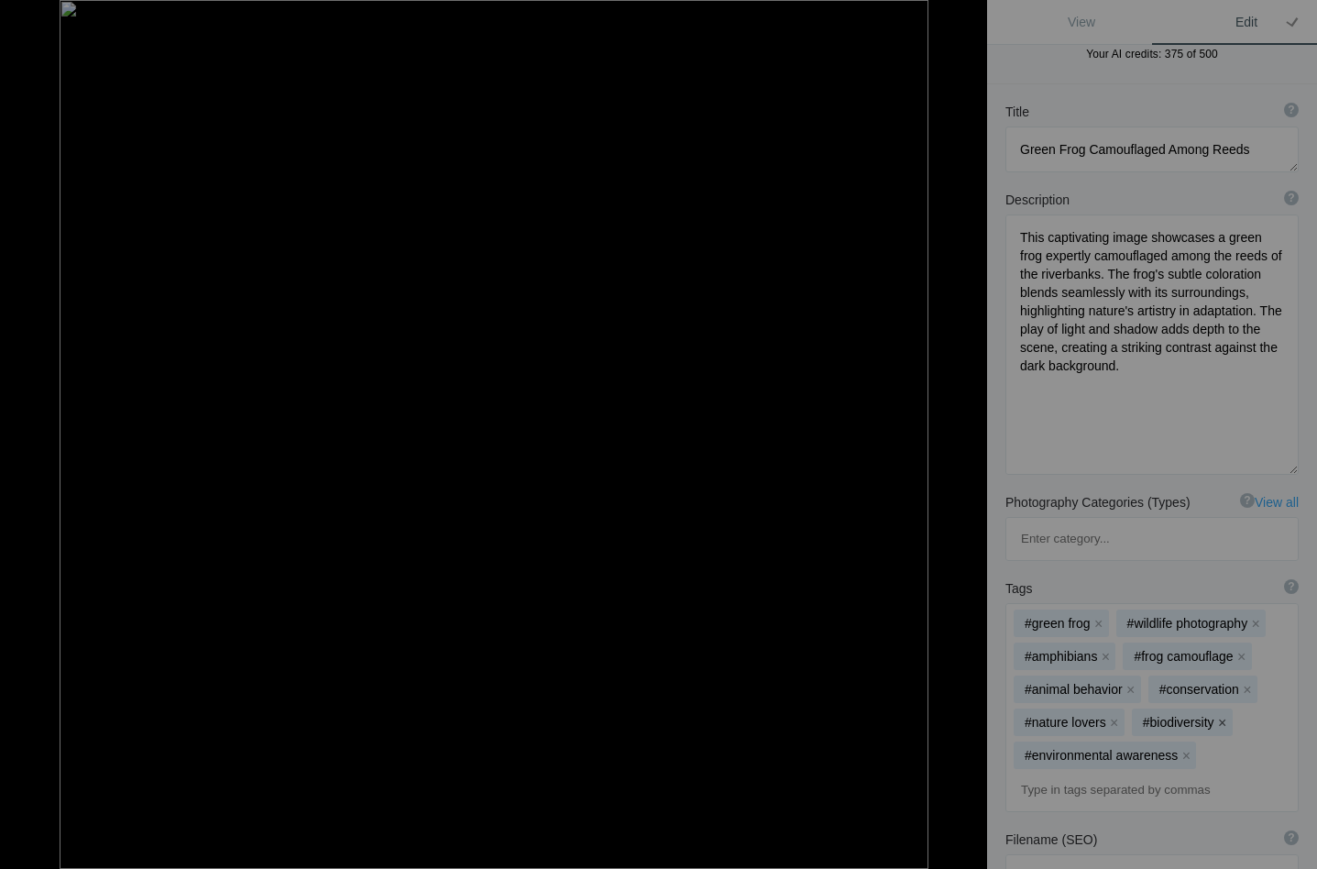
click at [1221, 716] on button "x" at bounding box center [1222, 722] width 13 height 13
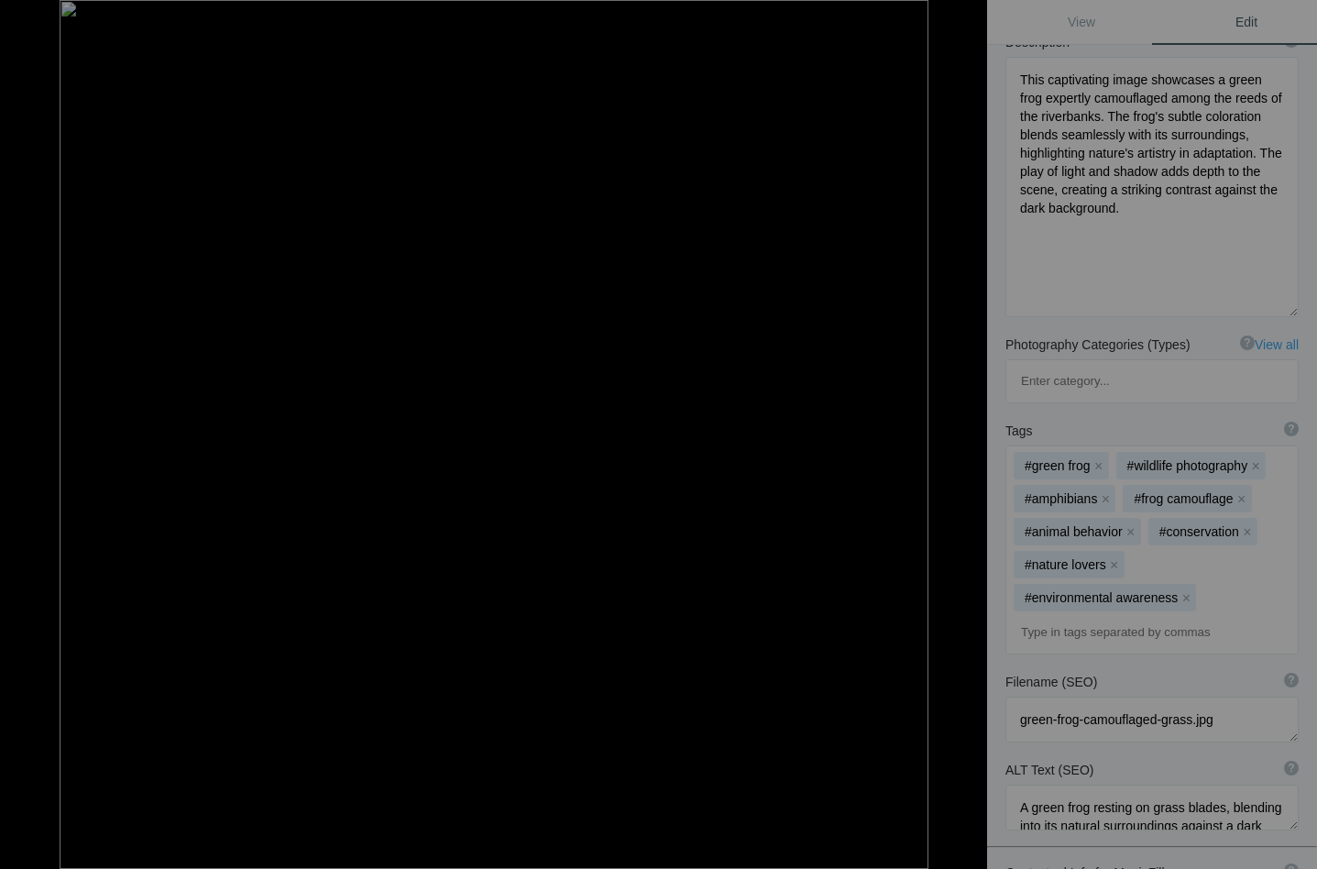
scroll to position [291, 0]
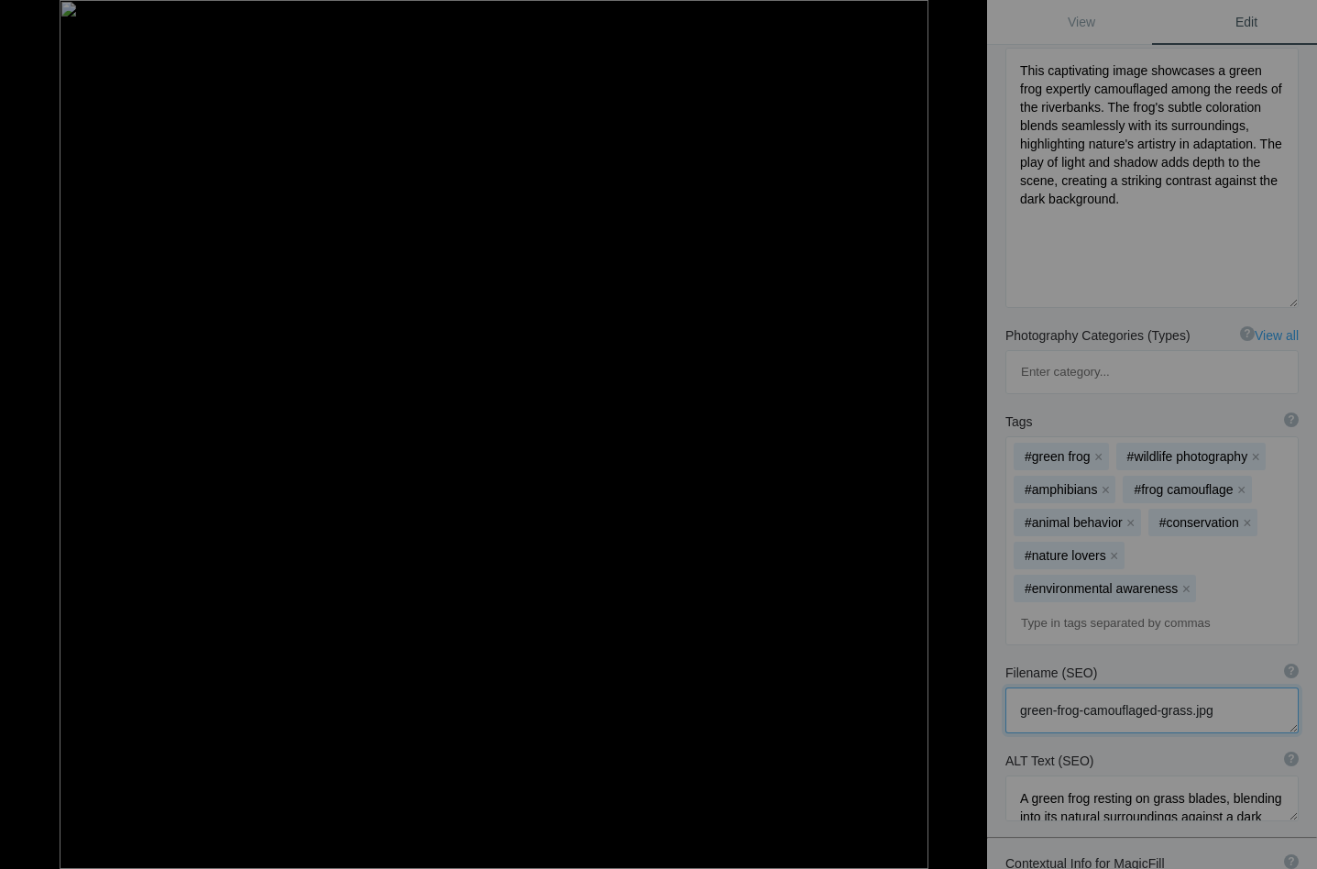
drag, startPoint x: 1165, startPoint y: 622, endPoint x: 1192, endPoint y: 623, distance: 26.6
click at [1192, 687] on textarea at bounding box center [1151, 710] width 293 height 46
type textarea "green-frog-camouflaged-reeds.jpg"
drag, startPoint x: 1146, startPoint y: 716, endPoint x: 1217, endPoint y: 708, distance: 70.9
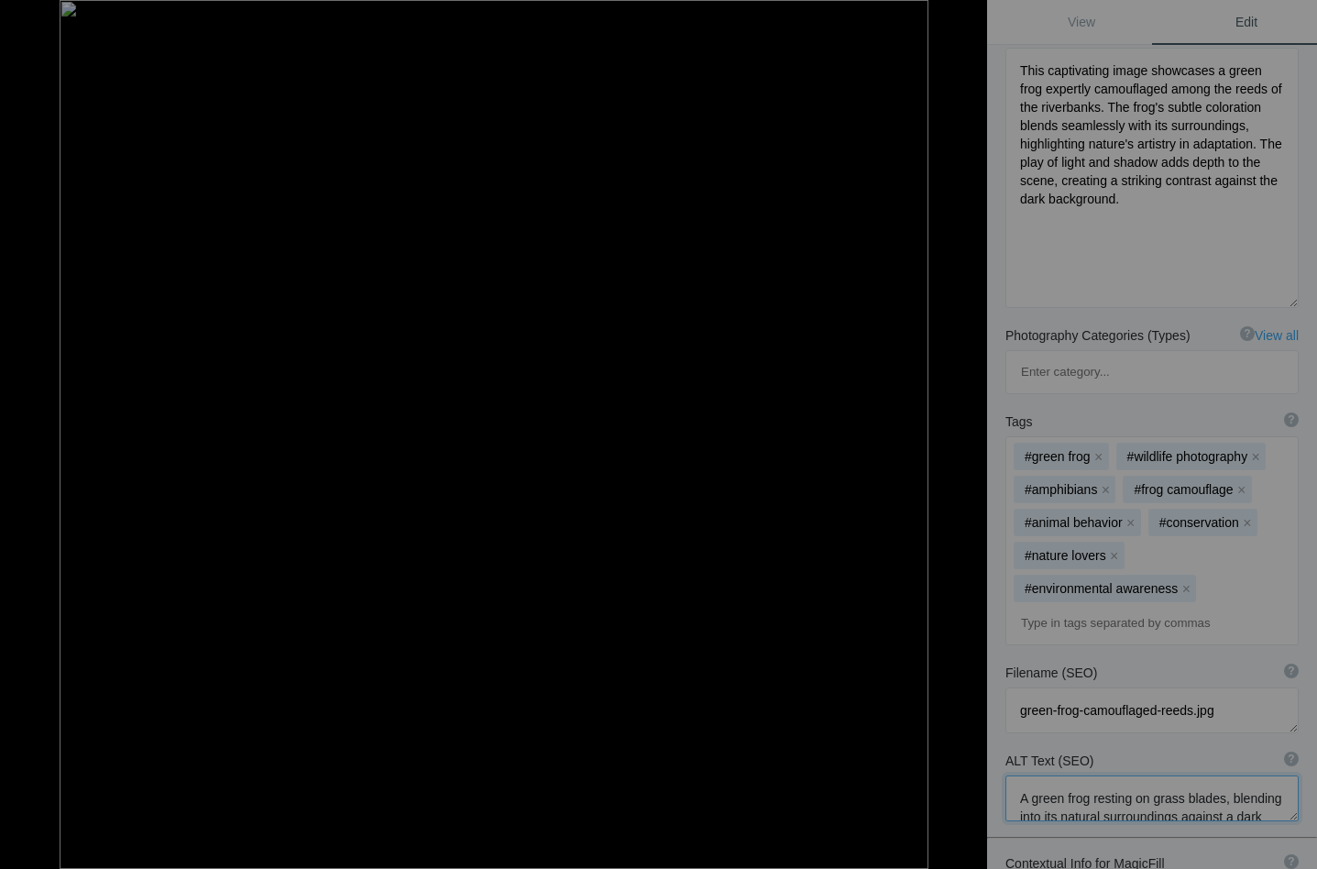
click at [1217, 775] on textarea at bounding box center [1151, 798] width 293 height 46
type textarea "A green frog resting on reeds, blending into its natural surroundings against a…"
click at [967, 430] on button at bounding box center [917, 434] width 137 height 312
type textarea "Xugana Island Lodge and Delta_DSC2856"
type textarea "Xugana_Island_Lodge_and_Delta_DSC2856-.jpg"
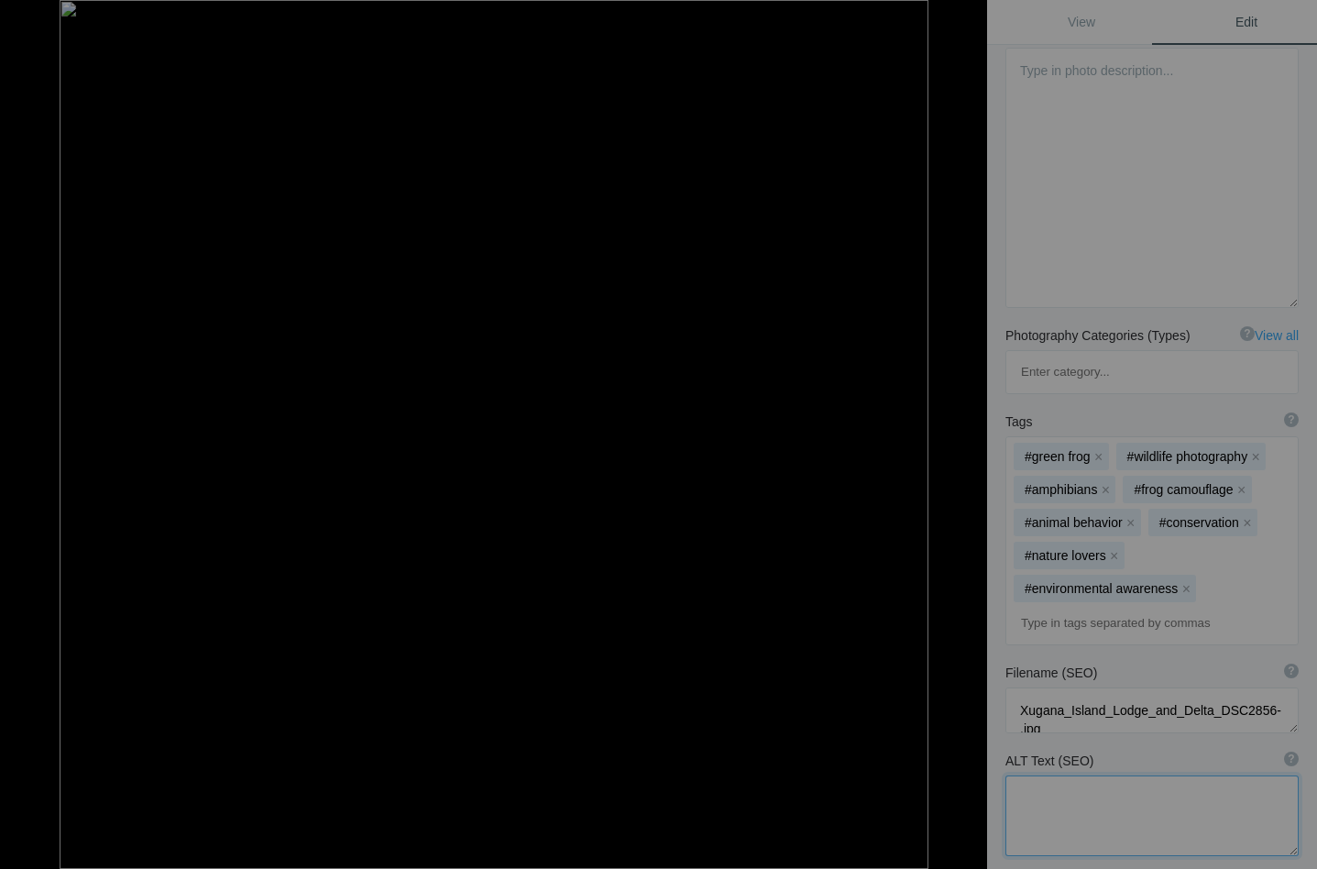
scroll to position [243, 0]
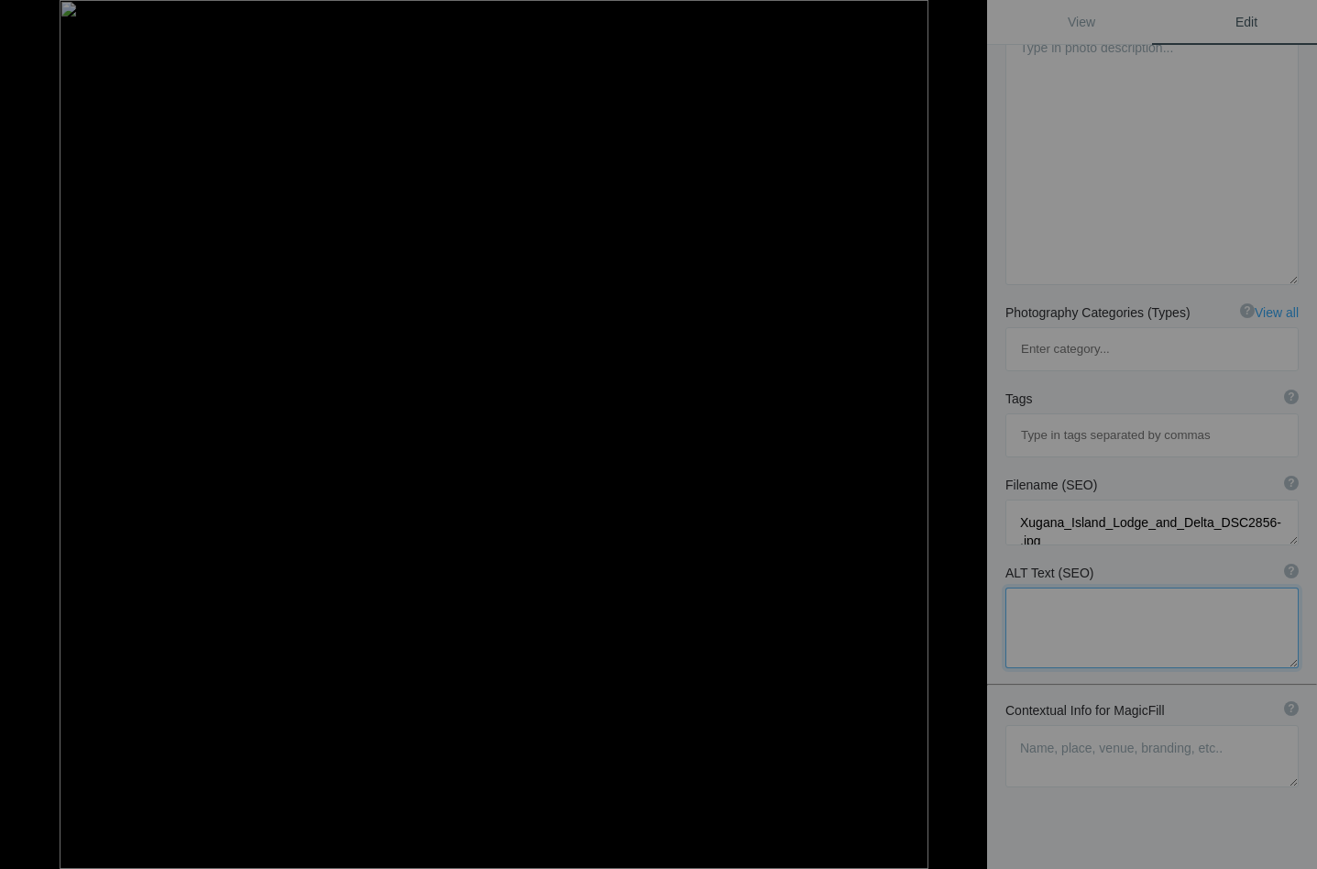
click at [26, 433] on button at bounding box center [68, 434] width 137 height 312
type textarea "Green Frog Camouflaged Among Reeds"
type textarea "This captivating image showcases a green frog expertly camouflaged among the re…"
type textarea "green-frog-camouflaged-reeds.jpg"
type textarea "A green frog resting on reeds, blending into its natural surroundings against a…"
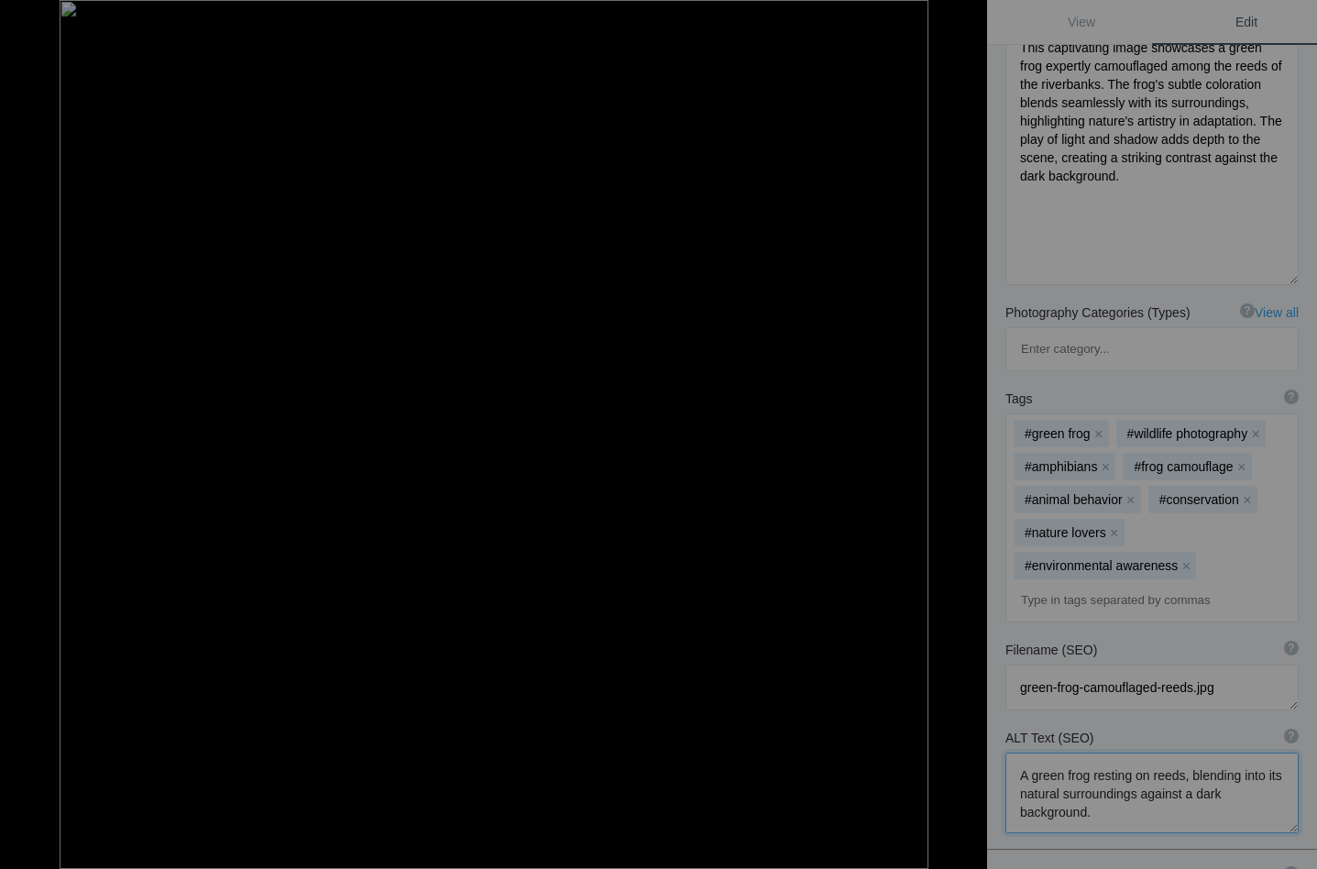
click at [968, 434] on button at bounding box center [917, 434] width 137 height 312
type textarea "Xugana Island Lodge and Delta_DSC2856"
type textarea "Xugana_Island_Lodge_and_Delta_DSC2856-.jpg"
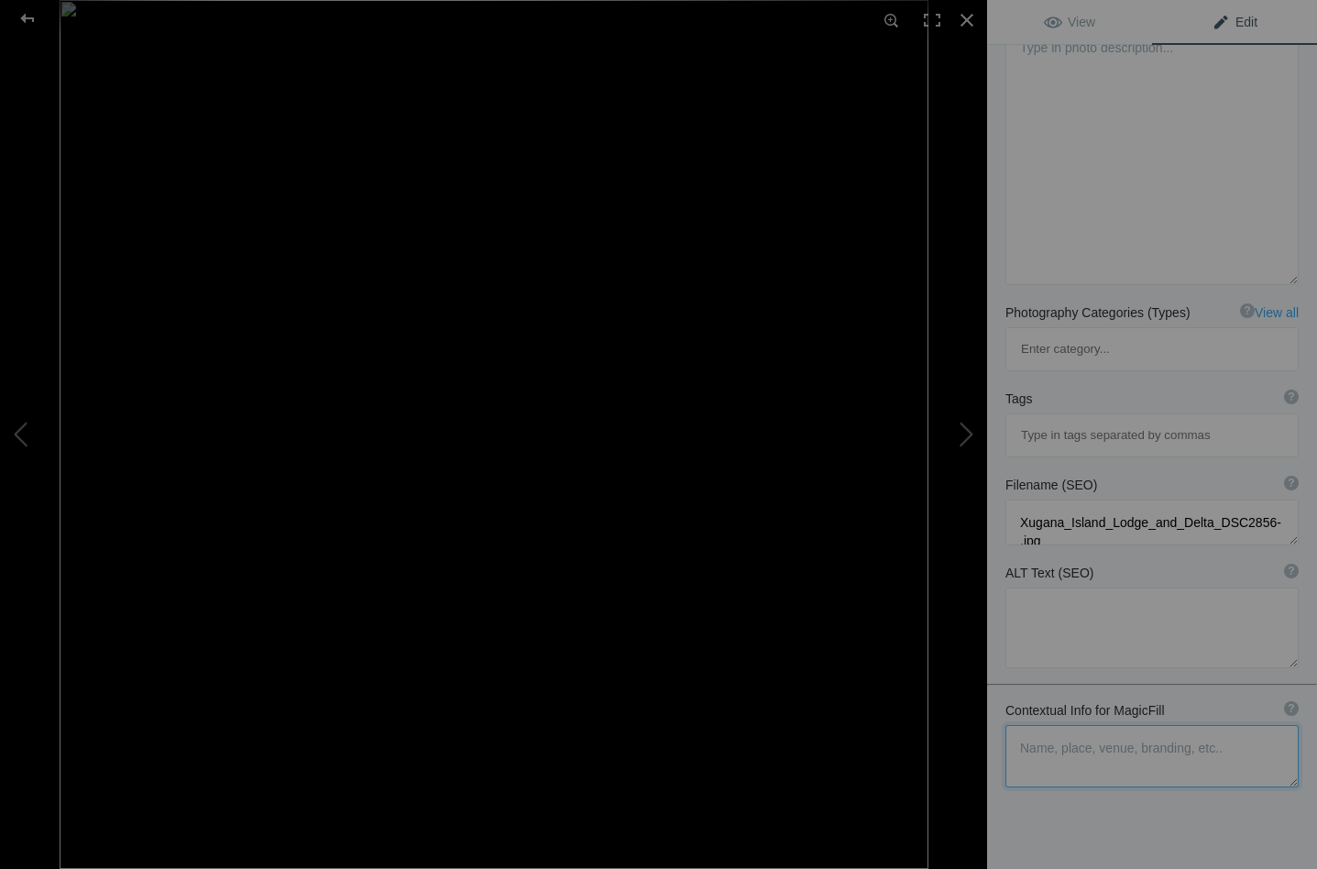
click at [1028, 725] on textarea at bounding box center [1151, 756] width 293 height 62
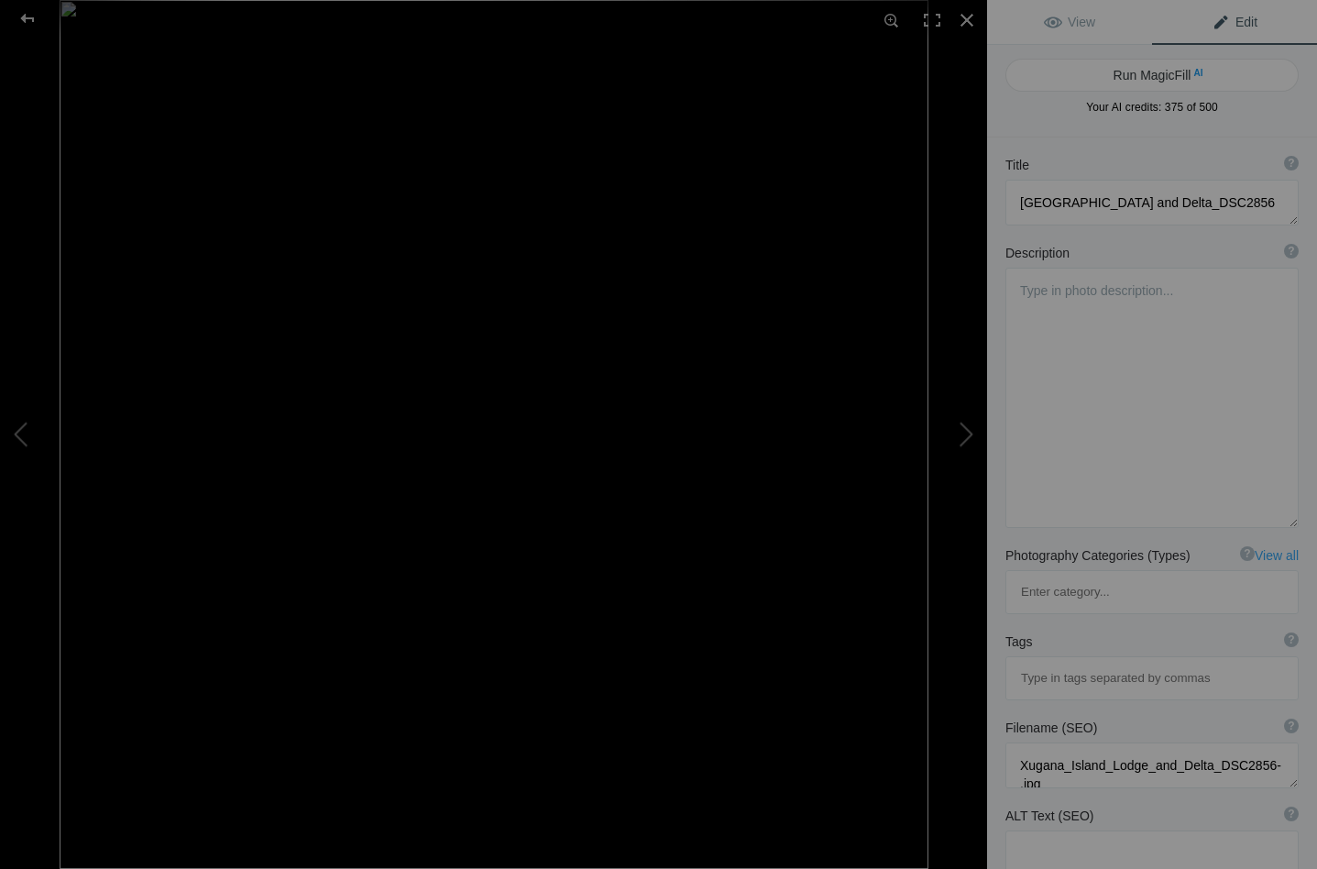
scroll to position [0, 0]
type textarea "green miniature frog"
click at [1124, 76] on button "Run MagicFill AI" at bounding box center [1151, 75] width 293 height 33
type textarea "Green Miniature Frog Camouflaged Amongst Lush Vegetation"
type textarea "Discover the beauty of nature with this captivating image of a green miniature …"
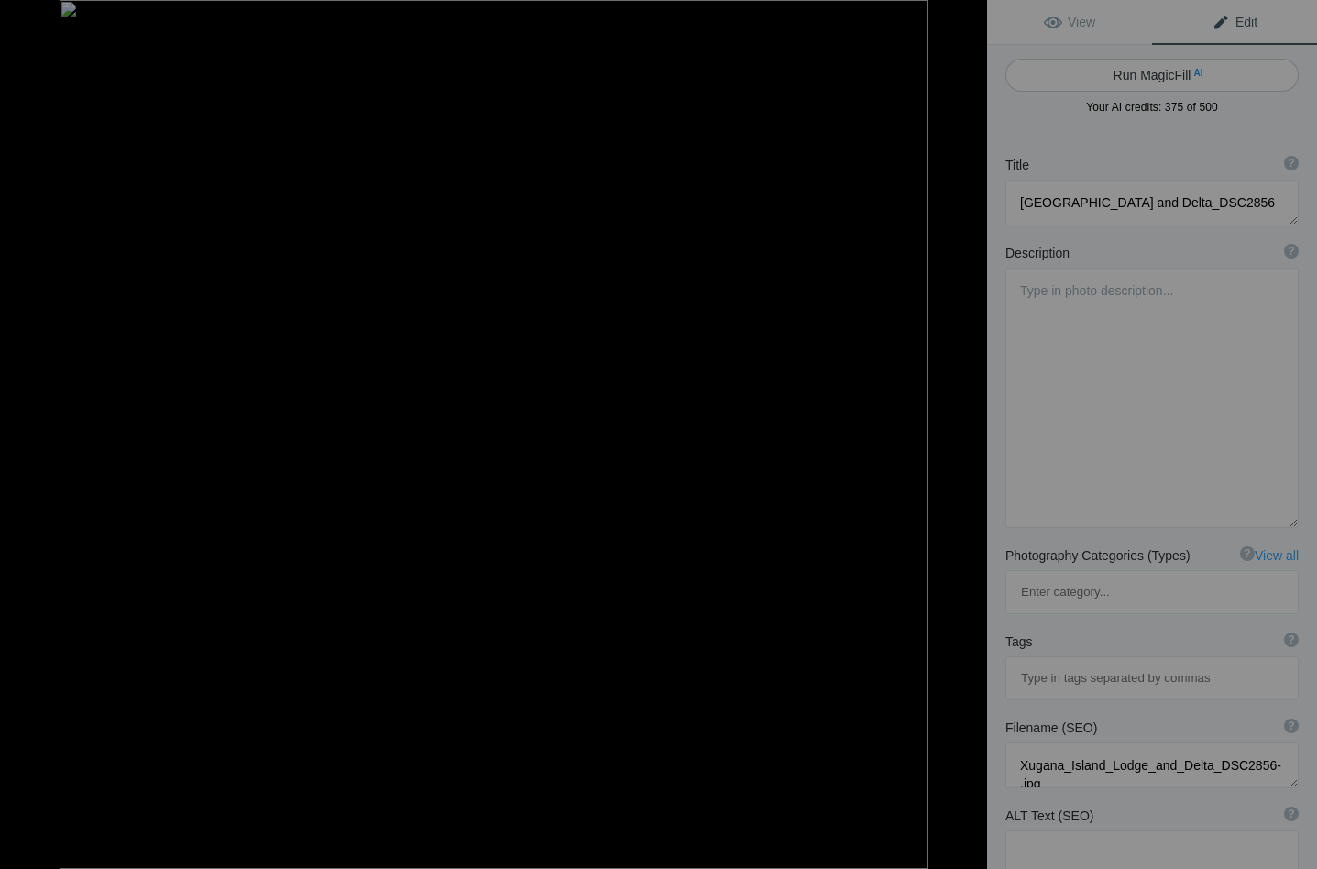
type textarea "green-miniature-frog-lush-vegetation.jpg"
type textarea "A green miniature frog sitting on a yellow stem surrounded by dark green foliag…"
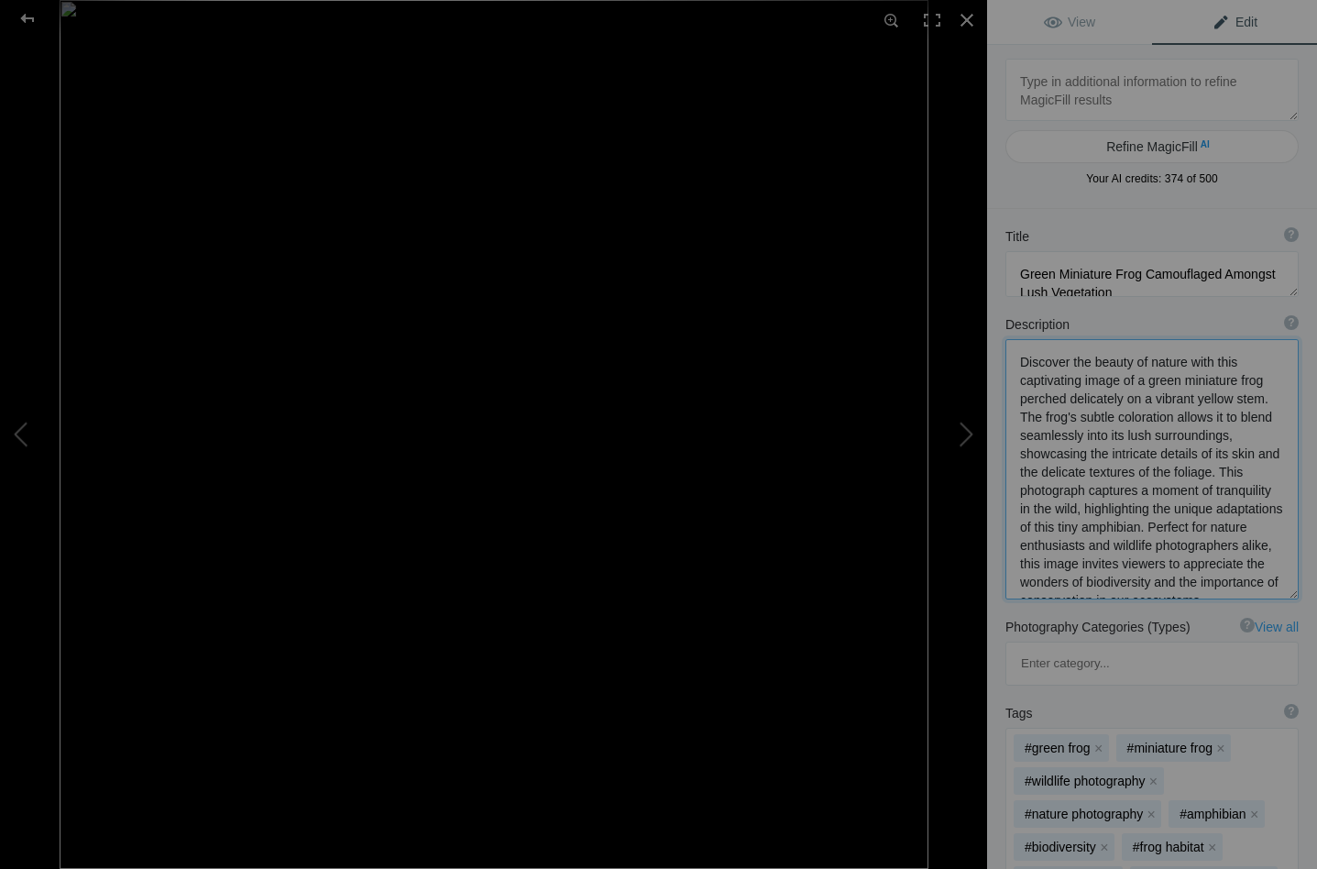
drag, startPoint x: 1079, startPoint y: 385, endPoint x: 1012, endPoint y: 384, distance: 66.9
click at [1012, 384] on textarea at bounding box center [1151, 469] width 293 height 260
drag, startPoint x: 1211, startPoint y: 505, endPoint x: 1256, endPoint y: 579, distance: 86.7
click at [1256, 579] on textarea at bounding box center [1151, 471] width 293 height 264
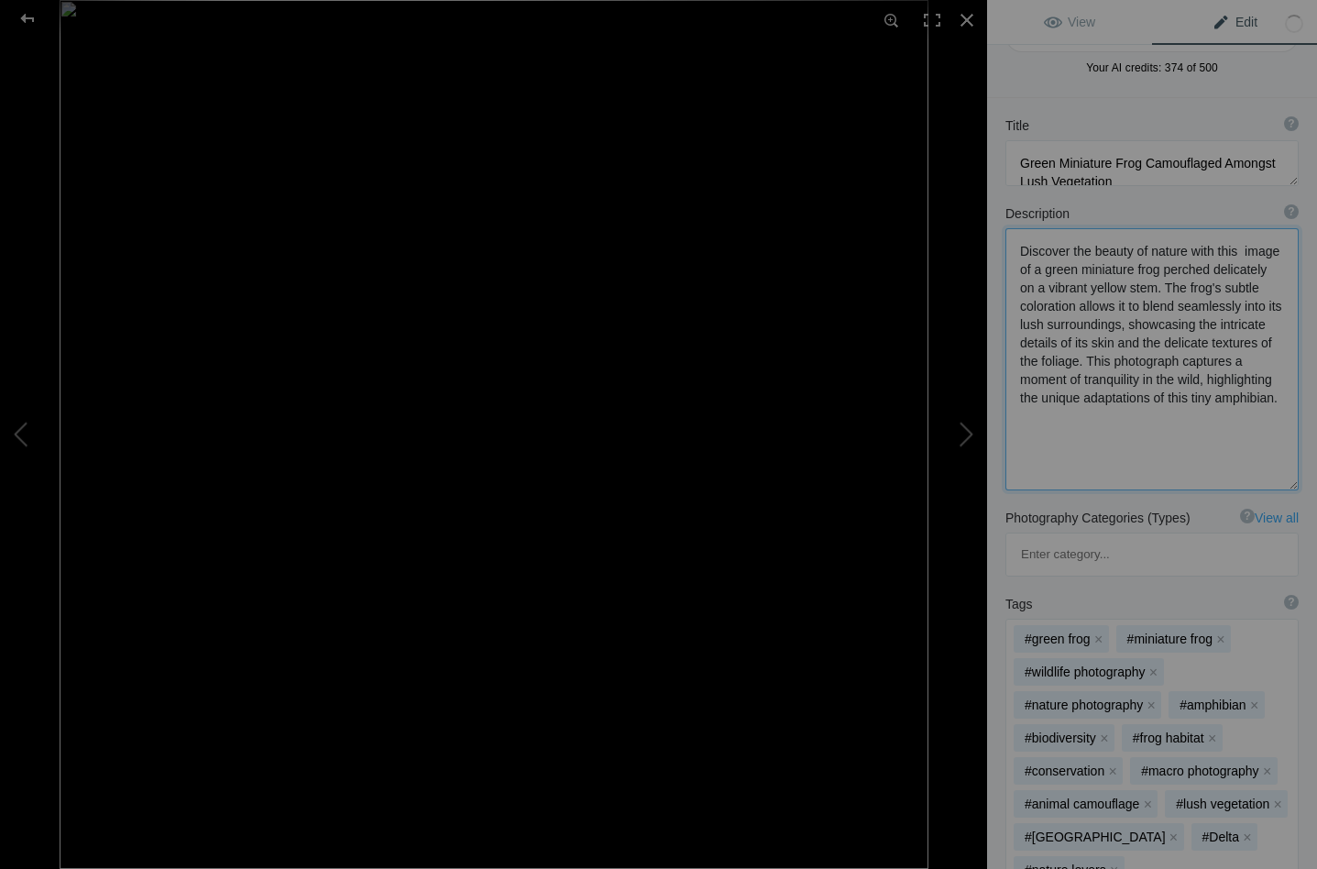
scroll to position [126, 0]
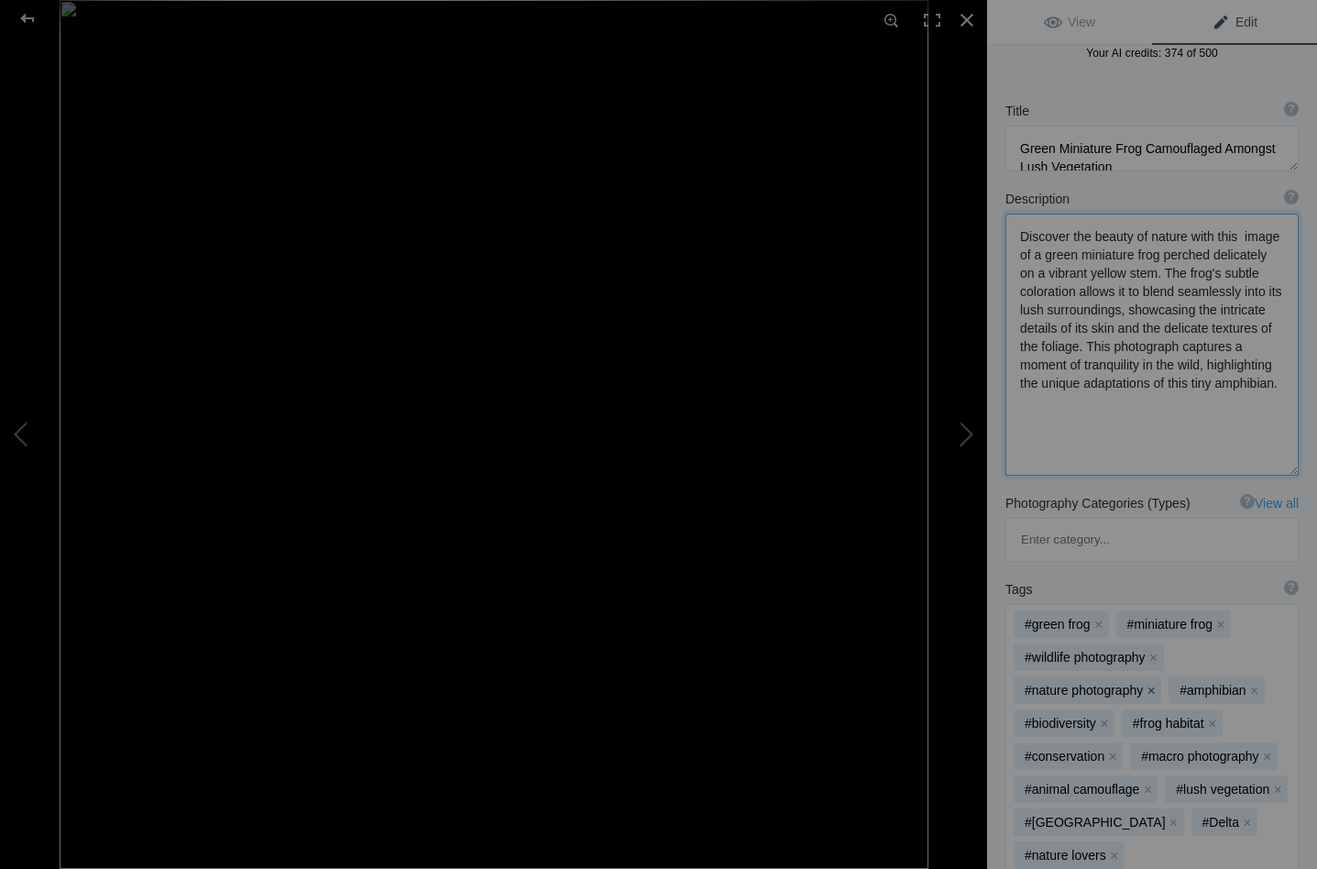
type textarea "Discover the beauty of nature with this image of a green miniature frog perched…"
click at [1149, 683] on button "x" at bounding box center [1150, 689] width 13 height 13
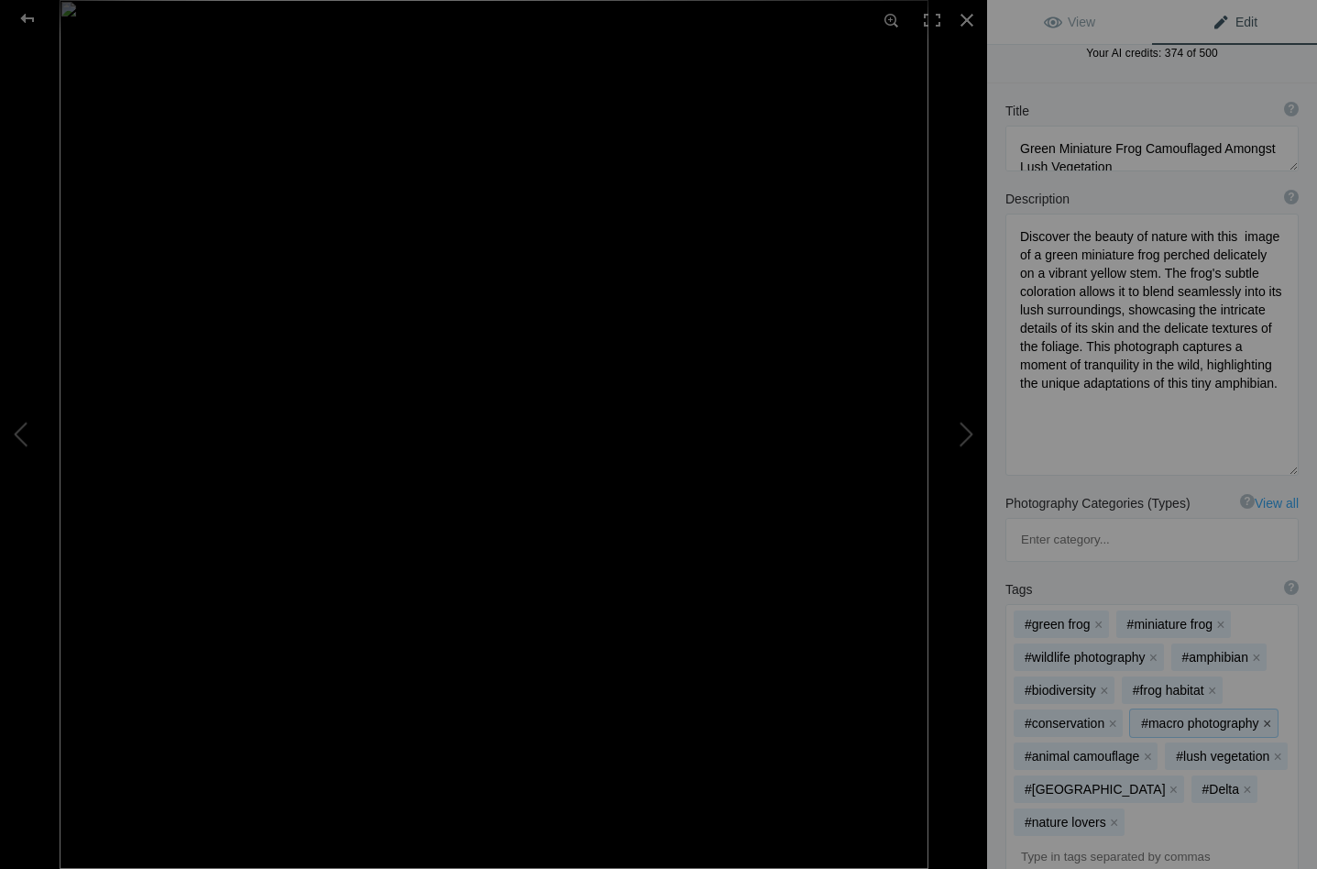
click at [1262, 716] on button "x" at bounding box center [1267, 722] width 13 height 13
click at [1124, 749] on button "x" at bounding box center [1126, 755] width 13 height 13
click at [1167, 749] on button "x" at bounding box center [1173, 755] width 13 height 13
click at [1187, 749] on button "x" at bounding box center [1187, 755] width 13 height 13
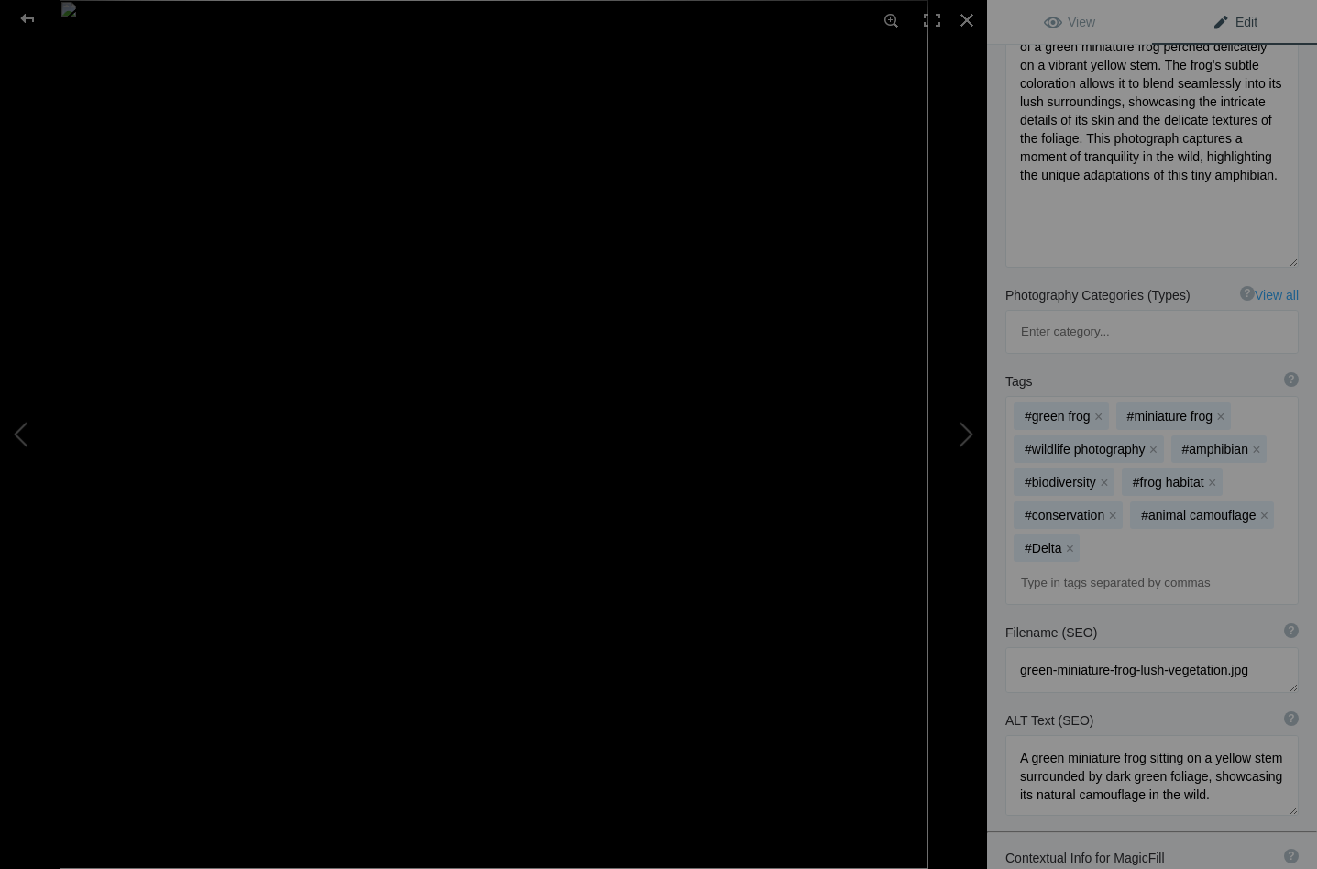
scroll to position [357, 0]
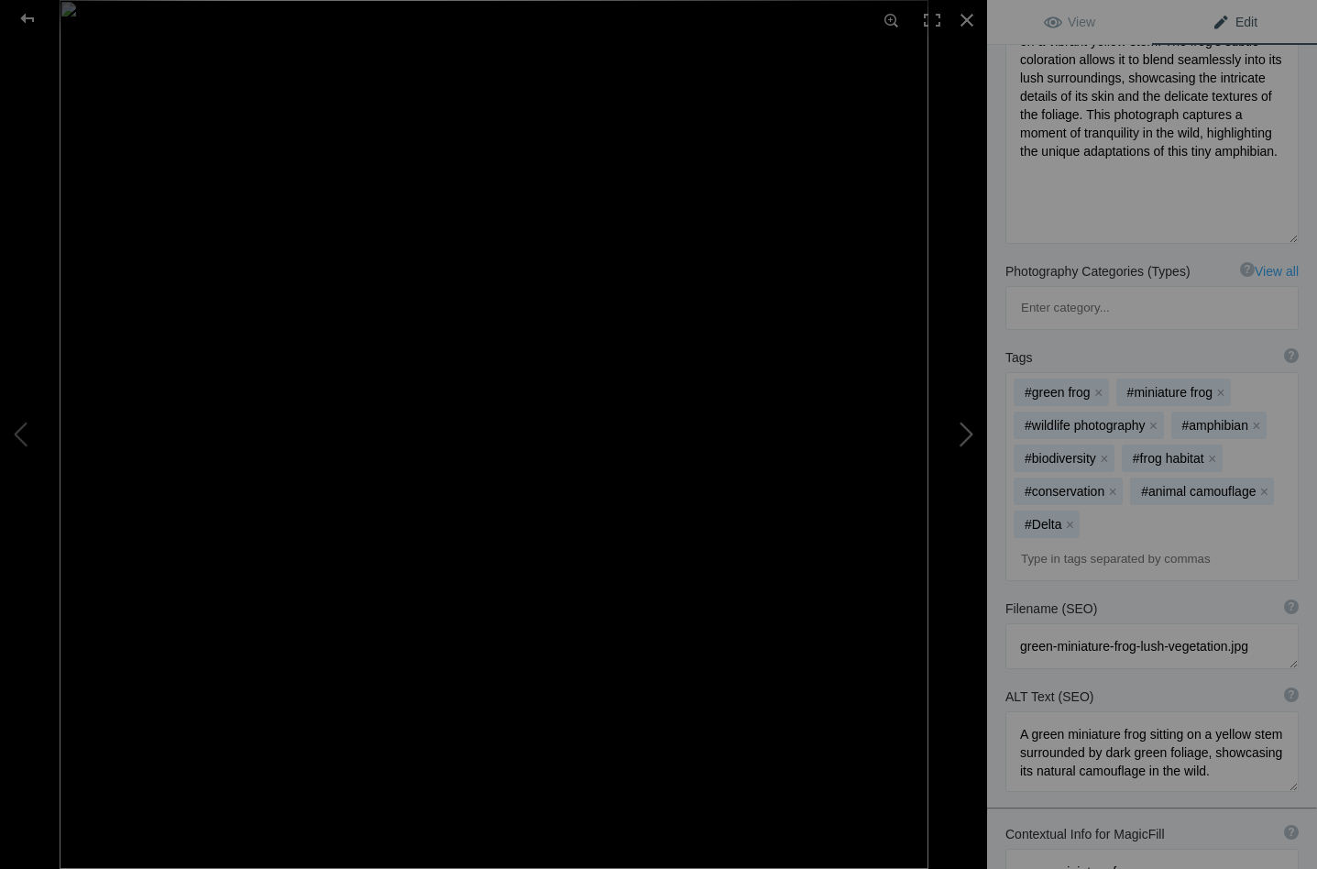
click at [967, 426] on button at bounding box center [917, 434] width 137 height 312
type textarea "WaterBuck_DSC1041"
type textarea "Buck_DSC1041-.jpg"
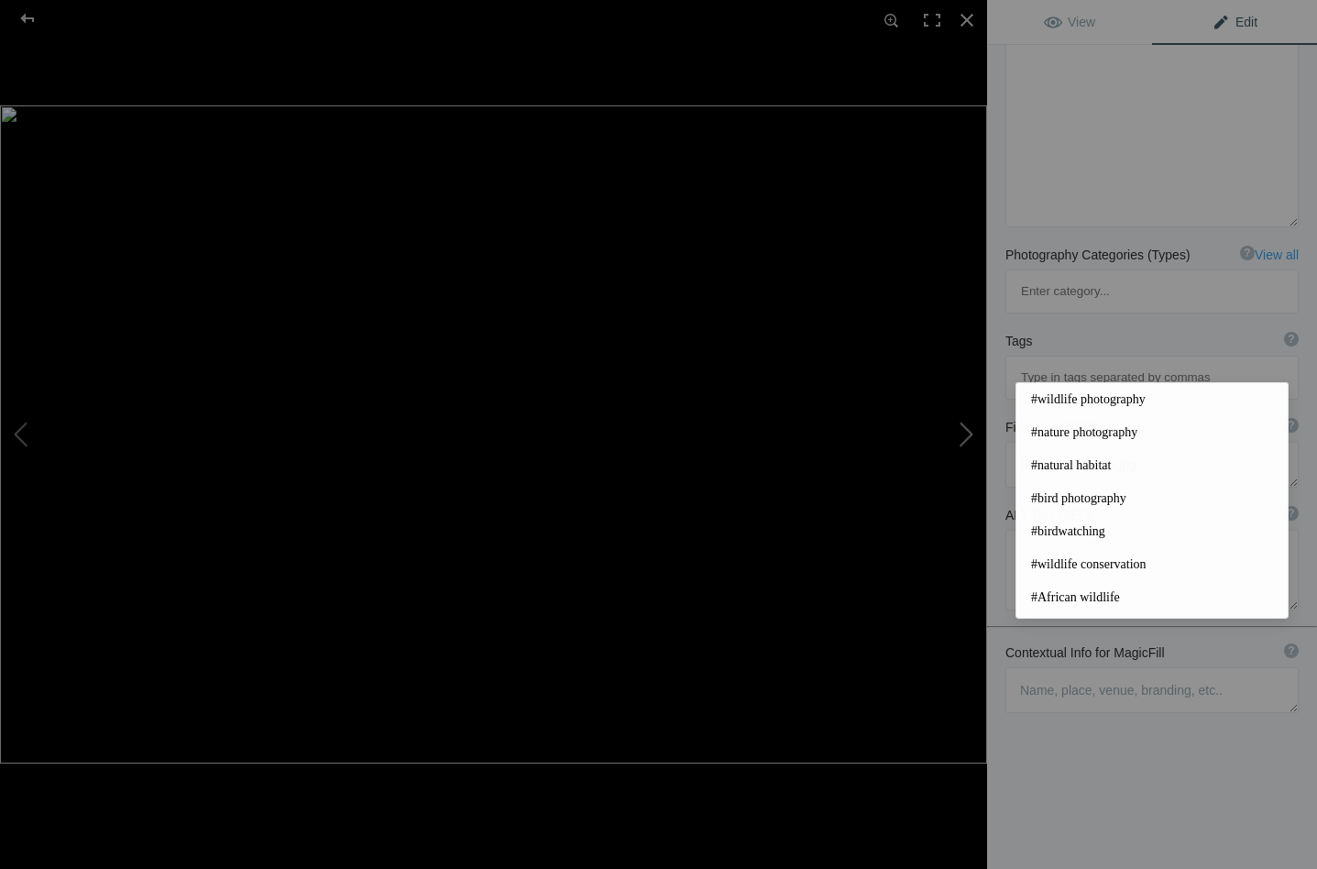
scroll to position [228, 0]
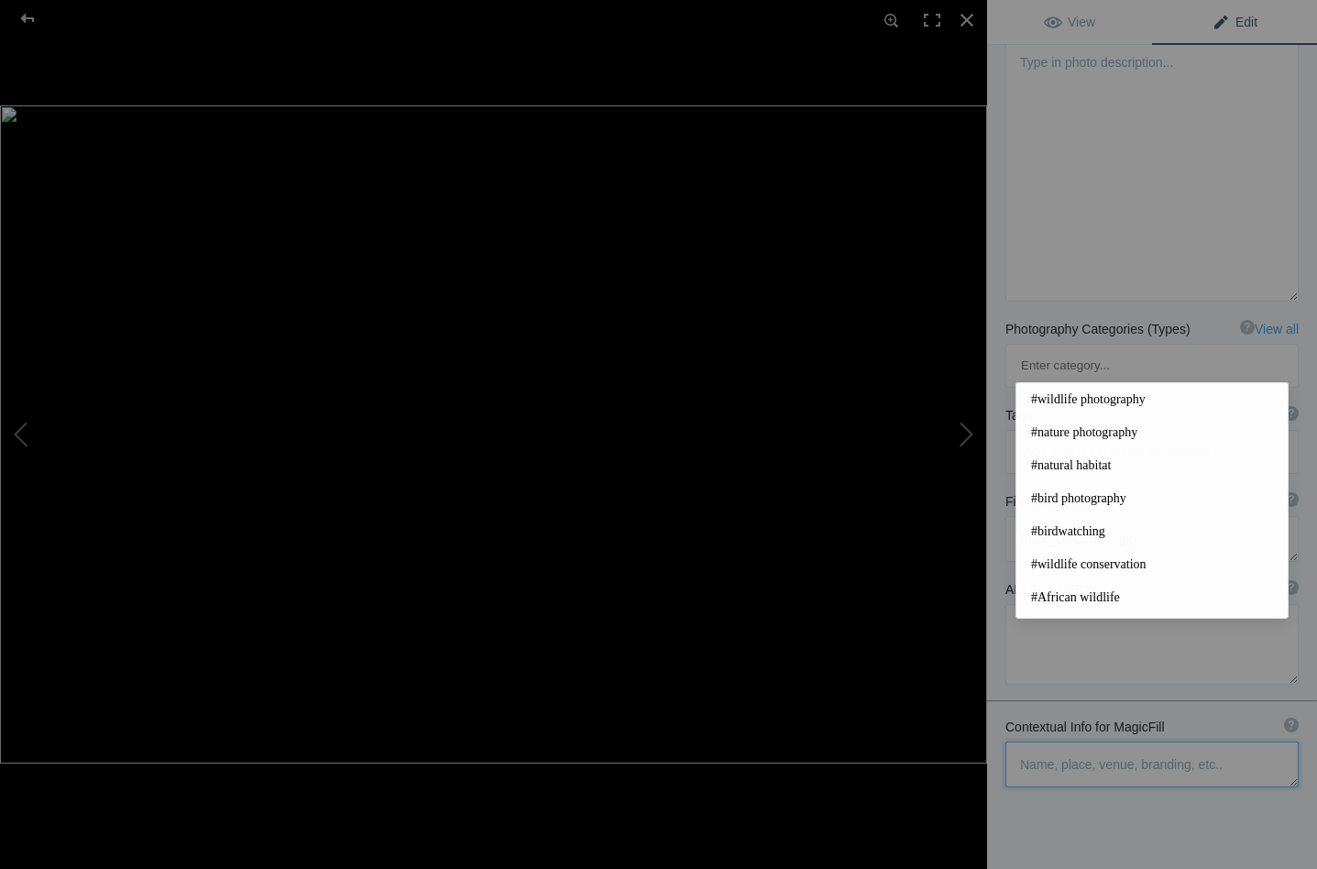
click at [1041, 741] on textarea at bounding box center [1151, 764] width 293 height 46
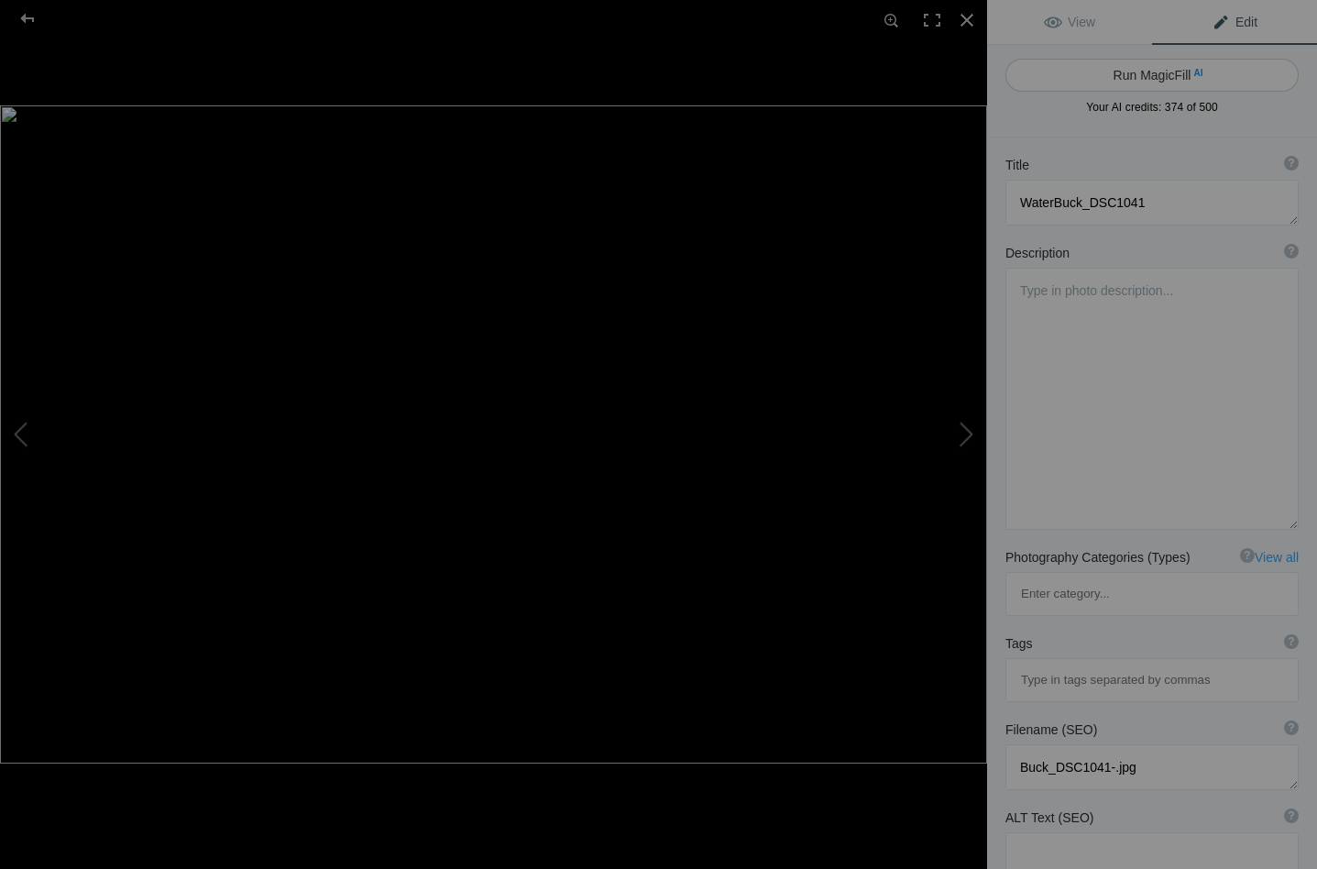
scroll to position [0, 0]
type textarea "Waterbuck"
click at [1140, 70] on button "Run MagicFill AI" at bounding box center [1151, 75] width 293 height 33
type textarea "Majestic Waterbuck Relaxing in Tall Grass"
type textarea "This stunning image captures a waterbuck resting peacefully in a sunlit meadow.…"
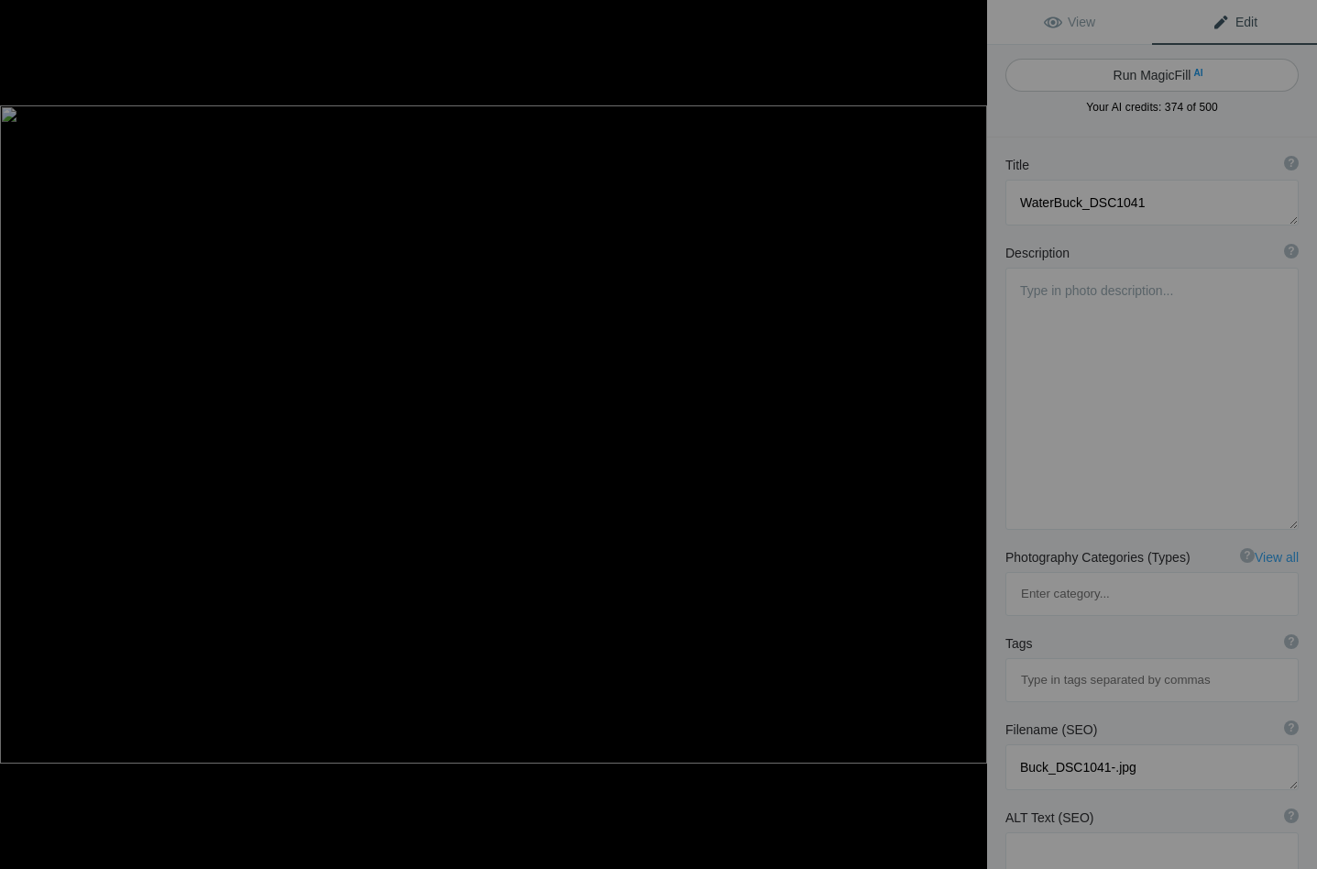
type textarea "waterbuck-relaxing-tall-grass.jpg"
type textarea "A waterbuck lying in tall grass, showcasing its impressive horns and serene dem…"
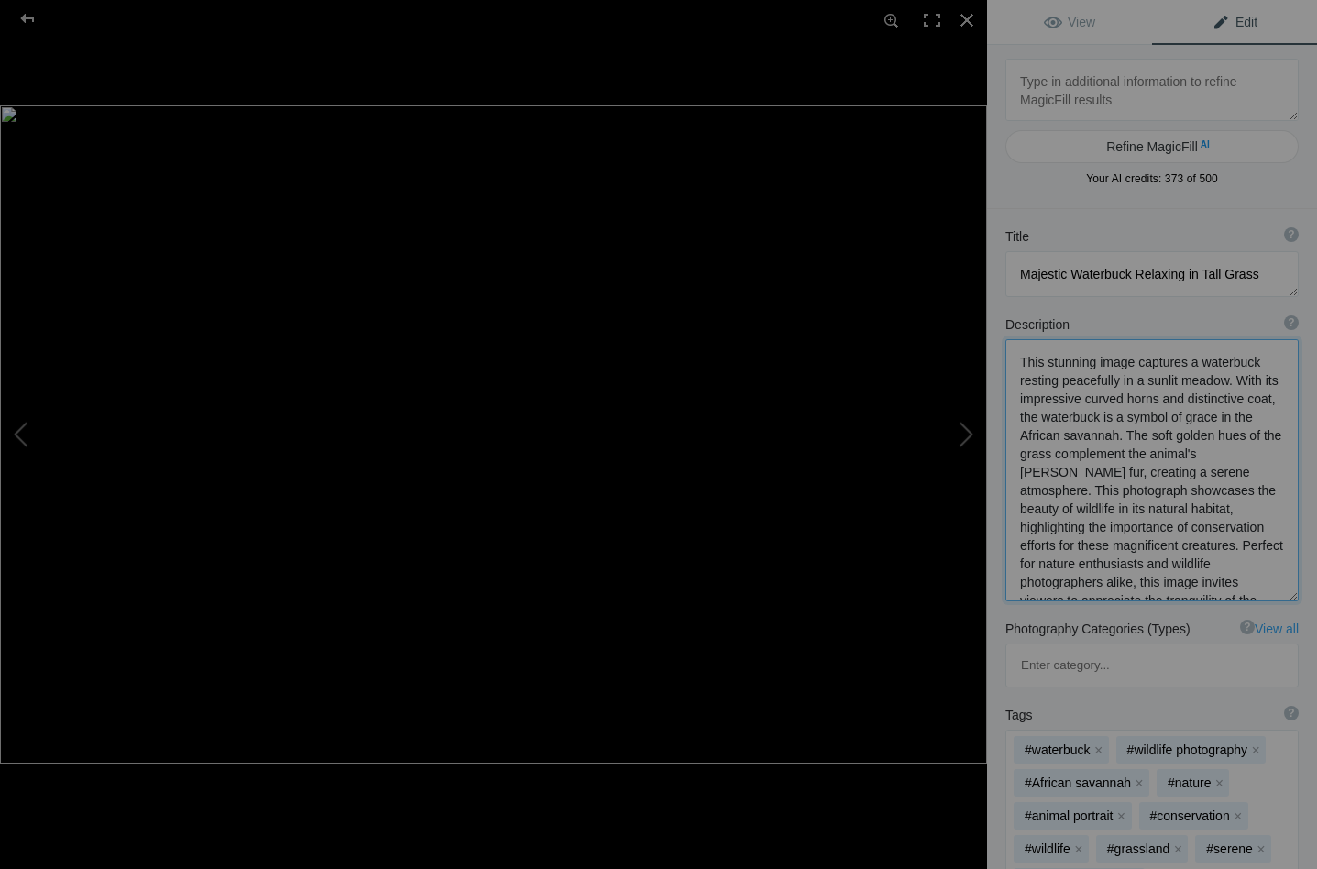
drag, startPoint x: 1132, startPoint y: 381, endPoint x: 1222, endPoint y: 379, distance: 90.7
click at [1222, 379] on textarea at bounding box center [1151, 470] width 293 height 262
type textarea "This stunning image captures a waterbuck resting peacefully in tall grasses in …"
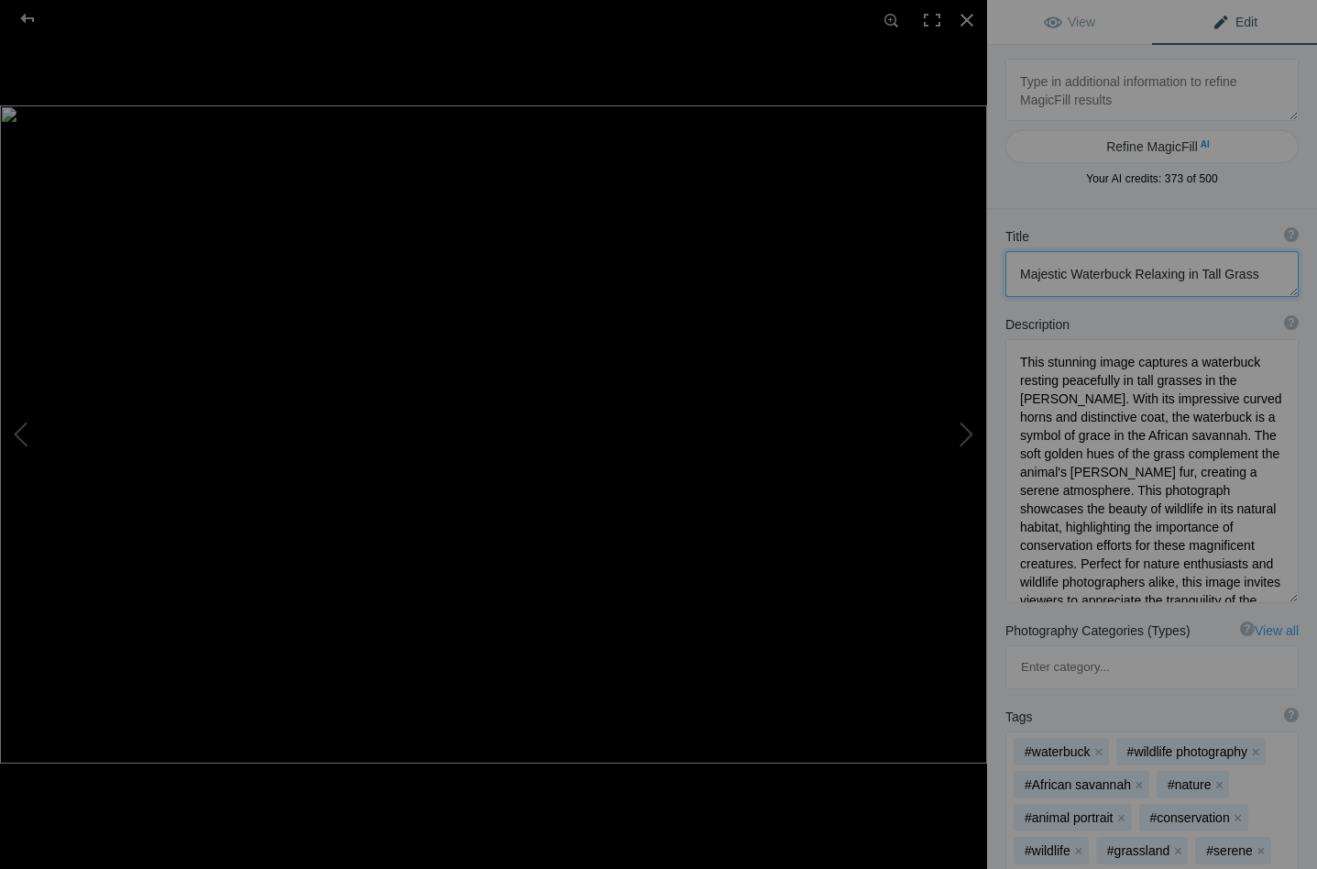
drag, startPoint x: 1132, startPoint y: 270, endPoint x: 1182, endPoint y: 275, distance: 50.6
click at [1182, 275] on textarea at bounding box center [1151, 274] width 293 height 46
click at [1136, 272] on textarea at bounding box center [1151, 274] width 293 height 46
type textarea "Majestic Waterbuck Resting in Tall Grass"
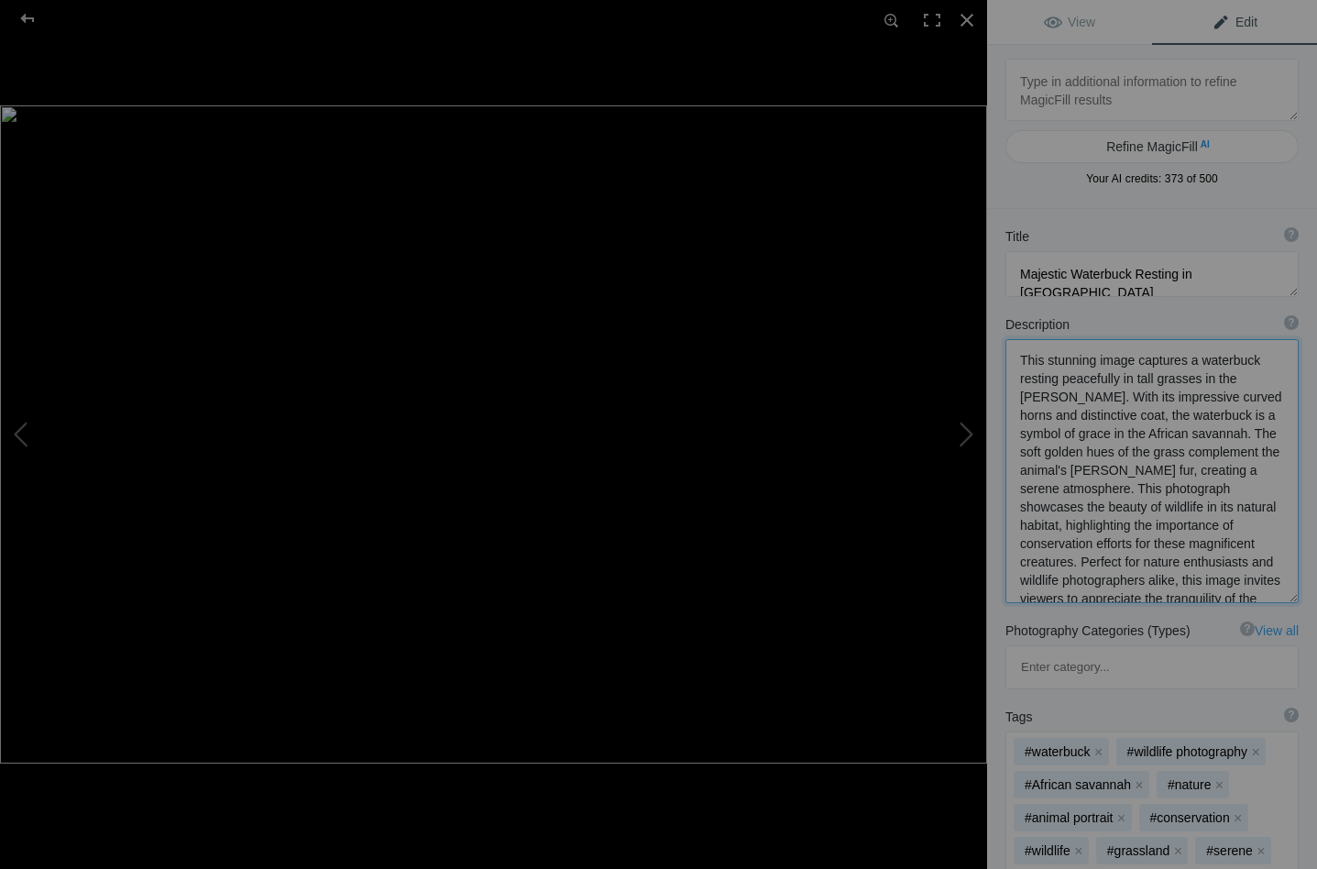
drag, startPoint x: 1077, startPoint y: 543, endPoint x: 1278, endPoint y: 582, distance: 204.3
click at [1278, 582] on textarea at bounding box center [1151, 471] width 293 height 264
drag, startPoint x: 1189, startPoint y: 476, endPoint x: 1059, endPoint y: 514, distance: 135.4
click at [1059, 514] on textarea at bounding box center [1151, 470] width 293 height 262
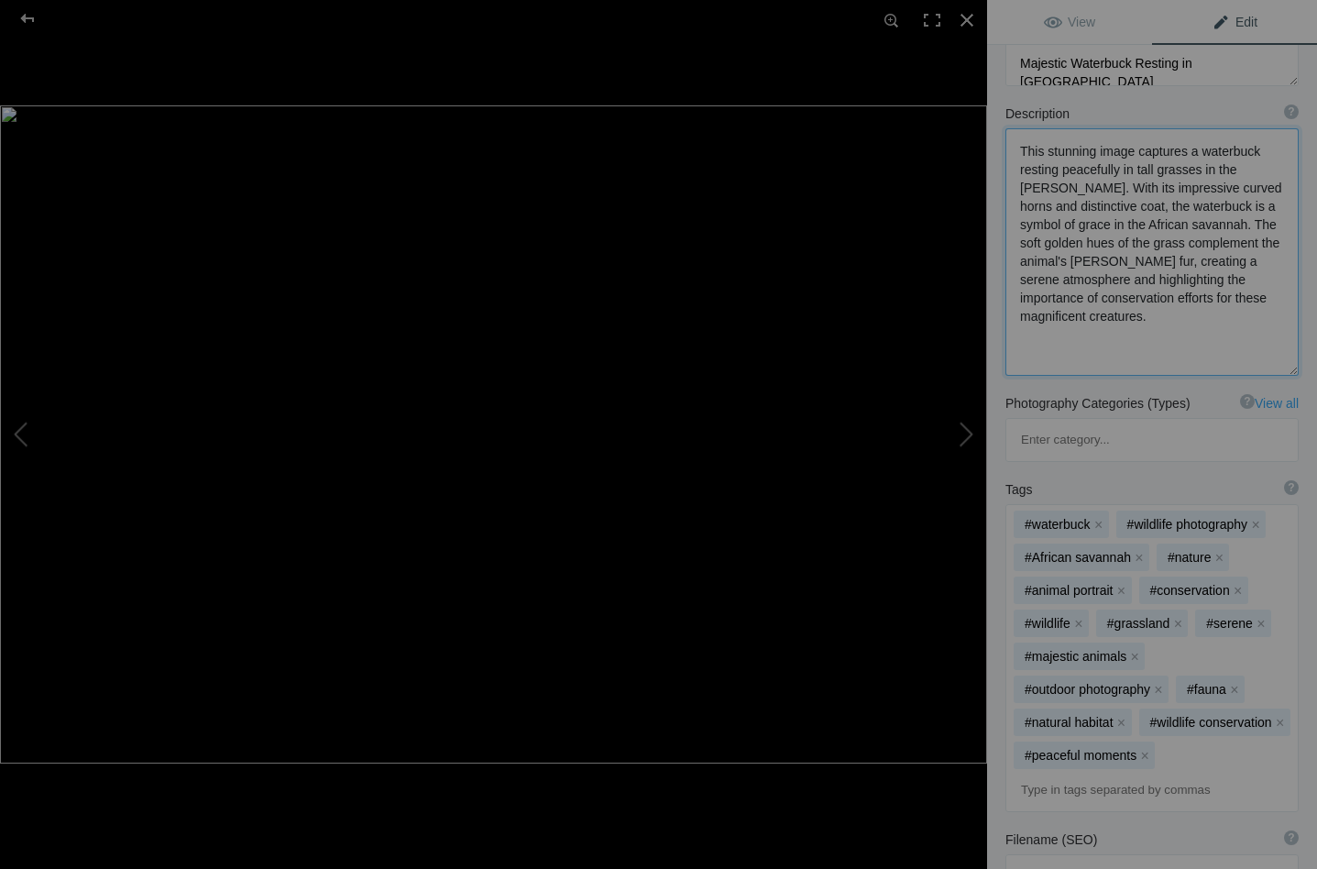
scroll to position [214, 0]
type textarea "This stunning image captures a waterbuck resting peacefully in tall grasses in …"
click at [1222, 547] on button "x" at bounding box center [1218, 553] width 13 height 13
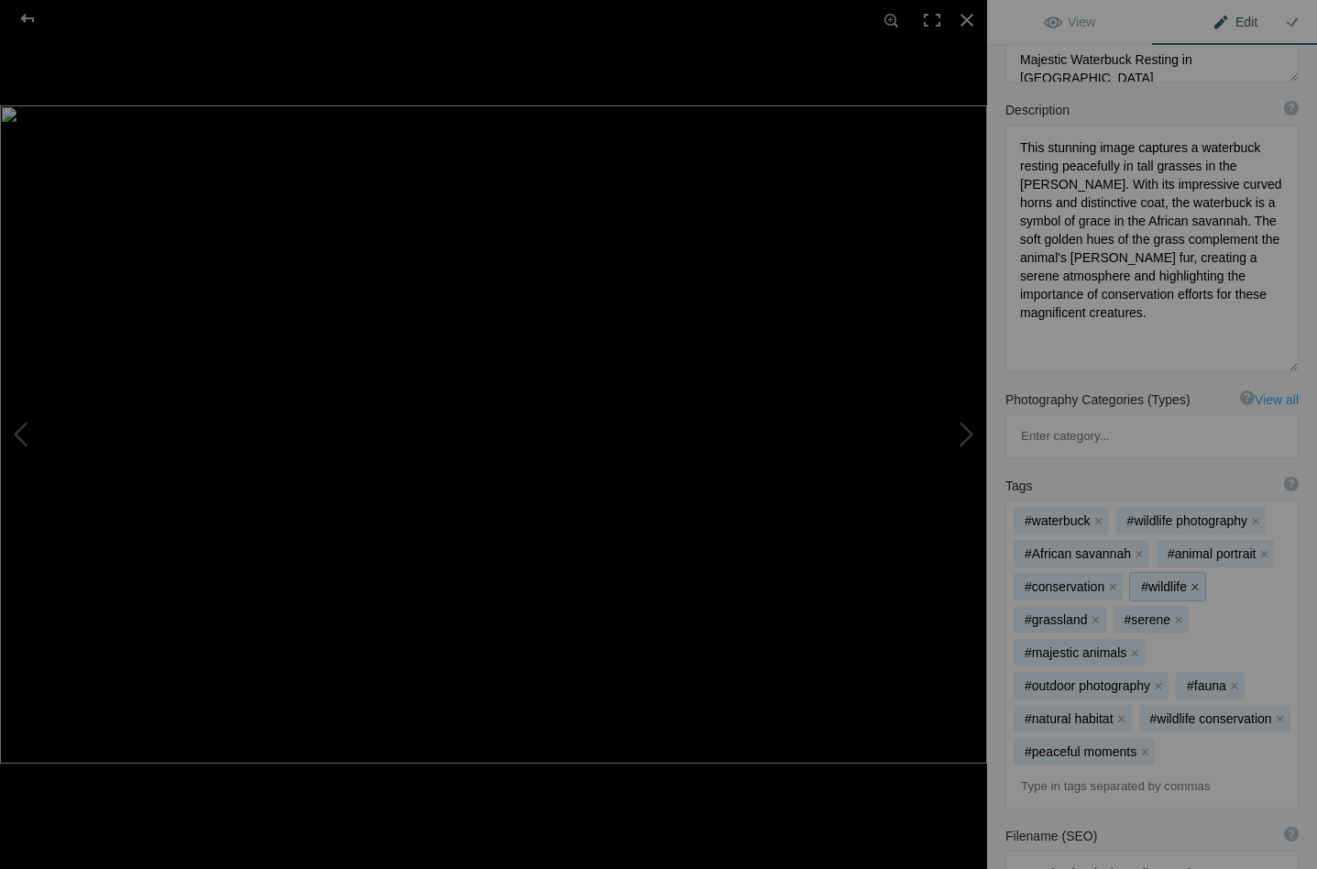
click at [1195, 580] on button "x" at bounding box center [1194, 586] width 13 height 13
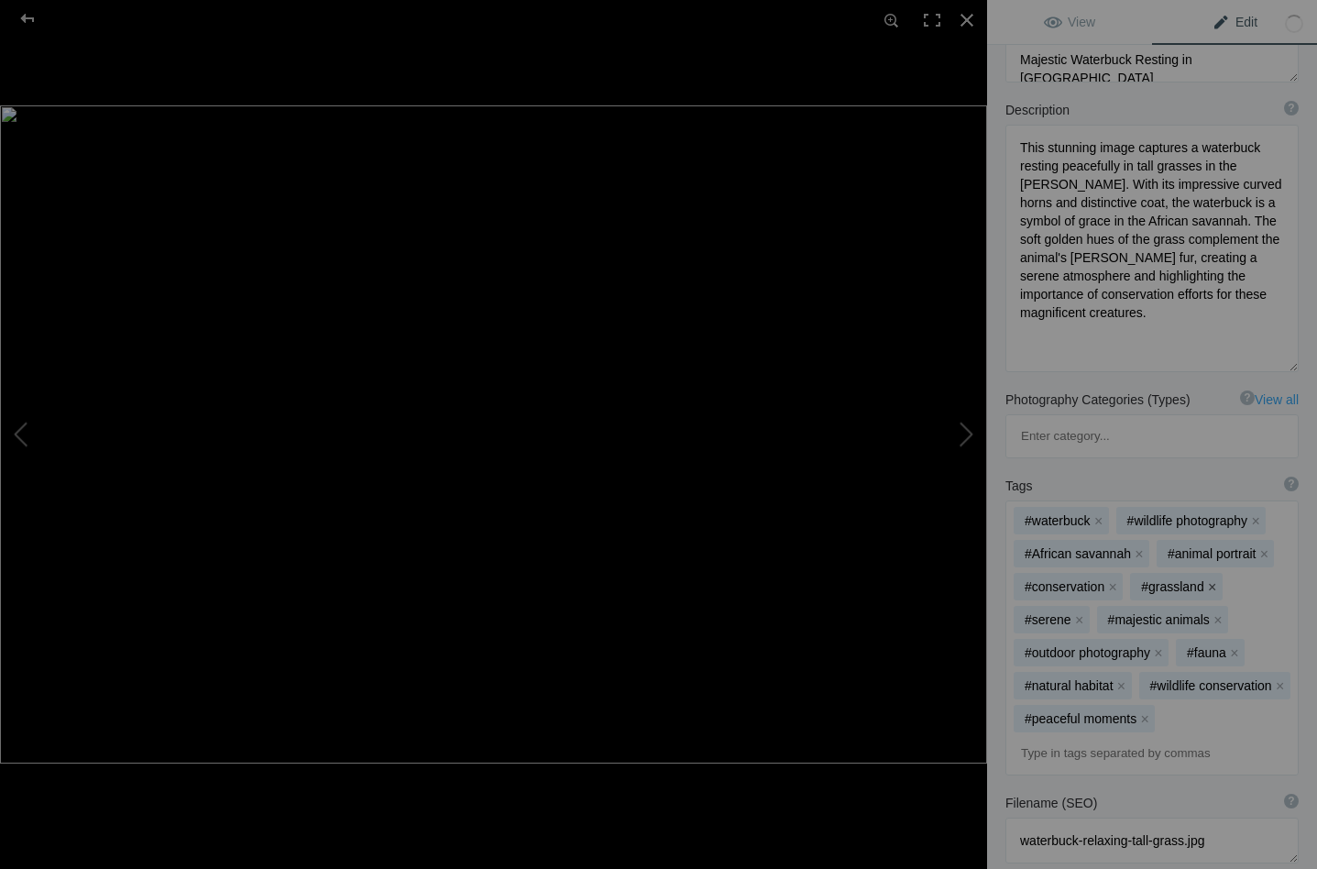
click at [1209, 580] on button "x" at bounding box center [1212, 586] width 13 height 13
click at [1197, 580] on button "x" at bounding box center [1195, 586] width 13 height 13
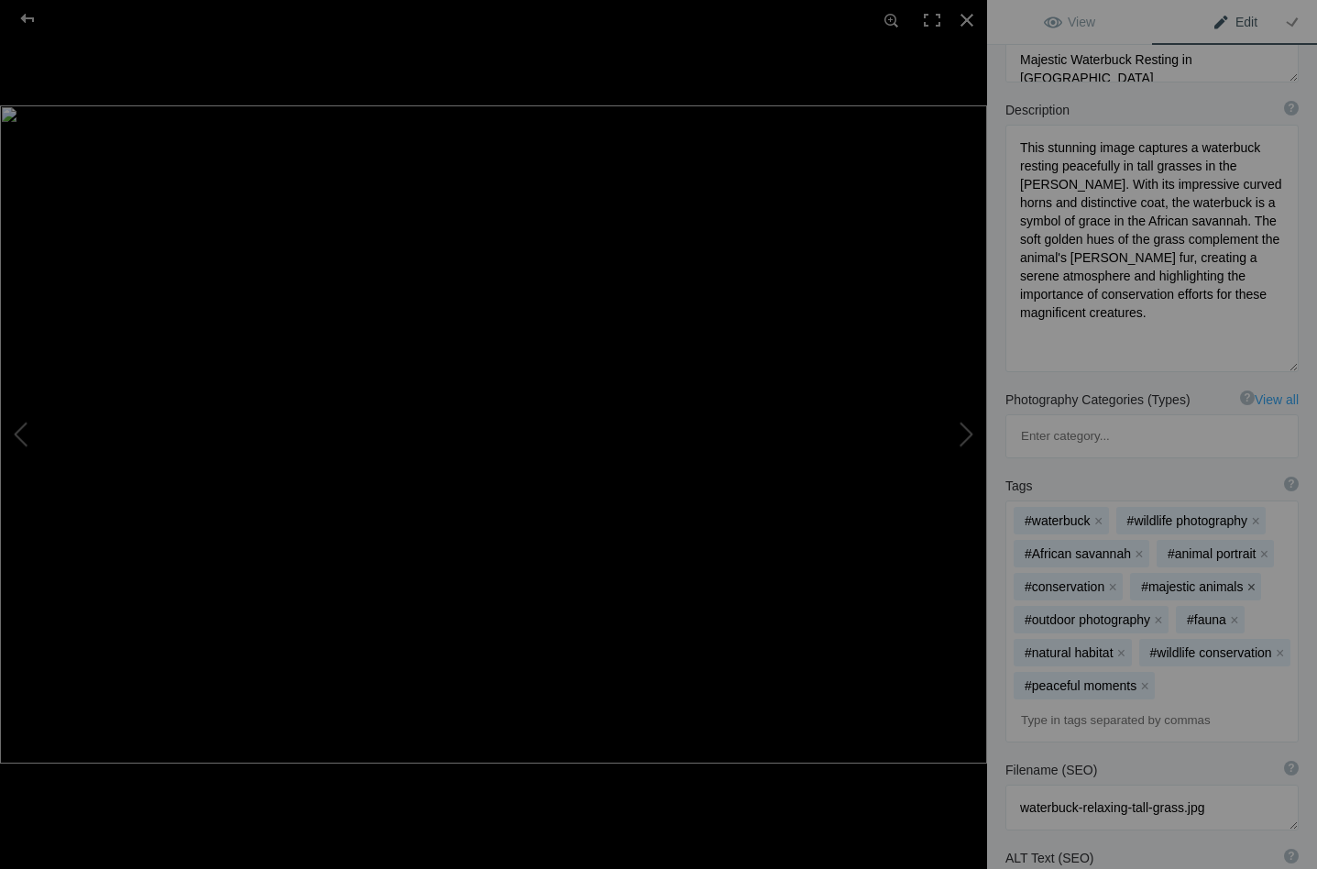
click at [1252, 580] on button "x" at bounding box center [1250, 586] width 13 height 13
click at [1274, 580] on button "x" at bounding box center [1274, 586] width 13 height 13
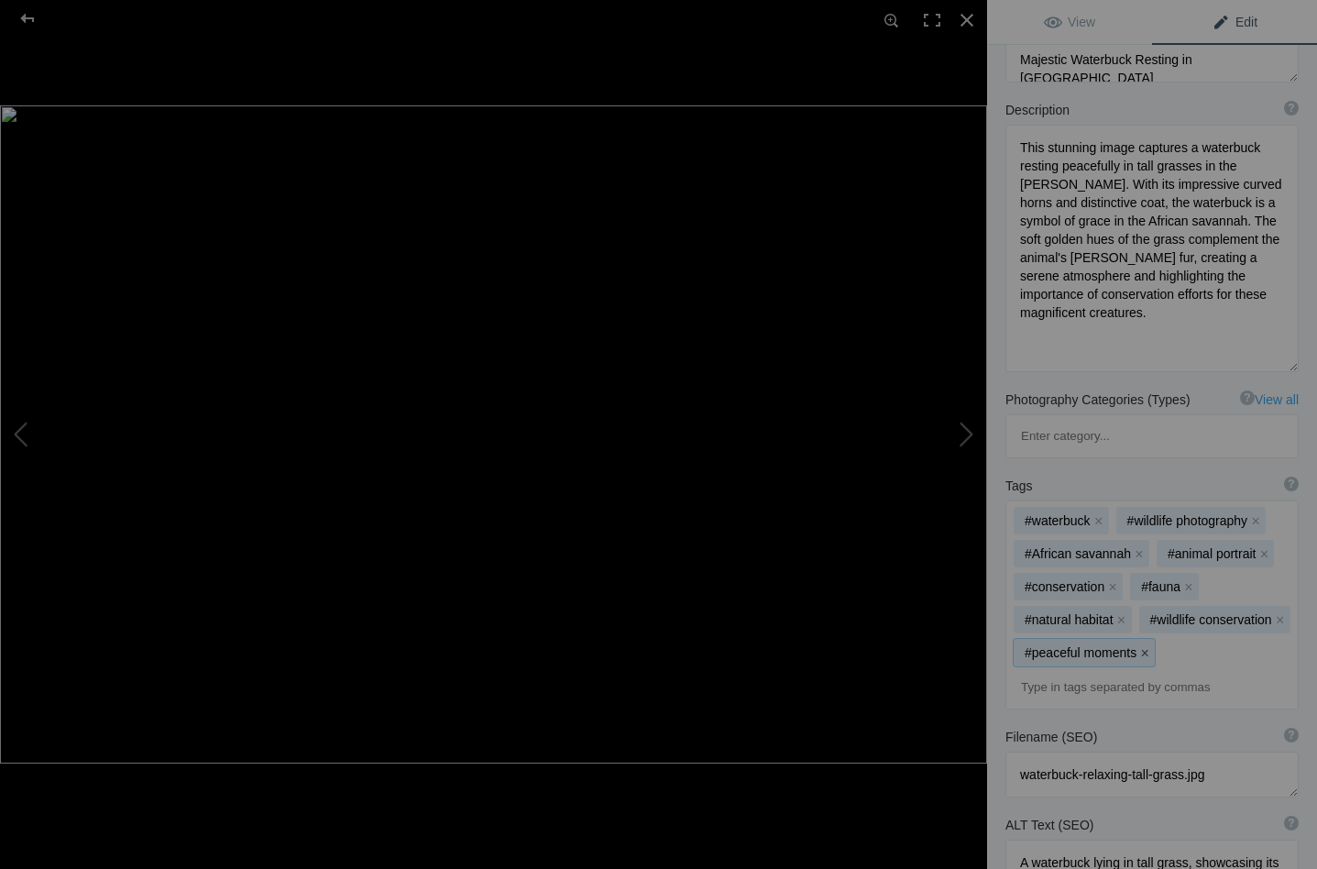
click at [1144, 646] on button "x" at bounding box center [1144, 652] width 13 height 13
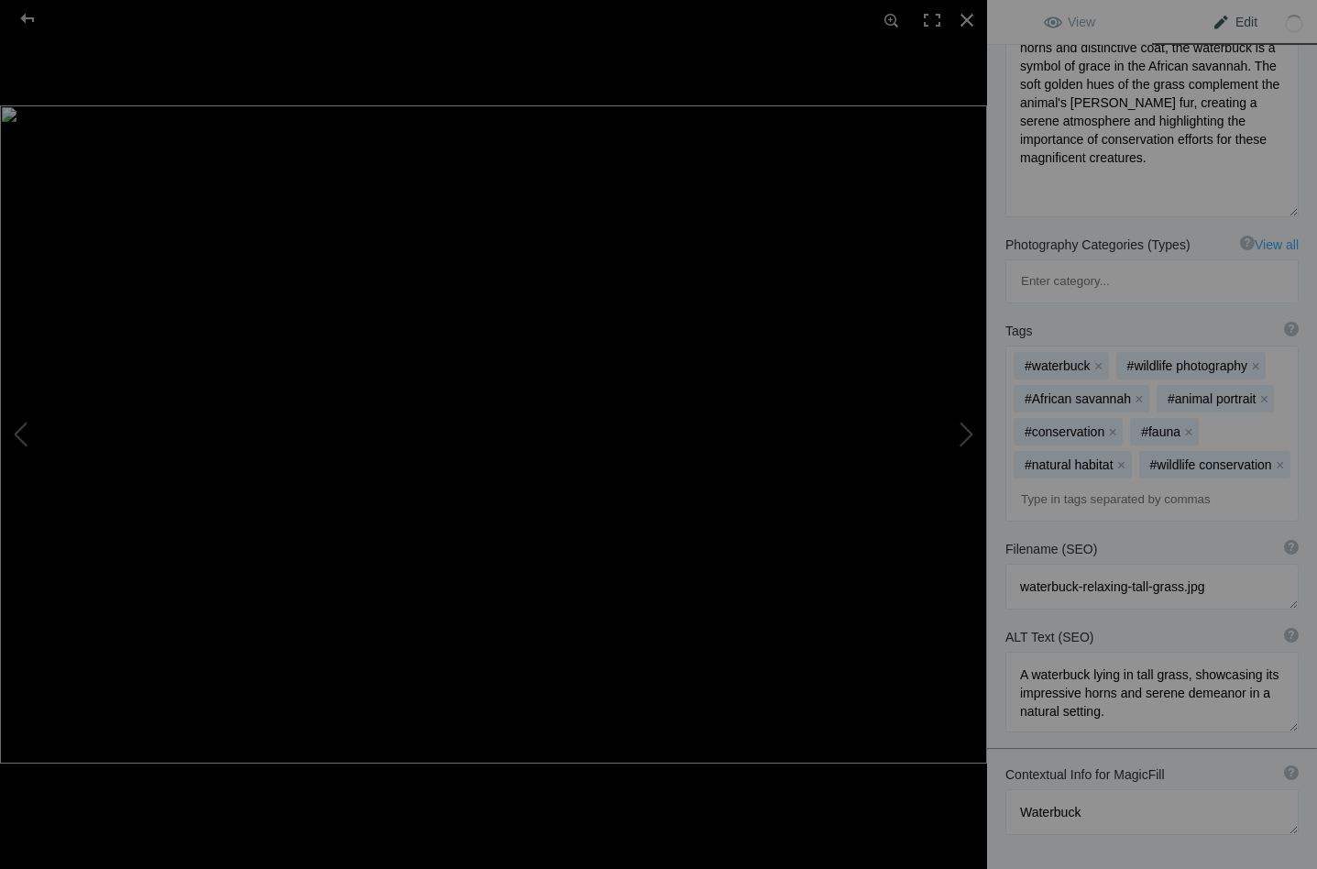
scroll to position [373, 0]
click at [1127, 560] on textarea at bounding box center [1151, 583] width 293 height 46
type textarea "waterbuck-resting-tall-grass.jpg"
click at [969, 431] on button at bounding box center [917, 434] width 137 height 312
type textarea "Baboon_DSC0639"
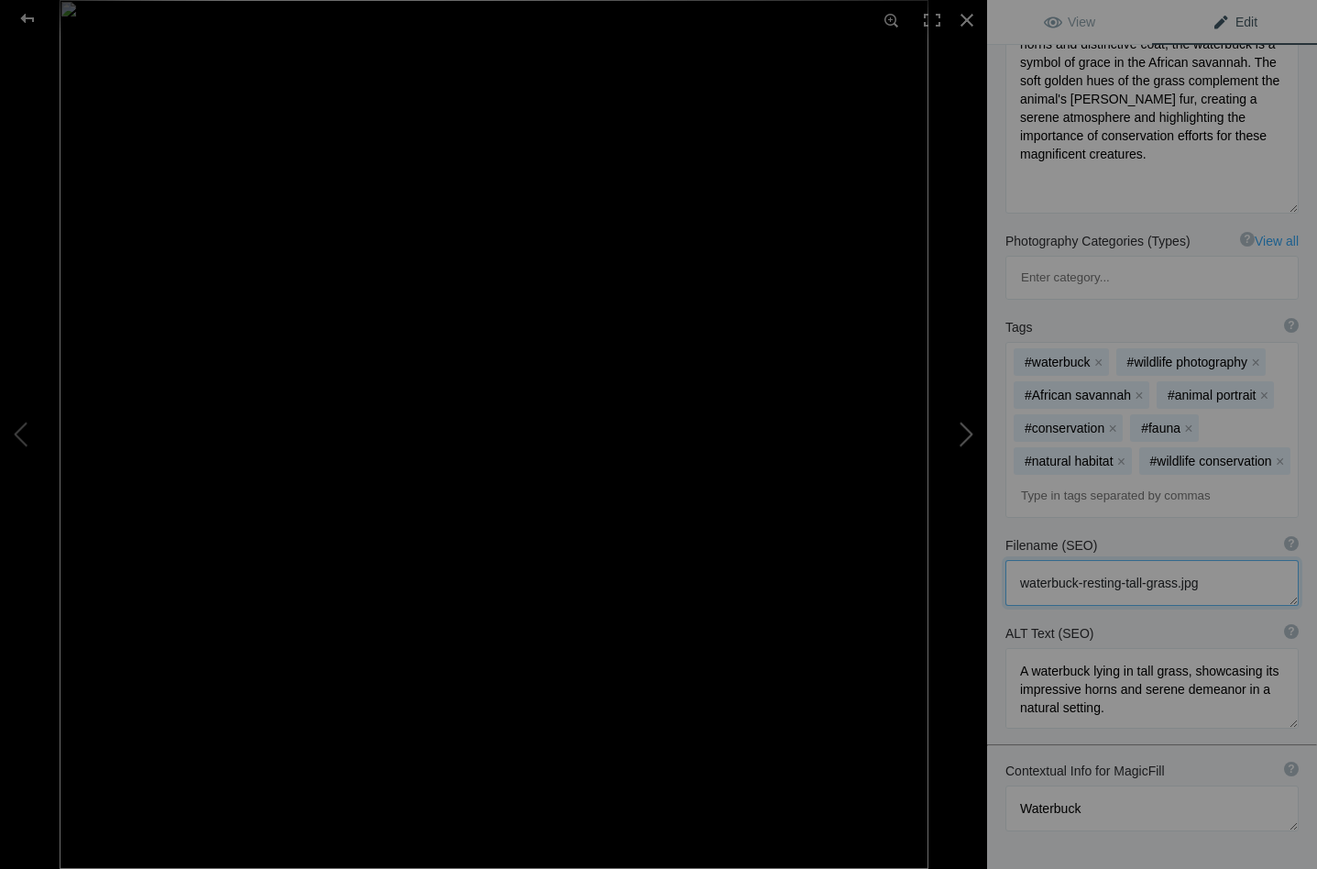
type textarea "Baboon_DSC0639-.jpg"
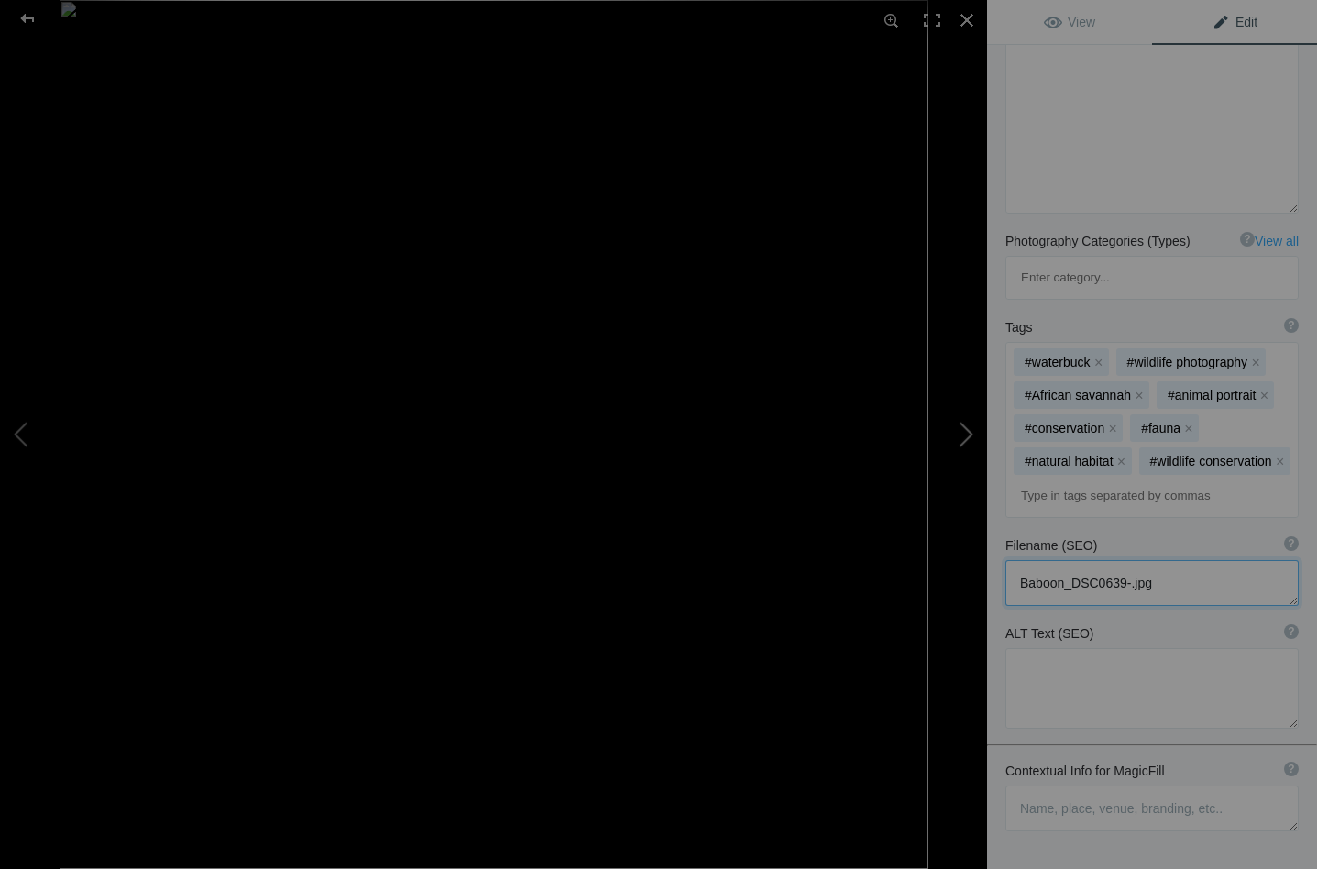
scroll to position [213, 0]
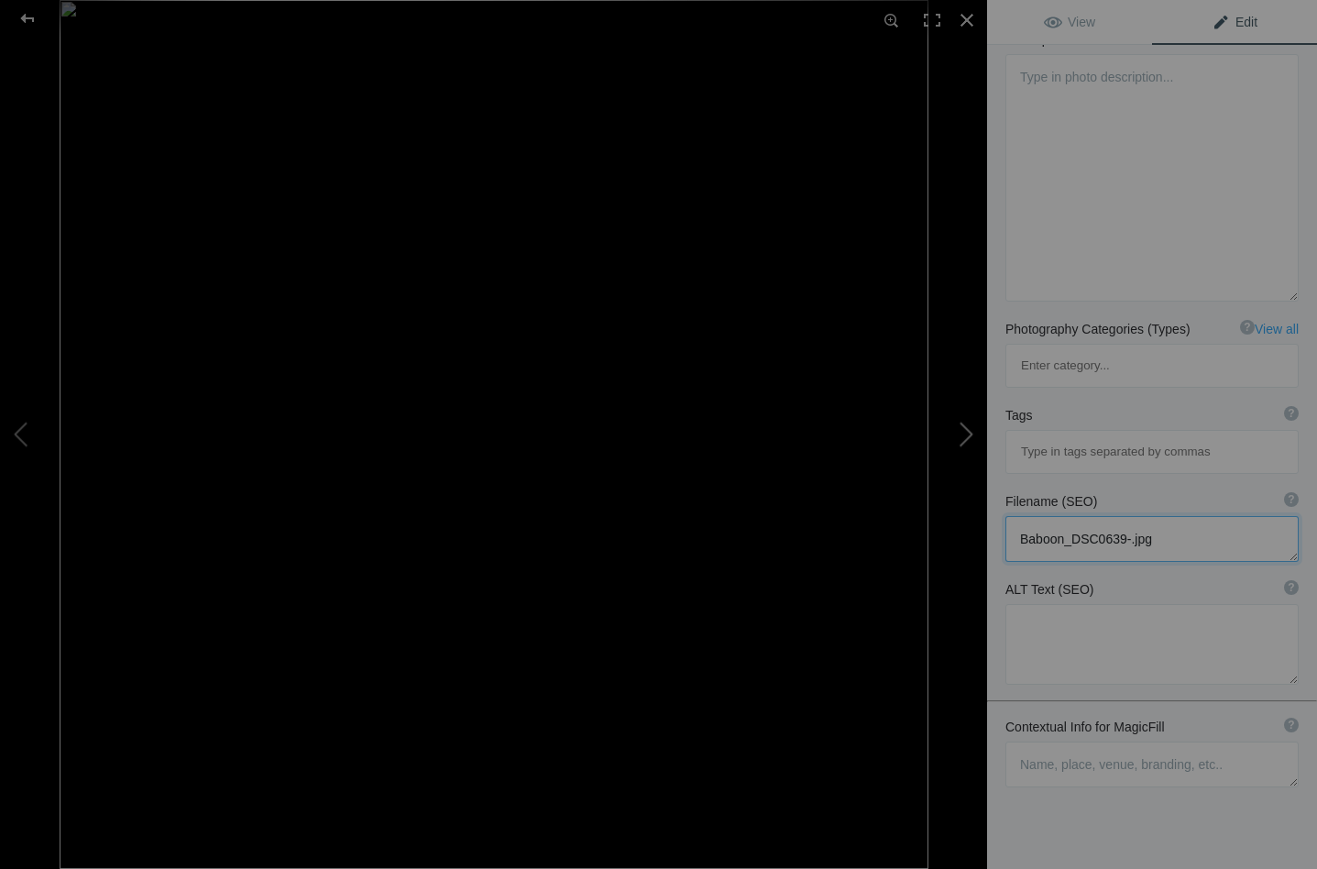
click at [968, 436] on button at bounding box center [917, 434] width 137 height 312
type textarea "Majestic Red Lechwe in Natural Habitat"
type textarea "This portrait captures a red lechwe standing in its lush natural habitat. With …"
type textarea "majestic-red-lechwe-portrait.jpg"
type textarea "A red lechwe standing in a grassy field, showcasing its elegant posture and dis…"
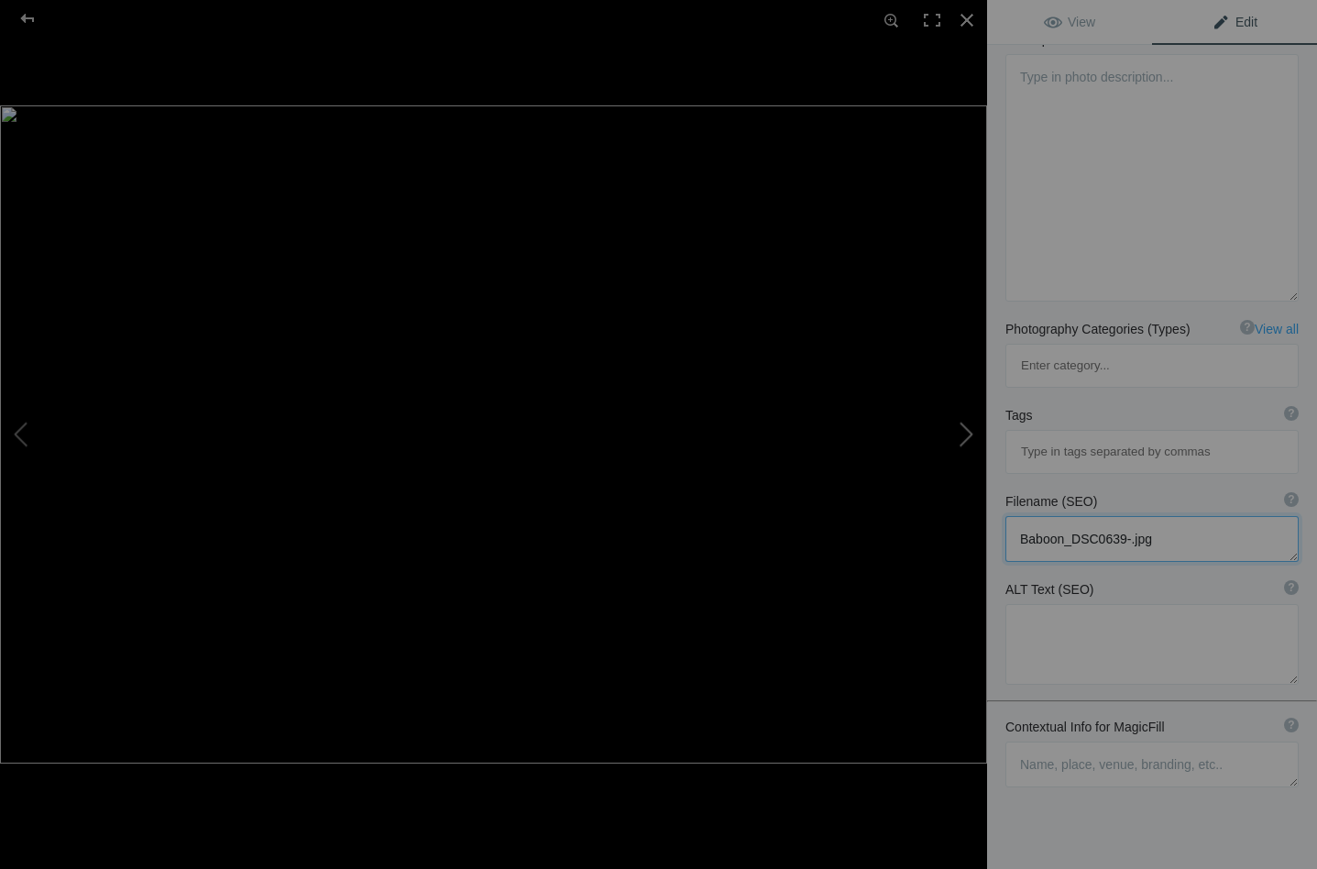
type textarea "portrait of a red lechwe"
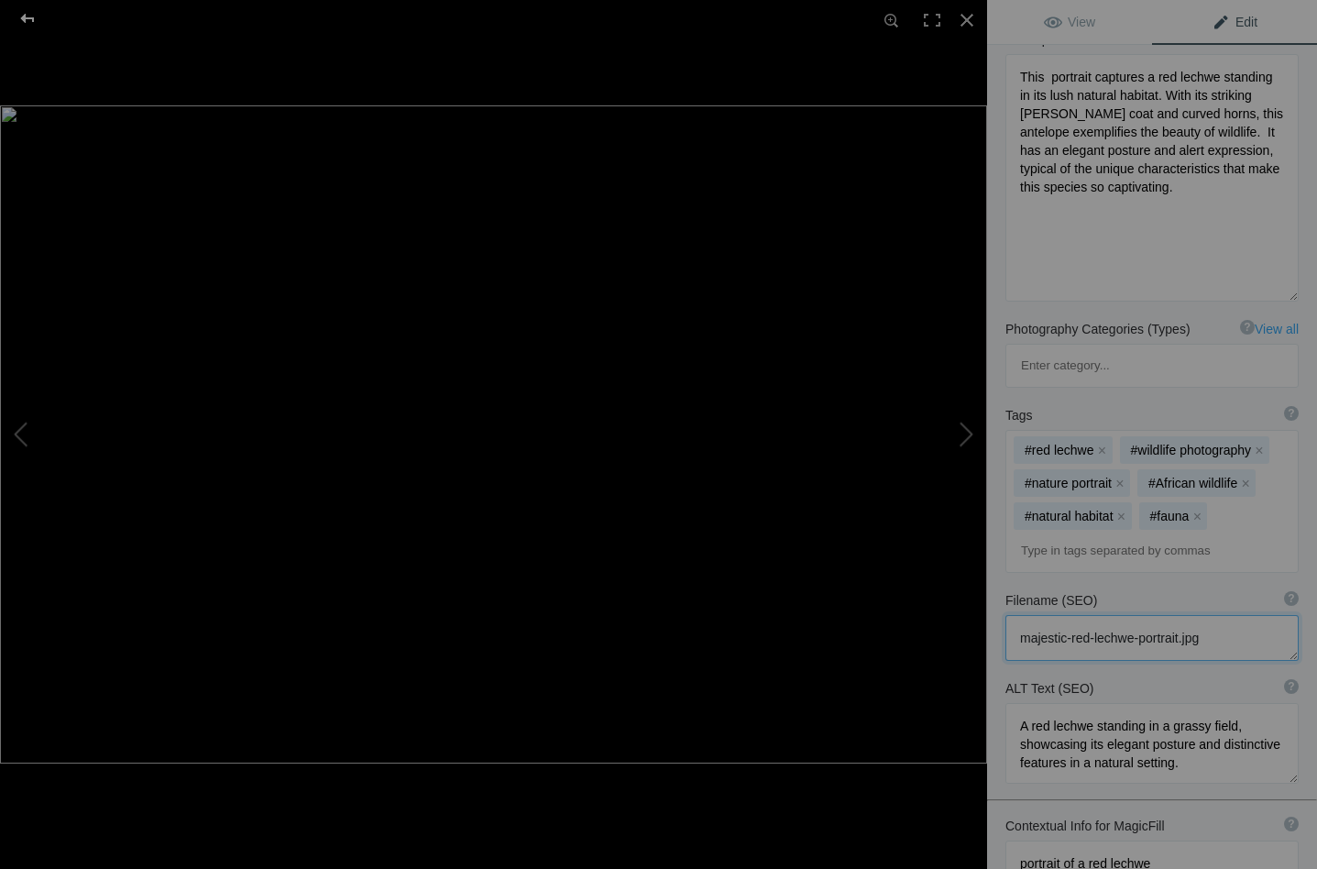
click at [27, 16] on div at bounding box center [28, 18] width 66 height 37
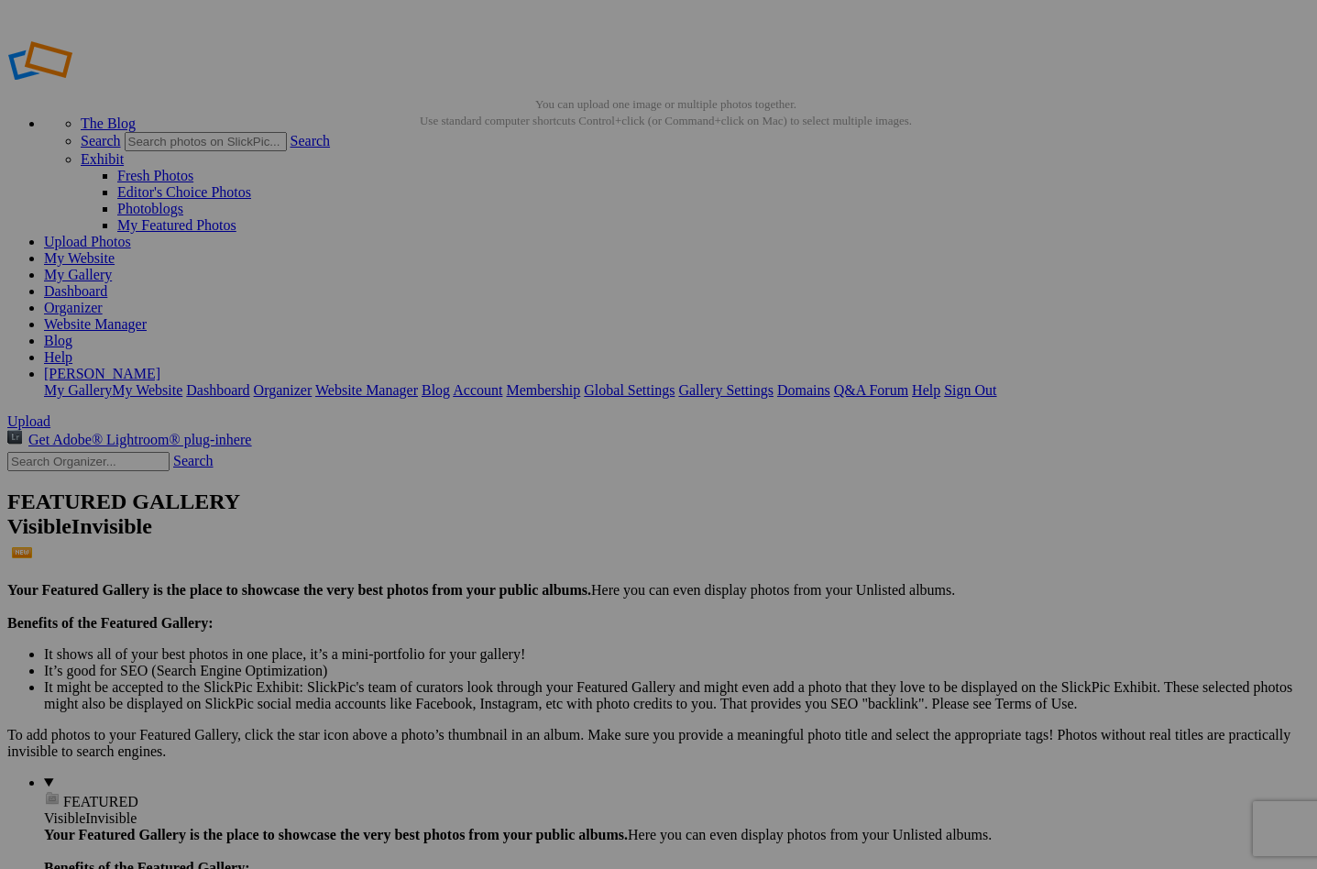
click at [537, 560] on span "Yes" at bounding box center [526, 555] width 21 height 16
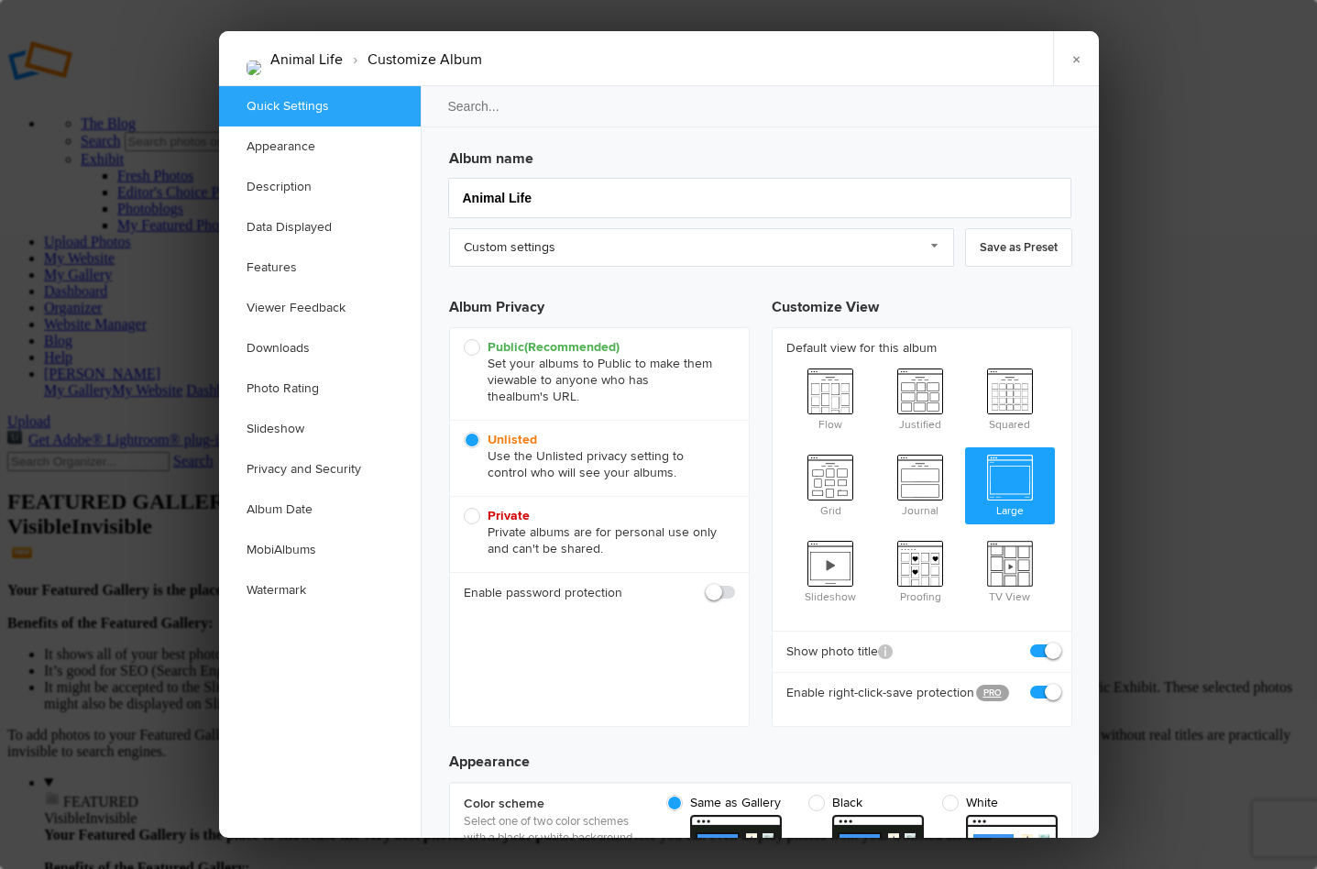
scroll to position [0, 0]
click at [937, 241] on link "Custom settings" at bounding box center [701, 247] width 505 height 38
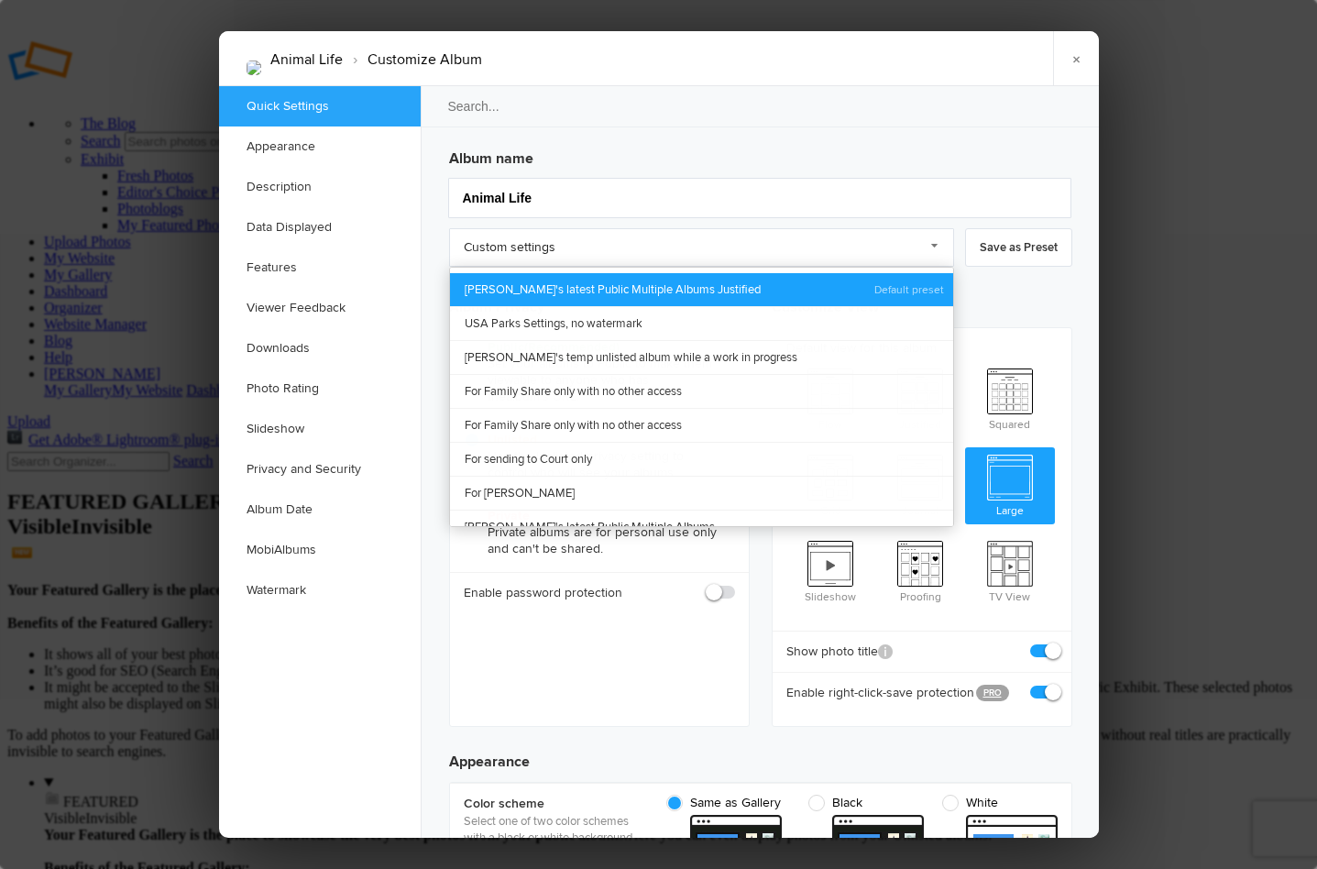
click at [674, 282] on link "Laura's latest Public Multiple Albums Justified" at bounding box center [701, 289] width 503 height 33
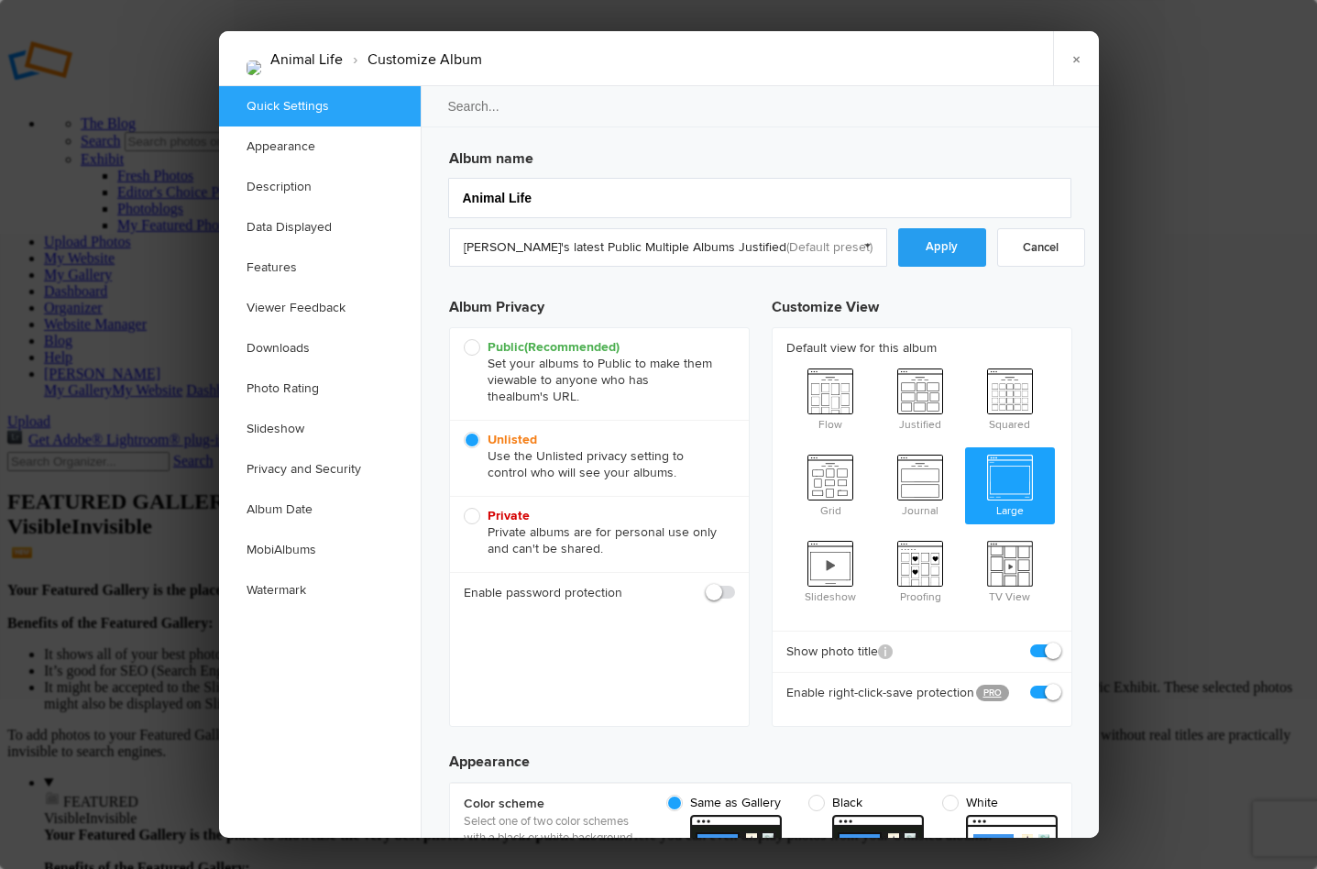
click at [916, 244] on link "Apply" at bounding box center [942, 247] width 88 height 38
radio input "true"
checkbox input "false"
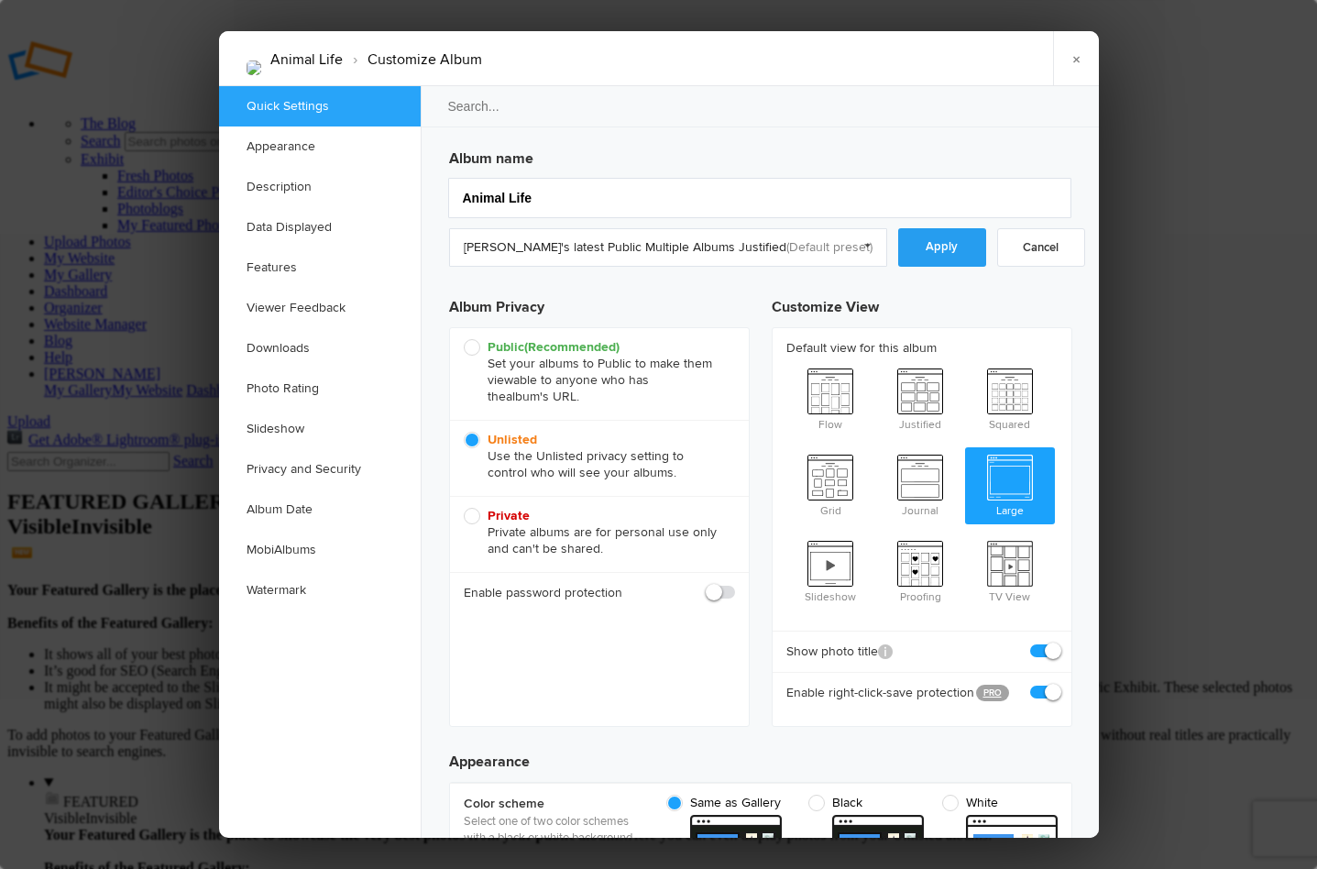
checkbox input "true"
radio input "false"
radio input "true"
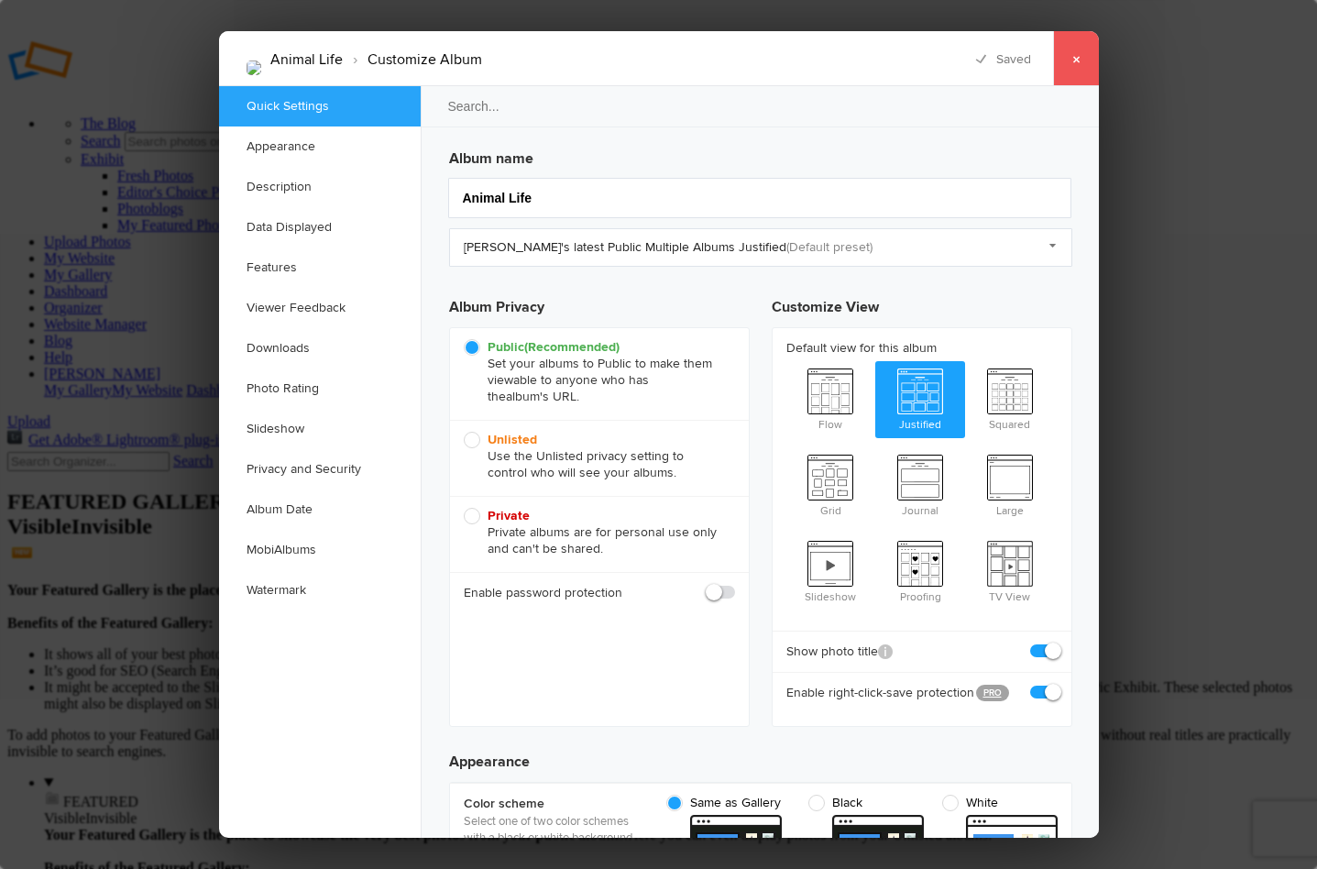
click at [1075, 57] on link "×" at bounding box center [1076, 58] width 46 height 55
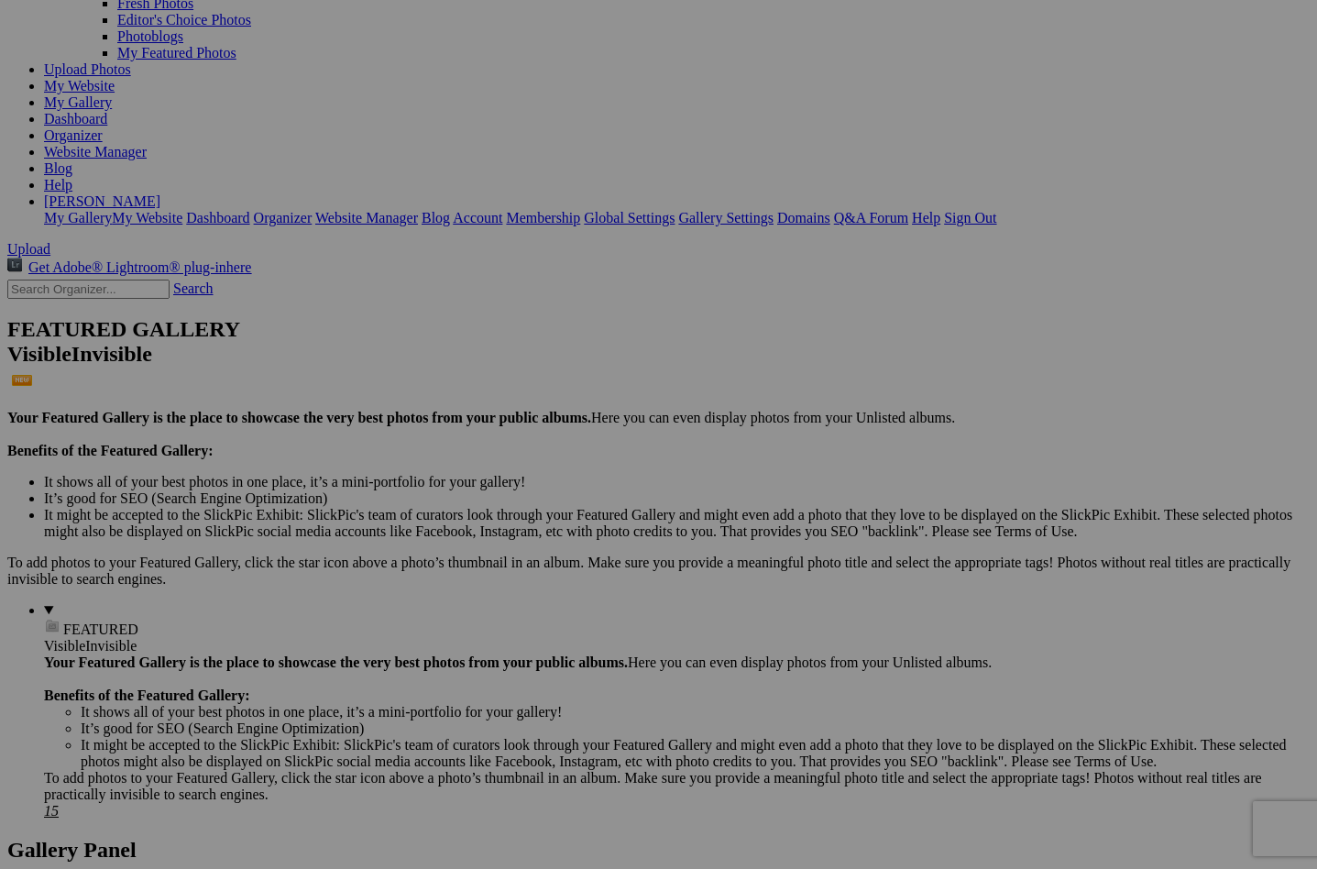
scroll to position [190, 0]
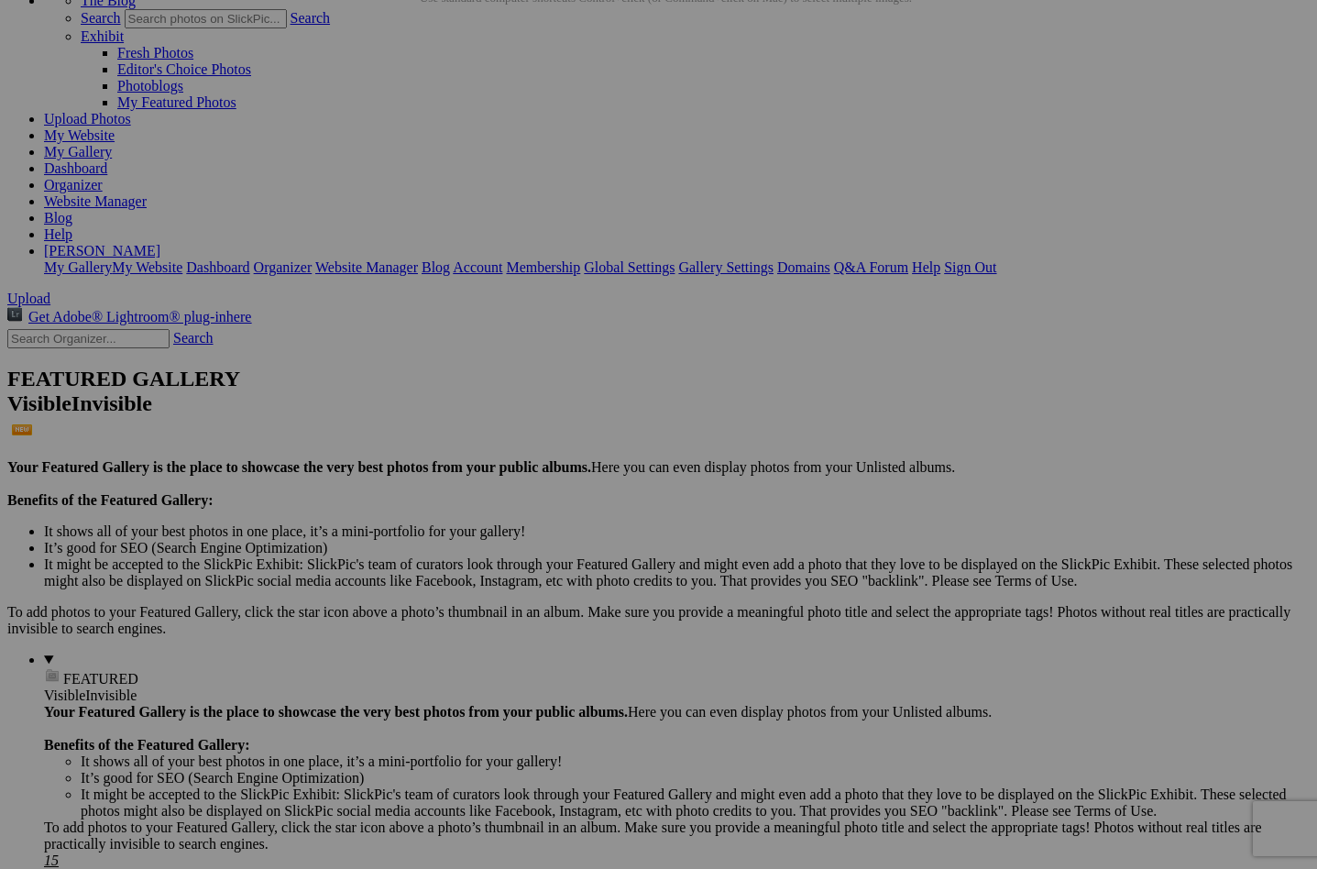
scroll to position [138, 0]
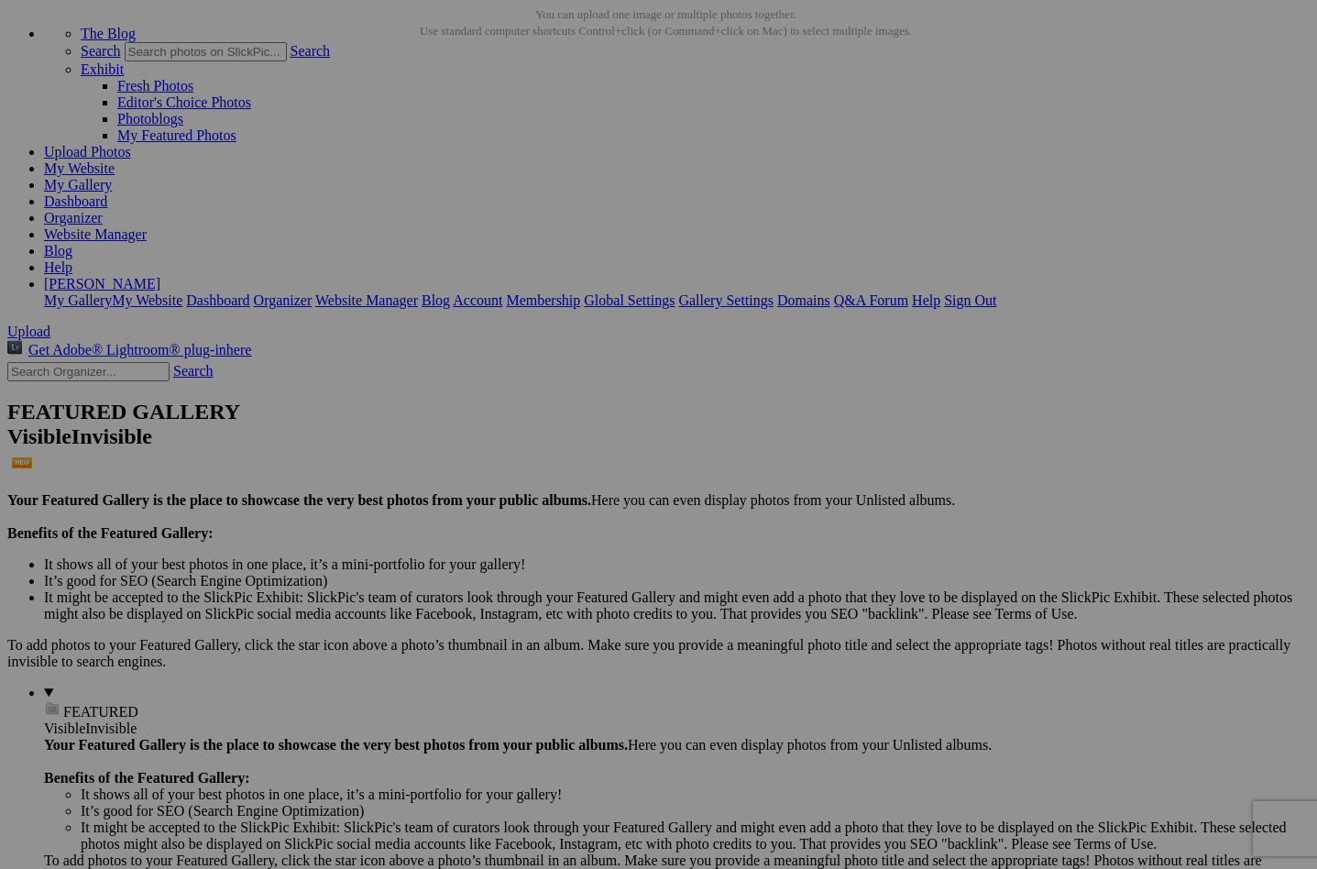
scroll to position [96, 0]
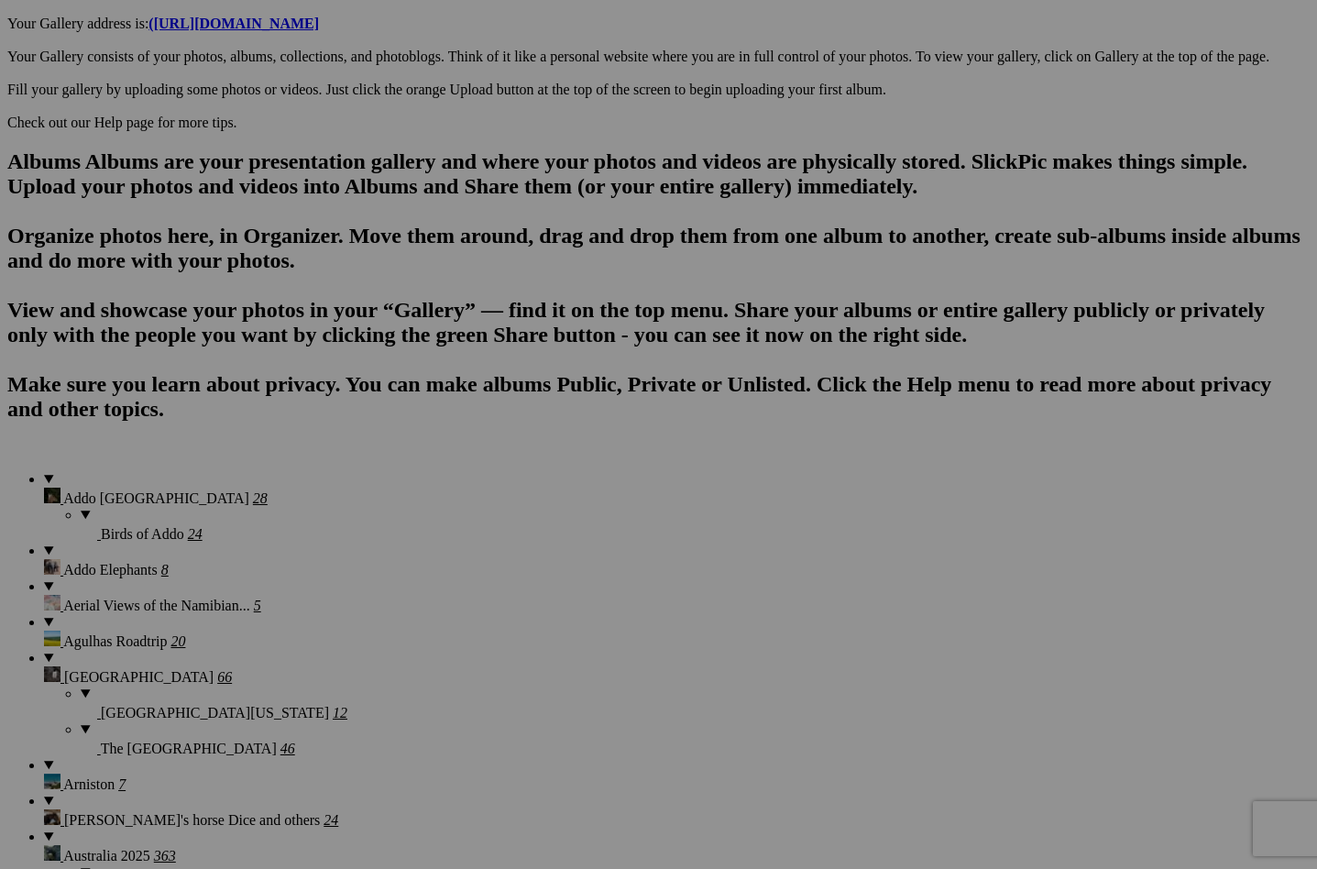
scroll to position [1044, 0]
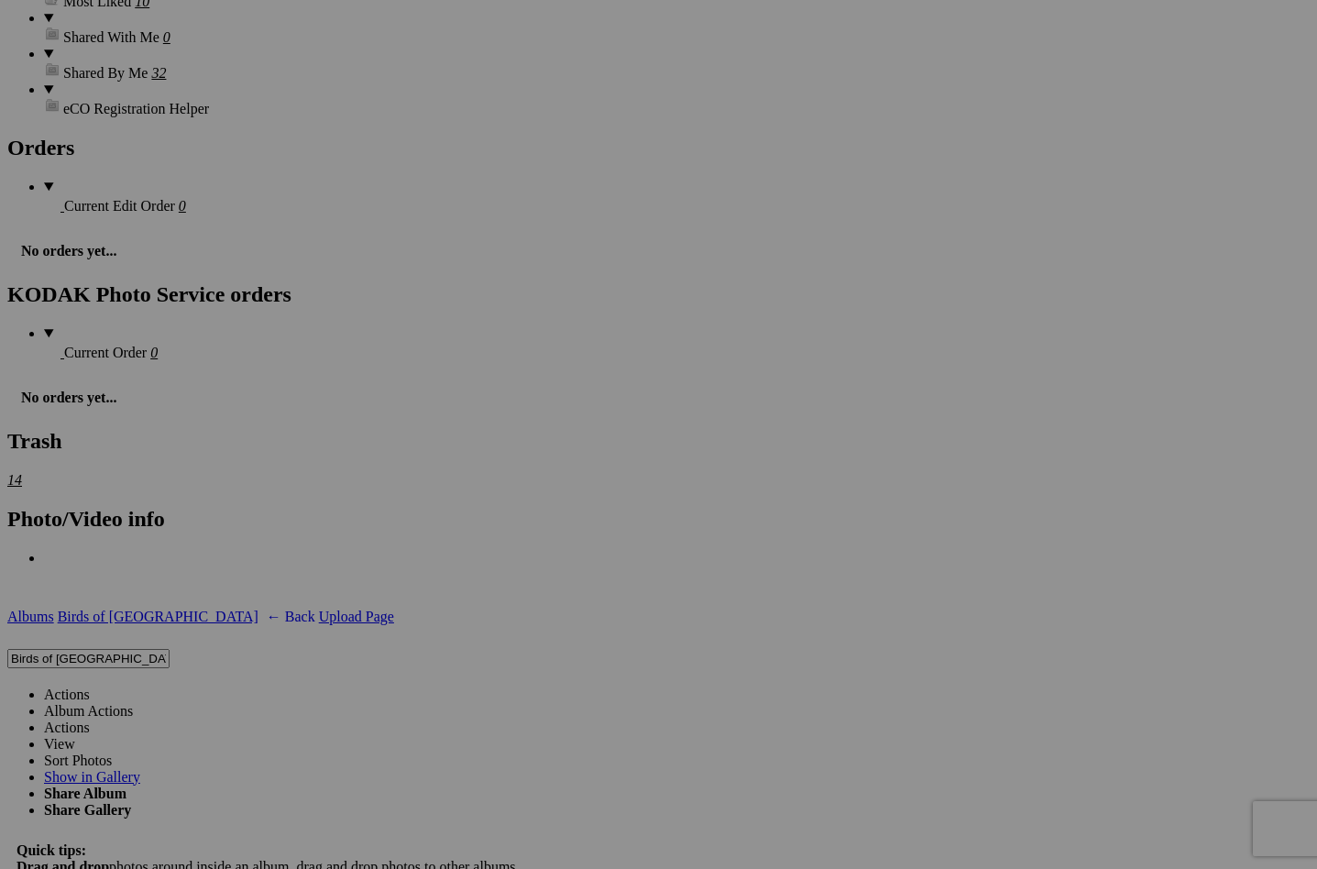
scroll to position [7659, 0]
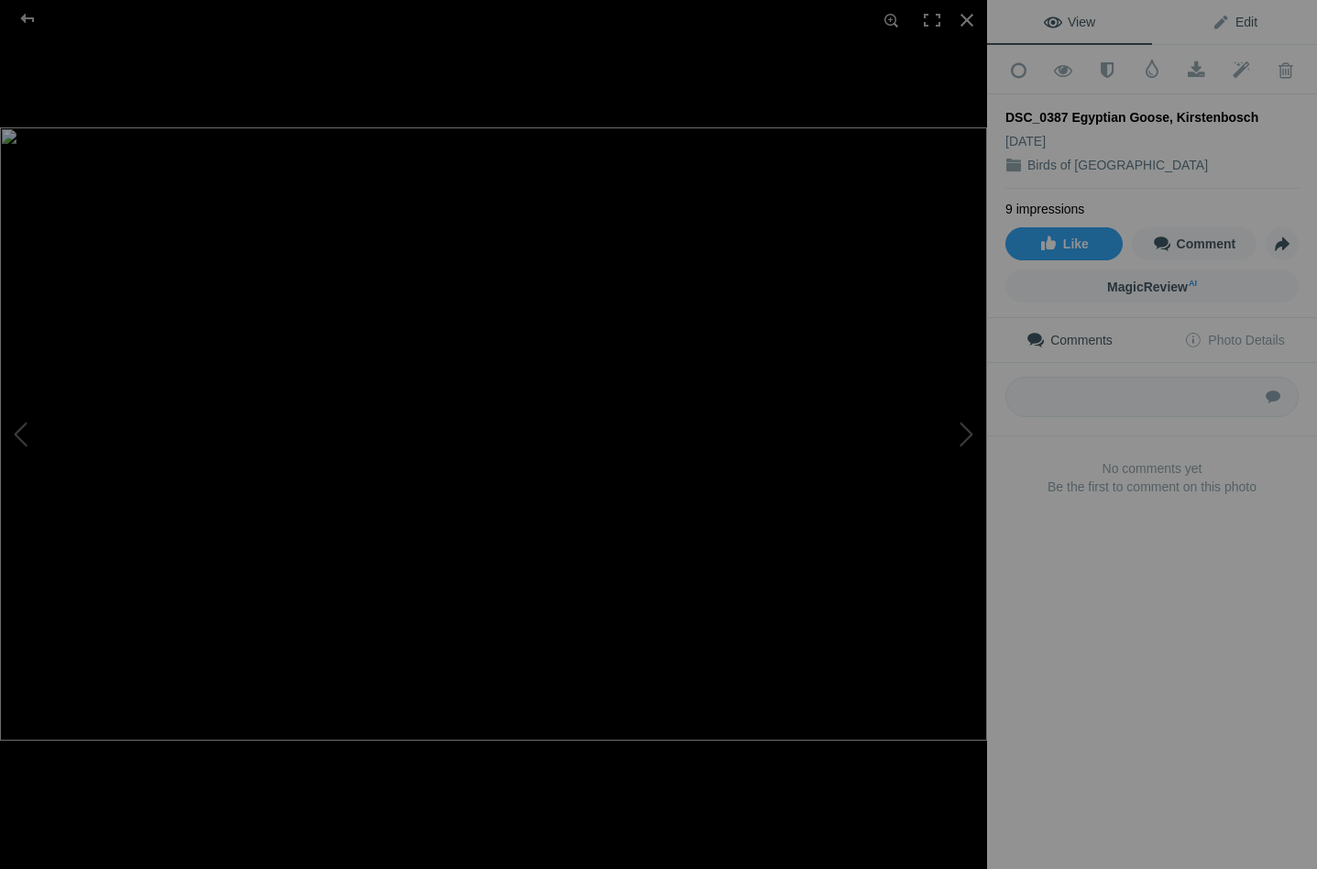
click at [1228, 22] on span "Edit" at bounding box center [1234, 22] width 46 height 15
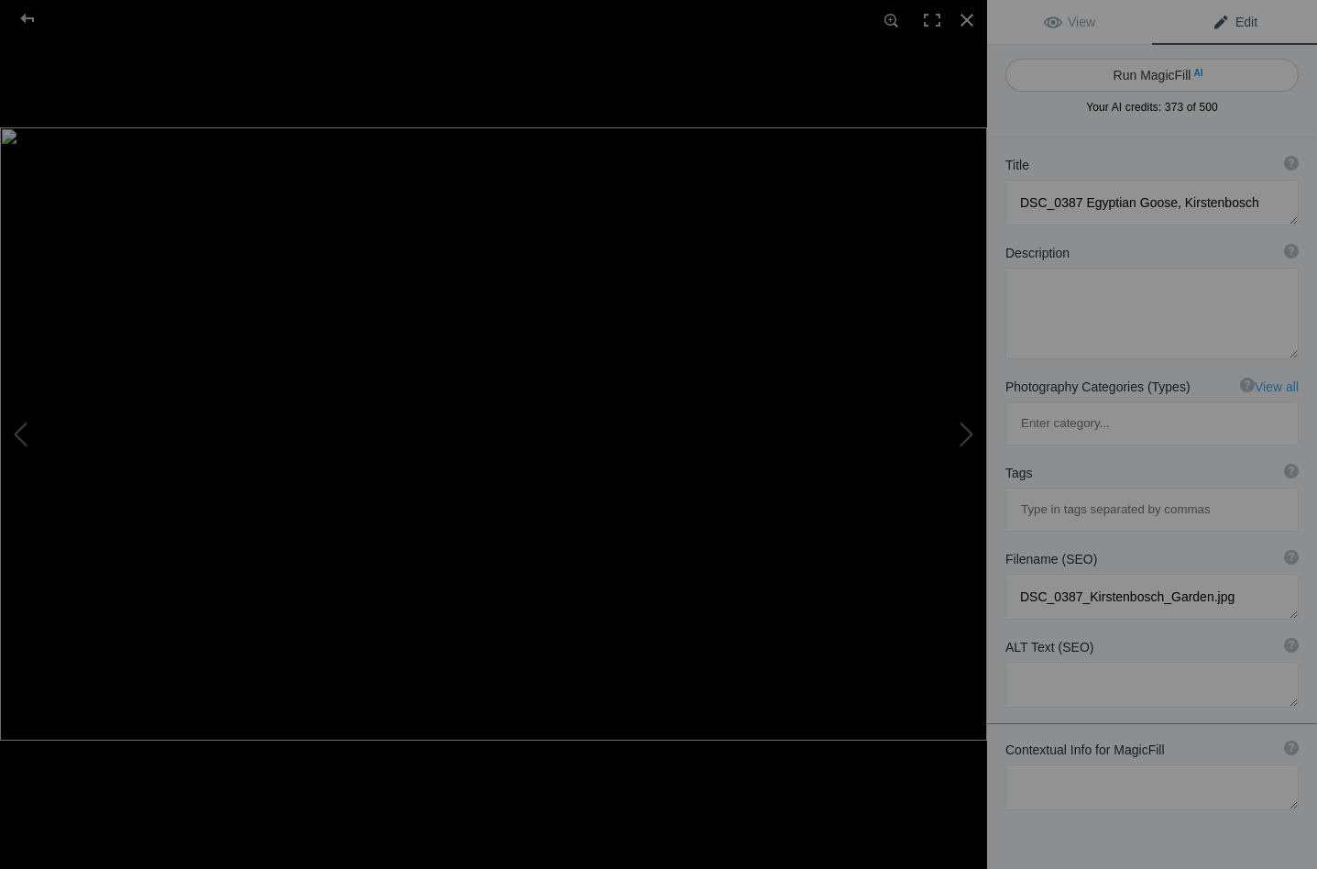
click at [1148, 70] on button "Run MagicFill AI" at bounding box center [1151, 75] width 293 height 33
type textarea "Egyptian Goose at Kirstenbosch Gardens: A Stunning Portrait"
type textarea "This captivating image features an Egyptian Goose gracefully standing by the se…"
type textarea "egyptian-goose-kirstenbosch-gardens.jpg"
type textarea "Egyptian Goose standing by the water at Kirstenbosch Gardens, showcasing its co…"
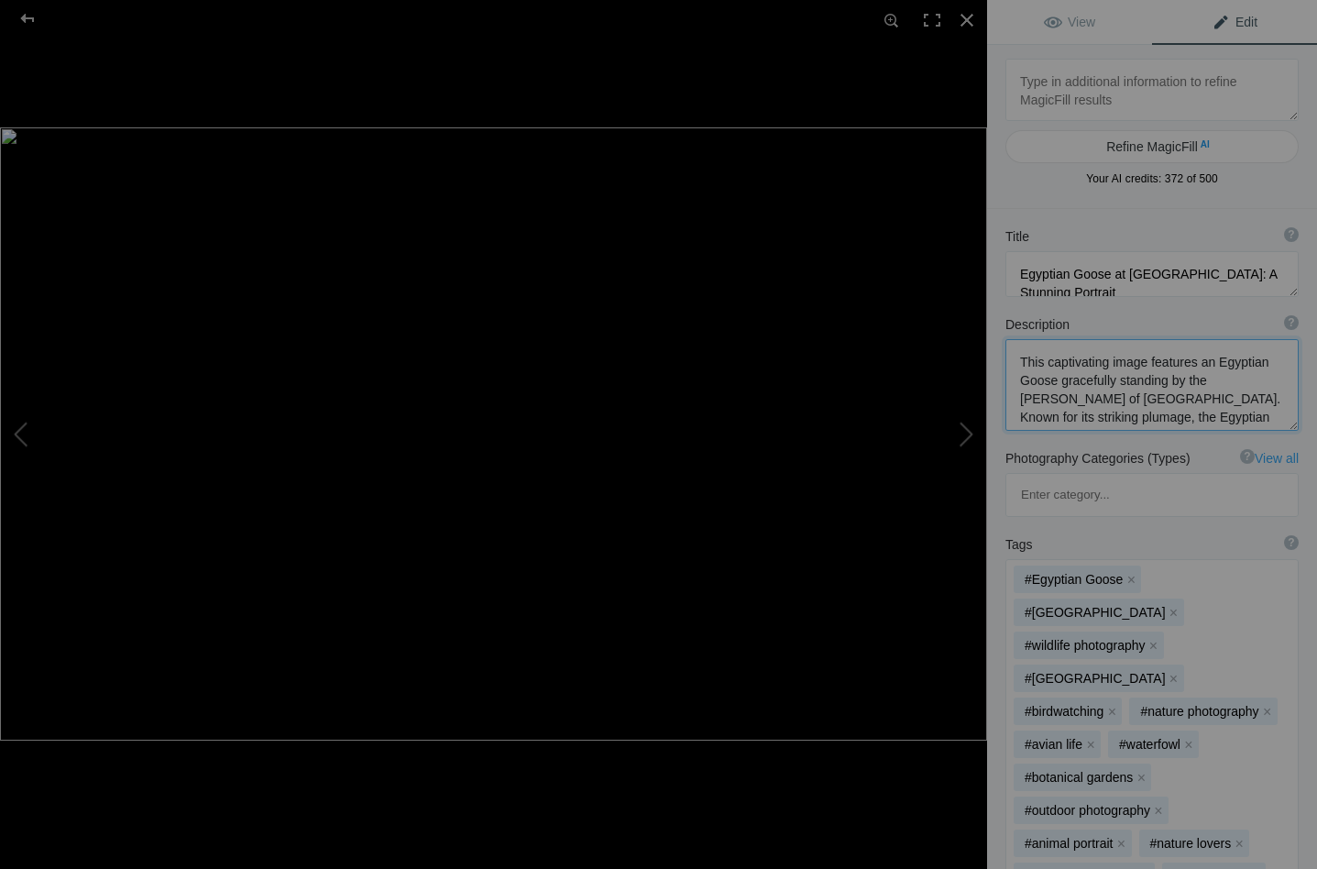
drag, startPoint x: 1190, startPoint y: 357, endPoint x: 994, endPoint y: 362, distance: 196.1
click at [994, 362] on div "Description ? By adding more context around images, results can become much mor…" at bounding box center [1152, 373] width 330 height 134
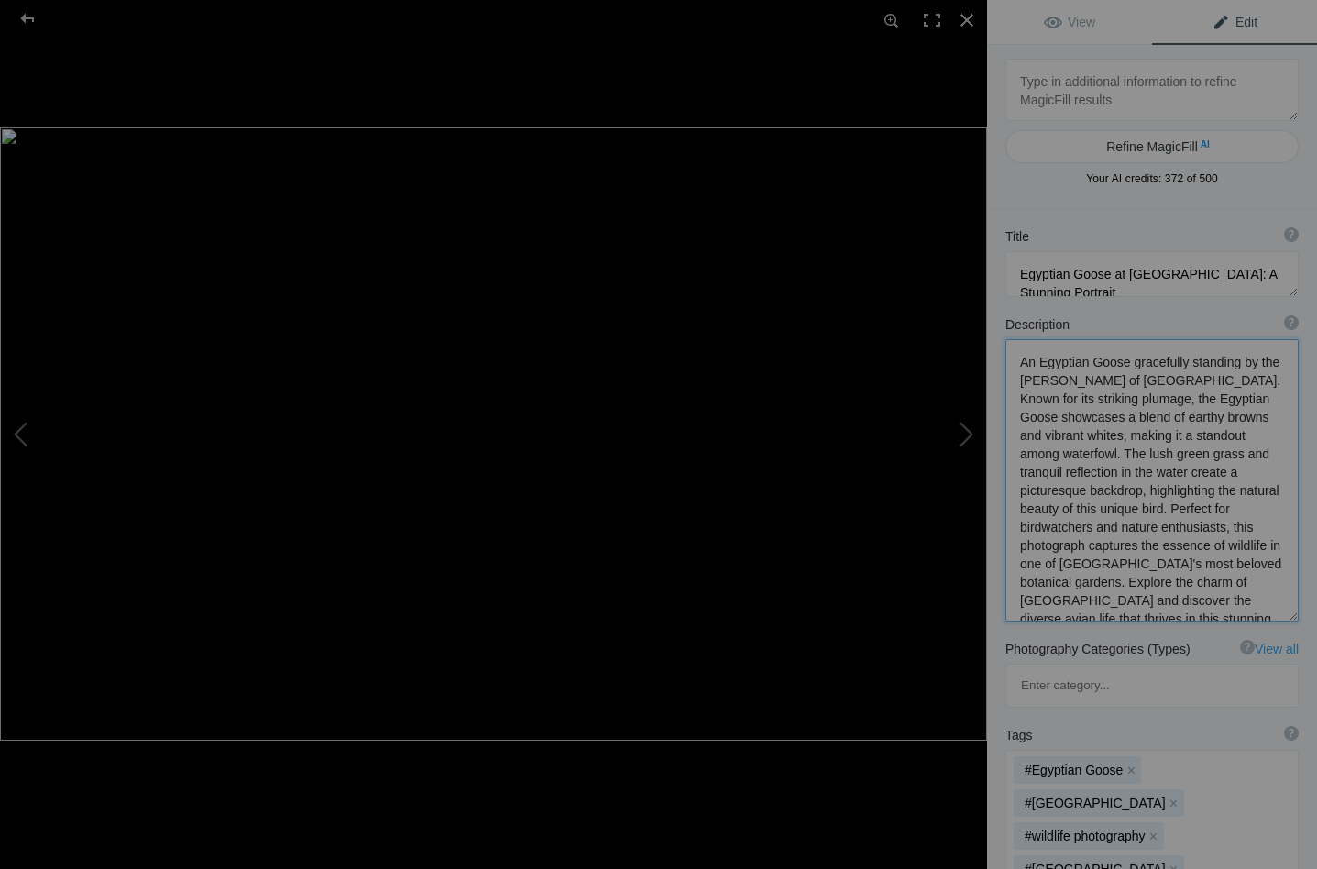
drag, startPoint x: 1182, startPoint y: 360, endPoint x: 1131, endPoint y: 360, distance: 51.3
click at [1131, 360] on textarea at bounding box center [1151, 480] width 293 height 282
drag, startPoint x: 1081, startPoint y: 452, endPoint x: 1087, endPoint y: 466, distance: 15.7
click at [1087, 466] on textarea at bounding box center [1151, 480] width 293 height 282
drag, startPoint x: 1088, startPoint y: 509, endPoint x: 1093, endPoint y: 529, distance: 20.0
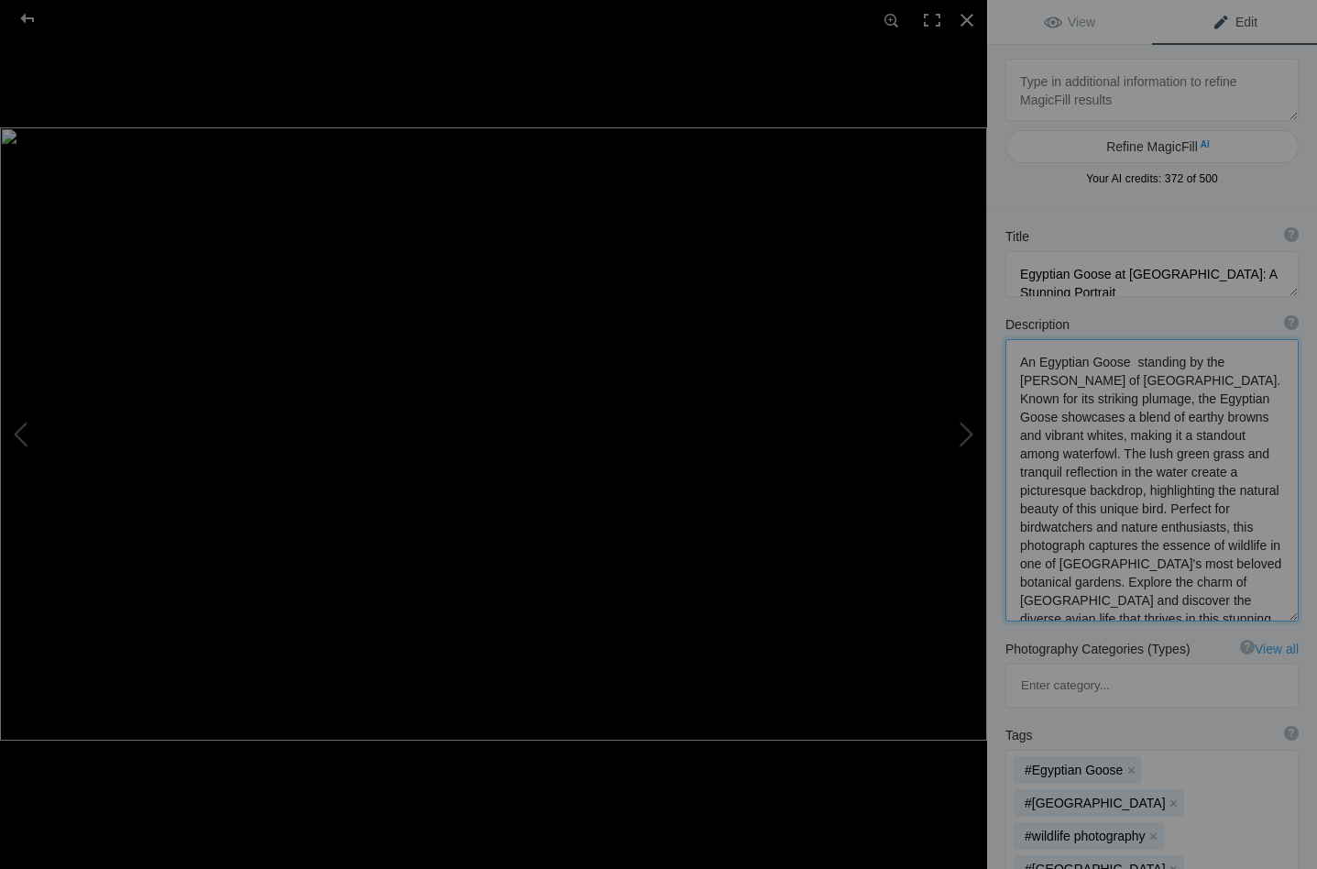
click at [1093, 529] on textarea at bounding box center [1151, 480] width 293 height 282
drag, startPoint x: 1083, startPoint y: 452, endPoint x: 1094, endPoint y: 463, distance: 15.5
click at [1094, 463] on textarea at bounding box center [1151, 479] width 293 height 280
click at [1077, 447] on textarea at bounding box center [1151, 479] width 293 height 280
click at [1079, 453] on textarea at bounding box center [1151, 479] width 293 height 280
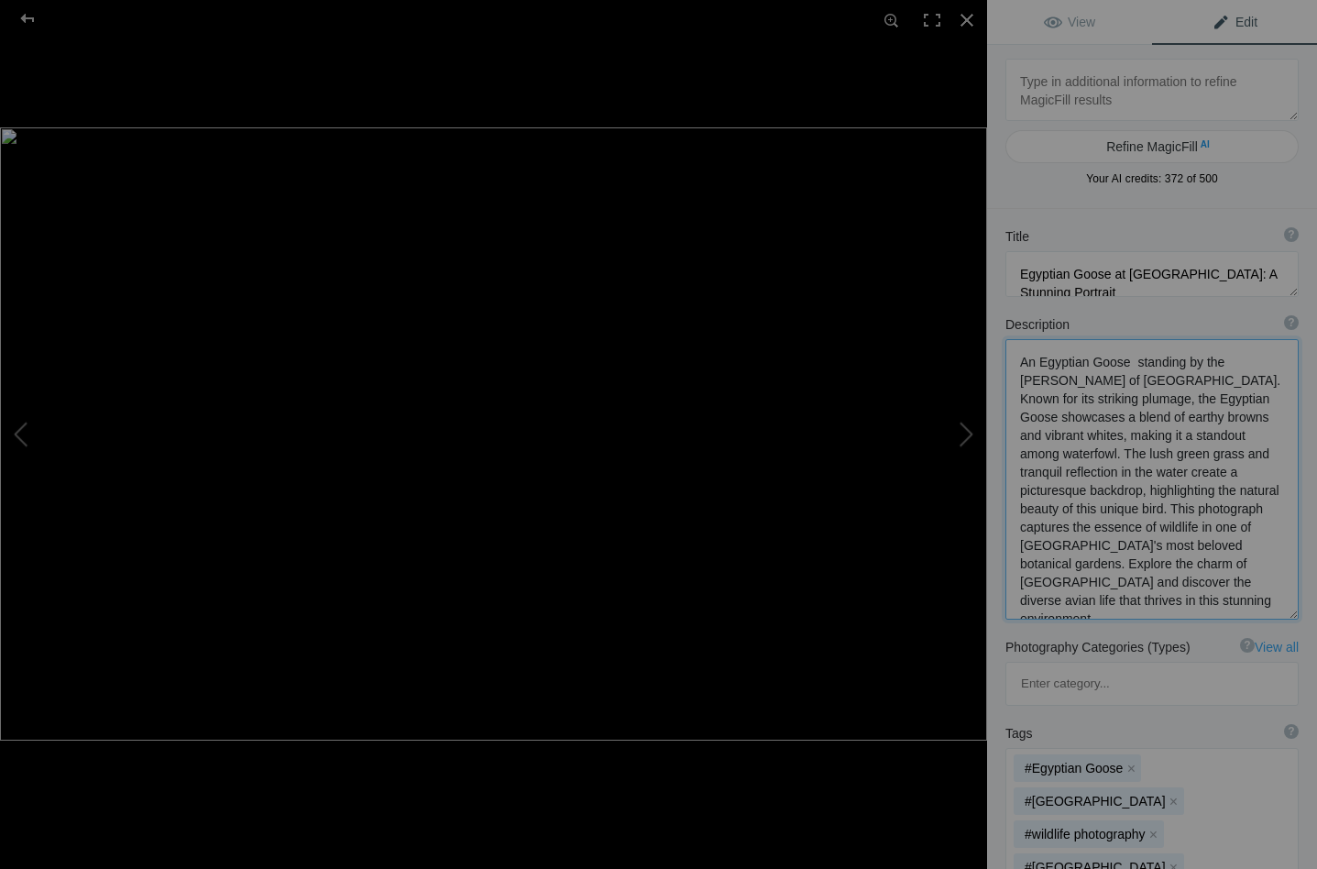
drag, startPoint x: 1079, startPoint y: 453, endPoint x: 1083, endPoint y: 508, distance: 56.0
click at [1083, 508] on textarea at bounding box center [1151, 479] width 293 height 280
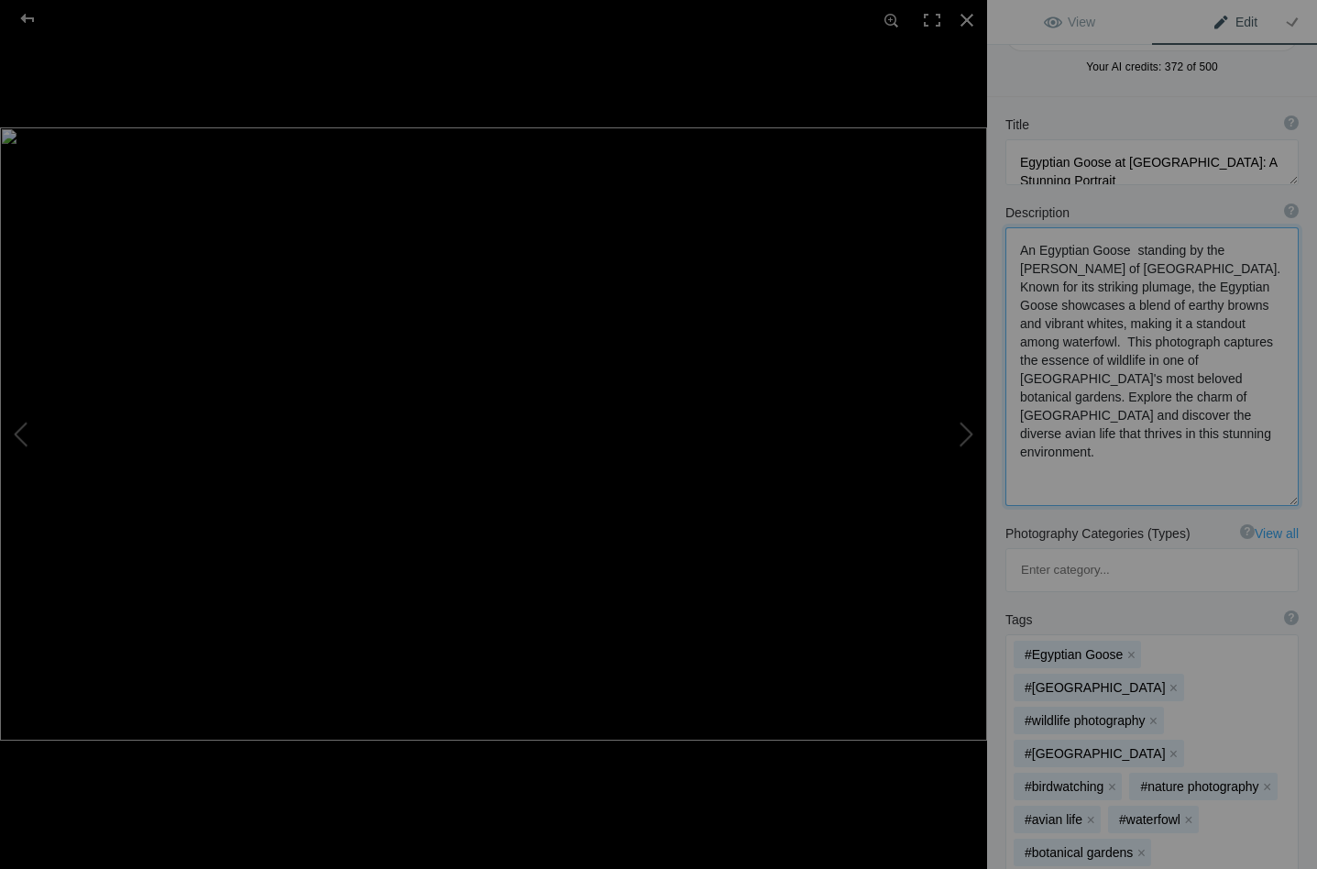
scroll to position [167, 0]
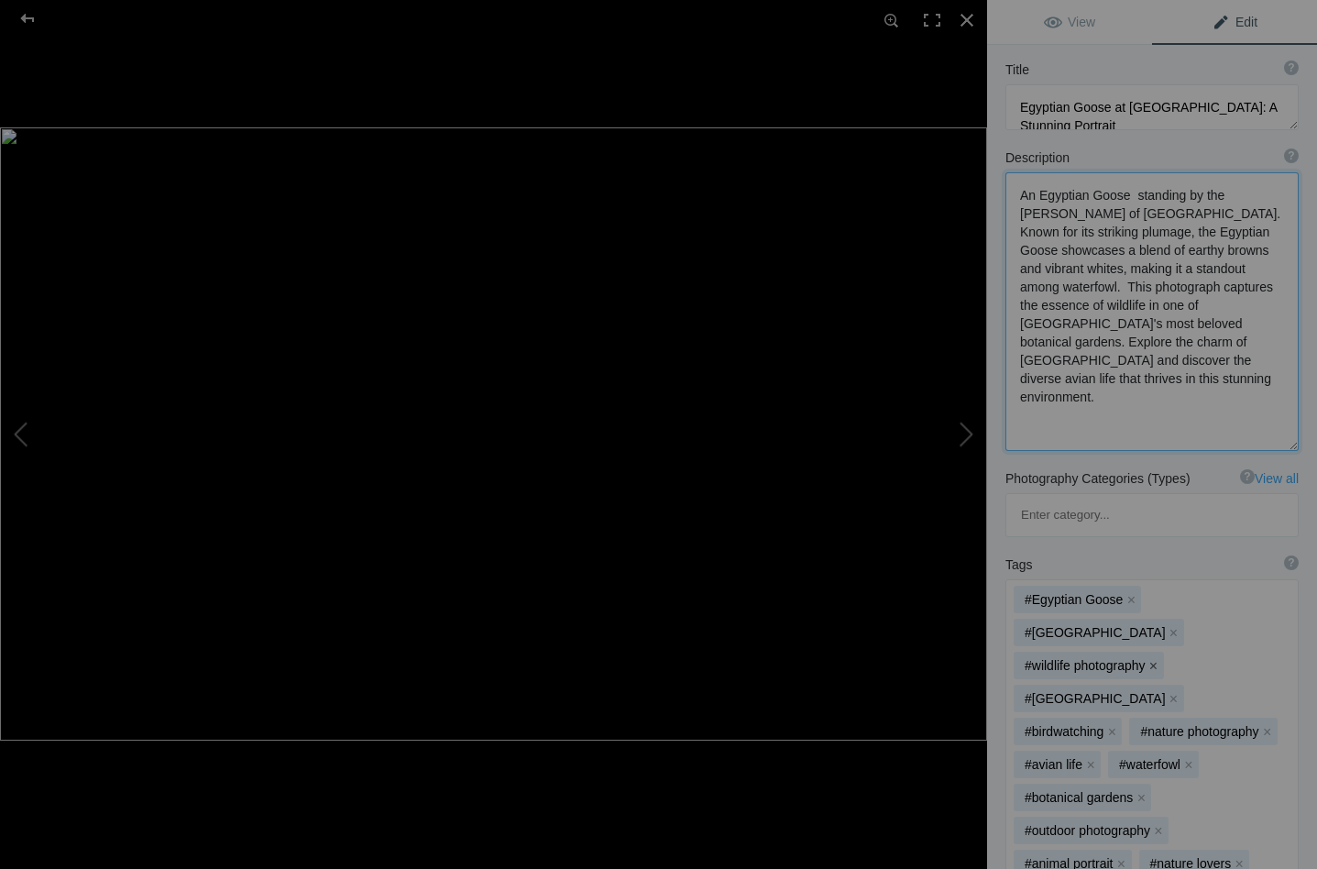
type textarea "An Egyptian Goose standing by the serene waters of Kirstenbosch Gardens. Known …"
click at [1151, 659] on button "x" at bounding box center [1153, 665] width 13 height 13
click at [1265, 692] on button "x" at bounding box center [1267, 698] width 13 height 13
click at [1094, 725] on button "x" at bounding box center [1094, 731] width 13 height 13
click at [1139, 725] on button "x" at bounding box center [1140, 731] width 13 height 13
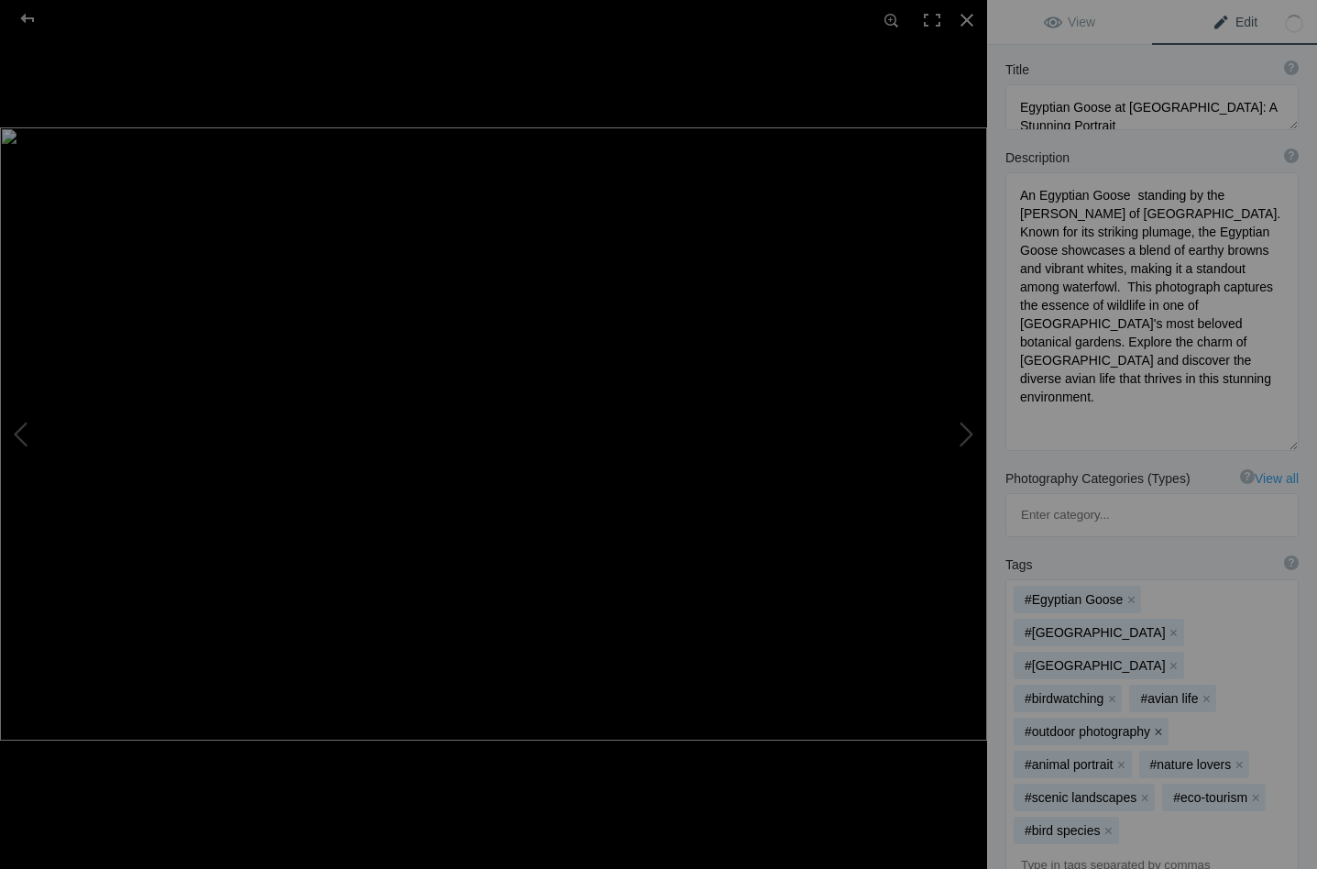
click at [1156, 725] on button "x" at bounding box center [1158, 731] width 13 height 13
click at [1241, 725] on button "x" at bounding box center [1238, 731] width 13 height 13
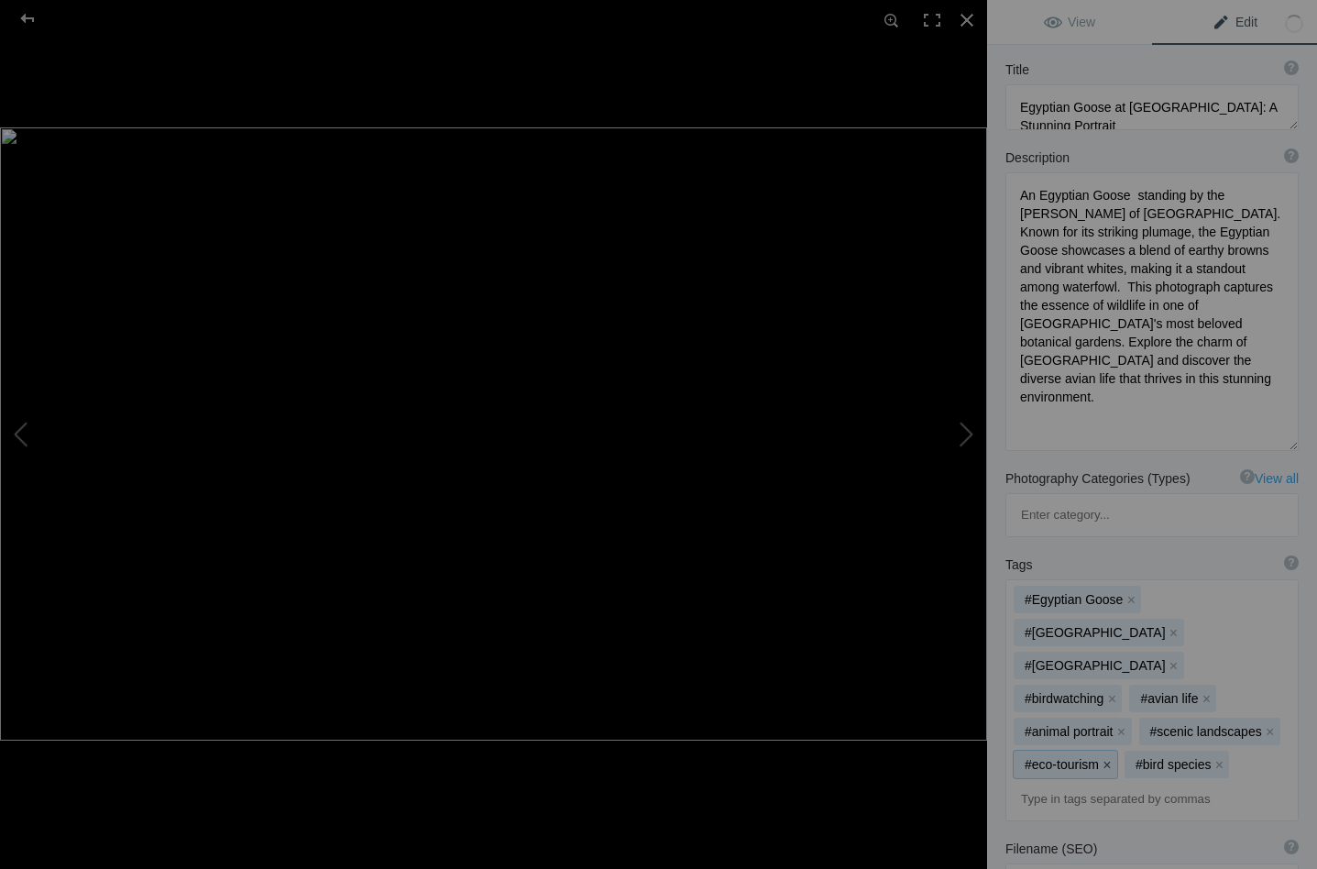
click at [1108, 758] on button "x" at bounding box center [1106, 764] width 13 height 13
click at [1267, 725] on button "x" at bounding box center [1269, 731] width 13 height 13
click at [1230, 725] on button "x" at bounding box center [1233, 731] width 13 height 13
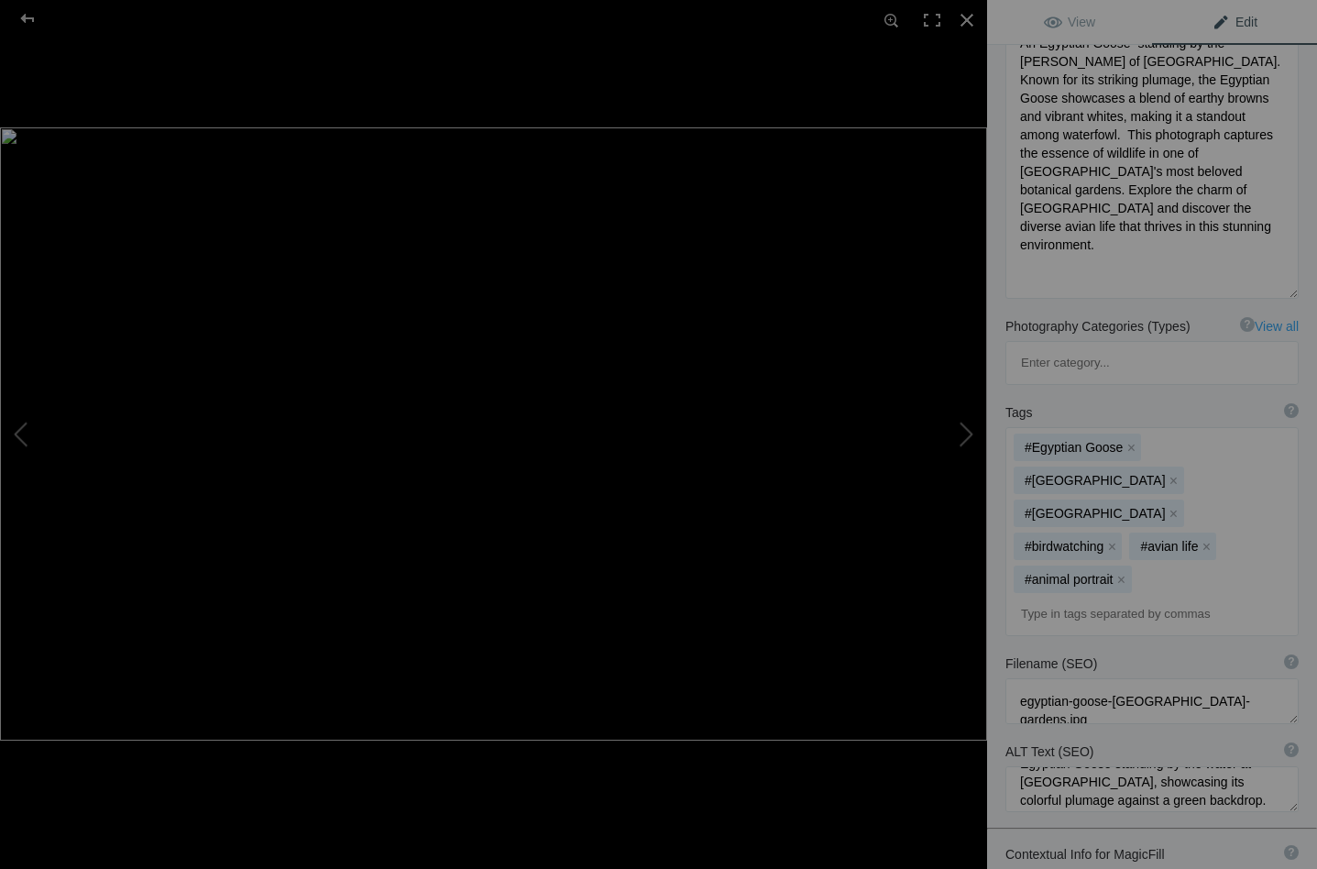
scroll to position [27, 0]
click at [1256, 766] on textarea at bounding box center [1151, 789] width 293 height 46
type textarea "Egyptian Goose standing by the water at Kirstenbosch Gardens, showcasing its co…"
click at [1081, 19] on span "View" at bounding box center [1069, 22] width 51 height 15
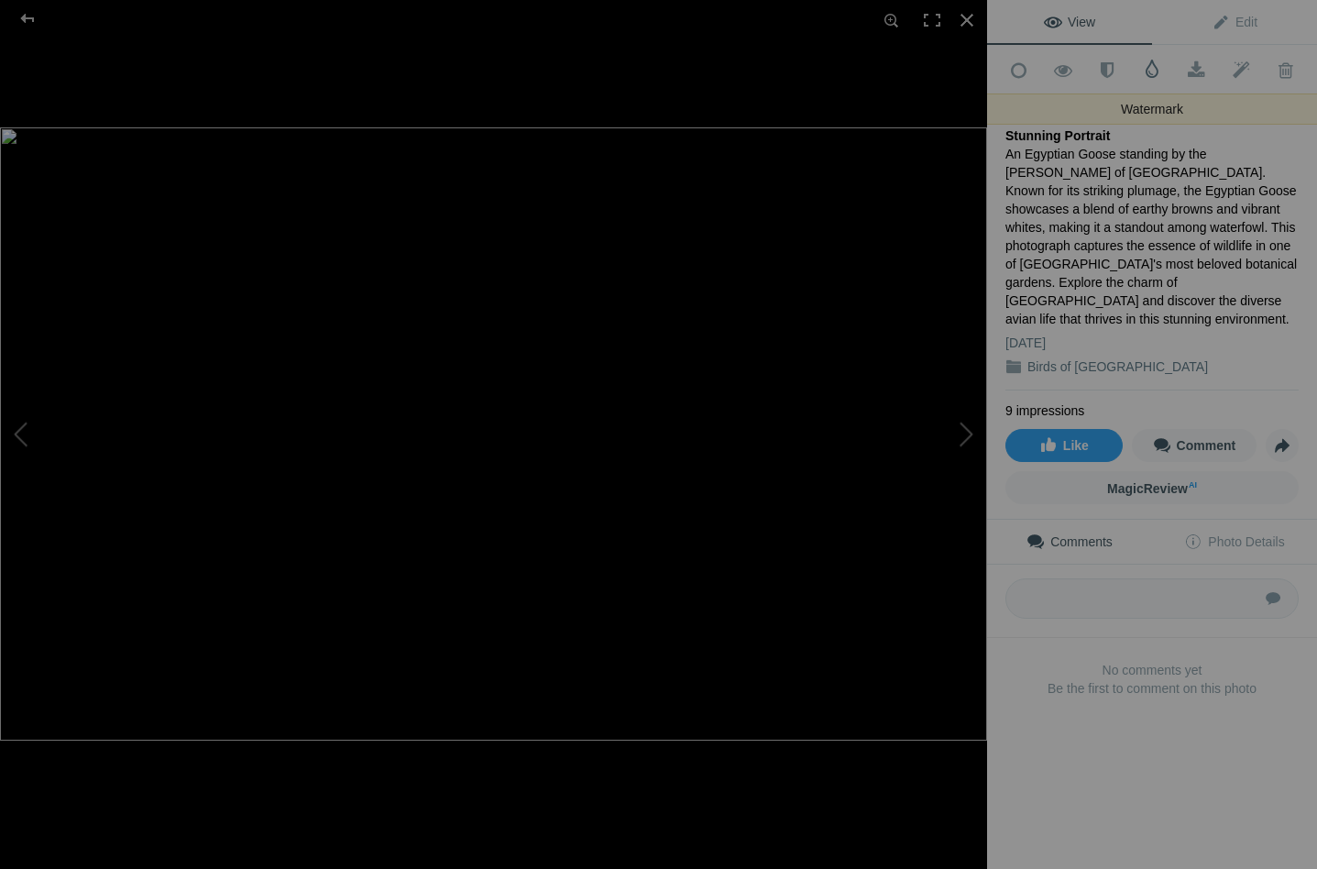
click at [1153, 64] on span at bounding box center [1152, 69] width 18 height 18
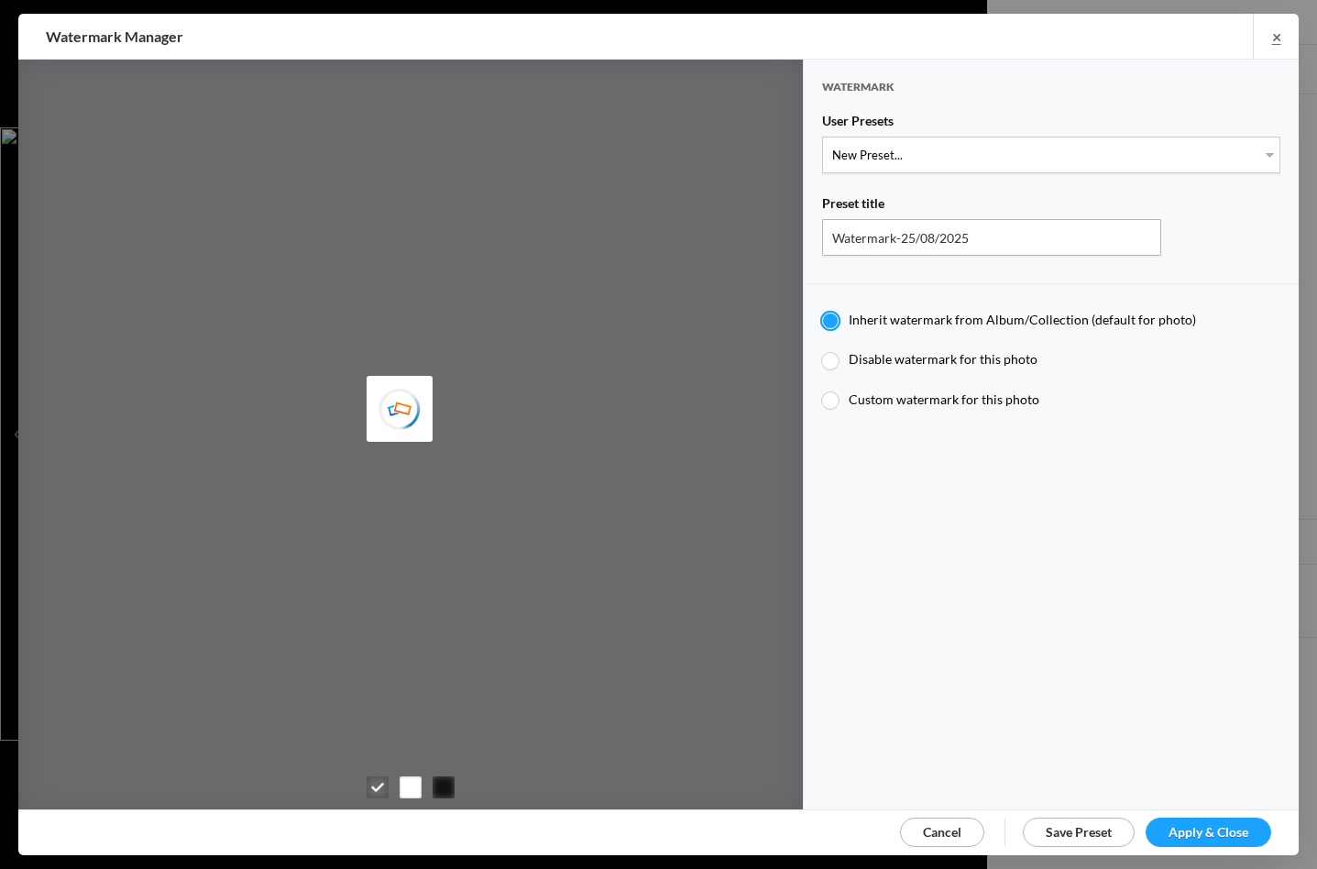
type input "Watermark-04/07/2024"
click at [835, 354] on div at bounding box center [830, 361] width 16 height 16
click at [822, 351] on input "Disable watermark for this photo" at bounding box center [821, 350] width 1 height 1
radio input "true"
click at [835, 354] on div at bounding box center [830, 361] width 16 height 16
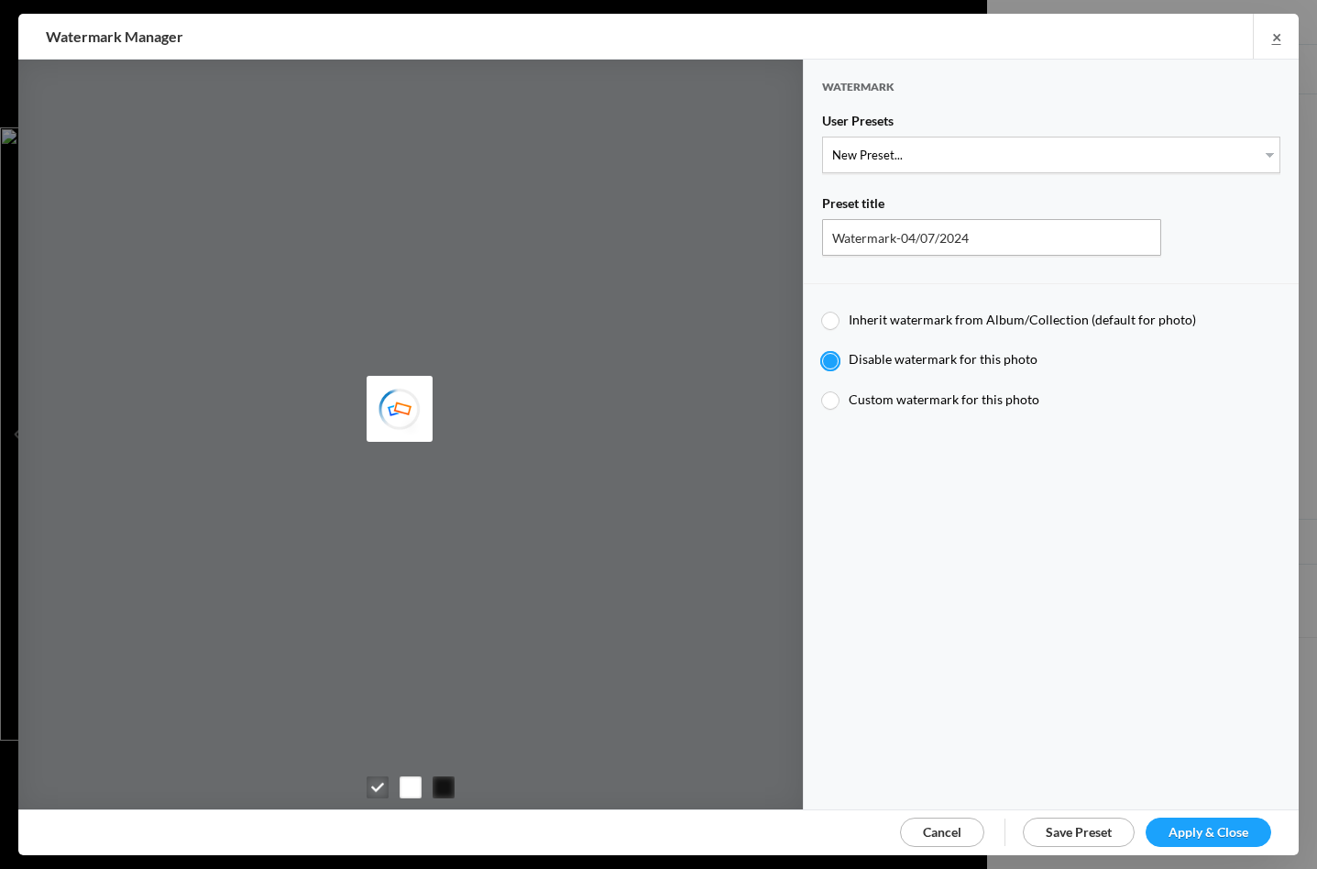
click at [822, 351] on input "Disable watermark for this photo" at bounding box center [821, 350] width 1 height 1
click at [1189, 828] on span "Apply & Close" at bounding box center [1208, 832] width 80 height 16
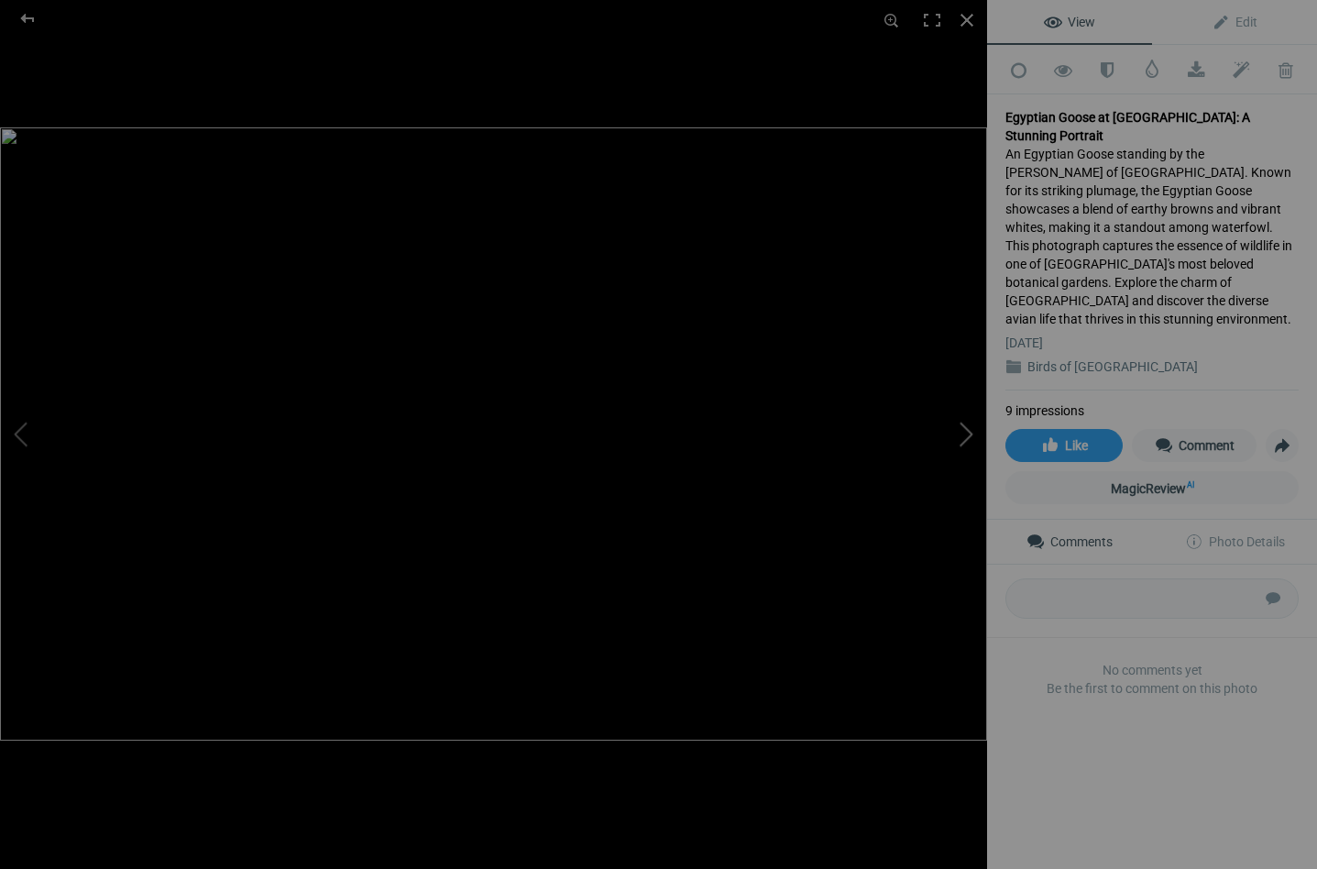
click at [967, 429] on button at bounding box center [917, 434] width 137 height 312
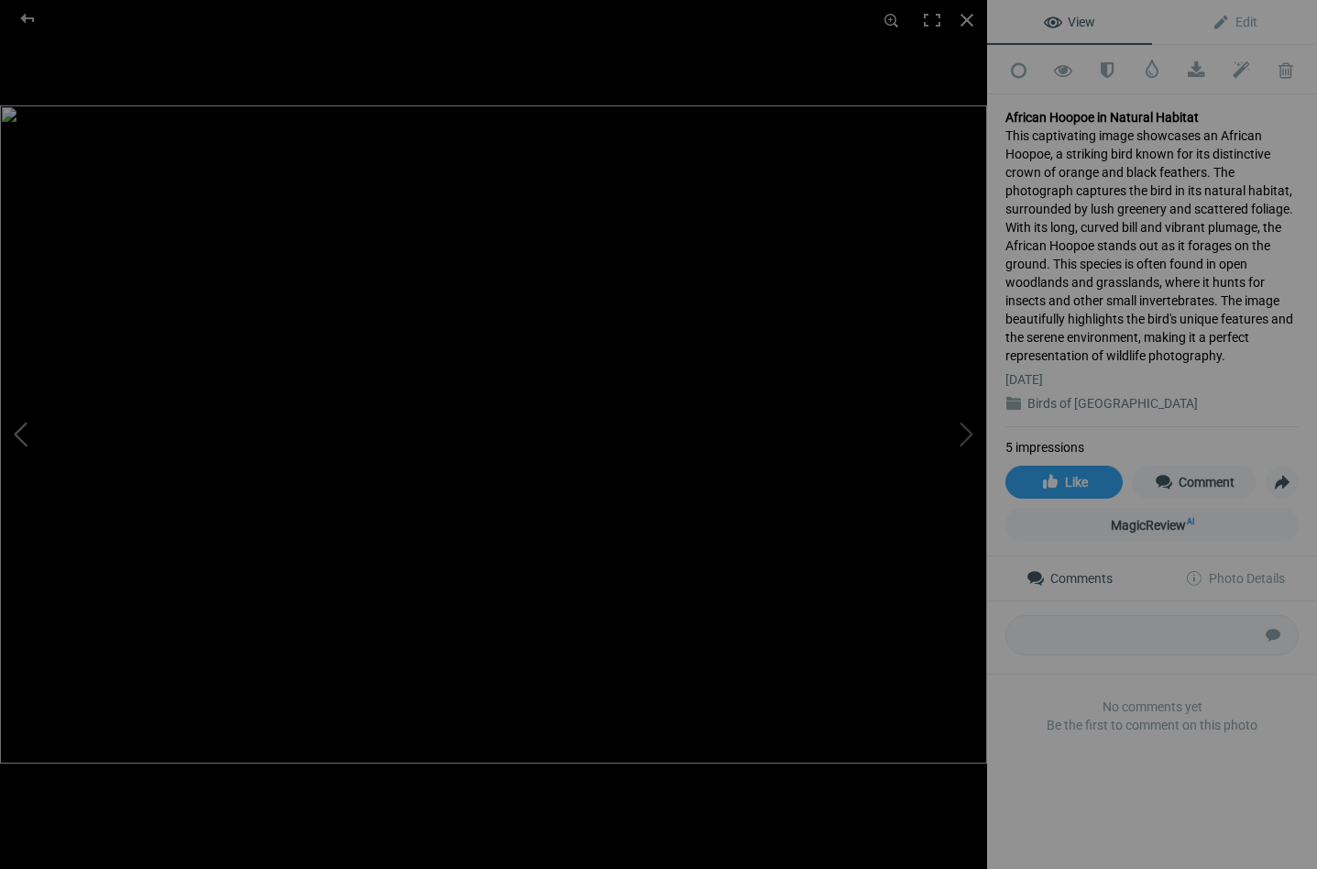
click at [25, 433] on button at bounding box center [68, 434] width 137 height 312
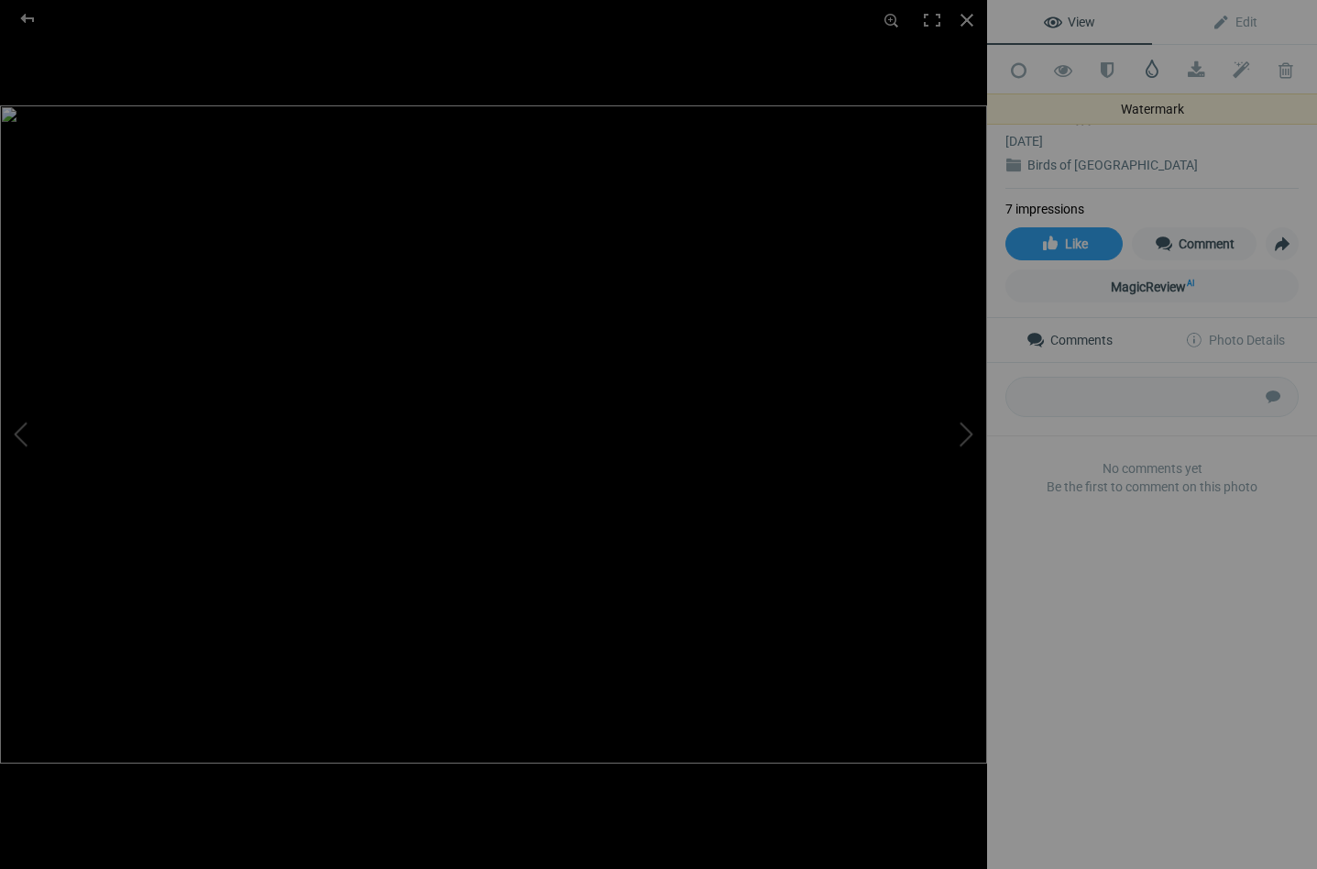
click at [1153, 72] on span at bounding box center [1152, 69] width 18 height 18
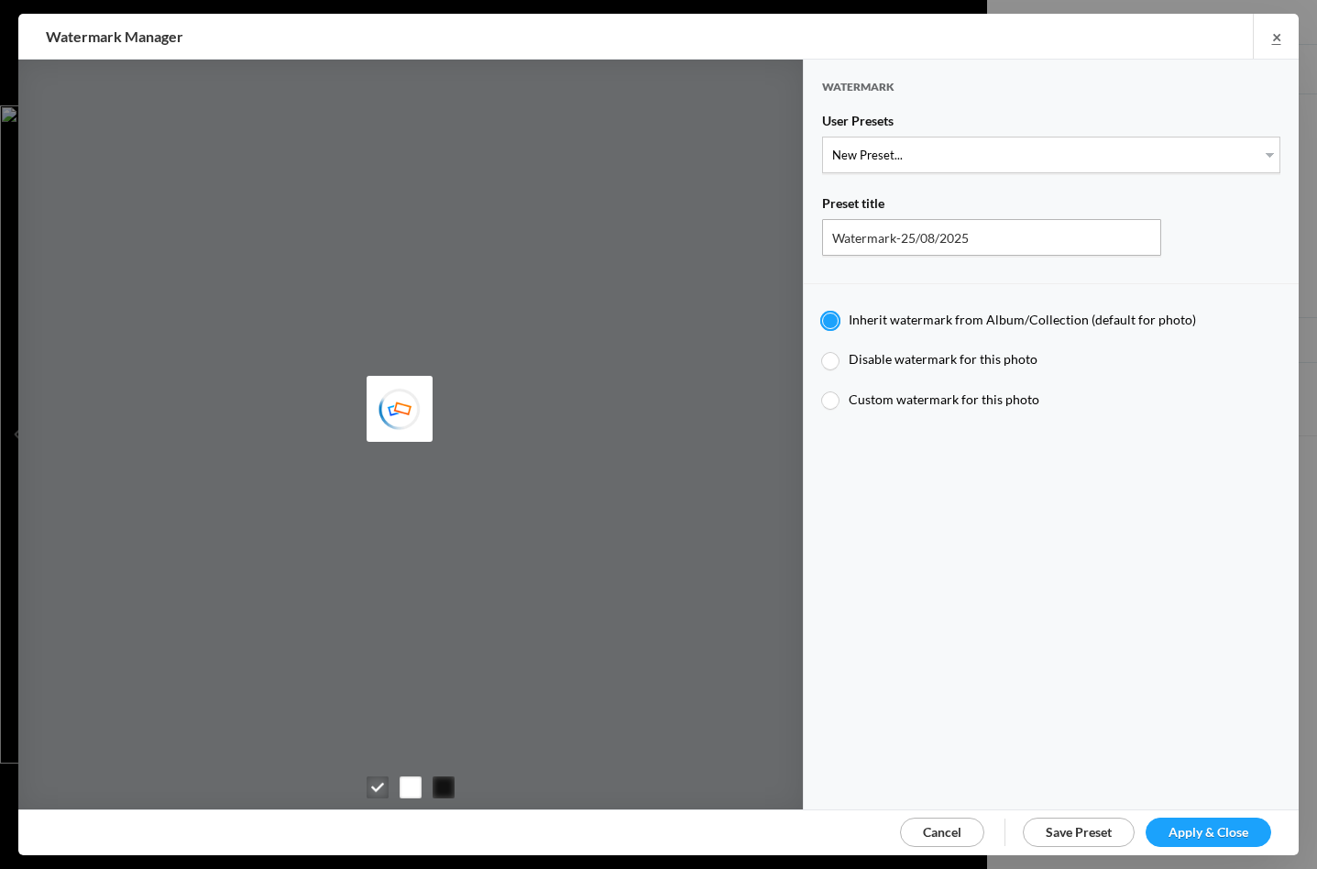
type input "Watermark-04/07/2024"
click at [832, 356] on div at bounding box center [830, 361] width 16 height 16
click at [822, 351] on input "Disable watermark for this photo" at bounding box center [821, 350] width 1 height 1
radio input "true"
click at [832, 356] on div at bounding box center [830, 361] width 16 height 16
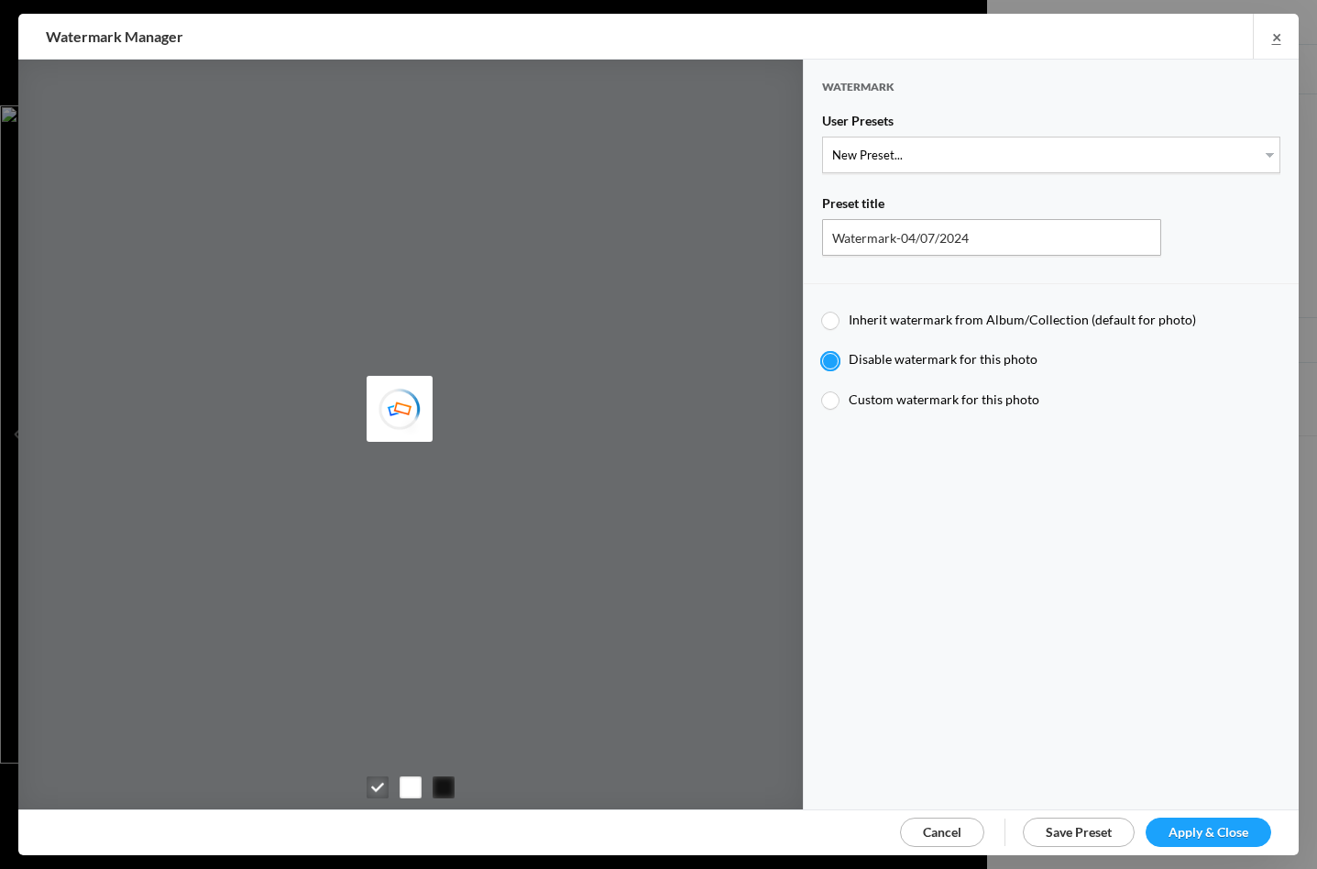
click at [822, 351] on input "Disable watermark for this photo" at bounding box center [821, 350] width 1 height 1
click at [1207, 827] on span "Apply & Close" at bounding box center [1208, 832] width 80 height 16
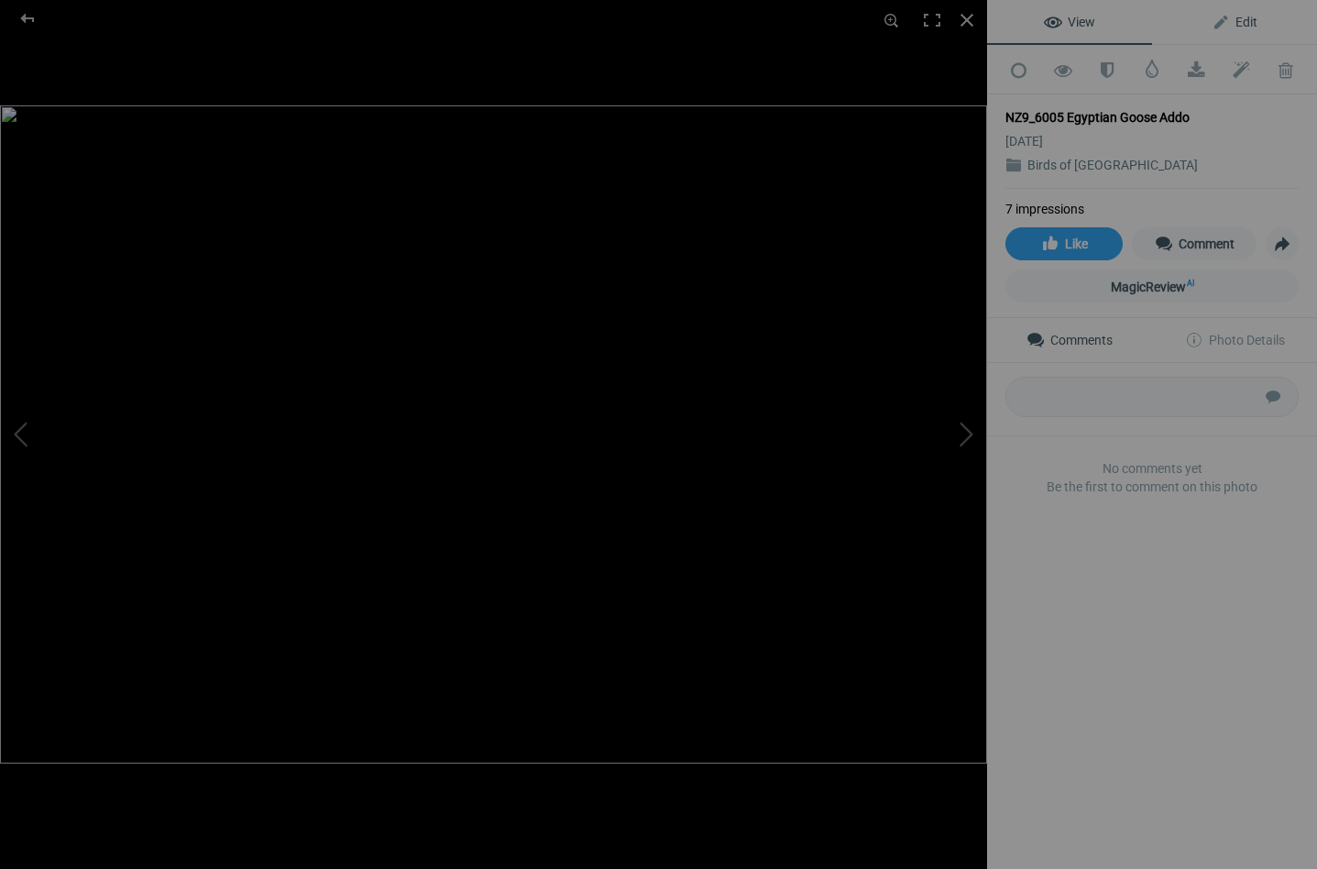
click at [1237, 13] on link "Edit" at bounding box center [1234, 22] width 165 height 44
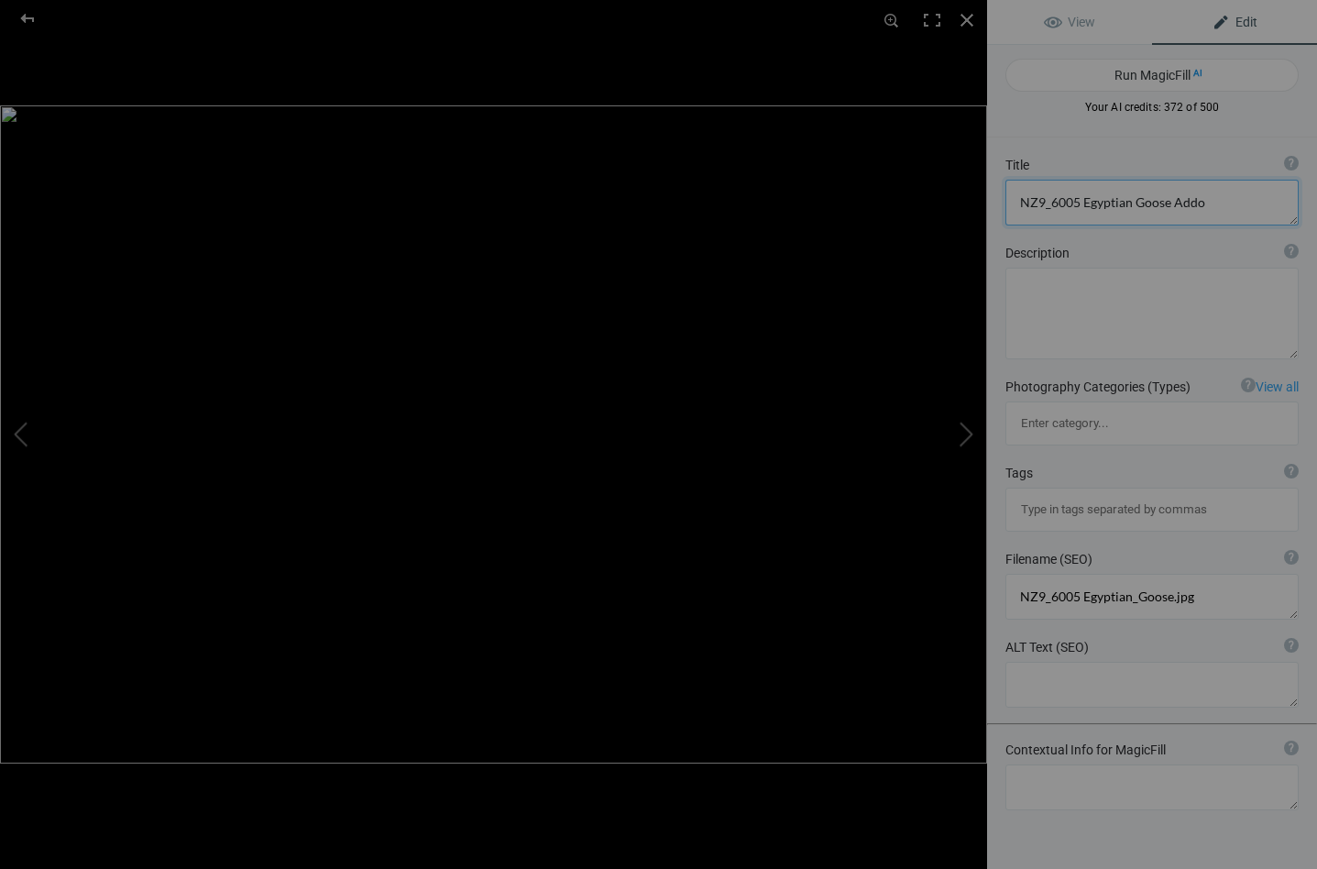
drag, startPoint x: 1086, startPoint y: 202, endPoint x: 1008, endPoint y: 206, distance: 78.0
click at [1008, 206] on textarea at bounding box center [1151, 203] width 293 height 46
click at [1153, 73] on button "Run MagicFill AI" at bounding box center [1151, 75] width 293 height 33
type textarea "Egyptian Goose Walking in Addo National Park"
type textarea "This captivating image showcases an Egyptian Goose gracefully walking through t…"
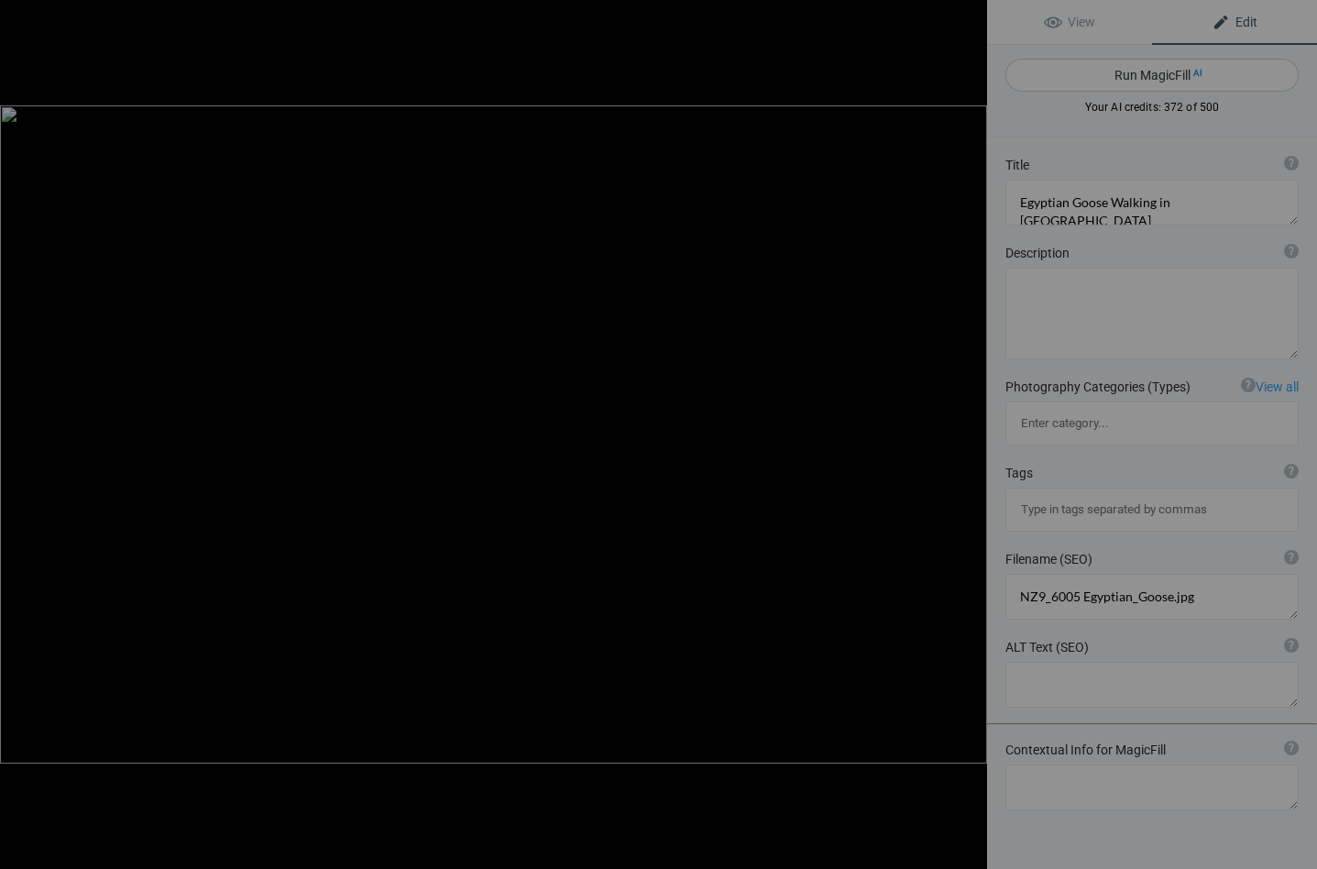
type textarea "egyptian-goose-addo-national-park.jpg"
type textarea "An Egyptian Goose walking through the grass in Addo National Park, showcasing i…"
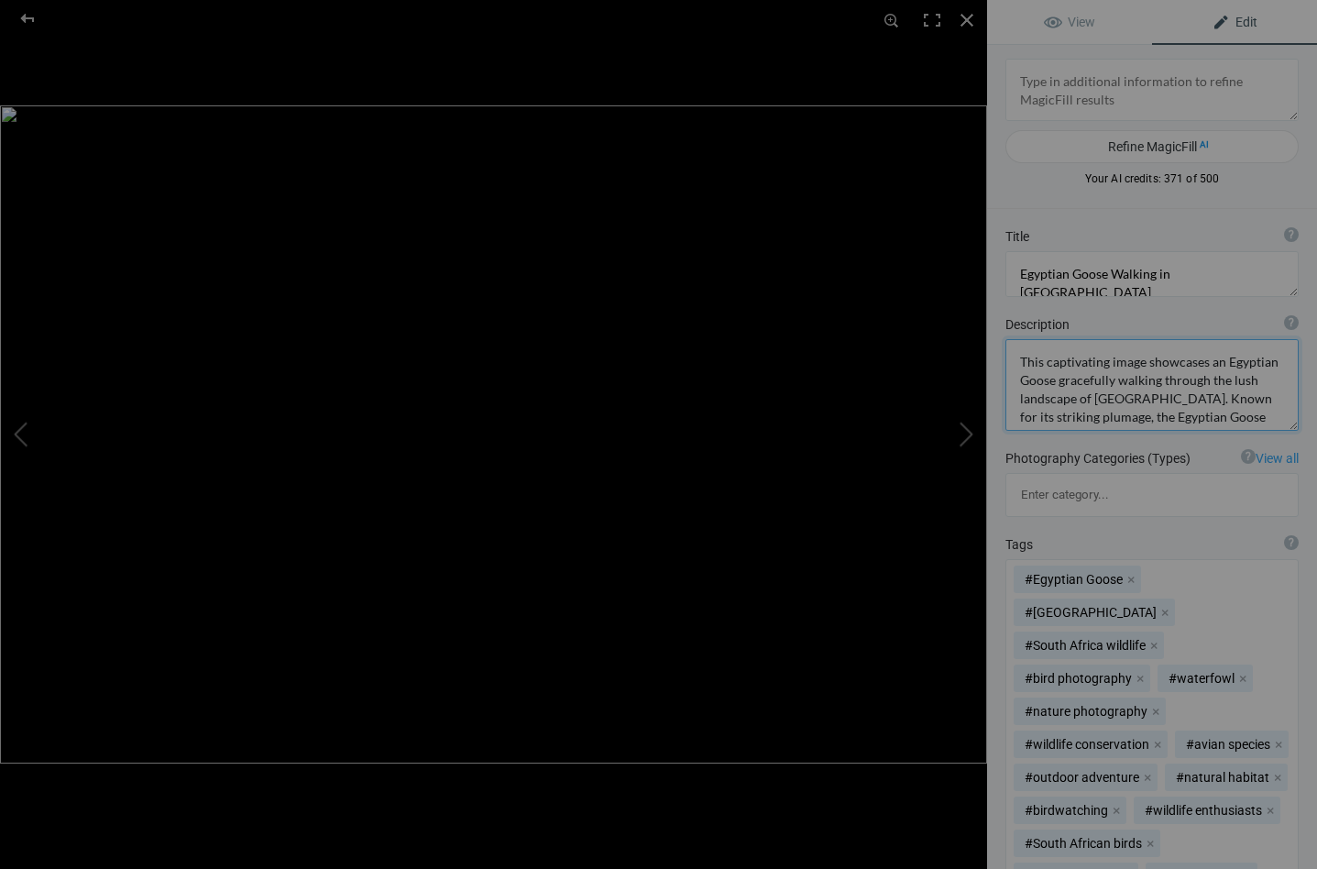
drag, startPoint x: 1059, startPoint y: 382, endPoint x: 1114, endPoint y: 385, distance: 55.0
click at [1114, 385] on textarea at bounding box center [1151, 385] width 293 height 92
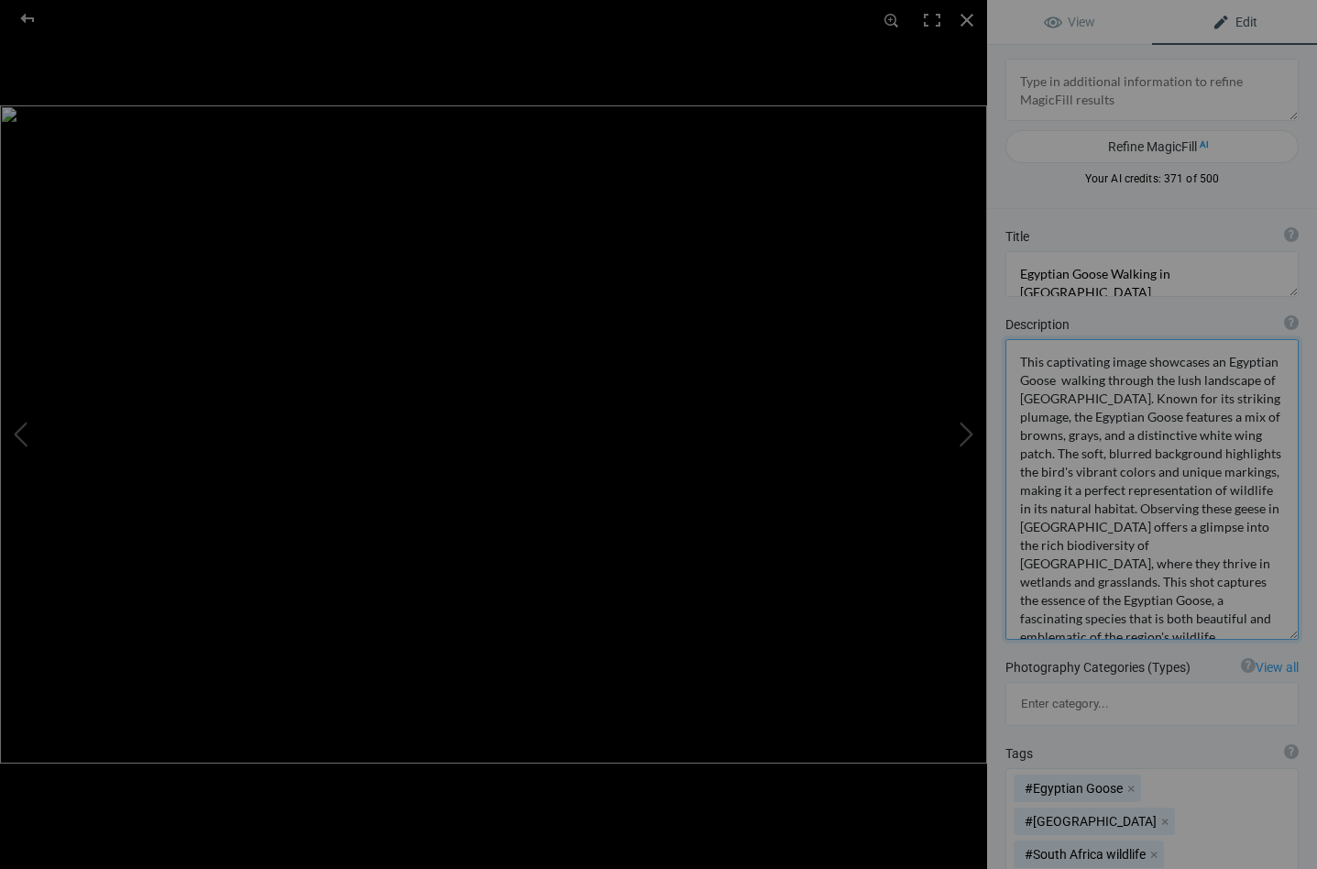
drag, startPoint x: 1061, startPoint y: 377, endPoint x: 1277, endPoint y: 383, distance: 216.3
click at [1277, 383] on textarea at bounding box center [1151, 489] width 293 height 301
click at [1195, 449] on textarea at bounding box center [1151, 486] width 293 height 295
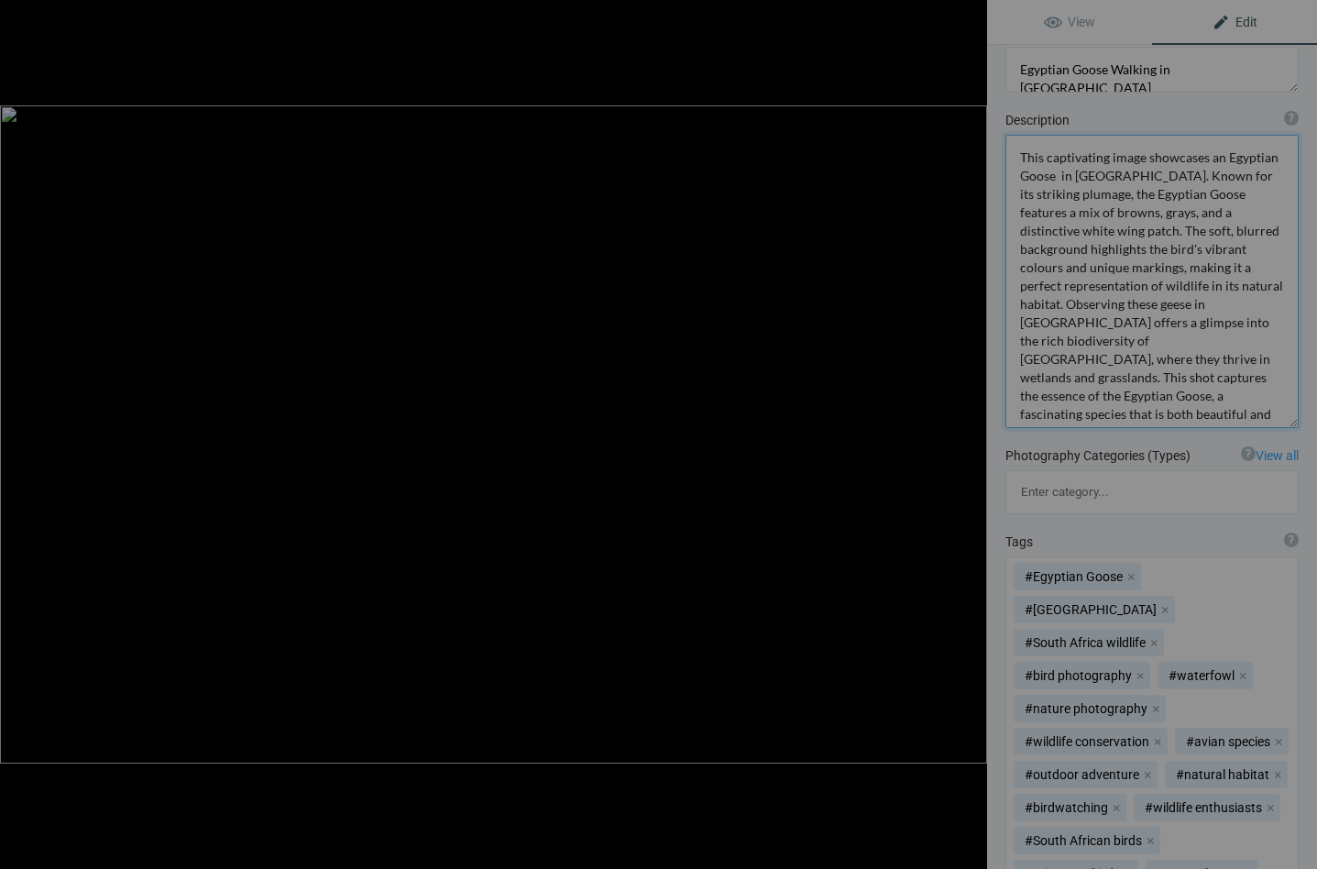
scroll to position [212, 0]
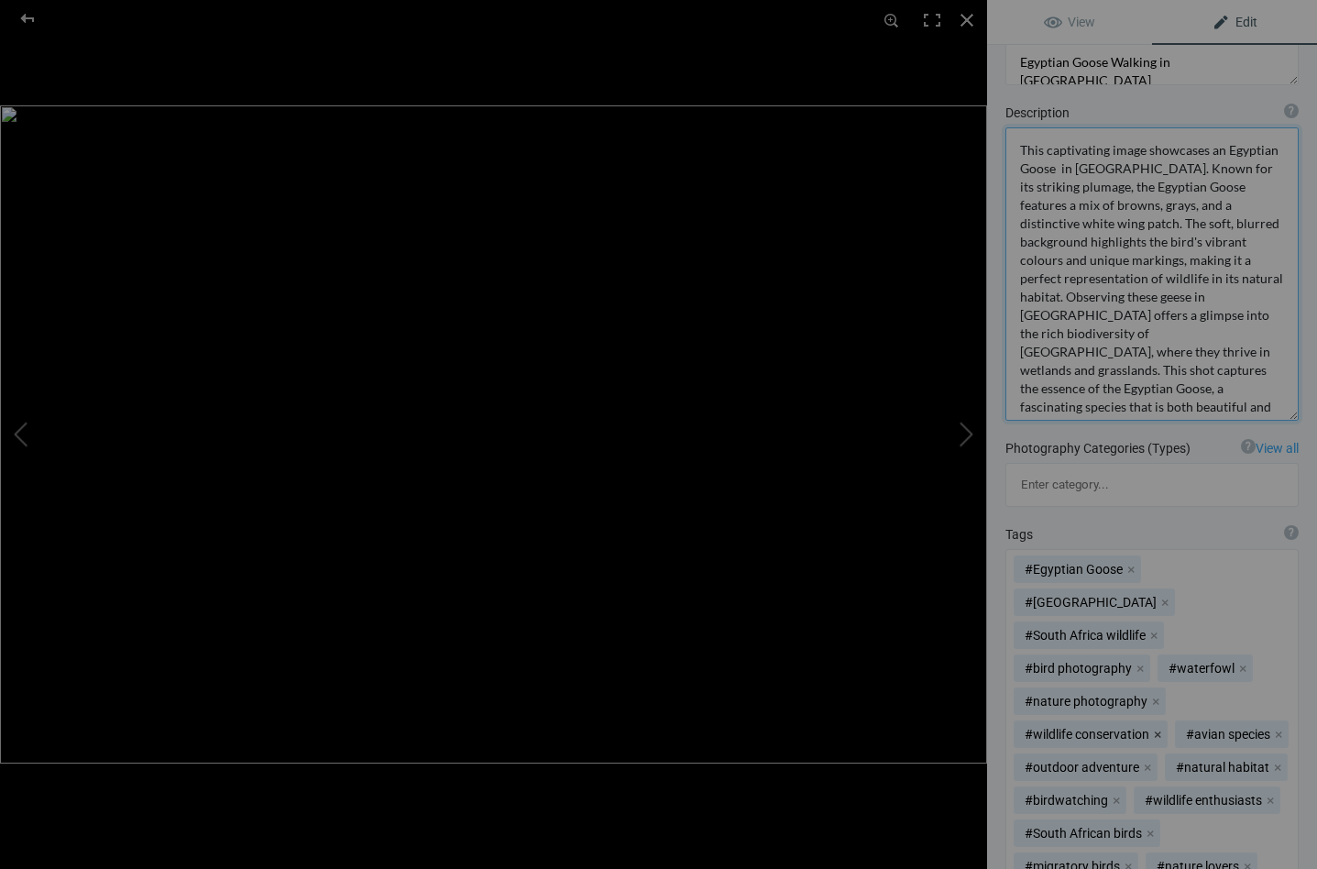
type textarea "This captivating image showcases an Egyptian Goose in Addo National Park. Known…"
click at [1152, 727] on button "x" at bounding box center [1157, 733] width 13 height 13
click at [1142, 727] on button "x" at bounding box center [1147, 733] width 13 height 13
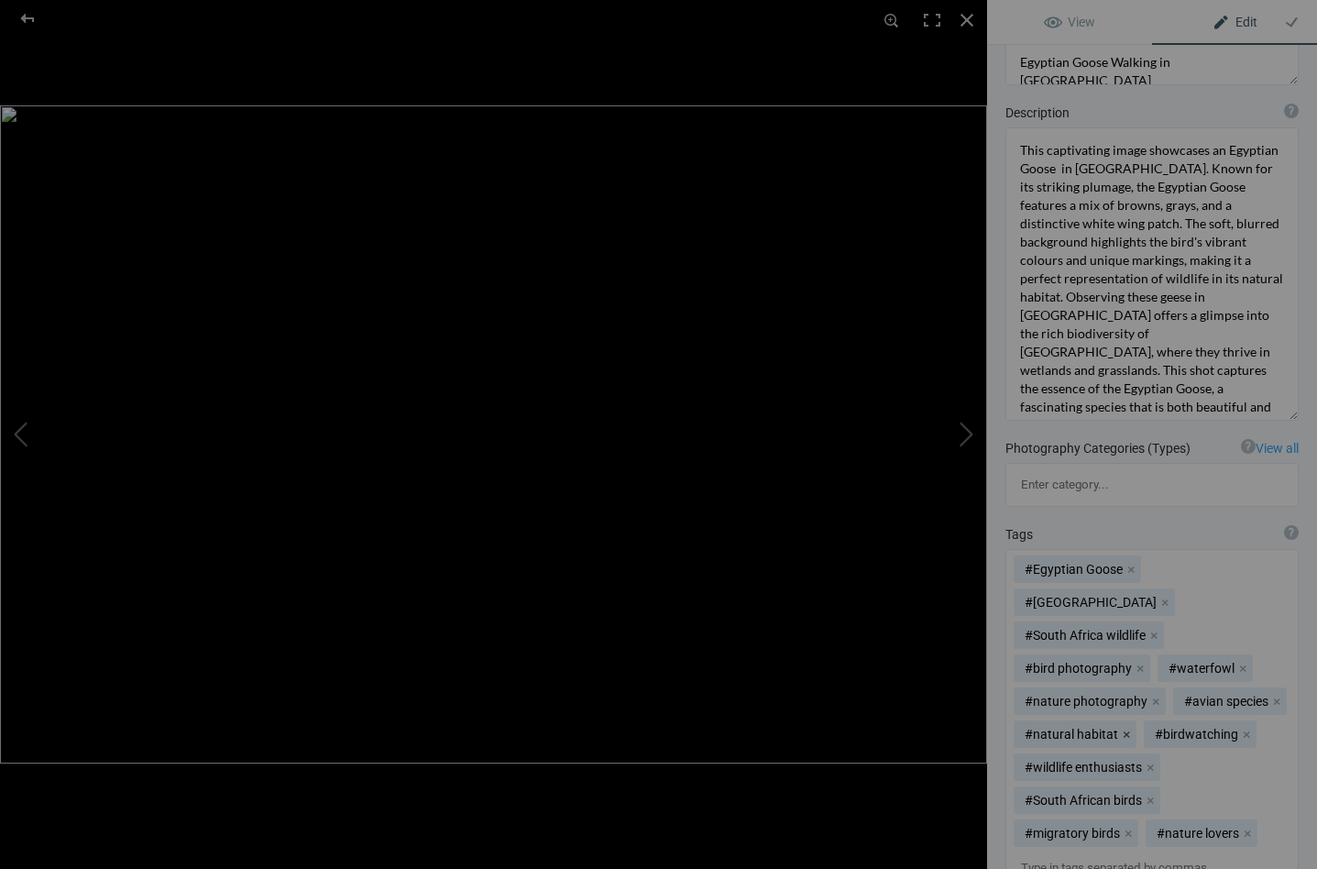
click at [1121, 727] on button "x" at bounding box center [1126, 733] width 13 height 13
click at [1113, 727] on button "x" at bounding box center [1116, 733] width 13 height 13
click at [1144, 727] on button "x" at bounding box center [1149, 733] width 13 height 13
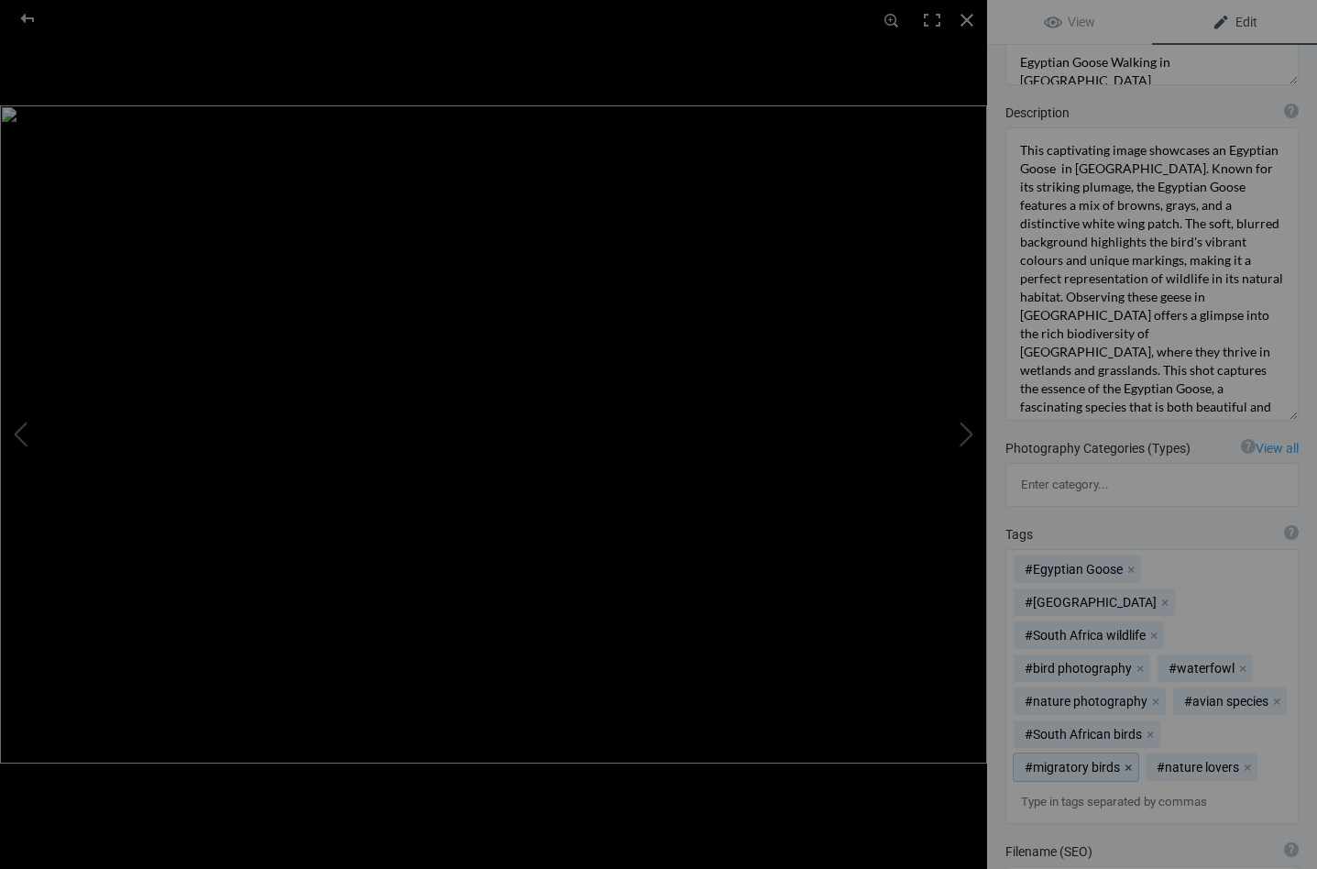
click at [1134, 760] on button "x" at bounding box center [1127, 766] width 13 height 13
click at [1263, 727] on button "x" at bounding box center [1269, 733] width 13 height 13
click at [1236, 661] on button "x" at bounding box center [1242, 667] width 13 height 13
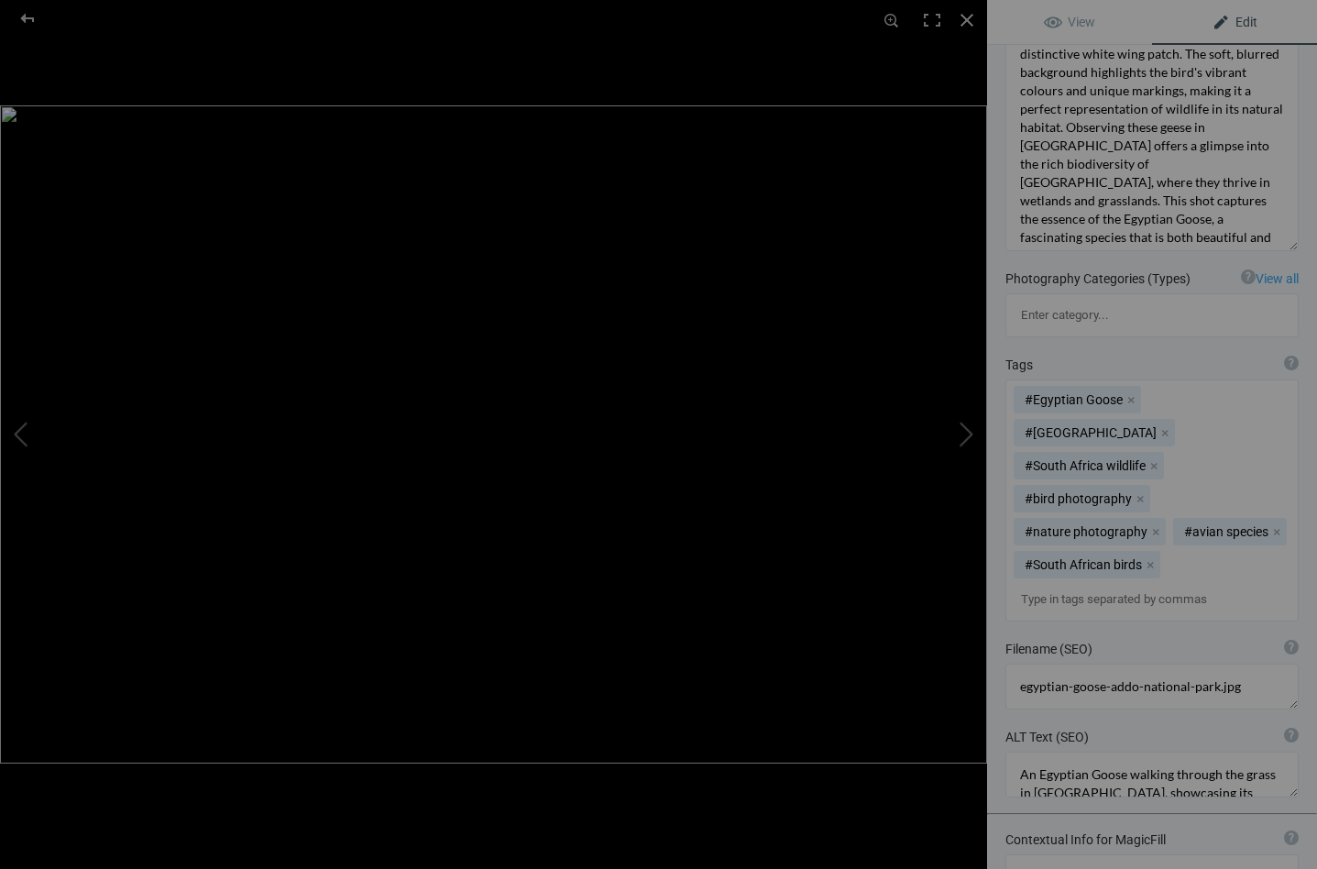
scroll to position [5, 0]
drag, startPoint x: 1130, startPoint y: 653, endPoint x: 1269, endPoint y: 655, distance: 139.3
click at [1269, 751] on textarea at bounding box center [1151, 774] width 293 height 46
type textarea "An Egyptian Goose in Addo National Park, showcasing its distinctive plumage and…"
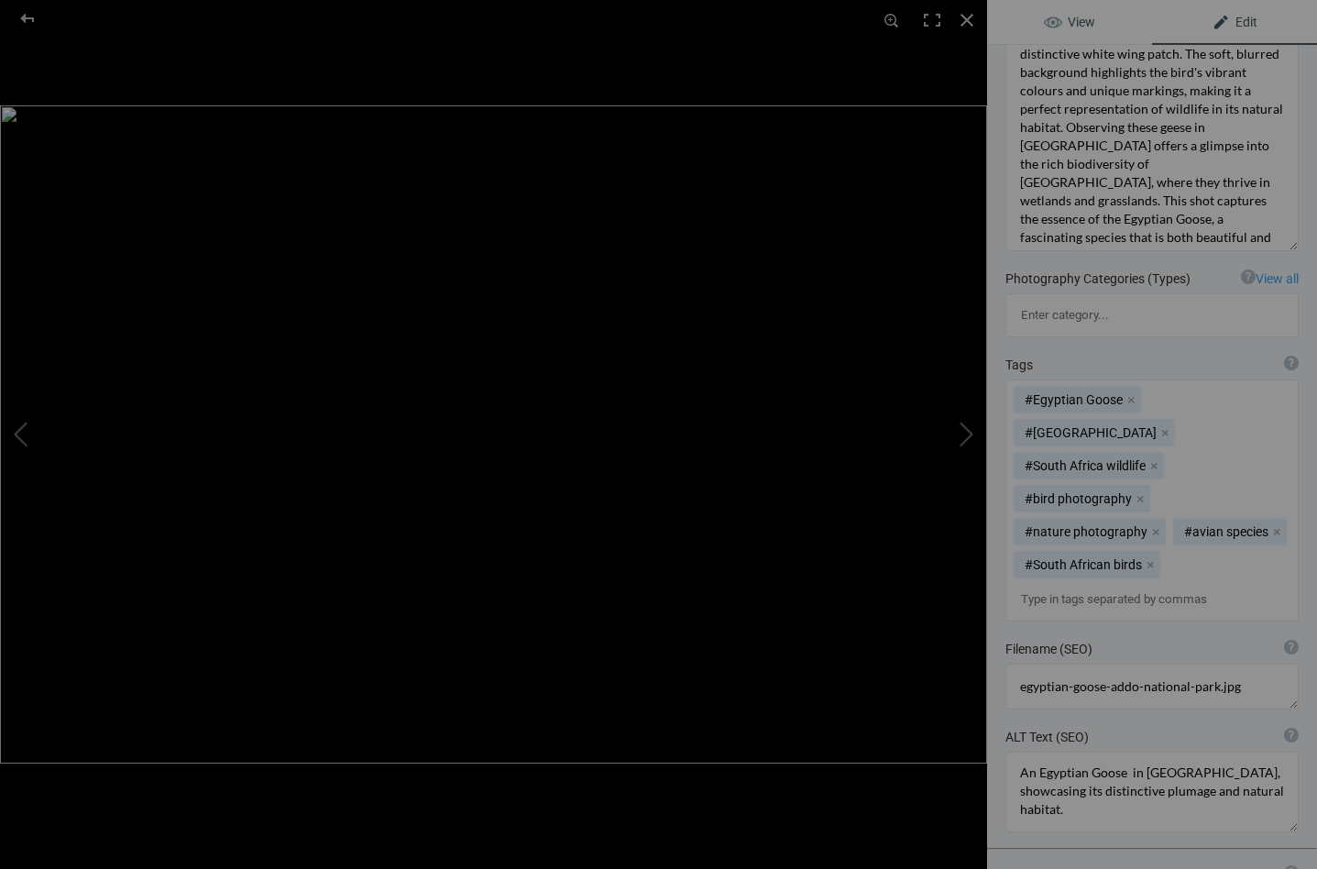
click at [1047, 18] on span "View" at bounding box center [1069, 22] width 51 height 15
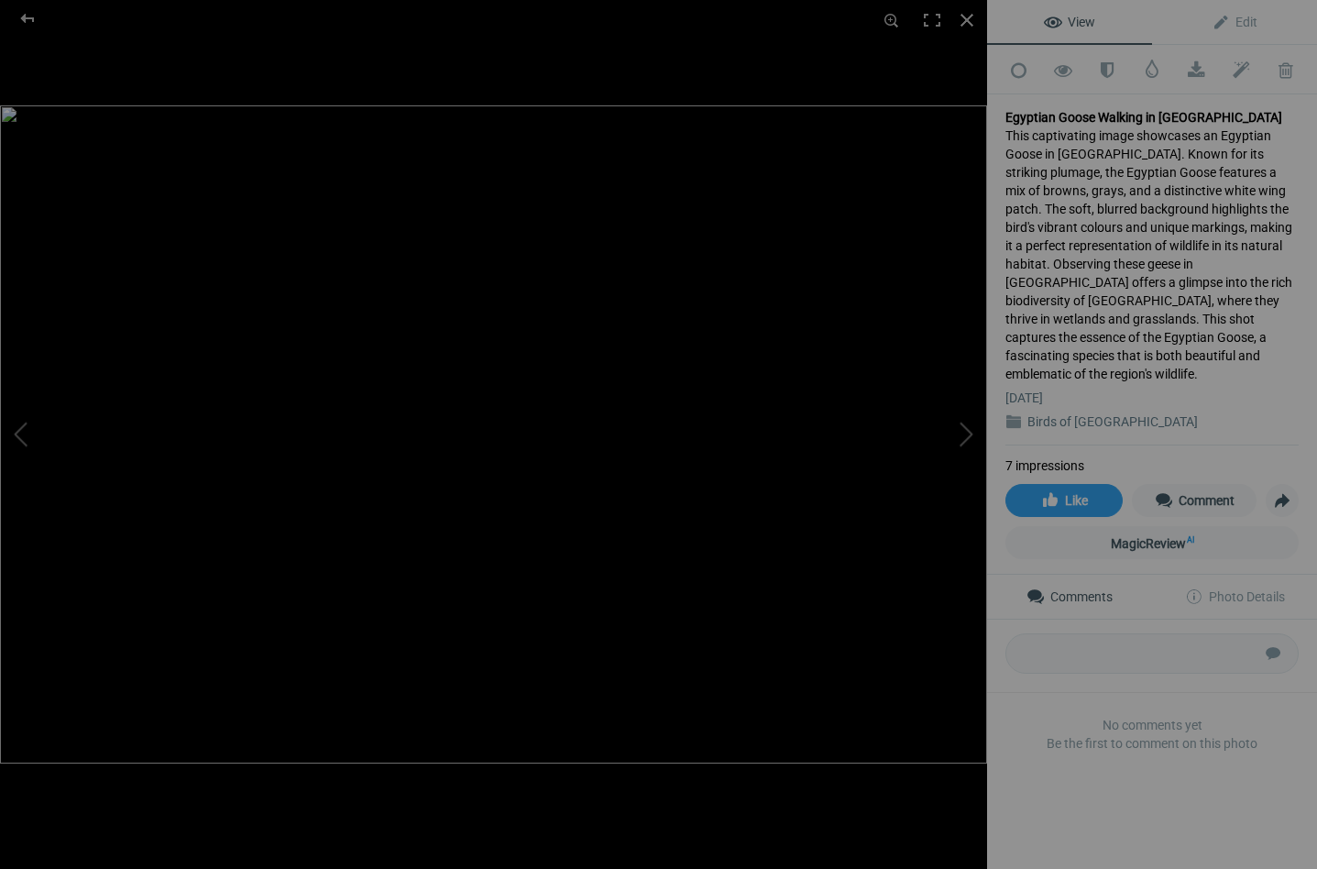
click at [1047, 18] on span "View" at bounding box center [1069, 22] width 51 height 15
click at [28, 13] on div at bounding box center [28, 18] width 66 height 37
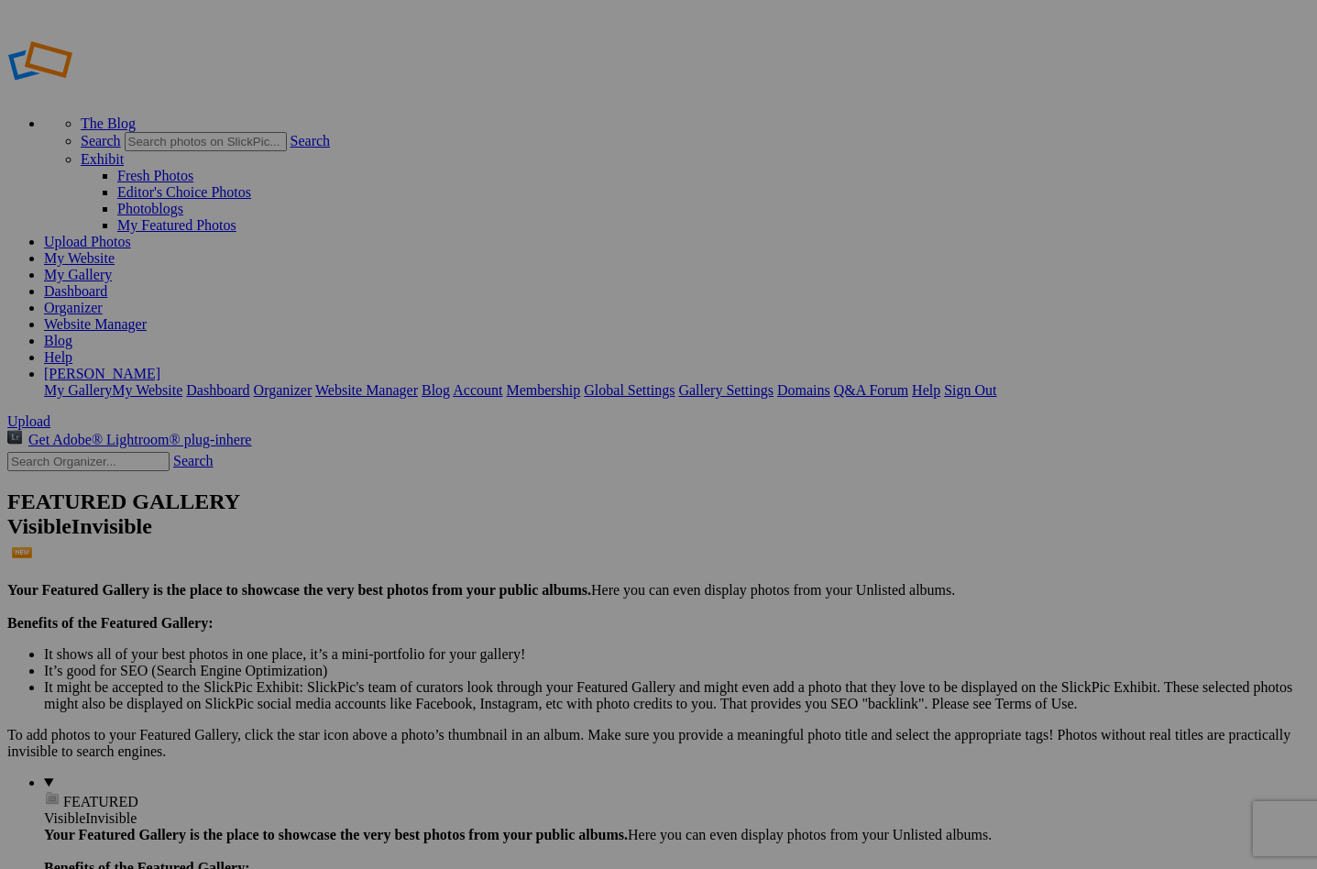
type input "Birds of [GEOGRAPHIC_DATA]"
